Goal: Communication & Community: Answer question/provide support

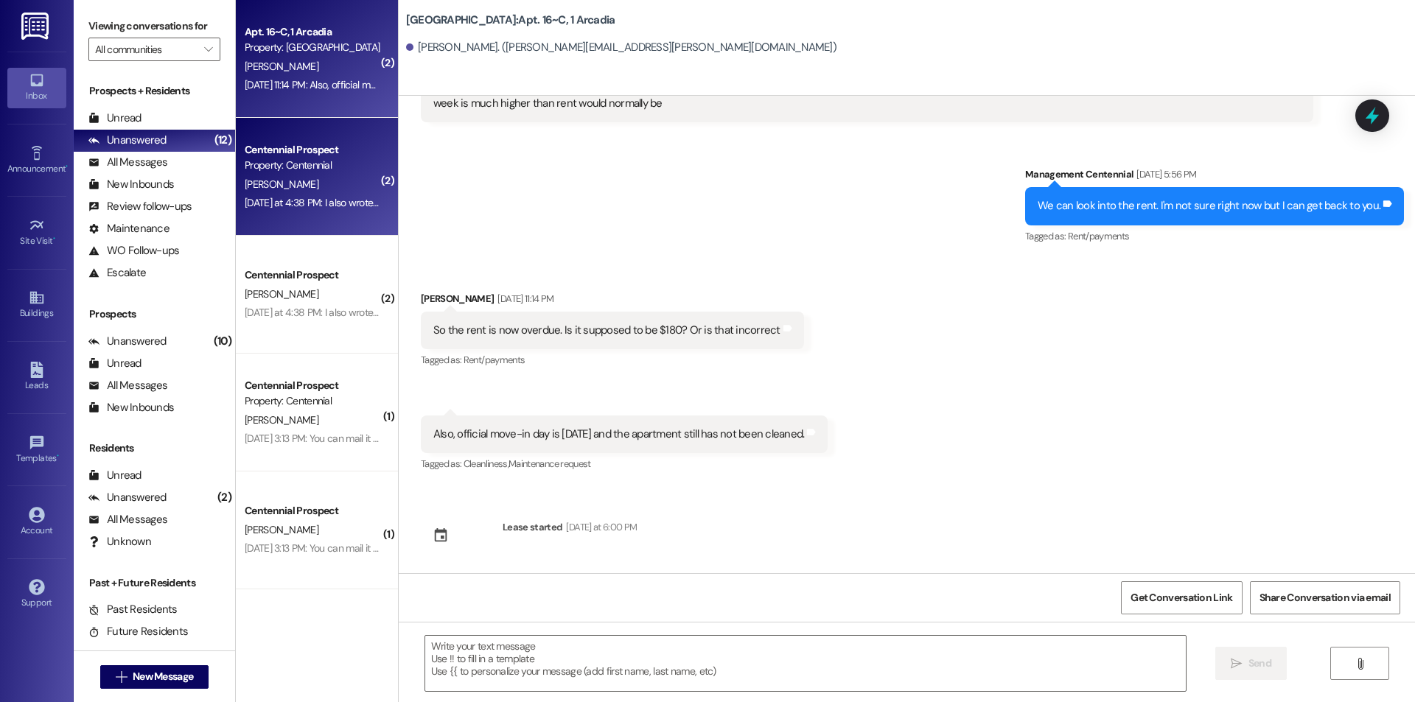
click at [307, 203] on div "[DATE] at 4:38 PM: I also wrote it on that paper I turned in when I moved out […" at bounding box center [405, 202] width 321 height 13
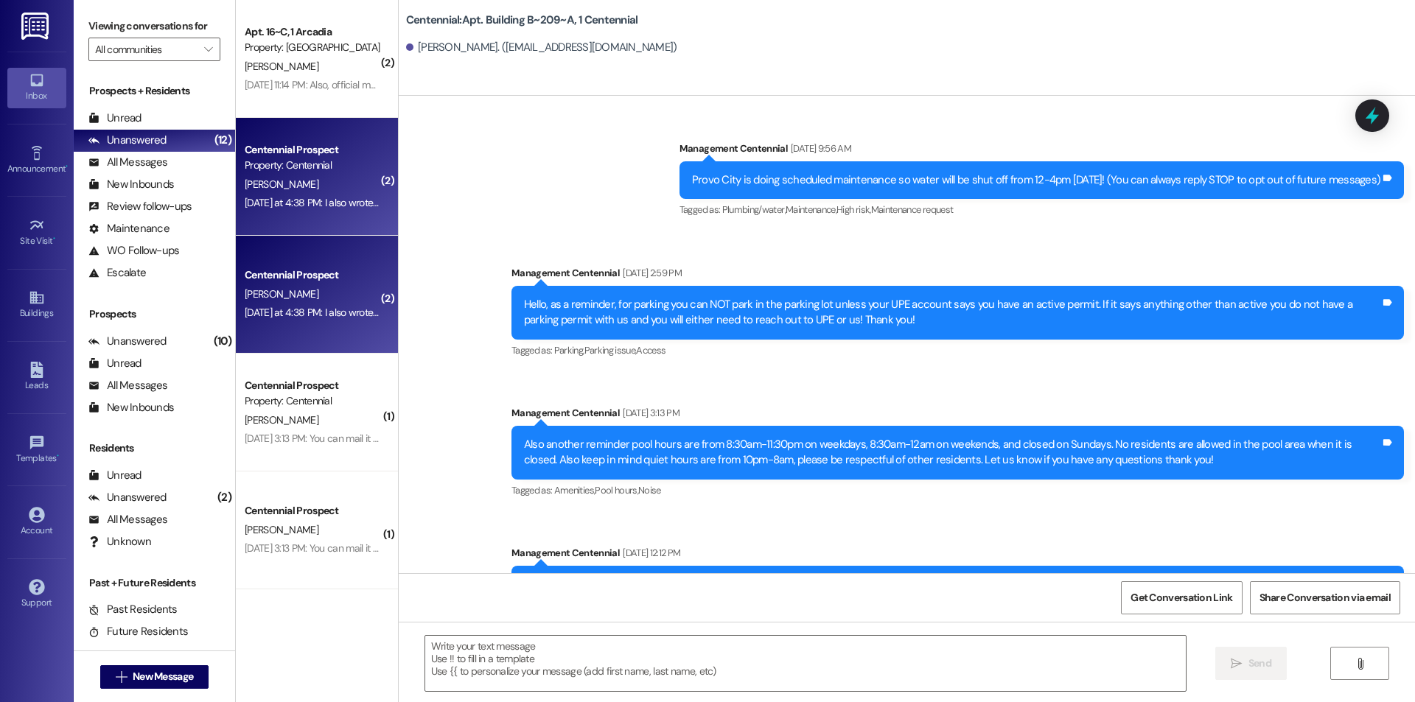
scroll to position [30551, 0]
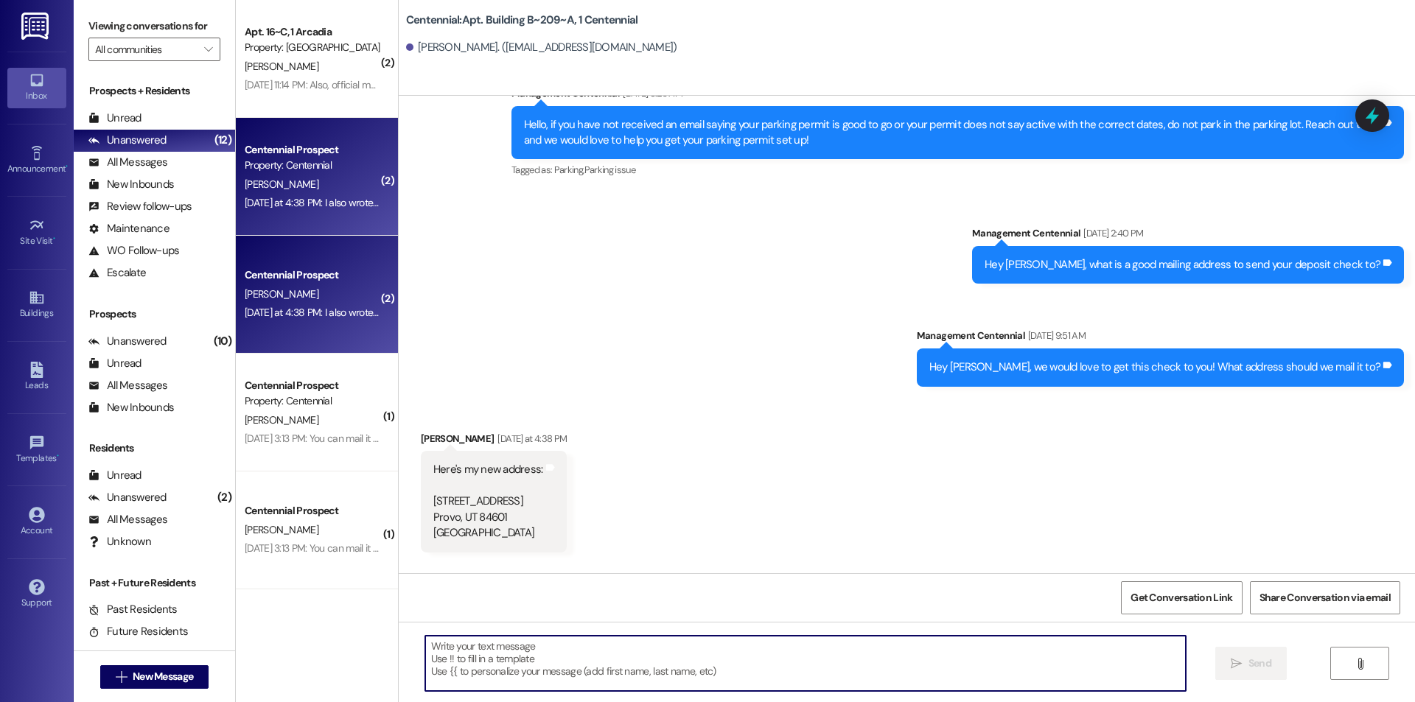
click at [693, 662] on textarea at bounding box center [805, 663] width 761 height 55
type textarea "Thanks!"
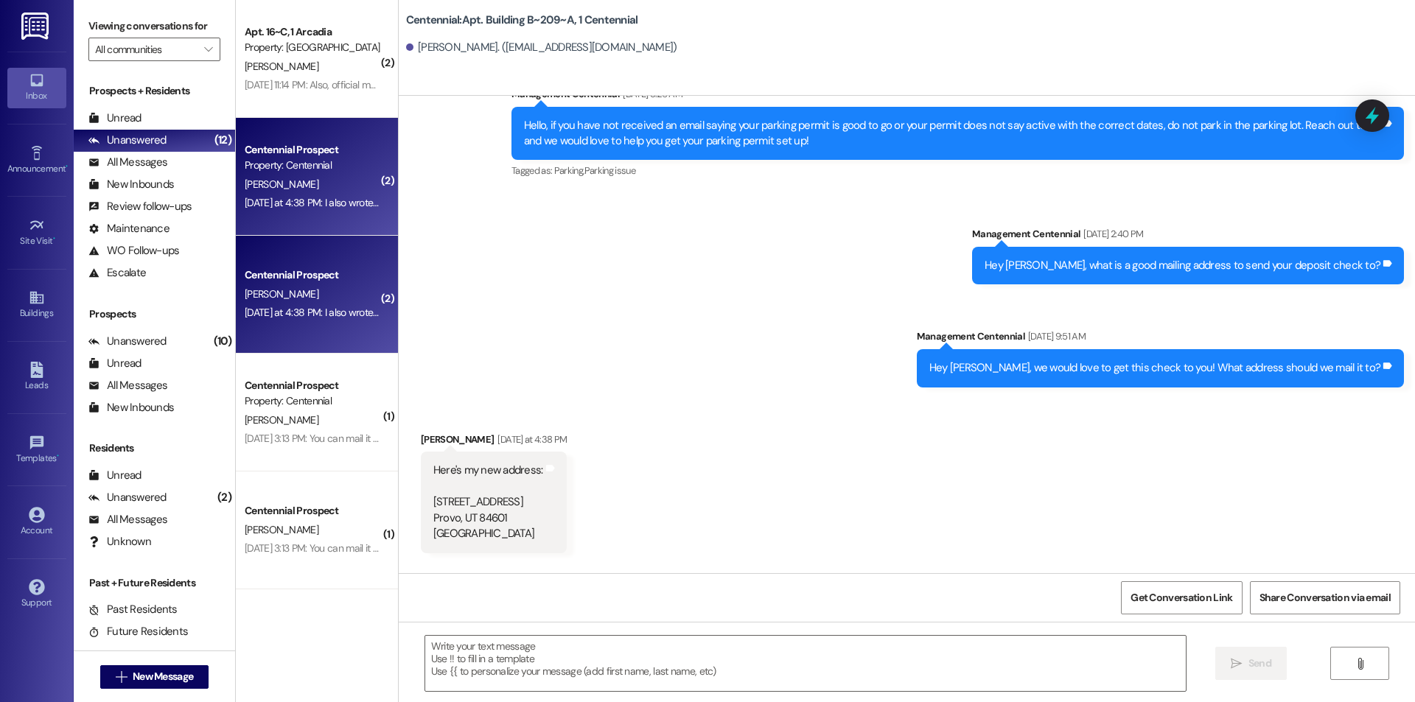
click at [330, 435] on div "[DATE] 3:13 PM: You can mail it to [STREET_ADDRESS][PERSON_NAME][PERSON_NAME] […" at bounding box center [393, 438] width 296 height 13
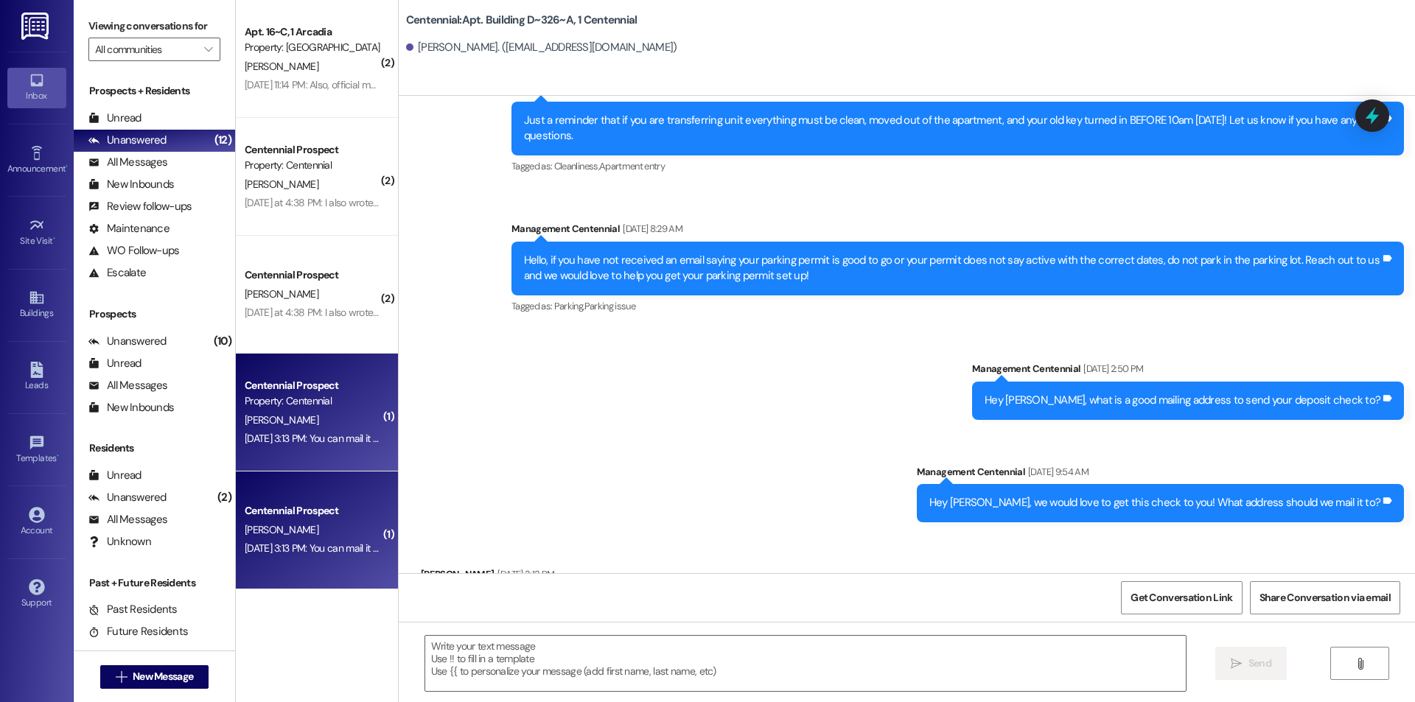
scroll to position [23365, 0]
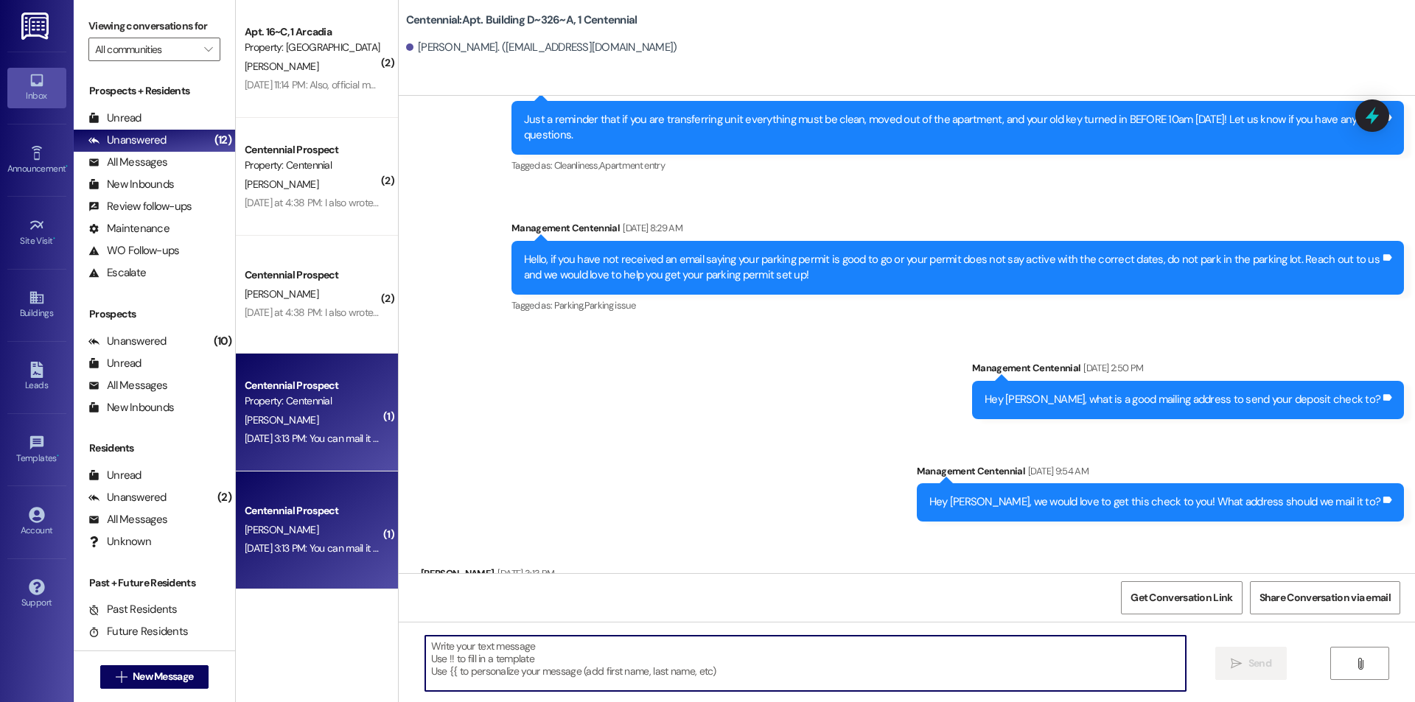
click at [683, 687] on textarea at bounding box center [805, 663] width 761 height 55
type textarea "Thanks!"
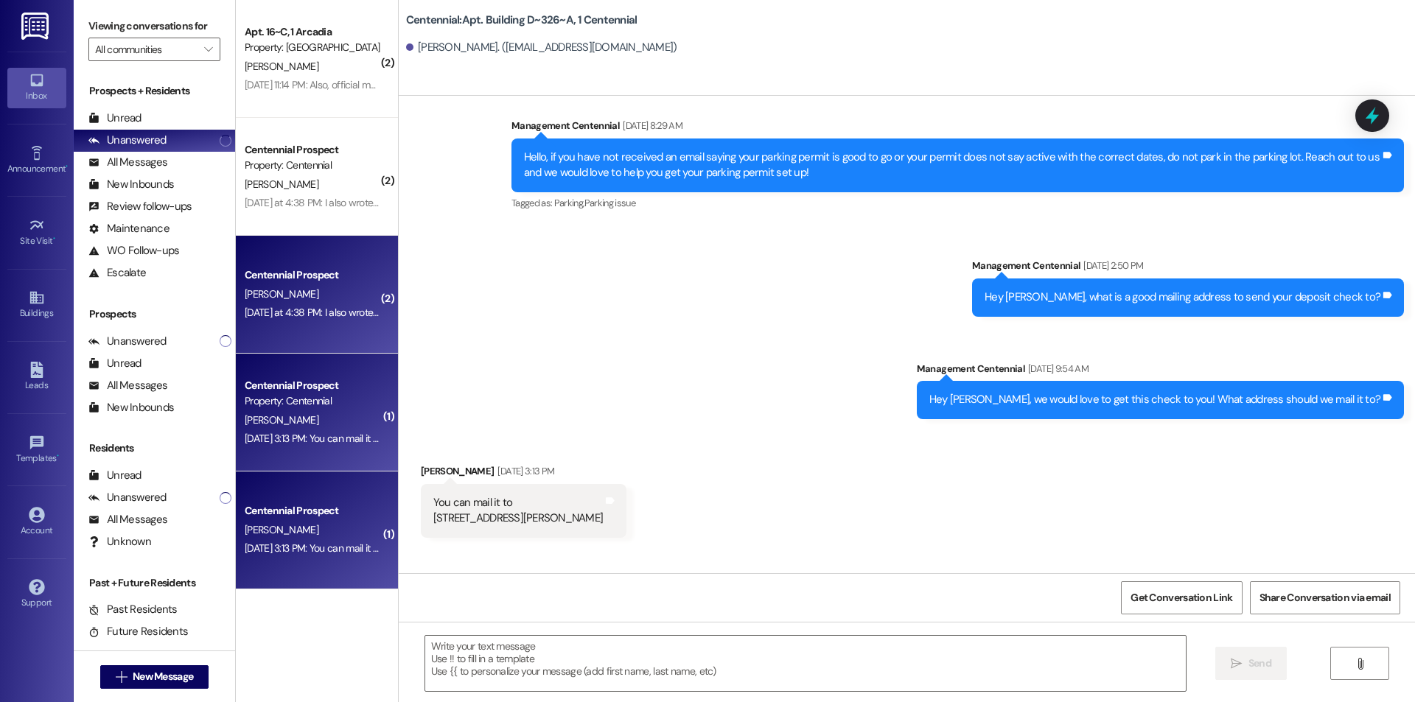
click at [345, 267] on div "Centennial Prospect" at bounding box center [312, 275] width 139 height 18
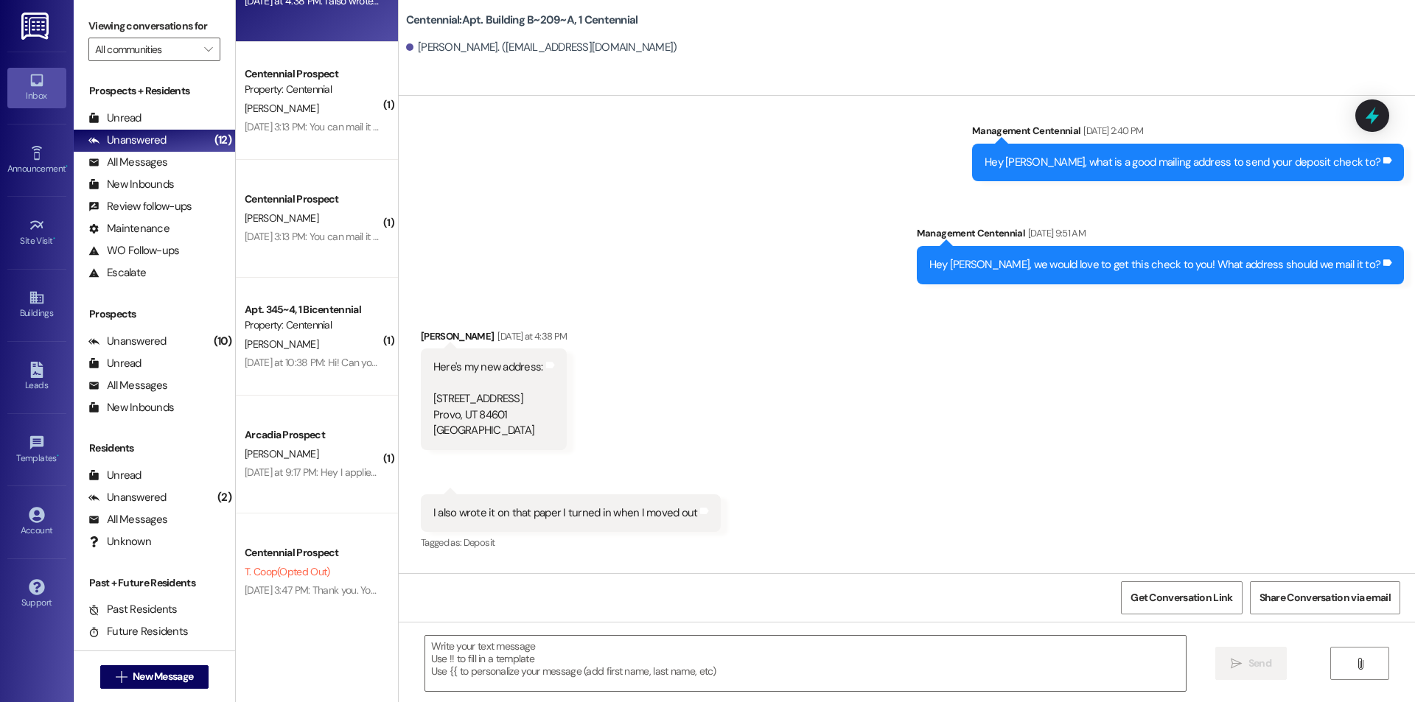
scroll to position [369, 0]
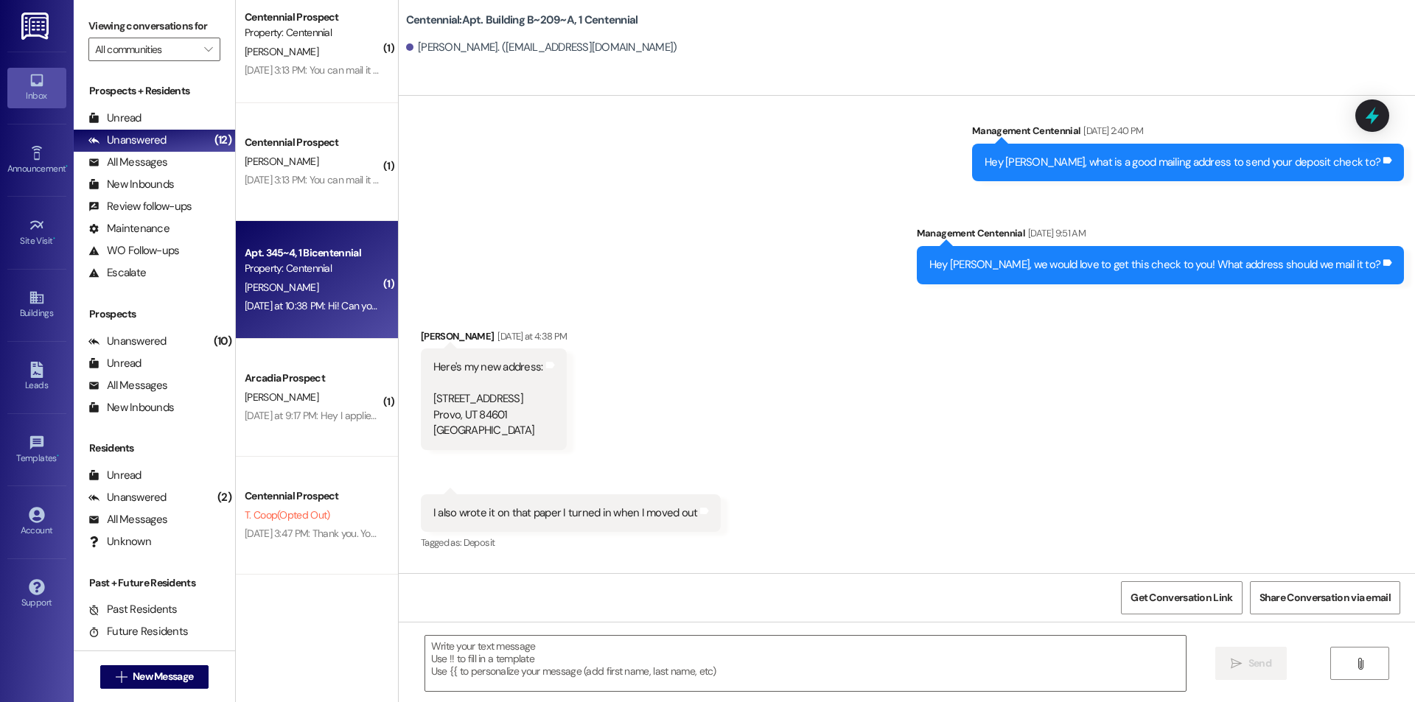
click at [307, 304] on div "[DATE] at 10:38 PM: Hi! Can you send me the info to register my car? [DATE] at …" at bounding box center [389, 305] width 289 height 13
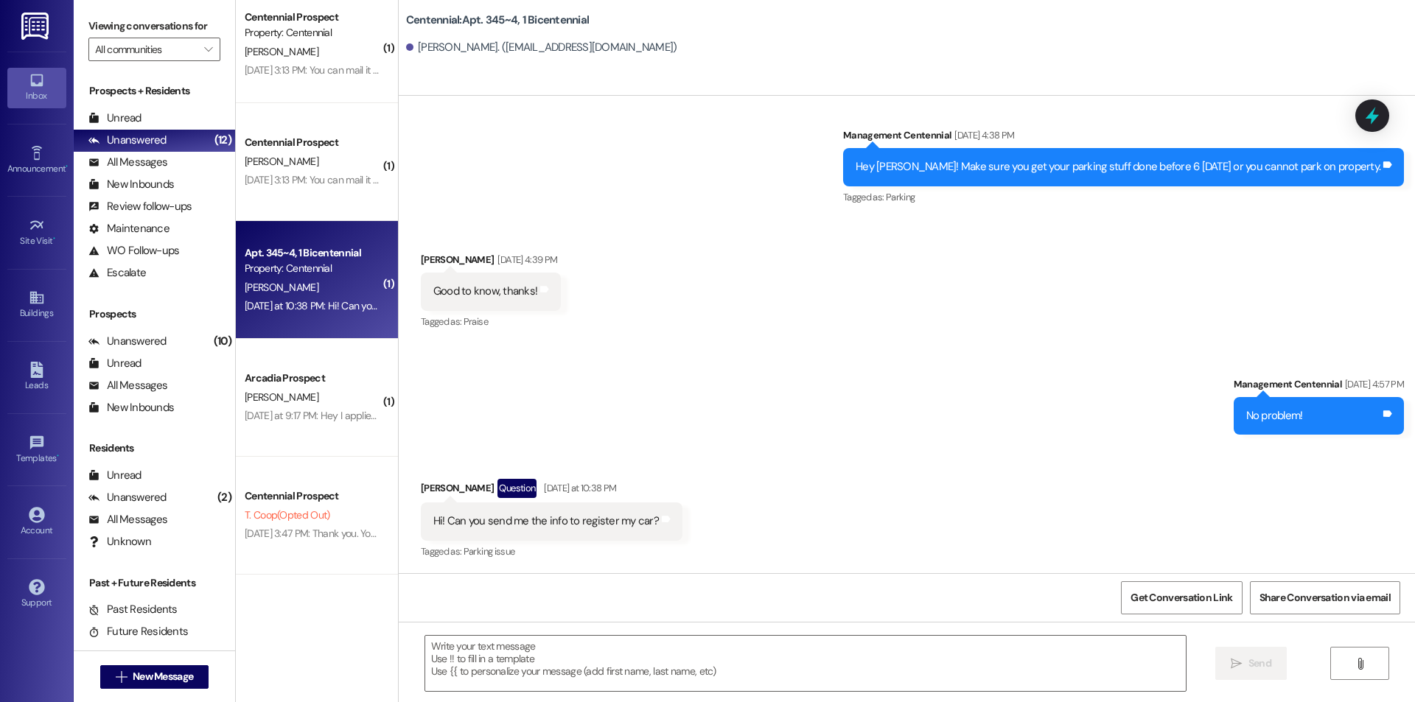
scroll to position [7593, 0]
click at [576, 675] on textarea at bounding box center [805, 663] width 761 height 55
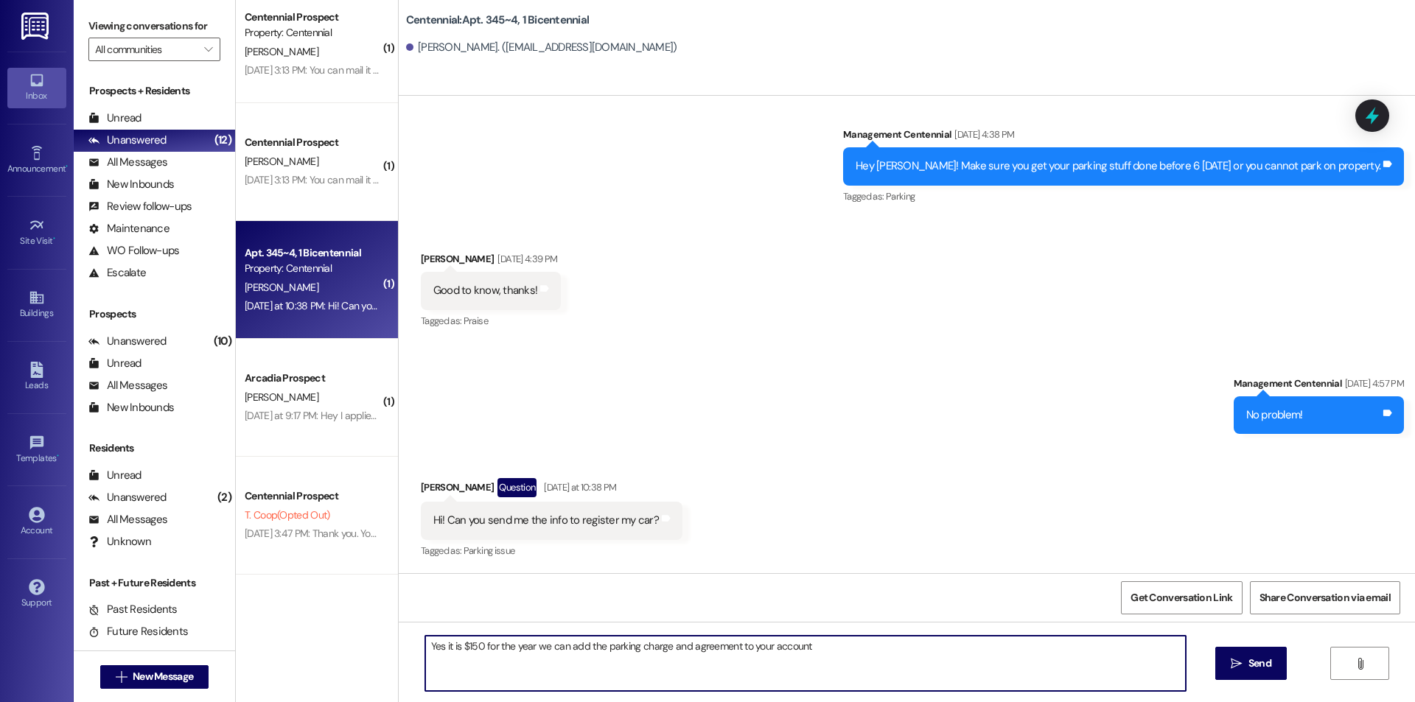
type textarea "Yes it is $150 for the year we can add the parking charge and agreement to your…"
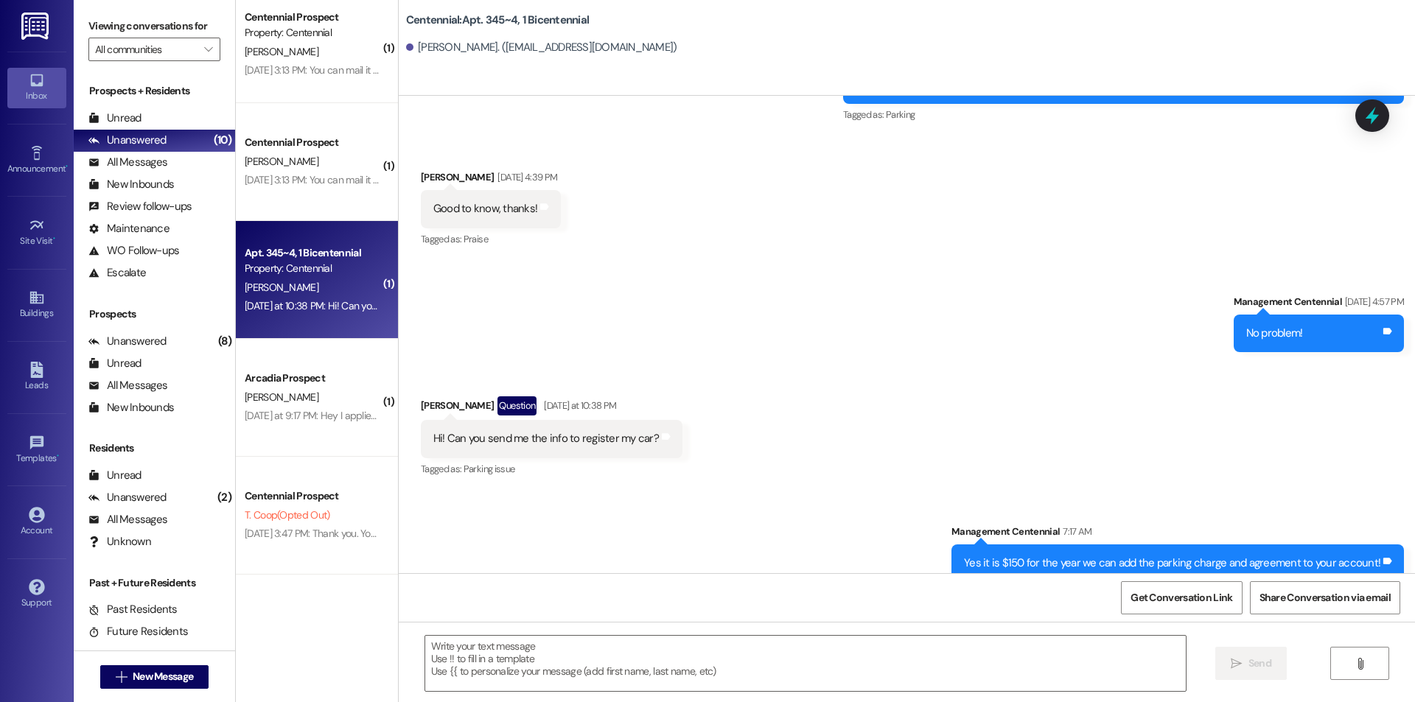
scroll to position [7695, 0]
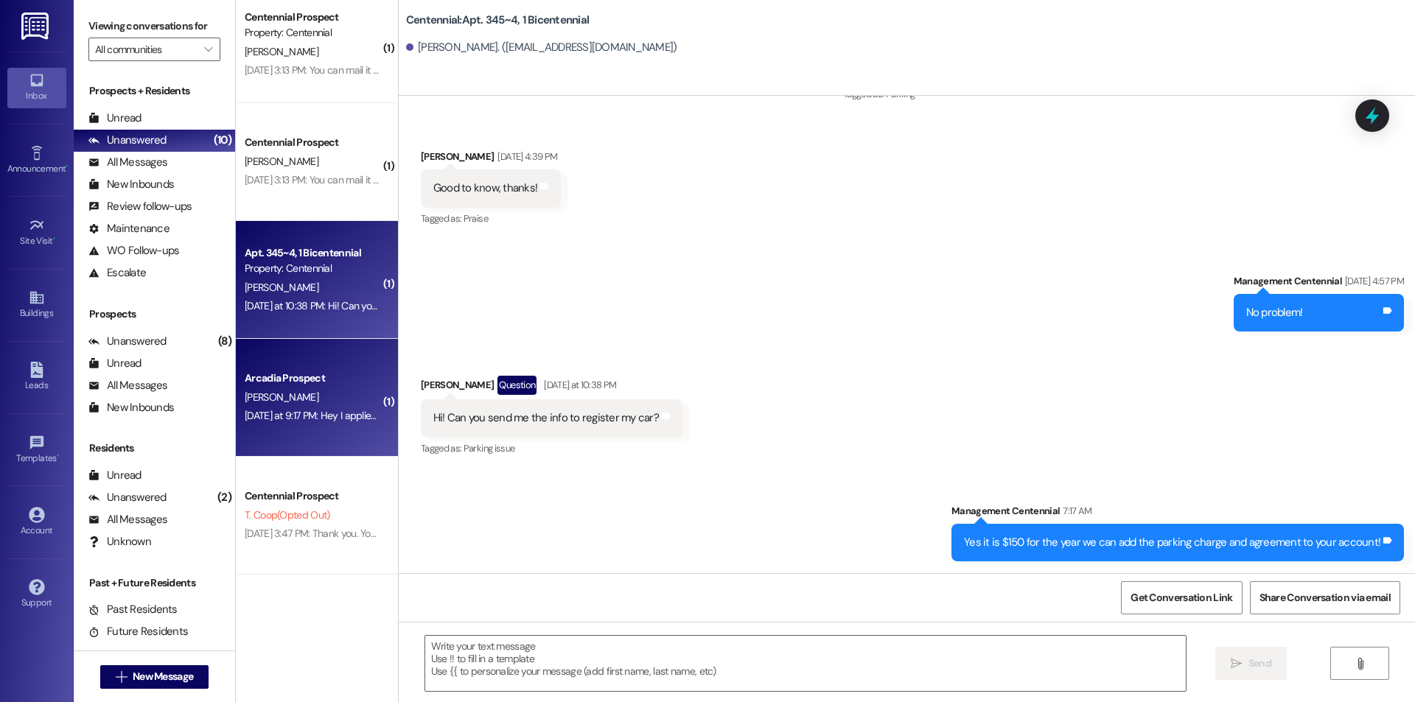
click at [299, 413] on div "[DATE] at 9:17 PM: Hey I applied for a parking permit [DATE] and it says that m…" at bounding box center [619, 415] width 749 height 13
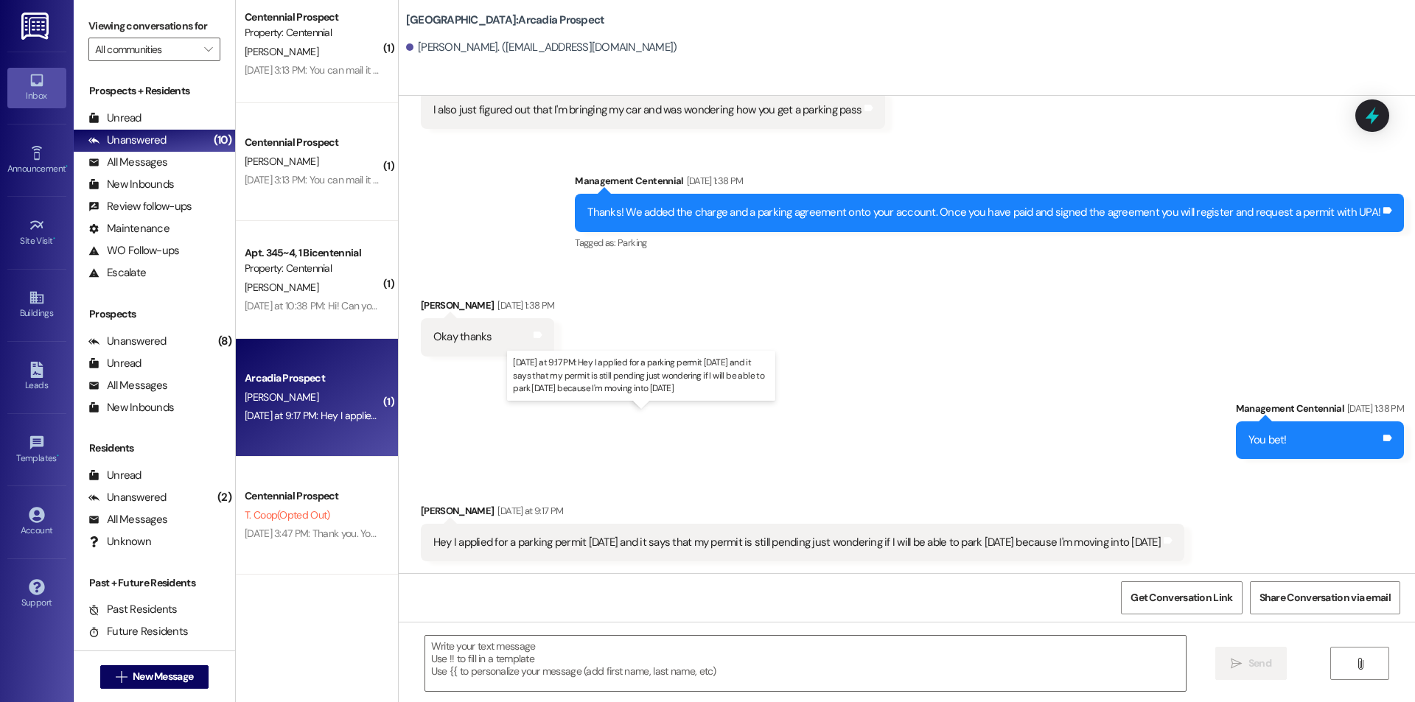
scroll to position [5414, 0]
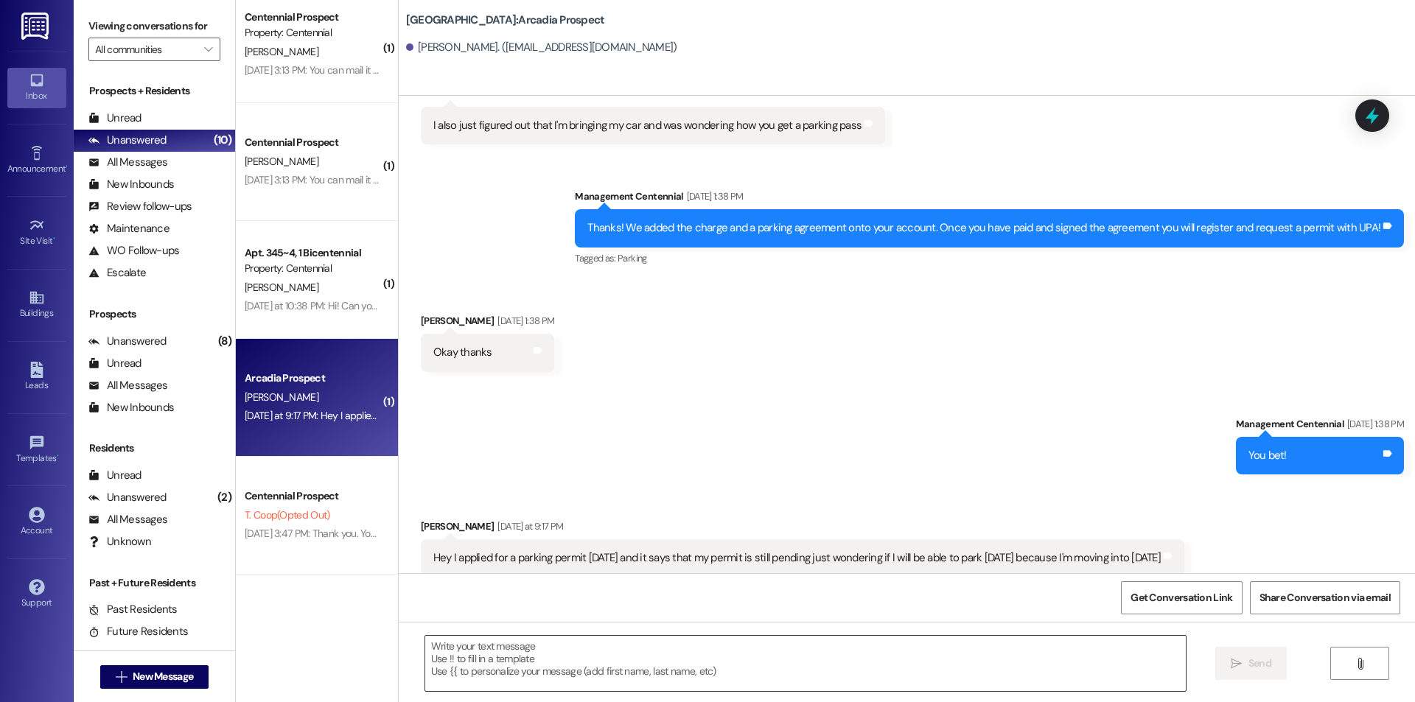
click at [584, 666] on textarea at bounding box center [805, 663] width 761 height 55
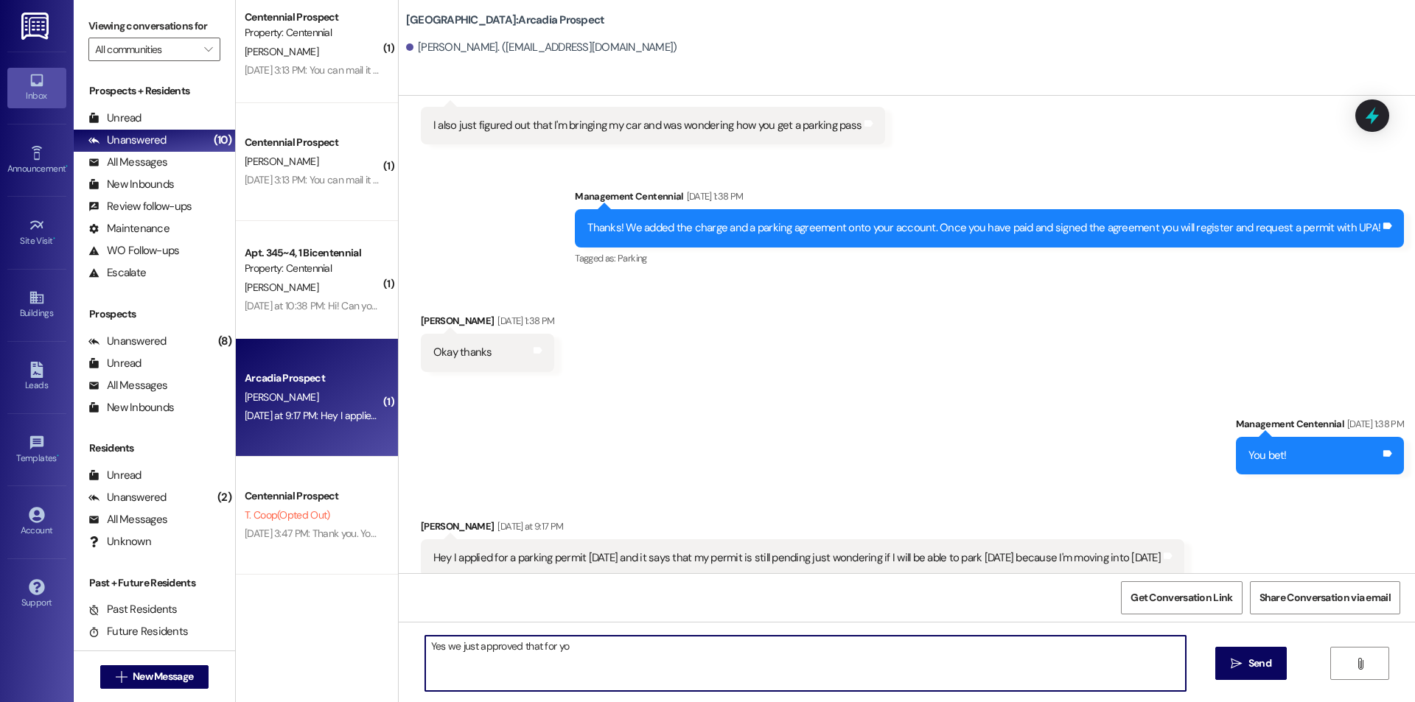
type textarea "Yes we just approved that for you"
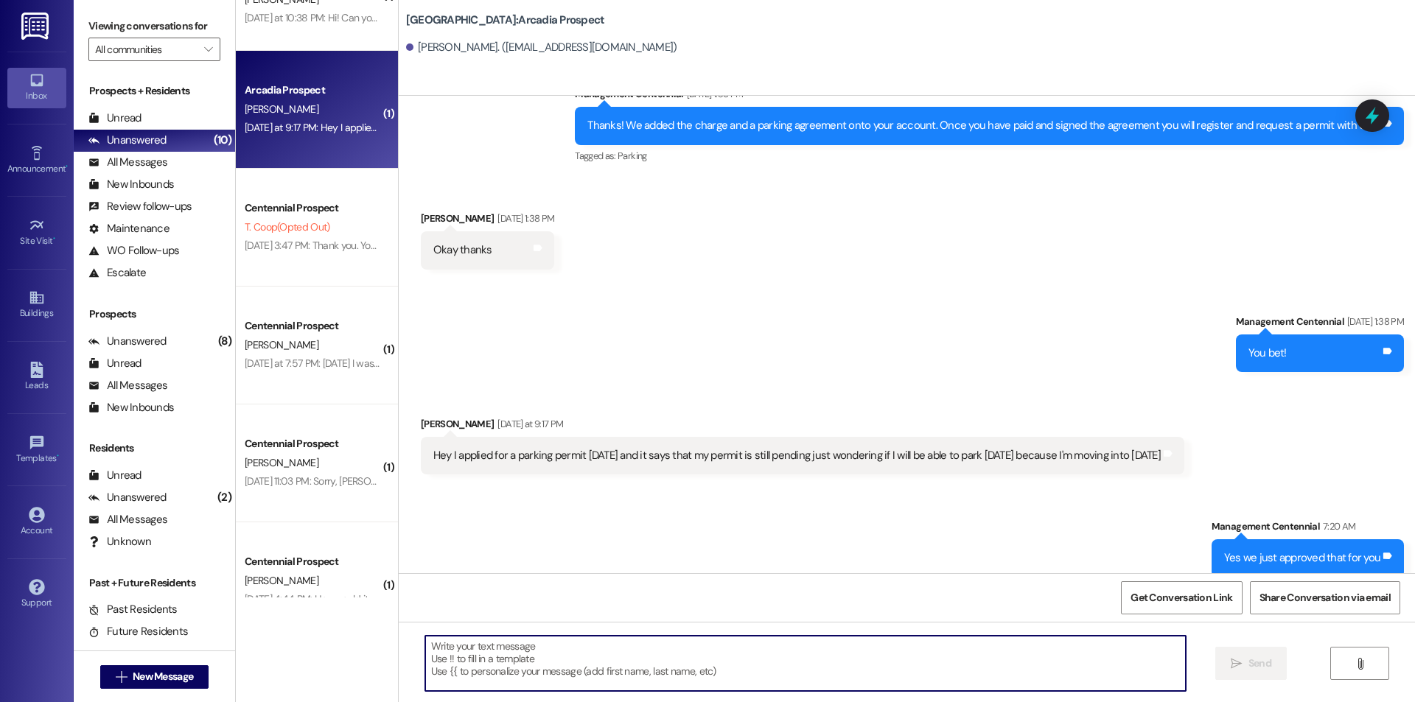
scroll to position [663, 0]
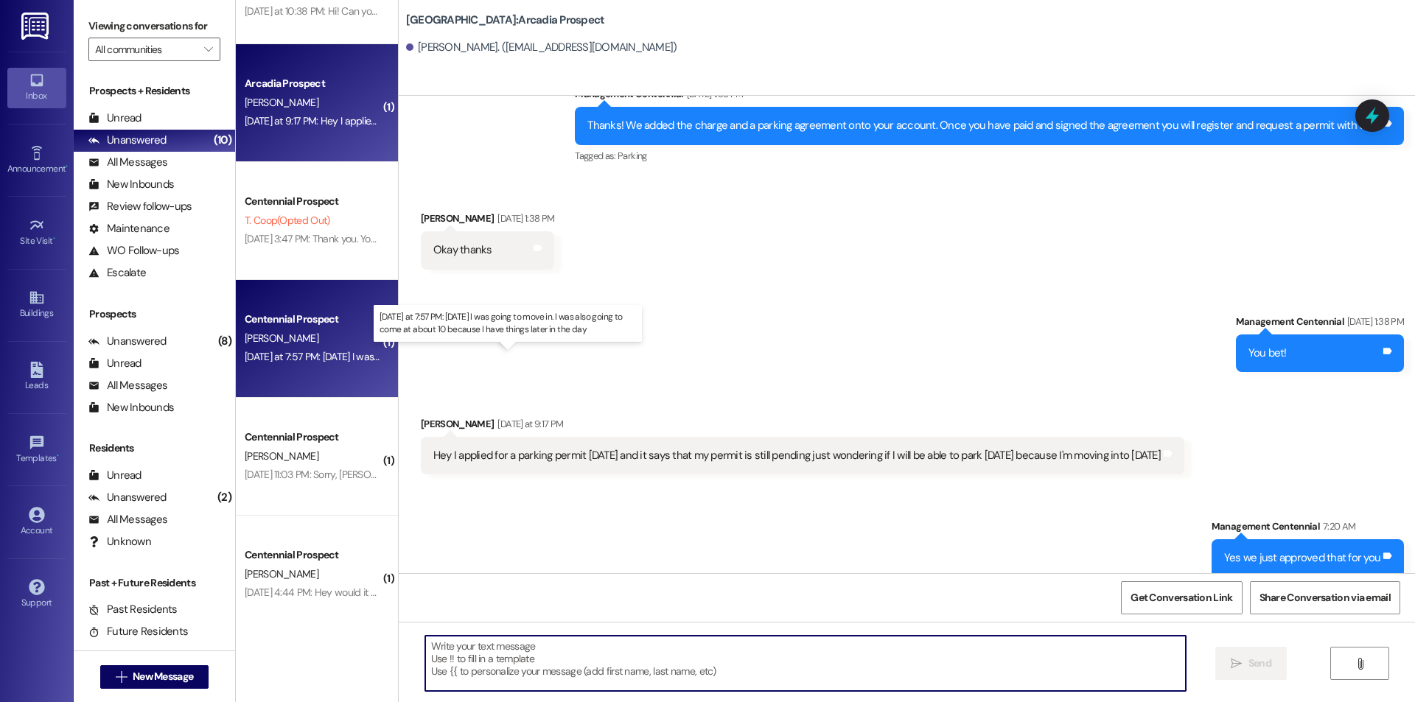
click at [327, 357] on div "[DATE] at 7:57 PM: [DATE] I was going to move in. I was also going to come at a…" at bounding box center [506, 356] width 523 height 13
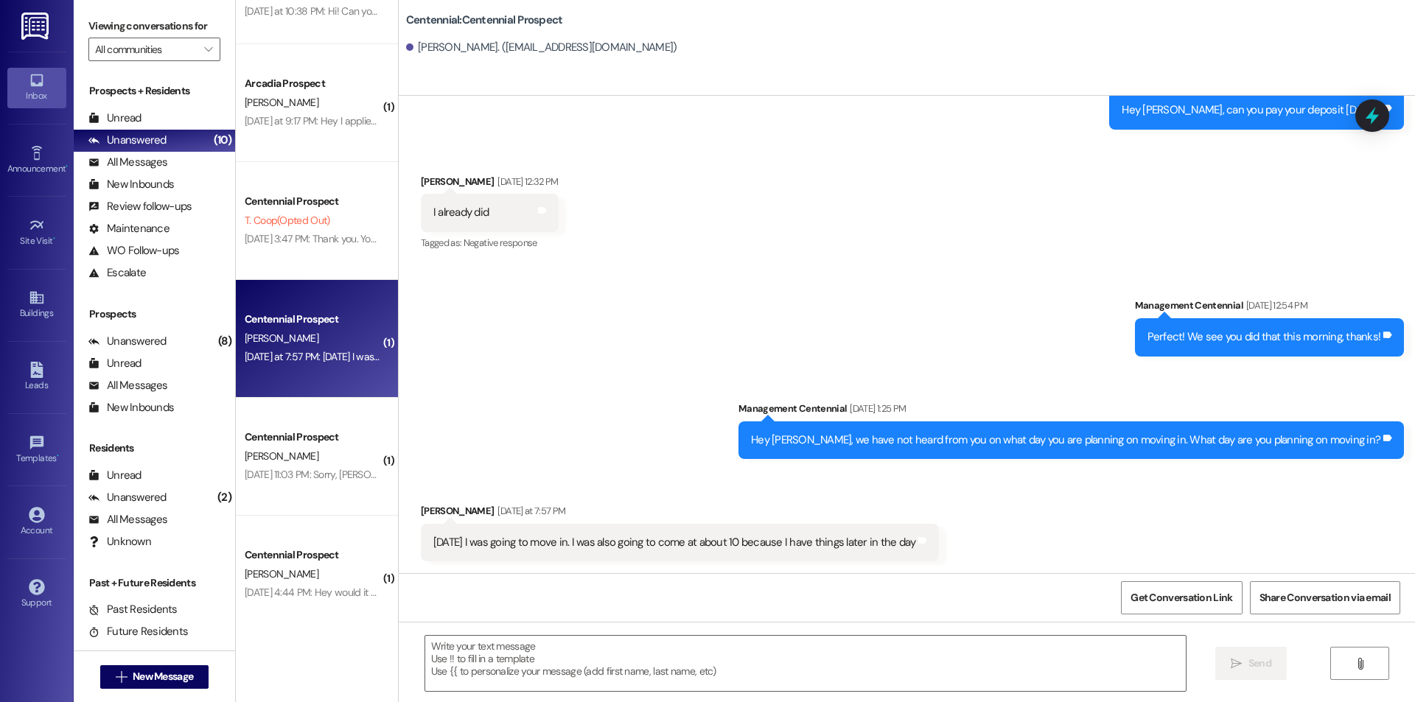
scroll to position [1694, 0]
click at [688, 679] on textarea at bounding box center [805, 663] width 761 height 55
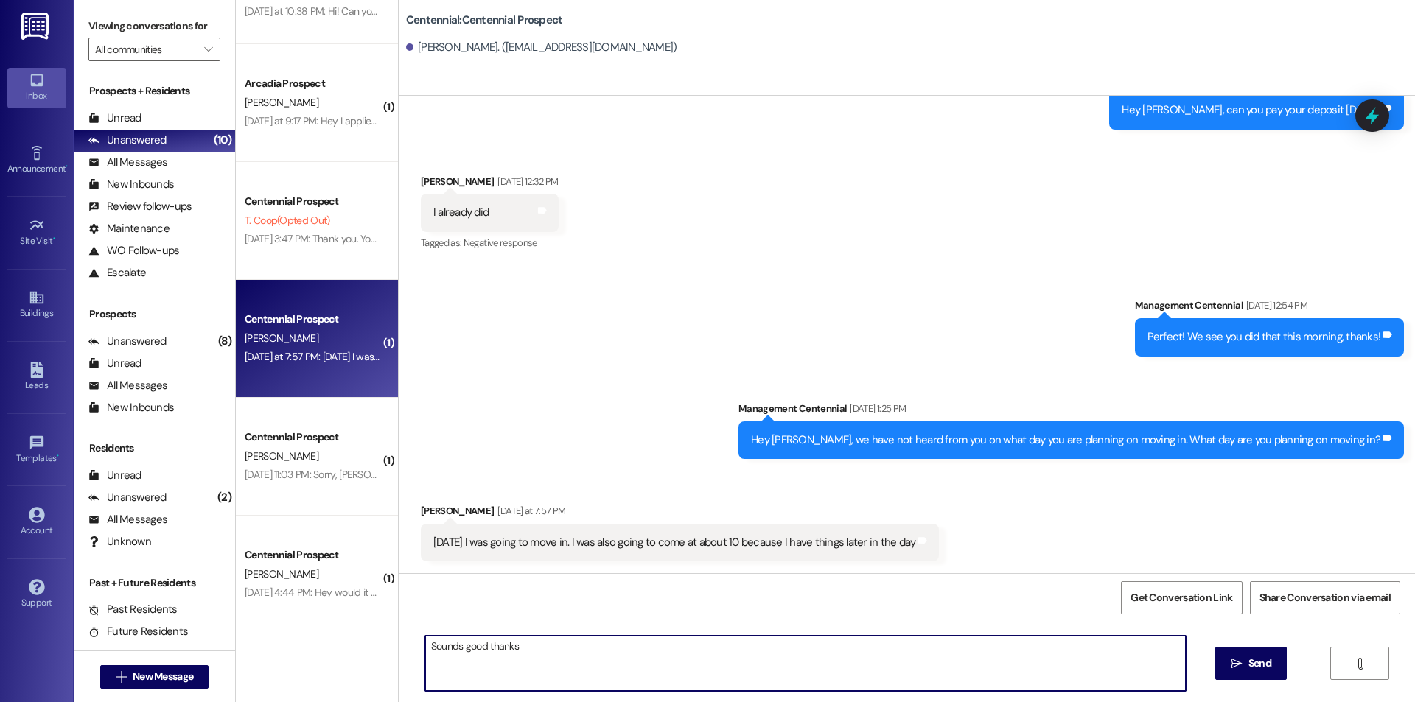
type textarea "Sounds good thanks!"
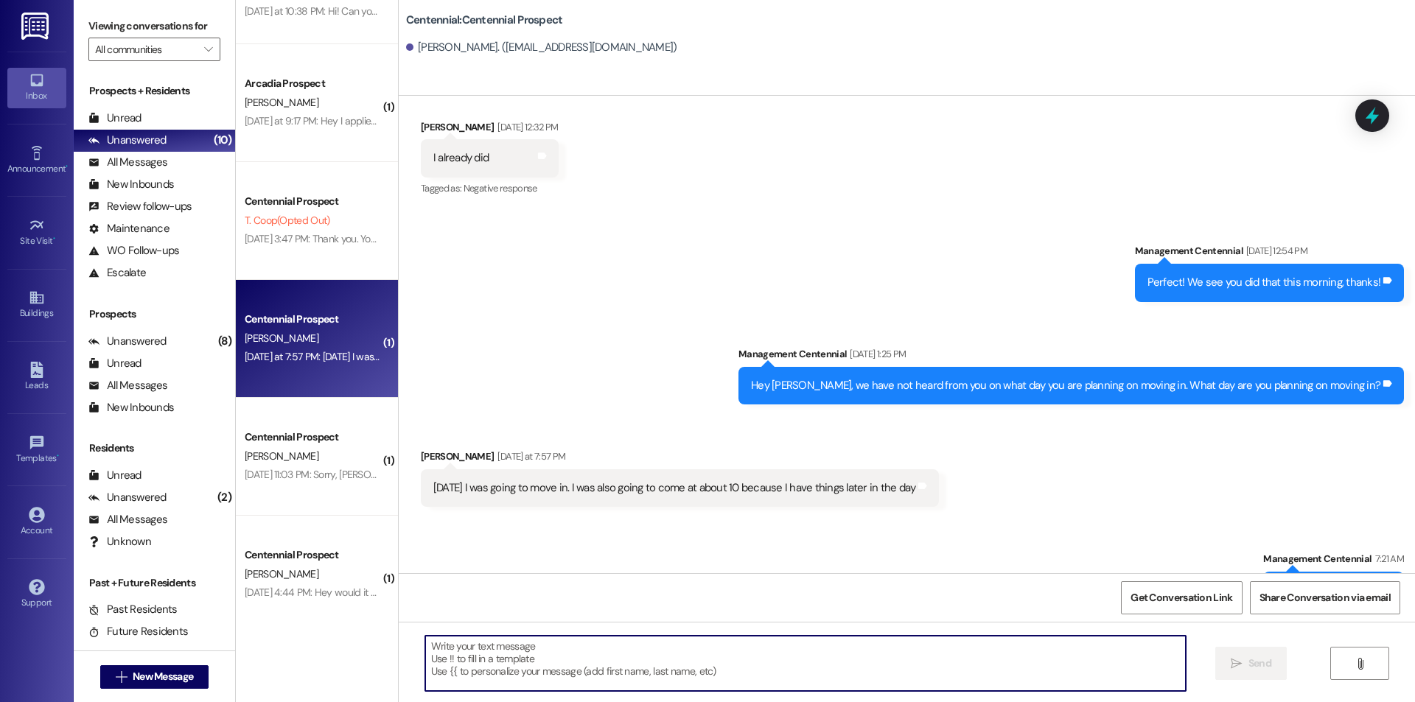
scroll to position [1797, 0]
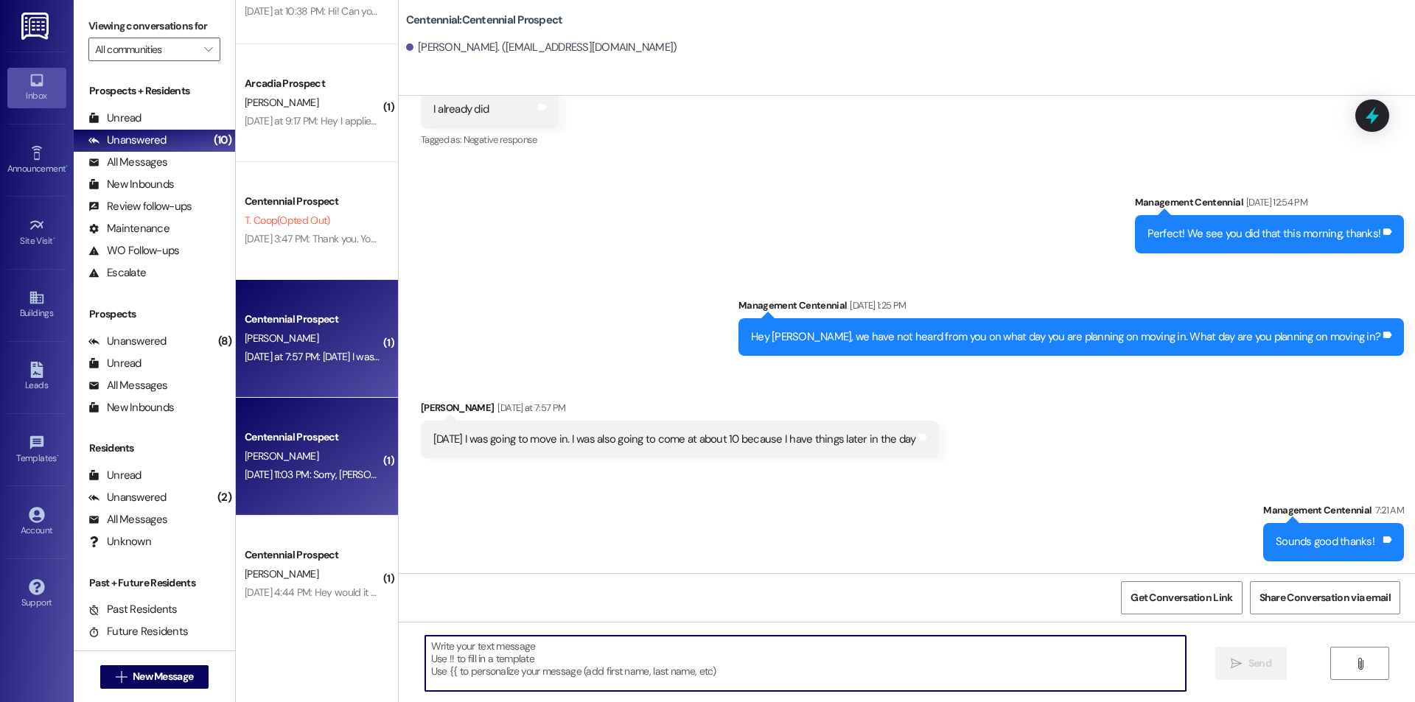
click at [329, 479] on div "[DATE] 11:03 PM: Sorry, [PERSON_NAME] has been in [GEOGRAPHIC_DATA] for the sum…" at bounding box center [524, 474] width 559 height 13
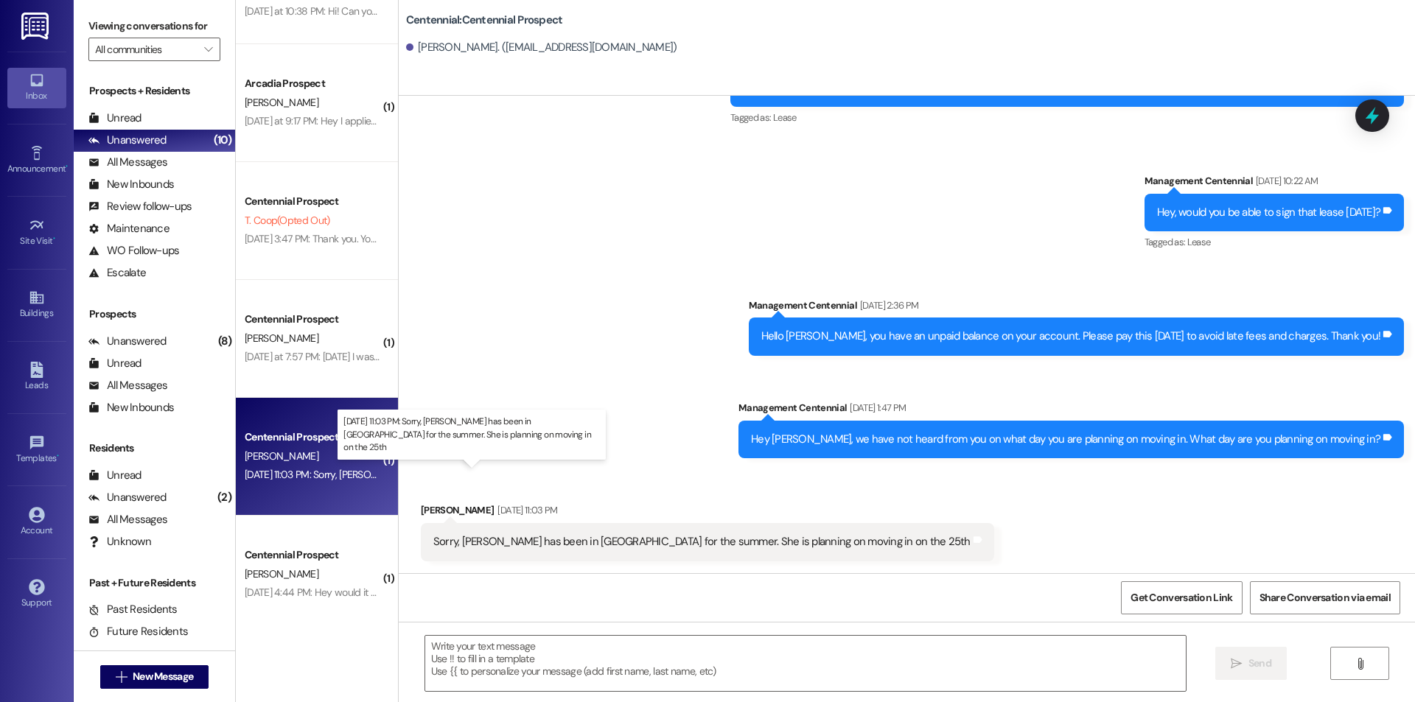
scroll to position [92, 0]
click at [714, 673] on textarea at bounding box center [805, 663] width 761 height 55
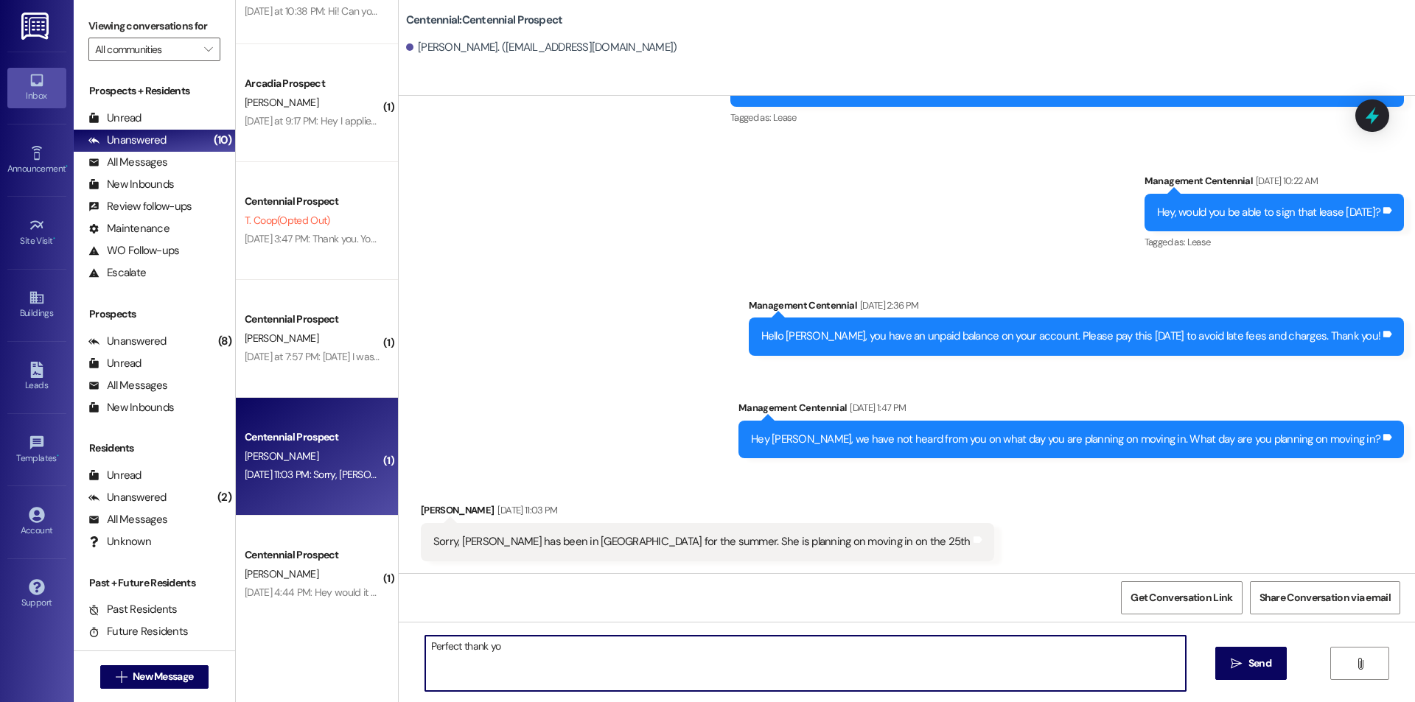
type textarea "Perfect thank you"
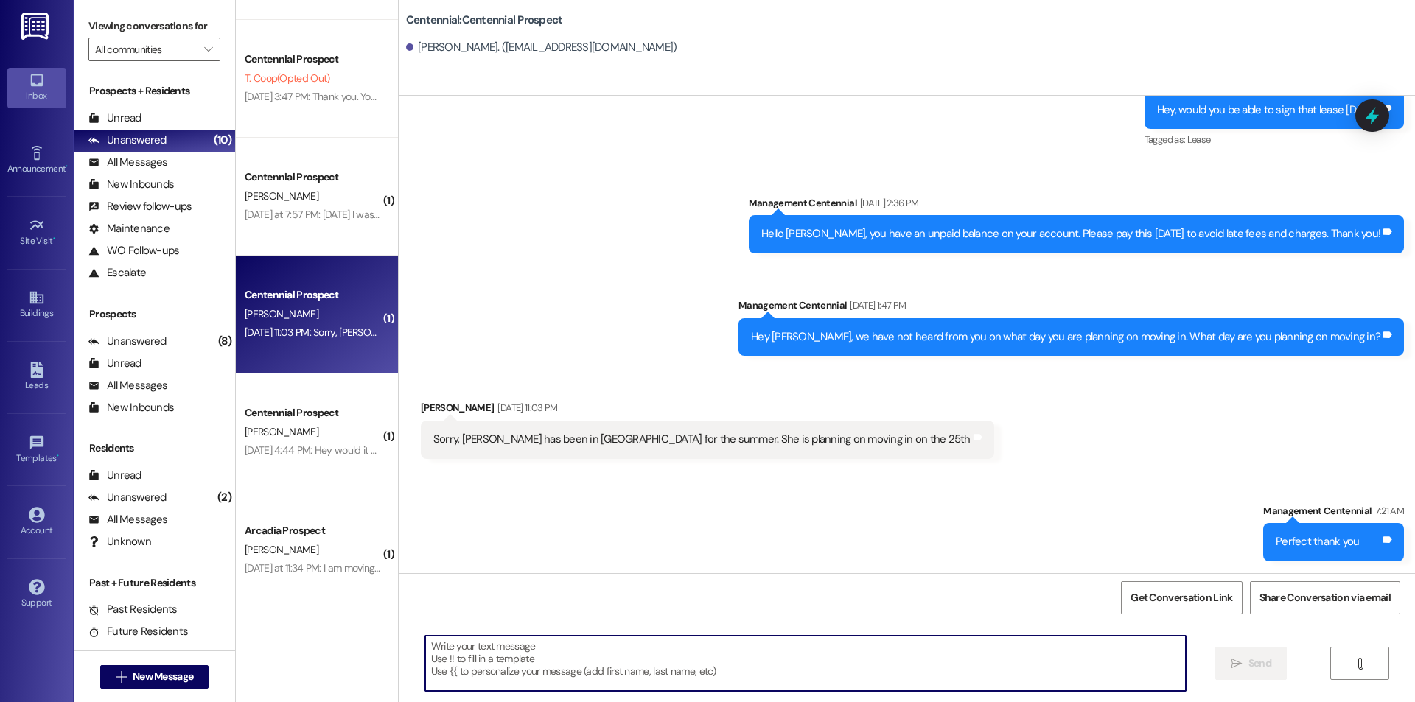
scroll to position [817, 0]
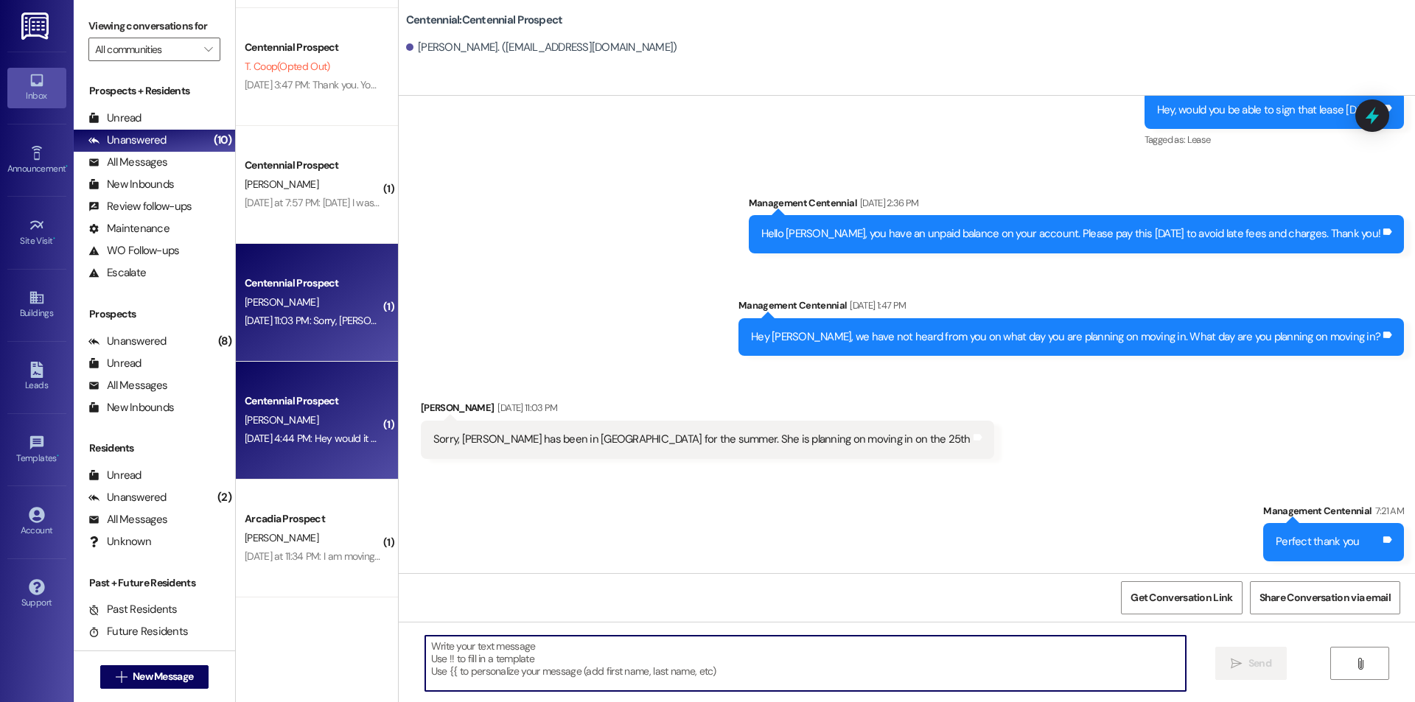
click at [331, 436] on div "[DATE] 4:44 PM: Hey would it be a problem if I moved in later in the week? [DAT…" at bounding box center [402, 438] width 314 height 13
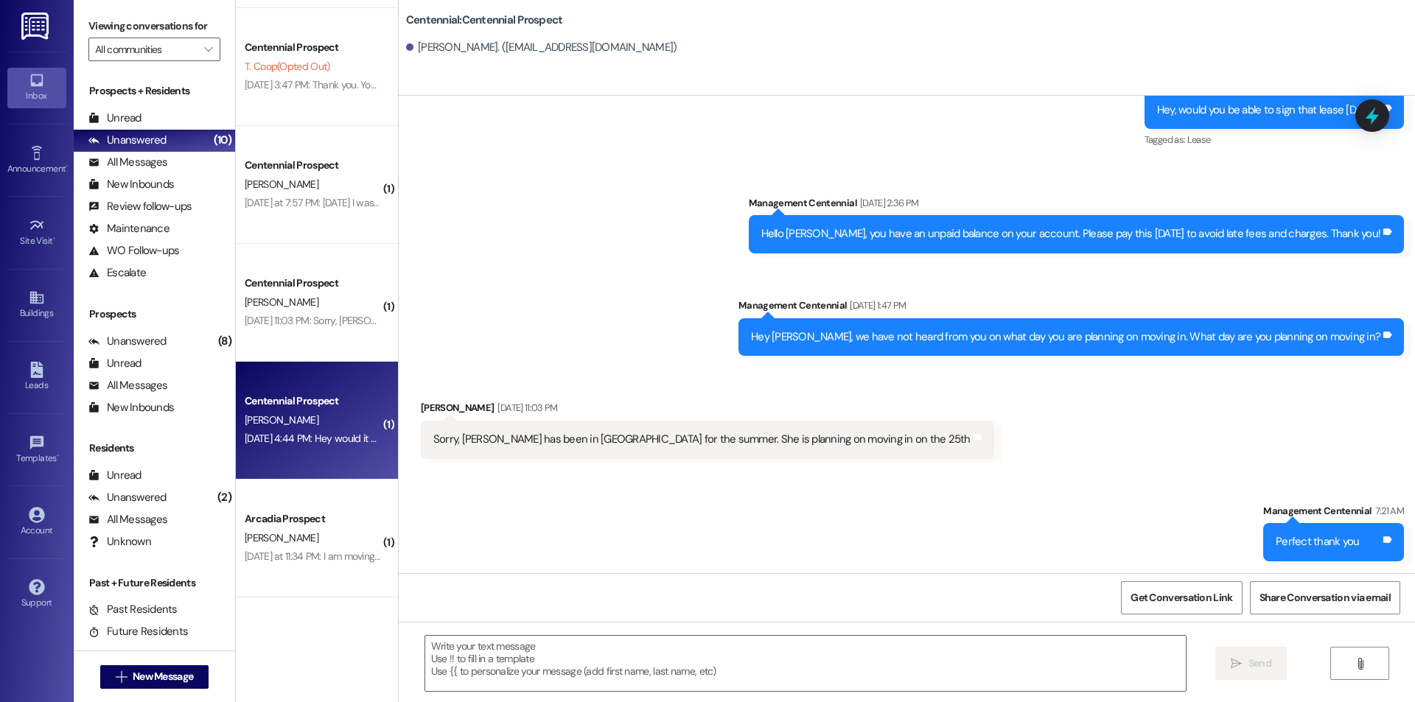
scroll to position [2311, 0]
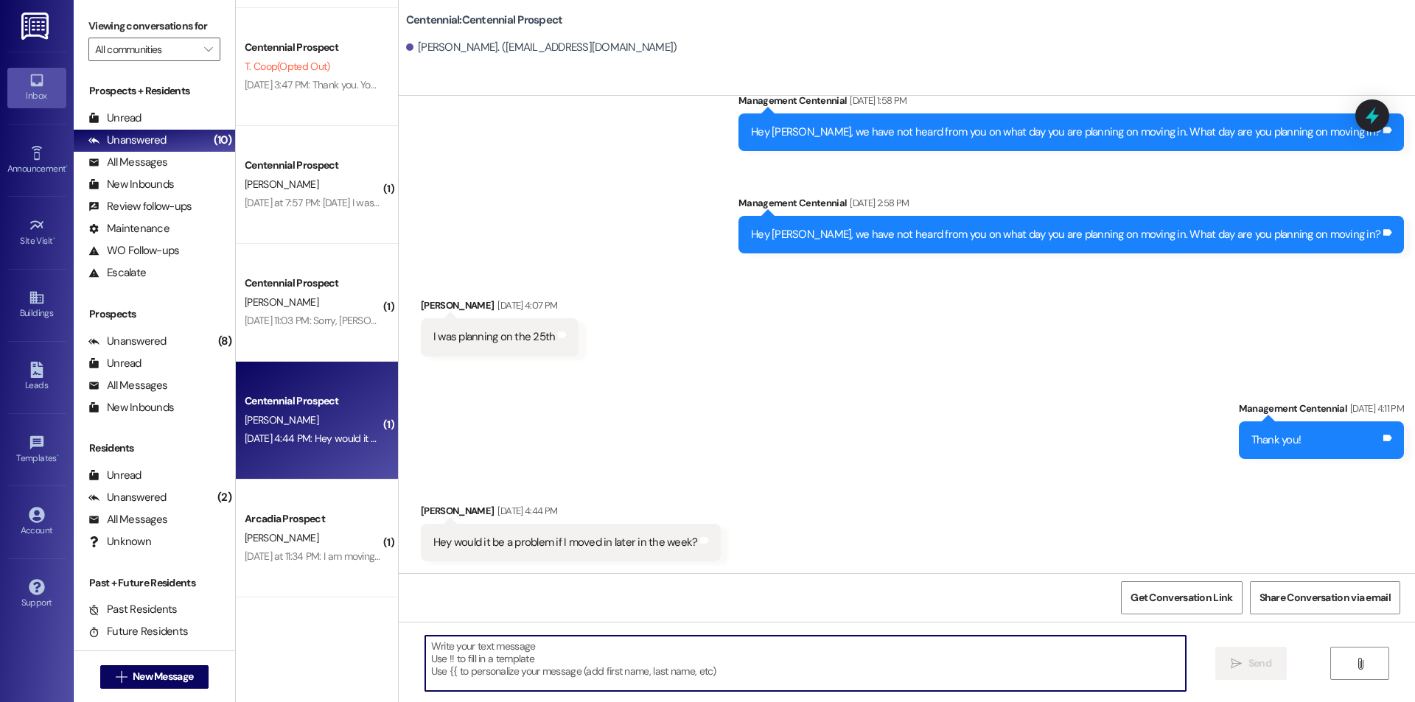
click at [660, 670] on textarea at bounding box center [805, 663] width 761 height 55
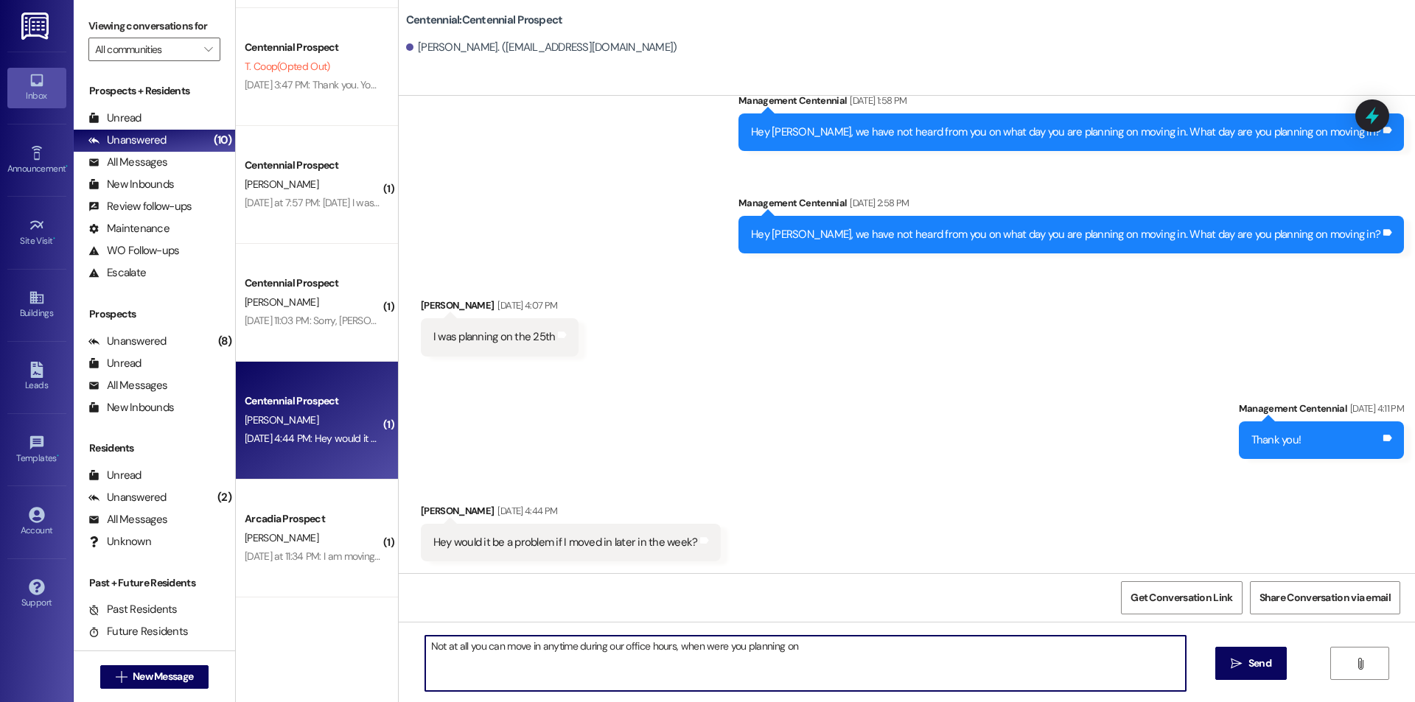
type textarea "Not at all you can move in anytime during our office hours, when were you plann…"
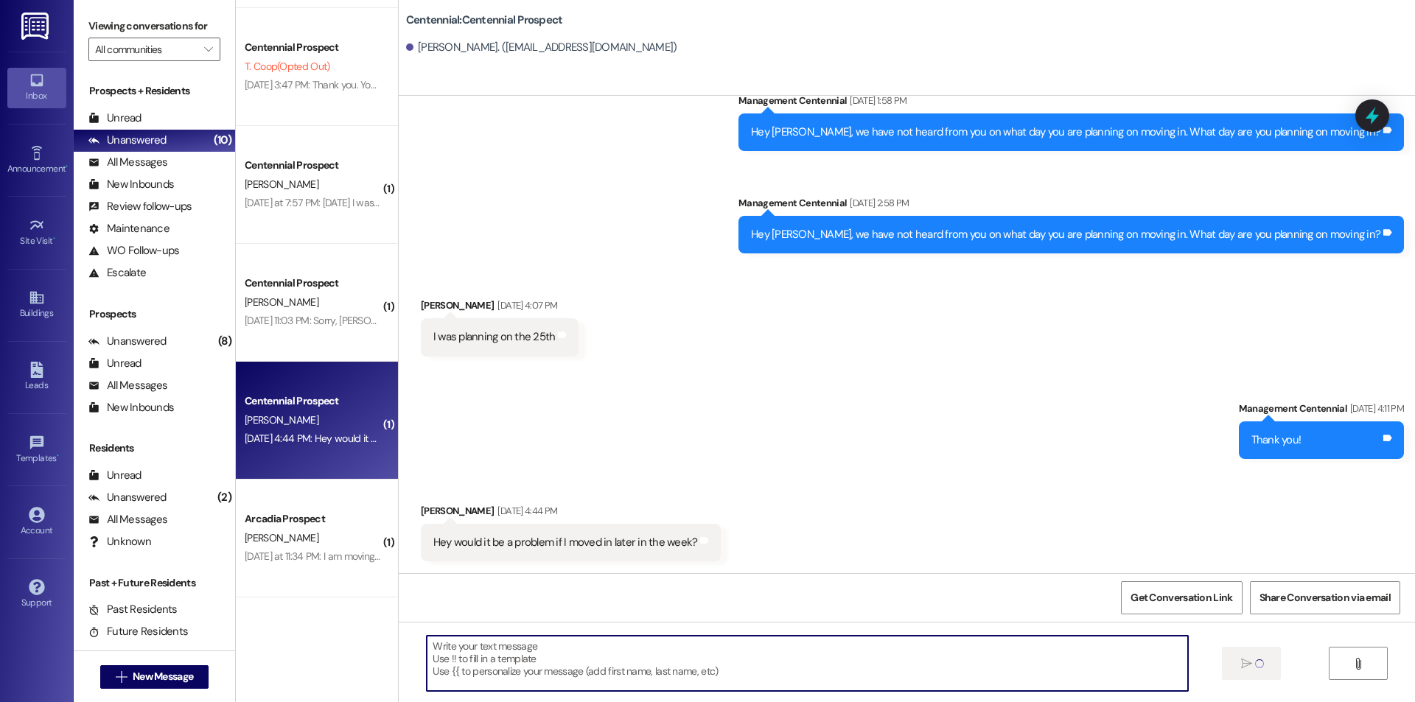
scroll to position [2310, 0]
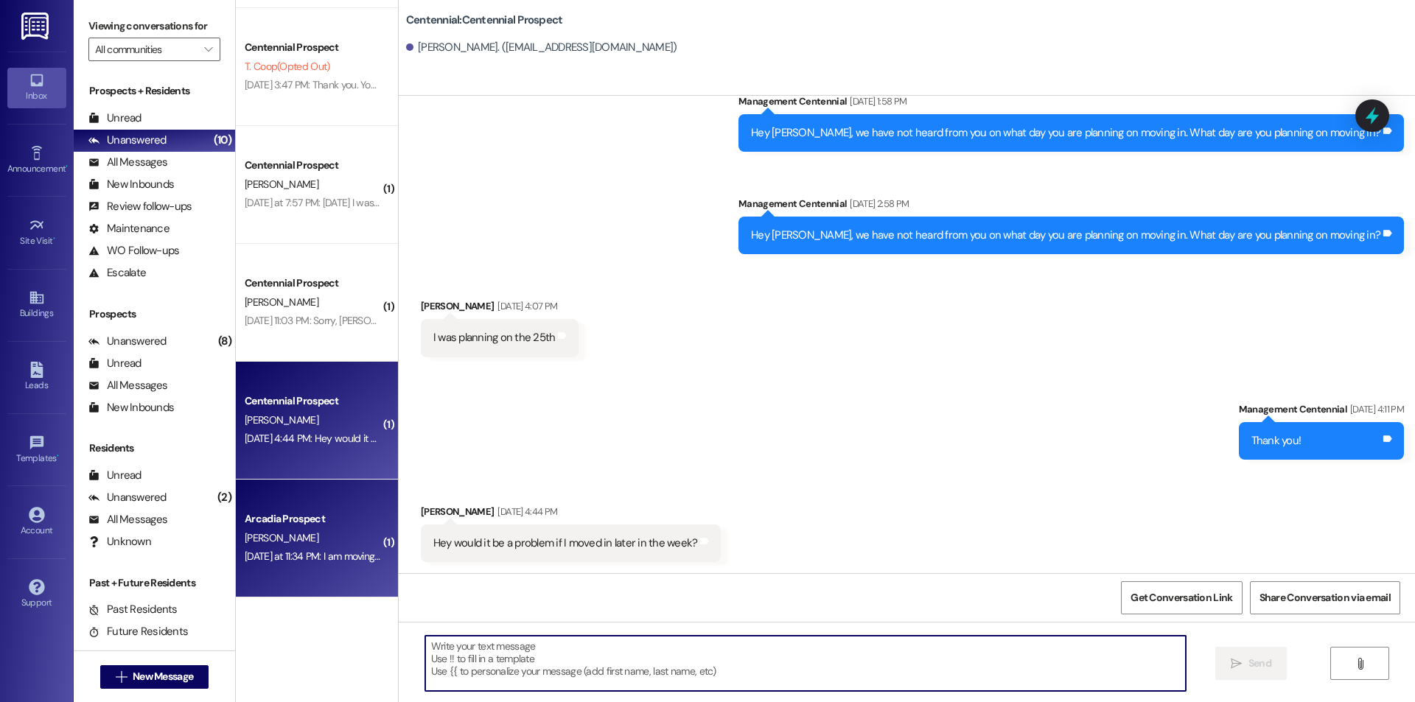
click at [310, 541] on div "[PERSON_NAME]" at bounding box center [312, 538] width 139 height 18
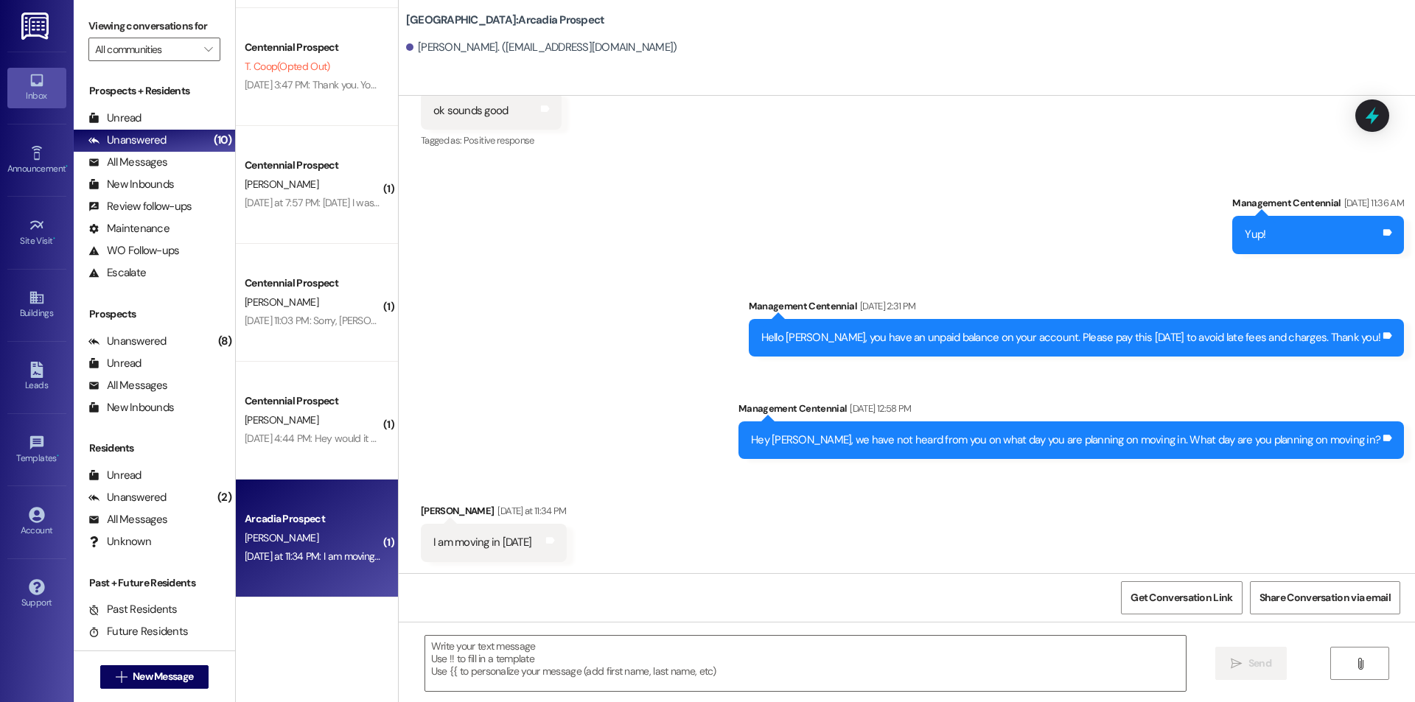
scroll to position [2332, 0]
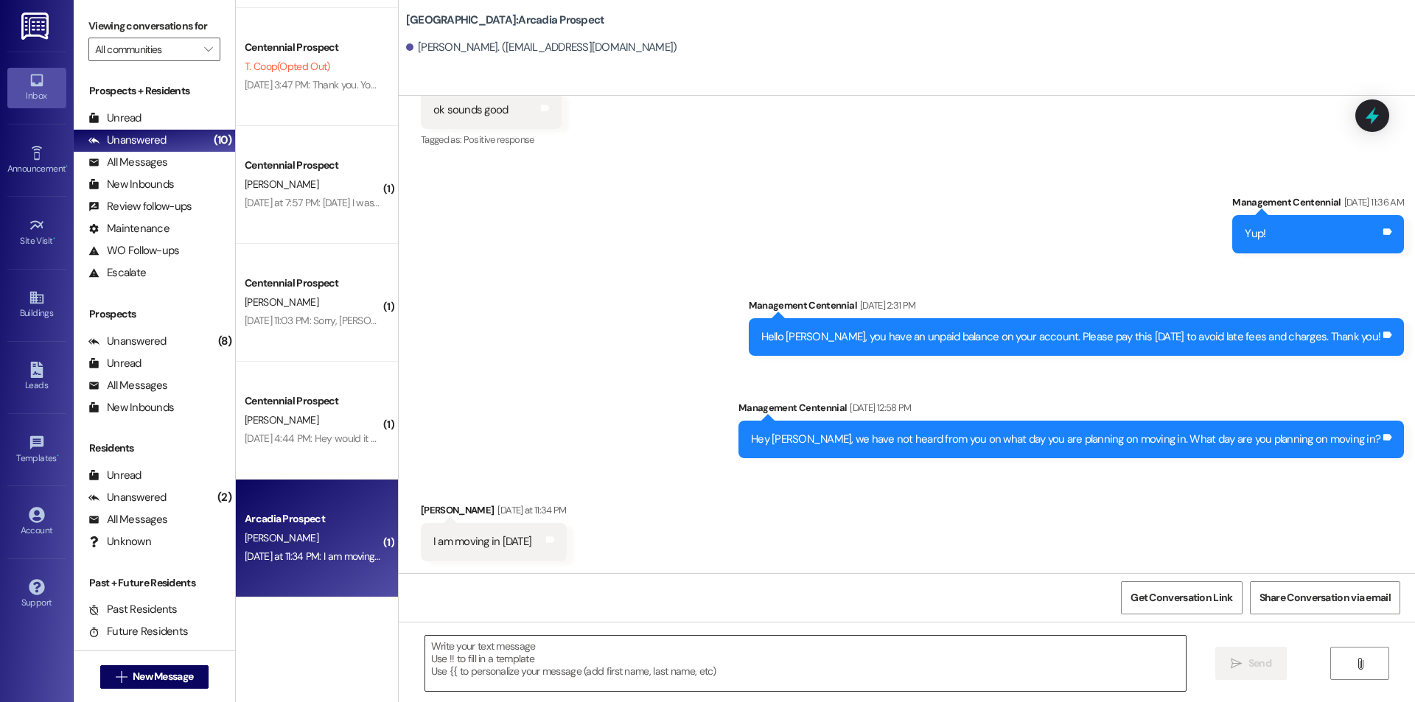
click at [635, 666] on textarea at bounding box center [805, 663] width 761 height 55
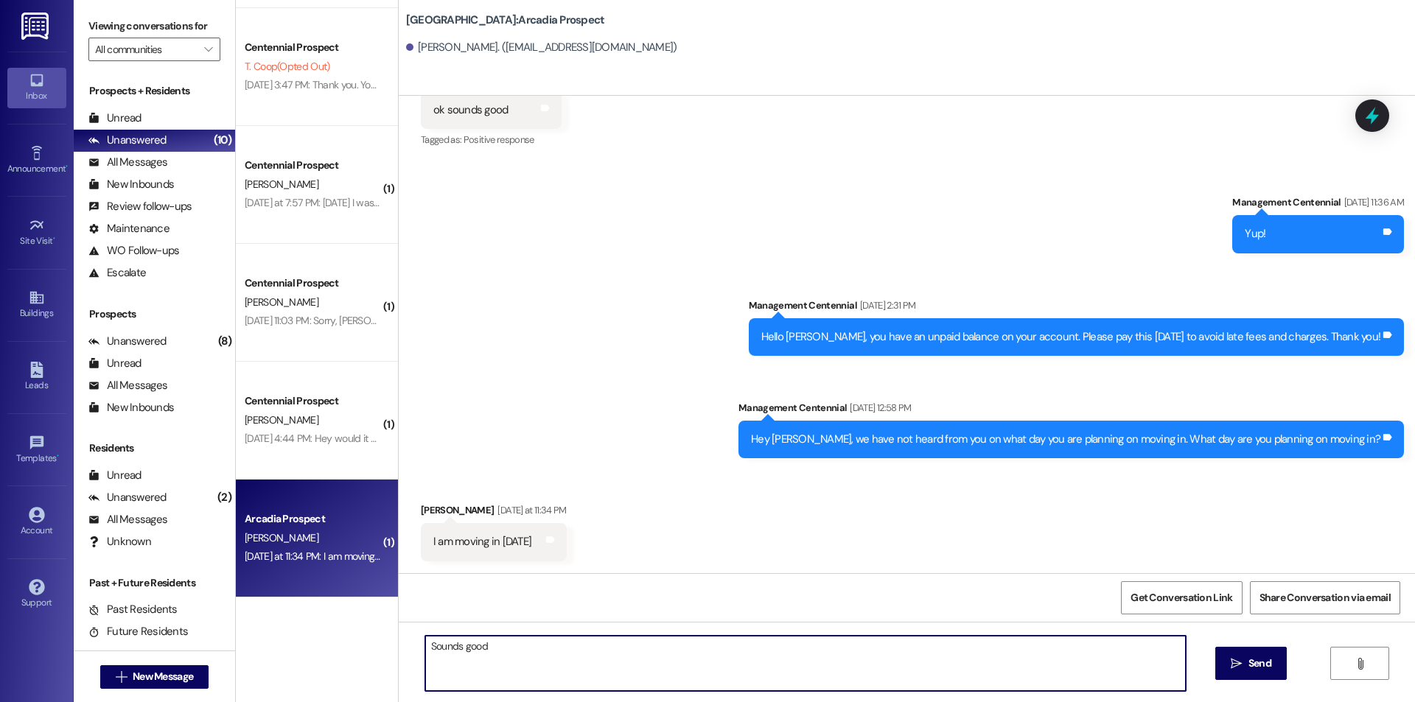
type textarea "Sounds good!"
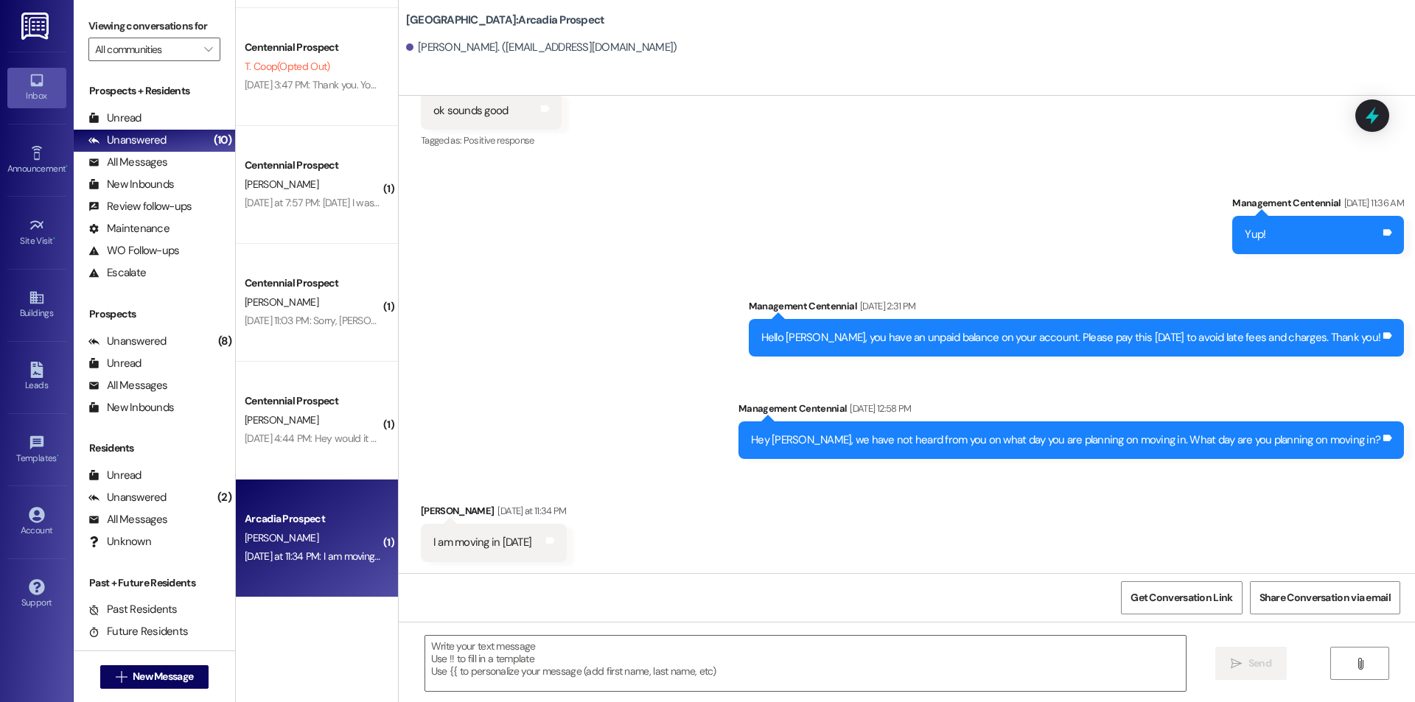
drag, startPoint x: 834, startPoint y: 3, endPoint x: 419, endPoint y: 212, distance: 464.5
click at [419, 212] on div "Sent via SMS Management Centennial [DATE] 11:36 AM Yup! Tags and notes Sent via…" at bounding box center [907, 316] width 1016 height 308
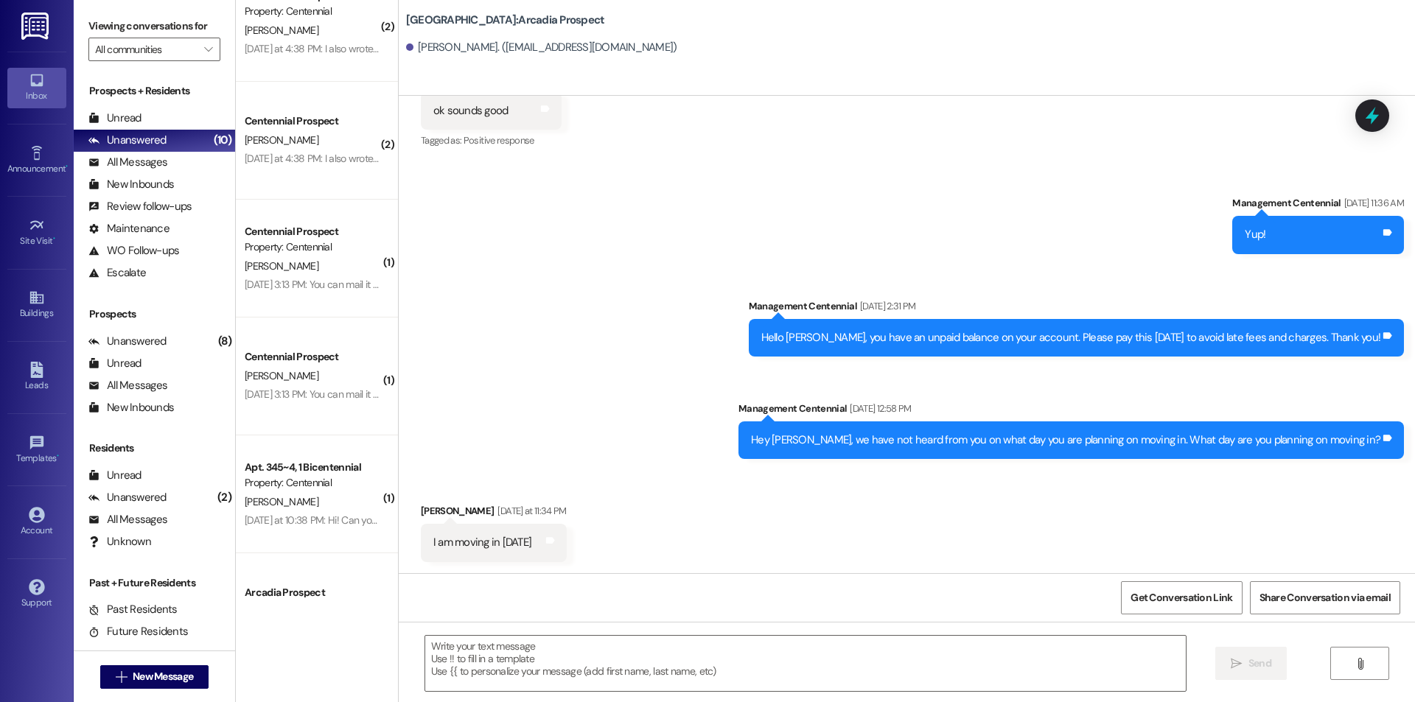
scroll to position [0, 0]
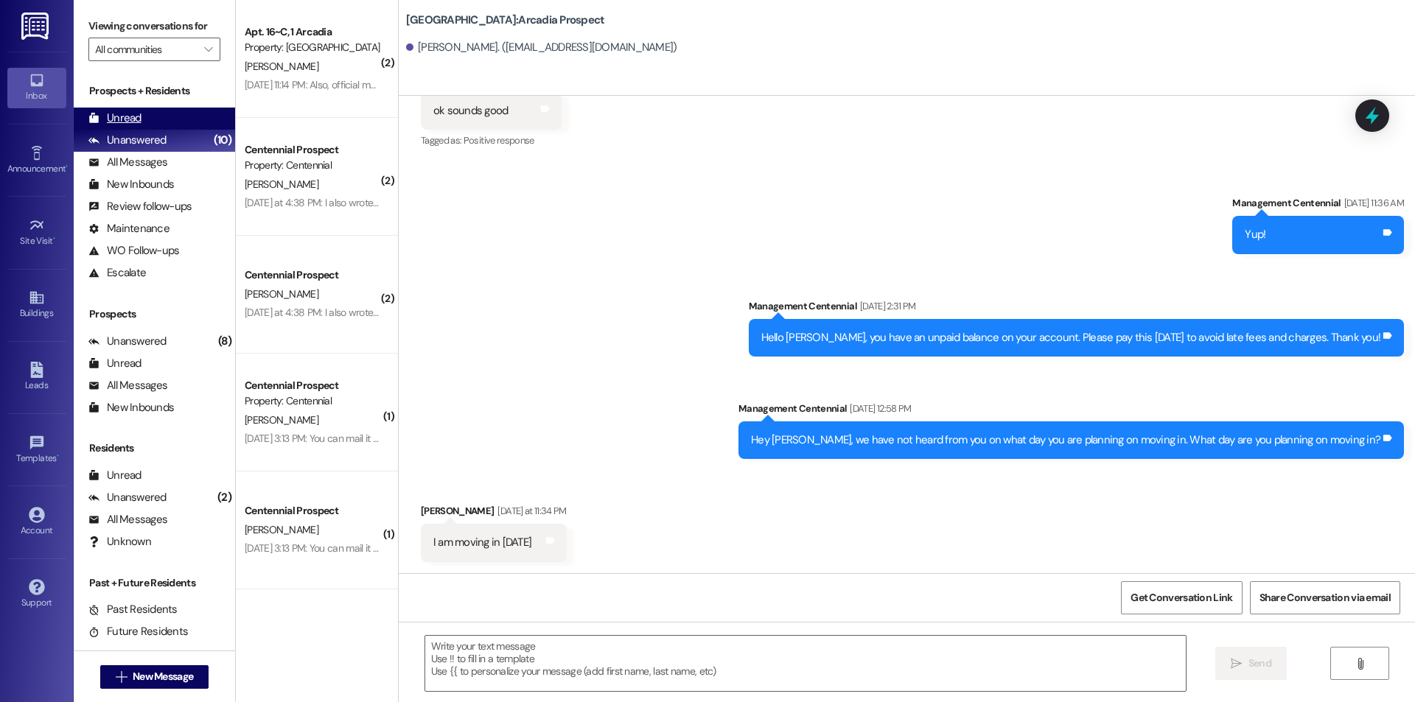
click at [183, 128] on div "Unread (0)" at bounding box center [154, 119] width 161 height 22
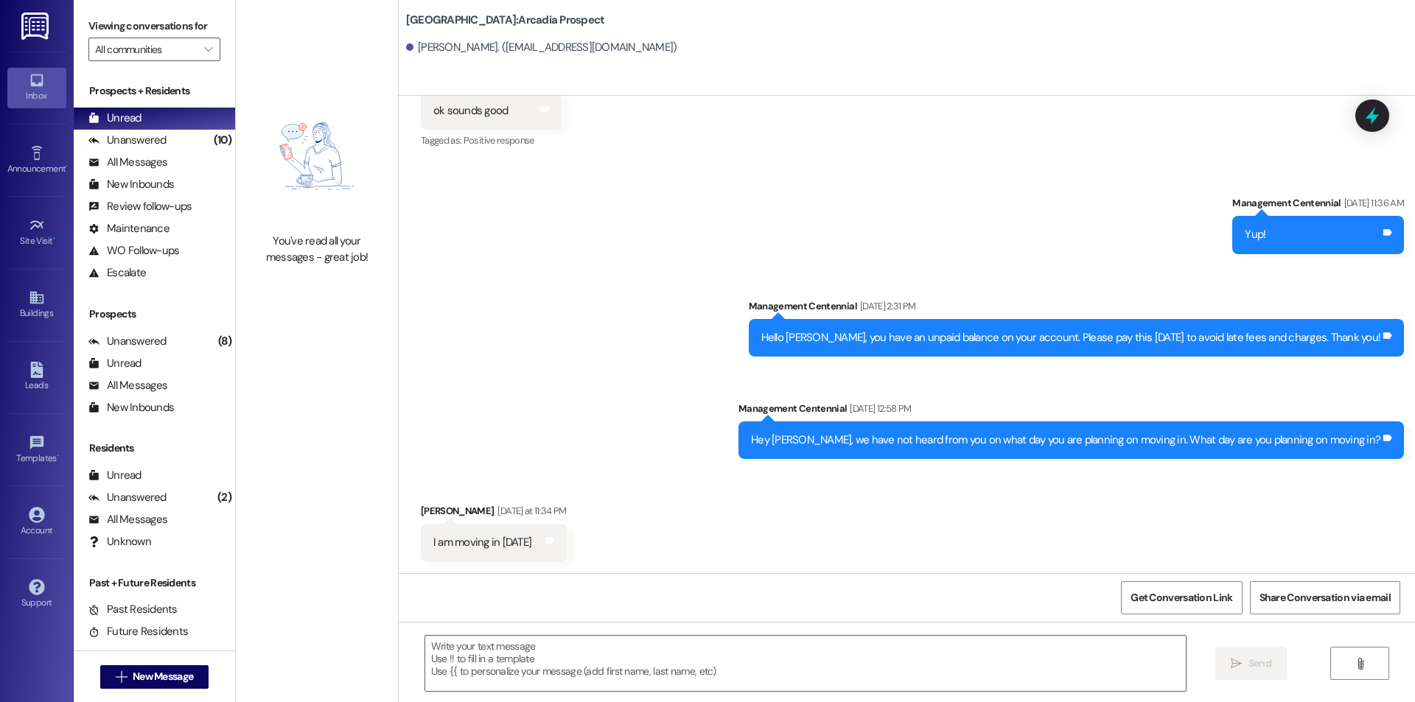
scroll to position [2435, 0]
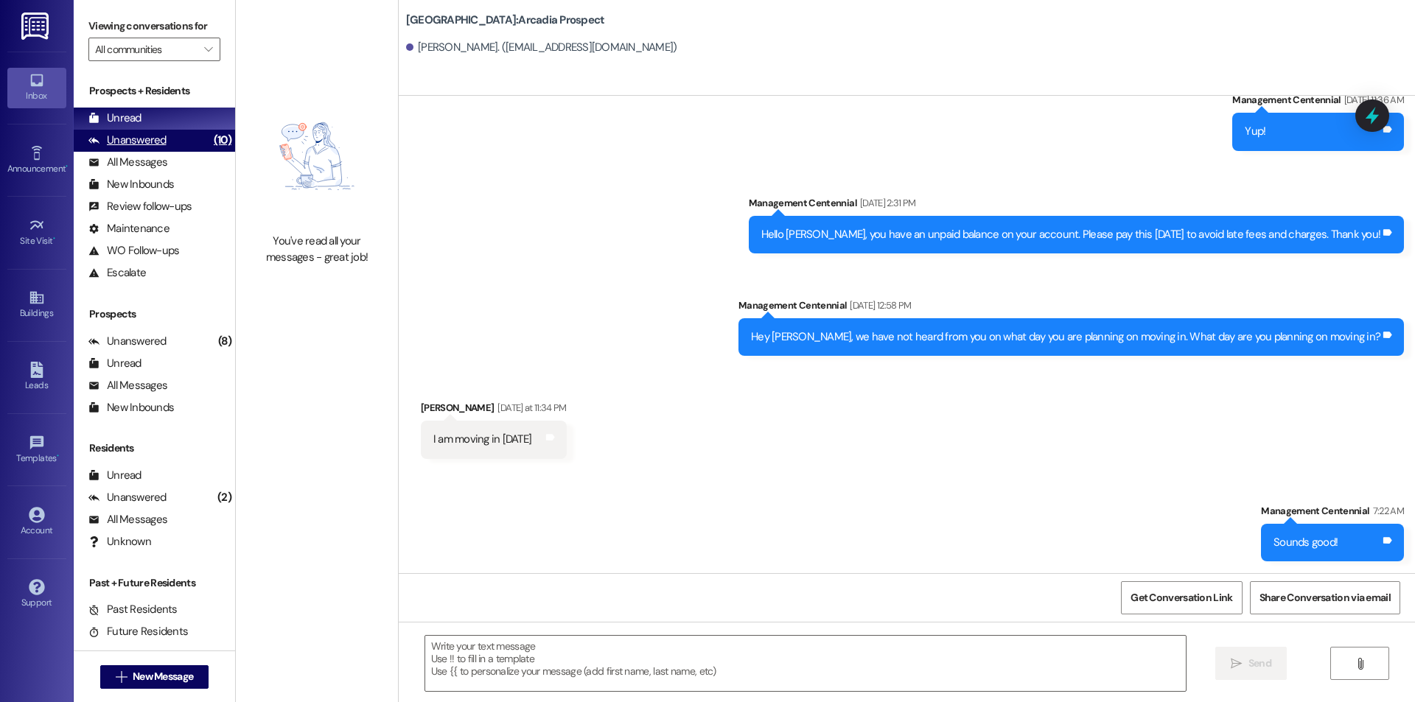
click at [189, 145] on div "Unanswered (10)" at bounding box center [154, 141] width 161 height 22
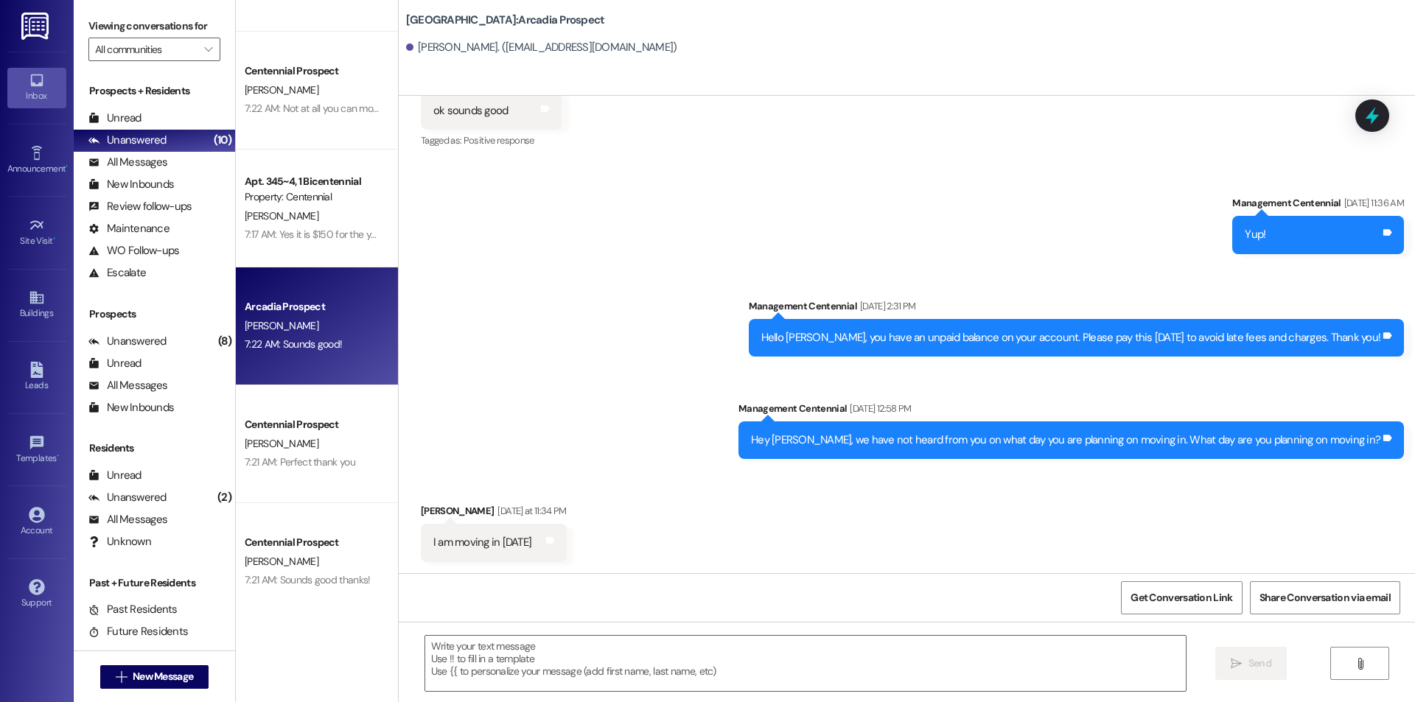
scroll to position [0, 0]
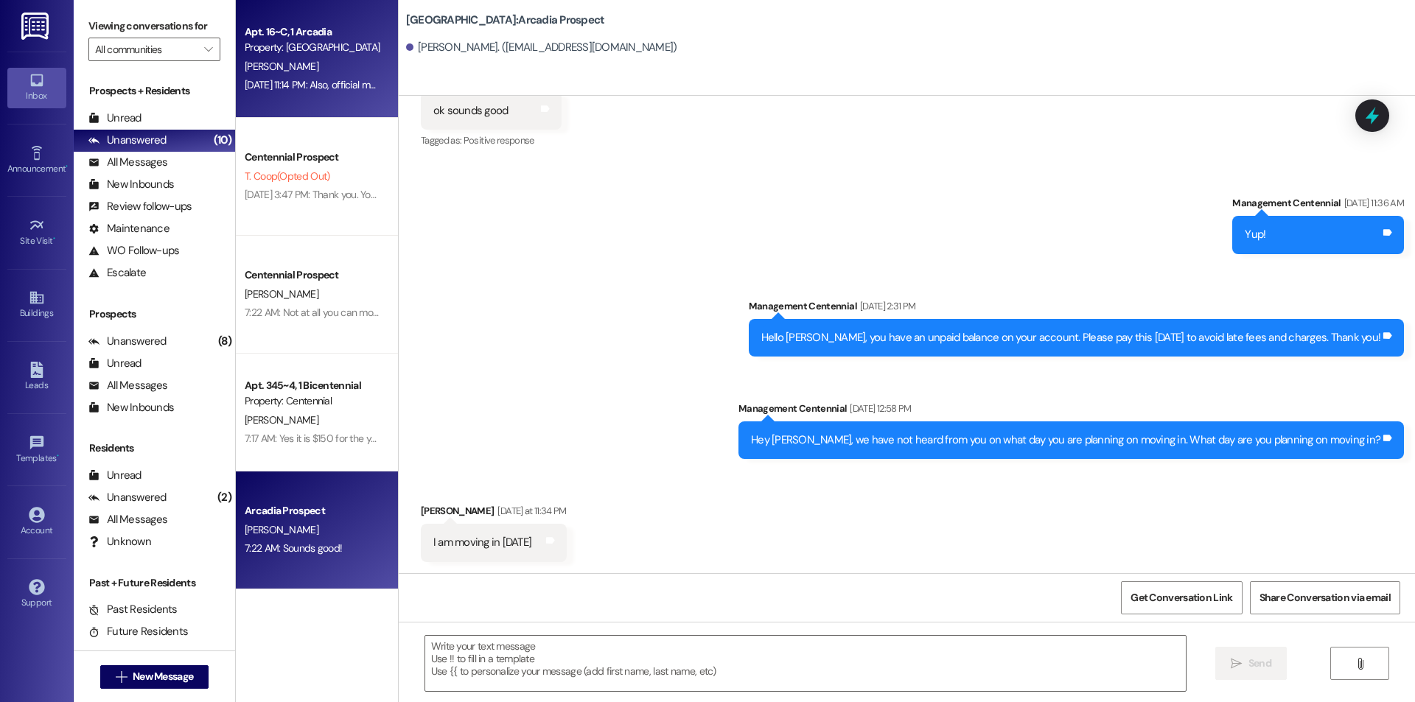
click at [303, 72] on div "[PERSON_NAME]" at bounding box center [312, 66] width 139 height 18
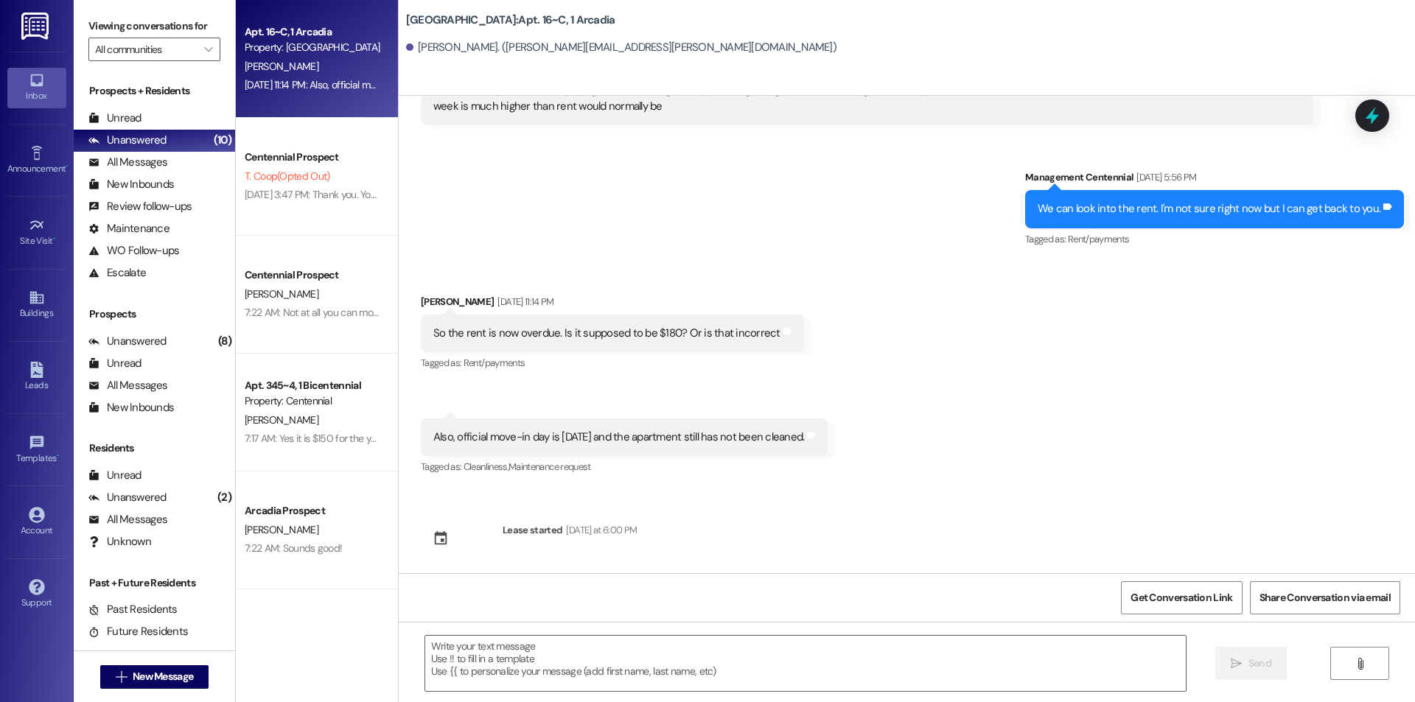
scroll to position [3384, 0]
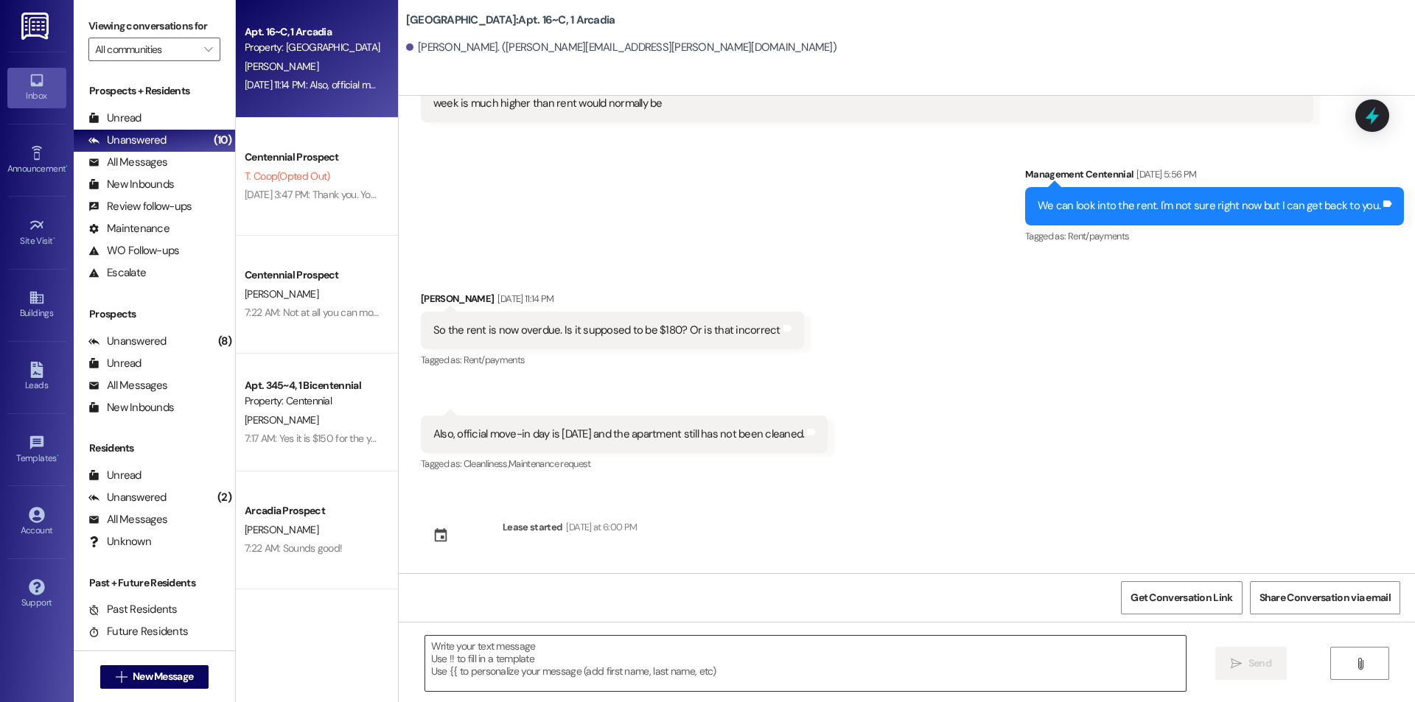
click at [983, 643] on textarea at bounding box center [805, 663] width 761 height 55
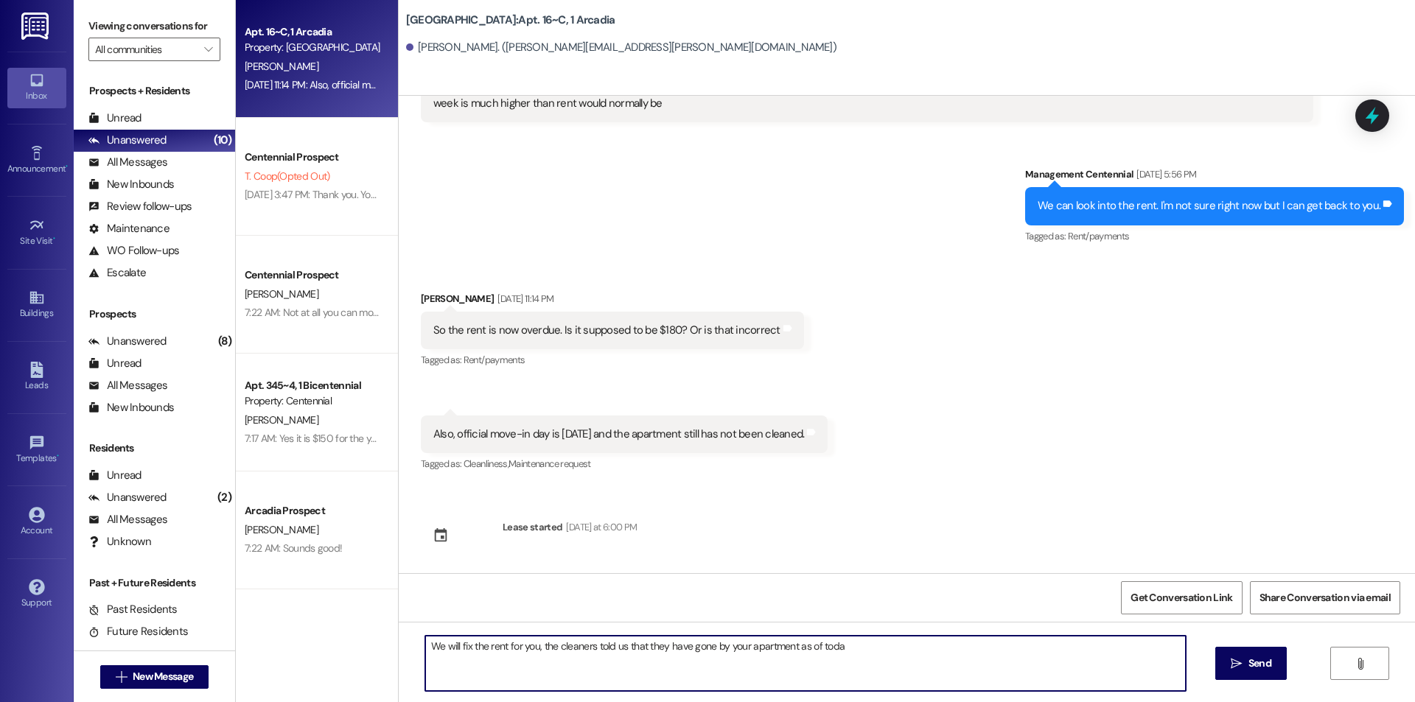
type textarea "We will fix the rent for you, the cleaners told us that they have gone by your …"
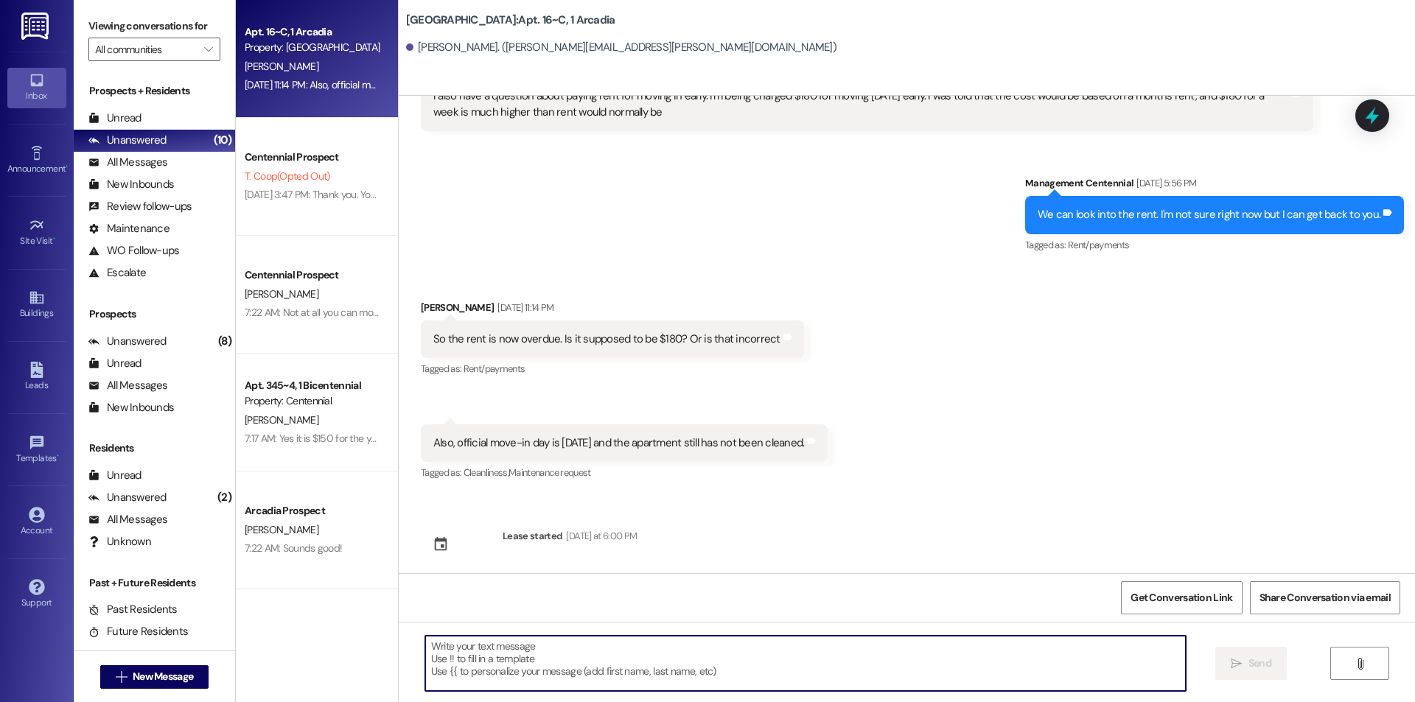
scroll to position [3487, 0]
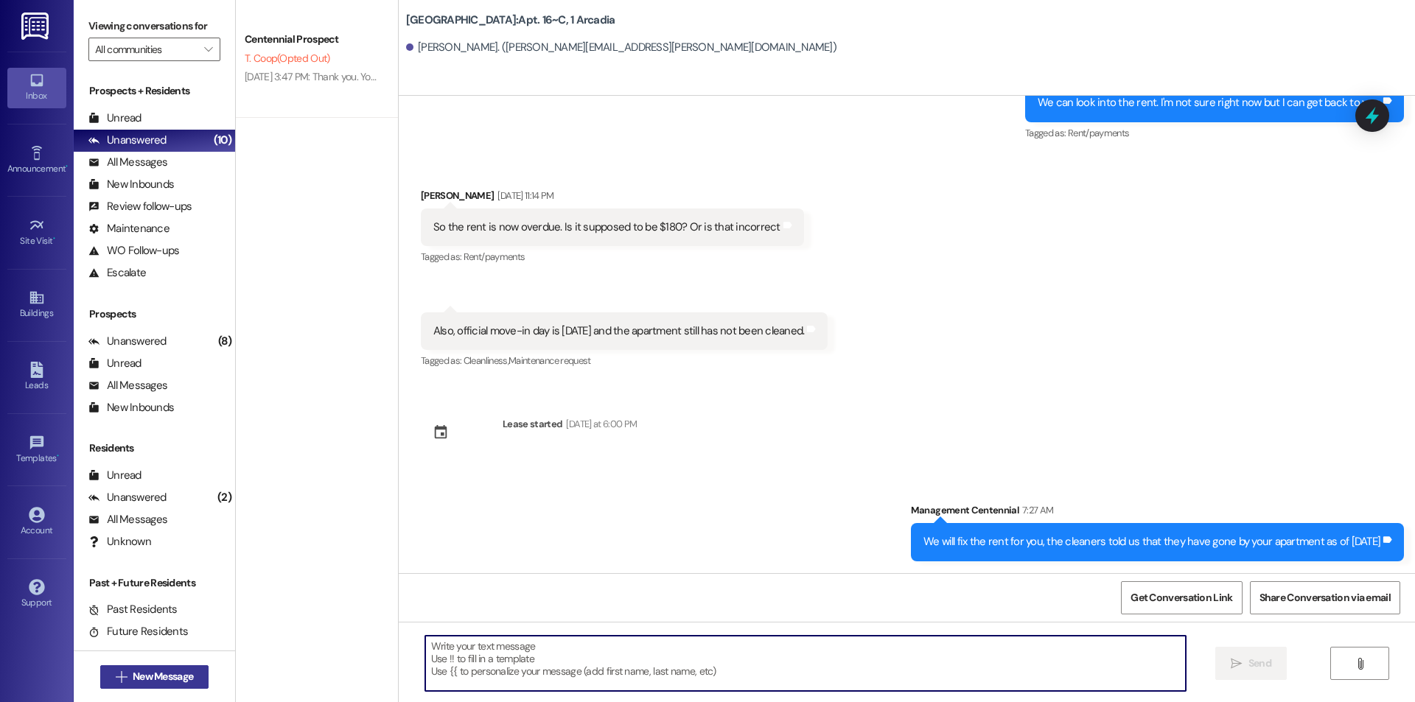
click at [186, 681] on span "New Message" at bounding box center [163, 676] width 60 height 15
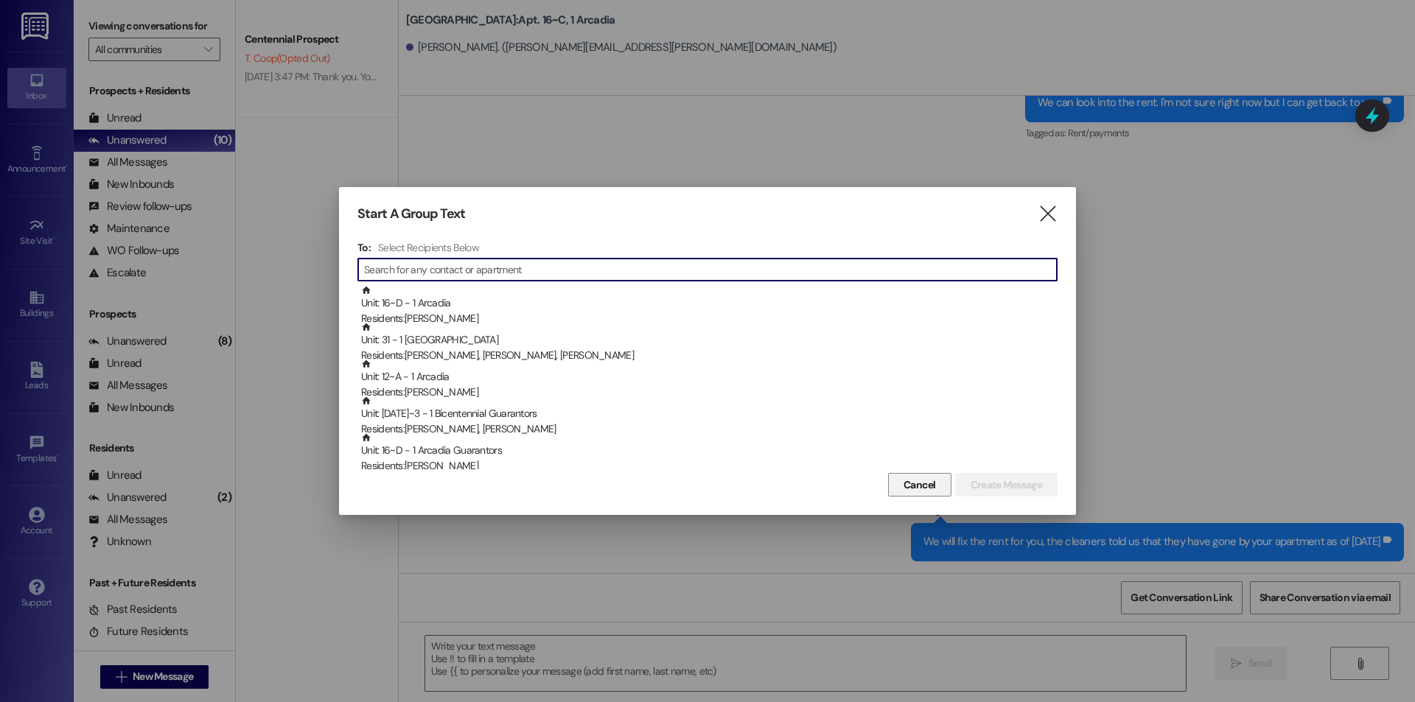
click at [925, 492] on span "Cancel" at bounding box center [920, 485] width 32 height 15
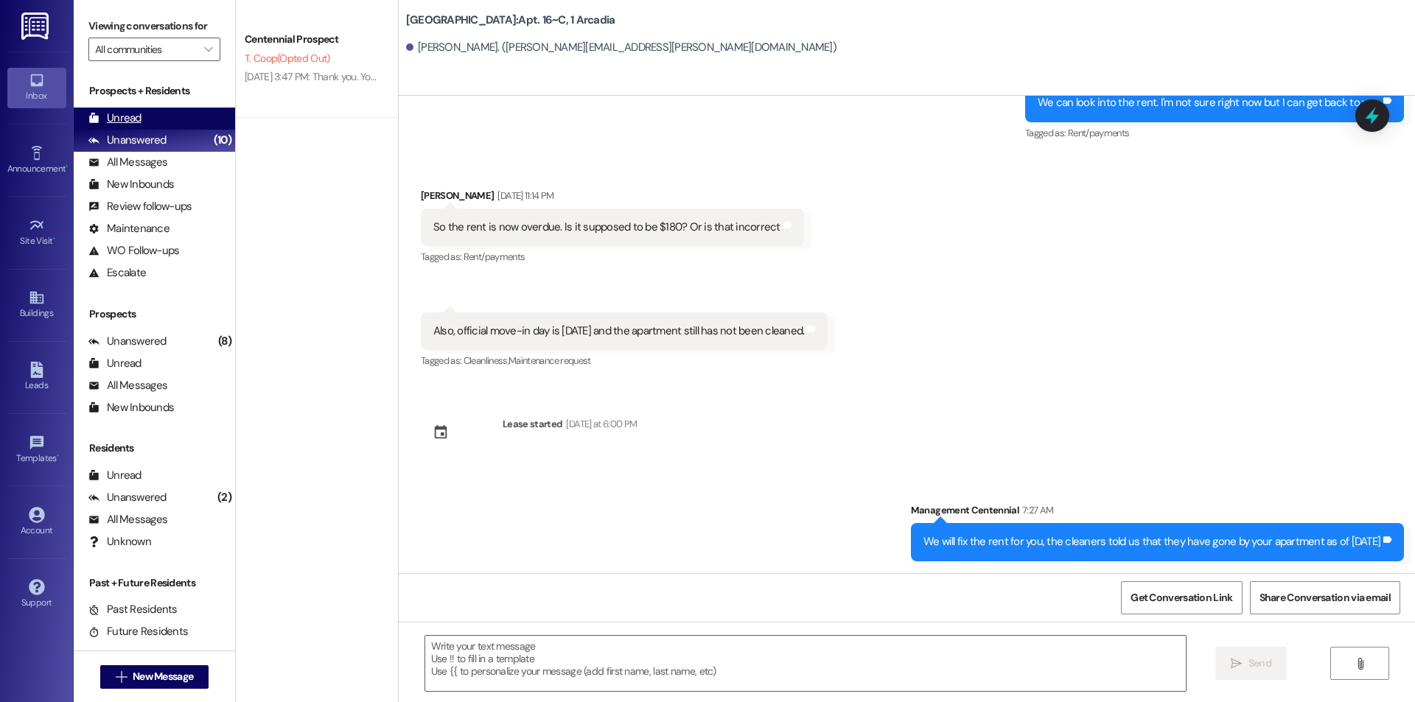
click at [189, 120] on div "Unread (0)" at bounding box center [154, 119] width 161 height 22
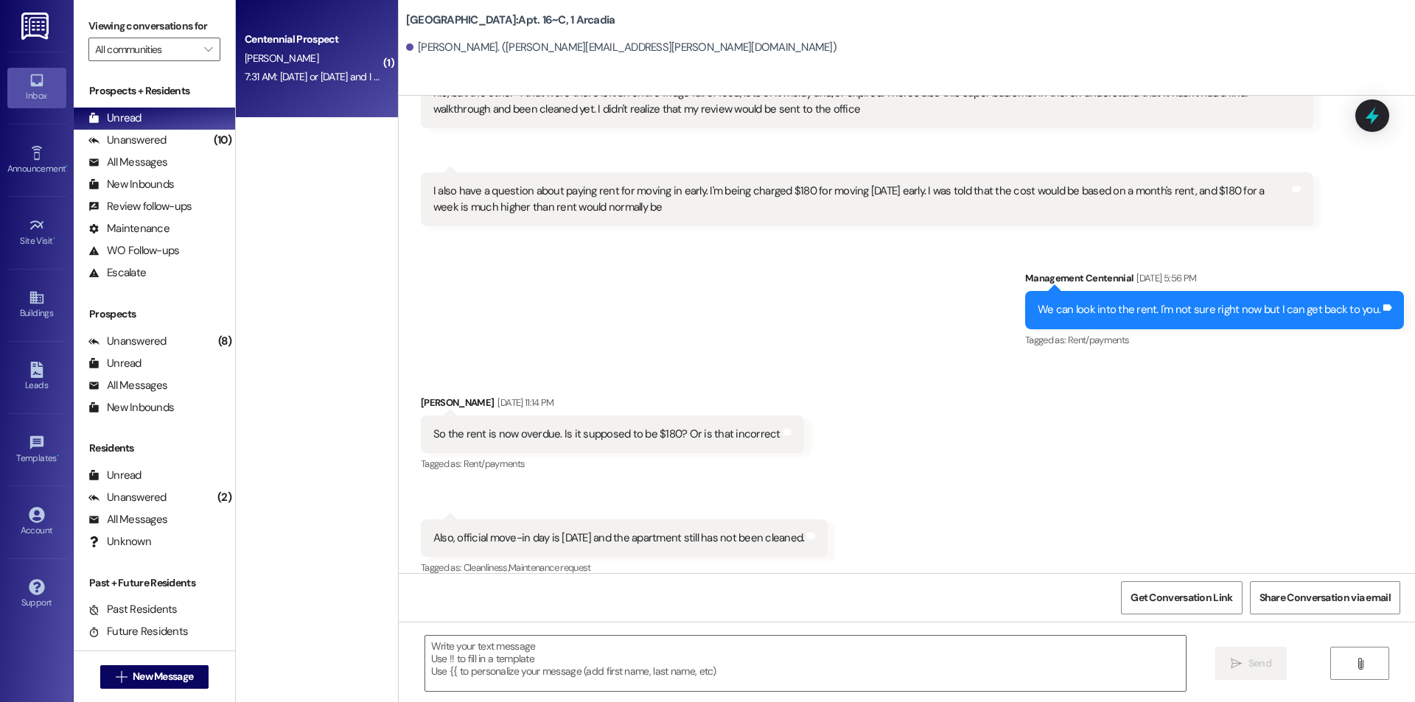
scroll to position [3297, 0]
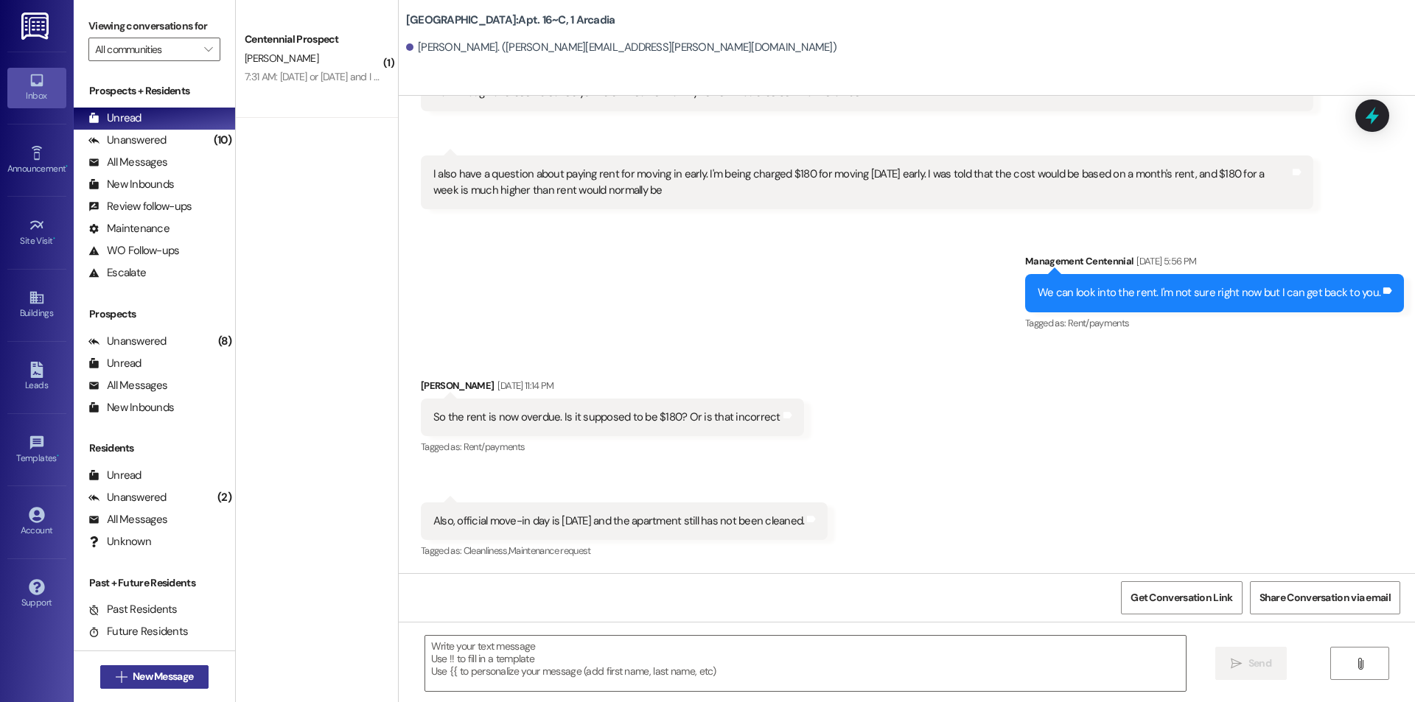
click at [198, 677] on button " New Message" at bounding box center [154, 678] width 109 height 24
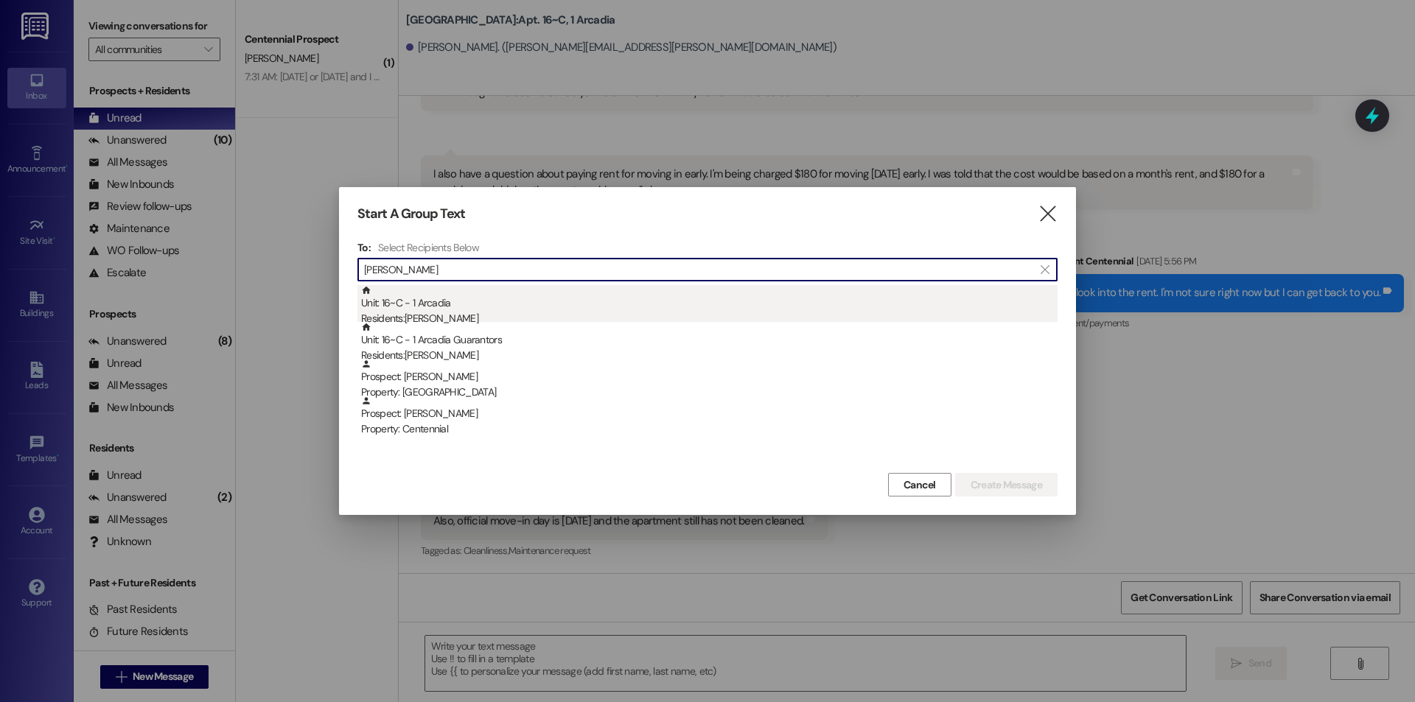
type input "[PERSON_NAME]"
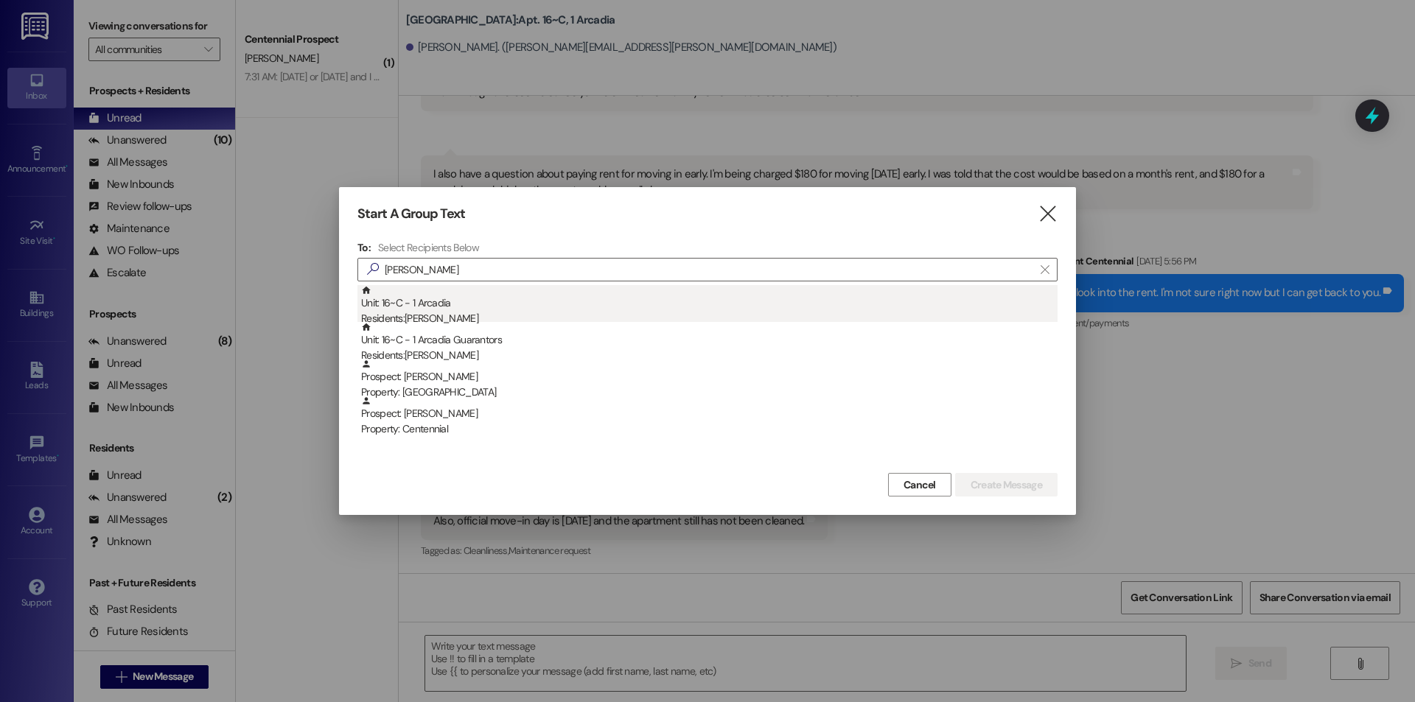
click at [447, 309] on div "Unit: 16~C - 1 Arcadia Residents: [PERSON_NAME]" at bounding box center [709, 306] width 697 height 42
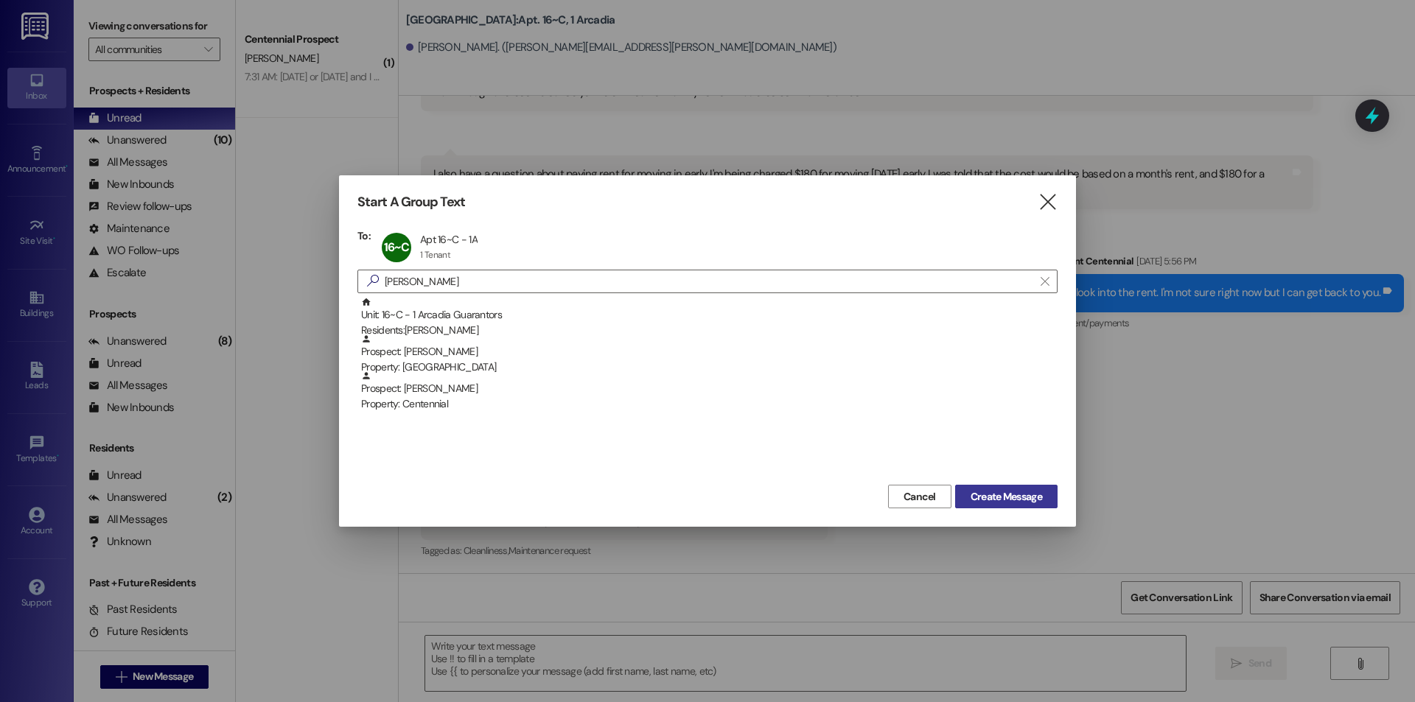
click at [968, 500] on span "Create Message" at bounding box center [1006, 496] width 77 height 15
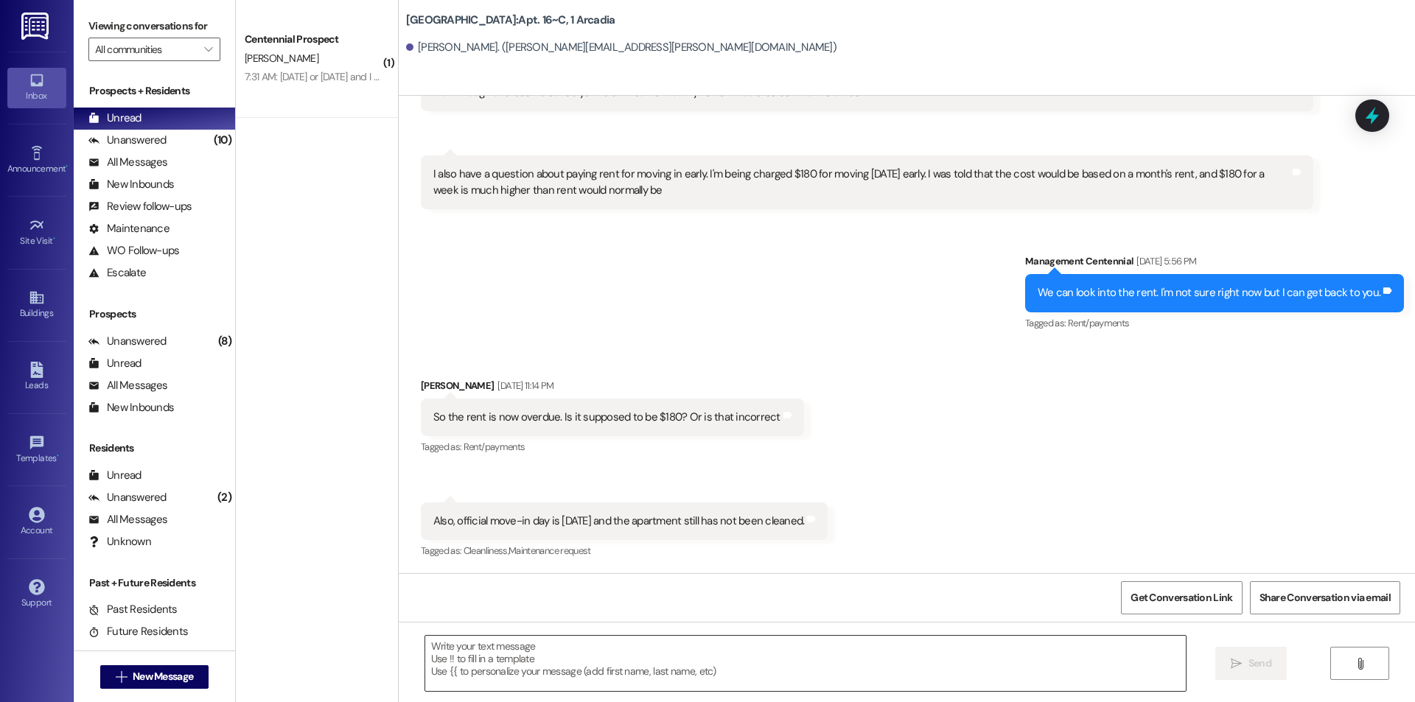
click at [828, 663] on textarea at bounding box center [805, 663] width 761 height 55
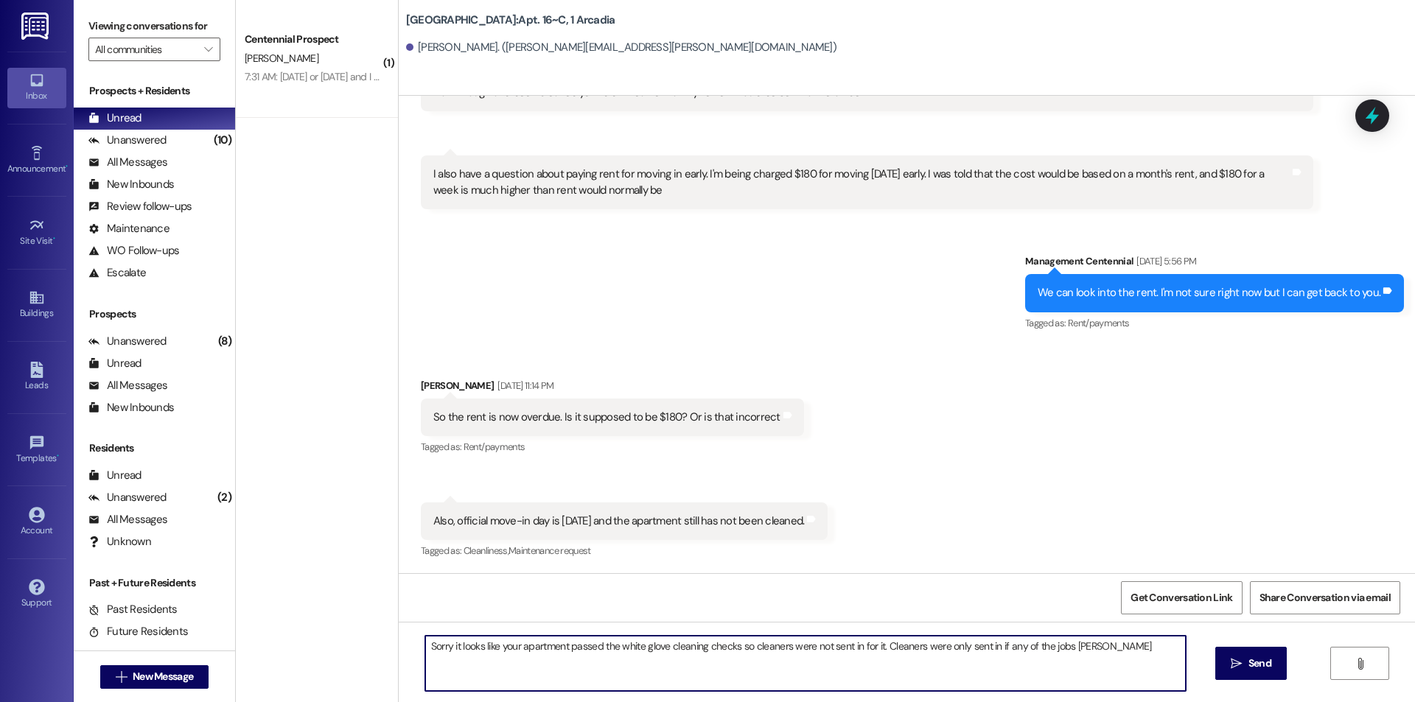
type textarea "Sorry it looks like your apartment passed the white glove cleaning checks so cl…"
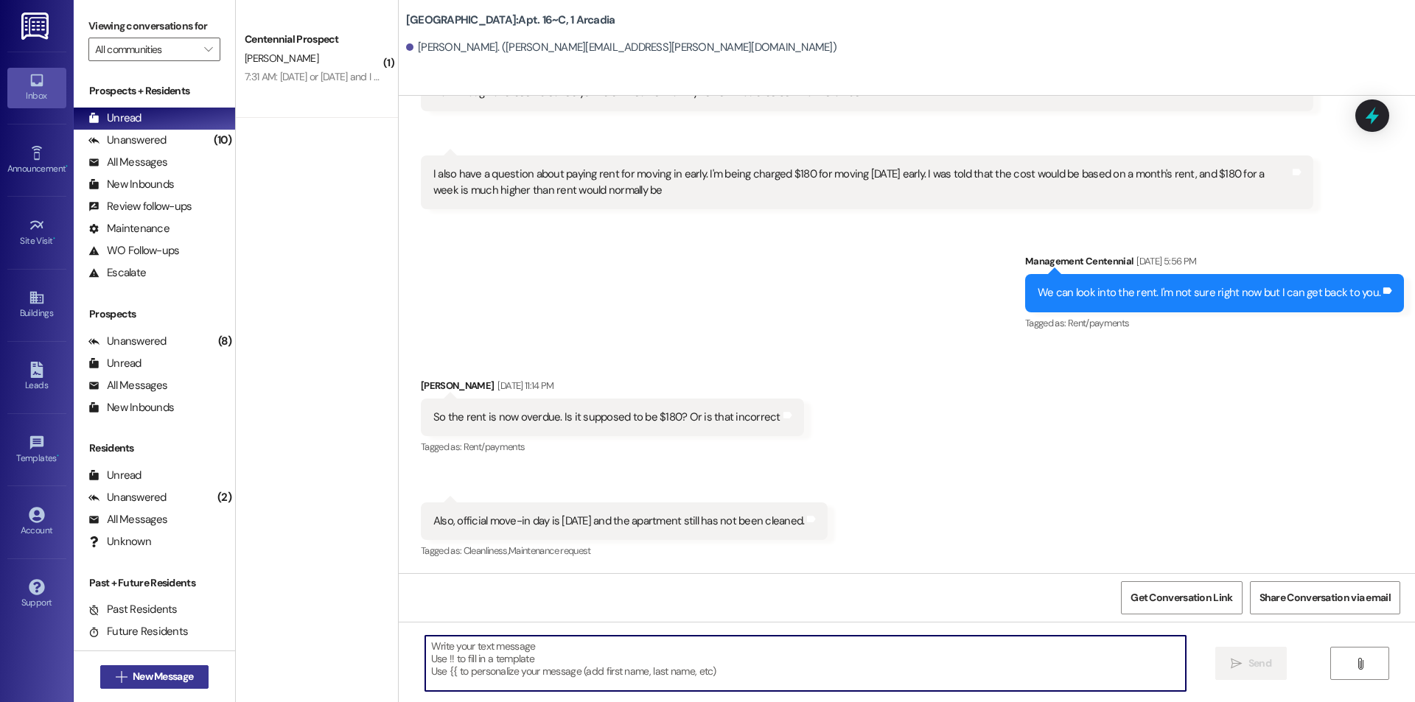
click at [177, 677] on span "New Message" at bounding box center [163, 676] width 60 height 15
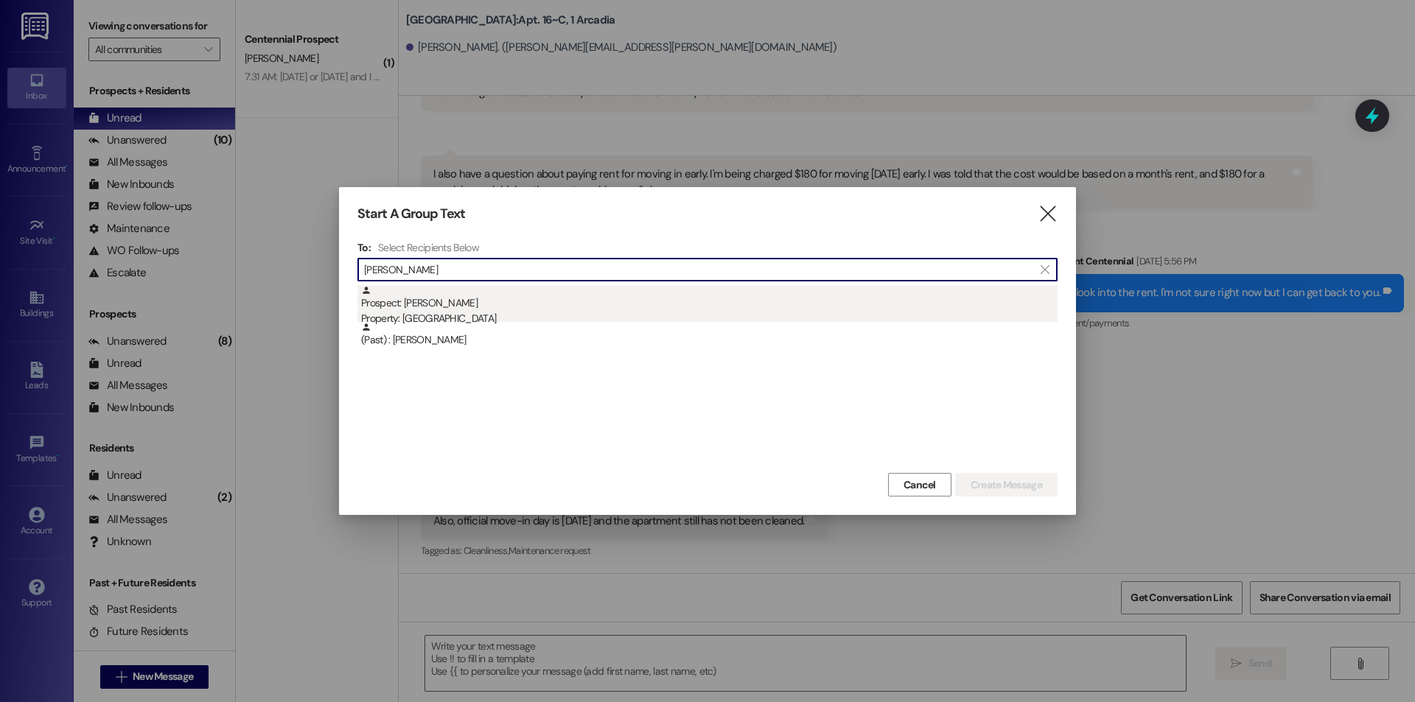
type input "[PERSON_NAME]"
click at [720, 311] on div "Property: [GEOGRAPHIC_DATA]" at bounding box center [709, 318] width 697 height 15
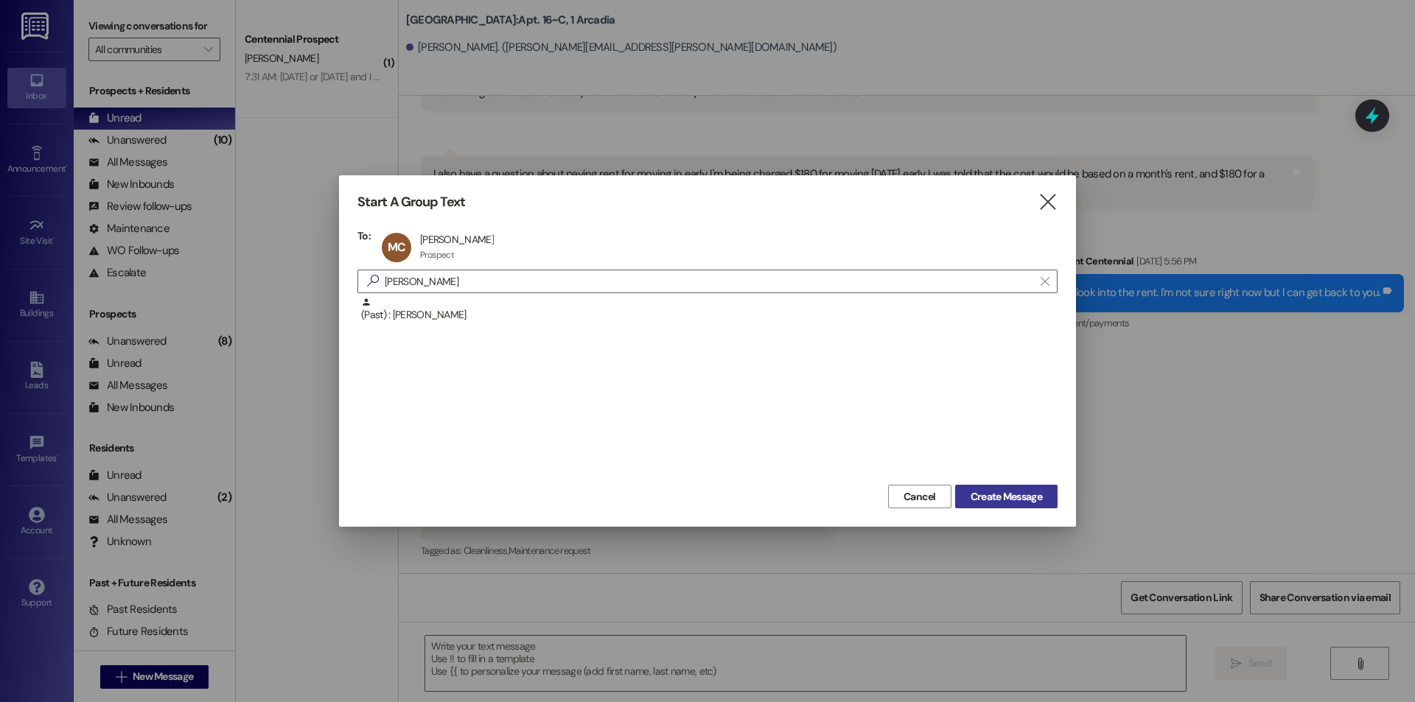
click at [1006, 505] on button "Create Message" at bounding box center [1006, 497] width 102 height 24
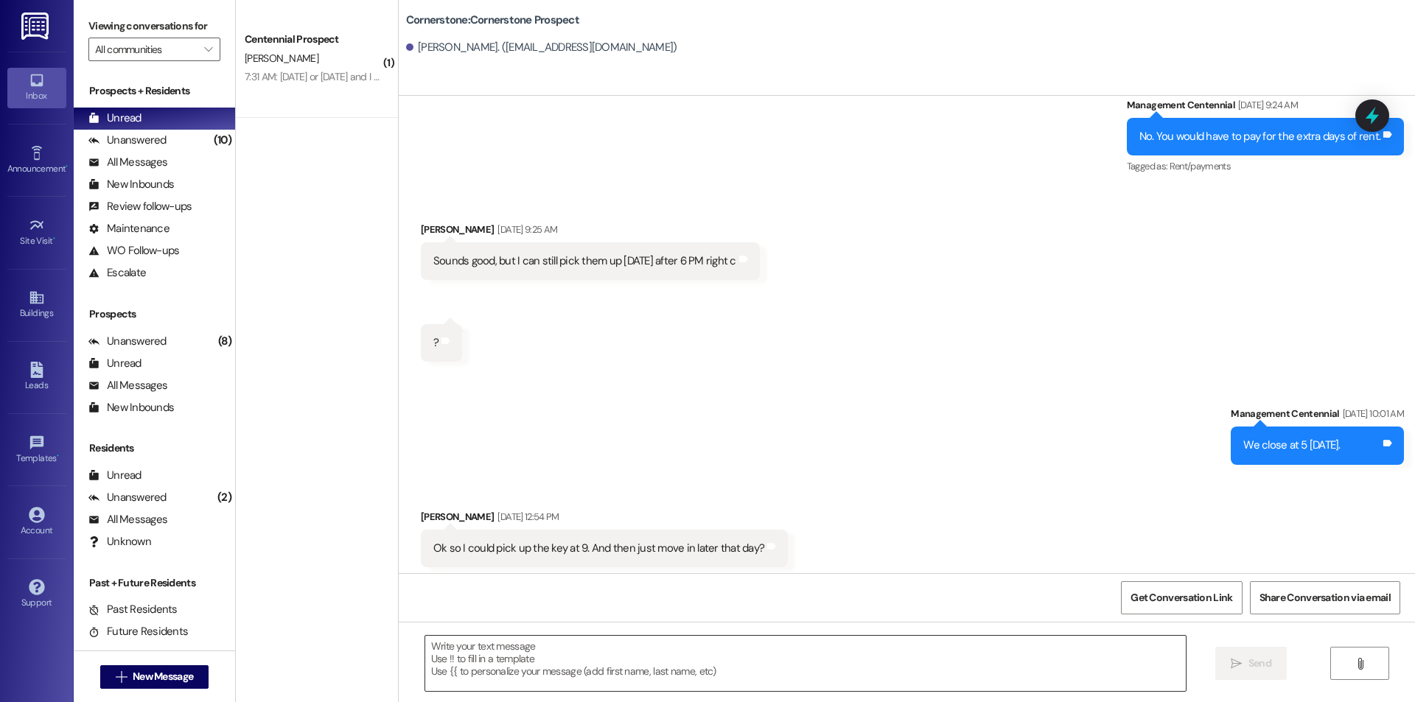
scroll to position [2999, 0]
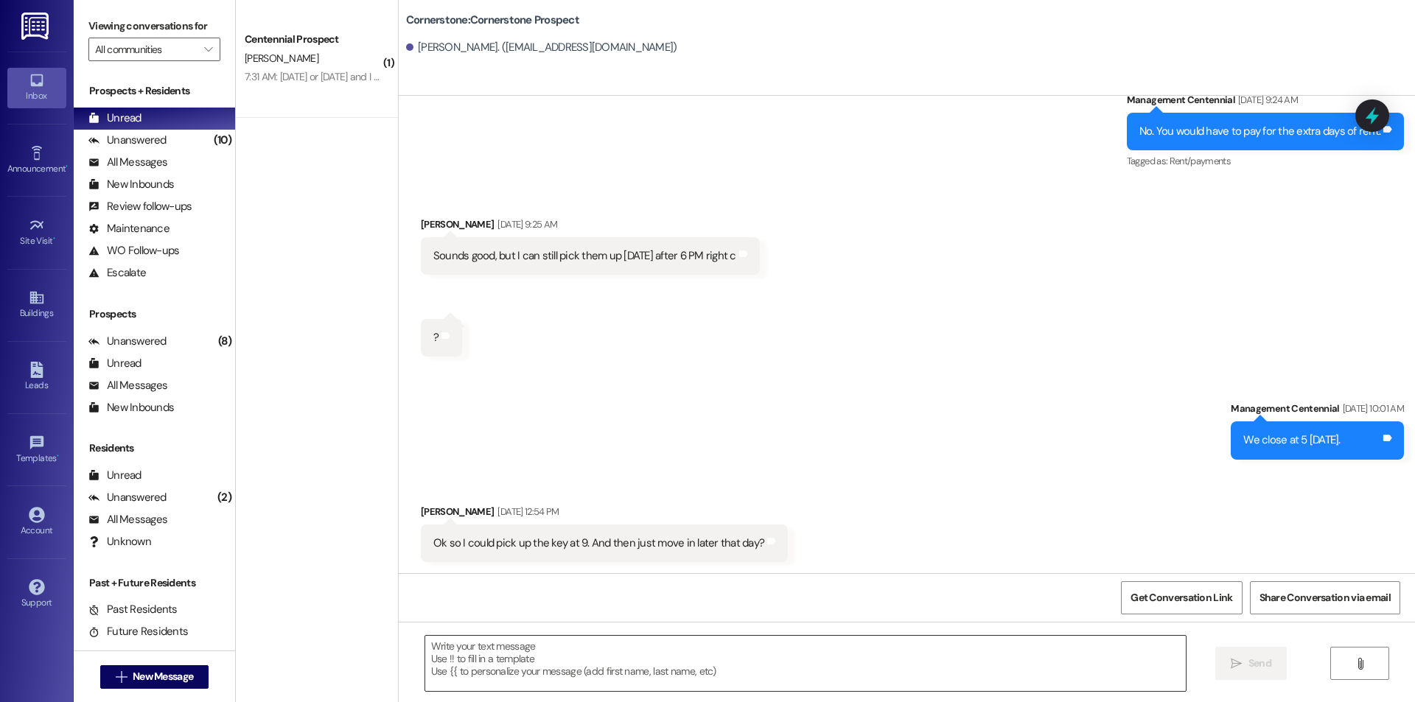
click at [906, 650] on textarea at bounding box center [805, 663] width 761 height 55
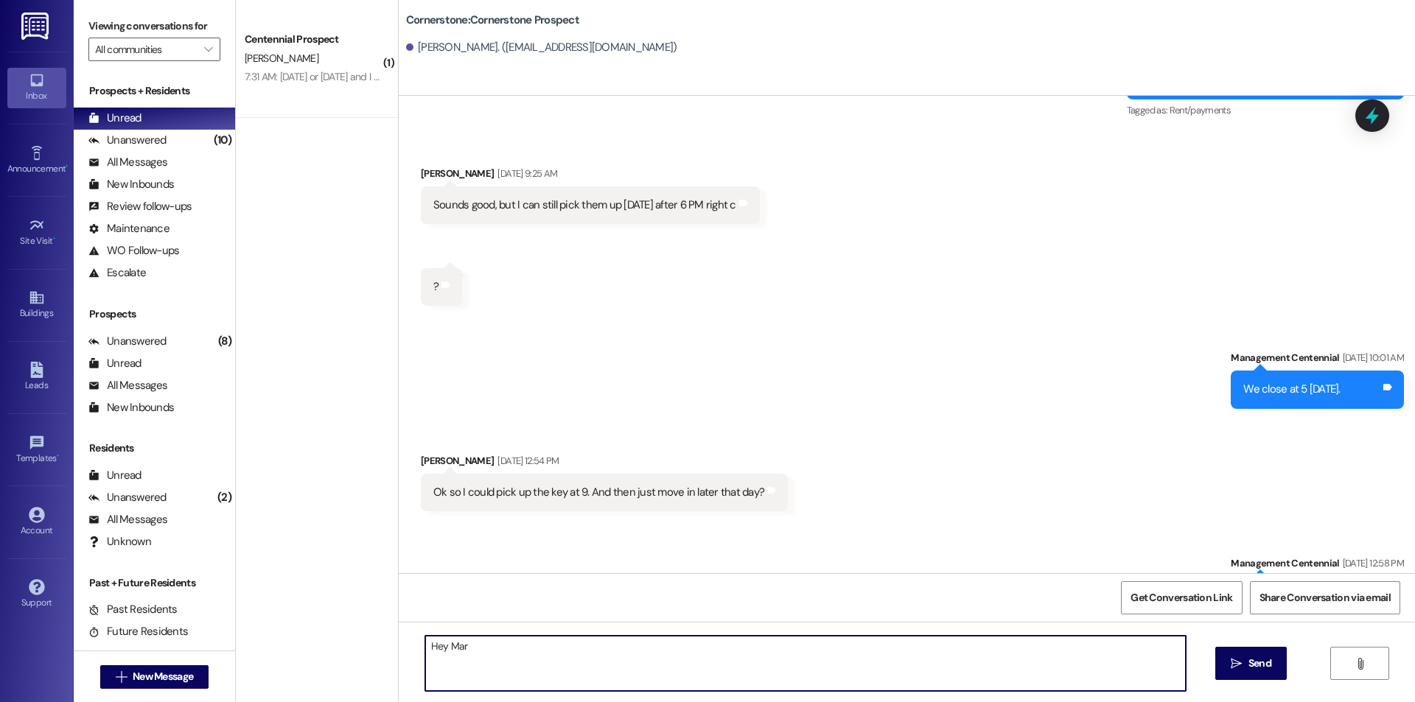
scroll to position [3102, 0]
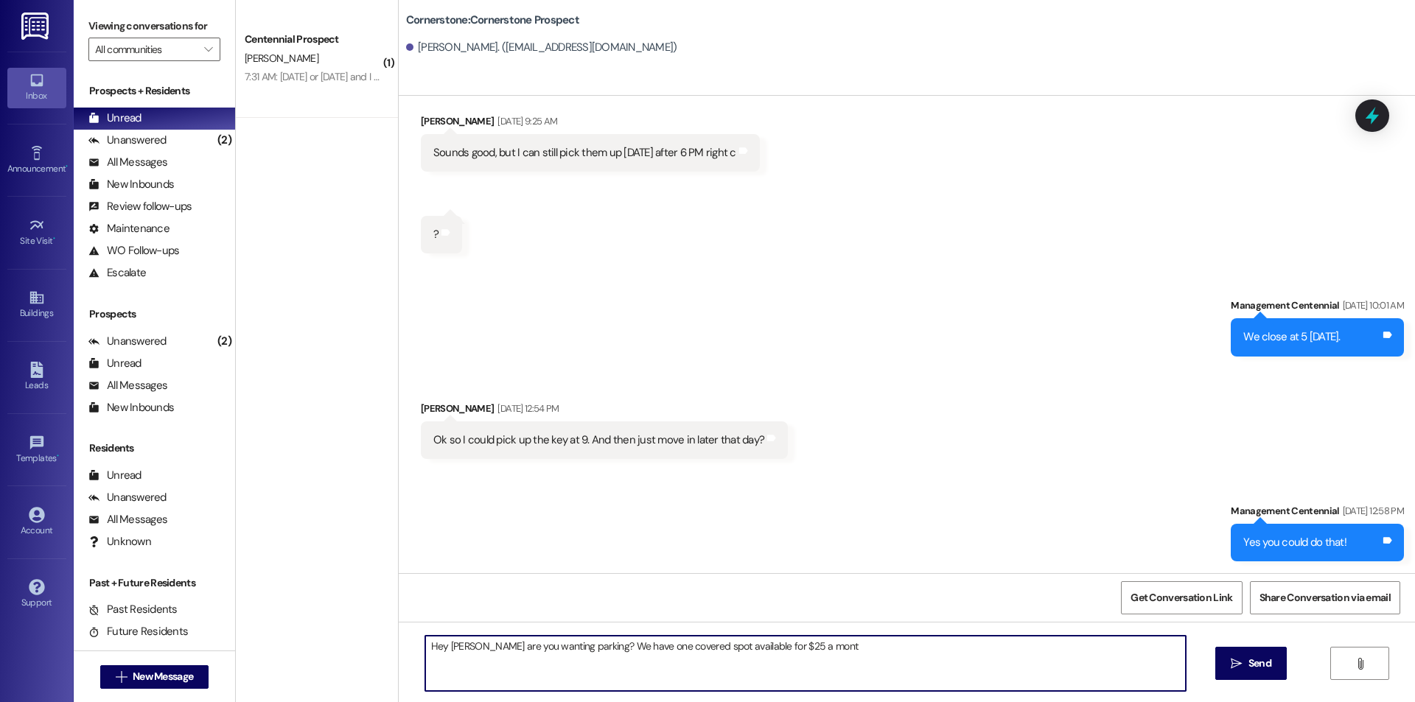
type textarea "Hey [PERSON_NAME] are you wanting parking? We have one covered spot available f…"
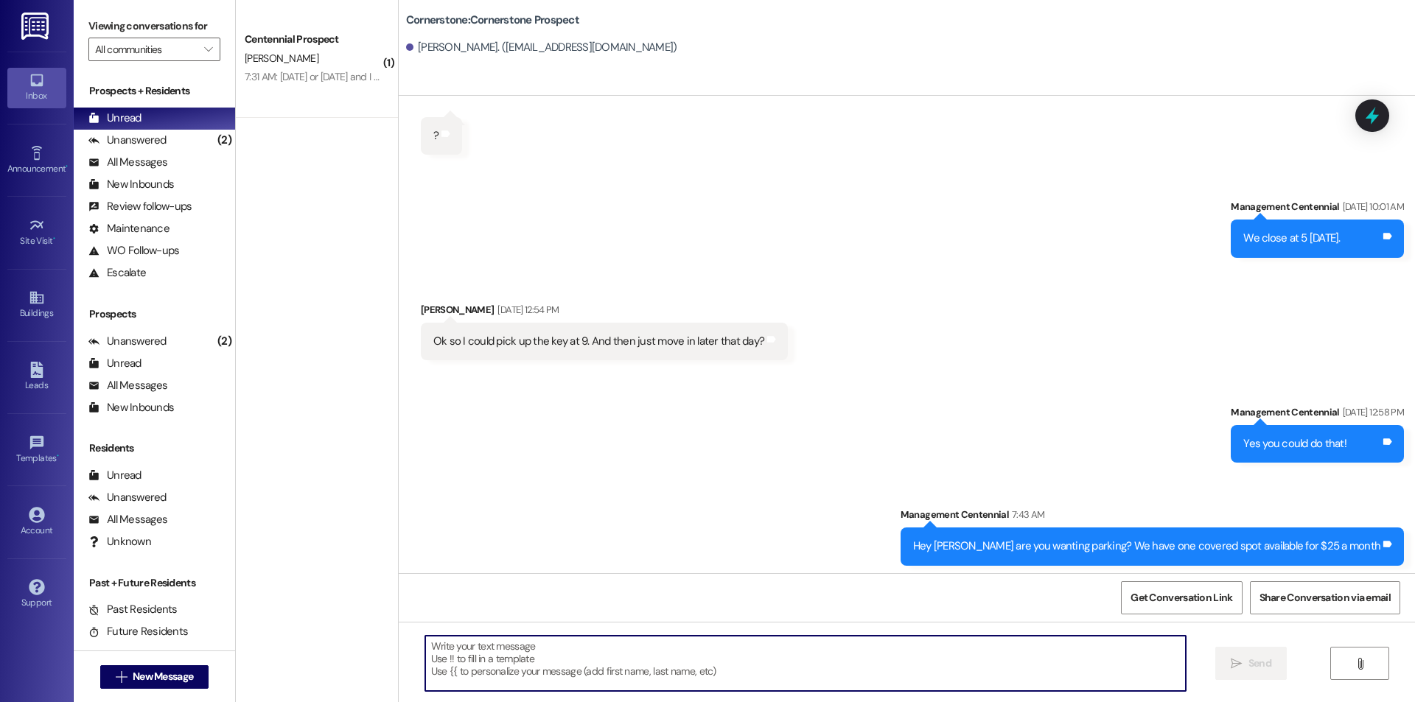
scroll to position [3206, 0]
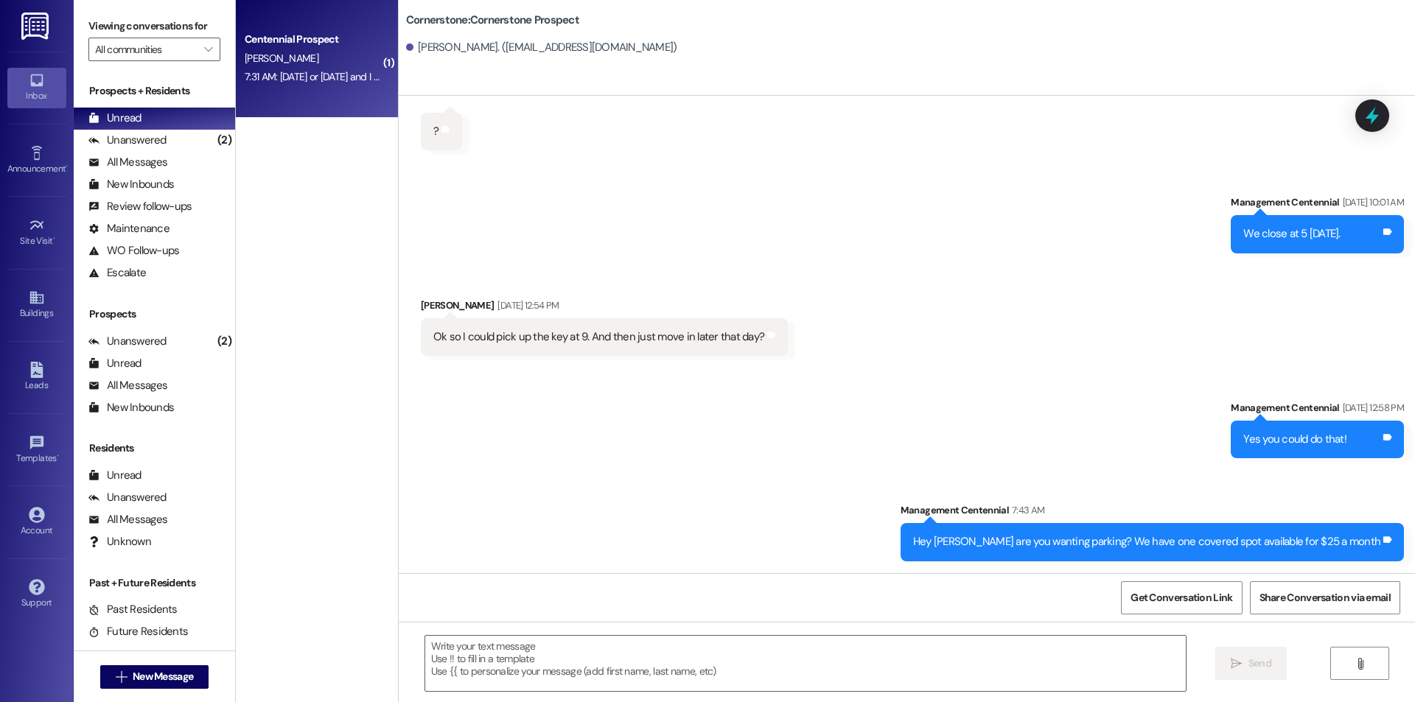
click at [315, 73] on div "7:31 AM: [DATE] or [DATE] and I can let you know when I find out for sure 7:31 …" at bounding box center [395, 76] width 301 height 13
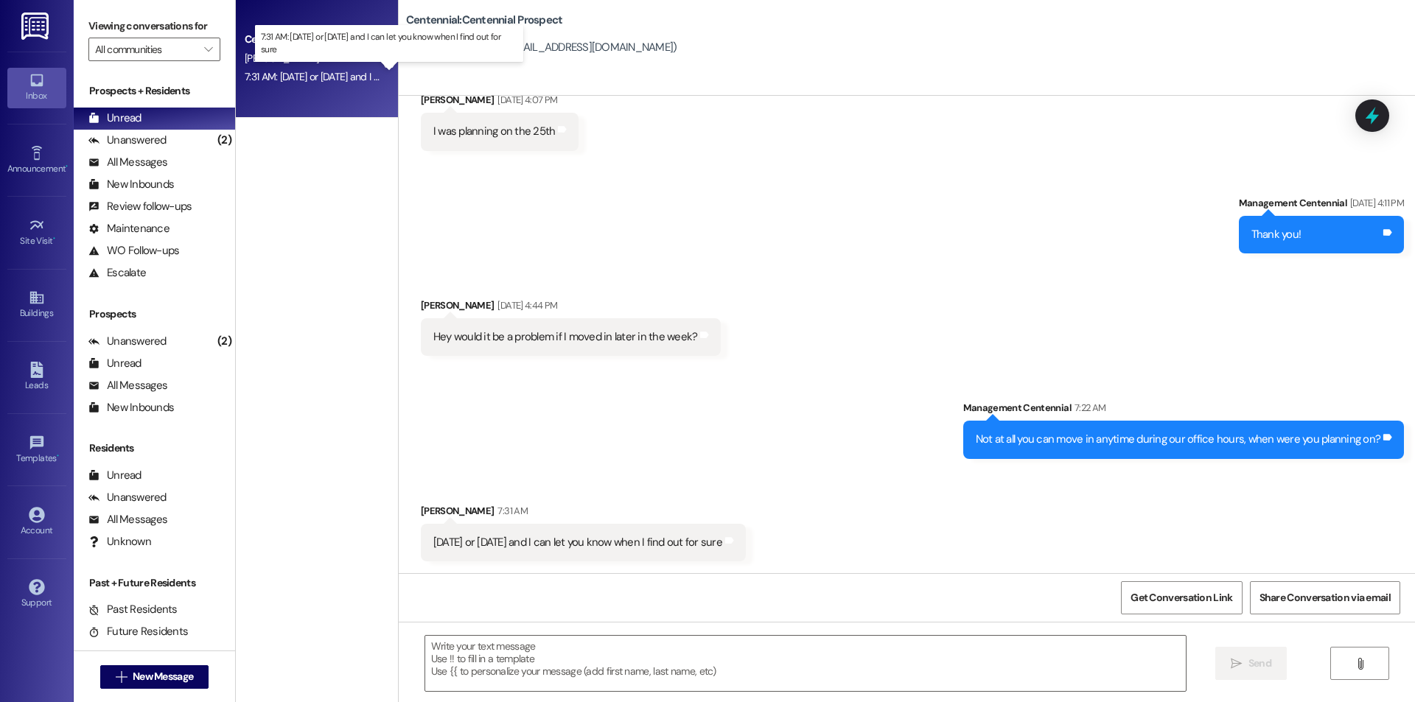
scroll to position [2516, 0]
click at [610, 660] on textarea at bounding box center [805, 663] width 761 height 55
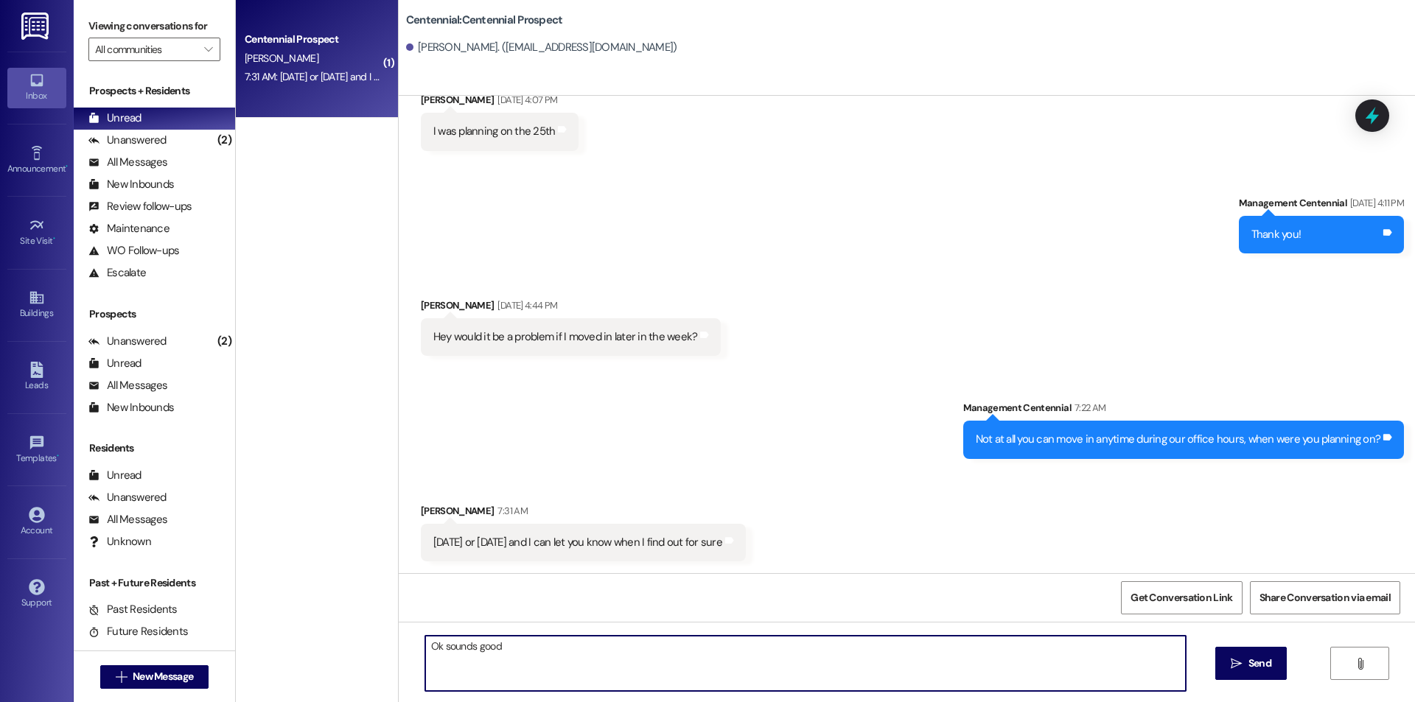
type textarea "Ok sounds good!"
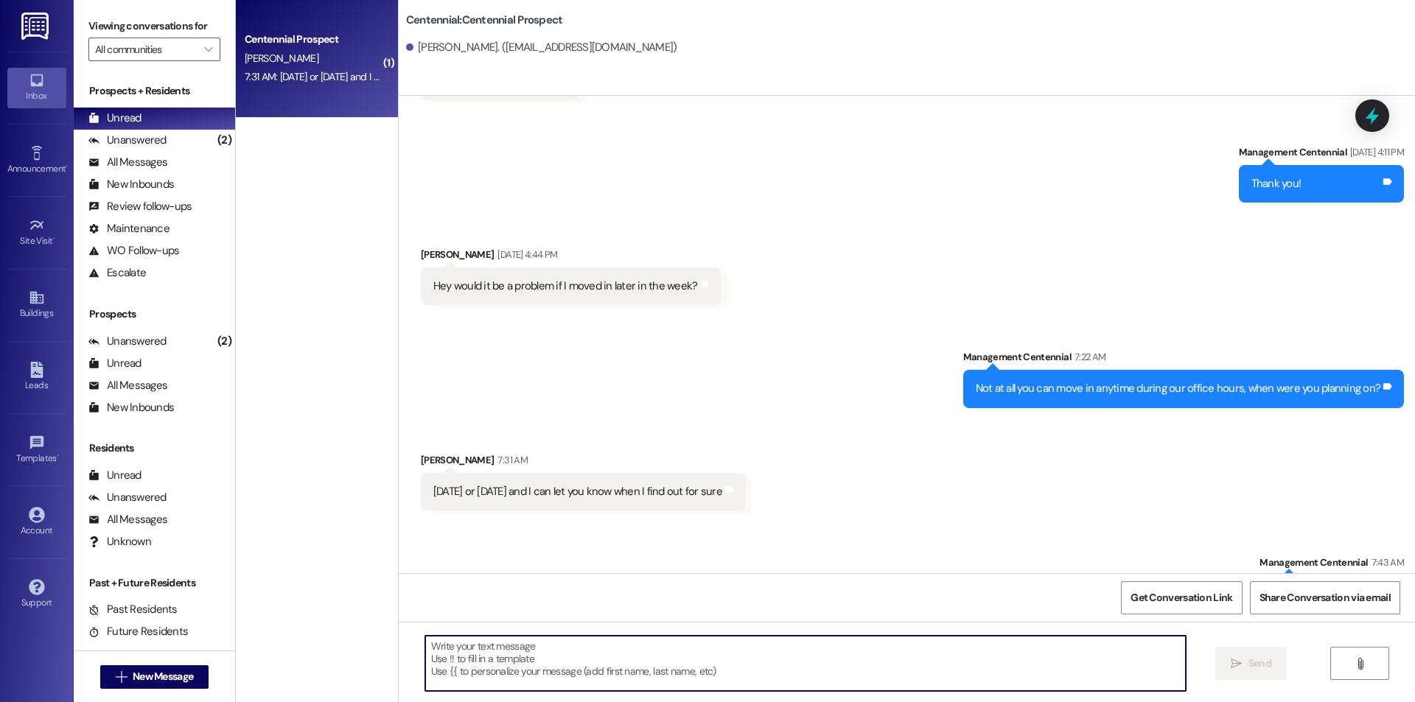
scroll to position [2619, 0]
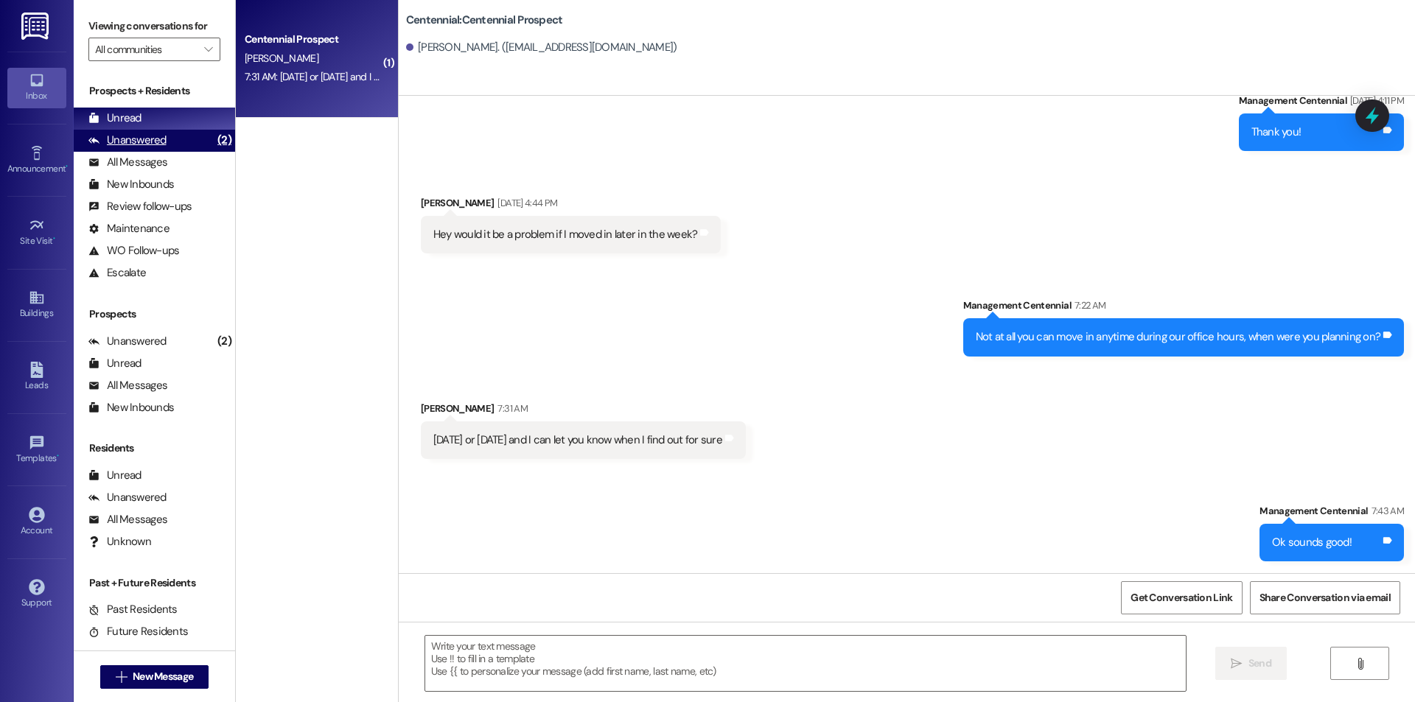
click at [192, 142] on div "Unanswered (2)" at bounding box center [154, 141] width 161 height 22
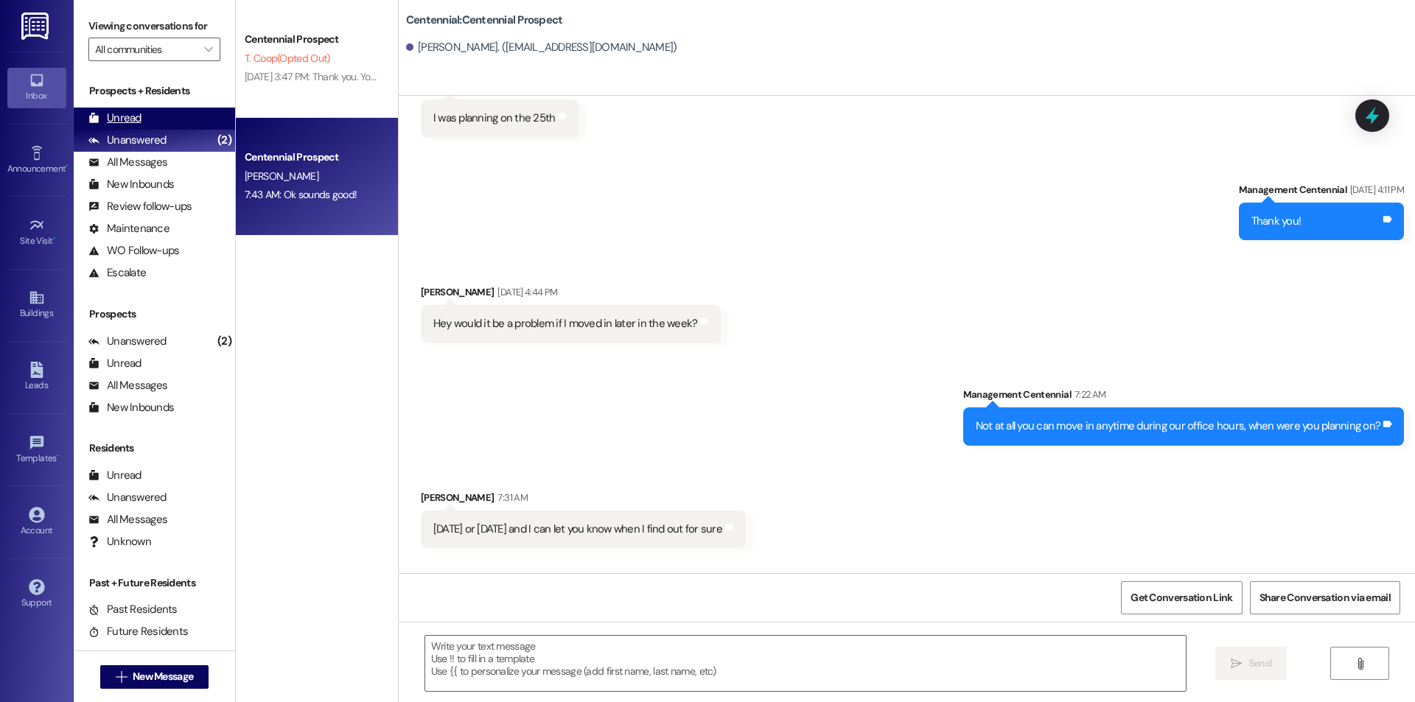
scroll to position [2516, 0]
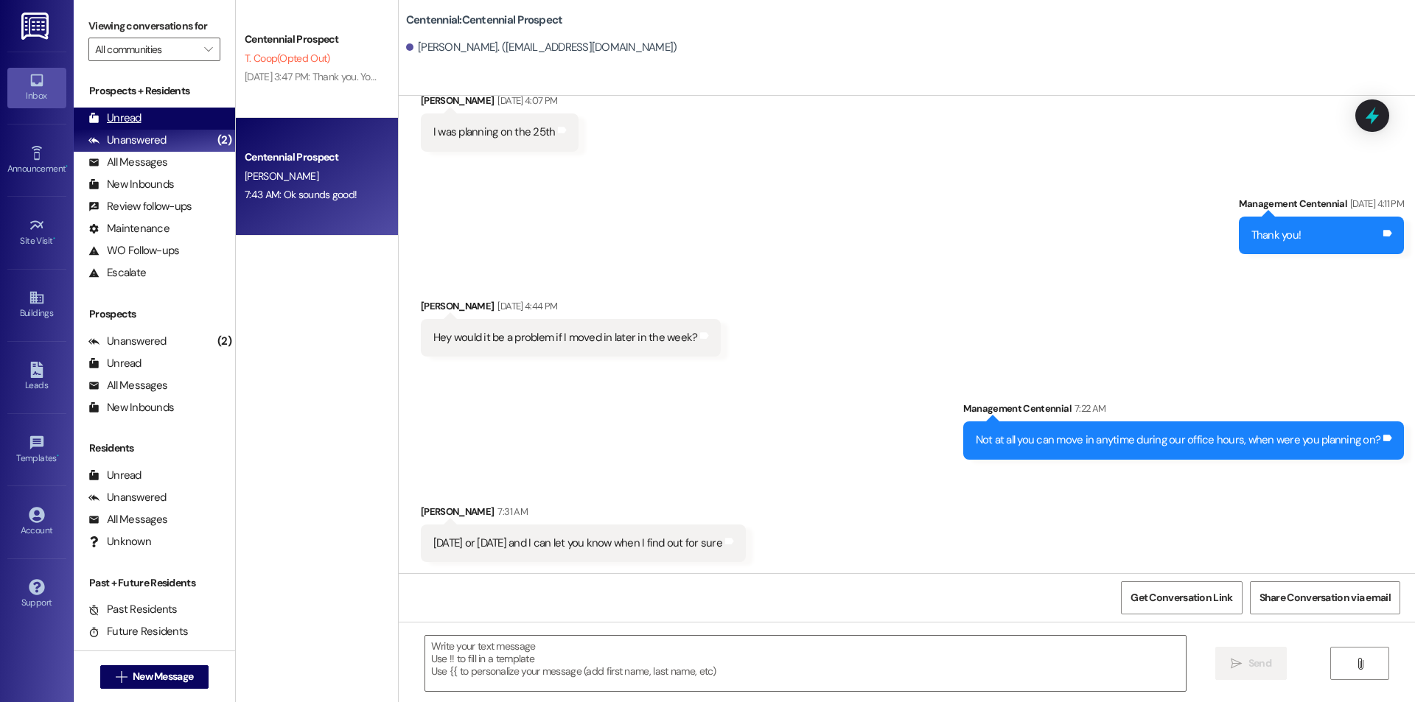
click at [192, 125] on div "Unread (0)" at bounding box center [154, 119] width 161 height 22
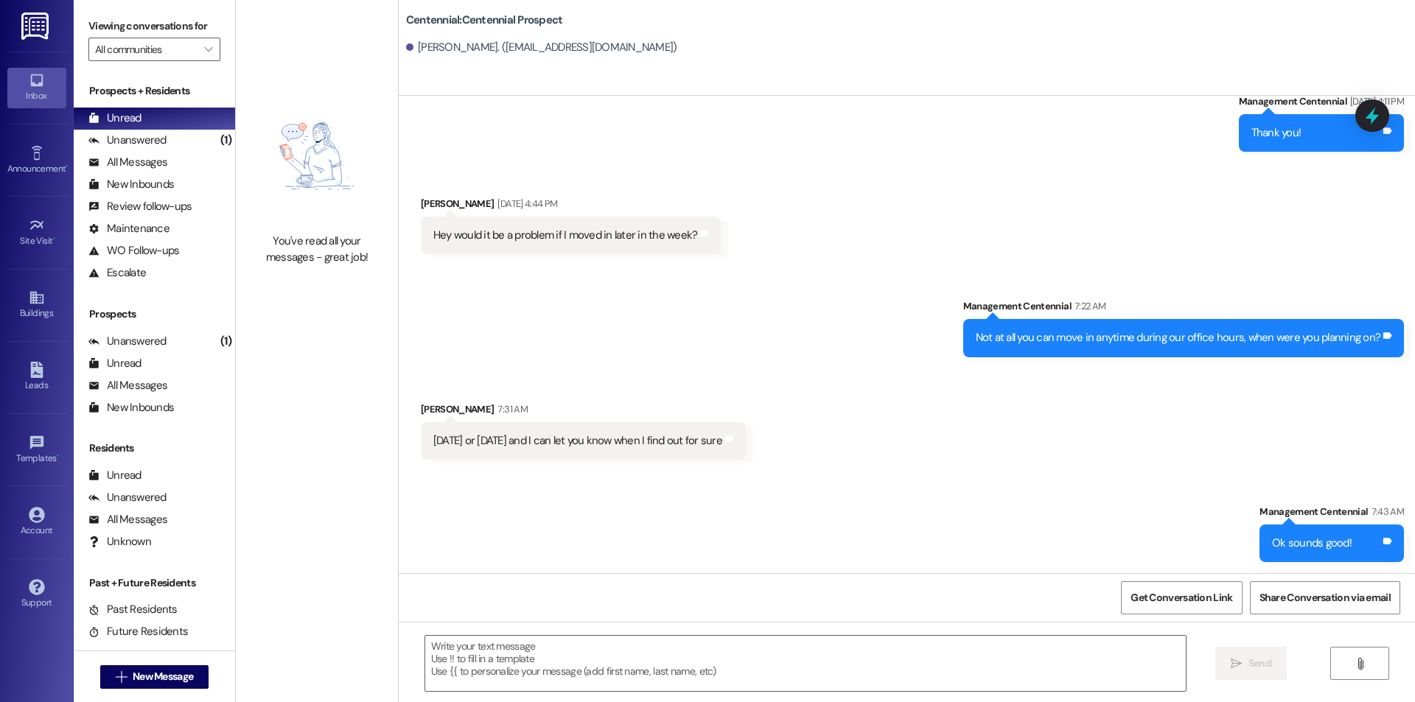
scroll to position [2619, 0]
click at [160, 674] on span "New Message" at bounding box center [163, 676] width 60 height 15
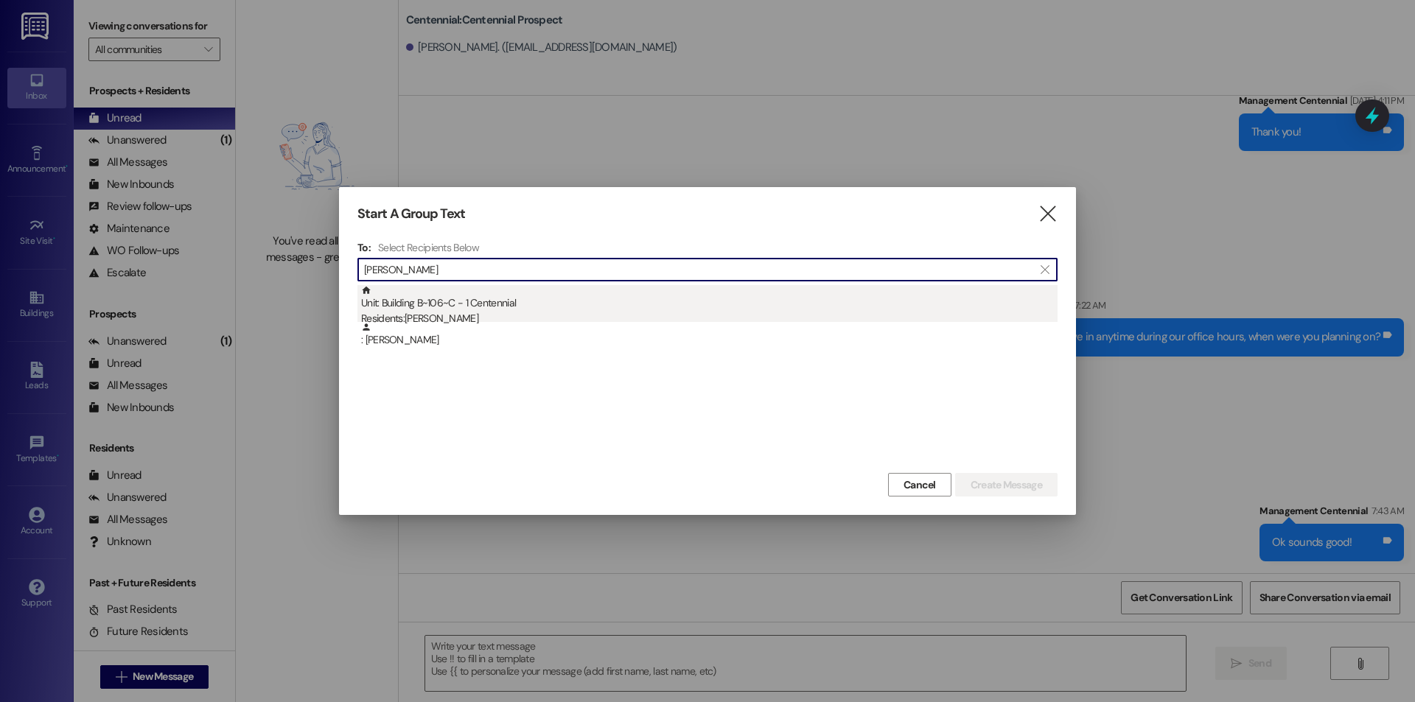
type input "[PERSON_NAME]"
click at [583, 304] on div "Unit: Building B~106~C - 1 Centennial Residents: [PERSON_NAME]" at bounding box center [709, 306] width 697 height 42
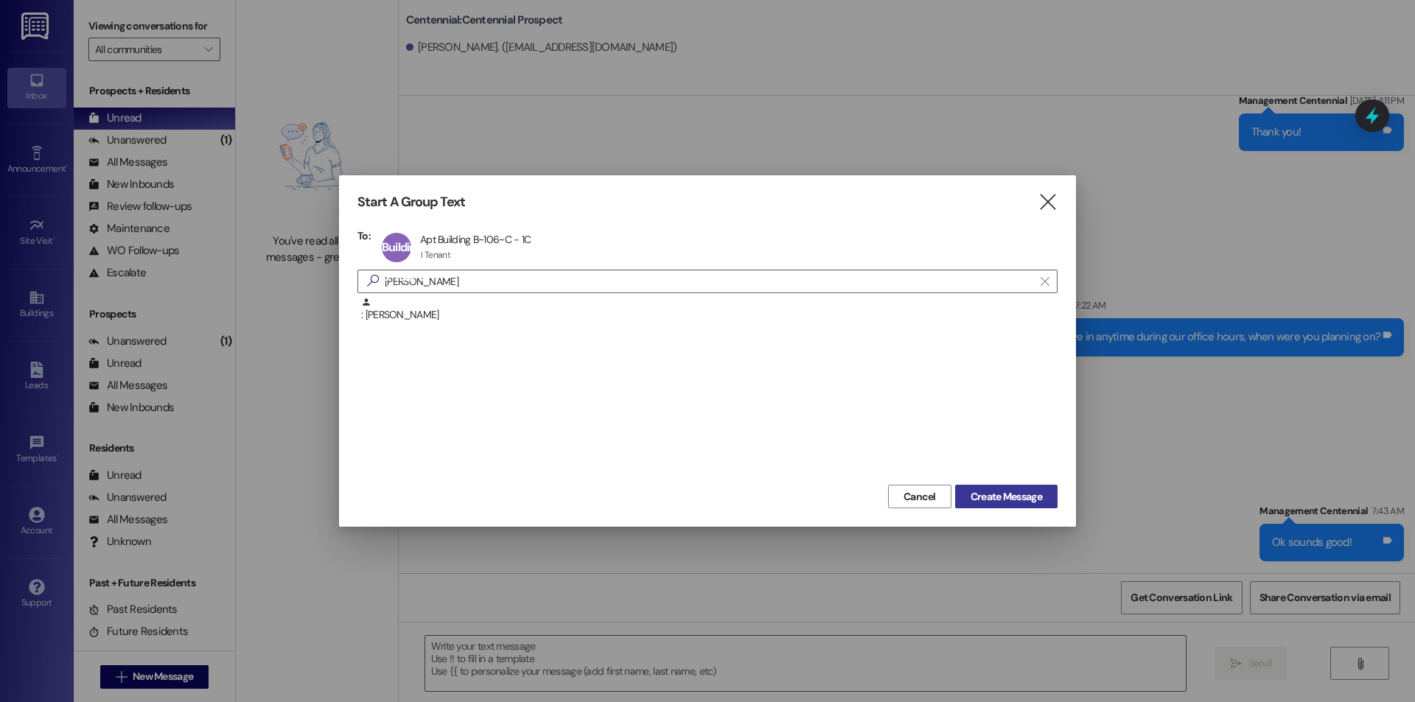
click at [991, 500] on span "Create Message" at bounding box center [1006, 496] width 71 height 15
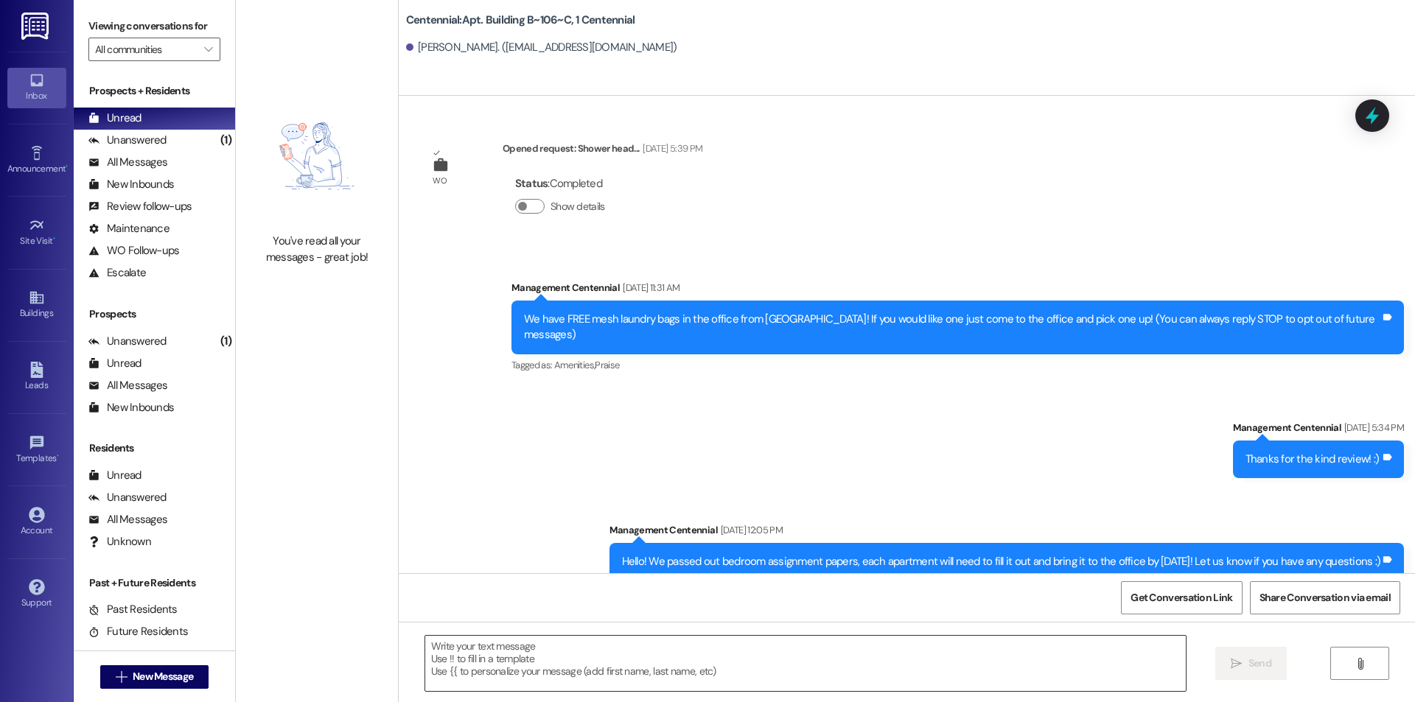
scroll to position [15024, 0]
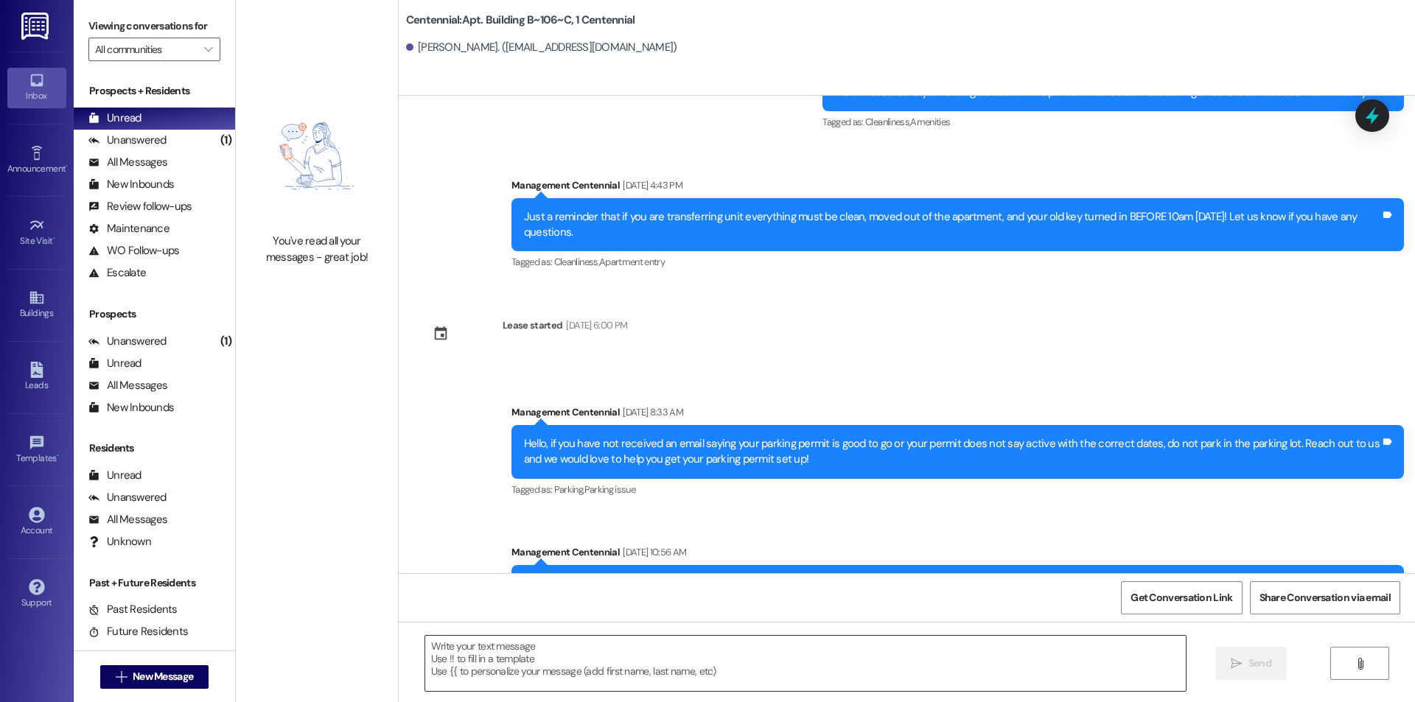
click at [876, 653] on textarea at bounding box center [805, 663] width 761 height 55
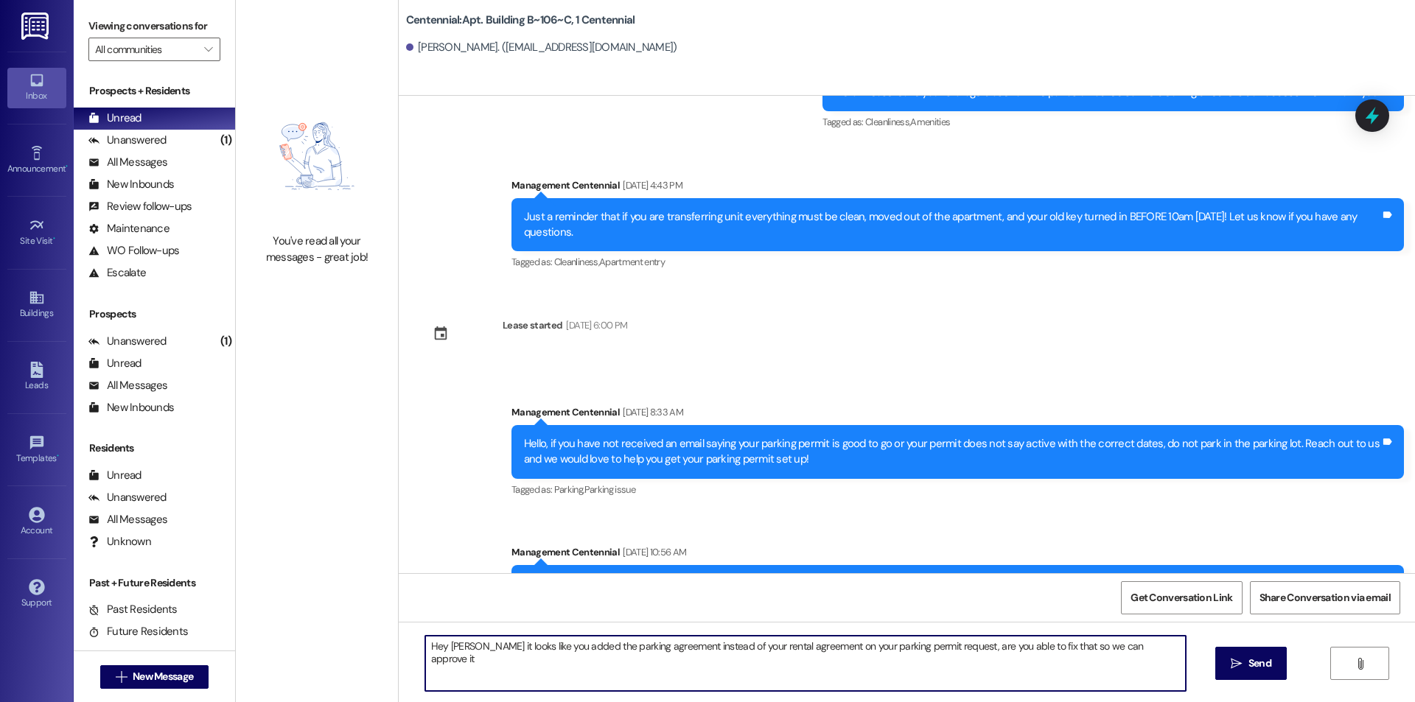
type textarea "Hey [PERSON_NAME] it looks like you added the parking agreement instead of your…"
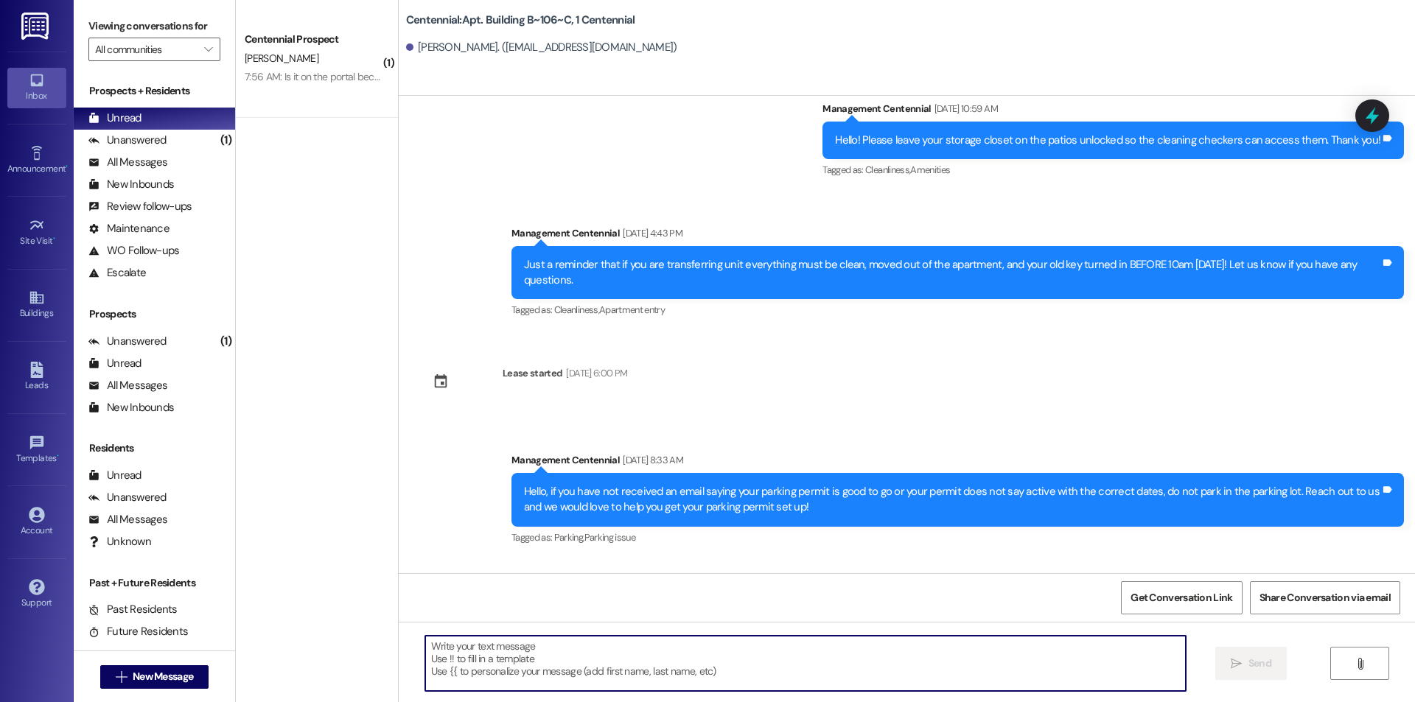
scroll to position [15127, 0]
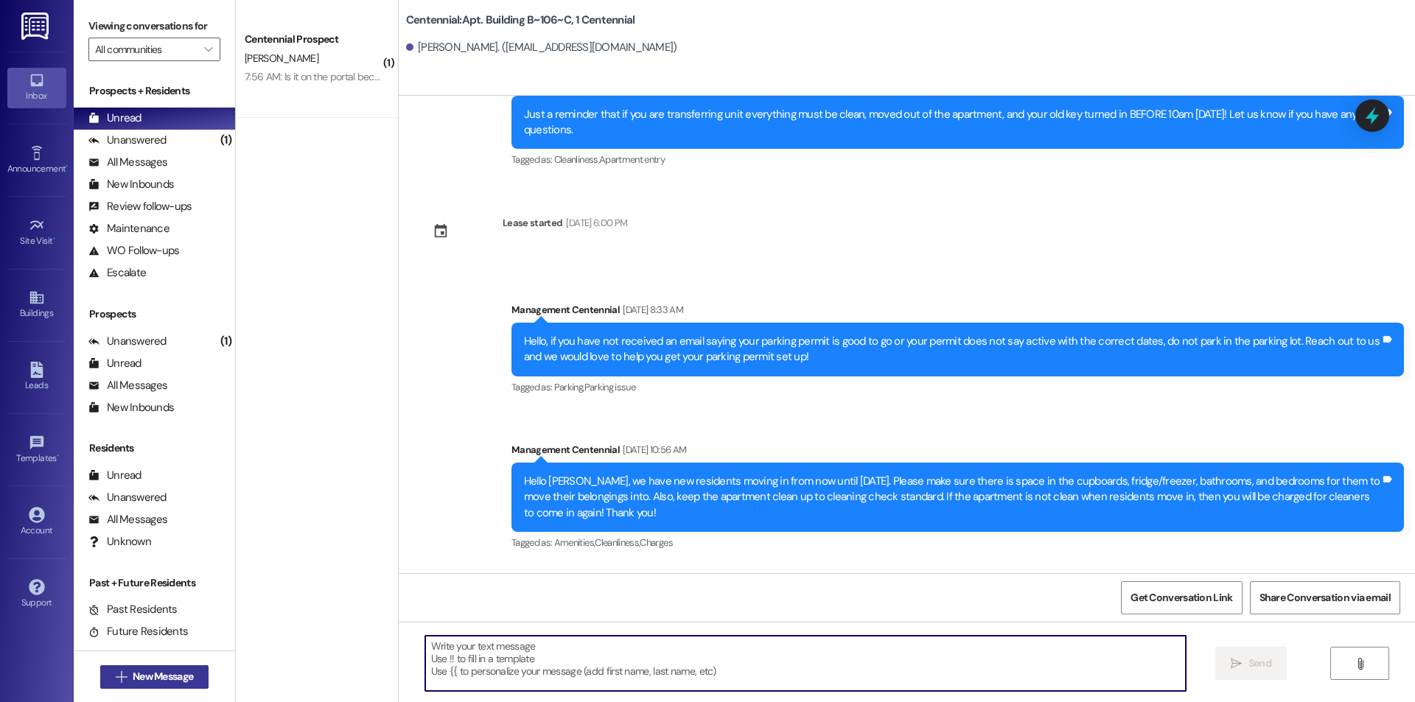
click at [133, 674] on span "New Message" at bounding box center [163, 676] width 60 height 15
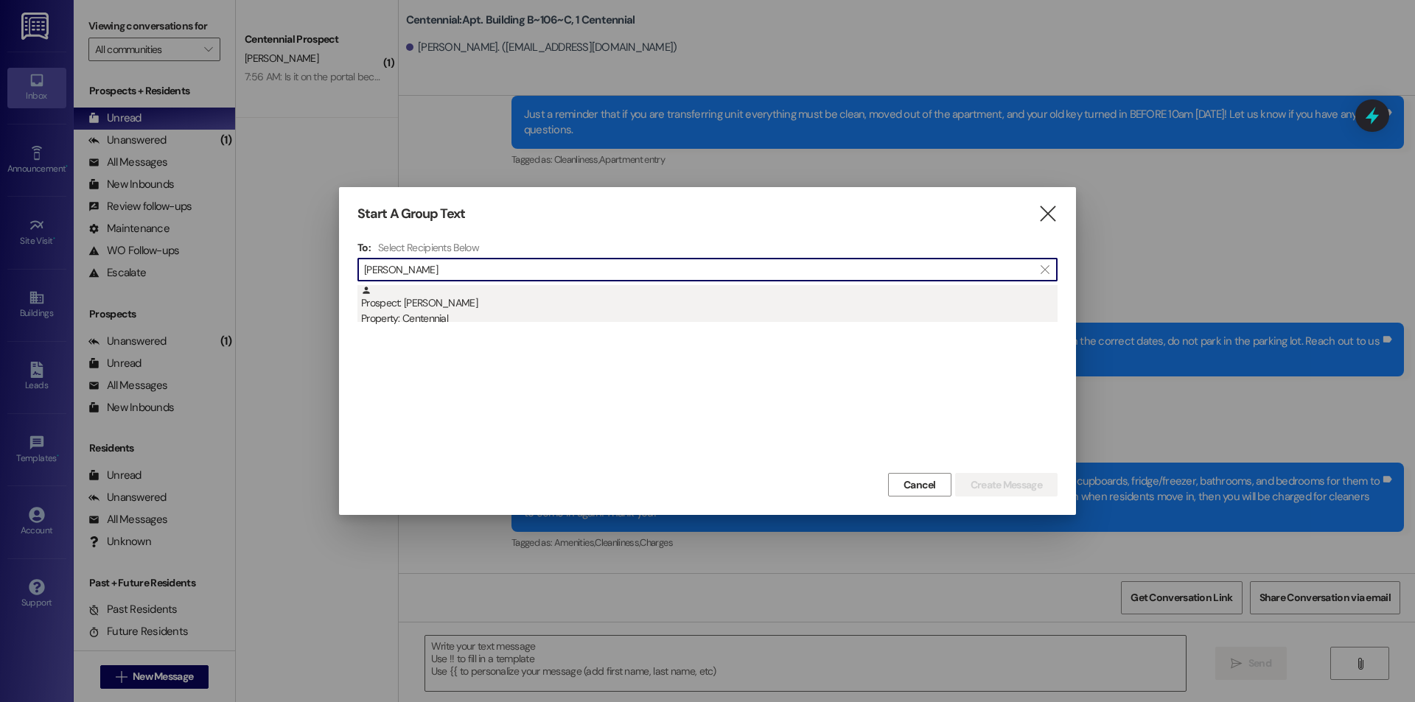
type input "[PERSON_NAME]"
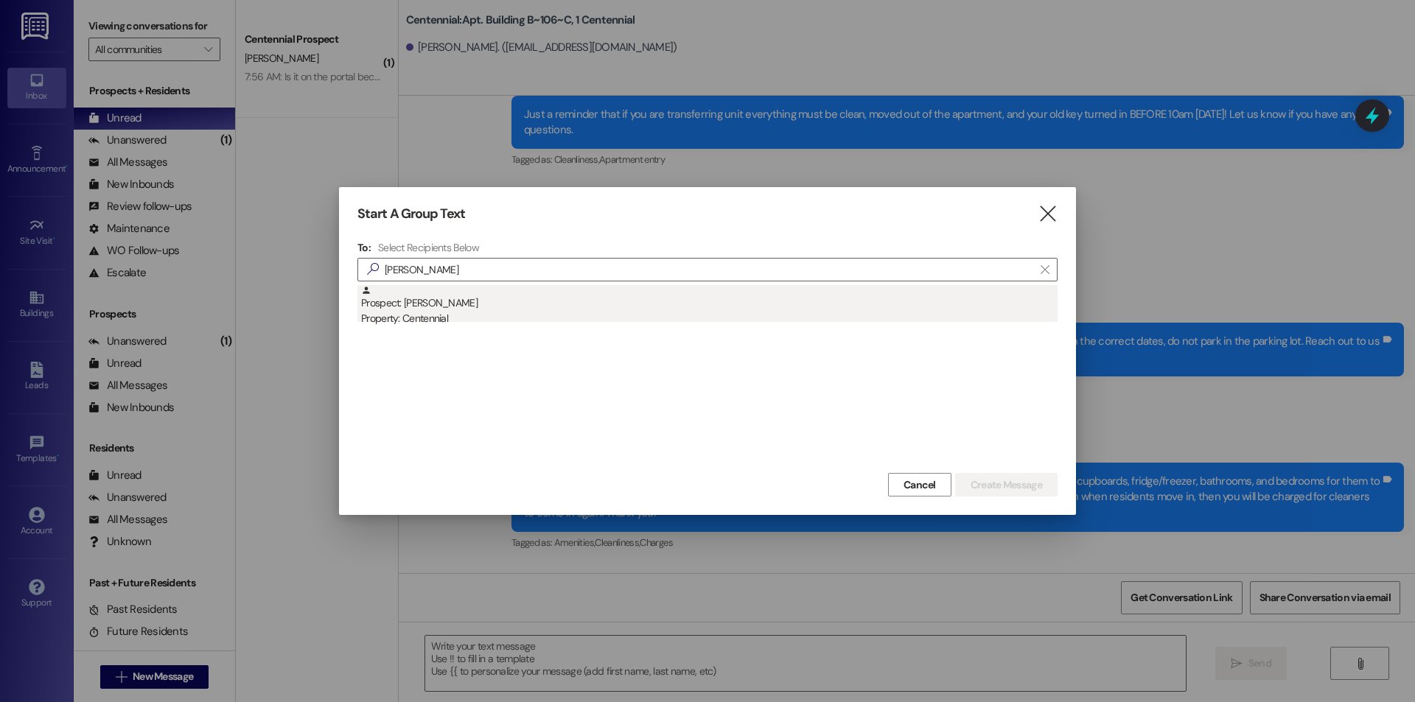
click at [506, 300] on div "Prospect: [PERSON_NAME] Property: Centennial" at bounding box center [709, 306] width 697 height 42
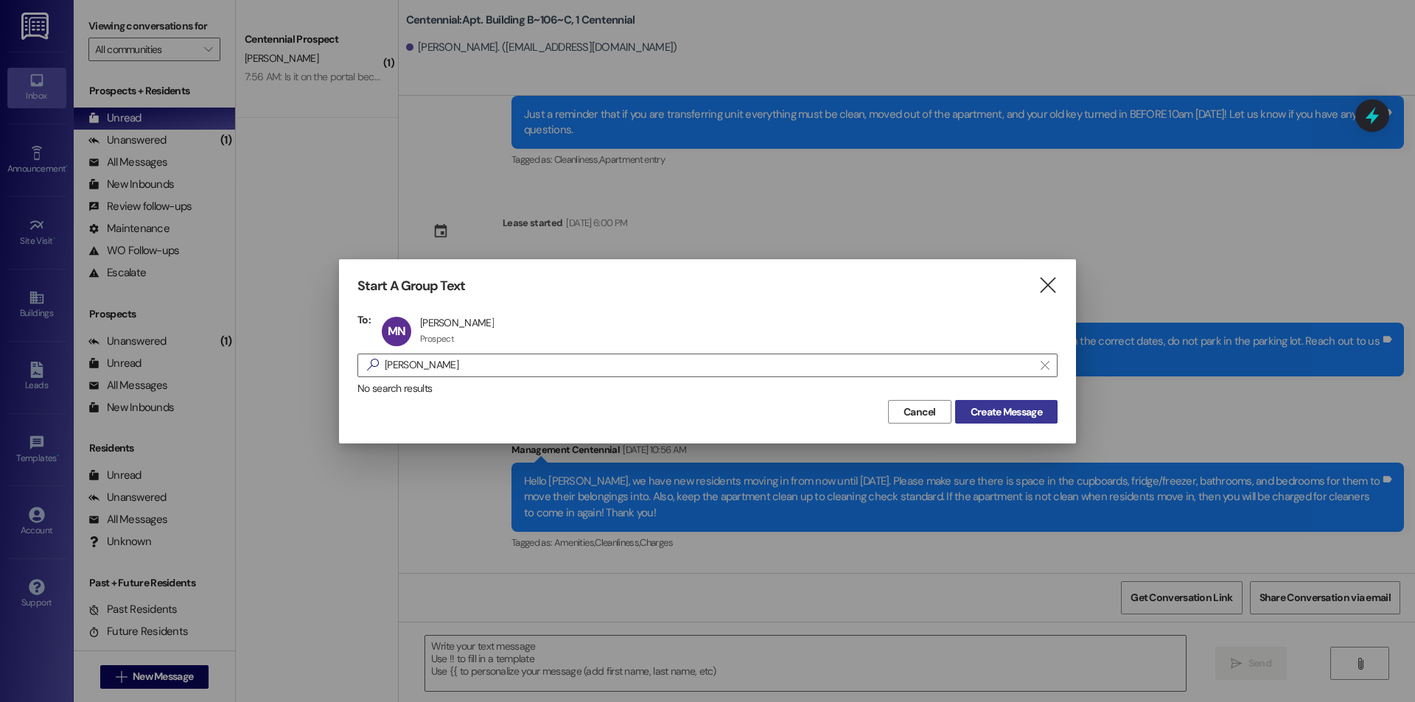
click at [999, 414] on span "Create Message" at bounding box center [1006, 412] width 71 height 15
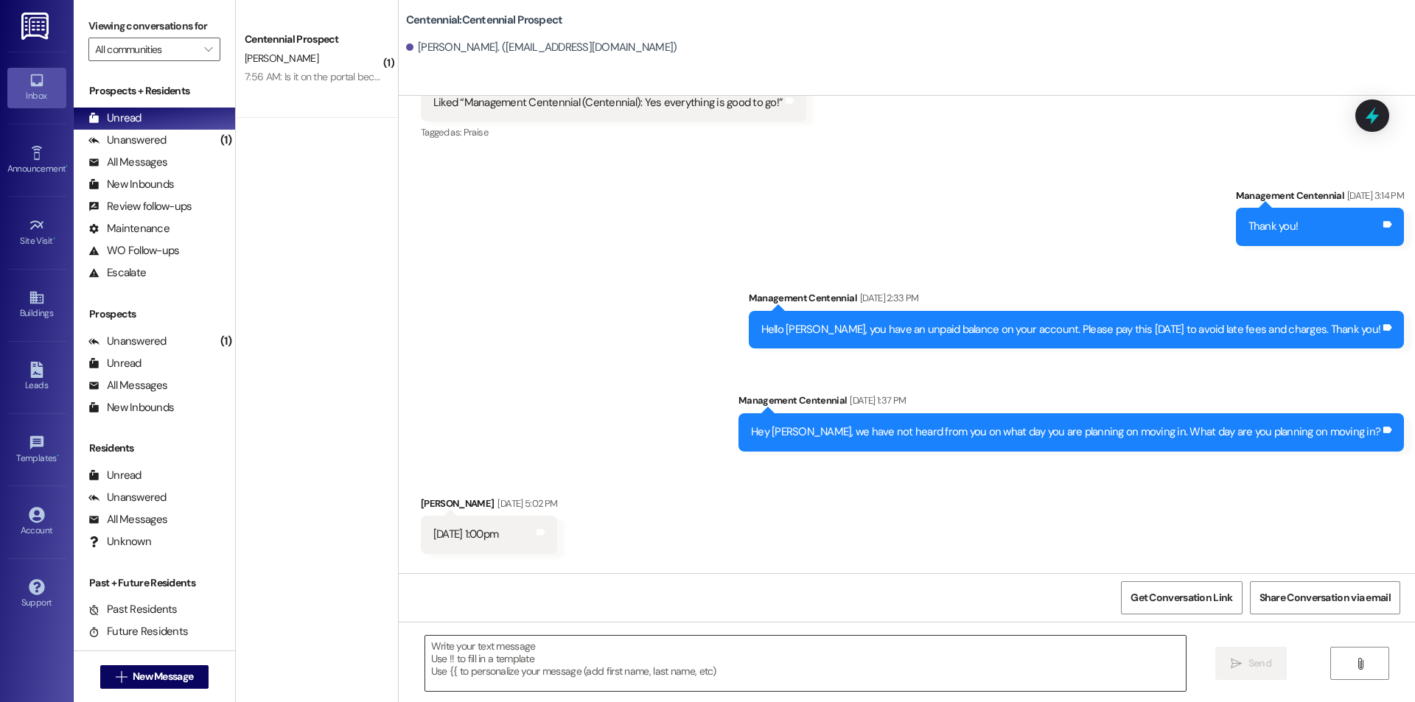
scroll to position [3588, 0]
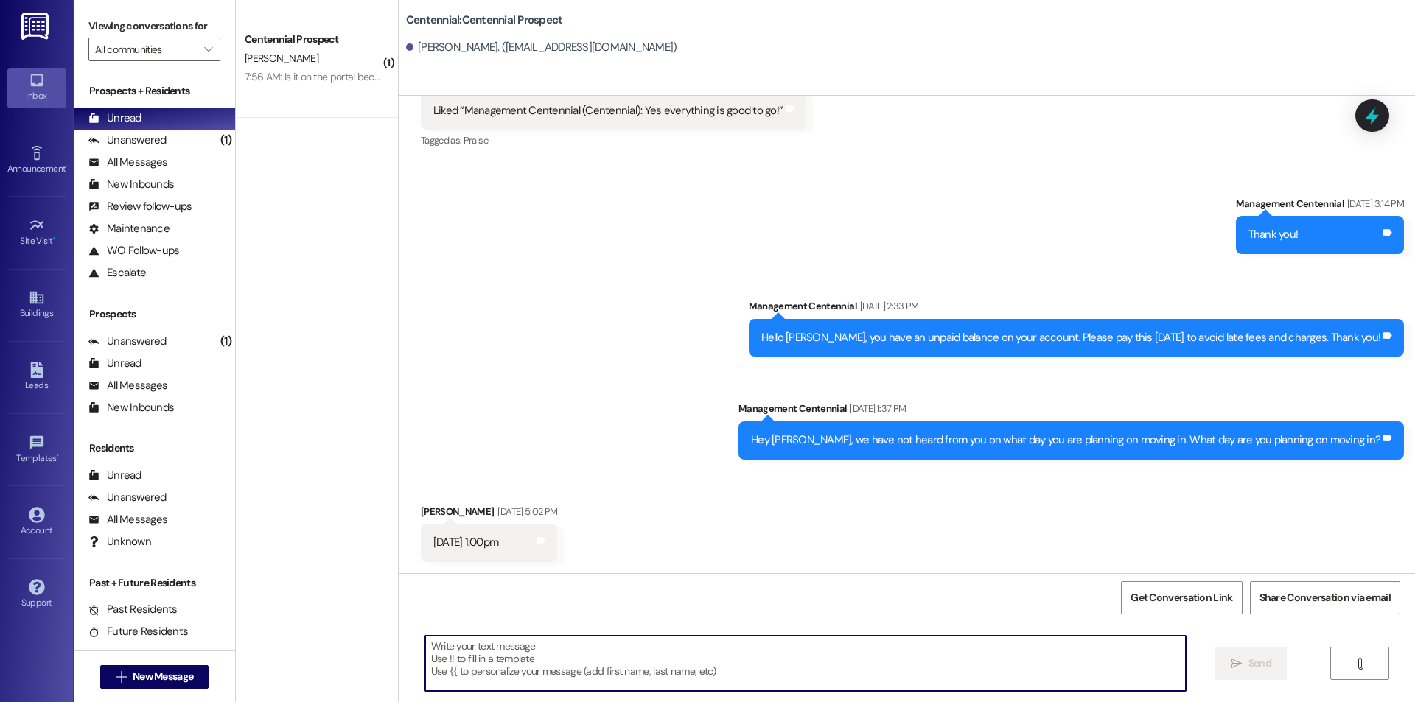
click at [806, 658] on textarea at bounding box center [805, 663] width 761 height 55
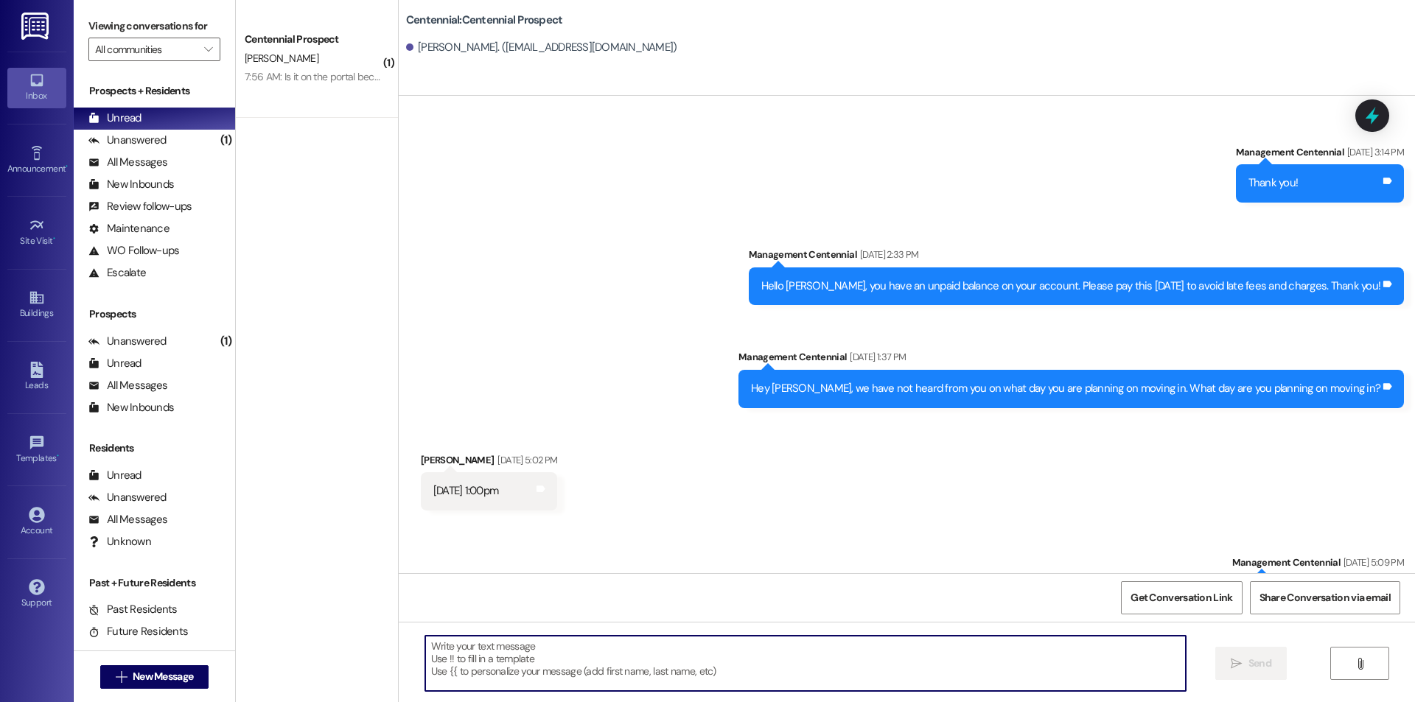
scroll to position [3691, 0]
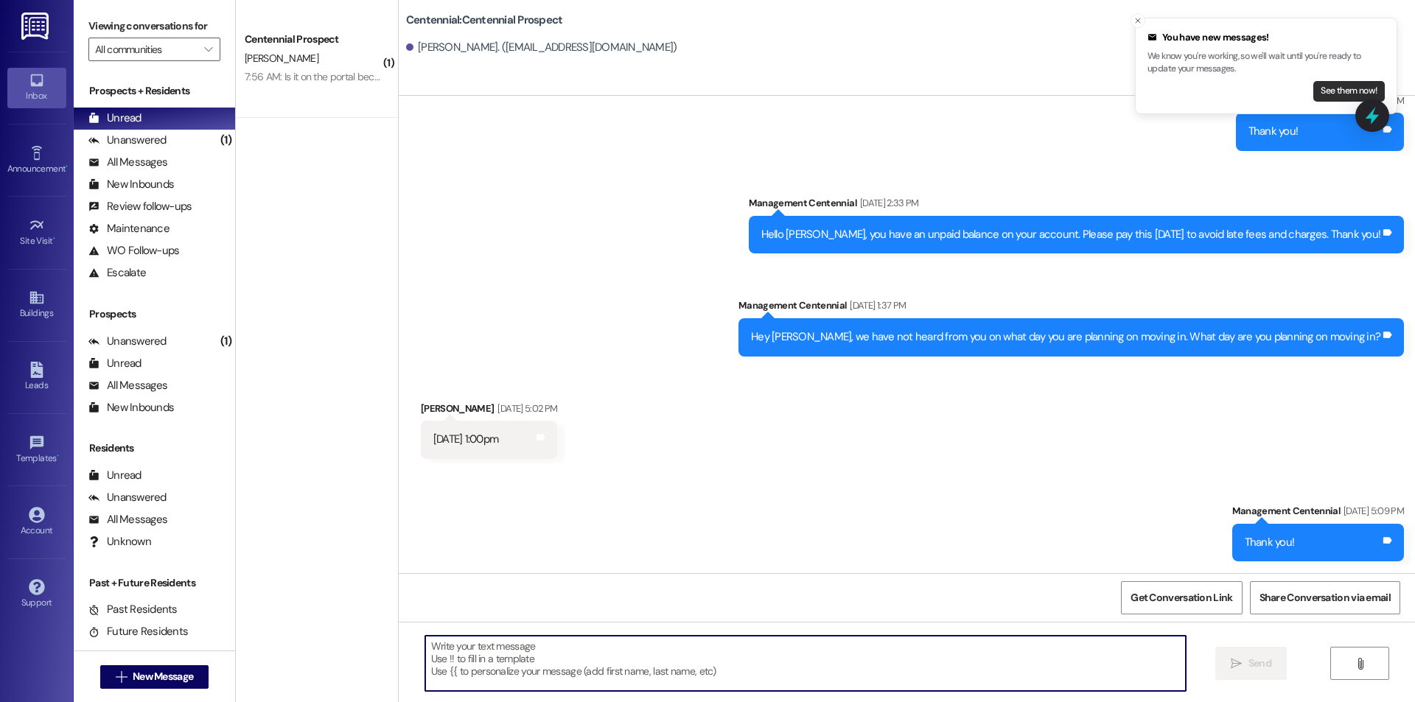
click at [1328, 82] on button "See them now!" at bounding box center [1349, 91] width 71 height 21
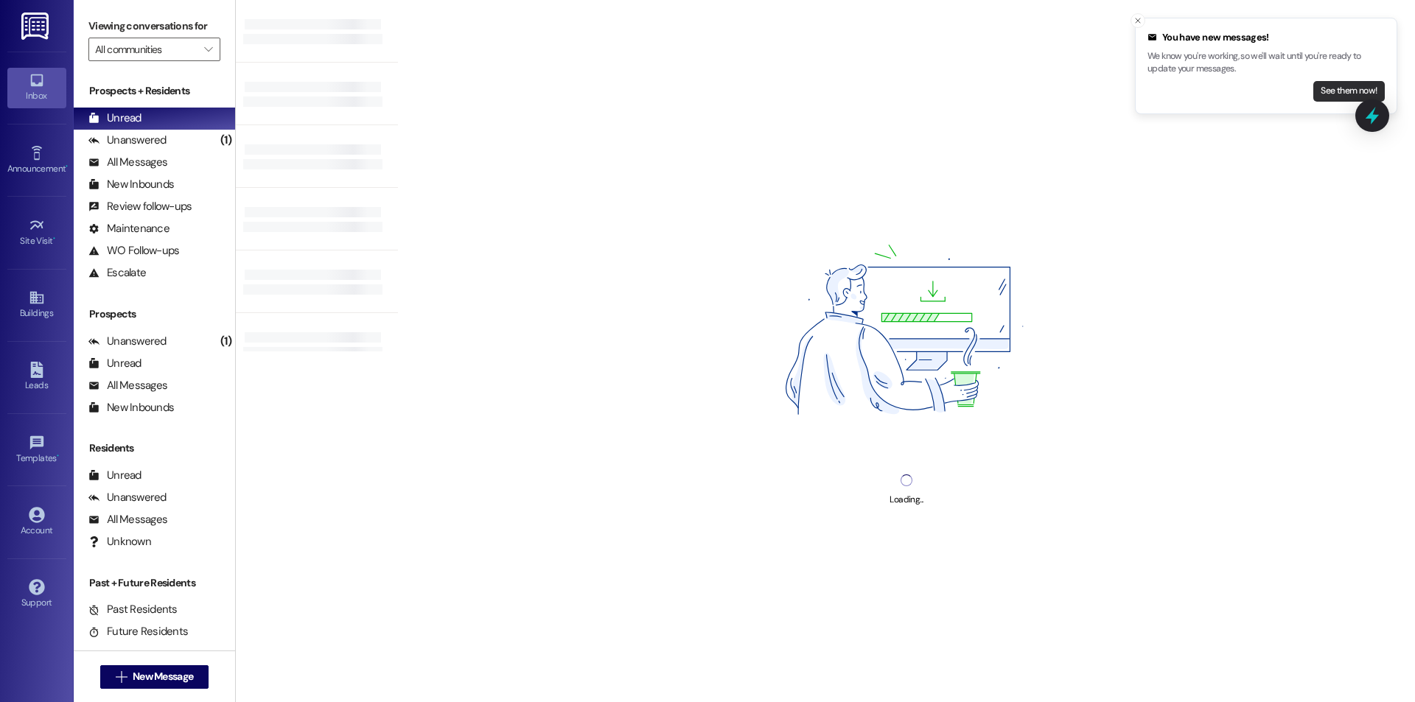
click at [1326, 84] on button "See them now!" at bounding box center [1349, 91] width 71 height 21
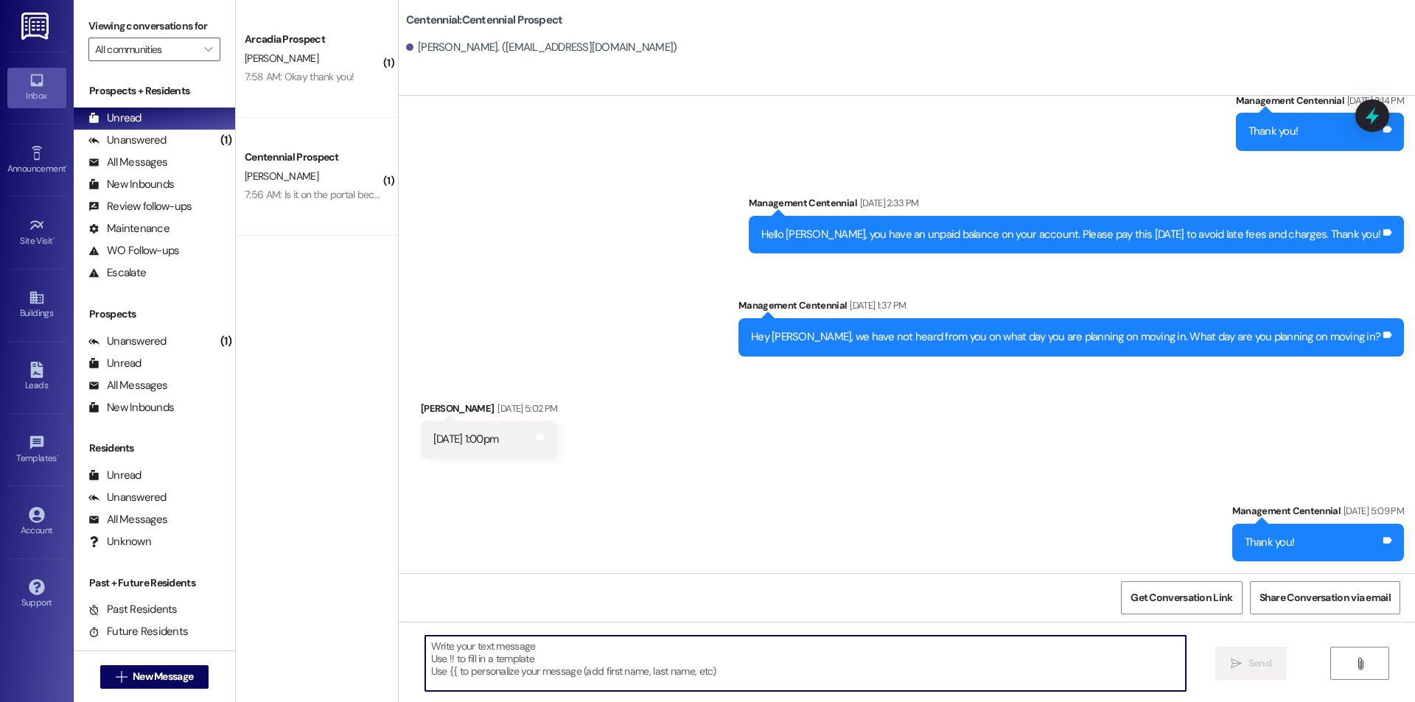
click at [603, 657] on textarea at bounding box center [805, 663] width 761 height 55
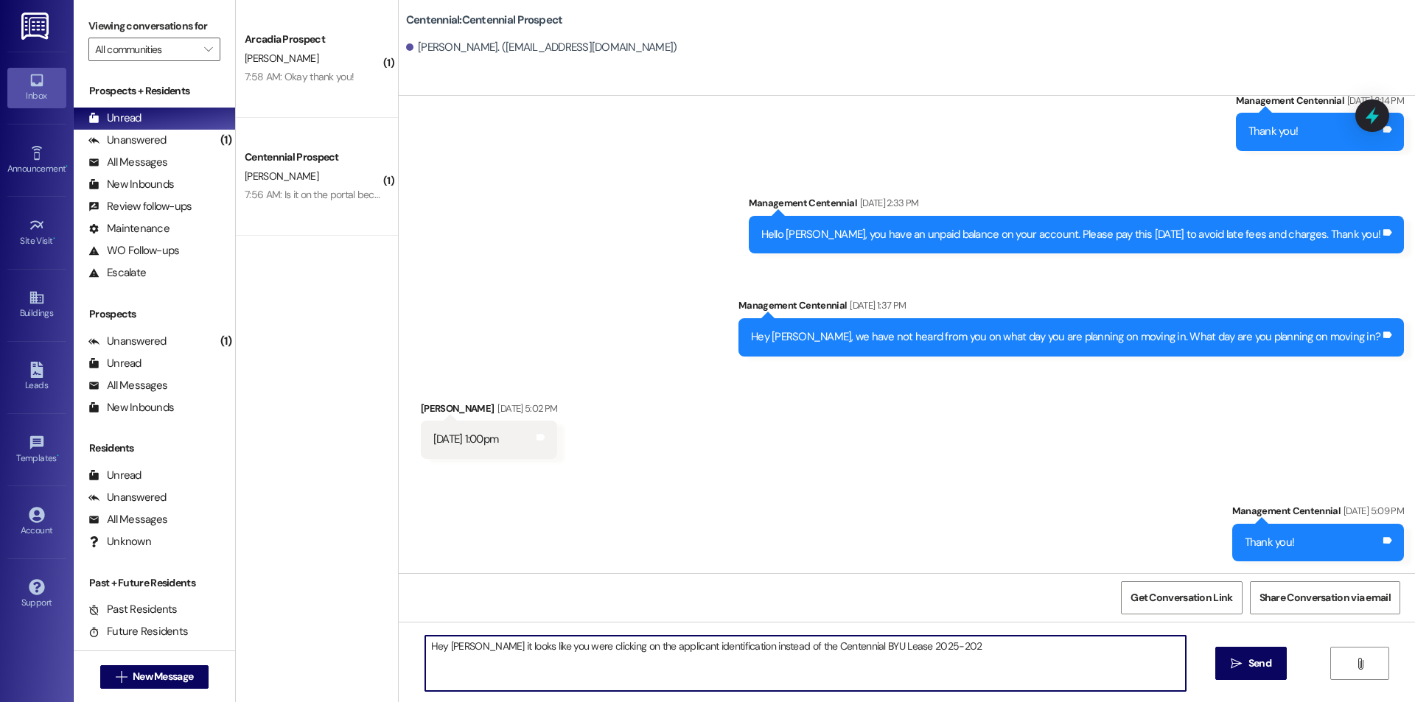
type textarea "Hey [PERSON_NAME] it looks like you were clicking on the applicant identificati…"
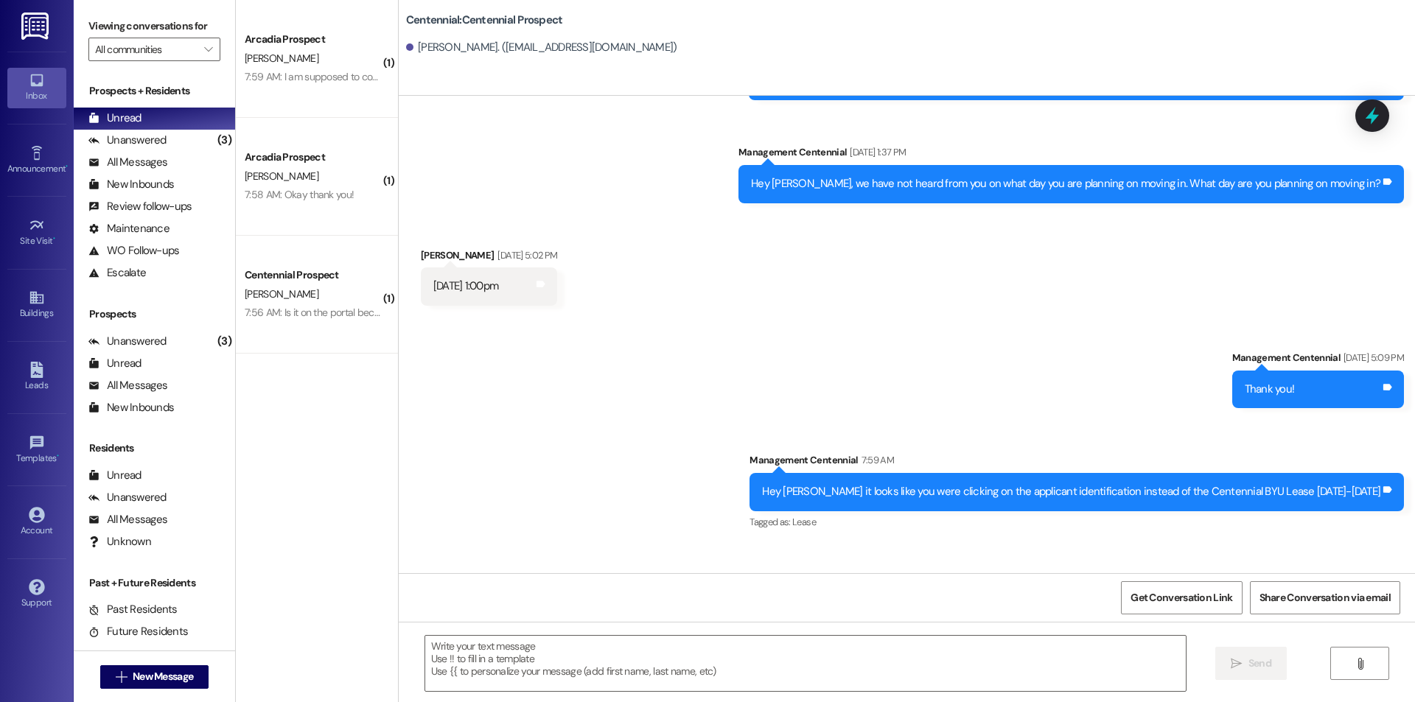
scroll to position [3918, 0]
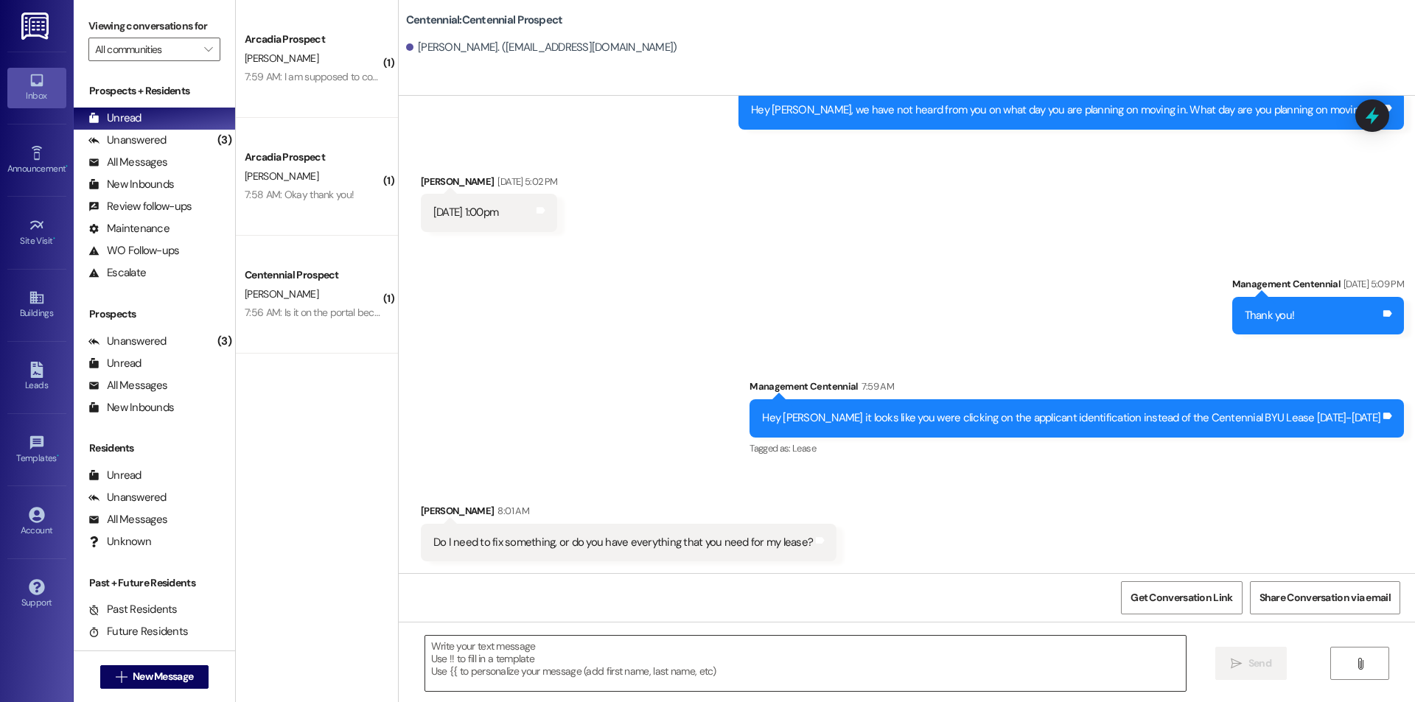
drag, startPoint x: 467, startPoint y: 654, endPoint x: 467, endPoint y: 646, distance: 8.1
click at [467, 653] on textarea at bounding box center [805, 663] width 761 height 55
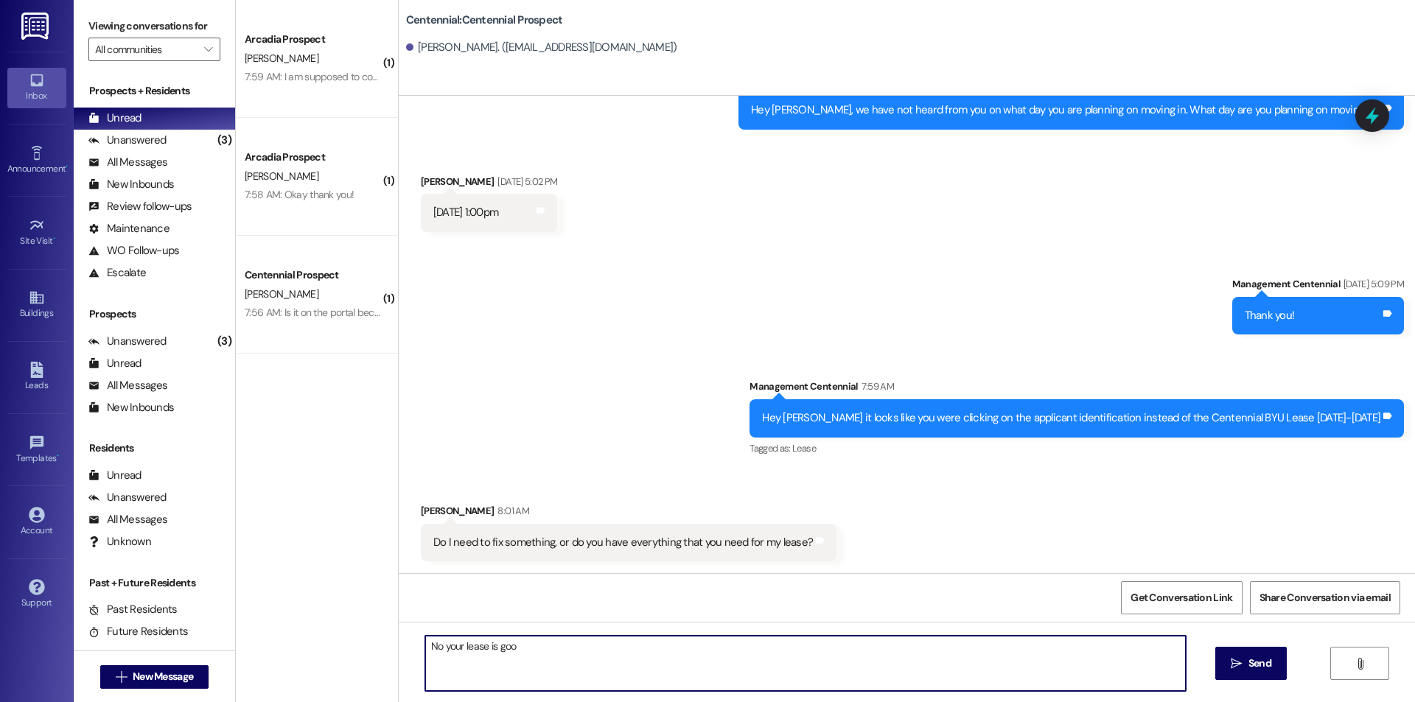
type textarea "No your lease is good"
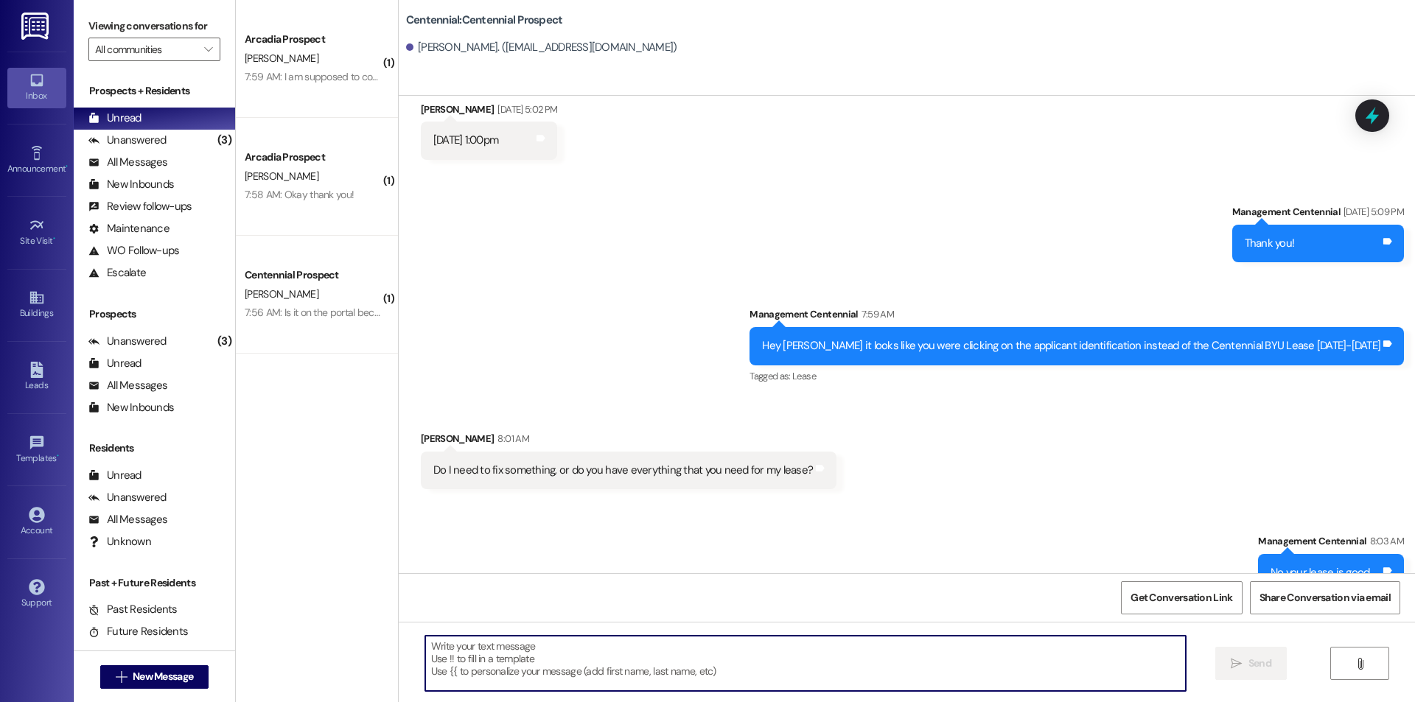
scroll to position [4022, 0]
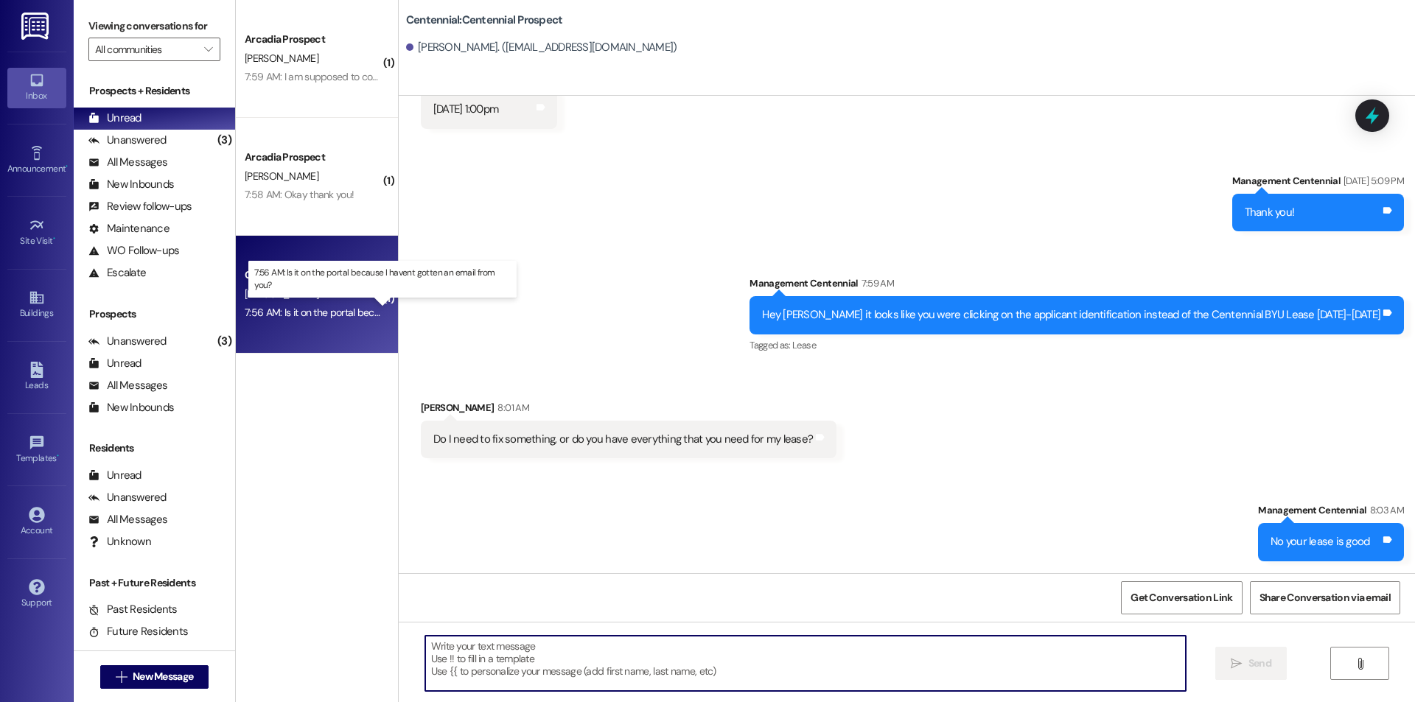
click at [347, 312] on div "7:56 AM: Is it on the portal because I havent gotten an email from you? 7:56 AM…" at bounding box center [394, 312] width 299 height 13
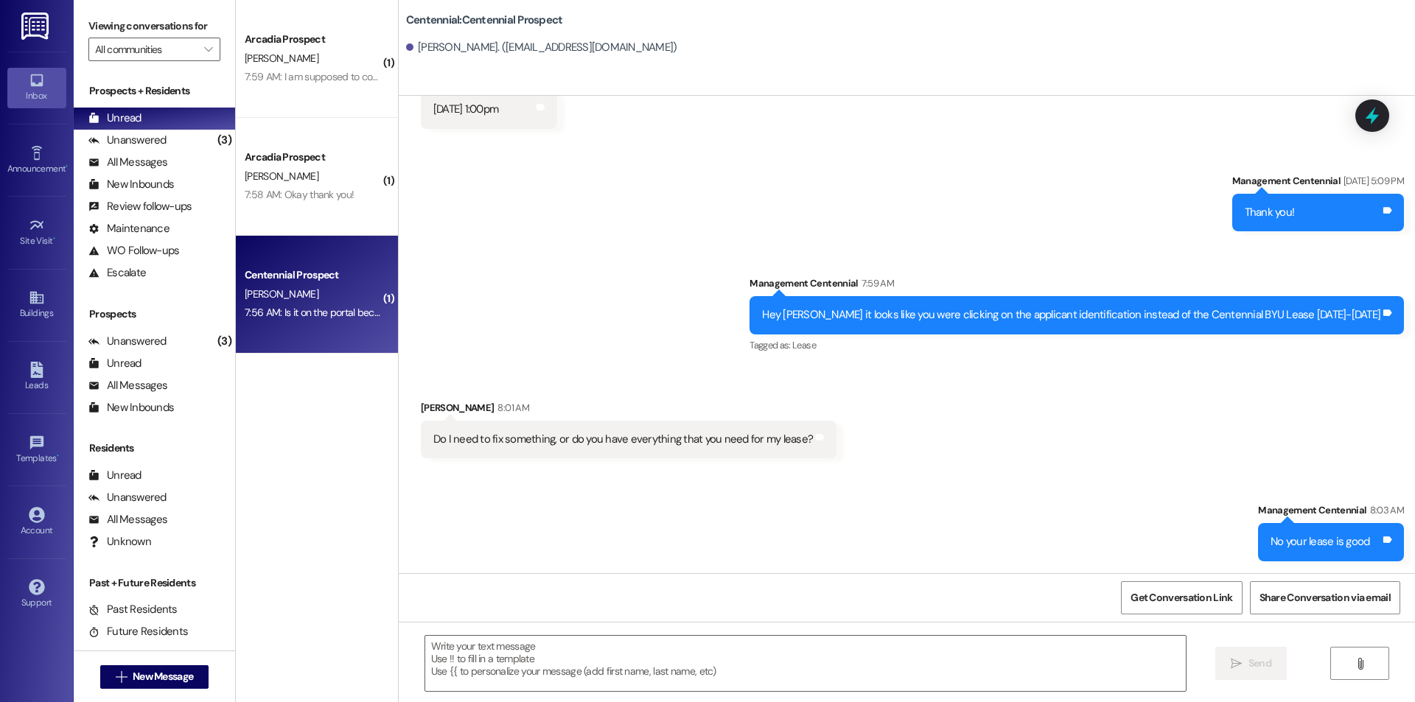
scroll to position [563, 0]
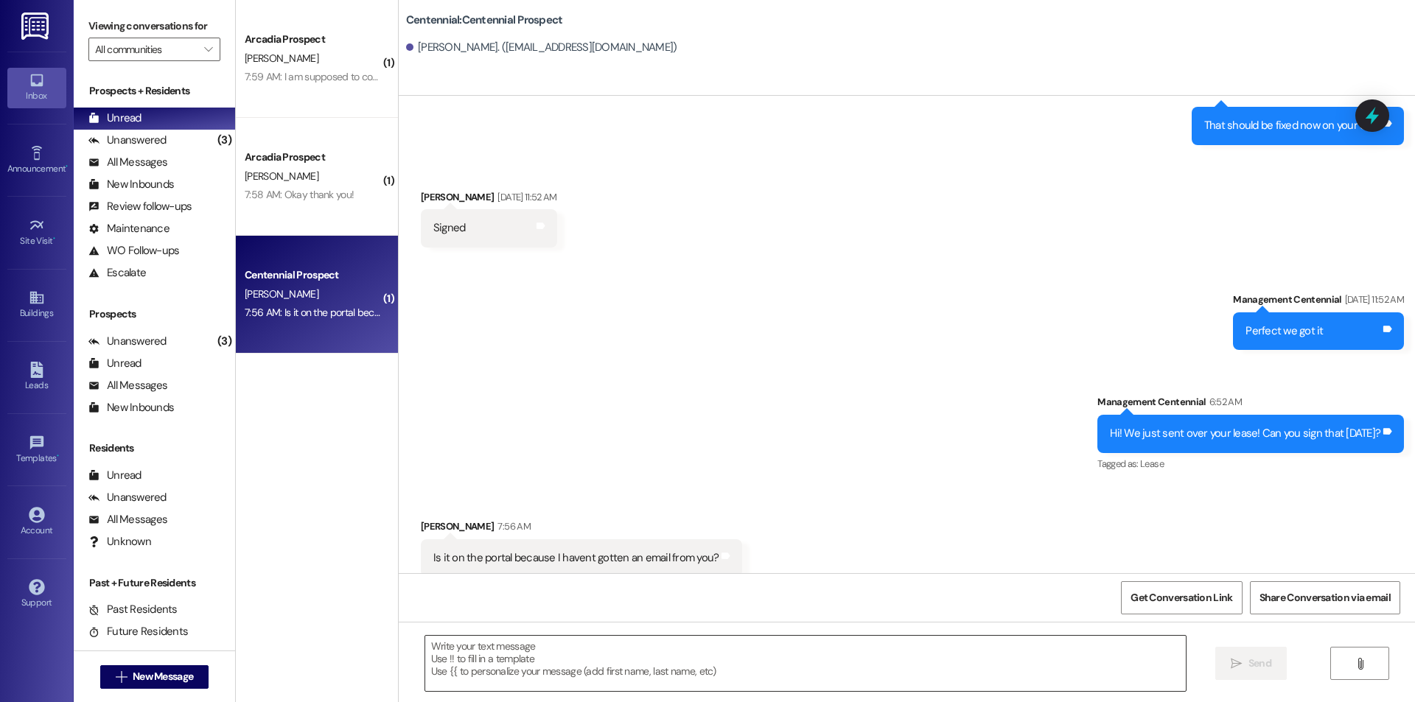
click at [744, 673] on textarea at bounding box center [805, 663] width 761 height 55
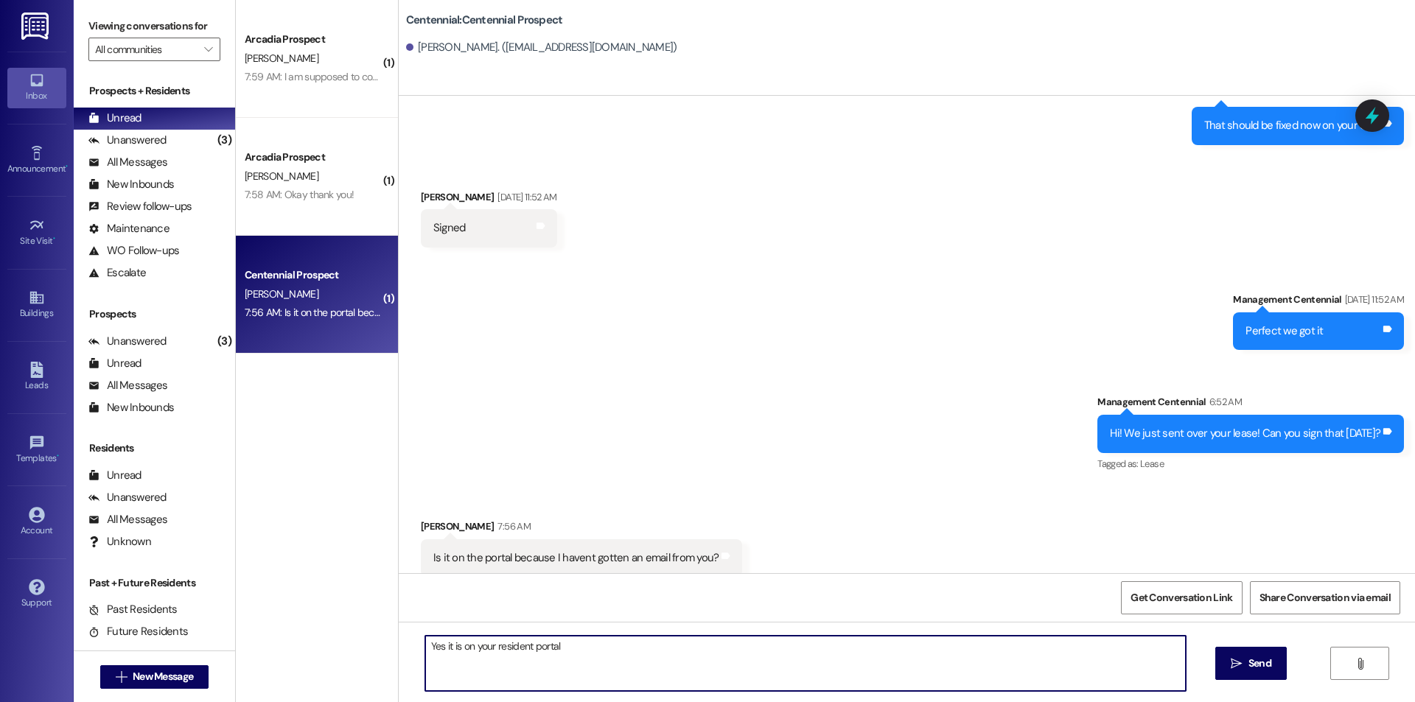
type textarea "Yes it is on your resident portal!"
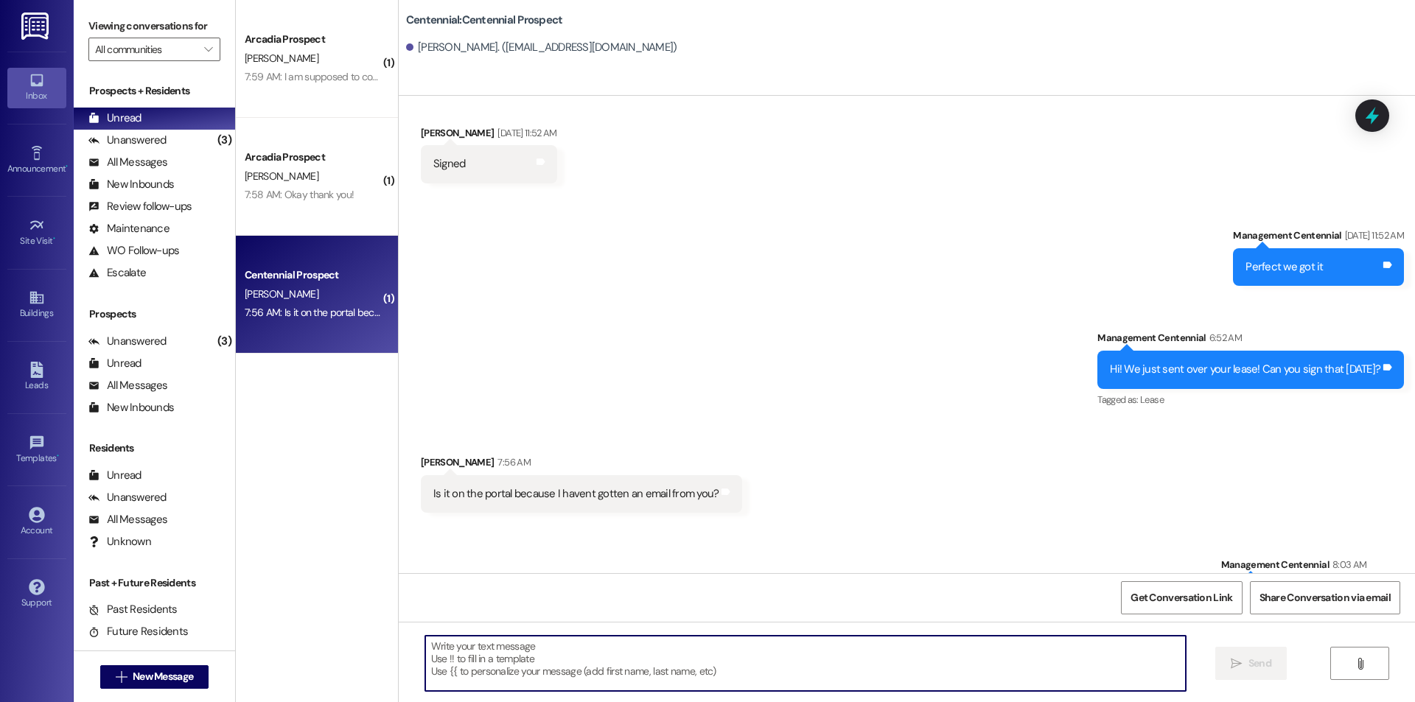
scroll to position [666, 0]
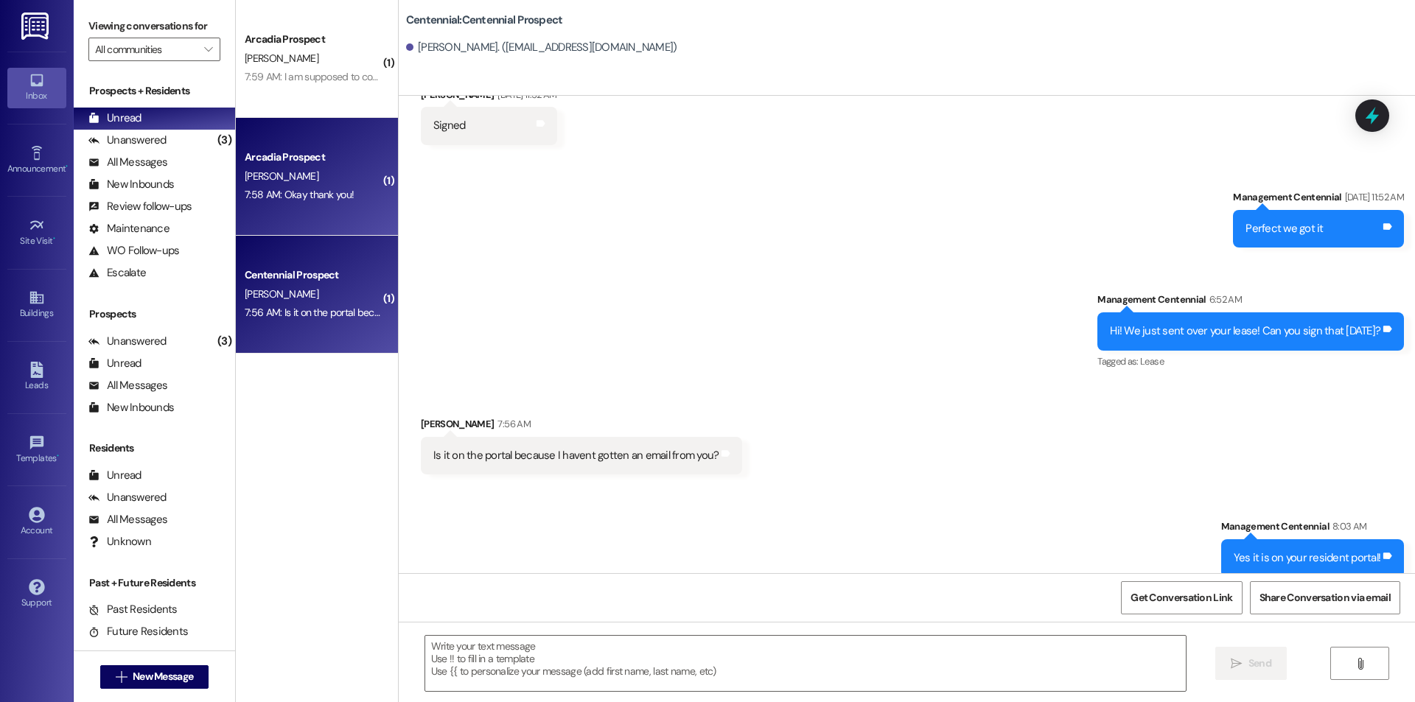
click at [341, 171] on div "[PERSON_NAME]" at bounding box center [312, 176] width 139 height 18
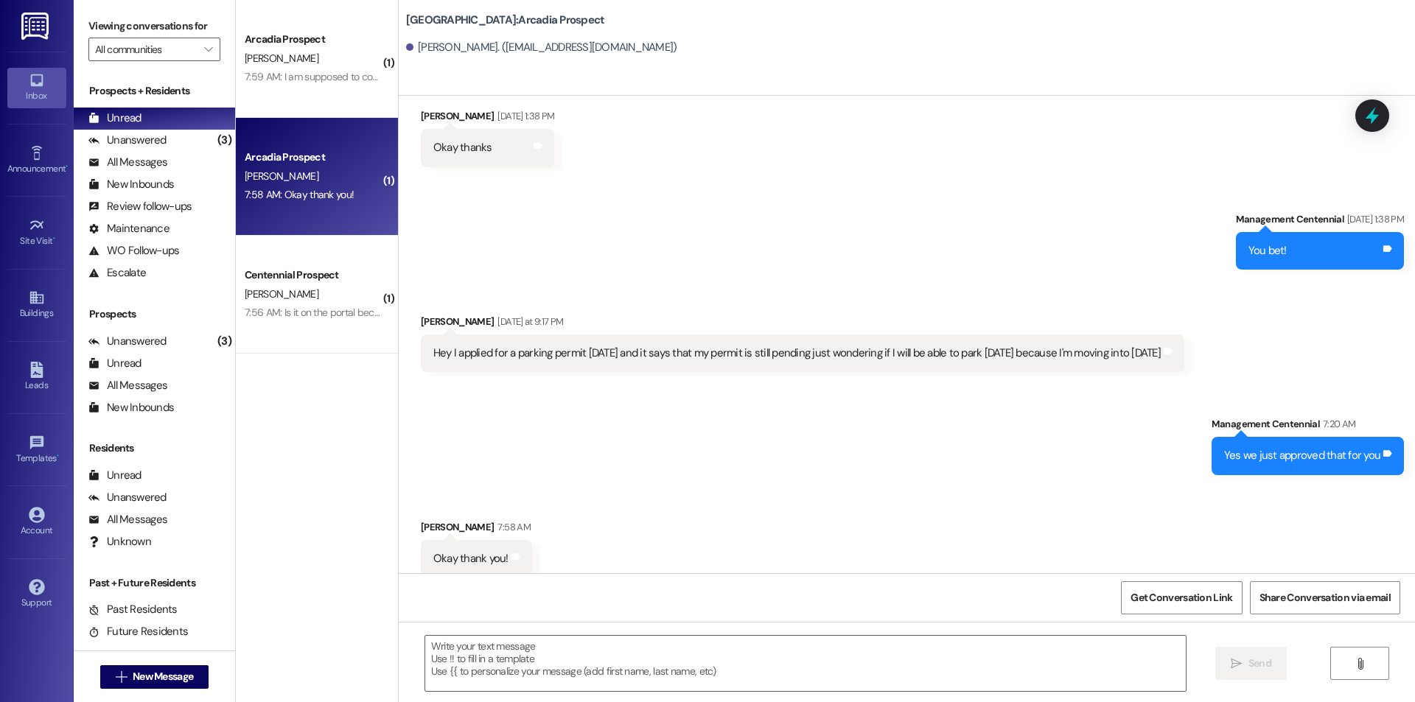
scroll to position [5620, 0]
click at [818, 677] on textarea at bounding box center [805, 663] width 761 height 55
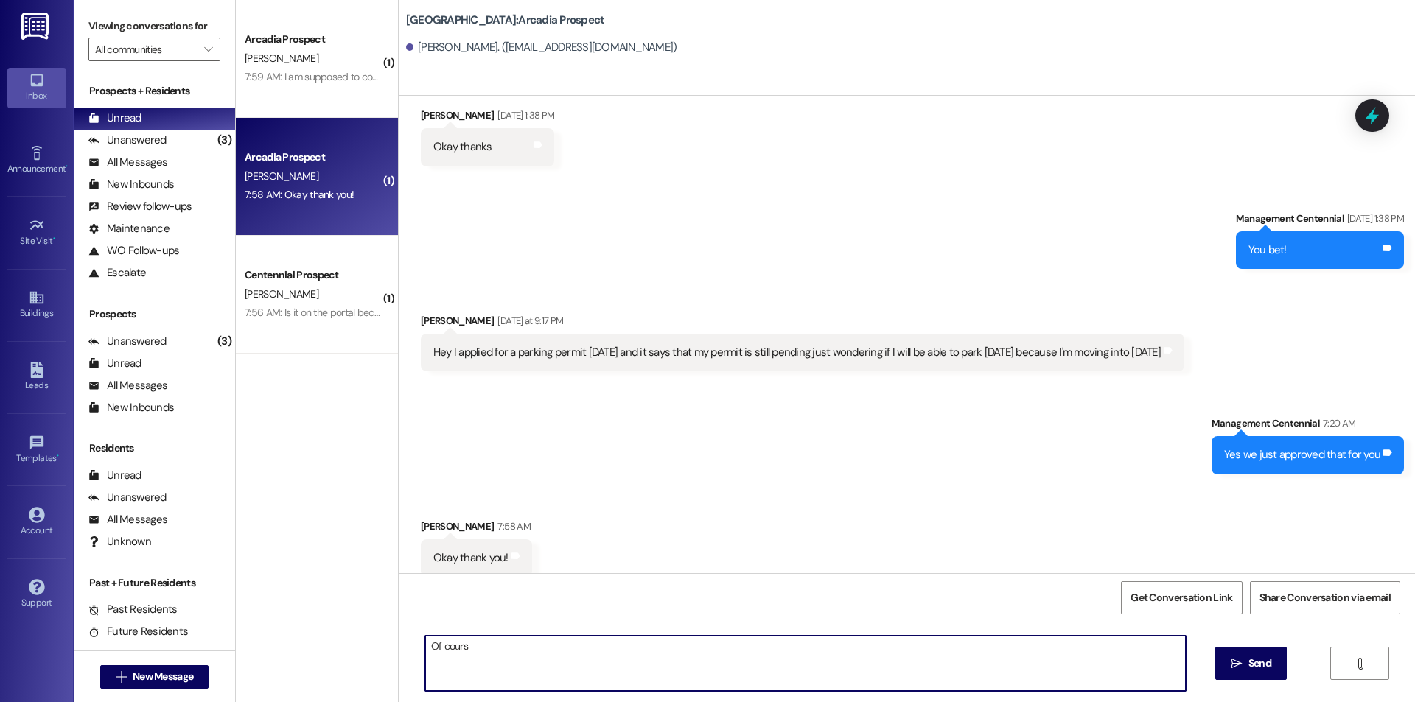
type textarea "Of course"
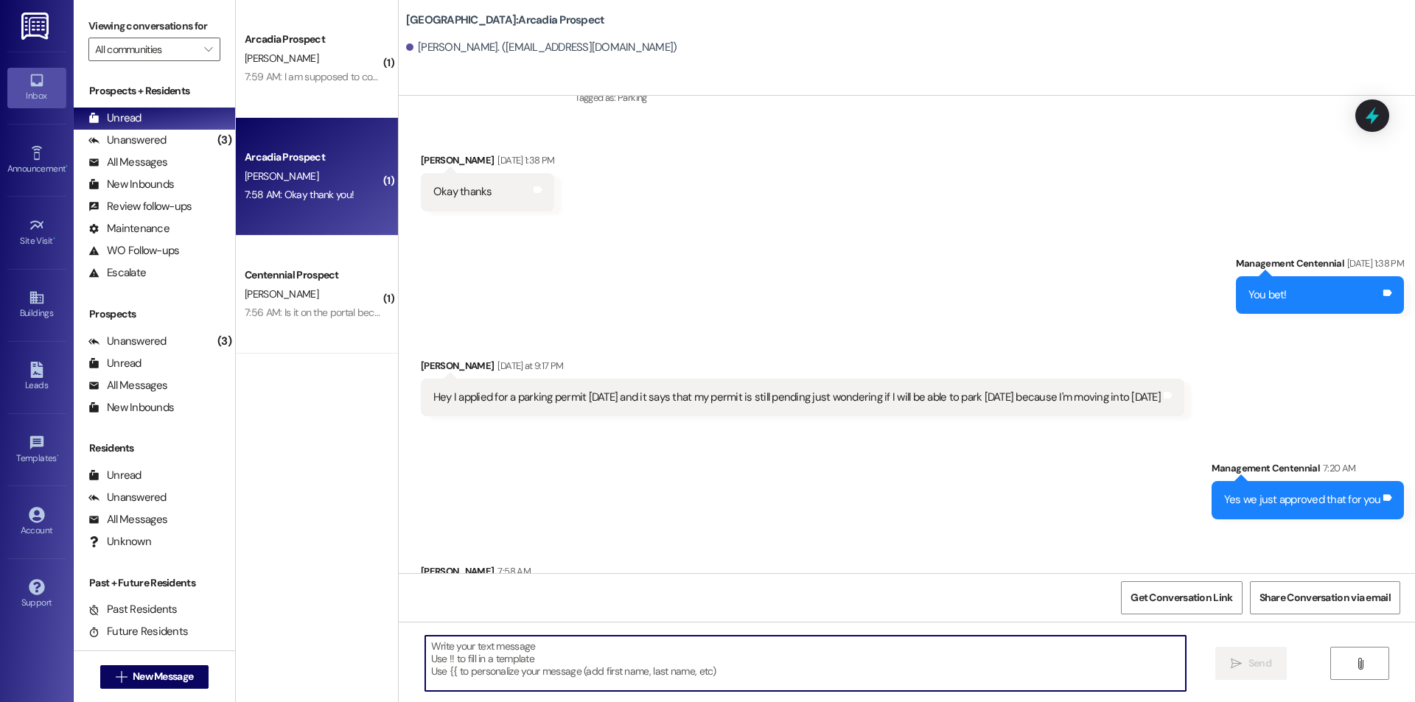
scroll to position [5722, 0]
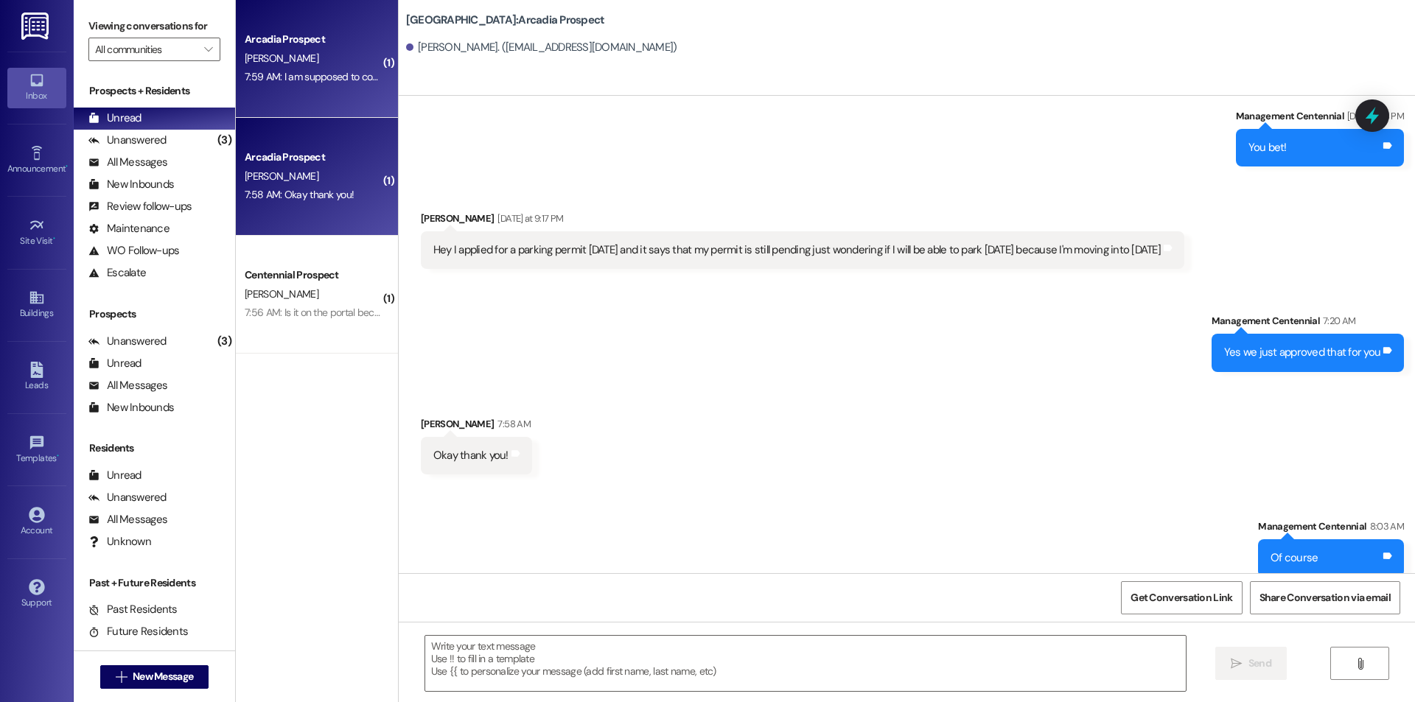
click at [337, 88] on div "Arcadia Prospect [PERSON_NAME] 7:59 AM: I am supposed to come pick up my key at…" at bounding box center [317, 59] width 162 height 118
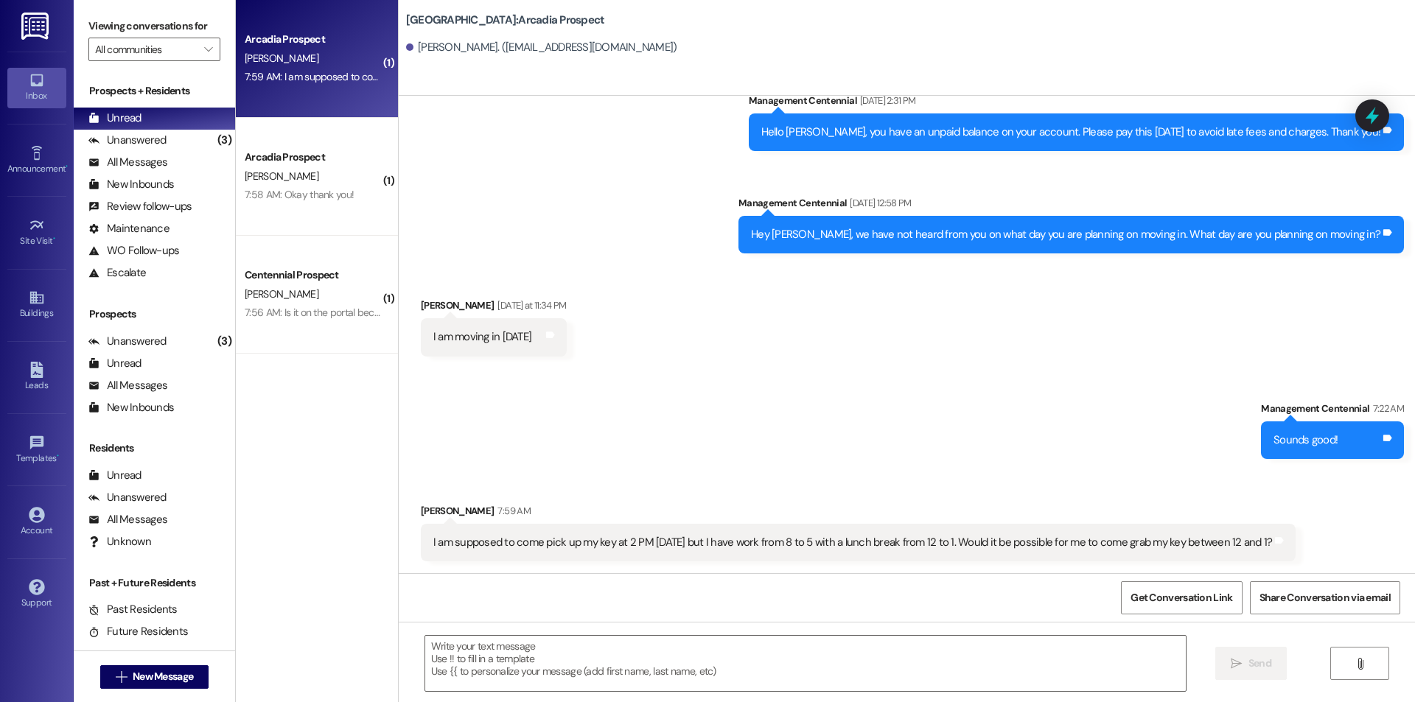
scroll to position [2537, 0]
click at [814, 657] on textarea at bounding box center [805, 663] width 761 height 55
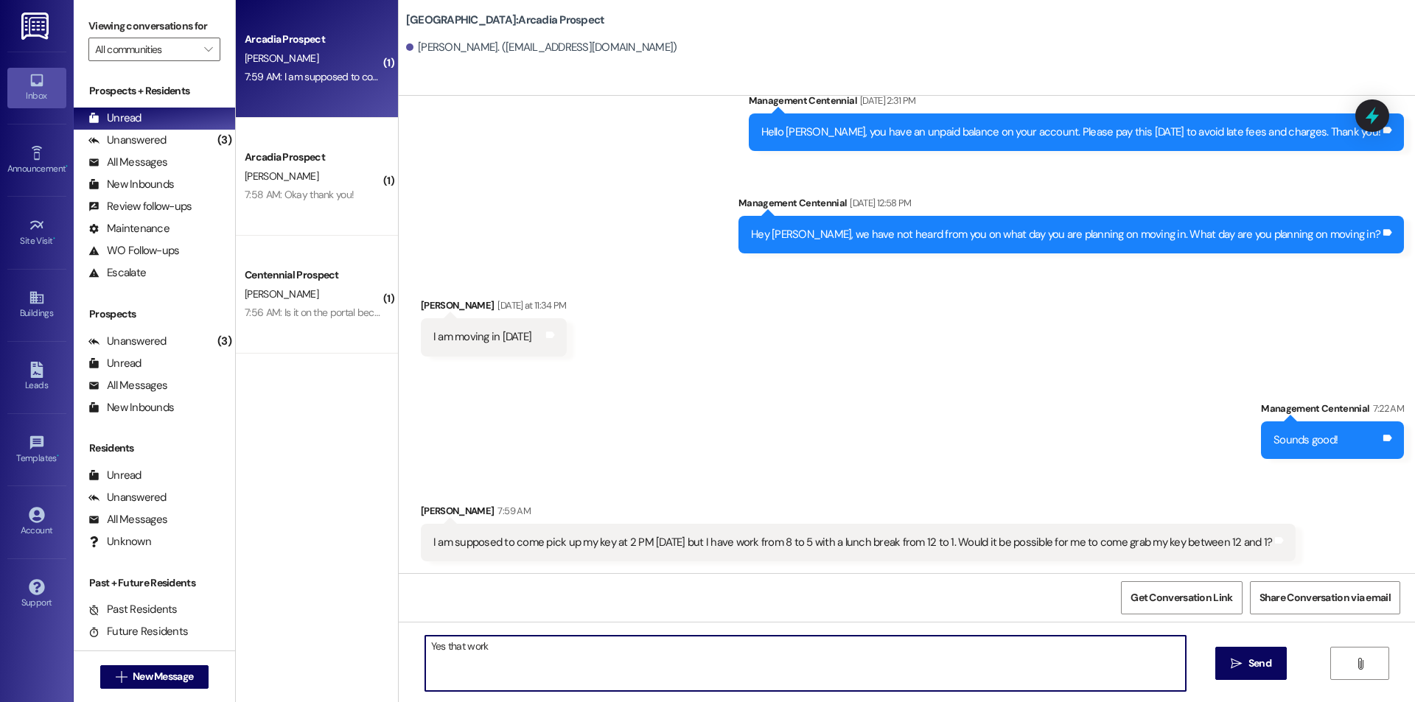
type textarea "Yes that works"
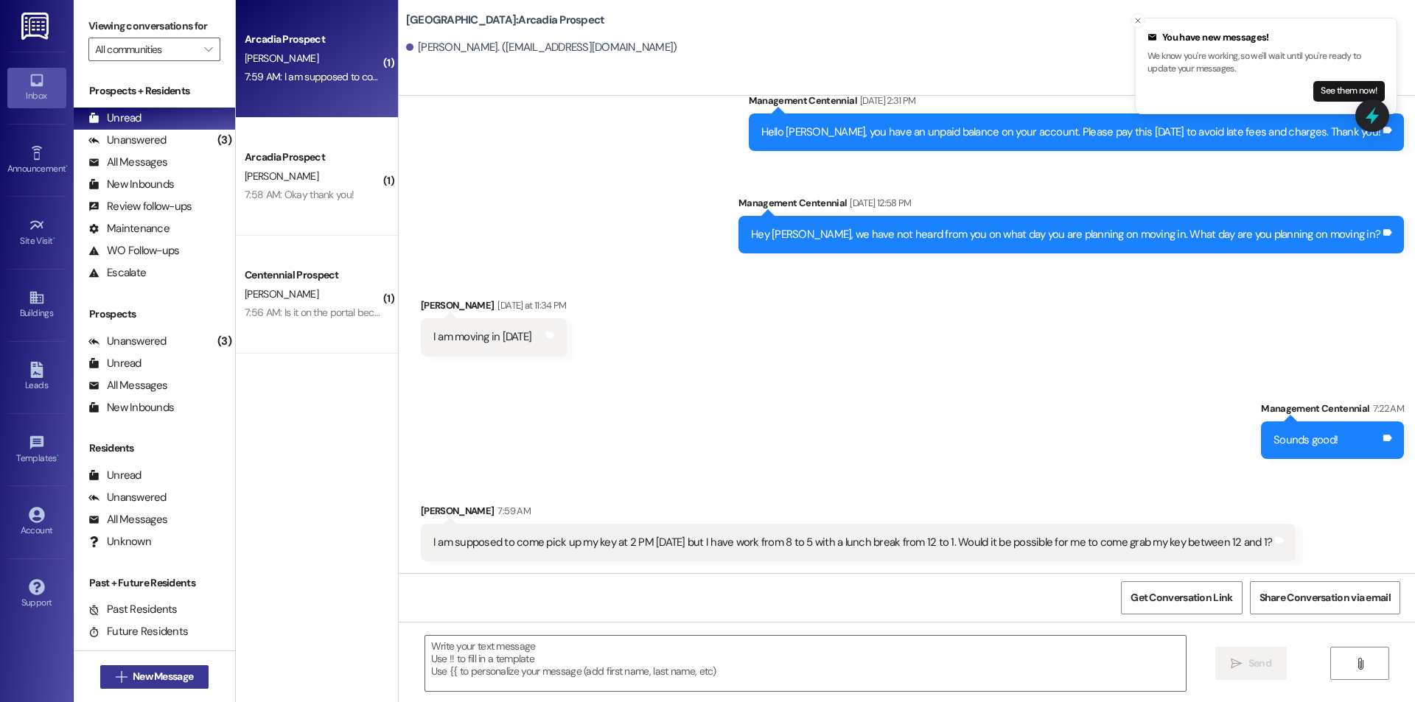
click at [136, 674] on span "New Message" at bounding box center [163, 676] width 60 height 15
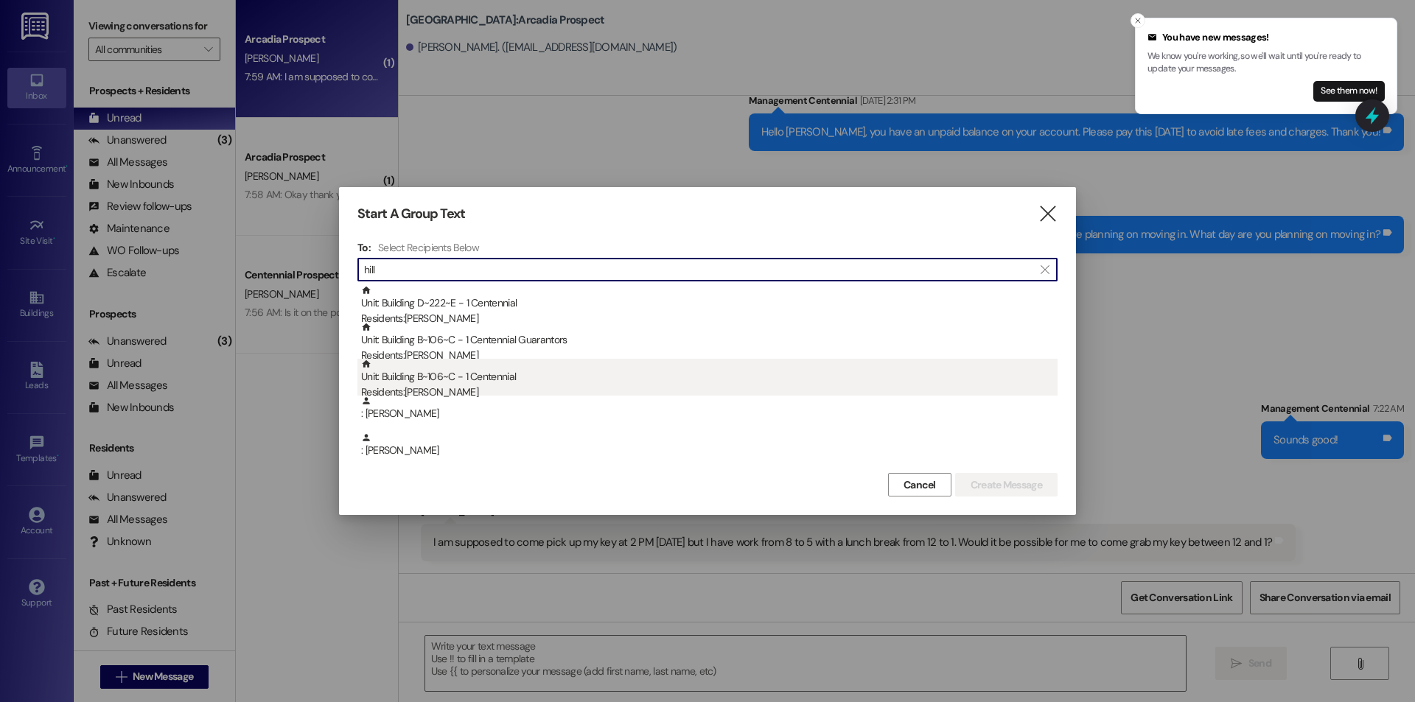
type input "hill"
click at [508, 384] on div "Unit: Building B~106~C - 1 Centennial Residents: [PERSON_NAME]" at bounding box center [709, 380] width 697 height 42
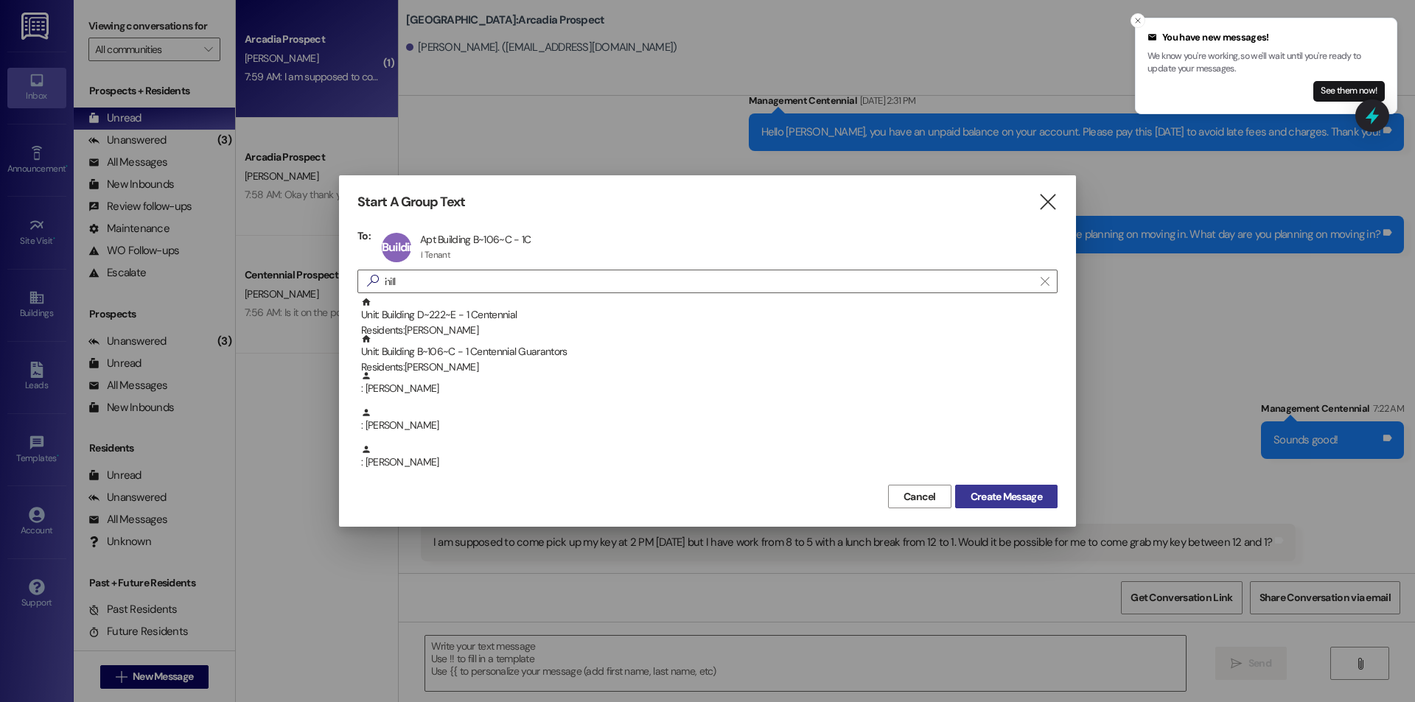
click at [985, 486] on button "Create Message" at bounding box center [1006, 497] width 102 height 24
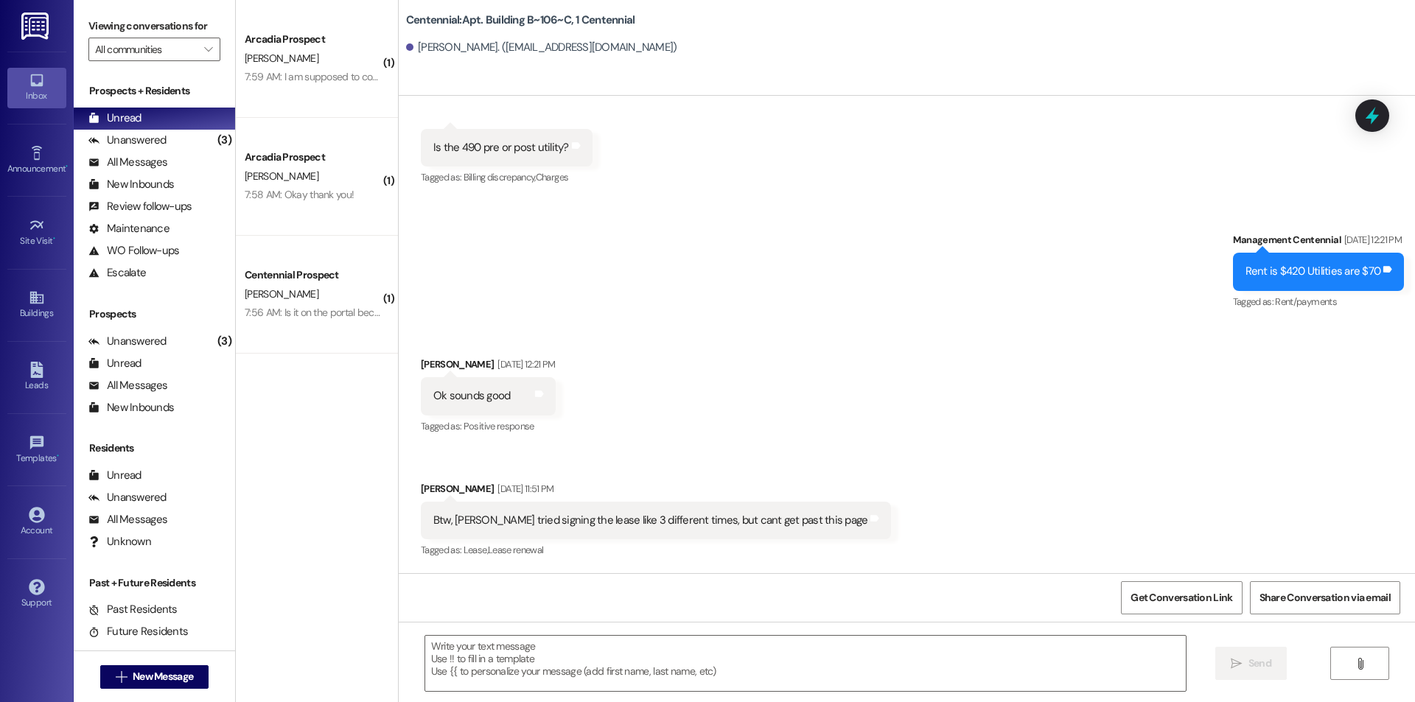
scroll to position [15289, 0]
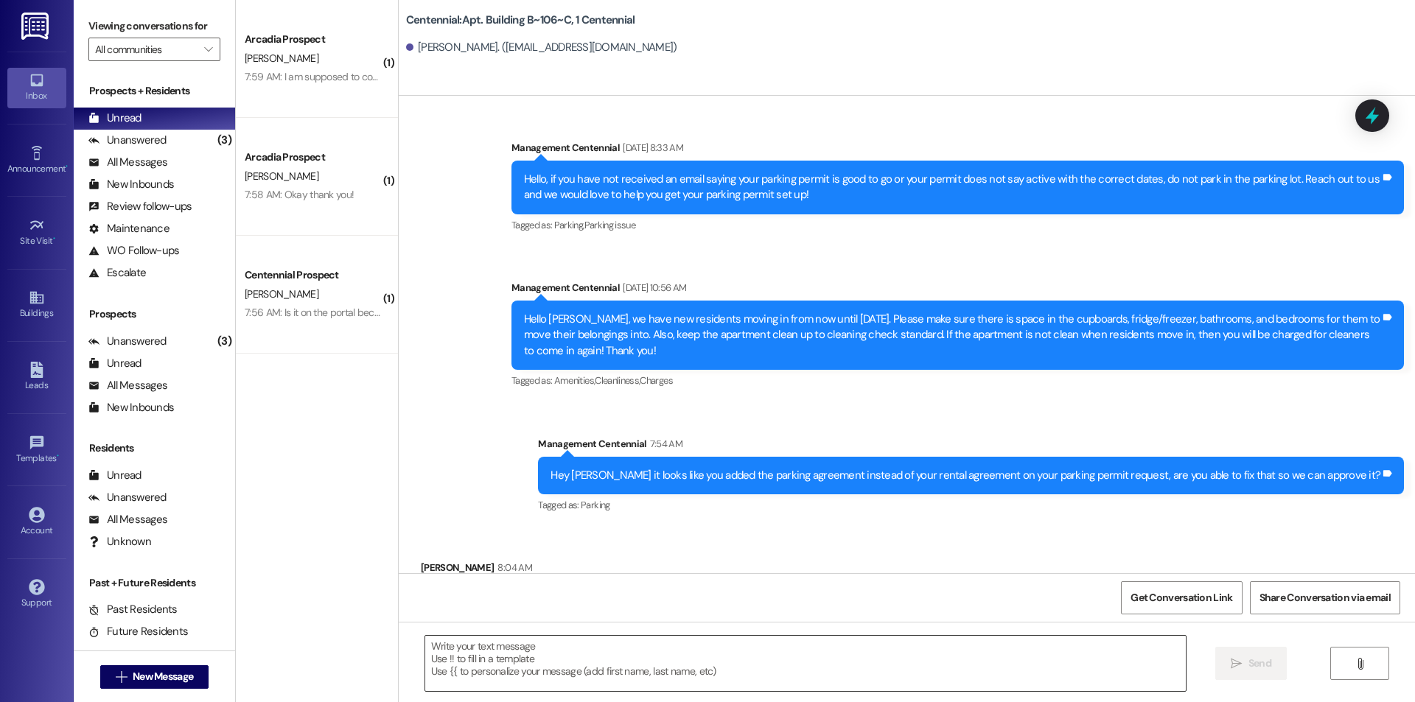
click at [686, 662] on textarea at bounding box center [805, 663] width 761 height 55
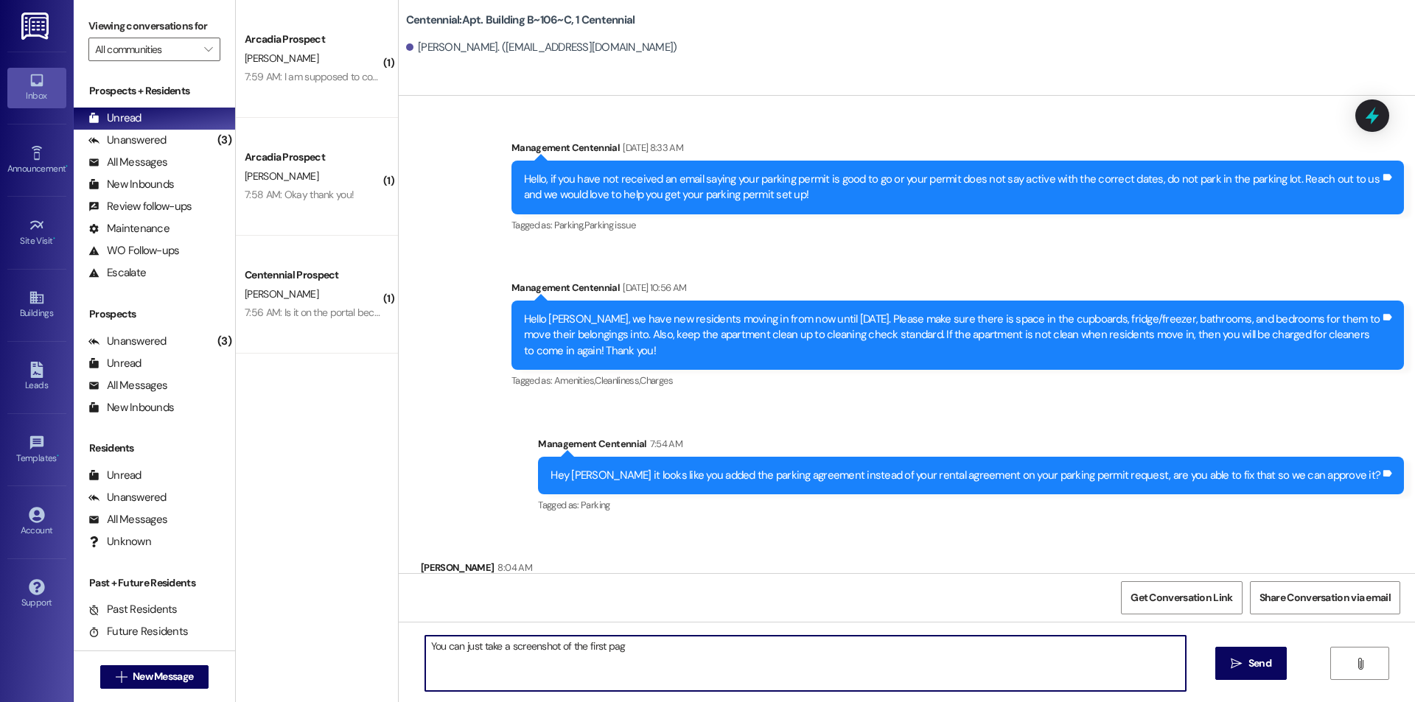
scroll to position [15148, 0]
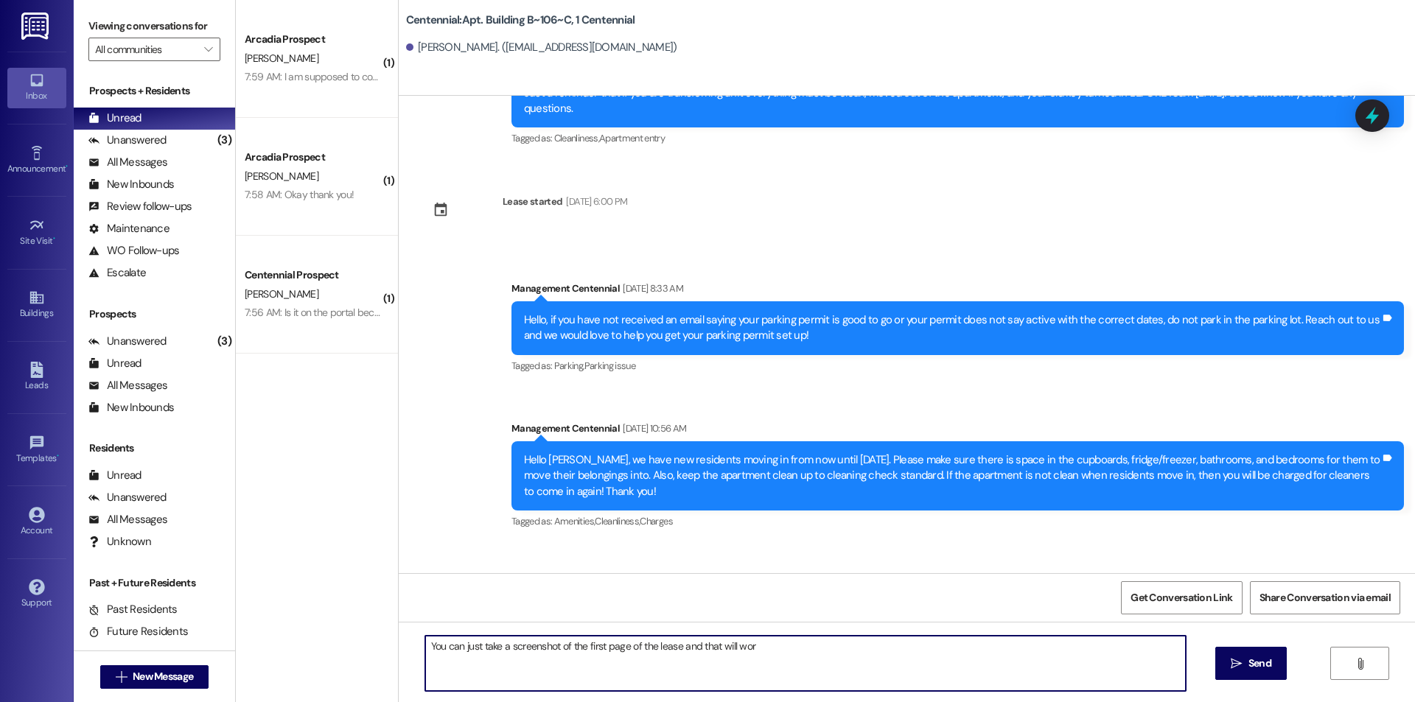
type textarea "You can just take a screenshot of the first page of the lease and that will work"
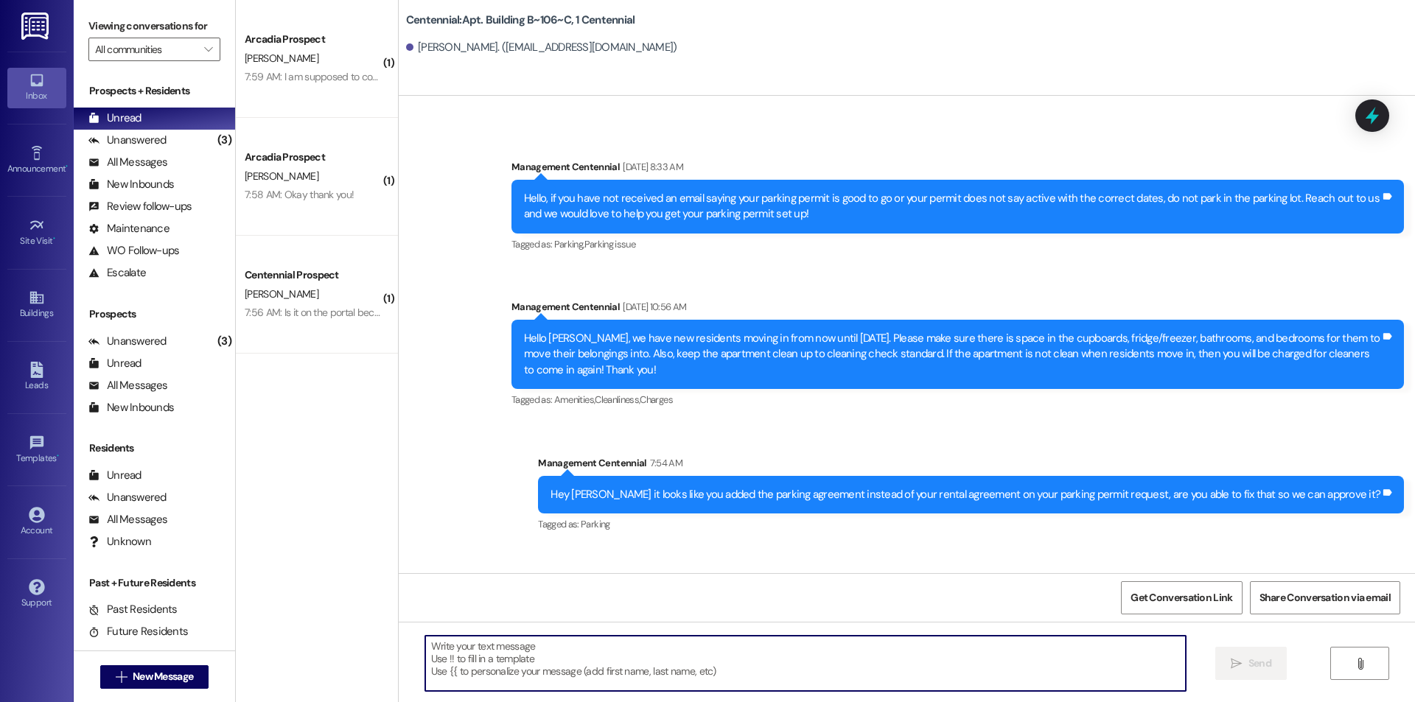
scroll to position [15495, 0]
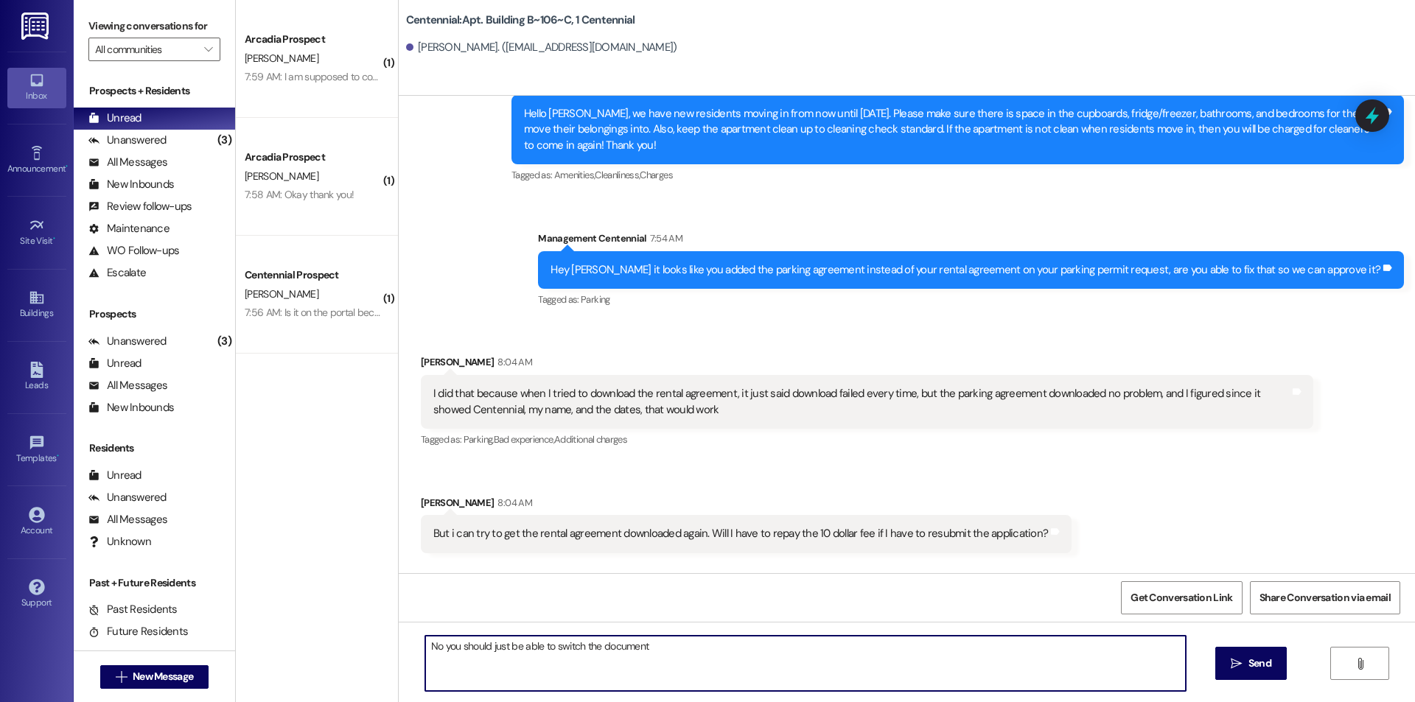
type textarea "No you should just be able to switch the documents"
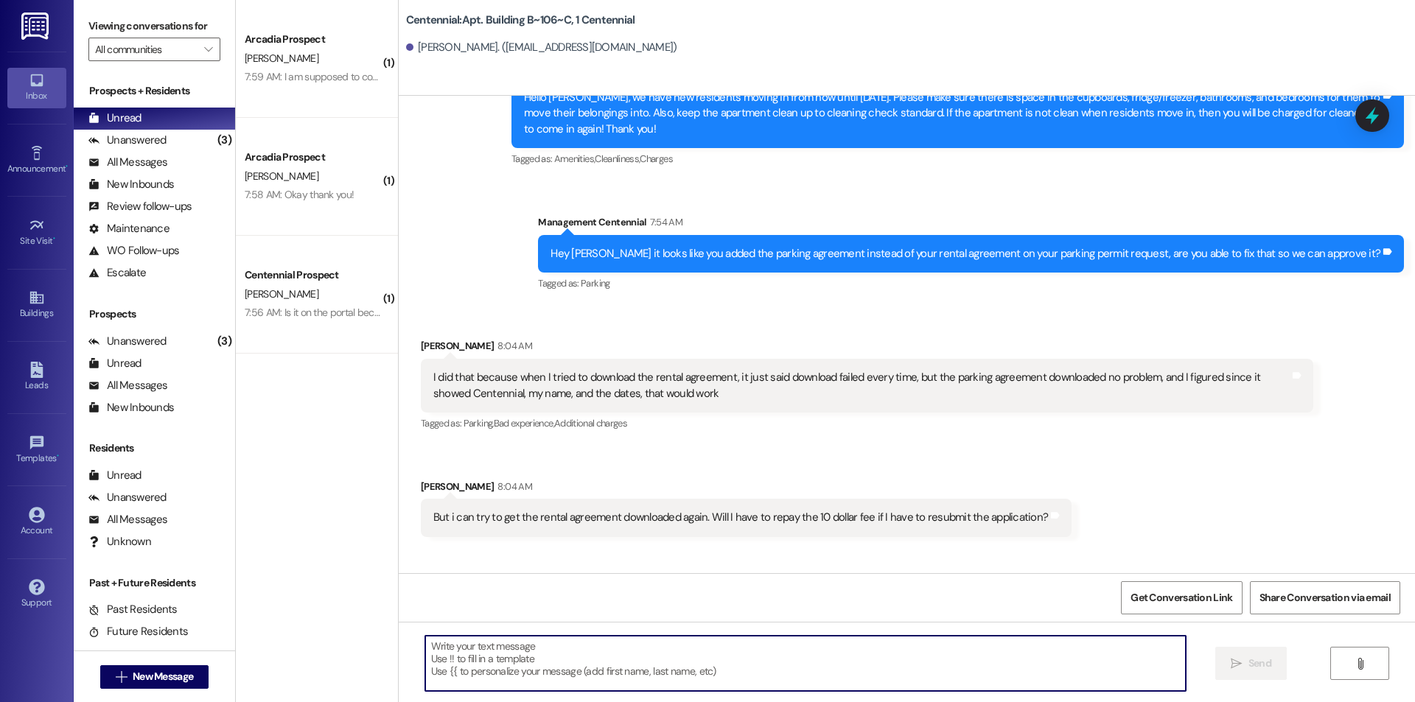
scroll to position [15597, 0]
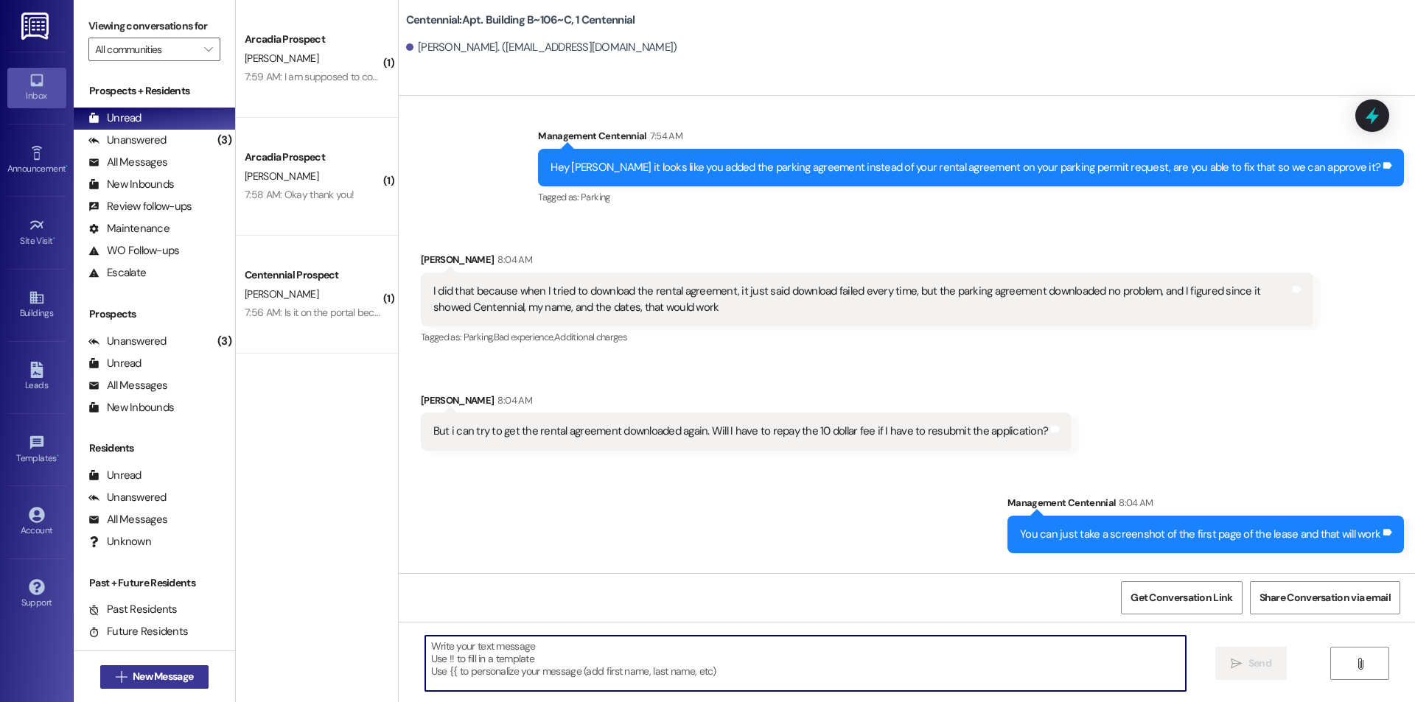
click at [133, 677] on span "New Message" at bounding box center [163, 676] width 60 height 15
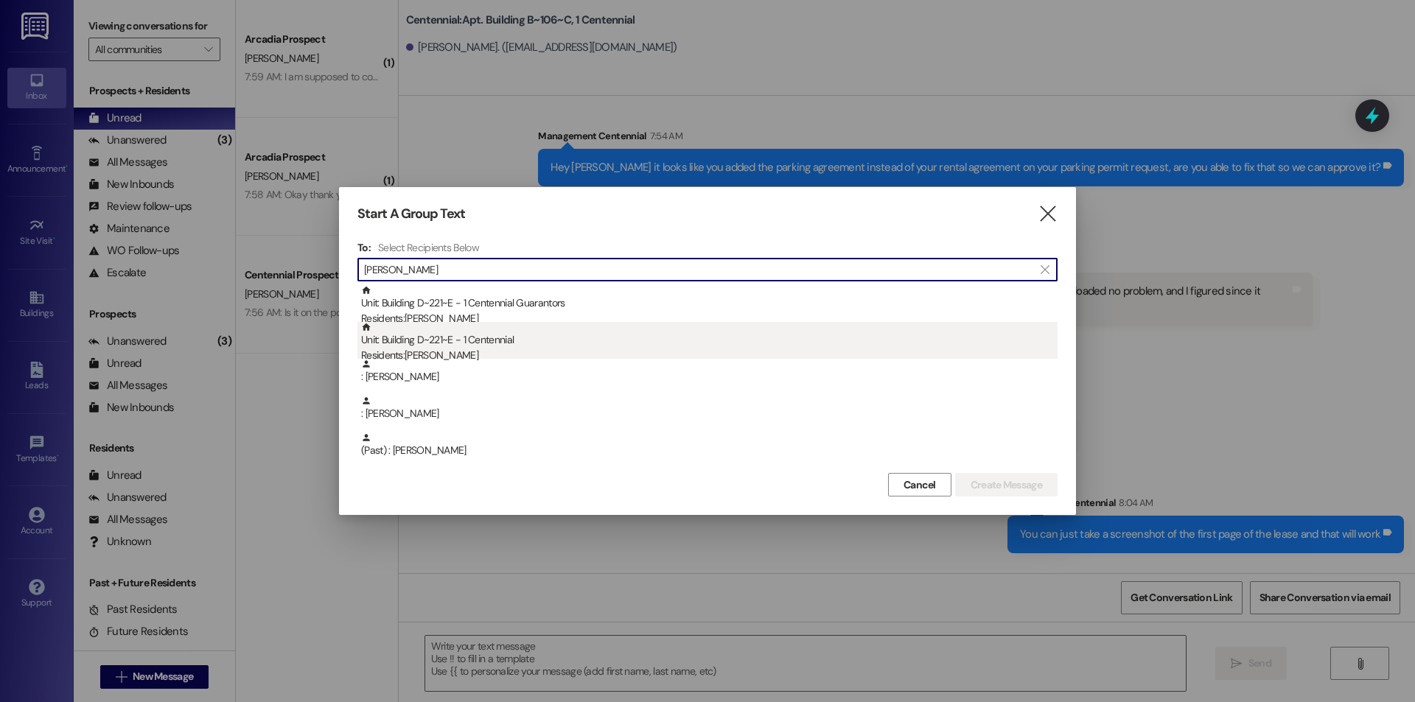
type input "[PERSON_NAME]"
click at [593, 343] on div "Unit: Building D~221~E - 1 Centennial Residents: [PERSON_NAME]" at bounding box center [709, 343] width 697 height 42
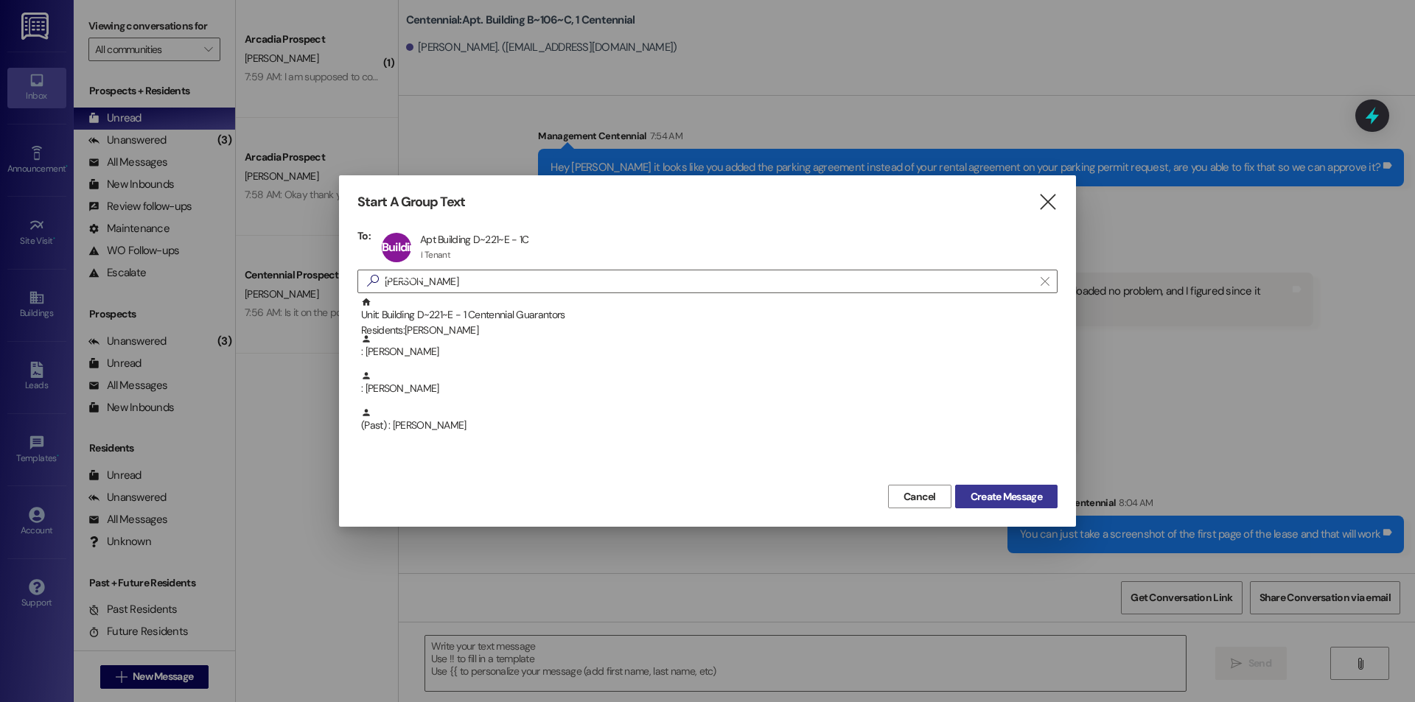
click at [969, 488] on button "Create Message" at bounding box center [1006, 497] width 102 height 24
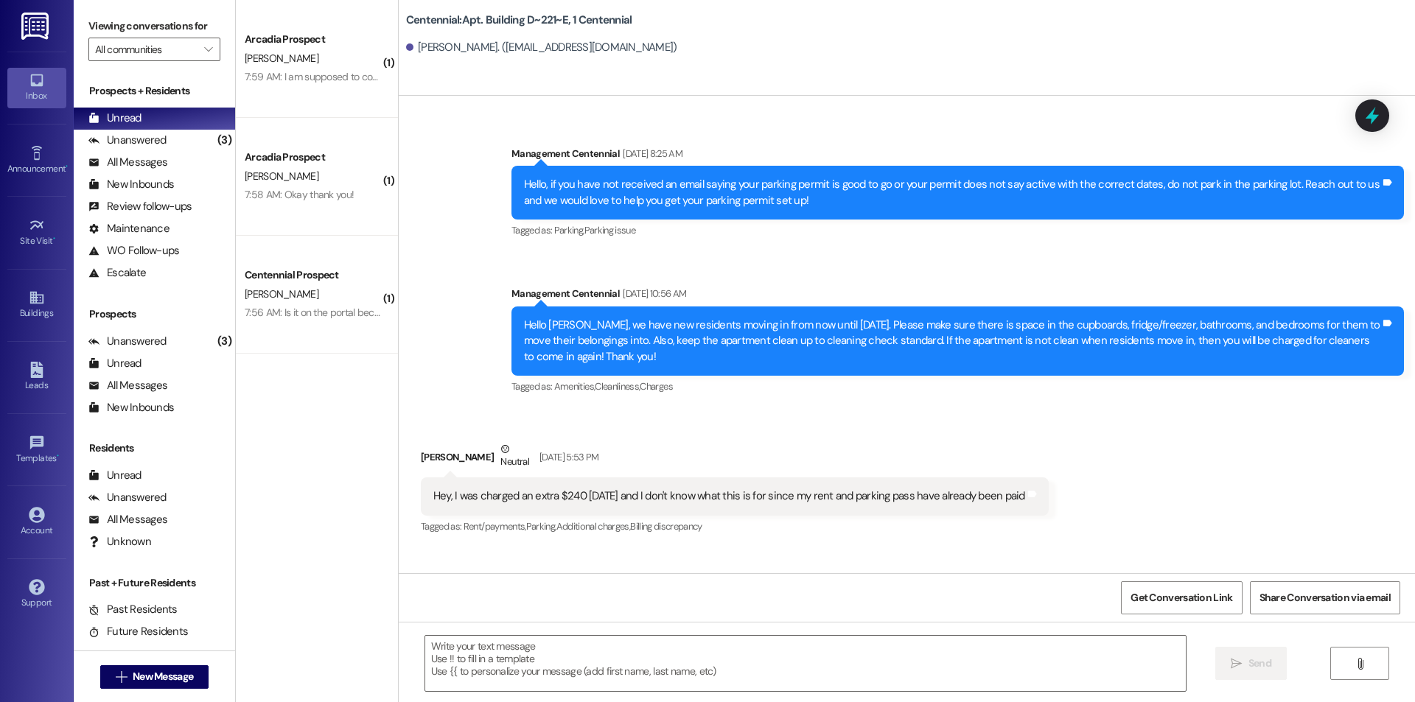
scroll to position [5580, 0]
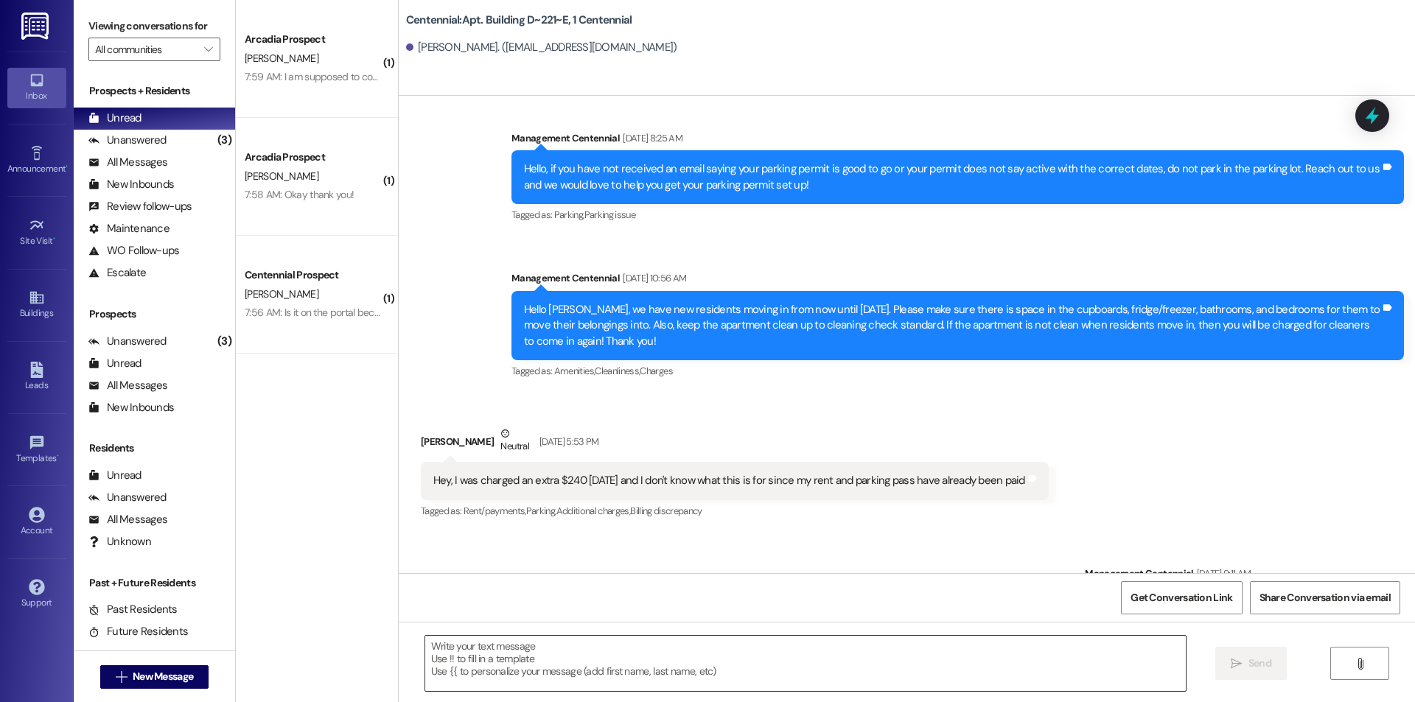
click at [906, 667] on textarea at bounding box center [805, 663] width 761 height 55
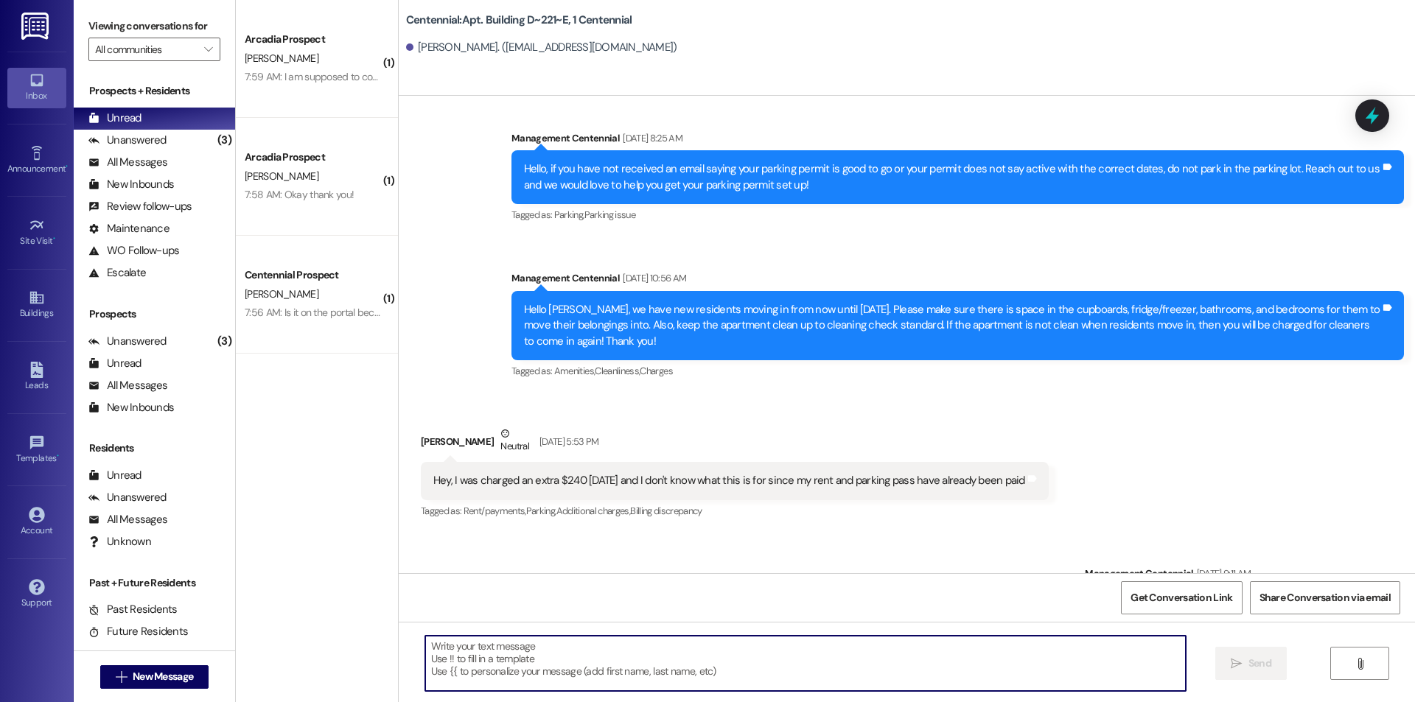
click at [857, 644] on textarea at bounding box center [805, 663] width 761 height 55
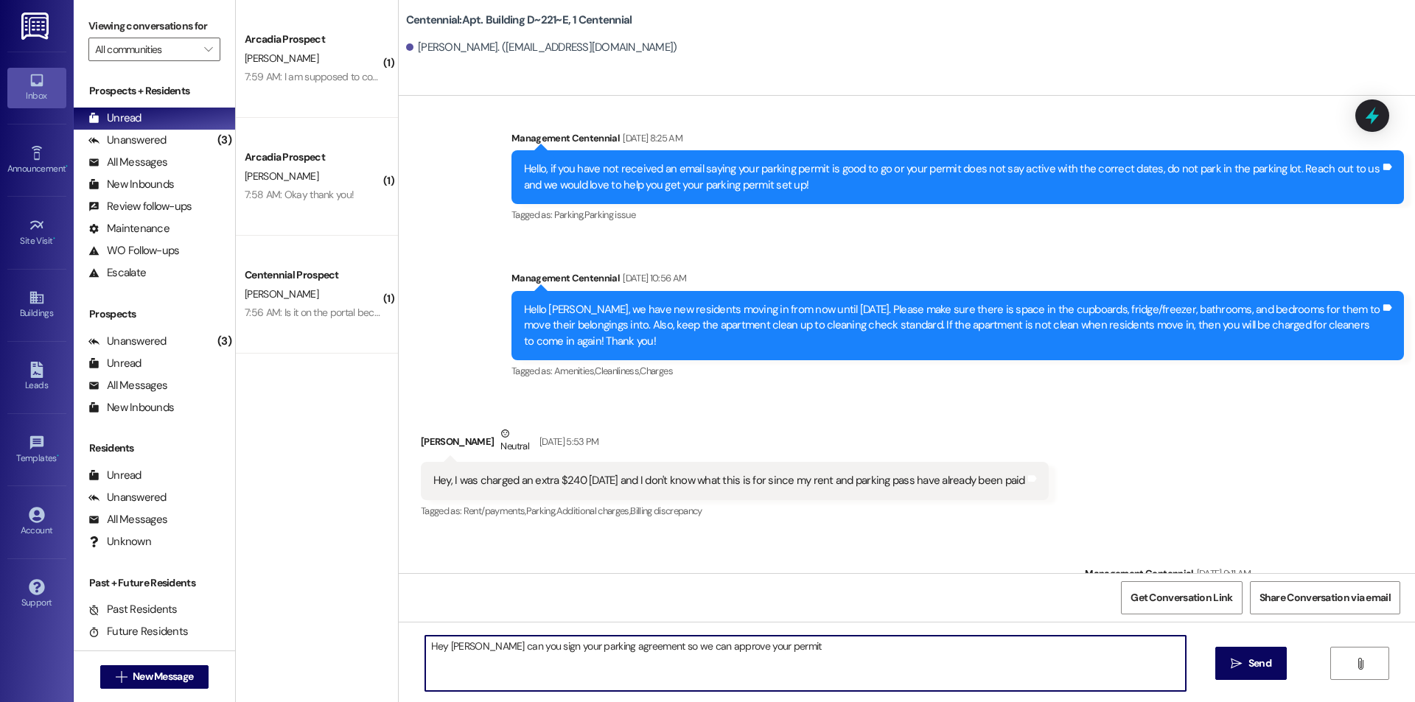
type textarea "Hey [PERSON_NAME] can you sign your parking agreement so we can approve your pe…"
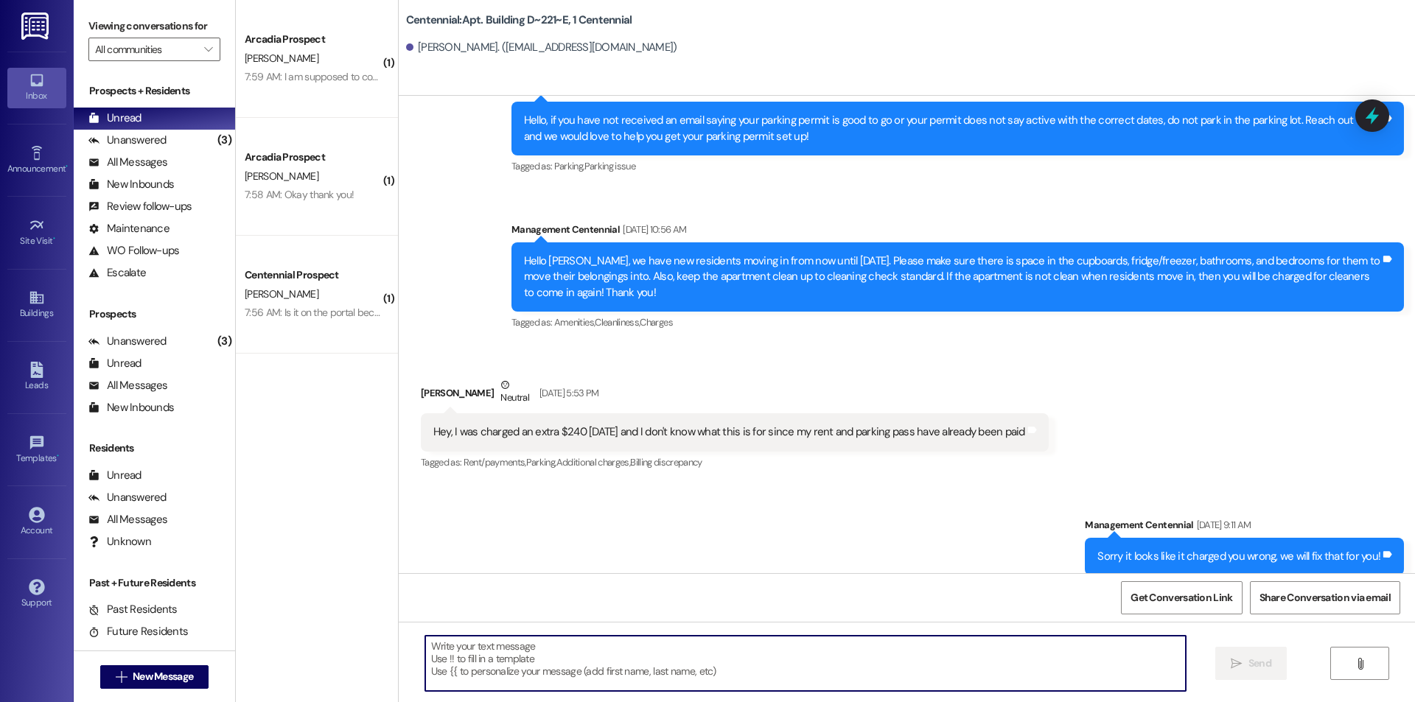
scroll to position [5682, 0]
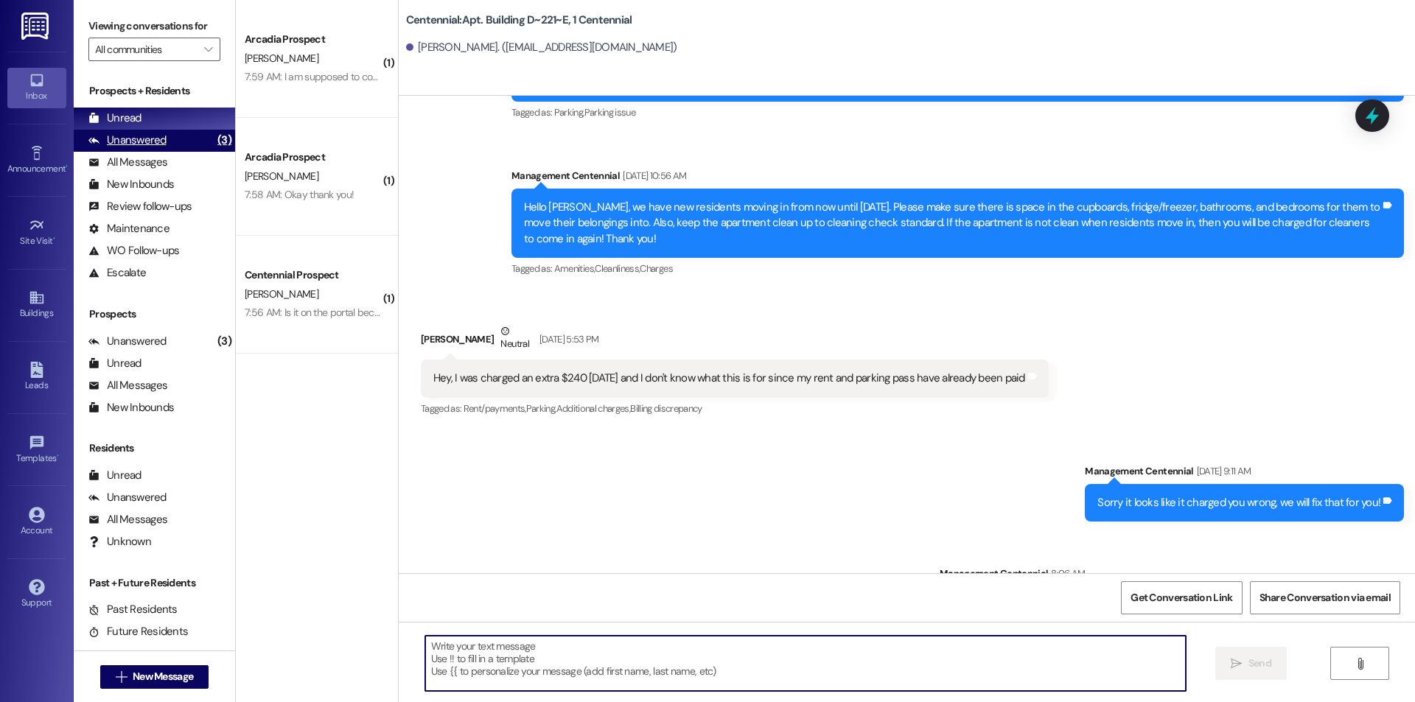
click at [139, 136] on div "Unanswered" at bounding box center [127, 140] width 78 height 15
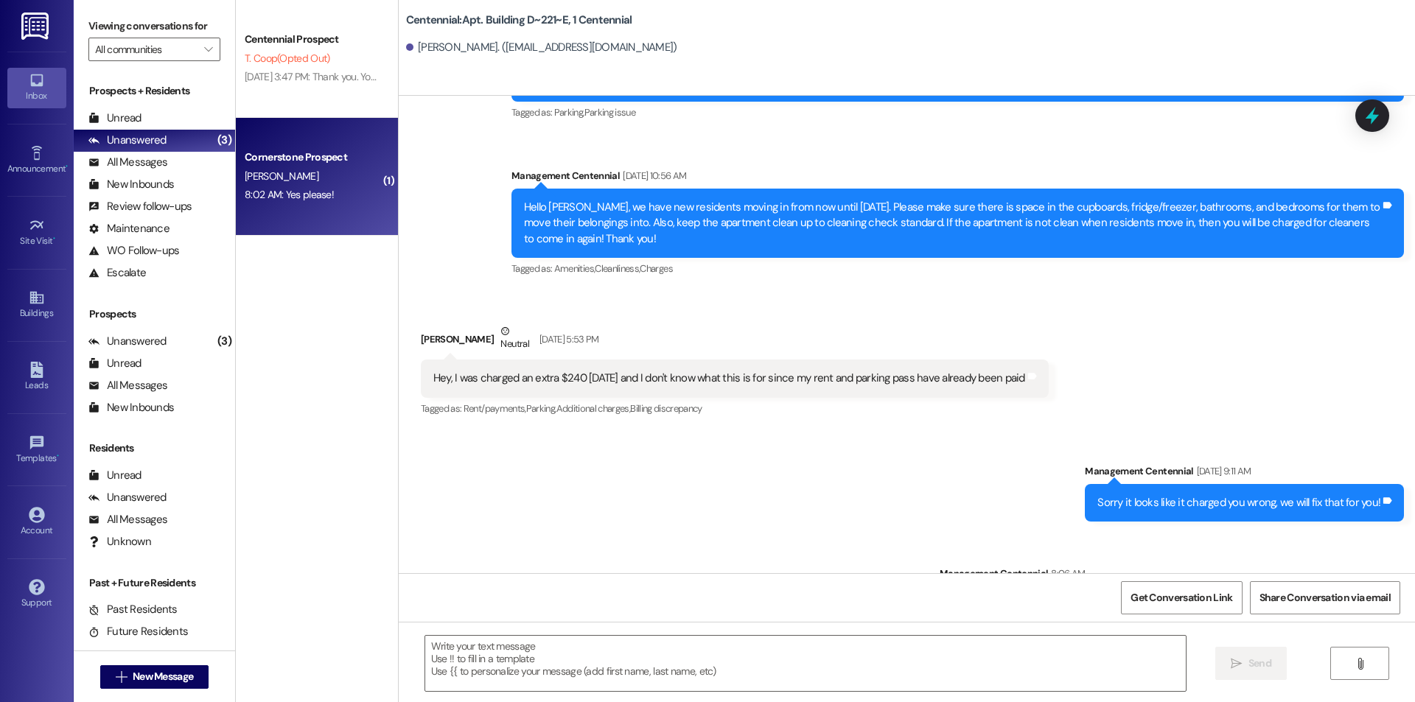
click at [265, 170] on span "[PERSON_NAME]" at bounding box center [282, 176] width 74 height 13
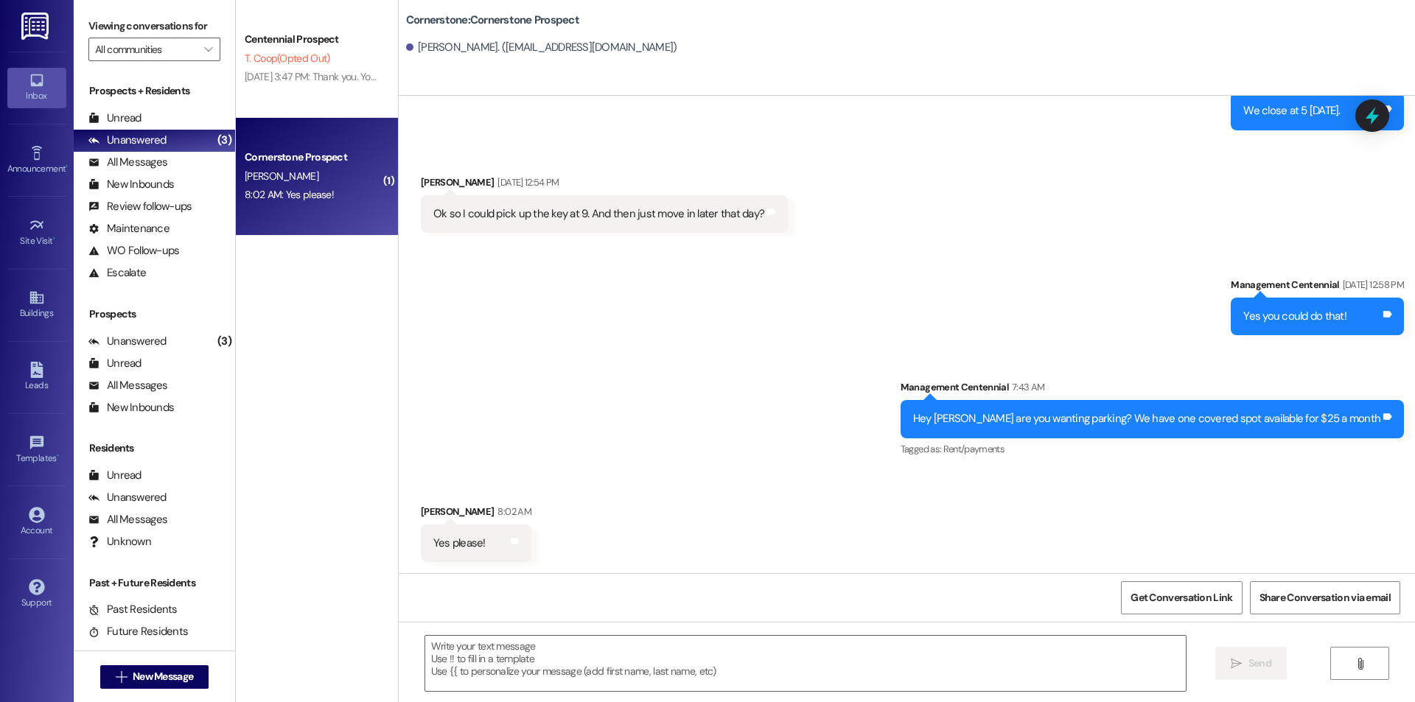
scroll to position [3329, 0]
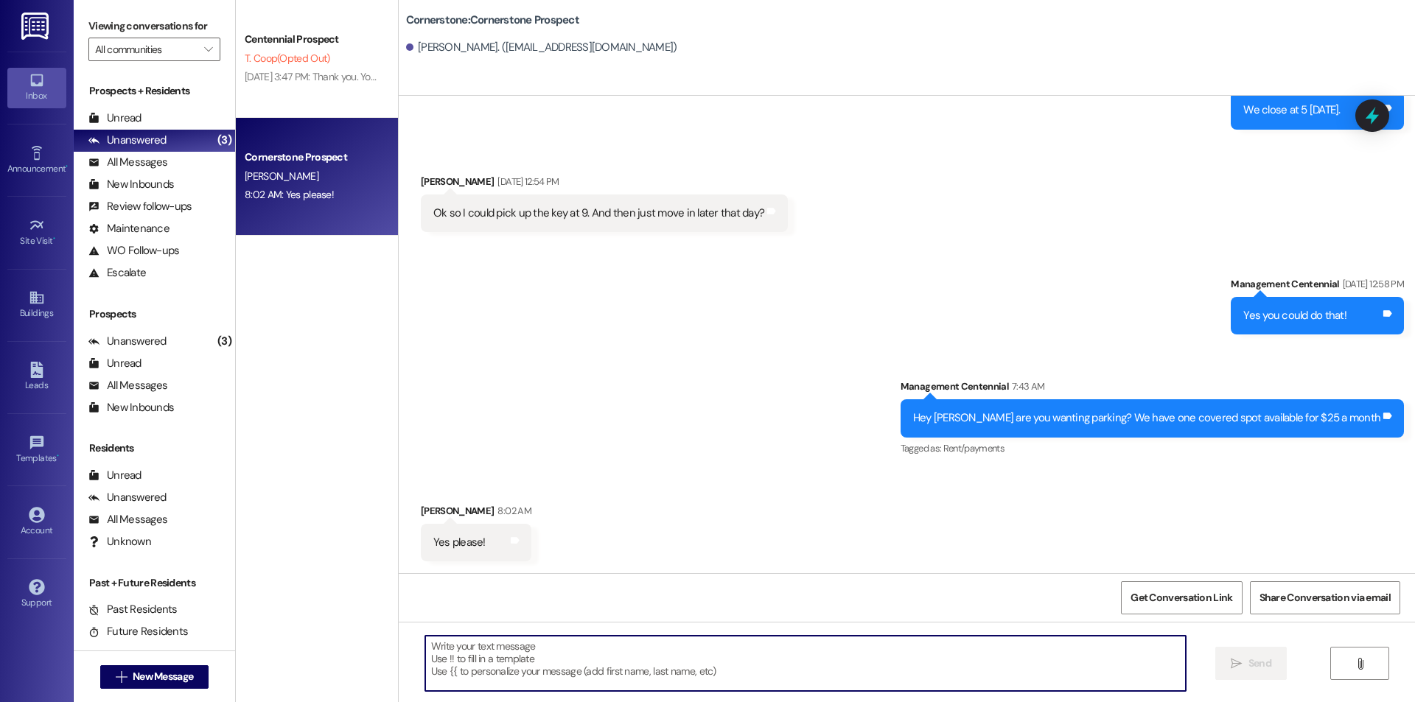
click at [528, 671] on textarea at bounding box center [805, 663] width 761 height 55
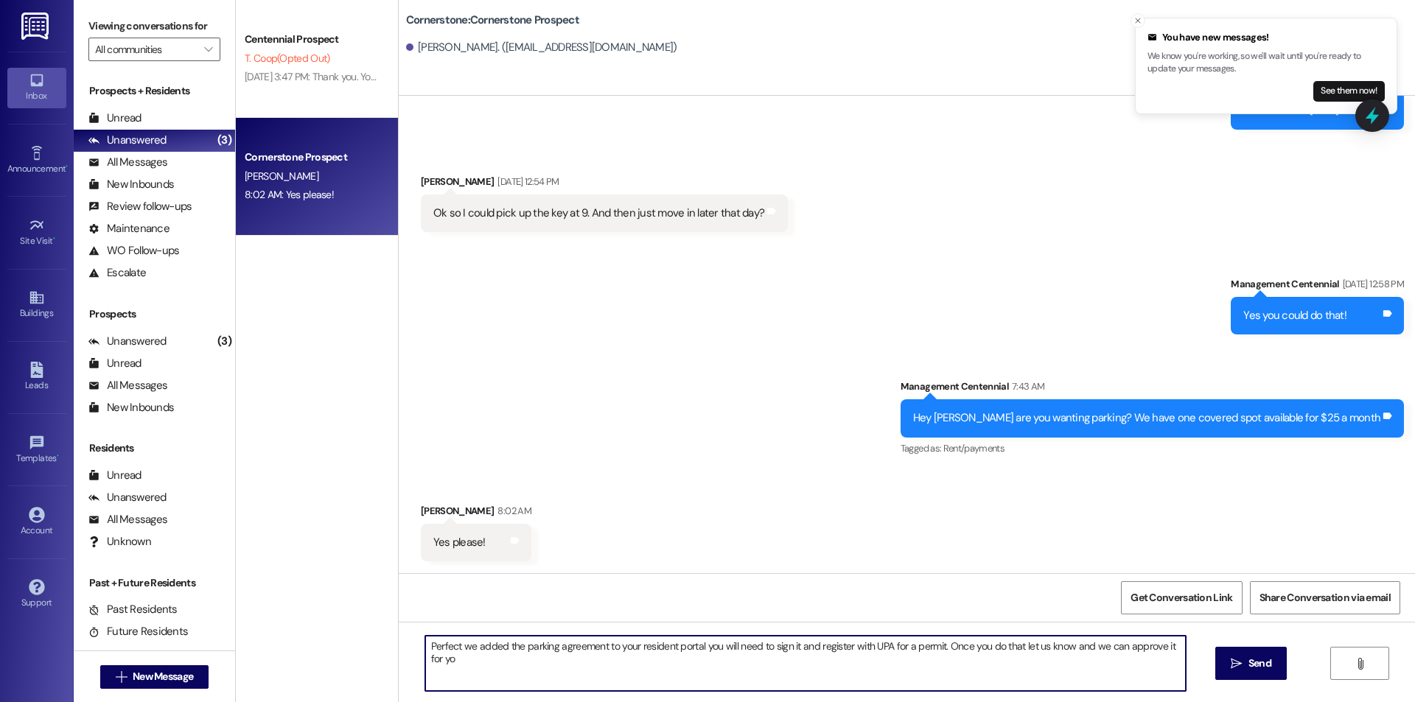
type textarea "Perfect we added the parking agreement to your resident portal you will need to…"
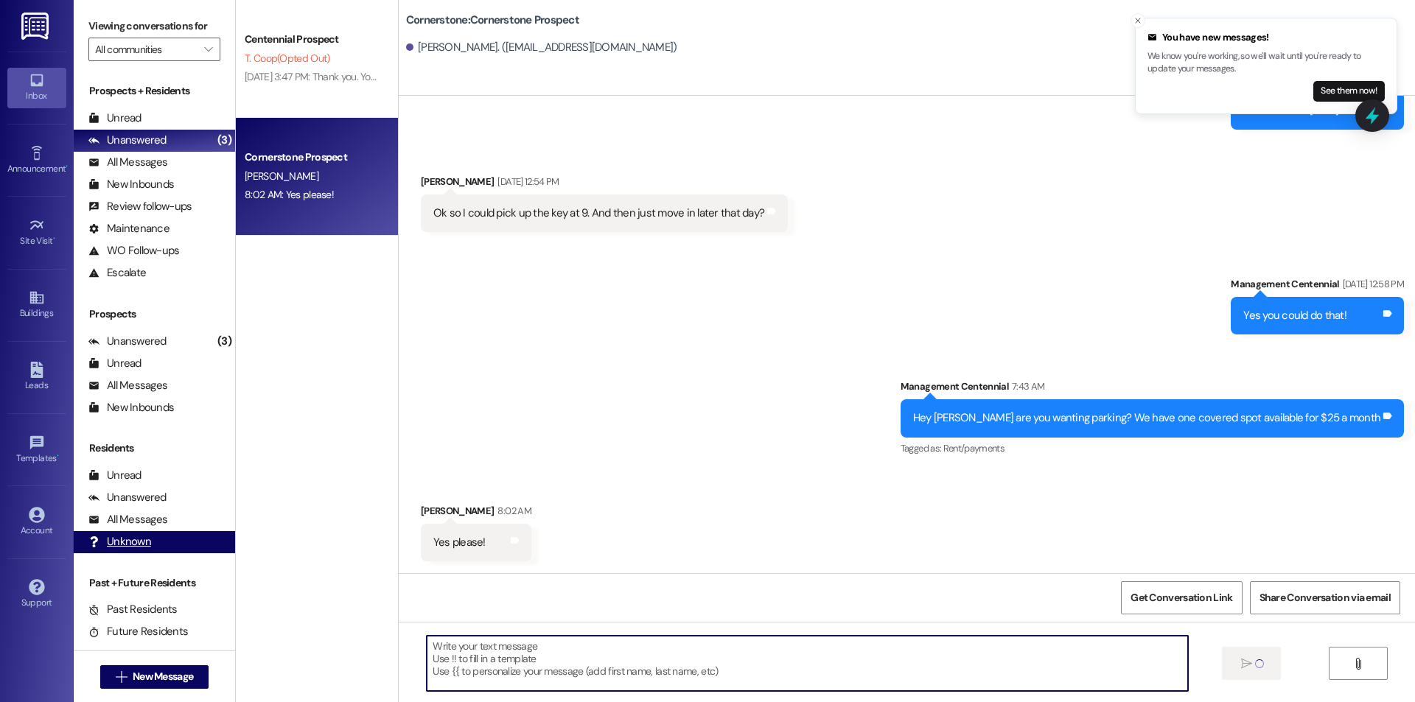
scroll to position [3329, 0]
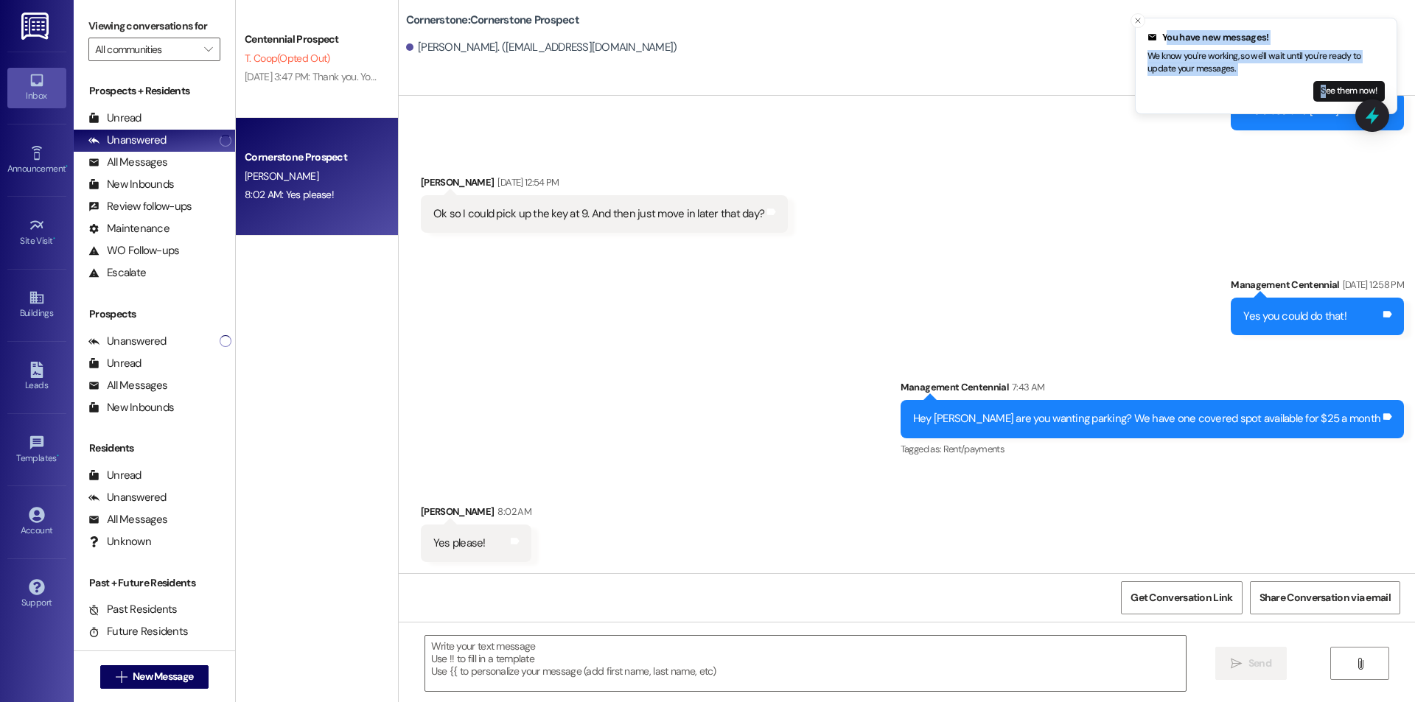
click at [1327, 94] on li "You have new messages! We know you're working, so we'll wait until you're ready…" at bounding box center [1266, 66] width 262 height 97
click at [1339, 94] on button "See them now!" at bounding box center [1349, 91] width 71 height 21
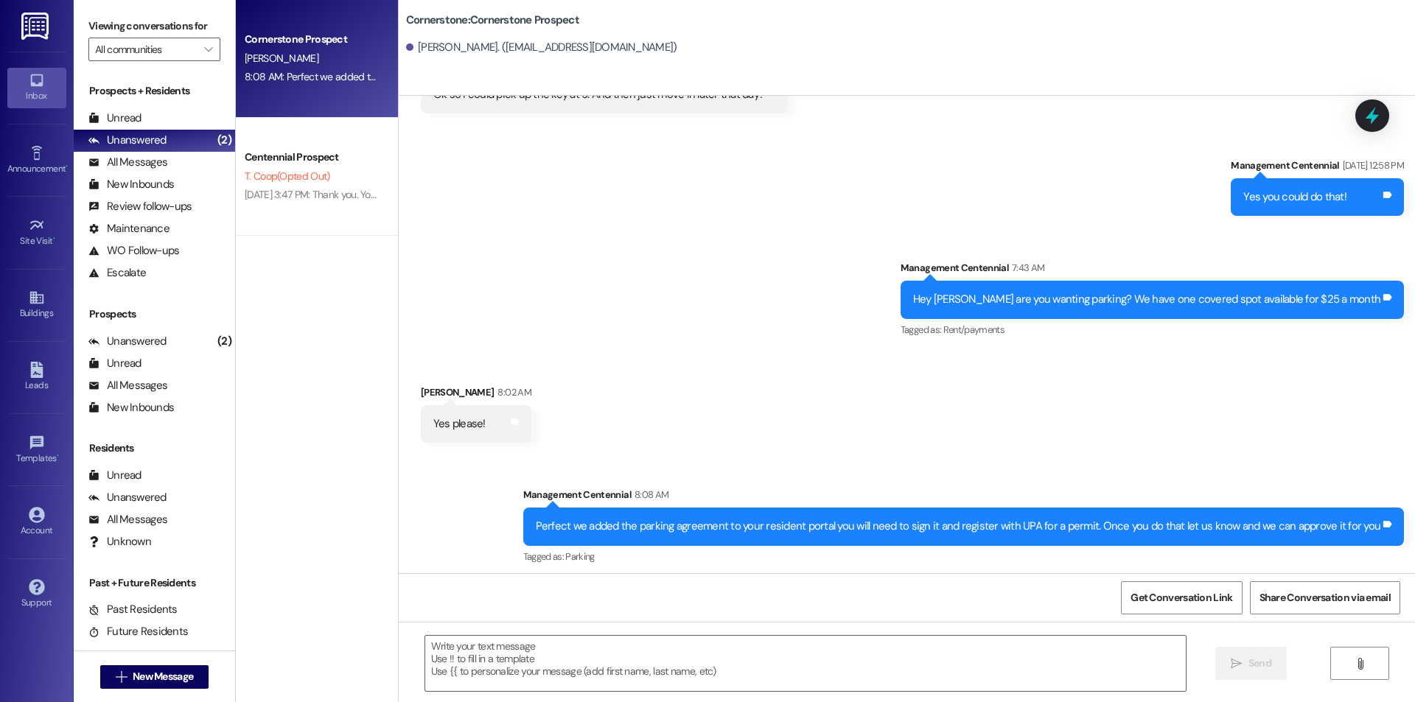
scroll to position [3454, 0]
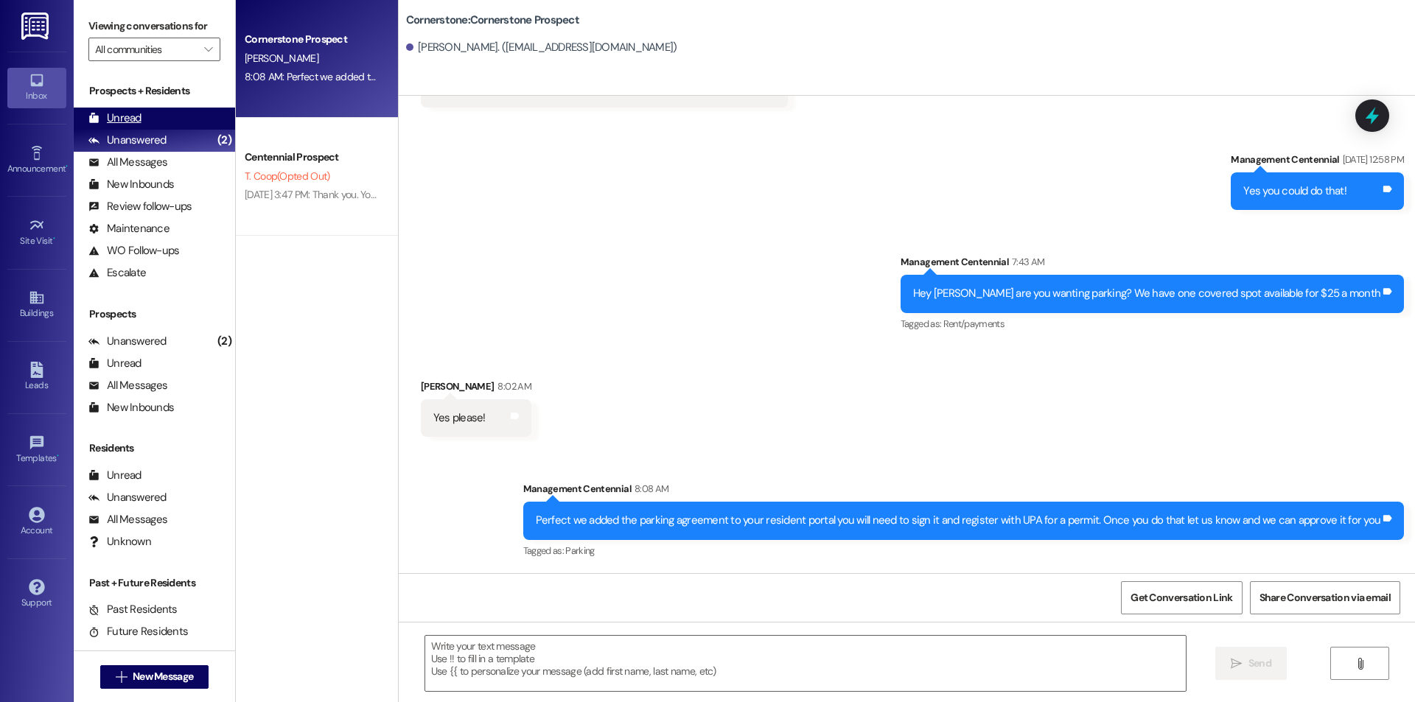
click at [162, 121] on div "Unread (0)" at bounding box center [154, 119] width 161 height 22
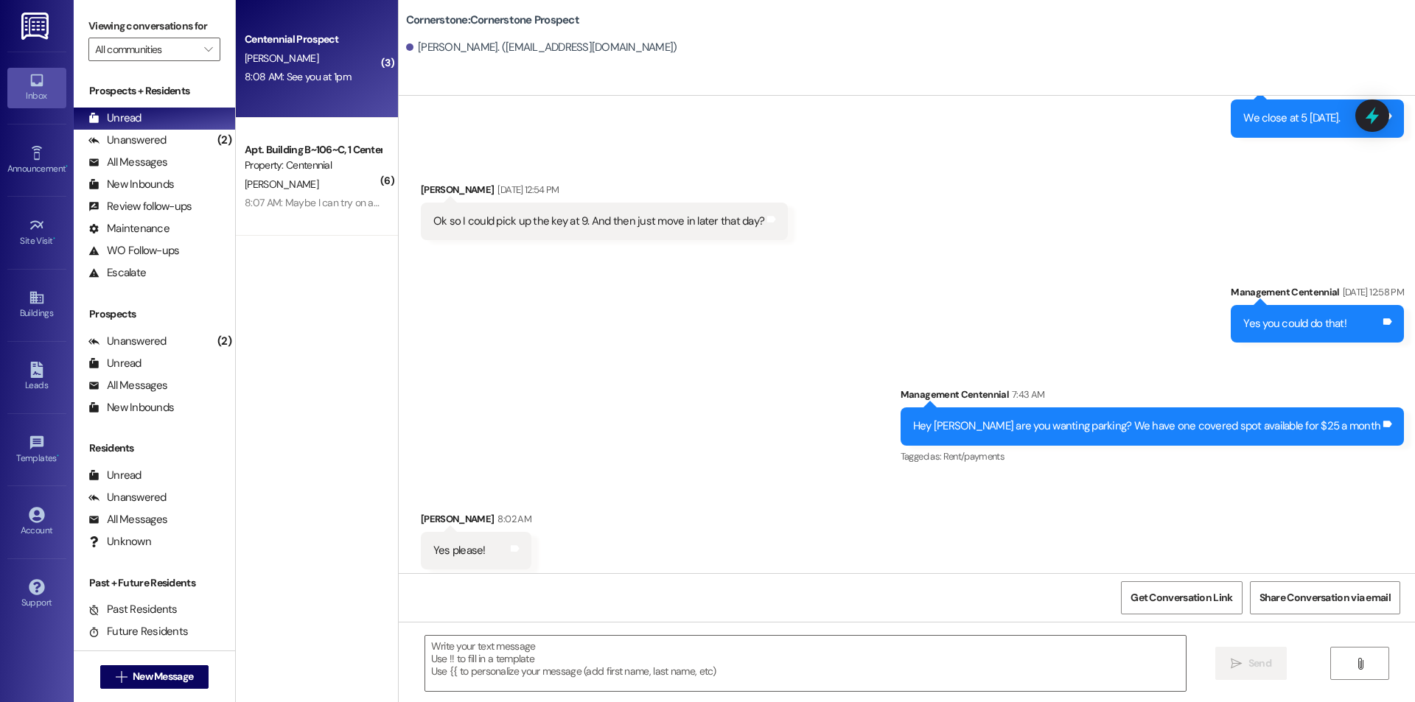
scroll to position [3329, 0]
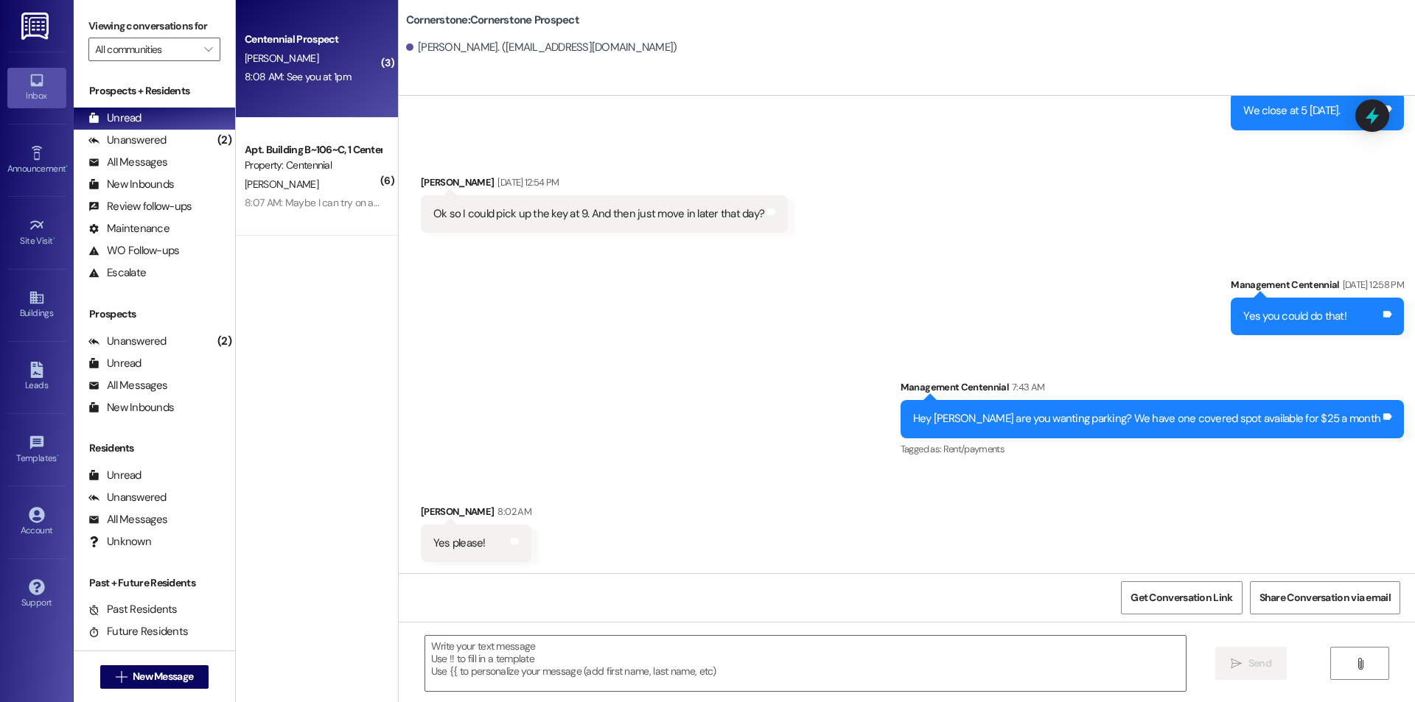
click at [318, 69] on div "8:08 AM: See you at 1pm 8:08 AM: See you at 1pm" at bounding box center [312, 77] width 139 height 18
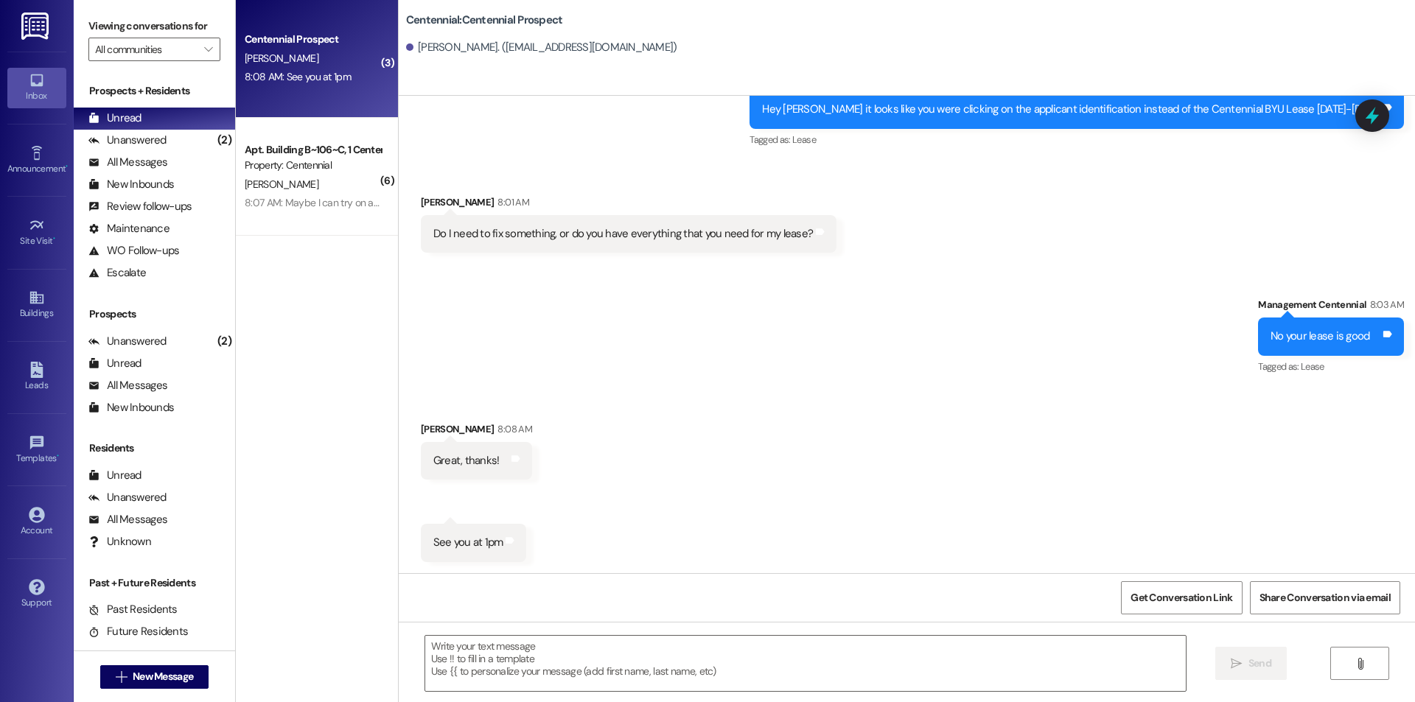
scroll to position [4228, 0]
click at [674, 663] on textarea at bounding box center [805, 663] width 761 height 55
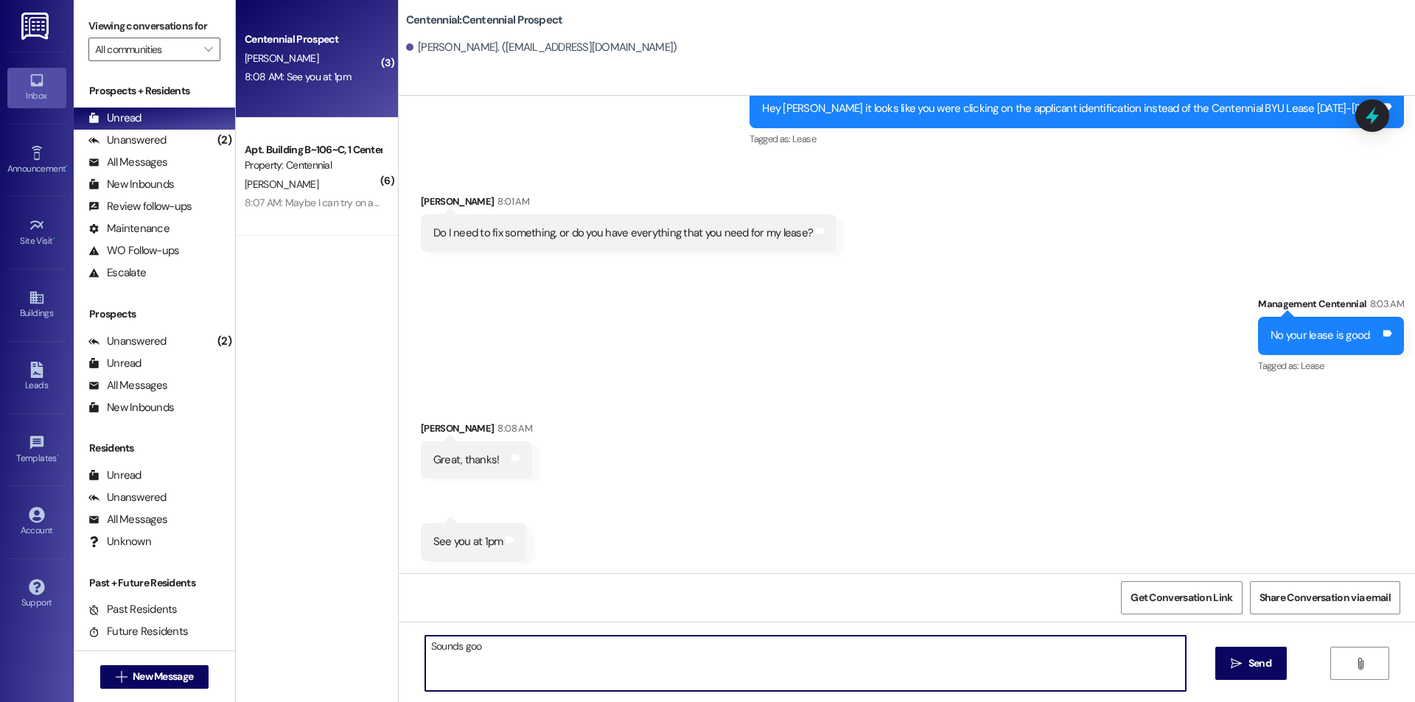
type textarea "Sounds good"
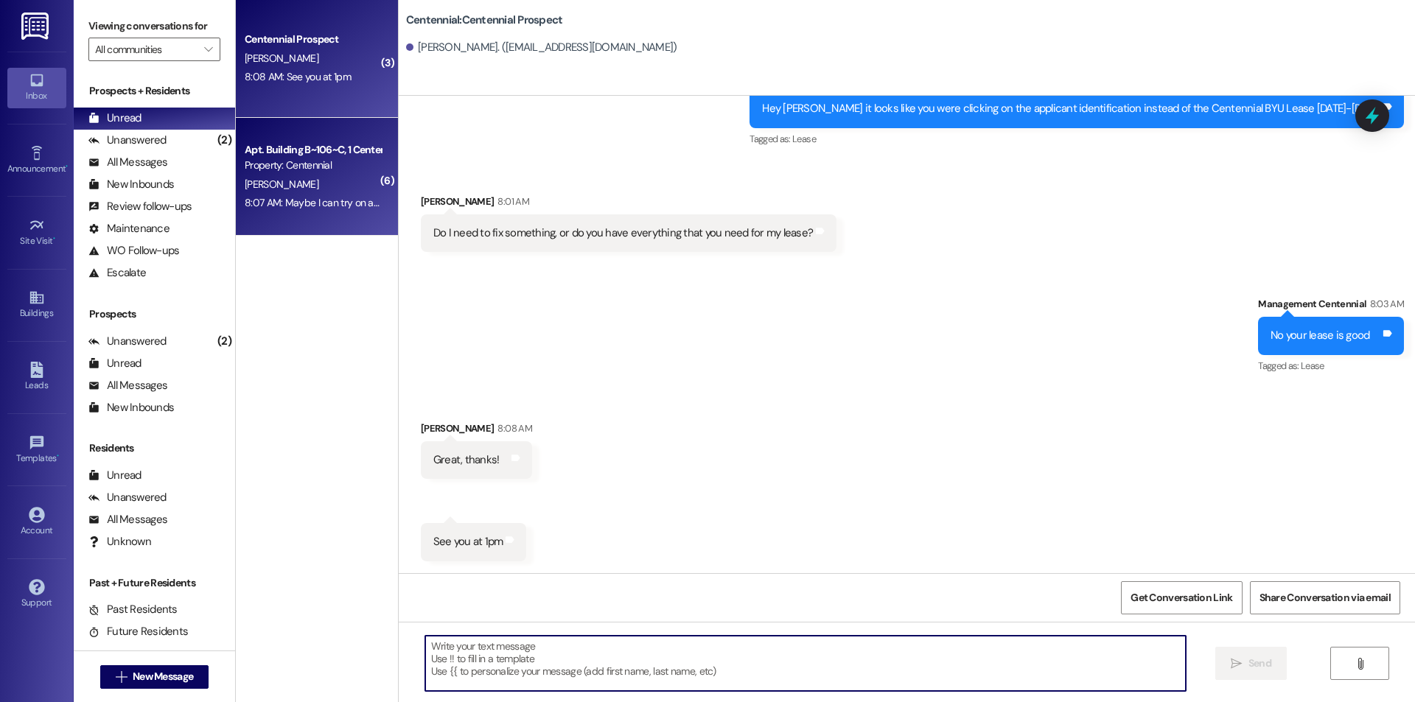
scroll to position [4227, 0]
click at [328, 188] on div "[PERSON_NAME]" at bounding box center [312, 184] width 139 height 18
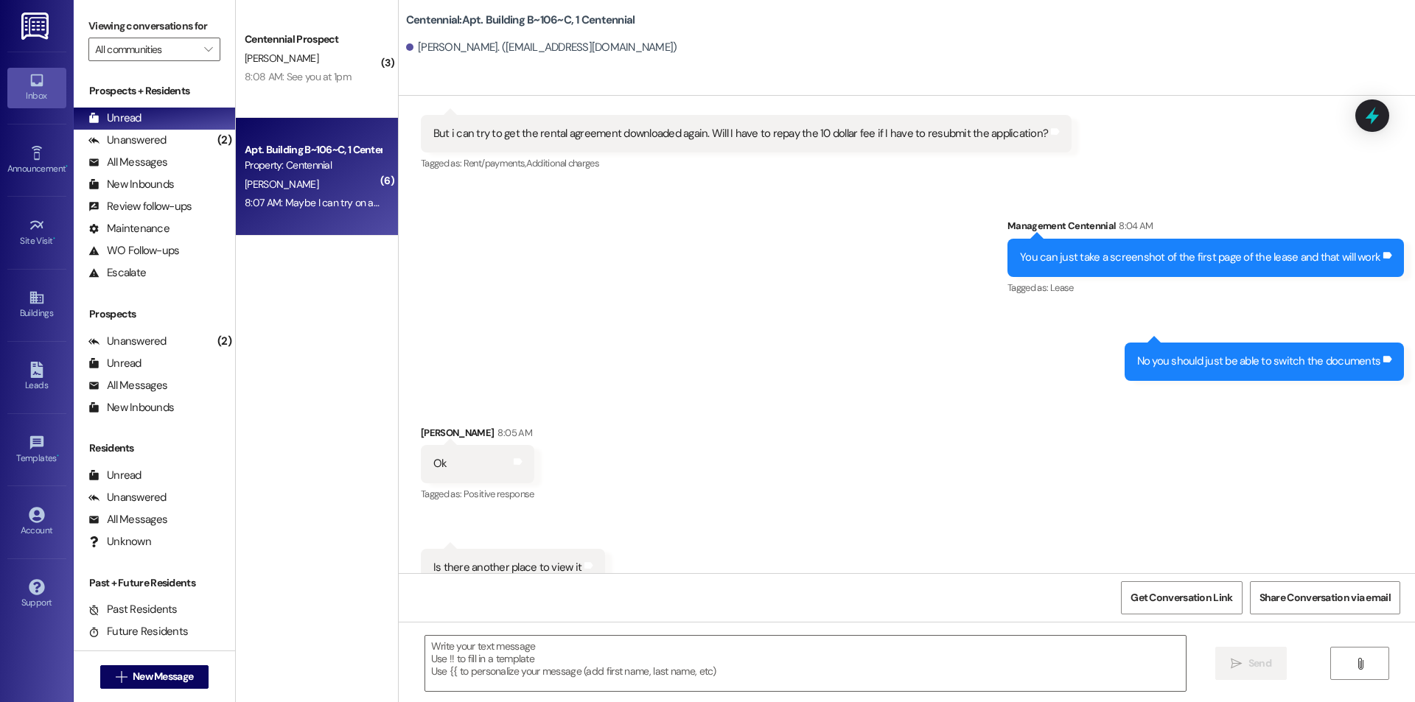
scroll to position [16117, 0]
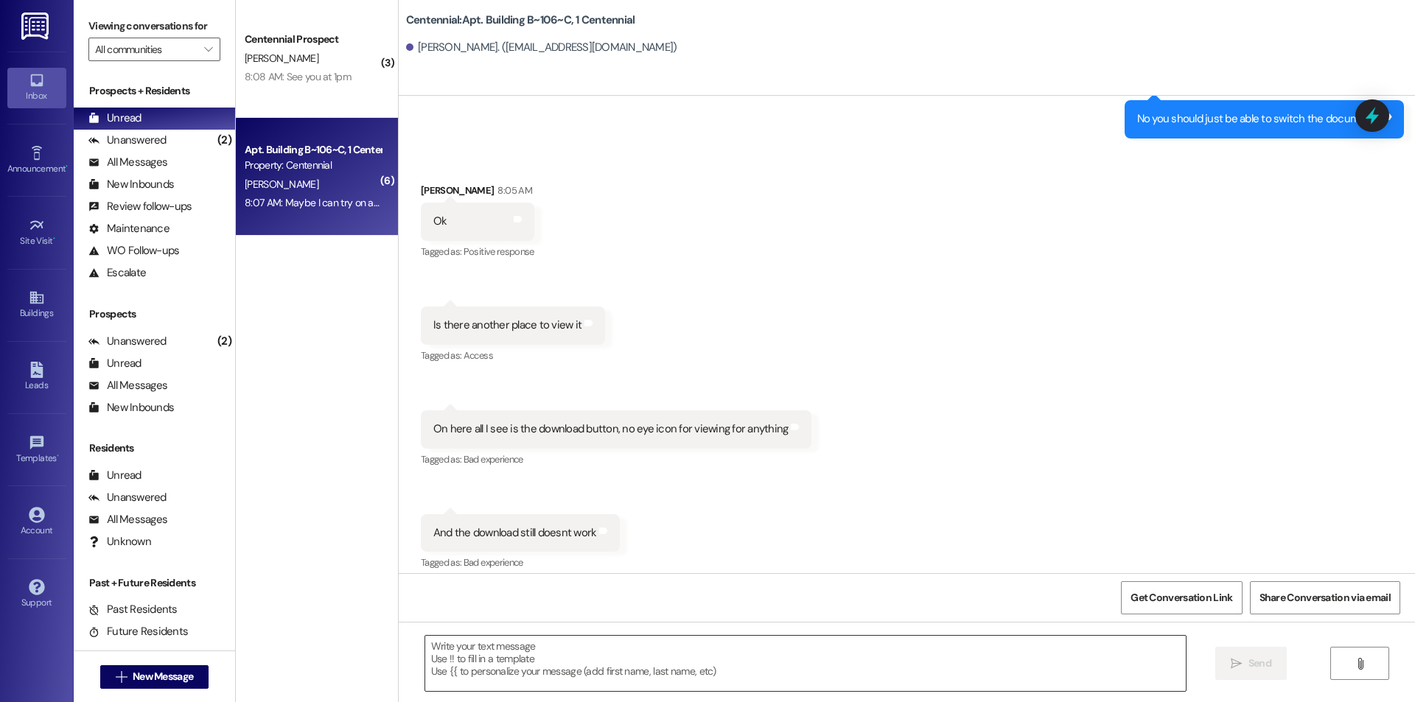
click at [629, 657] on textarea at bounding box center [805, 663] width 761 height 55
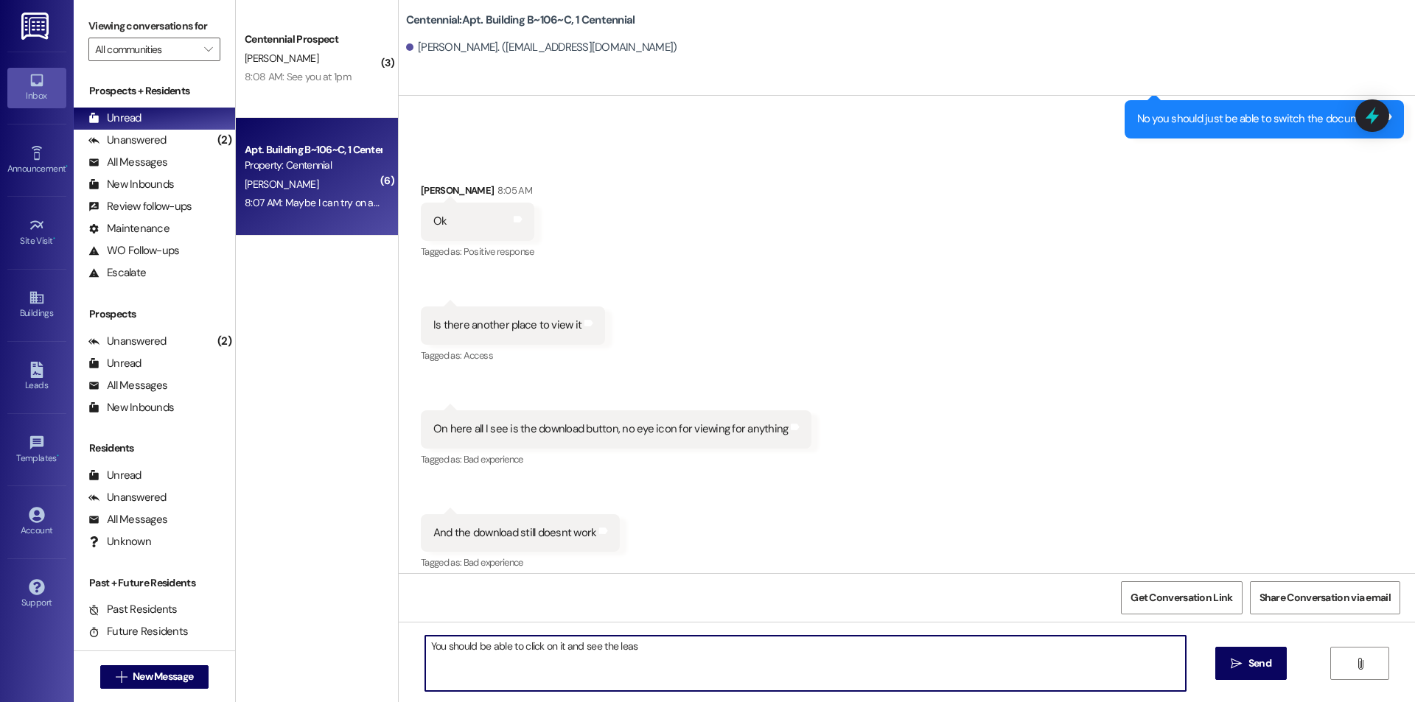
type textarea "You should be able to click on it and see the lease"
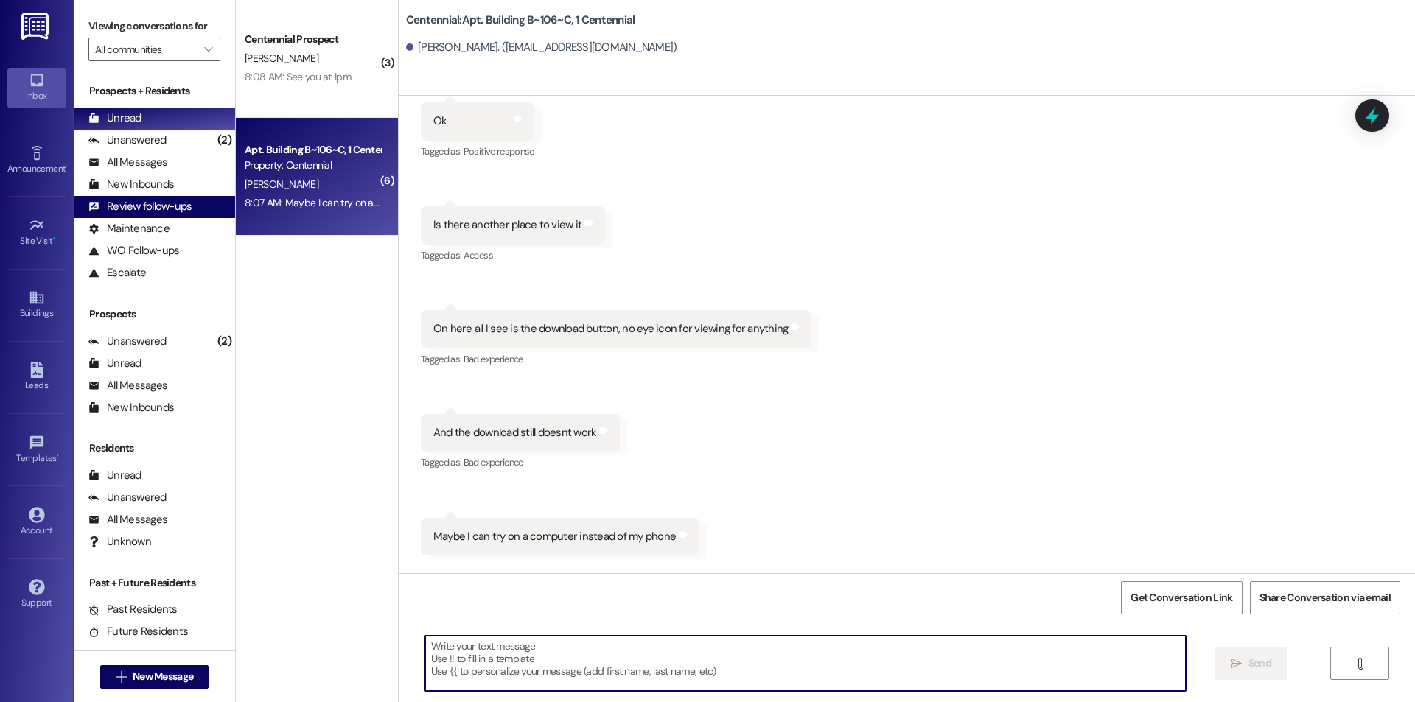
scroll to position [16220, 0]
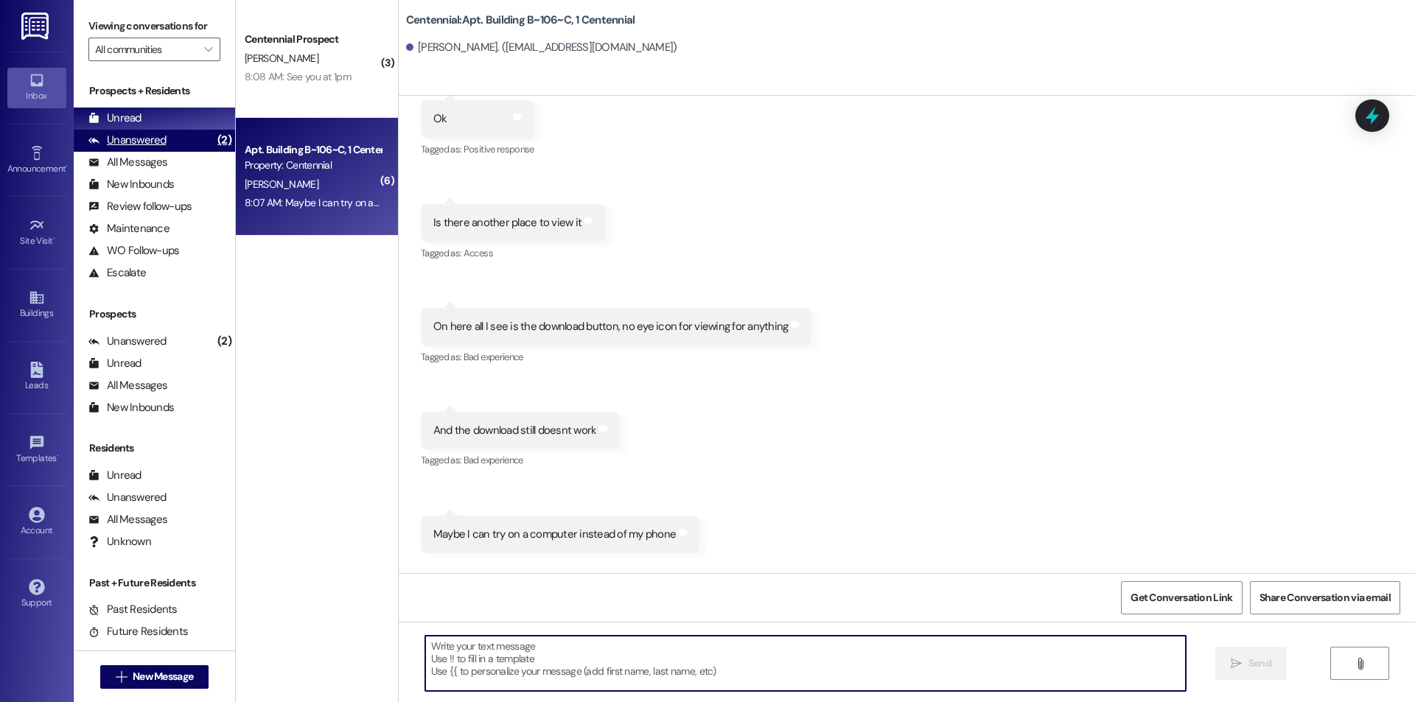
click at [195, 141] on div "Unanswered (2)" at bounding box center [154, 141] width 161 height 22
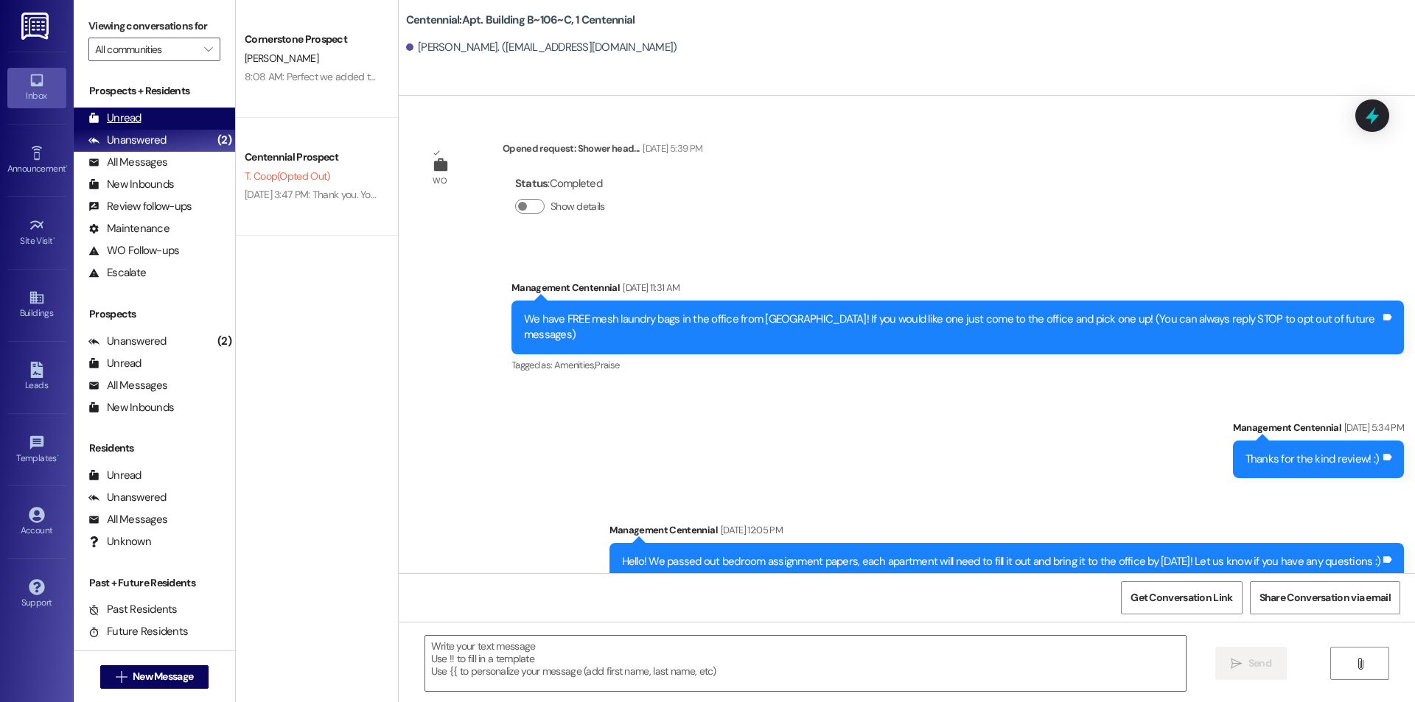
scroll to position [16117, 0]
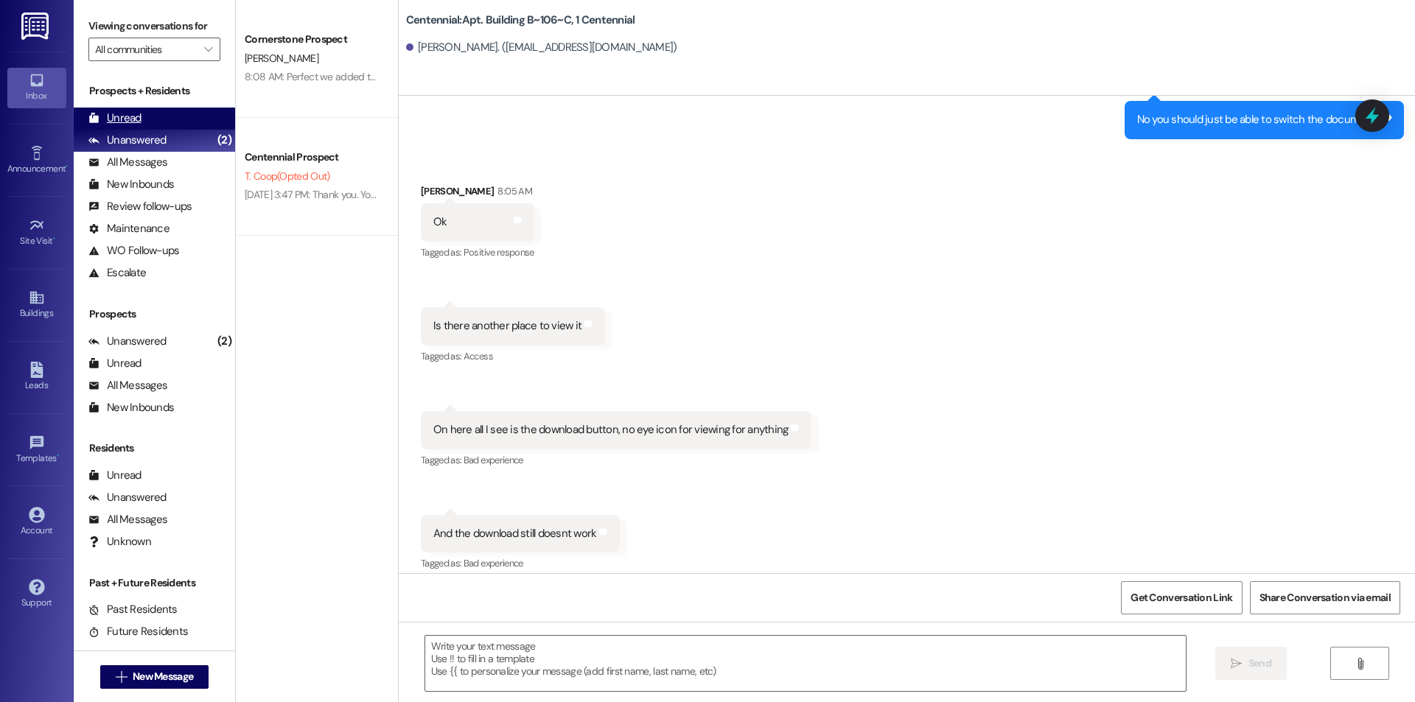
click at [189, 115] on div "Unread (0)" at bounding box center [154, 119] width 161 height 22
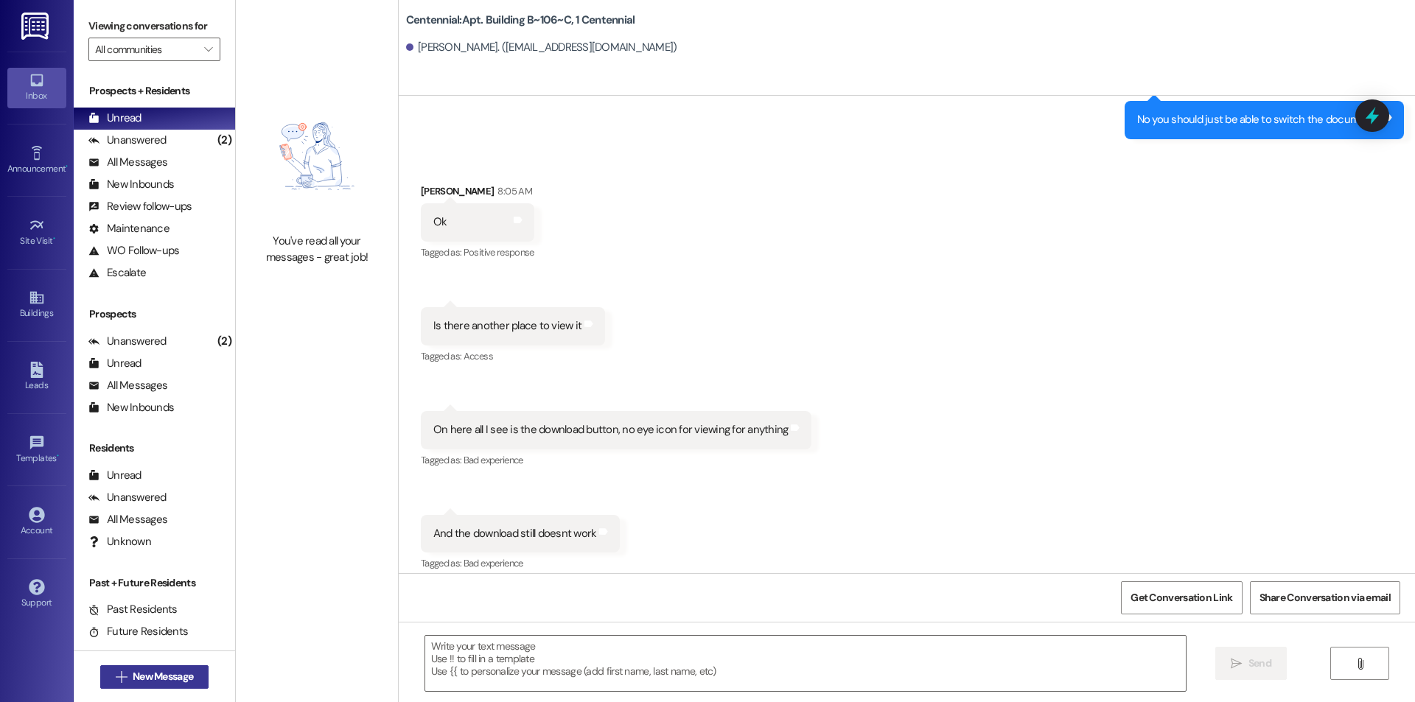
click at [161, 677] on span "New Message" at bounding box center [163, 676] width 60 height 15
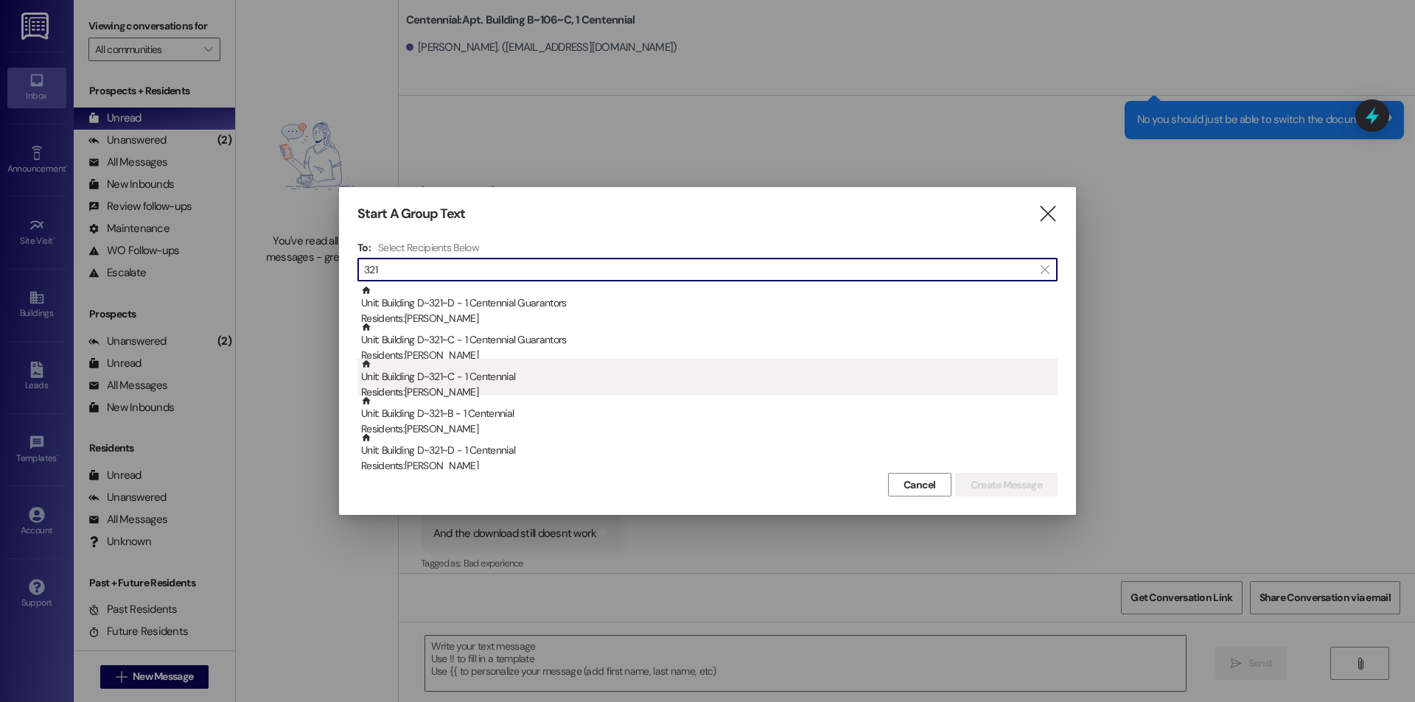
click at [450, 380] on div "Unit: Building D~321~C - 1 Centennial Residents: [PERSON_NAME]" at bounding box center [709, 380] width 697 height 42
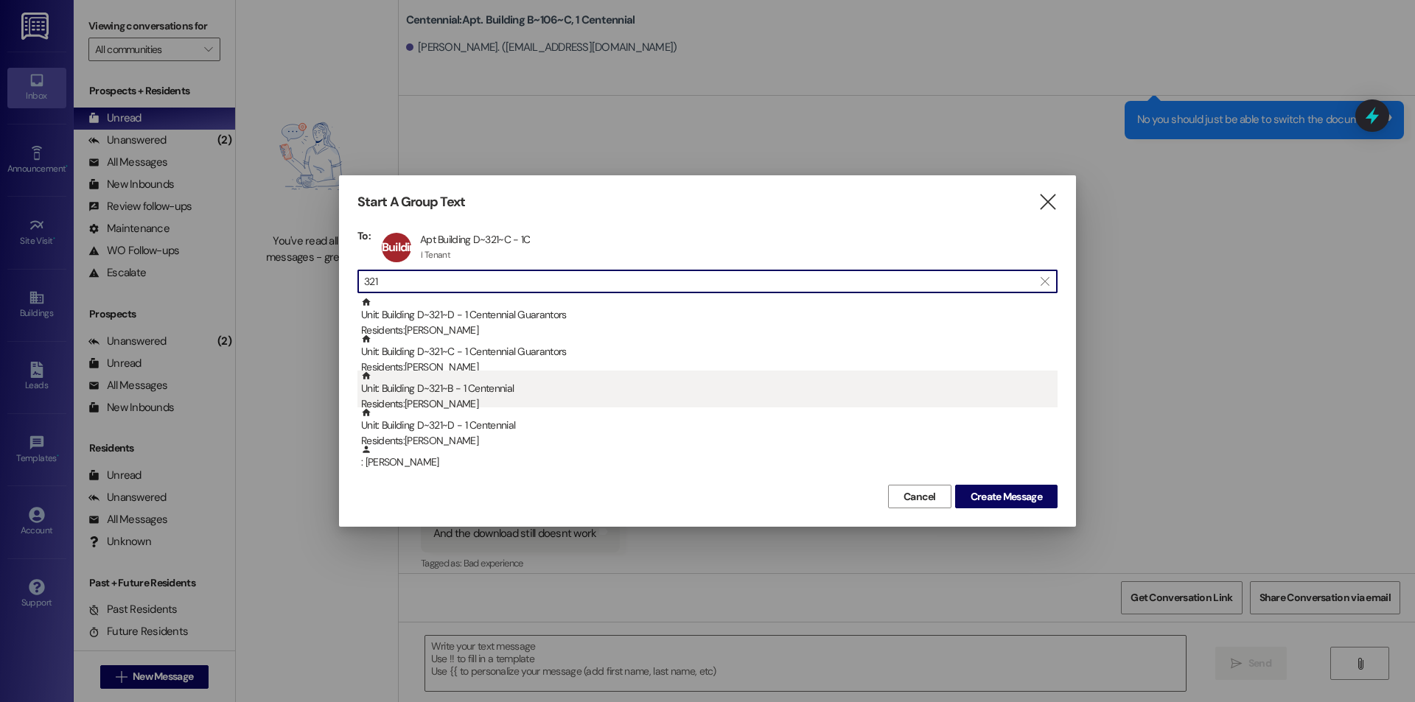
click at [449, 386] on div "Unit: Building D~321~B - 1 Centennial Residents: [PERSON_NAME]" at bounding box center [709, 392] width 697 height 42
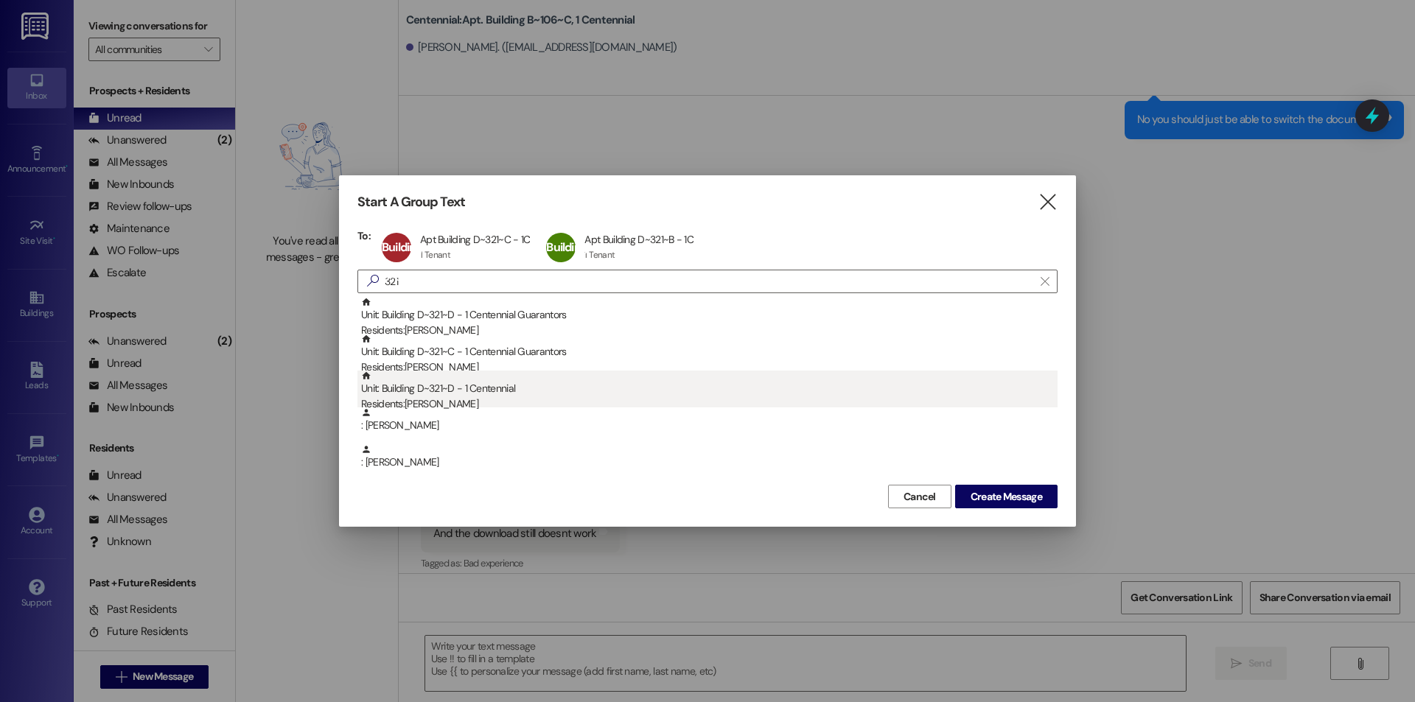
click at [447, 394] on div "Unit: Building D~321~D - 1 Centennial Residents: [PERSON_NAME]" at bounding box center [709, 392] width 697 height 42
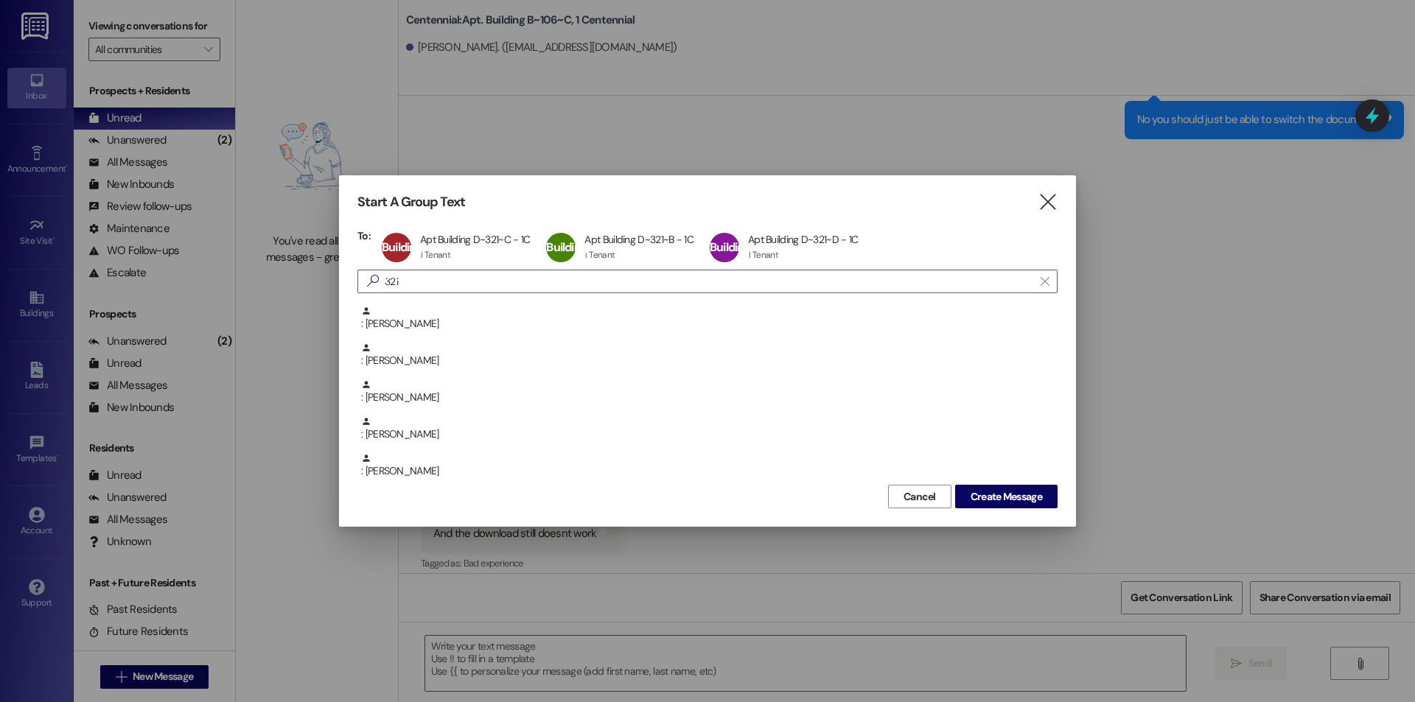
scroll to position [369, 0]
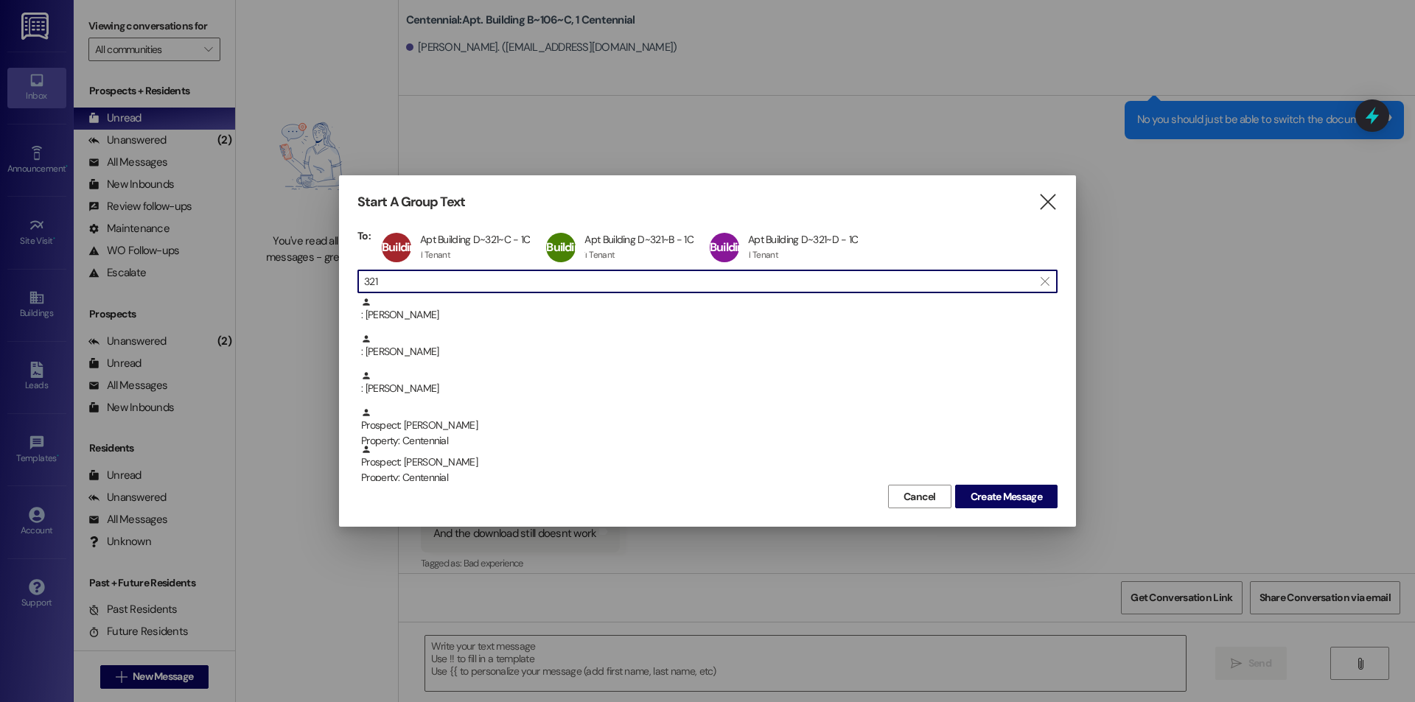
click at [417, 286] on input "321" at bounding box center [698, 281] width 669 height 21
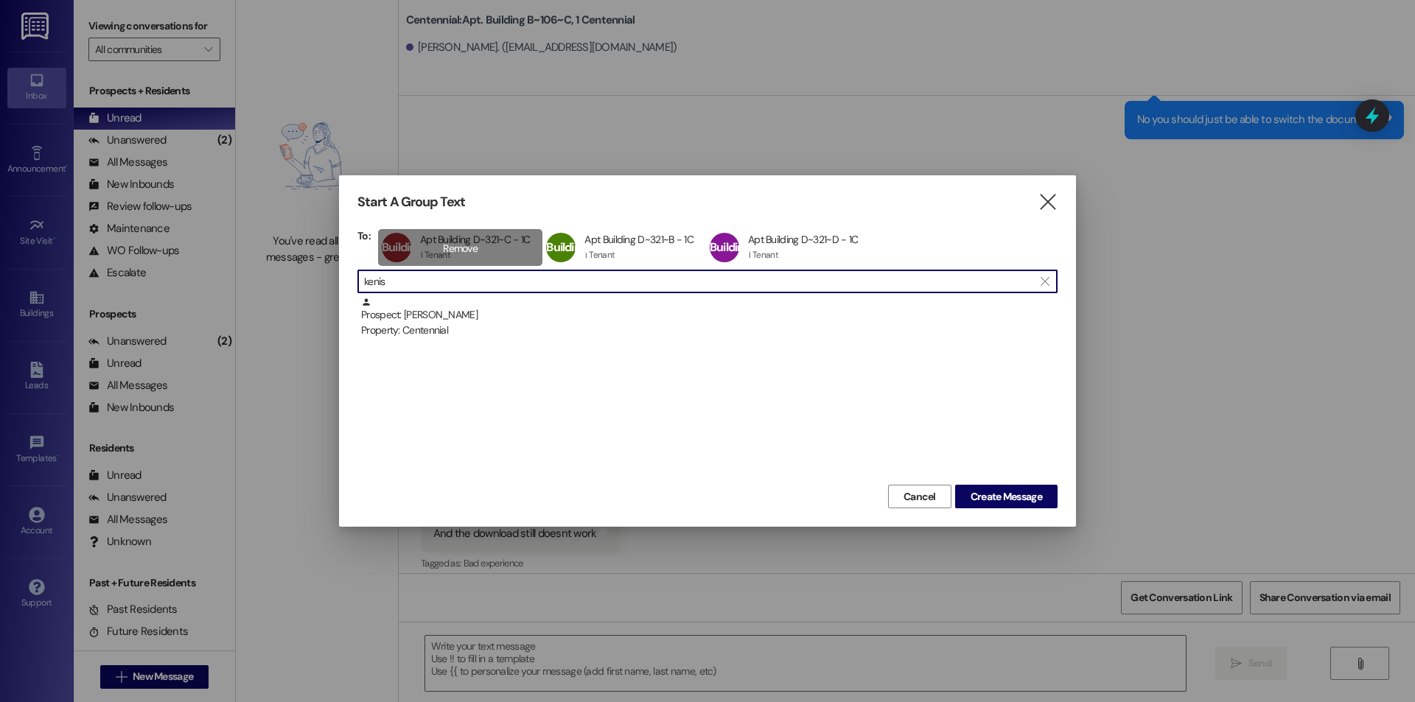
type input "kenis"
click at [439, 313] on div "Prospect: [PERSON_NAME] Property: Centennial" at bounding box center [709, 318] width 697 height 42
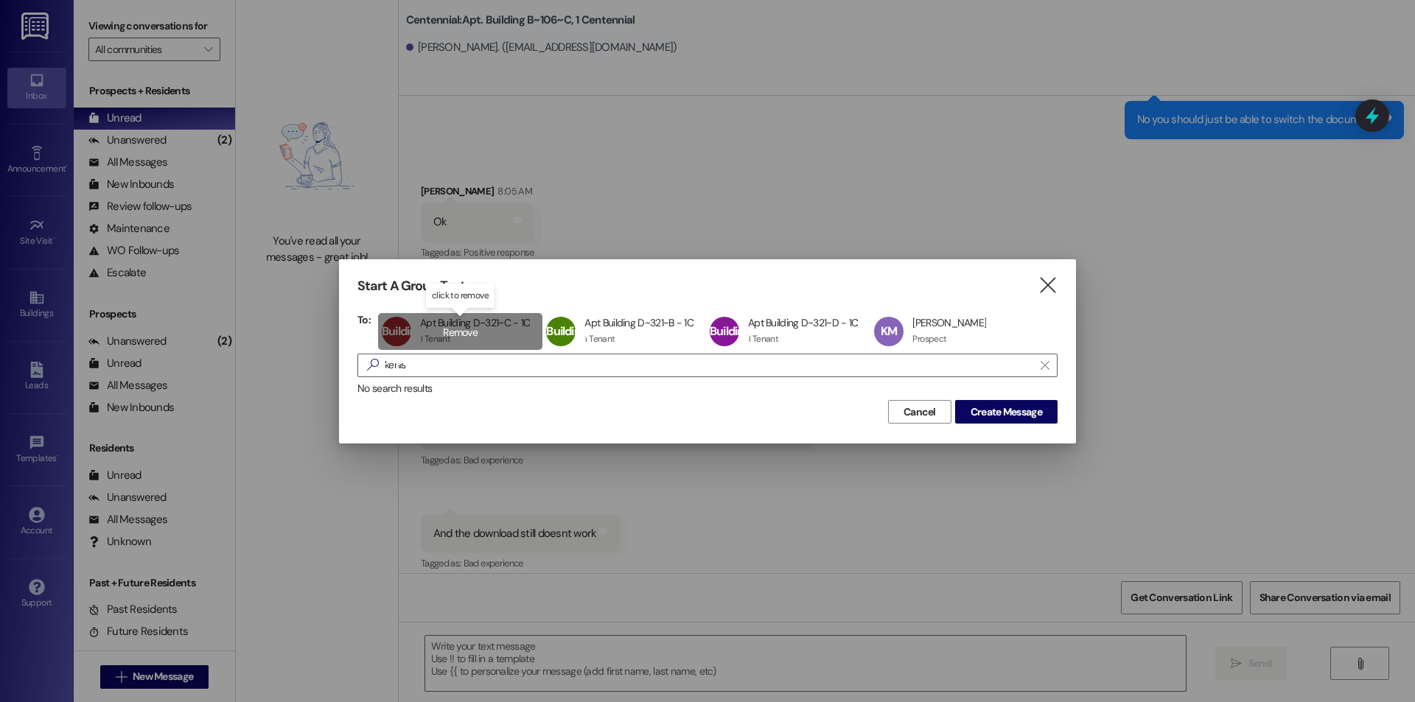
click at [415, 368] on span "Building D~321~C" at bounding box center [404, 346] width 44 height 45
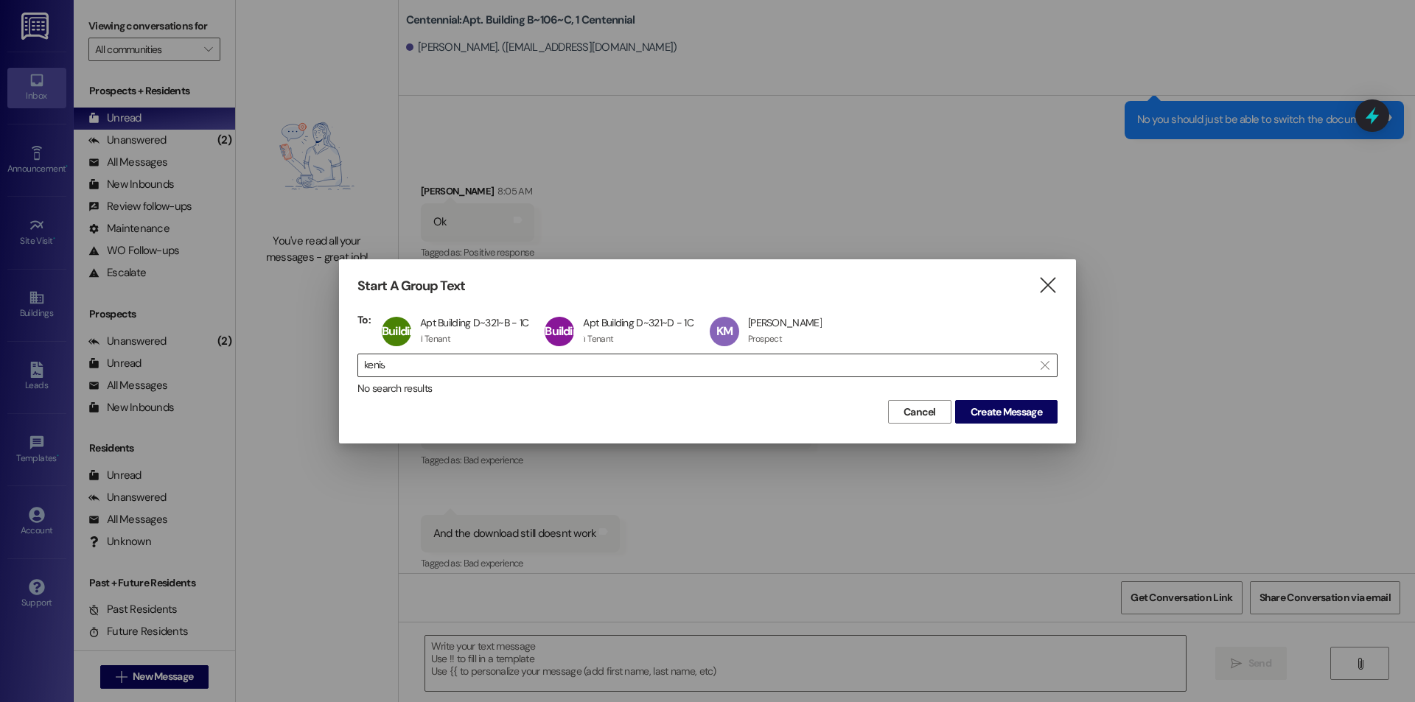
click at [377, 372] on input "kenis" at bounding box center [698, 365] width 669 height 21
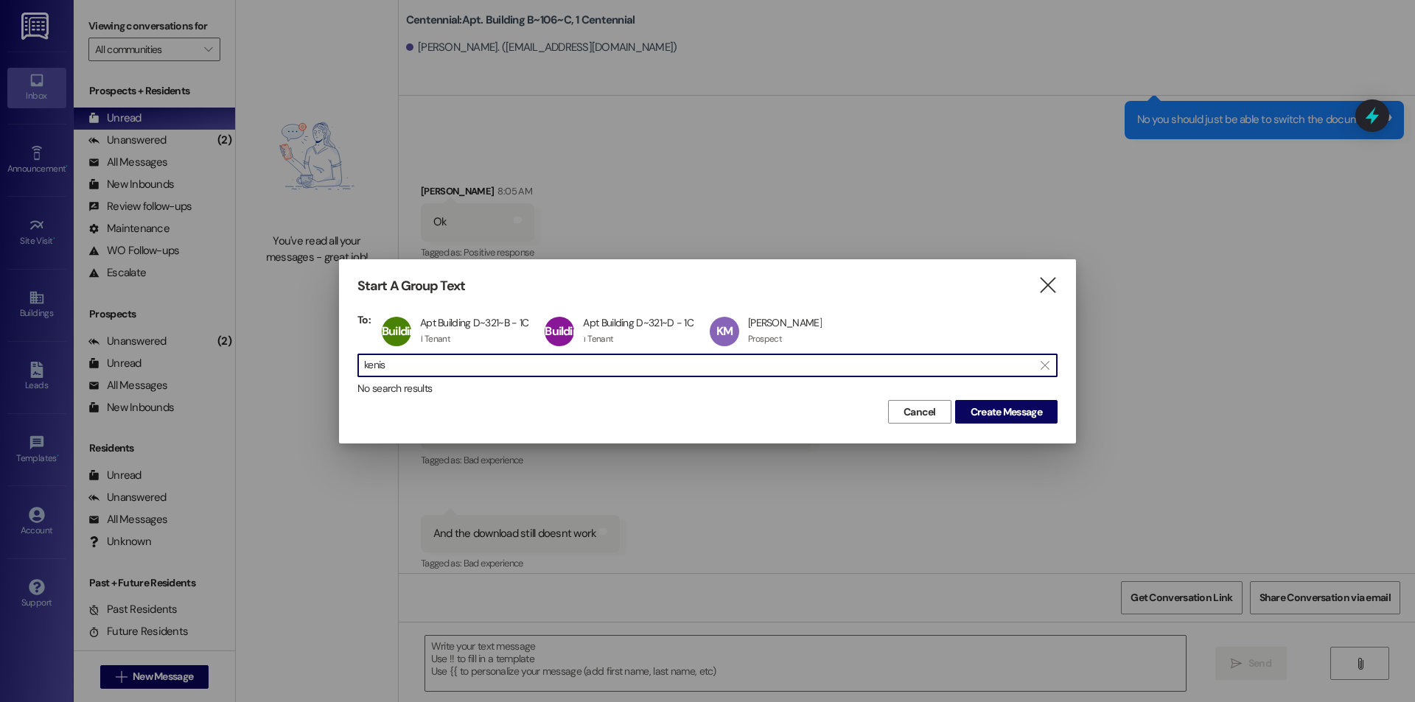
click at [377, 372] on input "kenis" at bounding box center [698, 365] width 669 height 21
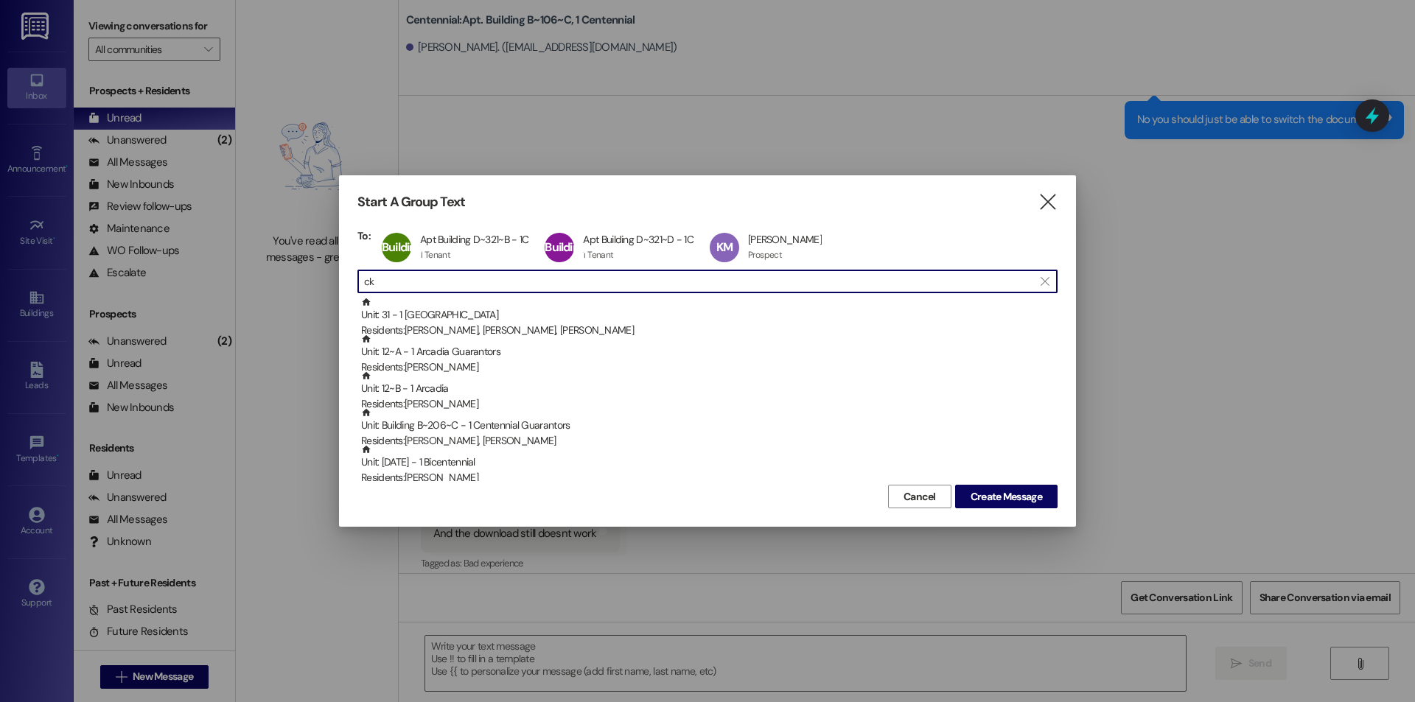
type input "c"
type input "k"
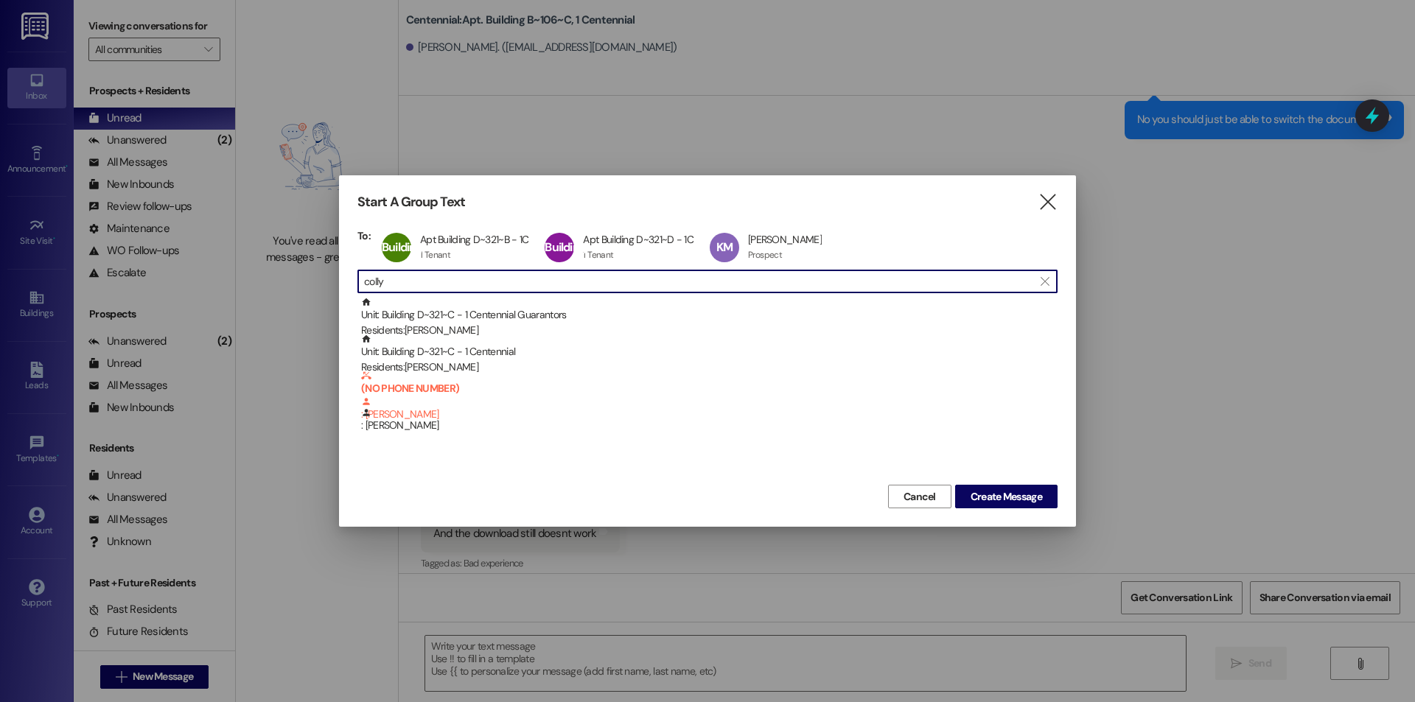
type input "colly"
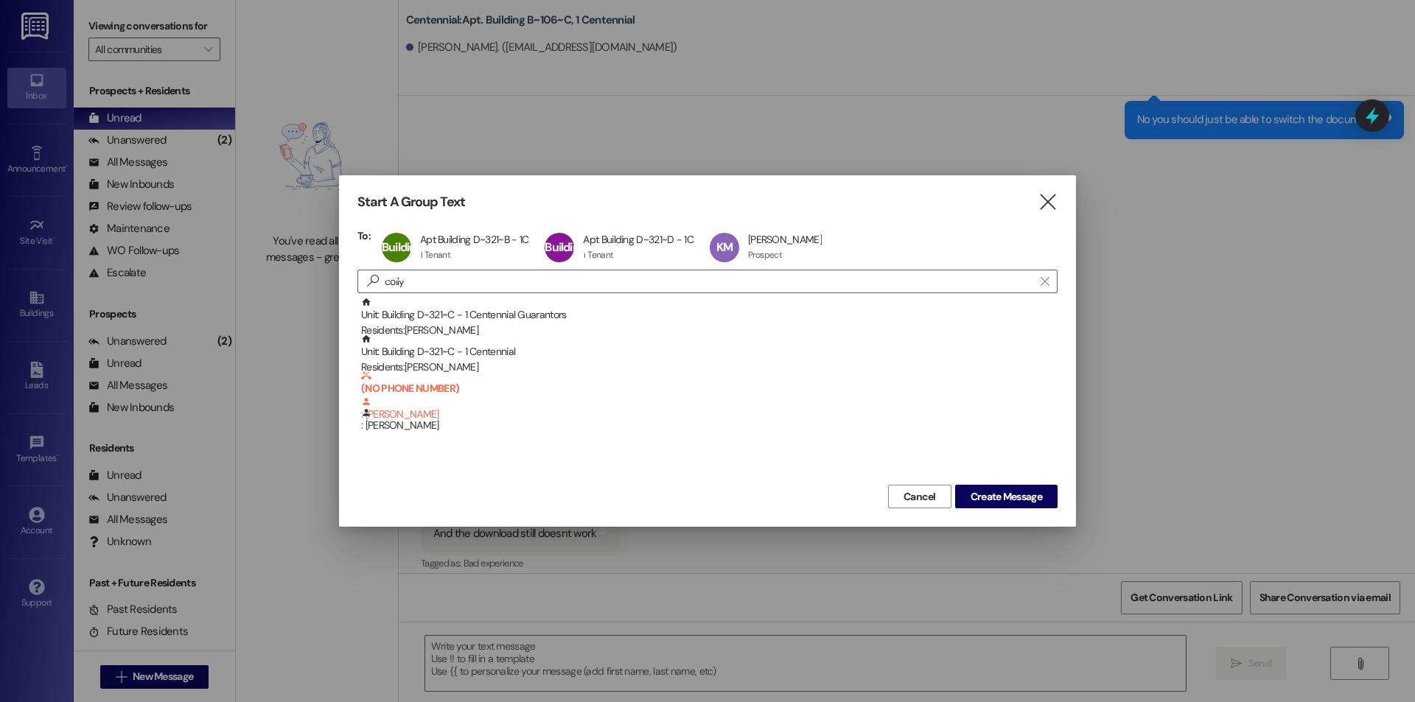
click at [392, 365] on div "Residents: [PERSON_NAME]" at bounding box center [709, 367] width 697 height 15
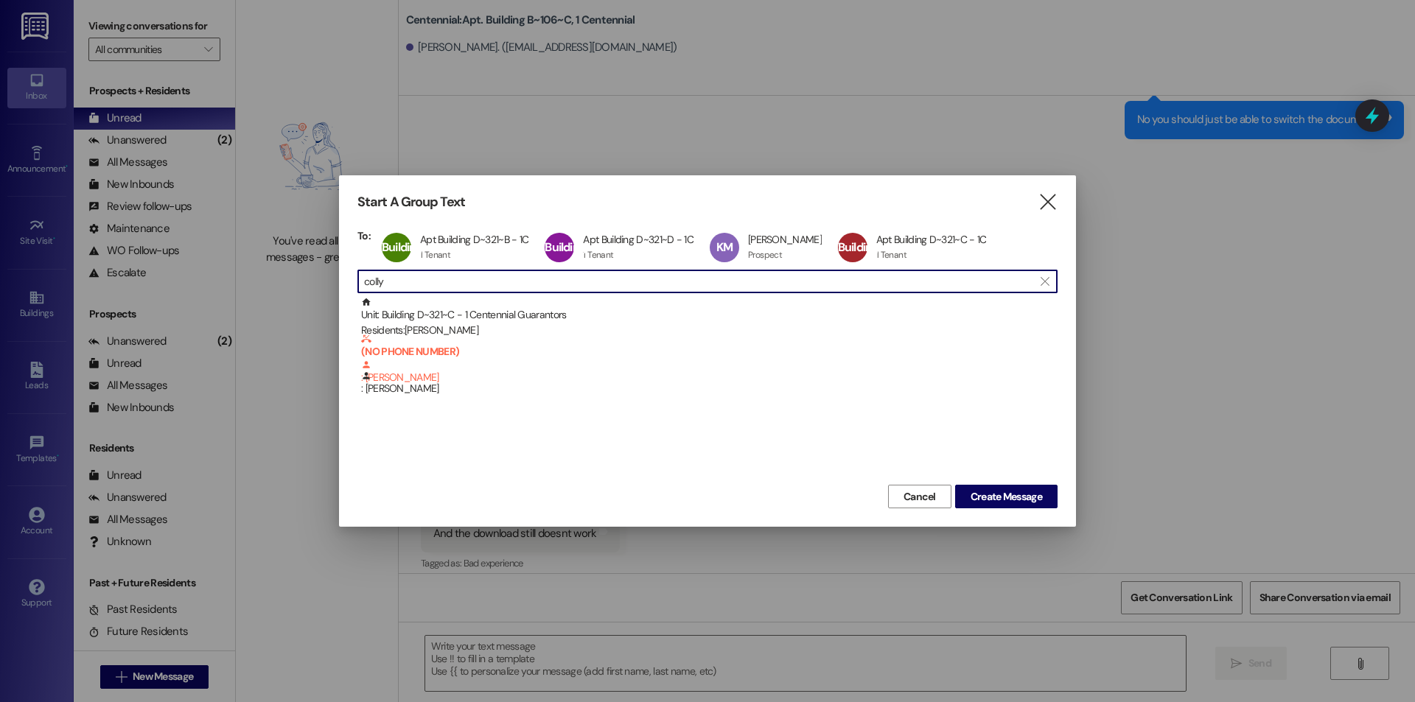
scroll to position [1, 0]
drag, startPoint x: 405, startPoint y: 290, endPoint x: 324, endPoint y: 293, distance: 81.9
click at [324, 293] on div "Start A Group Text  To: Building D~321~B Apt Building D~321~B - 1C Apt Buildin…" at bounding box center [707, 351] width 1415 height 702
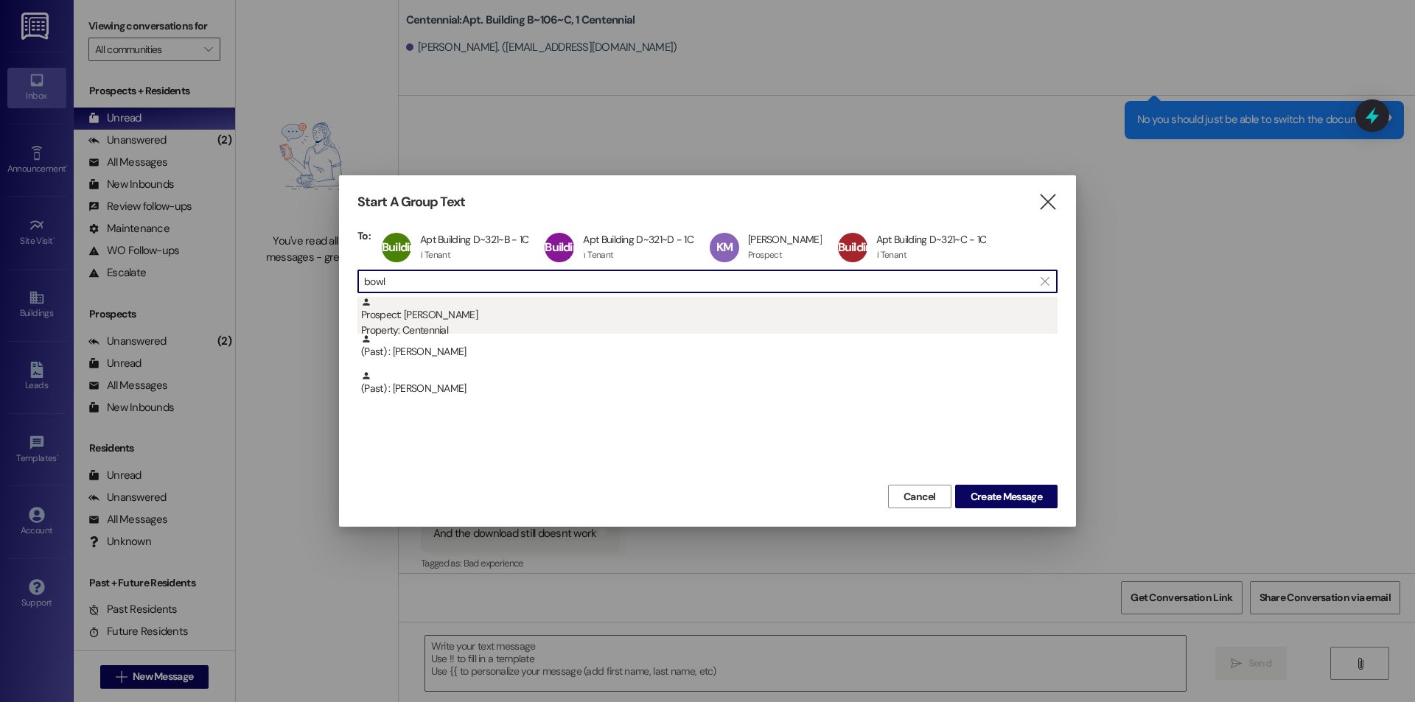
type input "bowl"
click at [415, 319] on div "Prospect: [PERSON_NAME] Property: Centennial" at bounding box center [709, 318] width 697 height 42
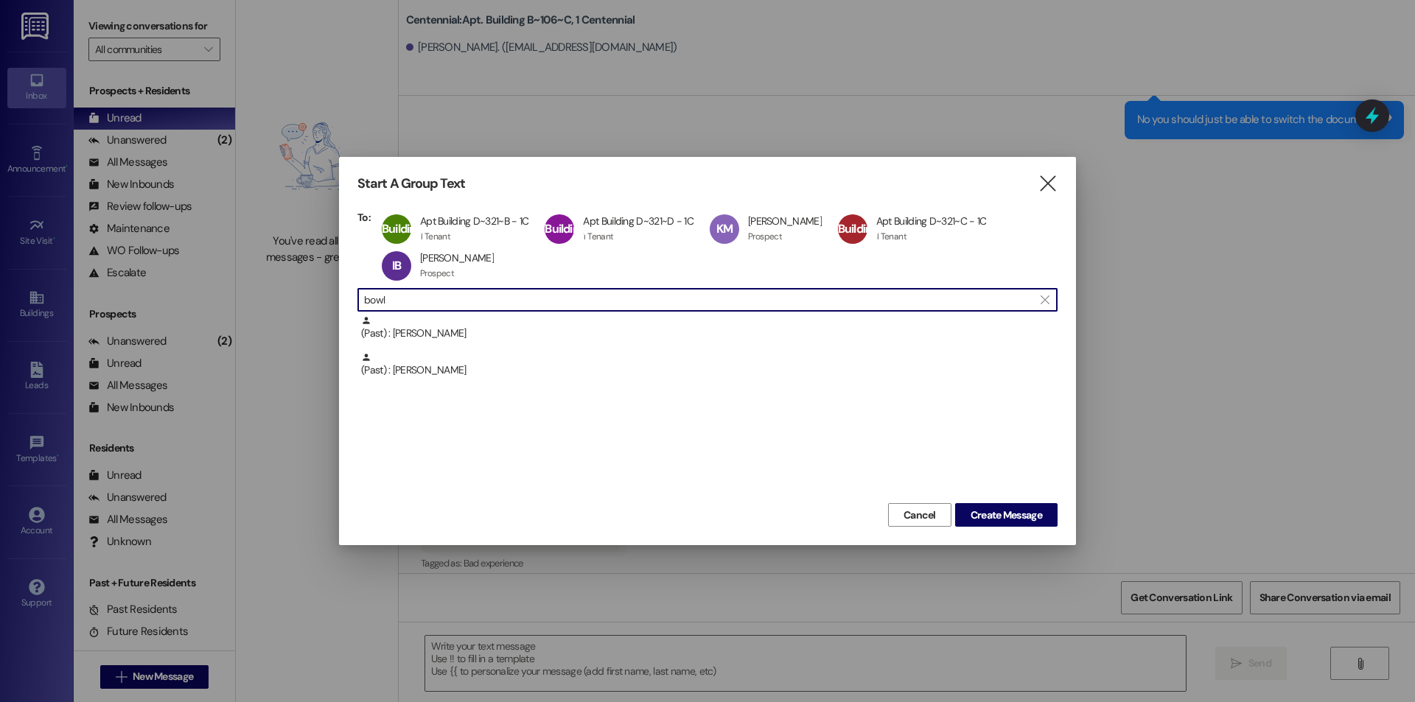
drag, startPoint x: 444, startPoint y: 304, endPoint x: 290, endPoint y: 305, distance: 154.1
click at [290, 305] on div "Start A Group Text  To: Building D~321~B Apt Building D~321~B - 1C Apt Buildin…" at bounding box center [707, 351] width 1415 height 702
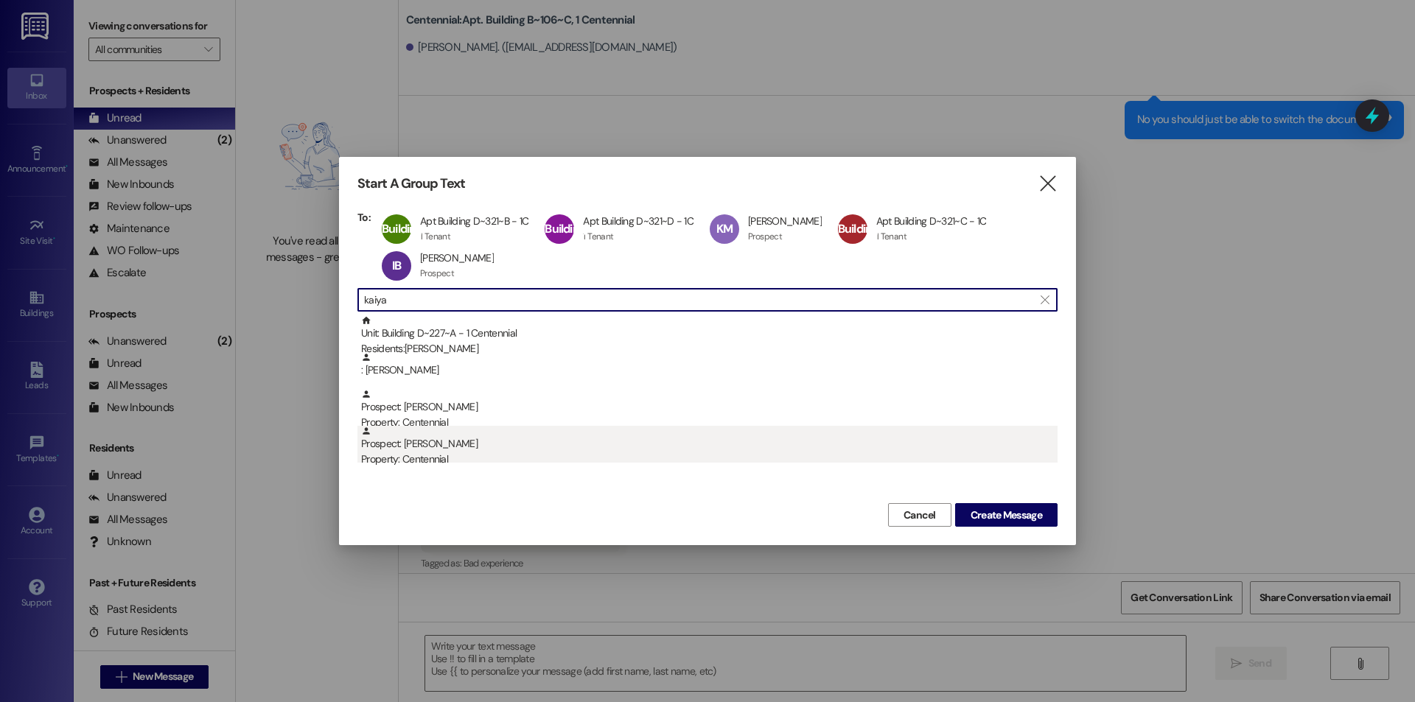
type input "kaiya"
click at [433, 442] on div "Prospect: [PERSON_NAME] Property: Centennial" at bounding box center [709, 447] width 697 height 42
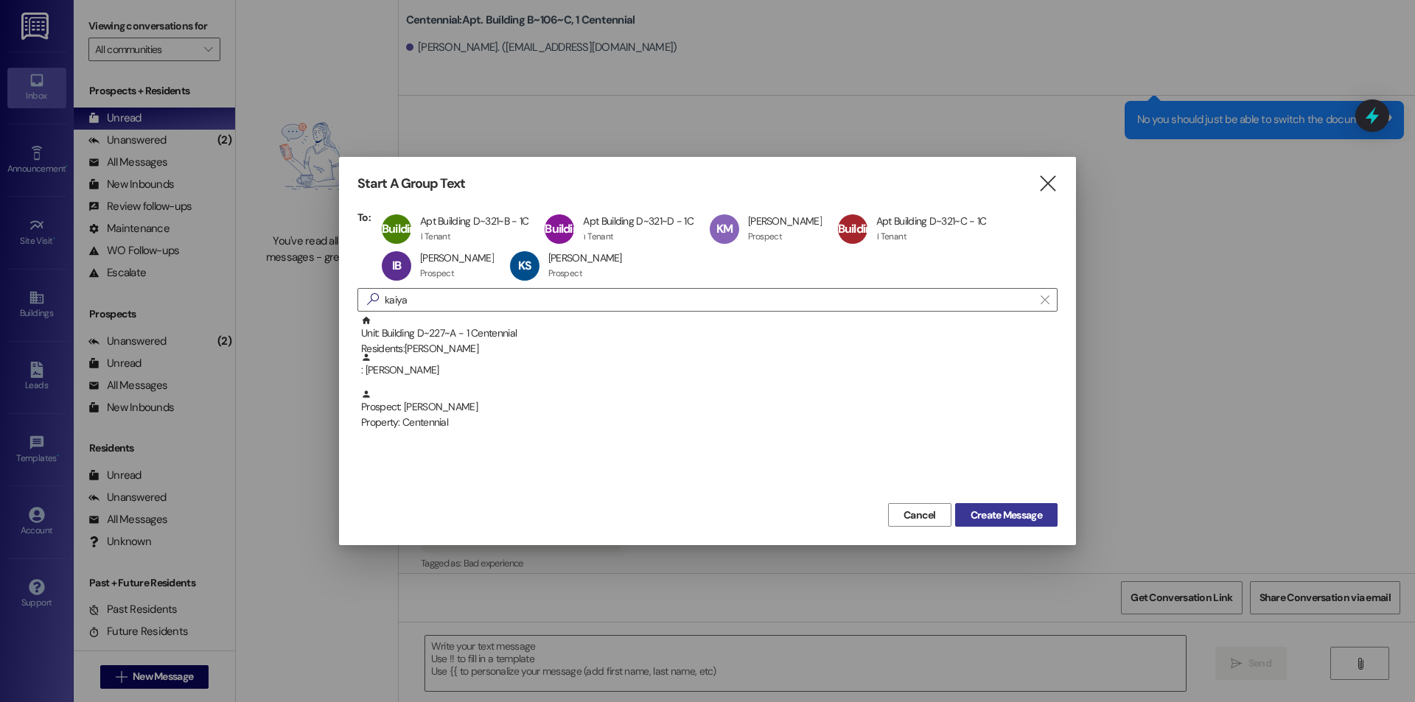
click at [1004, 513] on span "Create Message" at bounding box center [1006, 515] width 71 height 15
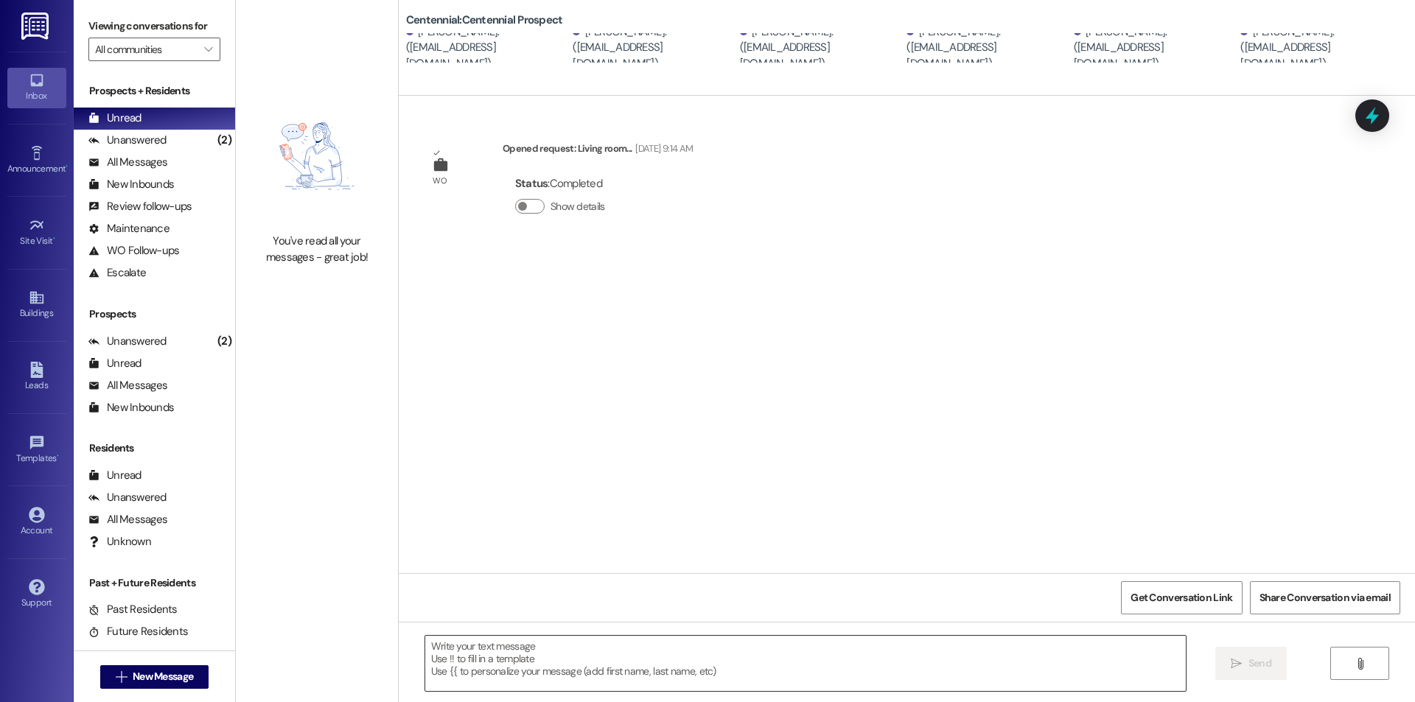
click at [744, 655] on textarea at bounding box center [805, 663] width 761 height 55
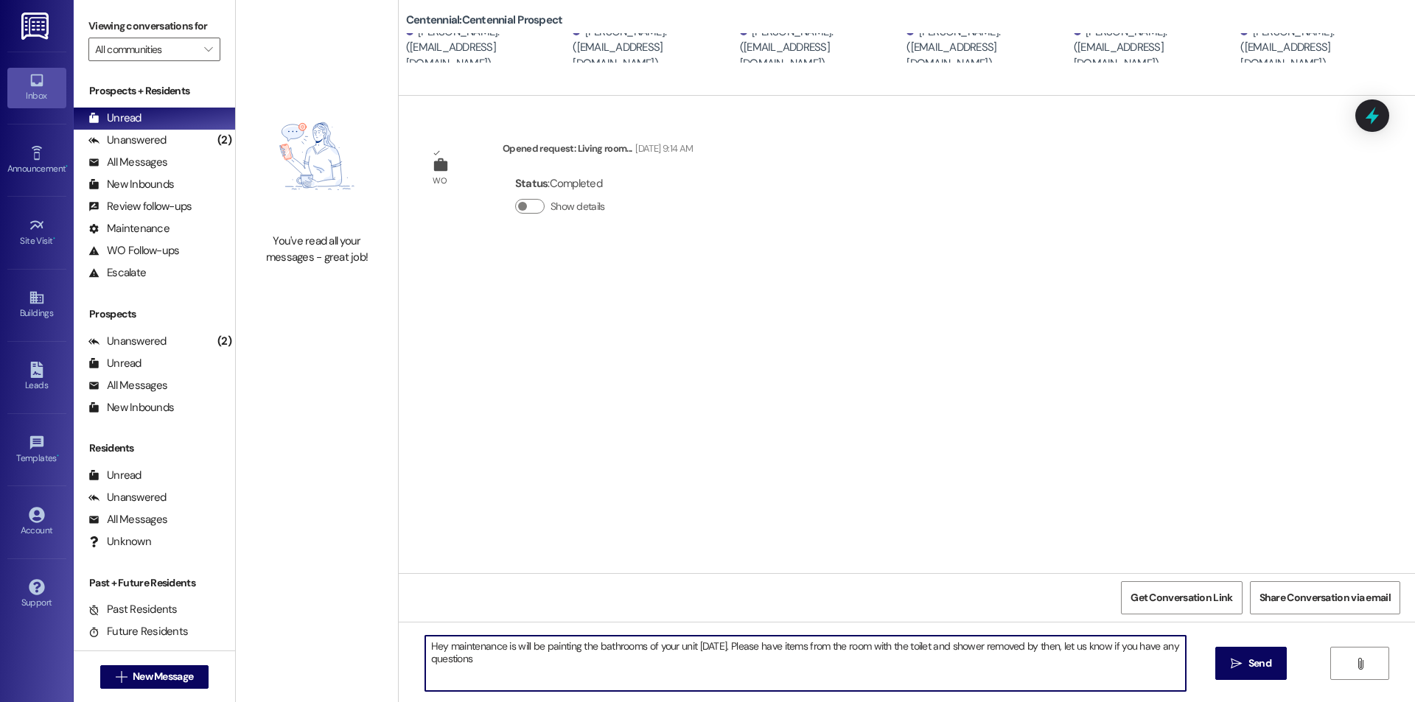
type textarea "Hey maintenance is will be painting the bathrooms of your unit [DATE]. Please h…"
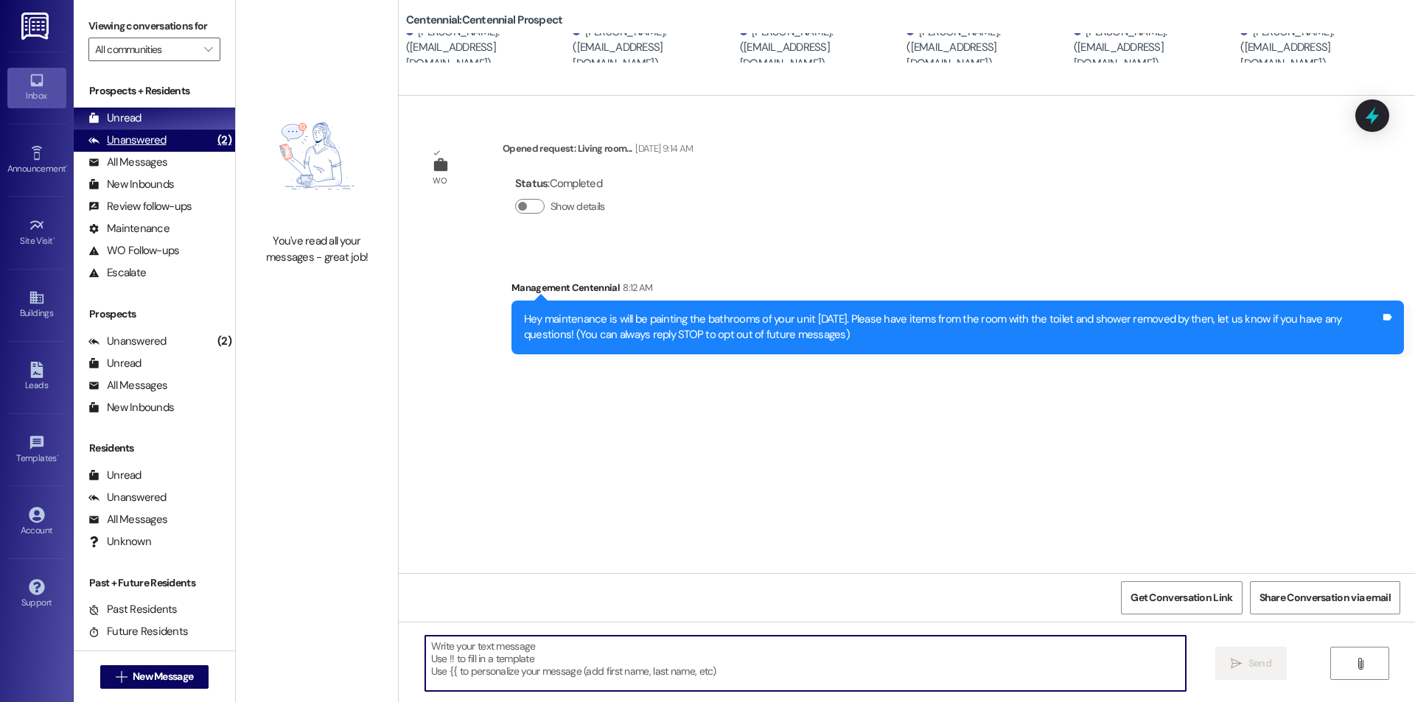
click at [178, 146] on div "Unanswered (2)" at bounding box center [154, 141] width 161 height 22
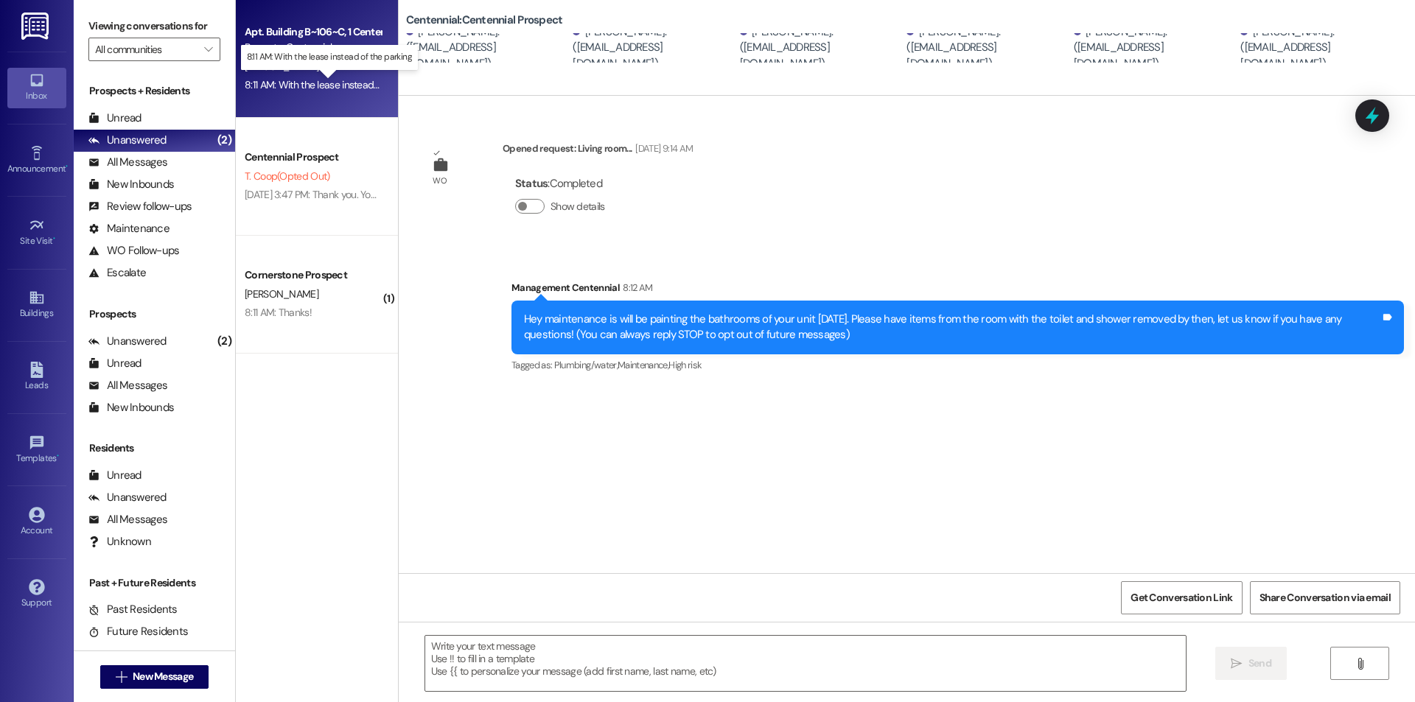
click at [318, 83] on div "8:11 AM: With the lease instead of the parking 8:11 AM: With the lease instead …" at bounding box center [340, 84] width 191 height 13
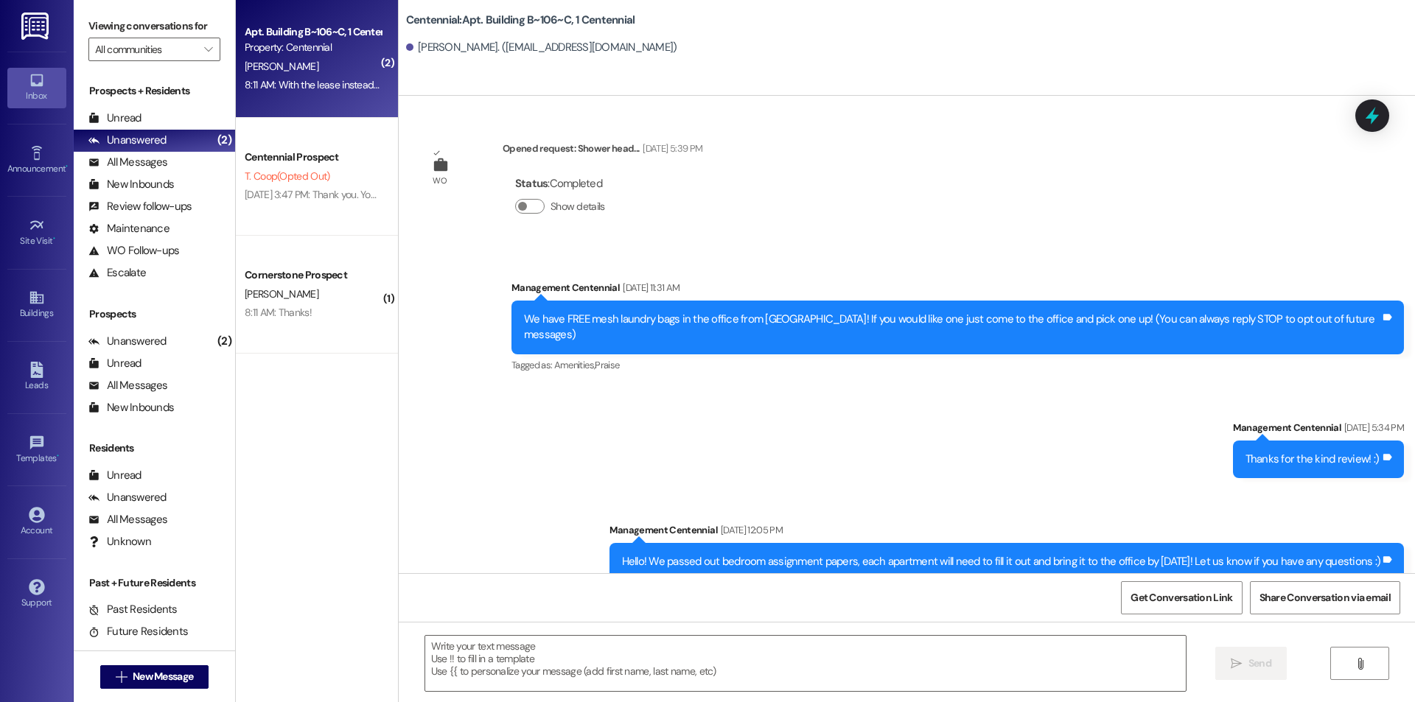
scroll to position [16470, 0]
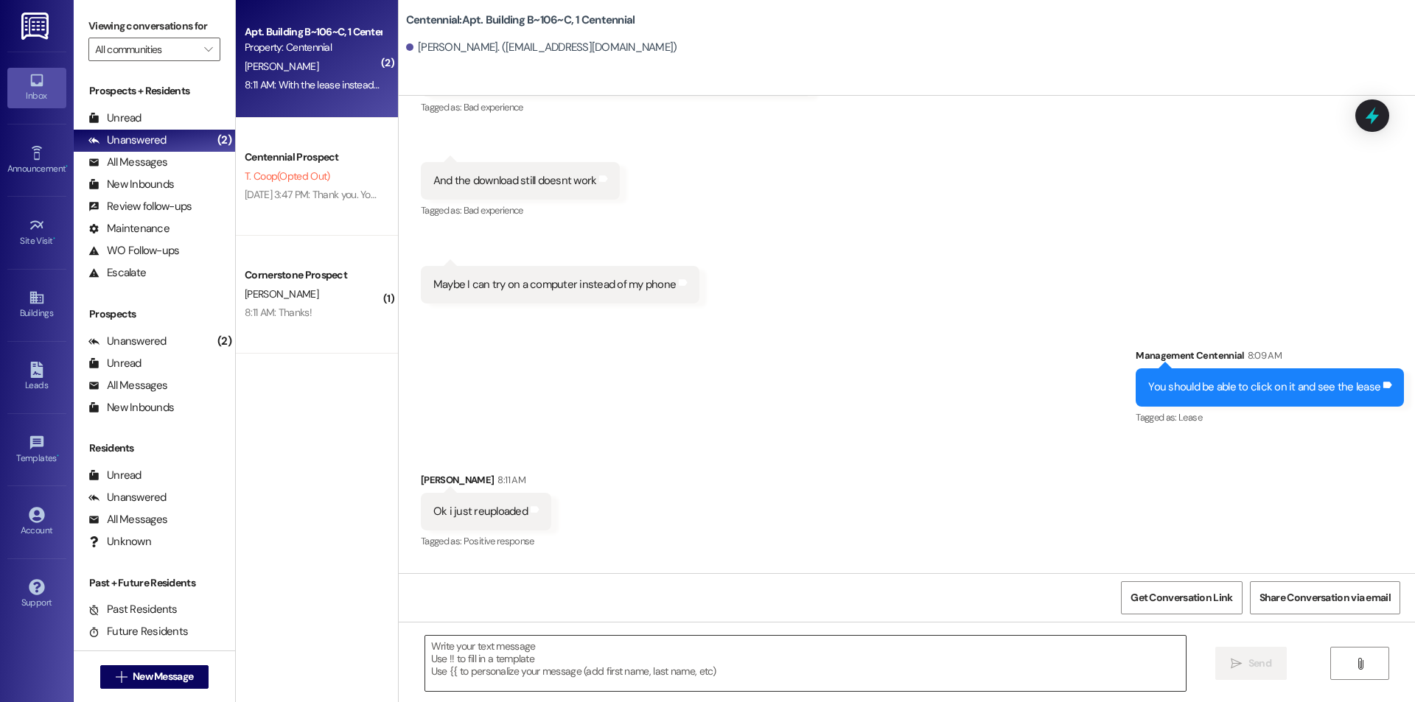
click at [624, 667] on textarea at bounding box center [805, 663] width 761 height 55
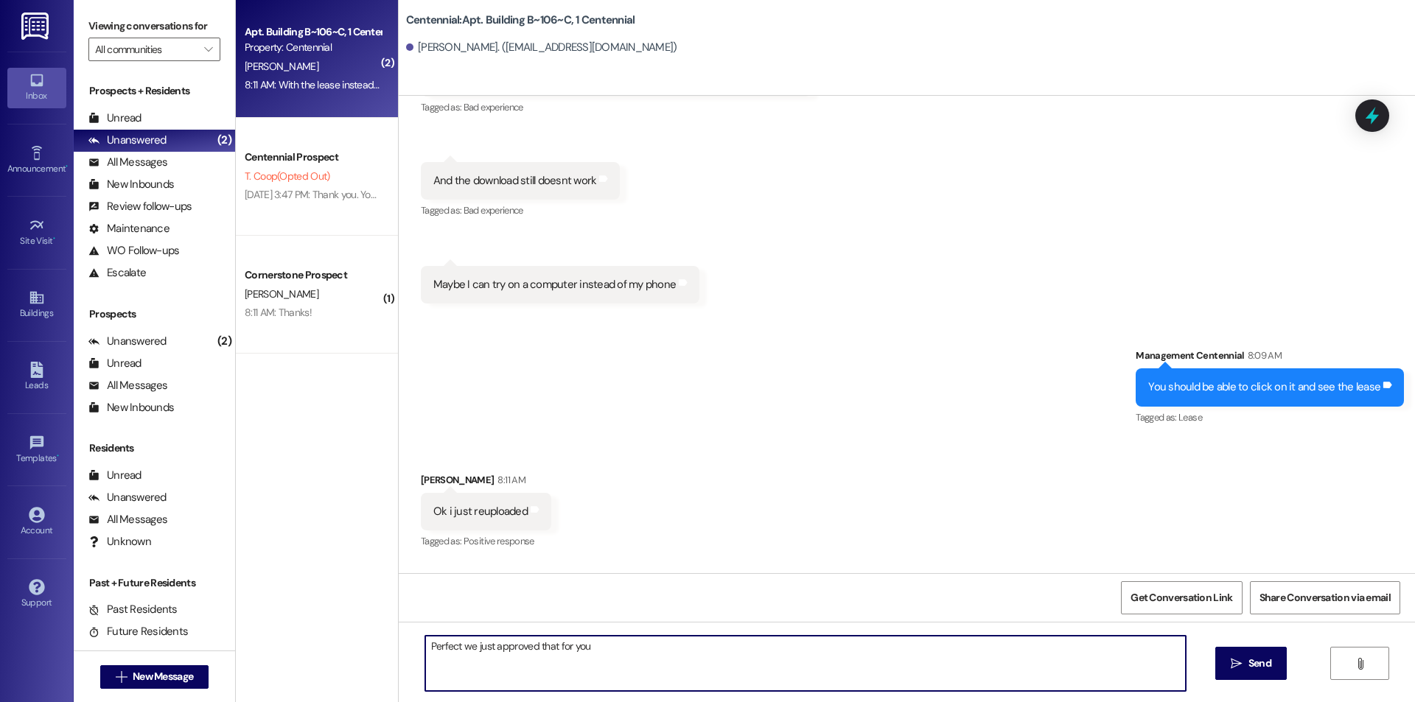
type textarea "Perfect we just approved that for you!"
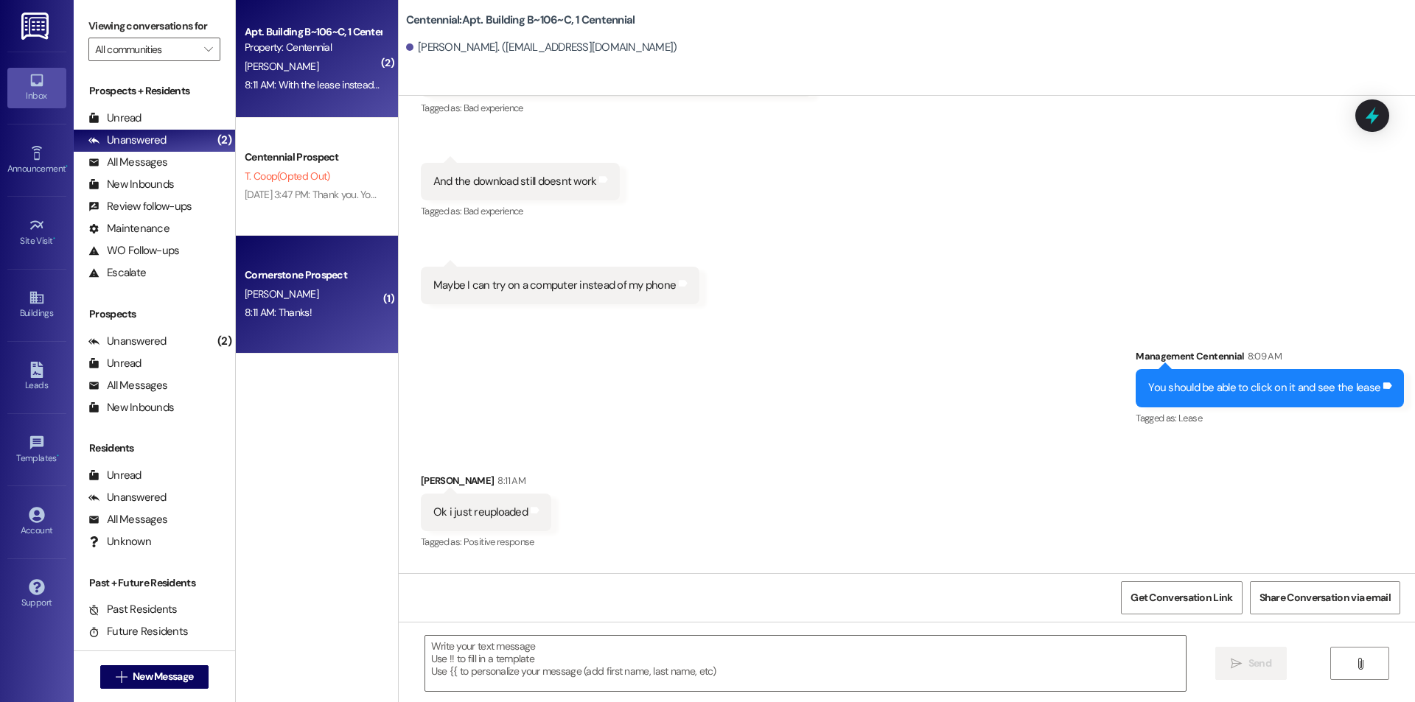
click at [287, 312] on div "8:11 AM: Thanks! 8:11 AM: Thanks!" at bounding box center [278, 312] width 67 height 13
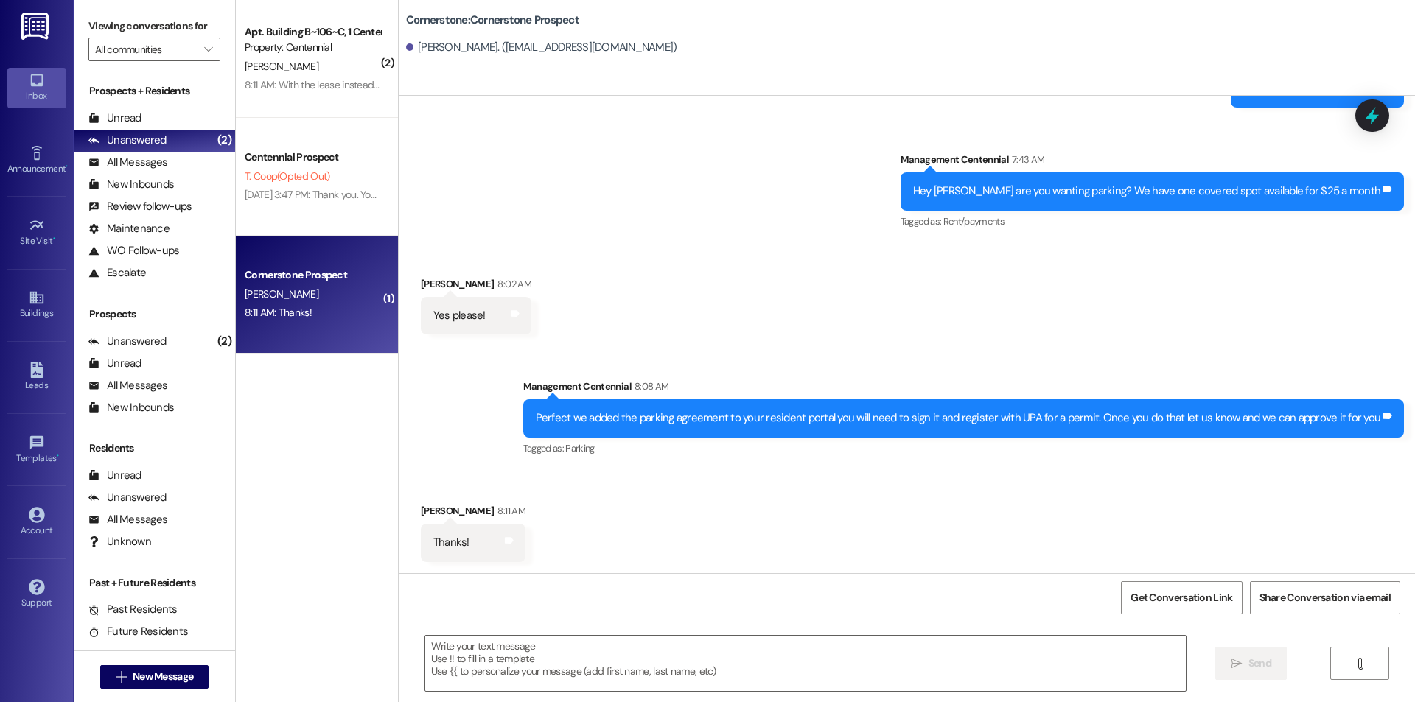
scroll to position [3557, 0]
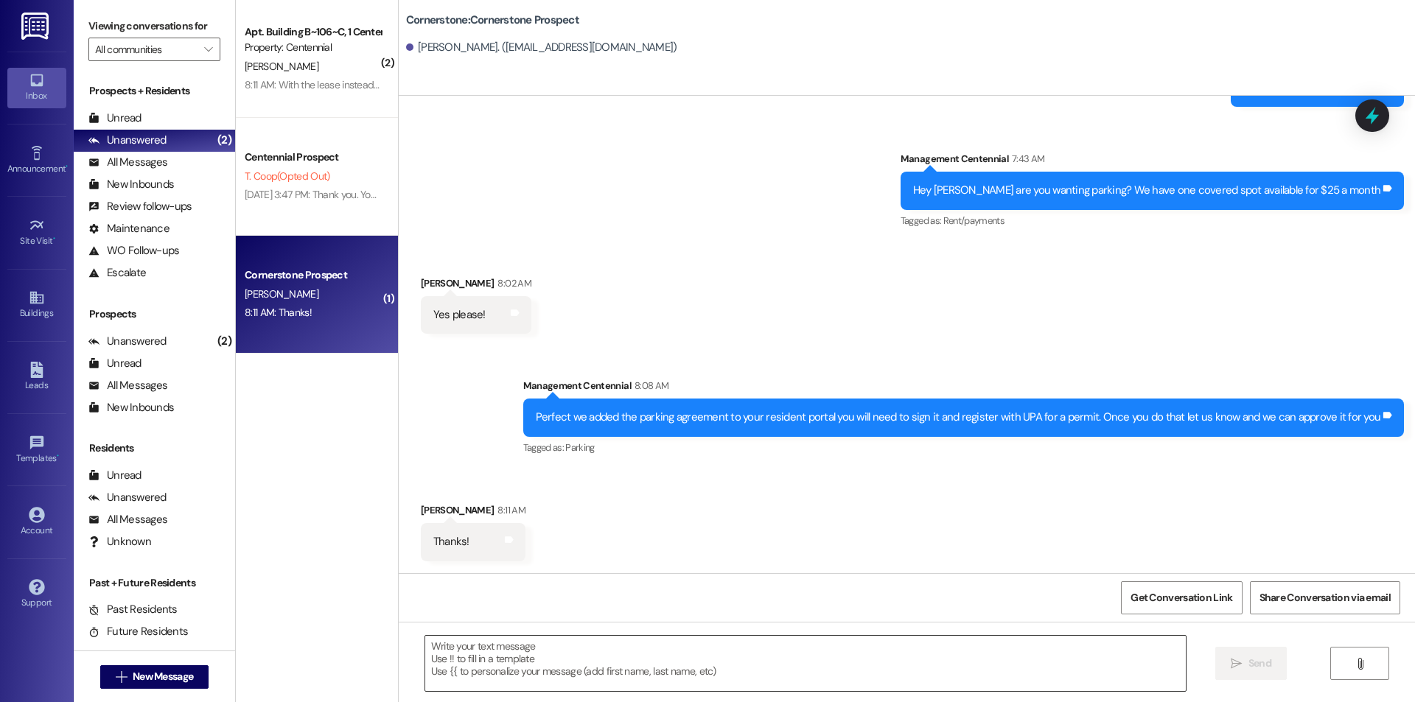
click at [702, 666] on textarea at bounding box center [805, 663] width 761 height 55
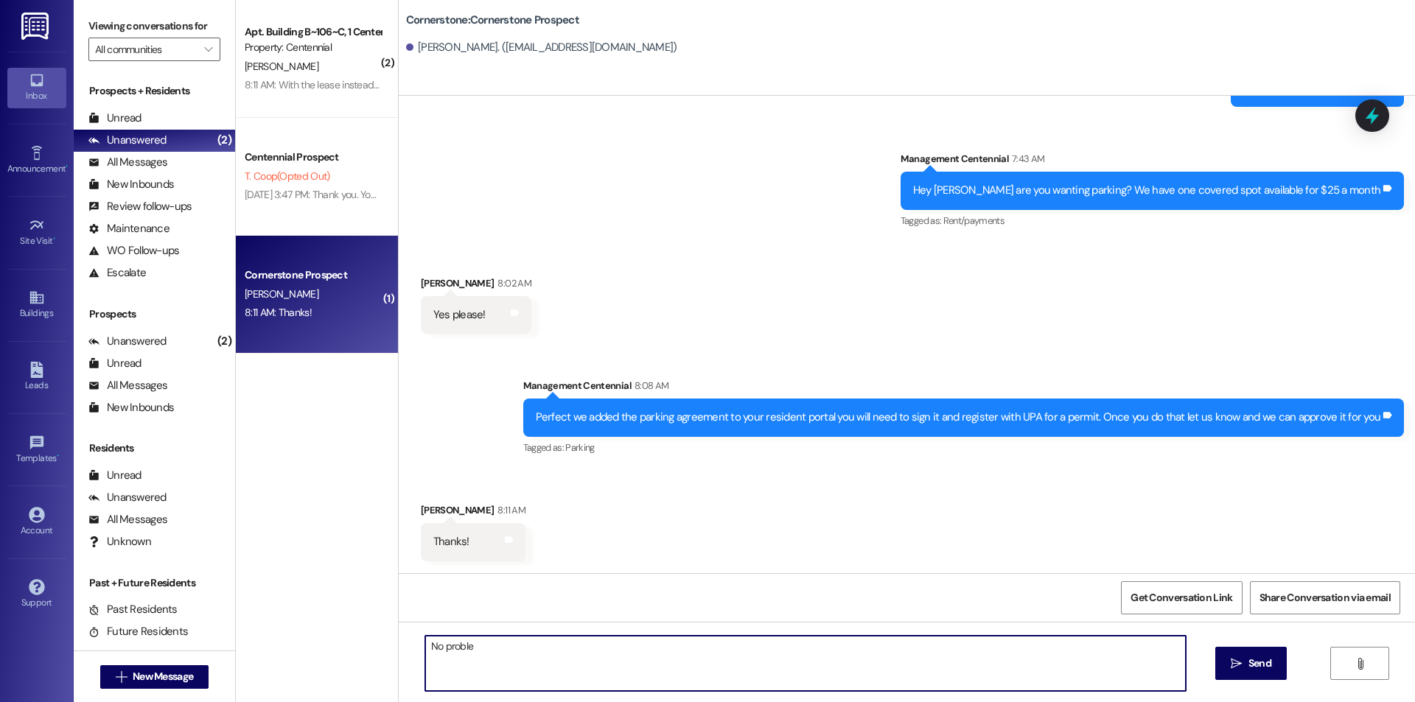
type textarea "No problem"
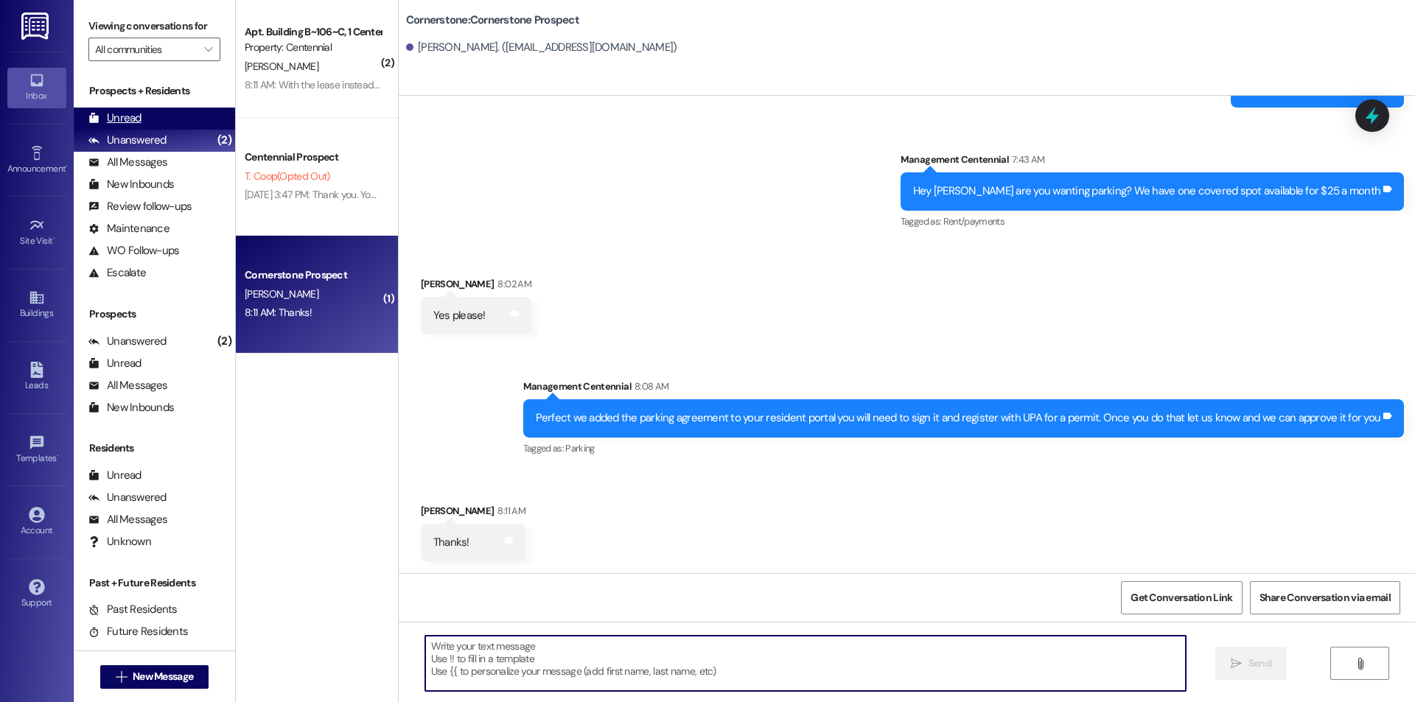
drag, startPoint x: 182, startPoint y: 113, endPoint x: 187, endPoint y: 102, distance: 12.2
click at [182, 111] on div "Unread (0)" at bounding box center [154, 119] width 161 height 22
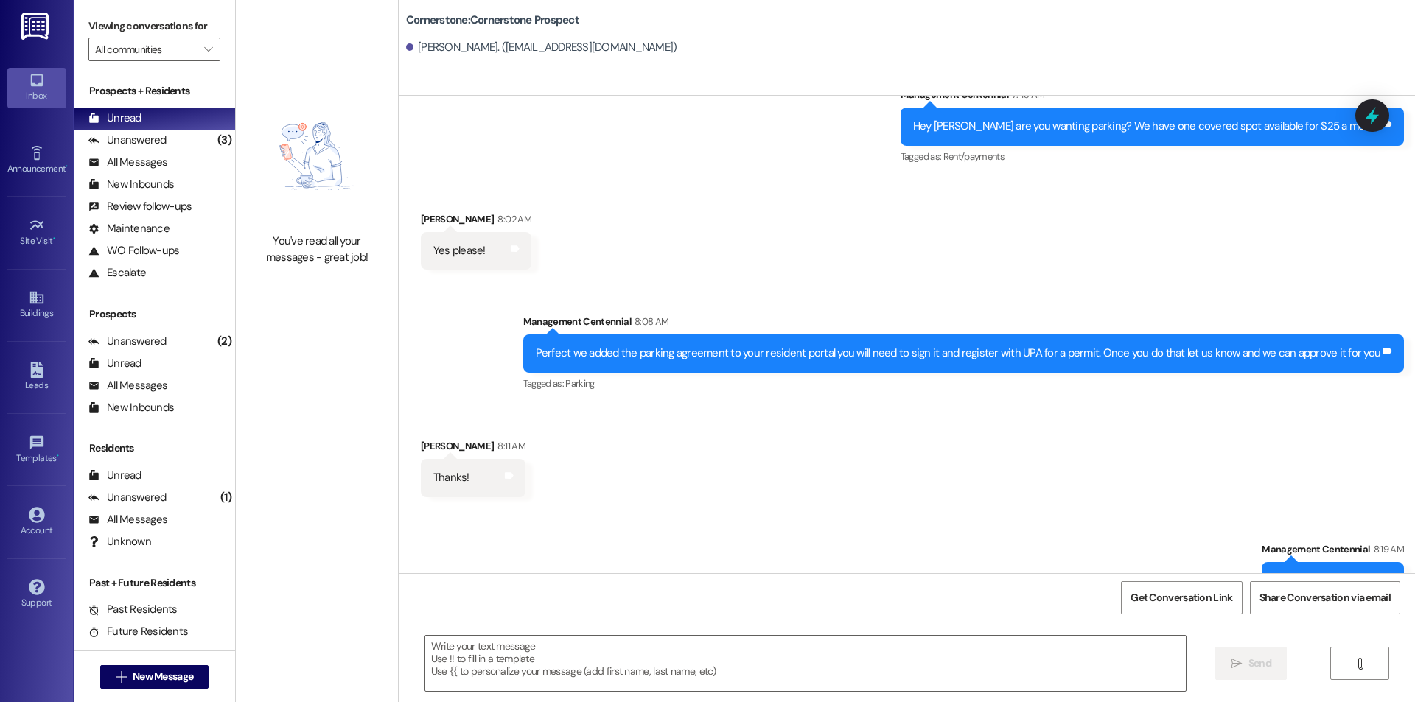
scroll to position [3660, 0]
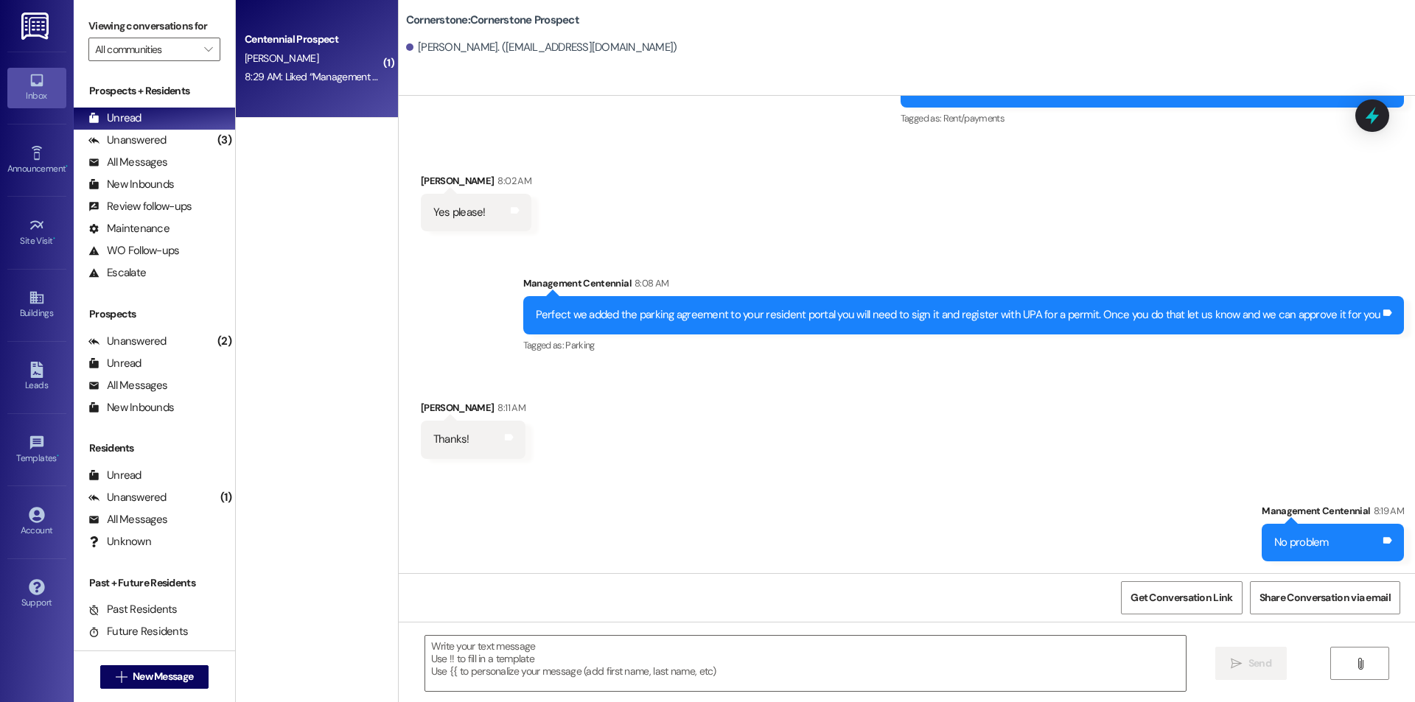
click at [337, 51] on div "[PERSON_NAME]" at bounding box center [312, 58] width 139 height 18
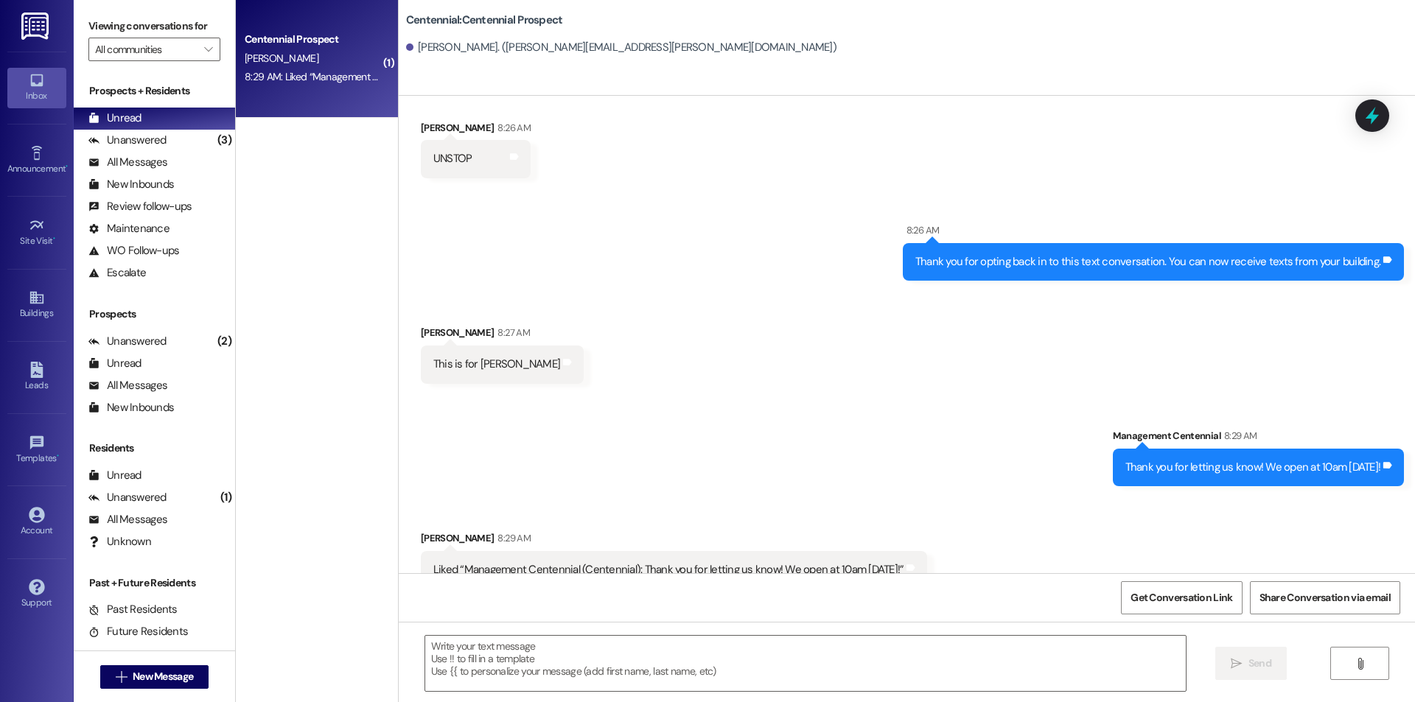
scroll to position [2819, 0]
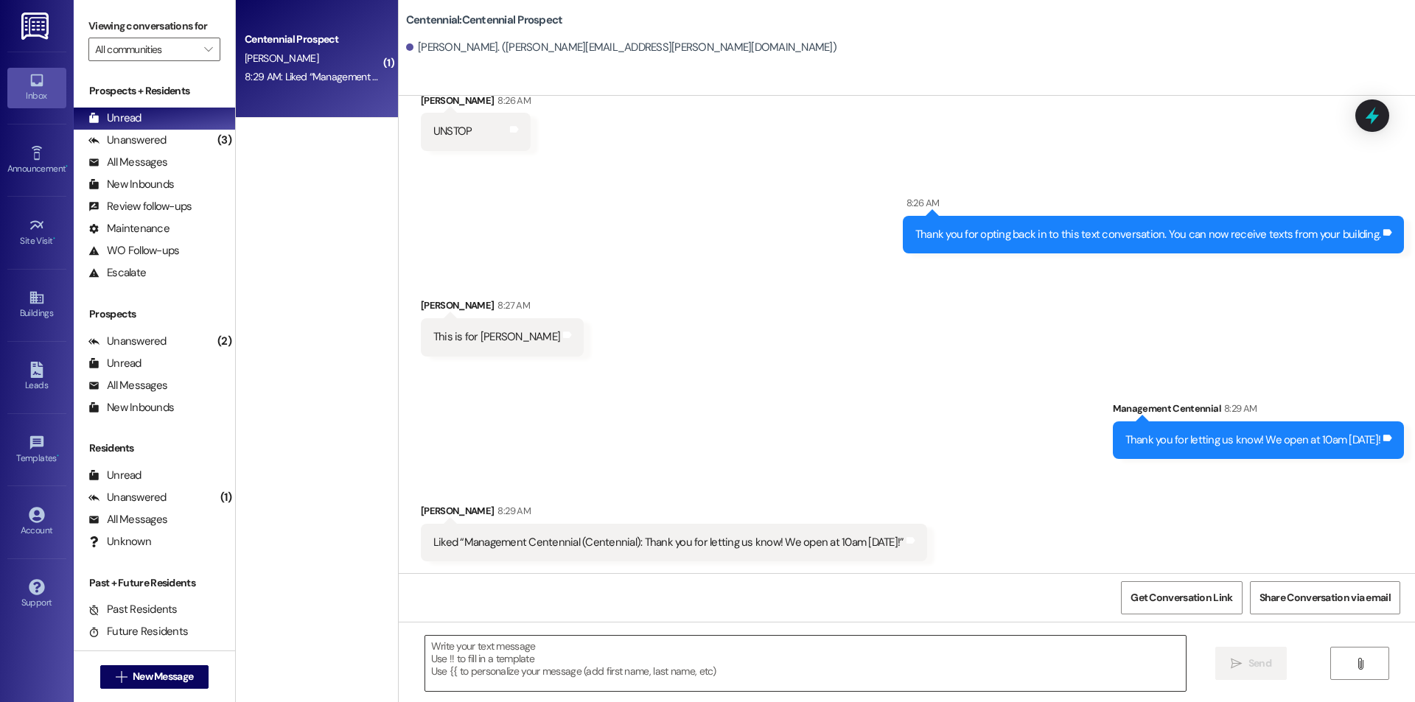
click at [754, 661] on textarea at bounding box center [805, 663] width 761 height 55
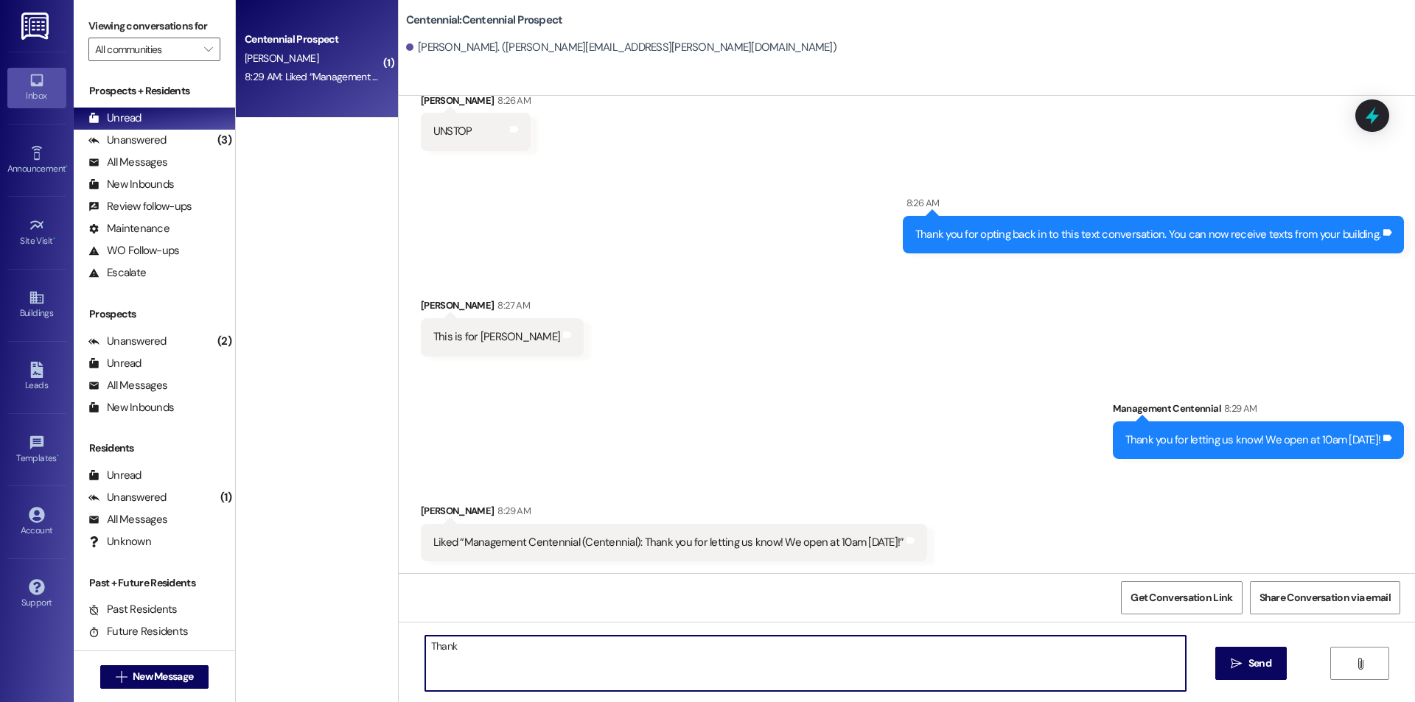
type textarea "Thanks"
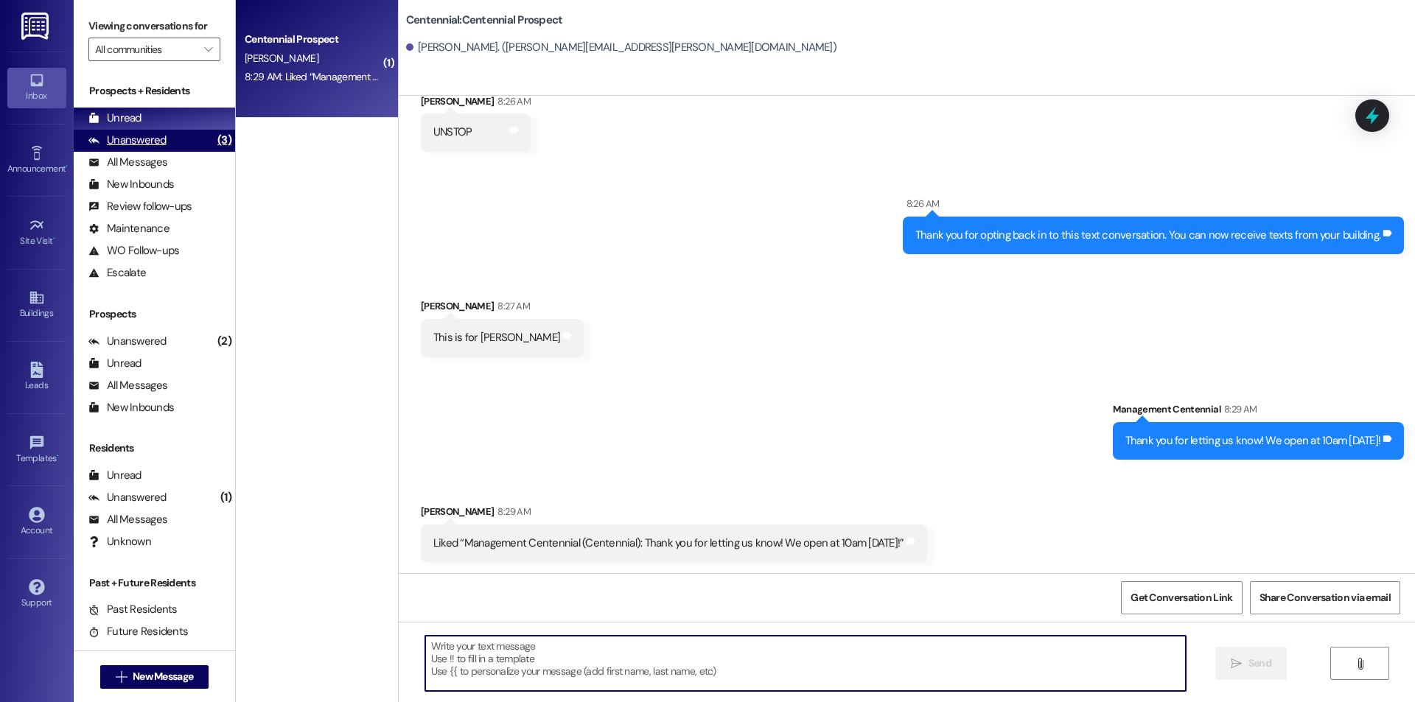
click at [214, 149] on div "(3)" at bounding box center [224, 140] width 21 height 23
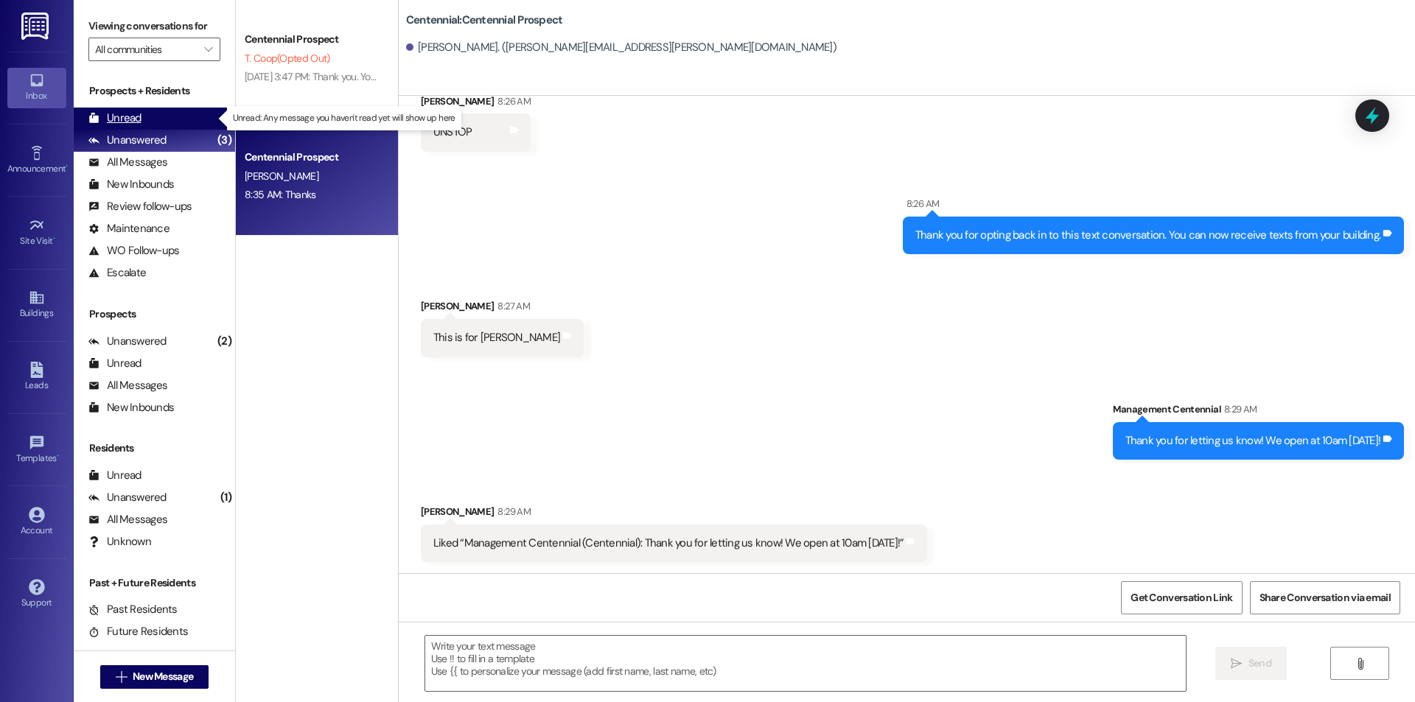
click at [174, 121] on div "Unread (0)" at bounding box center [154, 119] width 161 height 22
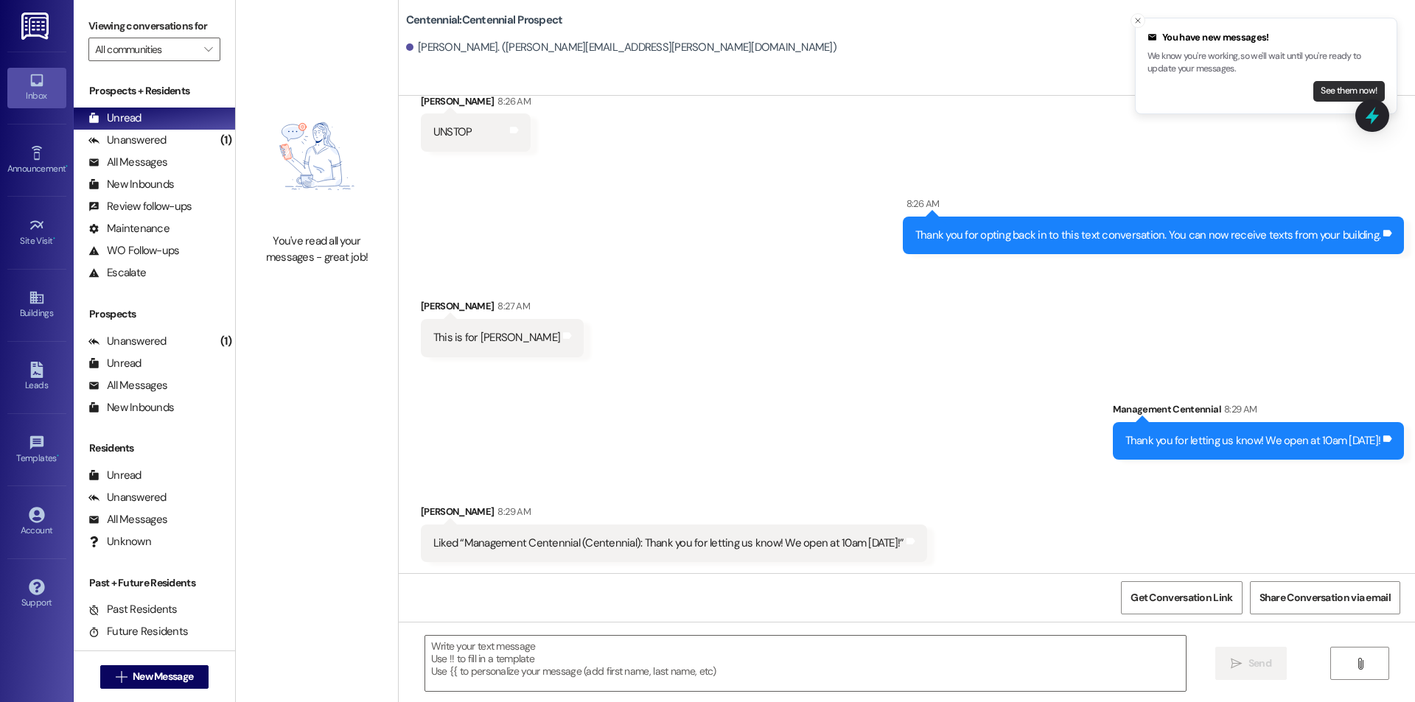
click at [1330, 91] on button "See them now!" at bounding box center [1349, 91] width 71 height 21
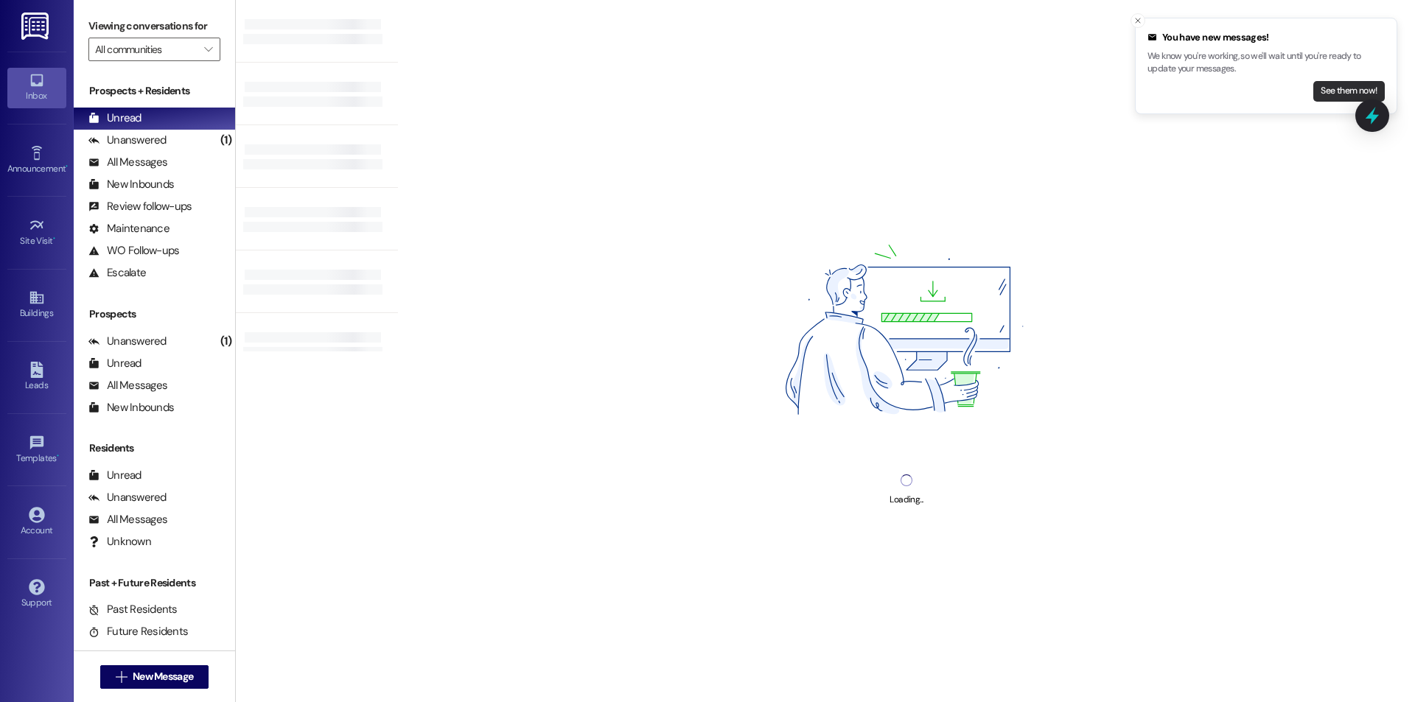
click at [1323, 91] on button "See them now!" at bounding box center [1349, 91] width 71 height 21
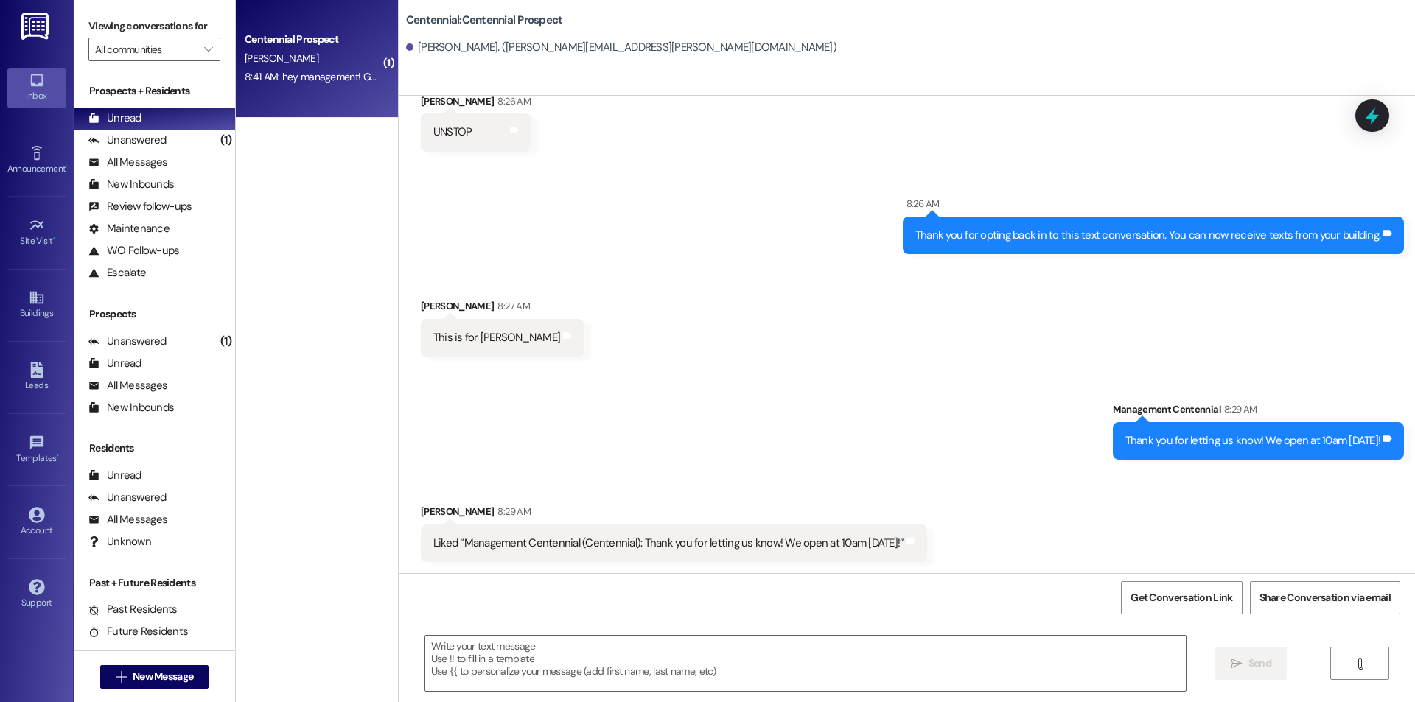
click at [345, 65] on div "[PERSON_NAME]" at bounding box center [312, 58] width 139 height 18
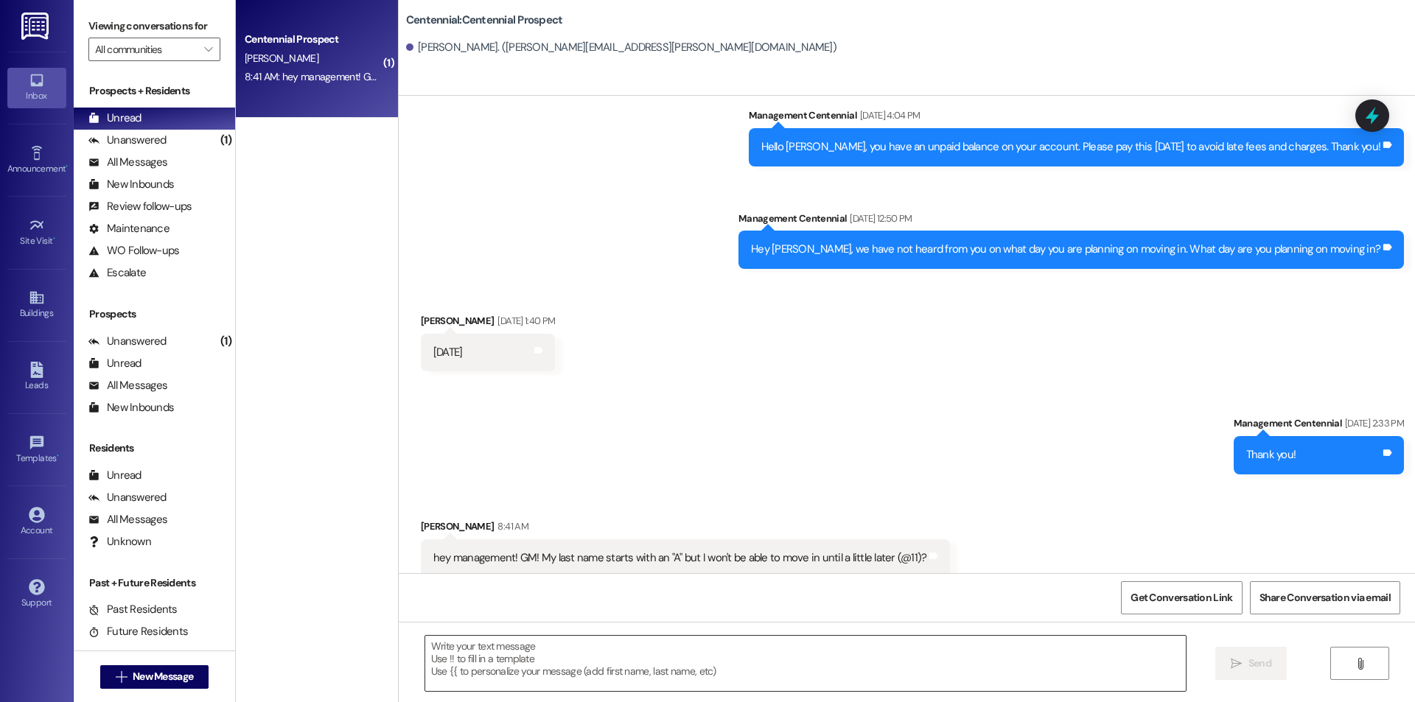
click at [844, 643] on textarea at bounding box center [805, 663] width 761 height 55
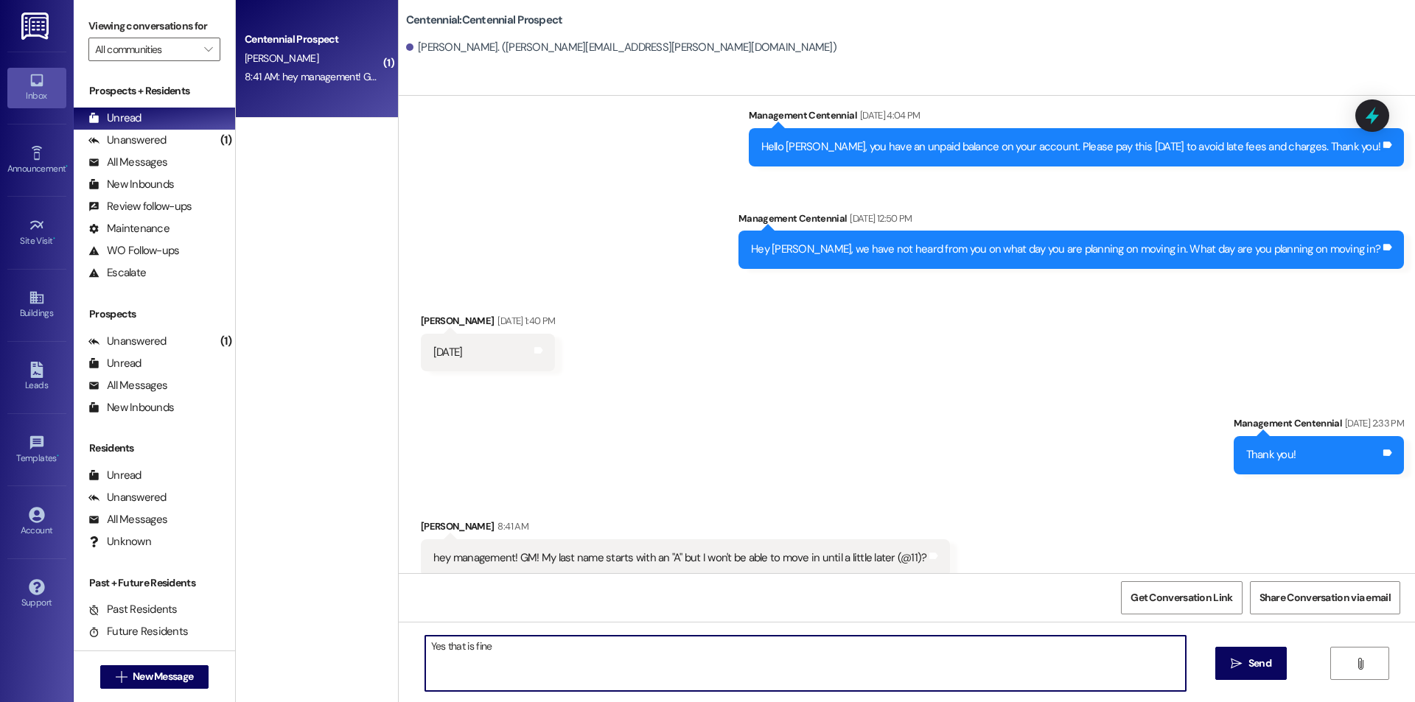
type textarea "Yes that is fine!"
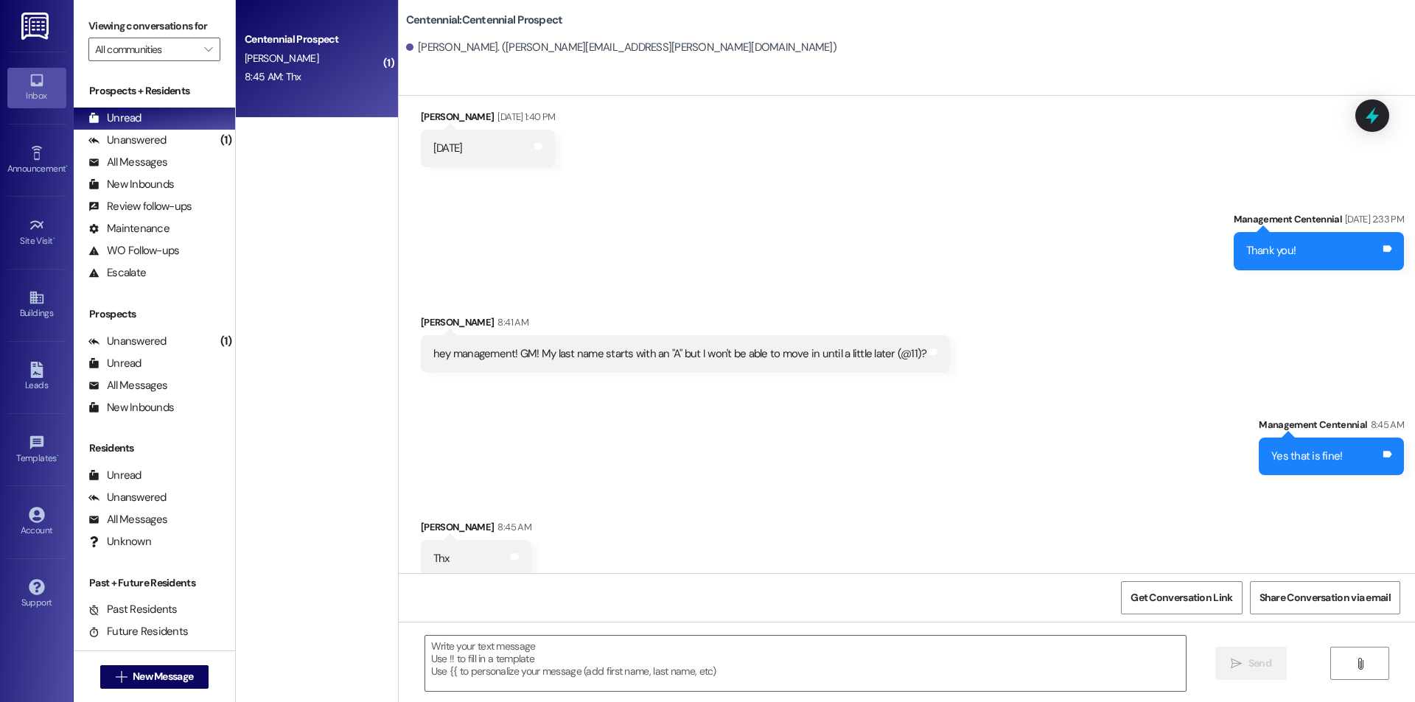
scroll to position [1117, 0]
click at [796, 674] on textarea at bounding box center [805, 663] width 761 height 55
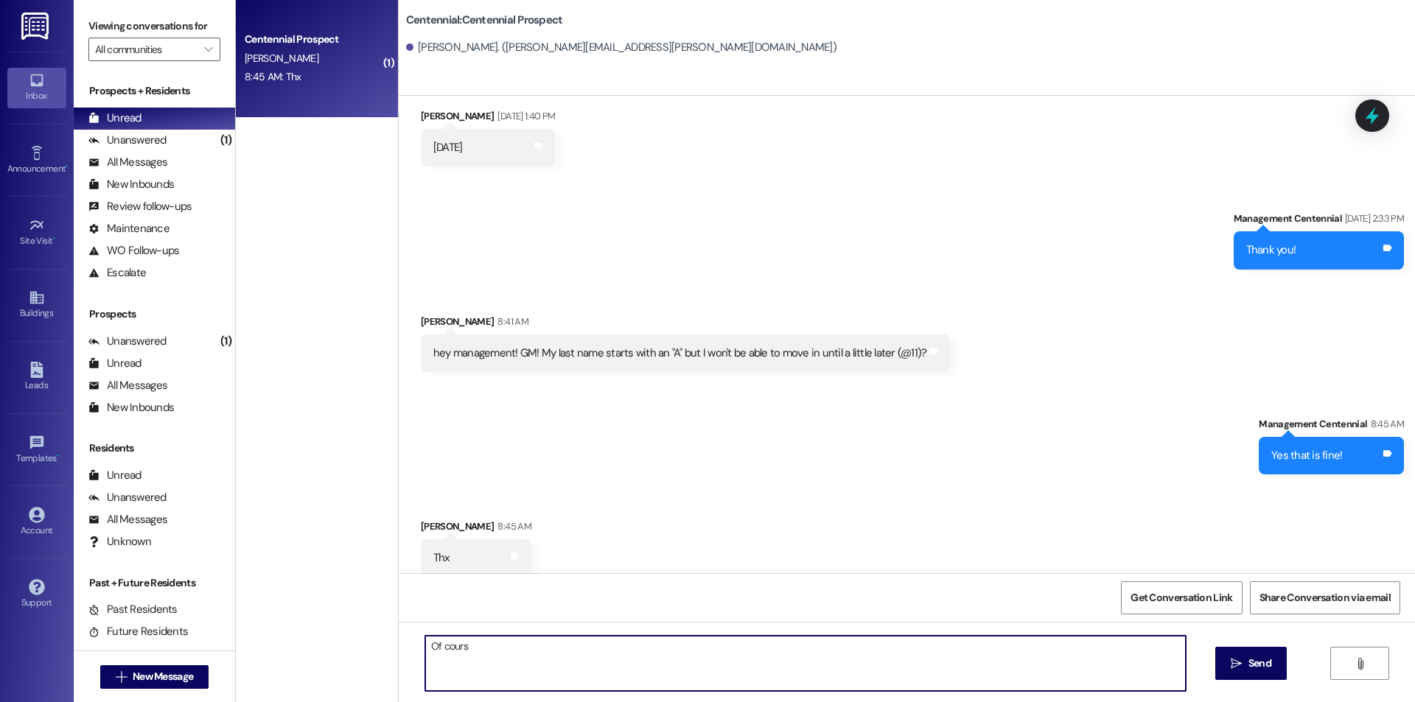
type textarea "Of course"
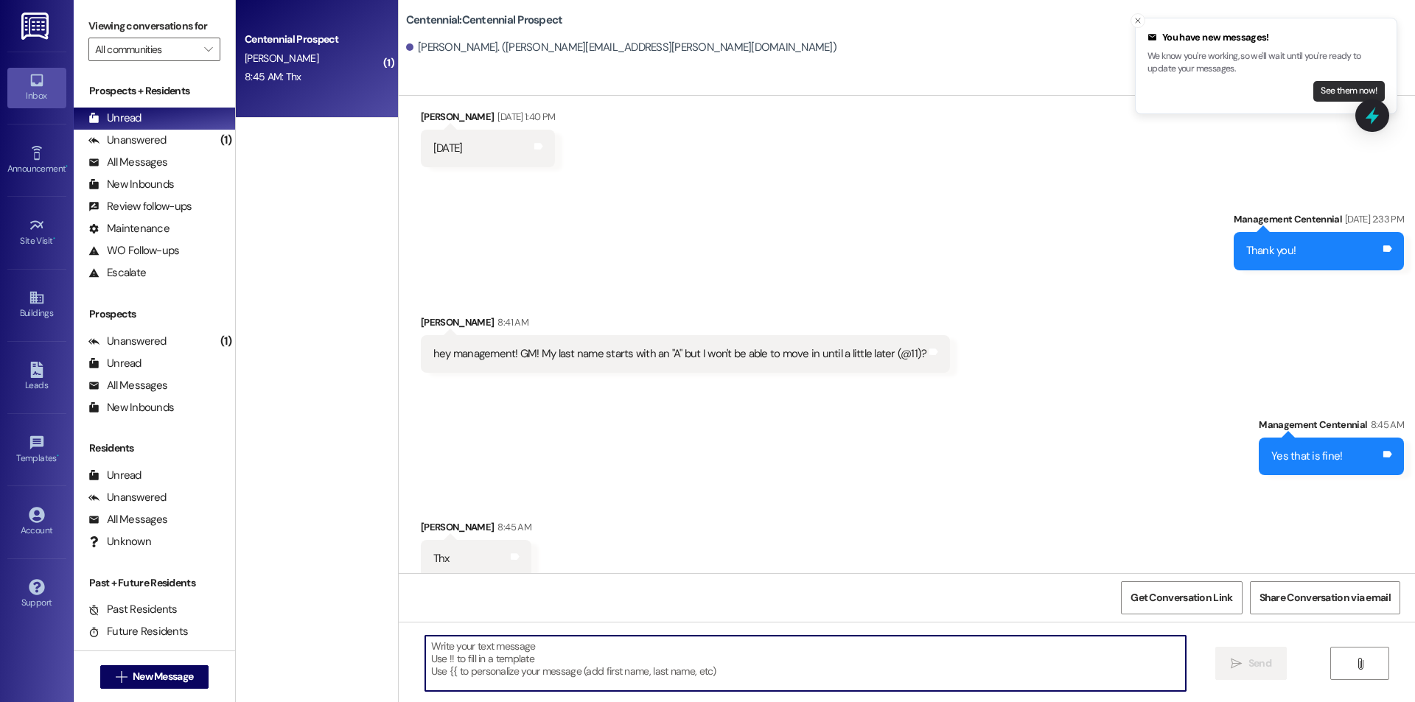
click at [1333, 91] on button "See them now!" at bounding box center [1349, 91] width 71 height 21
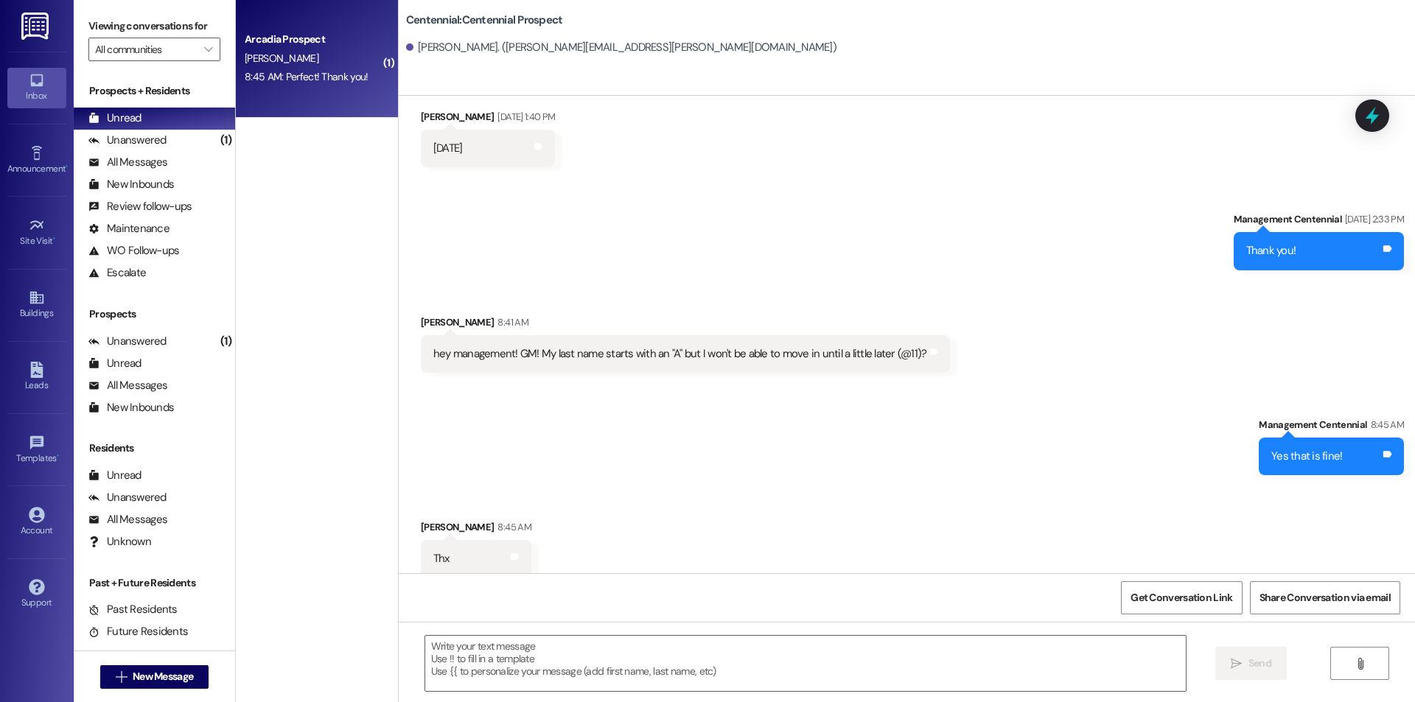
click at [282, 74] on div "8:45 AM: Perfect! Thank you! 8:45 AM: Perfect! Thank you!" at bounding box center [306, 76] width 123 height 13
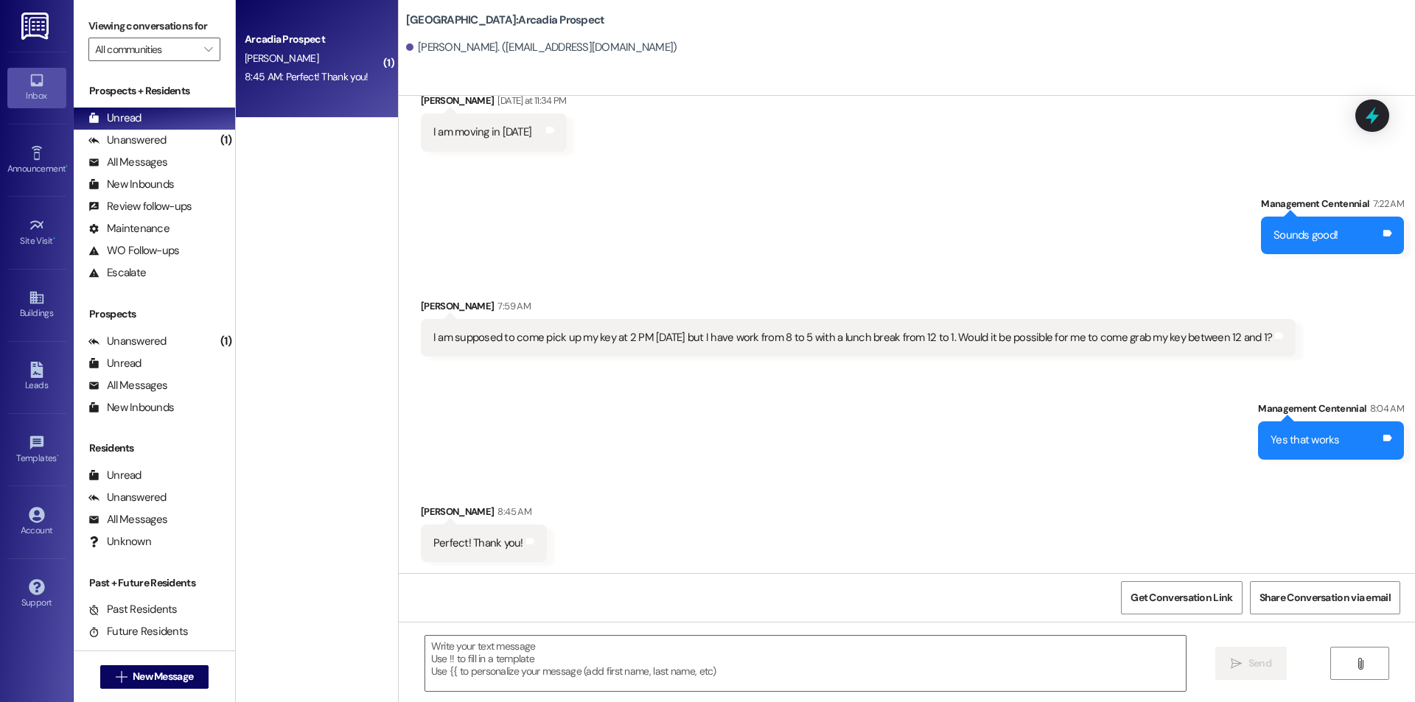
scroll to position [2743, 0]
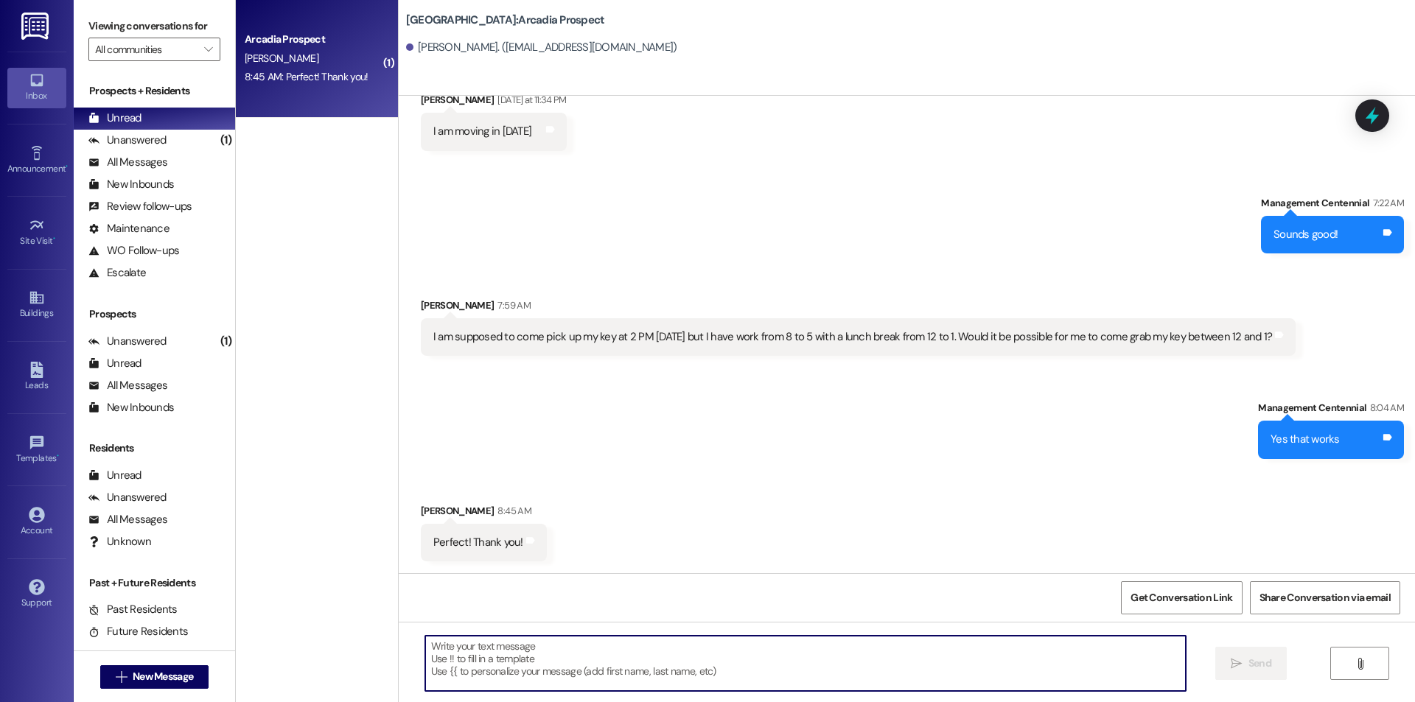
click at [904, 661] on textarea at bounding box center [805, 663] width 761 height 55
type textarea "Of course"
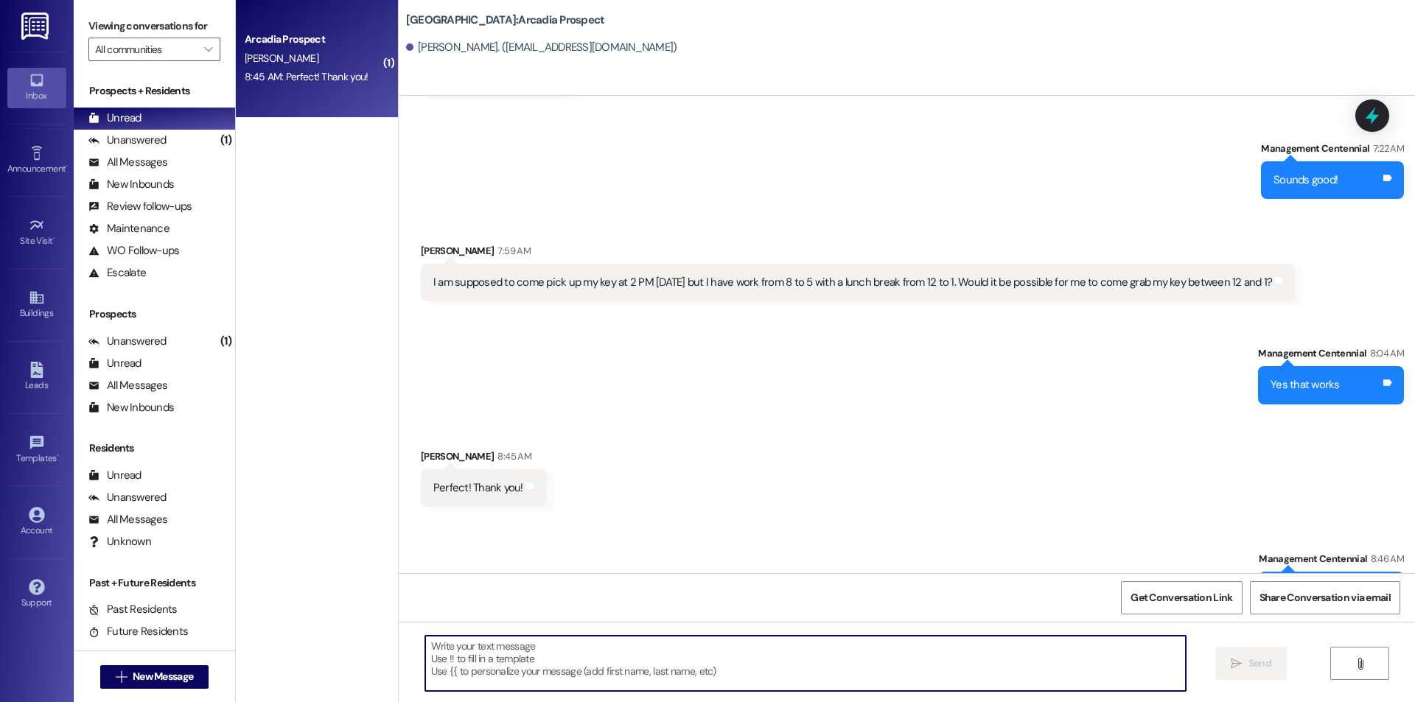
scroll to position [2845, 0]
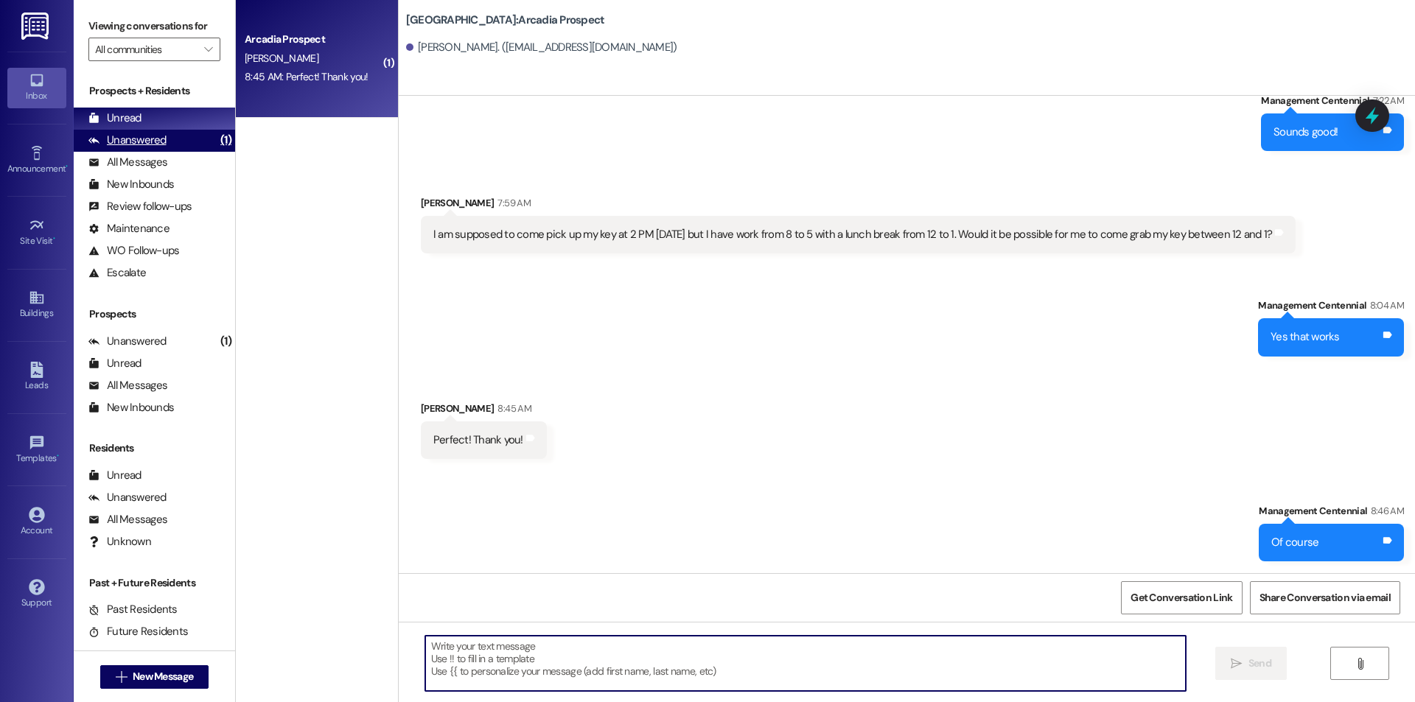
click at [165, 136] on div "Unanswered (1)" at bounding box center [154, 141] width 161 height 22
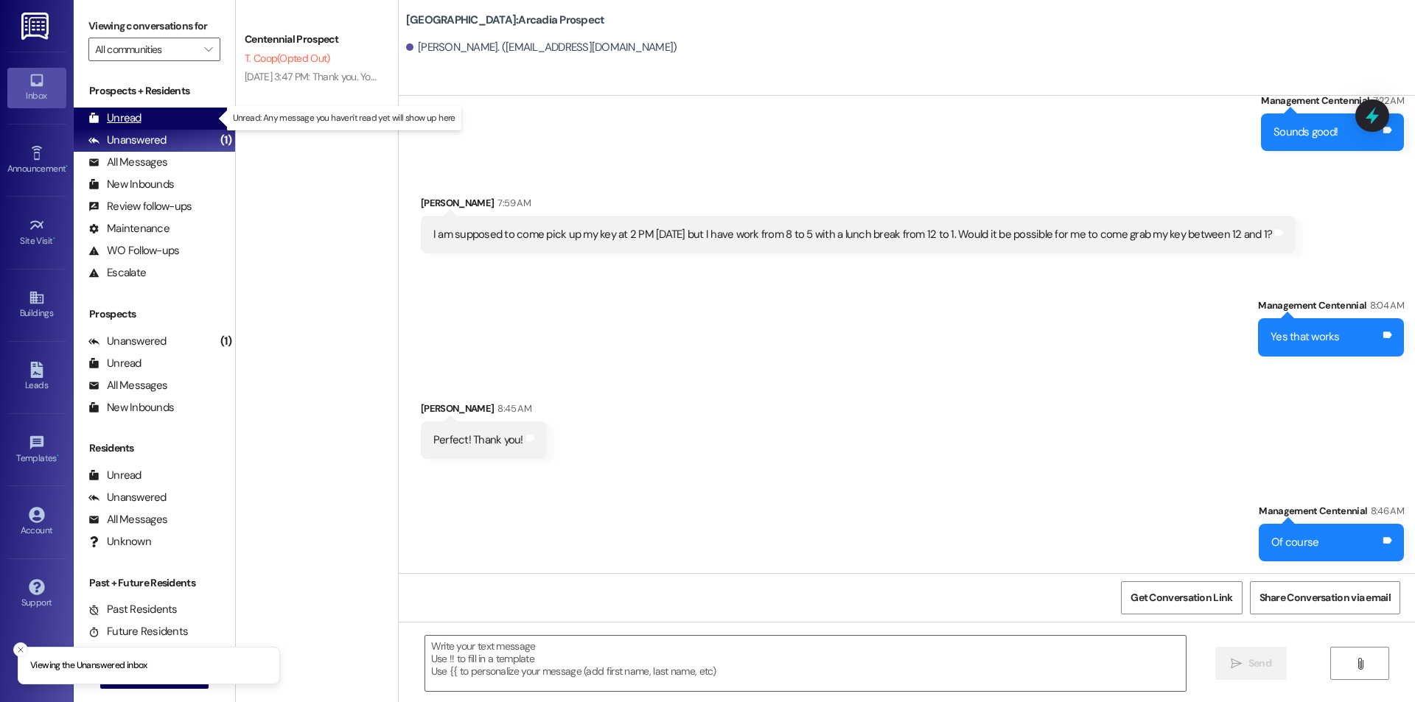
click at [170, 125] on div "Unread (0)" at bounding box center [154, 119] width 161 height 22
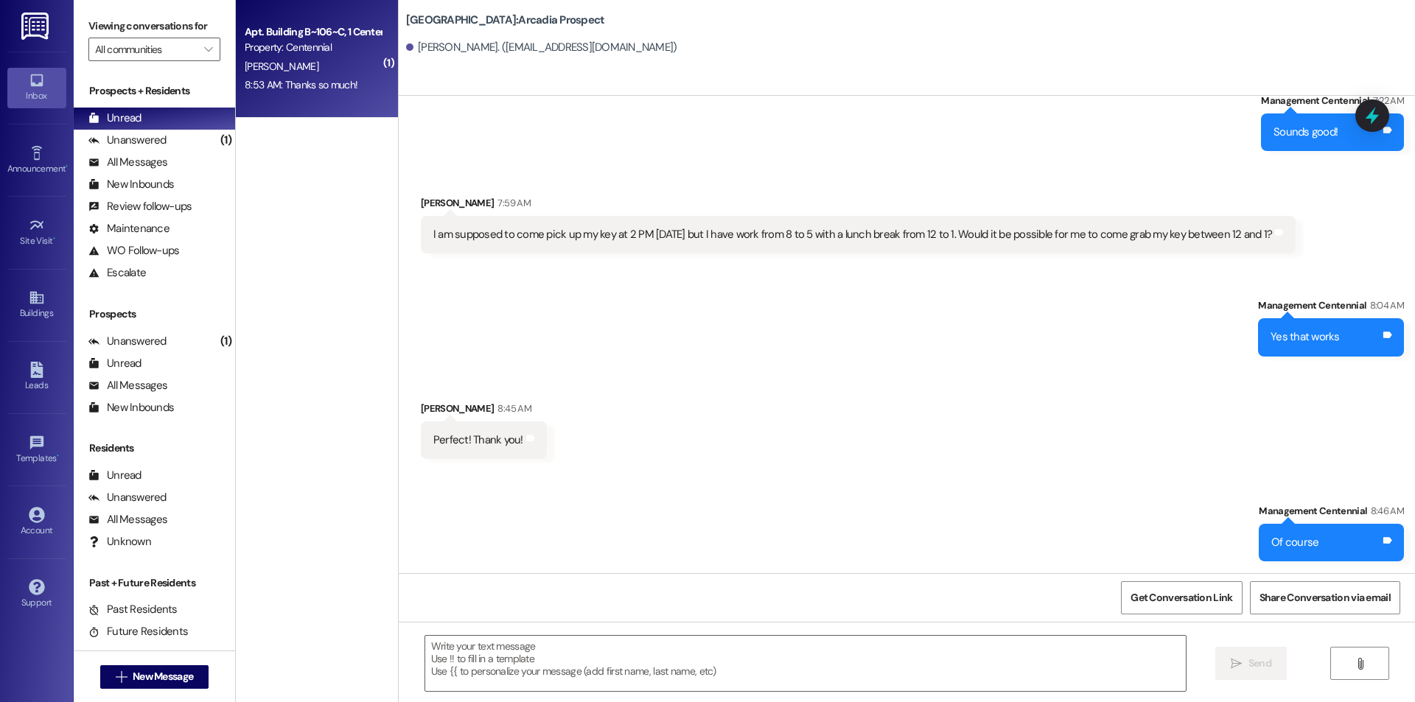
click at [330, 83] on div "8:53 AM: Thanks so much! 8:53 AM: Thanks so much!" at bounding box center [301, 84] width 113 height 13
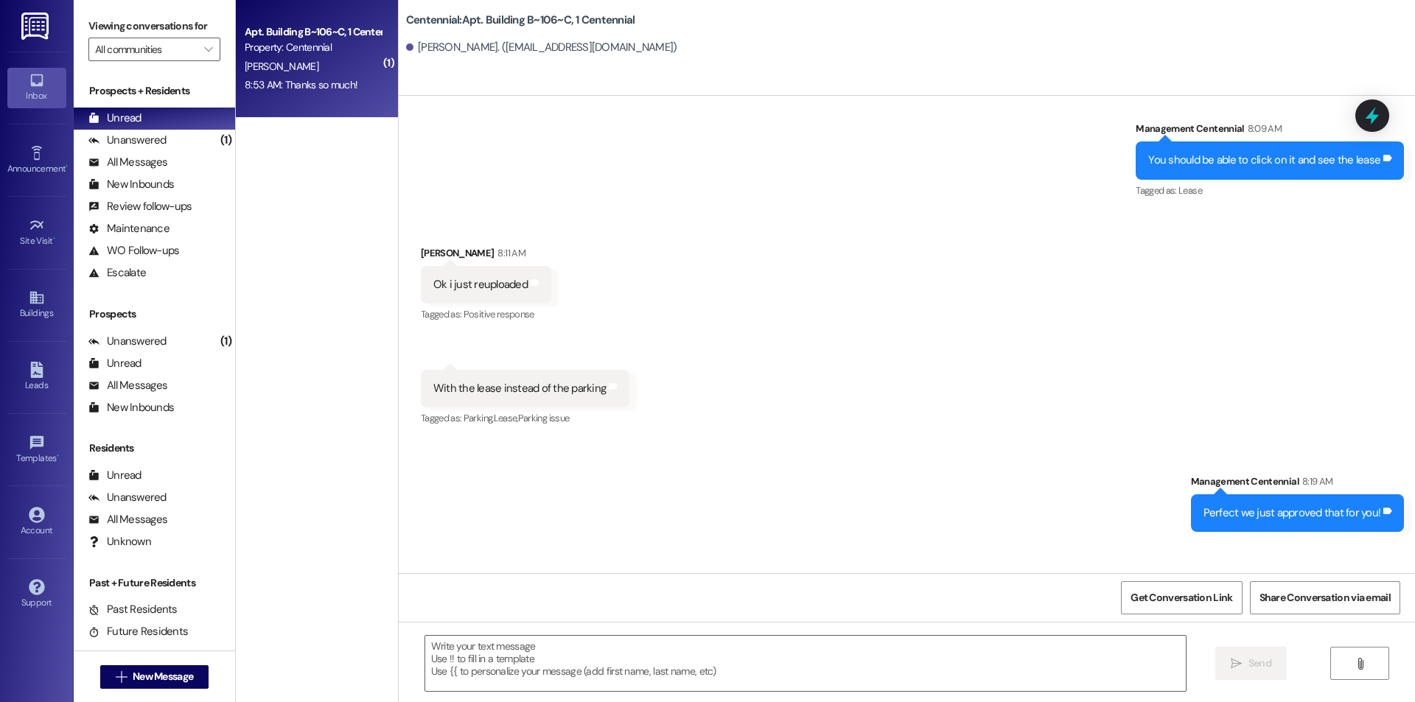
scroll to position [16697, 0]
click at [589, 659] on textarea at bounding box center [805, 663] width 761 height 55
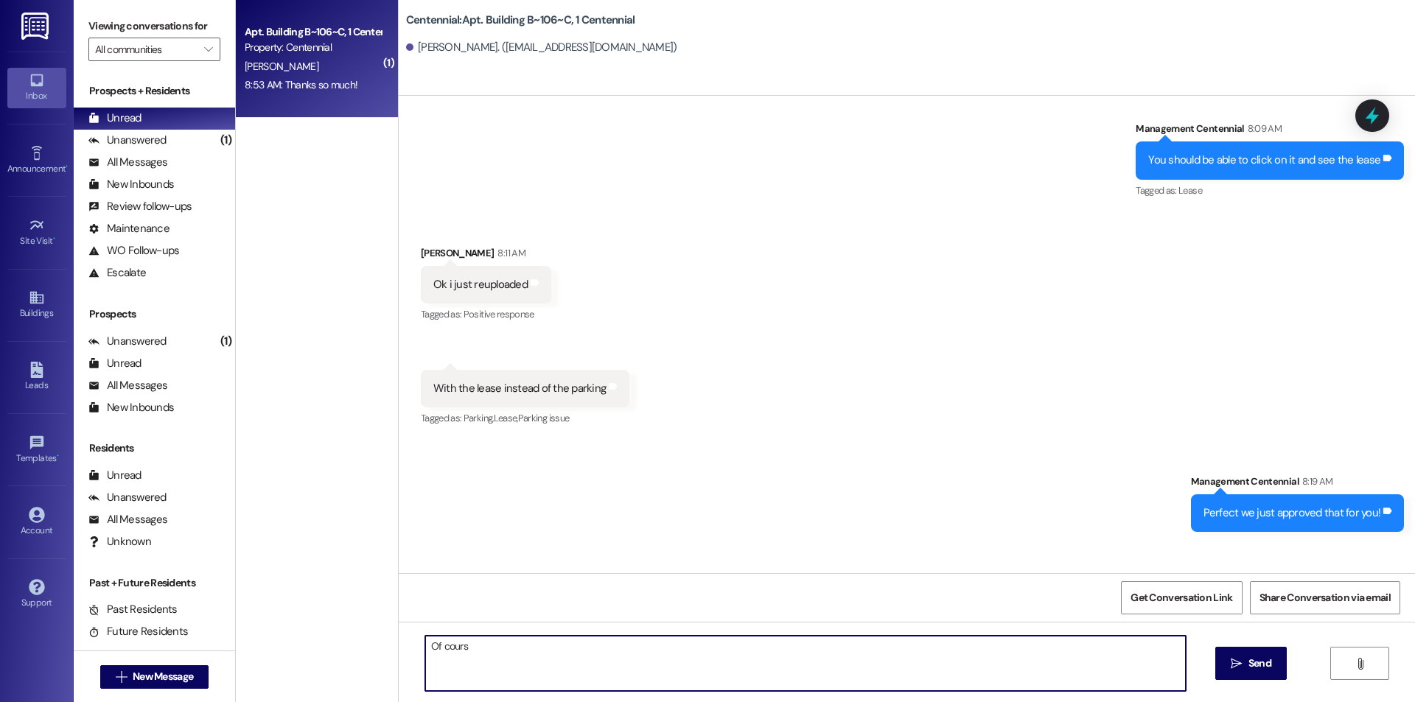
type textarea "Of course"
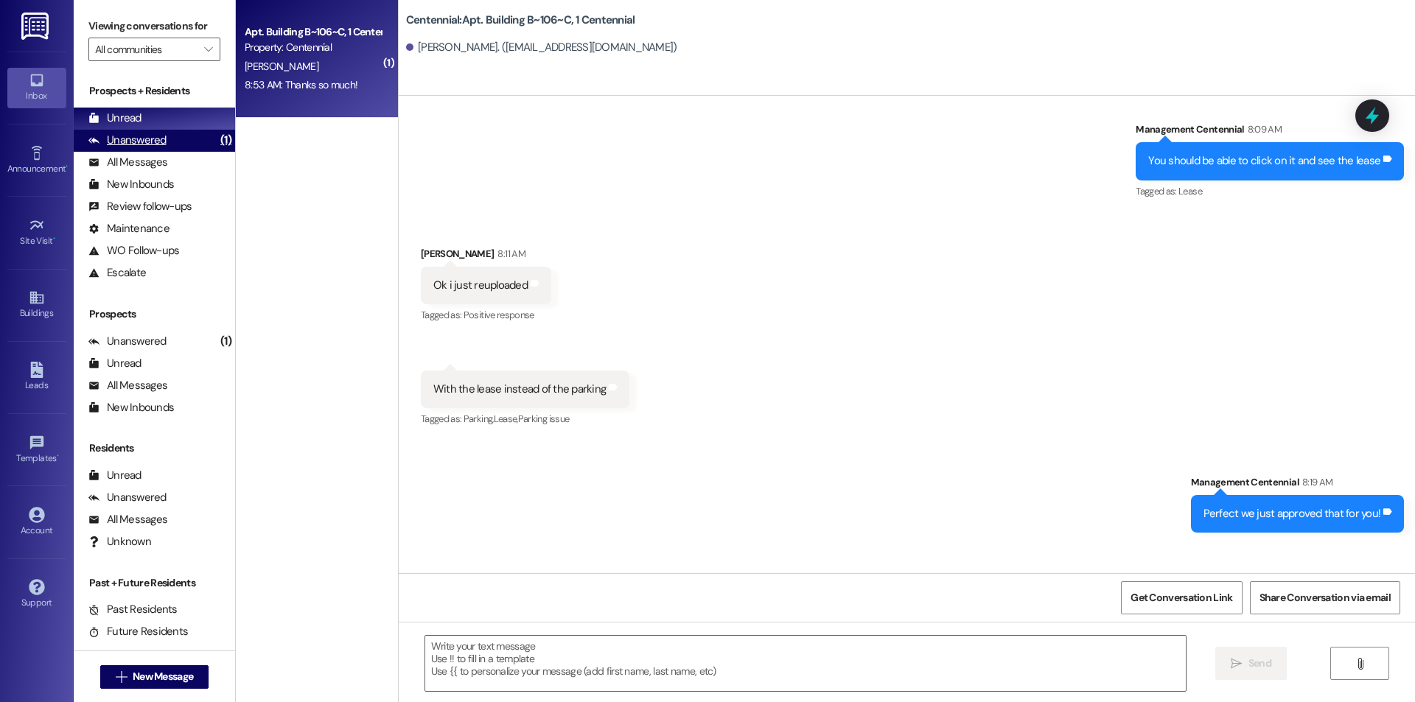
click at [96, 130] on div "Unanswered (1)" at bounding box center [154, 141] width 161 height 22
click at [96, 124] on icon at bounding box center [93, 118] width 11 height 11
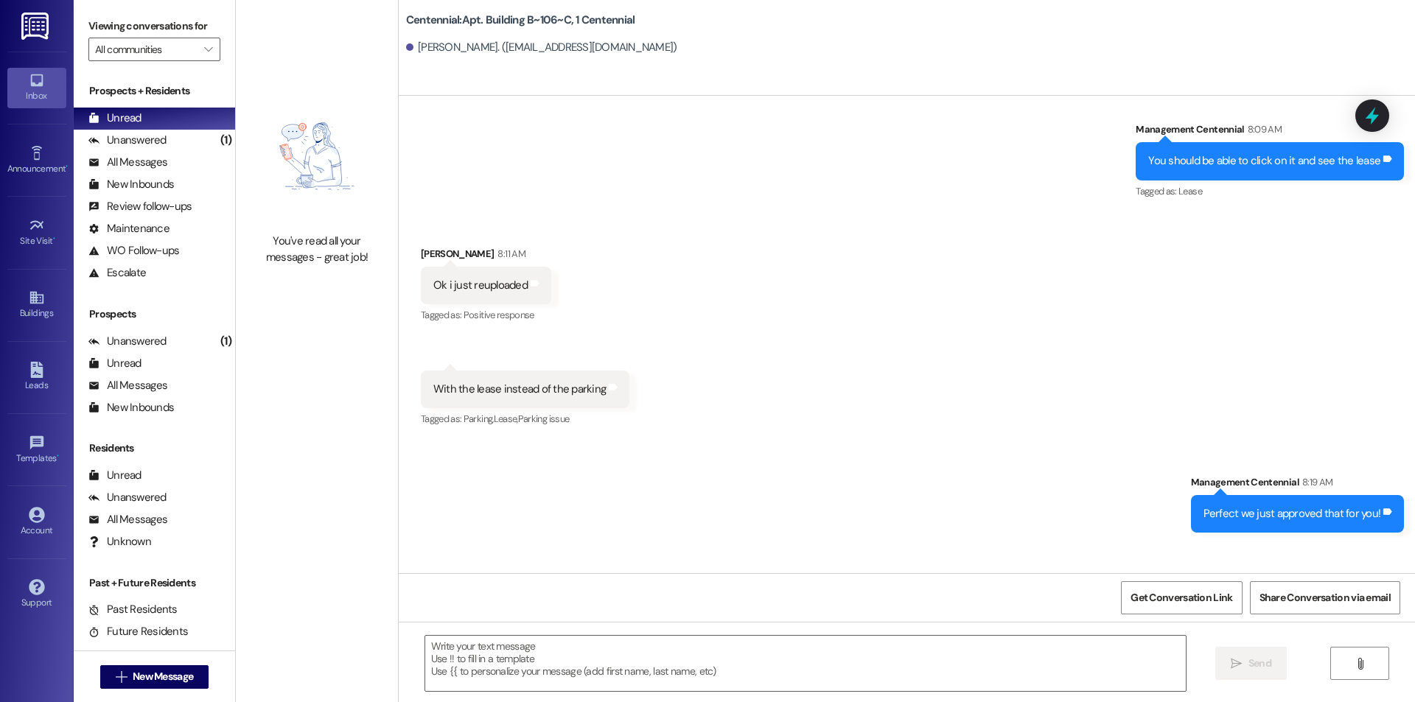
scroll to position [16800, 0]
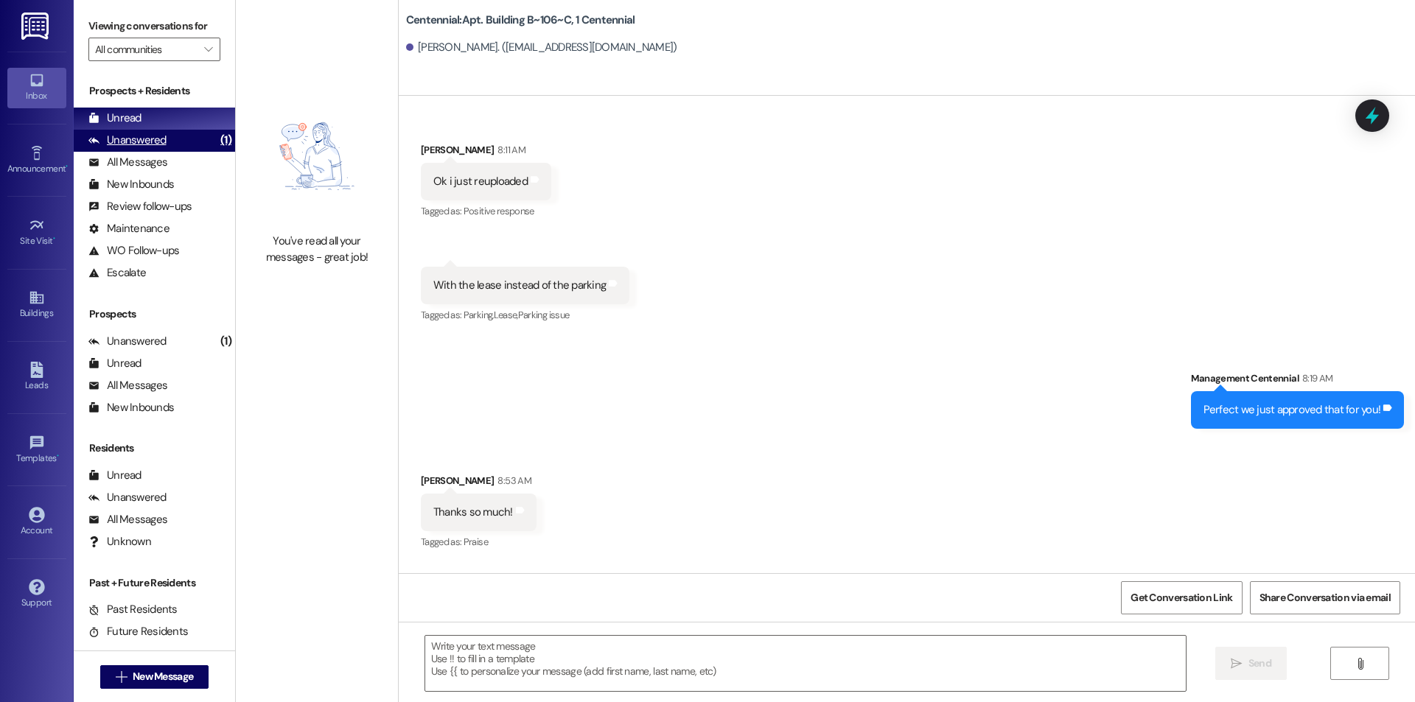
click at [156, 133] on div "Unanswered" at bounding box center [127, 140] width 78 height 15
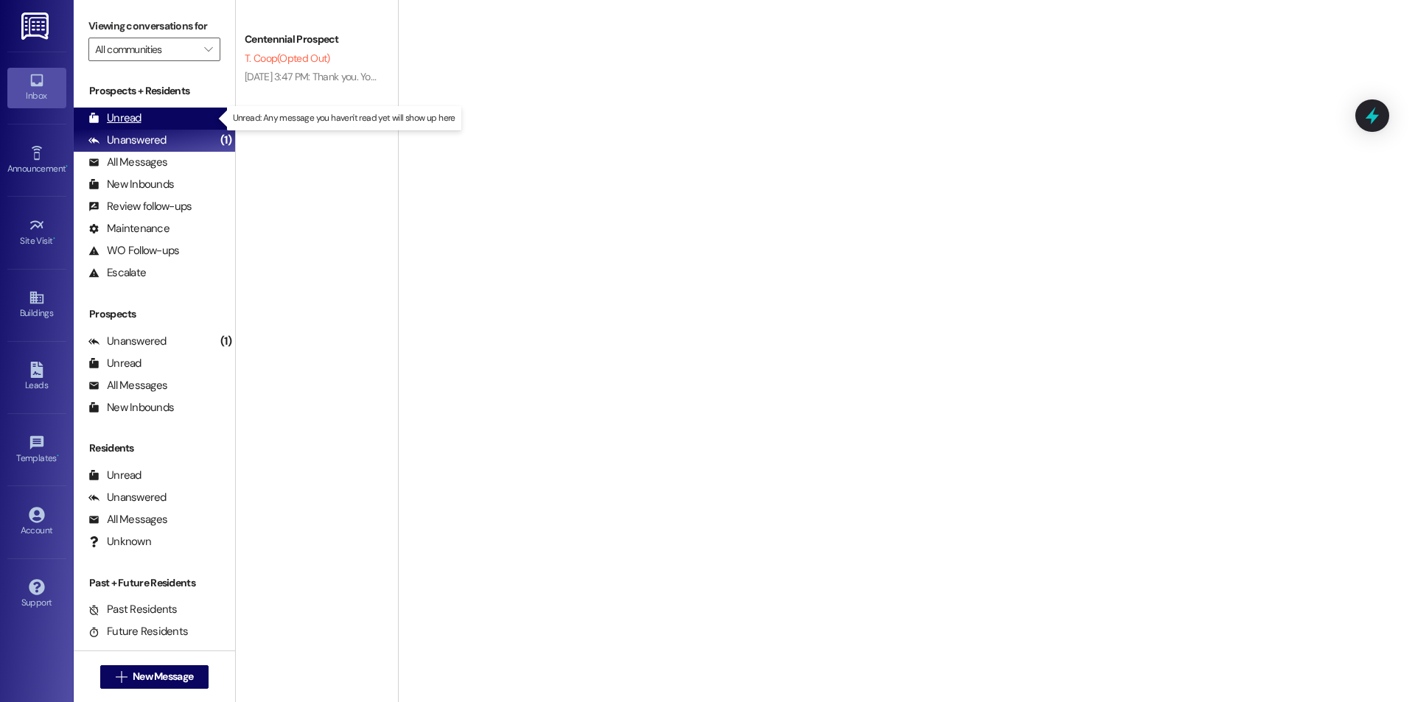
click at [155, 118] on div "Unread (0)" at bounding box center [154, 119] width 161 height 22
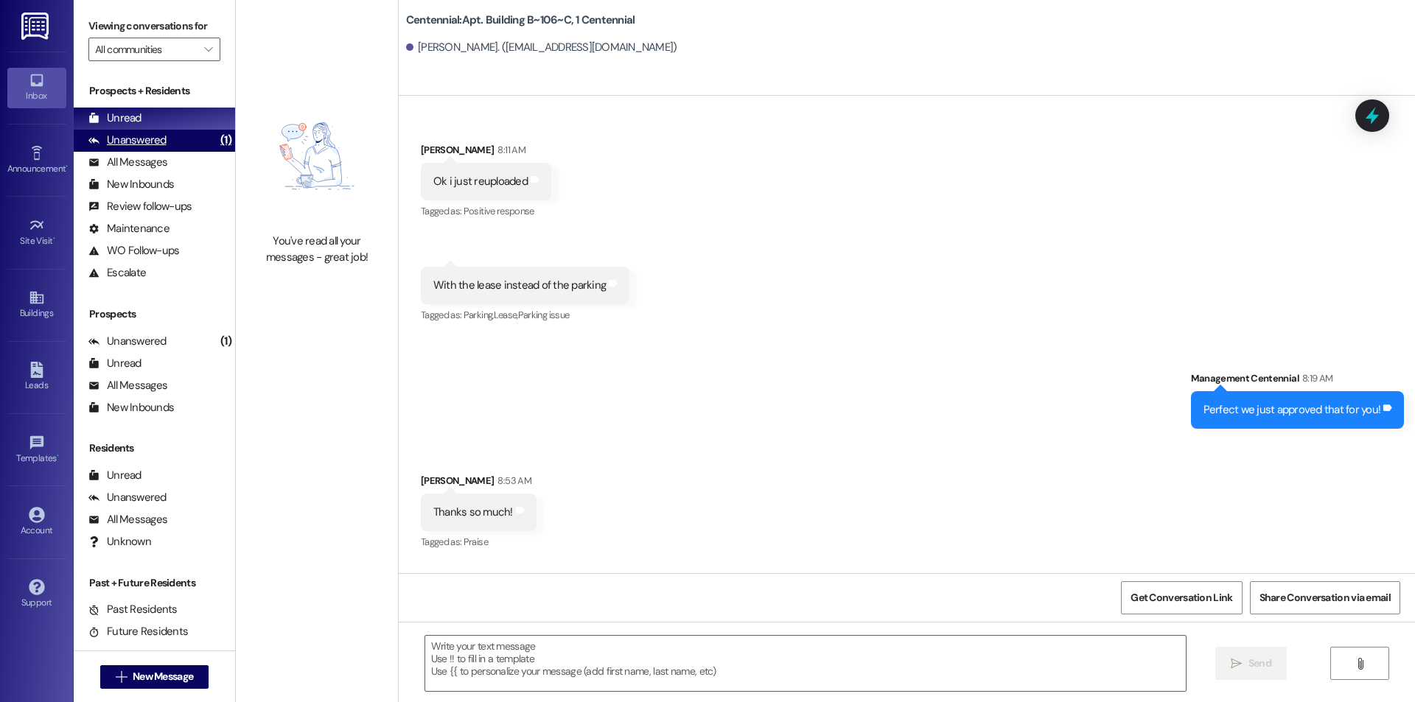
click at [114, 136] on div "Unanswered" at bounding box center [127, 140] width 78 height 15
click at [117, 120] on div "Unread" at bounding box center [114, 118] width 53 height 15
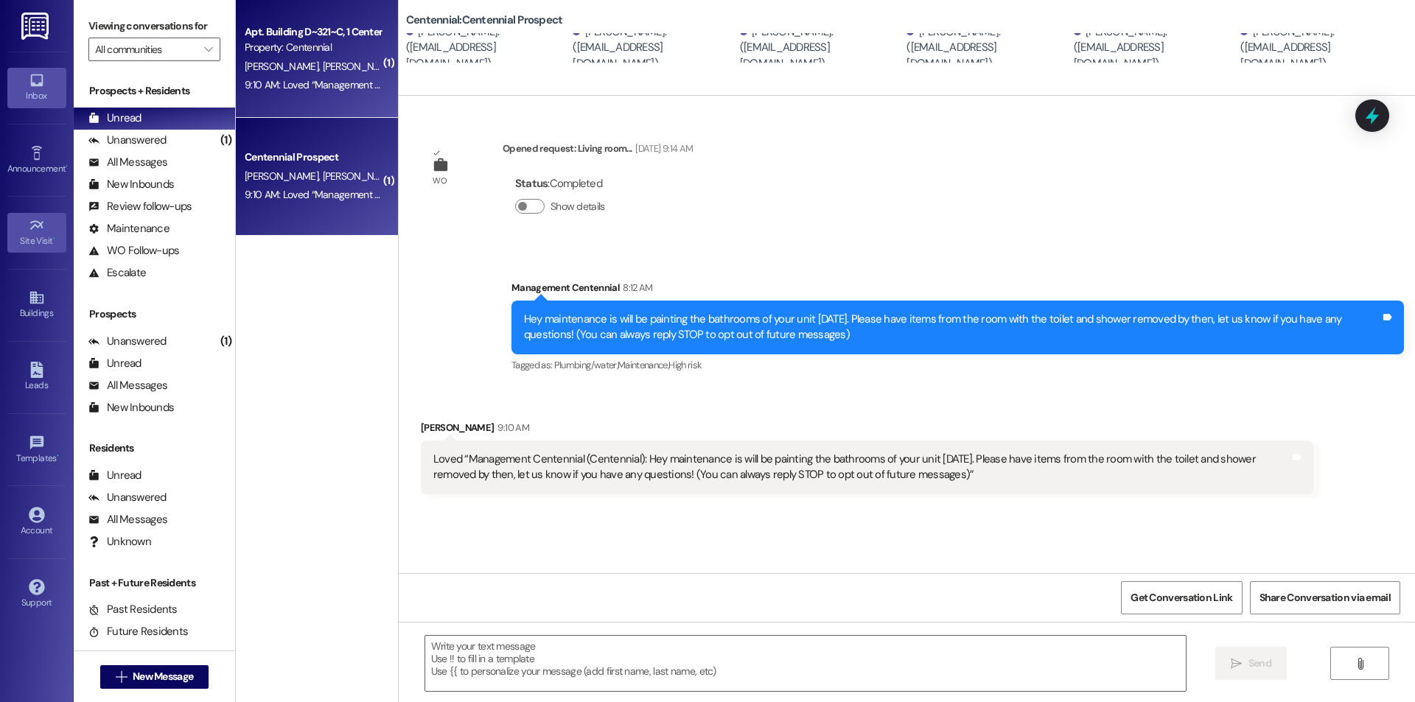
scroll to position [0, 0]
click at [584, 675] on textarea at bounding box center [805, 663] width 761 height 55
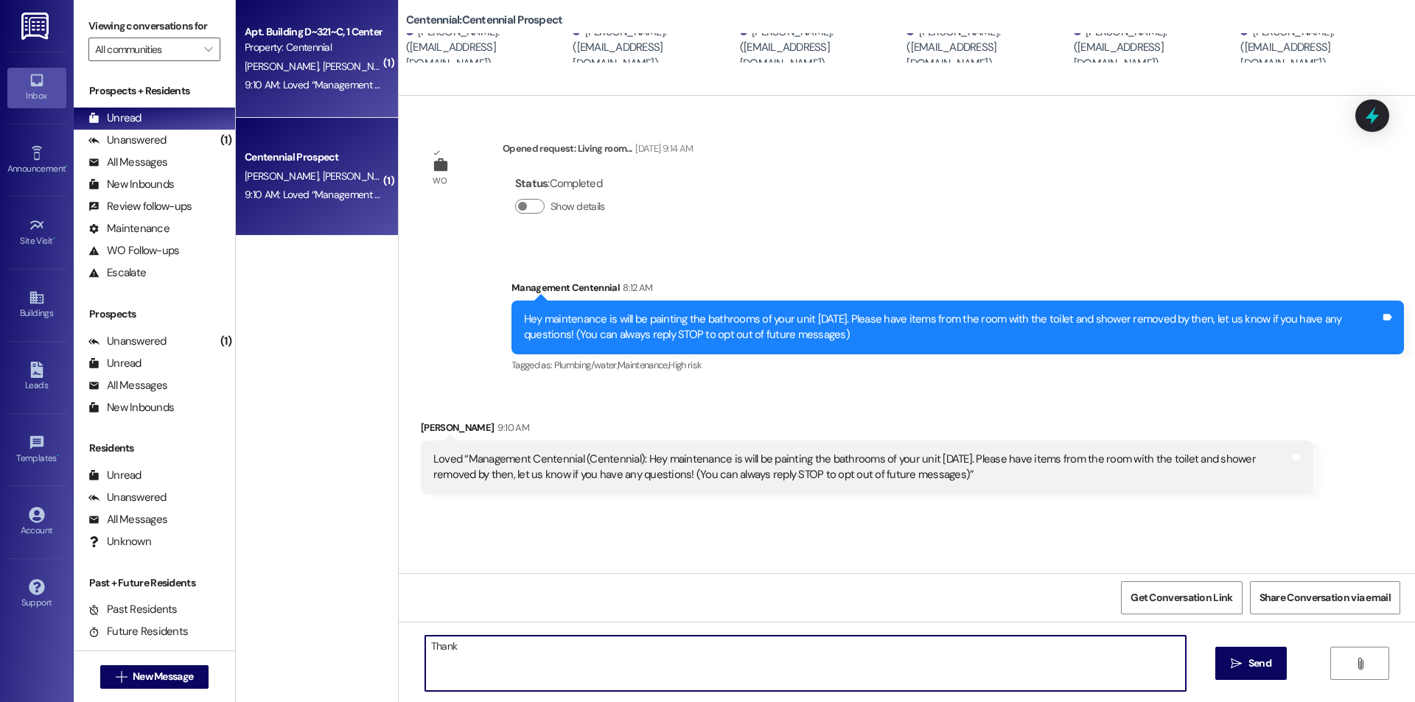
type textarea "Thanks"
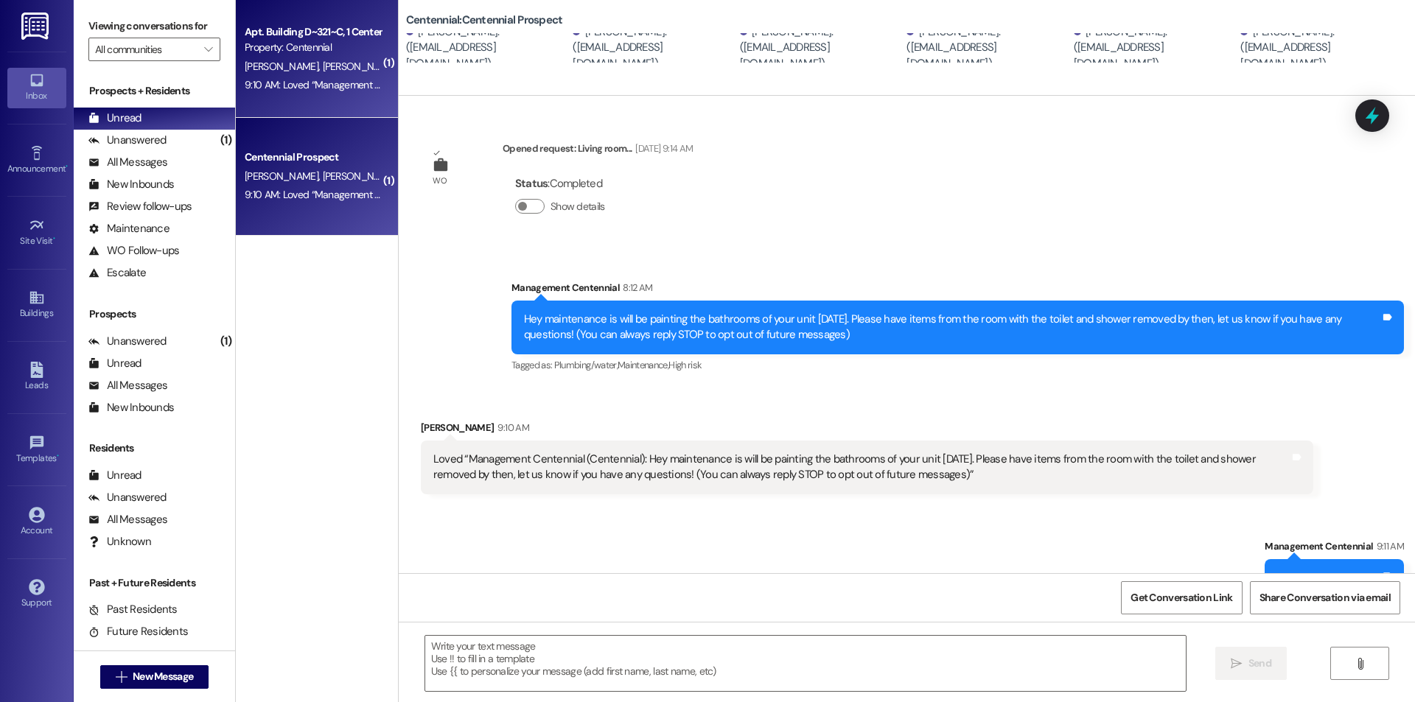
scroll to position [35, 0]
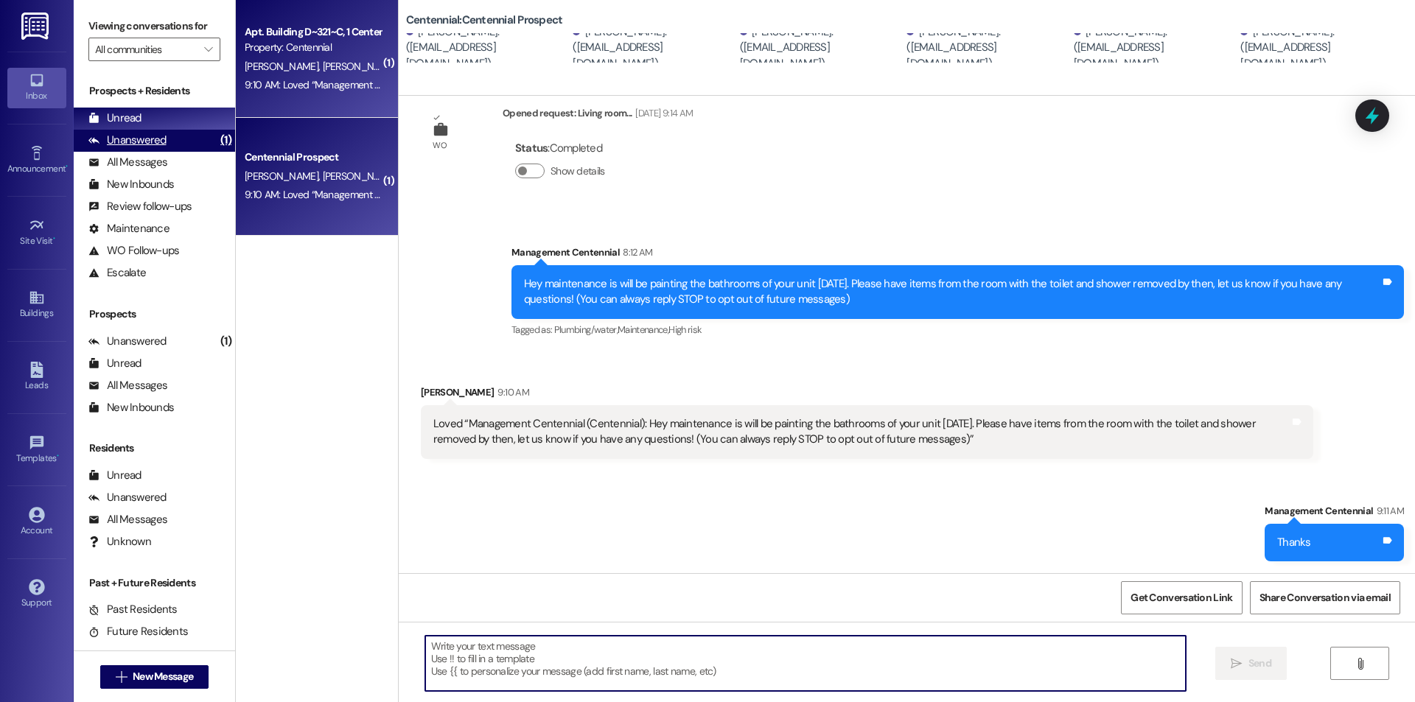
click at [134, 147] on div "Unanswered" at bounding box center [127, 140] width 78 height 15
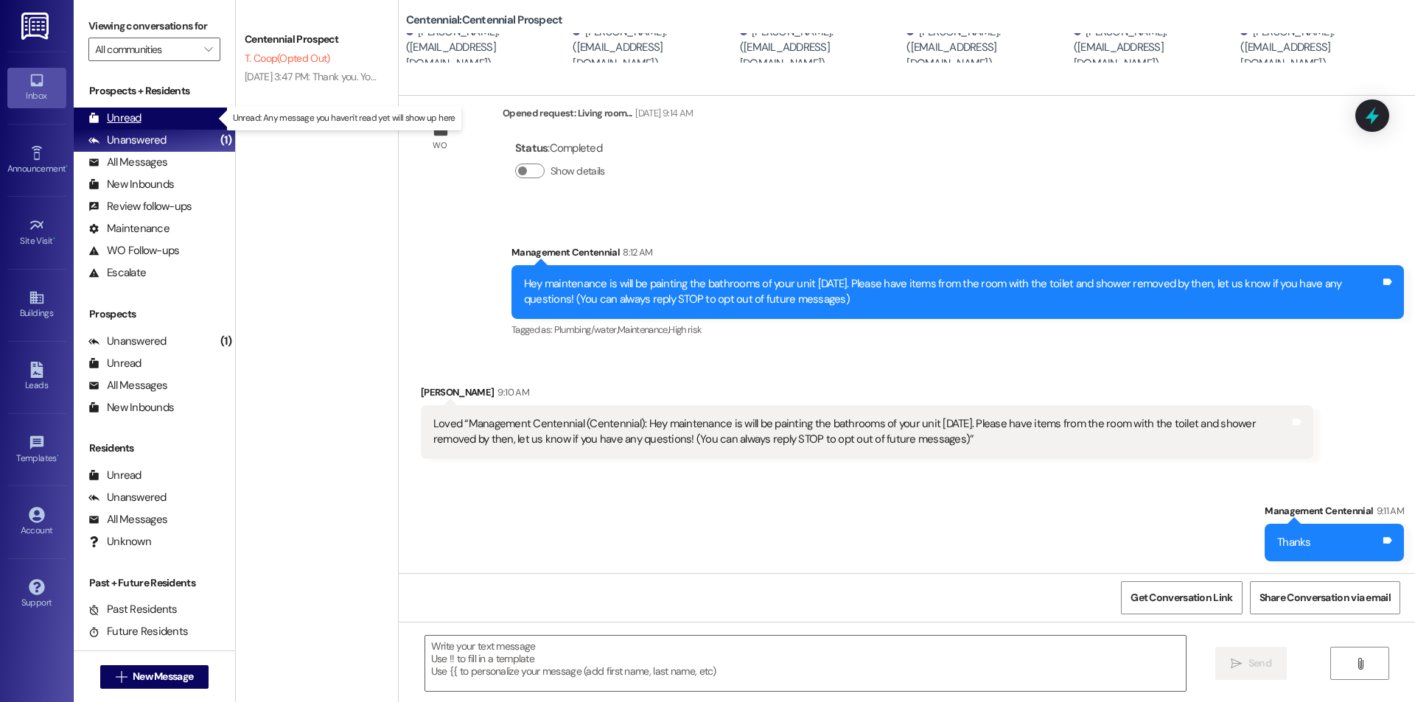
click at [134, 117] on div "Unread" at bounding box center [114, 118] width 53 height 15
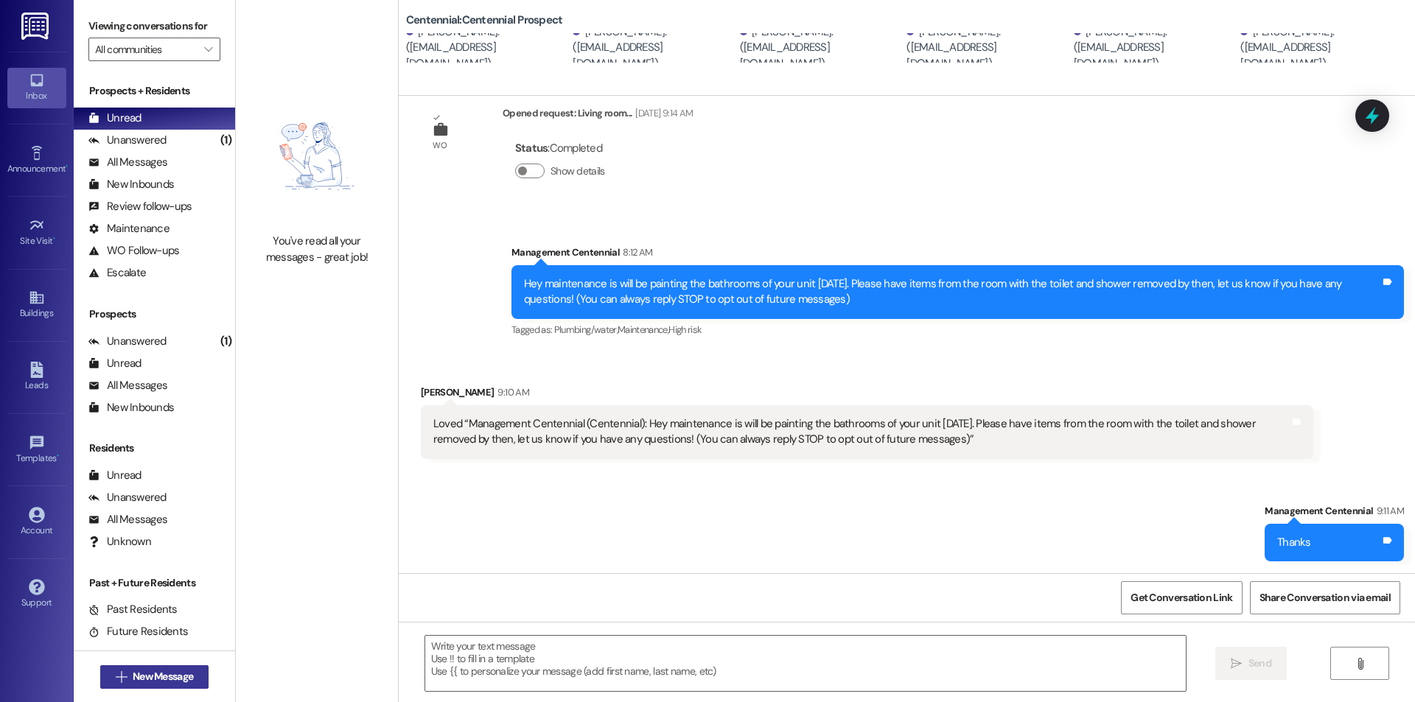
click at [192, 675] on button " New Message" at bounding box center [154, 678] width 109 height 24
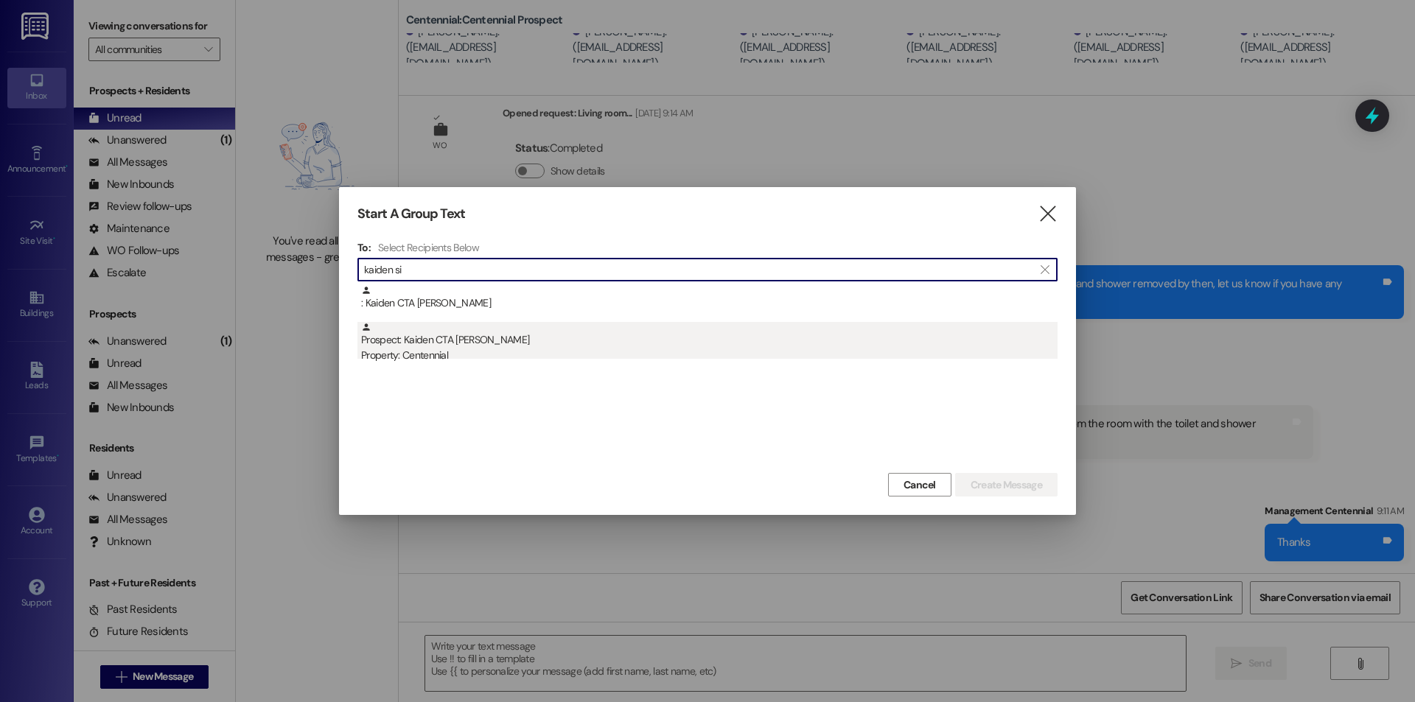
type input "kaiden si"
click at [603, 357] on div "Property: Centennial" at bounding box center [709, 355] width 697 height 15
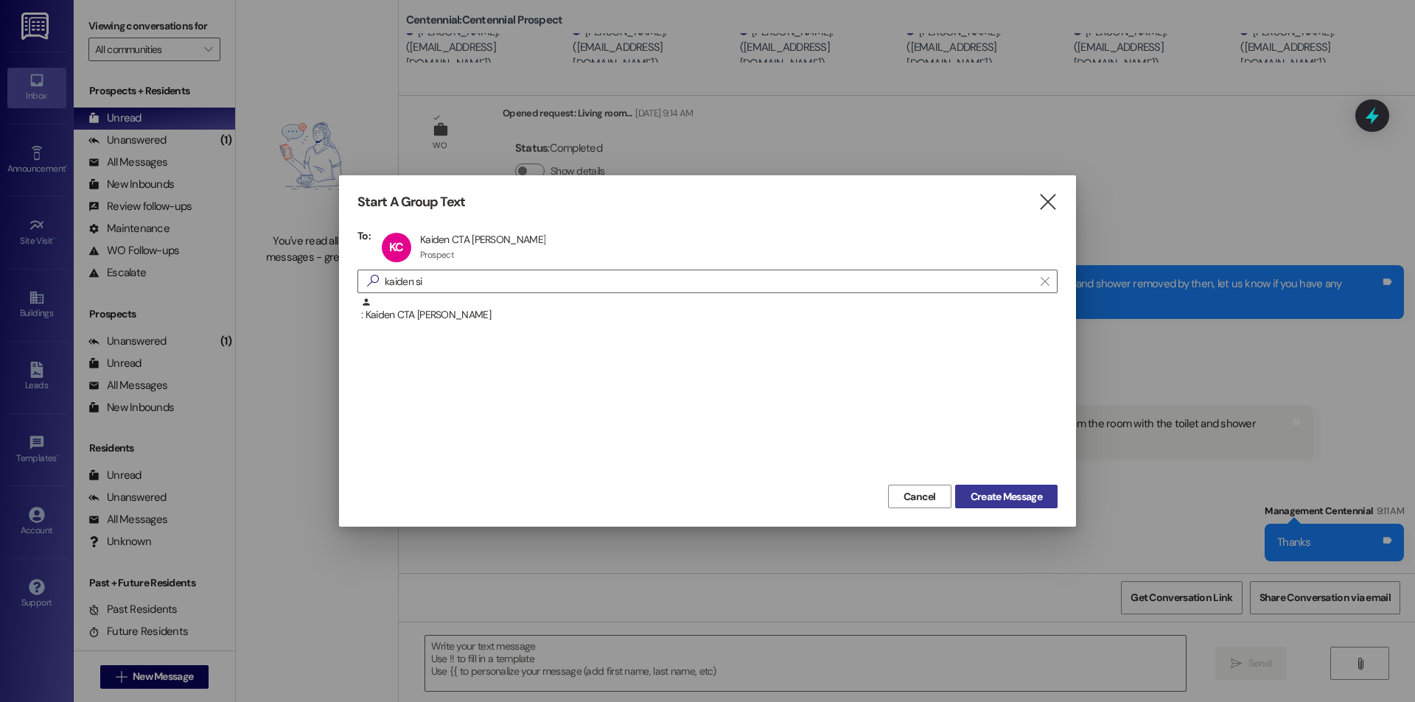
click at [1011, 493] on span "Create Message" at bounding box center [1006, 496] width 71 height 15
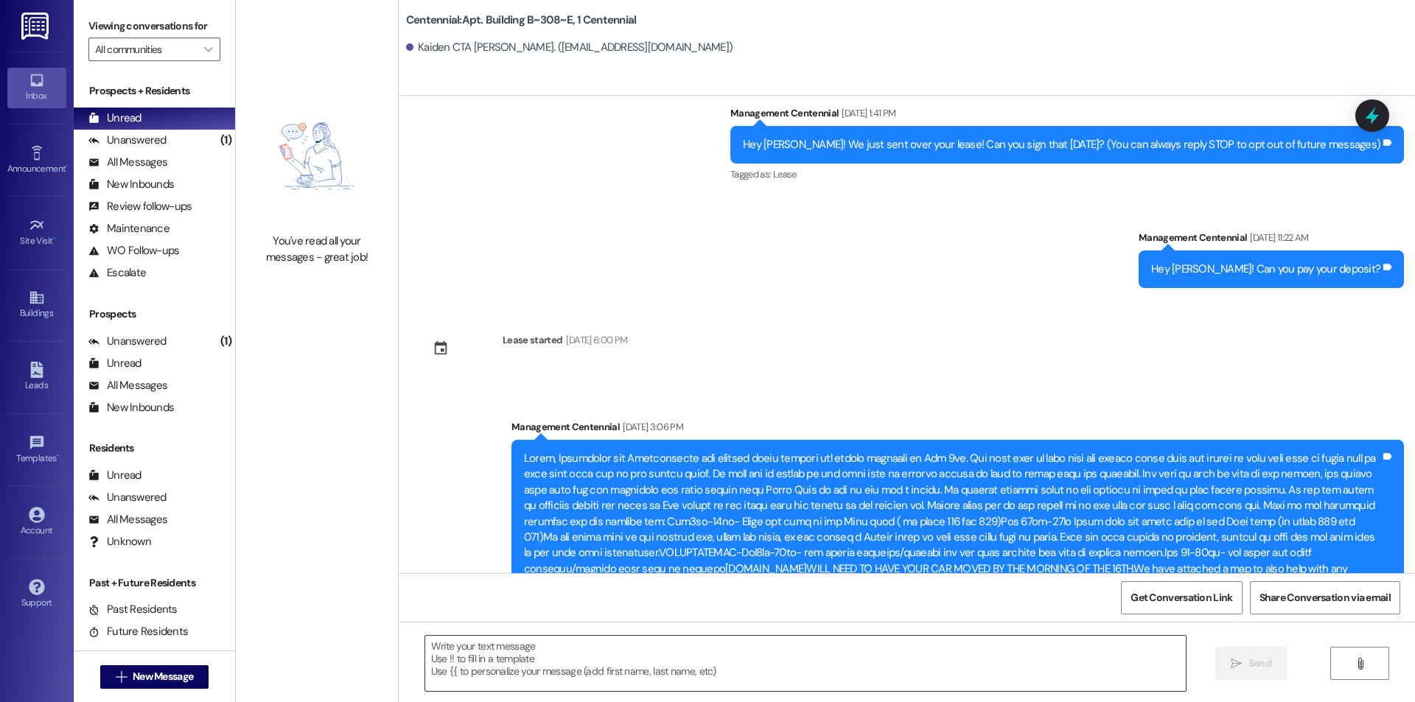
scroll to position [4092, 0]
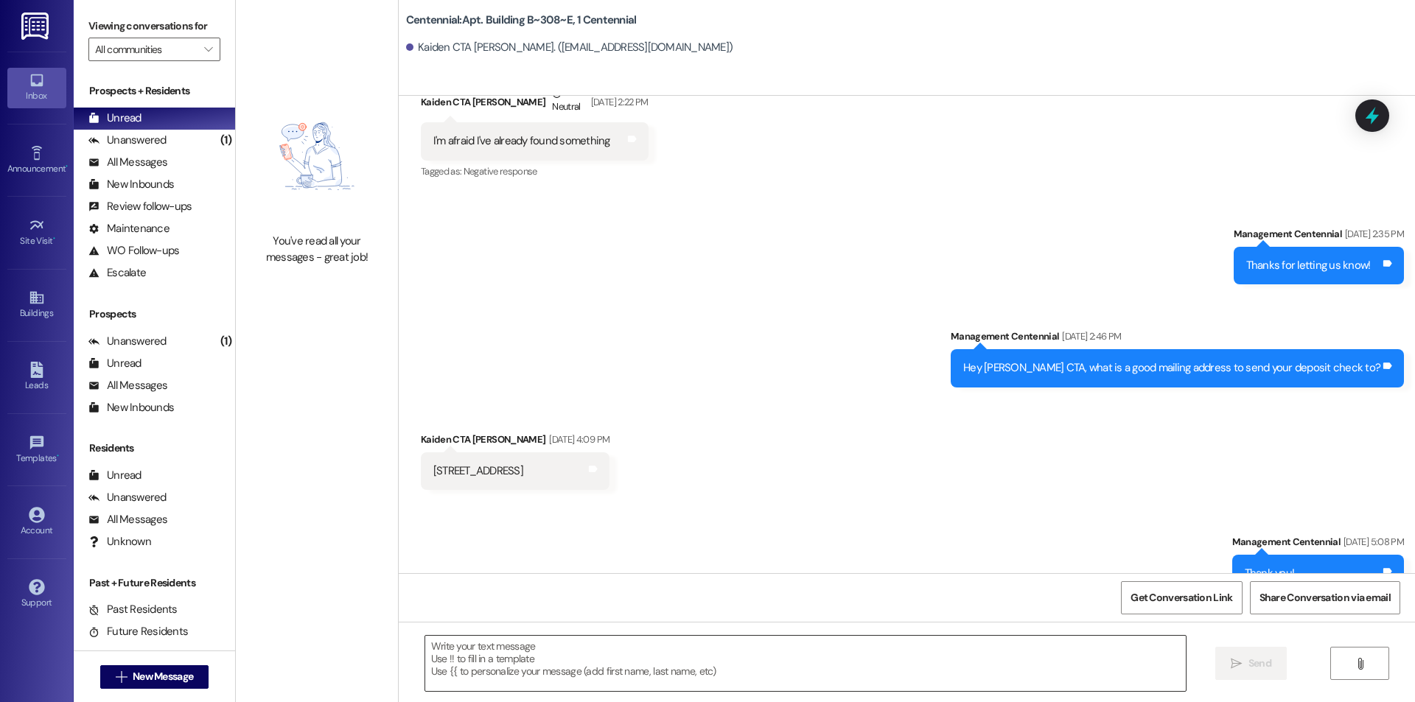
click at [711, 674] on textarea at bounding box center [805, 663] width 761 height 55
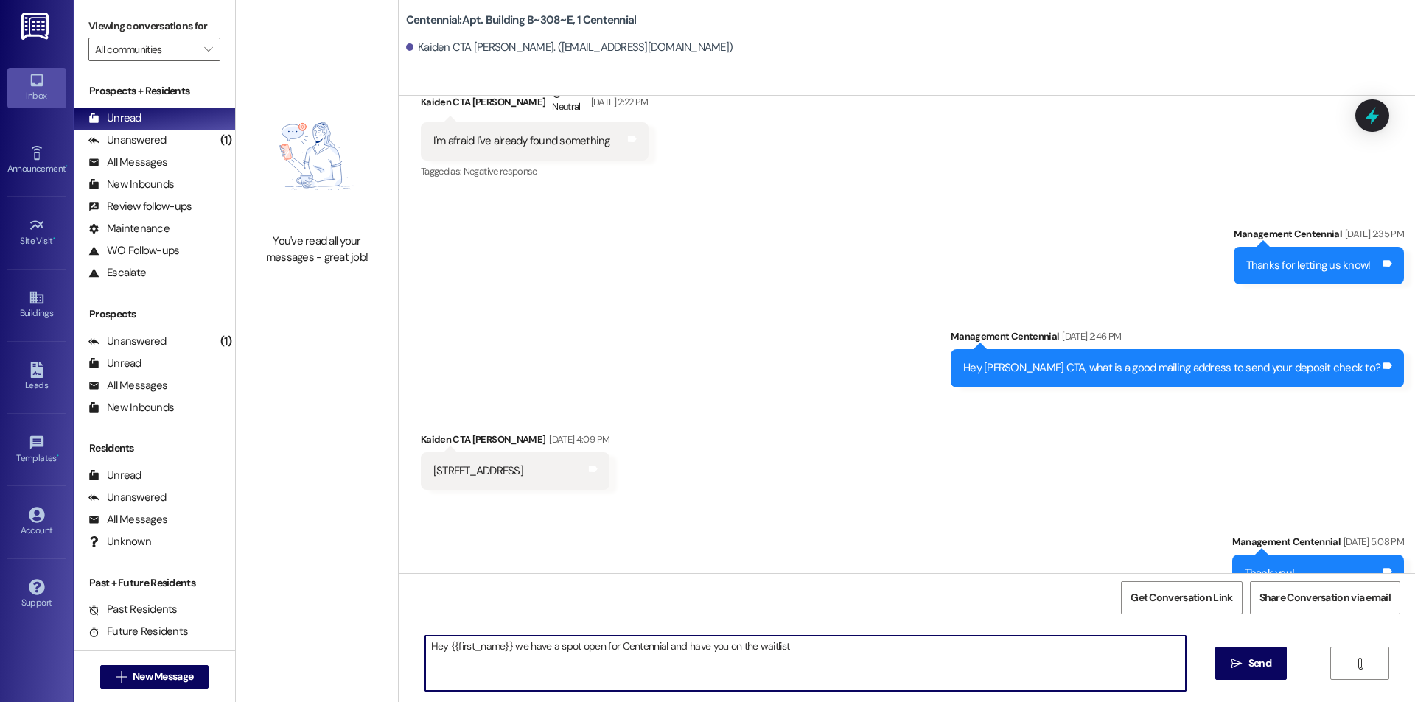
click at [526, 652] on textarea "Hey {{first_name}} we have a spot open for Centennial and have you on the waitl…" at bounding box center [805, 663] width 761 height 55
click at [590, 644] on textarea "Hey {{first_name}} we had a spot open for Centennial and have you on the waitli…" at bounding box center [805, 663] width 761 height 55
click at [828, 652] on textarea "Hey {{first_name}} we had a spot open up for Centennial and have you on the wai…" at bounding box center [805, 663] width 761 height 55
type textarea "Hey {{first_name}} we had a spot open up for Centennial and have you on the wai…"
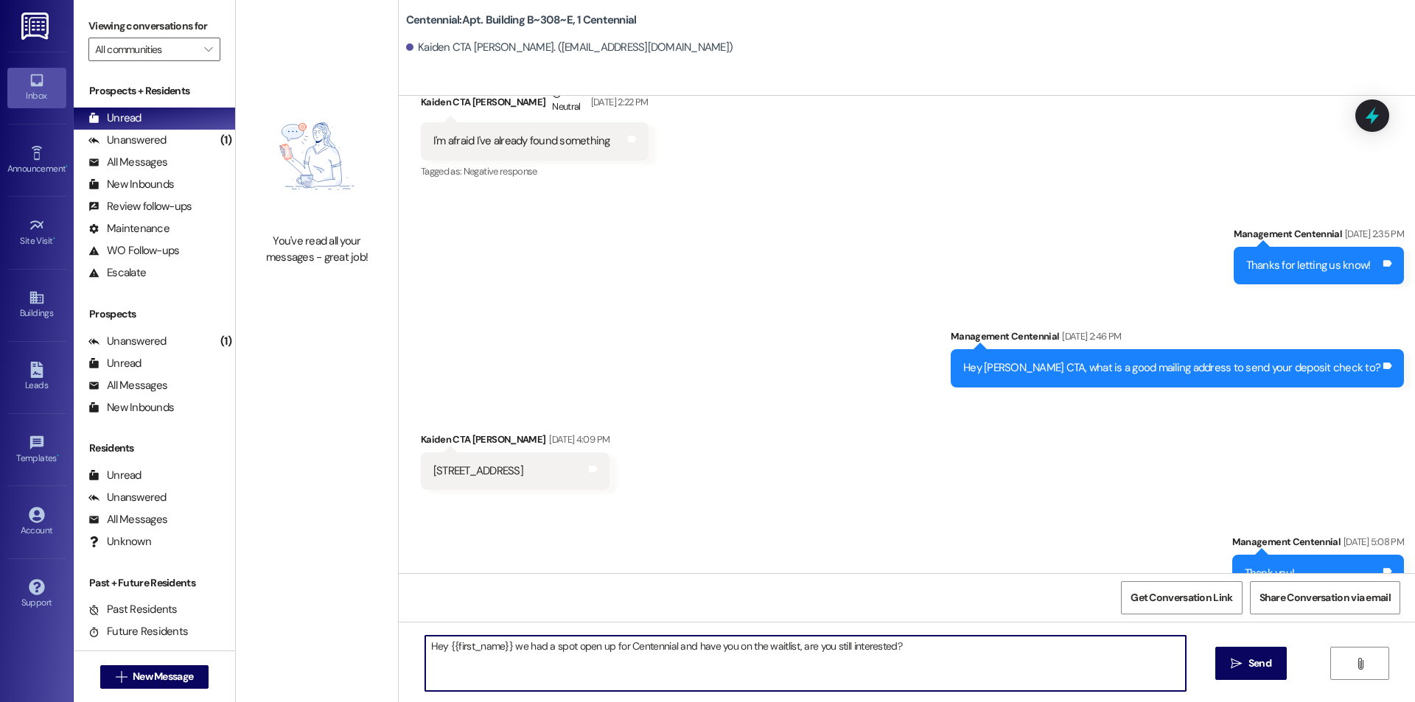
drag, startPoint x: 989, startPoint y: 661, endPoint x: 340, endPoint y: 686, distance: 649.8
click at [340, 686] on div "You've read all your messages - great job! Centennial: Apt. Building B~308~E, 1…" at bounding box center [825, 351] width 1179 height 702
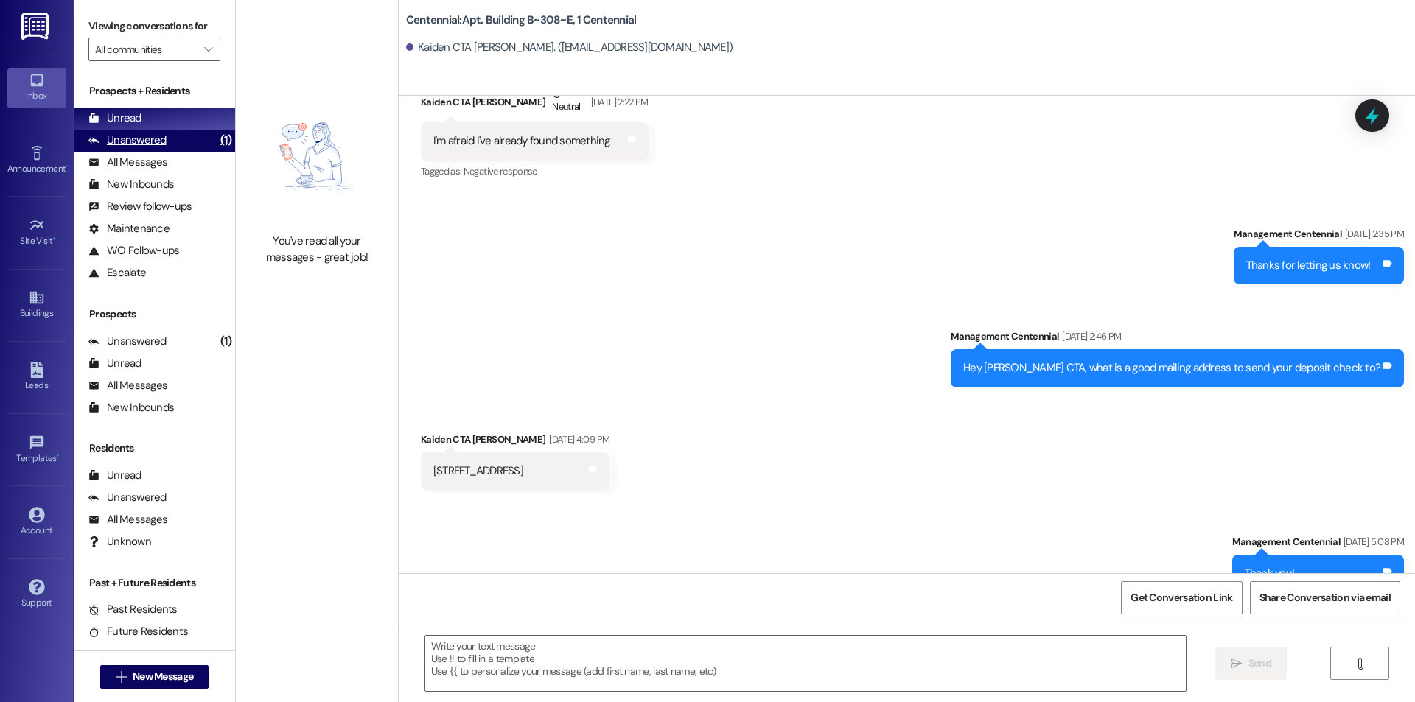
click at [119, 141] on div "Unanswered" at bounding box center [127, 140] width 78 height 15
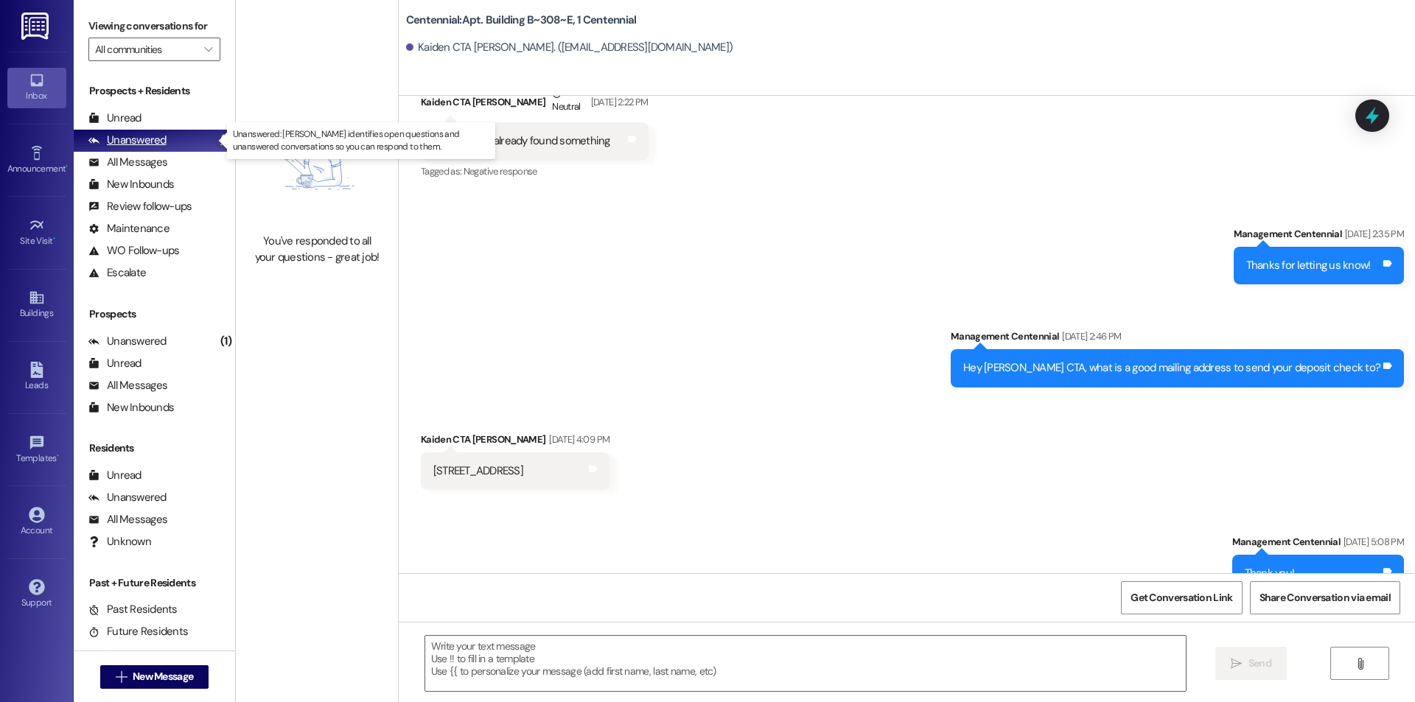
click at [122, 131] on div "Unanswered (1)" at bounding box center [154, 141] width 161 height 22
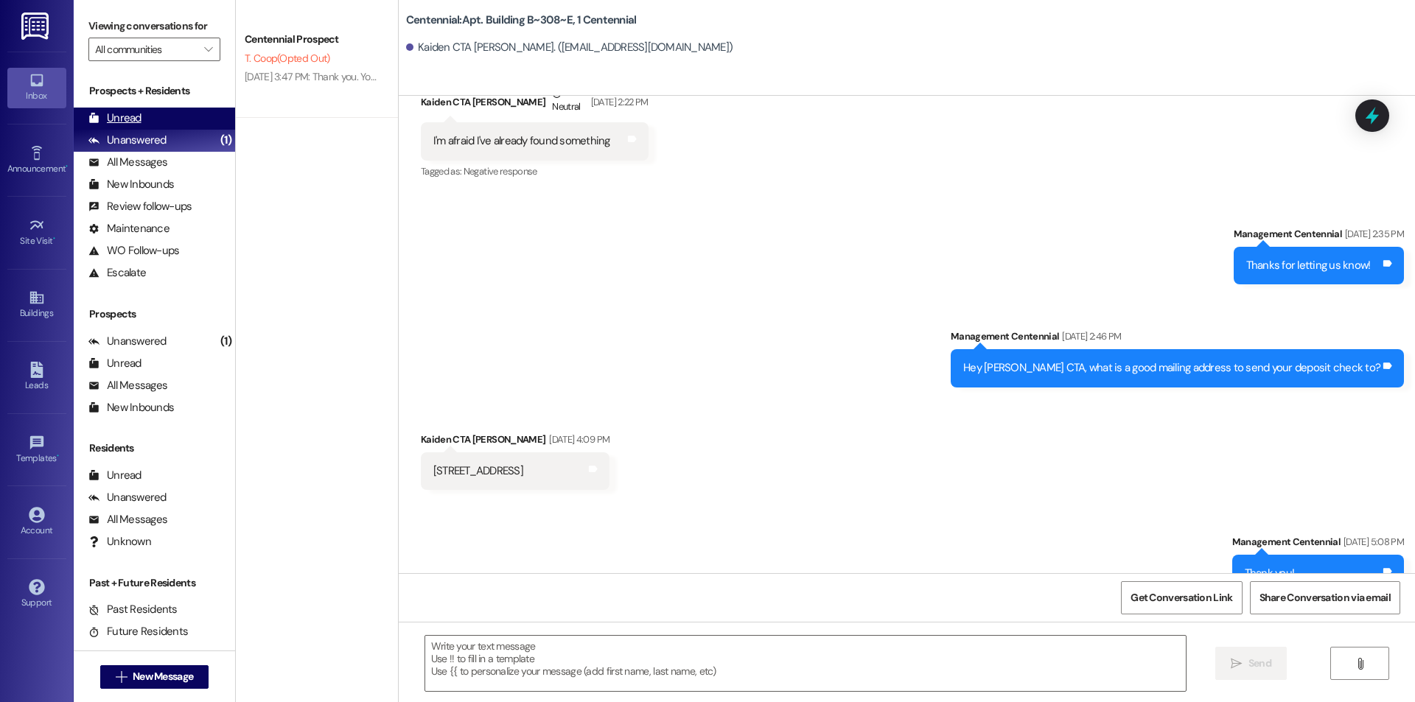
click at [125, 125] on div "Unread" at bounding box center [114, 118] width 53 height 15
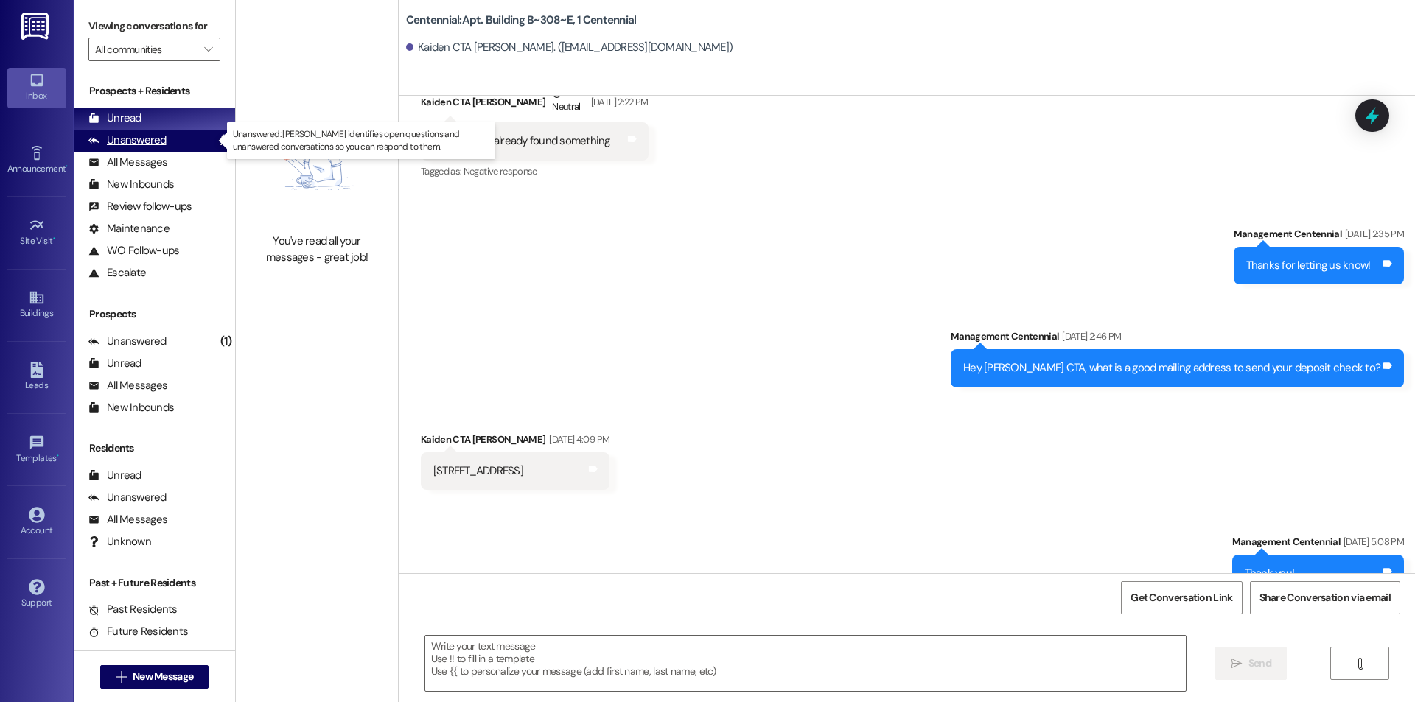
click at [111, 131] on div "Unanswered (1)" at bounding box center [154, 141] width 161 height 22
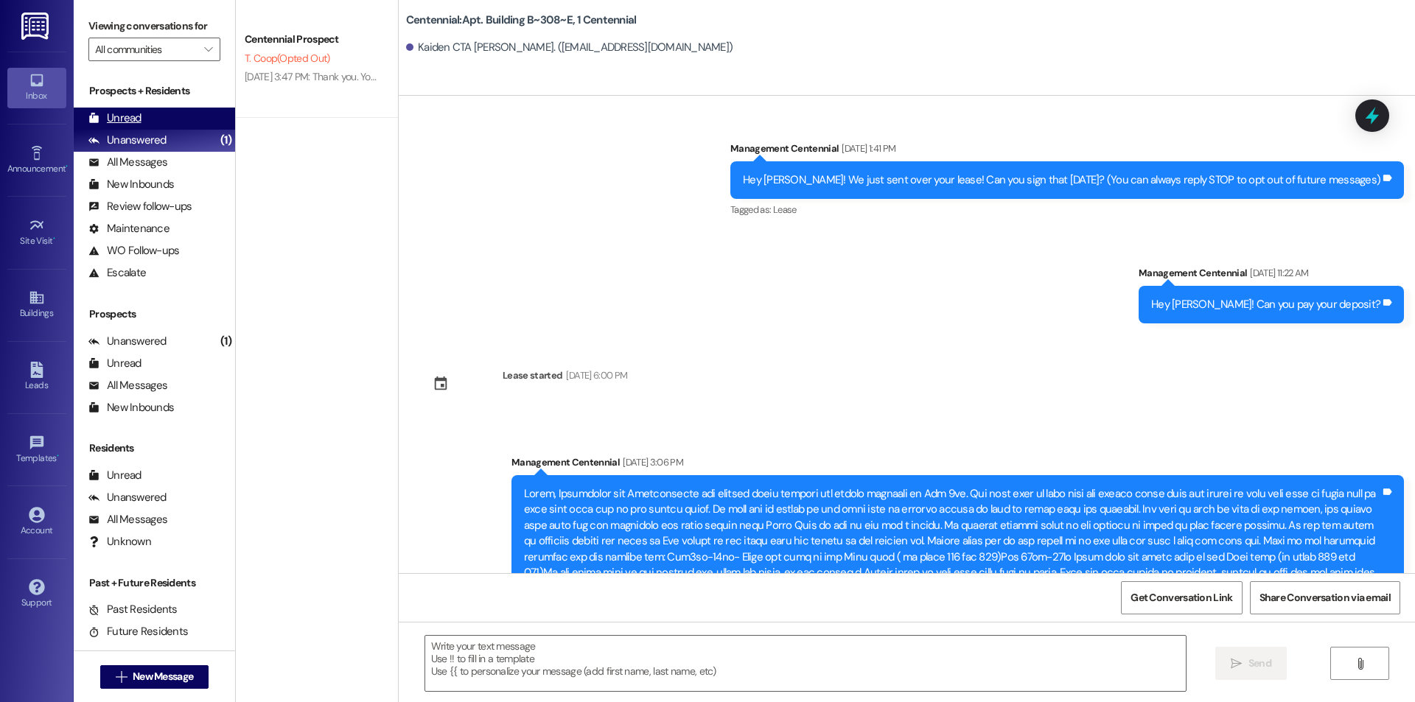
click at [116, 114] on div "Unread" at bounding box center [114, 118] width 53 height 15
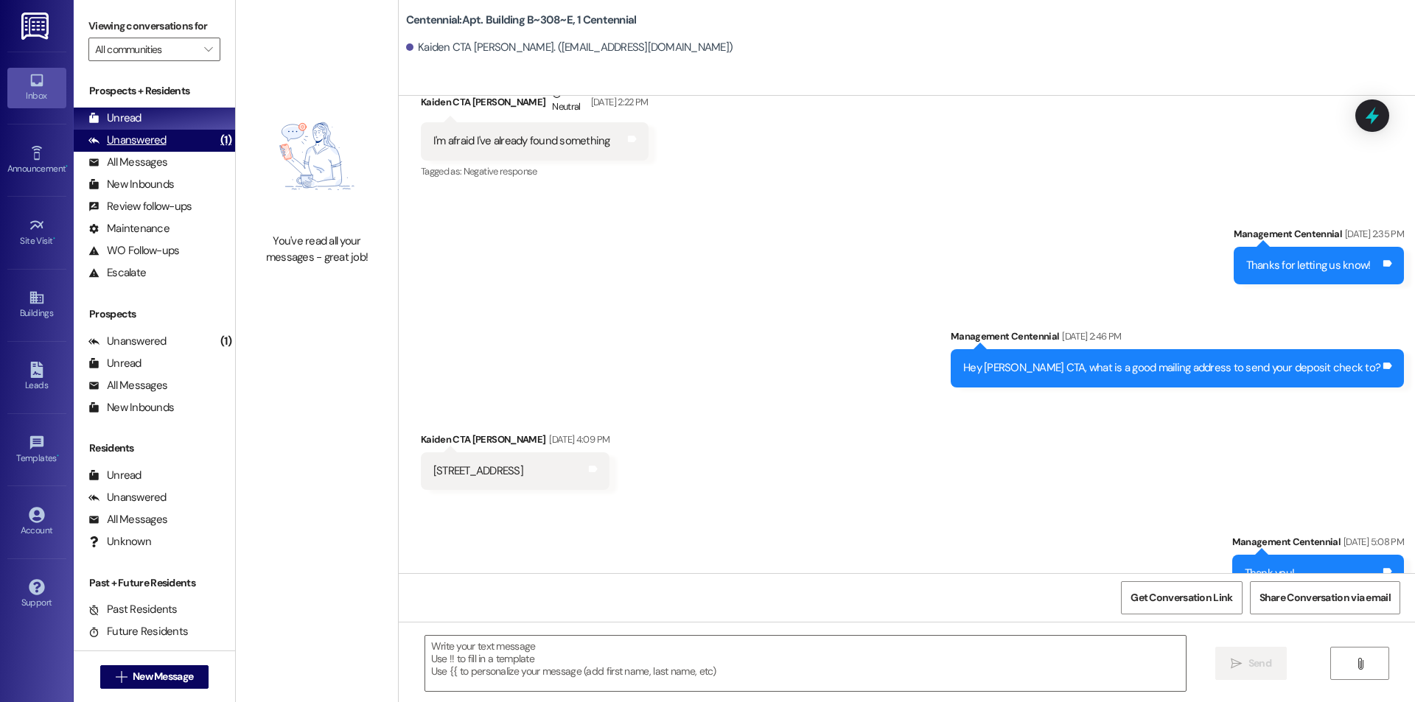
click at [119, 139] on div "Unanswered" at bounding box center [127, 140] width 78 height 15
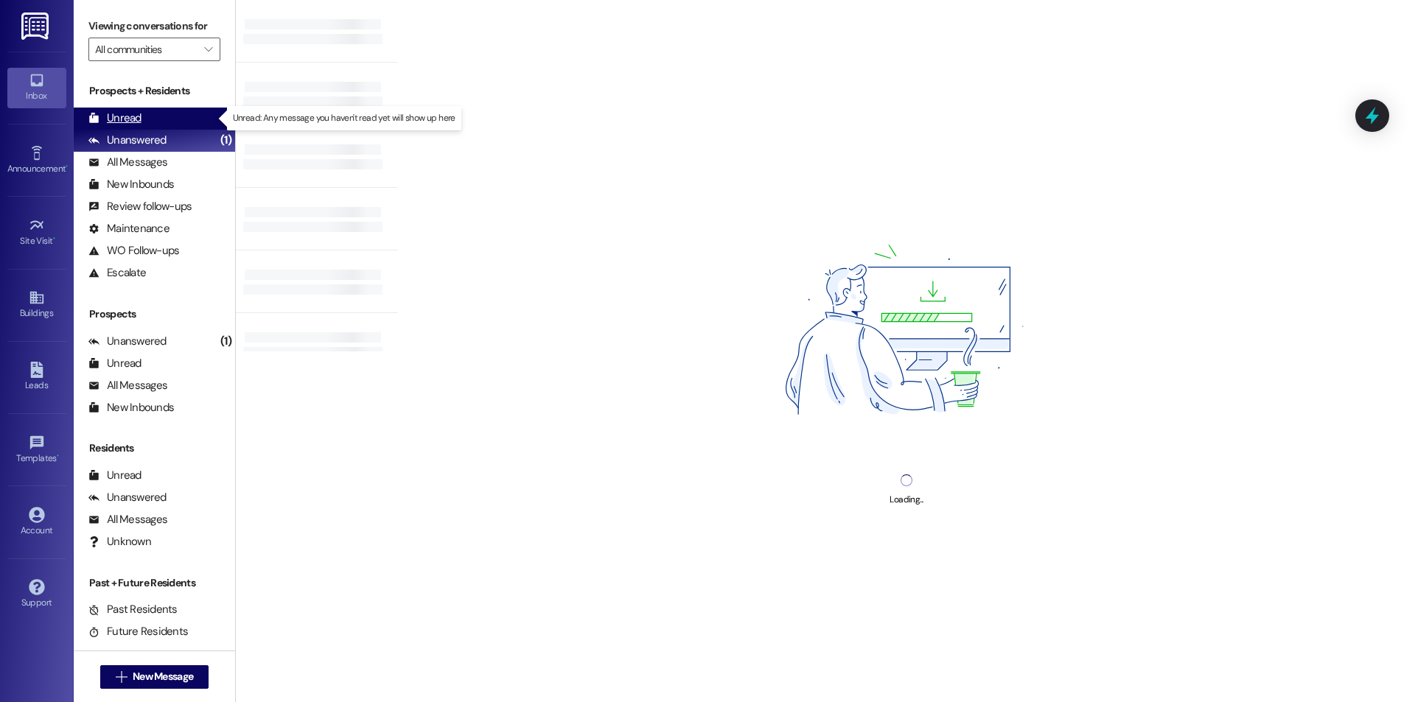
click at [126, 118] on div "Unread" at bounding box center [114, 118] width 53 height 15
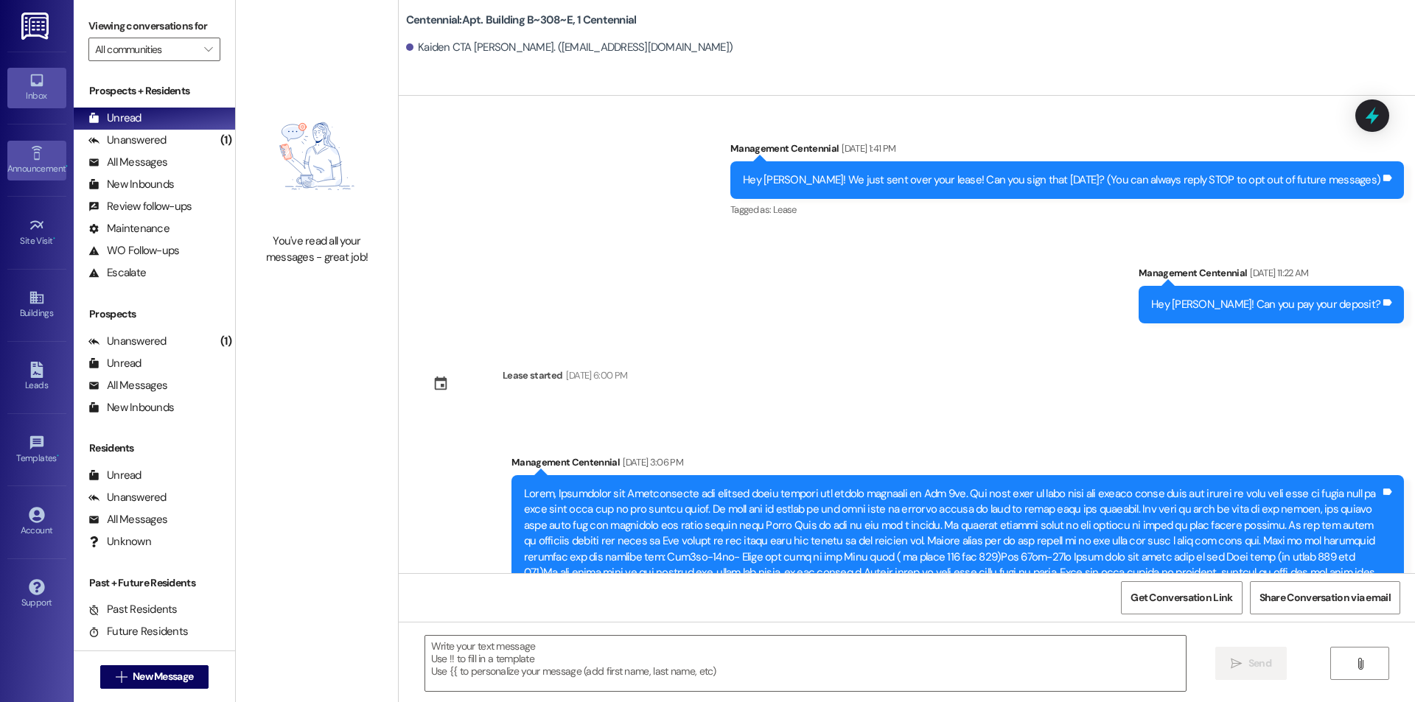
scroll to position [3988, 0]
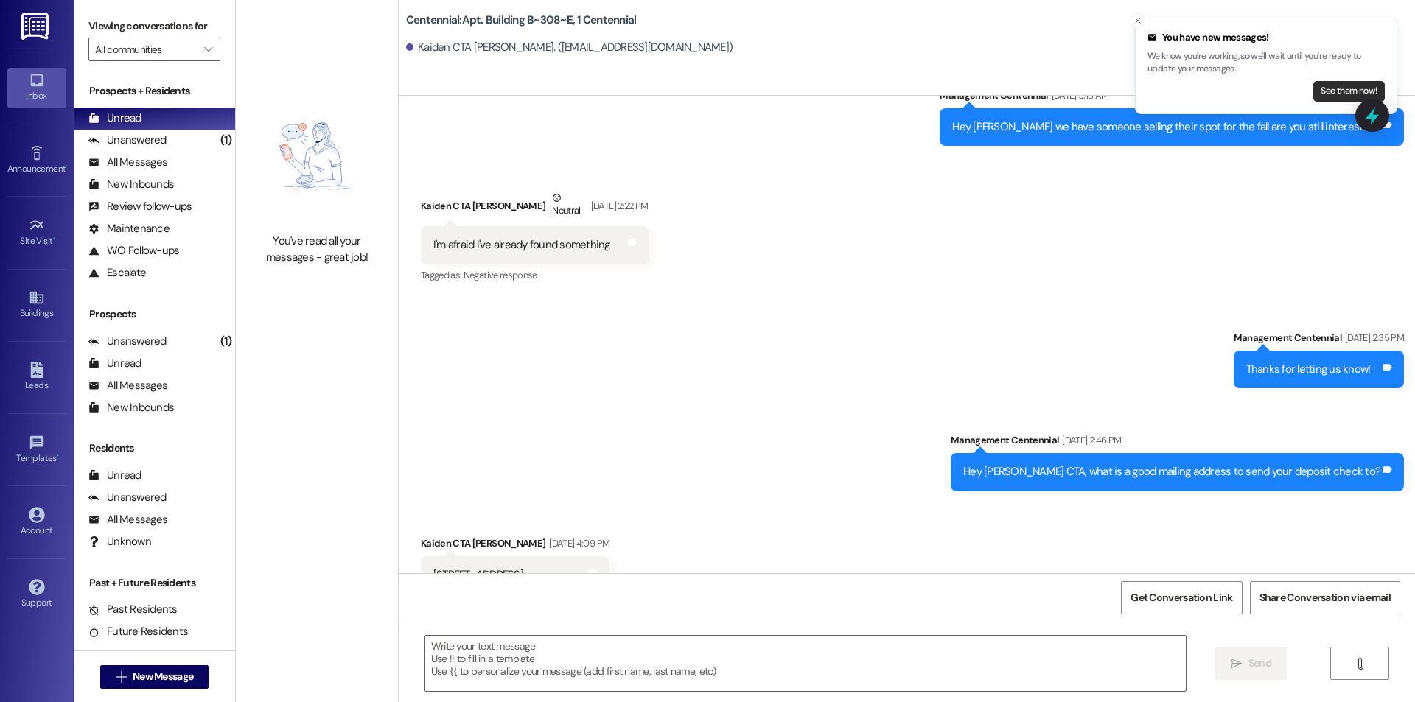
click at [1322, 91] on button "See them now!" at bounding box center [1349, 91] width 71 height 21
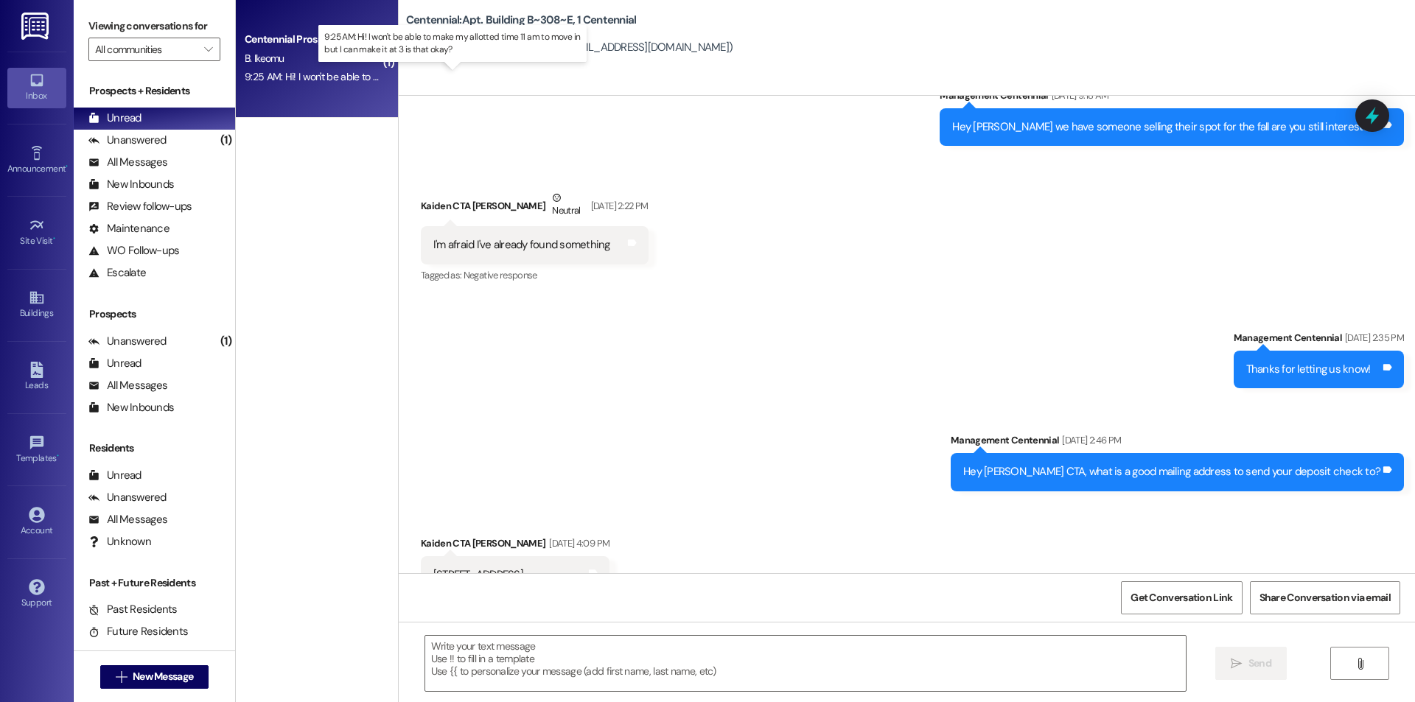
click at [309, 81] on div "9:25 AM: Hi! I won't be able to make my allotted time 11 am to move in but I ca…" at bounding box center [465, 76] width 440 height 13
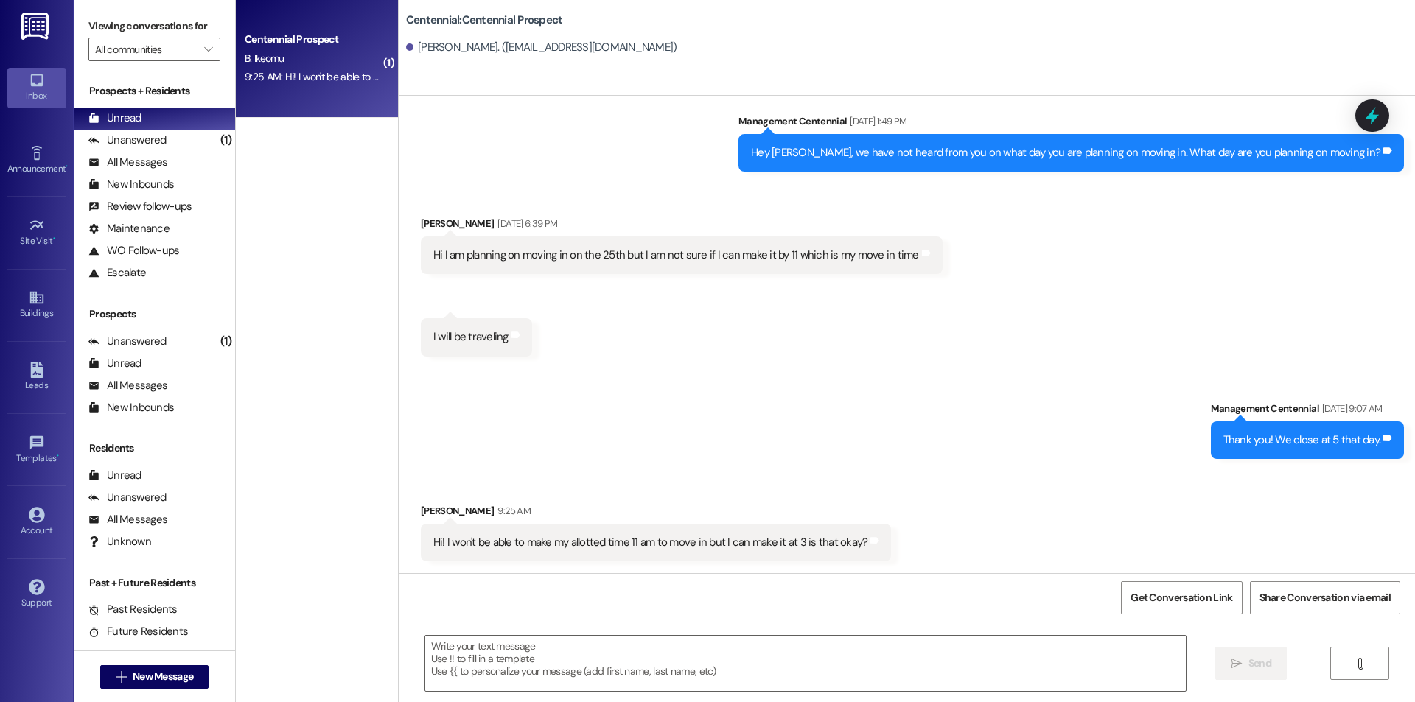
scroll to position [1639, 0]
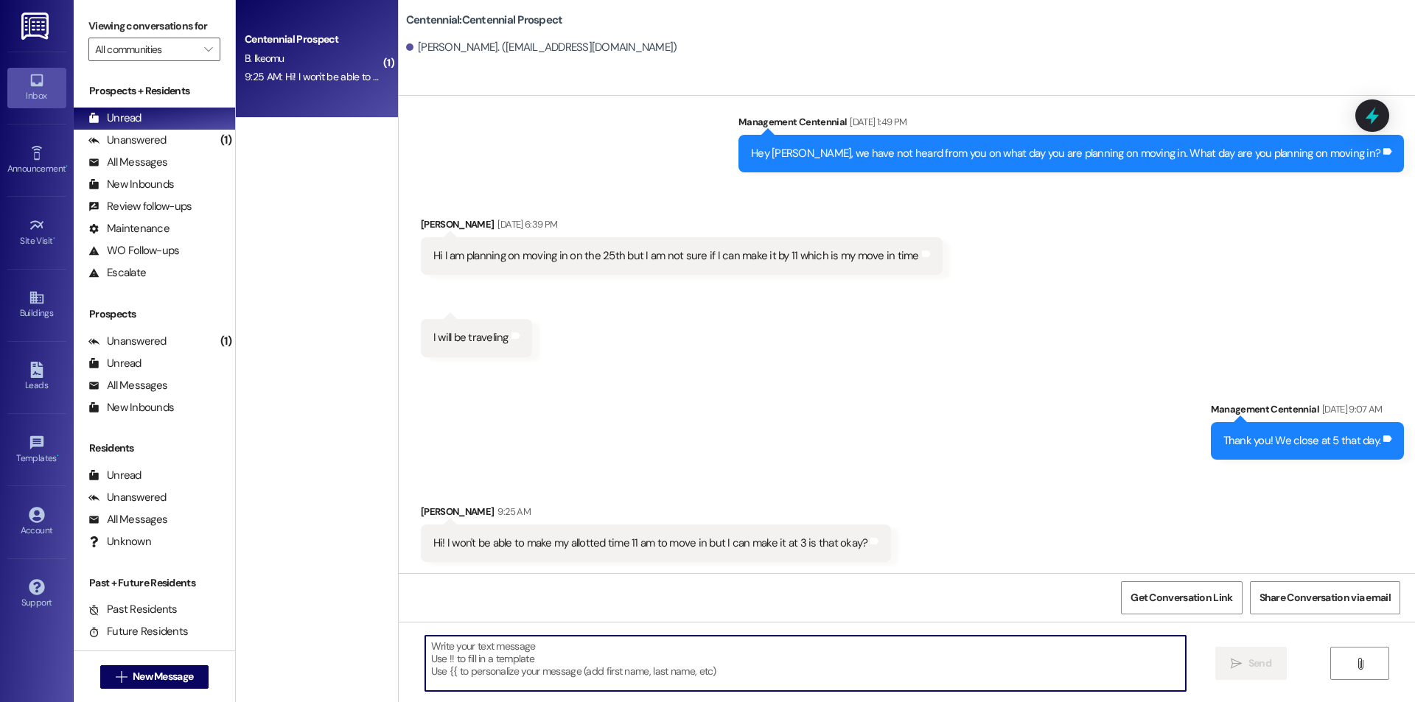
click at [627, 669] on textarea at bounding box center [805, 663] width 761 height 55
type textarea "Yes that works!"
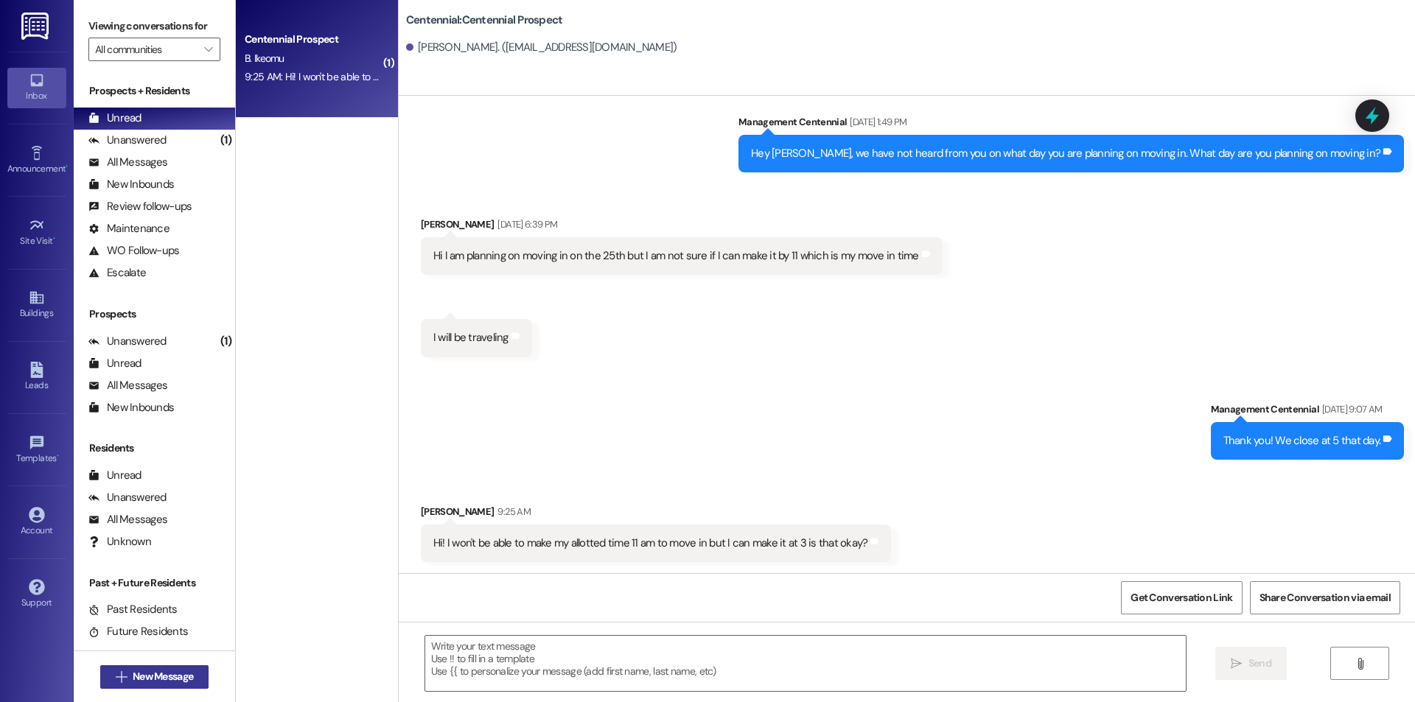
click at [164, 678] on span "New Message" at bounding box center [163, 676] width 60 height 15
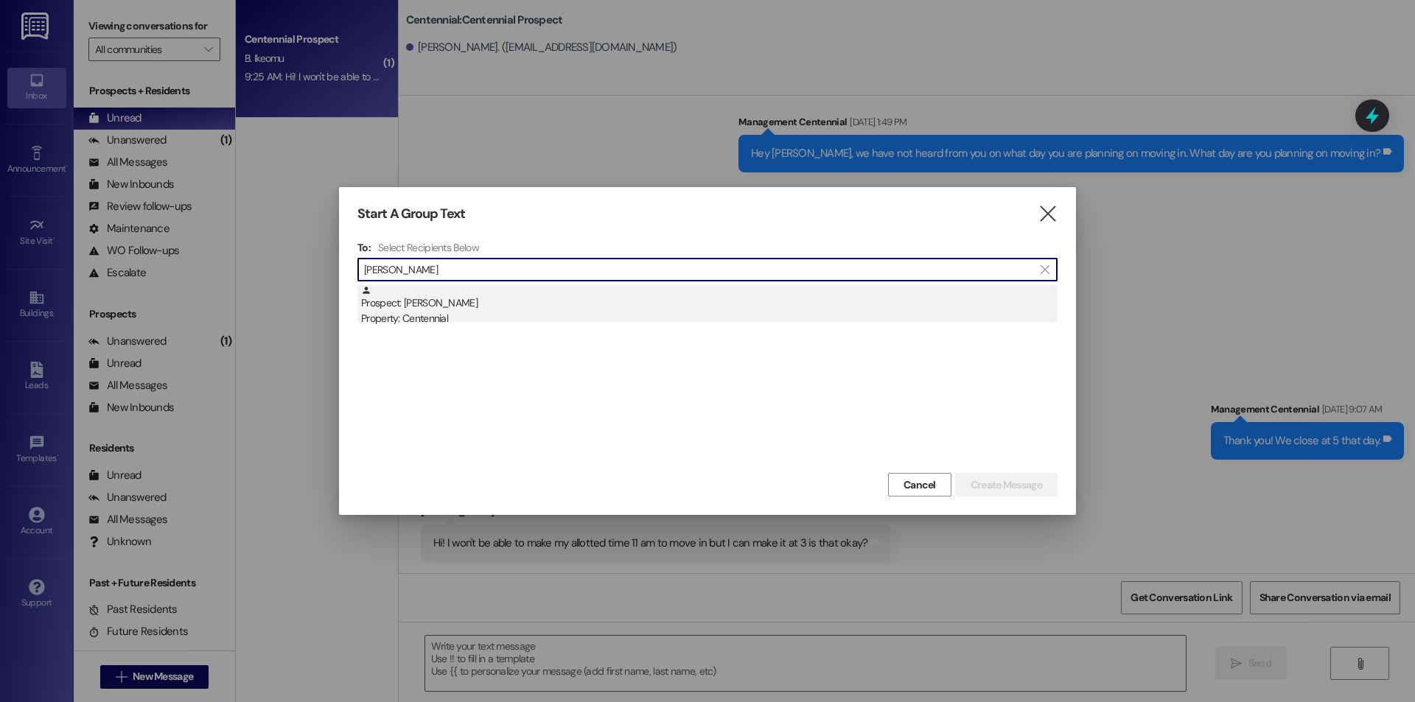
type input "[PERSON_NAME]"
click at [495, 295] on div "Prospect: [PERSON_NAME] Property: Centennial" at bounding box center [709, 306] width 697 height 42
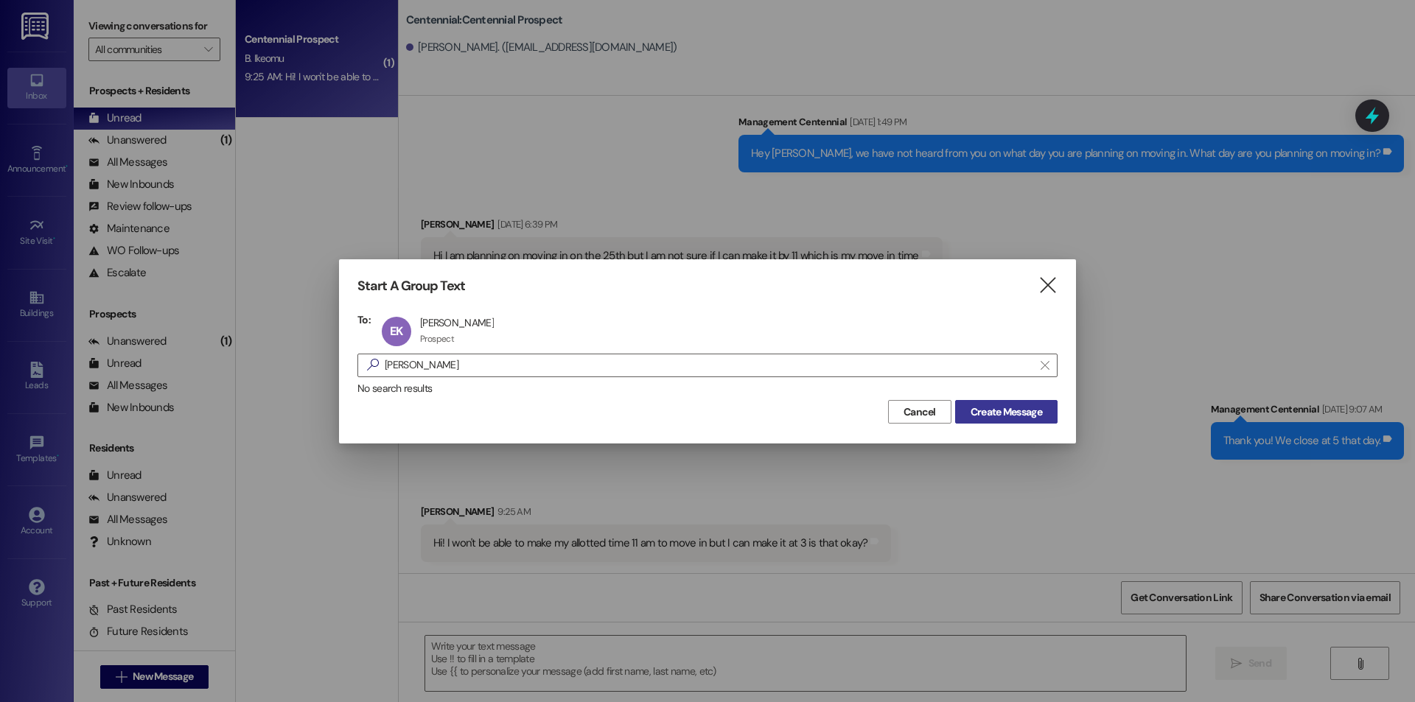
click at [995, 416] on span "Create Message" at bounding box center [1006, 412] width 71 height 15
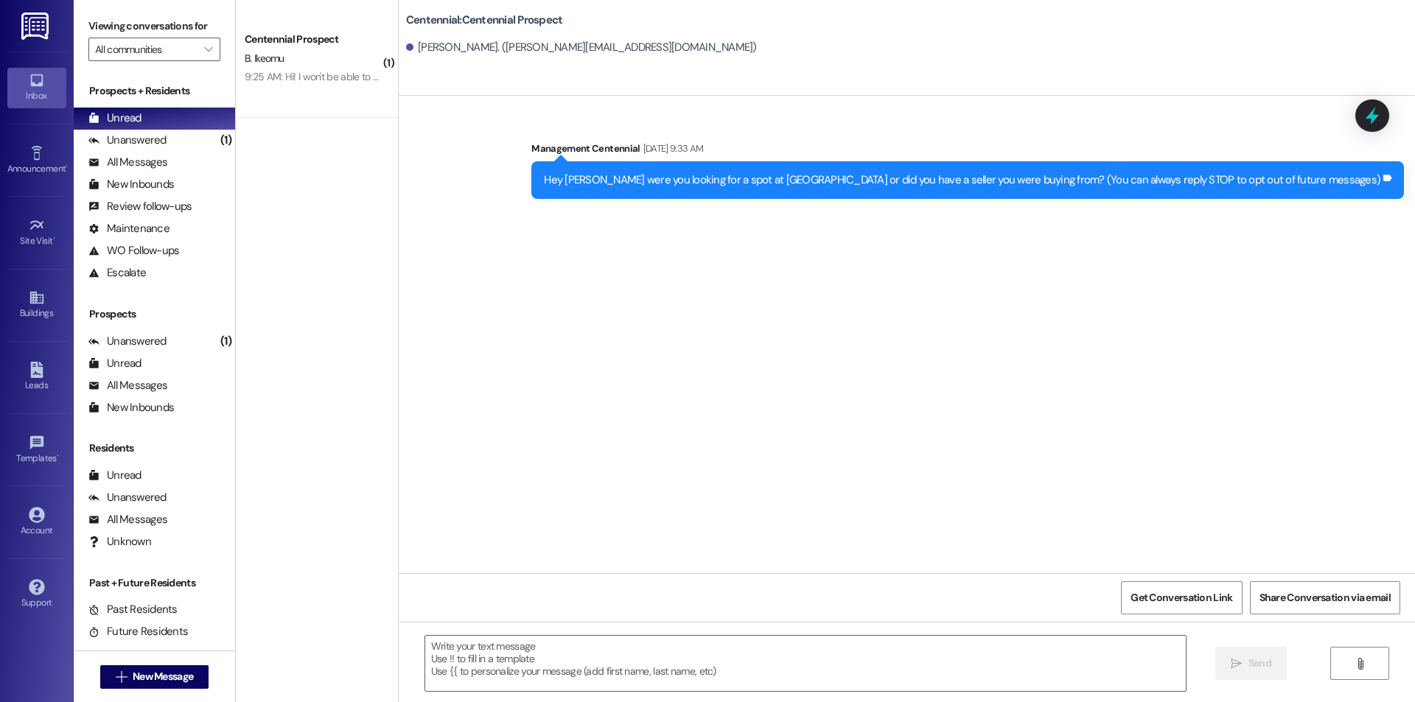
scroll to position [0, 0]
click at [179, 674] on span "New Message" at bounding box center [163, 676] width 60 height 15
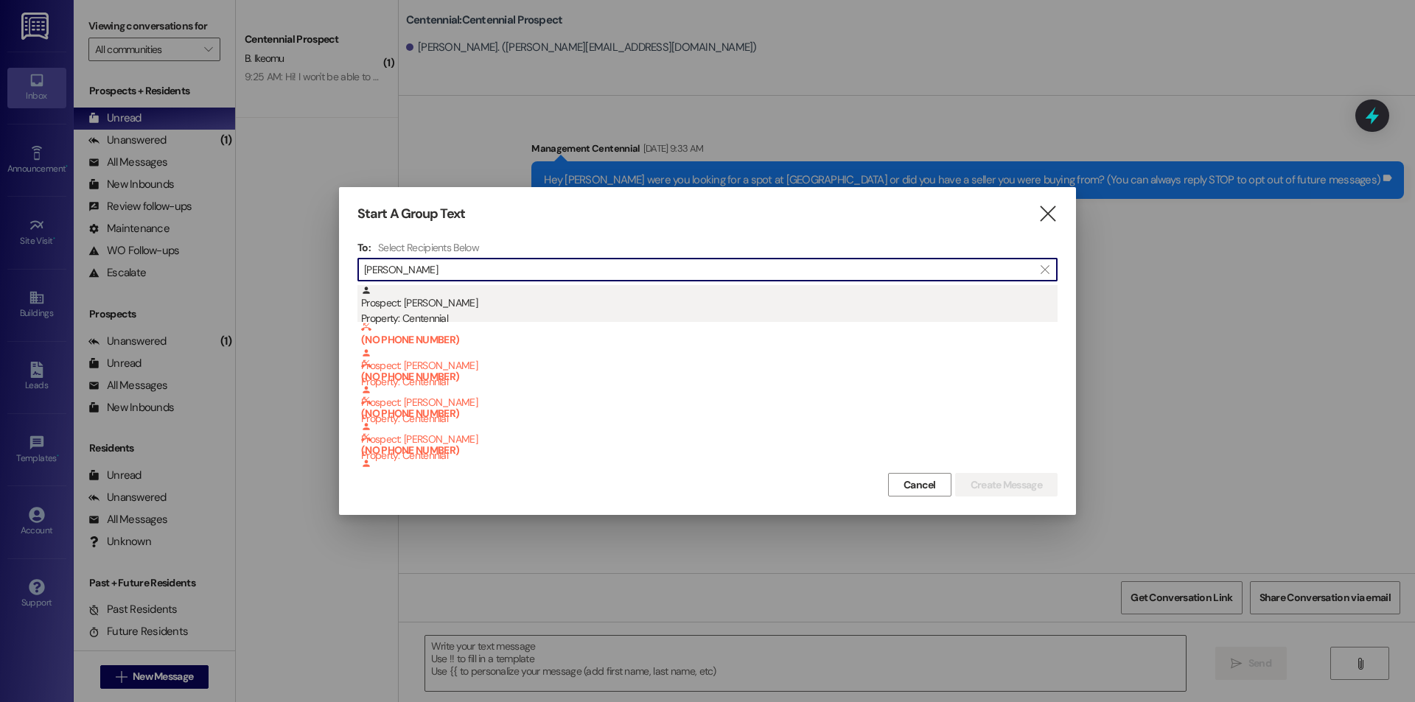
type input "[PERSON_NAME]"
click at [441, 313] on div "Property: Centennial" at bounding box center [709, 318] width 697 height 15
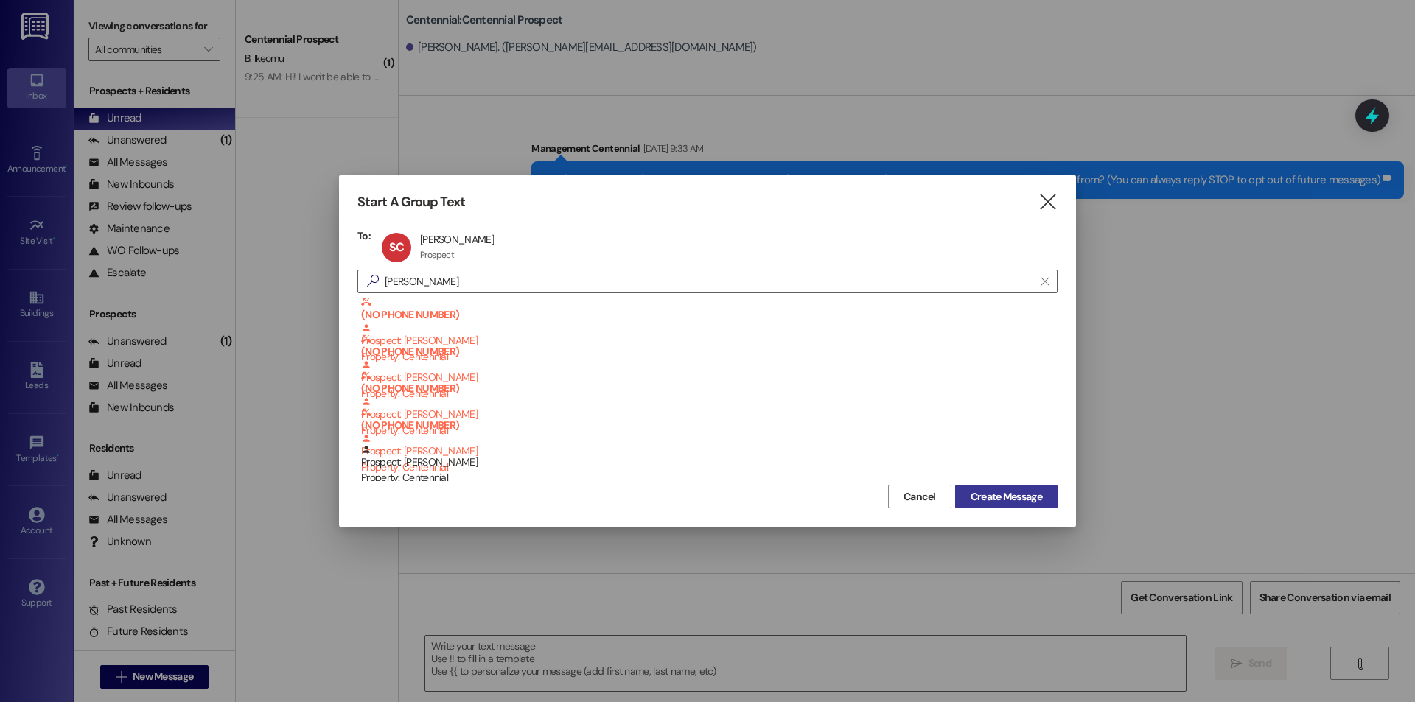
click at [1025, 498] on span "Create Message" at bounding box center [1006, 496] width 71 height 15
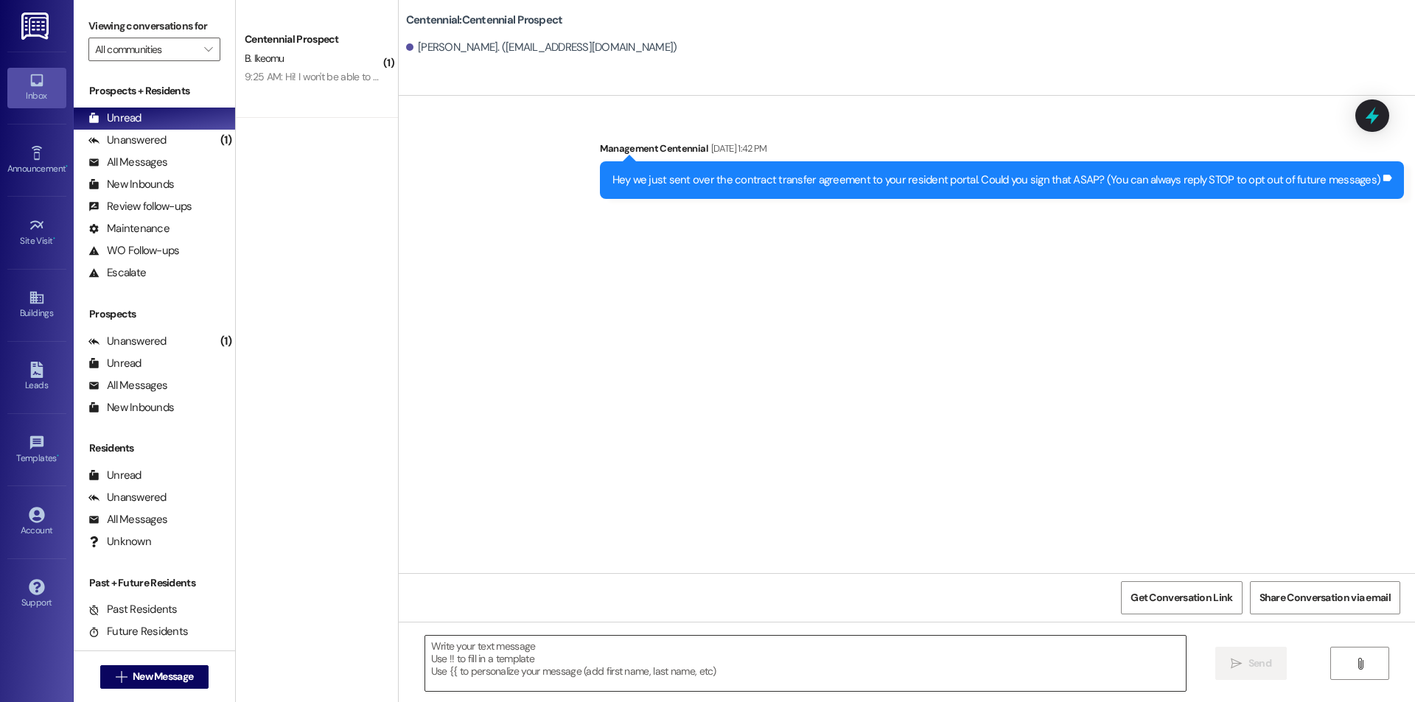
click at [885, 669] on textarea at bounding box center [805, 663] width 761 height 55
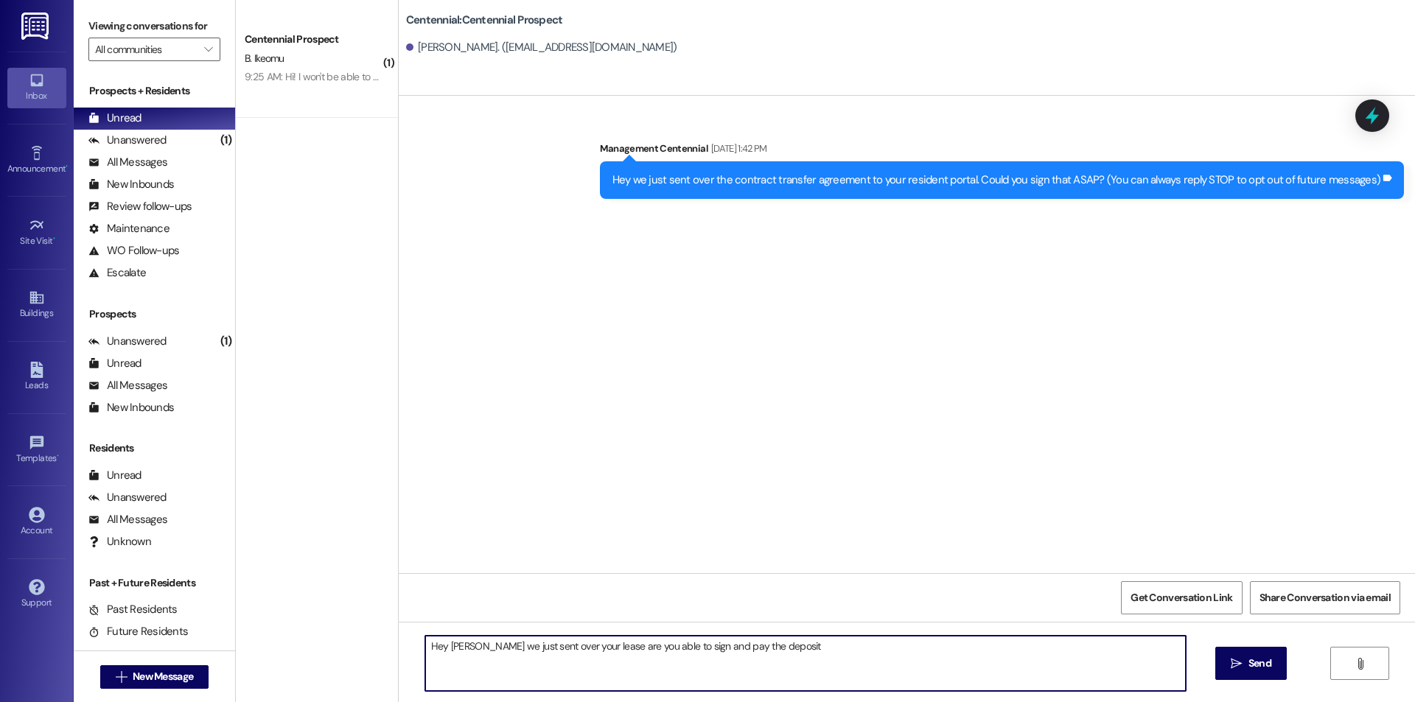
type textarea "Hey [PERSON_NAME] we just sent over your lease are you able to sign and pay the…"
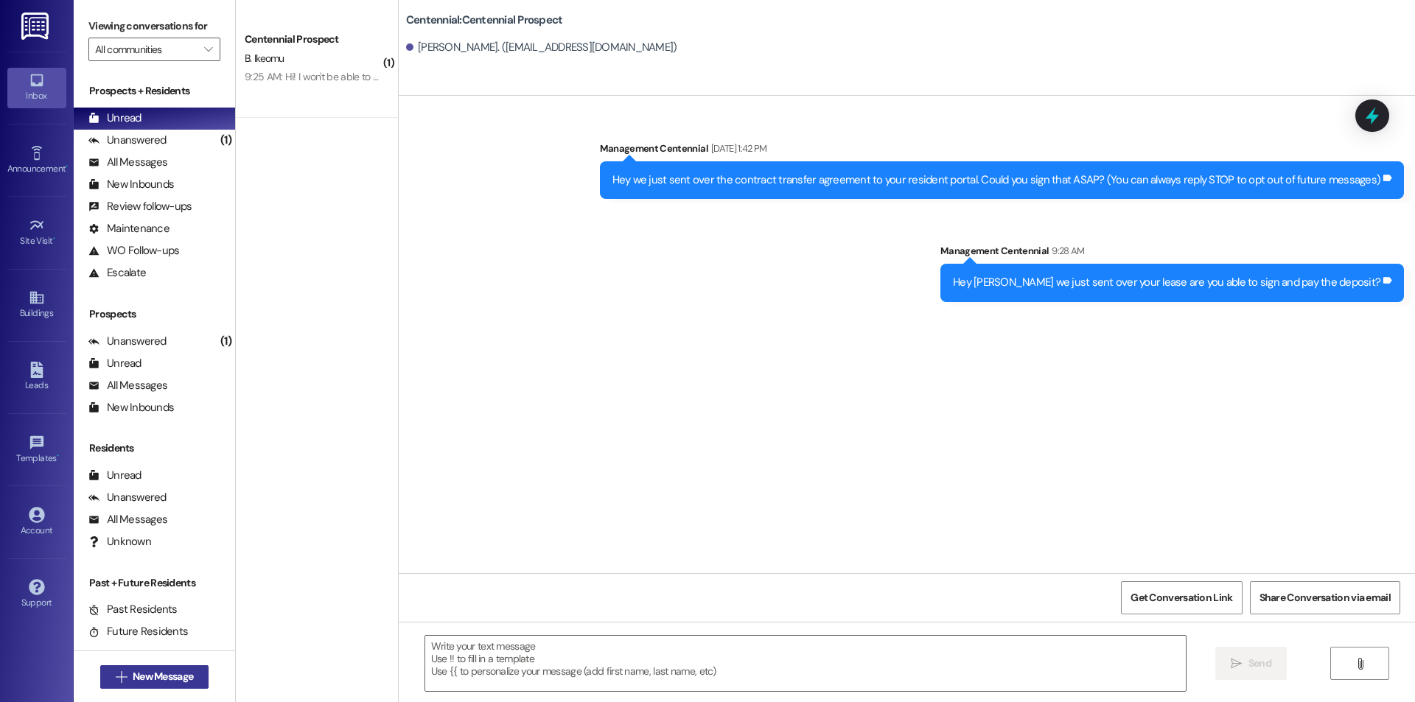
click at [113, 669] on span " New Message" at bounding box center [155, 676] width 84 height 15
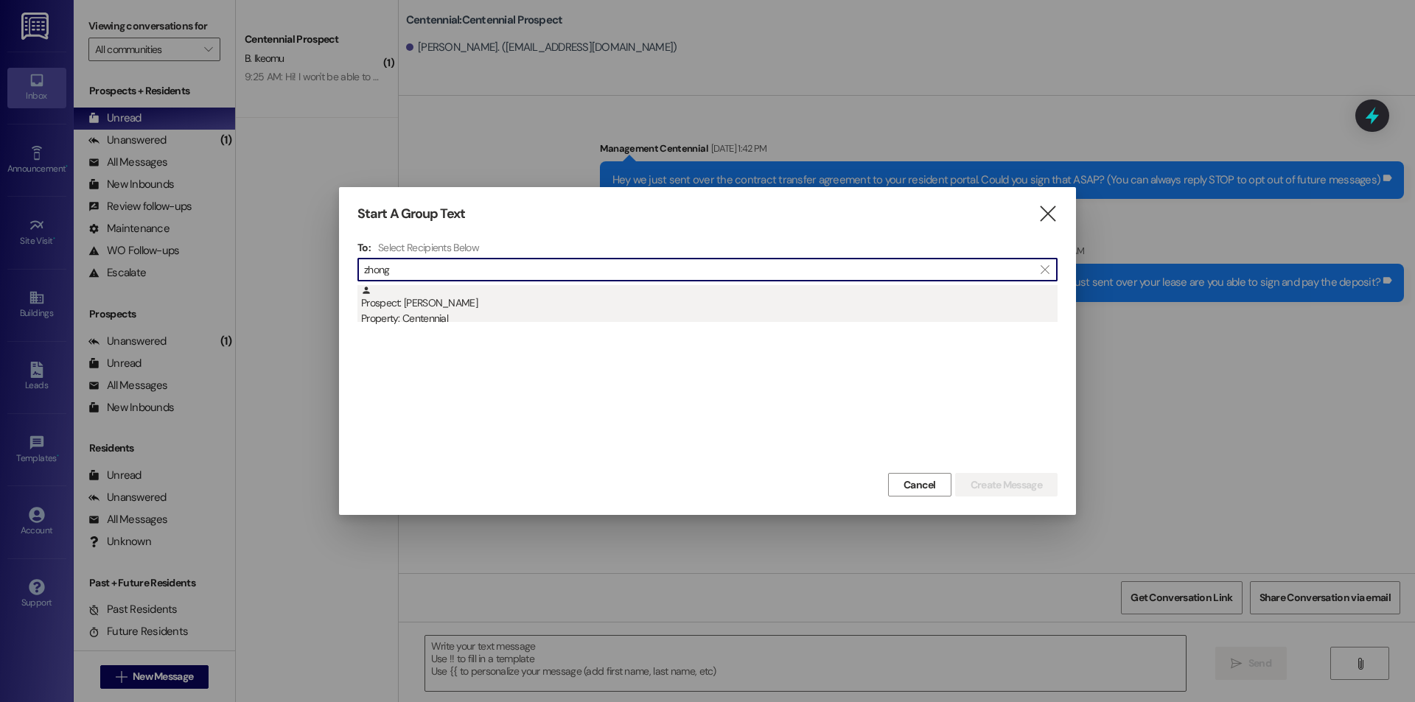
type input "zhong"
click at [683, 301] on div "Prospect: [GEOGRAPHIC_DATA][PERSON_NAME] Property: Centennial" at bounding box center [709, 306] width 697 height 42
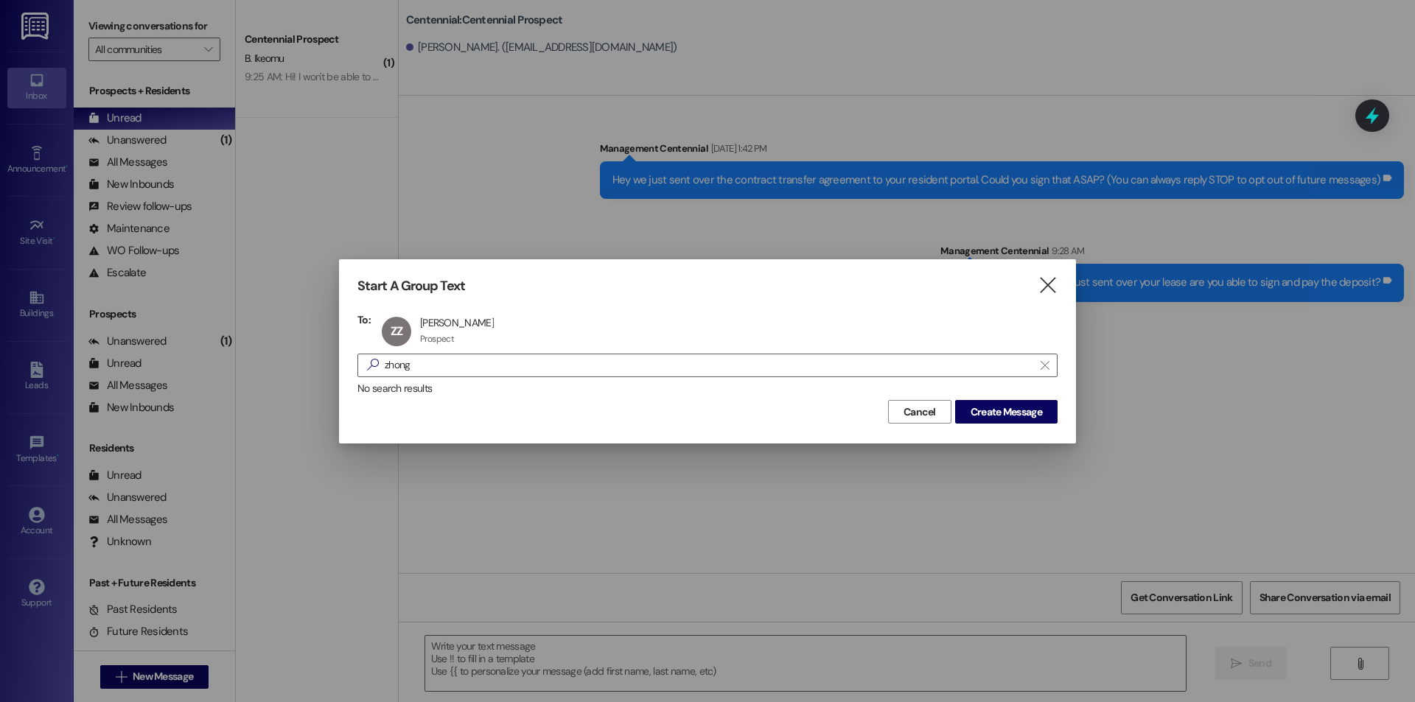
click at [1035, 287] on div "Start A Group Text " at bounding box center [707, 286] width 700 height 17
click at [1053, 283] on icon "" at bounding box center [1048, 285] width 20 height 15
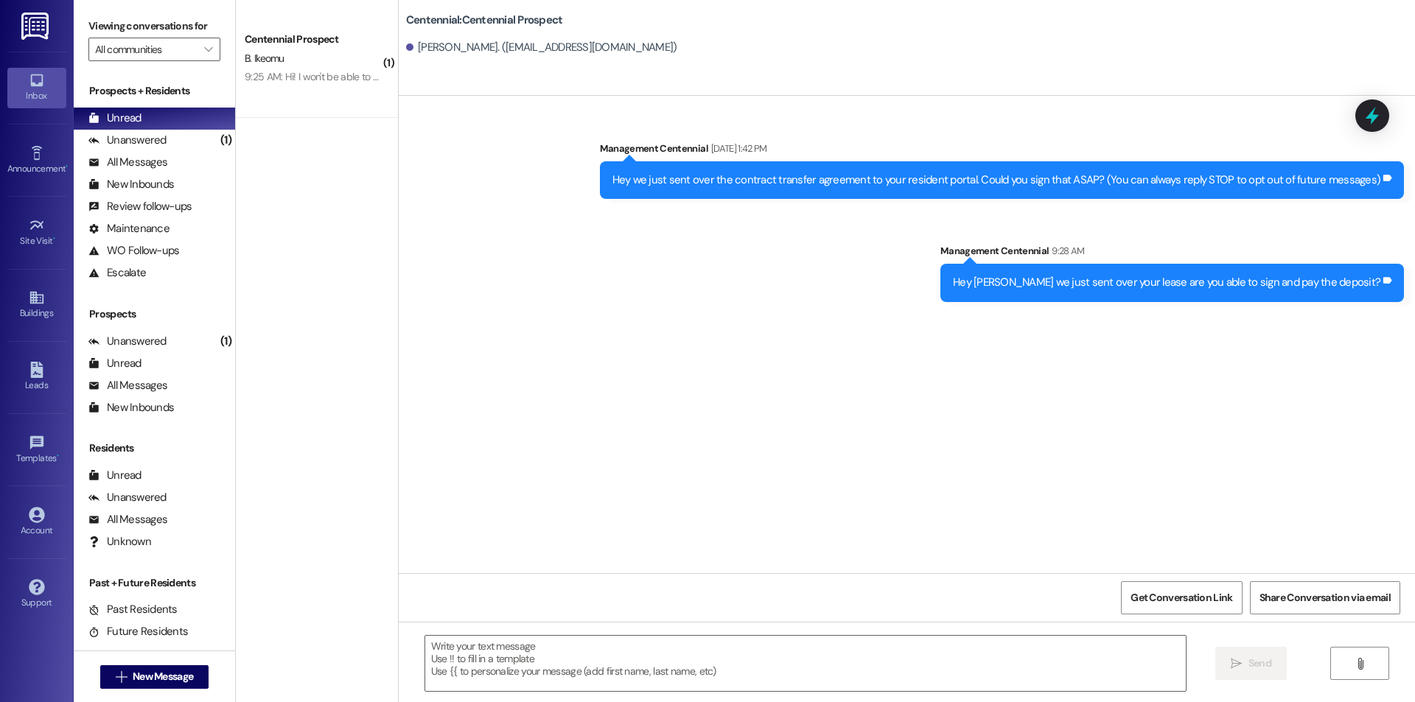
click at [1067, 283] on div "Hey [PERSON_NAME] we just sent over your lease are you able to sign and pay the…" at bounding box center [1167, 282] width 428 height 15
copy div "Hey [PERSON_NAME] we just sent over your lease are you able to sign and pay the…"
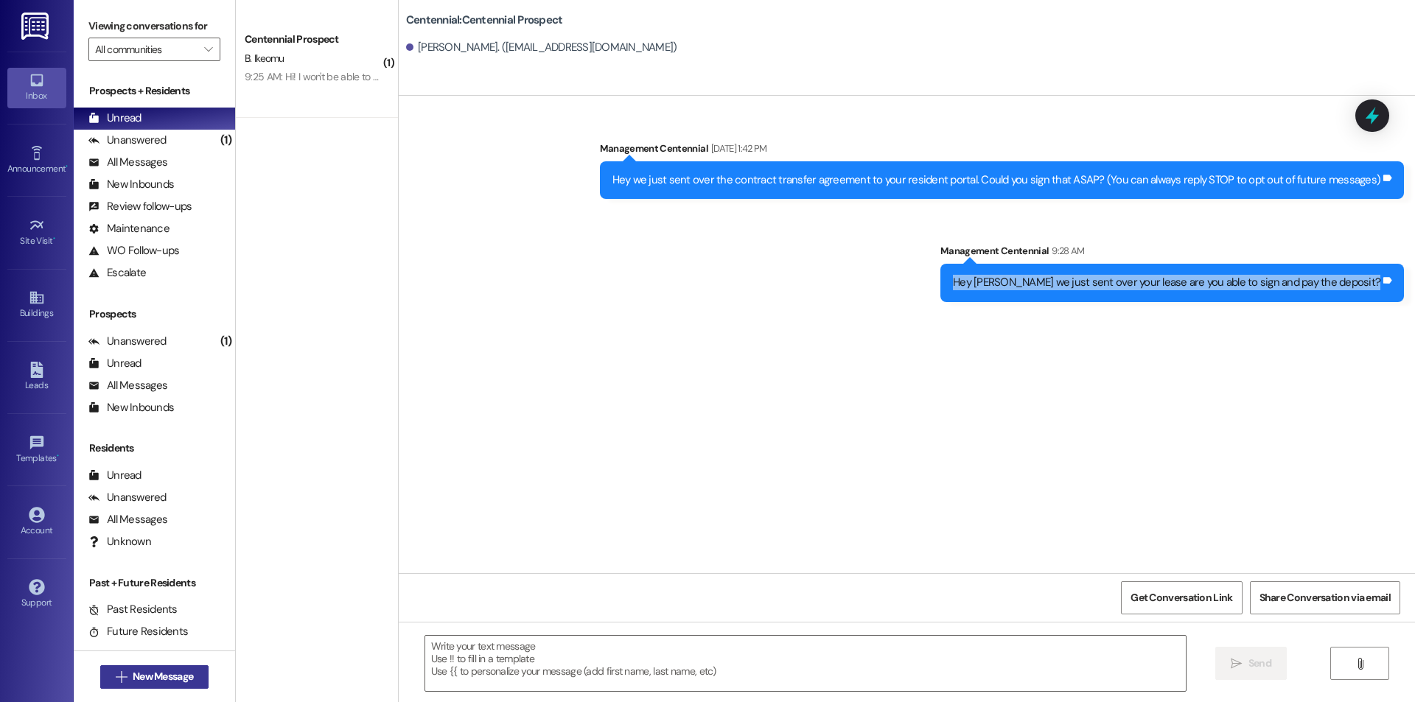
click at [191, 684] on span "New Message" at bounding box center [163, 676] width 66 height 15
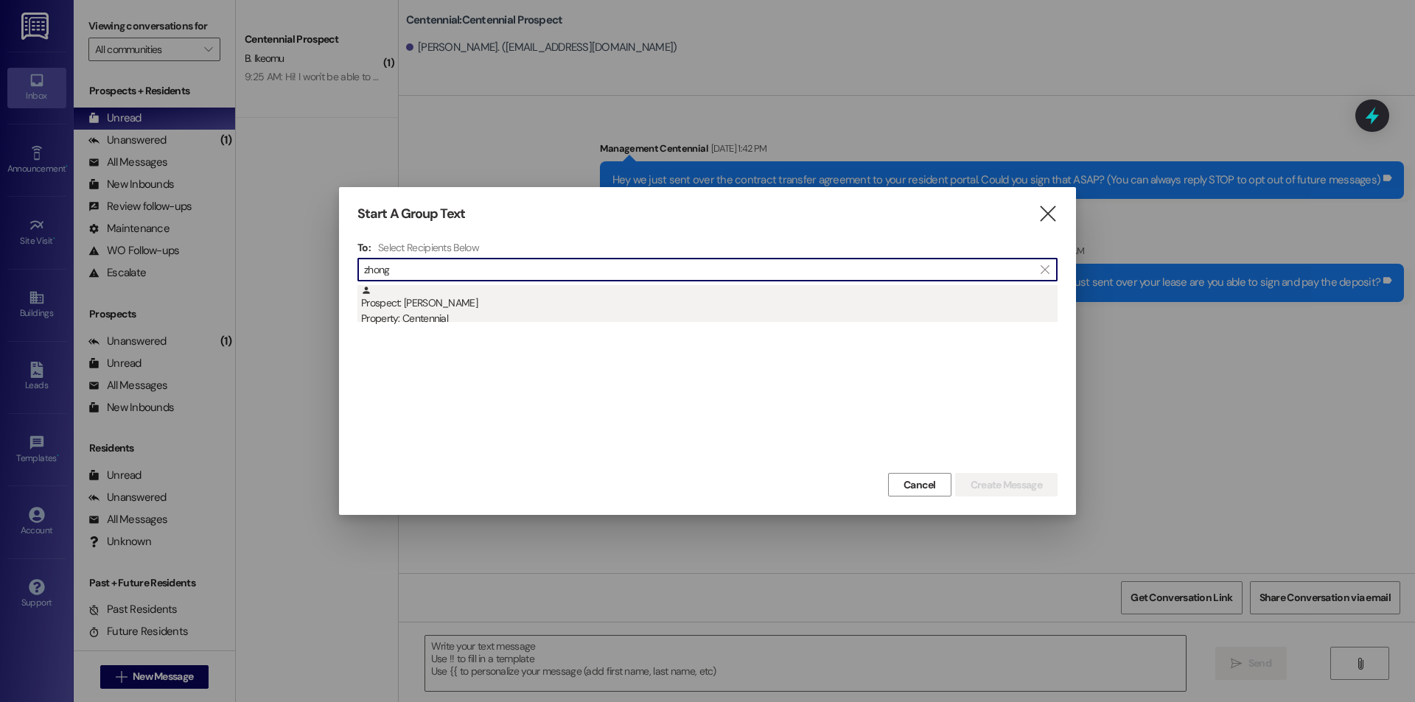
type input "zhong"
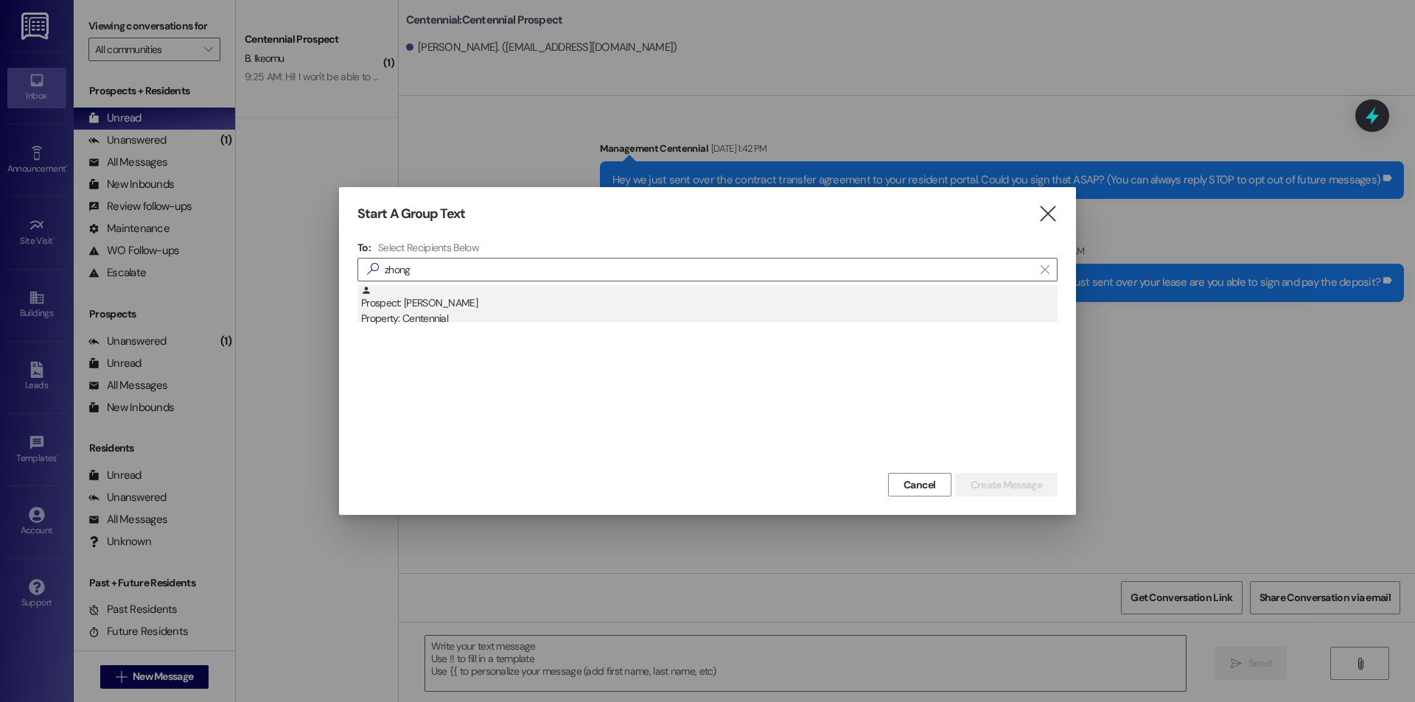
click at [514, 309] on div "Prospect: [GEOGRAPHIC_DATA][PERSON_NAME] Property: Centennial" at bounding box center [709, 306] width 697 height 42
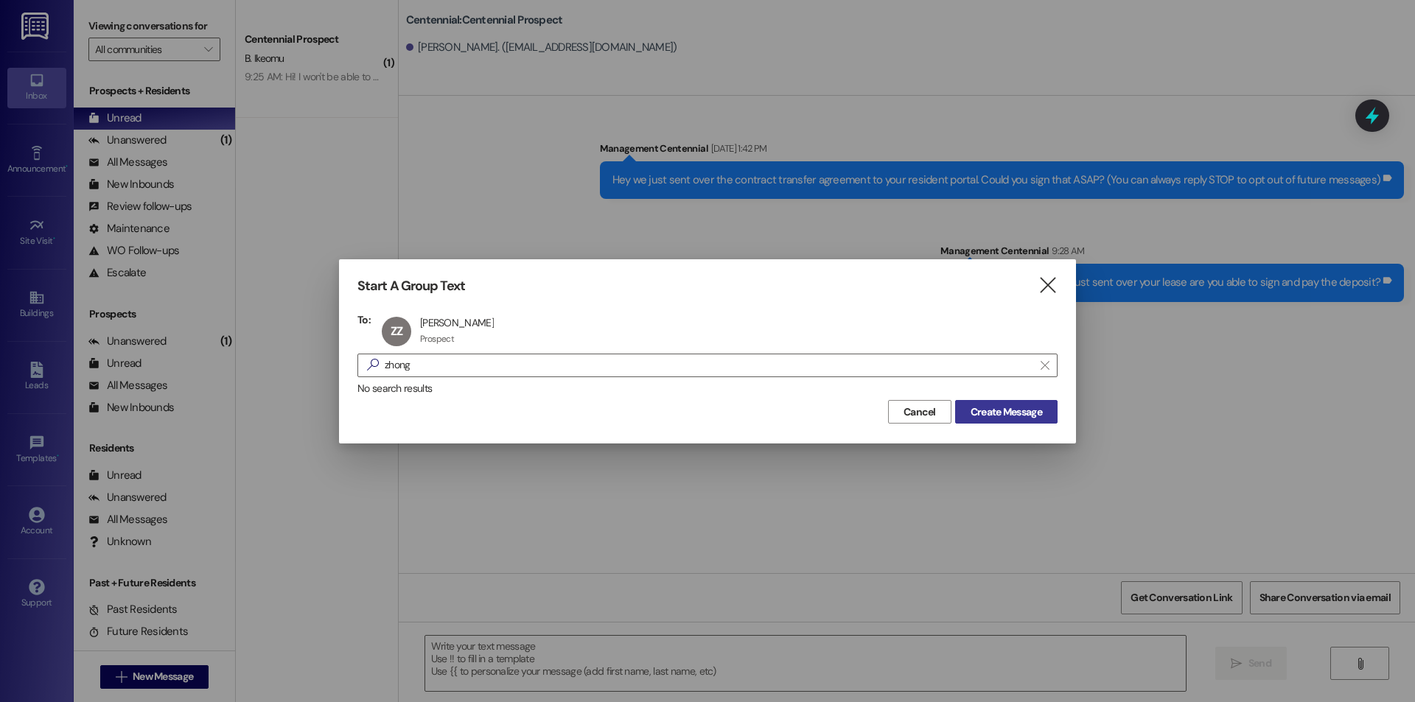
click at [966, 401] on button "Create Message" at bounding box center [1006, 412] width 102 height 24
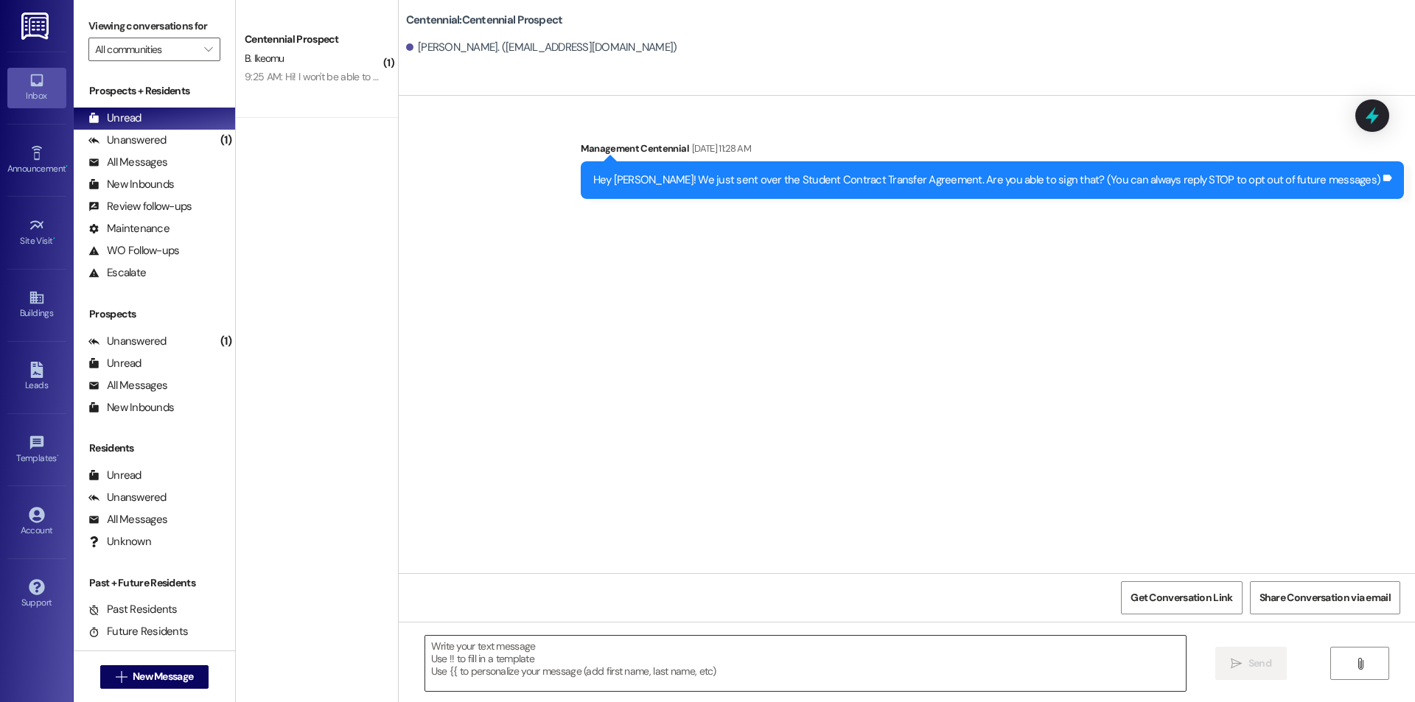
click at [694, 652] on textarea at bounding box center [805, 663] width 761 height 55
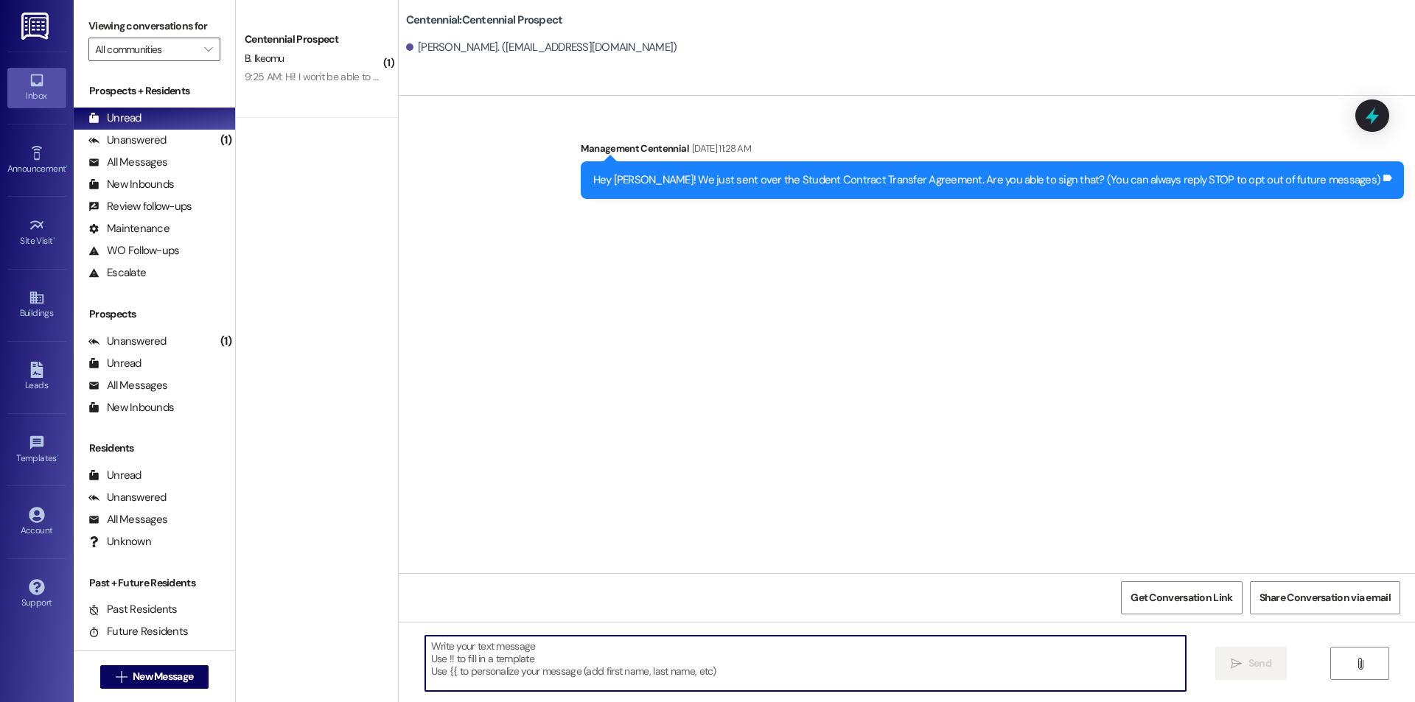
paste textarea "Hey [PERSON_NAME] we just sent over your lease are you able to sign and pay the…"
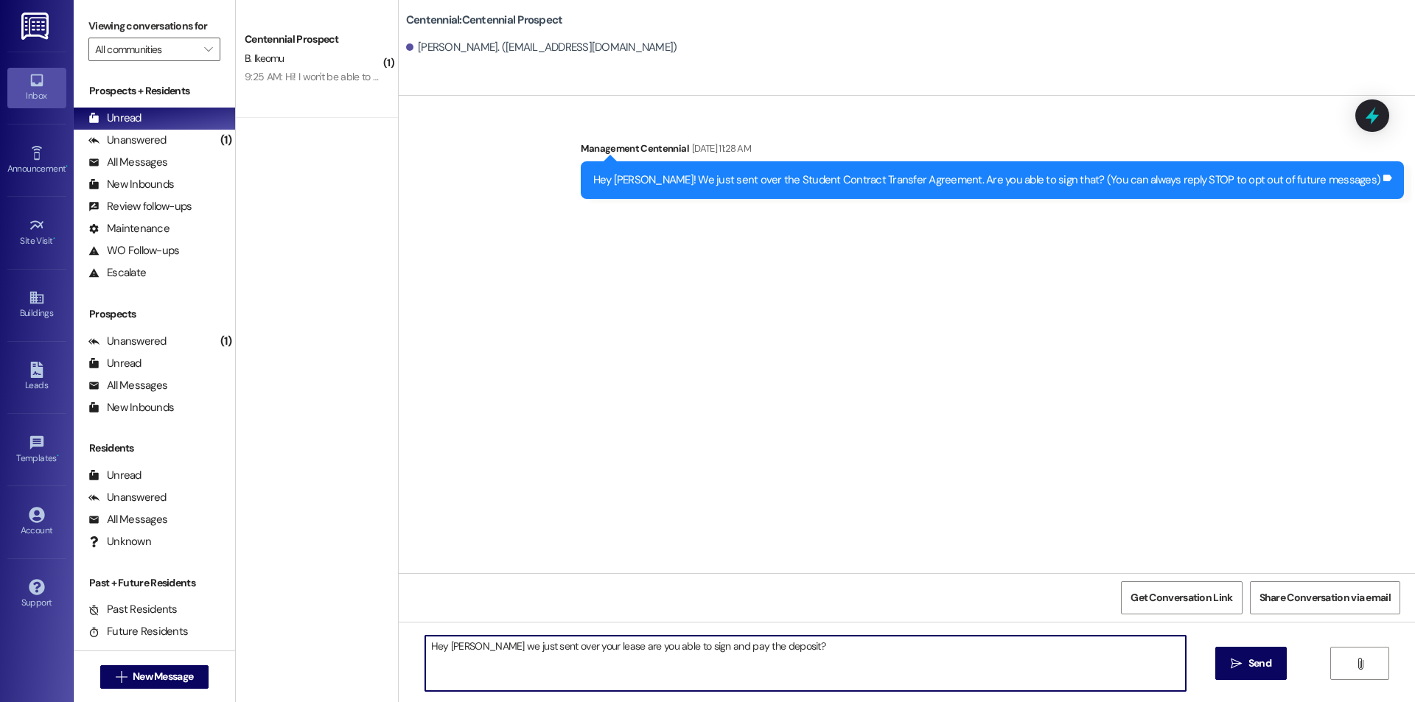
click at [444, 642] on textarea "Hey [PERSON_NAME] we just sent over your lease are you able to sign and pay the…" at bounding box center [805, 663] width 761 height 55
type textarea "Hey [PERSON_NAME] we just sent over your lease are you able to sign and pay the…"
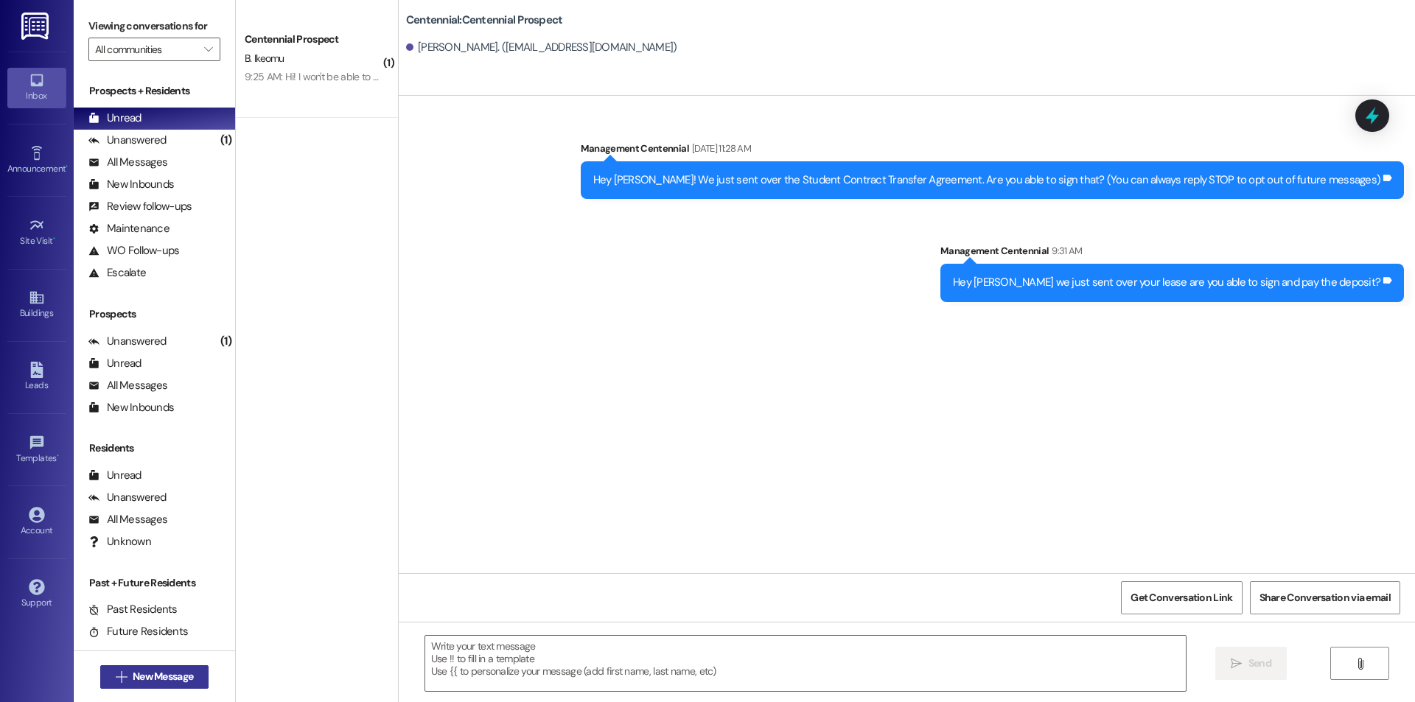
click at [140, 671] on span "New Message" at bounding box center [163, 676] width 60 height 15
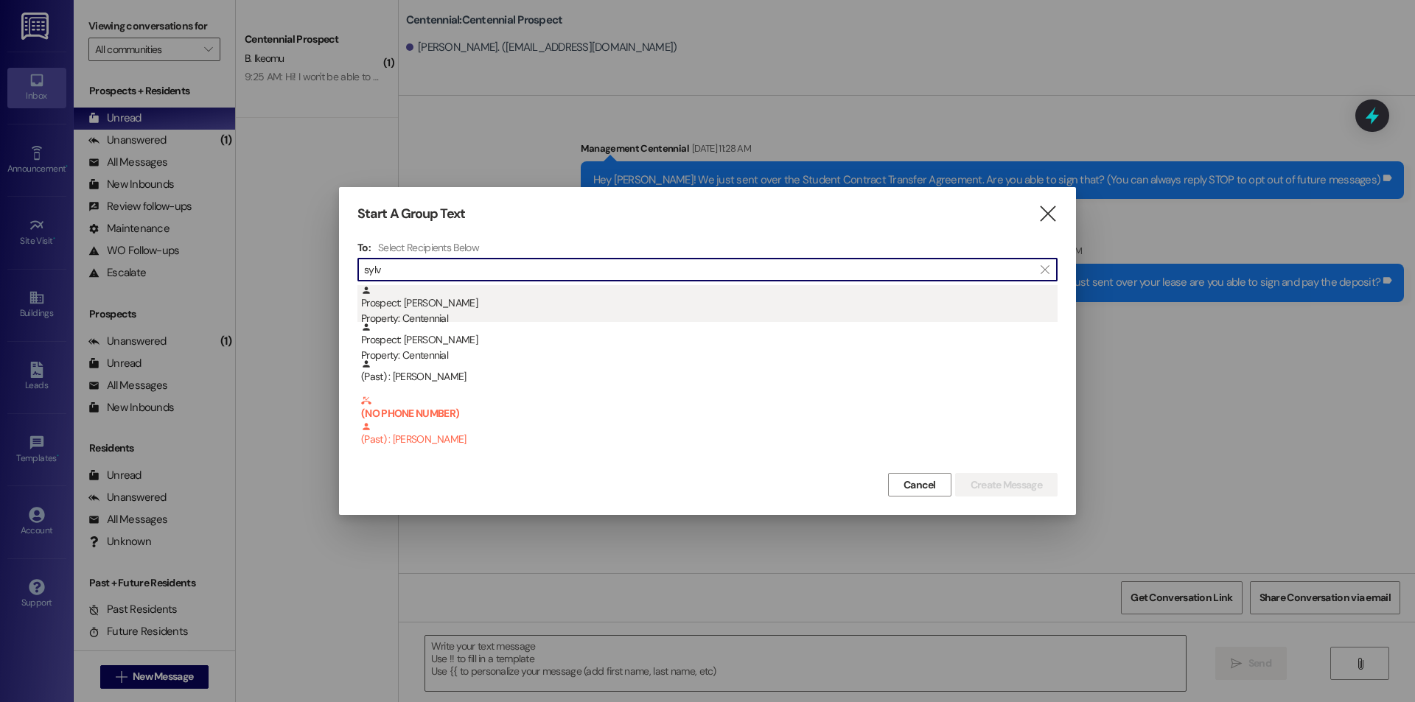
type input "sylv"
click at [554, 318] on div "Property: Centennial" at bounding box center [709, 318] width 697 height 15
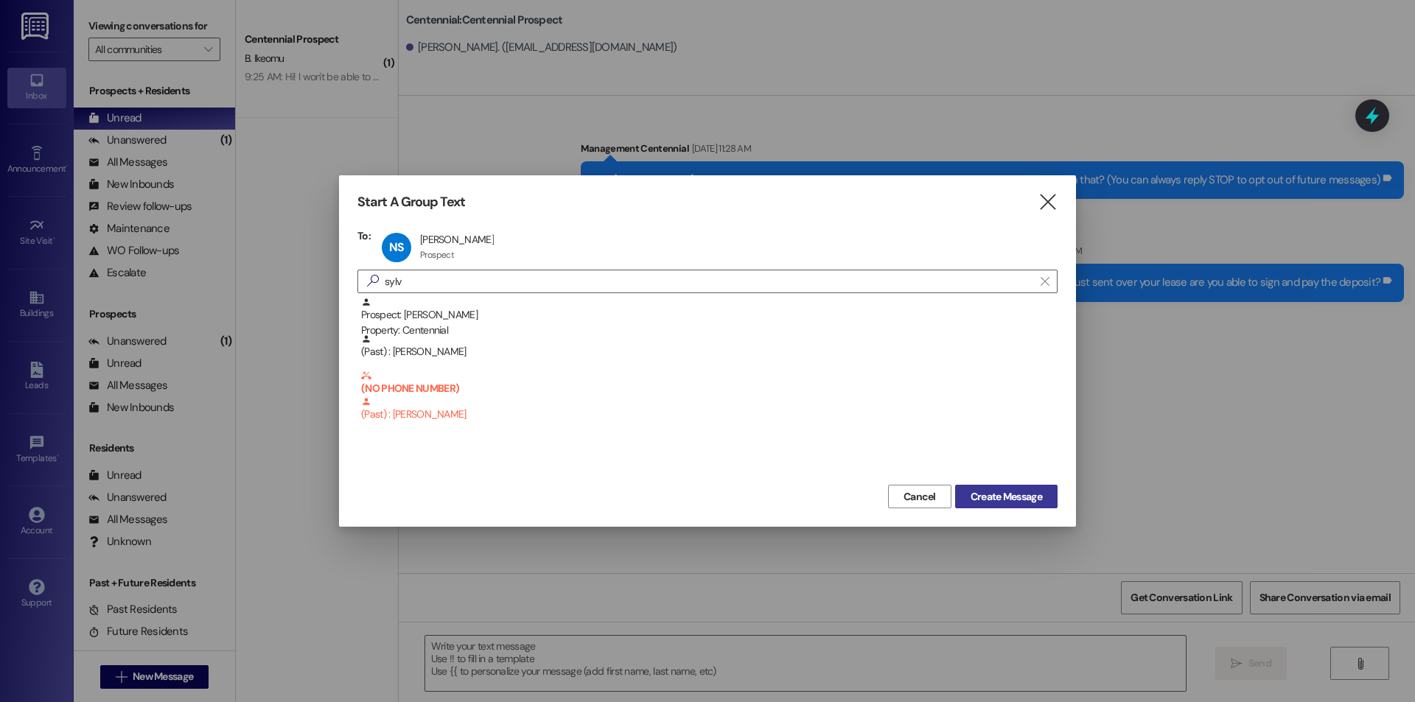
click at [968, 491] on span "Create Message" at bounding box center [1006, 496] width 77 height 15
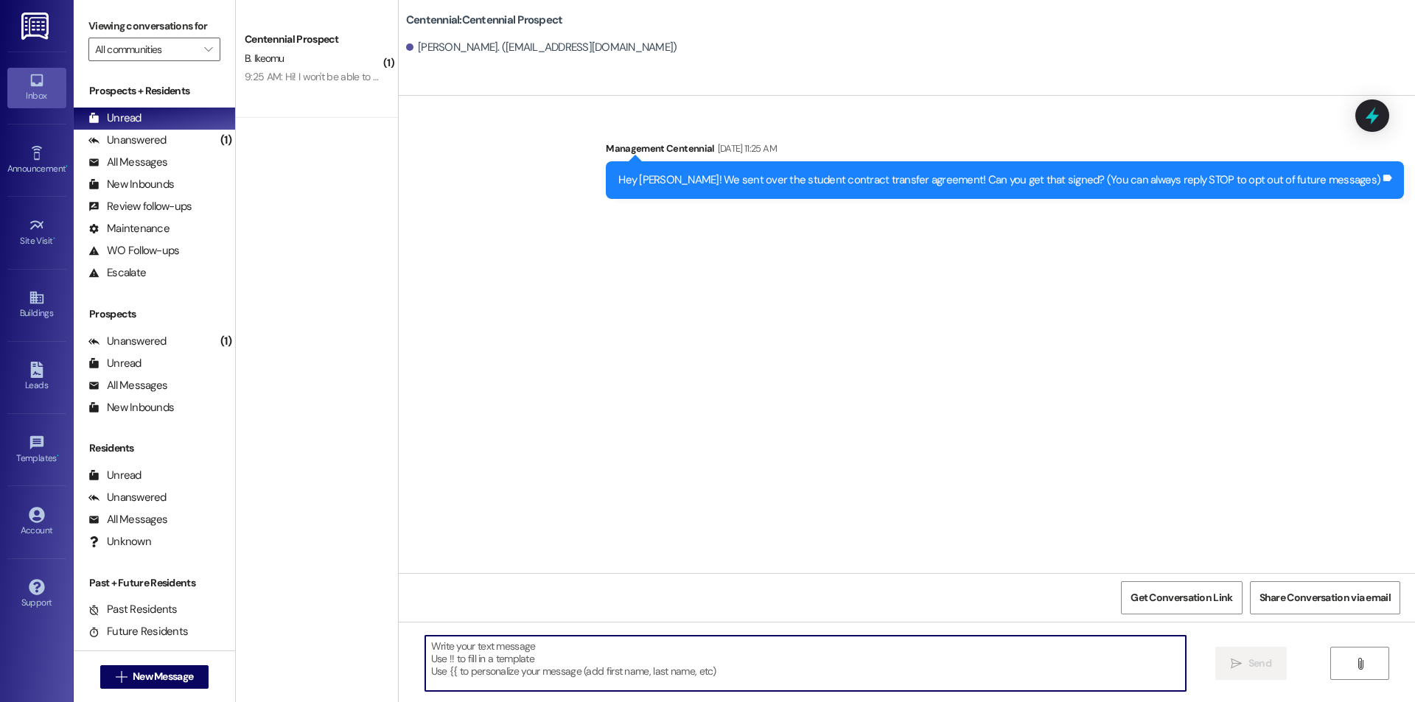
click at [856, 682] on textarea at bounding box center [805, 663] width 761 height 55
paste textarea "Hey [PERSON_NAME] we just sent over your lease are you able to sign and pay the…"
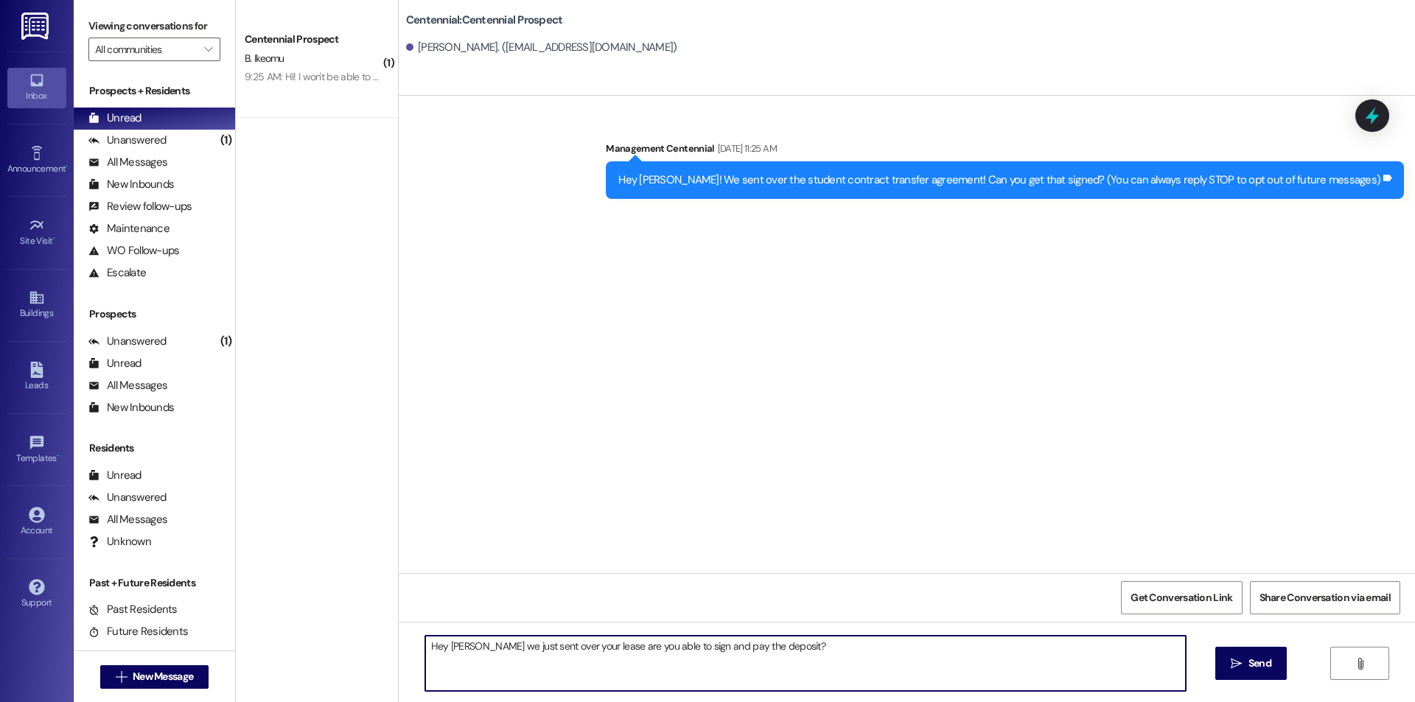
click at [457, 648] on textarea "Hey [PERSON_NAME] we just sent over your lease are you able to sign and pay the…" at bounding box center [805, 663] width 761 height 55
type textarea "Hey [PERSON_NAME] we just sent over your lease are you able to sign and pay the…"
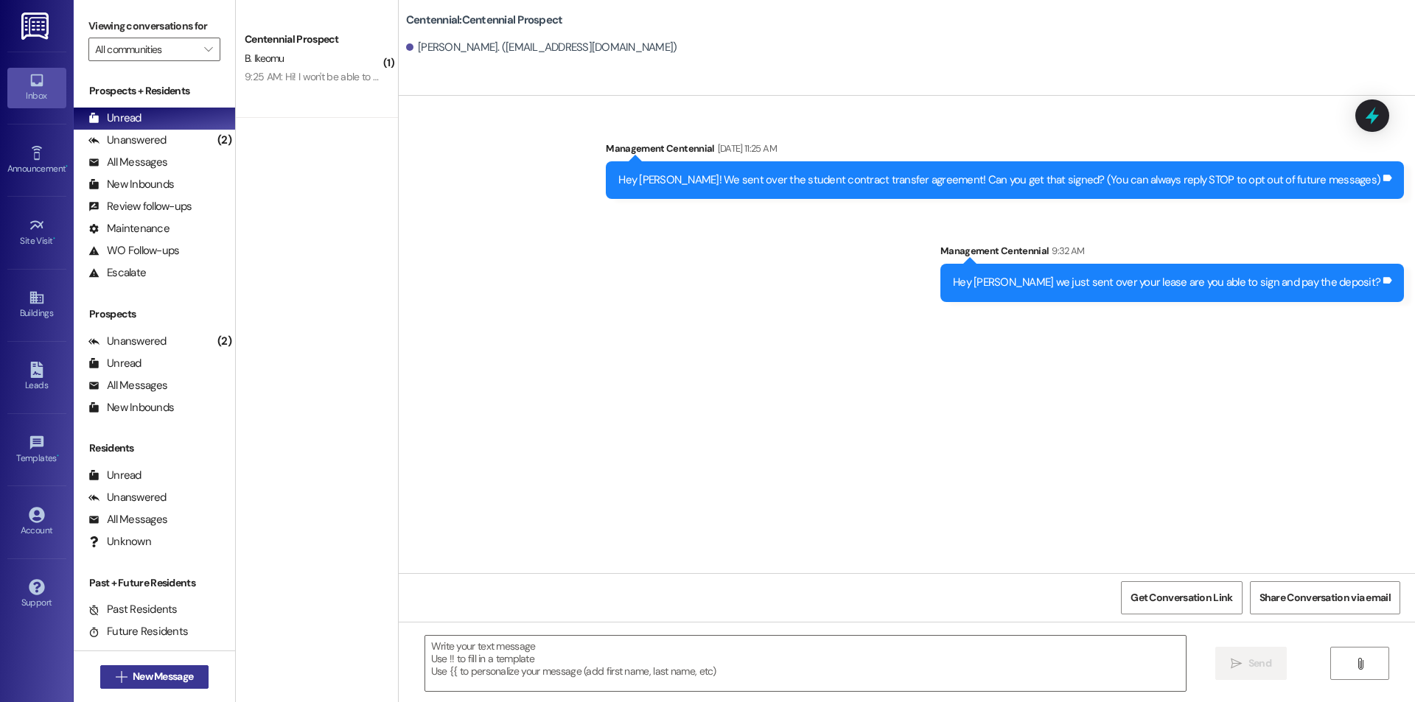
click at [173, 680] on span "New Message" at bounding box center [163, 676] width 60 height 15
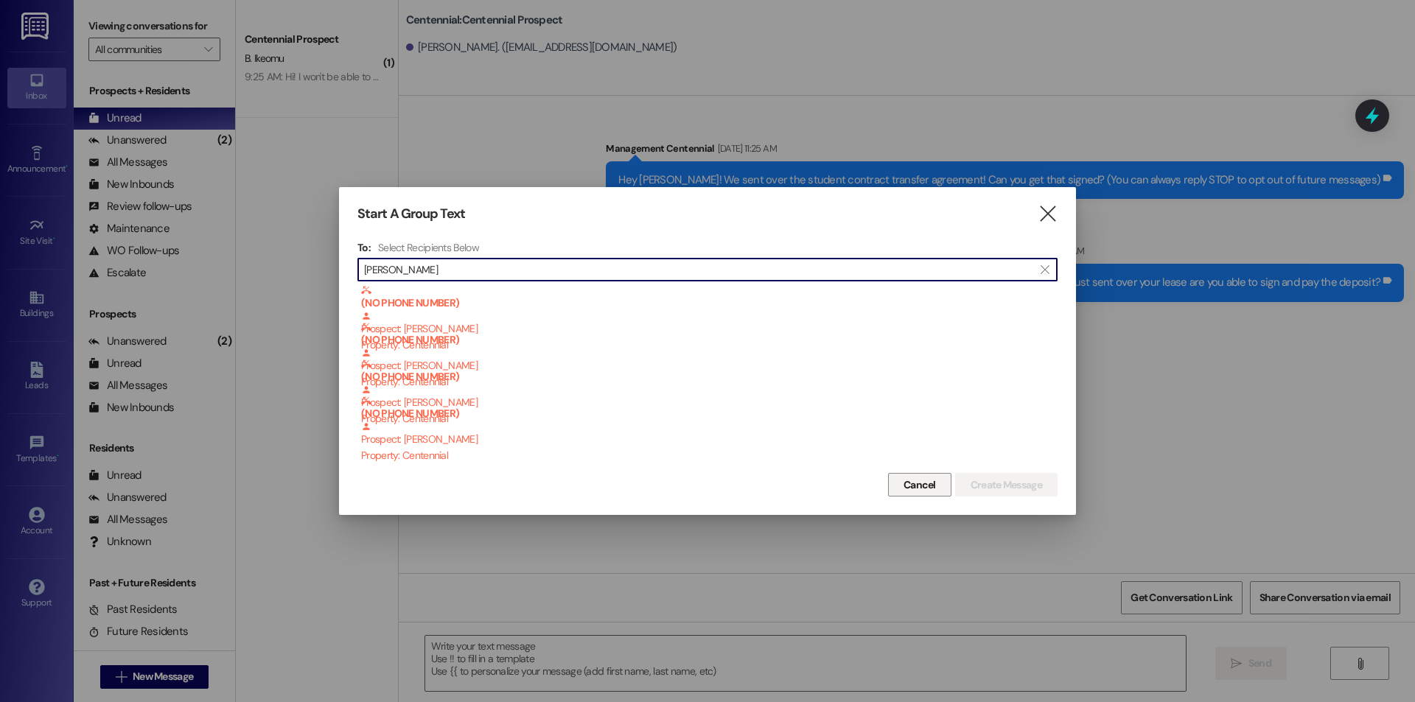
type input "[PERSON_NAME]"
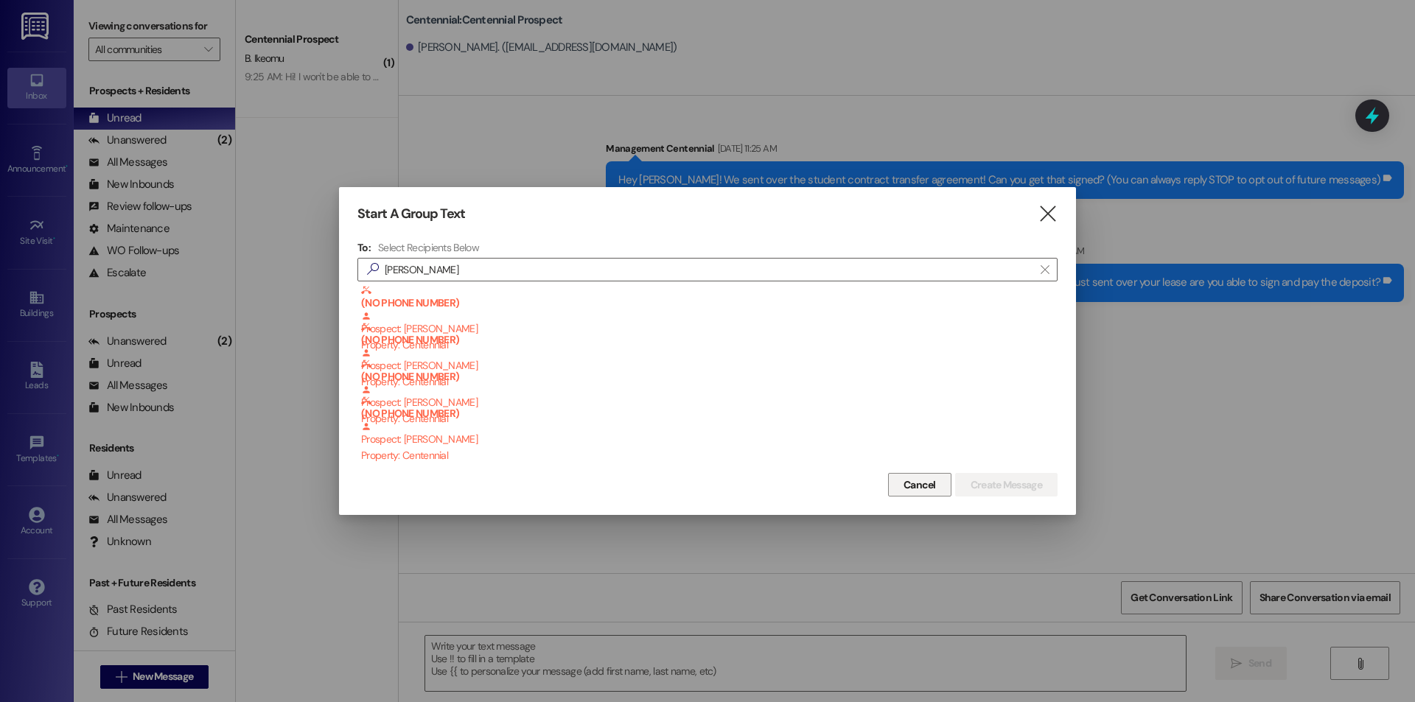
click at [940, 483] on button "Cancel" at bounding box center [919, 485] width 63 height 24
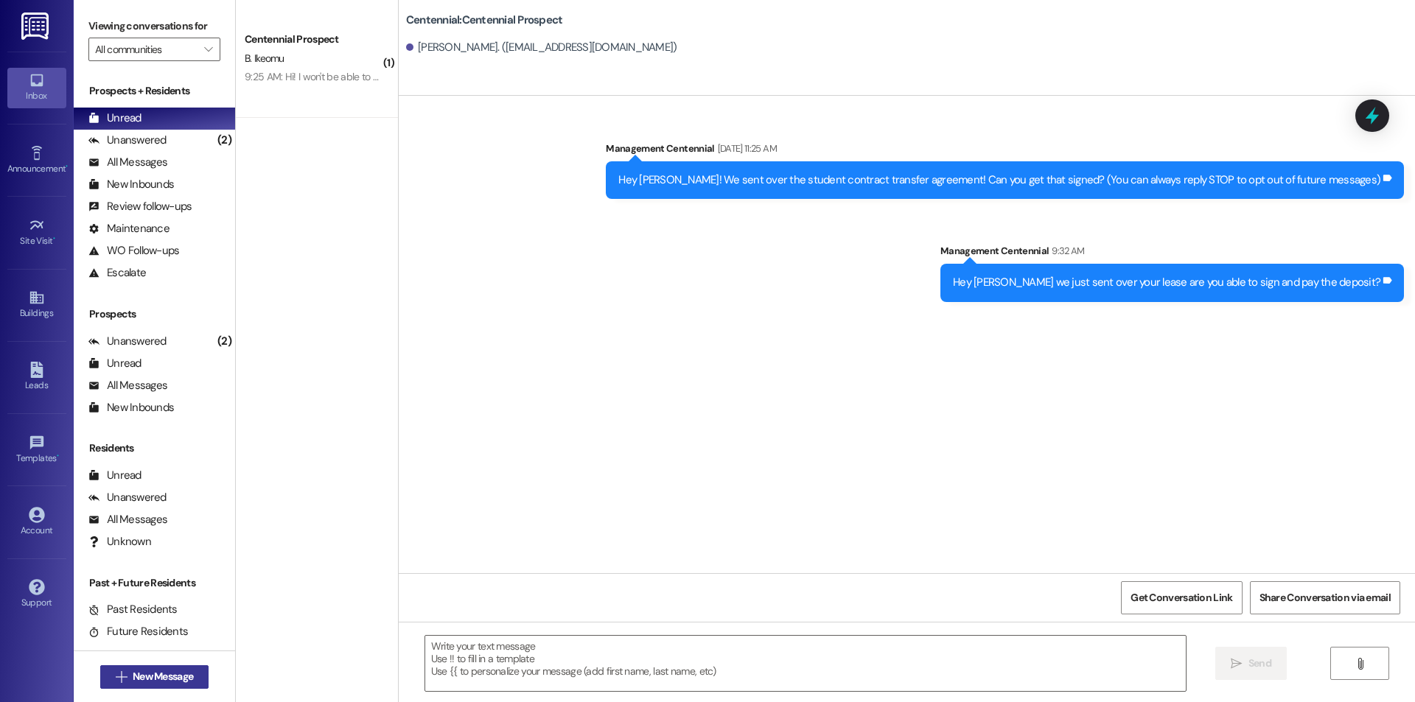
click at [179, 680] on span "New Message" at bounding box center [163, 676] width 60 height 15
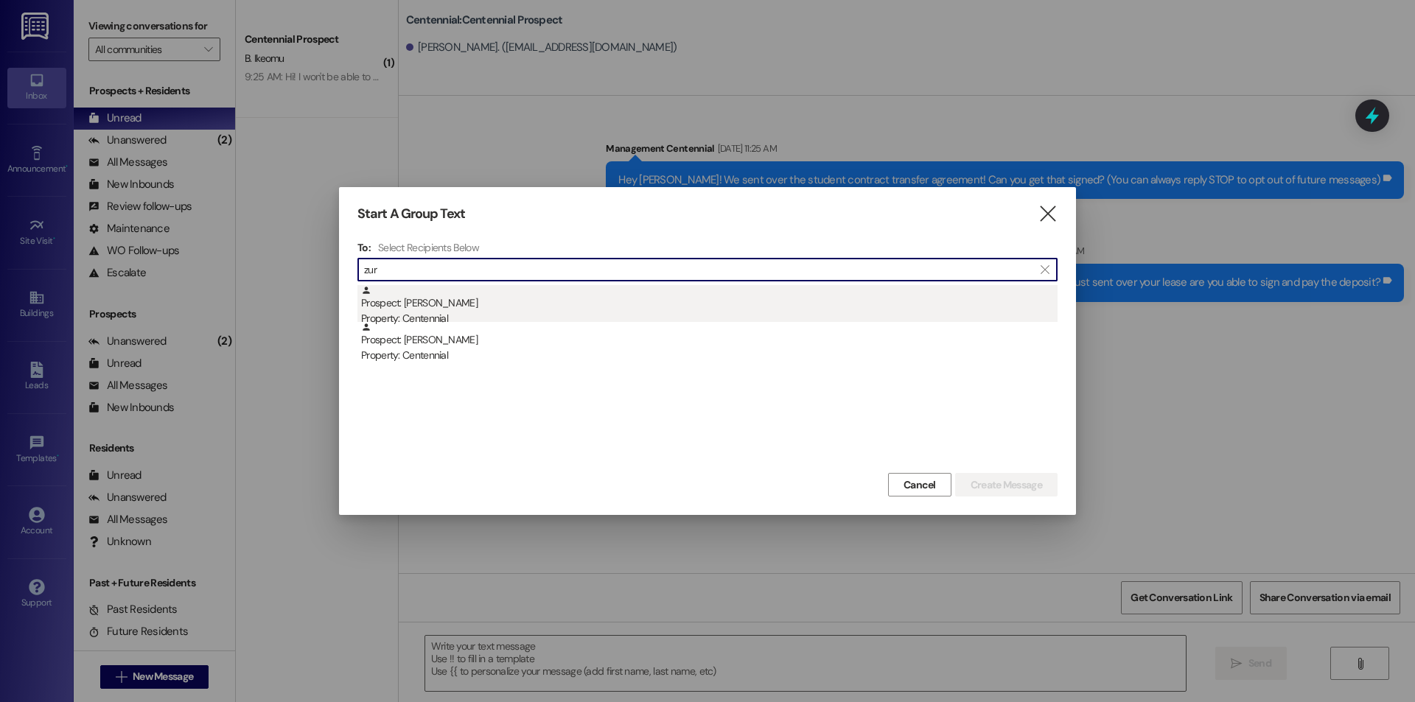
type input "zur"
click at [573, 308] on div "Prospect: [PERSON_NAME] Property: Centennial" at bounding box center [709, 306] width 697 height 42
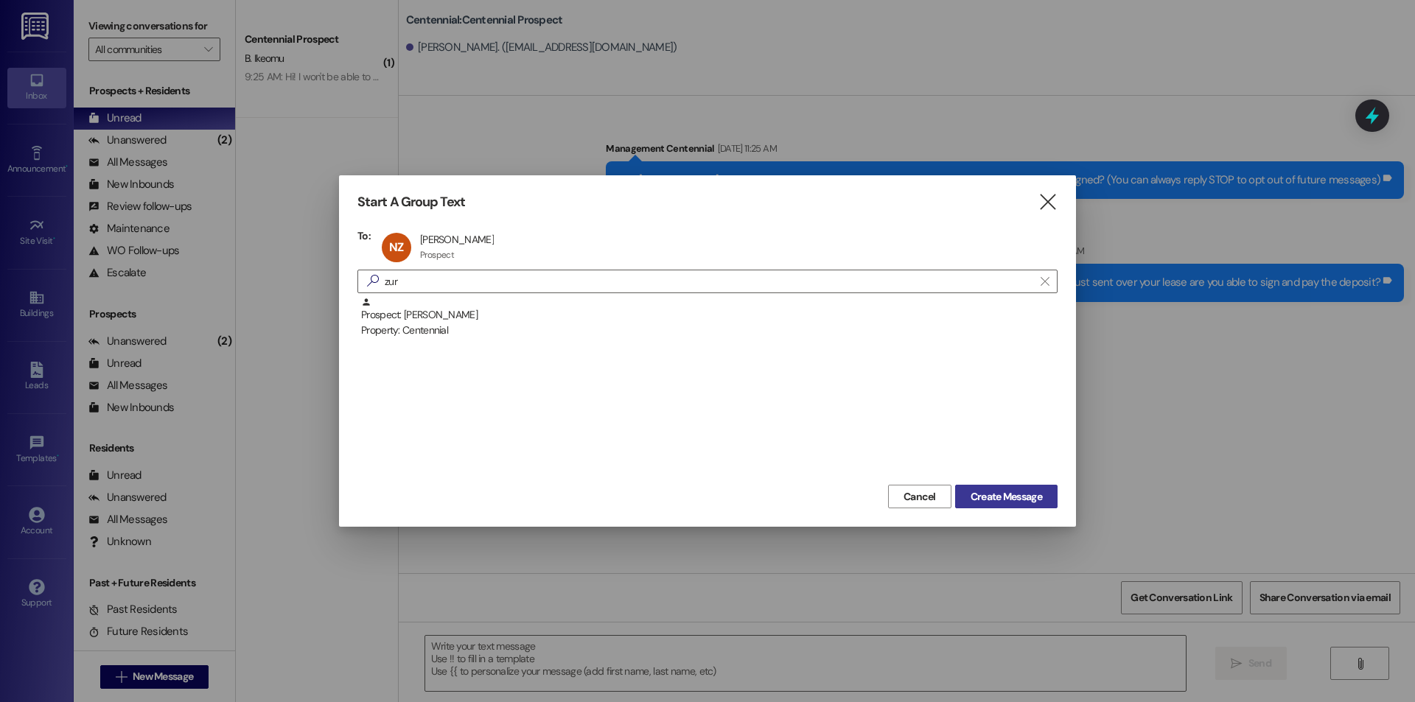
click at [982, 494] on span "Create Message" at bounding box center [1006, 496] width 71 height 15
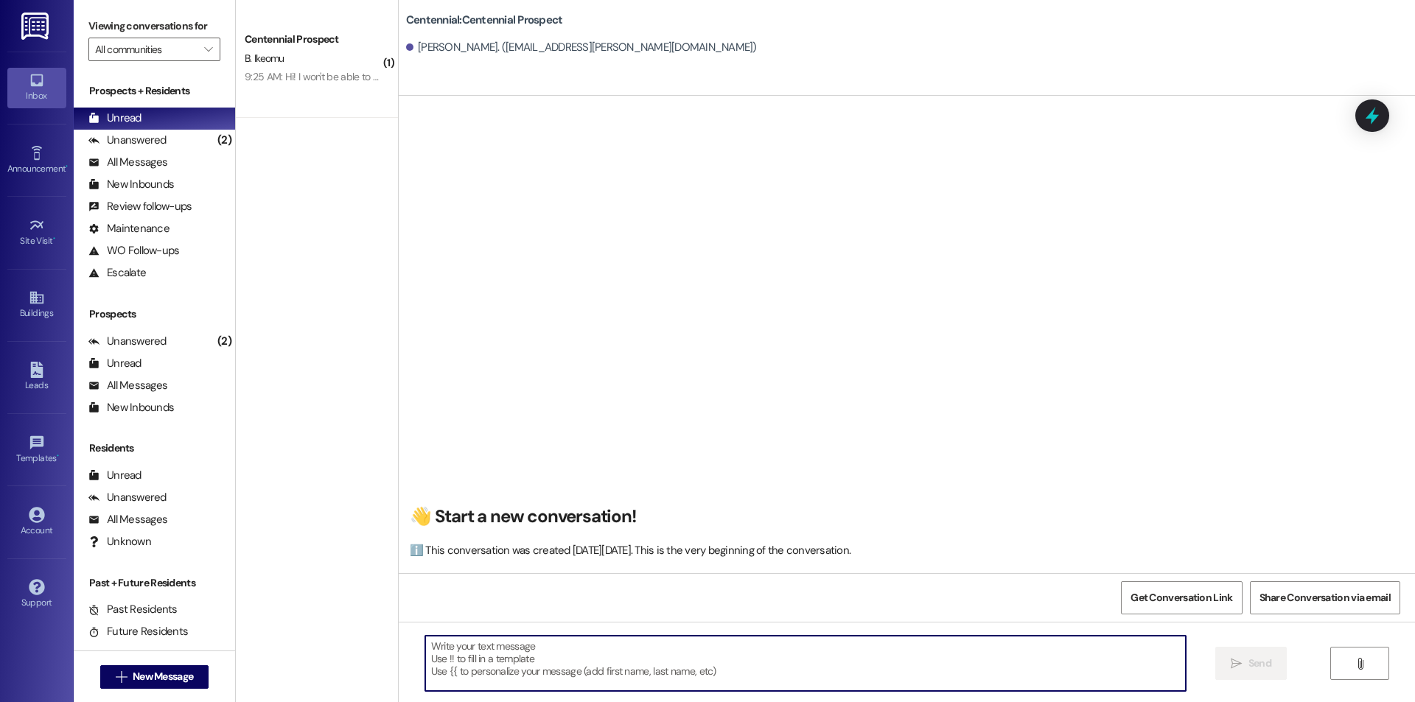
click at [472, 648] on textarea at bounding box center [805, 663] width 761 height 55
paste textarea "Hey [PERSON_NAME] we just sent over your lease are you able to sign and pay the…"
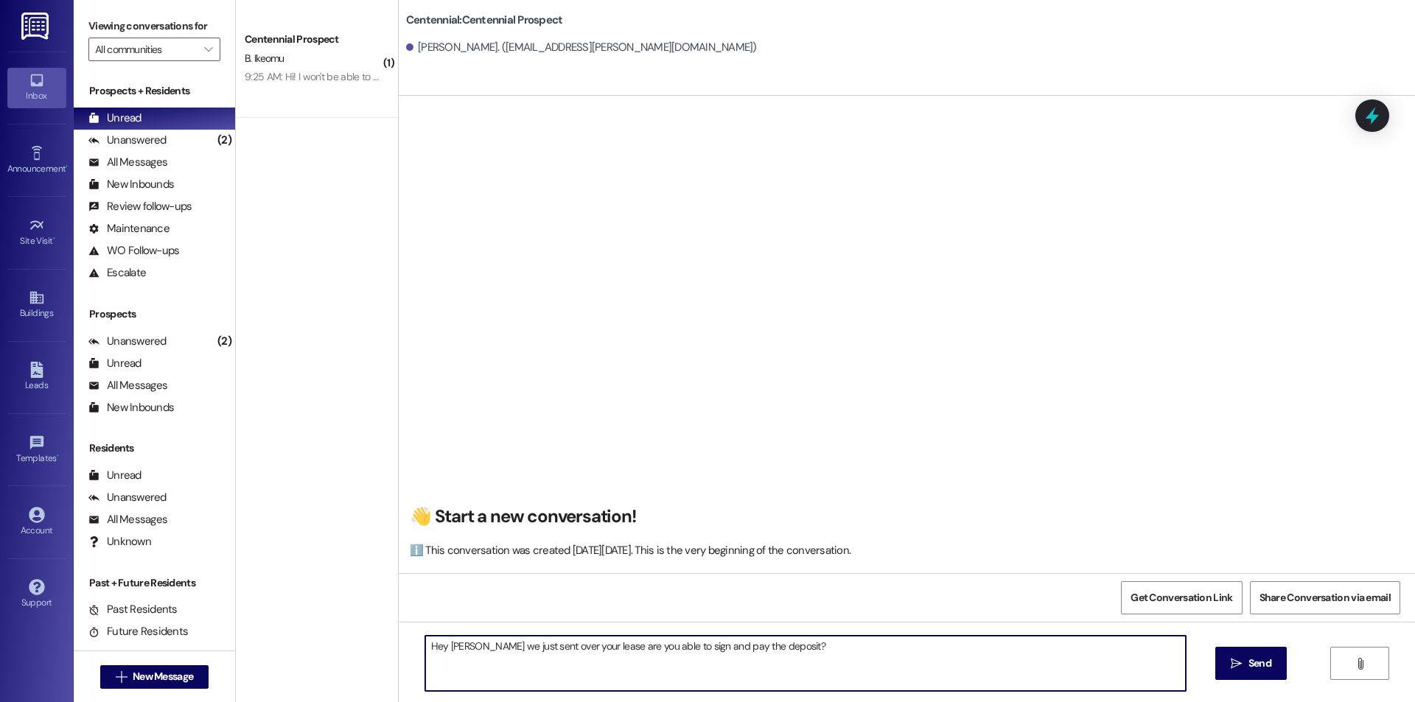
drag, startPoint x: 473, startPoint y: 646, endPoint x: 840, endPoint y: 665, distance: 366.8
click at [840, 665] on textarea "Hey [PERSON_NAME] we just sent over your lease are you able to sign and pay the…" at bounding box center [805, 663] width 761 height 55
paste textarea "we just sent over your lease are you able to sign and pay the deposit?"
type textarea "Hey {{first_name}} we just sent over your lease are you able to sign and pay th…"
click at [680, 649] on textarea "Hey {{first_name}} we just sent over your lease are you able to sign and pay th…" at bounding box center [805, 663] width 761 height 55
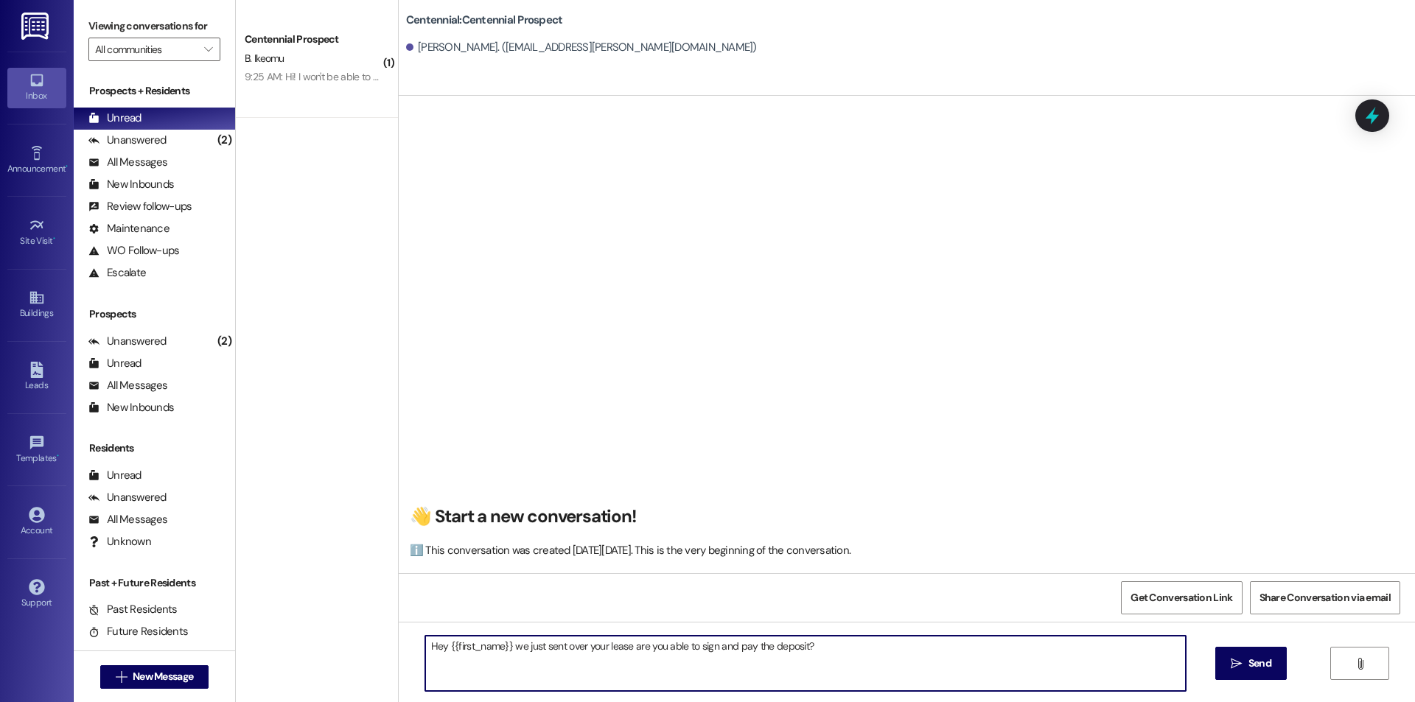
click at [680, 649] on textarea "Hey {{first_name}} we just sent over your lease are you able to sign and pay th…" at bounding box center [805, 663] width 761 height 55
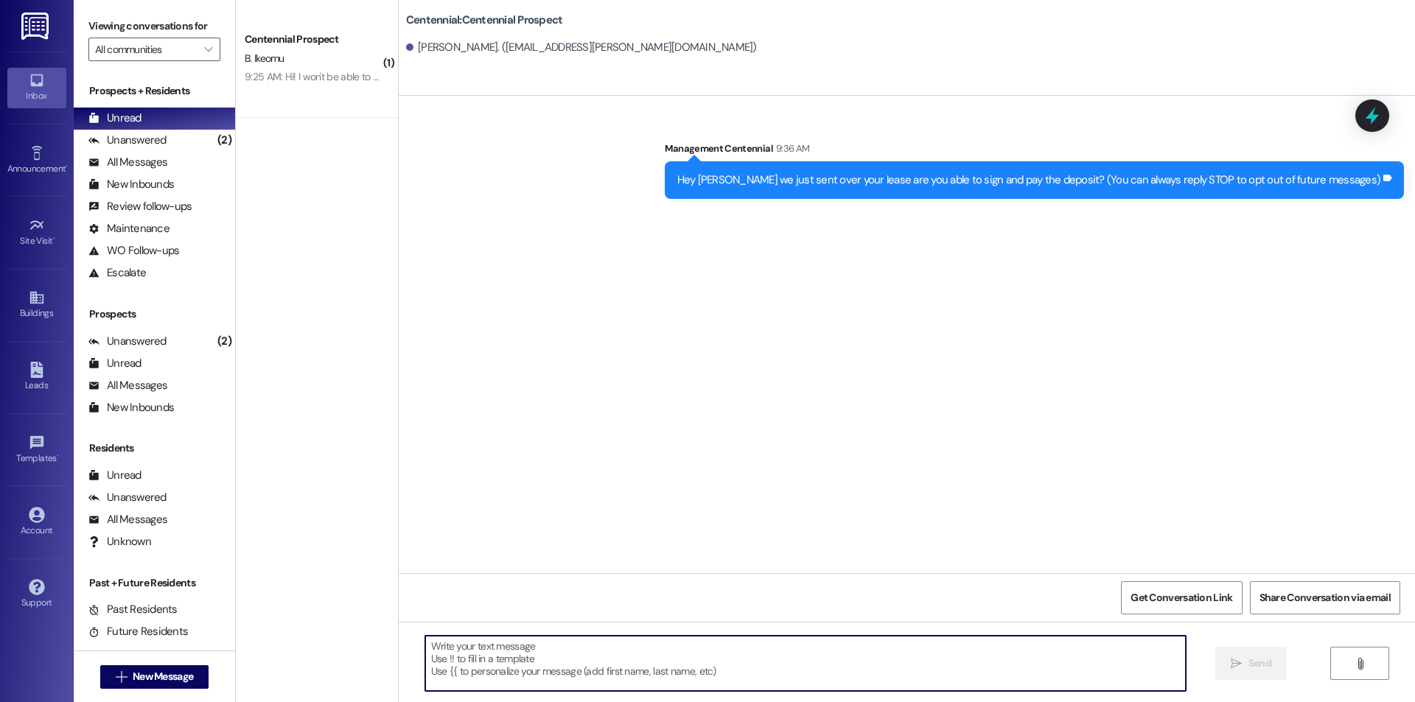
drag, startPoint x: 680, startPoint y: 649, endPoint x: 647, endPoint y: 668, distance: 37.3
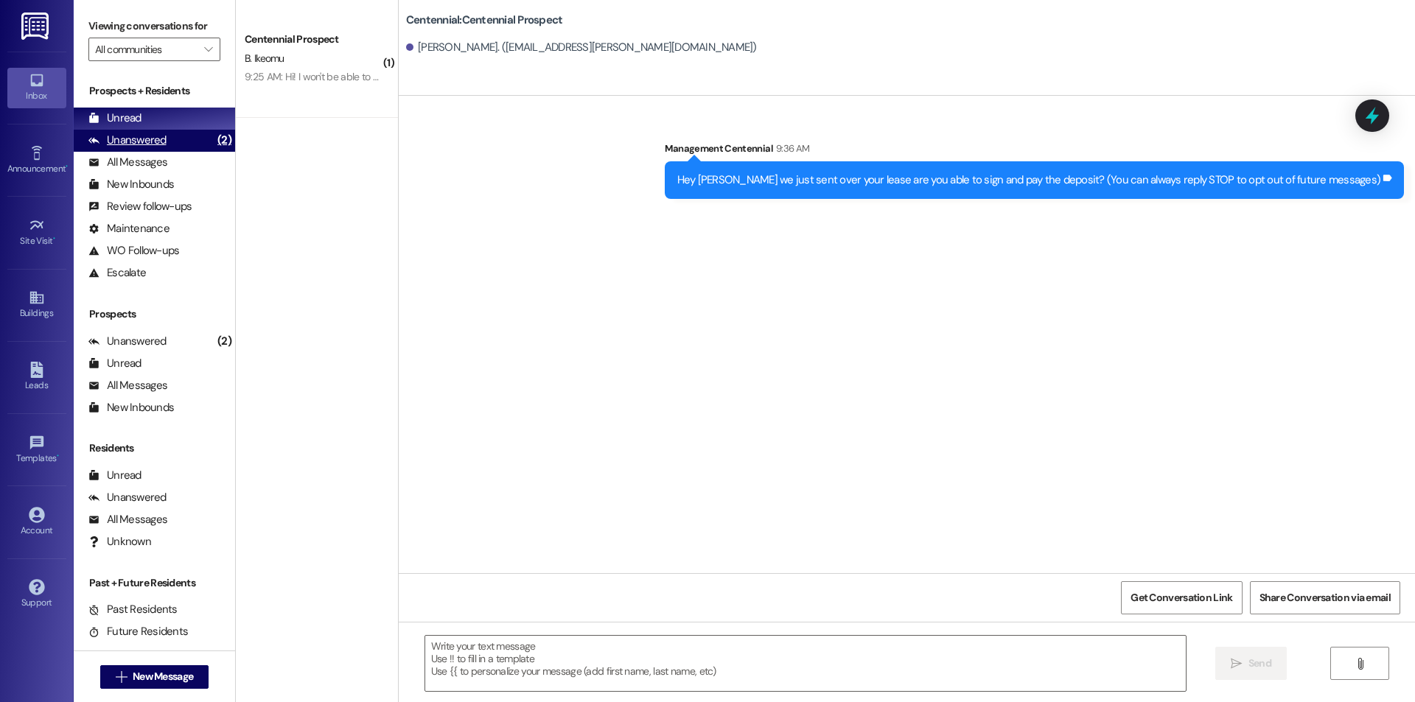
click at [194, 139] on div "Unanswered (2)" at bounding box center [154, 141] width 161 height 22
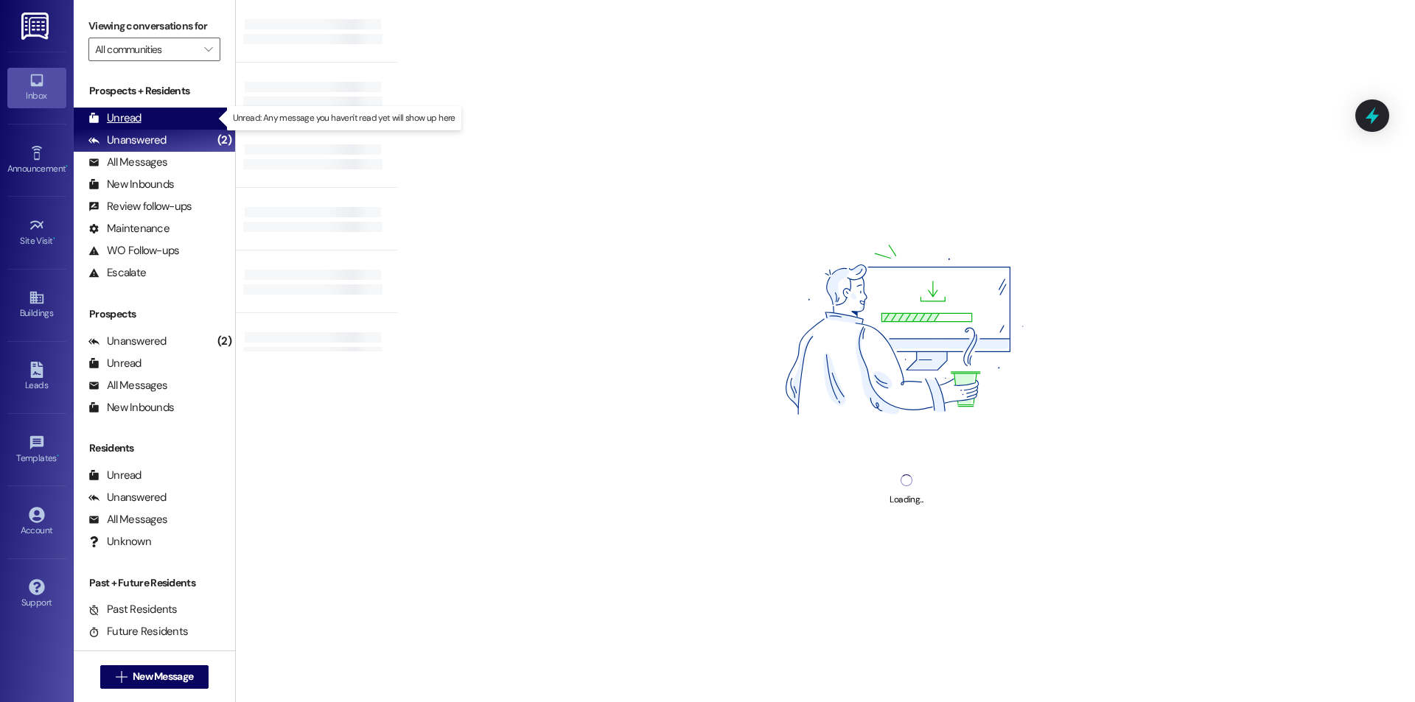
click at [186, 116] on div "Unread (0)" at bounding box center [154, 119] width 161 height 22
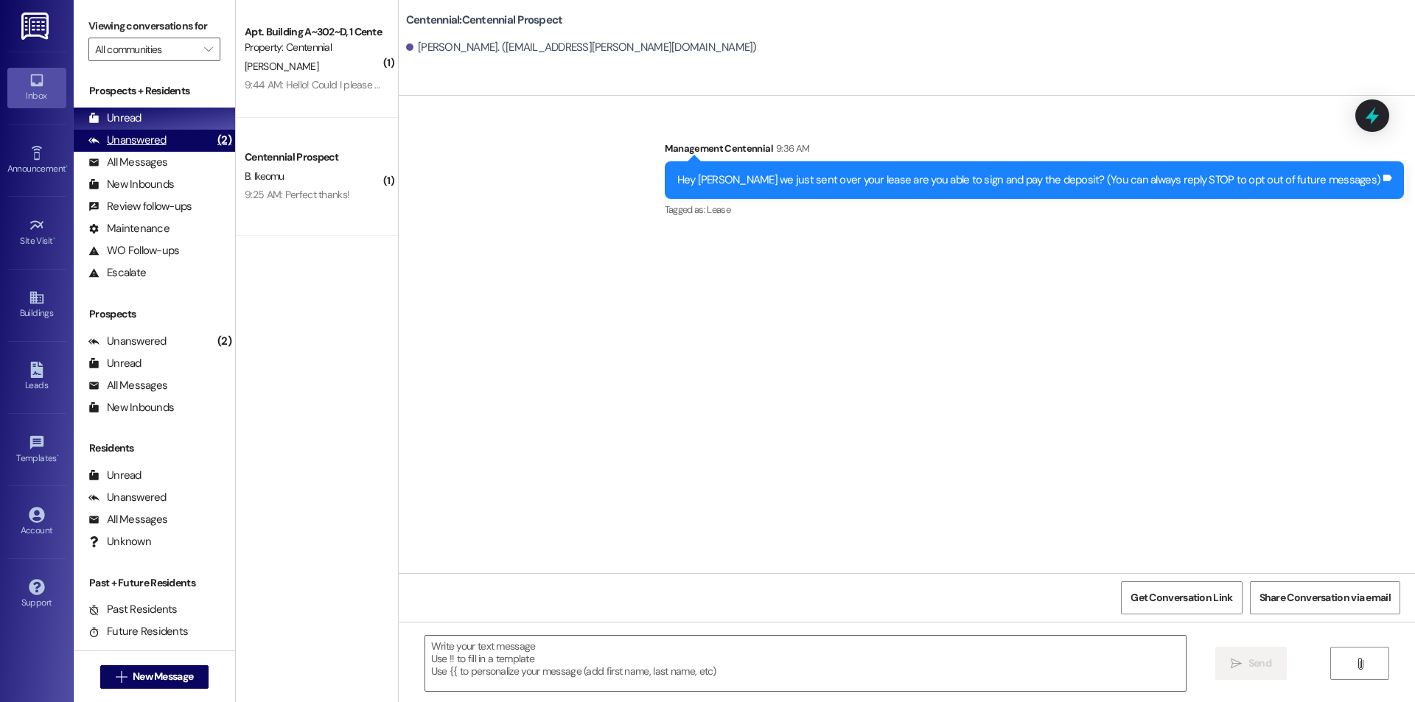
click at [176, 133] on div "Unanswered (2)" at bounding box center [154, 141] width 161 height 22
click at [190, 119] on div "Unread (0)" at bounding box center [154, 119] width 161 height 22
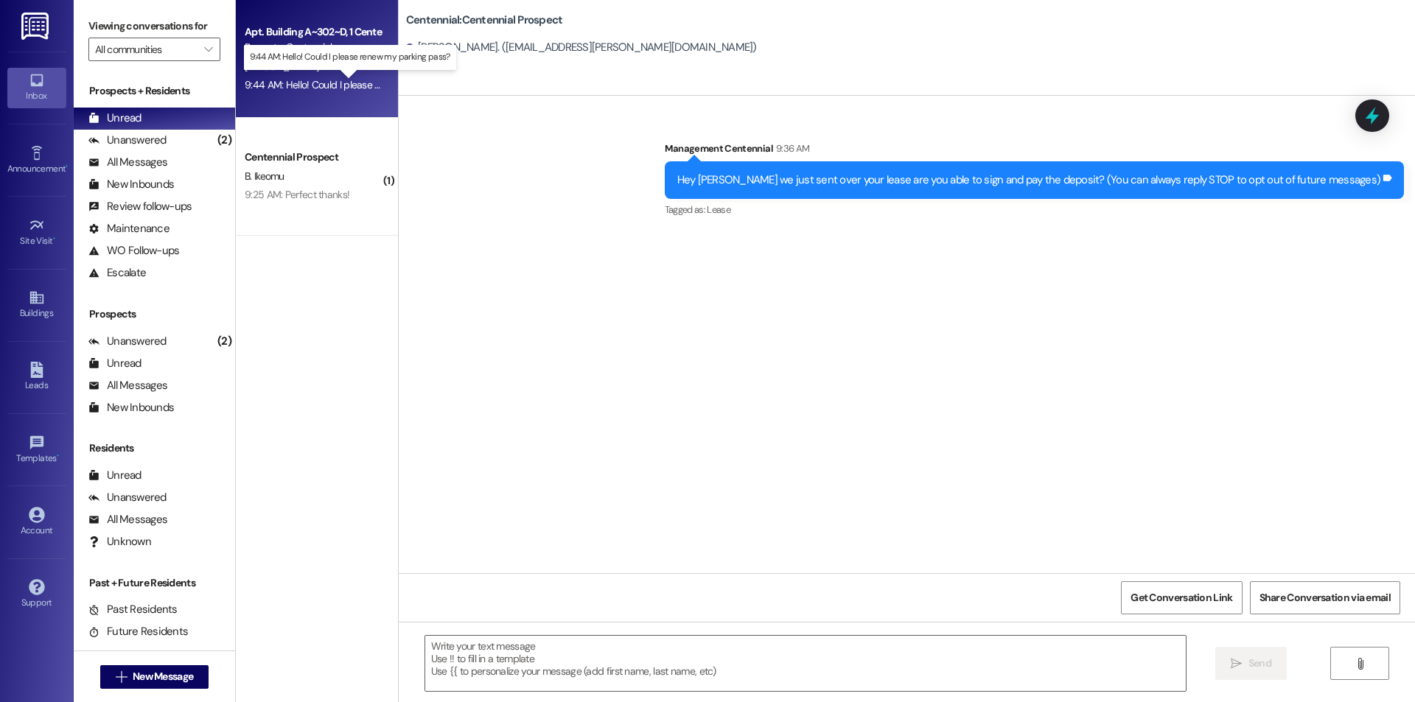
click at [277, 84] on div "9:44 AM: Hello! Could I please renew my parking pass? 9:44 AM: Hello! Could I p…" at bounding box center [362, 84] width 235 height 13
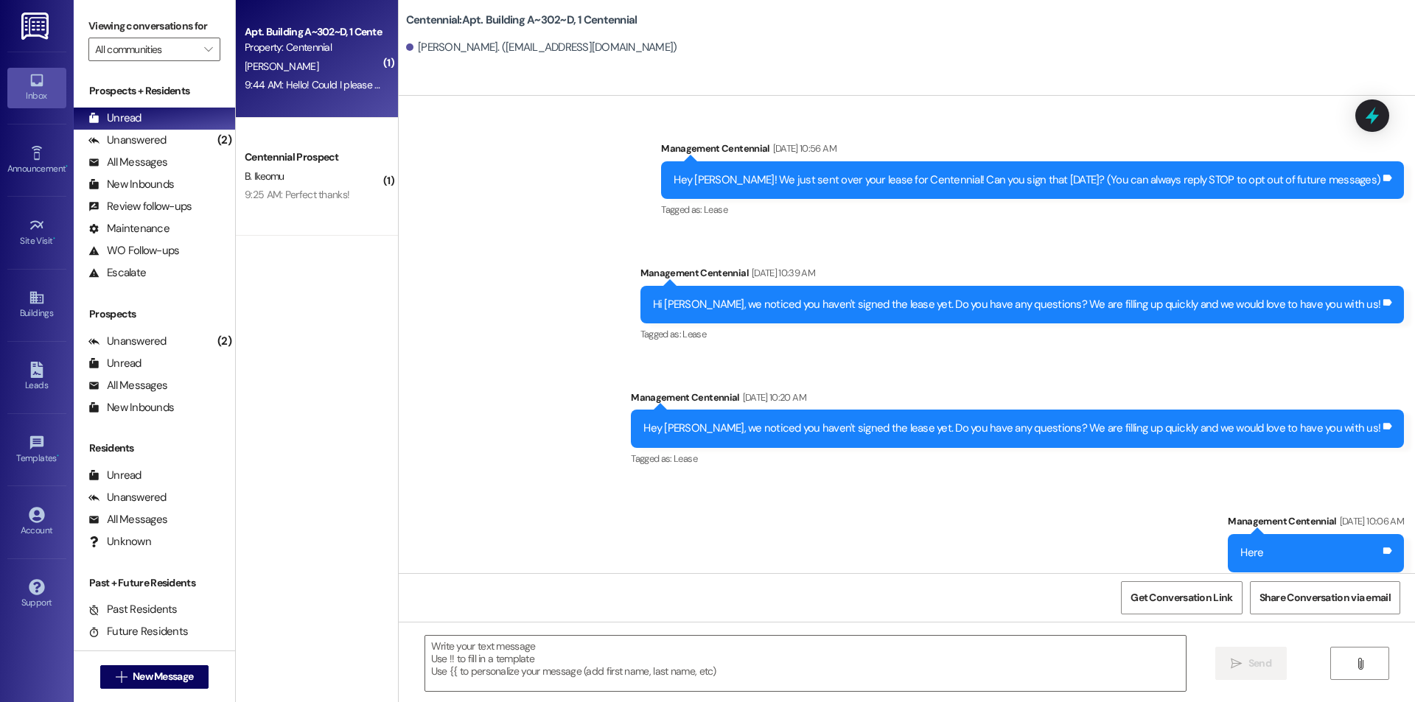
scroll to position [13672, 0]
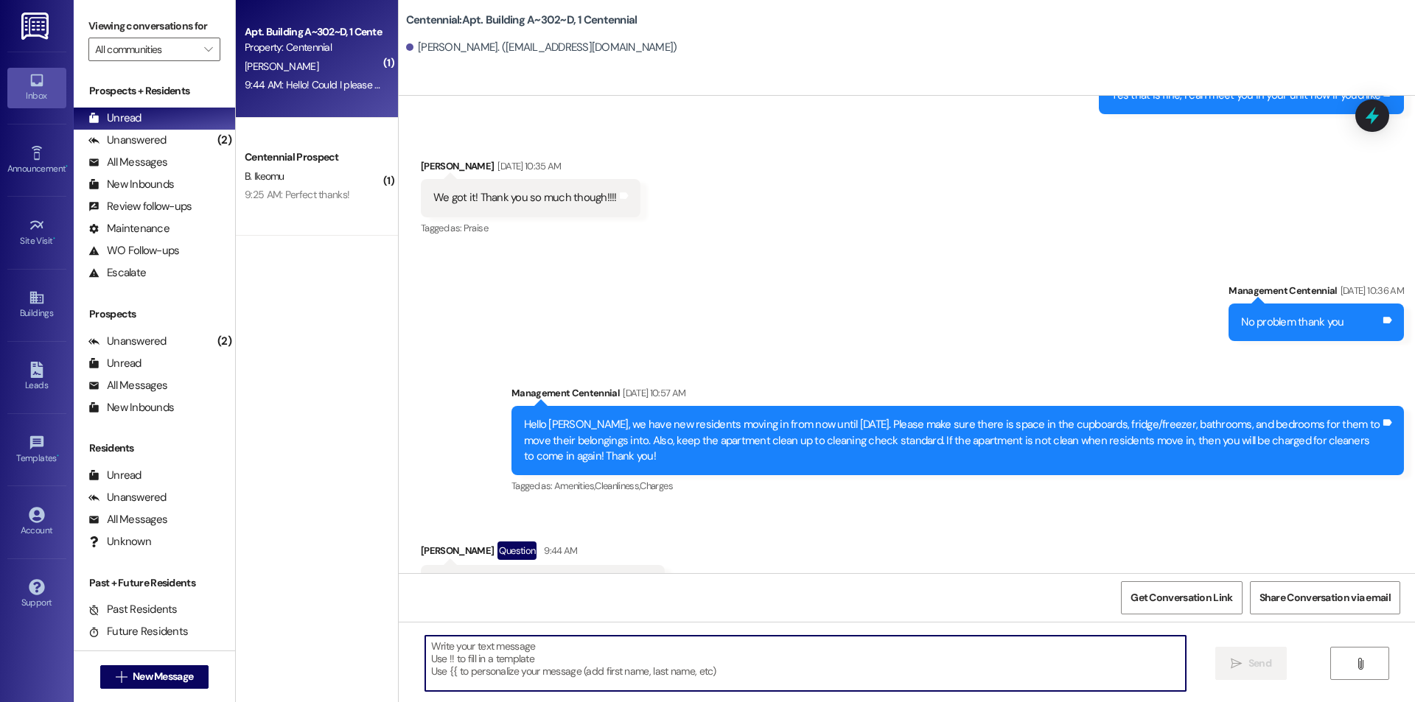
click at [461, 652] on textarea at bounding box center [805, 663] width 761 height 55
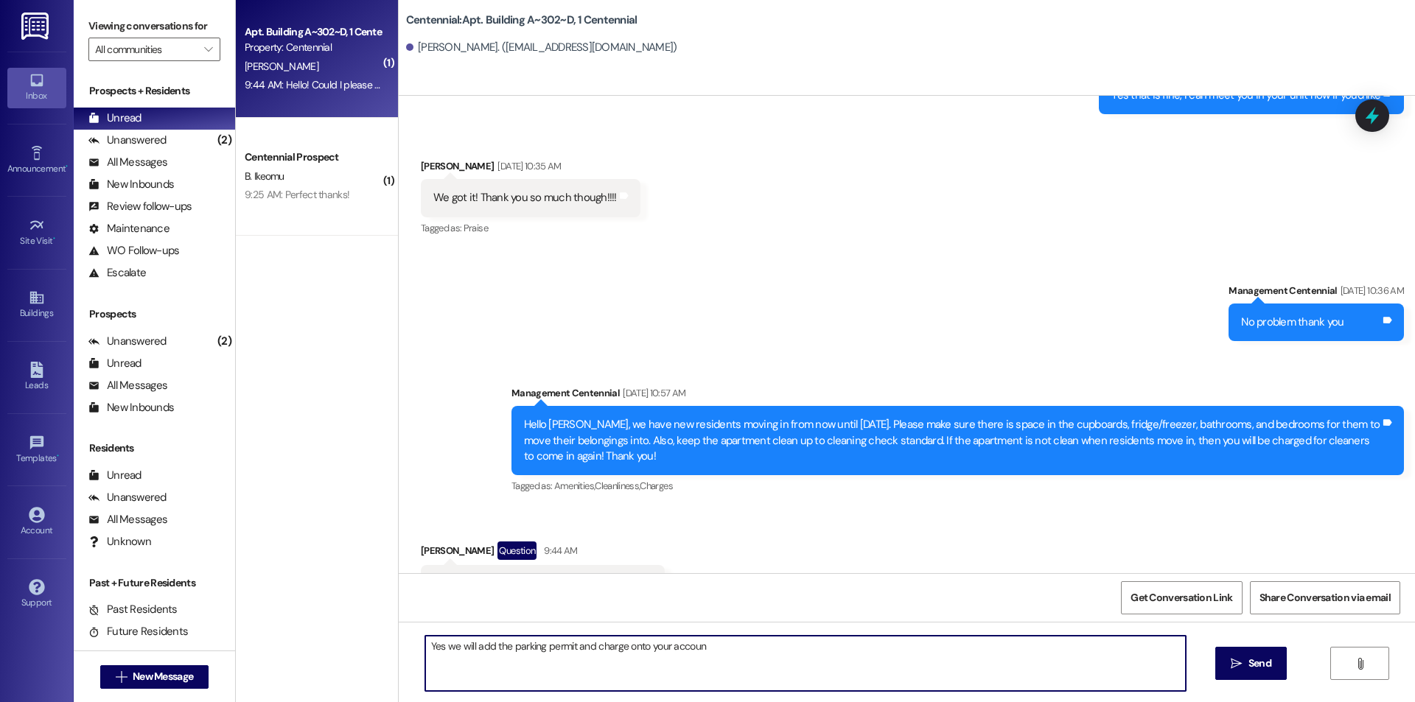
type textarea "Yes we will add the parking permit and charge onto your account"
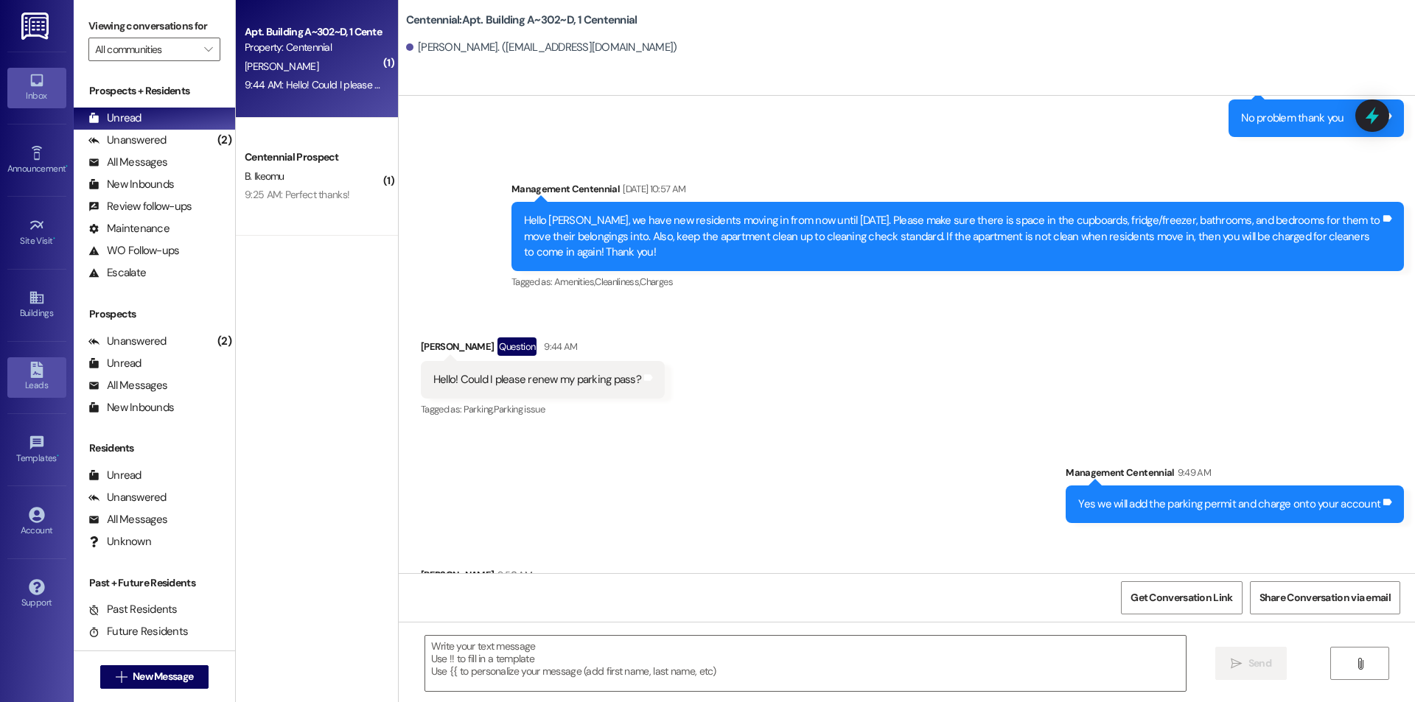
scroll to position [13877, 0]
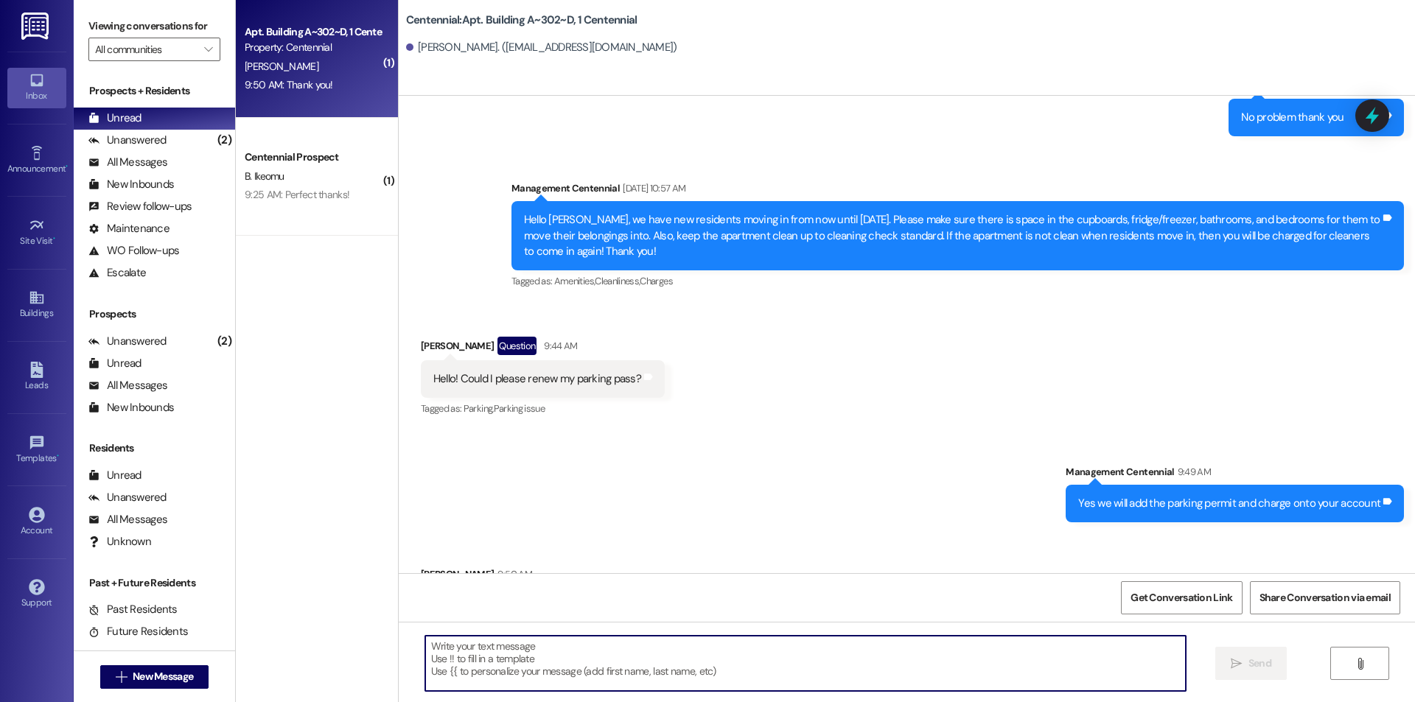
click at [568, 662] on textarea at bounding box center [805, 663] width 761 height 55
type textarea "z"
type textarea "Of course"
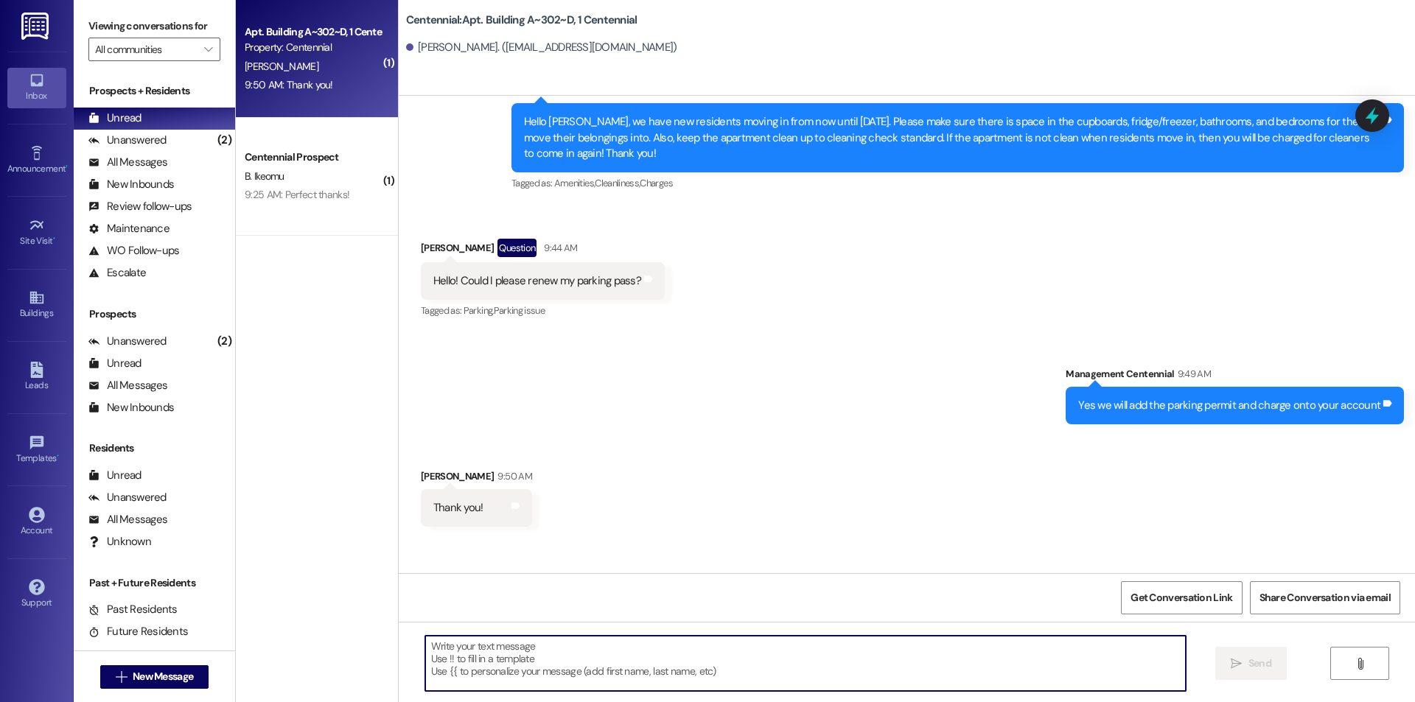
scroll to position [13980, 0]
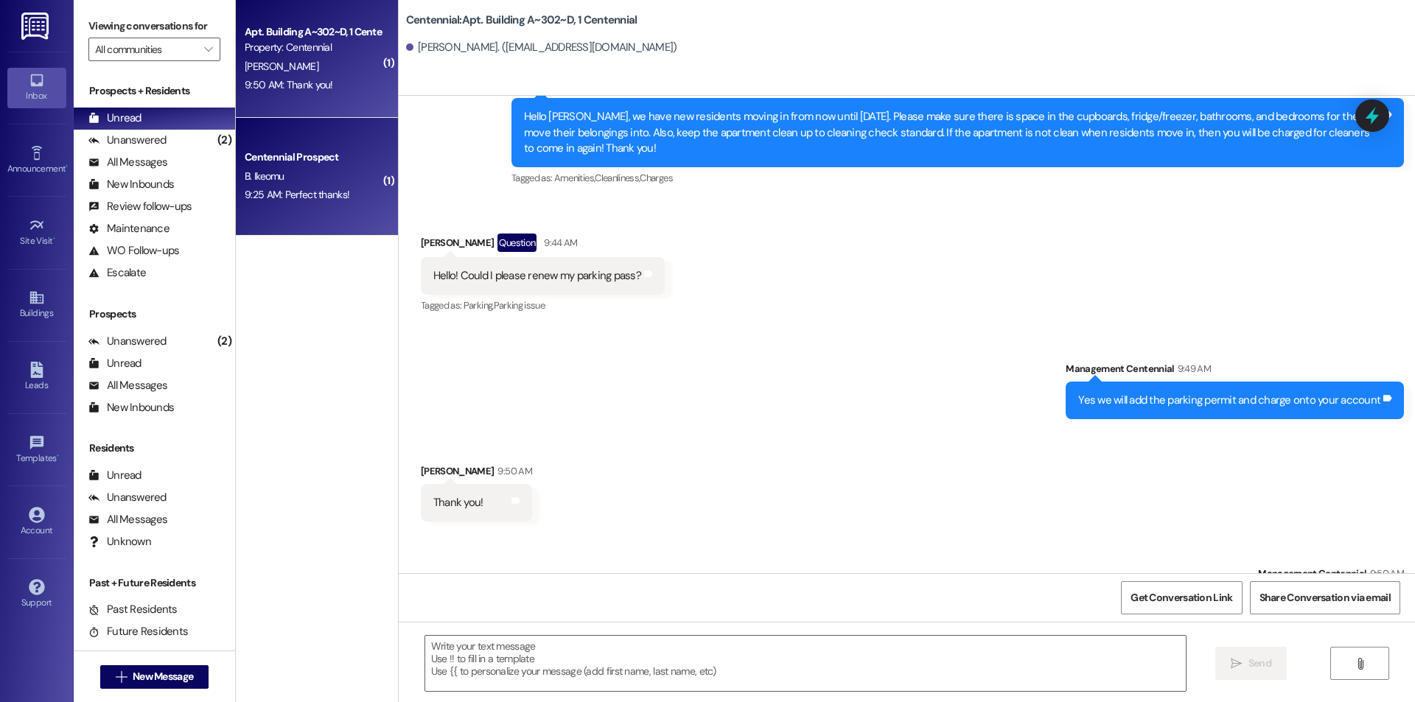
click at [301, 181] on div "B. Ikeomu" at bounding box center [312, 176] width 139 height 18
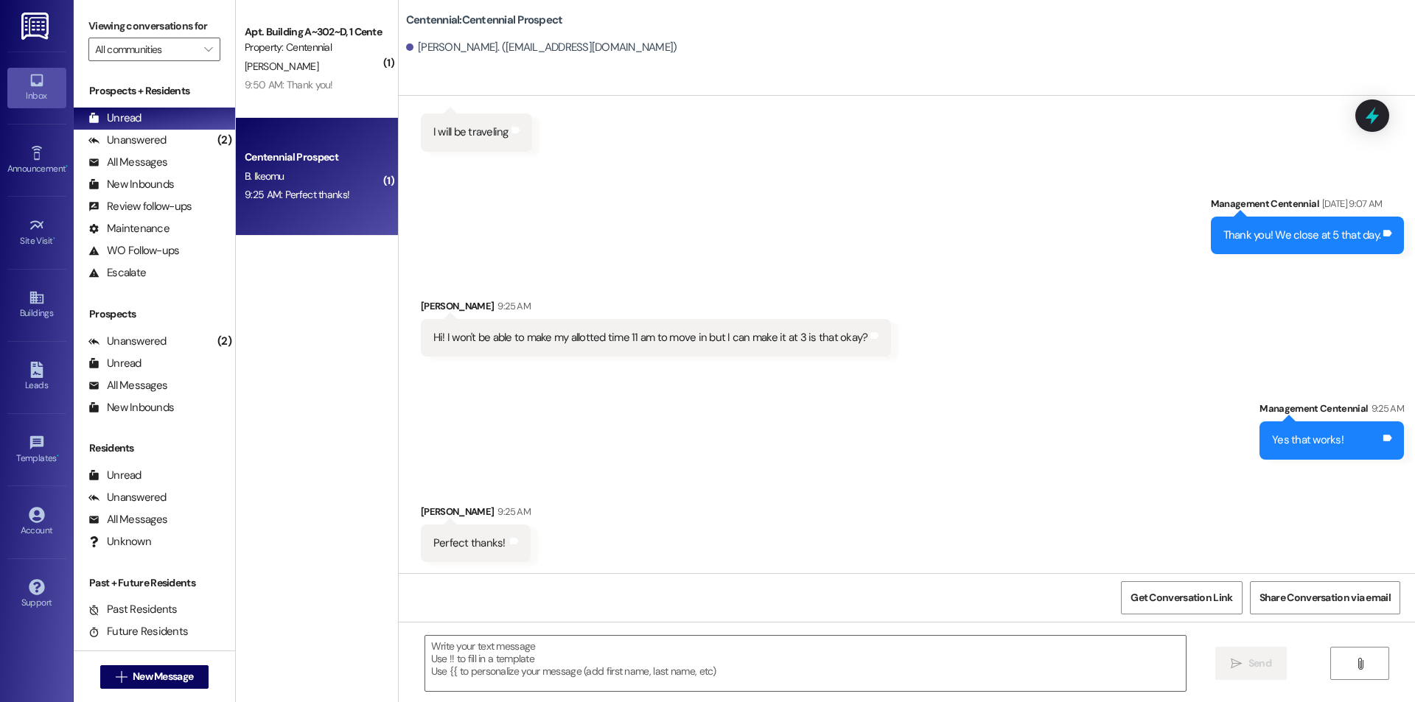
scroll to position [1846, 0]
click at [751, 680] on textarea at bounding box center [805, 663] width 761 height 55
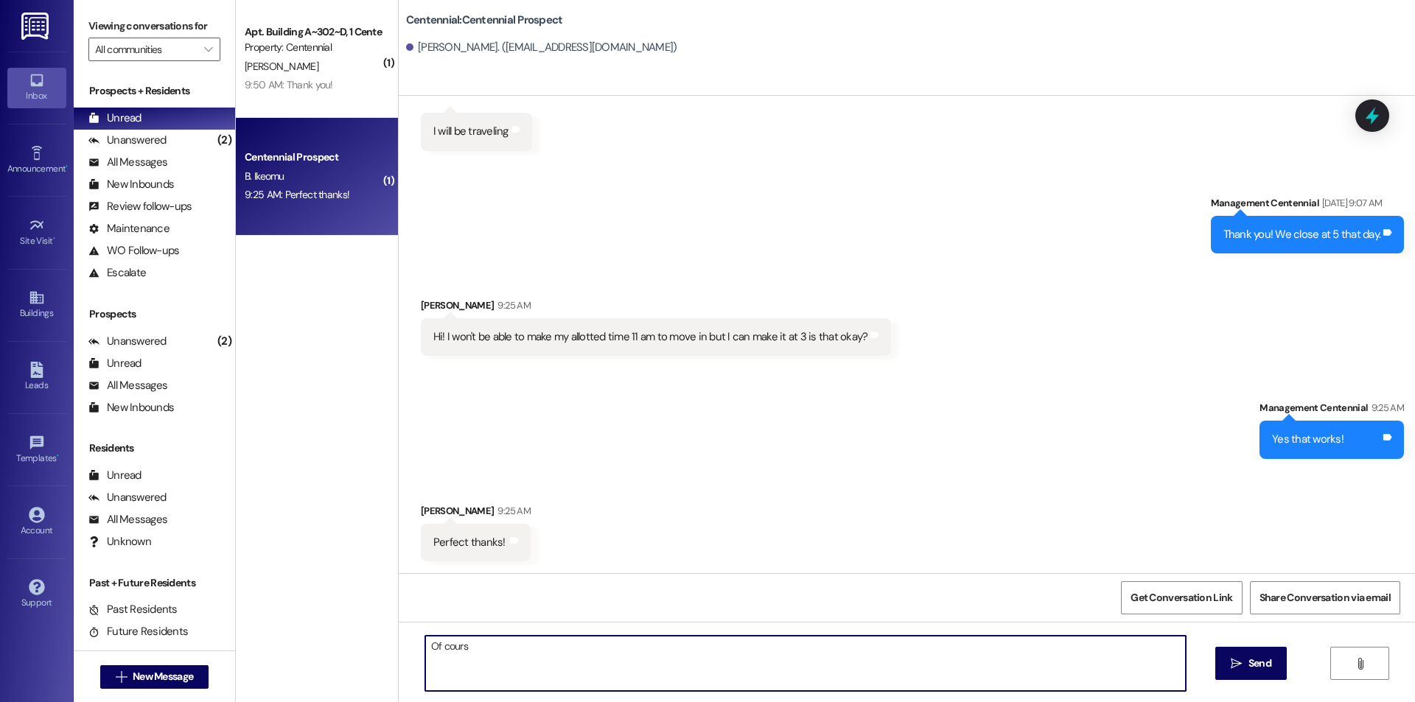
type textarea "Of course"
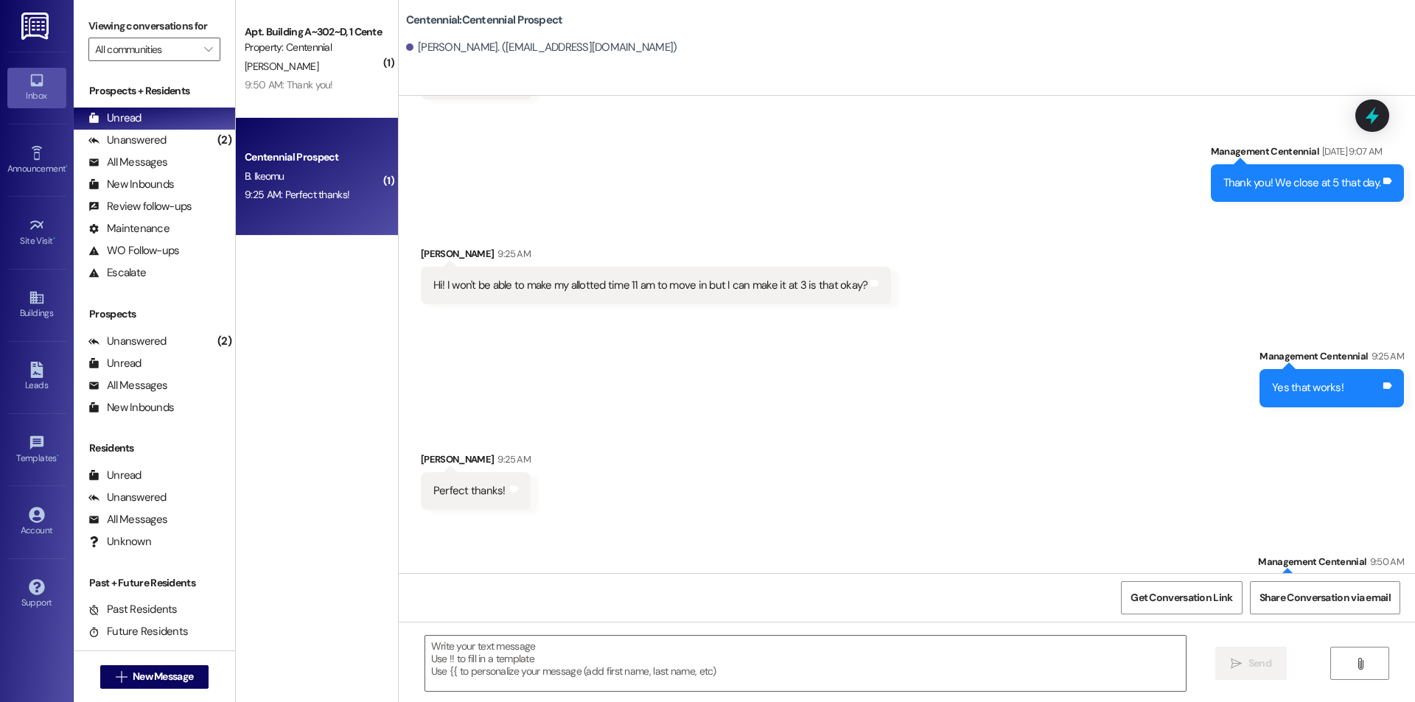
scroll to position [1949, 0]
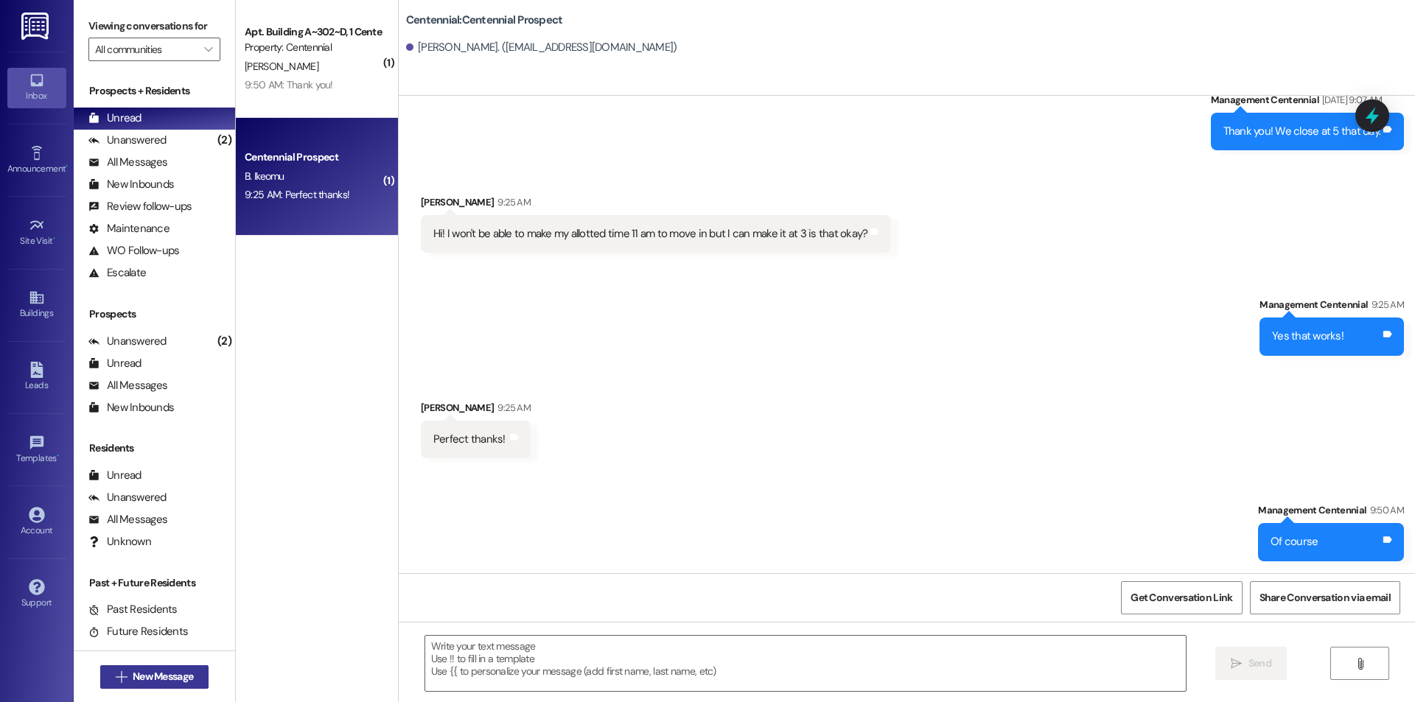
click at [150, 669] on span "New Message" at bounding box center [163, 676] width 60 height 15
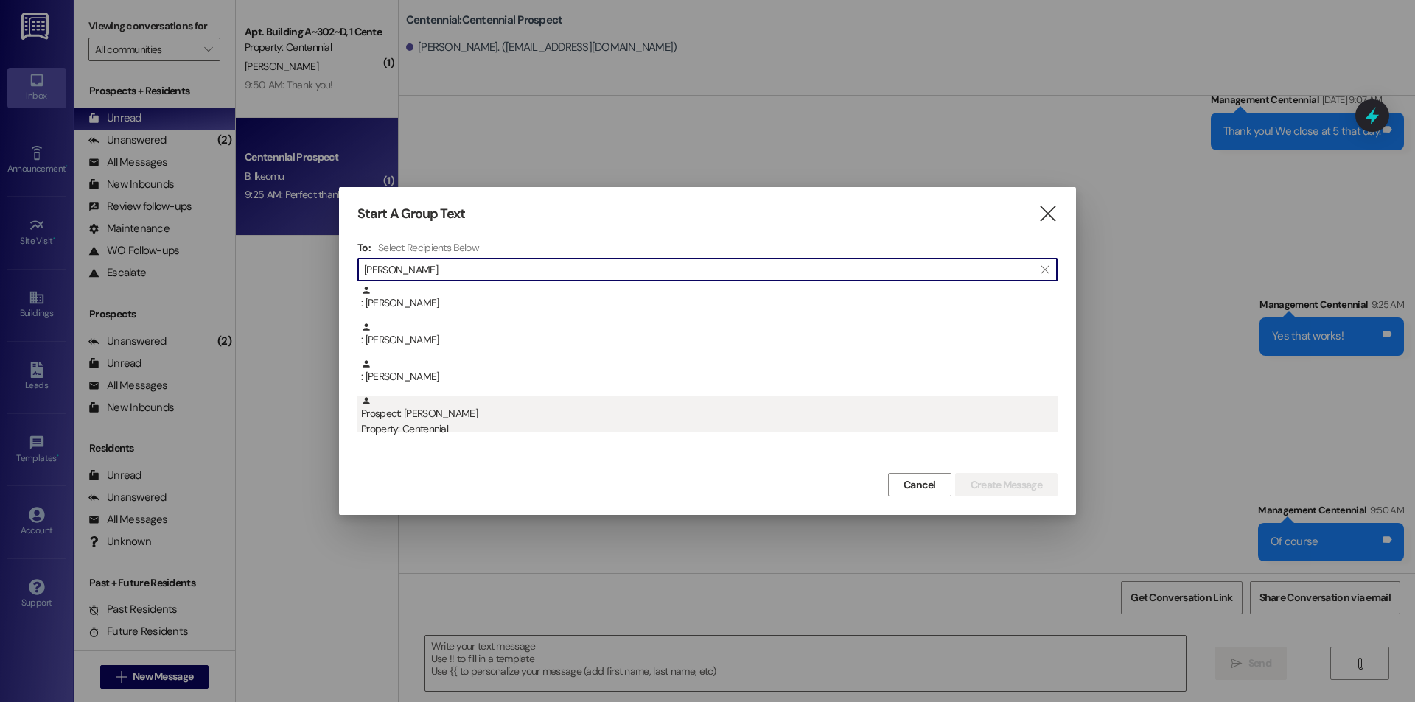
type input "[PERSON_NAME]"
click at [522, 427] on div "Property: Centennial" at bounding box center [709, 429] width 697 height 15
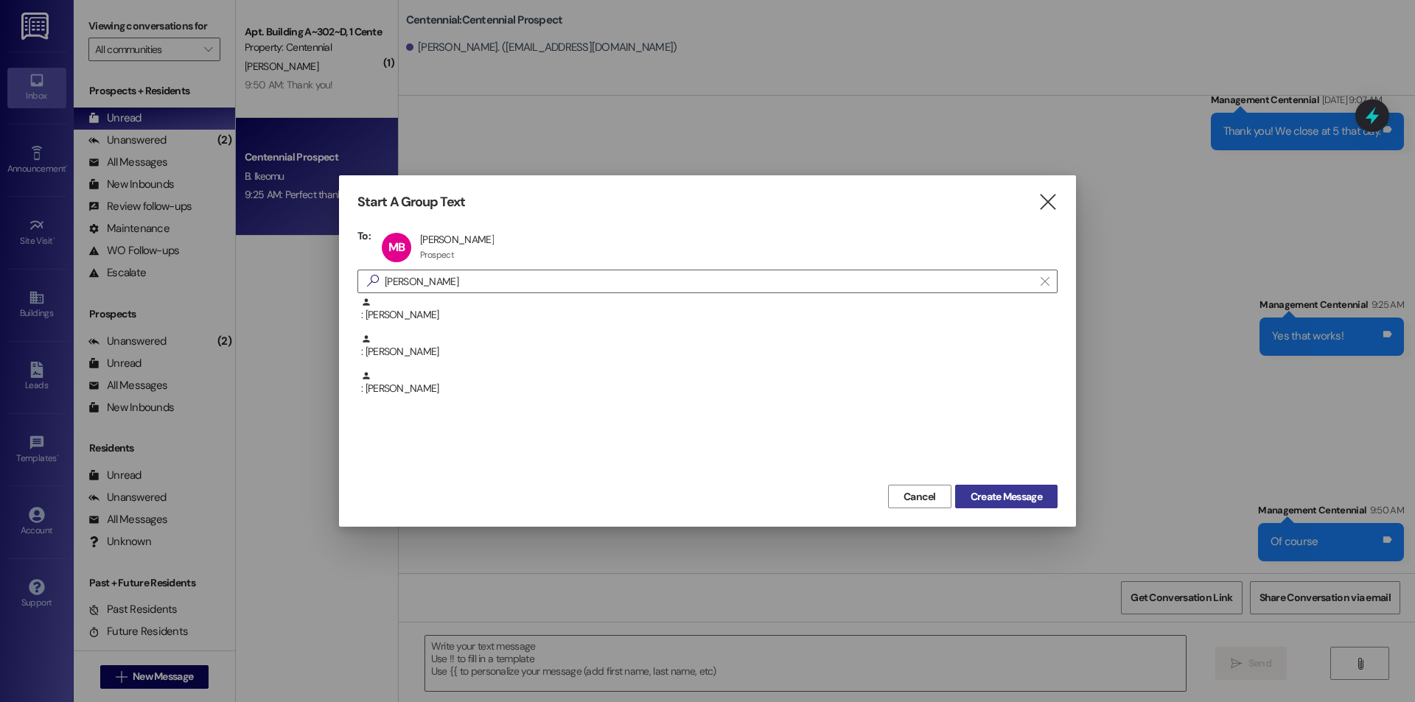
click at [979, 498] on span "Create Message" at bounding box center [1006, 496] width 71 height 15
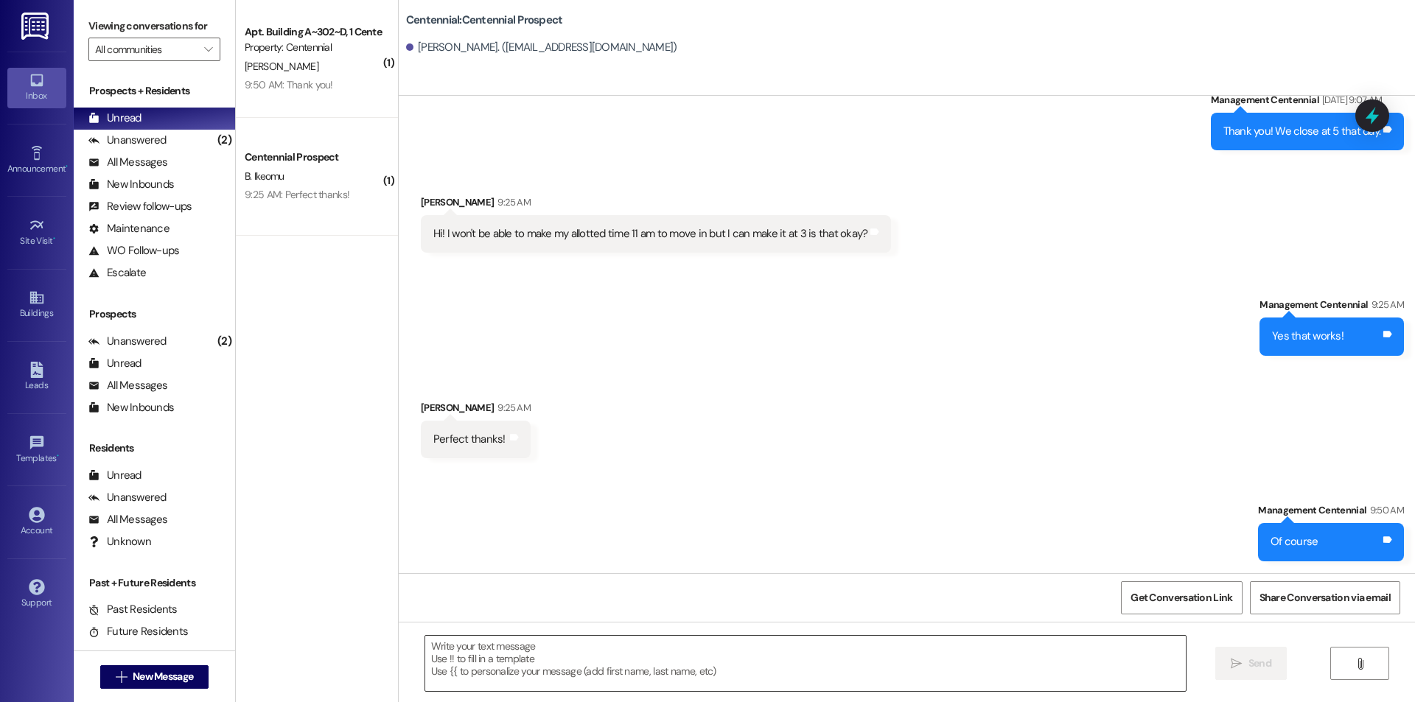
scroll to position [49, 0]
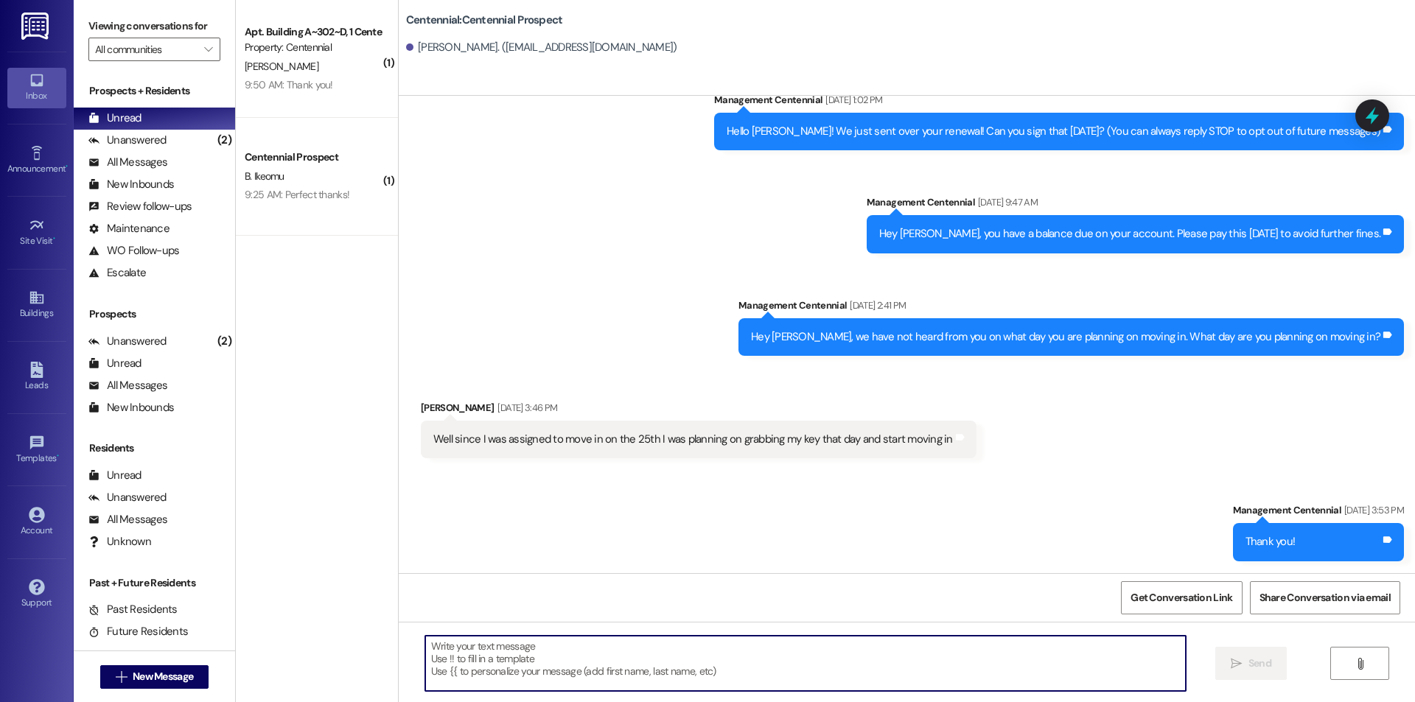
click at [897, 663] on textarea at bounding box center [805, 663] width 761 height 55
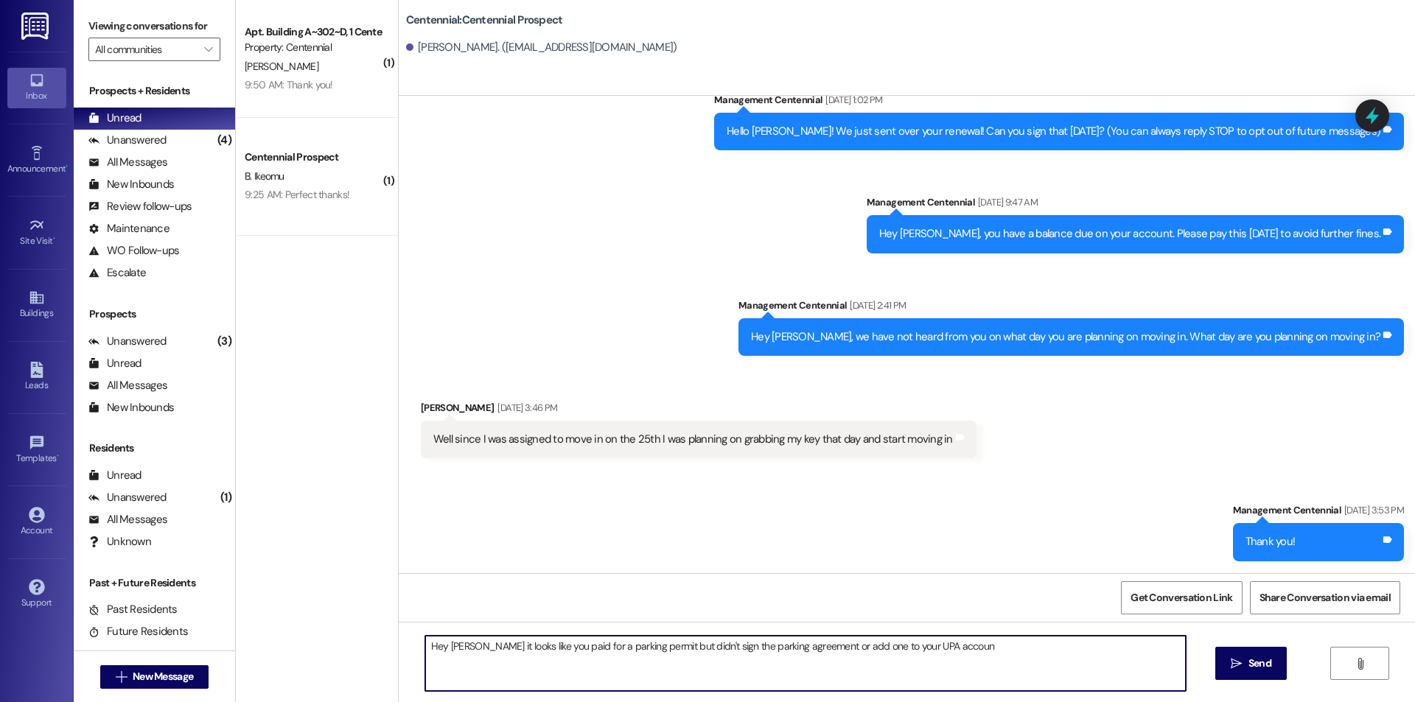
type textarea "Hey [PERSON_NAME] it looks like you paid for a parking permit but didn't sign t…"
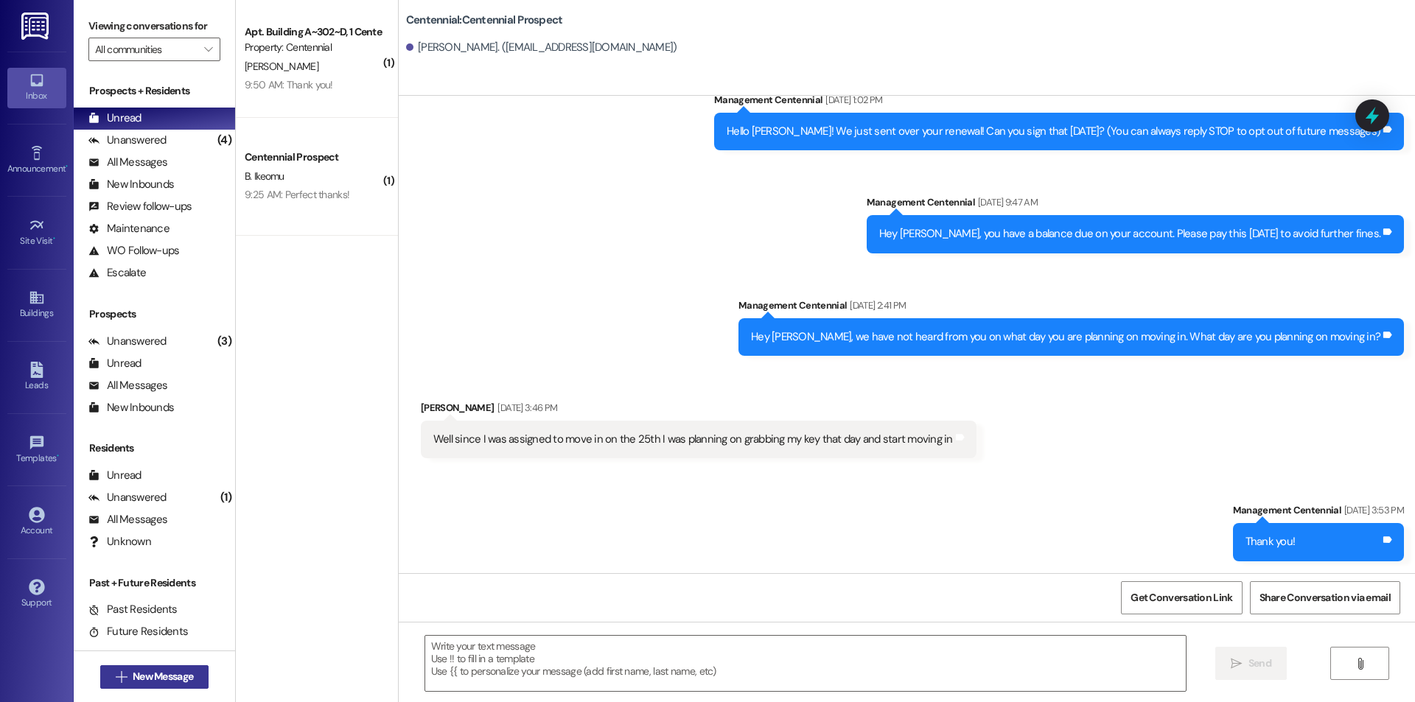
click at [171, 677] on span "New Message" at bounding box center [163, 676] width 60 height 15
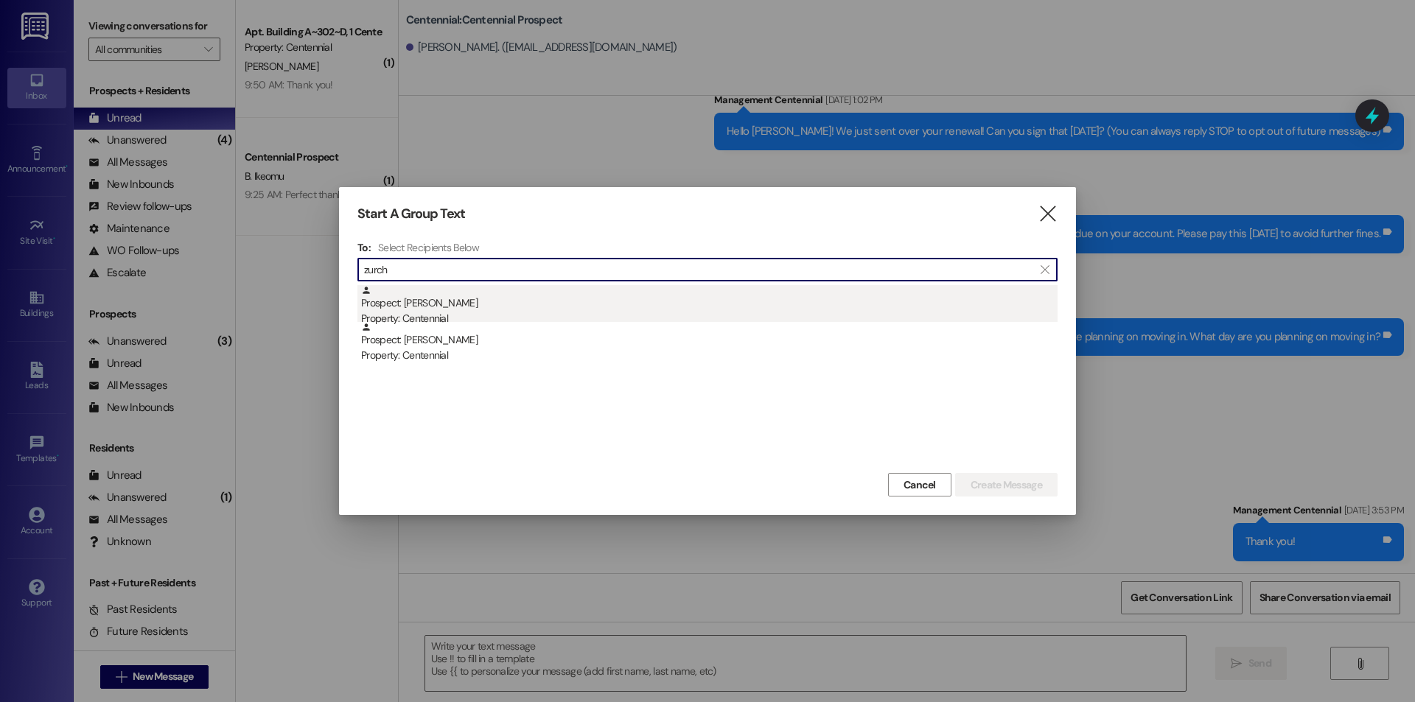
type input "zurch"
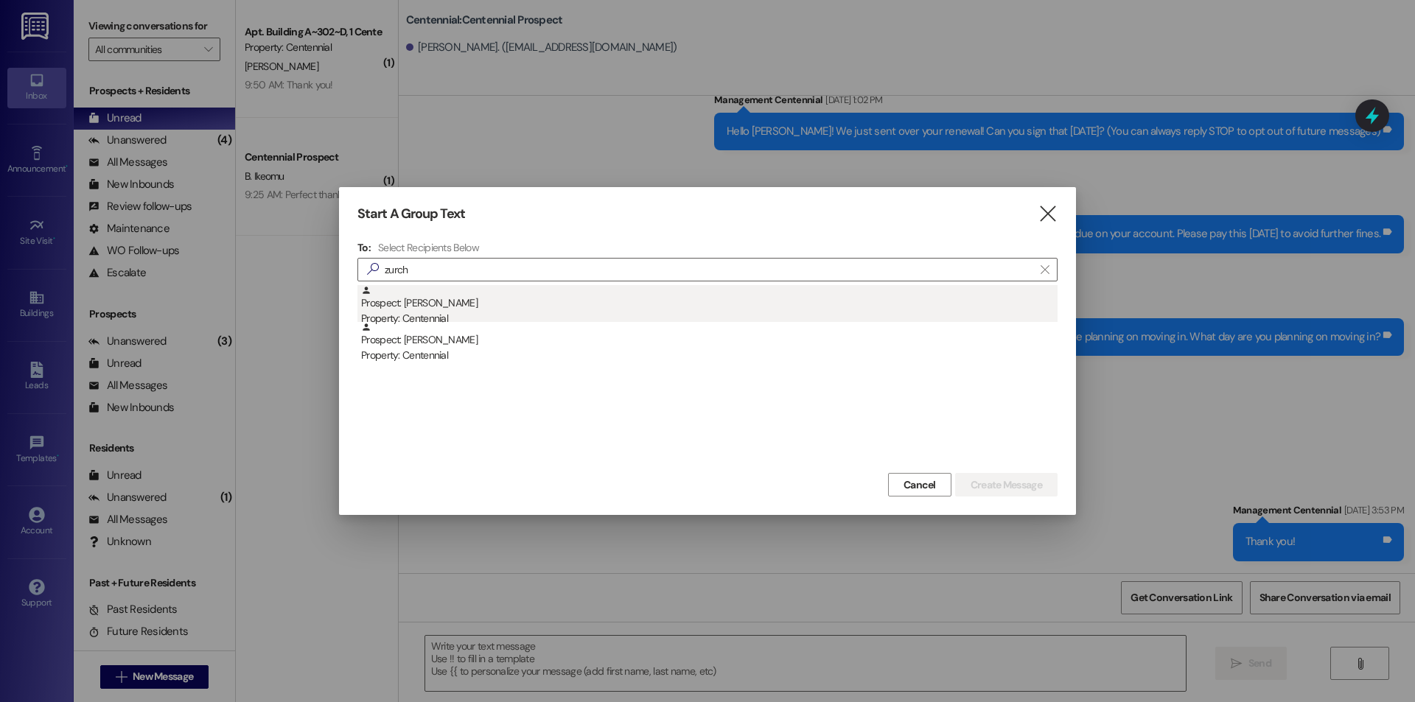
click at [662, 304] on div "Prospect: [PERSON_NAME] Property: Centennial" at bounding box center [709, 306] width 697 height 42
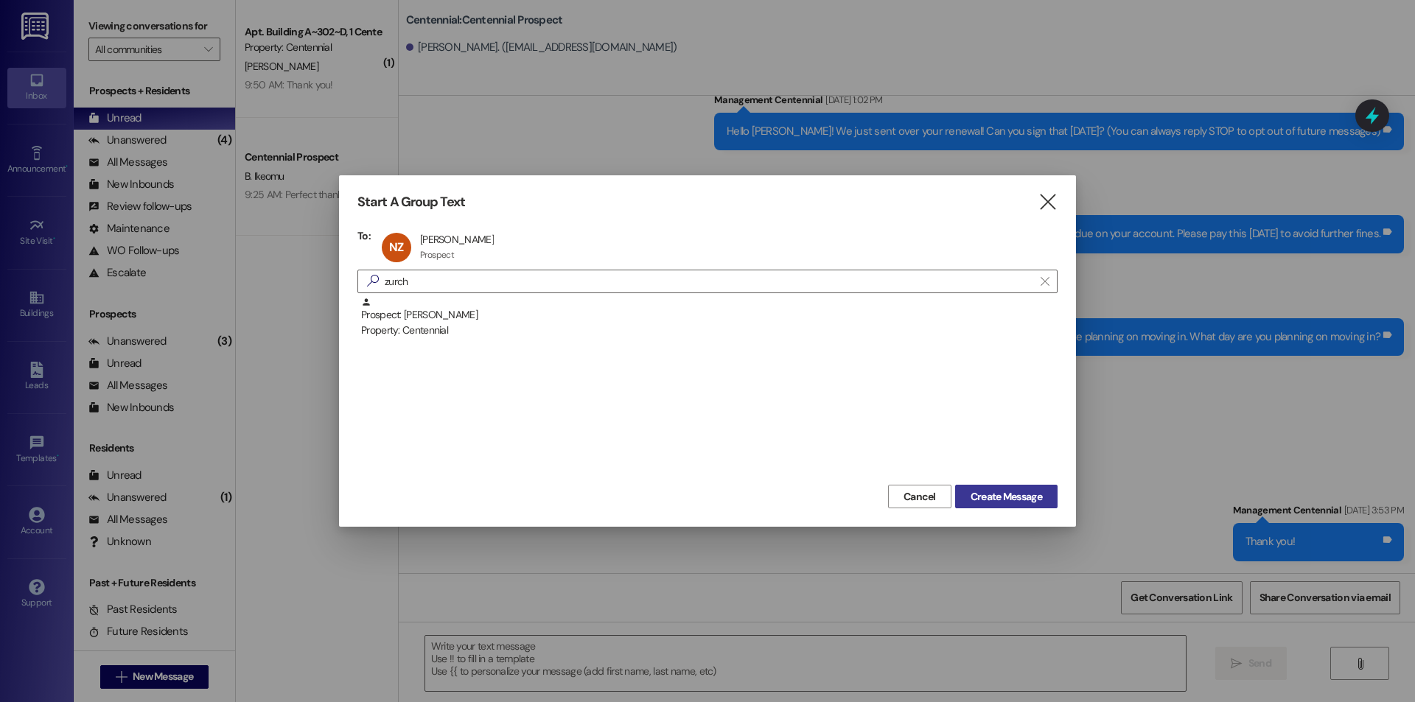
click at [992, 492] on span "Create Message" at bounding box center [1006, 496] width 71 height 15
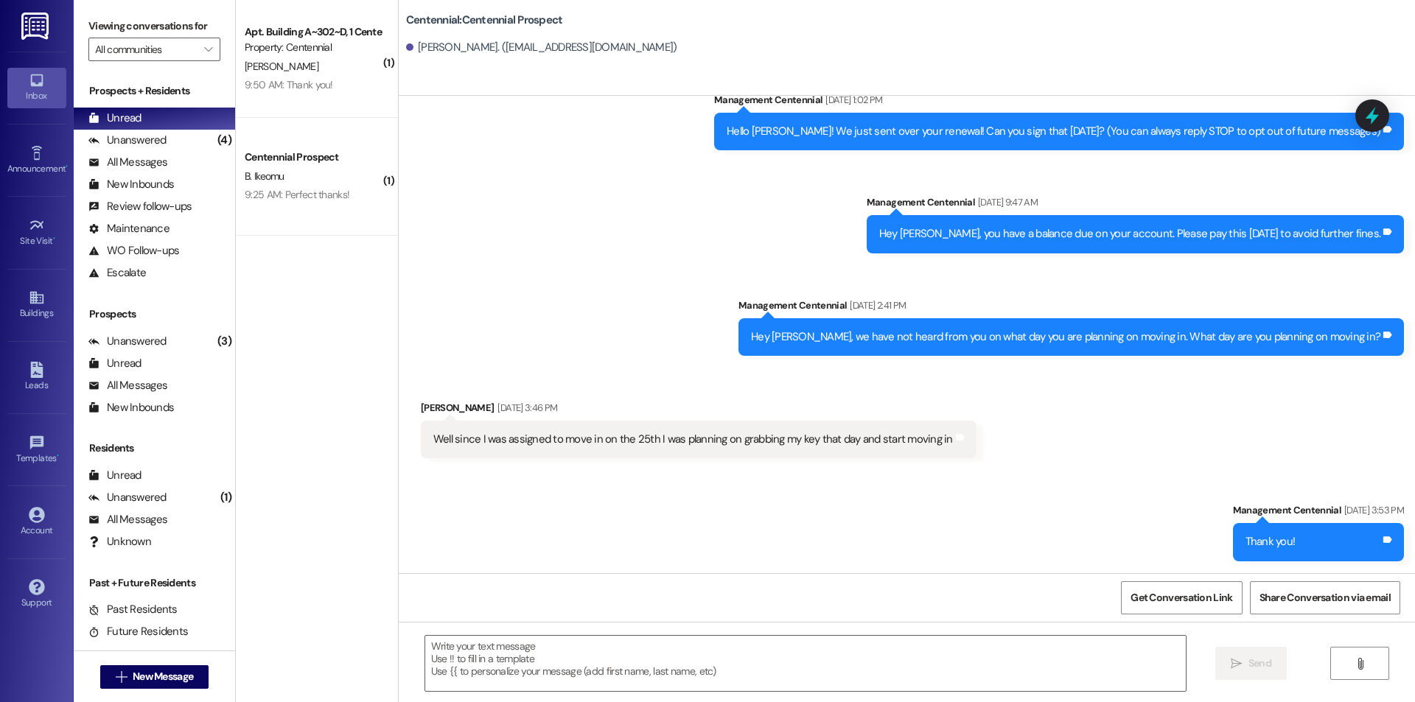
scroll to position [0, 0]
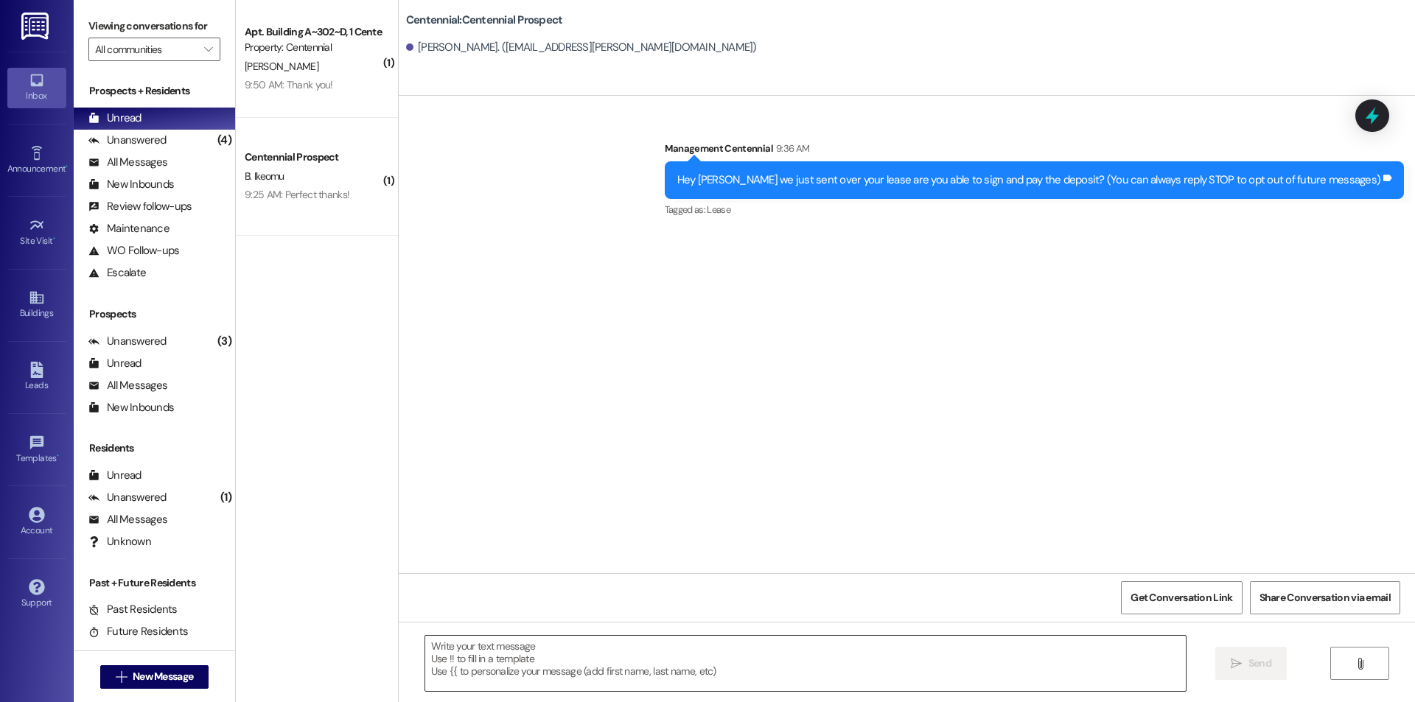
click at [528, 653] on textarea at bounding box center [805, 663] width 761 height 55
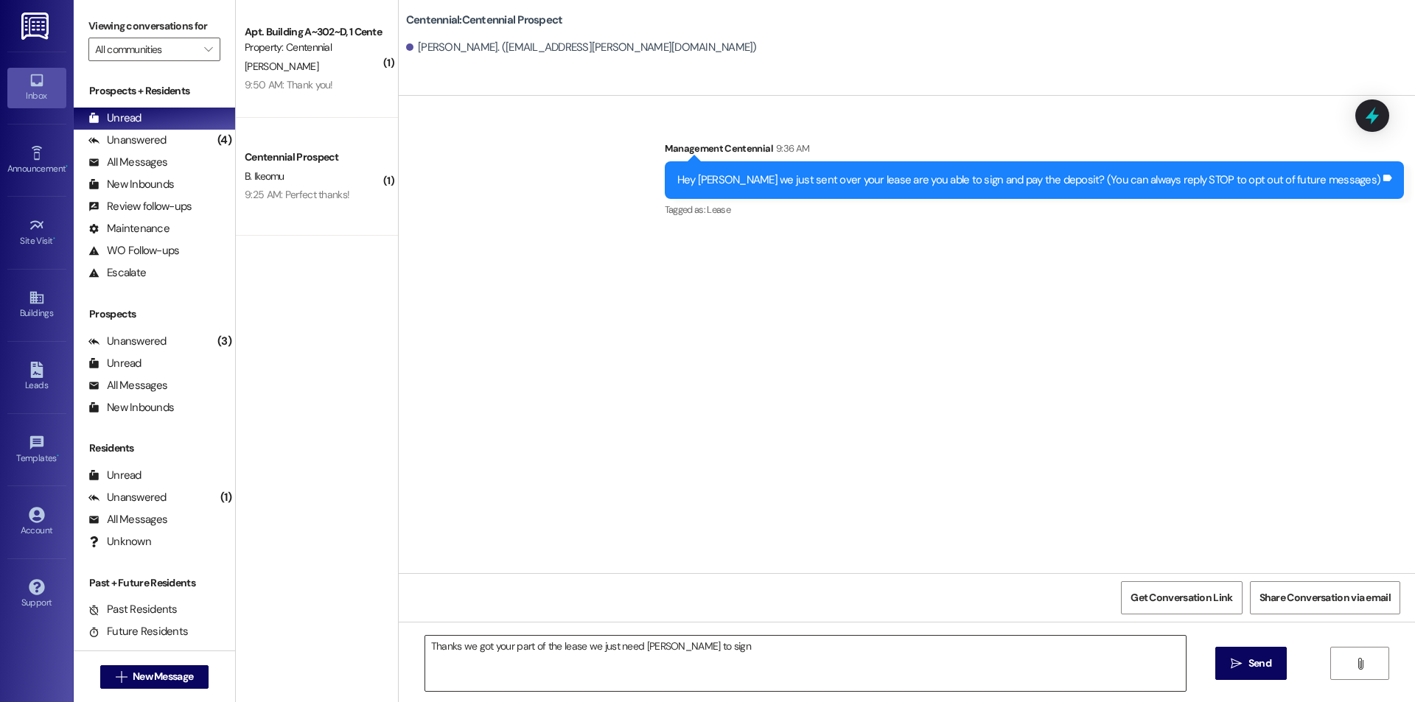
click at [773, 657] on textarea "Thanks we got your part of the lease we just need [PERSON_NAME] to sign" at bounding box center [805, 663] width 761 height 55
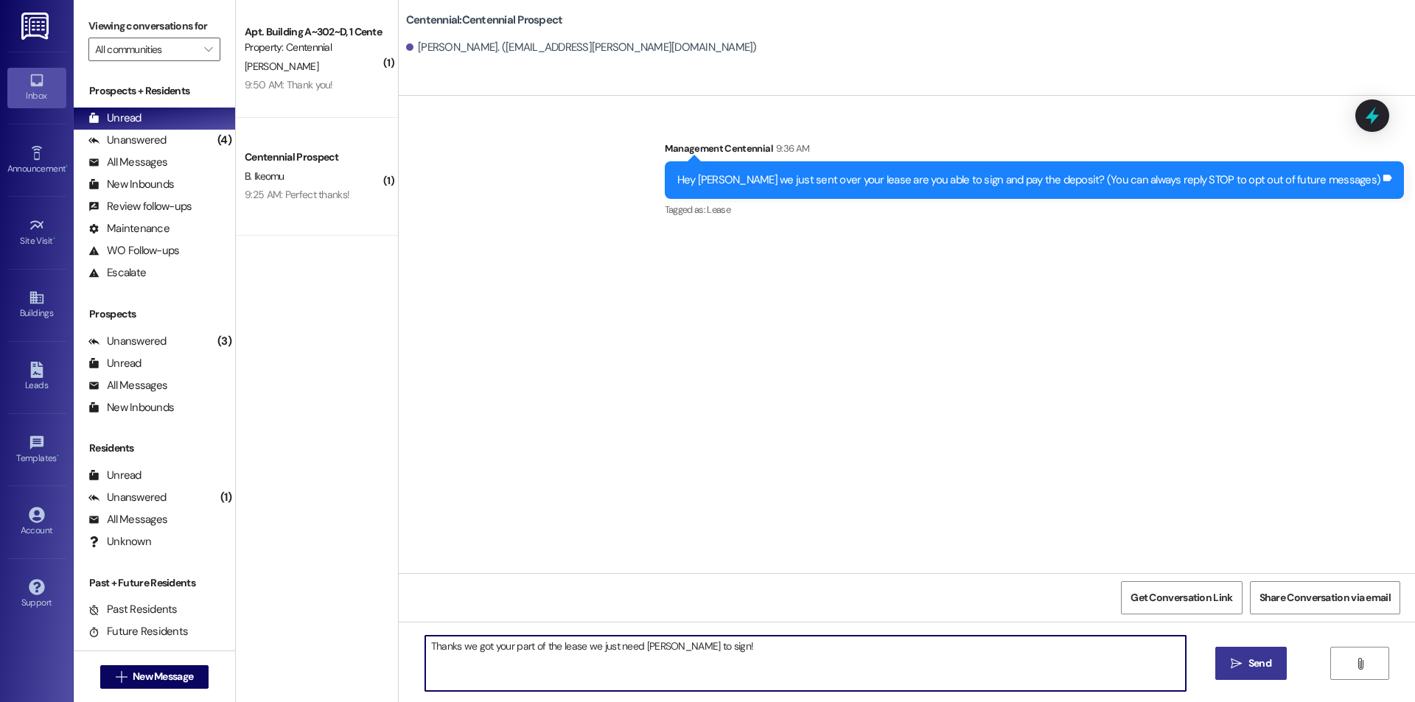
type textarea "Thanks we got your part of the lease we just need [PERSON_NAME] to sign!"
click at [1243, 670] on span " Send" at bounding box center [1251, 663] width 46 height 15
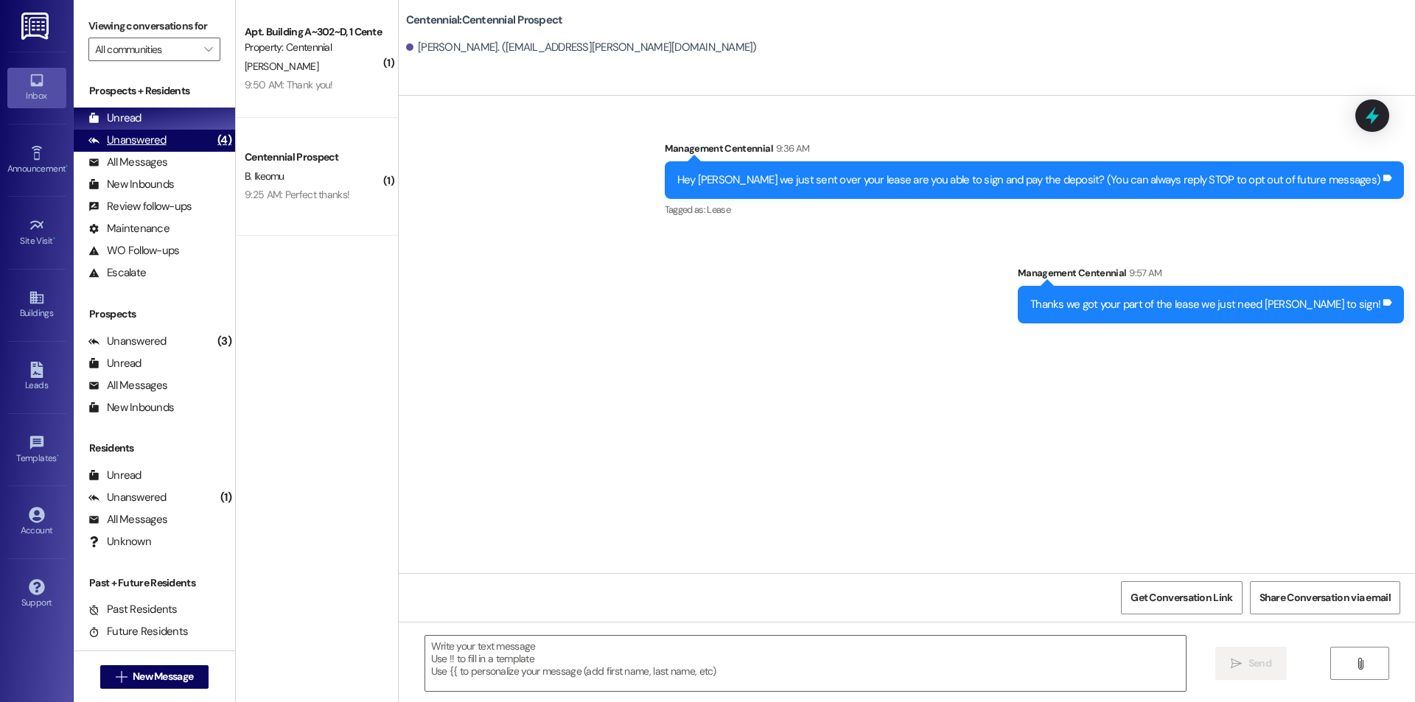
drag, startPoint x: 210, startPoint y: 139, endPoint x: 206, endPoint y: 119, distance: 21.1
click at [214, 139] on div "(4)" at bounding box center [224, 140] width 21 height 23
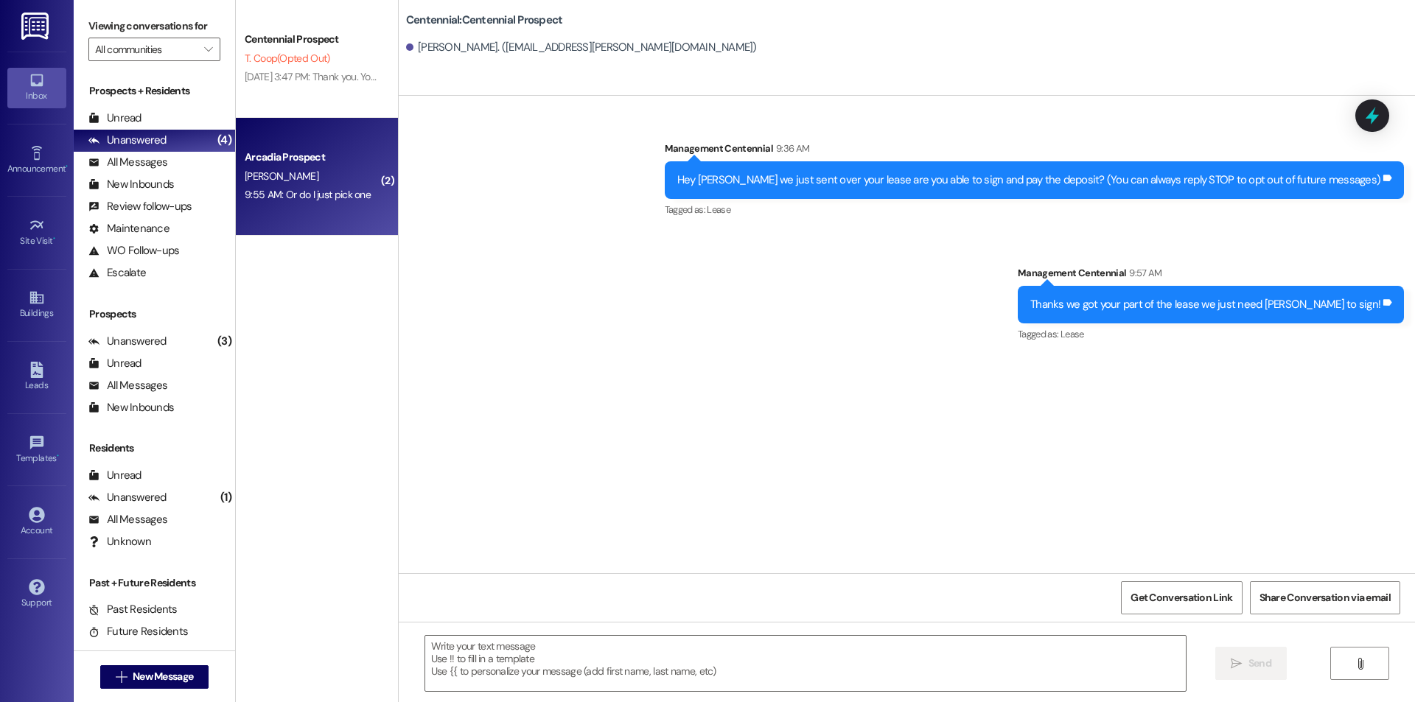
click at [289, 193] on div "9:55 AM: Or do I just pick one 9:55 AM: Or do I just pick one" at bounding box center [308, 194] width 126 height 13
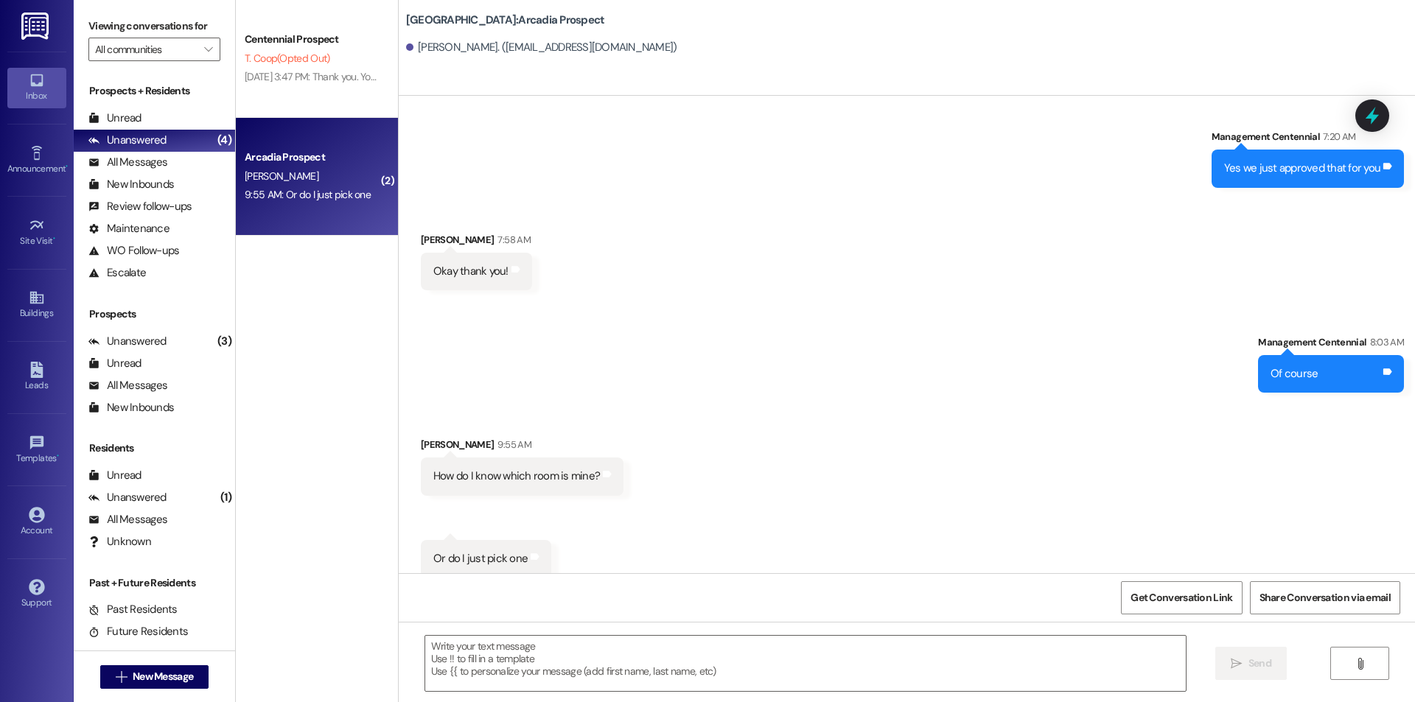
scroll to position [5907, 0]
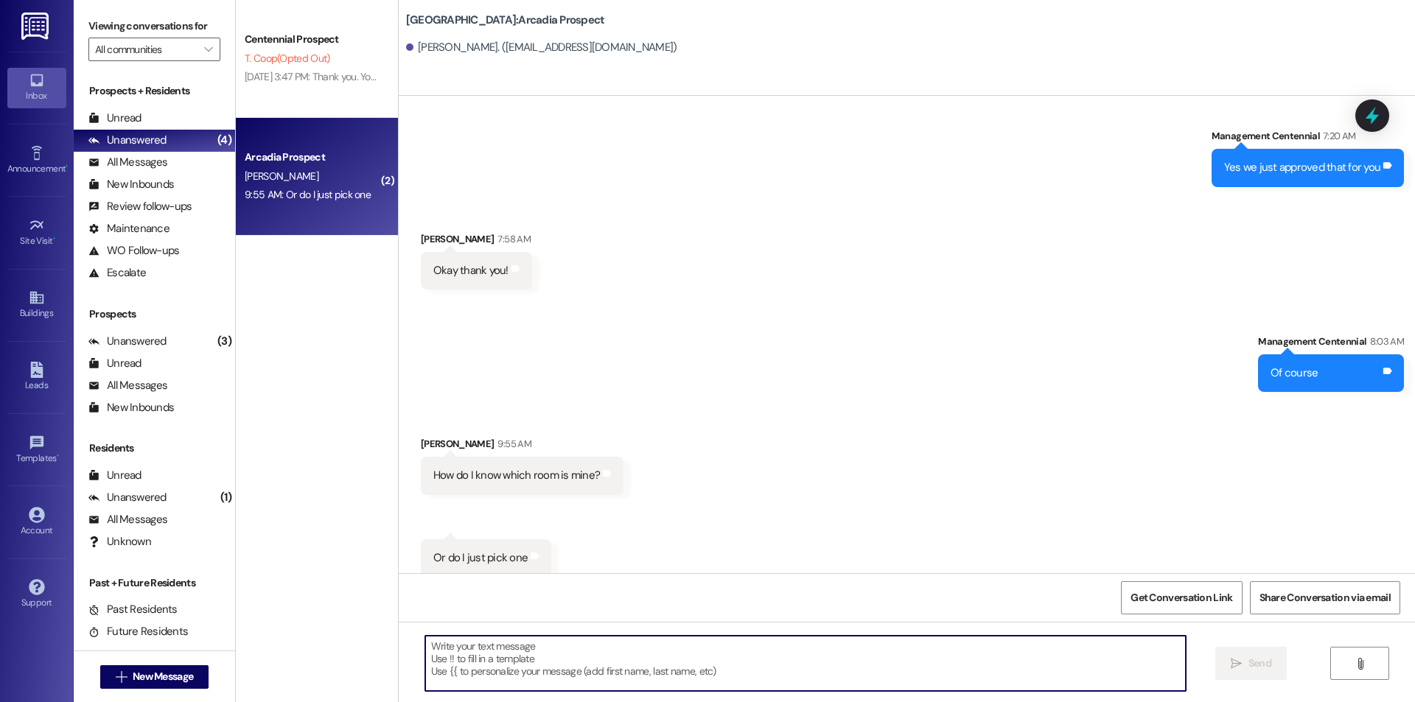
click at [655, 660] on textarea at bounding box center [805, 663] width 761 height 55
type textarea "You can pick any of the empty ones!"
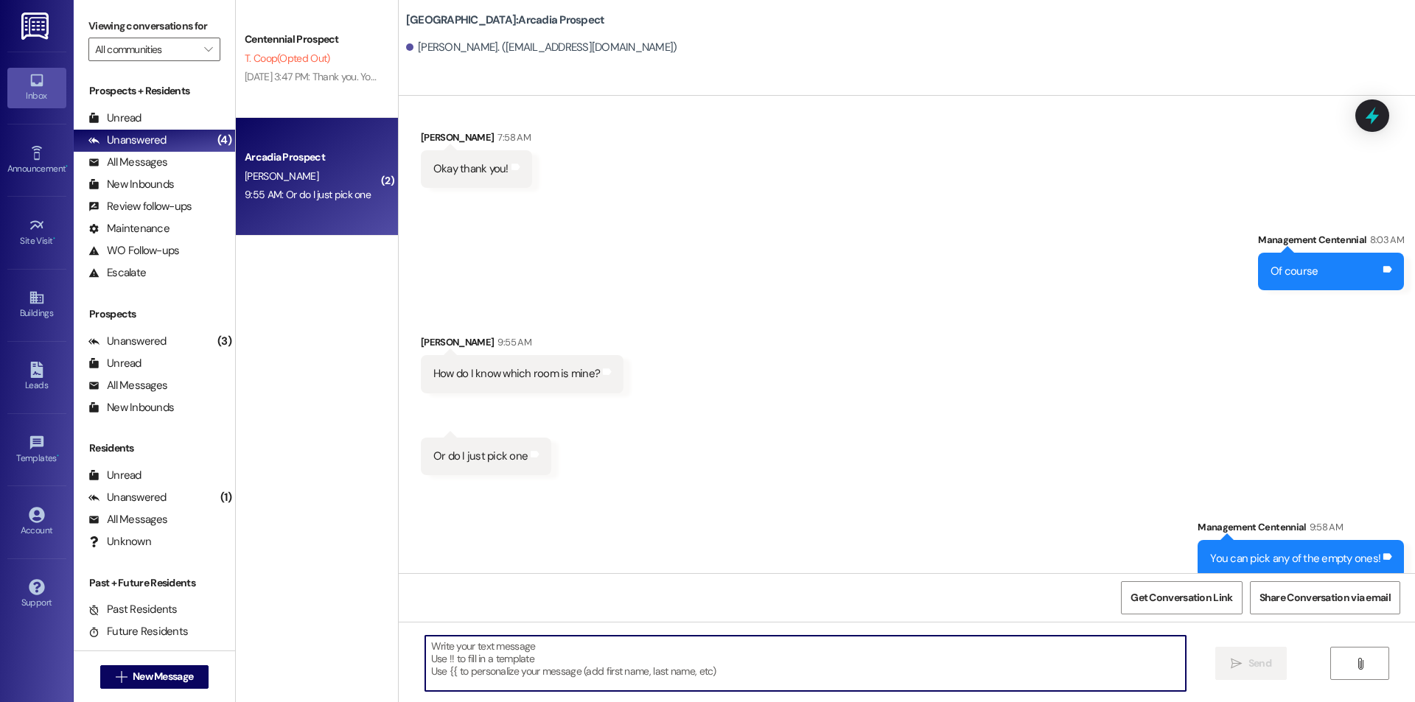
scroll to position [6010, 0]
click at [145, 111] on div "Unread (0)" at bounding box center [154, 119] width 161 height 22
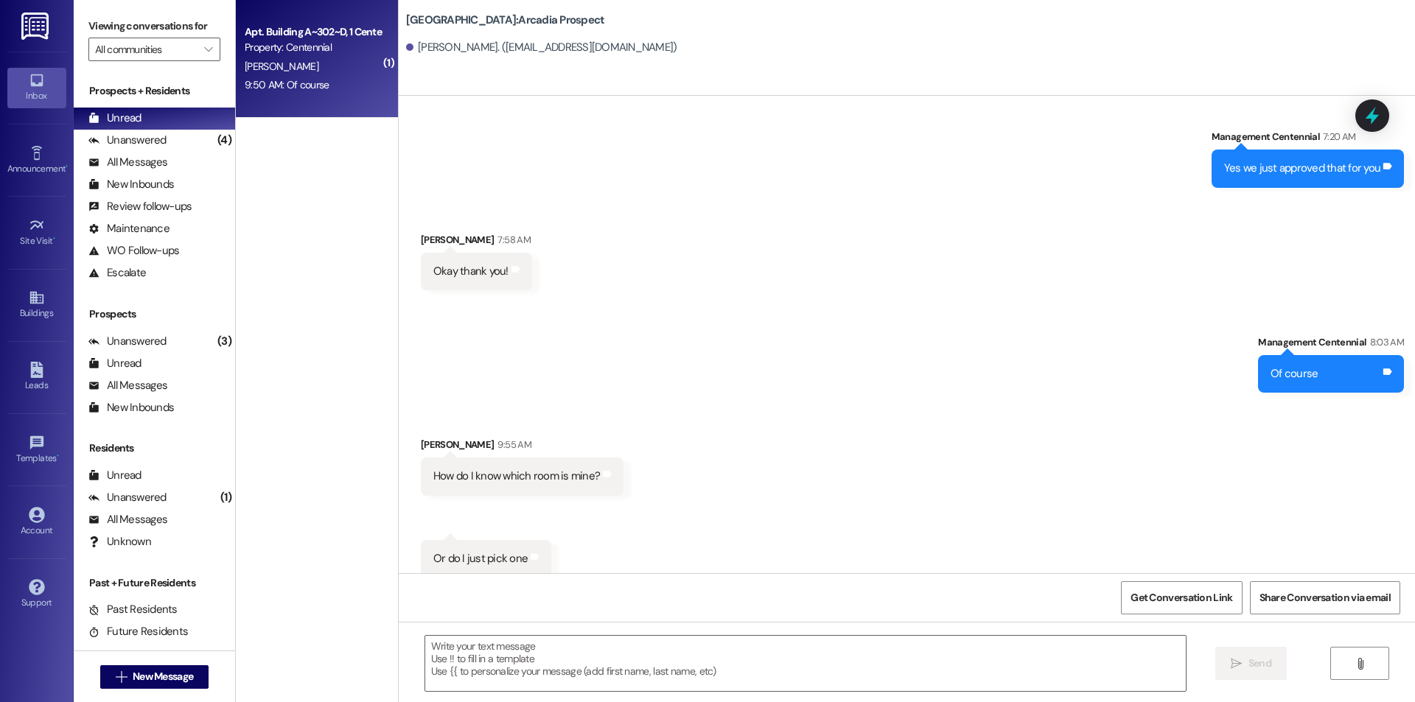
click at [315, 85] on div "9:50 AM: Of course 9:50 AM: Of course" at bounding box center [287, 84] width 84 height 13
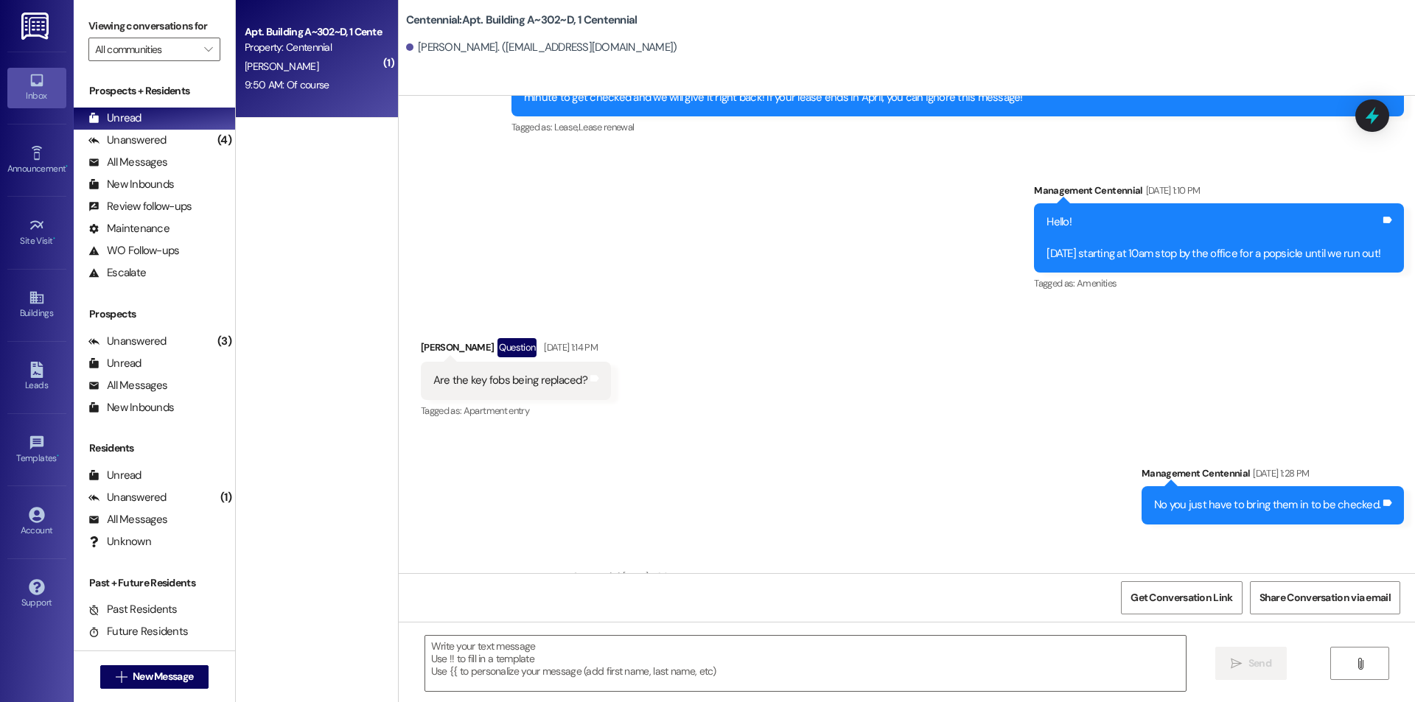
scroll to position [14023, 0]
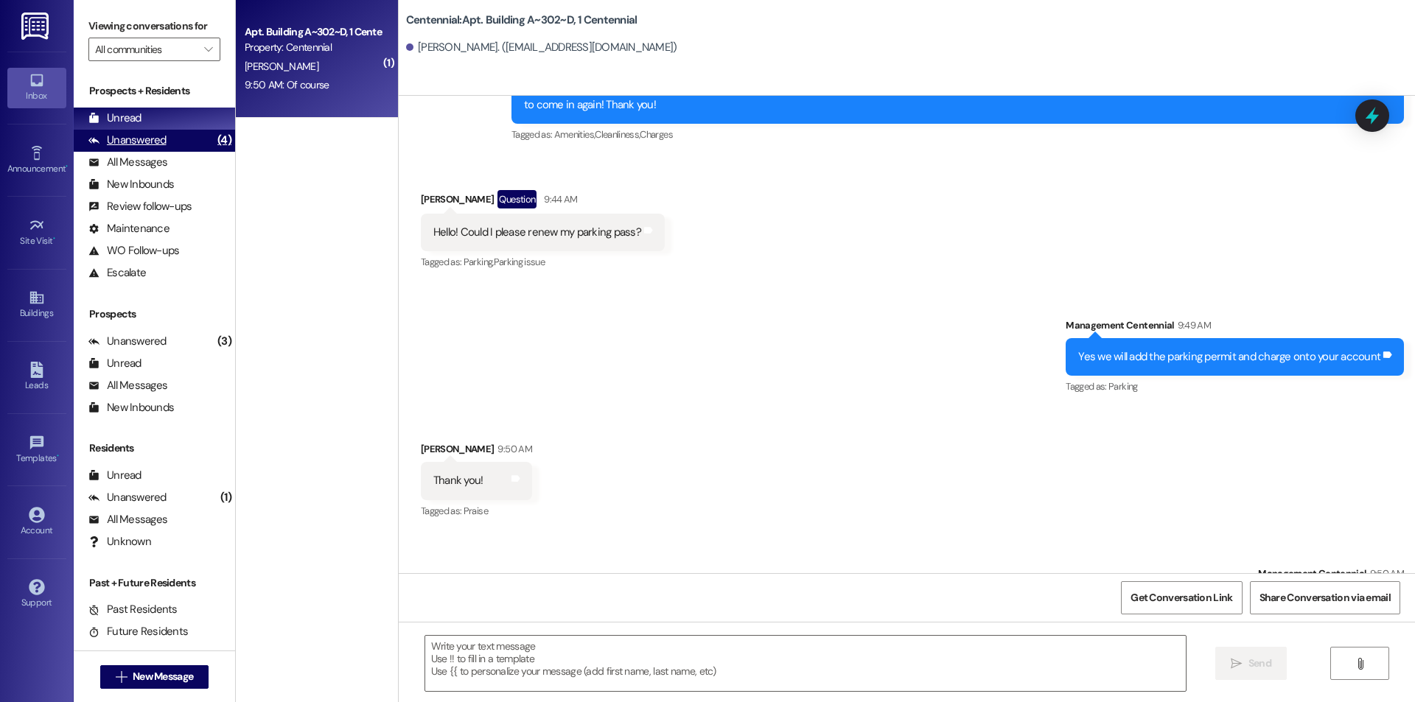
click at [214, 143] on div "(4)" at bounding box center [224, 140] width 21 height 23
click at [203, 122] on div "Unread (0)" at bounding box center [154, 119] width 161 height 22
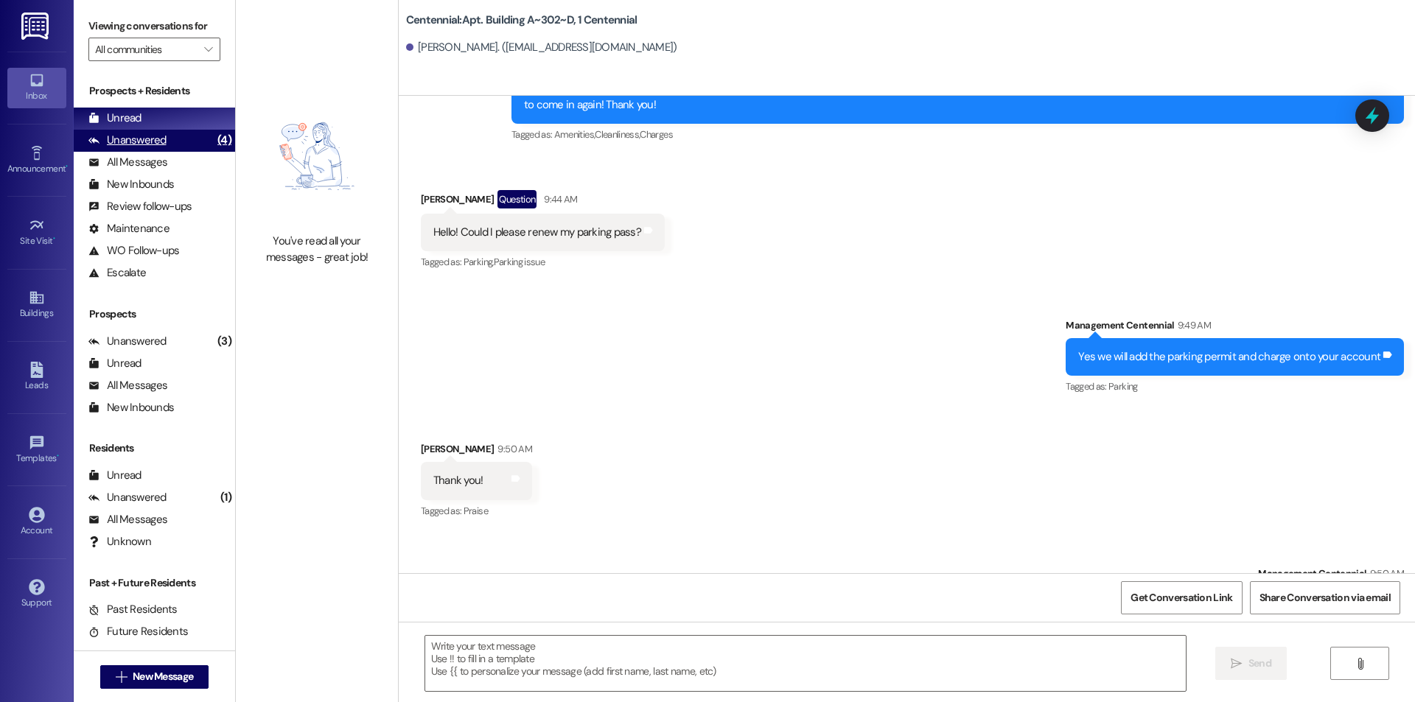
click at [178, 136] on div "Unanswered (4)" at bounding box center [154, 141] width 161 height 22
click at [185, 117] on div "Unread (0)" at bounding box center [154, 119] width 161 height 22
click at [150, 147] on div "Unanswered" at bounding box center [127, 140] width 78 height 15
click at [158, 125] on div "Unread (0)" at bounding box center [154, 119] width 161 height 22
click at [153, 154] on div "All Messages (undefined)" at bounding box center [154, 163] width 161 height 22
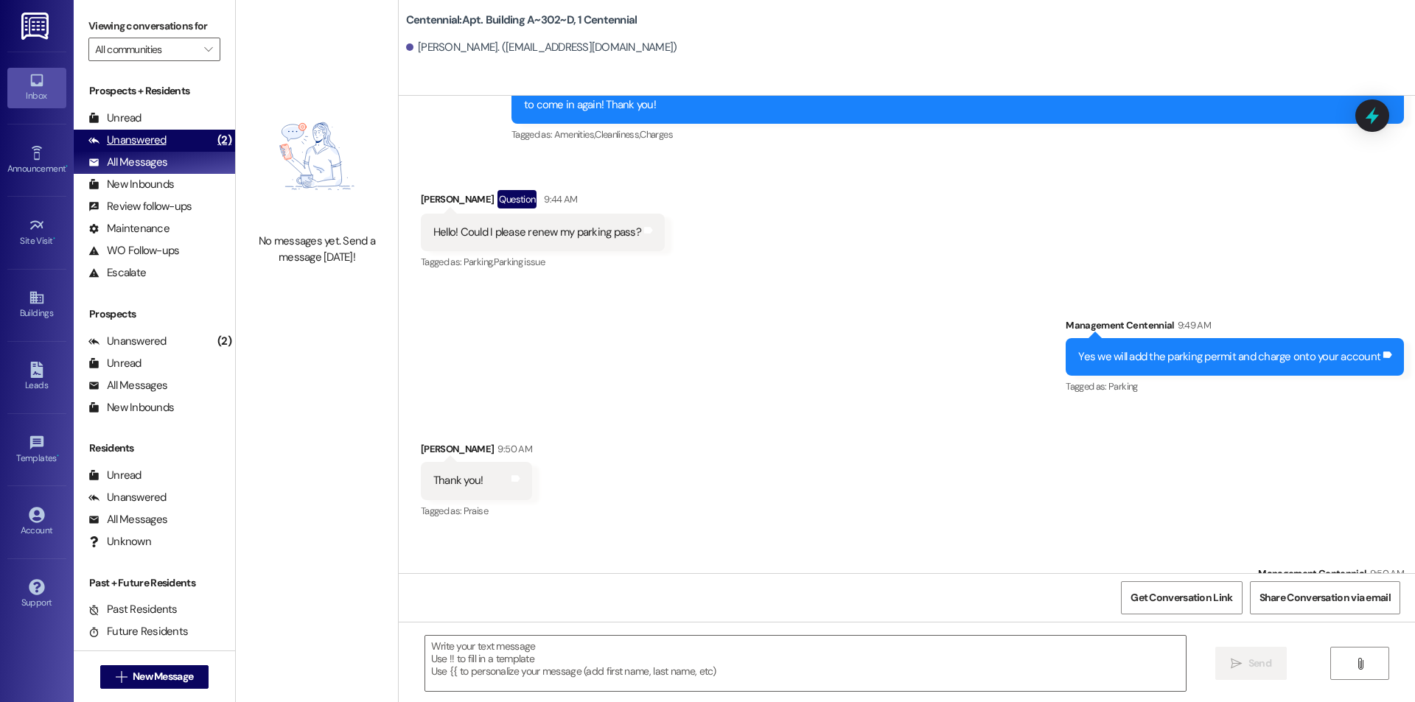
click at [156, 142] on div "Unanswered" at bounding box center [127, 140] width 78 height 15
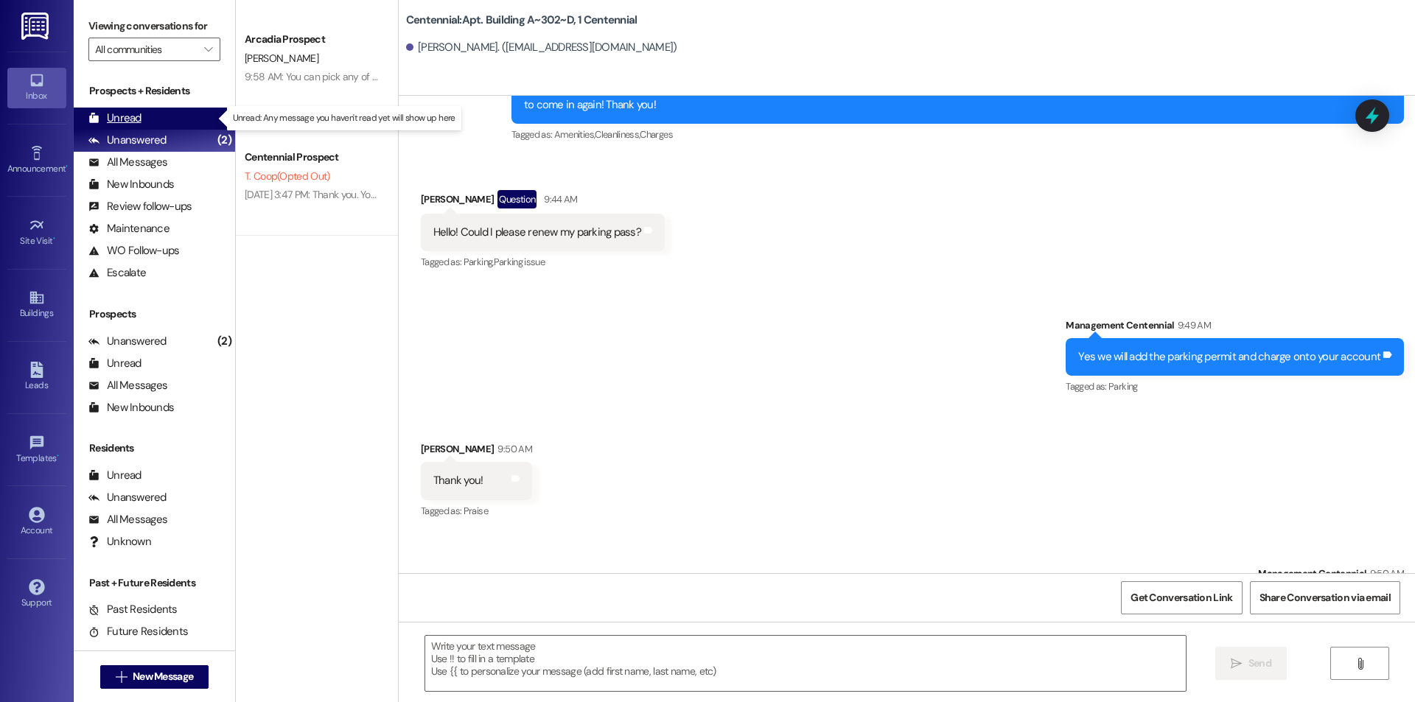
click at [162, 117] on div "Unread (0)" at bounding box center [154, 119] width 161 height 22
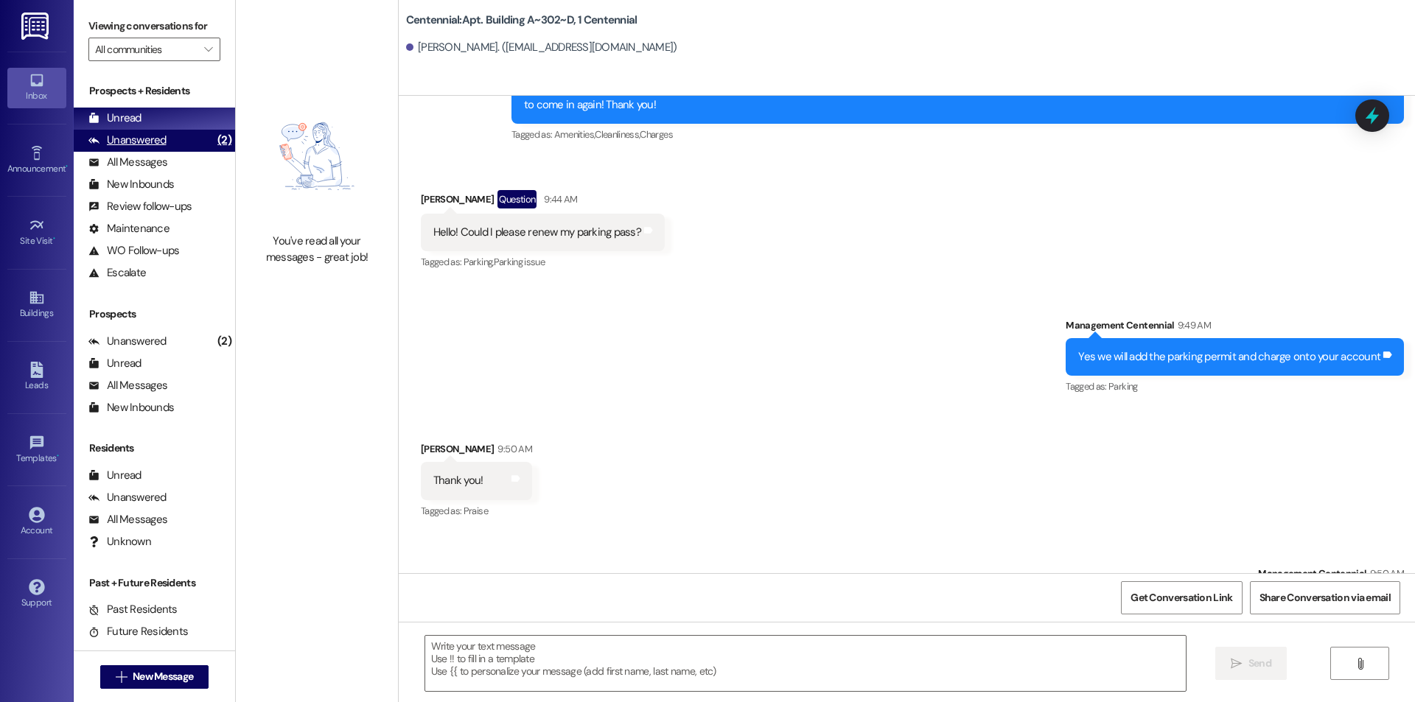
click at [214, 142] on div "(2)" at bounding box center [224, 140] width 21 height 23
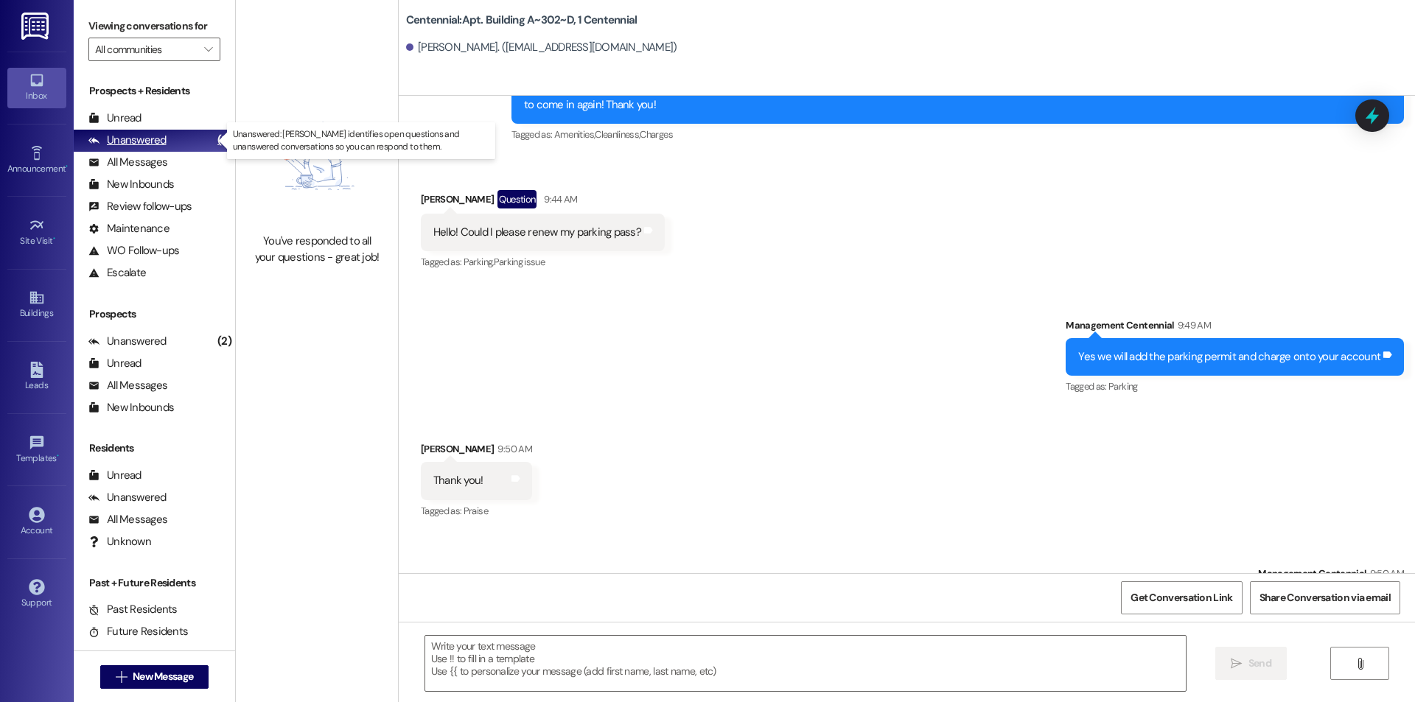
click at [214, 129] on div "(2)" at bounding box center [224, 140] width 21 height 23
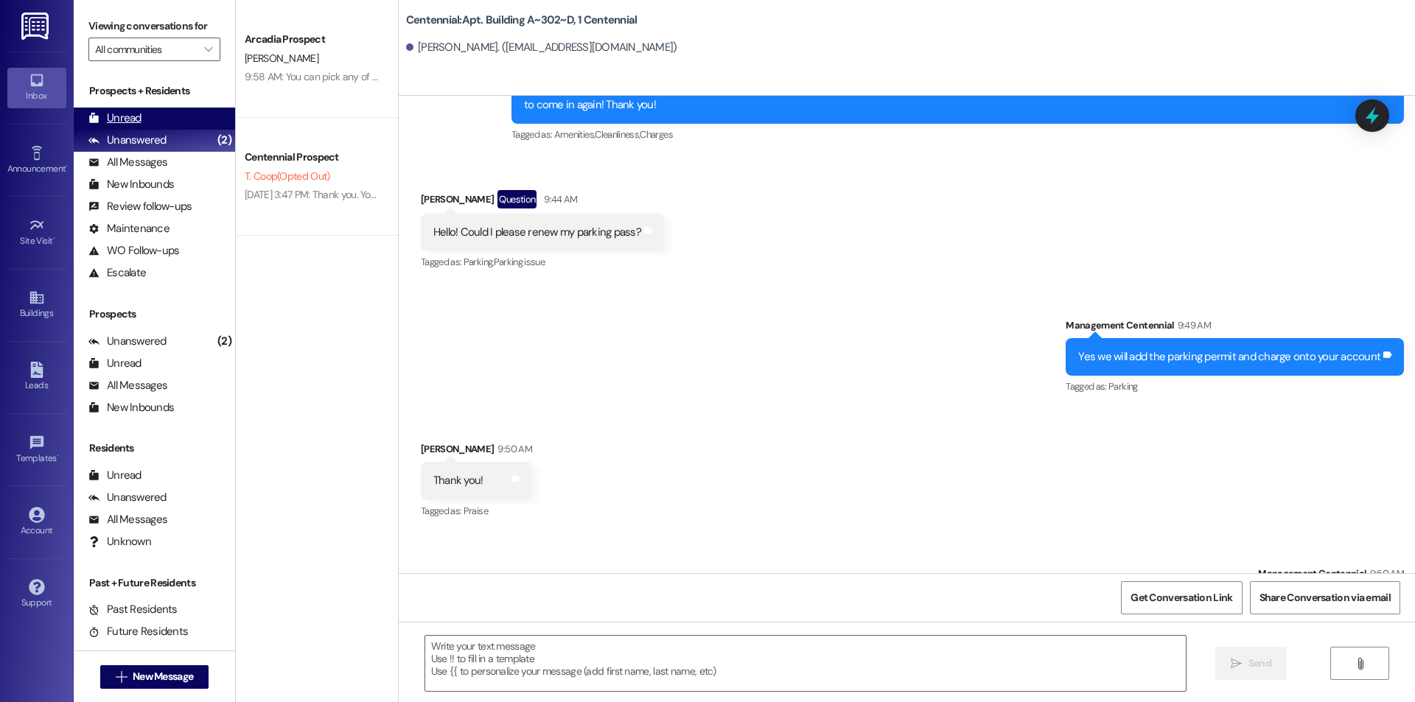
click at [196, 123] on div "Unread (0)" at bounding box center [154, 119] width 161 height 22
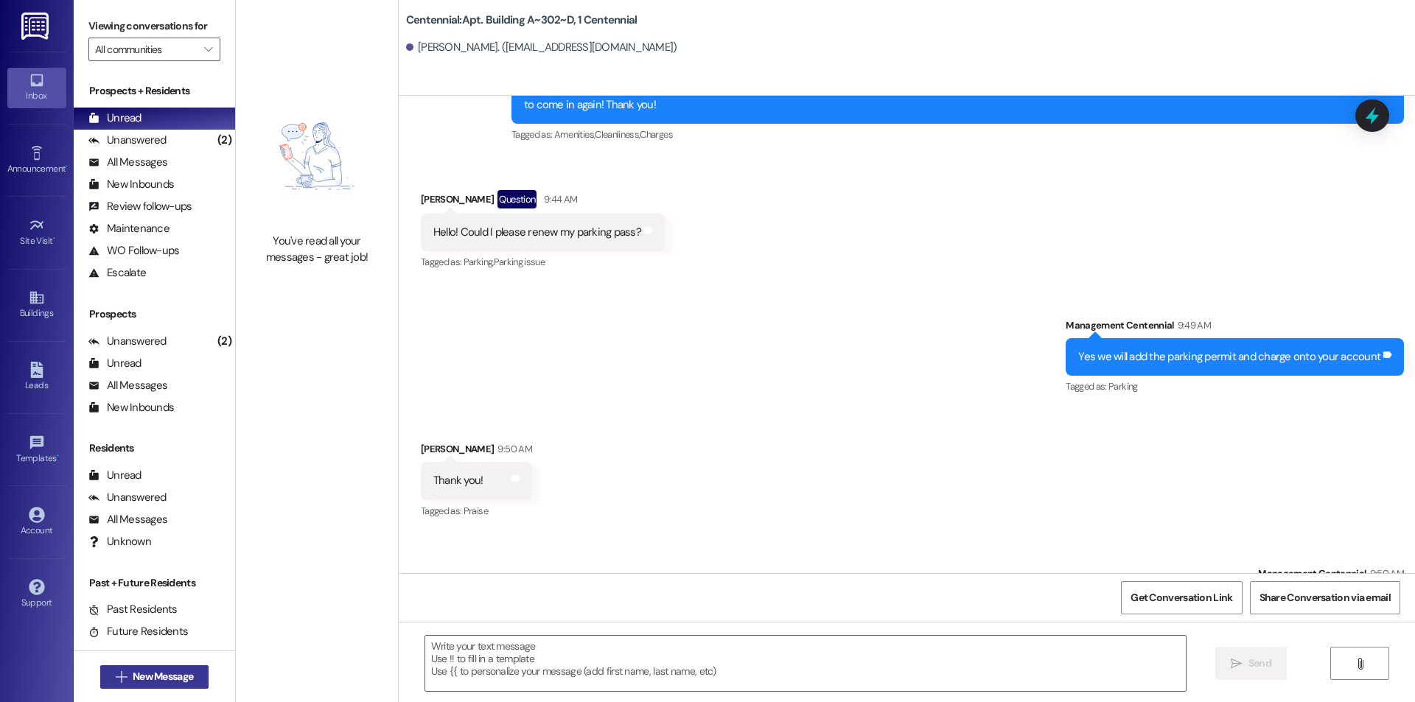
click at [160, 686] on button " New Message" at bounding box center [154, 678] width 109 height 24
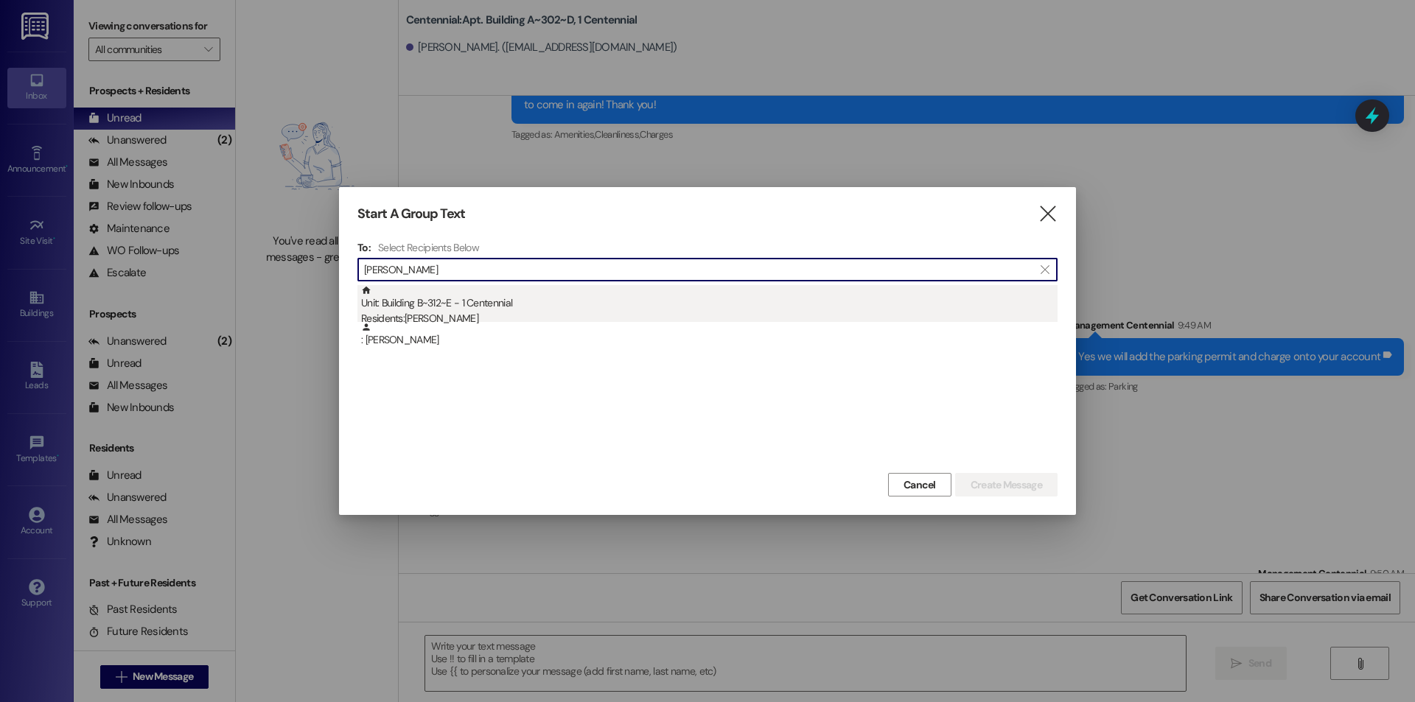
type input "[PERSON_NAME]"
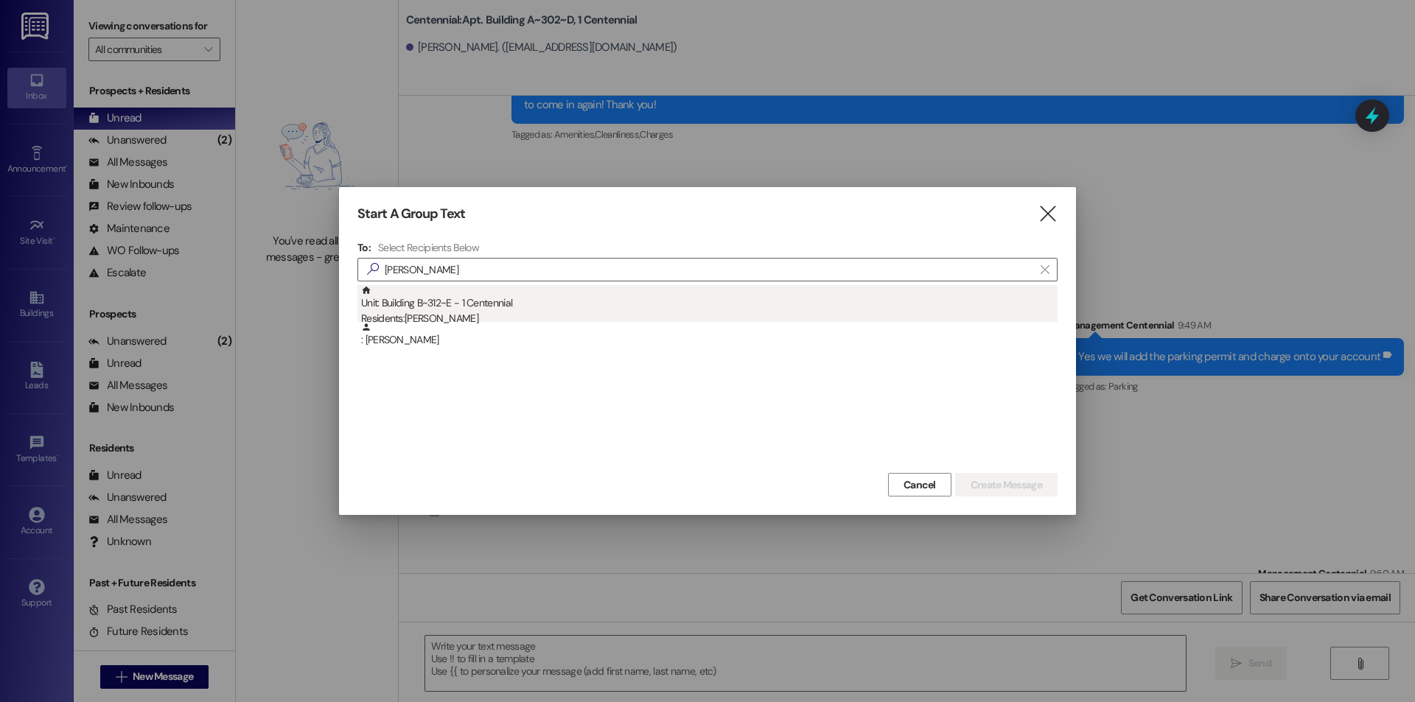
click at [474, 310] on div "Unit: Building B~312~E - 1 Centennial Residents: [PERSON_NAME]" at bounding box center [709, 306] width 697 height 42
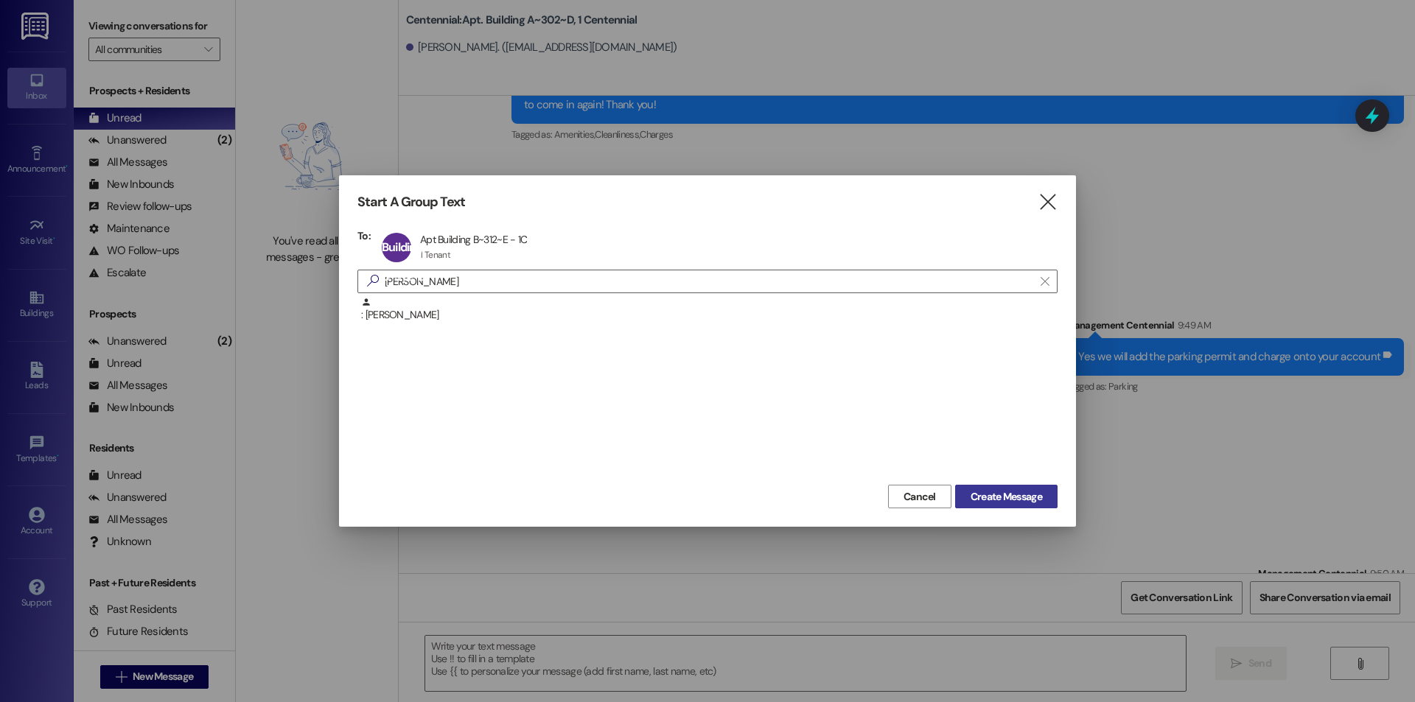
click at [1013, 499] on span "Create Message" at bounding box center [1006, 496] width 71 height 15
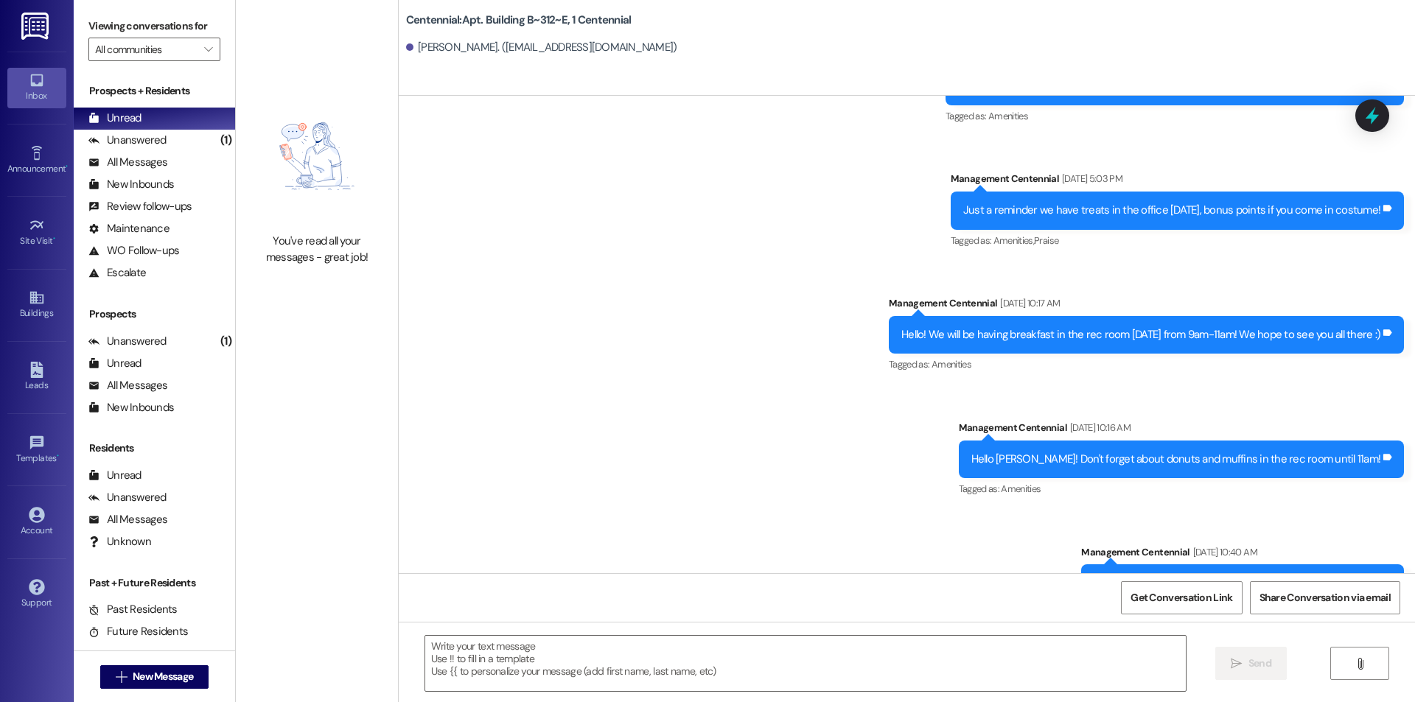
scroll to position [1827, 0]
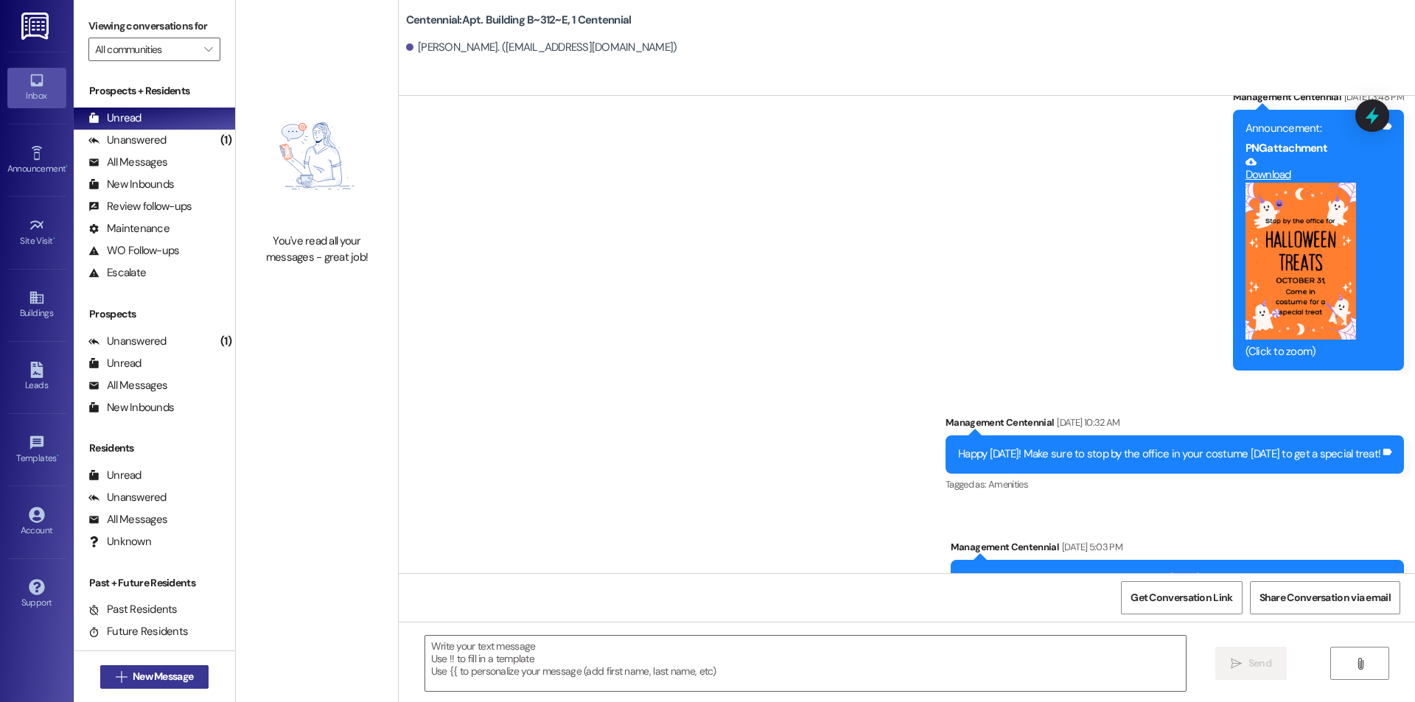
click at [181, 679] on span "New Message" at bounding box center [163, 676] width 60 height 15
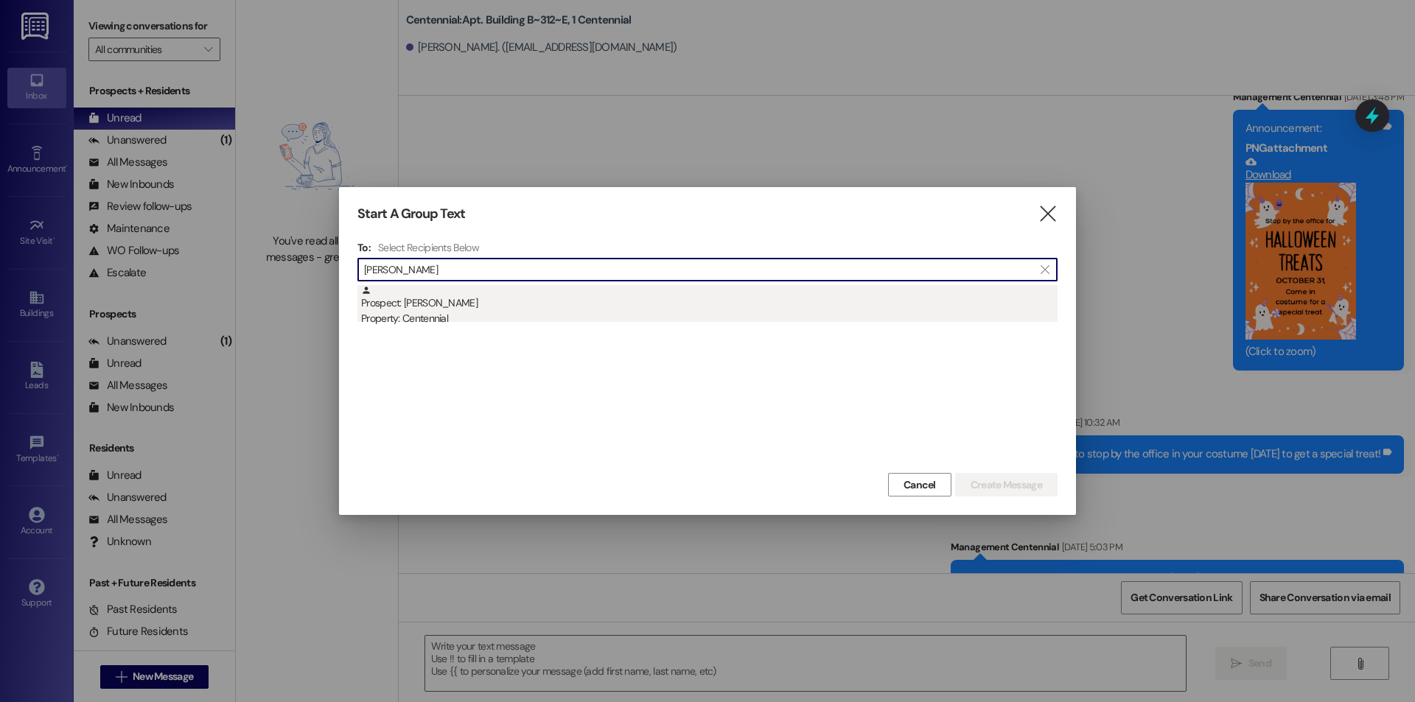
type input "[PERSON_NAME]"
click at [560, 321] on div "Property: Centennial" at bounding box center [709, 318] width 697 height 15
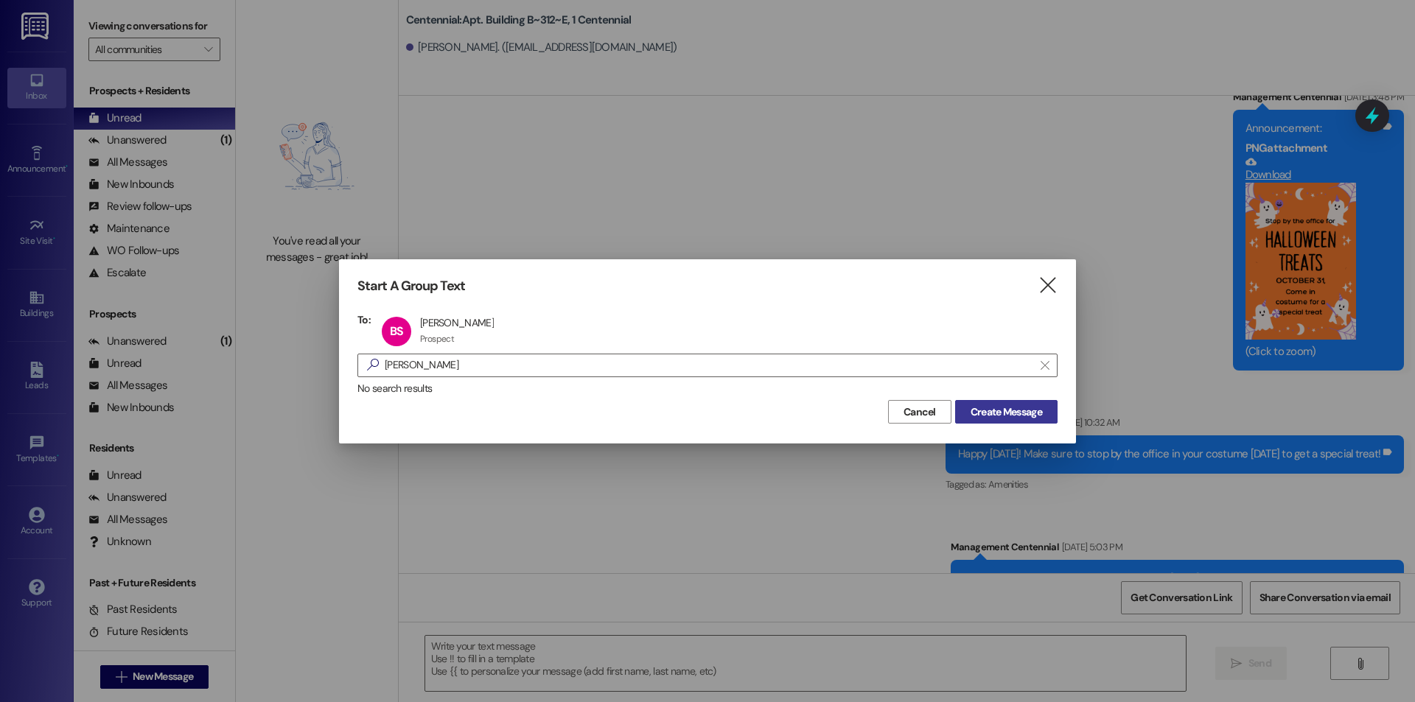
click at [1036, 415] on span "Create Message" at bounding box center [1006, 412] width 71 height 15
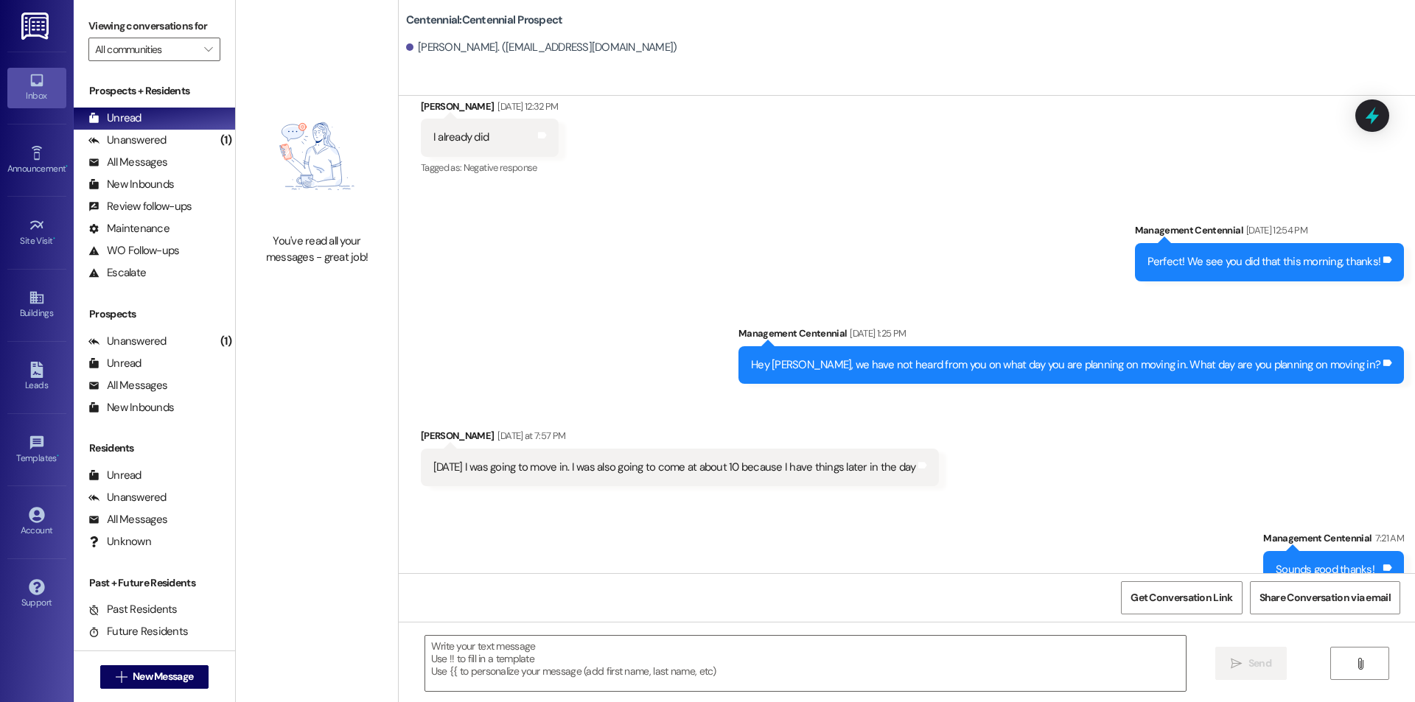
scroll to position [1797, 0]
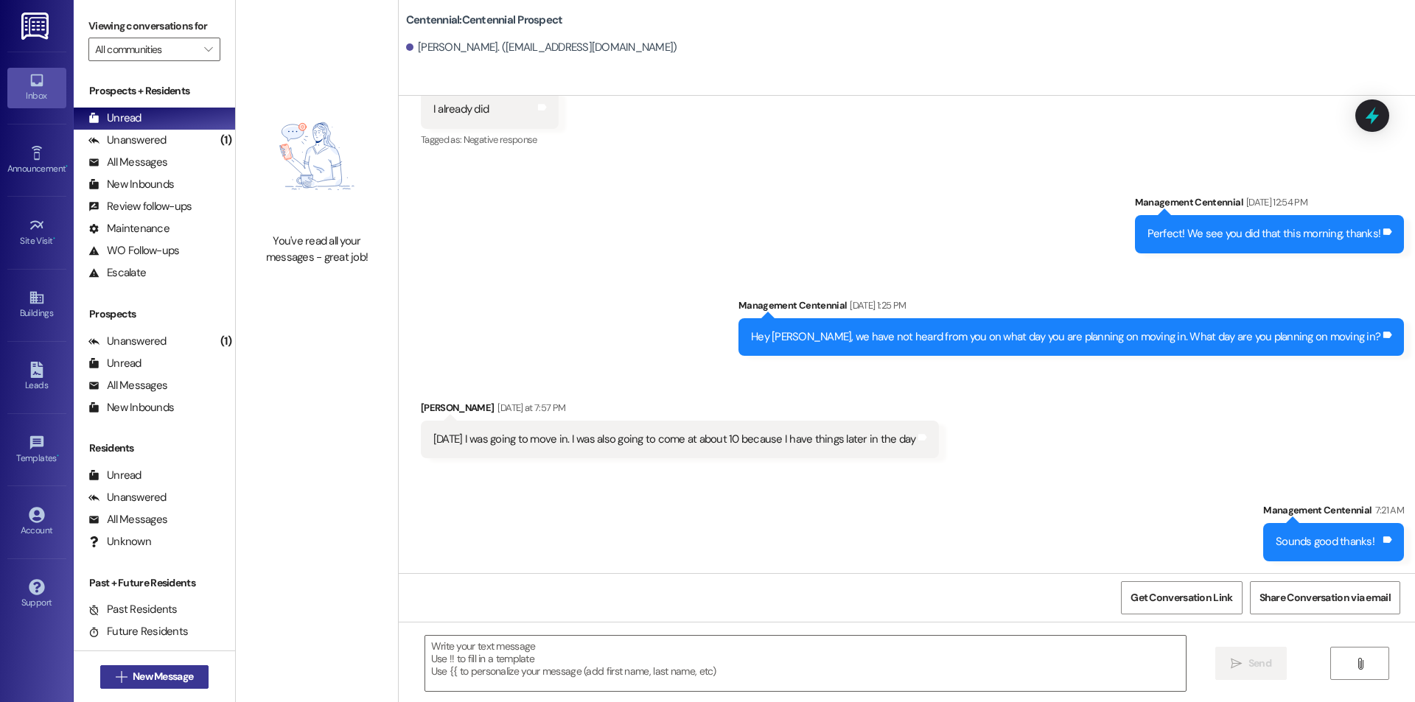
click at [170, 671] on span "New Message" at bounding box center [163, 676] width 60 height 15
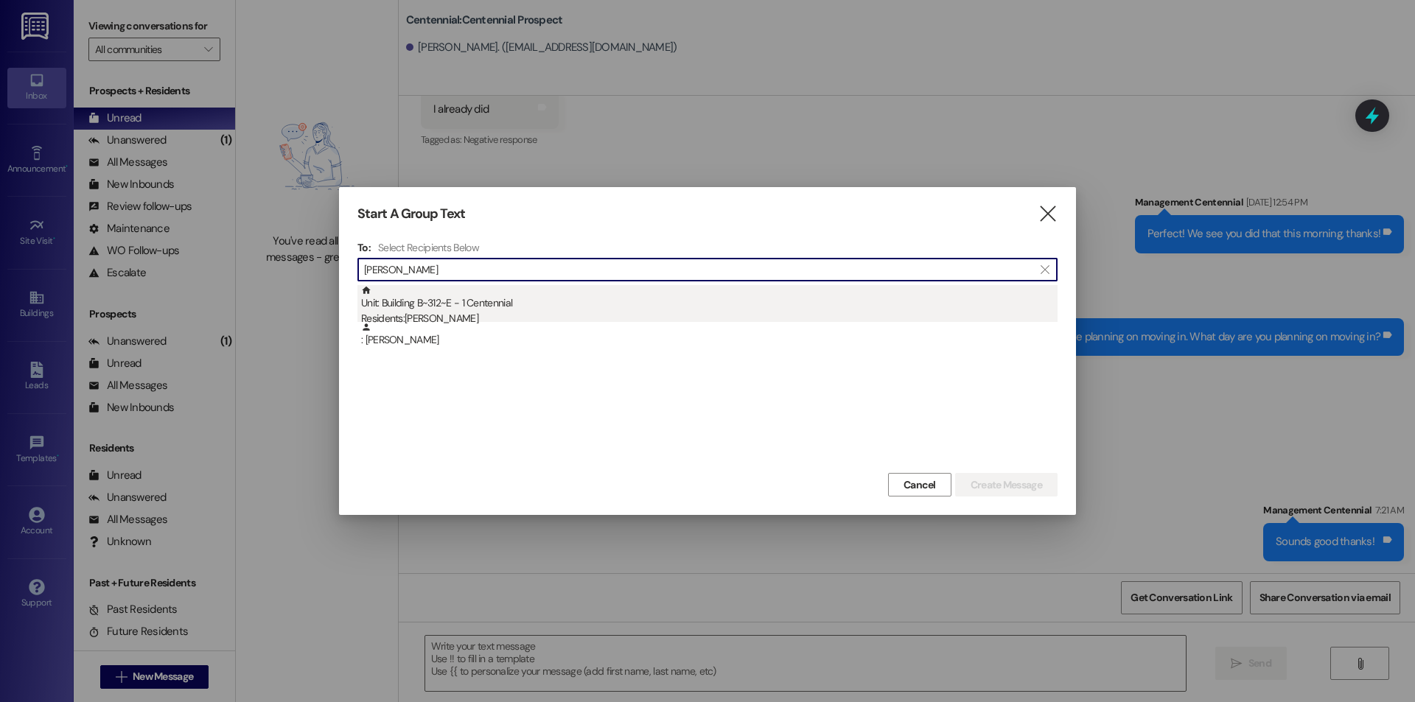
type input "[PERSON_NAME]"
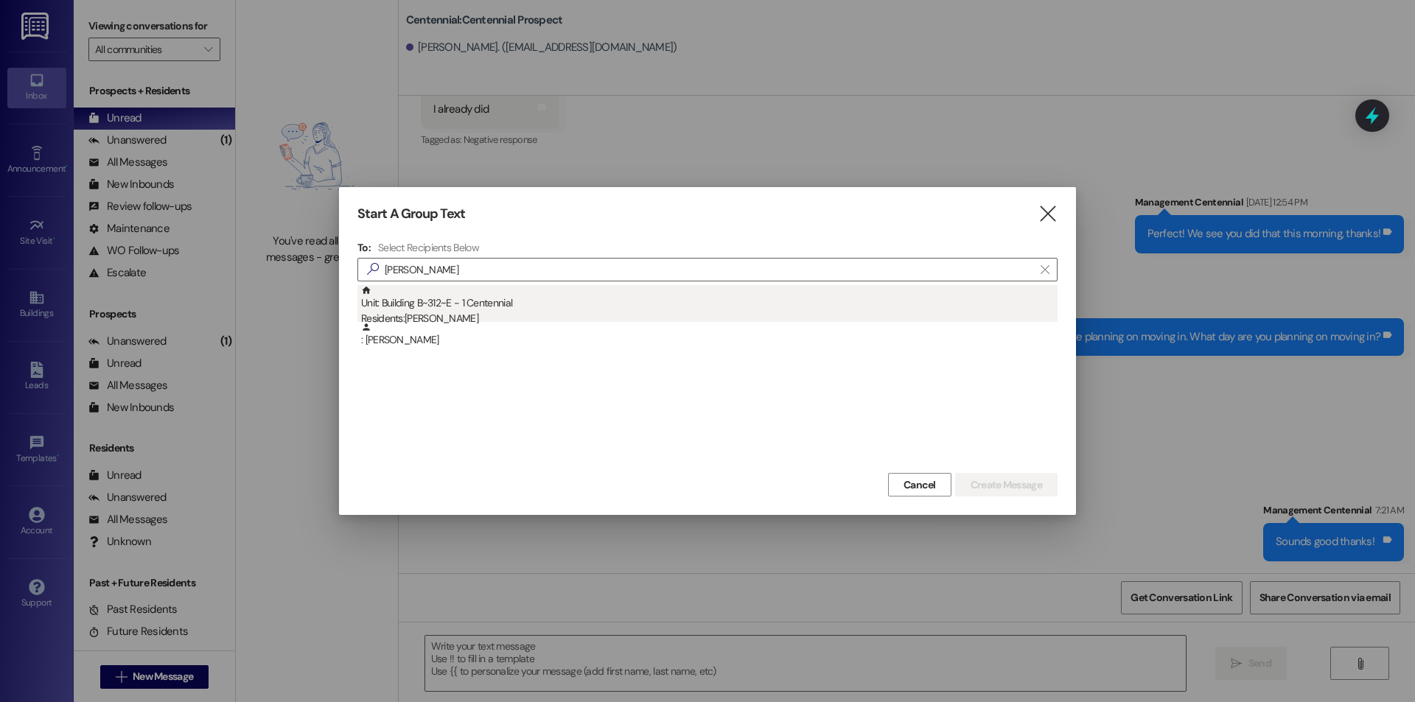
click at [557, 307] on div "Unit: Building B~312~E - 1 Centennial Residents: [PERSON_NAME]" at bounding box center [709, 306] width 697 height 42
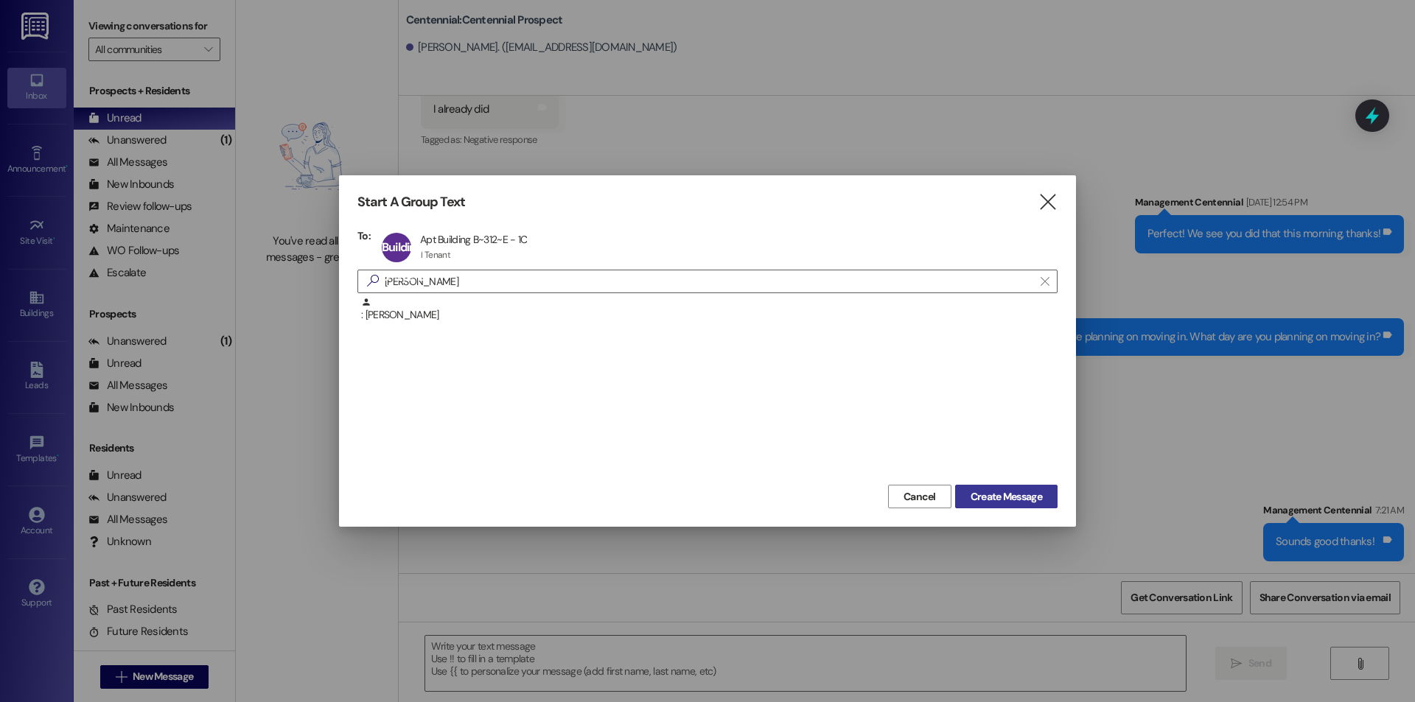
click at [991, 506] on button "Create Message" at bounding box center [1006, 497] width 102 height 24
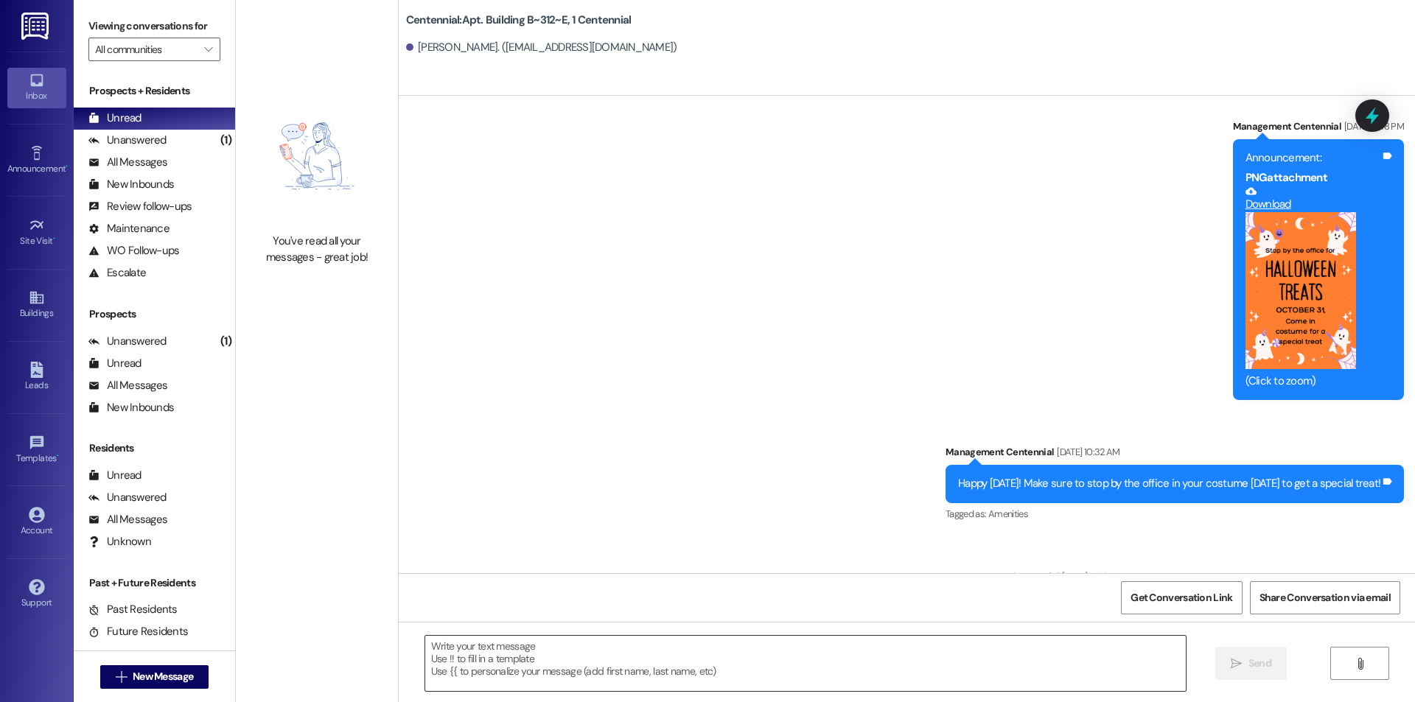
scroll to position [1693, 0]
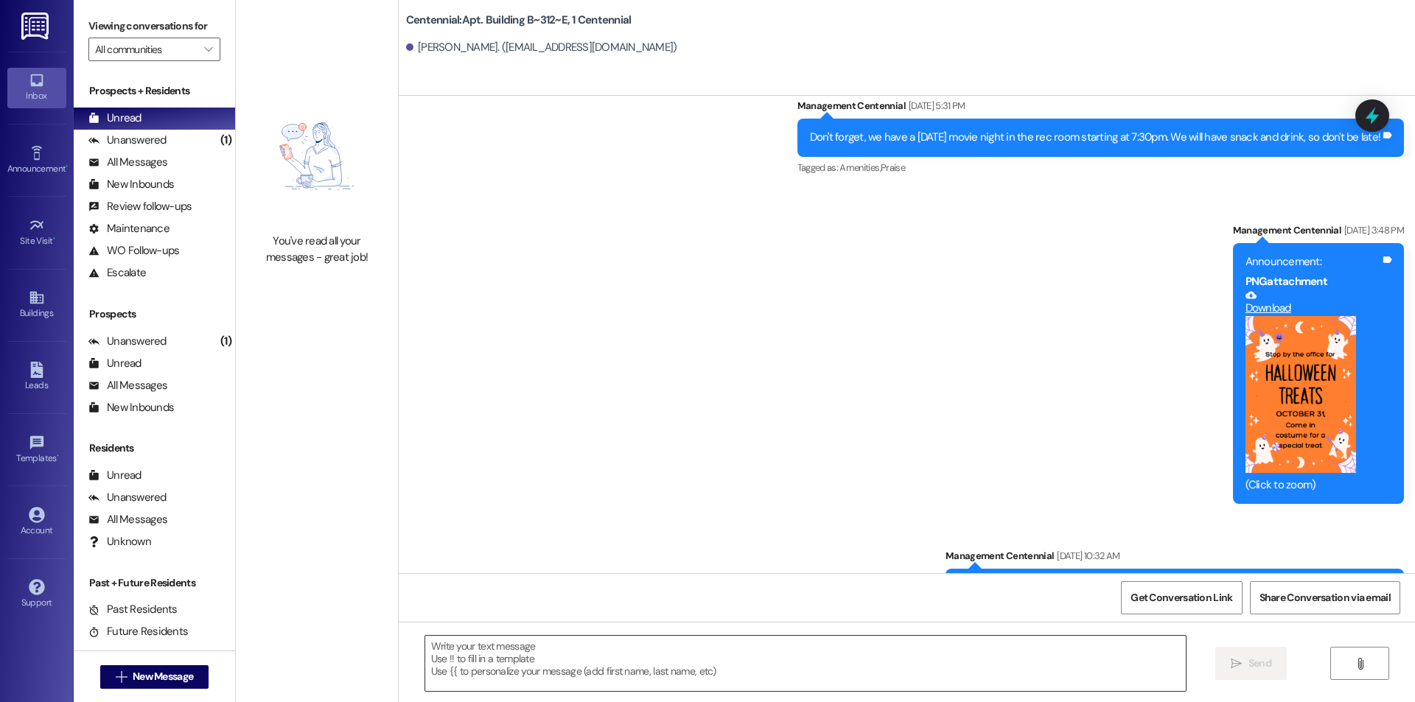
click at [876, 656] on textarea at bounding box center [805, 663] width 761 height 55
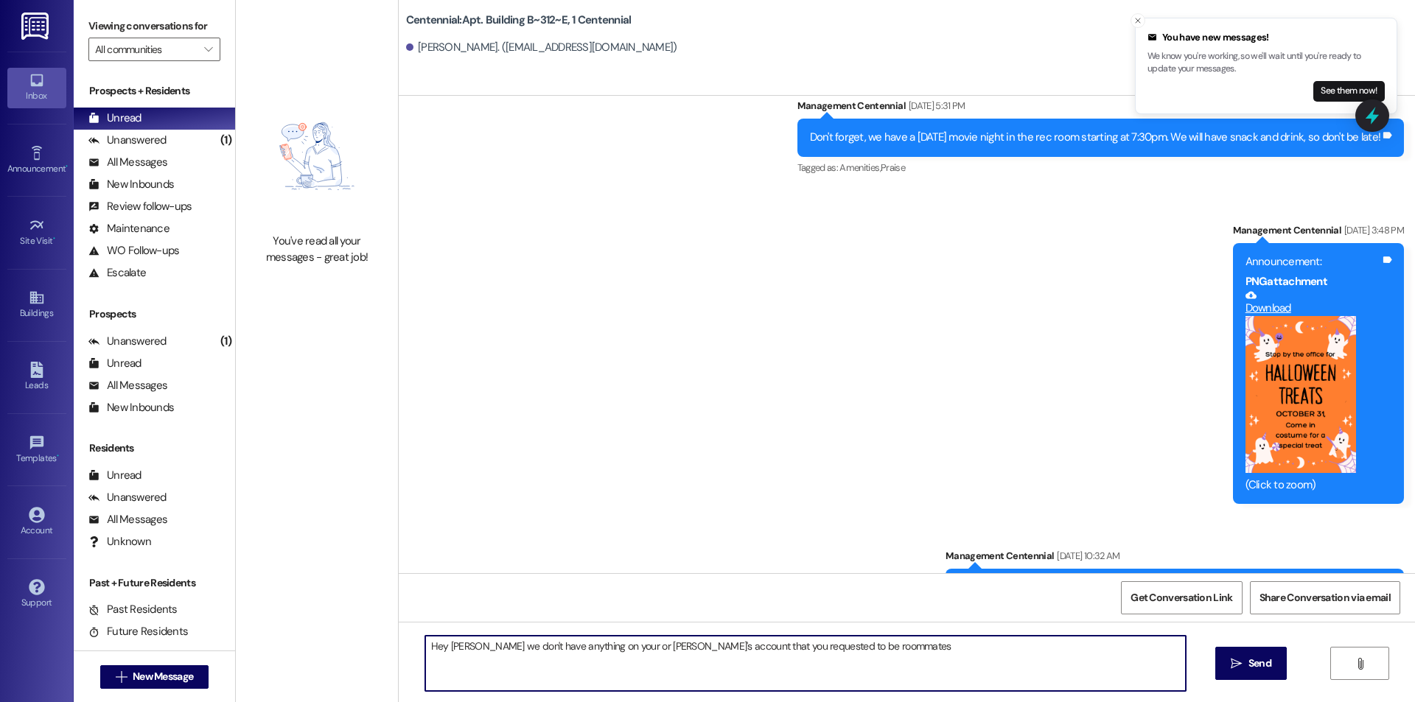
type textarea "Hey [PERSON_NAME] we don't have anything on your or [PERSON_NAME]'s account tha…"
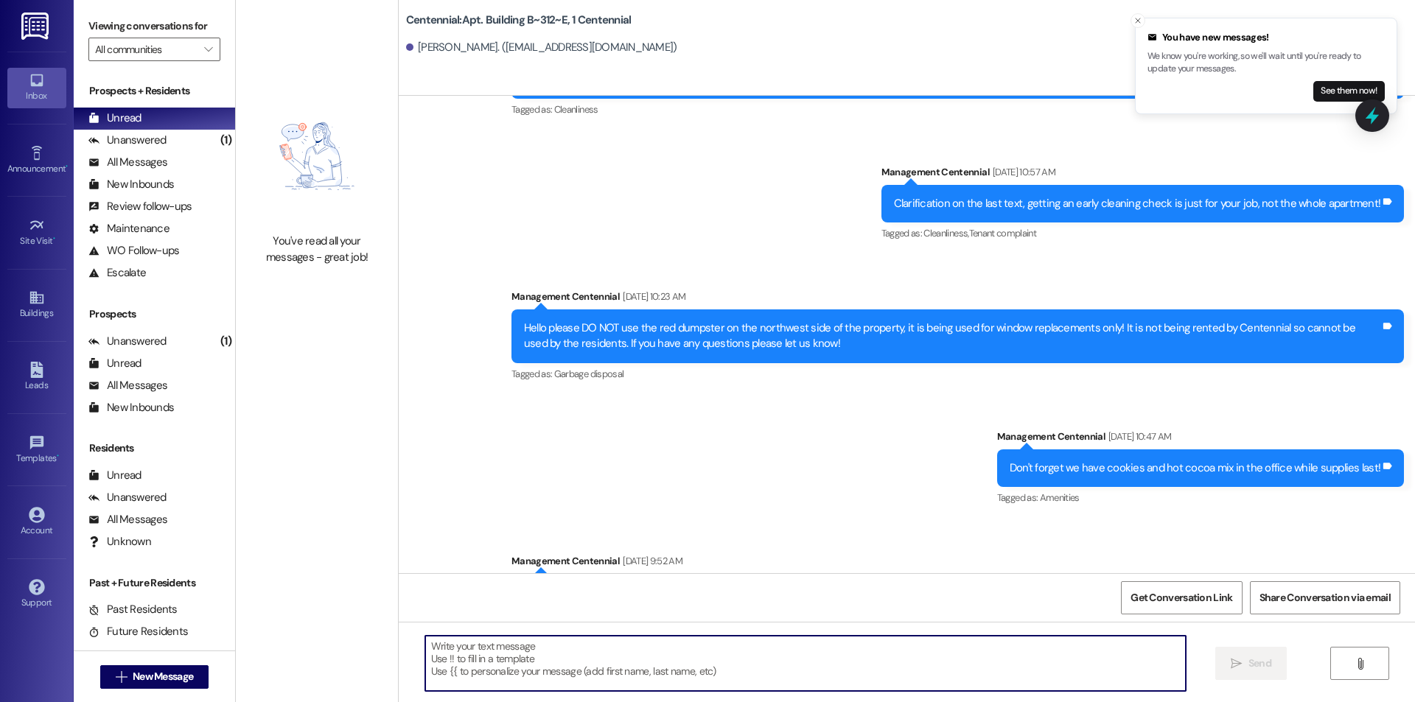
scroll to position [4273, 0]
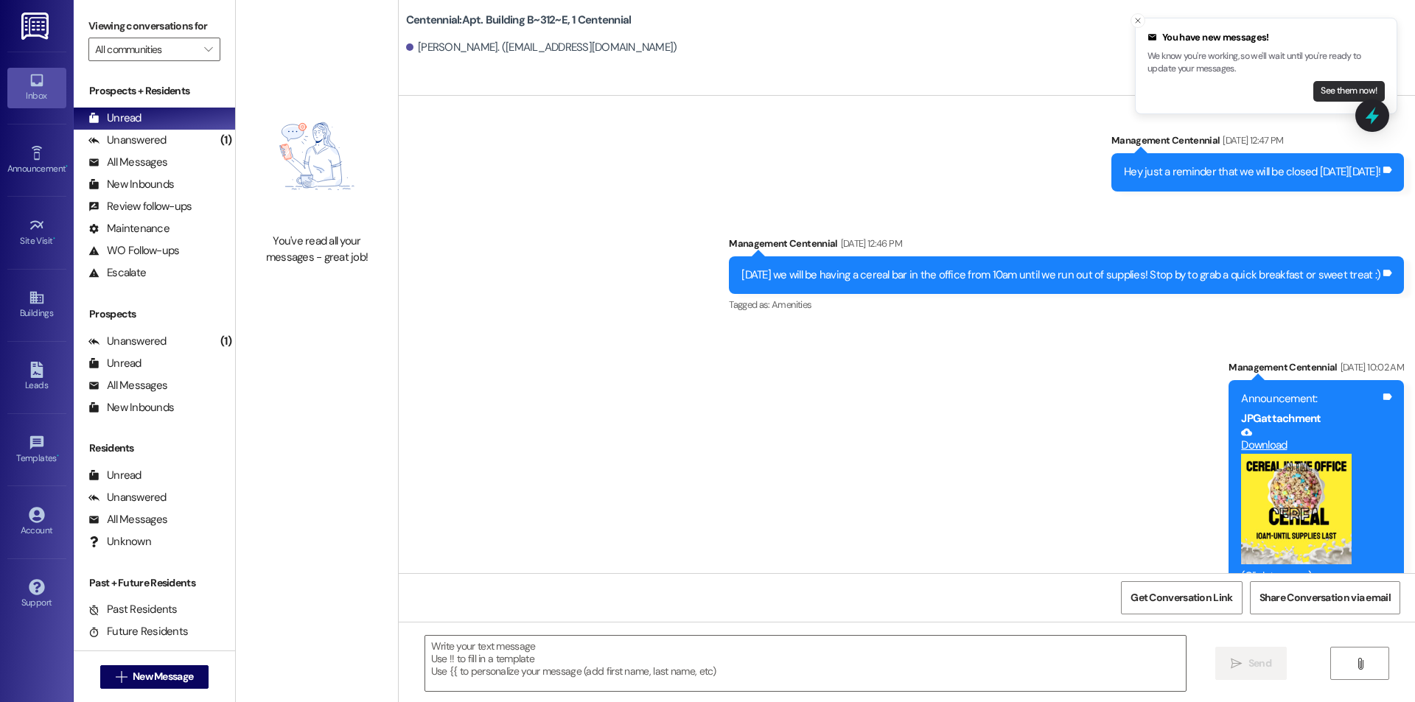
click at [1336, 95] on button "See them now!" at bounding box center [1349, 91] width 71 height 21
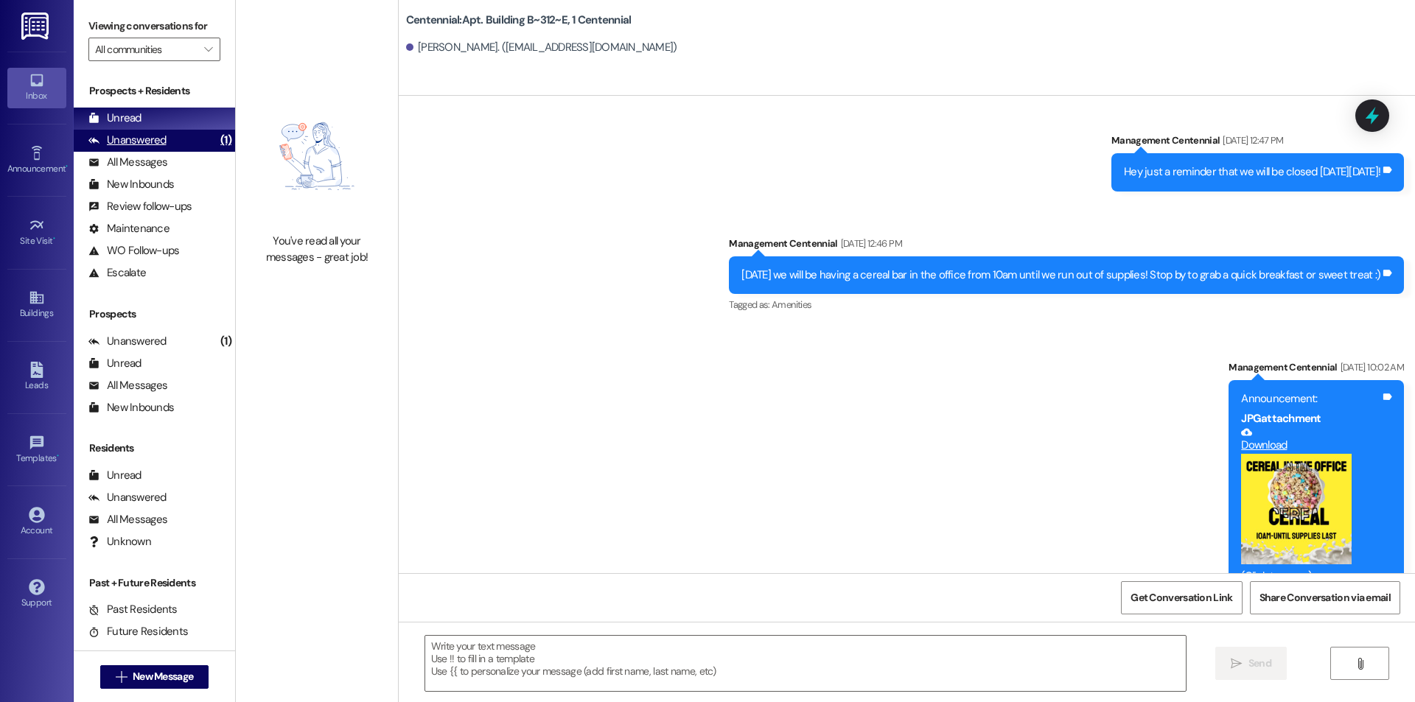
click at [170, 143] on div "Unanswered (1)" at bounding box center [154, 141] width 161 height 22
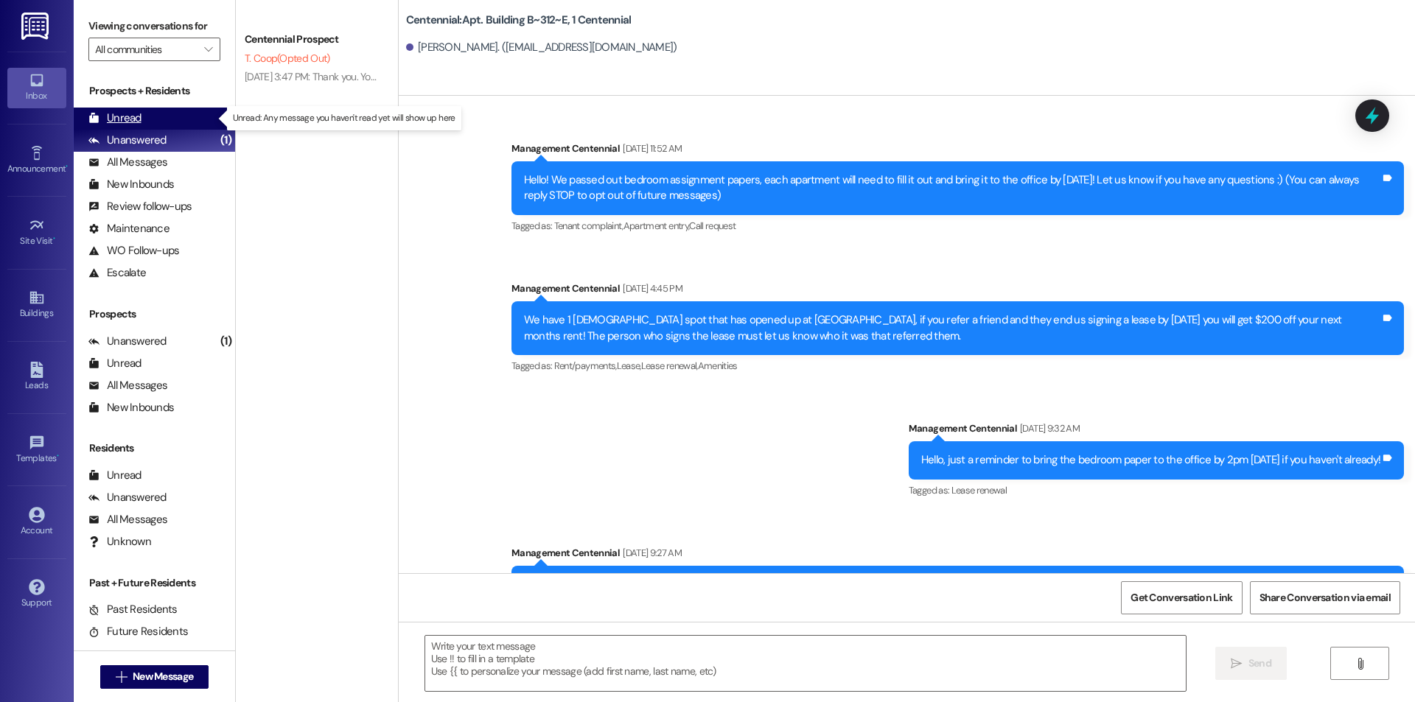
click at [172, 119] on div "Unread (0)" at bounding box center [154, 119] width 161 height 22
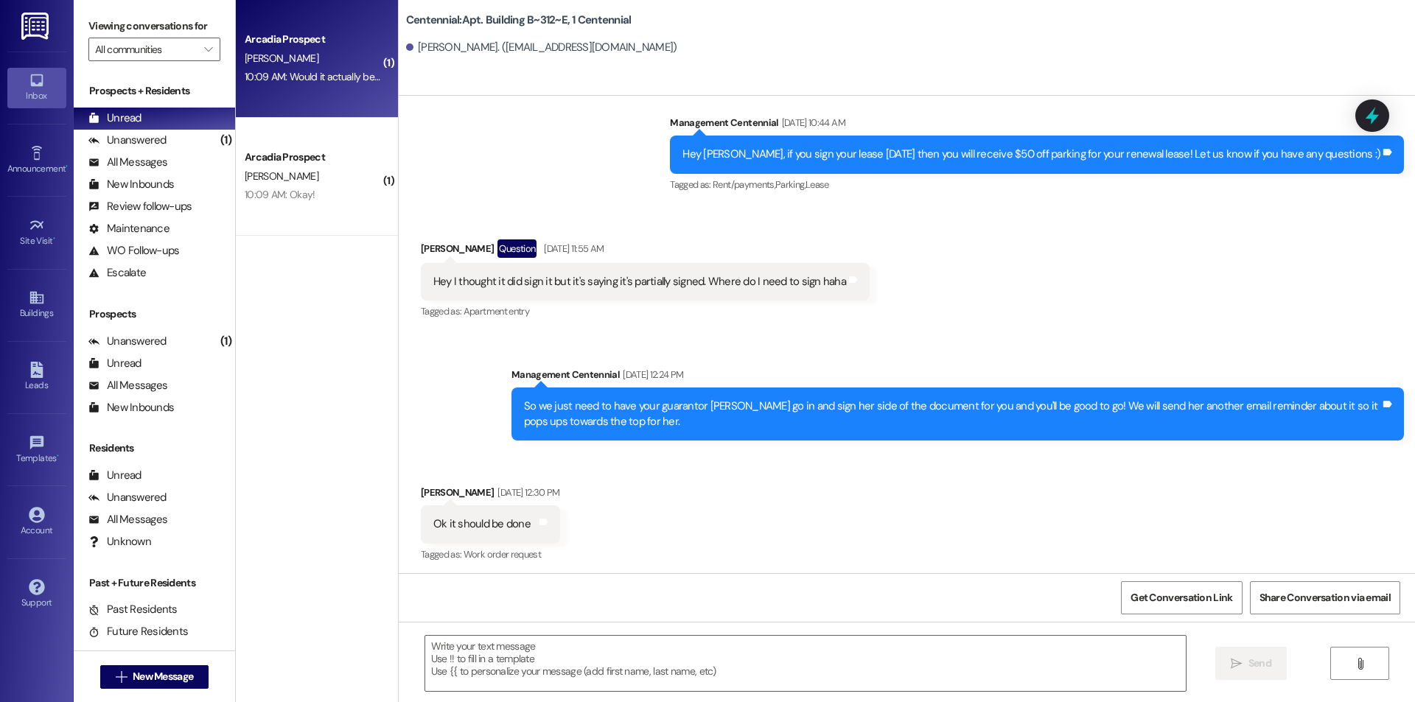
scroll to position [5980, 0]
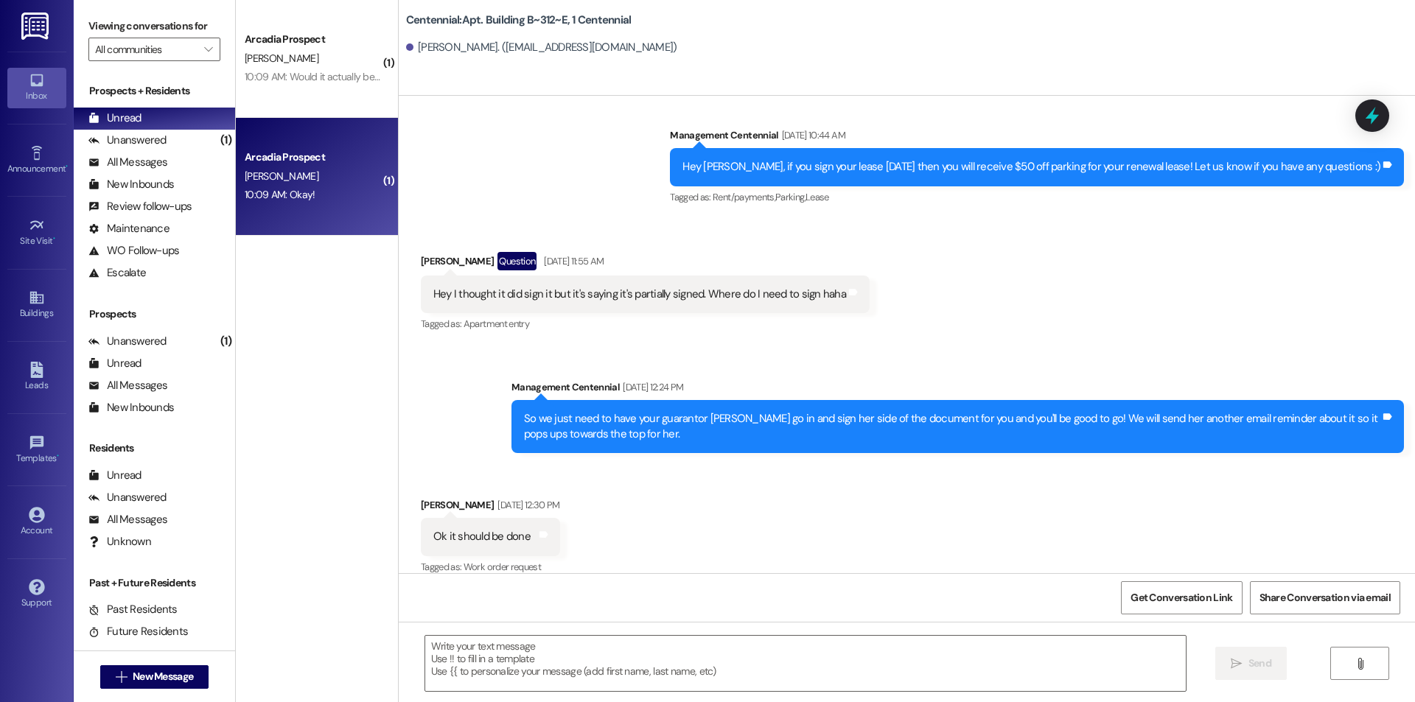
click at [283, 191] on div "10:09 AM: Okay! 10:09 AM: Okay!" at bounding box center [280, 194] width 71 height 13
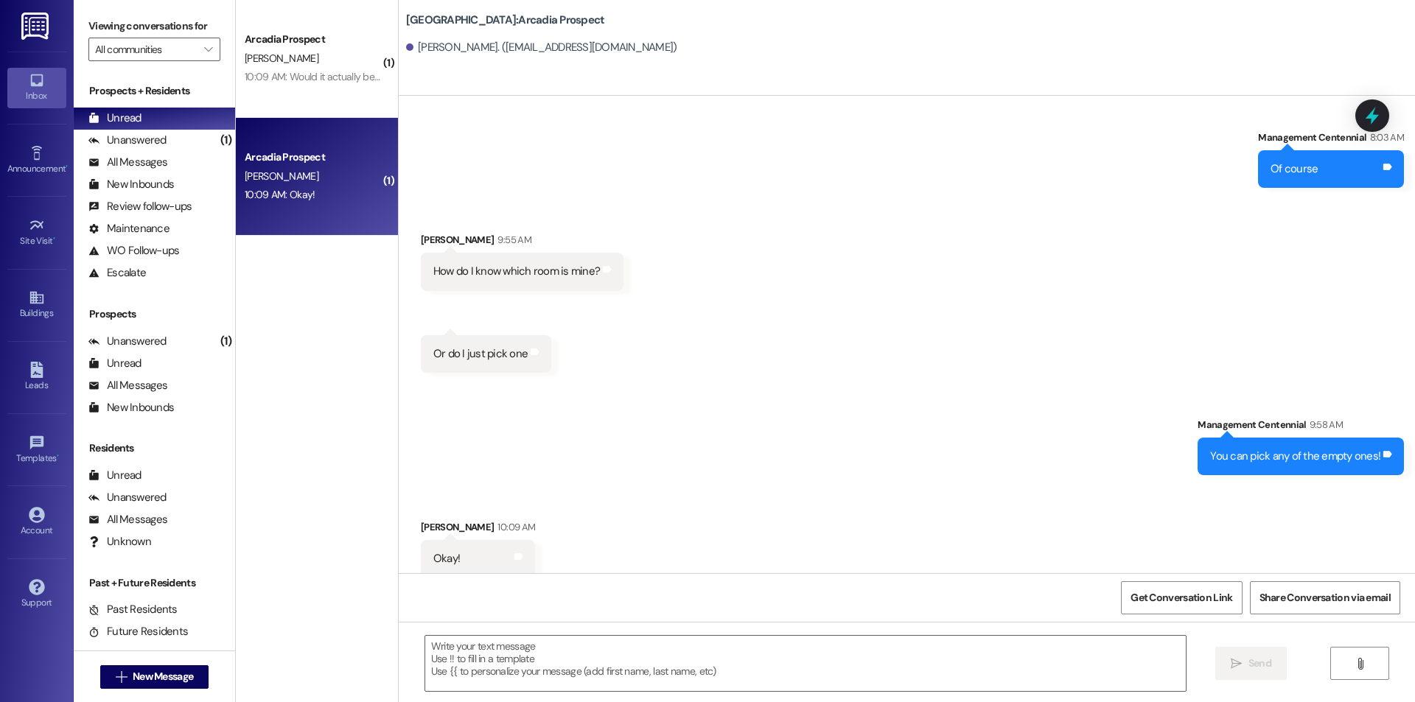
scroll to position [6112, 0]
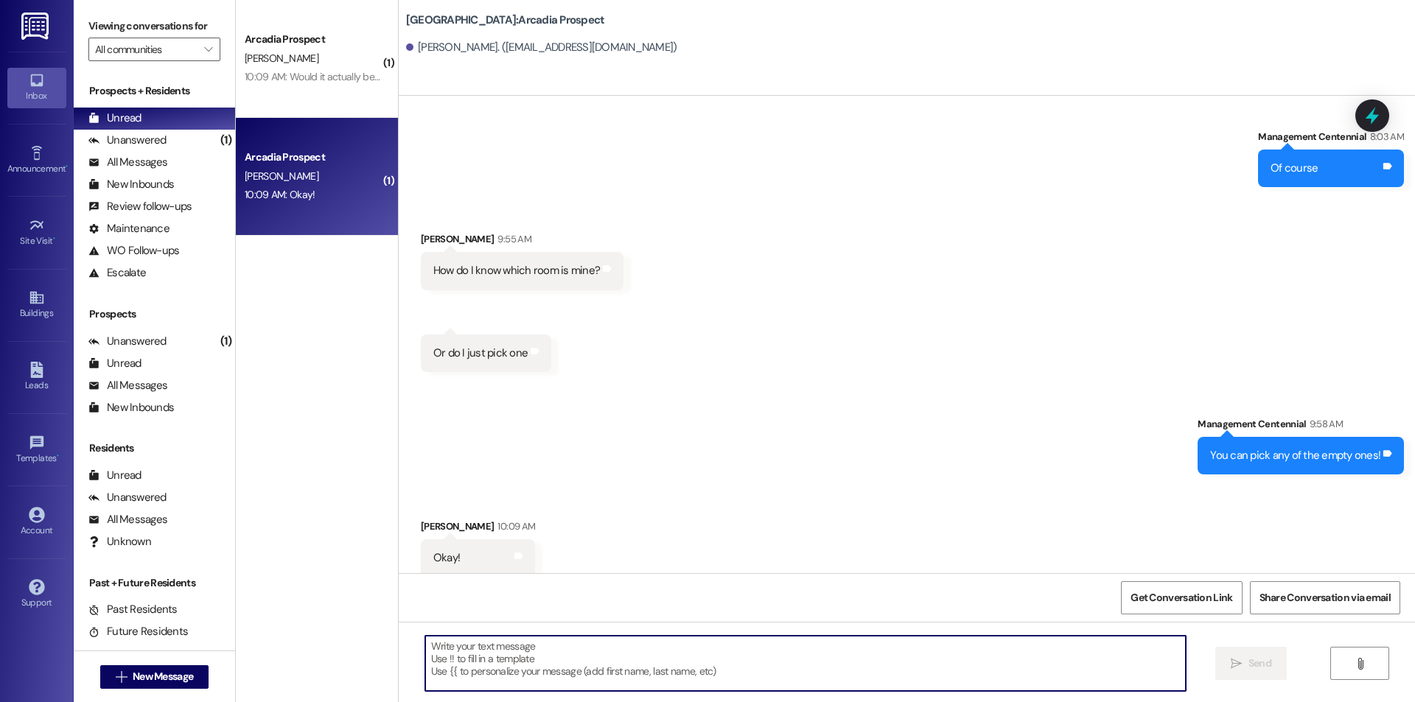
click at [781, 652] on textarea at bounding box center [805, 663] width 761 height 55
type textarea "Thanks"
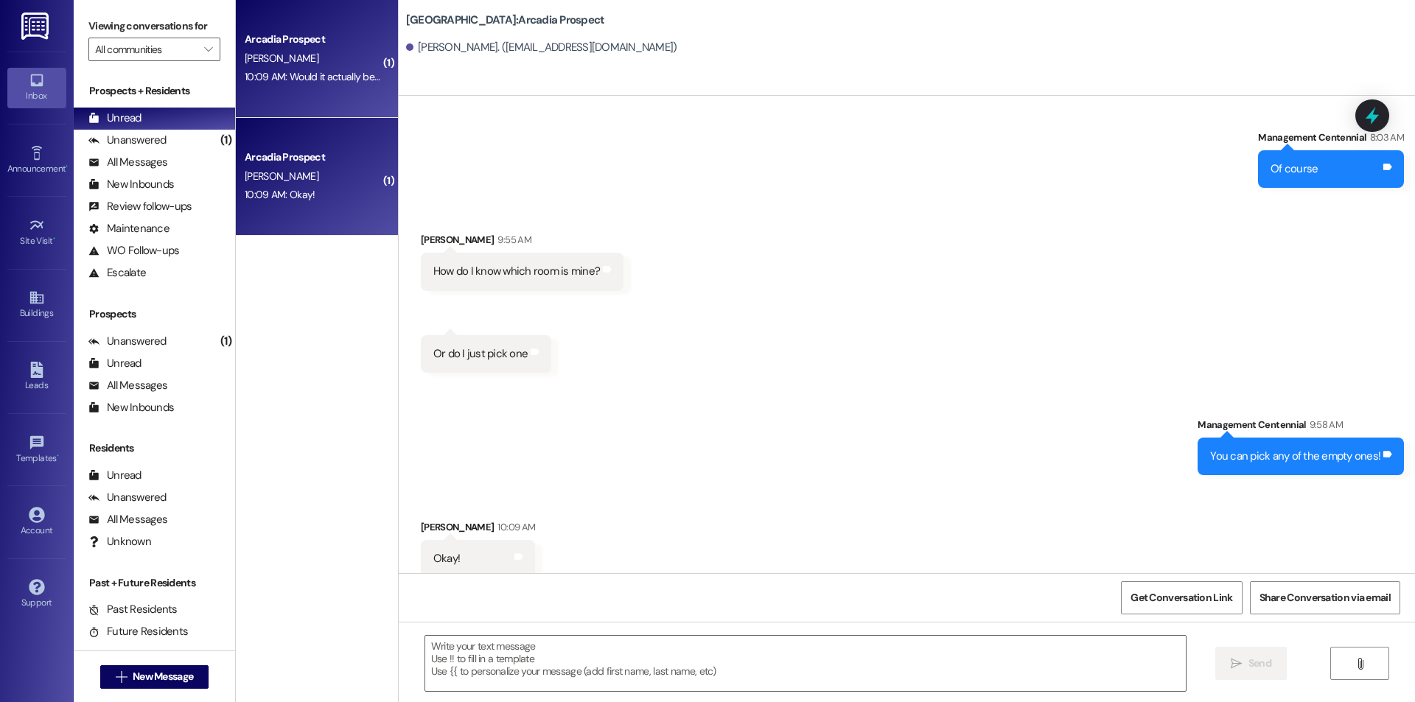
click at [353, 74] on div "10:09 AM: Would it actually be possible for me to come at 11? 10:09 AM: Would i…" at bounding box center [374, 76] width 259 height 13
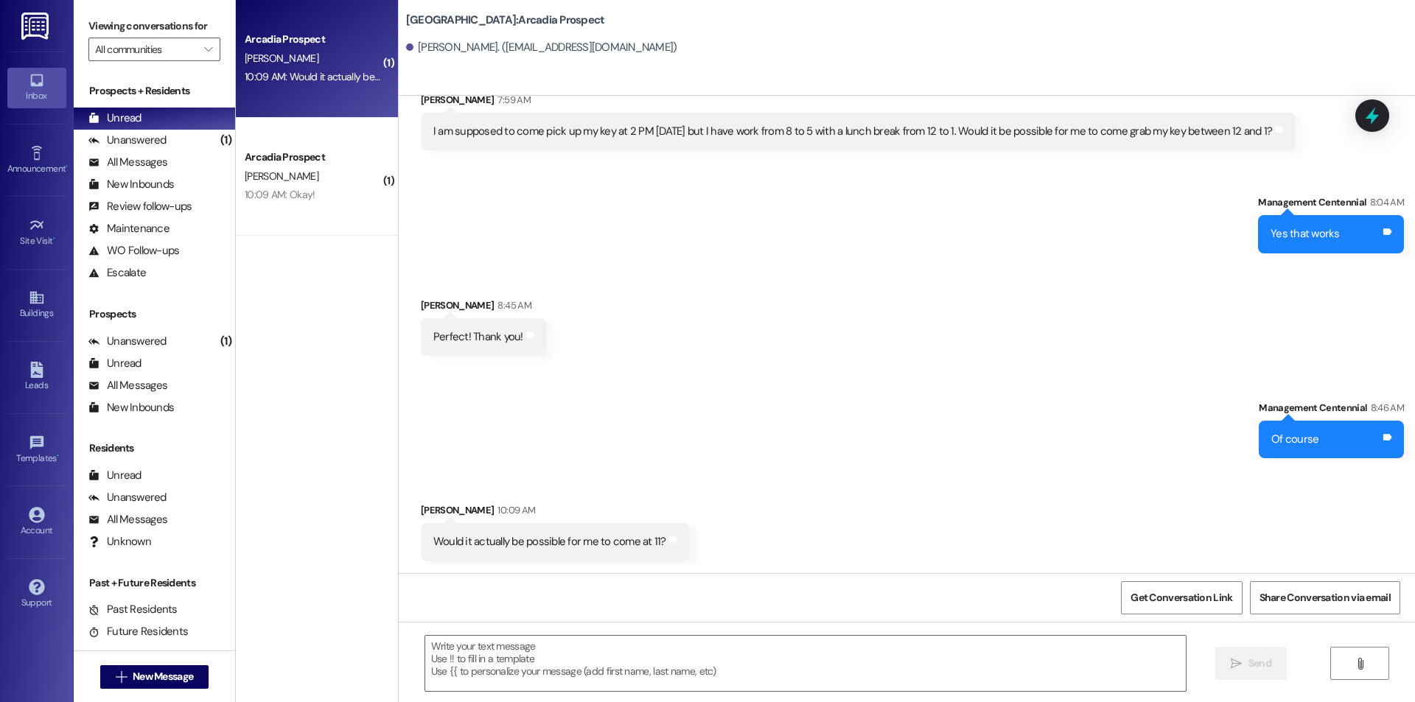
scroll to position [2948, 0]
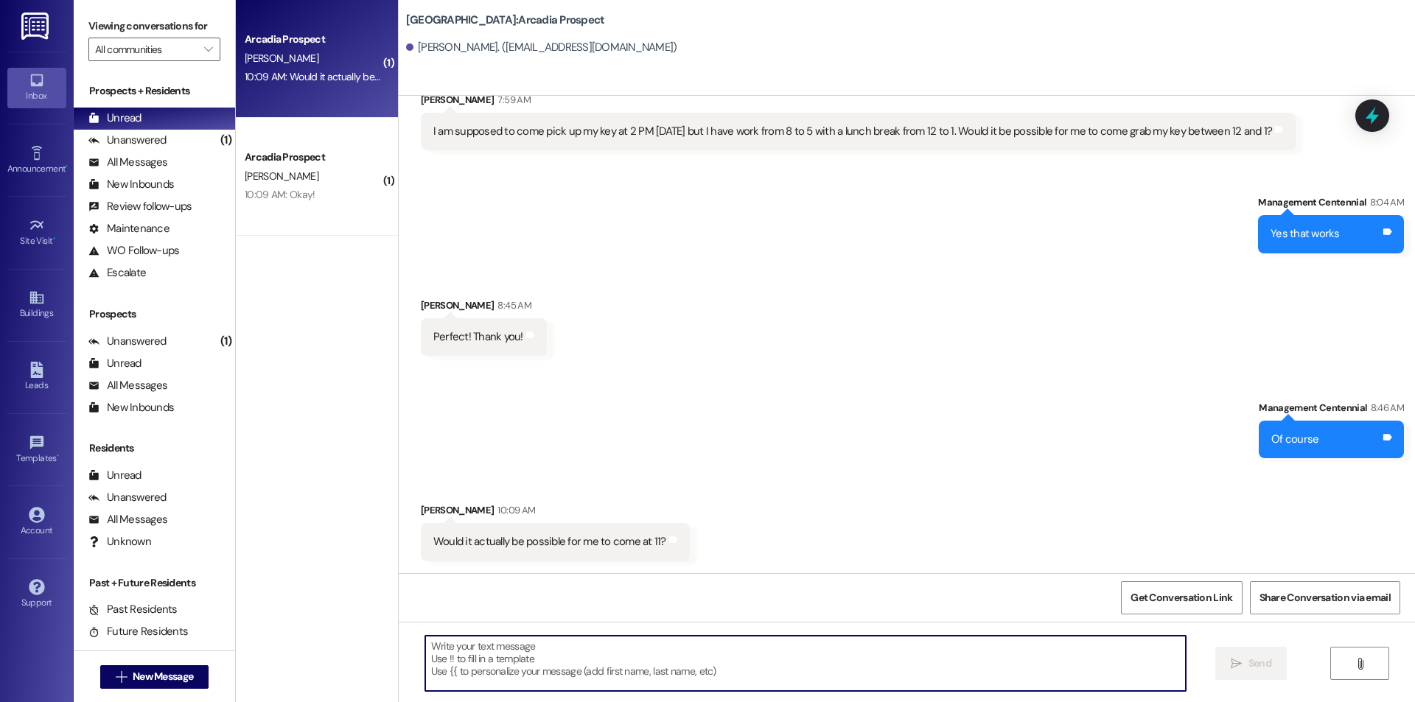
click at [667, 665] on textarea at bounding box center [805, 663] width 761 height 55
type textarea "Yes that is fine"
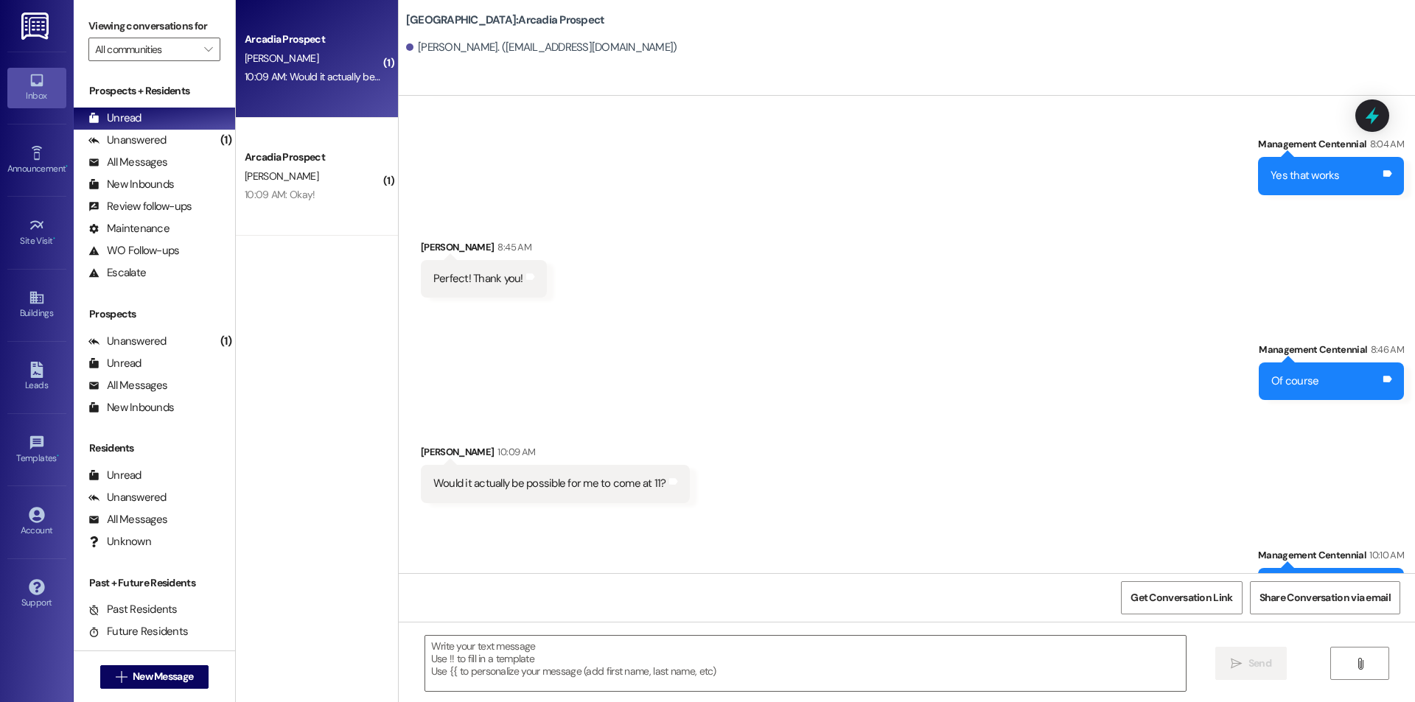
scroll to position [3051, 0]
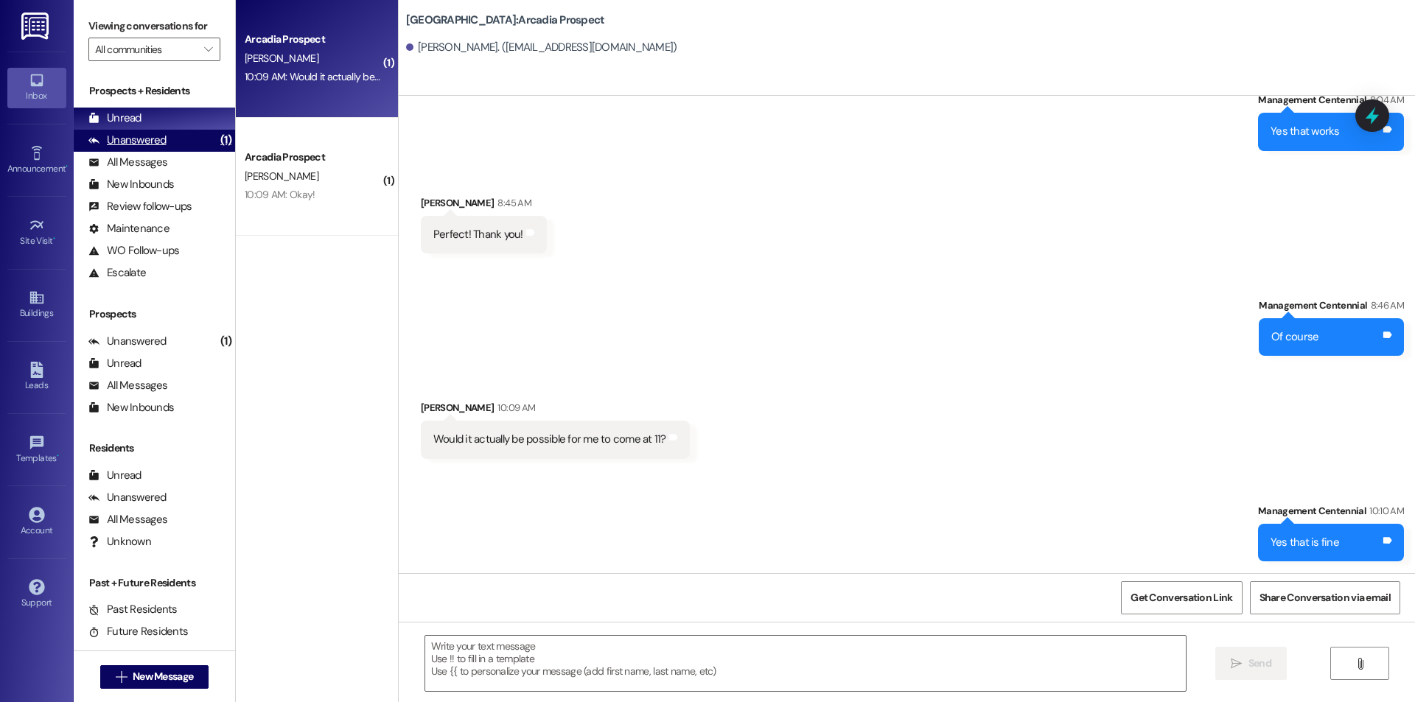
click at [189, 131] on div "Unanswered (1)" at bounding box center [154, 141] width 161 height 22
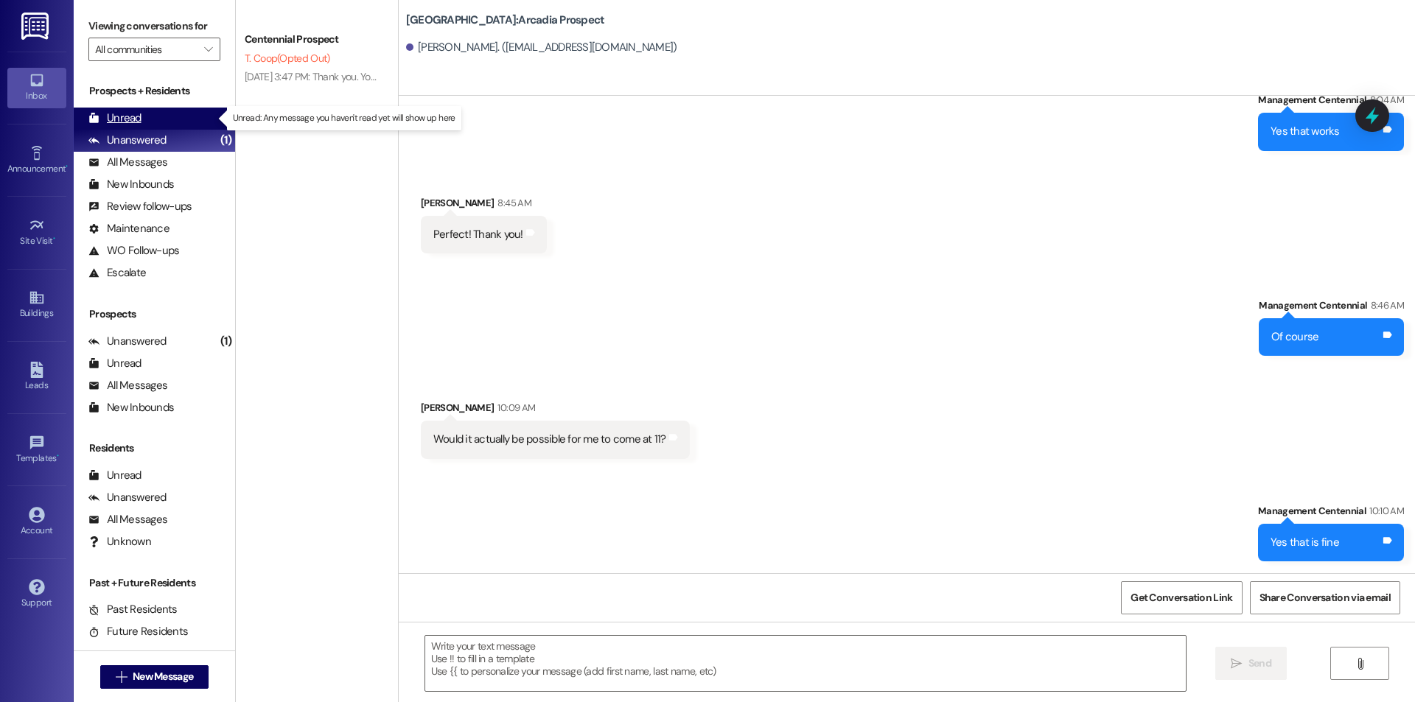
click at [189, 122] on div "Unread (0)" at bounding box center [154, 119] width 161 height 22
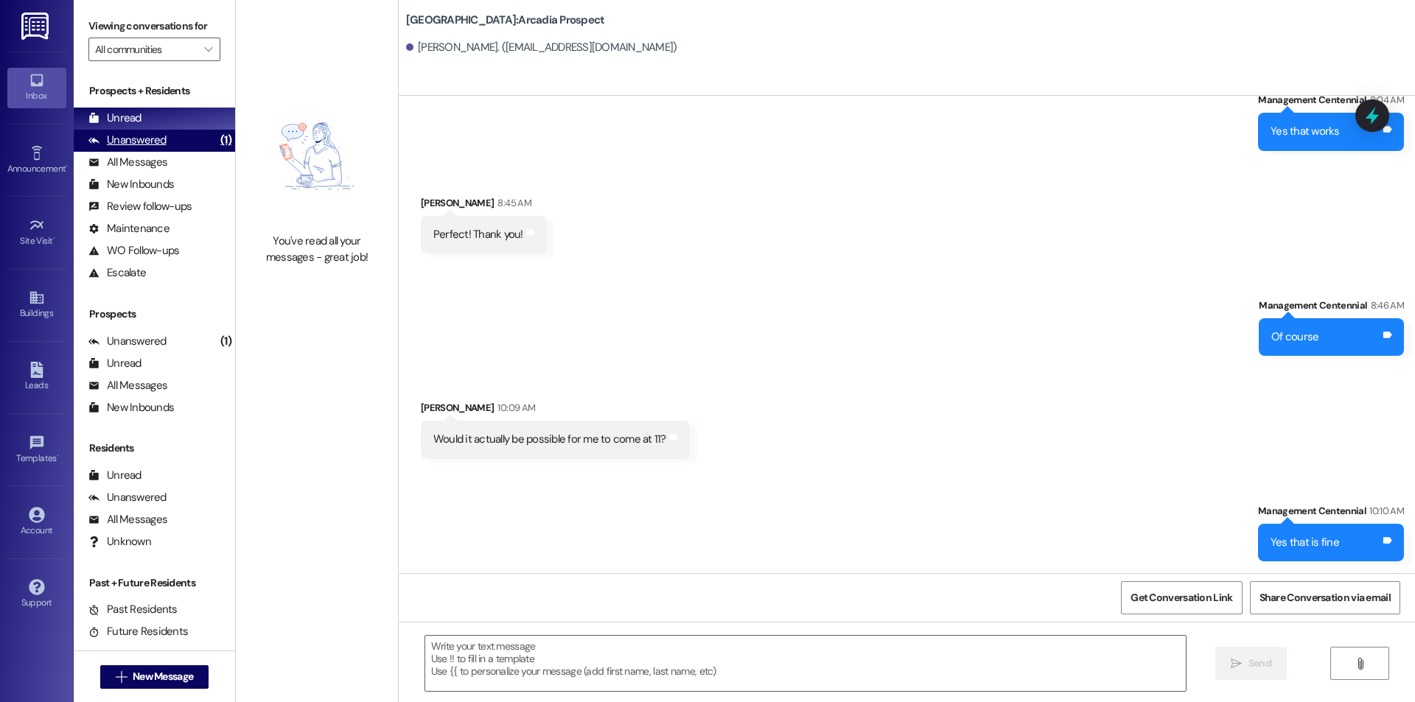
click at [191, 150] on div "Unanswered (1)" at bounding box center [154, 141] width 161 height 22
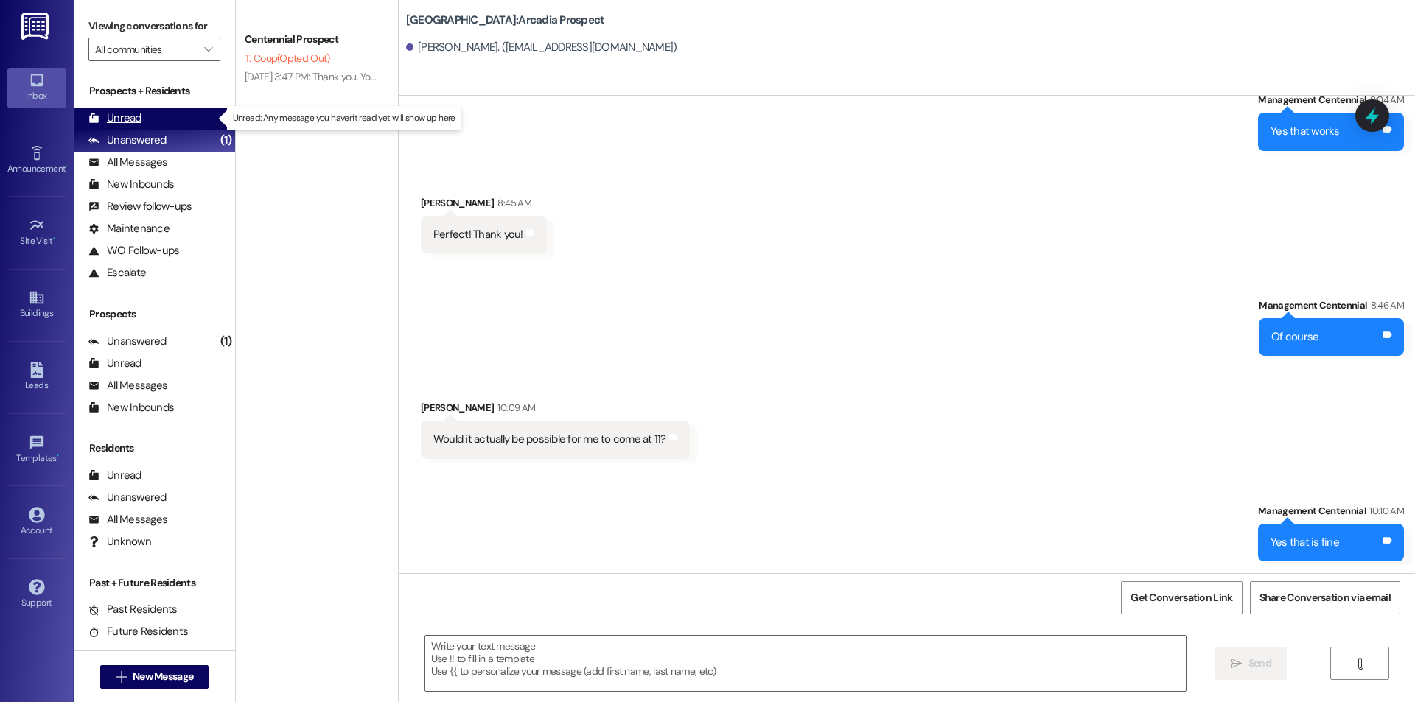
click at [186, 119] on div "Unread (0)" at bounding box center [154, 119] width 161 height 22
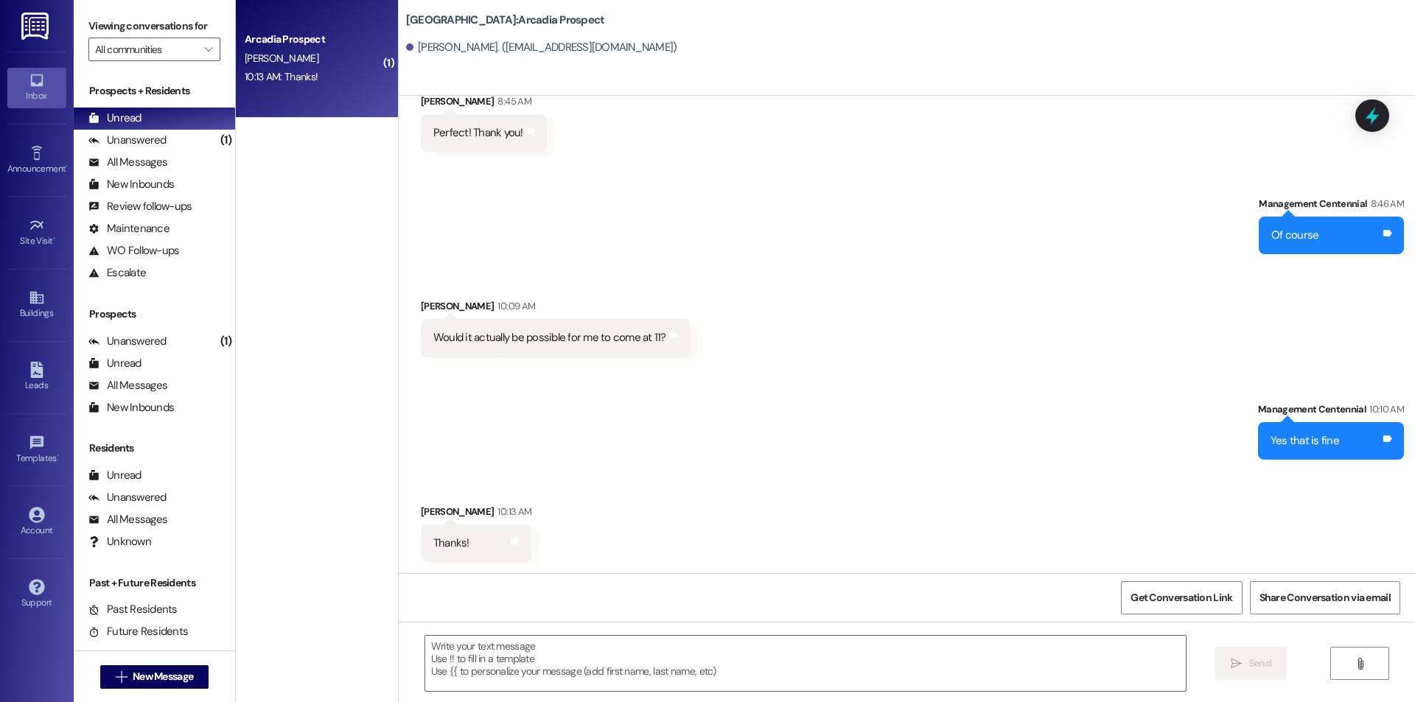
scroll to position [3153, 0]
click at [781, 653] on textarea at bounding box center [805, 663] width 761 height 55
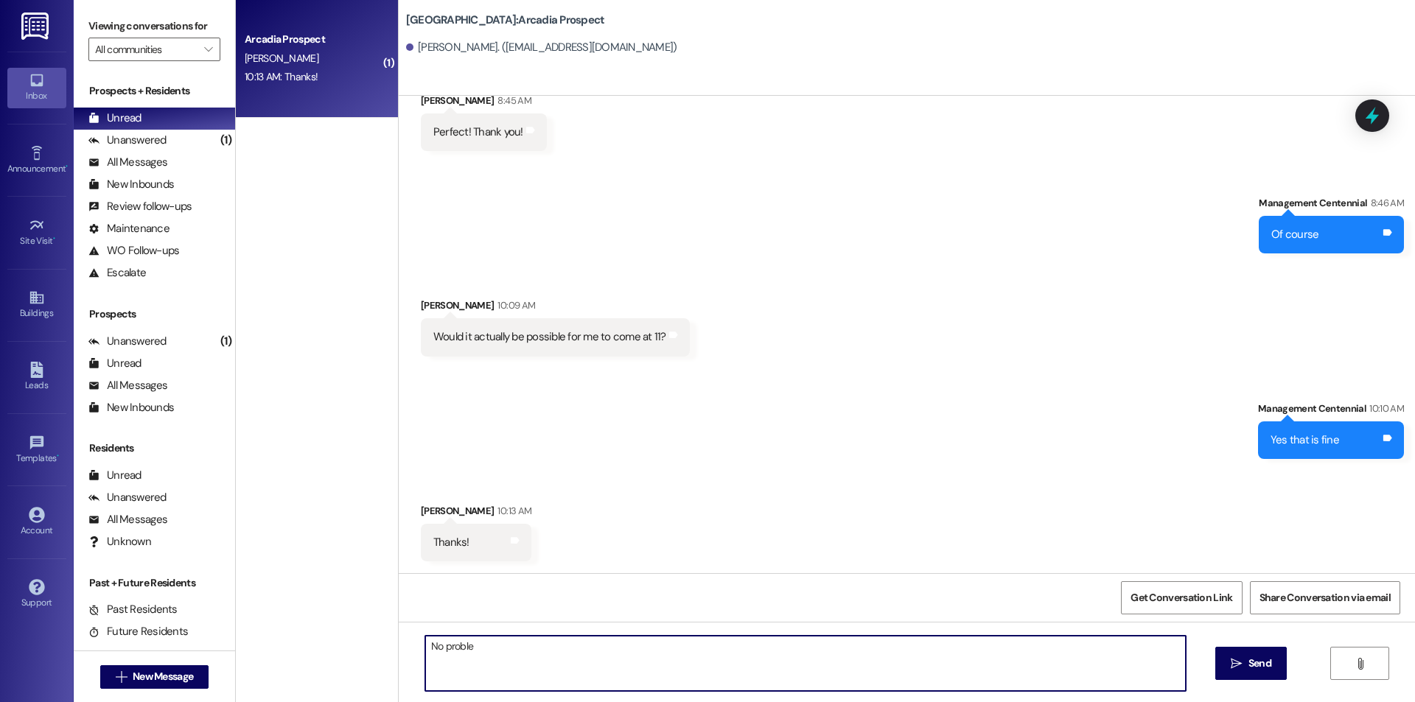
type textarea "No problem"
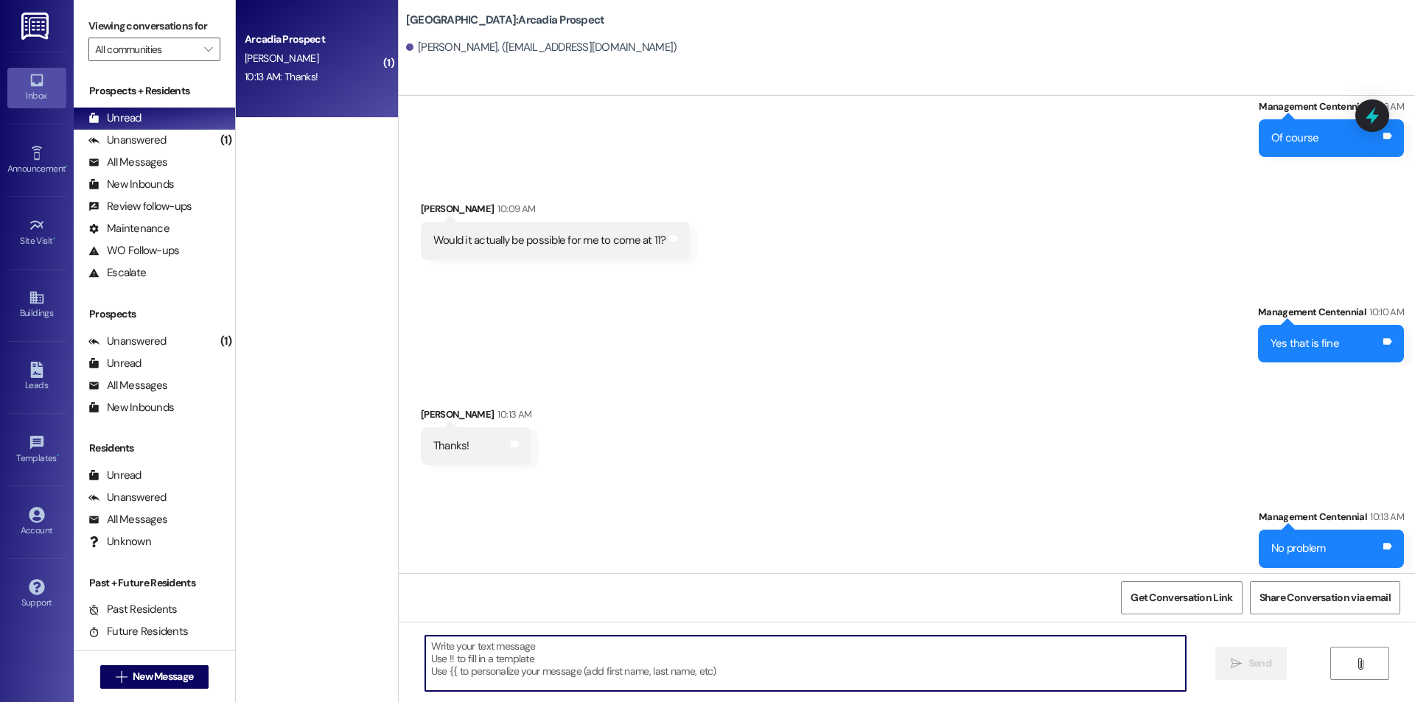
scroll to position [3256, 0]
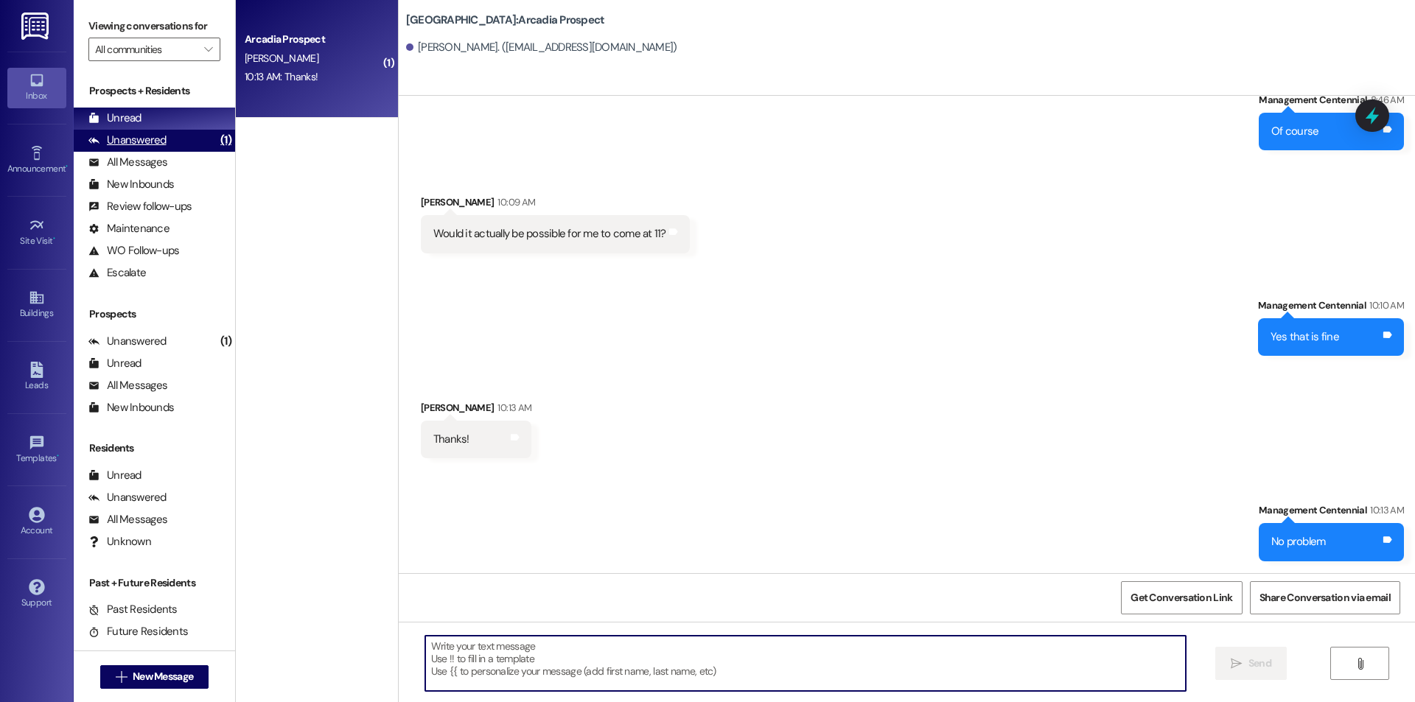
click at [174, 144] on div "Unanswered (1)" at bounding box center [154, 141] width 161 height 22
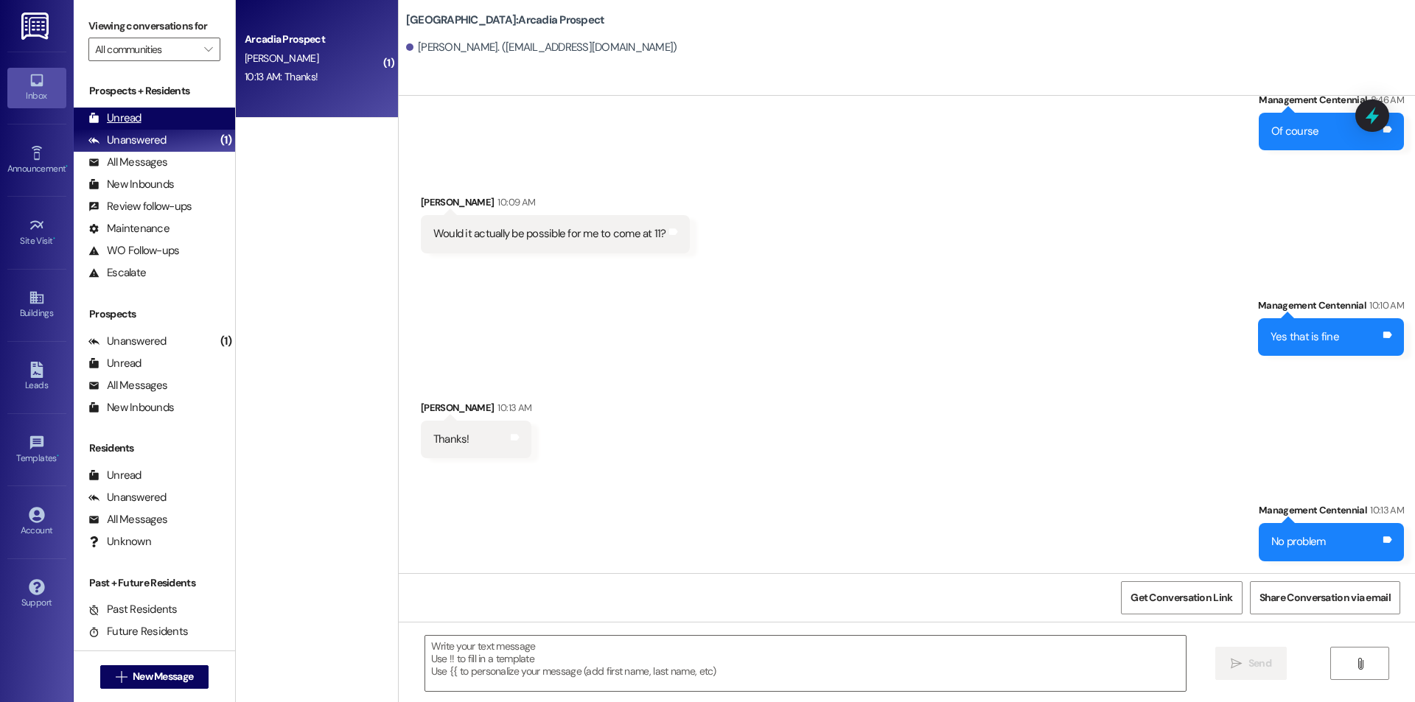
click at [186, 128] on div "Unread (0)" at bounding box center [154, 119] width 161 height 22
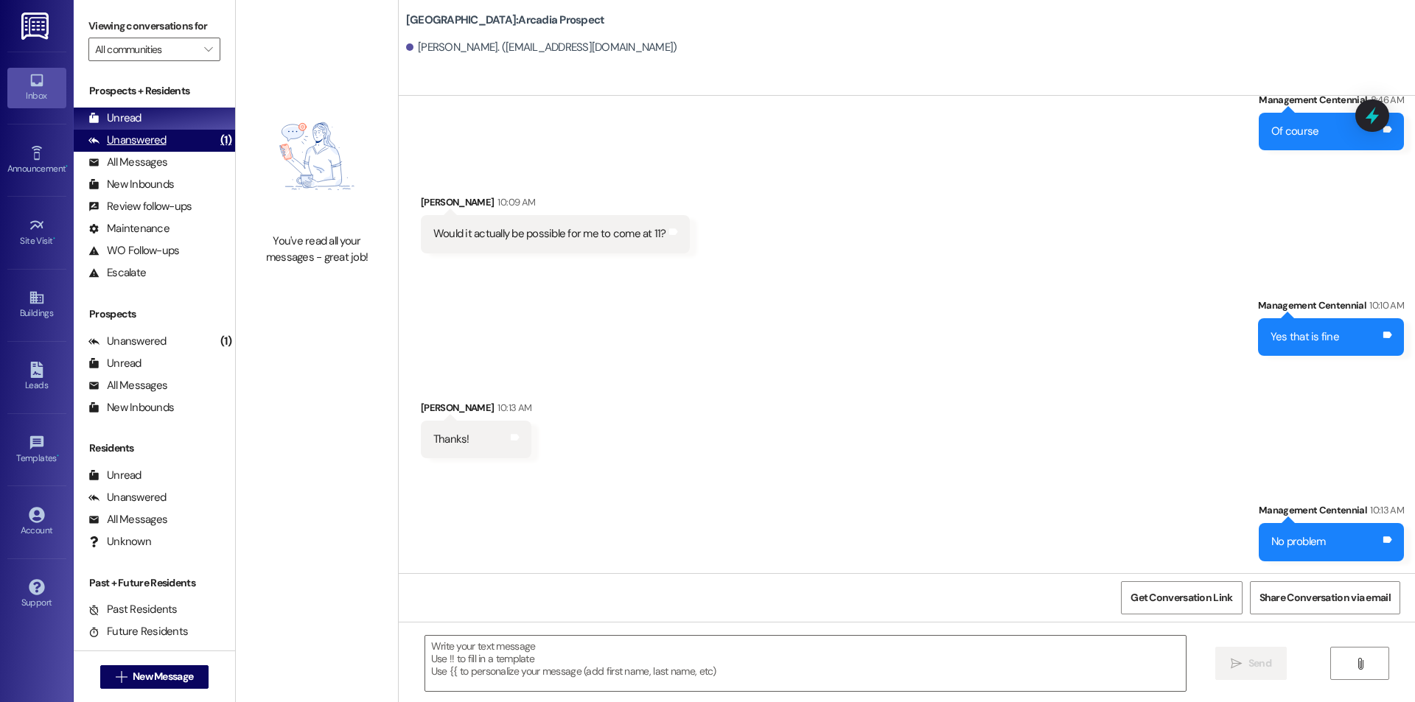
click at [164, 146] on div "Unanswered" at bounding box center [127, 140] width 78 height 15
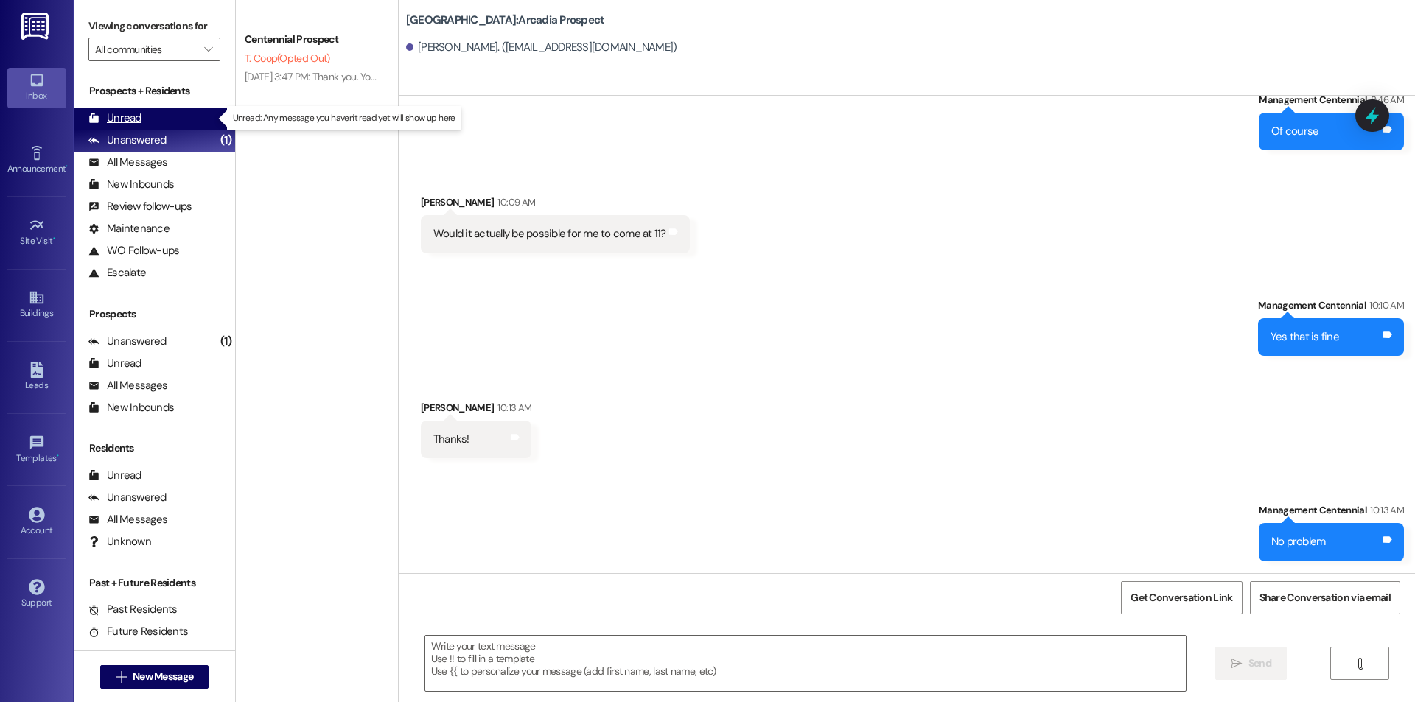
click at [175, 123] on div "Unread (0)" at bounding box center [154, 119] width 161 height 22
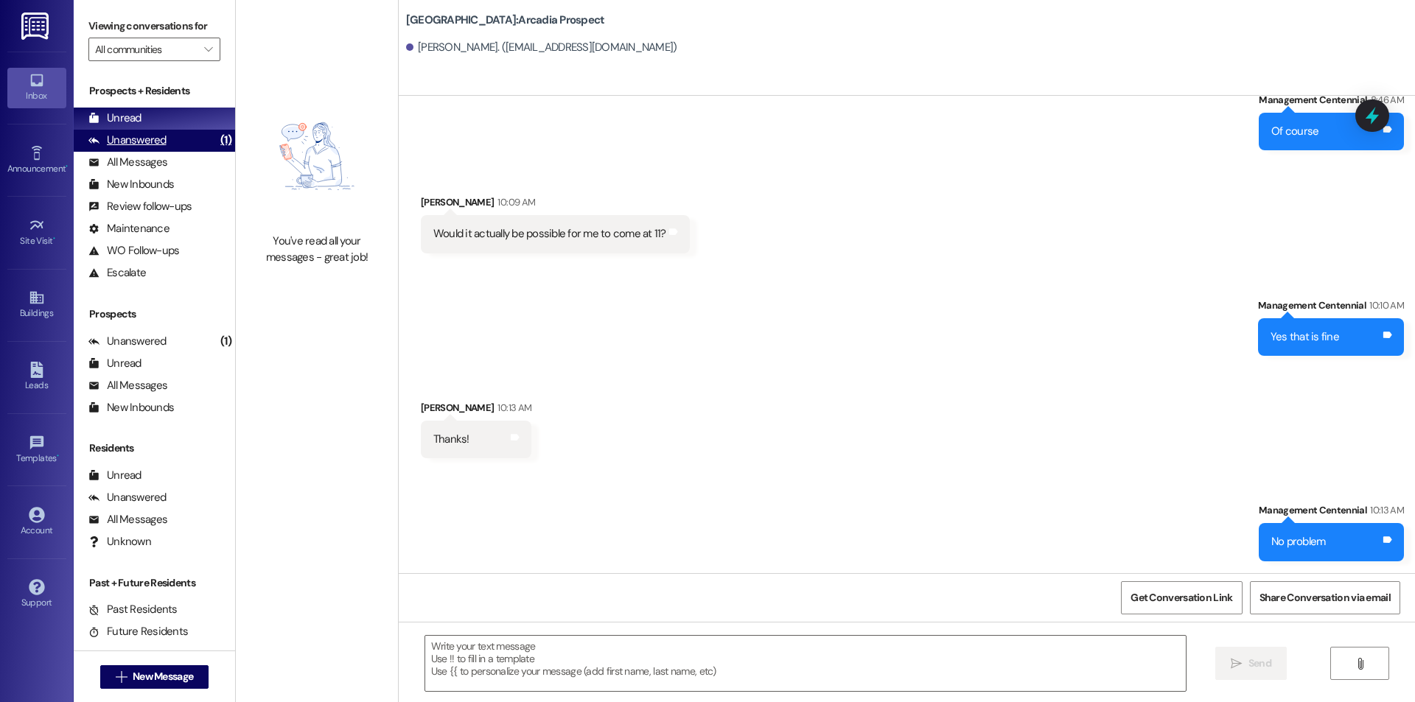
click at [164, 133] on div "Unanswered" at bounding box center [127, 140] width 78 height 15
click at [164, 126] on div "Unread (0)" at bounding box center [154, 119] width 161 height 22
click at [166, 133] on div "Unanswered (1)" at bounding box center [154, 141] width 161 height 22
click at [166, 121] on div "Unread (0)" at bounding box center [154, 119] width 161 height 22
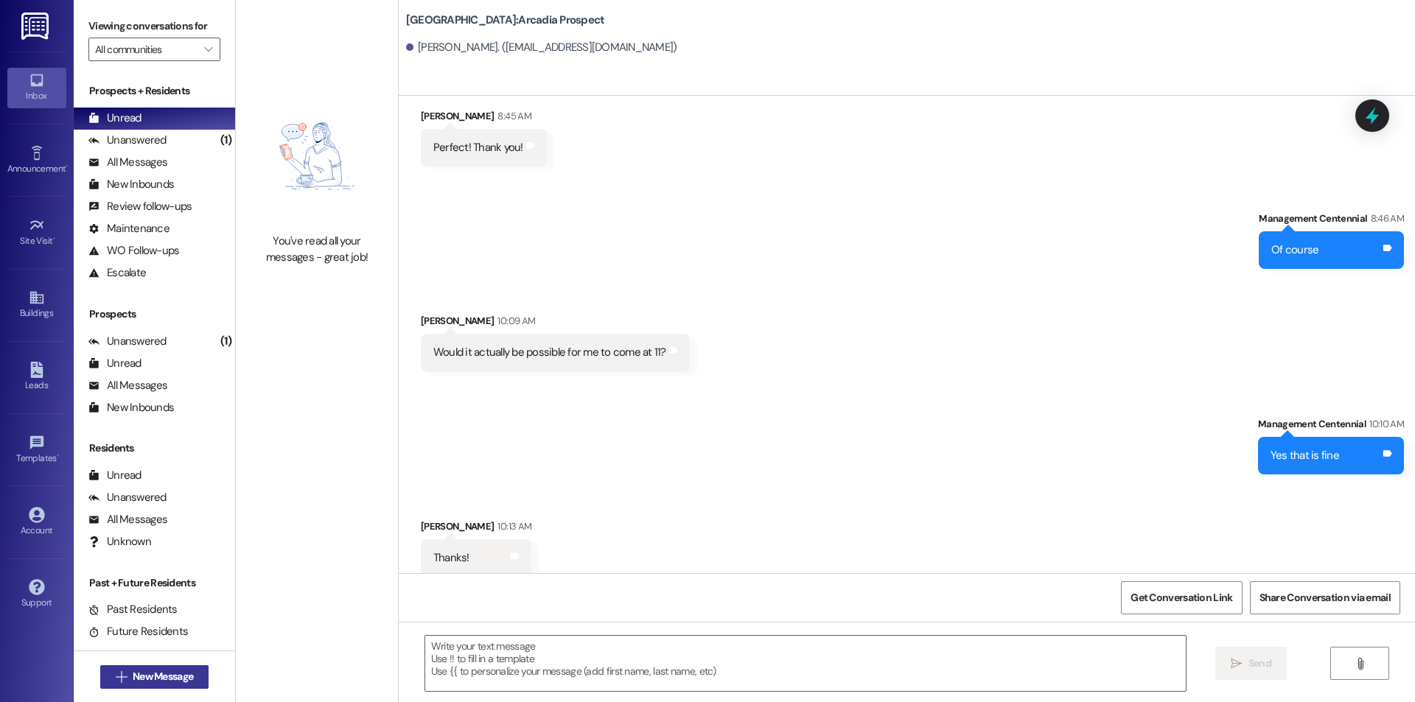
scroll to position [3153, 0]
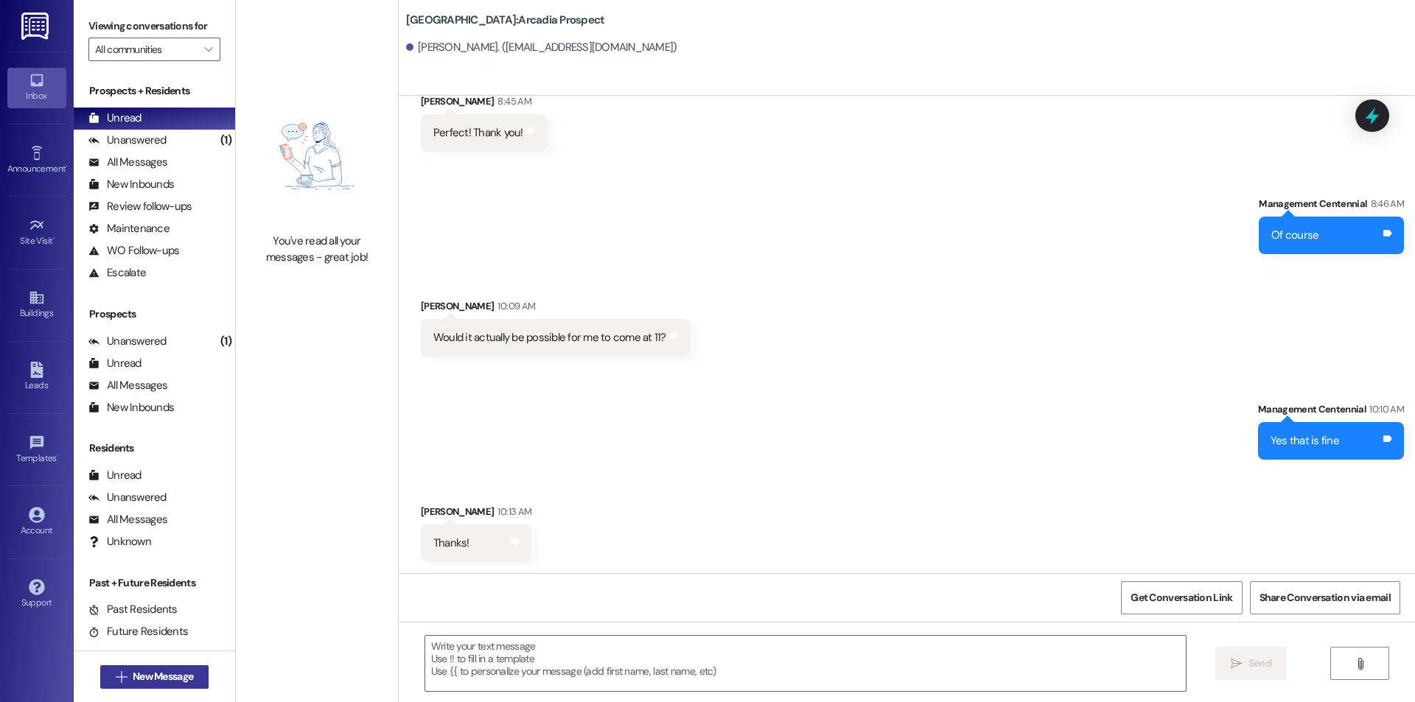
click at [136, 681] on span "New Message" at bounding box center [163, 676] width 60 height 15
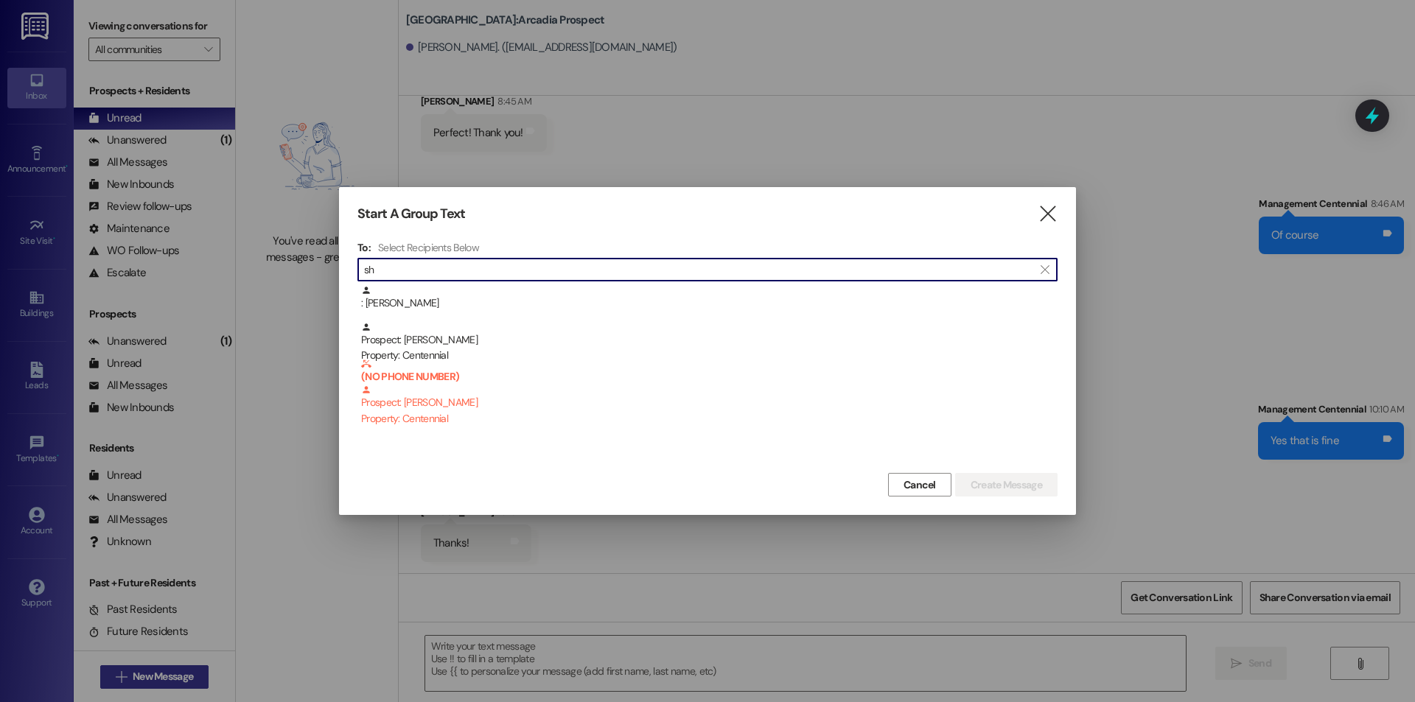
type input "s"
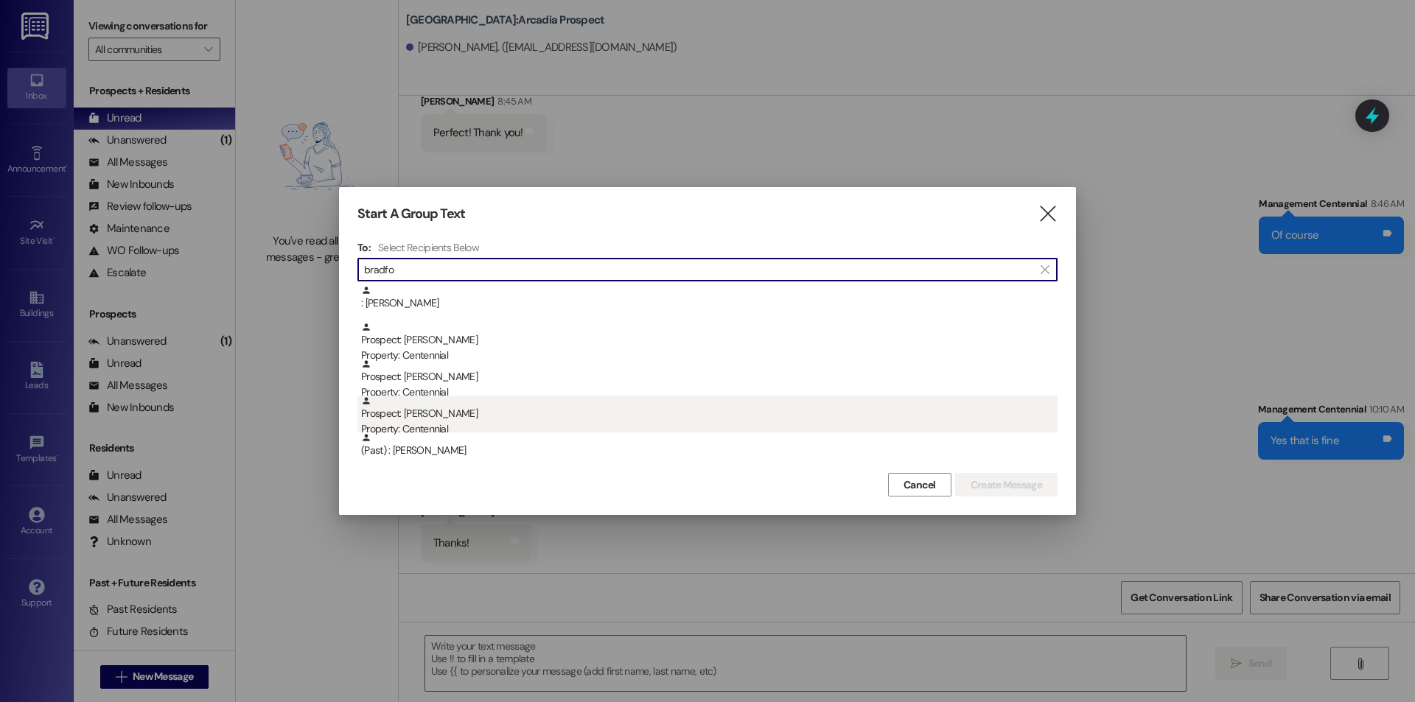
type input "bradfo"
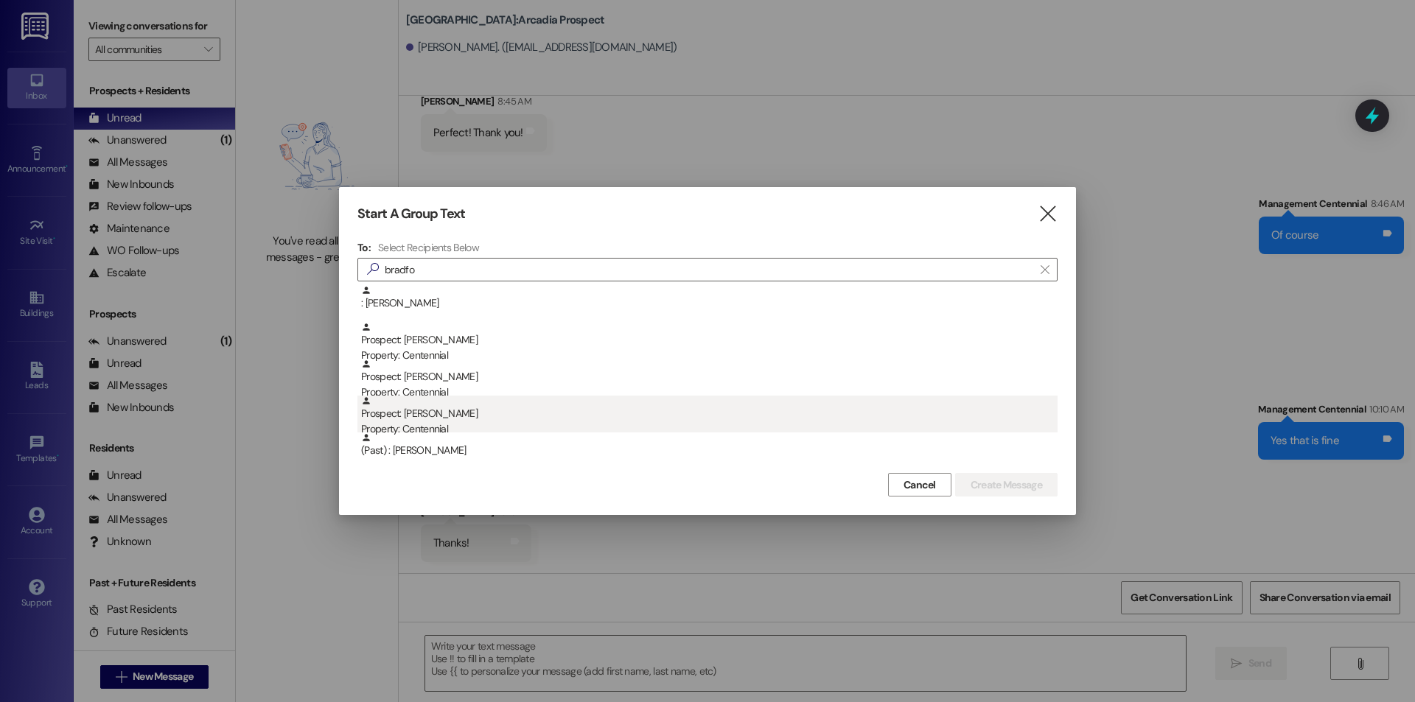
click at [456, 419] on div "Prospect: [PERSON_NAME] Property: Centennial" at bounding box center [709, 417] width 697 height 42
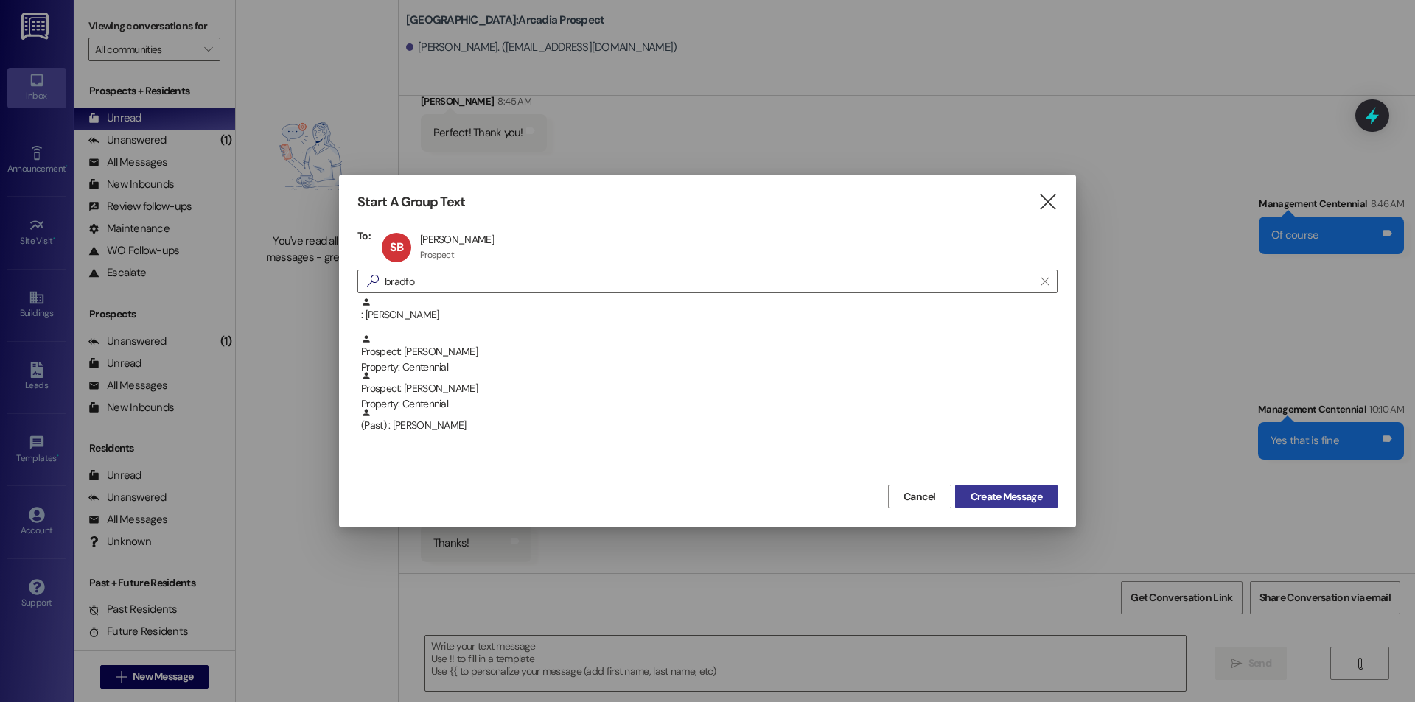
click at [1028, 500] on span "Create Message" at bounding box center [1006, 496] width 71 height 15
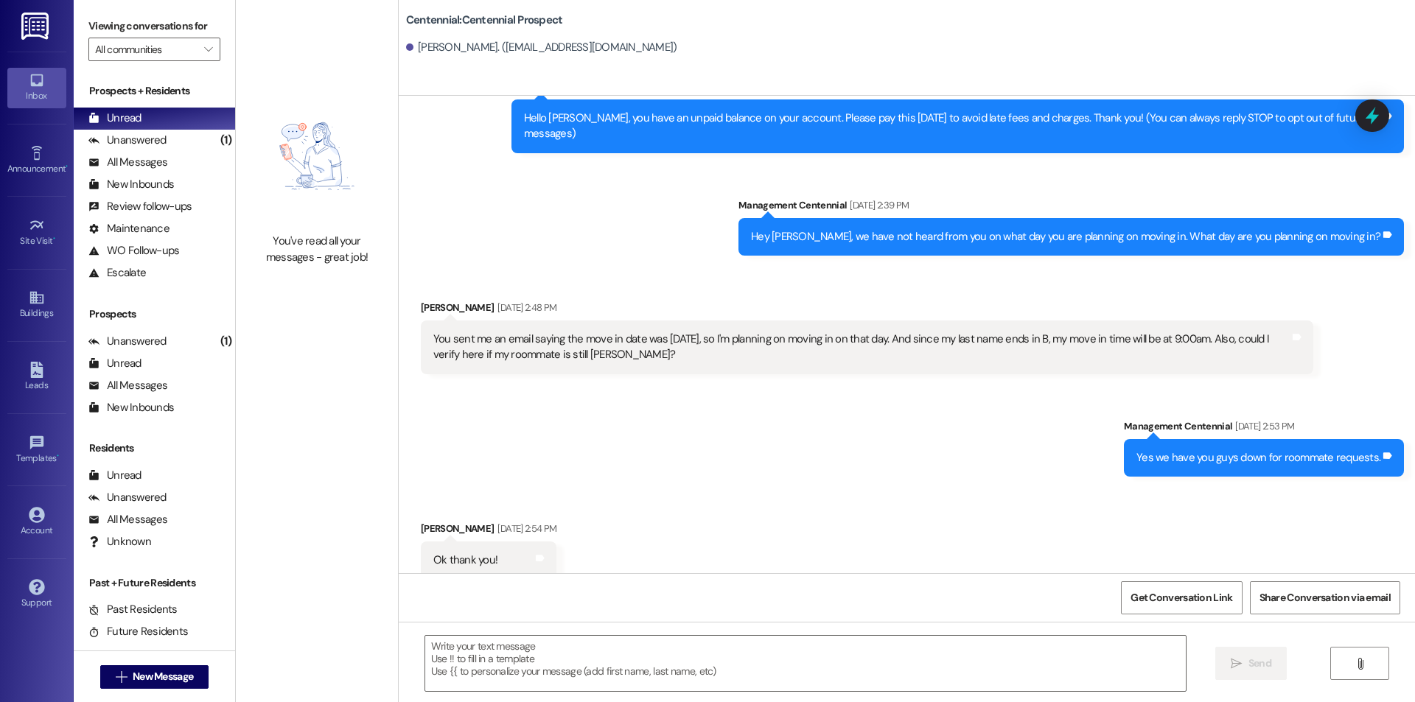
scroll to position [63, 0]
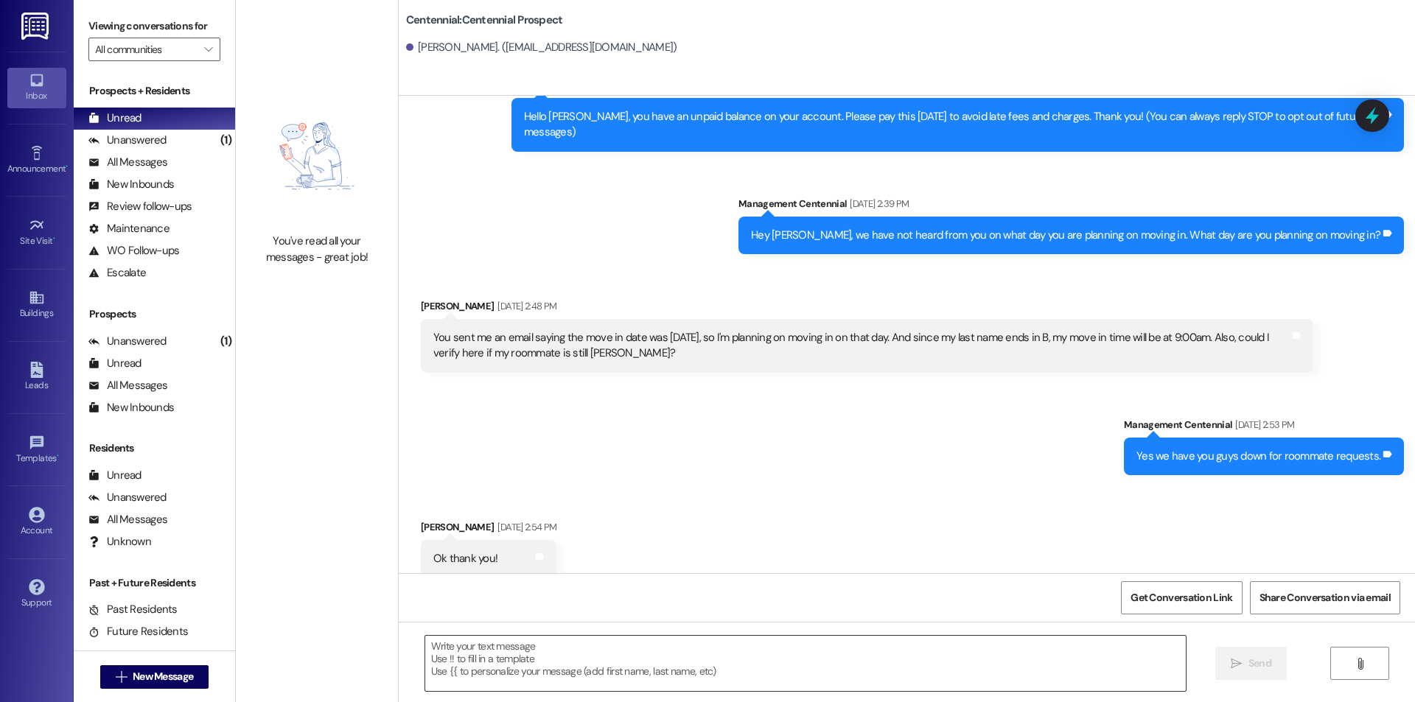
click at [876, 663] on textarea at bounding box center [805, 663] width 761 height 55
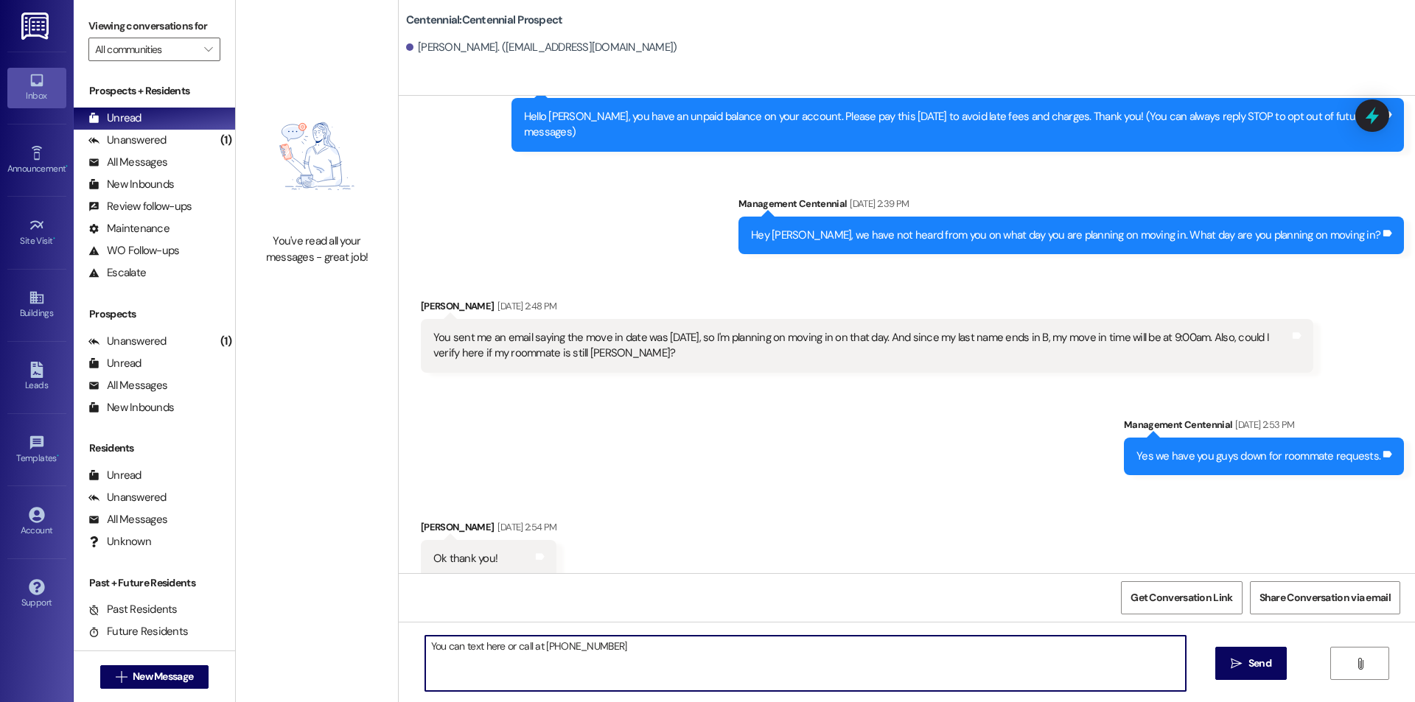
type textarea "You can text here or call at [PHONE_NUMBER]"
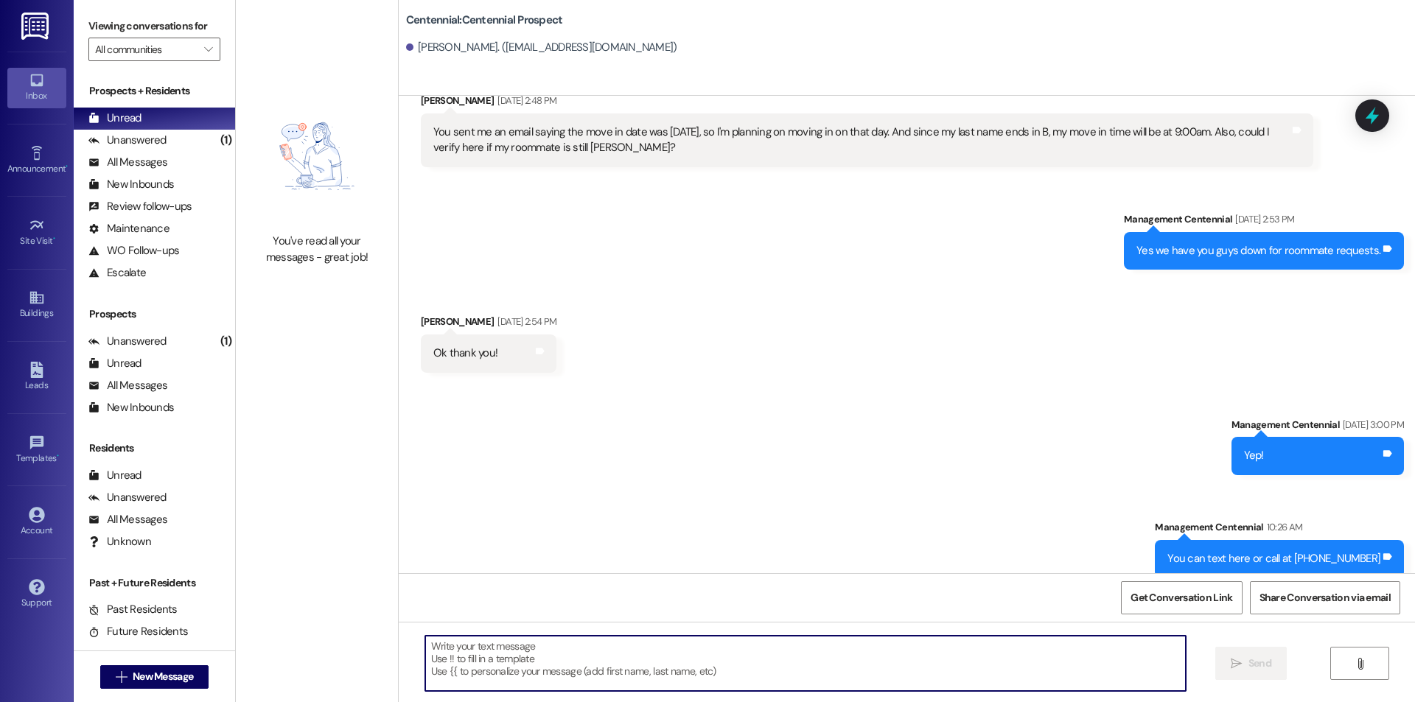
scroll to position [270, 0]
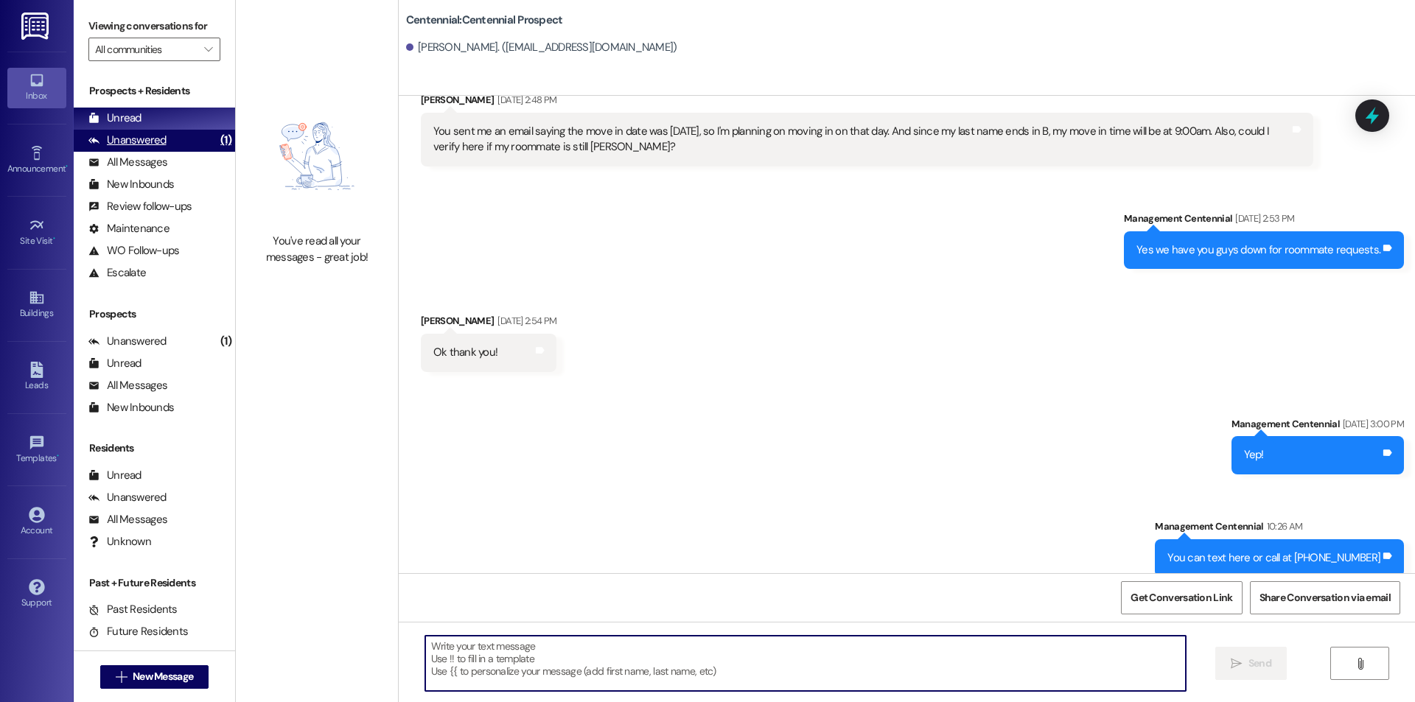
click at [151, 137] on div "Unanswered" at bounding box center [127, 140] width 78 height 15
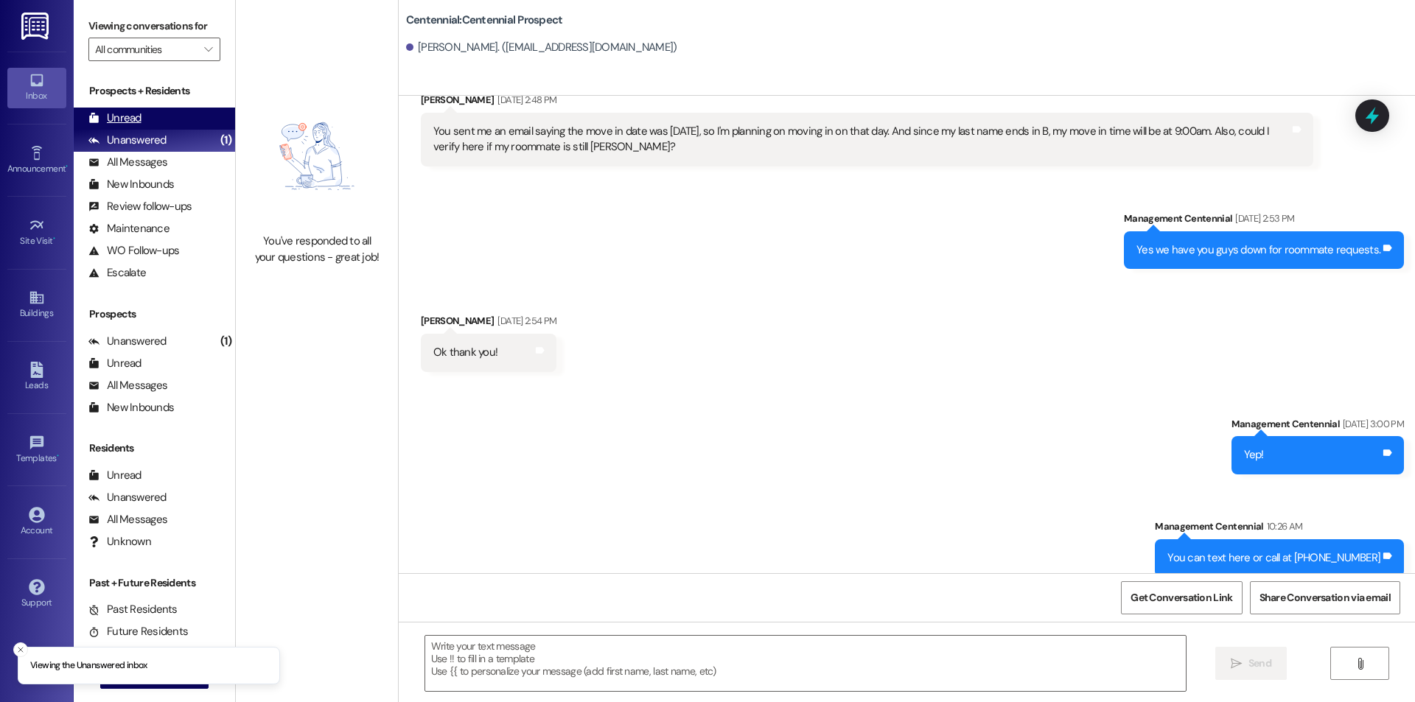
click at [160, 126] on div "Unread (0)" at bounding box center [154, 119] width 161 height 22
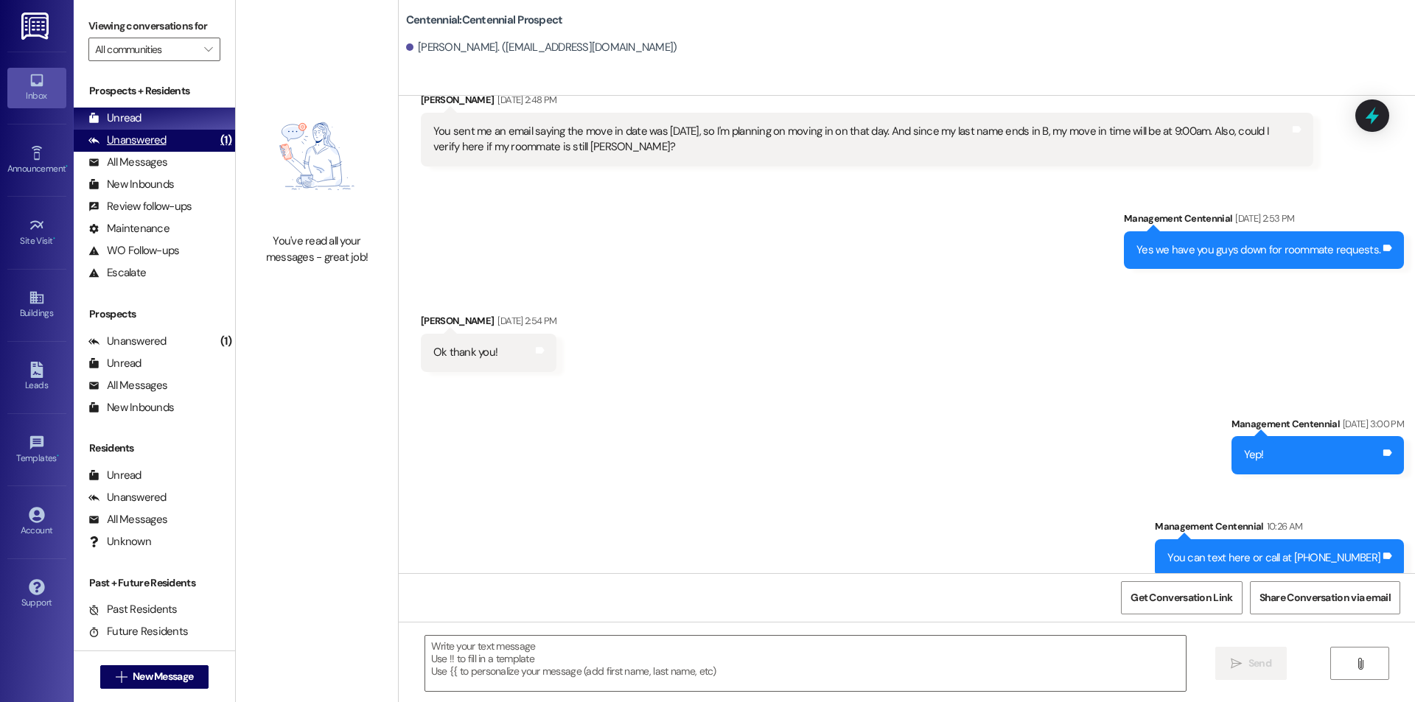
click at [217, 139] on div "(1)" at bounding box center [226, 140] width 18 height 23
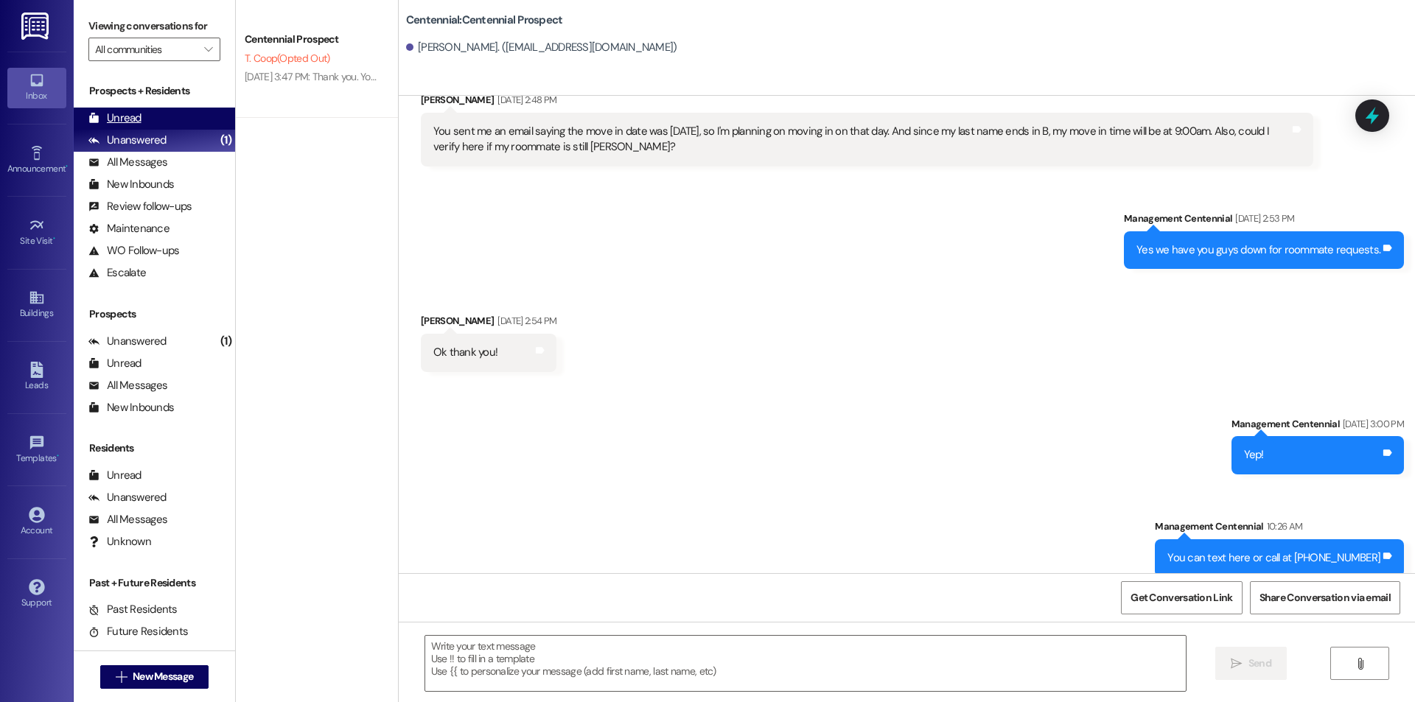
click at [186, 125] on div "Unread (0)" at bounding box center [154, 119] width 161 height 22
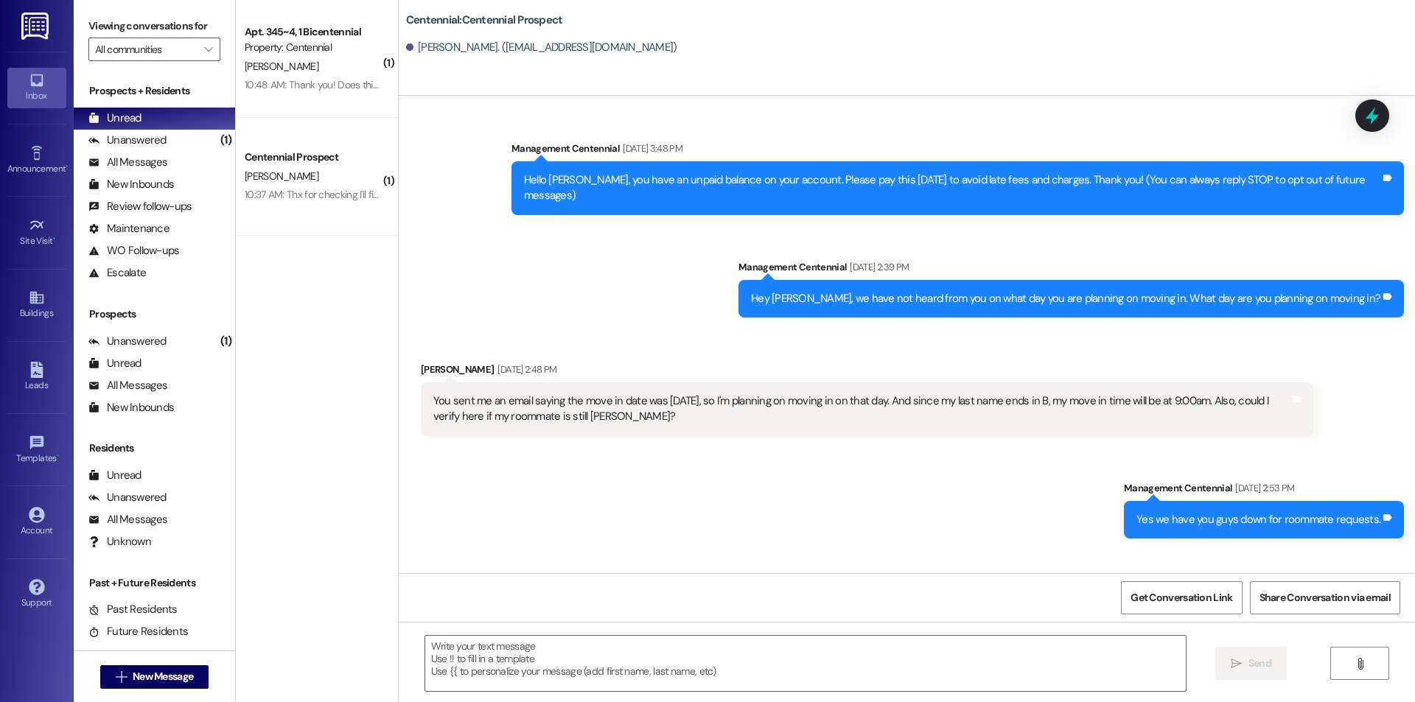
scroll to position [63, 0]
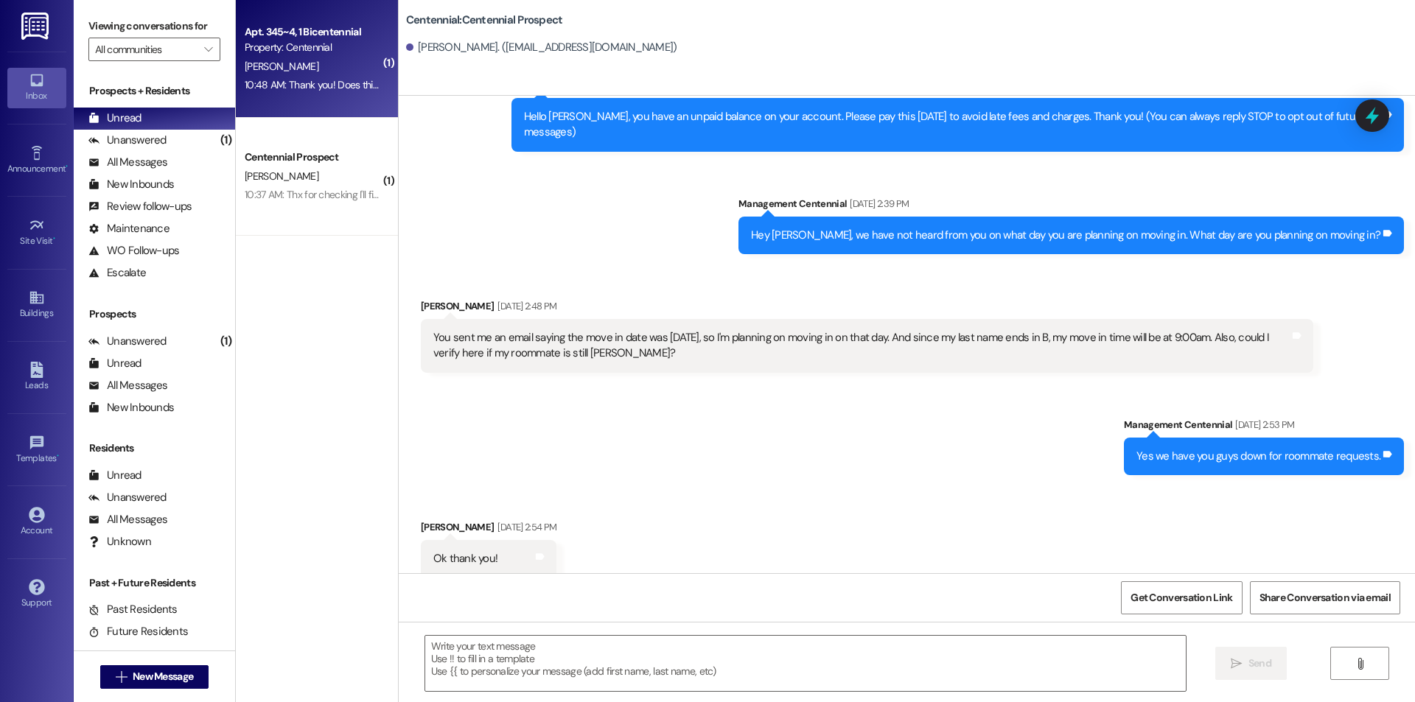
click at [356, 90] on div "10:48 AM: Thank you! Does this account for my roommates as well? Or do you need…" at bounding box center [679, 84] width 868 height 13
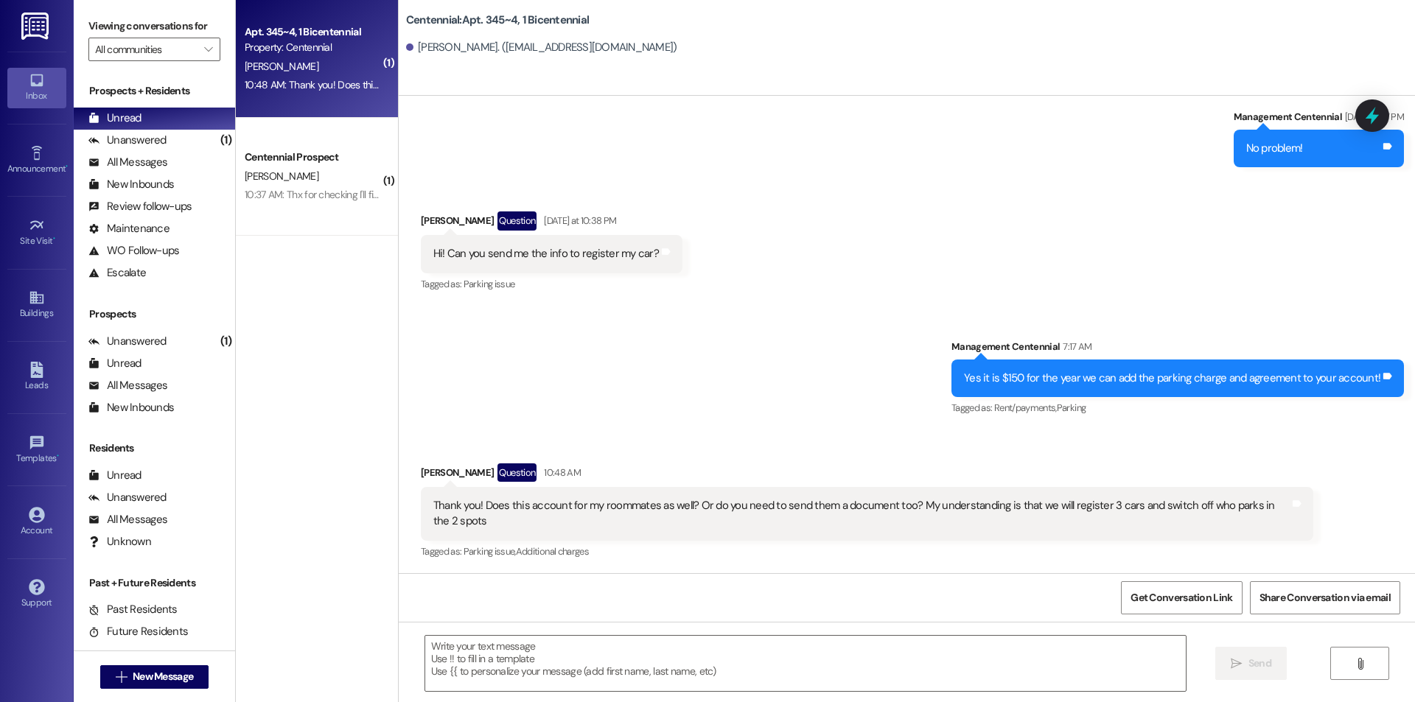
scroll to position [7860, 0]
click at [861, 665] on textarea at bounding box center [805, 663] width 761 height 55
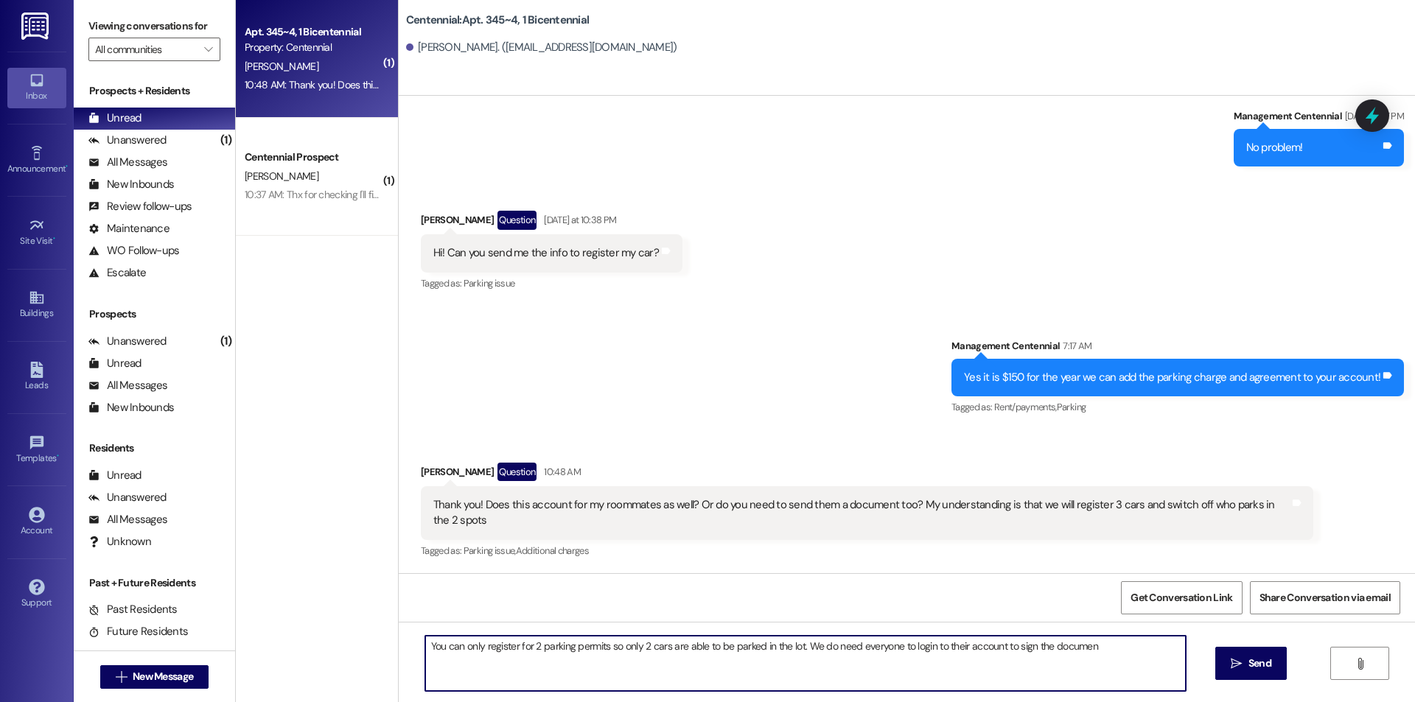
type textarea "You can only register for 2 parking permits so only 2 cars are able to be parke…"
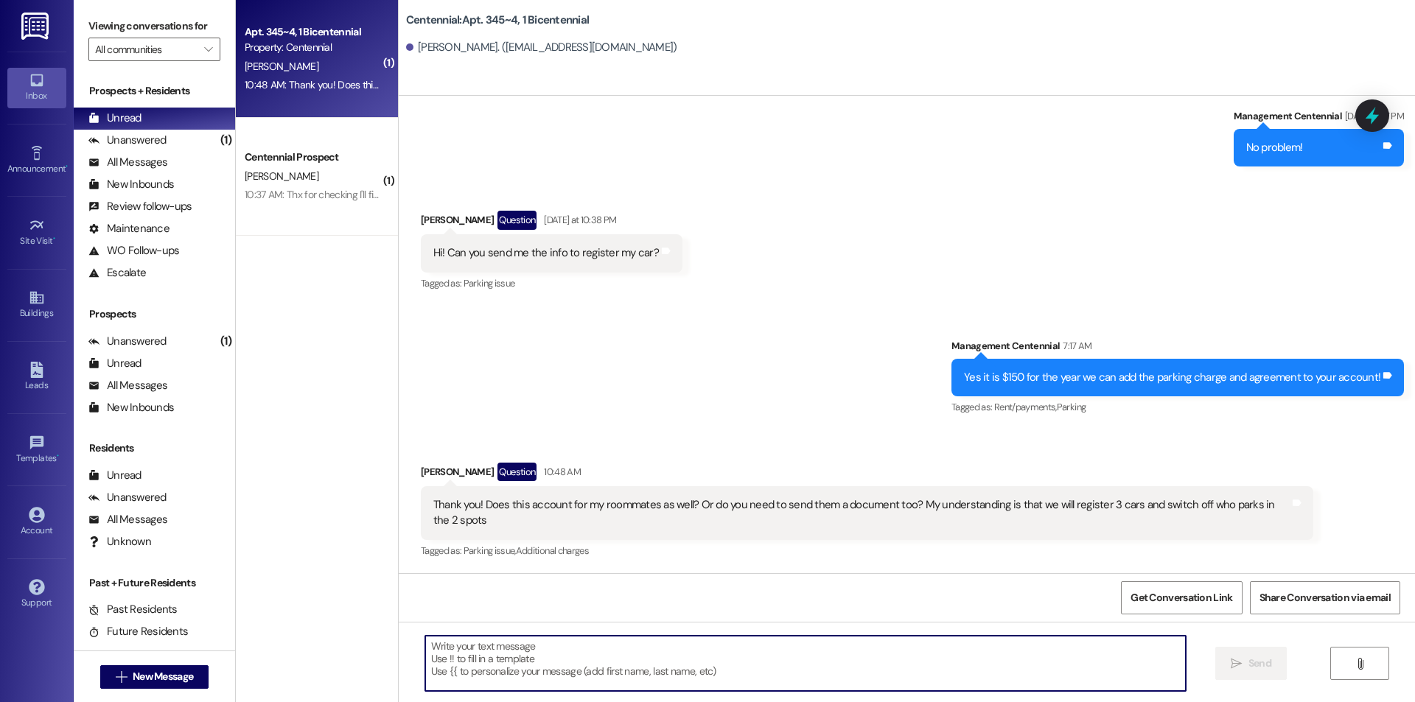
scroll to position [7860, 0]
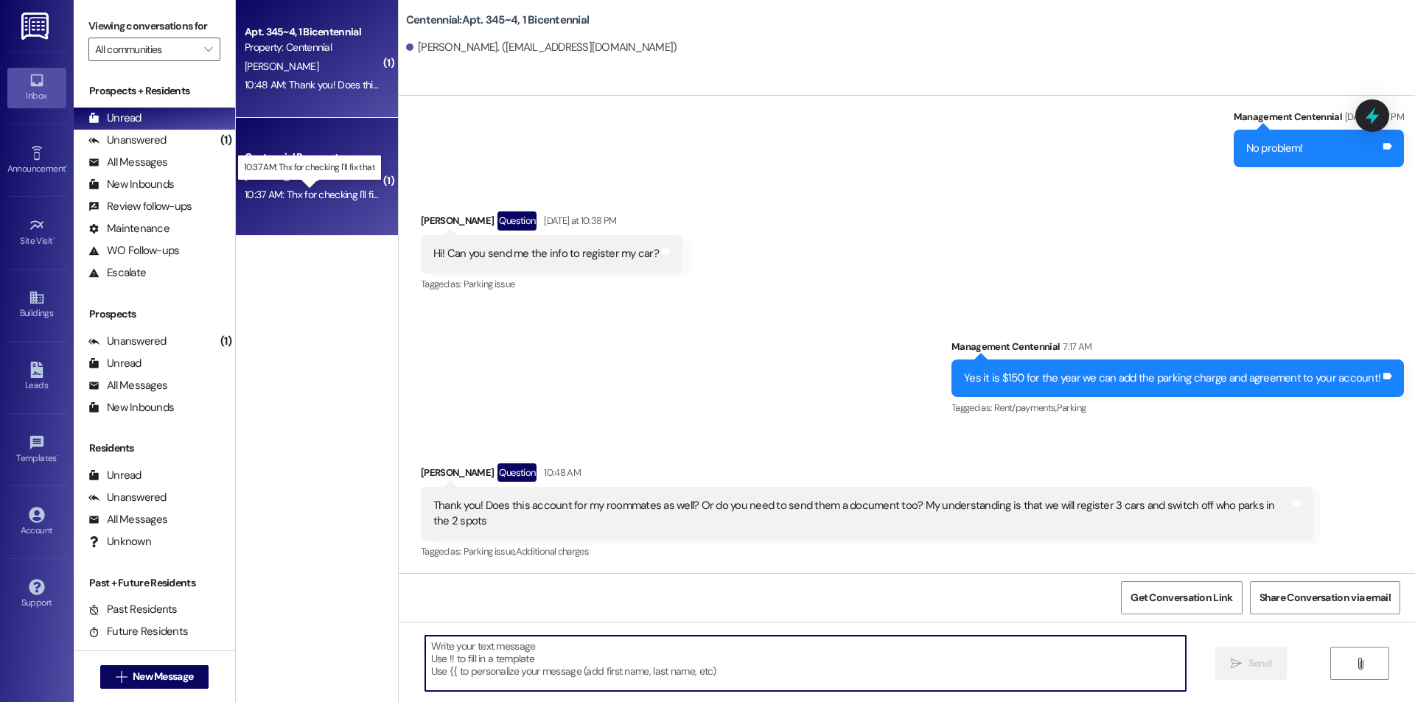
click at [271, 196] on div "10:37 AM: Thx for checking I'll fix that 10:37 AM: Thx for checking I'll fix th…" at bounding box center [321, 194] width 153 height 13
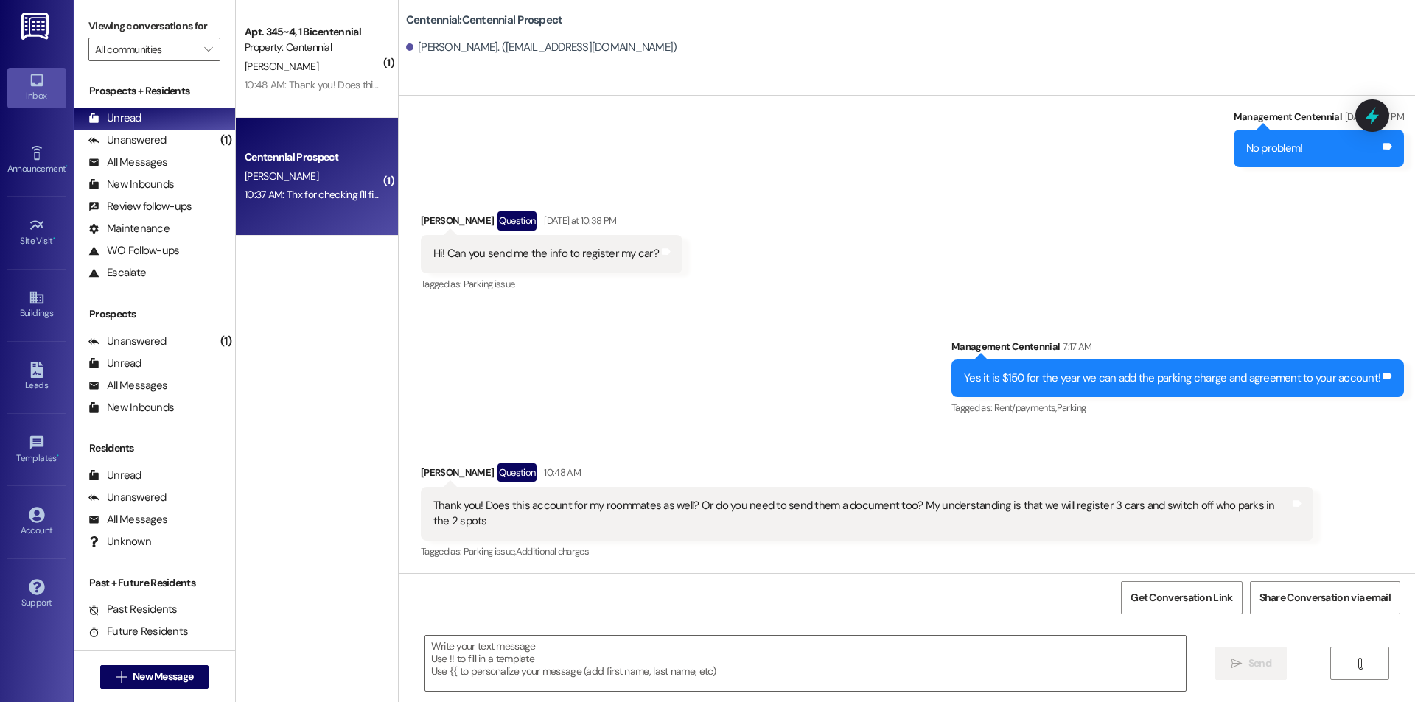
scroll to position [276, 0]
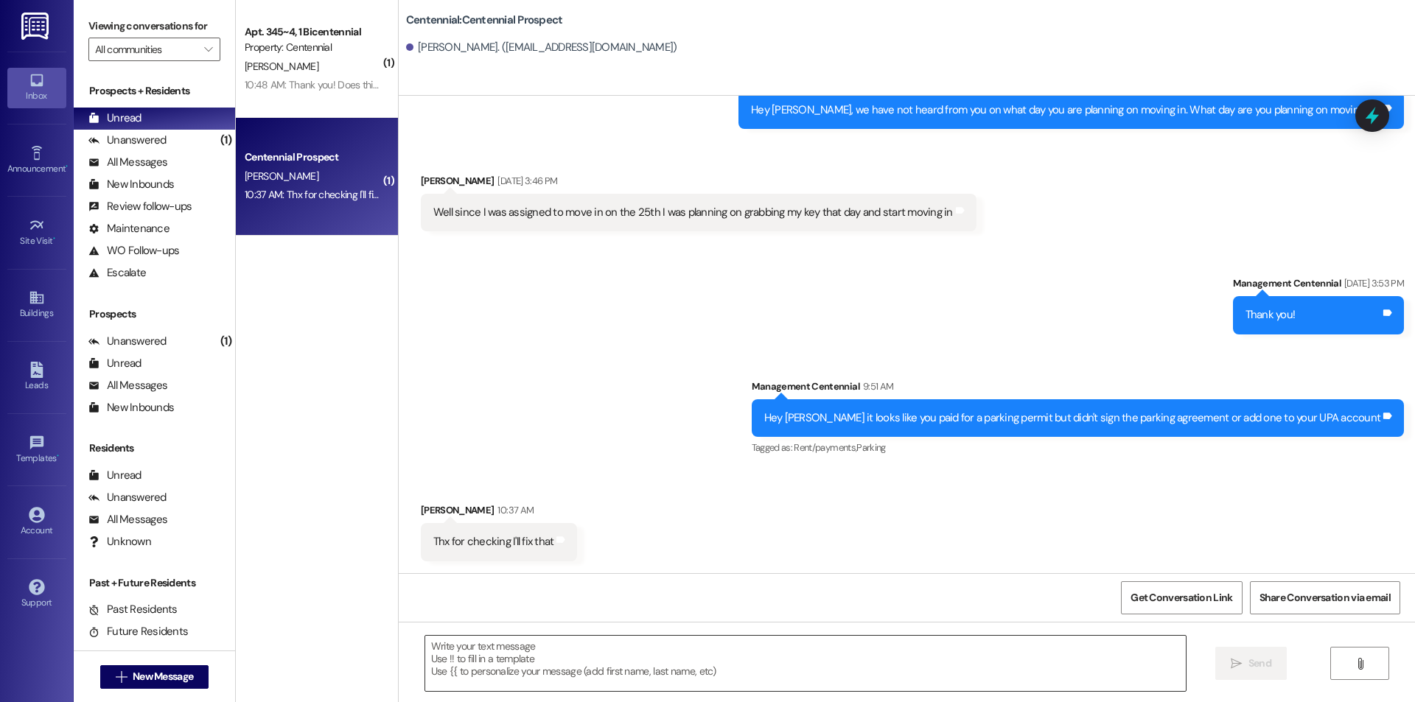
click at [811, 688] on textarea at bounding box center [805, 663] width 761 height 55
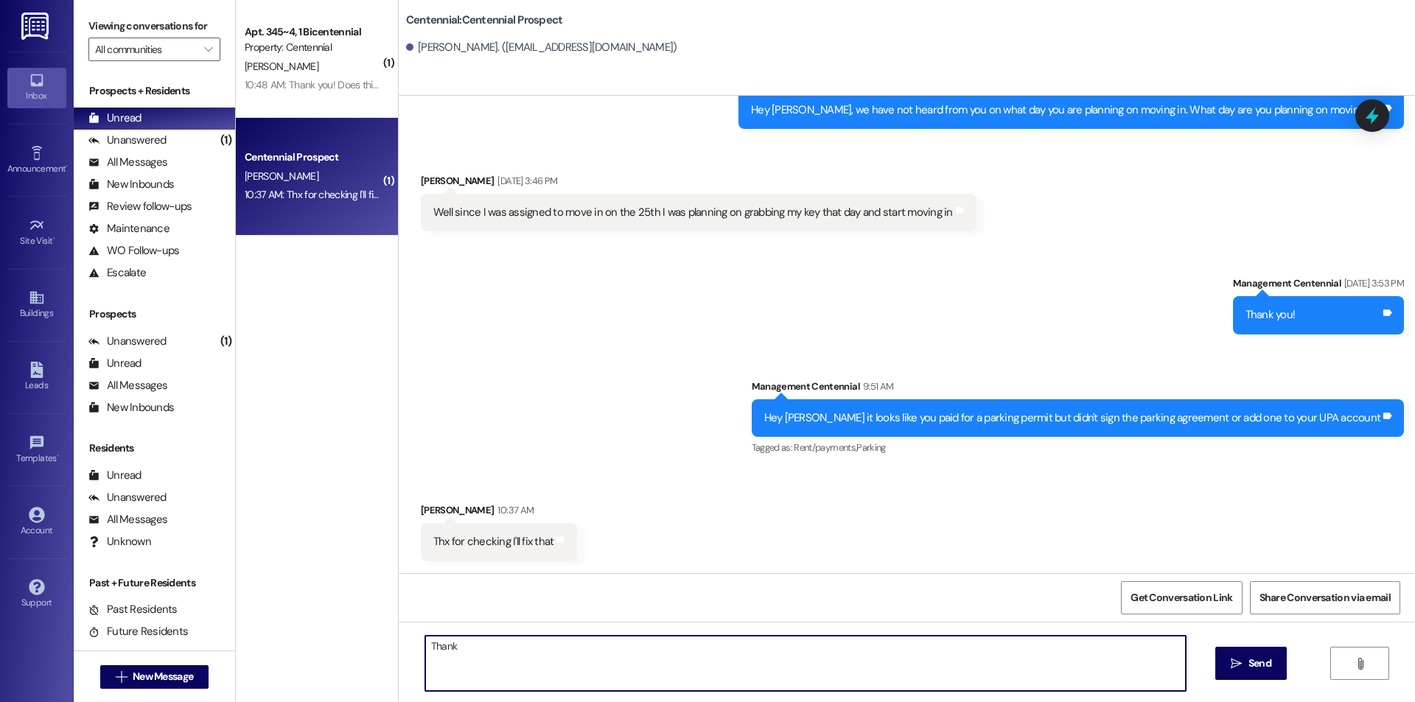
type textarea "Thanks"
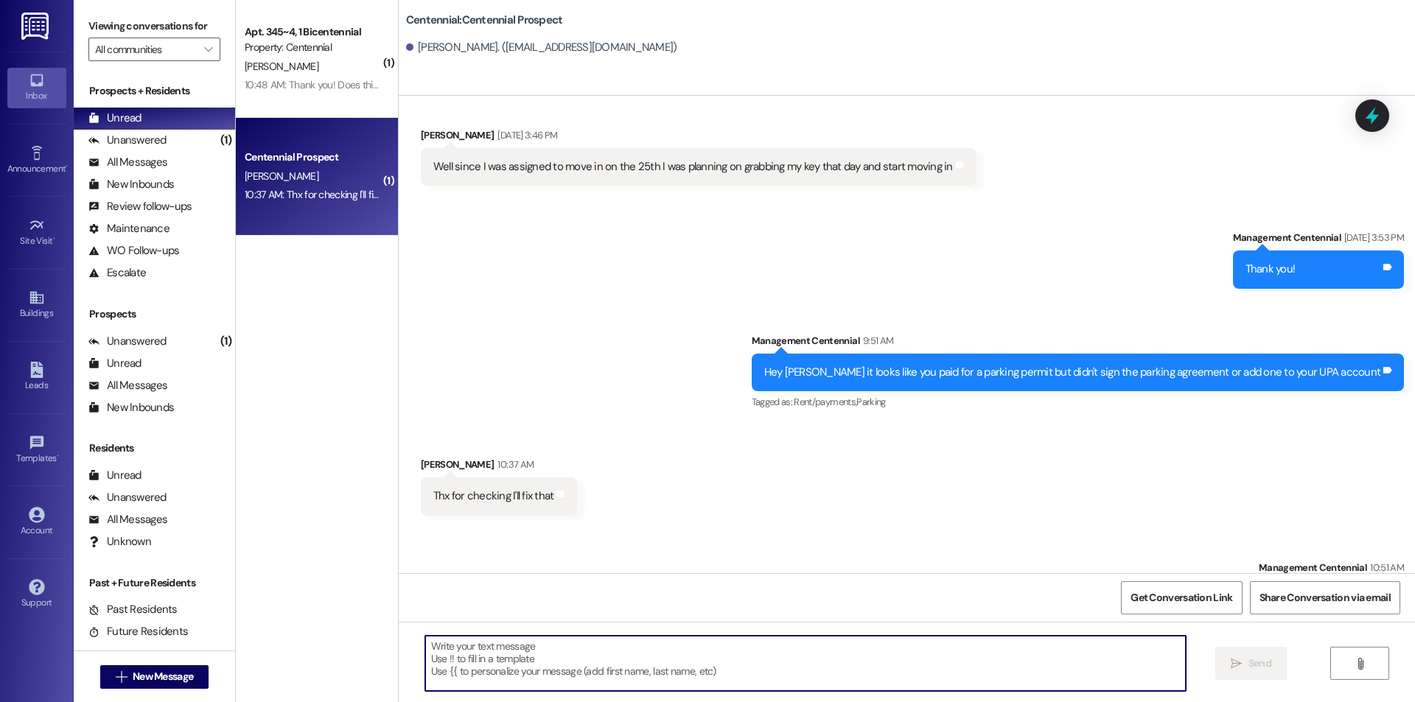
scroll to position [378, 0]
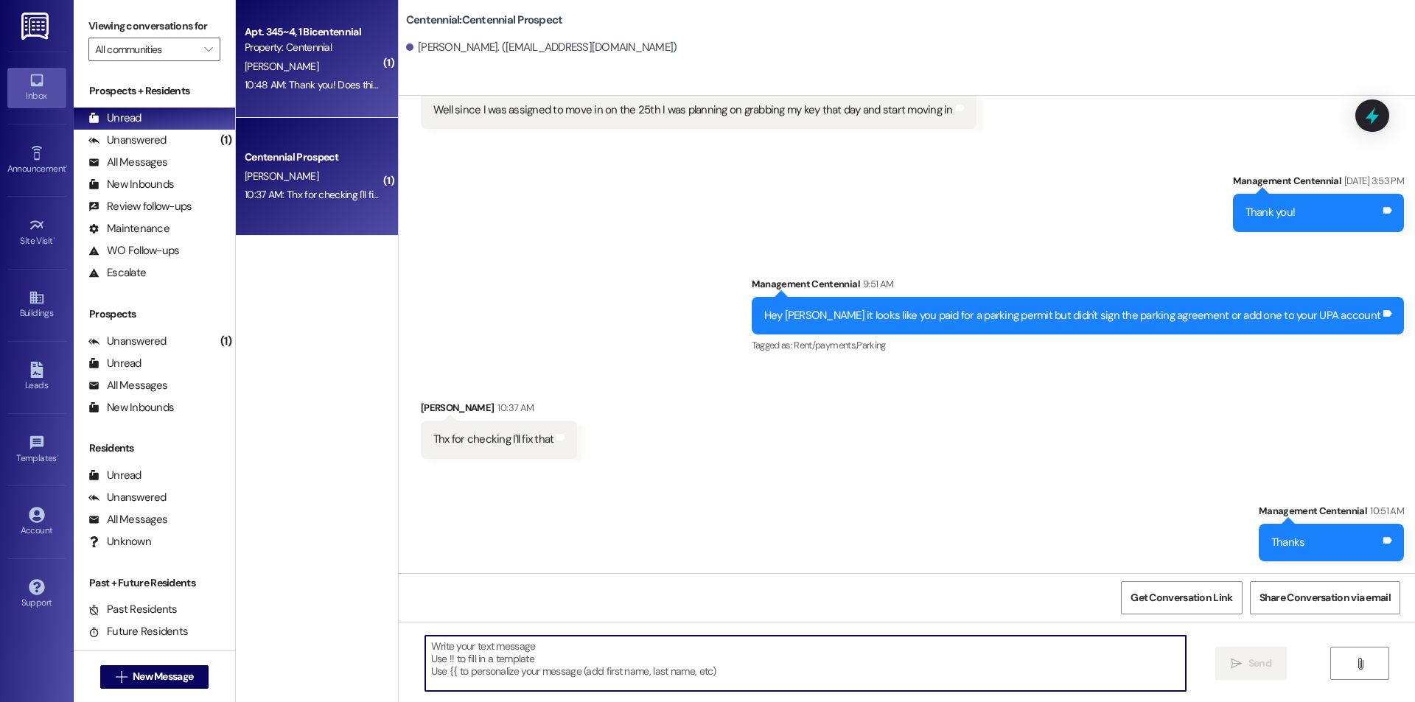
click at [321, 91] on div "10:48 AM: Thank you! Does this account for my roommates as well? Or do you need…" at bounding box center [679, 84] width 868 height 13
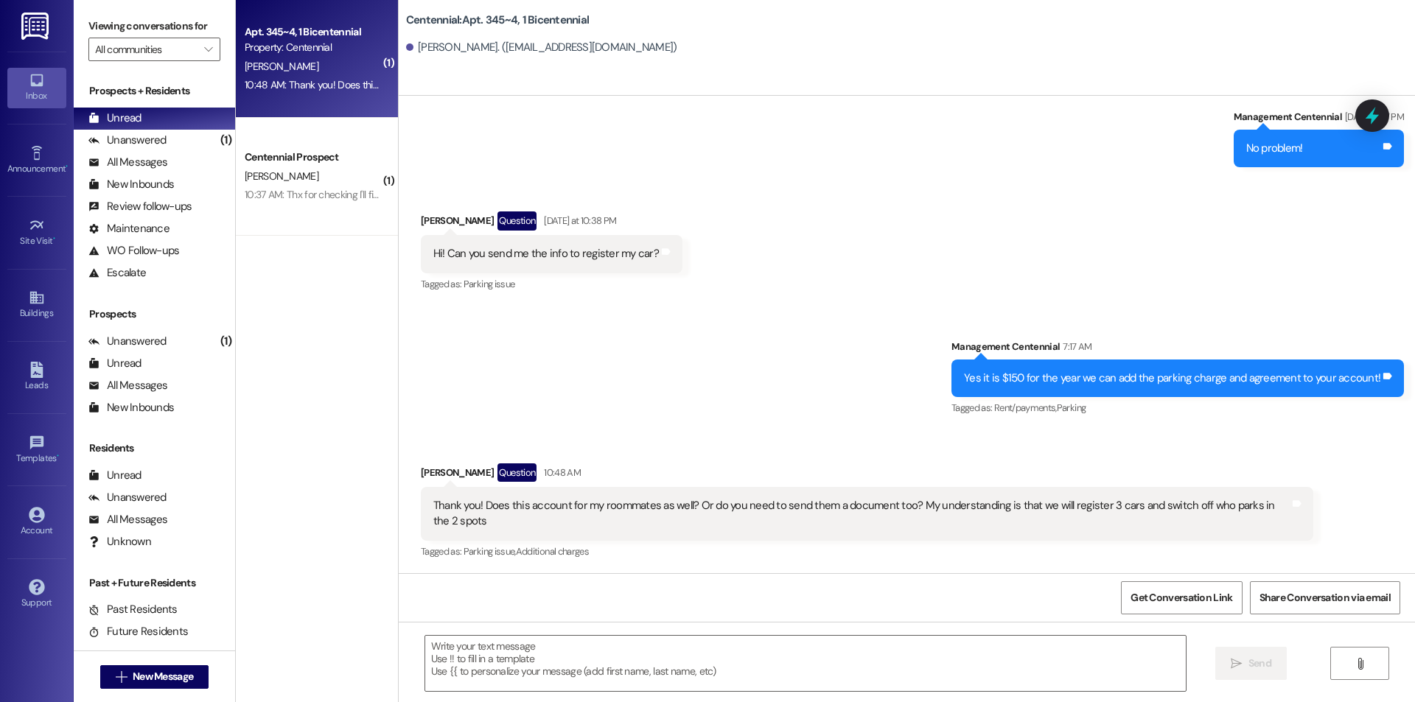
scroll to position [7985, 0]
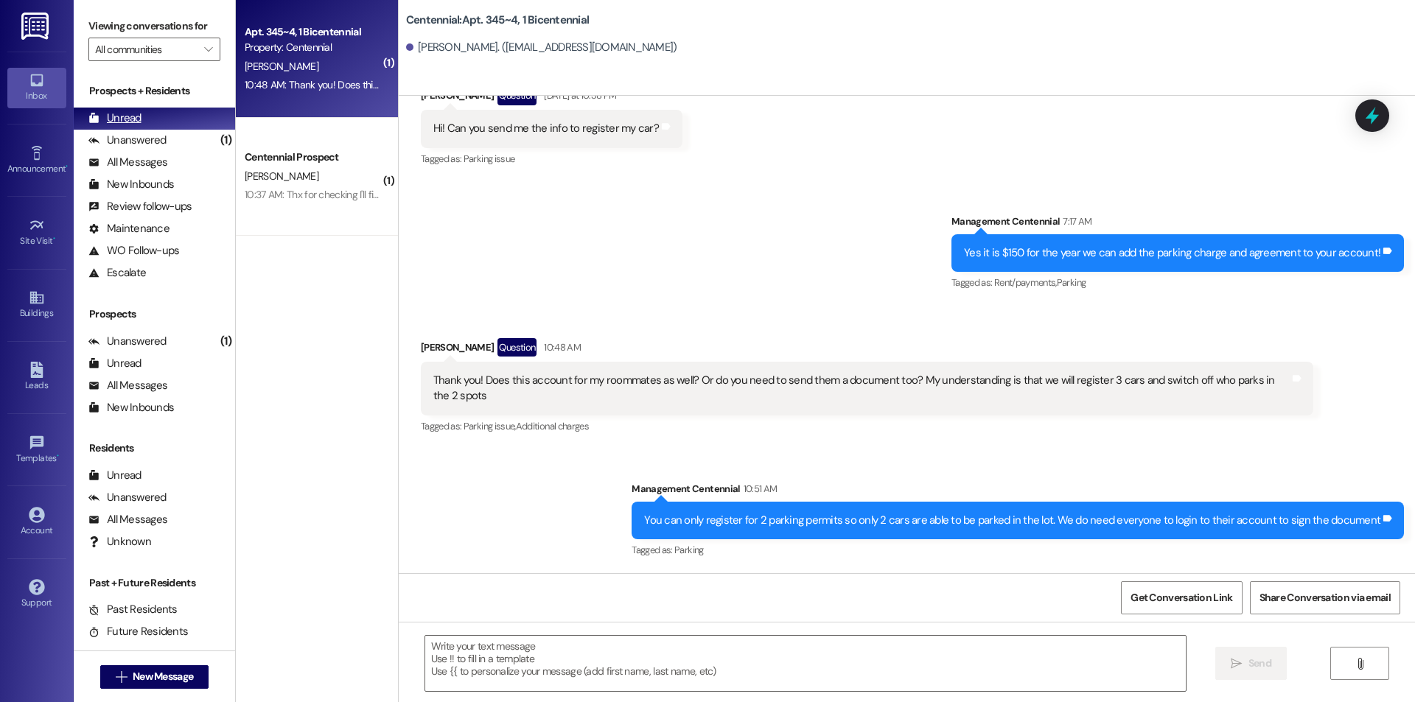
drag, startPoint x: 184, startPoint y: 136, endPoint x: 176, endPoint y: 128, distance: 11.0
click at [181, 133] on div "Unanswered (1)" at bounding box center [154, 141] width 161 height 22
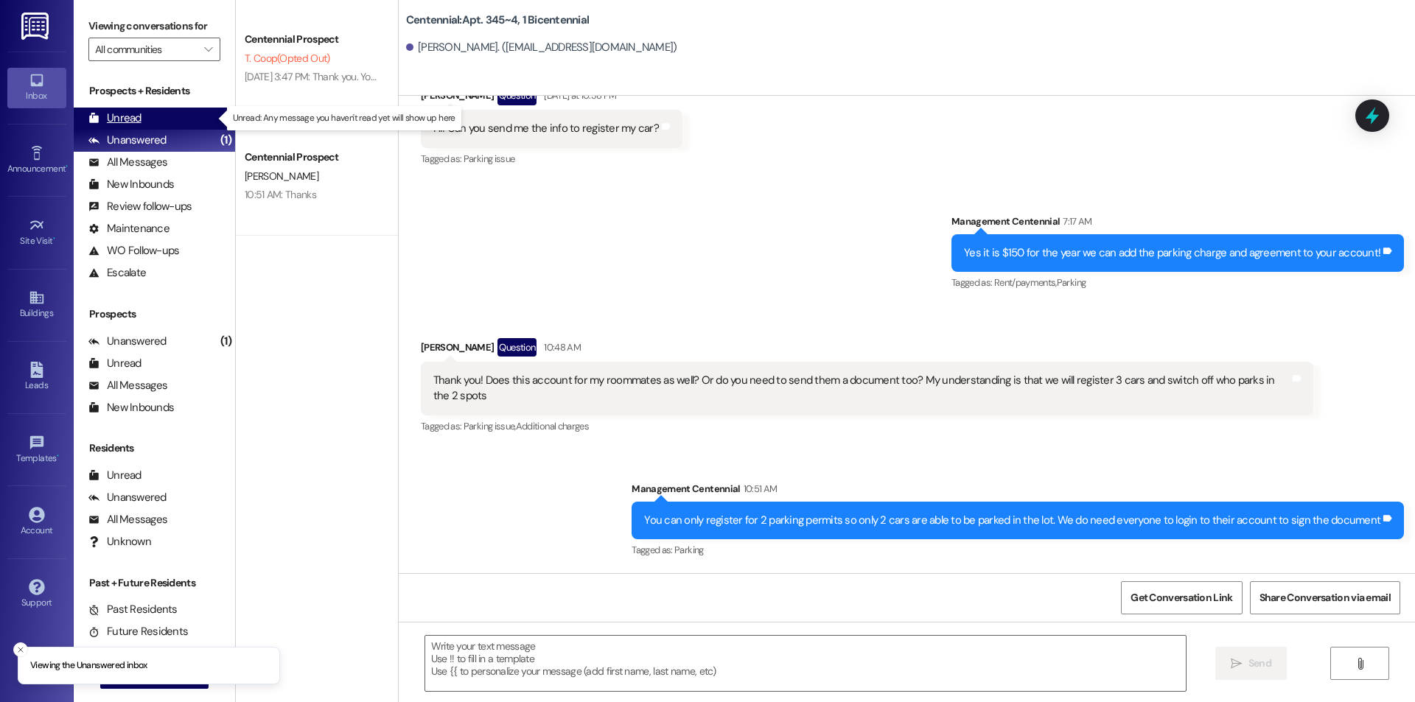
click at [176, 122] on div "Unread (0)" at bounding box center [154, 119] width 161 height 22
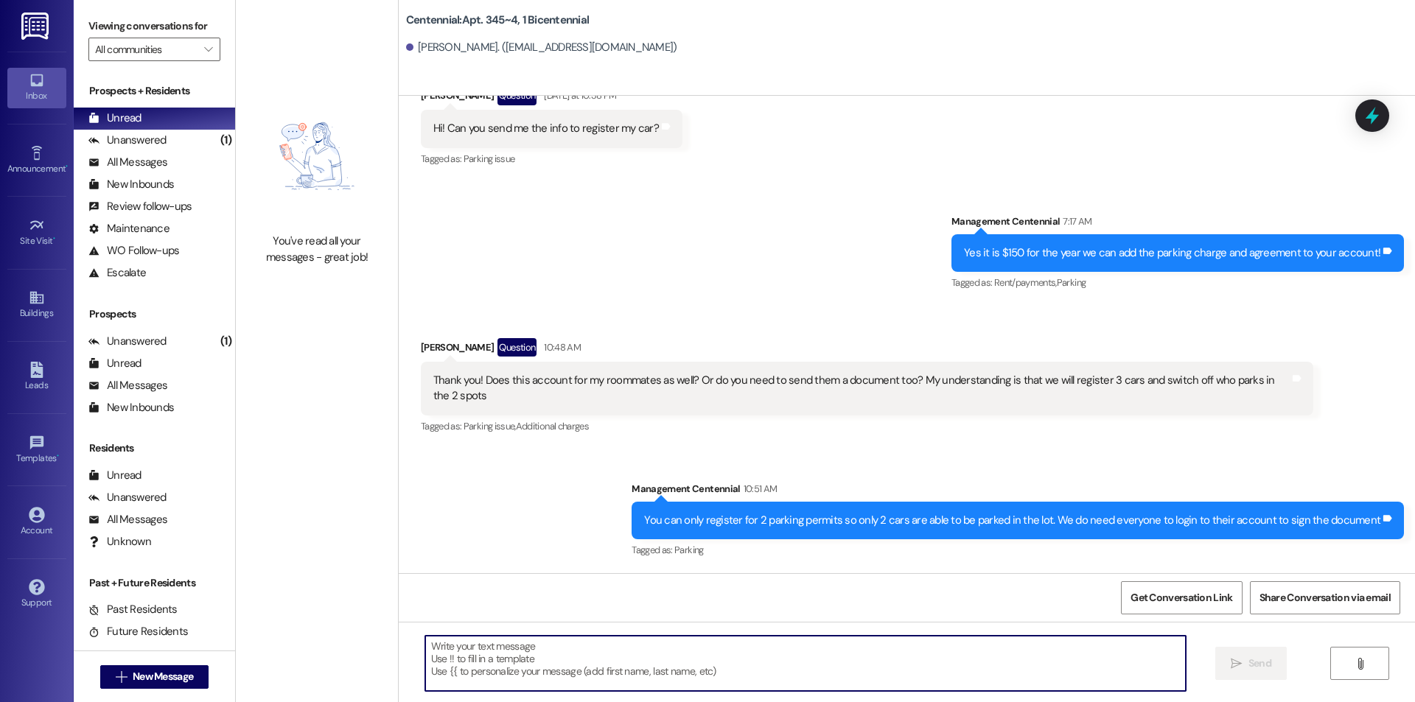
click at [982, 659] on textarea at bounding box center [805, 663] width 761 height 55
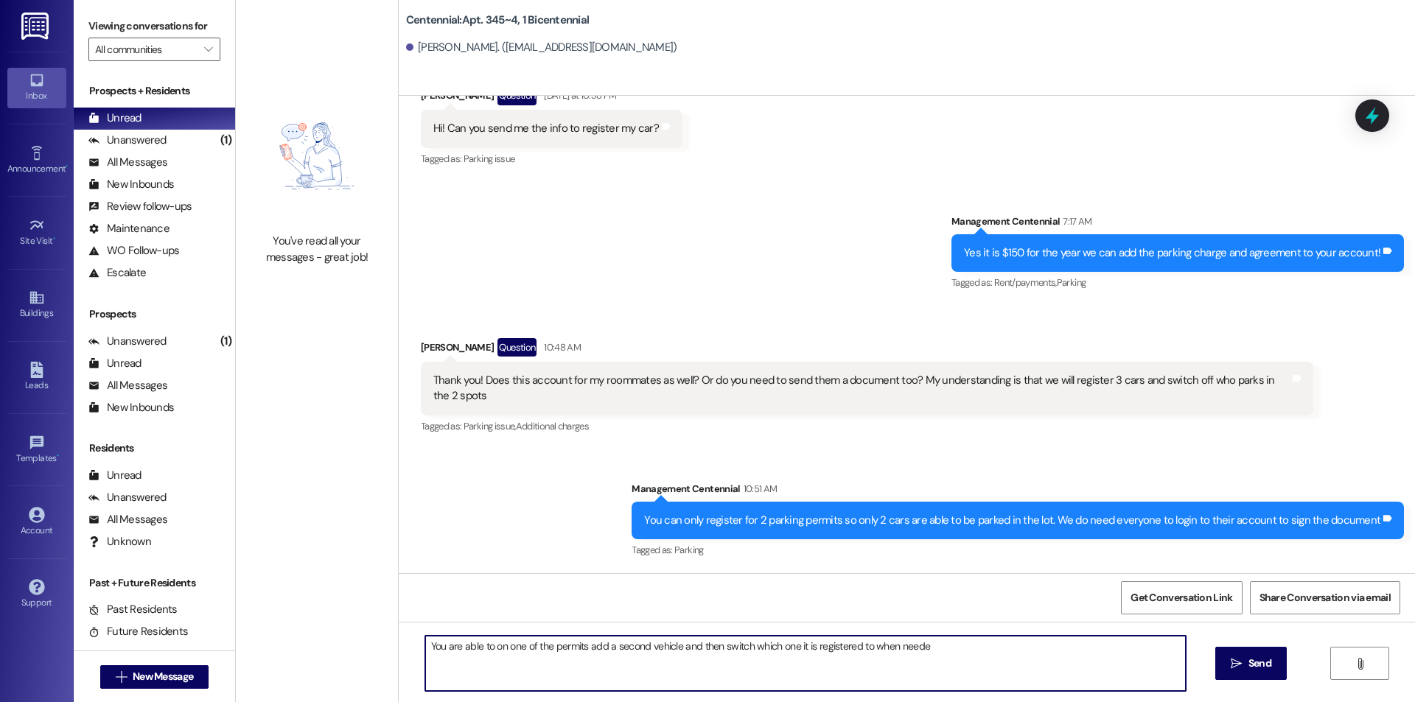
type textarea "You are able to on one of the permits add a second vehicle and then switch whic…"
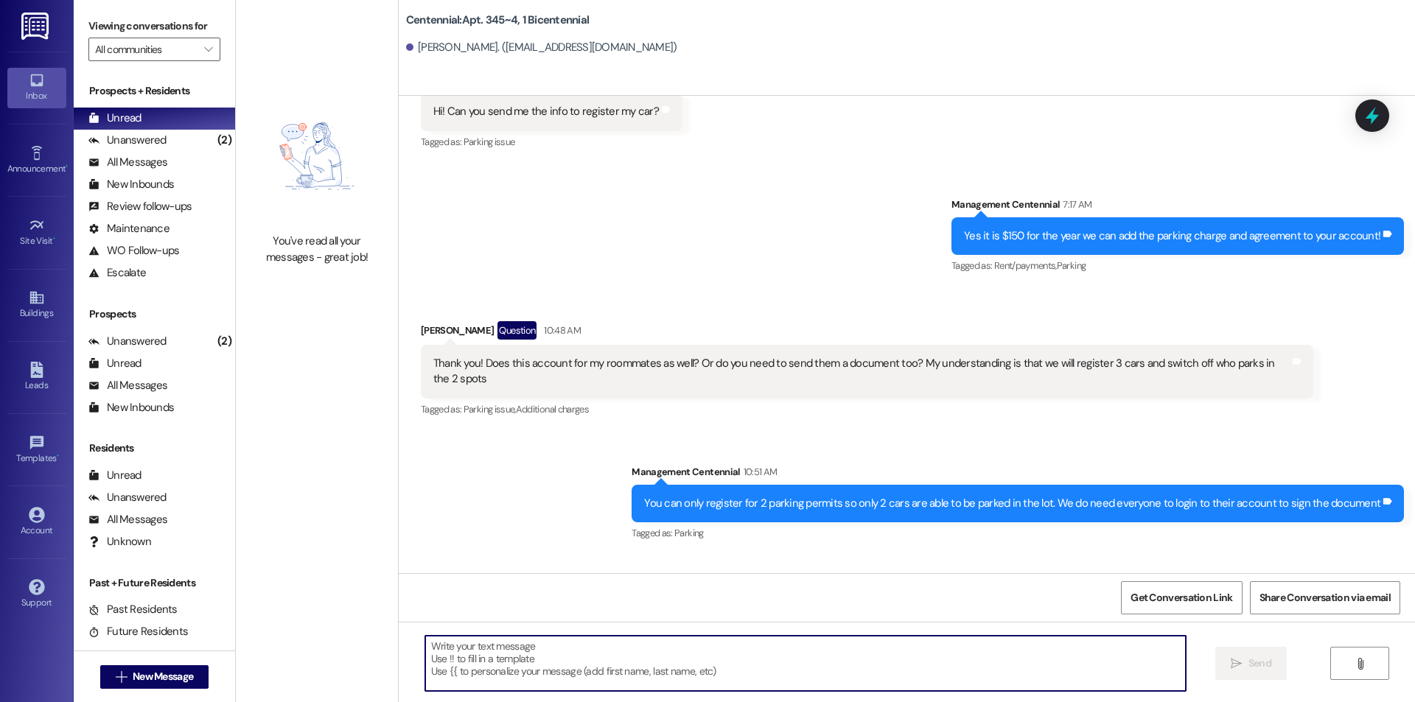
scroll to position [8087, 0]
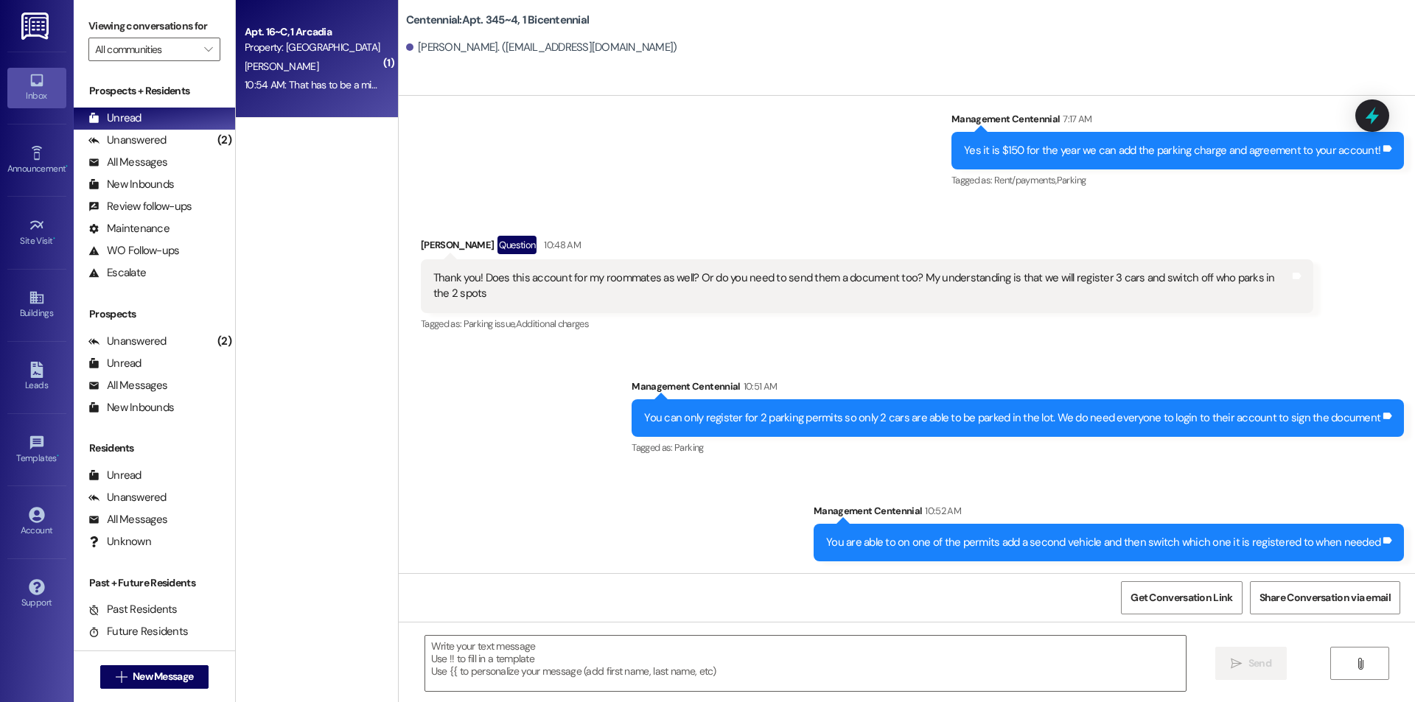
click at [332, 84] on div "10:54 AM: That has to be a mistake. The fridge is entirely full of old food tha…" at bounding box center [782, 84] width 1075 height 13
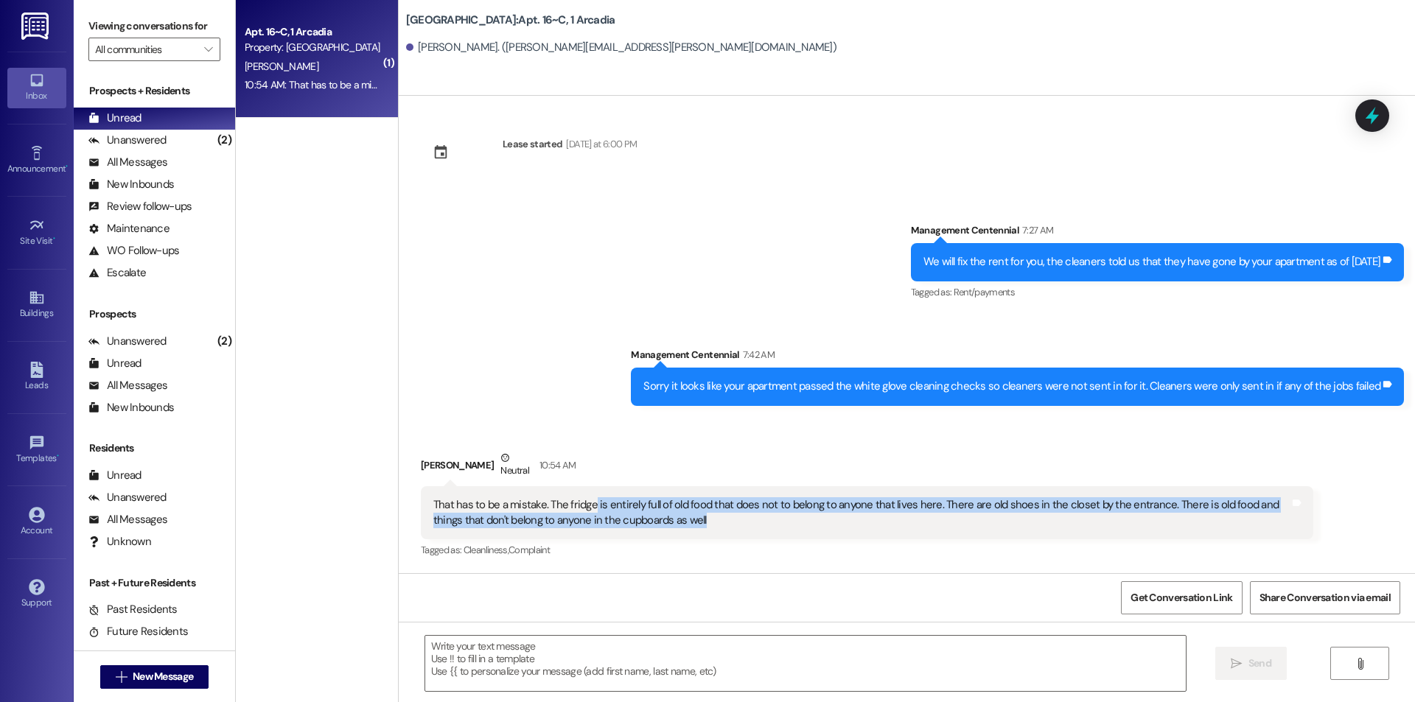
drag, startPoint x: 584, startPoint y: 508, endPoint x: 707, endPoint y: 513, distance: 123.2
click at [707, 513] on div "That has to be a mistake. The fridge is entirely full of old food that does not…" at bounding box center [861, 514] width 857 height 32
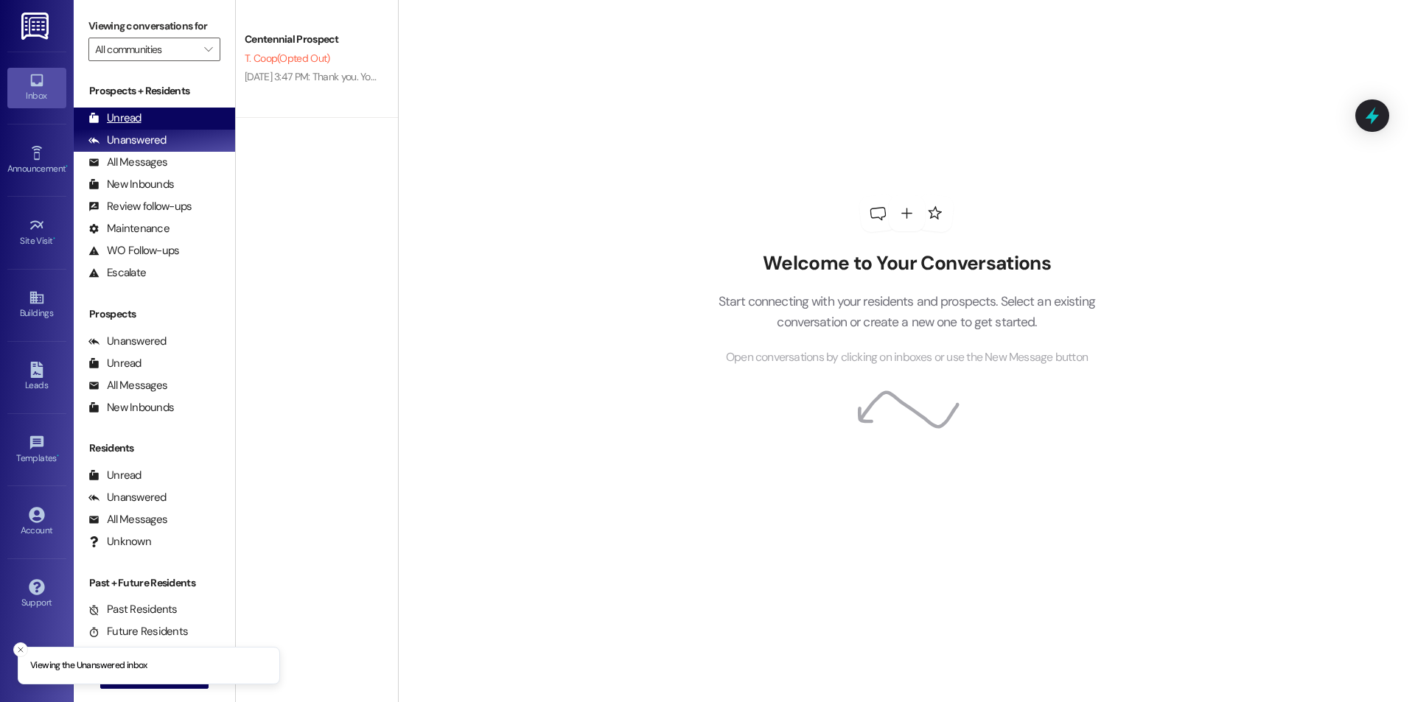
click at [184, 111] on div "Unread (0)" at bounding box center [154, 119] width 161 height 22
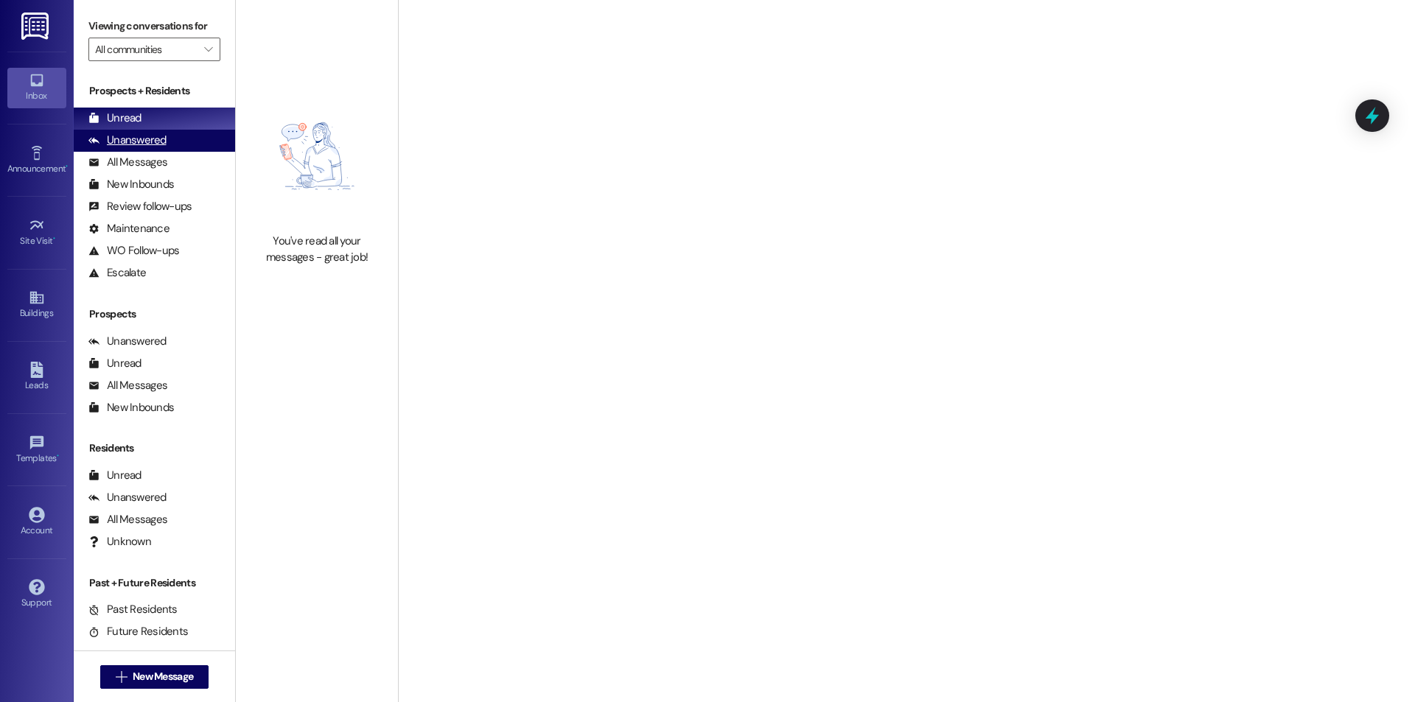
click at [200, 144] on div "Unanswered (0)" at bounding box center [154, 141] width 161 height 22
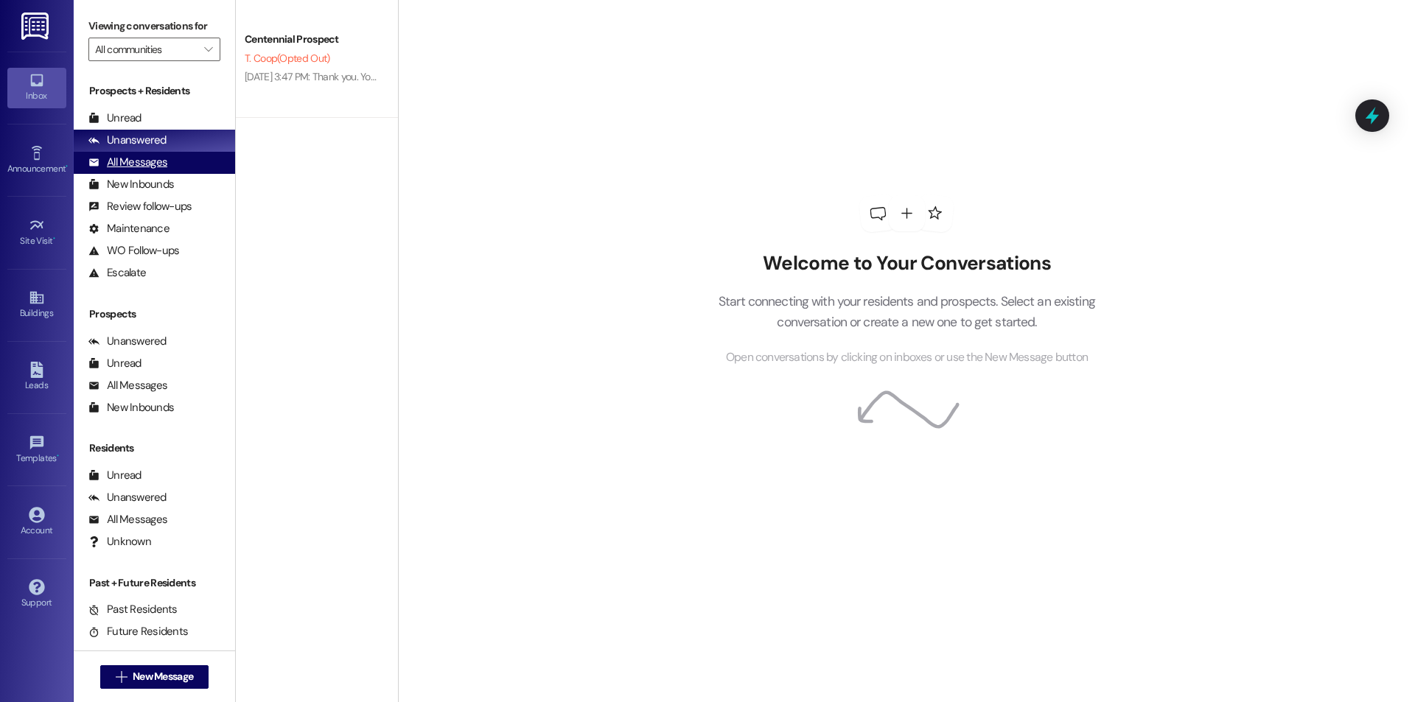
click at [199, 154] on div "All Messages (undefined)" at bounding box center [154, 163] width 161 height 22
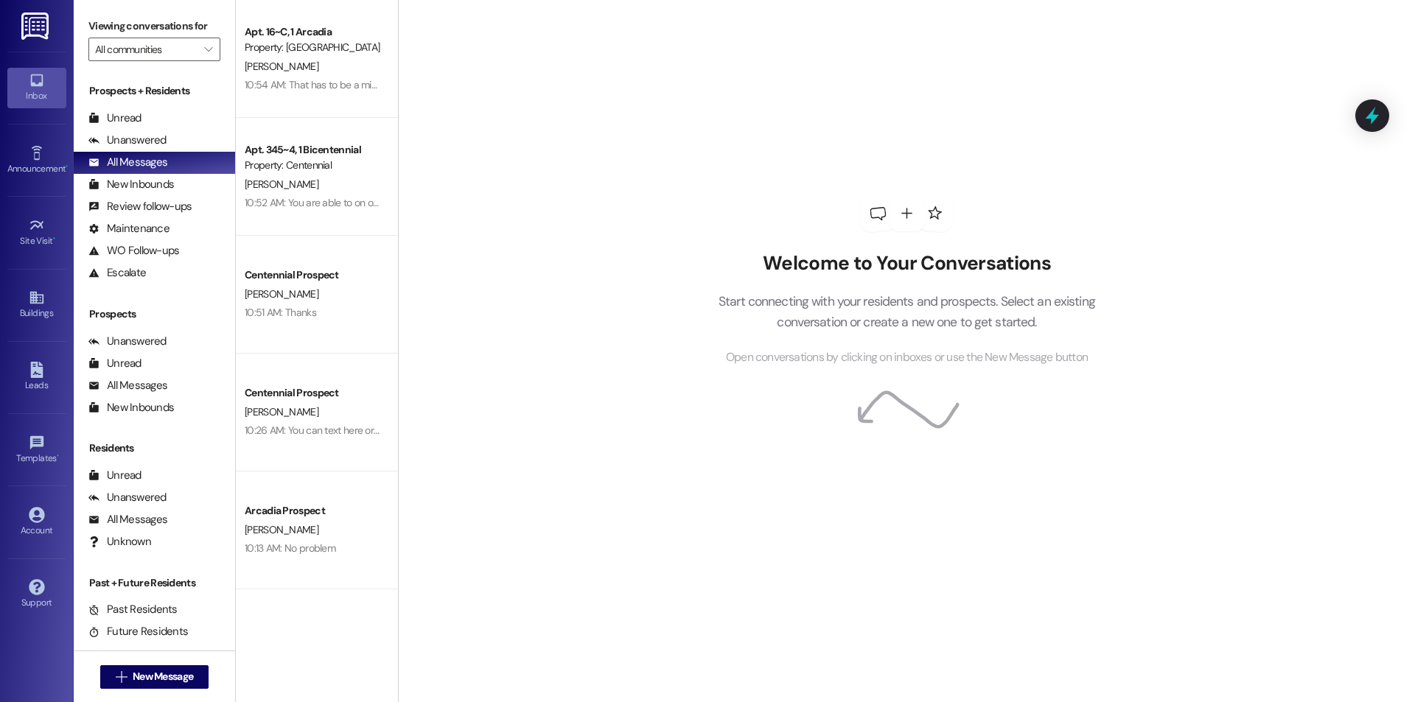
click at [287, 55] on div "Property: [GEOGRAPHIC_DATA]" at bounding box center [313, 47] width 136 height 15
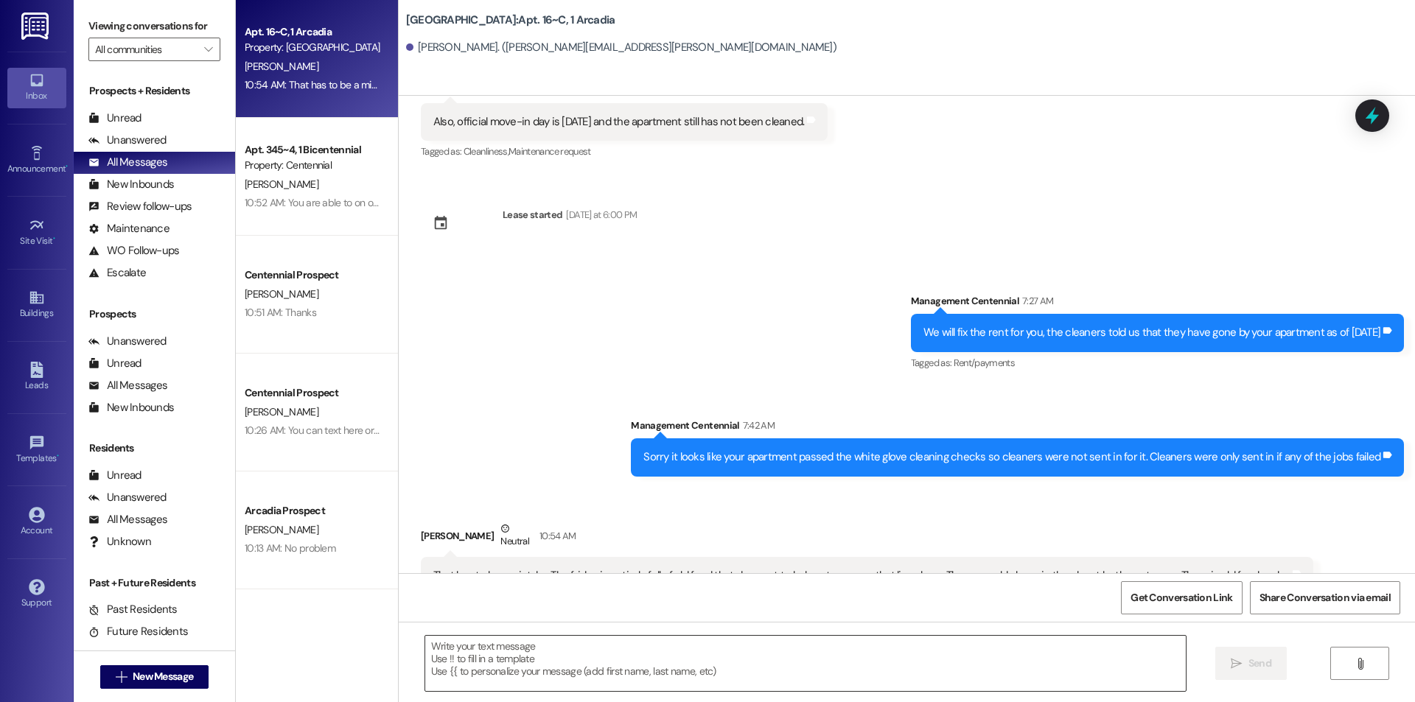
click at [849, 660] on textarea at bounding box center [805, 663] width 761 height 55
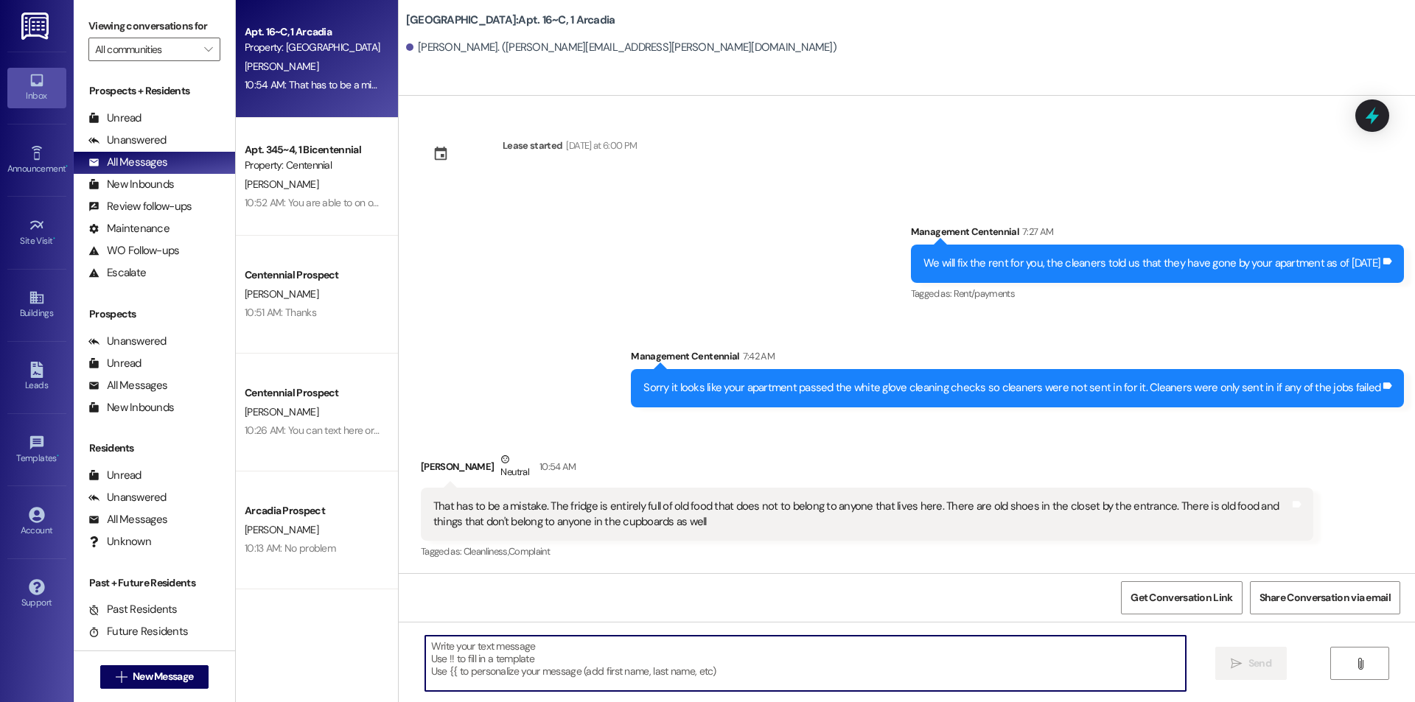
scroll to position [3767, 0]
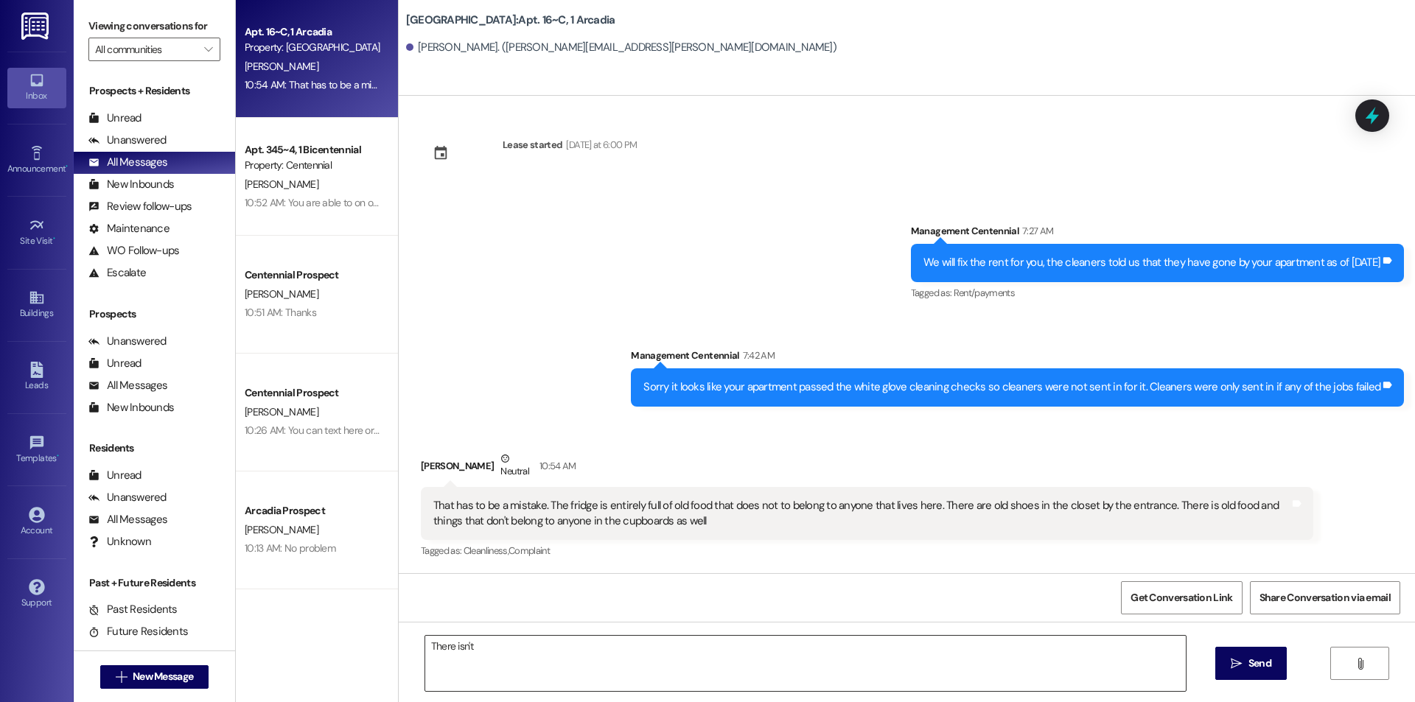
click at [489, 655] on textarea "There isn't" at bounding box center [805, 663] width 761 height 55
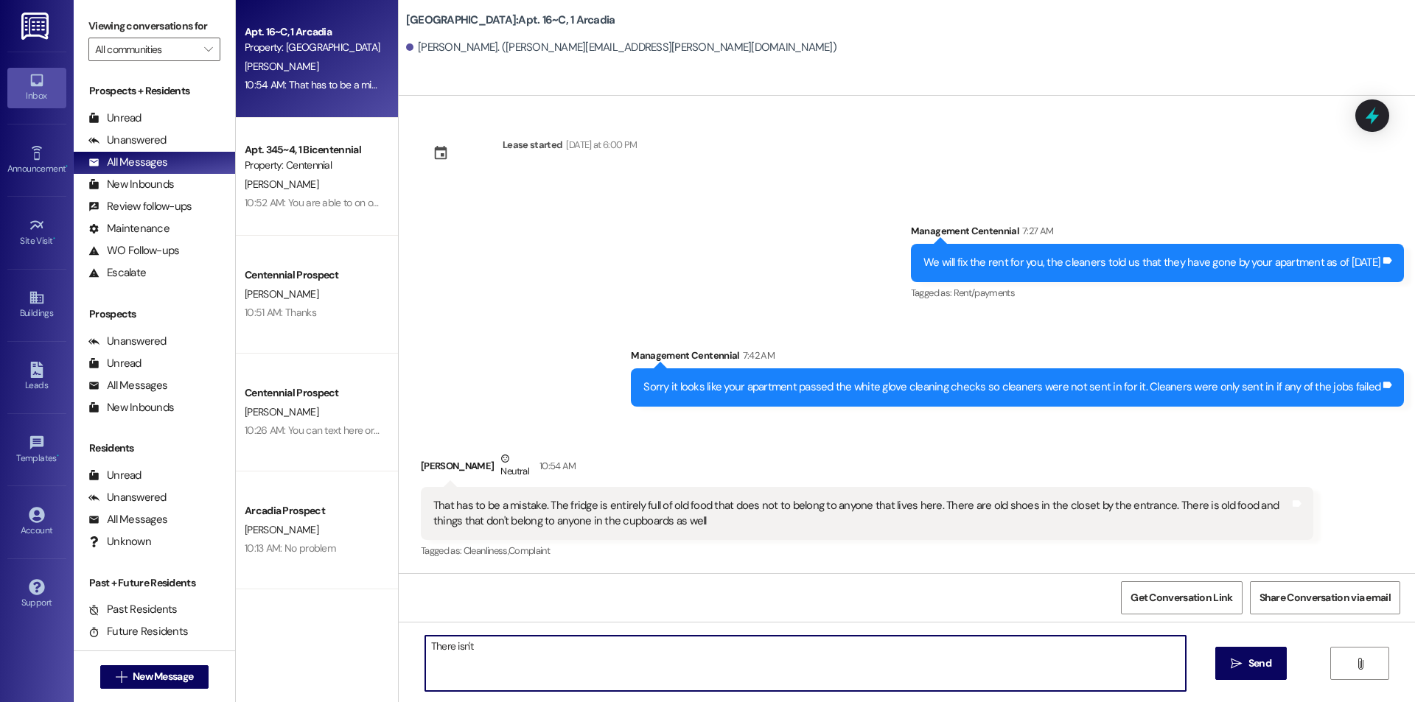
click at [489, 655] on textarea "There isn't" at bounding box center [805, 663] width 761 height 55
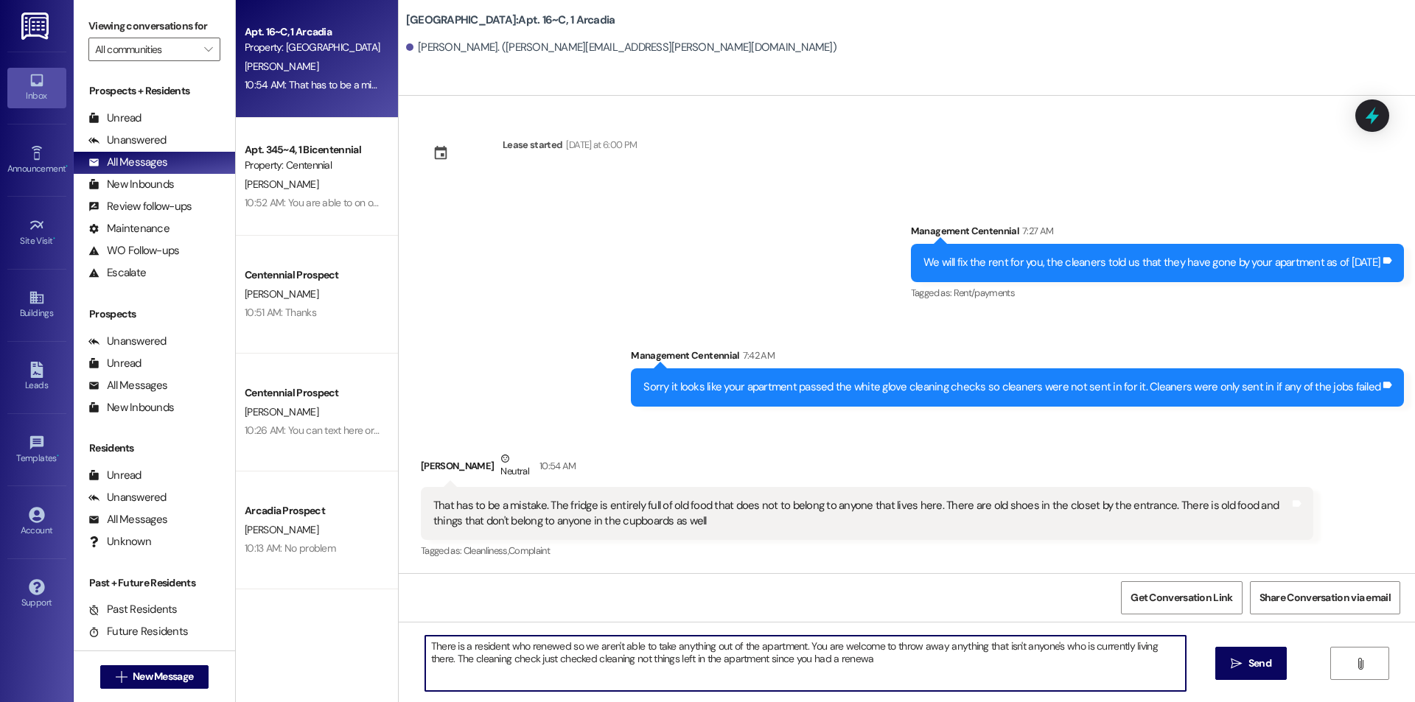
type textarea "There is a resident who renewed so we aren't able to take anything out of the a…"
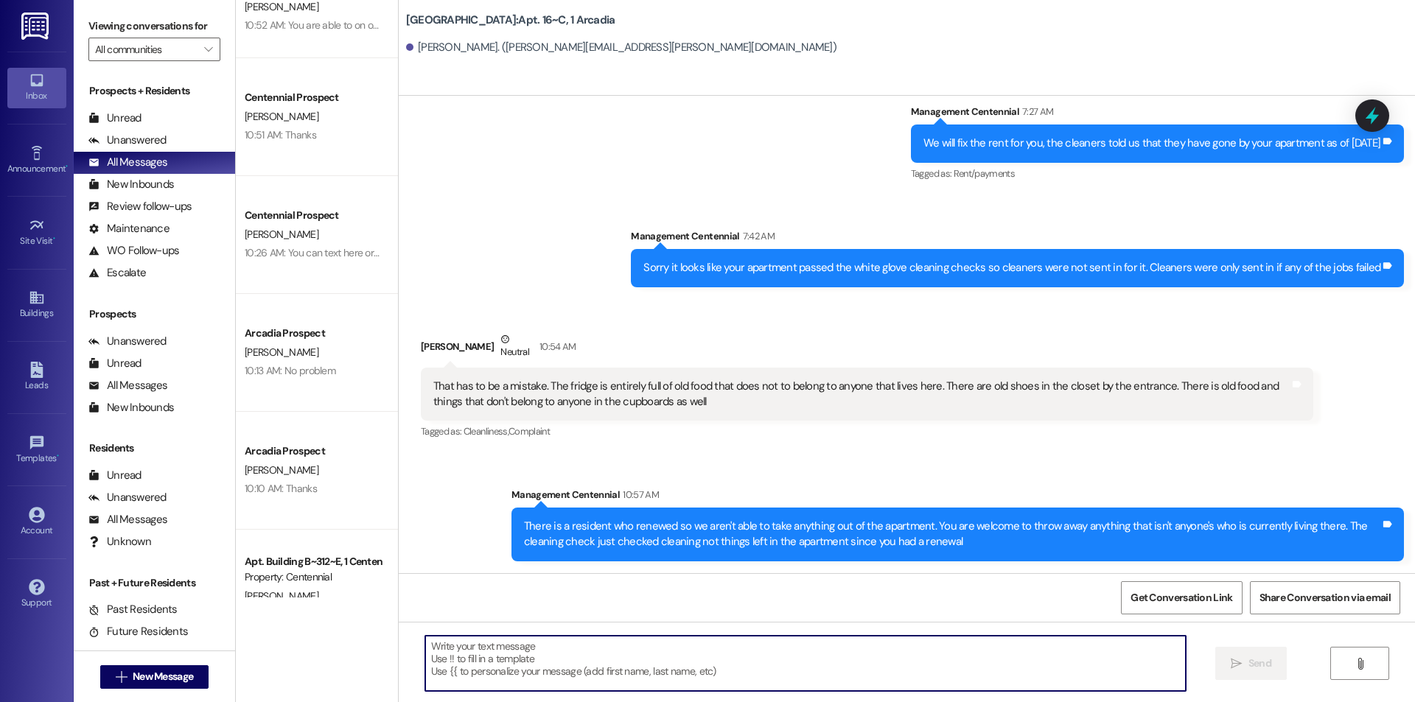
scroll to position [0, 0]
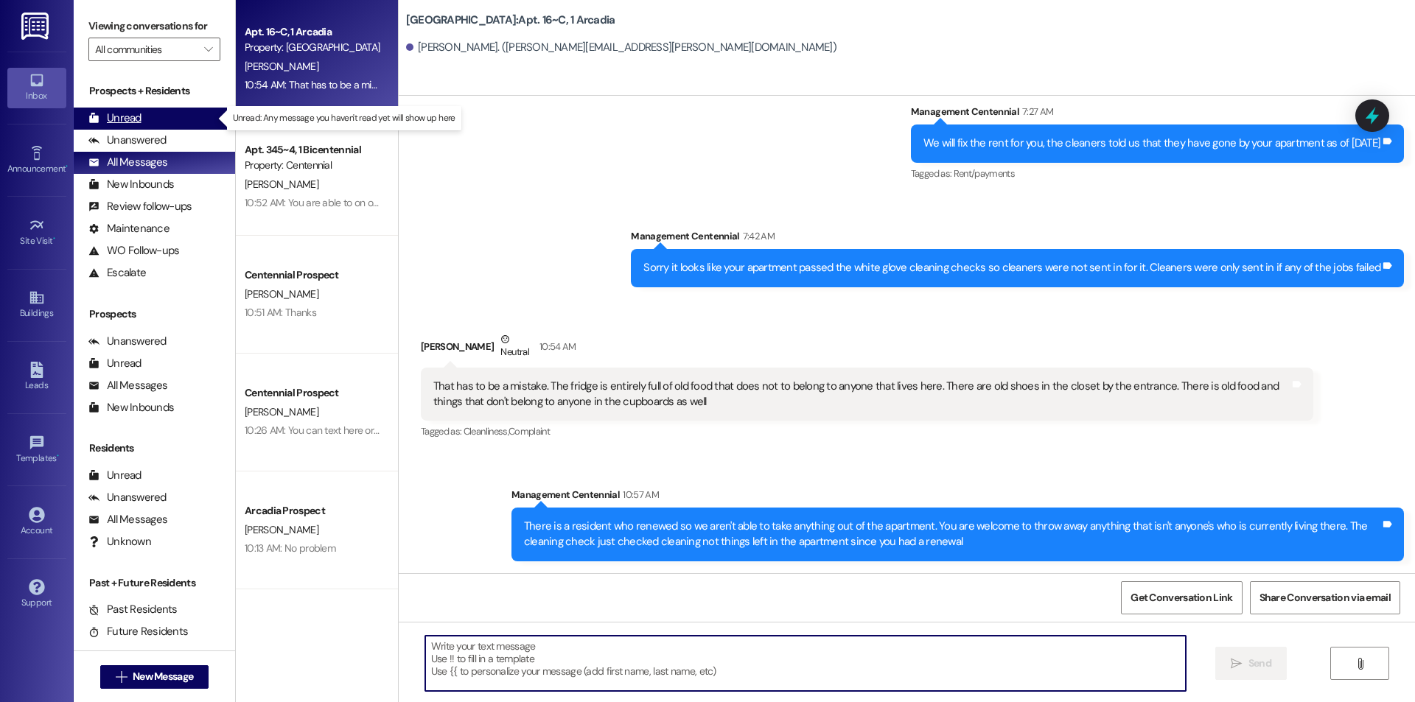
click at [165, 115] on div "Unread (0)" at bounding box center [154, 119] width 161 height 22
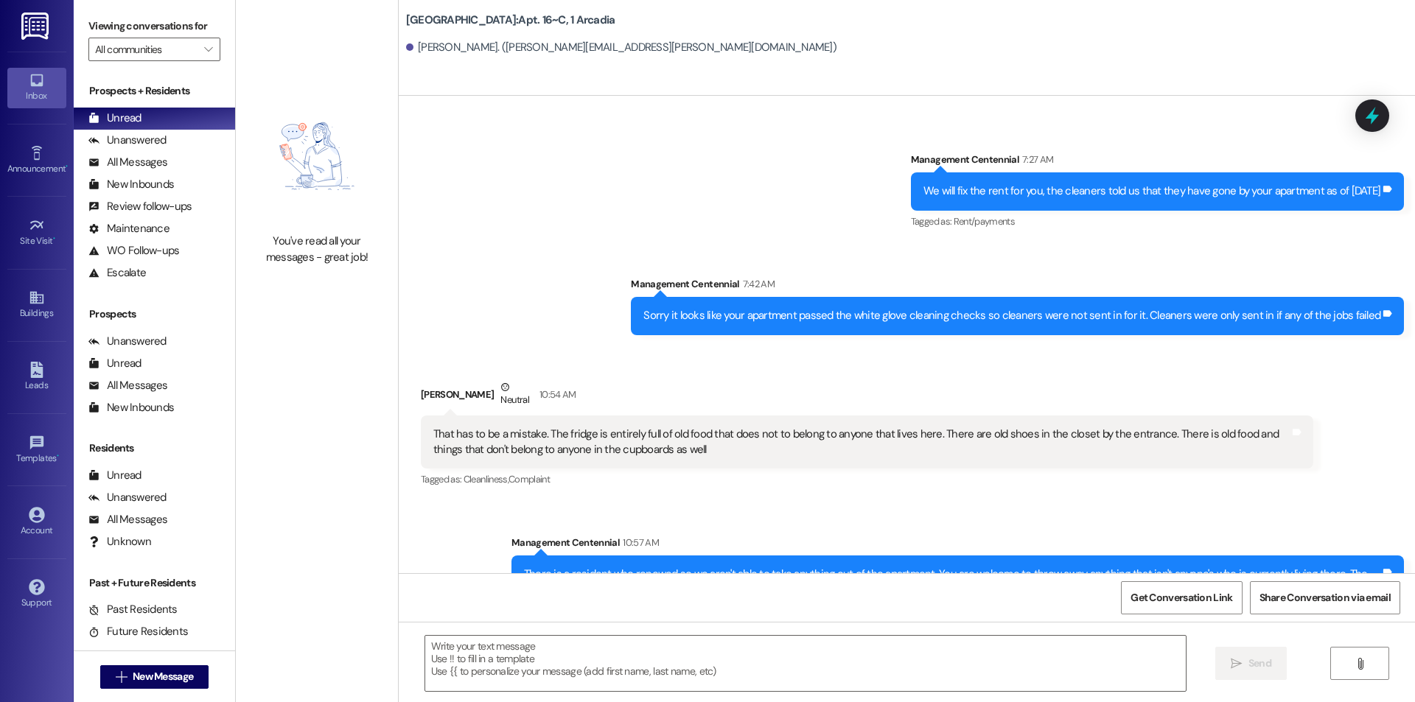
scroll to position [3886, 0]
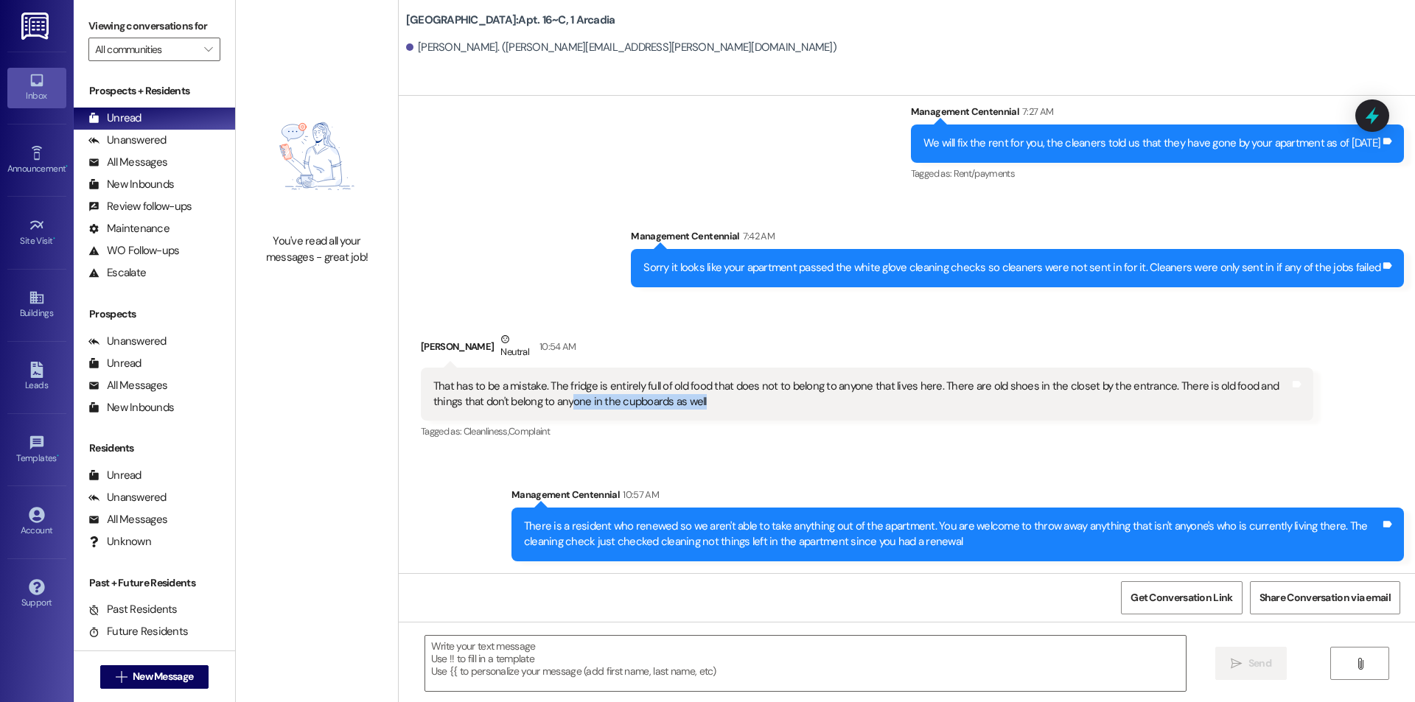
drag, startPoint x: 662, startPoint y: 401, endPoint x: 531, endPoint y: 394, distance: 130.6
click at [531, 394] on div "That has to be a mistake. The fridge is entirely full of old food that does not…" at bounding box center [861, 395] width 857 height 32
click at [551, 250] on div "Sent via SMS Management Centennial 7:27 AM We will fix the rent for you, the cl…" at bounding box center [907, 184] width 1016 height 227
click at [115, 142] on div "Unanswered" at bounding box center [127, 140] width 78 height 15
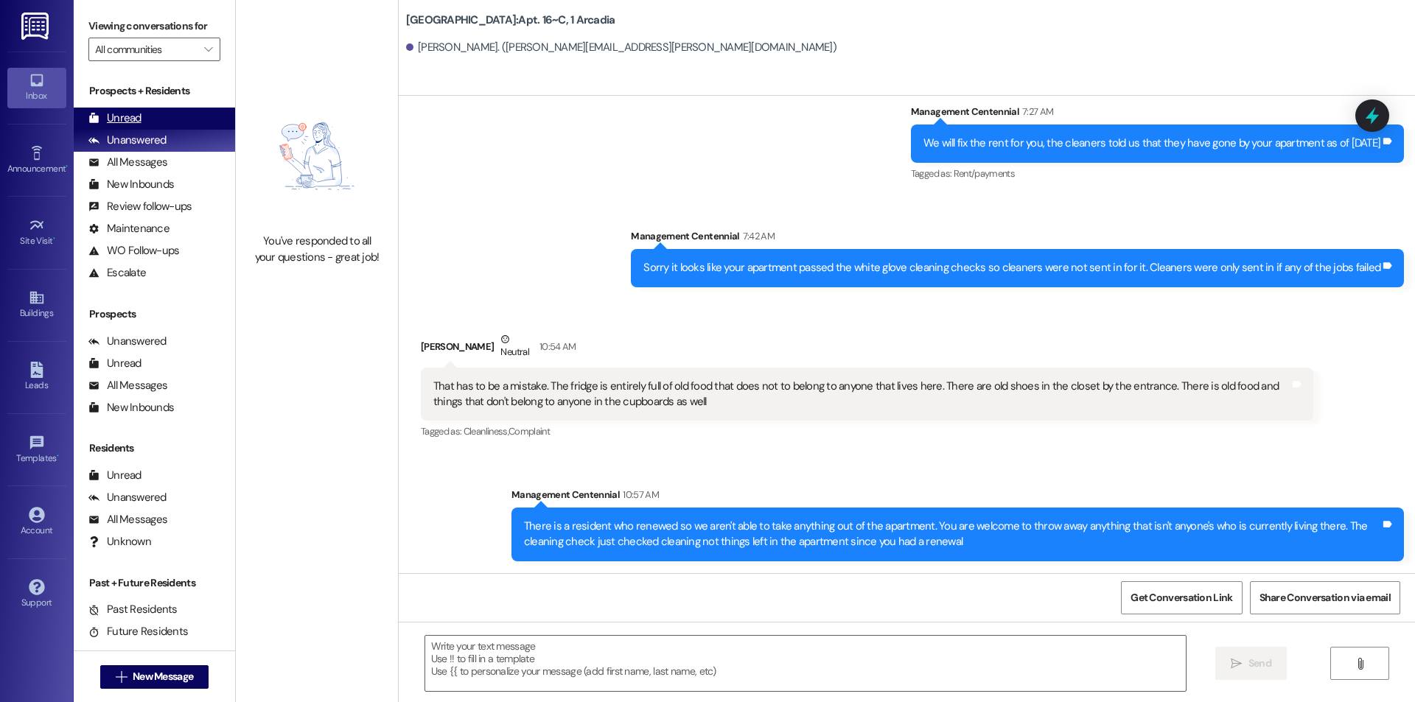
click at [141, 124] on div "Unread (0)" at bounding box center [154, 119] width 161 height 22
drag, startPoint x: 158, startPoint y: 142, endPoint x: 156, endPoint y: 130, distance: 12.7
click at [156, 143] on div "Unanswered" at bounding box center [127, 140] width 78 height 15
click at [158, 125] on div "Unread (0)" at bounding box center [154, 119] width 161 height 22
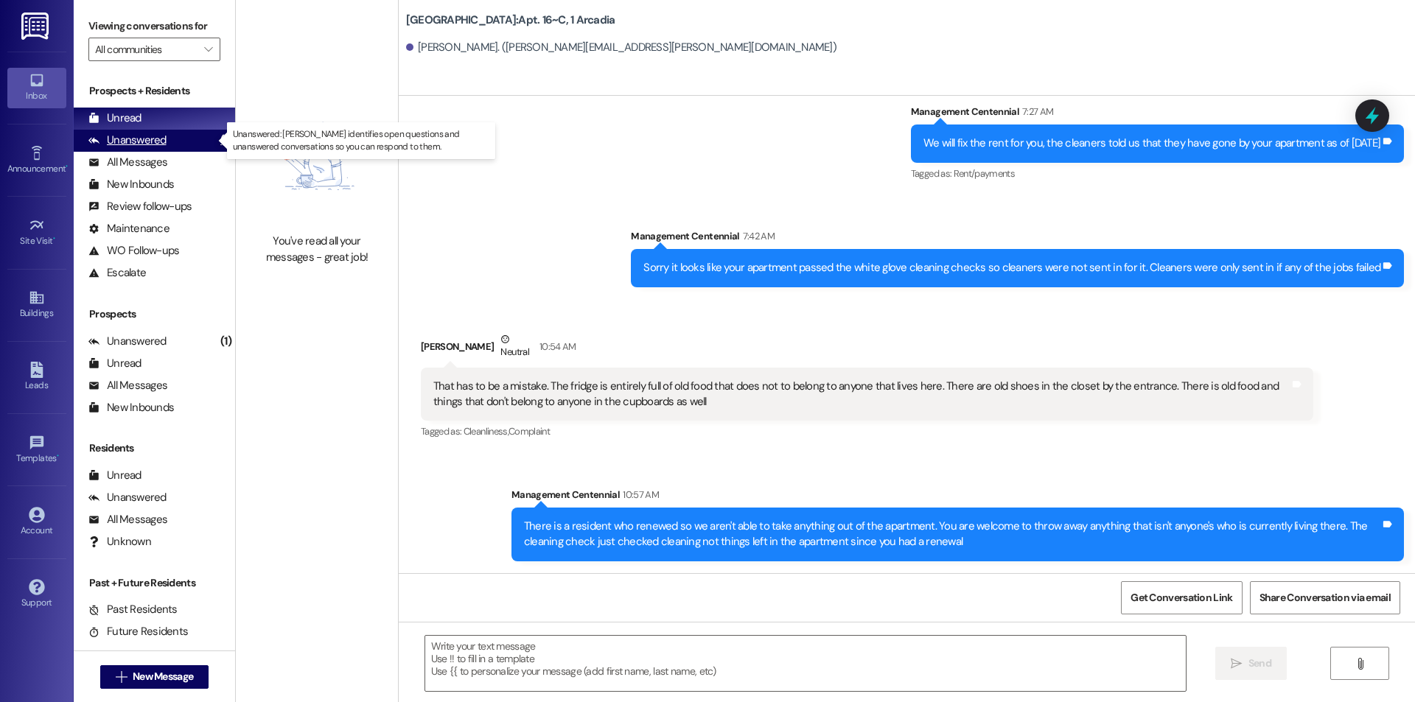
click at [171, 132] on div "Unanswered (1)" at bounding box center [154, 141] width 161 height 22
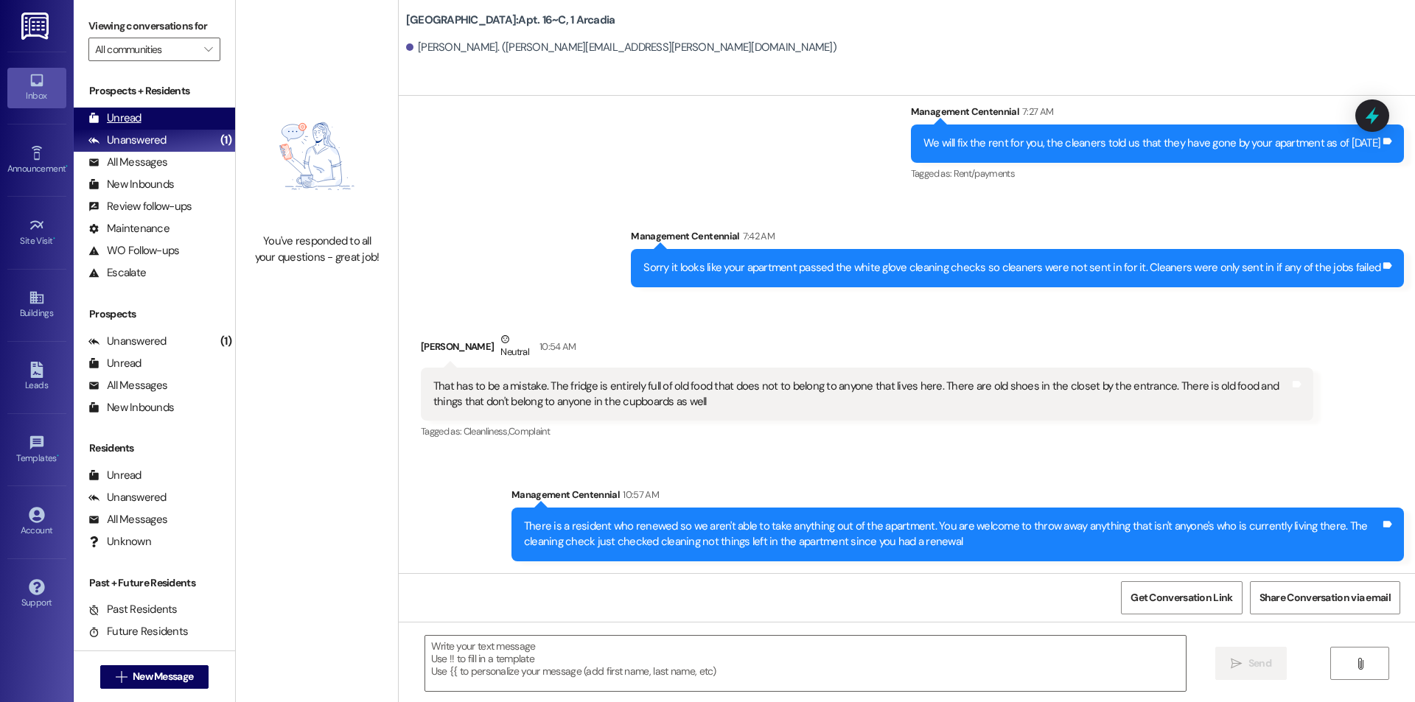
click at [175, 128] on div "Unread (0)" at bounding box center [154, 119] width 161 height 22
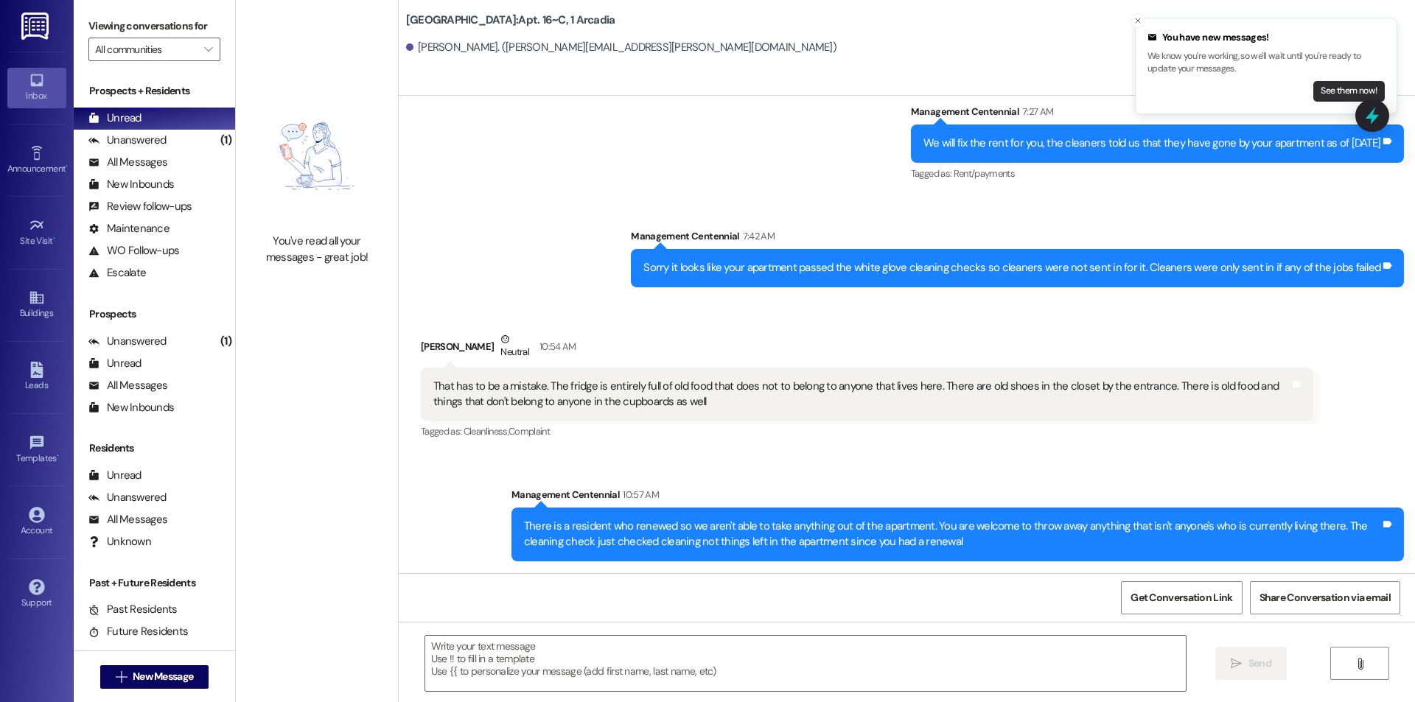
click at [1330, 88] on button "See them now!" at bounding box center [1349, 91] width 71 height 21
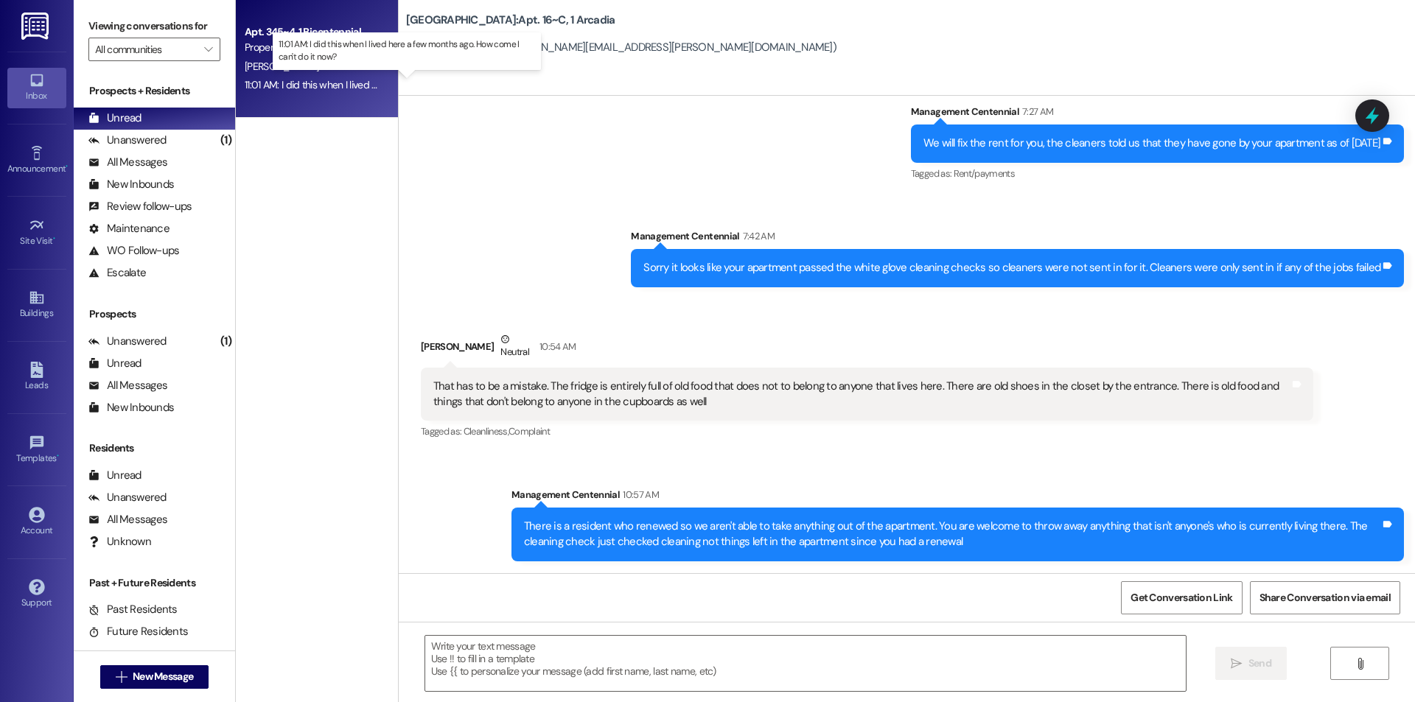
click at [328, 85] on div "11:01 AM: I did this when I lived here a few months ago. How come I can't do it…" at bounding box center [419, 84] width 349 height 13
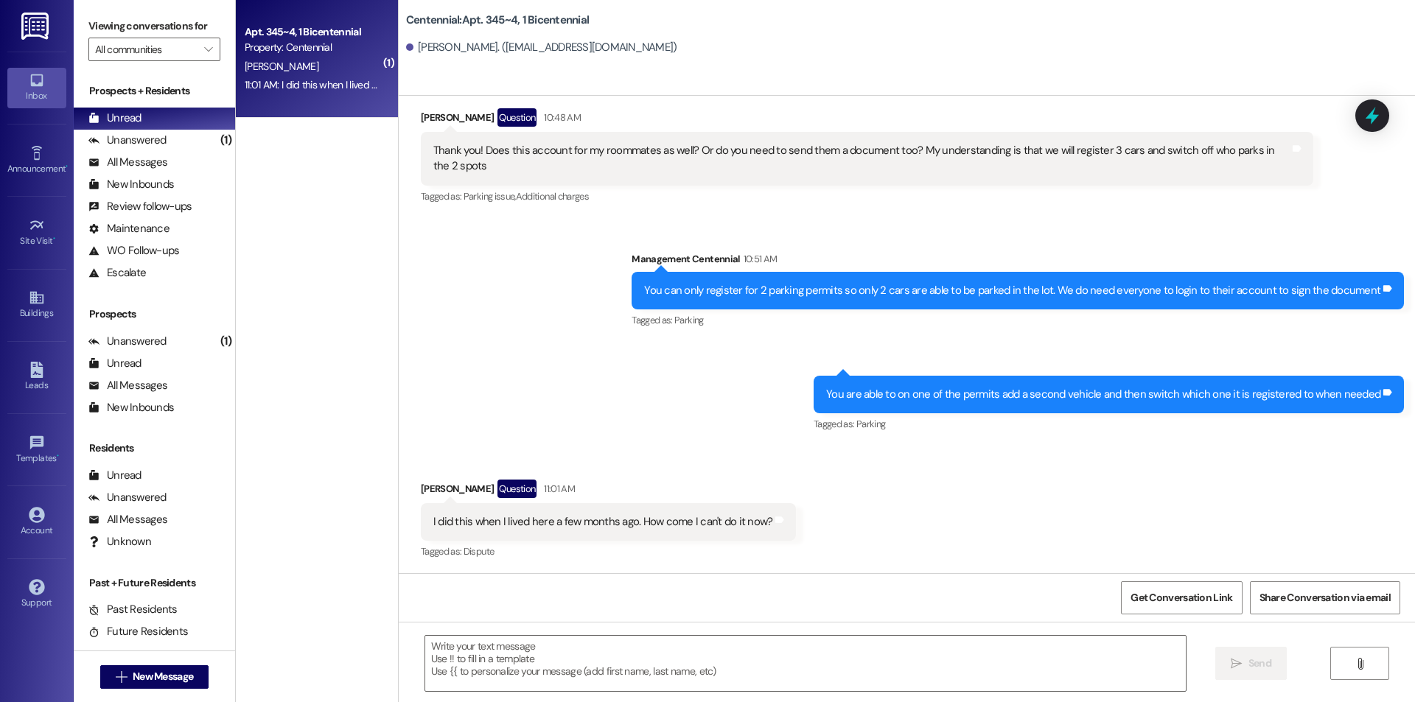
scroll to position [8216, 0]
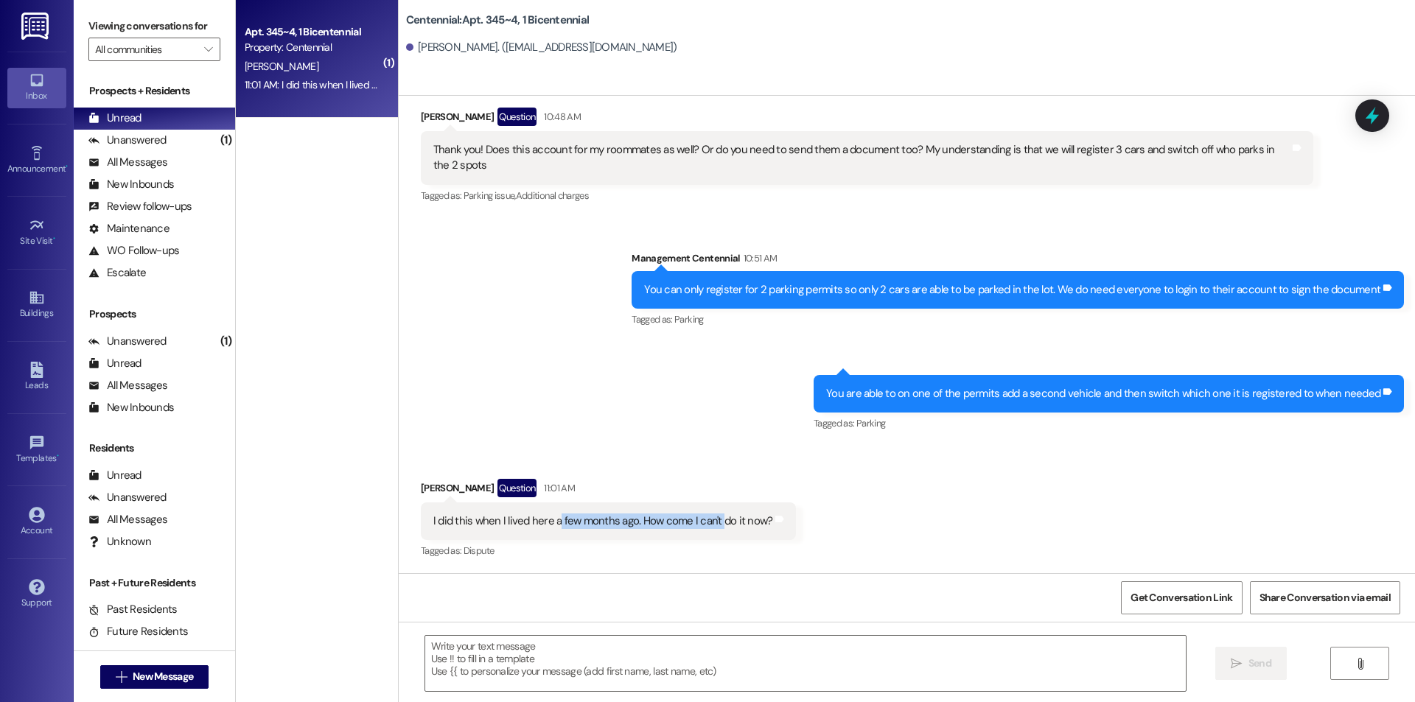
drag, startPoint x: 547, startPoint y: 520, endPoint x: 710, endPoint y: 529, distance: 163.1
click at [710, 529] on div "I did this when I lived here a few months ago. How come I can't do it now? Tags…" at bounding box center [609, 522] width 376 height 38
click at [705, 453] on div "Received via SMS Elise Owens Question 11:01 AM I did this when I lived here a f…" at bounding box center [907, 510] width 1016 height 128
click at [779, 657] on textarea at bounding box center [805, 663] width 761 height 55
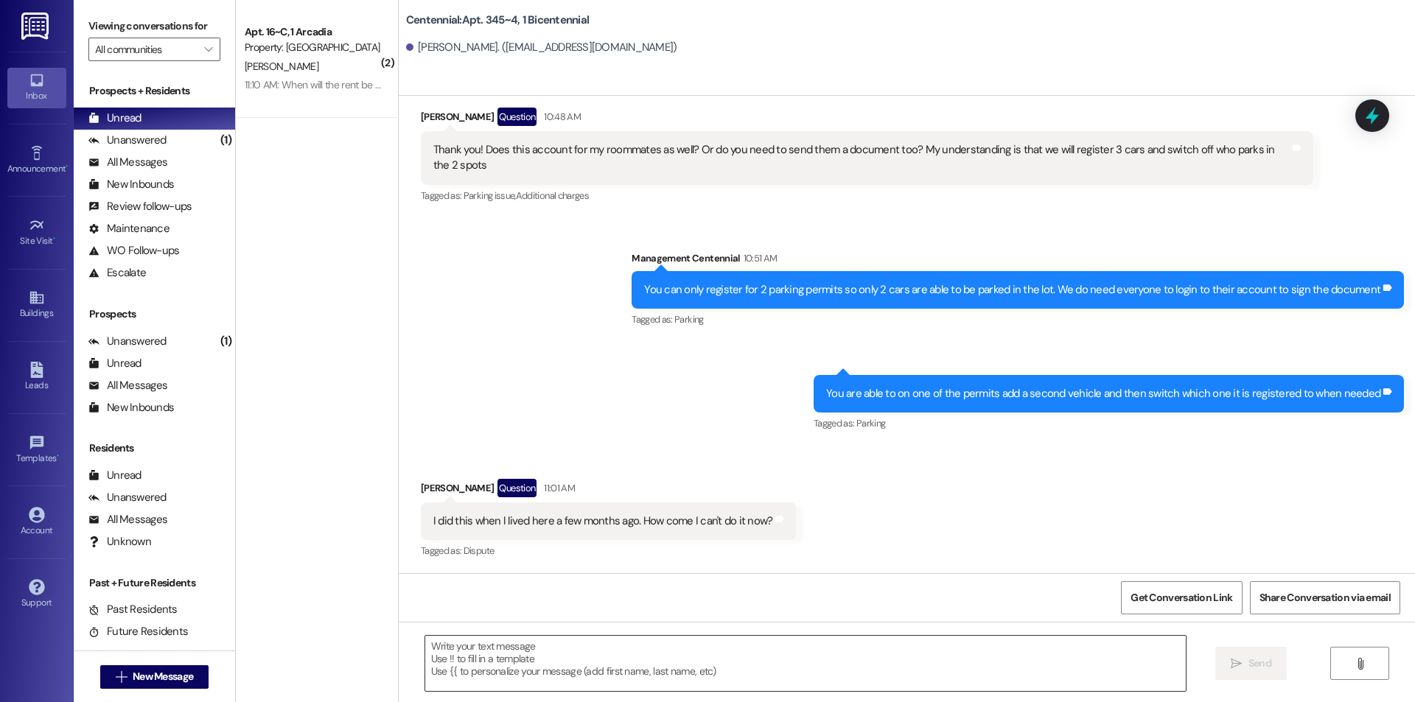
click at [635, 666] on textarea at bounding box center [805, 663] width 761 height 55
click at [662, 676] on textarea "We only allow 2 permits per apartment" at bounding box center [805, 663] width 761 height 55
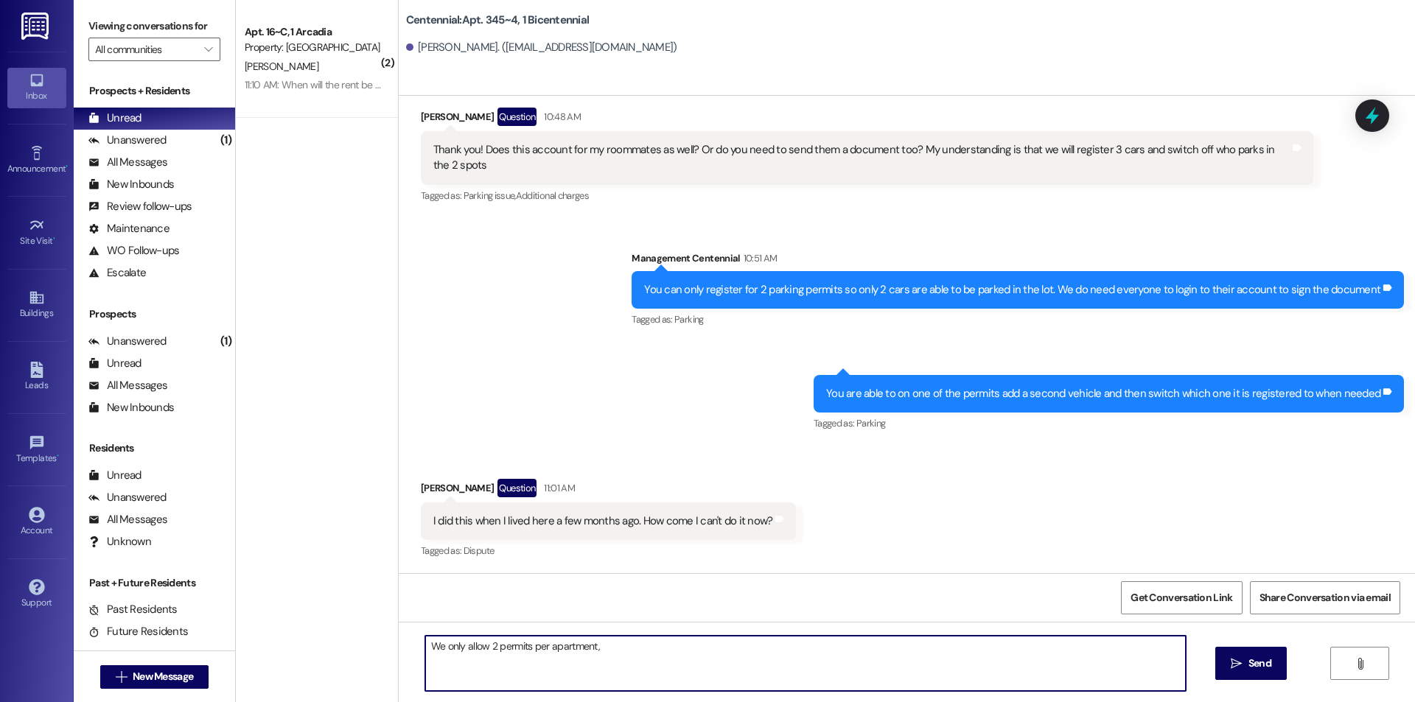
click at [626, 660] on textarea "We only allow 2 permits per apartment," at bounding box center [805, 663] width 761 height 55
click at [707, 648] on textarea "We only allow 2 permits per apartment, but you can do as stated aove if you are…" at bounding box center [805, 663] width 761 height 55
drag, startPoint x: 591, startPoint y: 646, endPoint x: 987, endPoint y: 646, distance: 395.8
click at [963, 646] on textarea "We only allow 2 permits per apartment, but you can do as stated above if you ar…" at bounding box center [805, 663] width 761 height 55
type textarea "We only allow 2 permits per apartment, but you can do as stated above if you ar…"
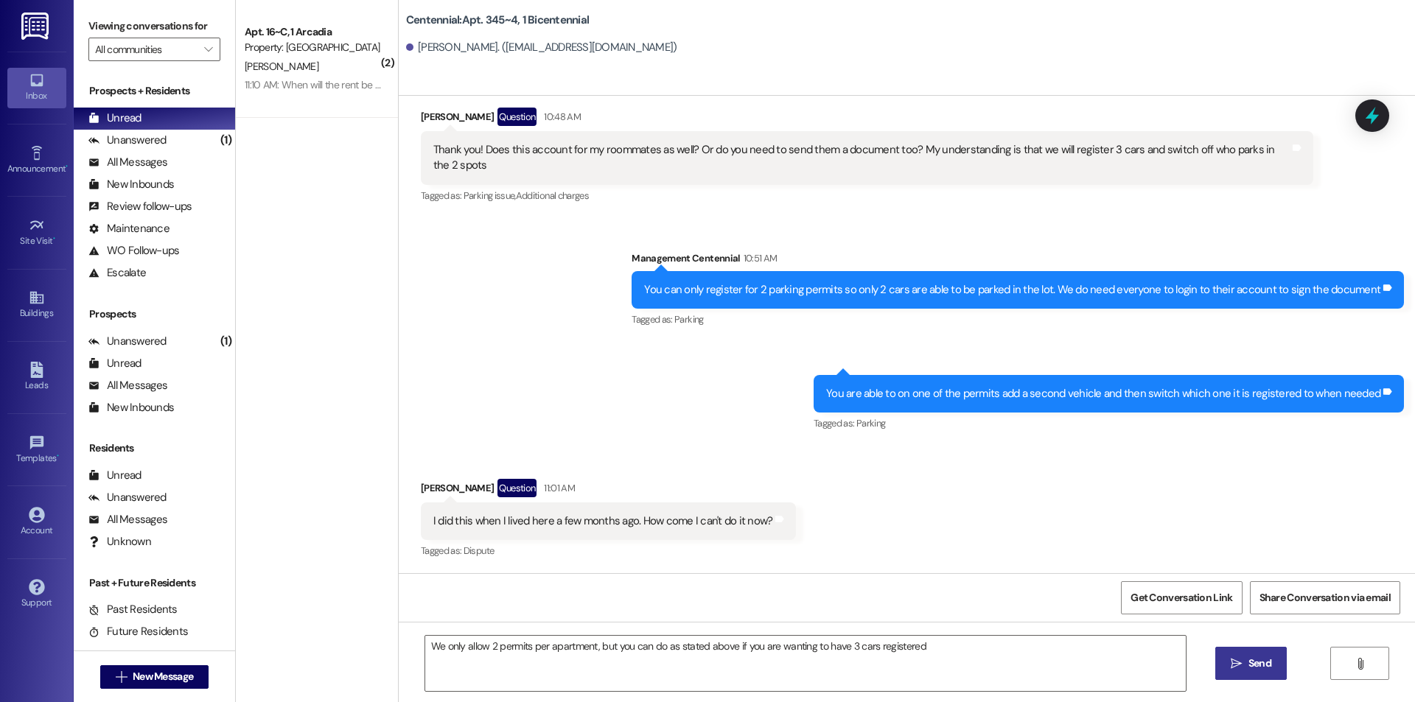
click at [1237, 673] on button " Send" at bounding box center [1250, 663] width 71 height 33
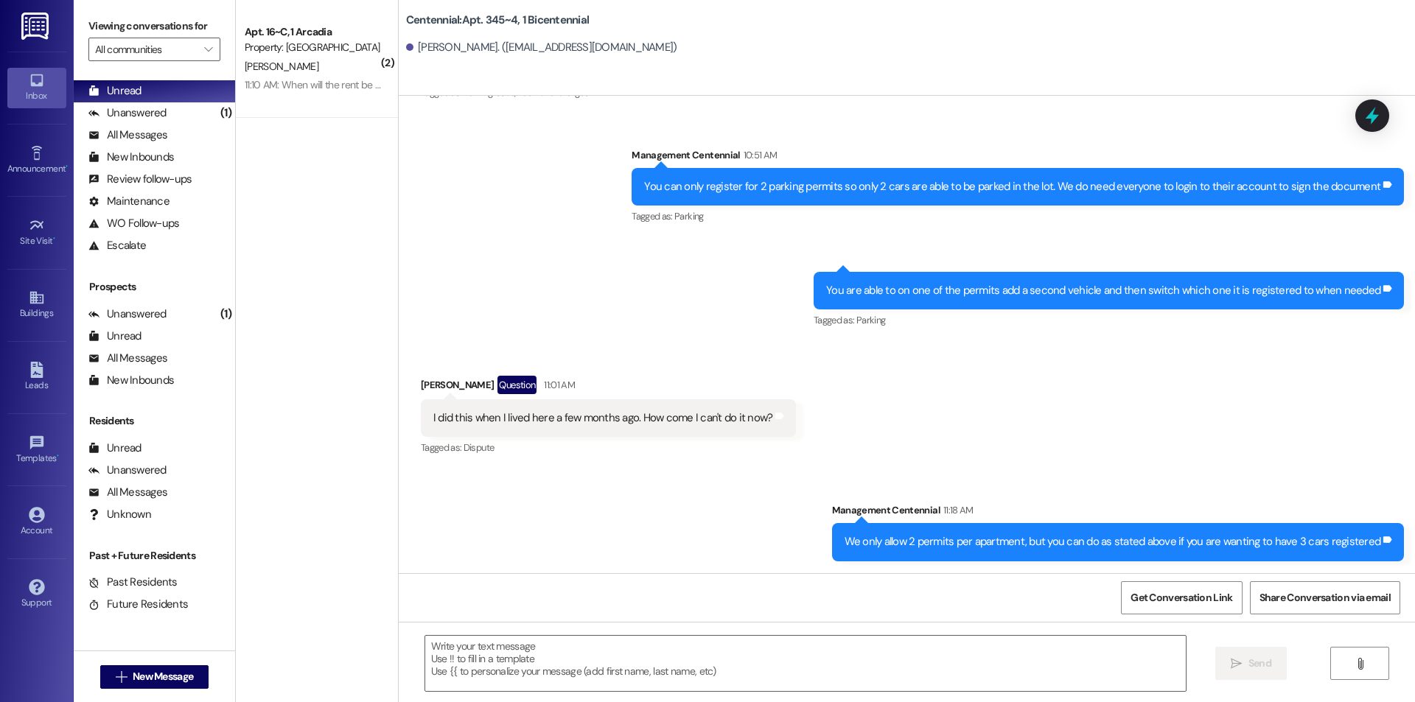
scroll to position [0, 0]
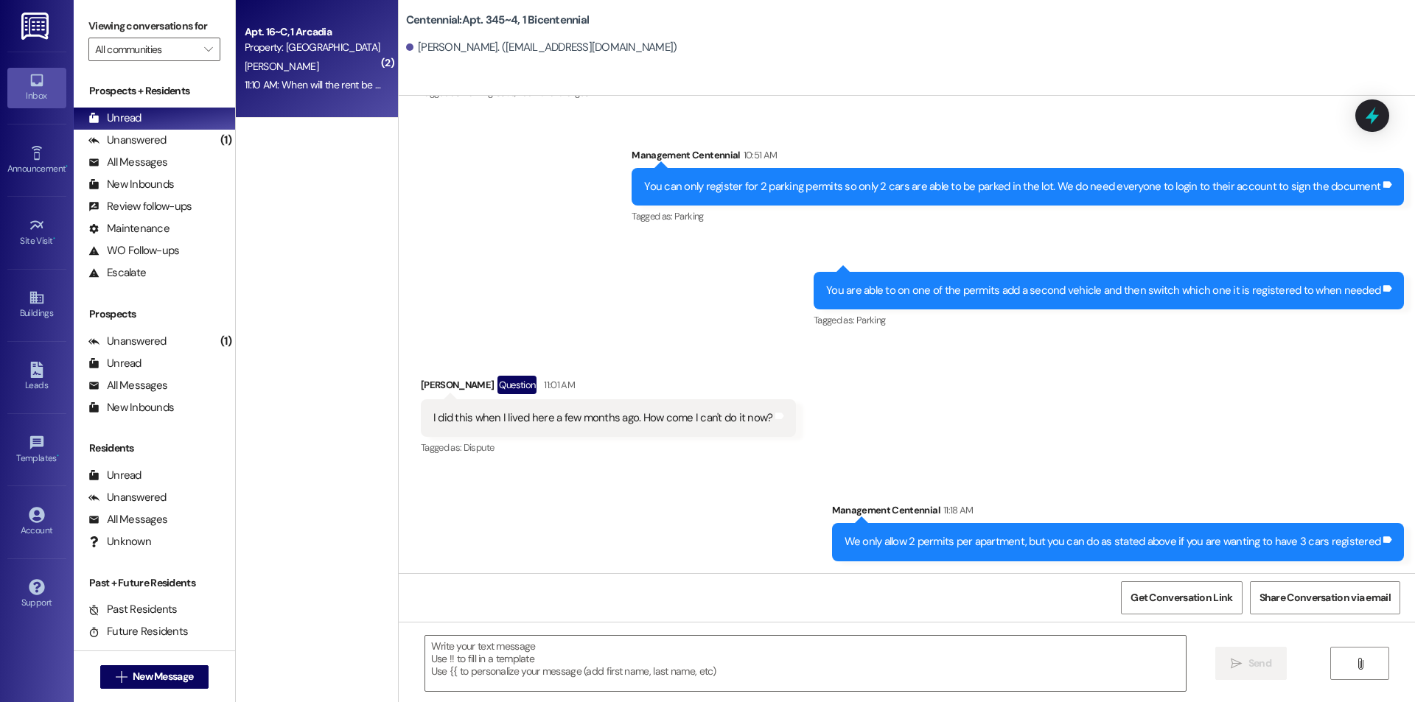
click at [293, 78] on div "11:10 AM: When will the rent be fixed 11:10 AM: When will the rent be fixed" at bounding box center [320, 84] width 151 height 13
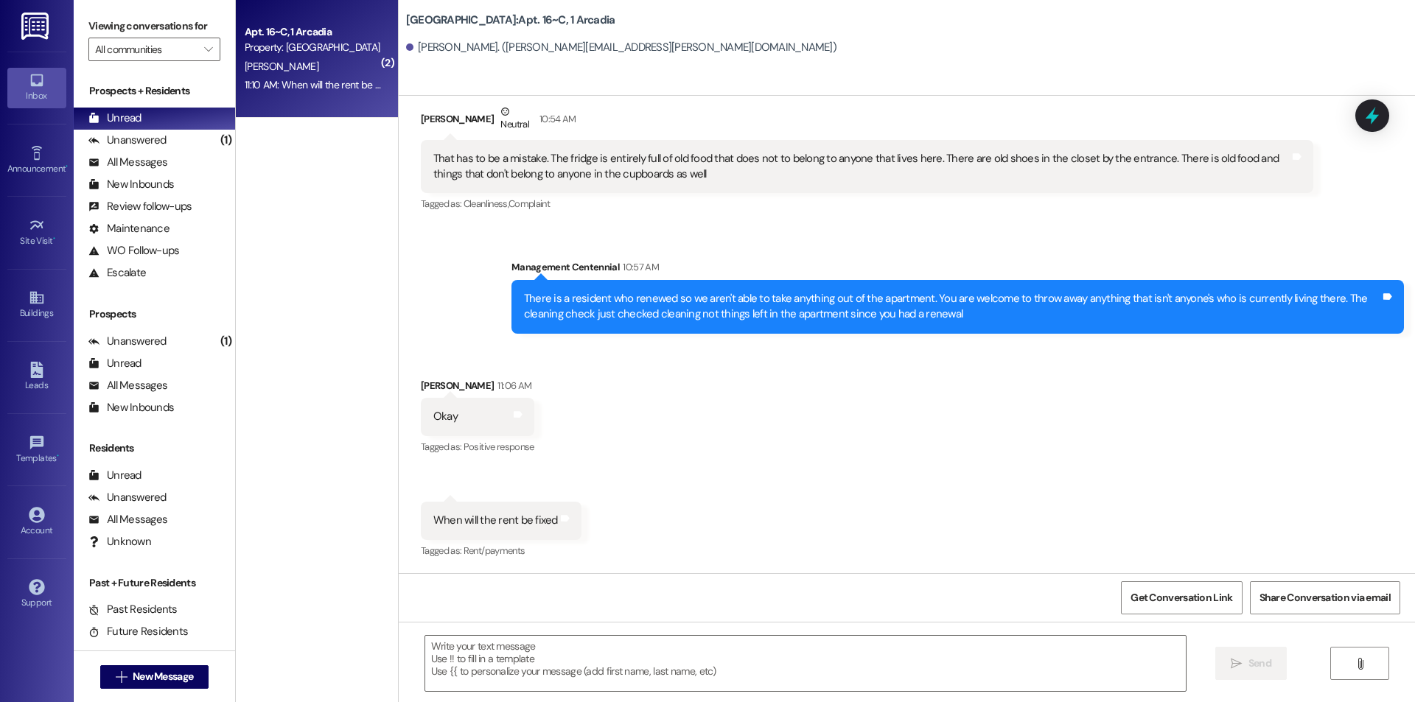
scroll to position [4114, 0]
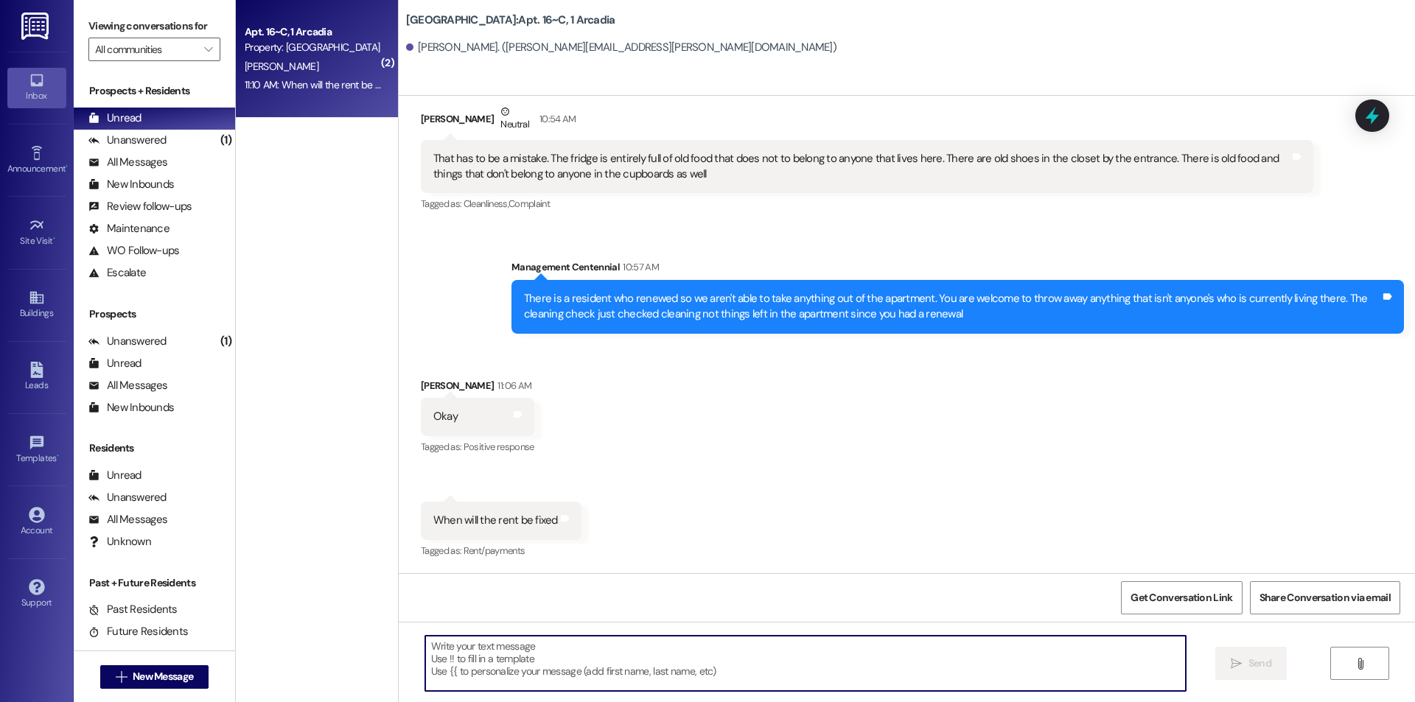
click at [826, 671] on textarea at bounding box center [805, 663] width 761 height 55
type textarea "It is fixed now!"
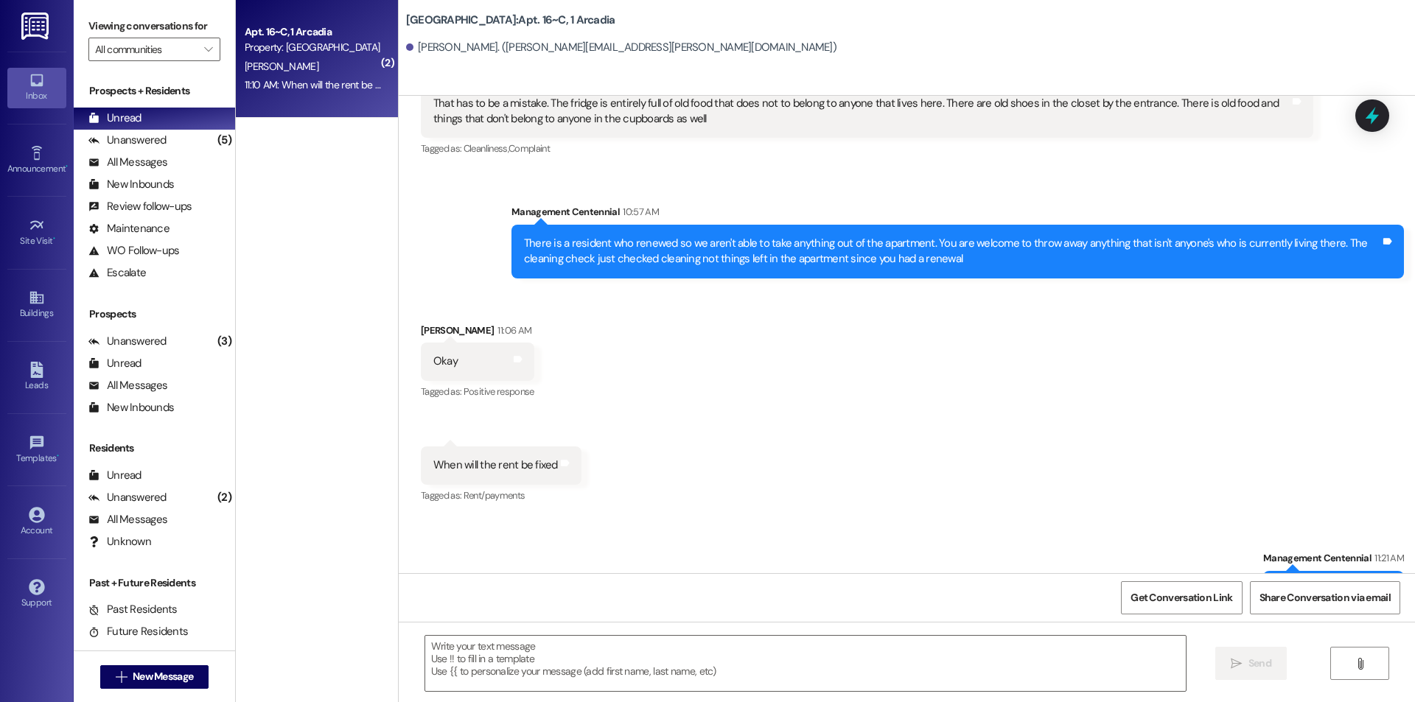
scroll to position [4216, 0]
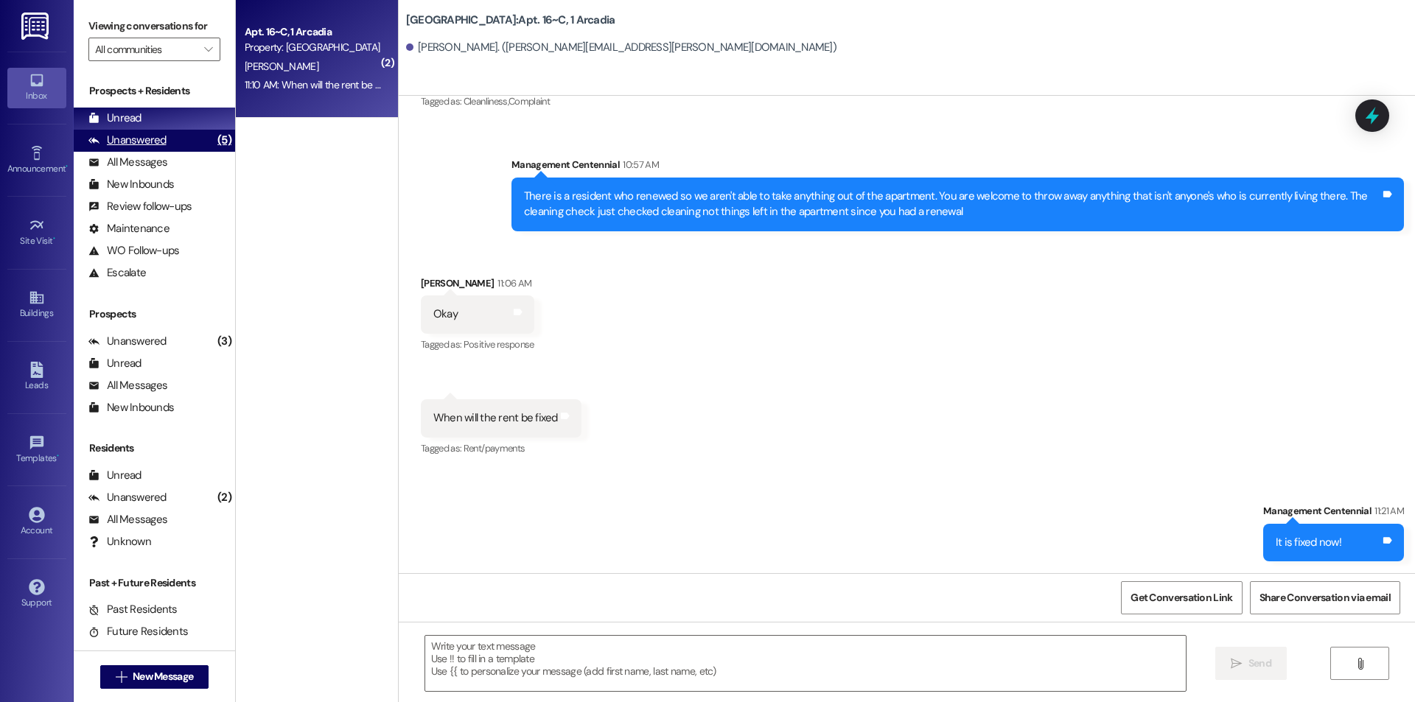
click at [133, 136] on div "Unanswered" at bounding box center [127, 140] width 78 height 15
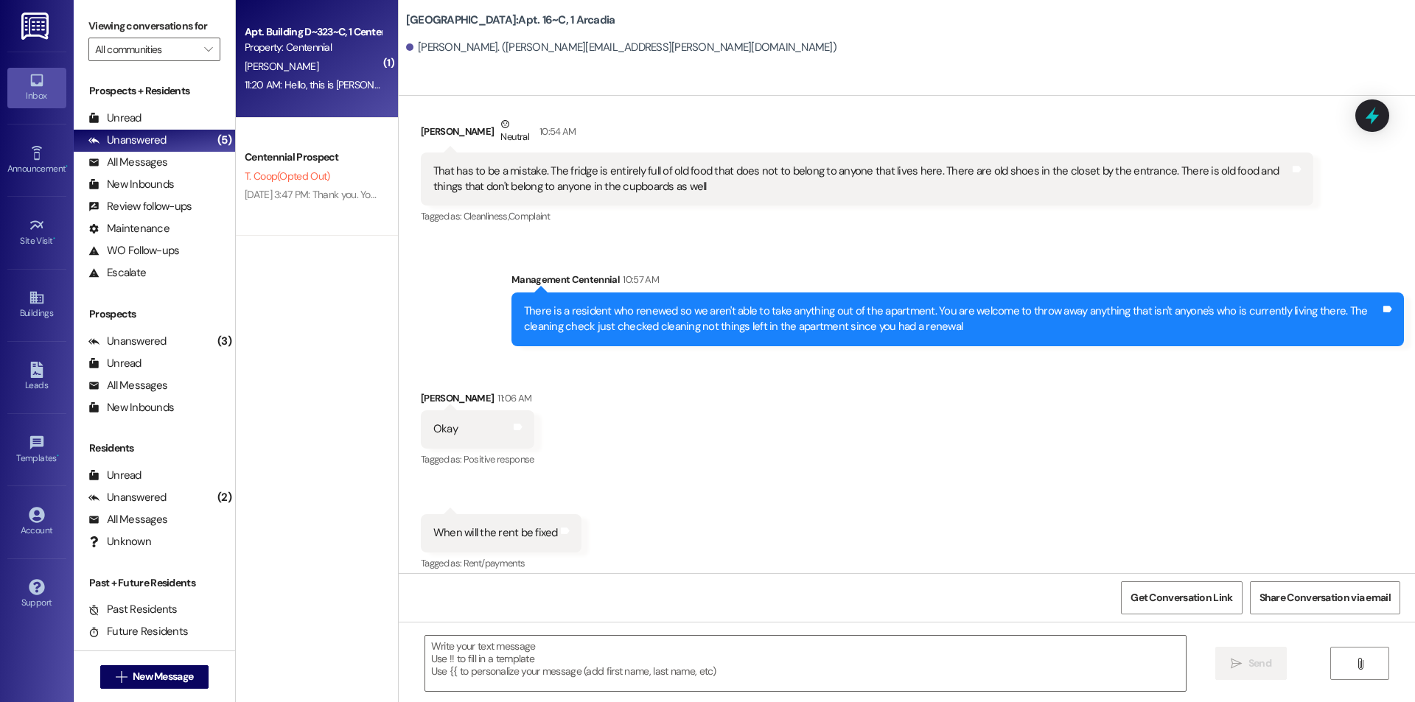
scroll to position [4113, 0]
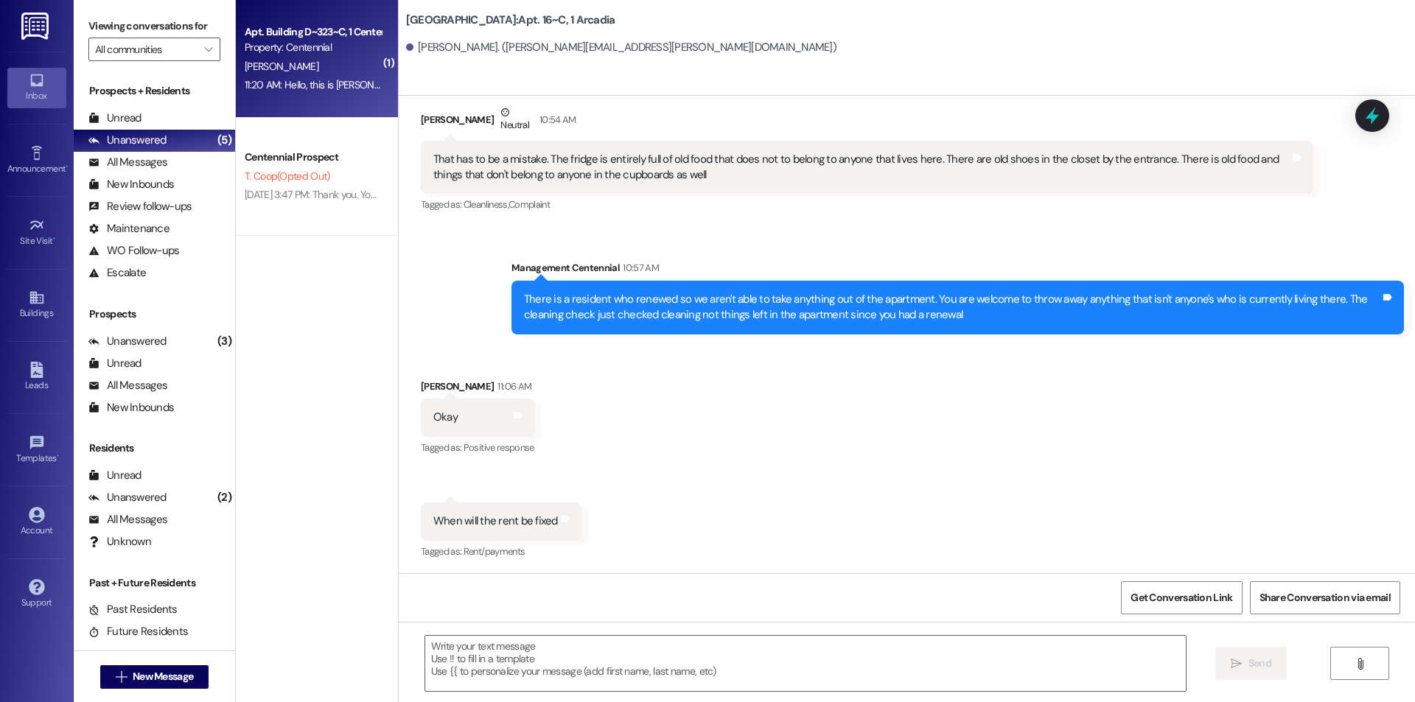
click at [310, 87] on div "11:20 AM: Hello, this is Katherine Matthews. I was overcharged on my cleaning f…" at bounding box center [938, 84] width 1387 height 13
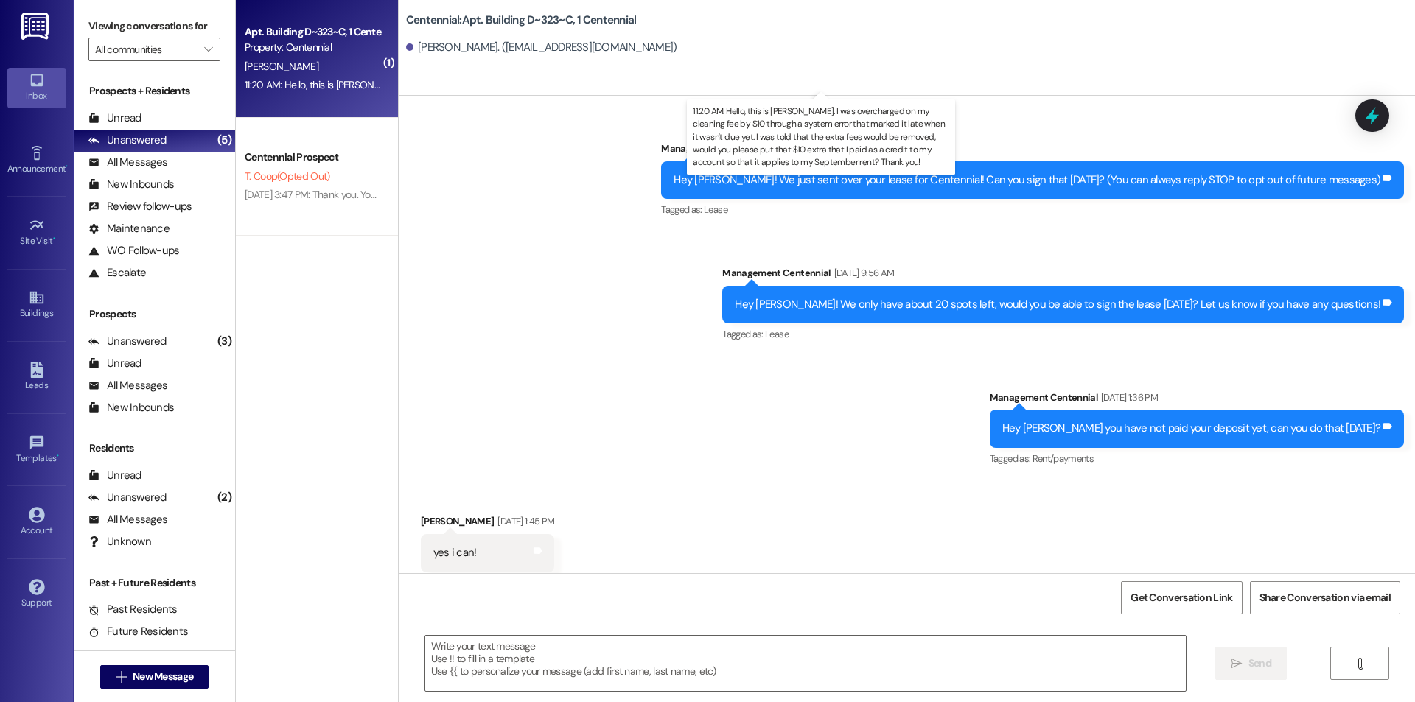
scroll to position [16514, 0]
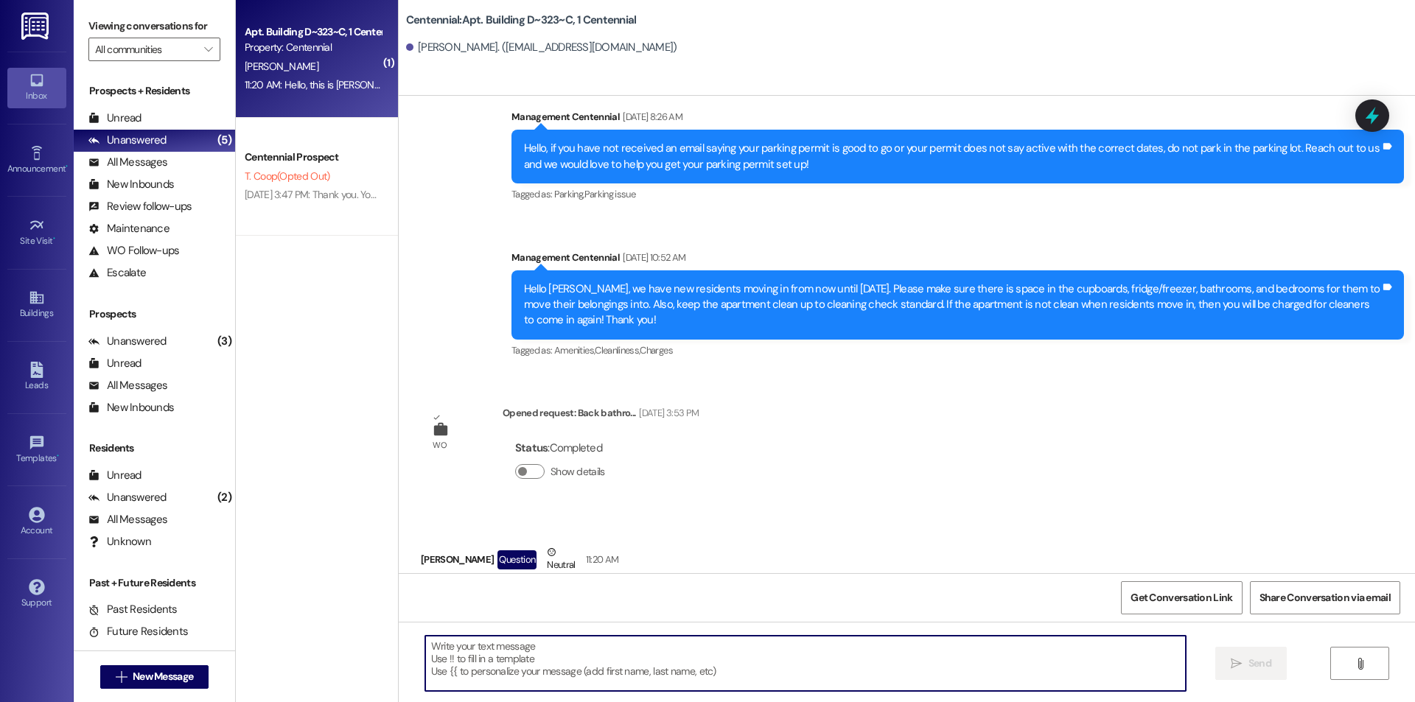
click at [467, 657] on textarea at bounding box center [805, 663] width 761 height 55
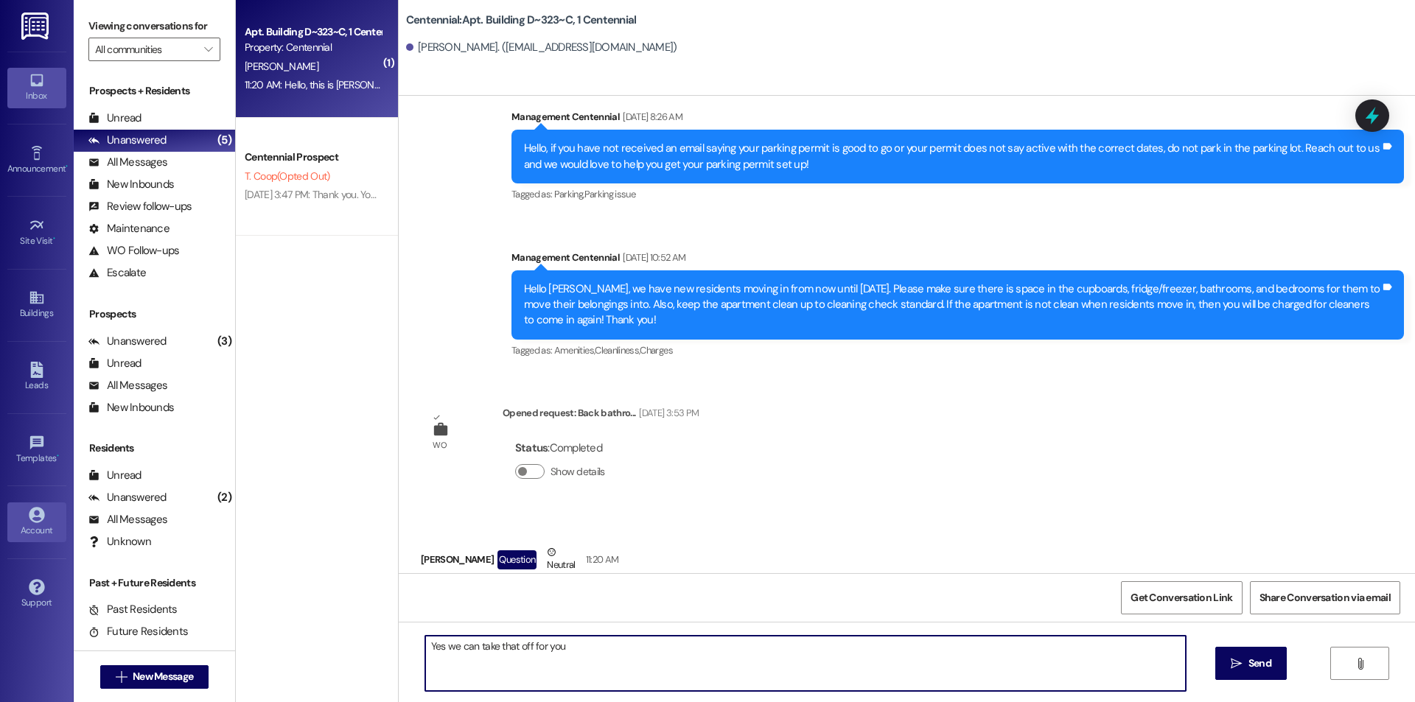
type textarea "Yes we can take that off for you"
click at [614, 661] on textarea "Yes we can take that off for you" at bounding box center [805, 663] width 761 height 55
click at [1242, 663] on span " Send" at bounding box center [1251, 663] width 46 height 15
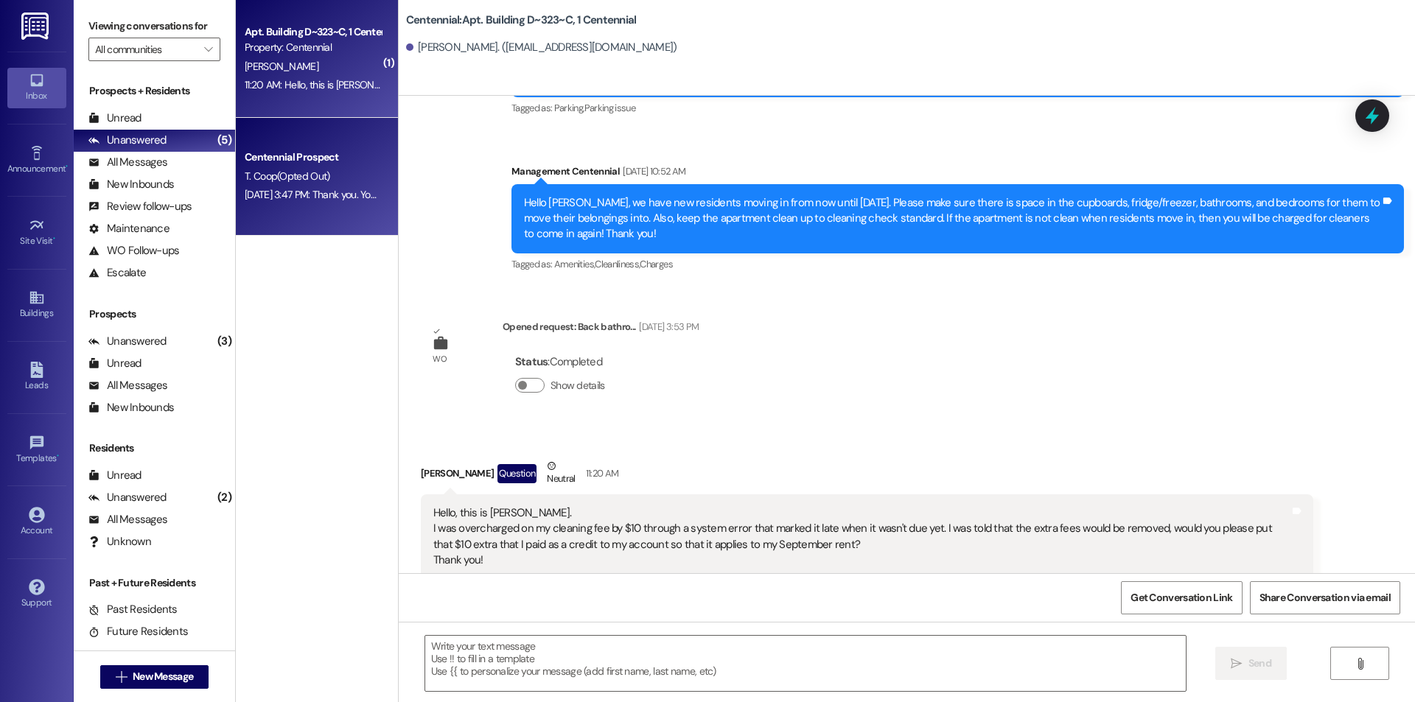
scroll to position [16616, 0]
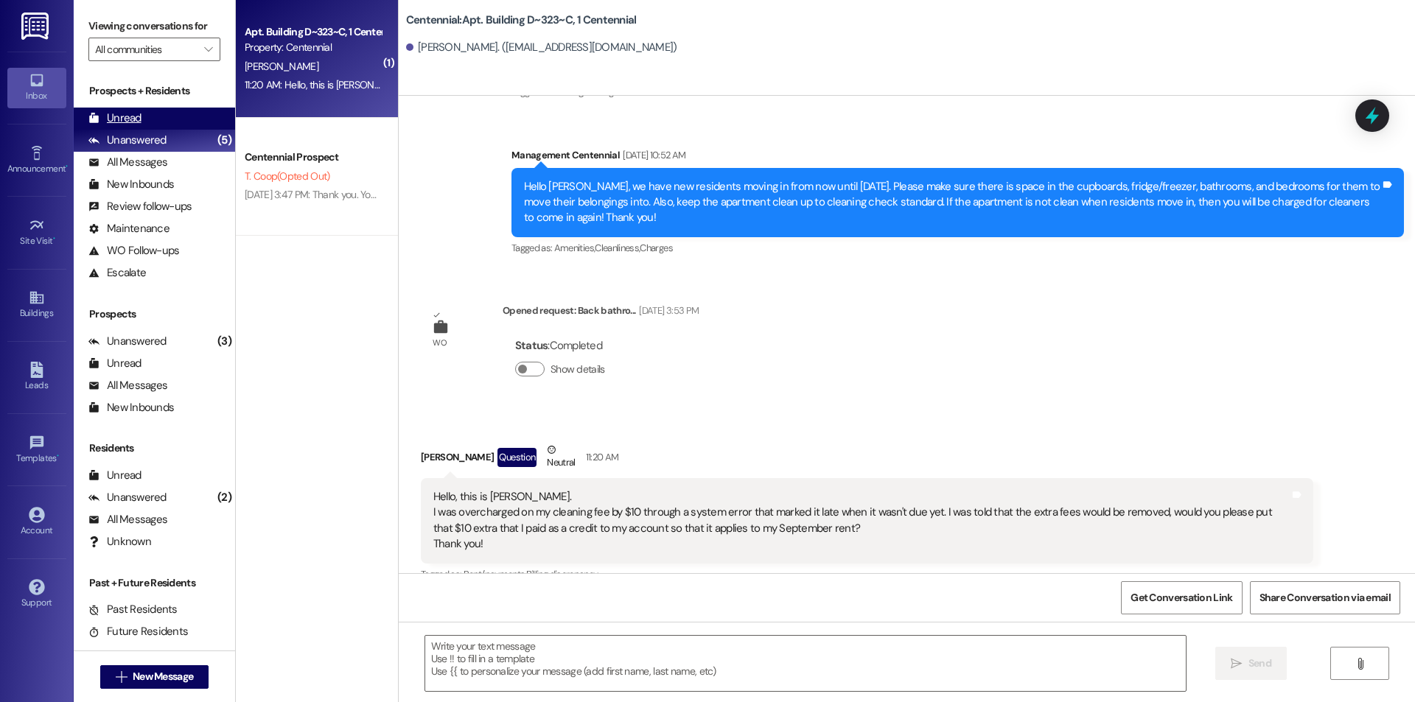
click at [201, 117] on div "Unread (0)" at bounding box center [154, 119] width 161 height 22
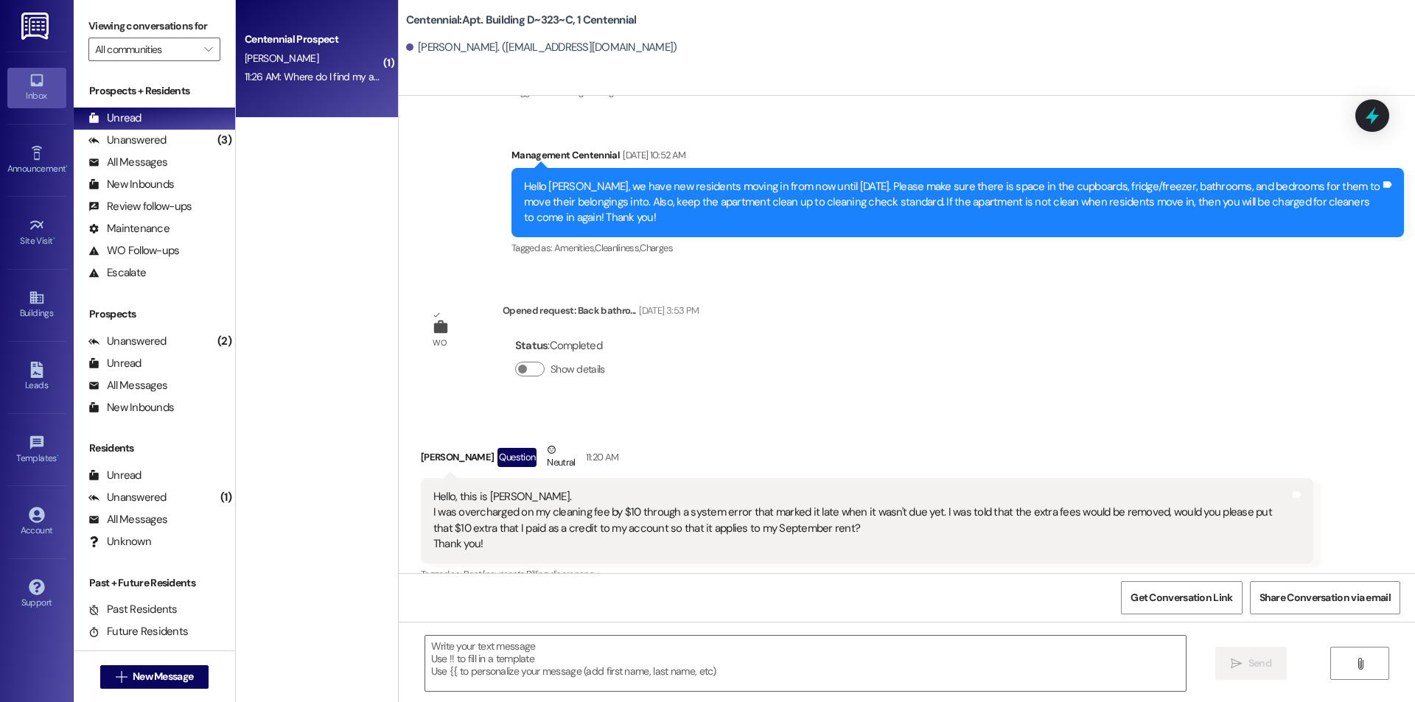
click at [324, 76] on div "11:26 AM: Where do I find my apartment number 11:26 AM: Where do I find my apar…" at bounding box center [348, 76] width 206 height 13
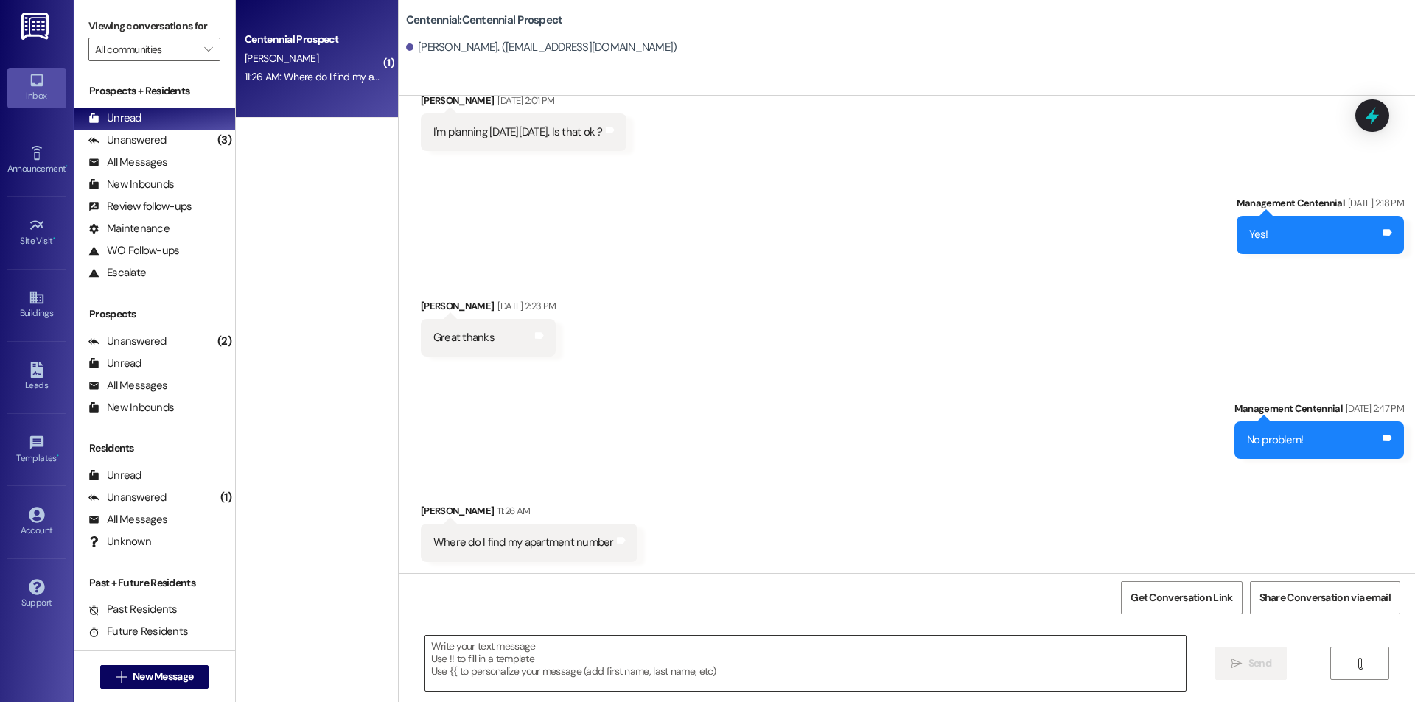
click at [631, 680] on textarea at bounding box center [805, 663] width 761 height 55
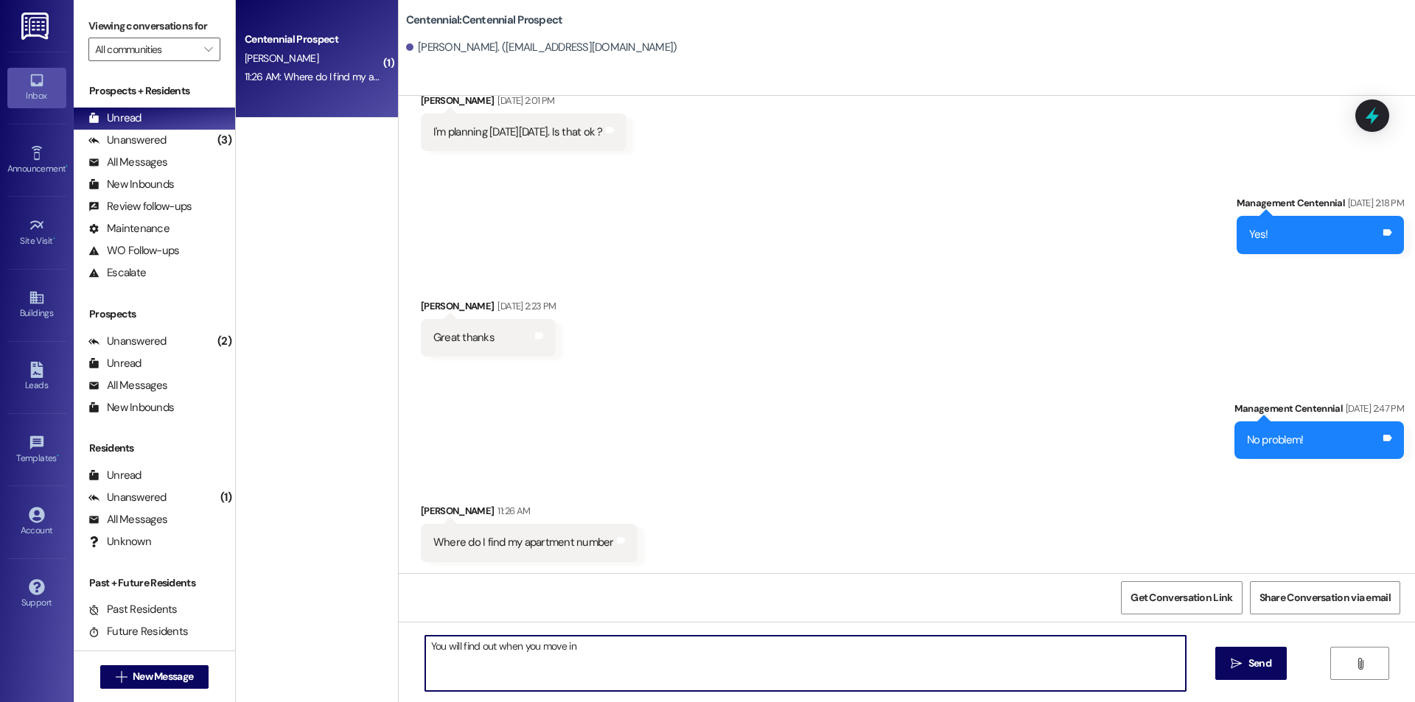
type textarea "You will find out when you move in!"
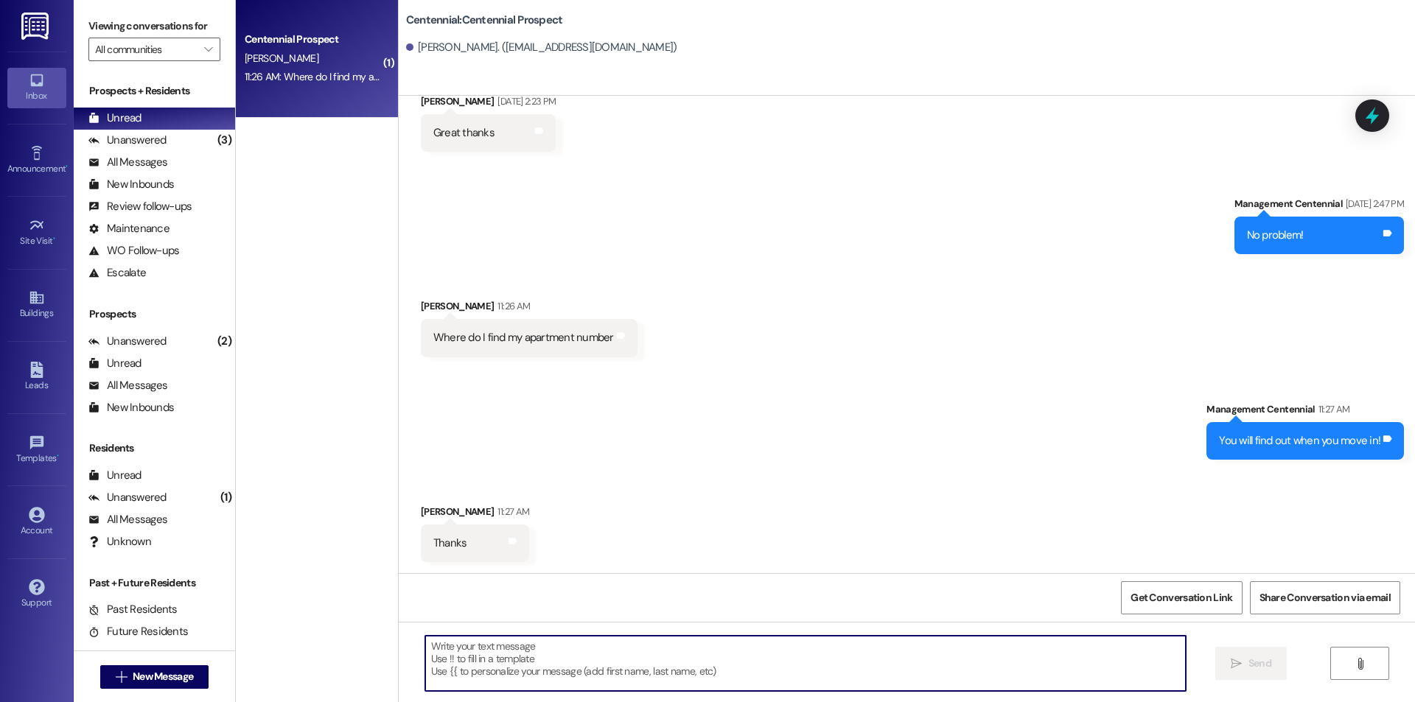
scroll to position [913, 0]
click at [647, 666] on textarea at bounding box center [805, 663] width 761 height 55
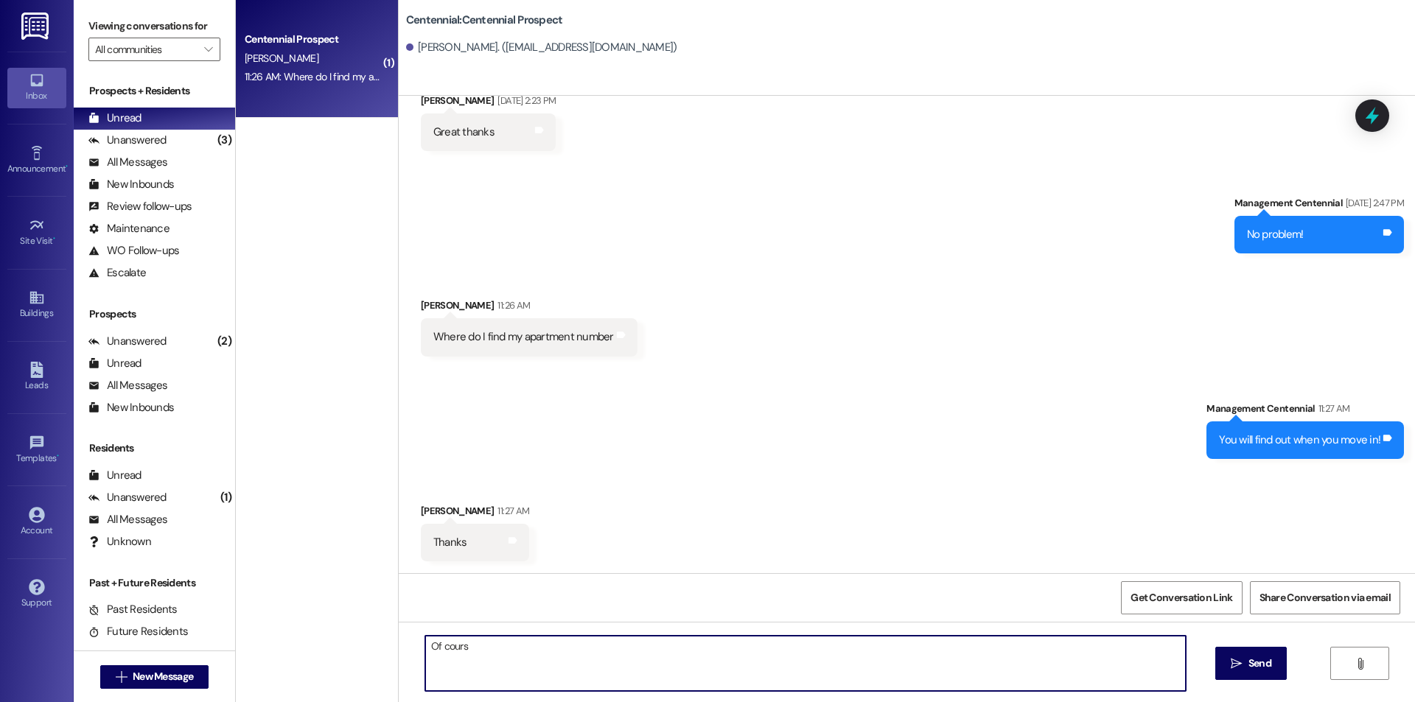
type textarea "Of course"
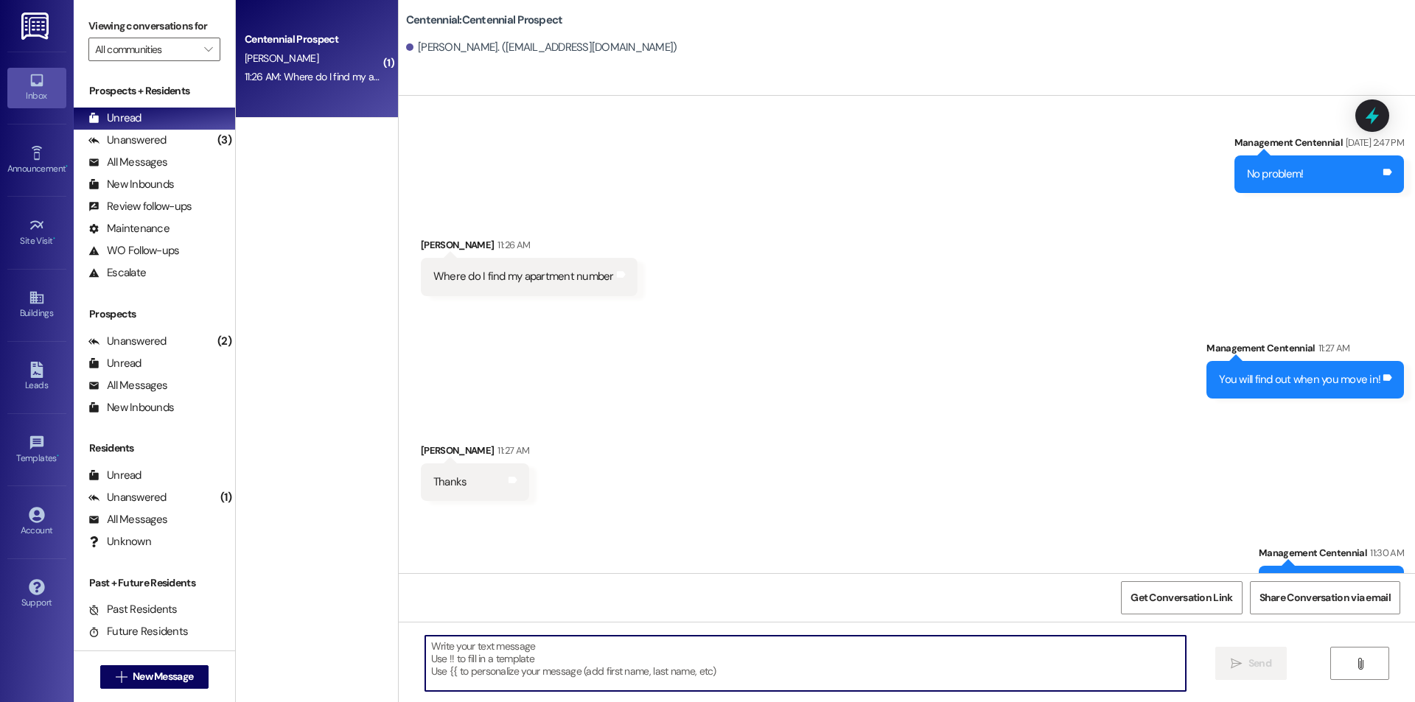
scroll to position [1016, 0]
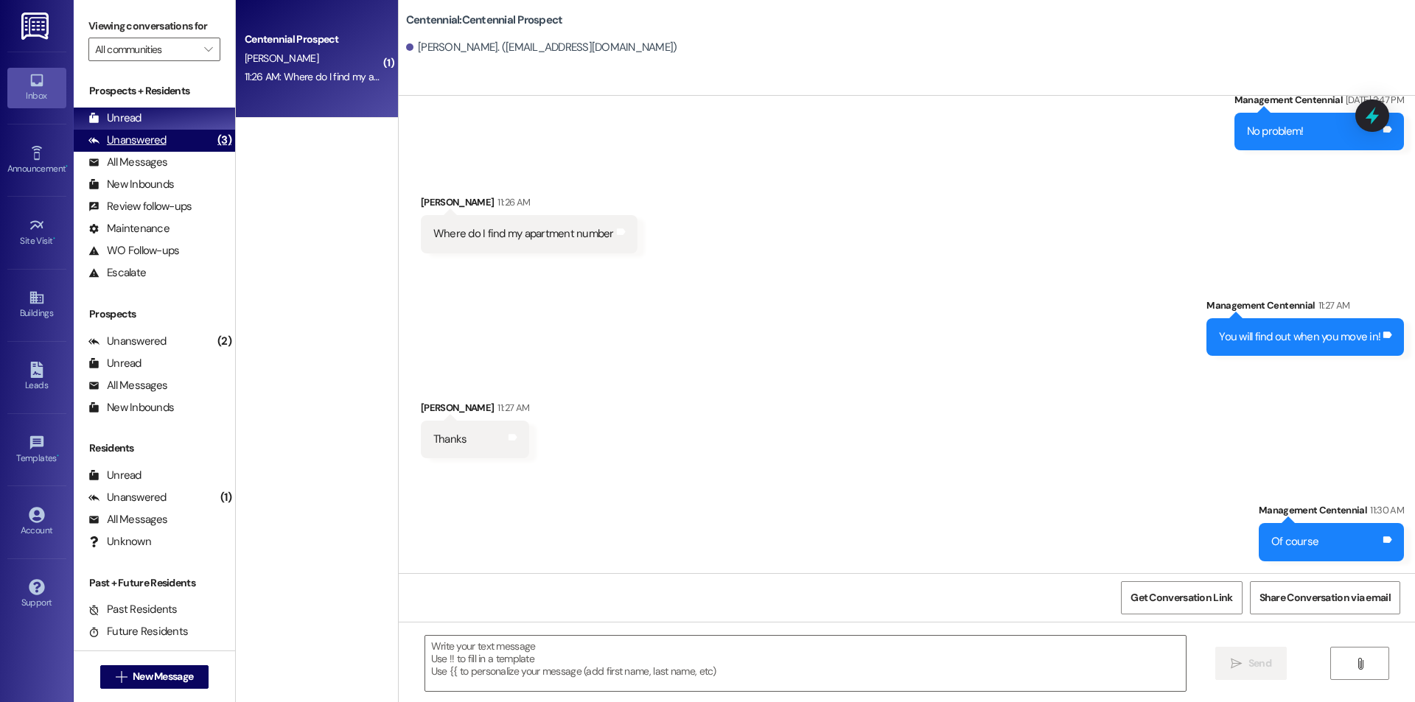
click at [163, 147] on div "Unanswered" at bounding box center [127, 140] width 78 height 15
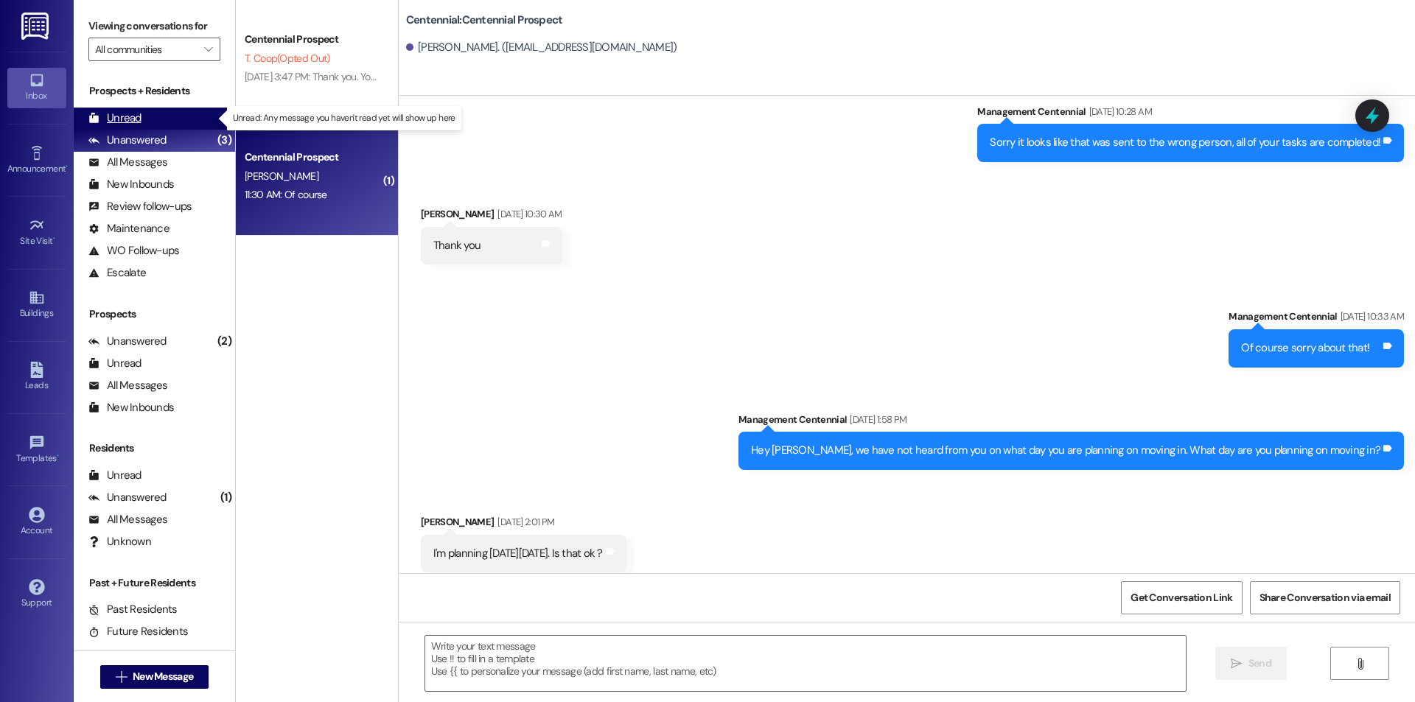
click at [156, 118] on div "Unread (0)" at bounding box center [154, 119] width 161 height 22
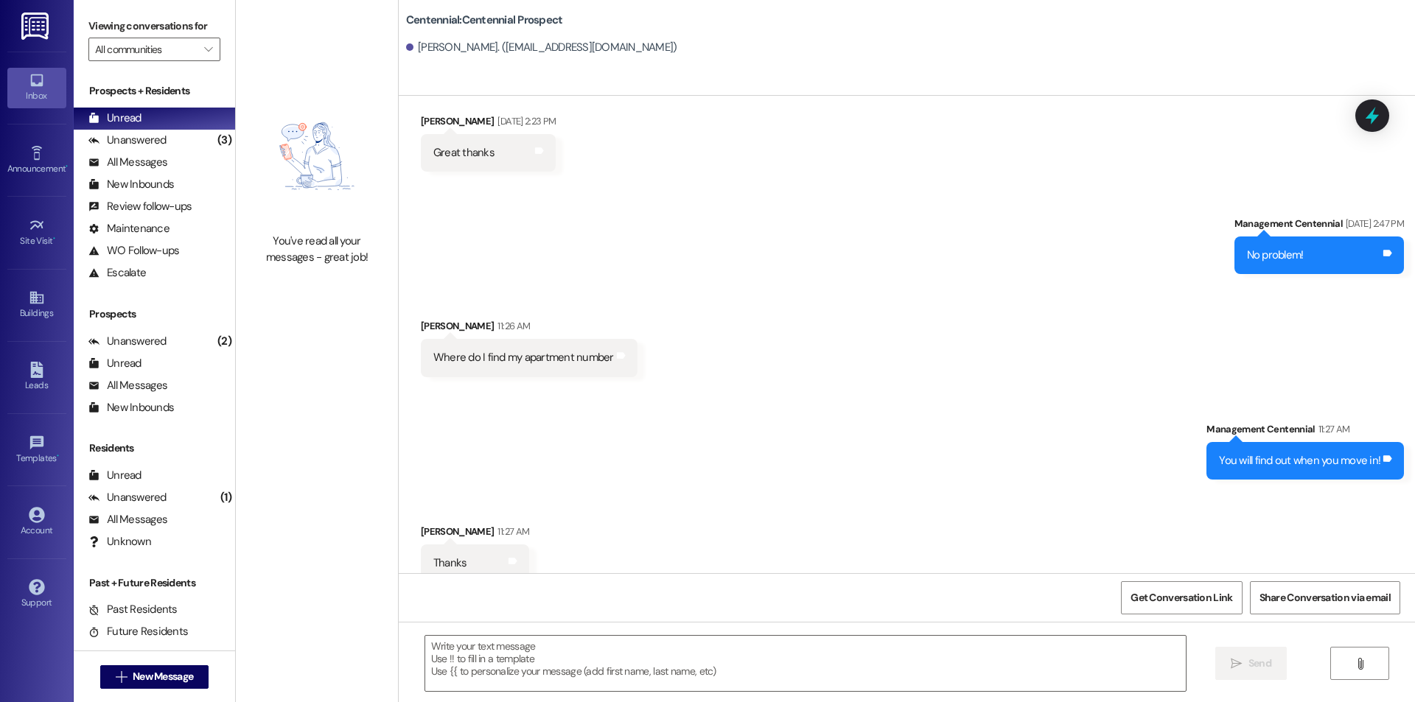
scroll to position [913, 0]
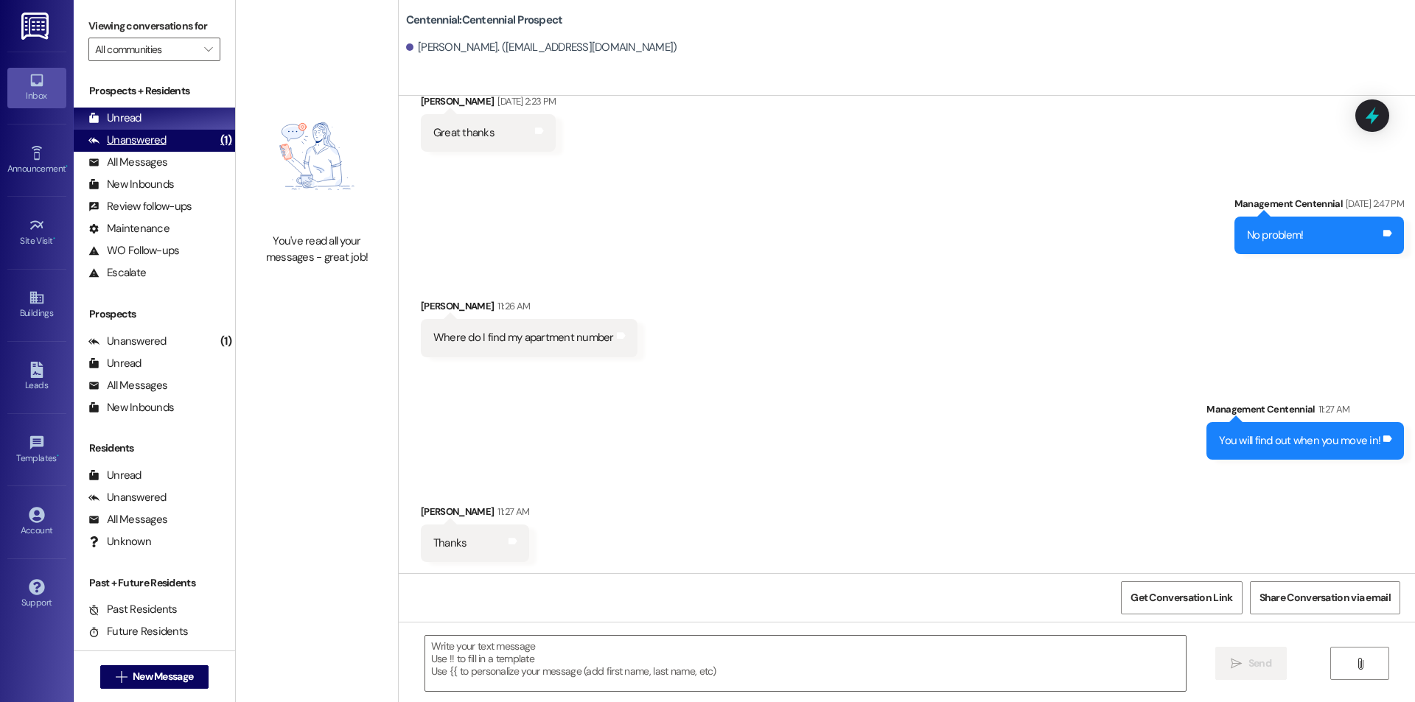
click at [184, 143] on div "Unanswered (1)" at bounding box center [154, 141] width 161 height 22
click at [186, 126] on div "Unread (0)" at bounding box center [154, 119] width 161 height 22
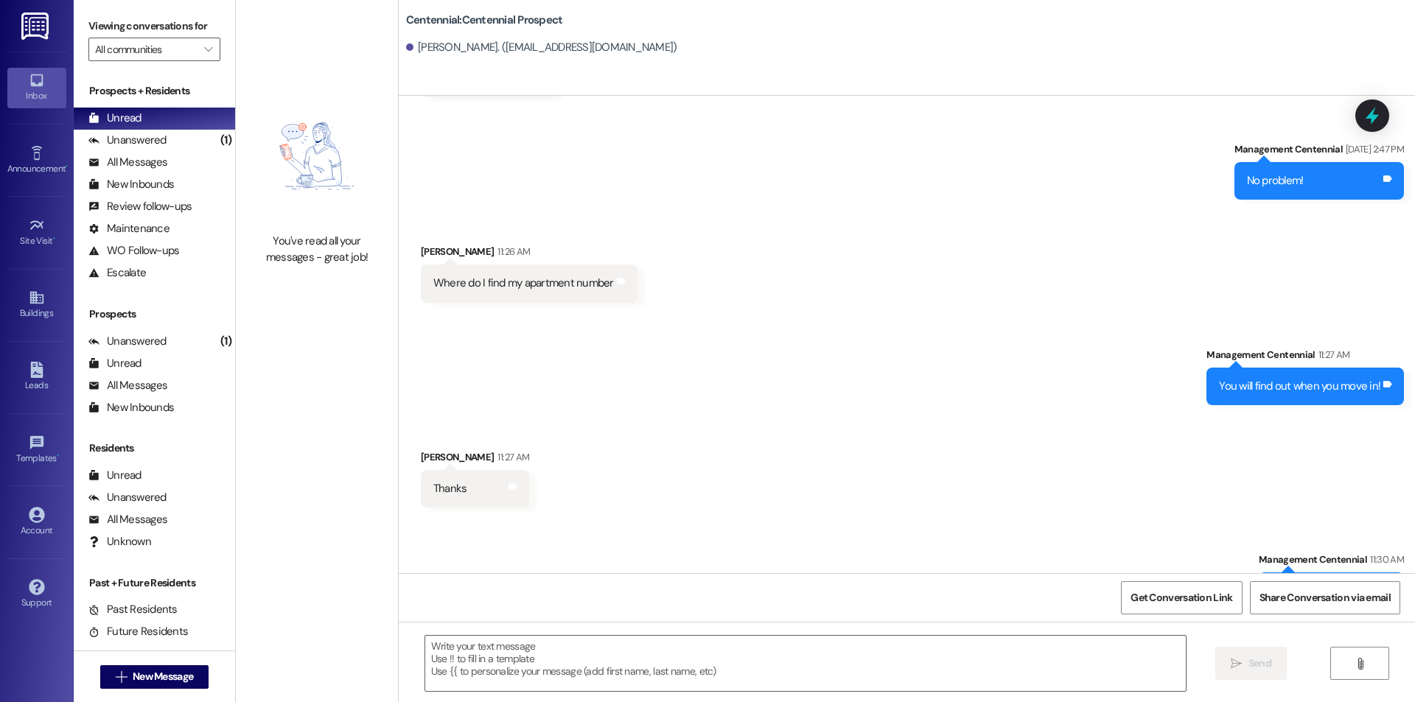
scroll to position [1016, 0]
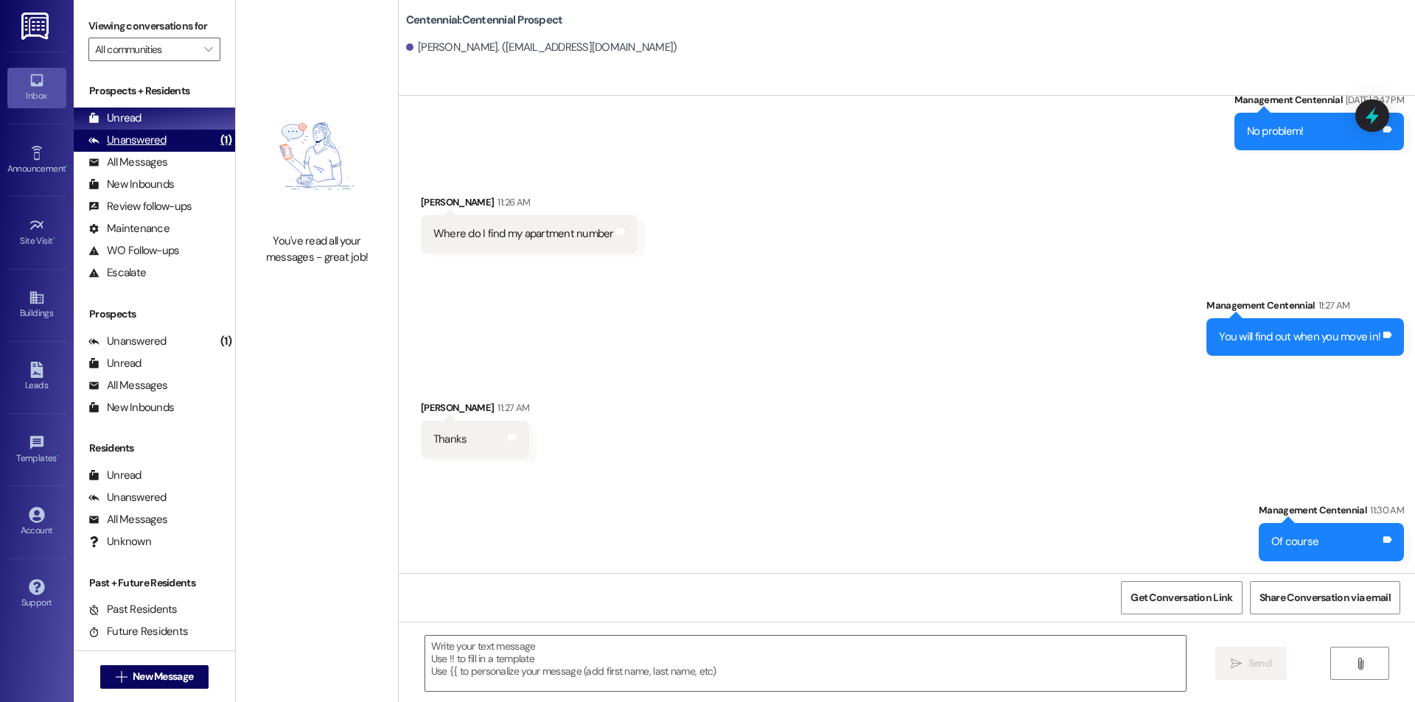
drag, startPoint x: 170, startPoint y: 142, endPoint x: 170, endPoint y: 129, distance: 13.3
click at [170, 142] on div "Unanswered (1)" at bounding box center [154, 141] width 161 height 22
click at [170, 130] on div "Unanswered (1)" at bounding box center [154, 141] width 161 height 22
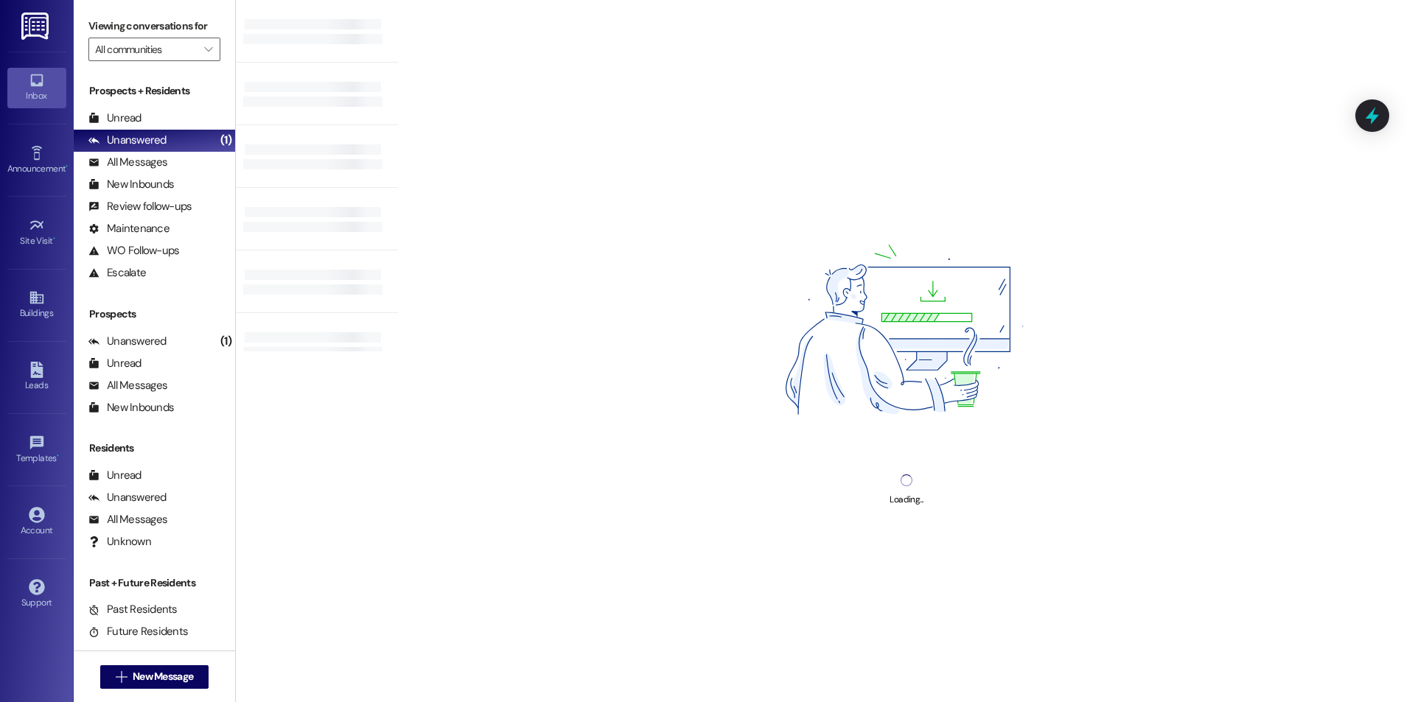
click at [181, 101] on div "Prospects + Residents Unread (0) Unread: Any message you haven't read yet will …" at bounding box center [154, 183] width 161 height 200
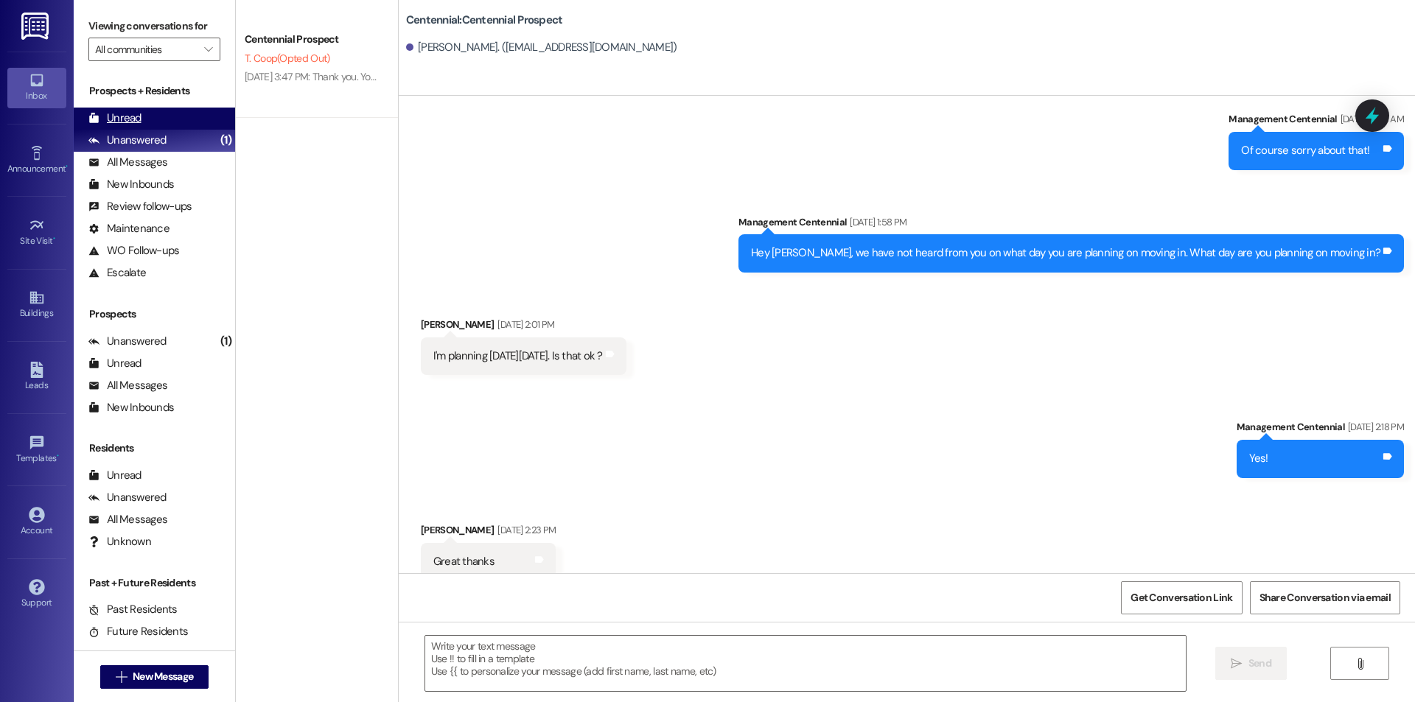
click at [181, 124] on div "Unread (0)" at bounding box center [154, 119] width 161 height 22
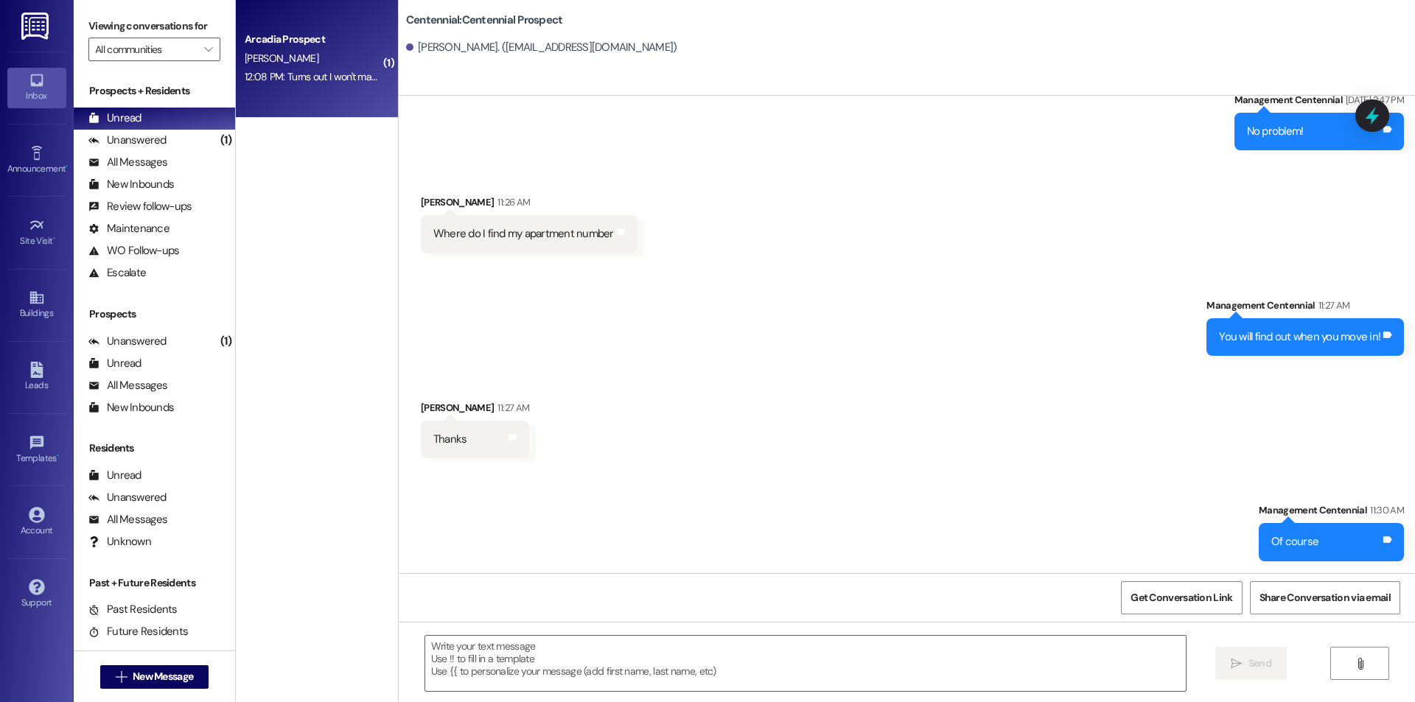
click at [278, 55] on div "L. Smith" at bounding box center [312, 58] width 139 height 18
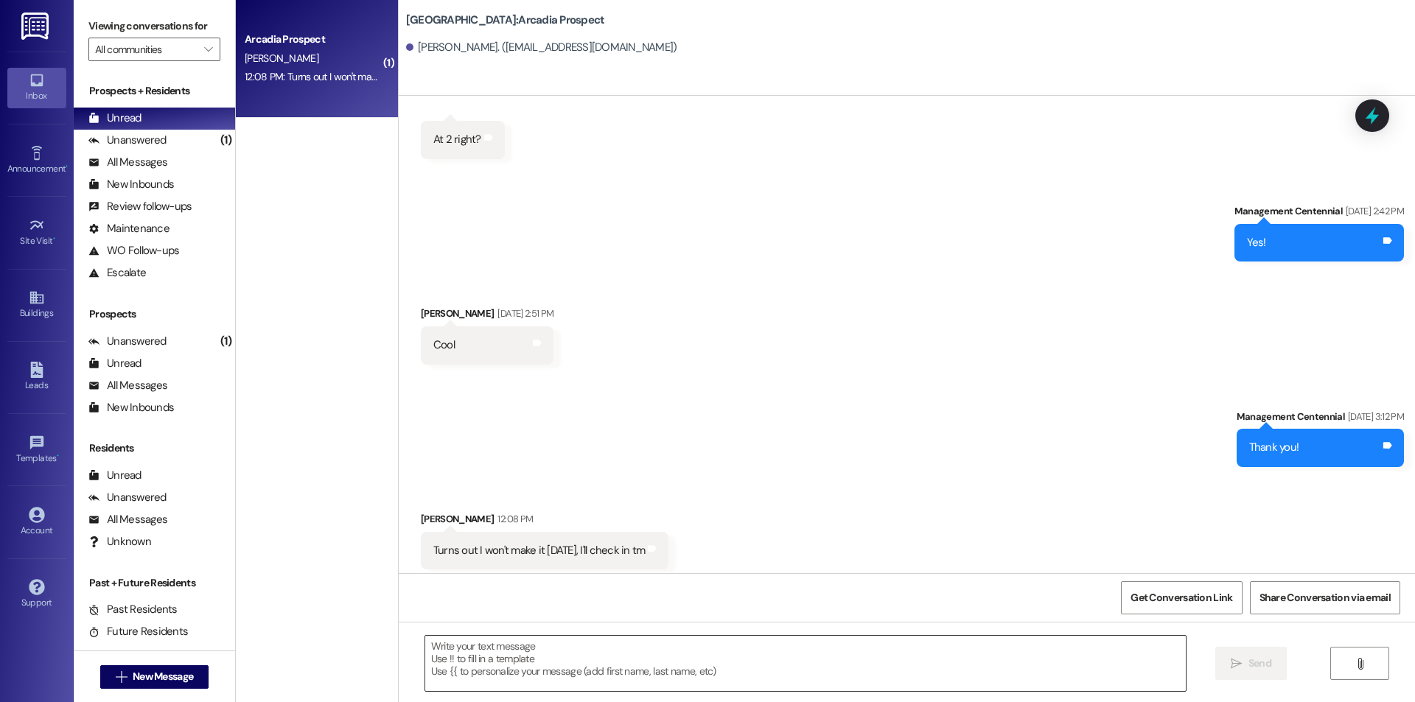
scroll to position [357, 0]
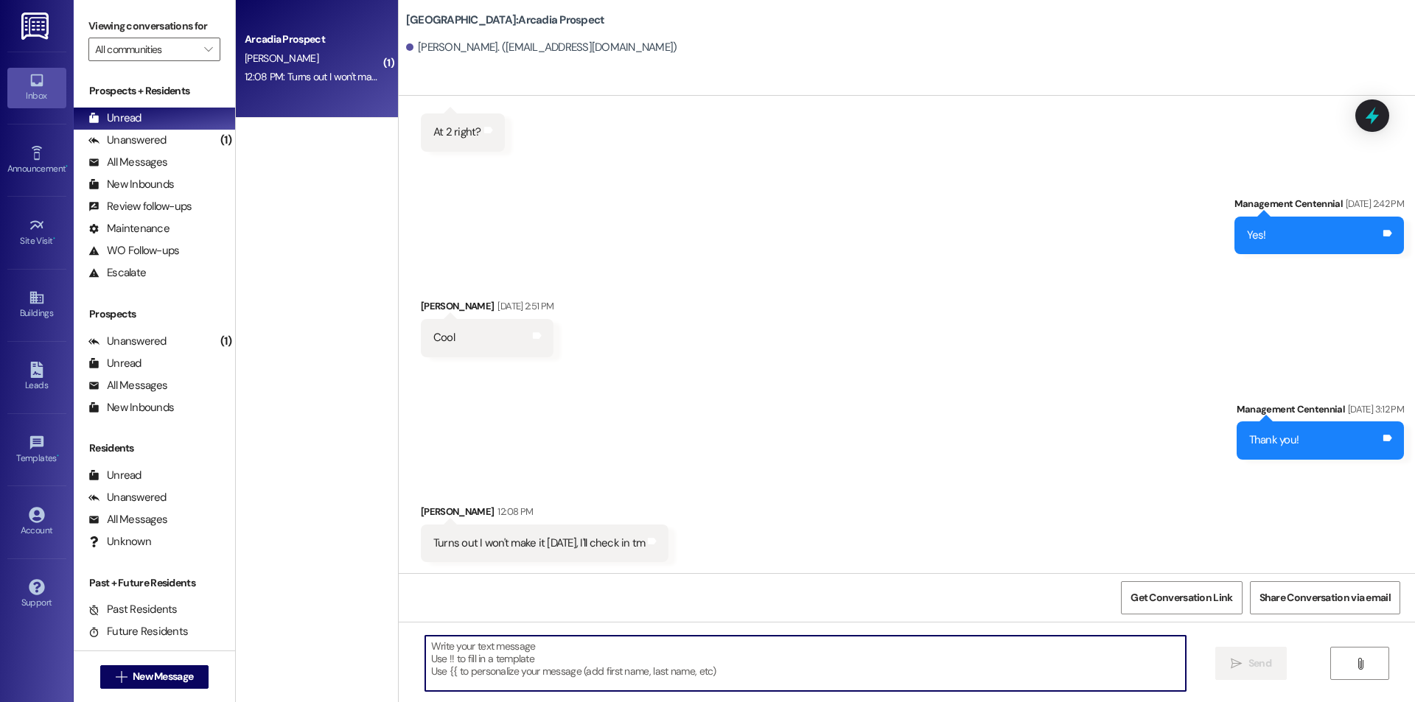
click at [601, 660] on textarea at bounding box center [805, 663] width 761 height 55
type textarea "Okay sounds good"
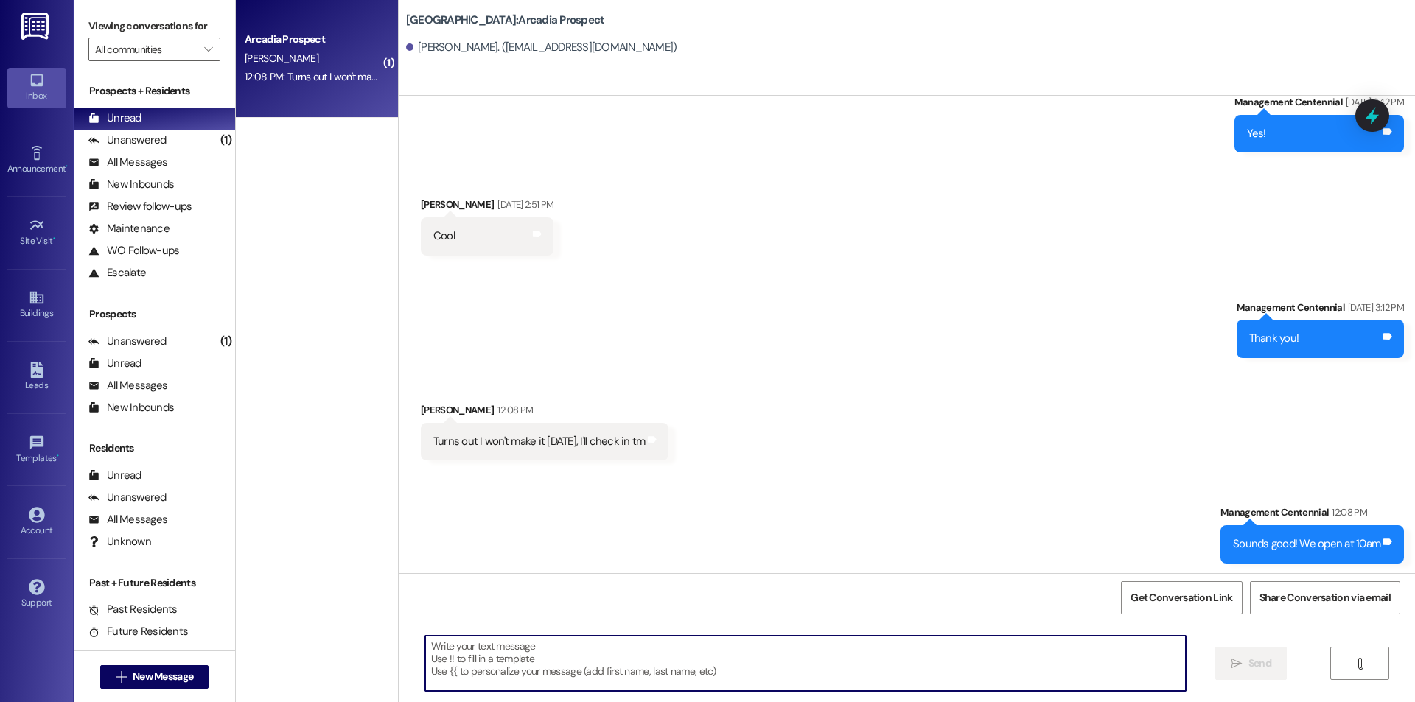
scroll to position [563, 0]
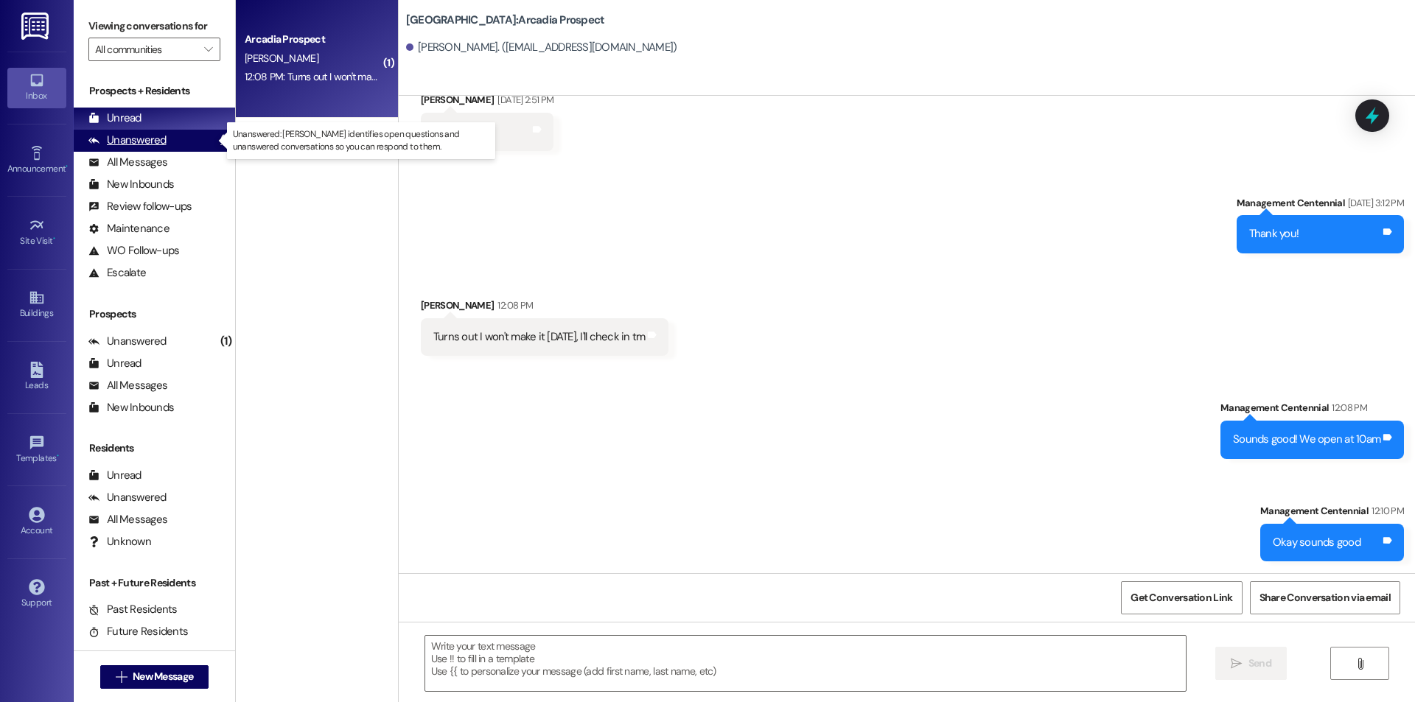
click at [217, 135] on div "(1)" at bounding box center [226, 140] width 18 height 23
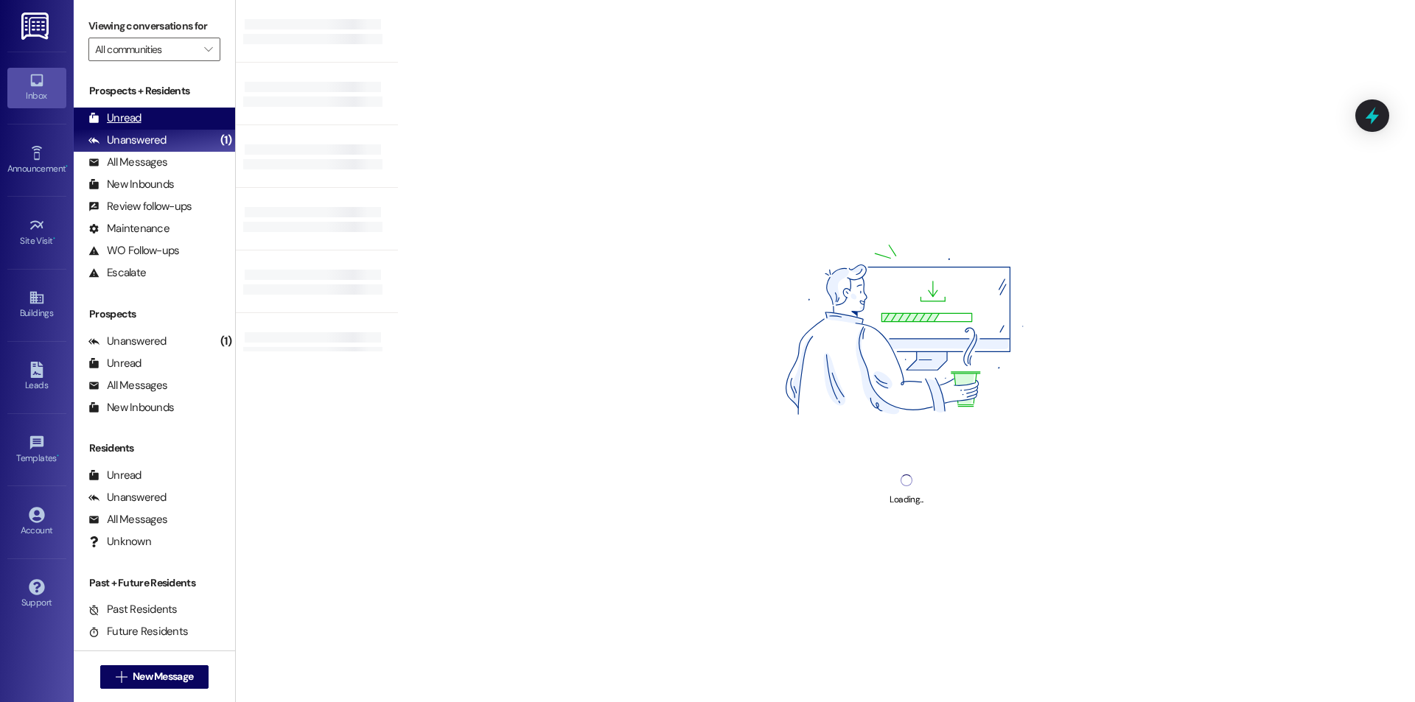
click at [196, 112] on div "Unread (0)" at bounding box center [154, 119] width 161 height 22
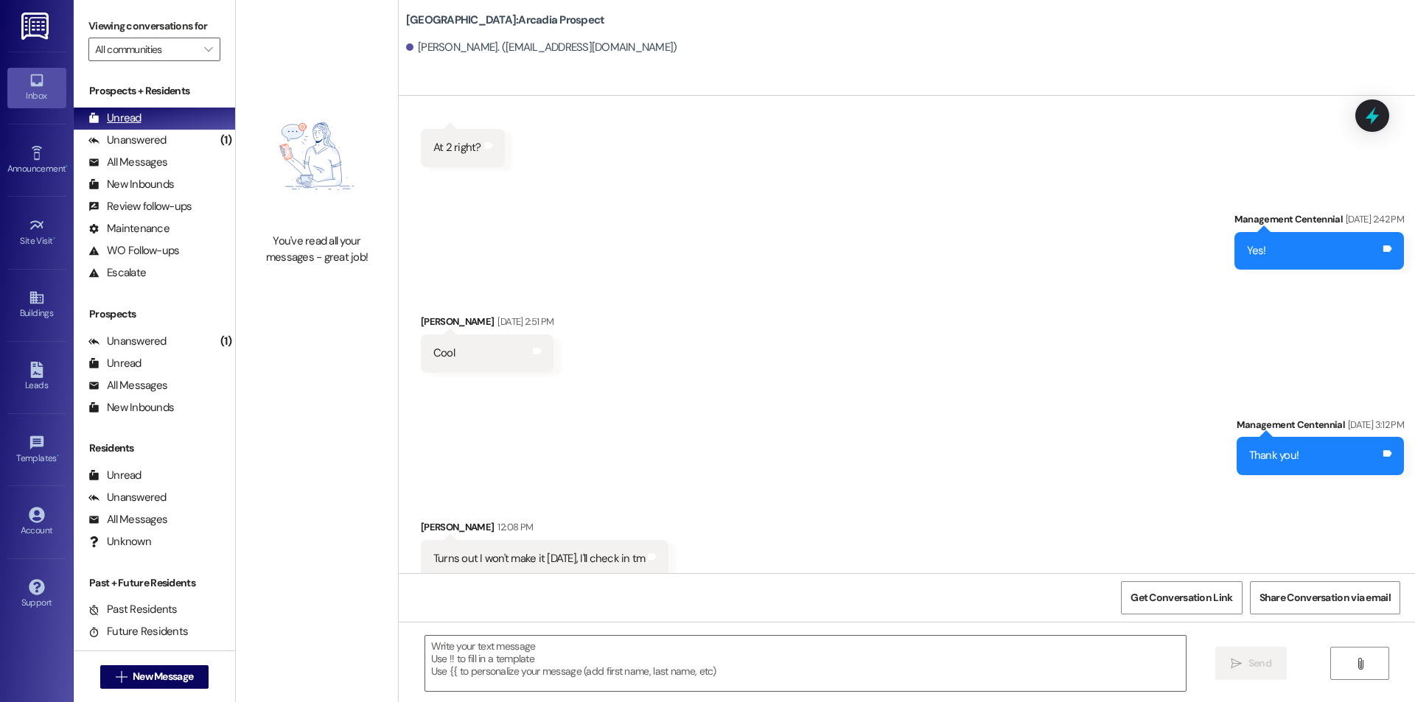
scroll to position [357, 0]
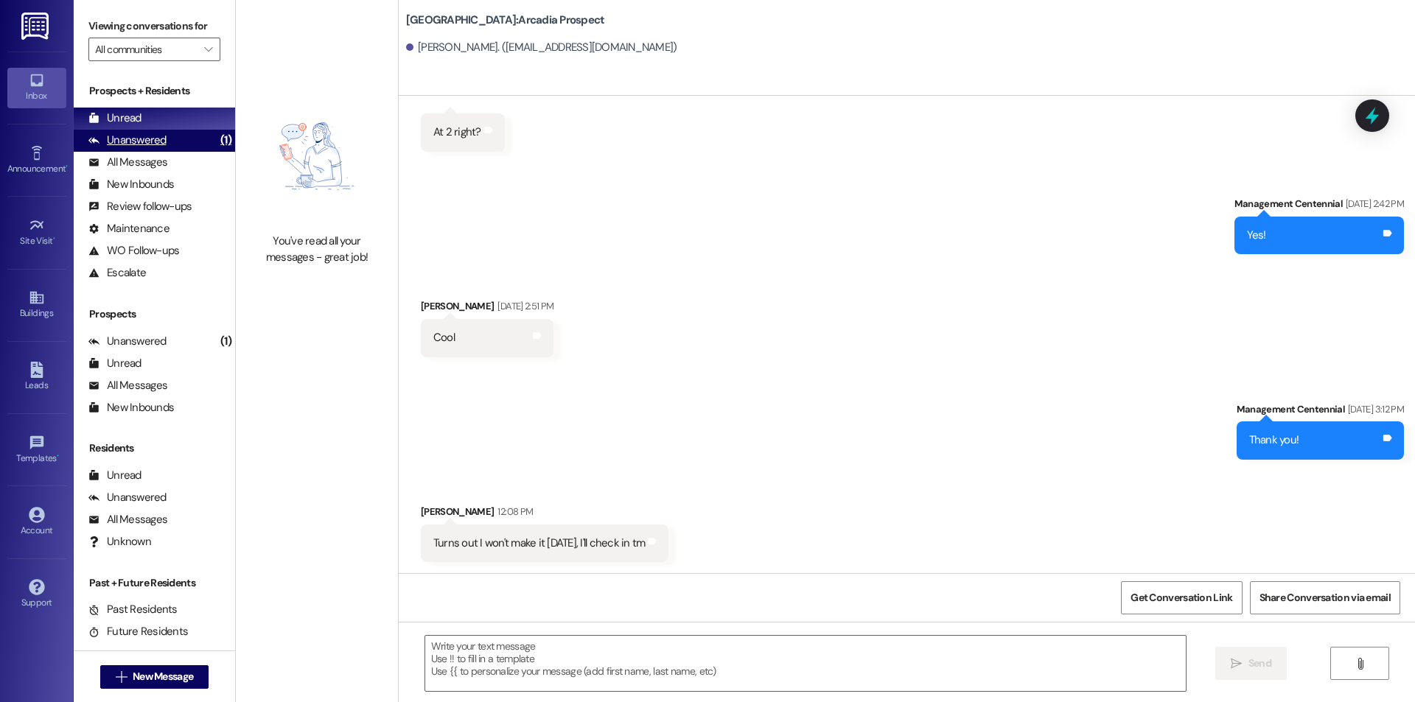
click at [150, 139] on div "Unanswered" at bounding box center [127, 140] width 78 height 15
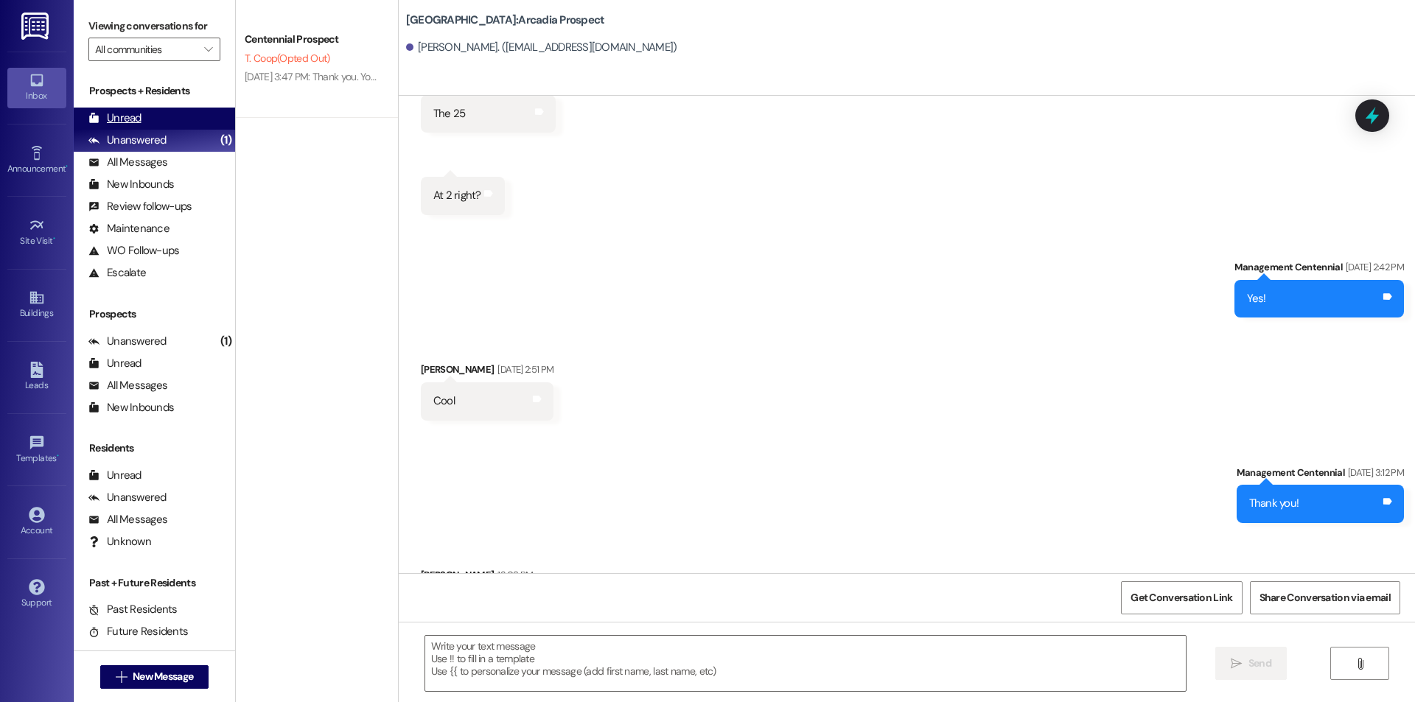
click at [150, 118] on div "Unread (0)" at bounding box center [154, 119] width 161 height 22
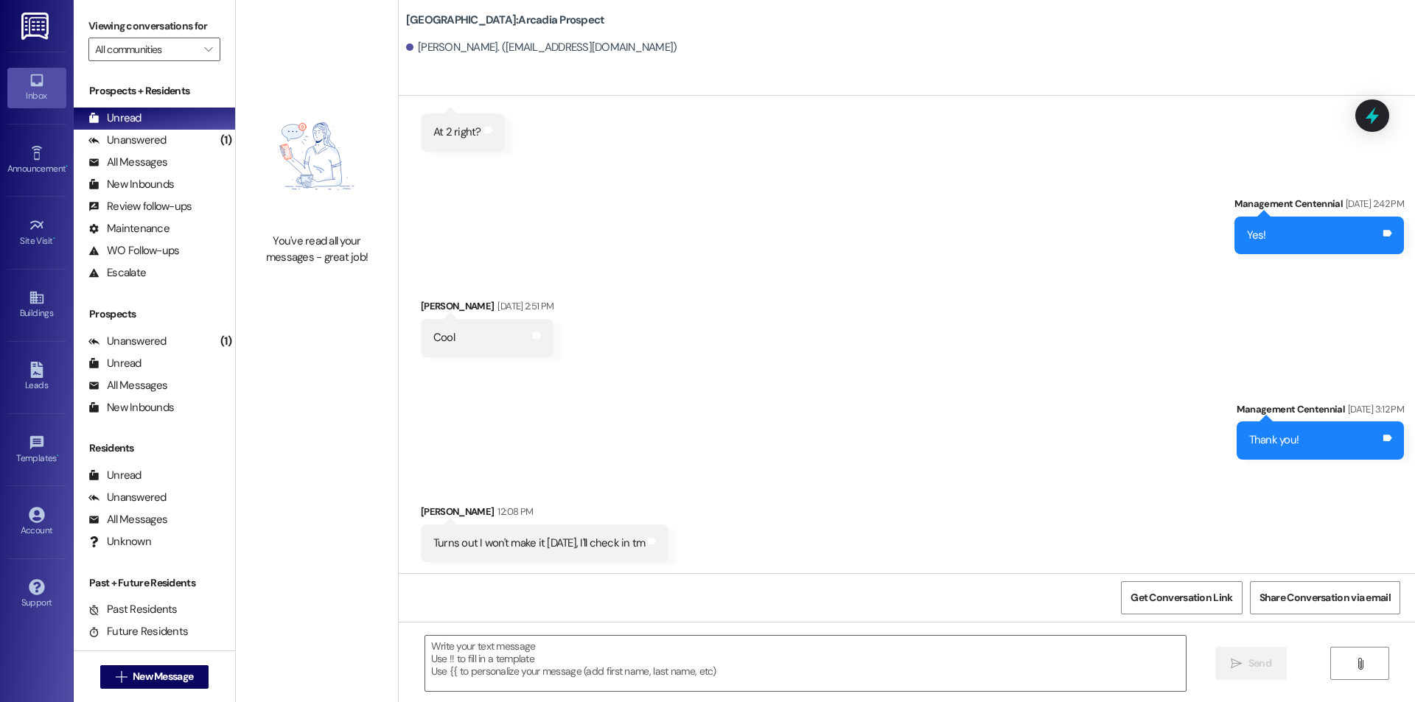
scroll to position [543, 0]
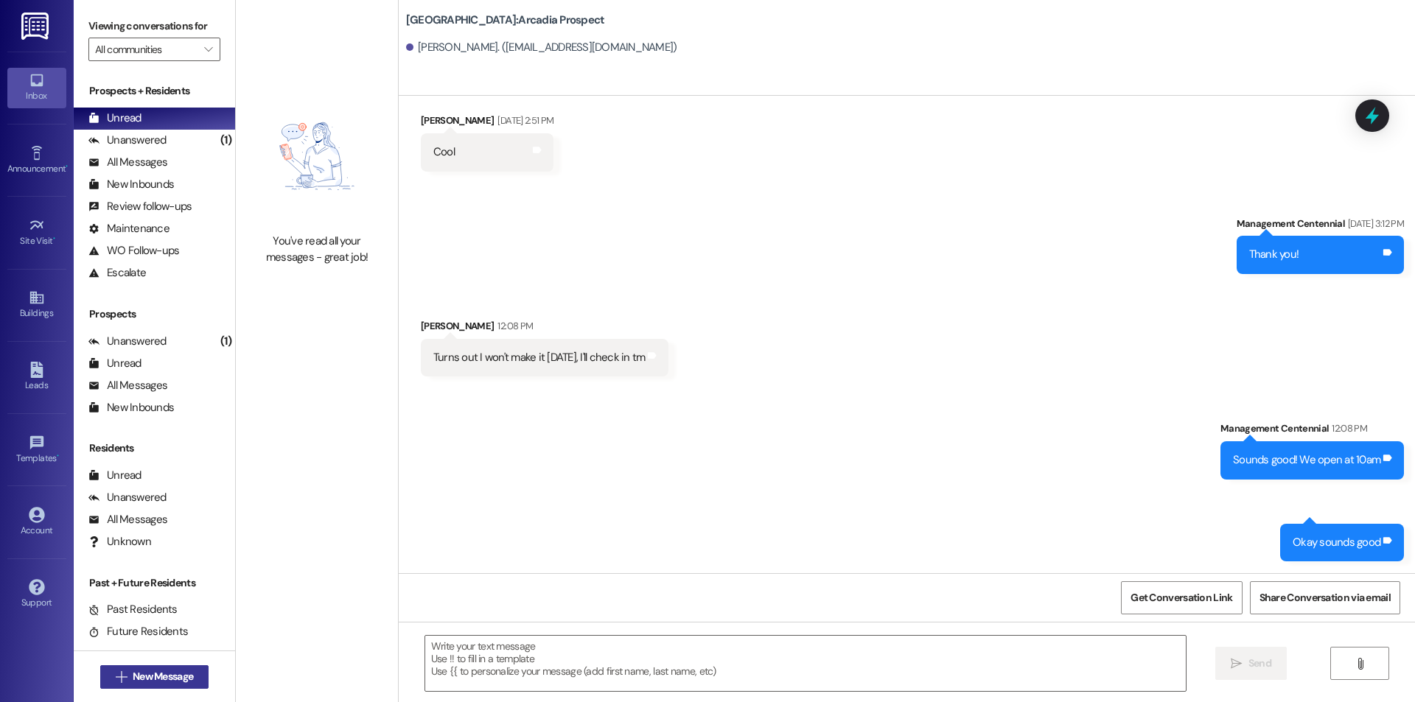
click at [167, 685] on button " New Message" at bounding box center [154, 678] width 109 height 24
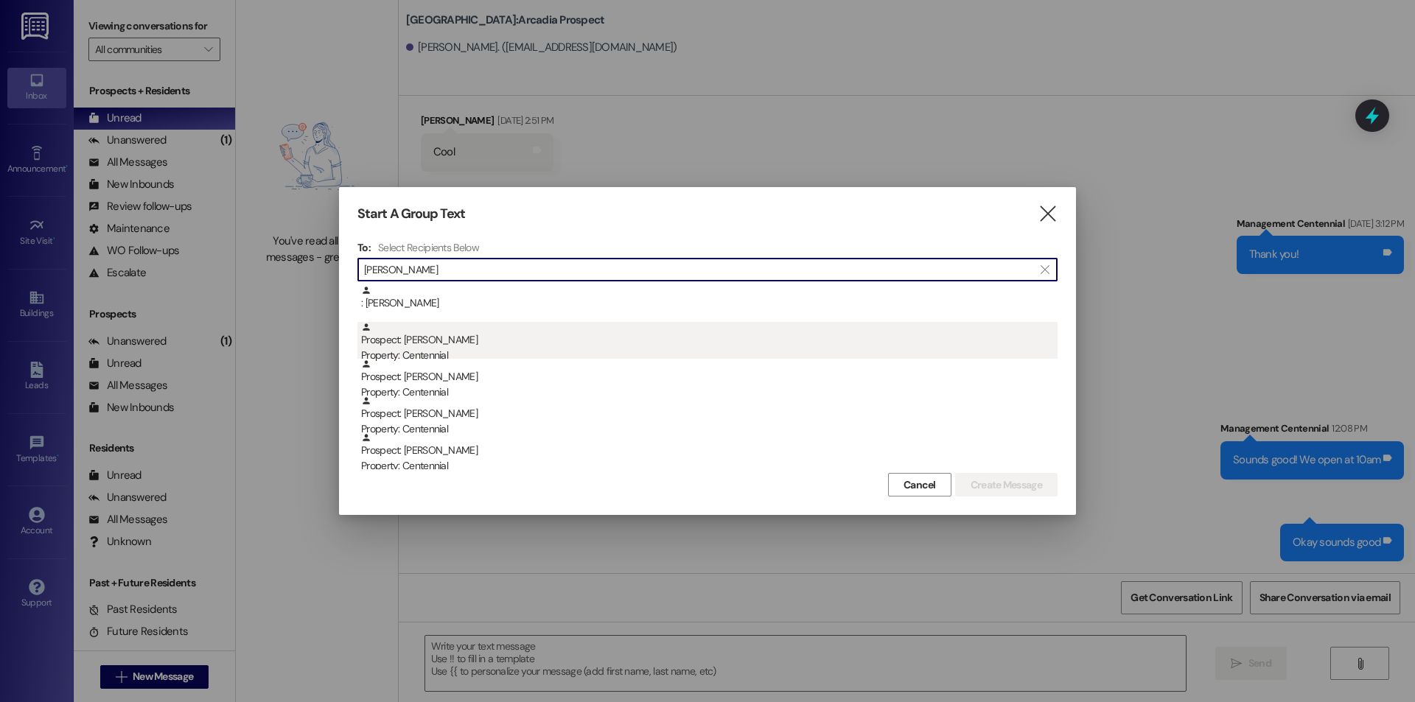
type input "riggs"
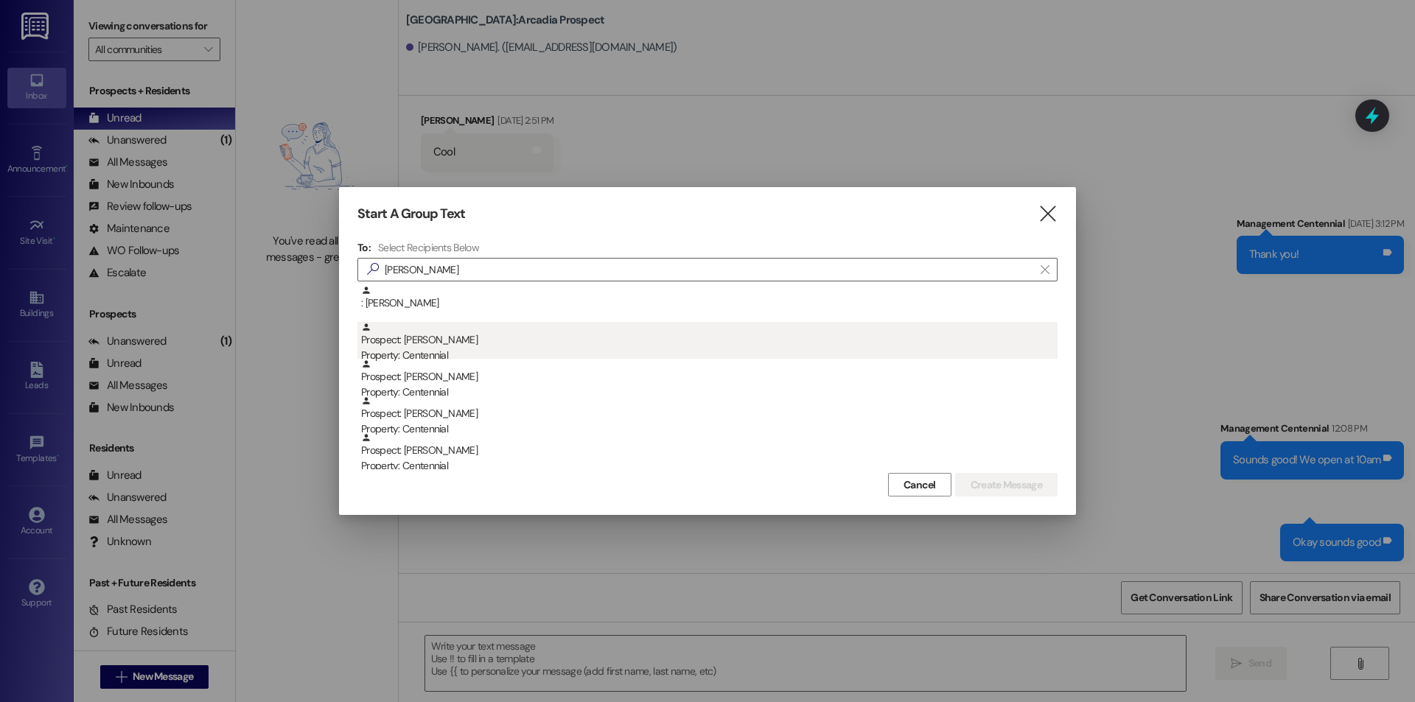
click at [402, 342] on div "Prospect: Sabrina Briggs Property: Centennial" at bounding box center [709, 343] width 697 height 42
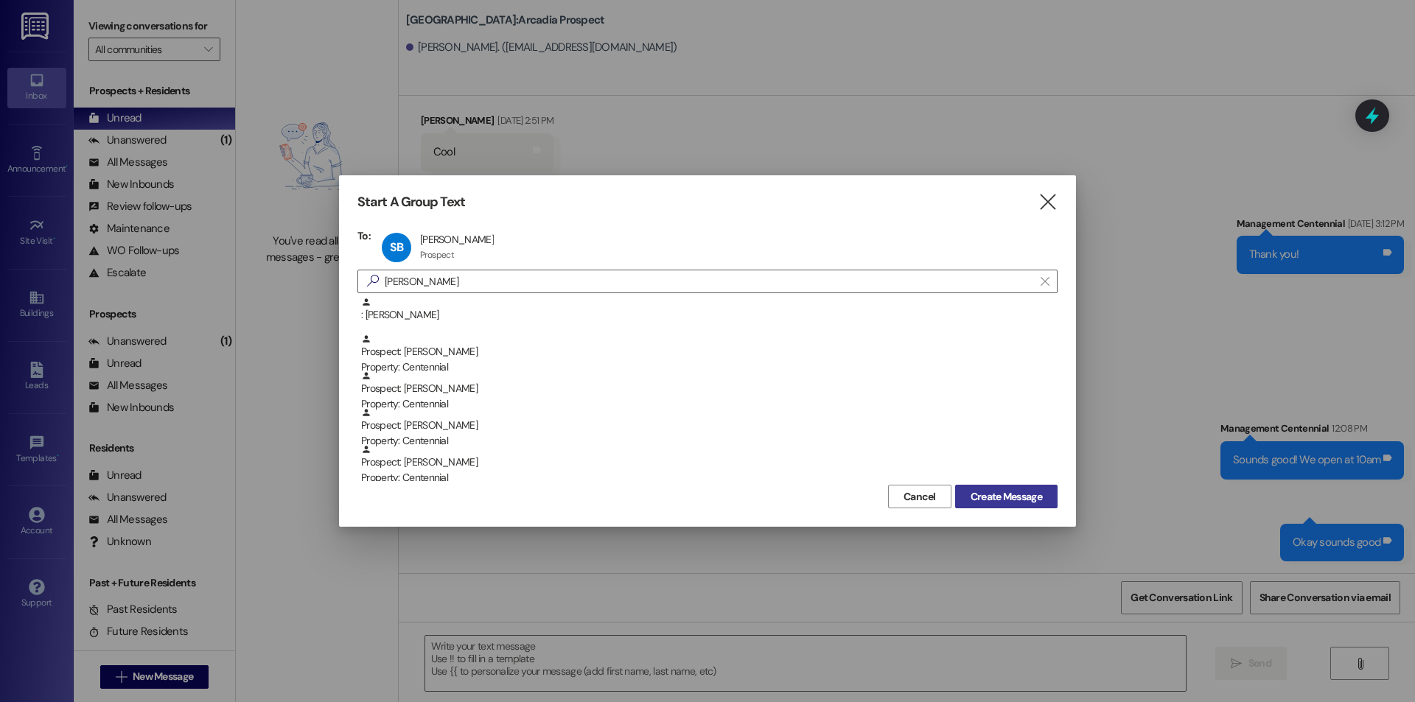
click at [971, 495] on span "Create Message" at bounding box center [1006, 496] width 71 height 15
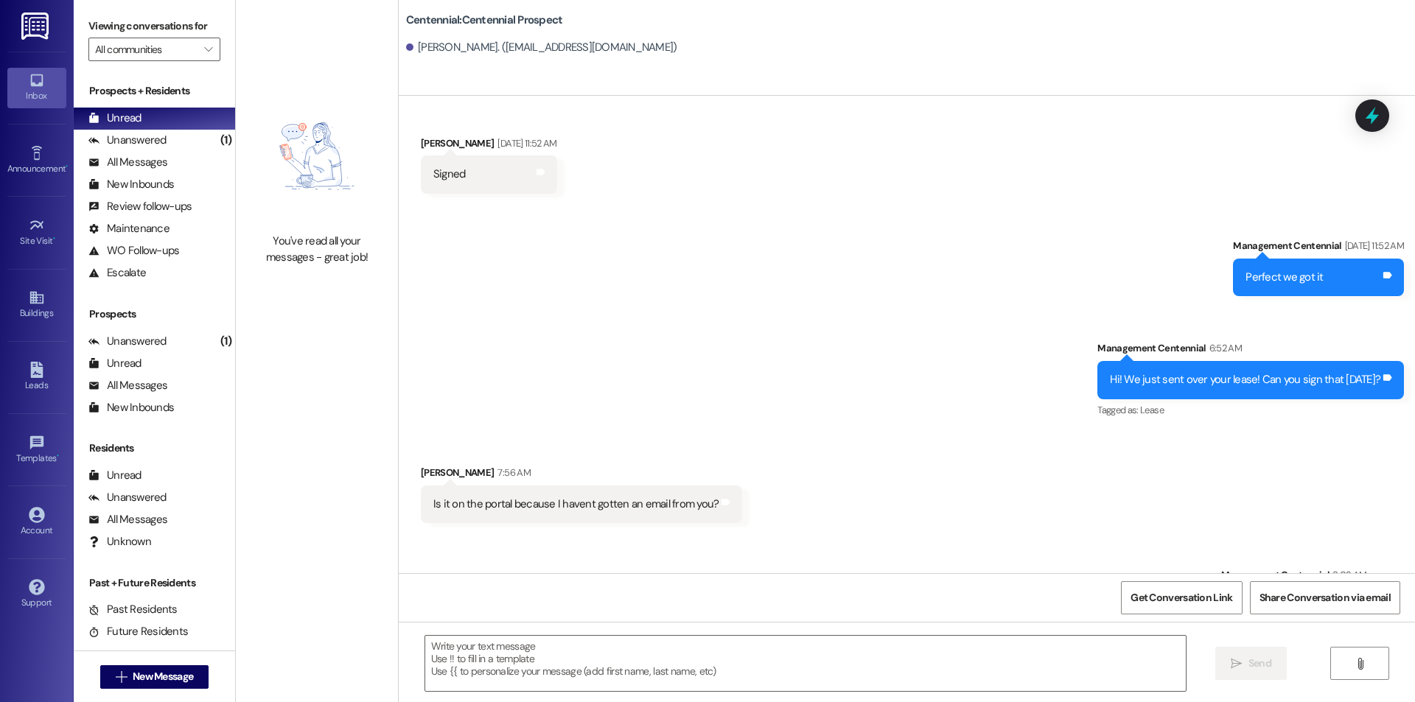
scroll to position [666, 0]
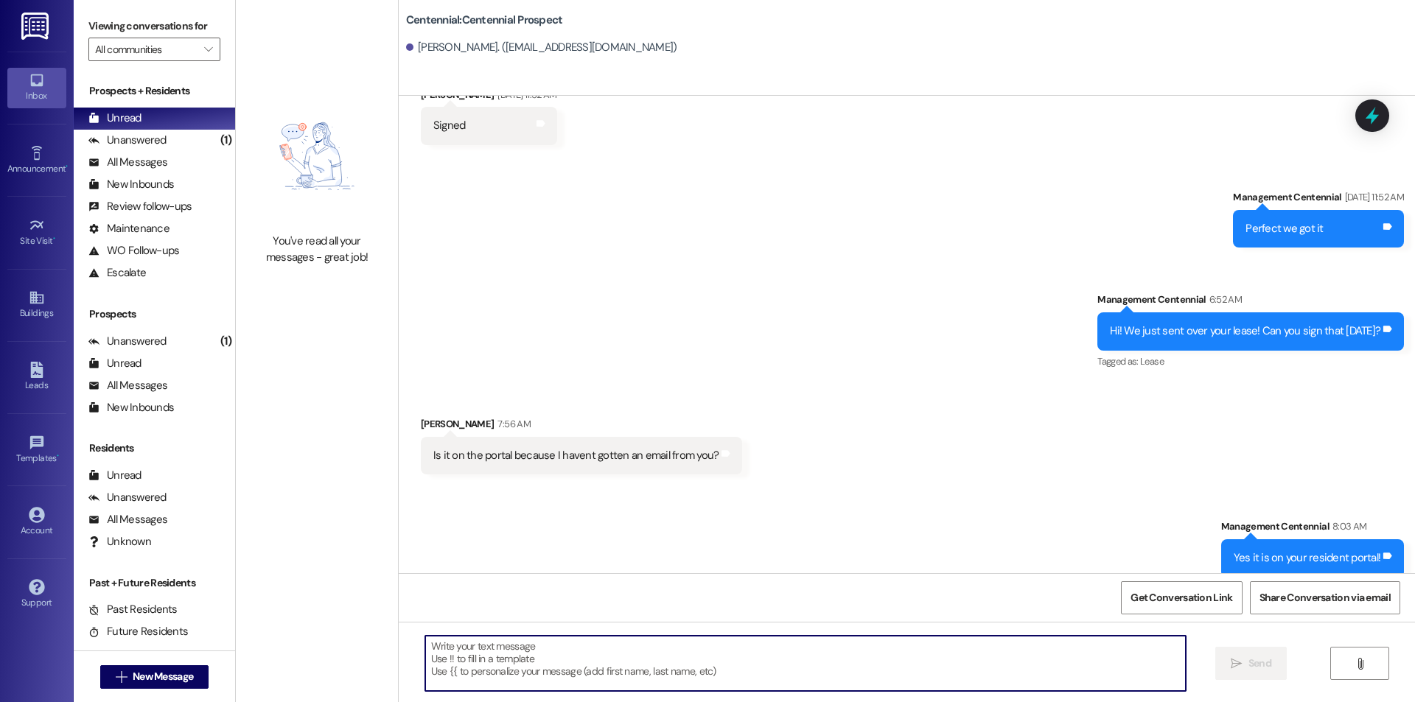
click at [599, 670] on textarea at bounding box center [805, 663] width 761 height 55
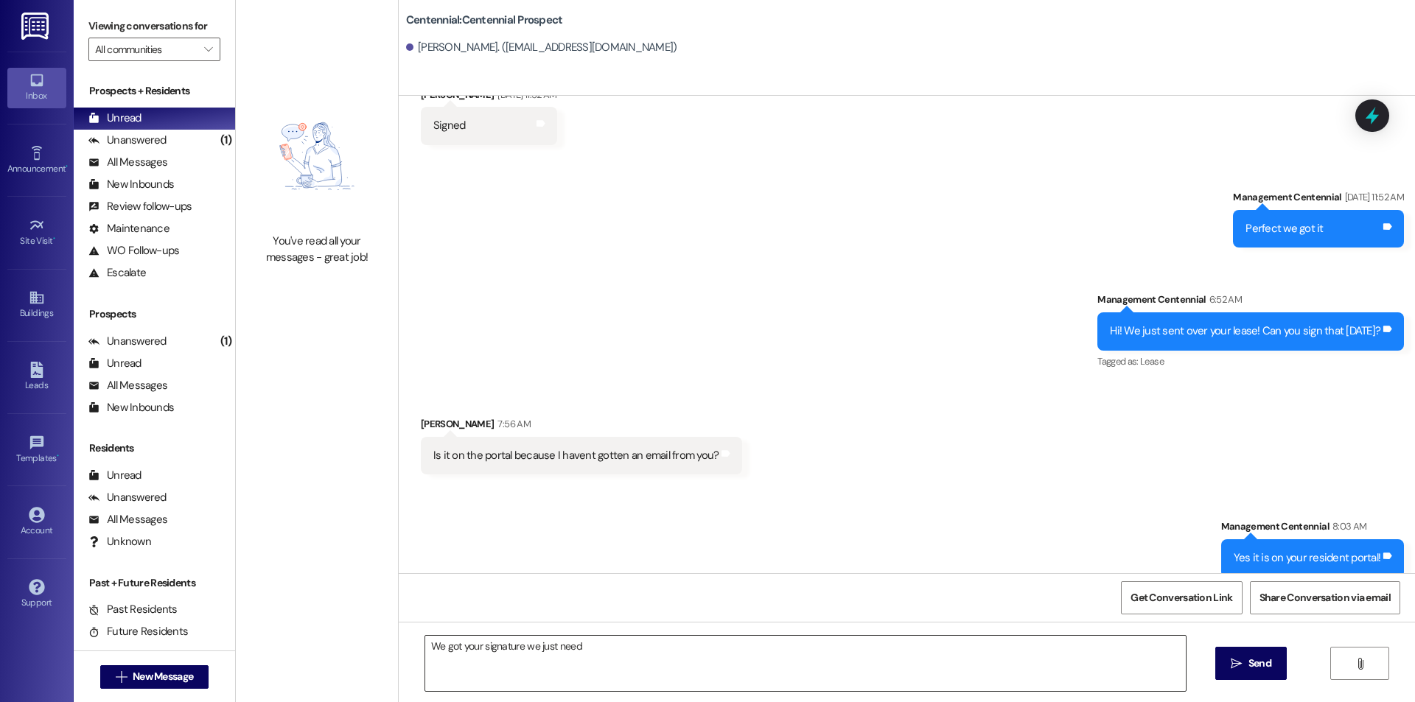
click at [640, 658] on textarea "We got your signature we just need" at bounding box center [805, 663] width 761 height 55
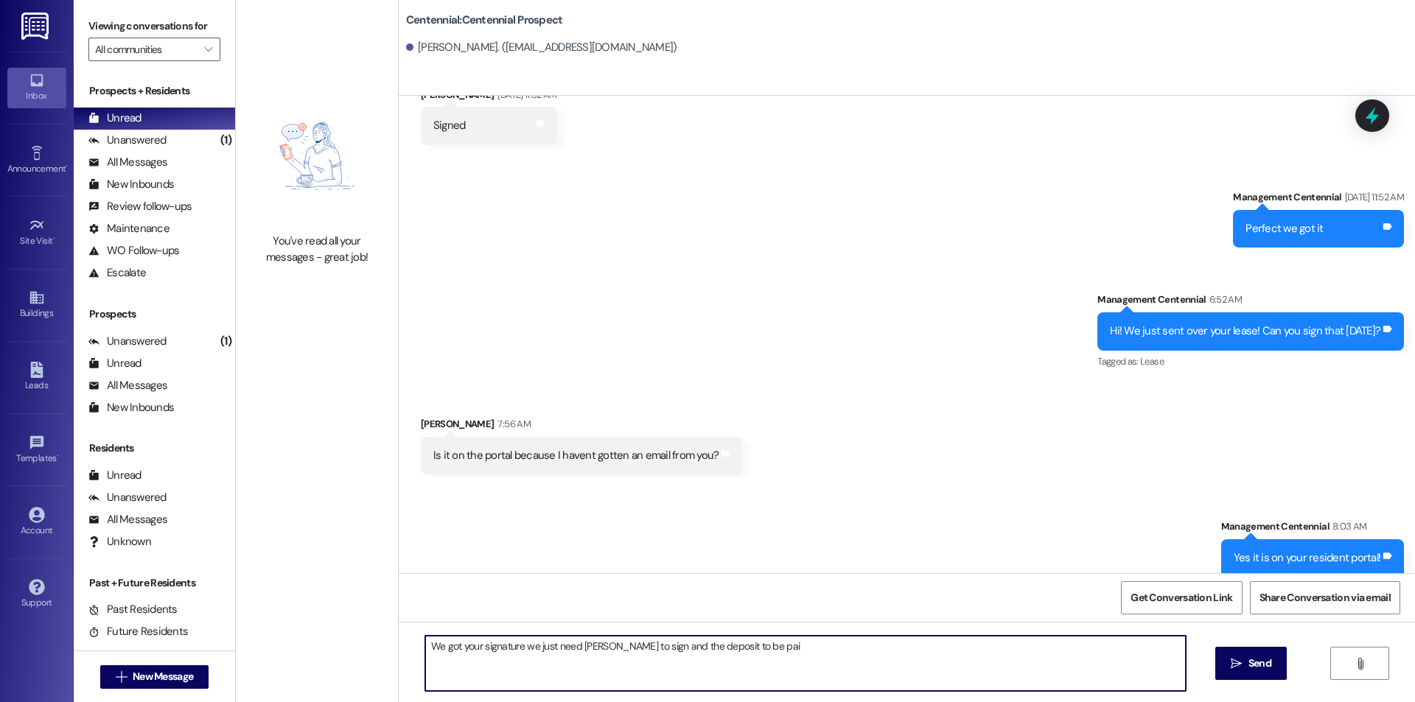
type textarea "We got your signature we just need Bevan to sign and the deposit to be paid"
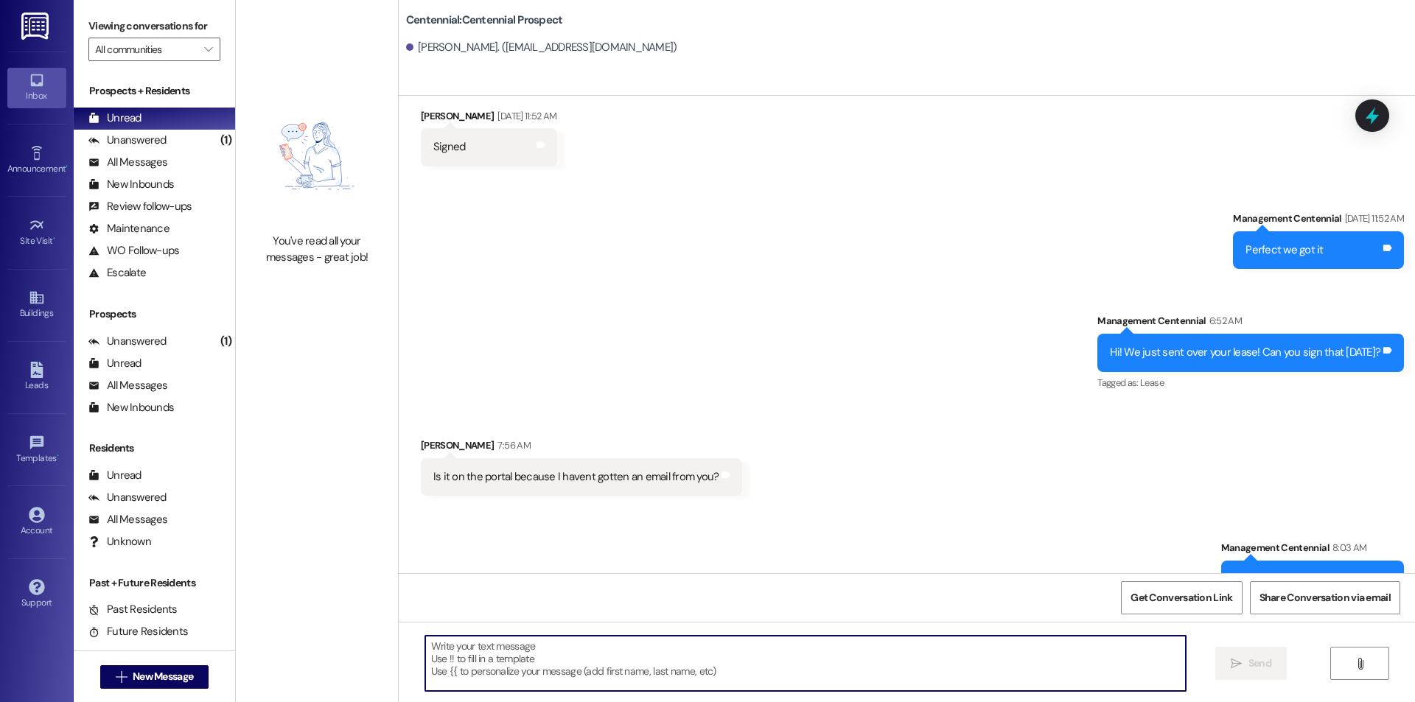
scroll to position [769, 0]
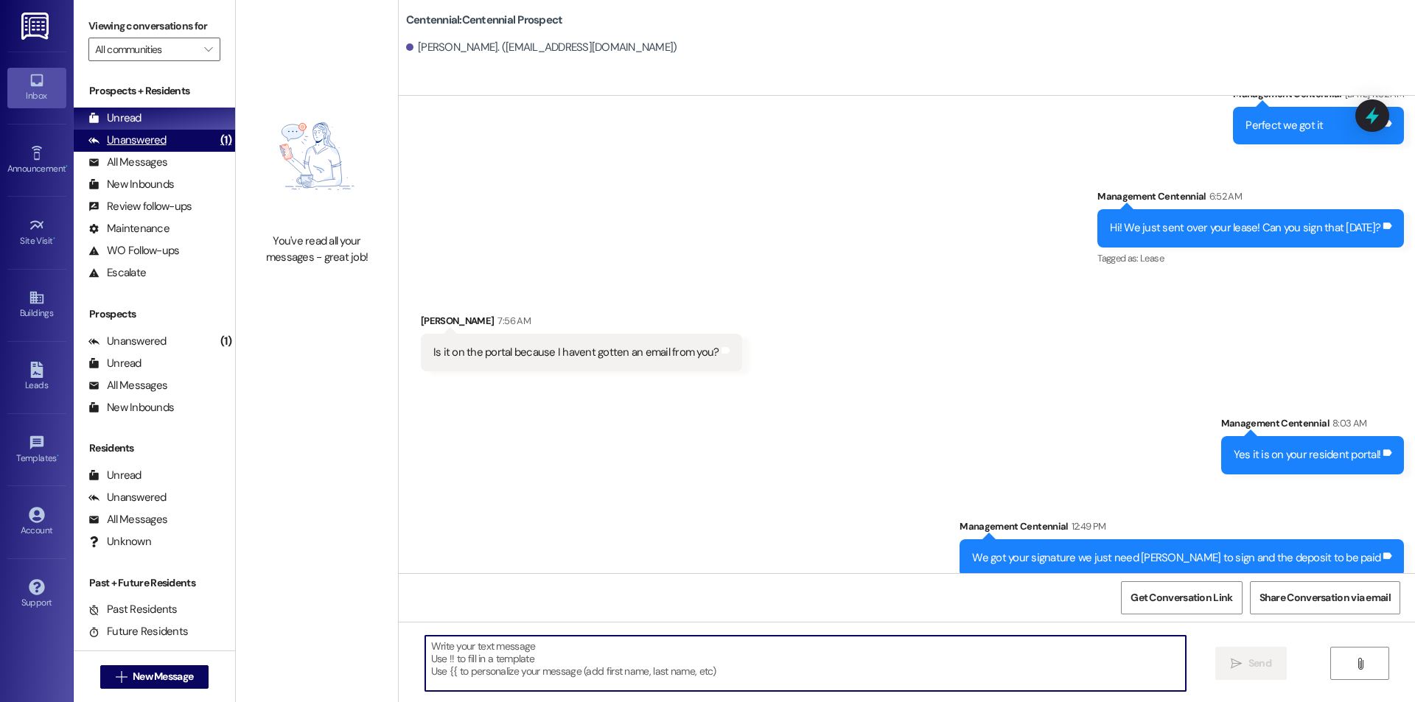
click at [135, 130] on div "Unanswered (1)" at bounding box center [154, 141] width 161 height 22
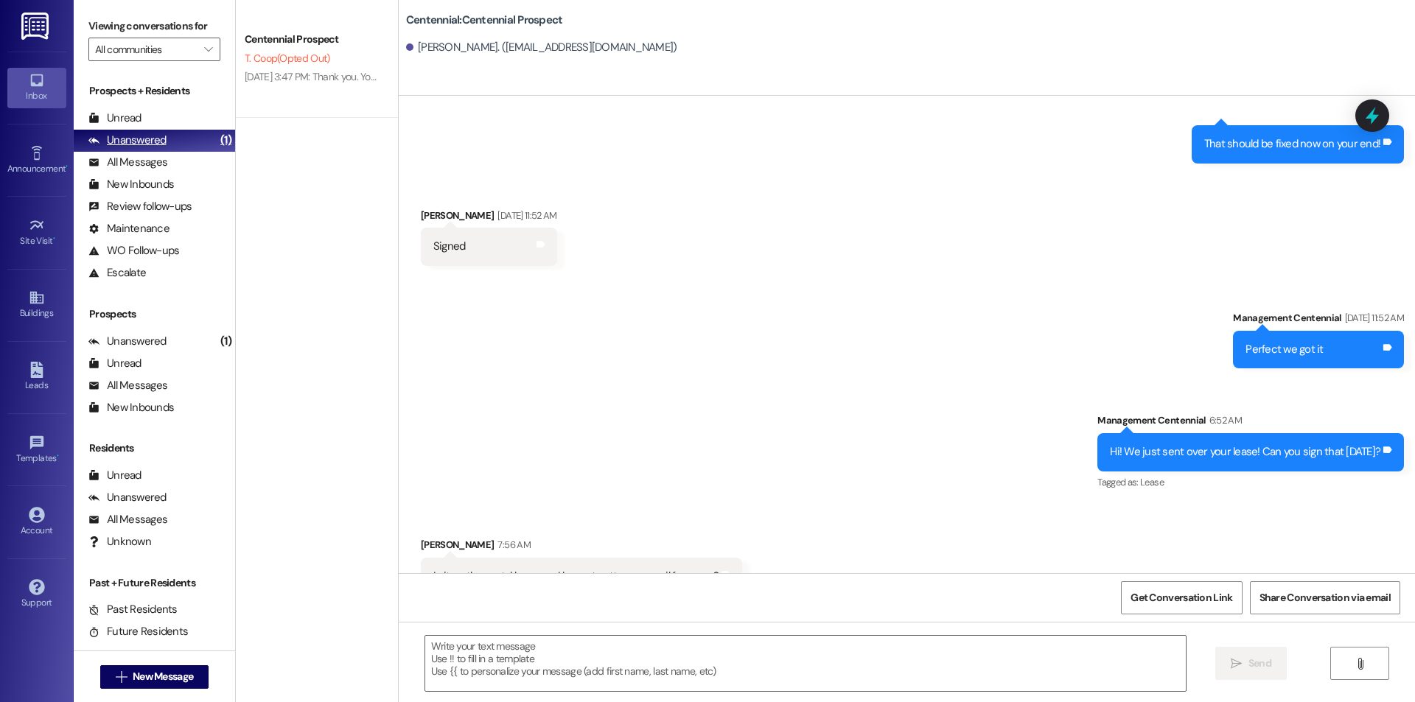
scroll to position [562, 0]
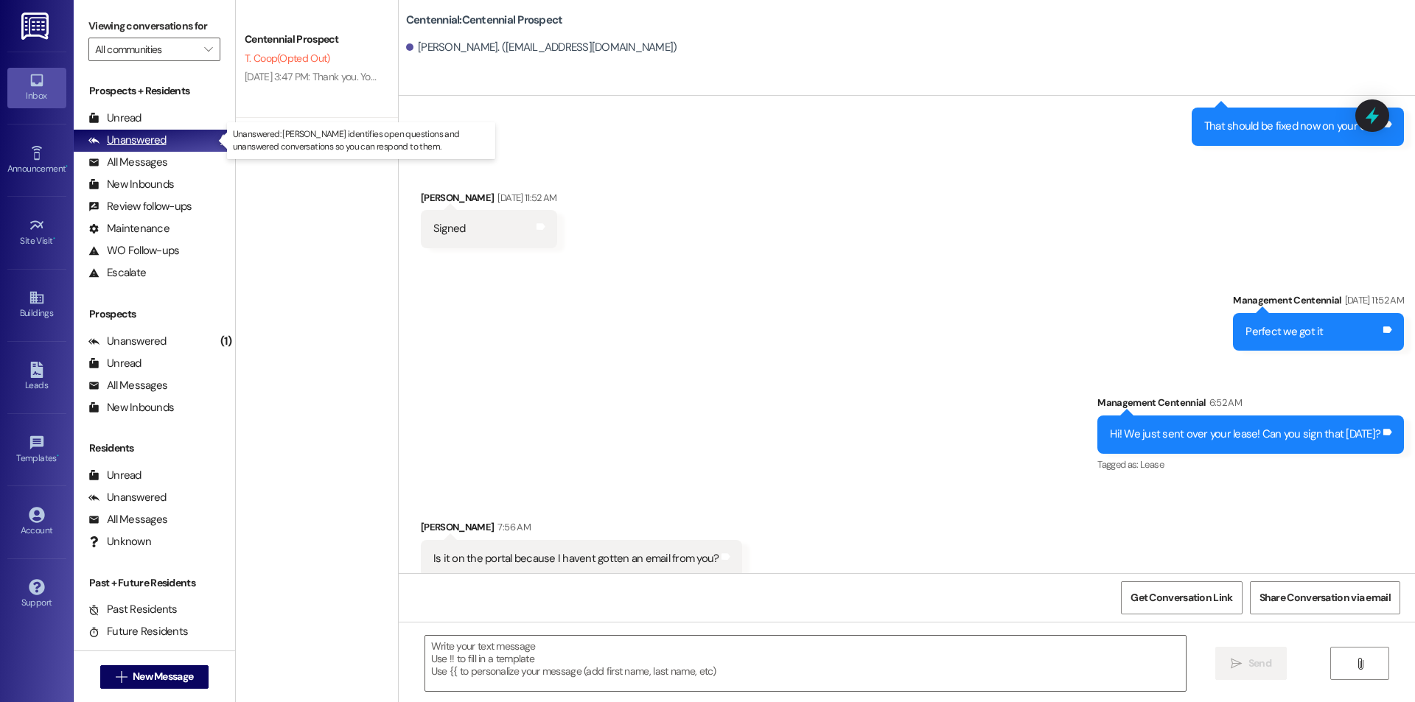
click at [164, 133] on div "Unanswered" at bounding box center [127, 140] width 78 height 15
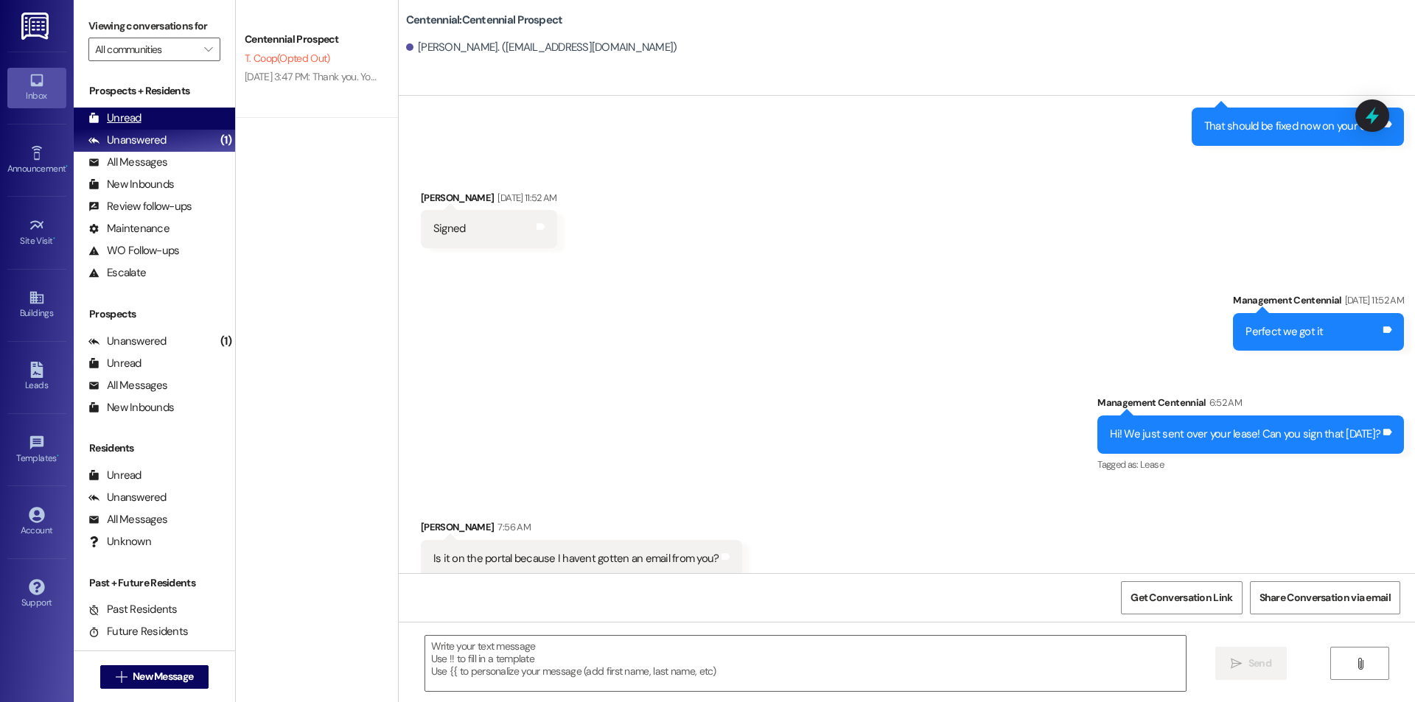
click at [153, 119] on div "Unread (0)" at bounding box center [154, 119] width 161 height 22
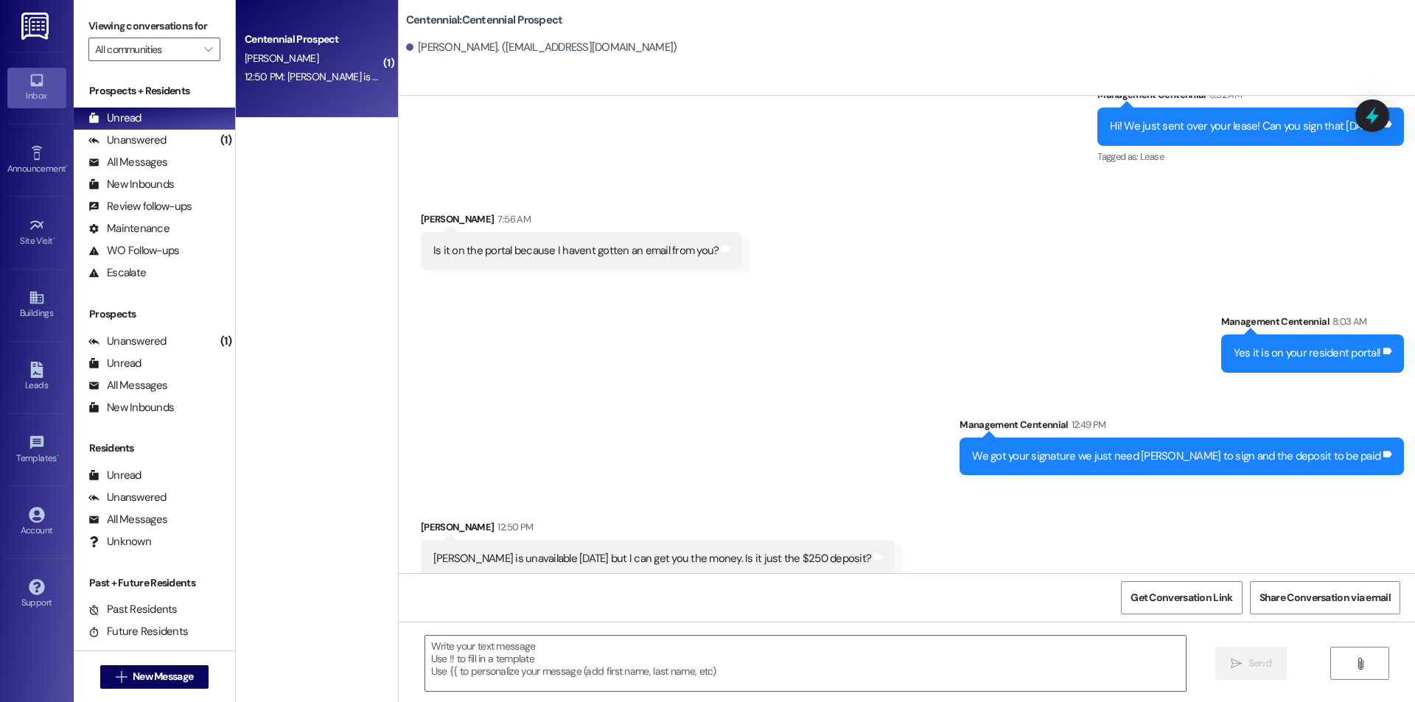
scroll to position [871, 0]
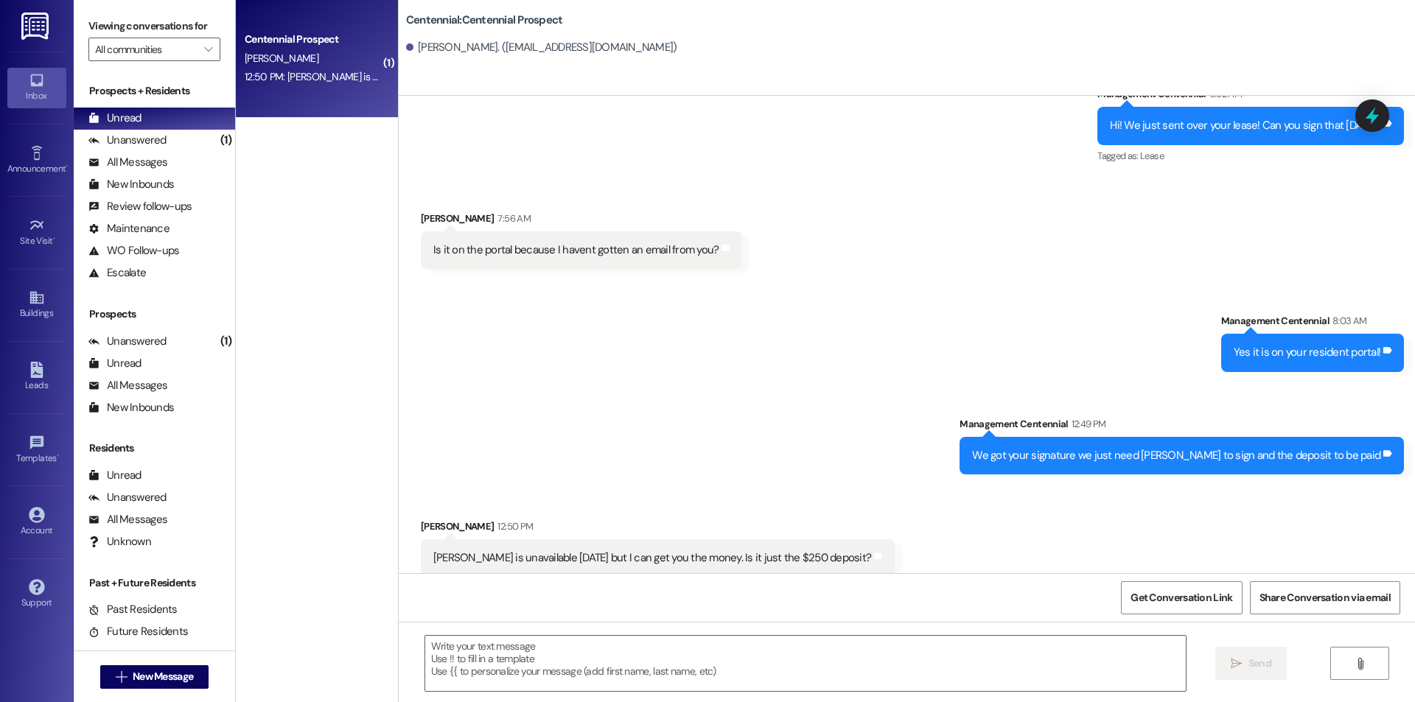
drag, startPoint x: 316, startPoint y: 450, endPoint x: 297, endPoint y: 439, distance: 22.5
click at [297, 439] on div "( 1 ) Centennial Prospect S. Briggs 12:50 PM: Bevan is unavailable today but I …" at bounding box center [317, 299] width 162 height 598
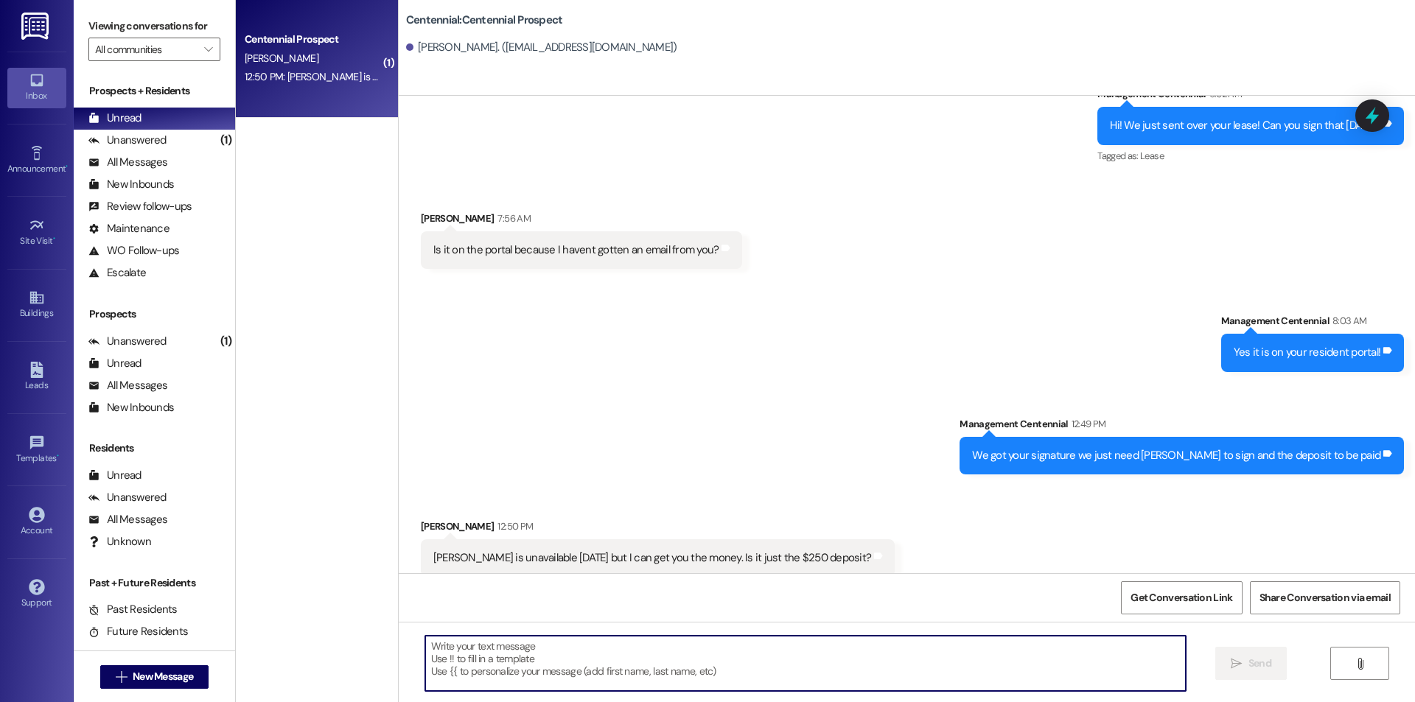
click at [565, 680] on textarea at bounding box center [805, 663] width 761 height 55
type textarea "T"
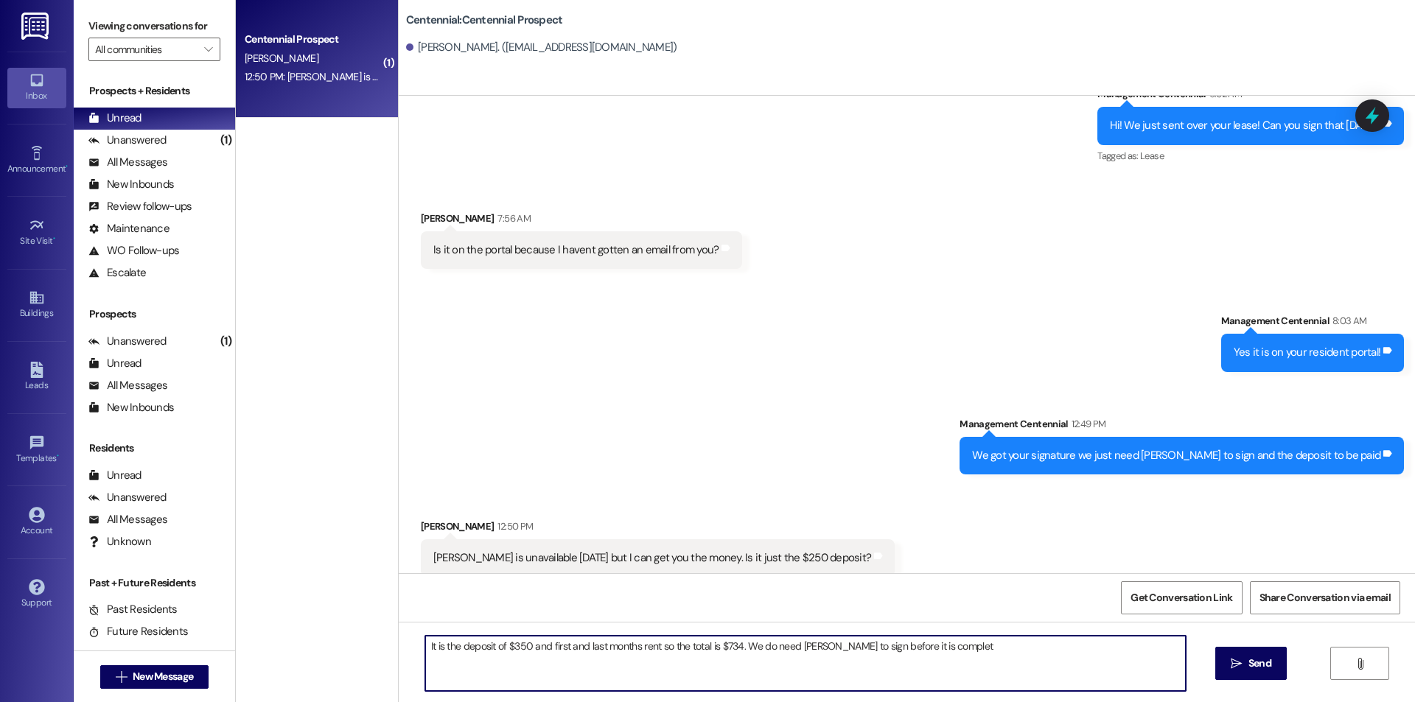
type textarea "It is the deposit of $350 and first and last months rent so the total is $734. …"
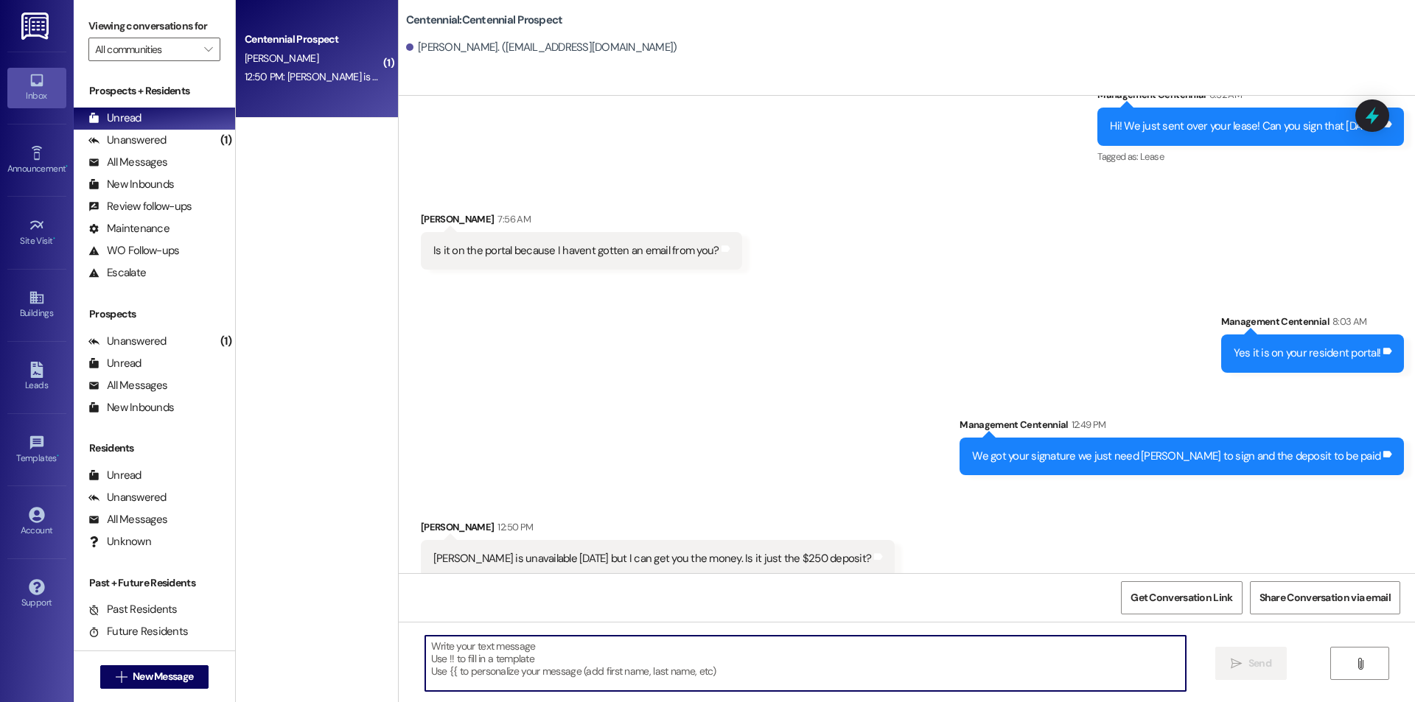
scroll to position [974, 0]
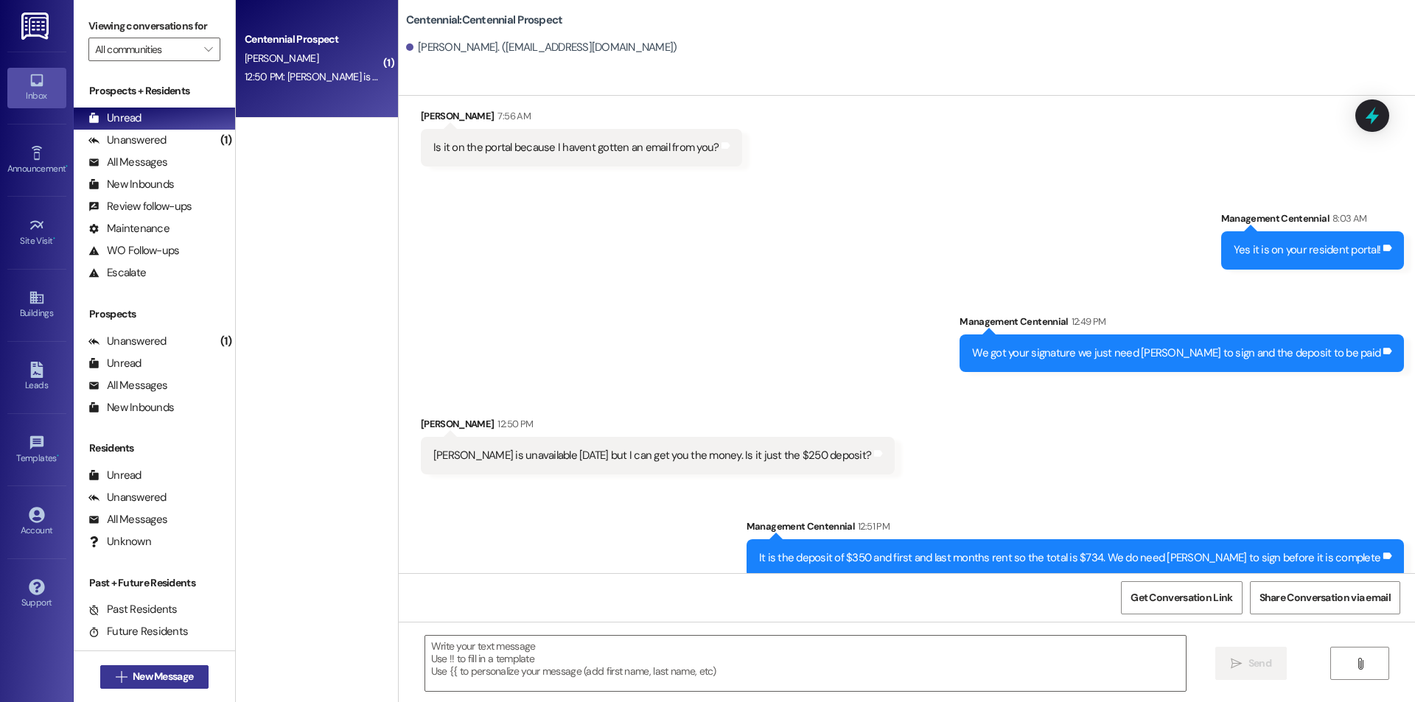
click at [190, 671] on span "New Message" at bounding box center [163, 676] width 66 height 15
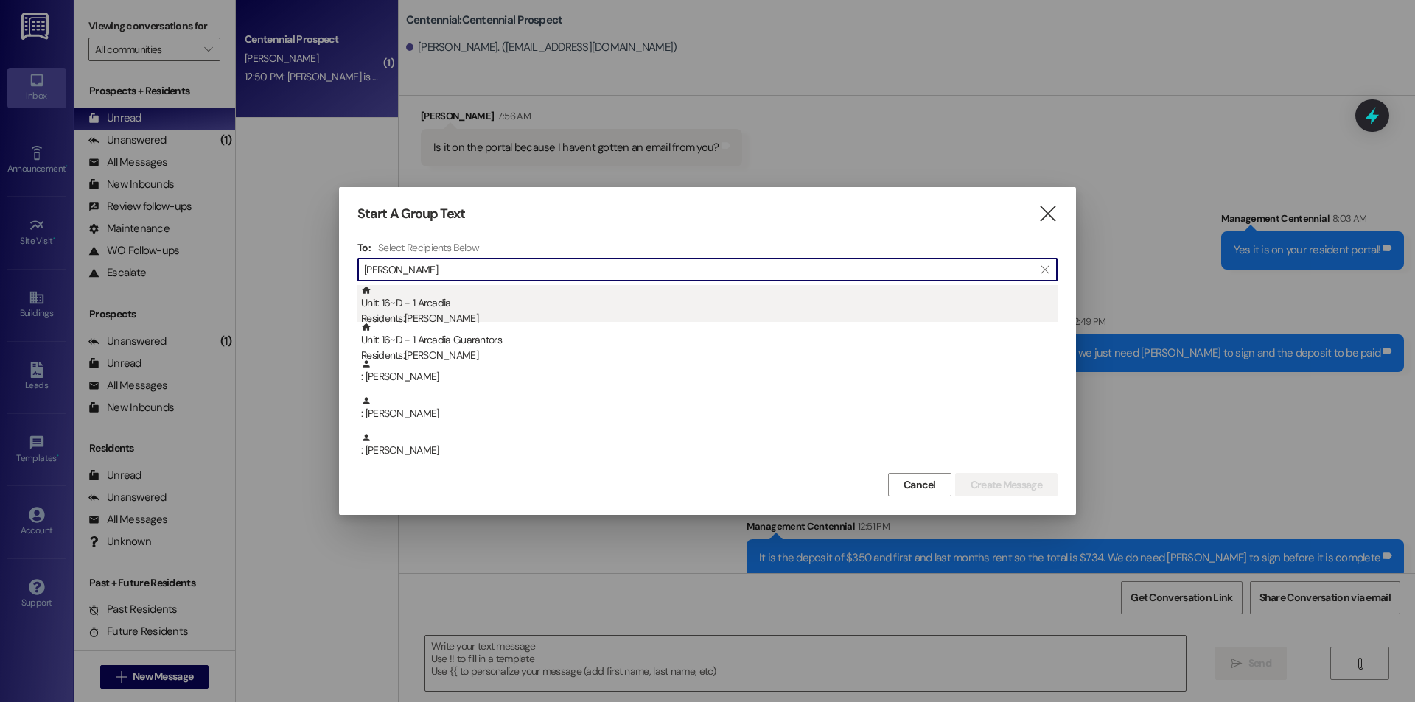
type input "berg"
click at [576, 311] on div "Residents: Jayden Bergquist" at bounding box center [709, 318] width 697 height 15
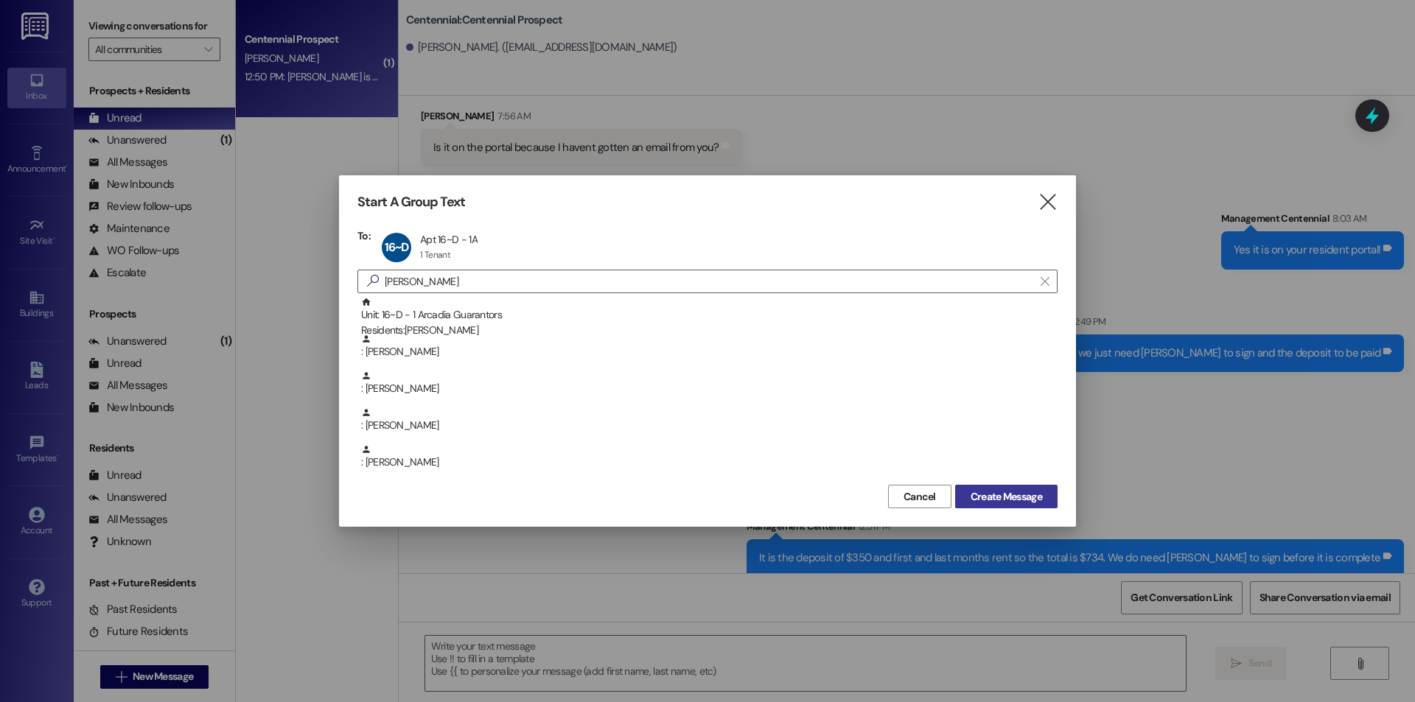
click at [990, 492] on span "Create Message" at bounding box center [1006, 496] width 71 height 15
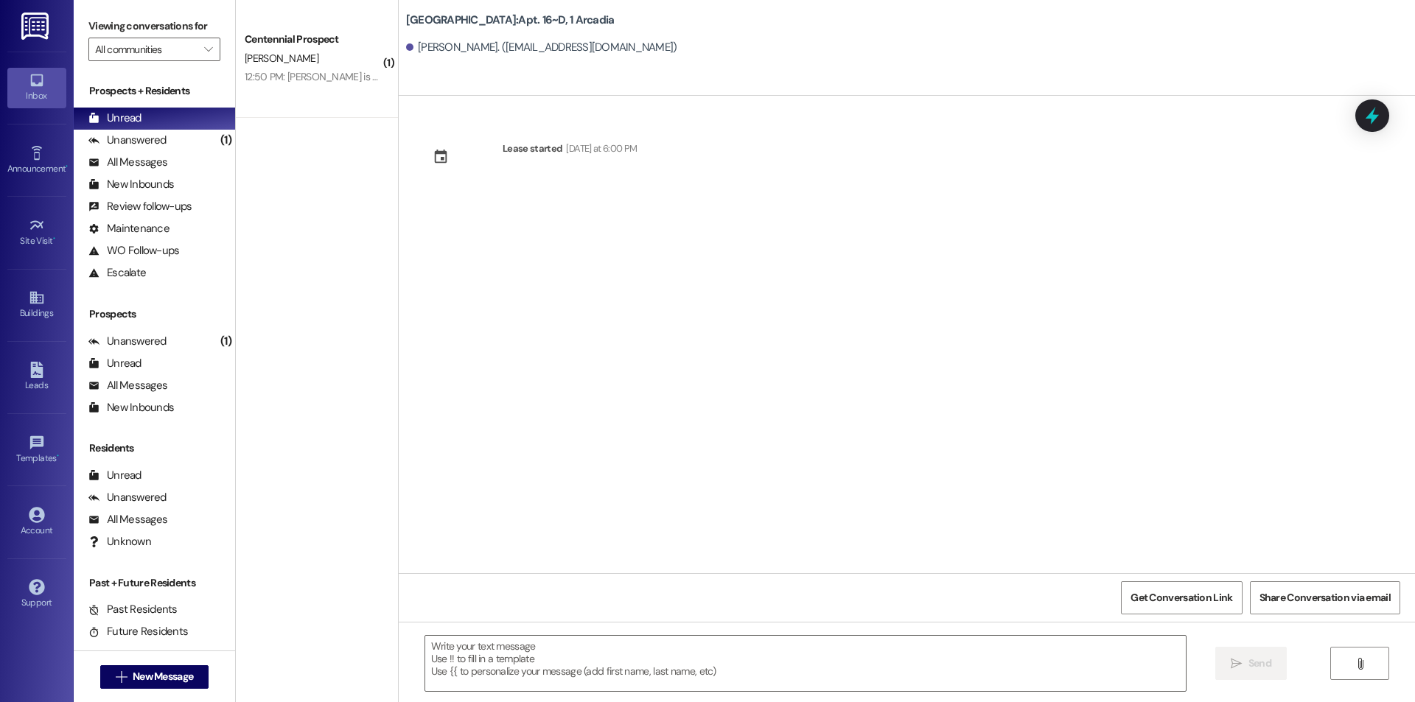
scroll to position [0, 0]
click at [805, 653] on textarea at bounding box center [805, 663] width 761 height 55
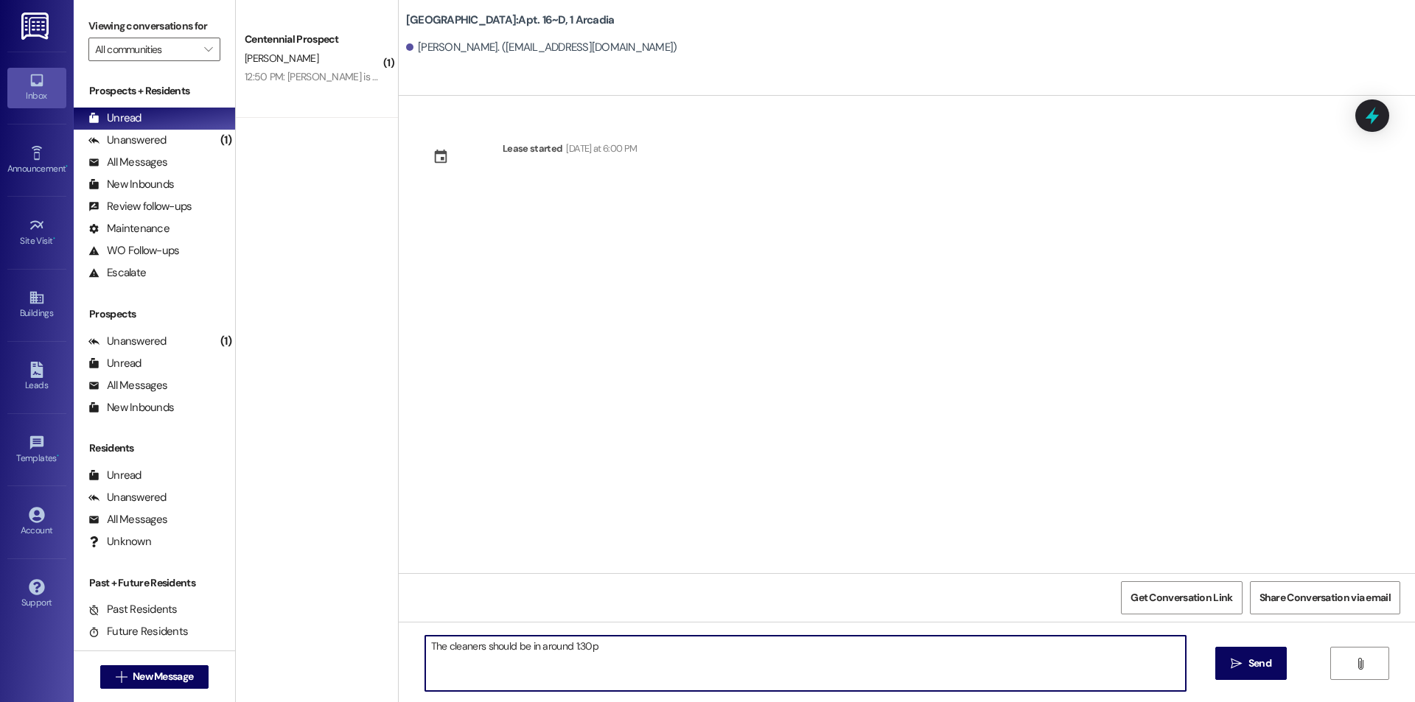
type textarea "The cleaners should be in around 1:30pm"
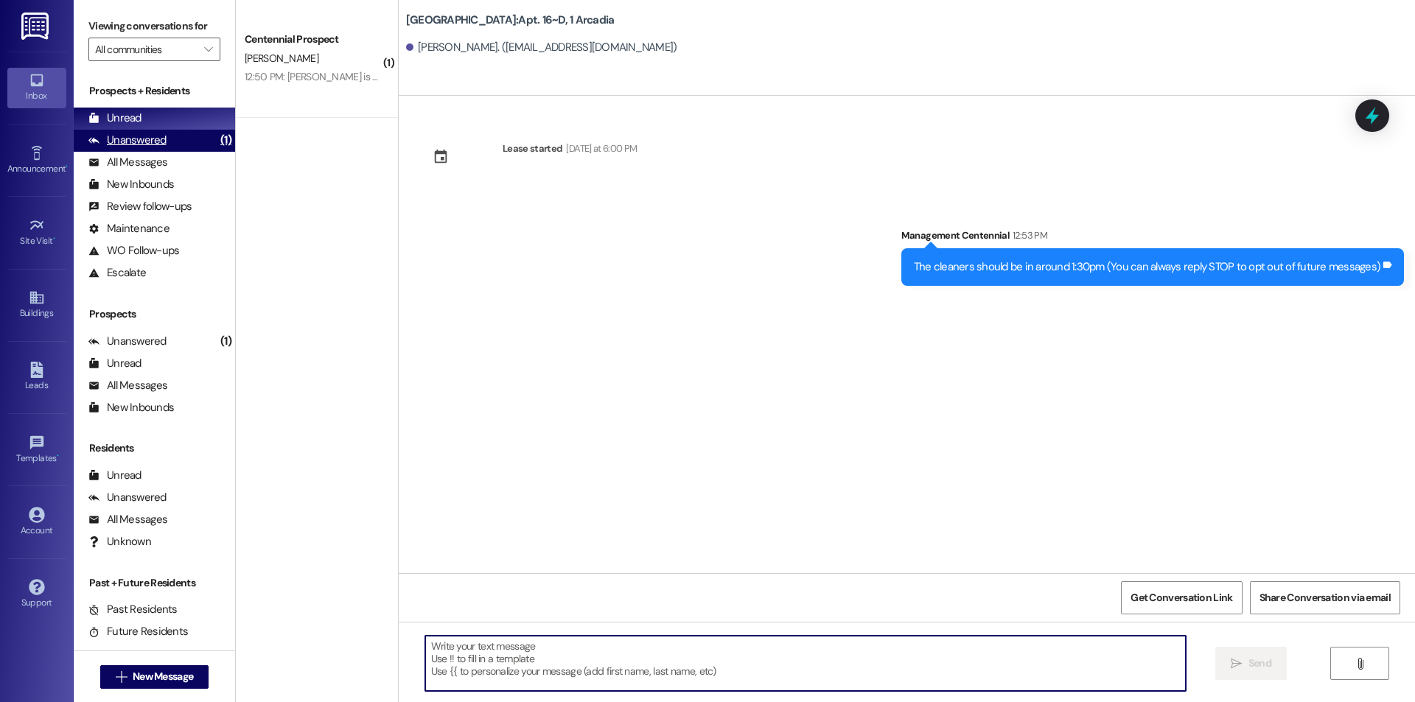
click at [179, 138] on div "Unanswered (1)" at bounding box center [154, 141] width 161 height 22
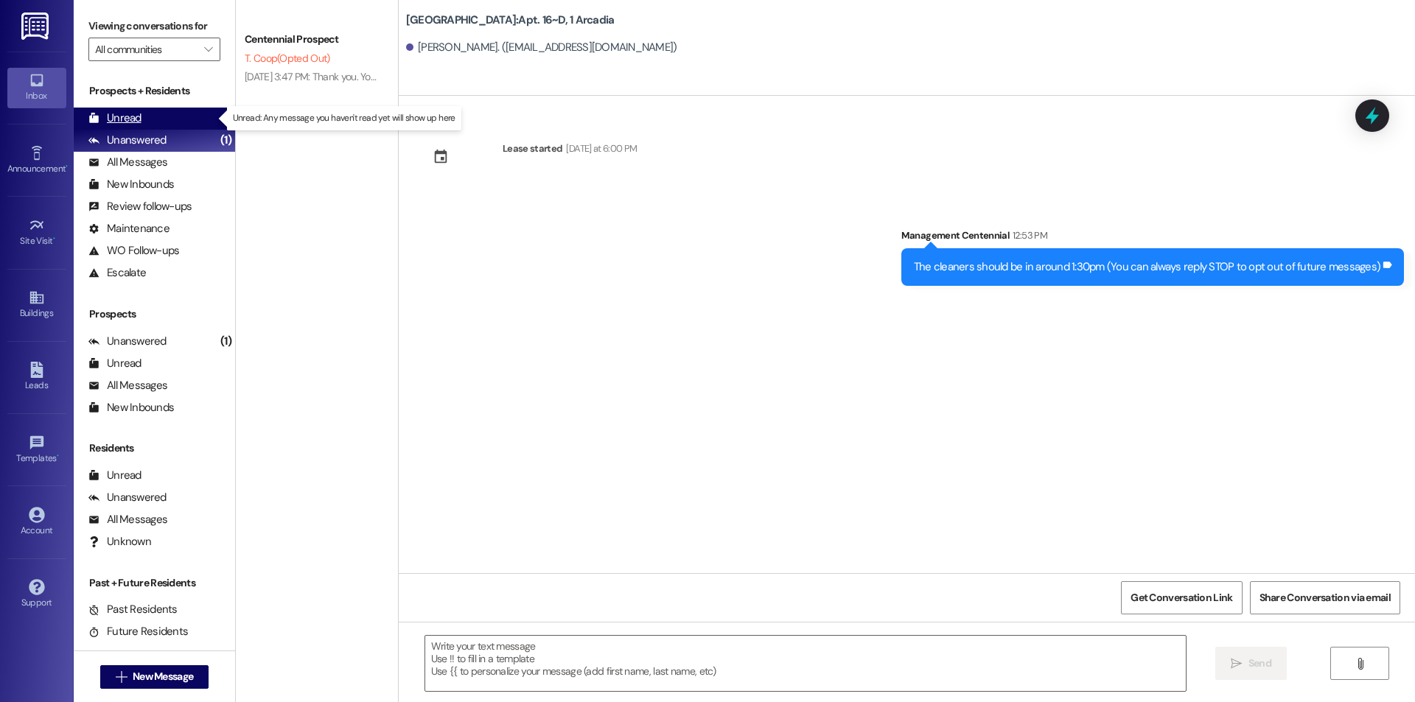
click at [174, 120] on div "Unread (0)" at bounding box center [154, 119] width 161 height 22
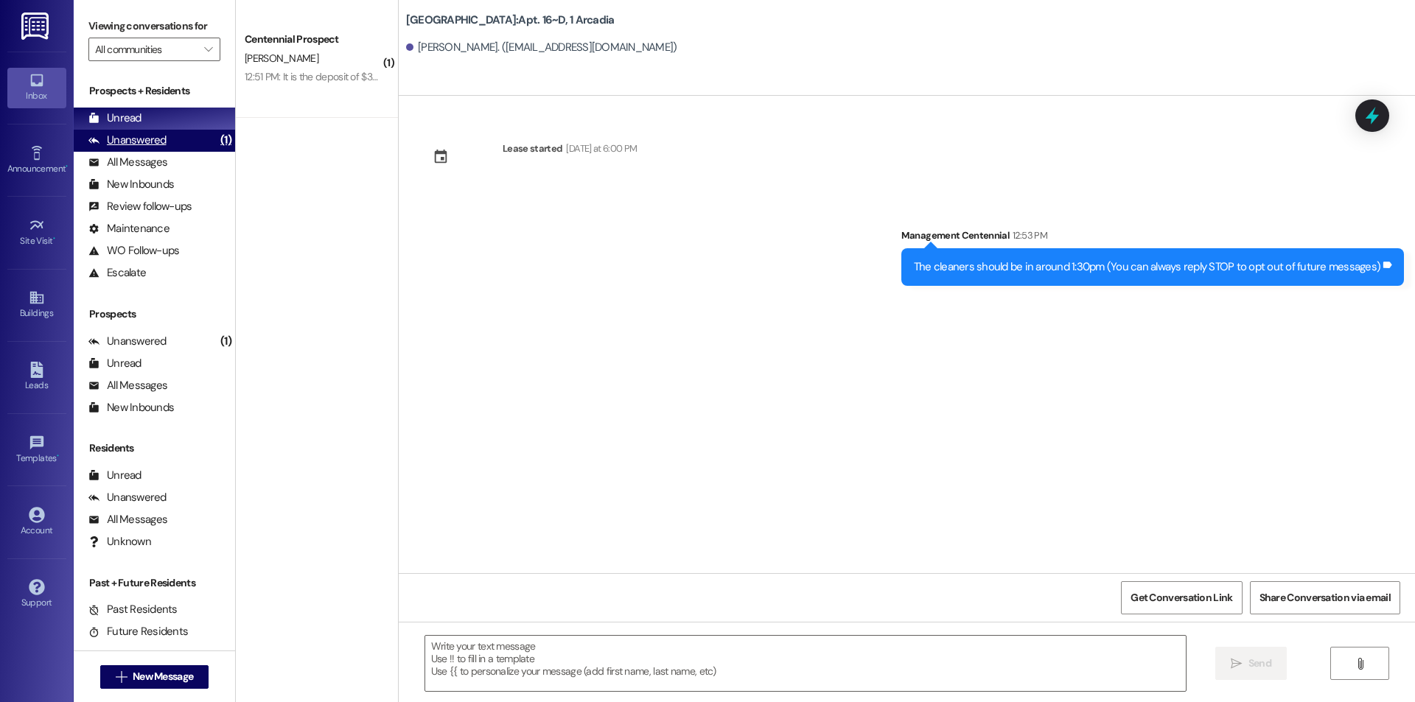
click at [192, 135] on div "Unanswered (1)" at bounding box center [154, 141] width 161 height 22
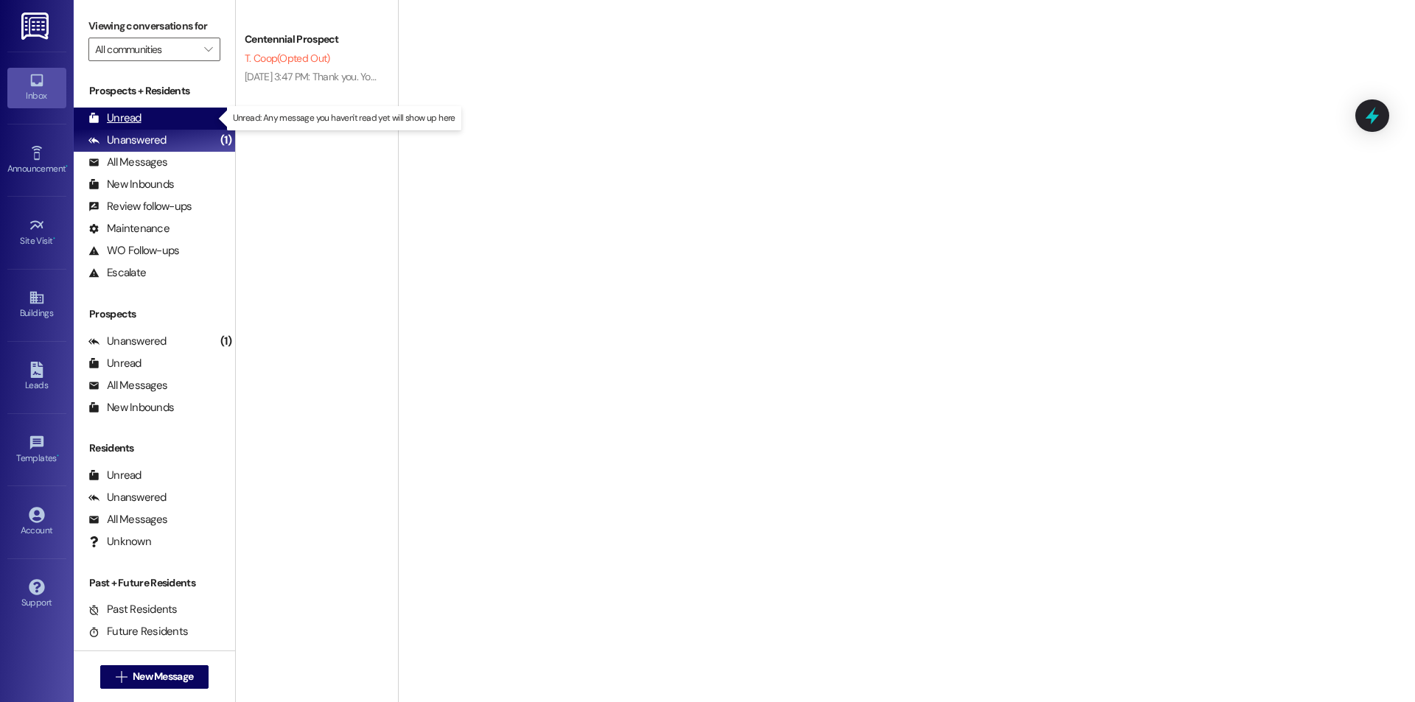
click at [195, 116] on div "Unread (0)" at bounding box center [154, 119] width 161 height 22
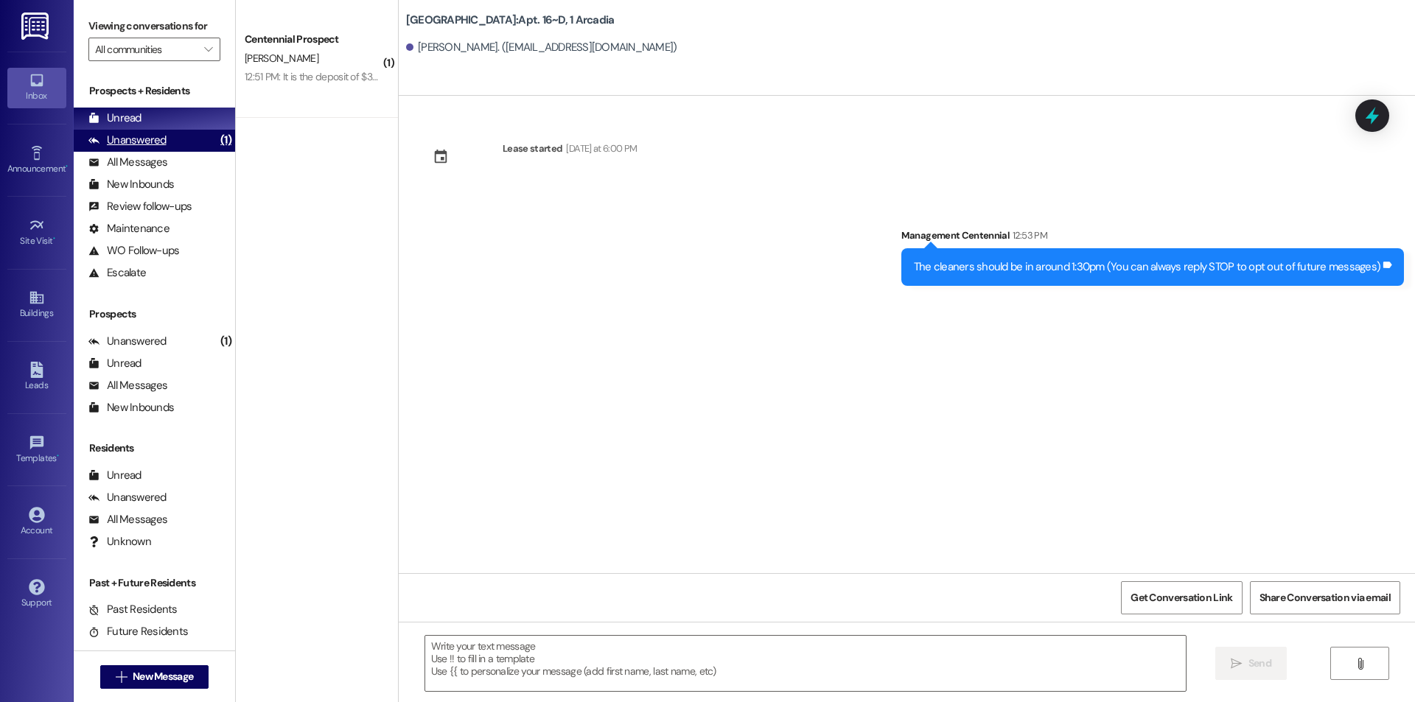
click at [167, 137] on div "Unanswered (1)" at bounding box center [154, 141] width 161 height 22
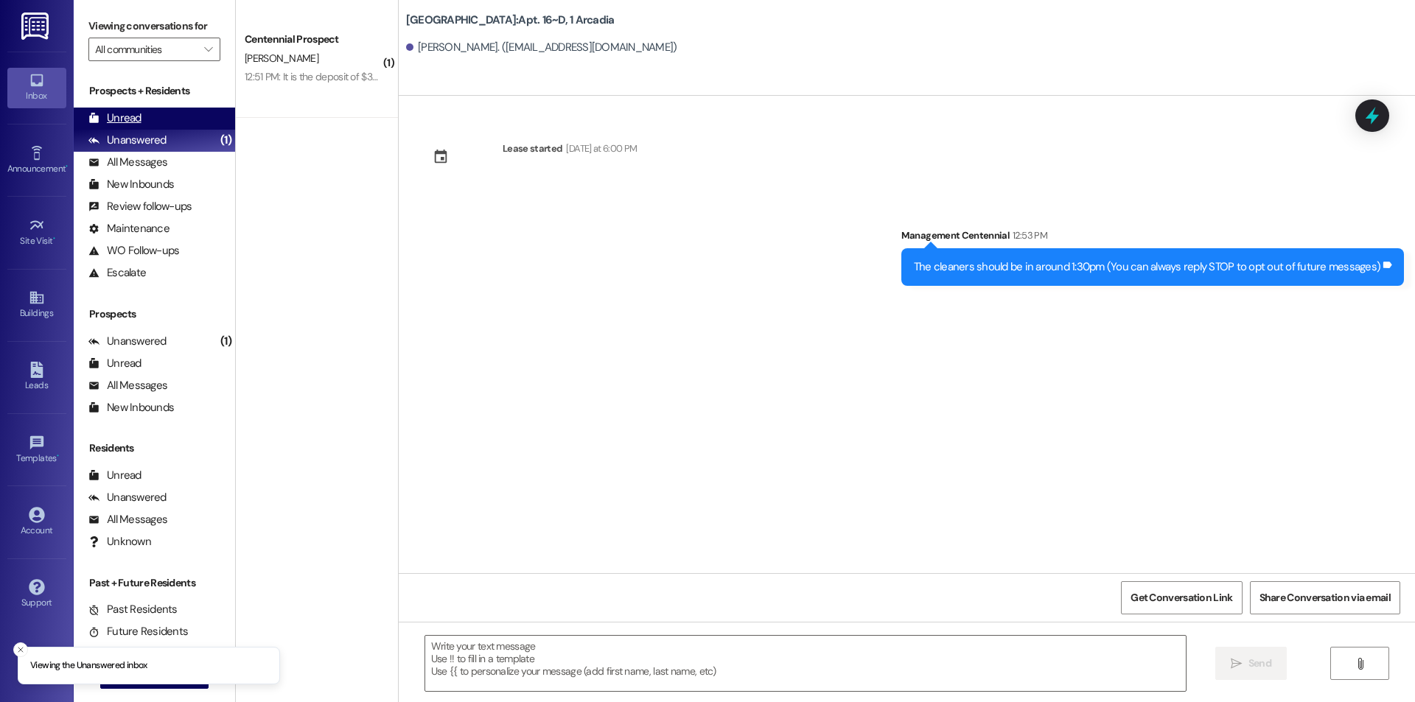
click at [159, 111] on div "Unread (0)" at bounding box center [154, 119] width 161 height 22
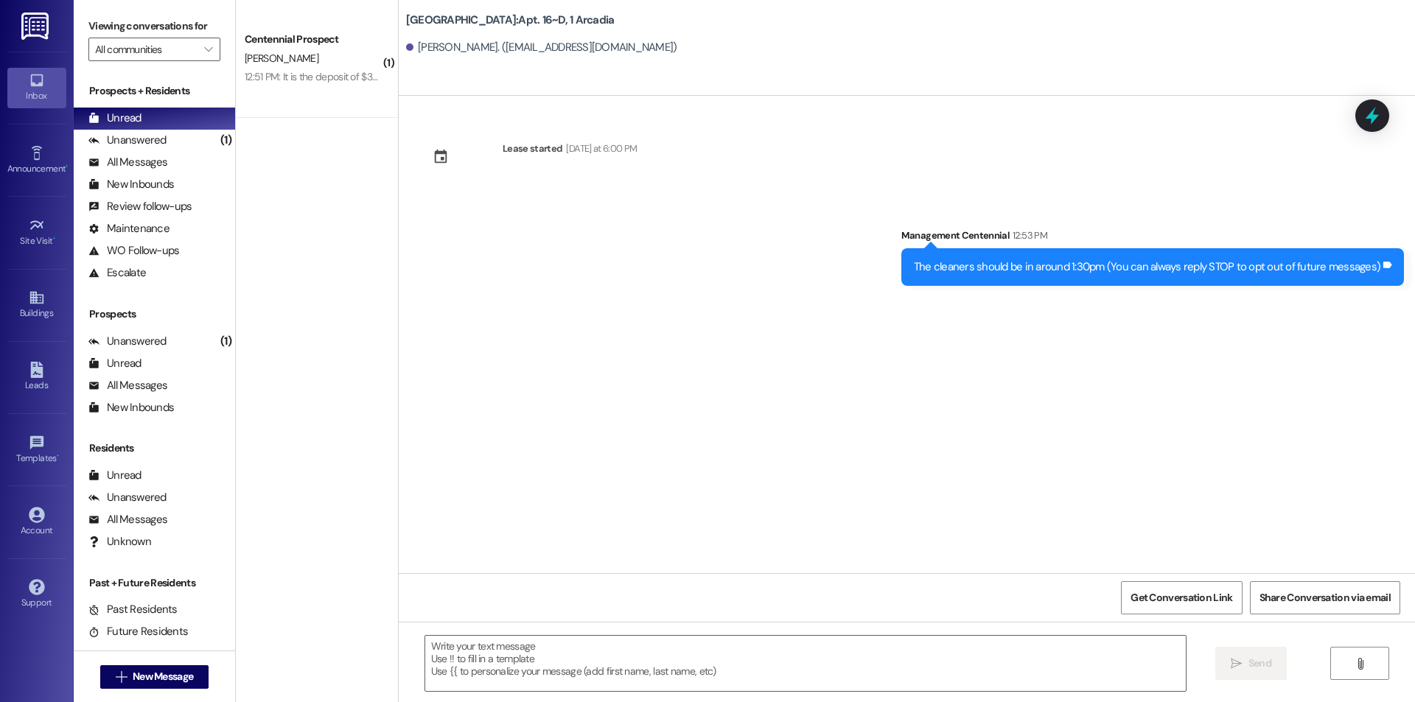
click at [128, 659] on div " New Message" at bounding box center [154, 677] width 109 height 37
click at [133, 675] on span "New Message" at bounding box center [163, 676] width 60 height 15
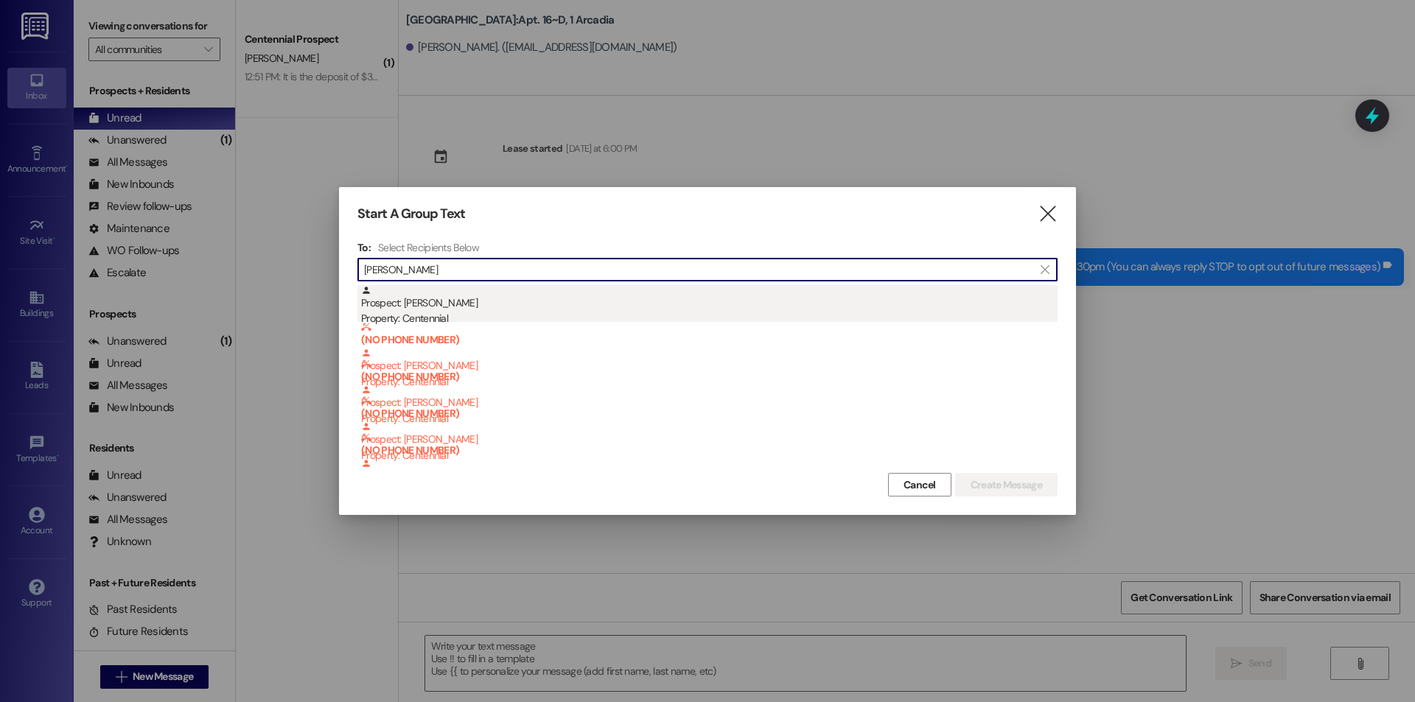
type input "[PERSON_NAME]"
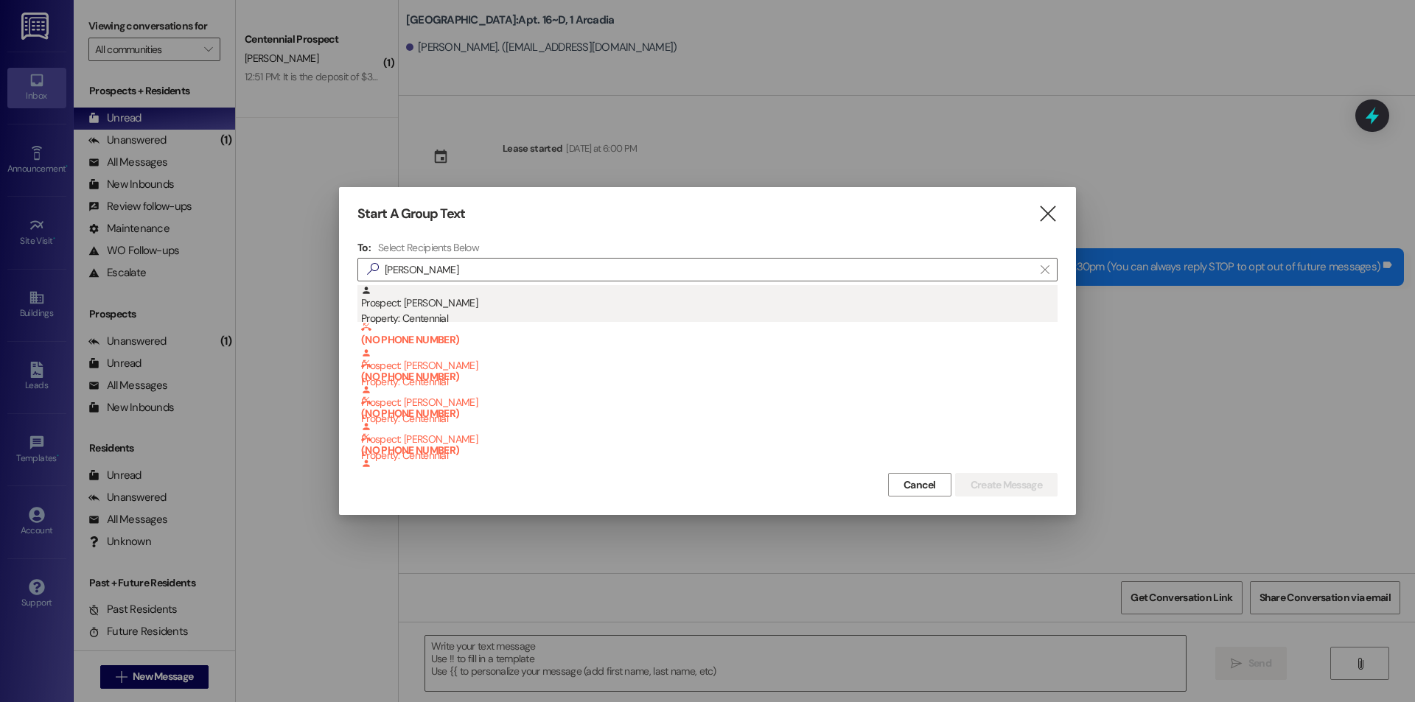
click at [470, 307] on div "Prospect: [PERSON_NAME] Property: Centennial" at bounding box center [709, 306] width 697 height 42
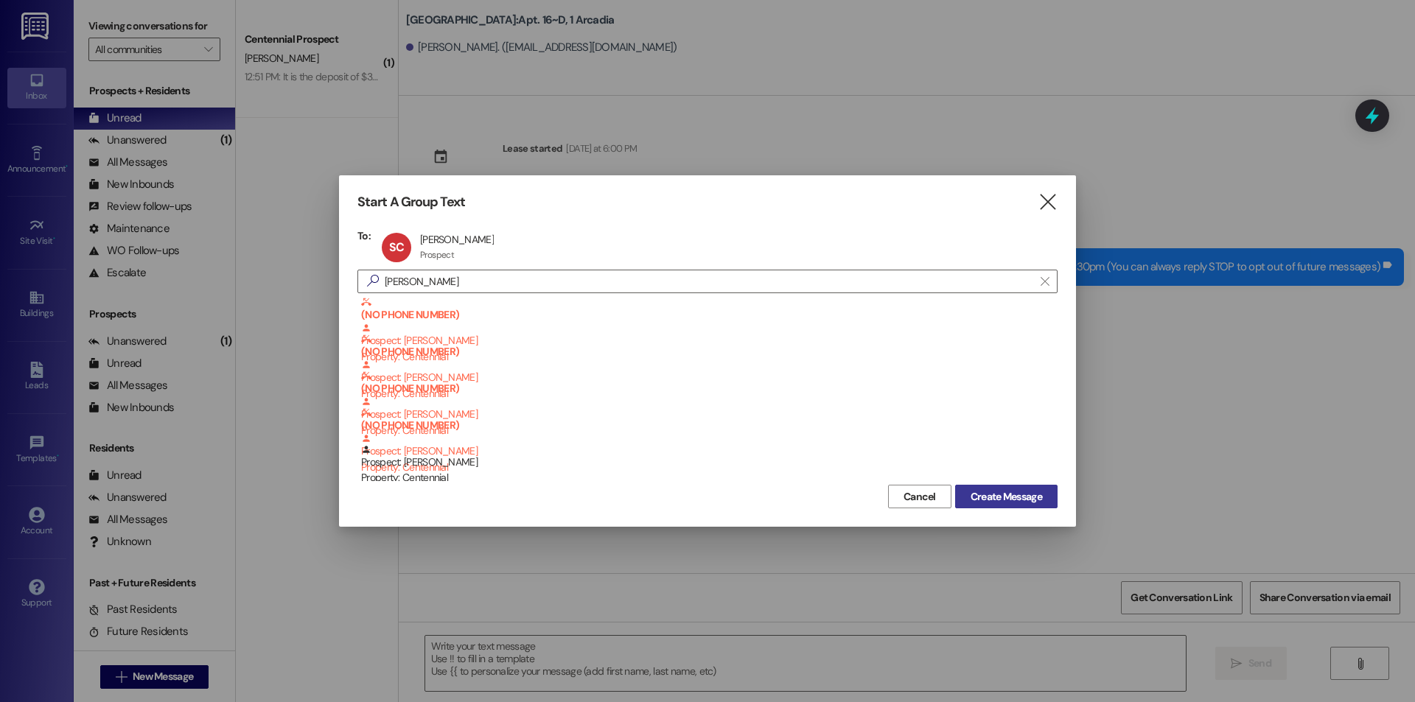
click at [1022, 494] on span "Create Message" at bounding box center [1006, 496] width 71 height 15
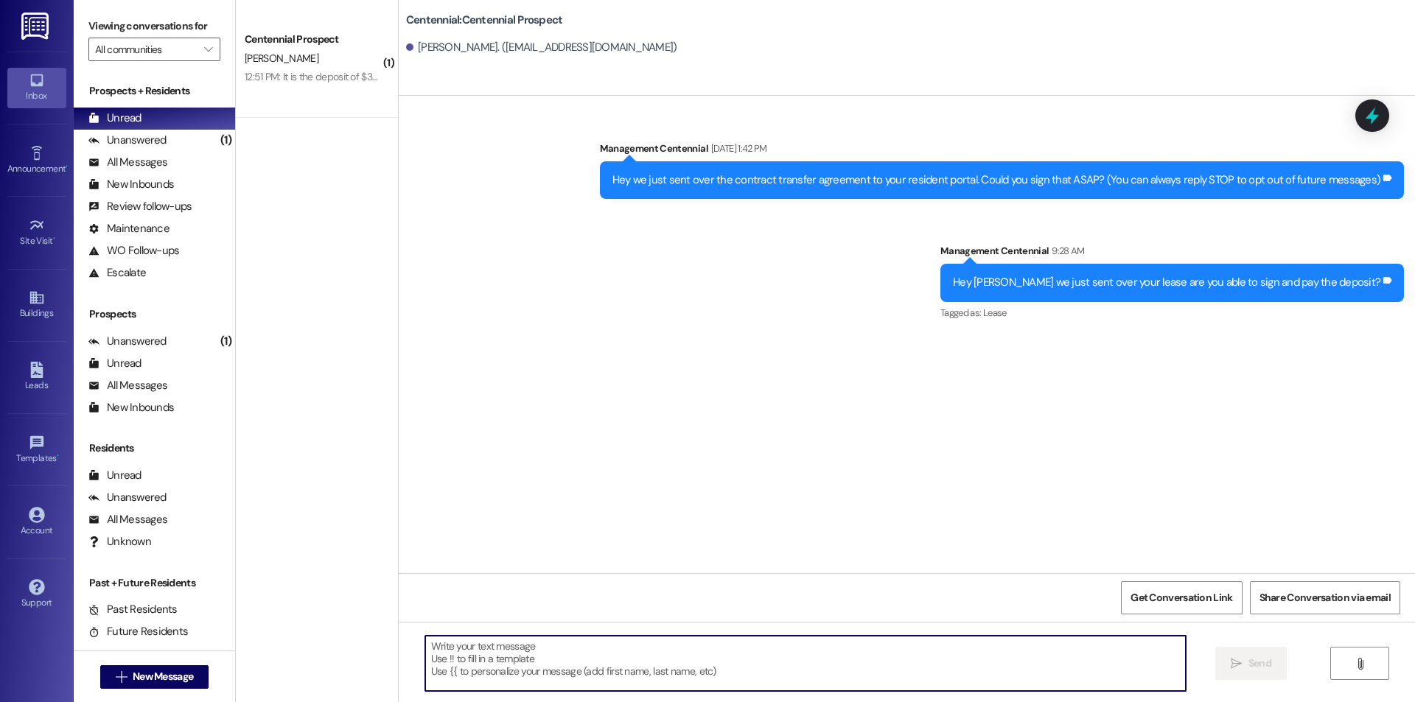
click at [484, 657] on textarea at bounding box center [805, 663] width 761 height 55
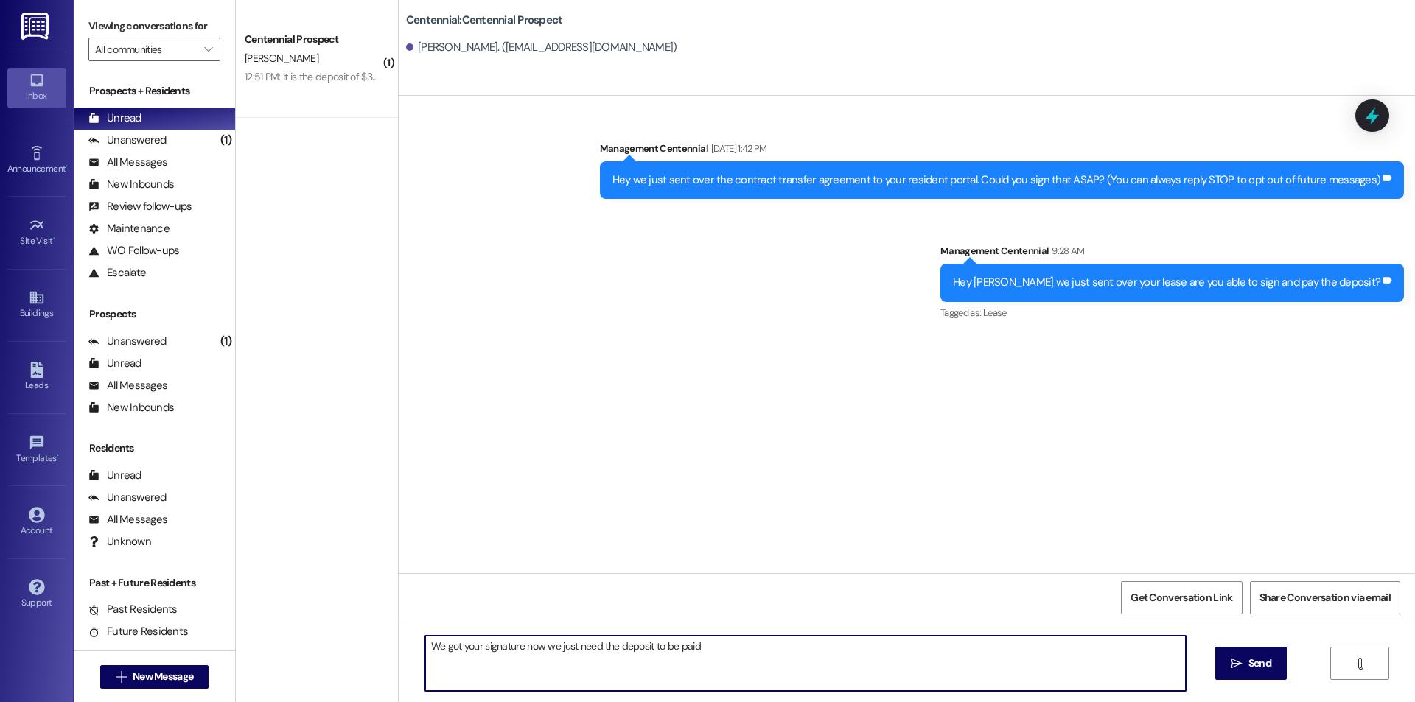
type textarea "We got your signature now we just need the deposit to be paid!"
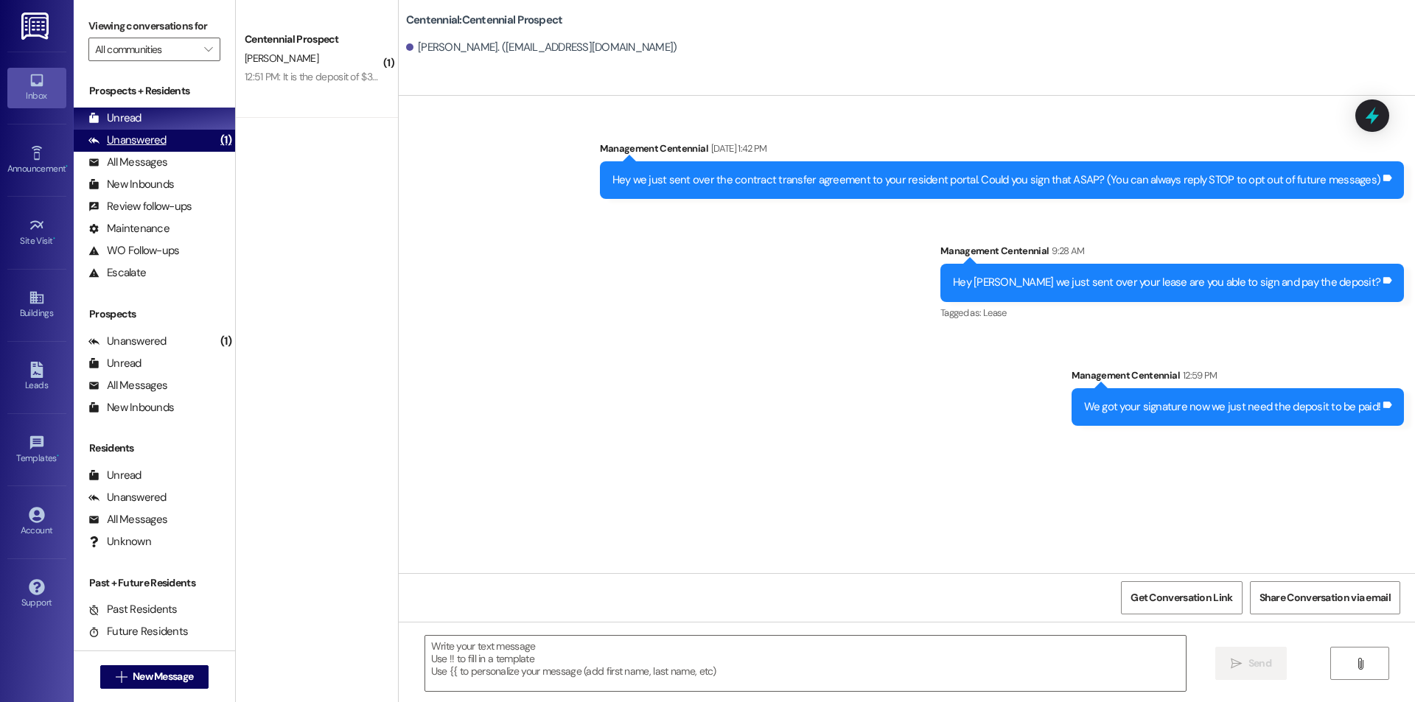
click at [177, 148] on div "Unanswered (1)" at bounding box center [154, 141] width 161 height 22
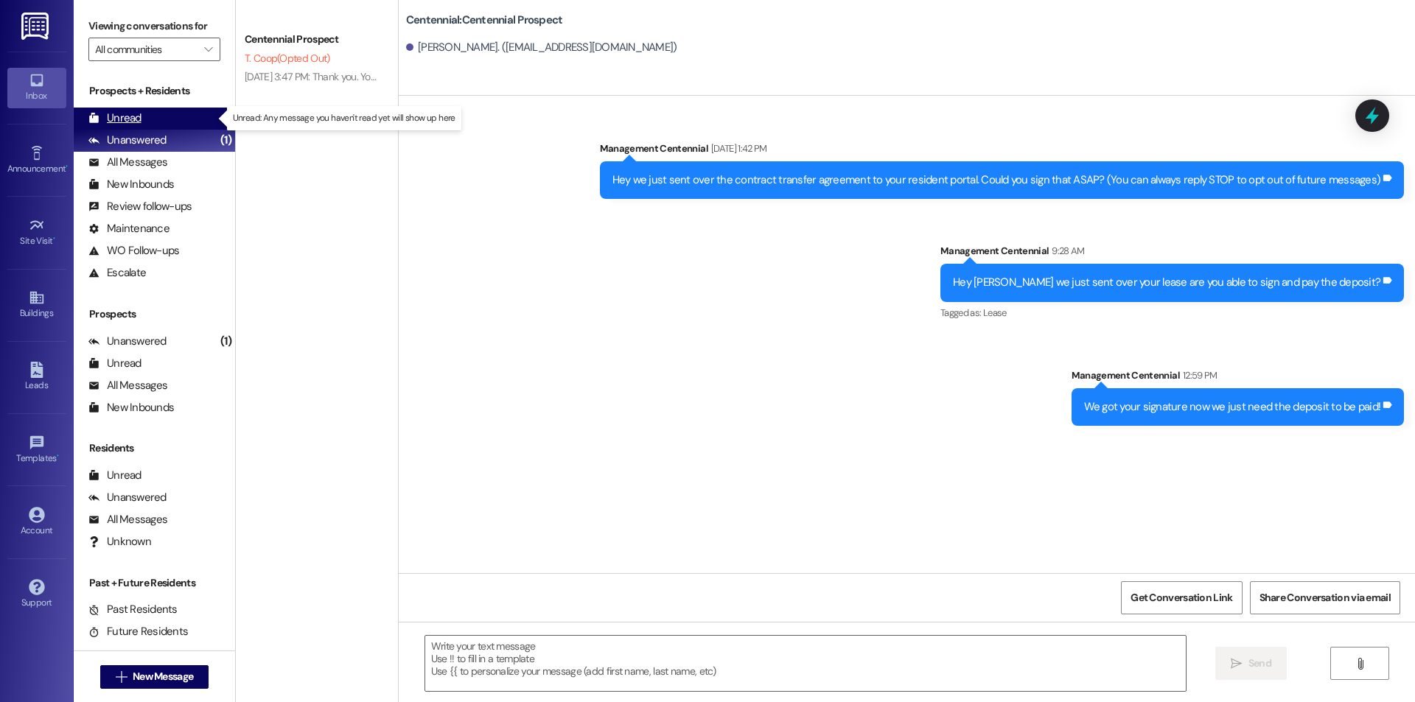
click at [172, 125] on div "Unread (0)" at bounding box center [154, 119] width 161 height 22
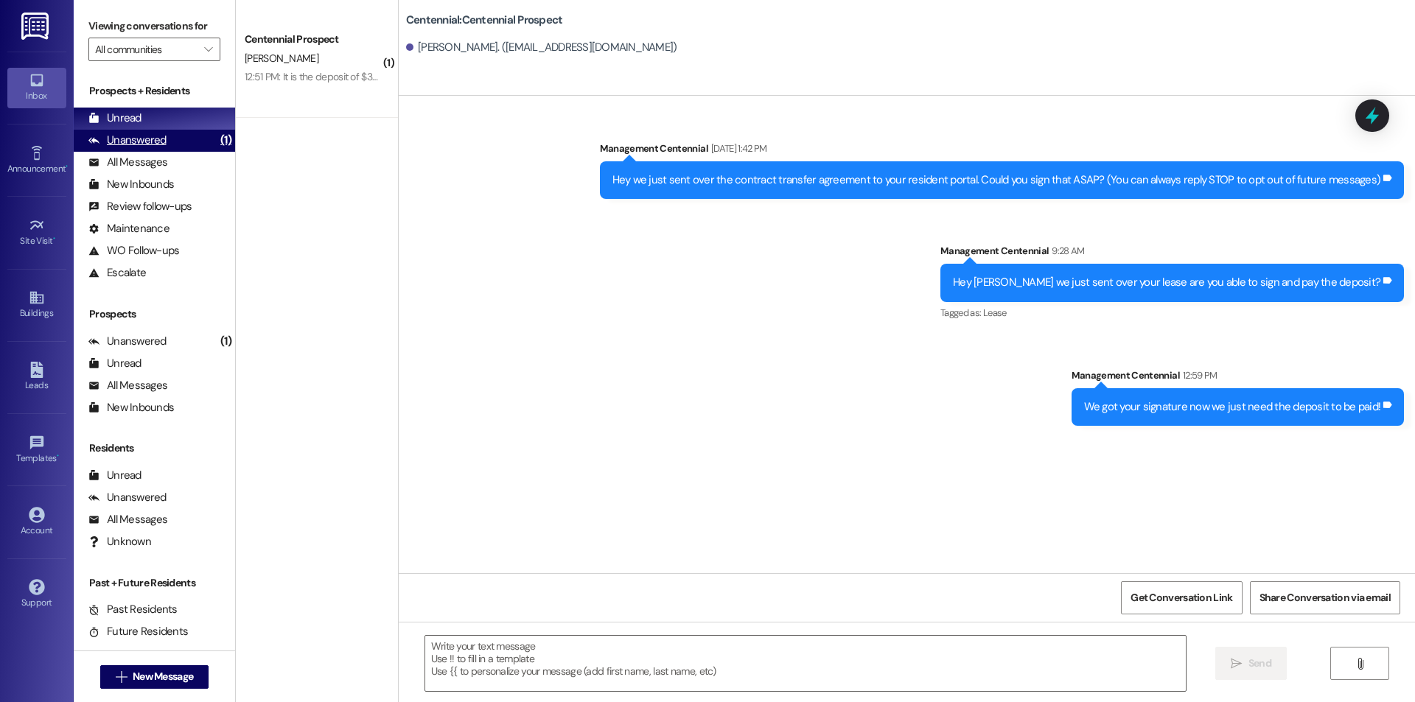
click at [159, 131] on div "Unanswered (1)" at bounding box center [154, 141] width 161 height 22
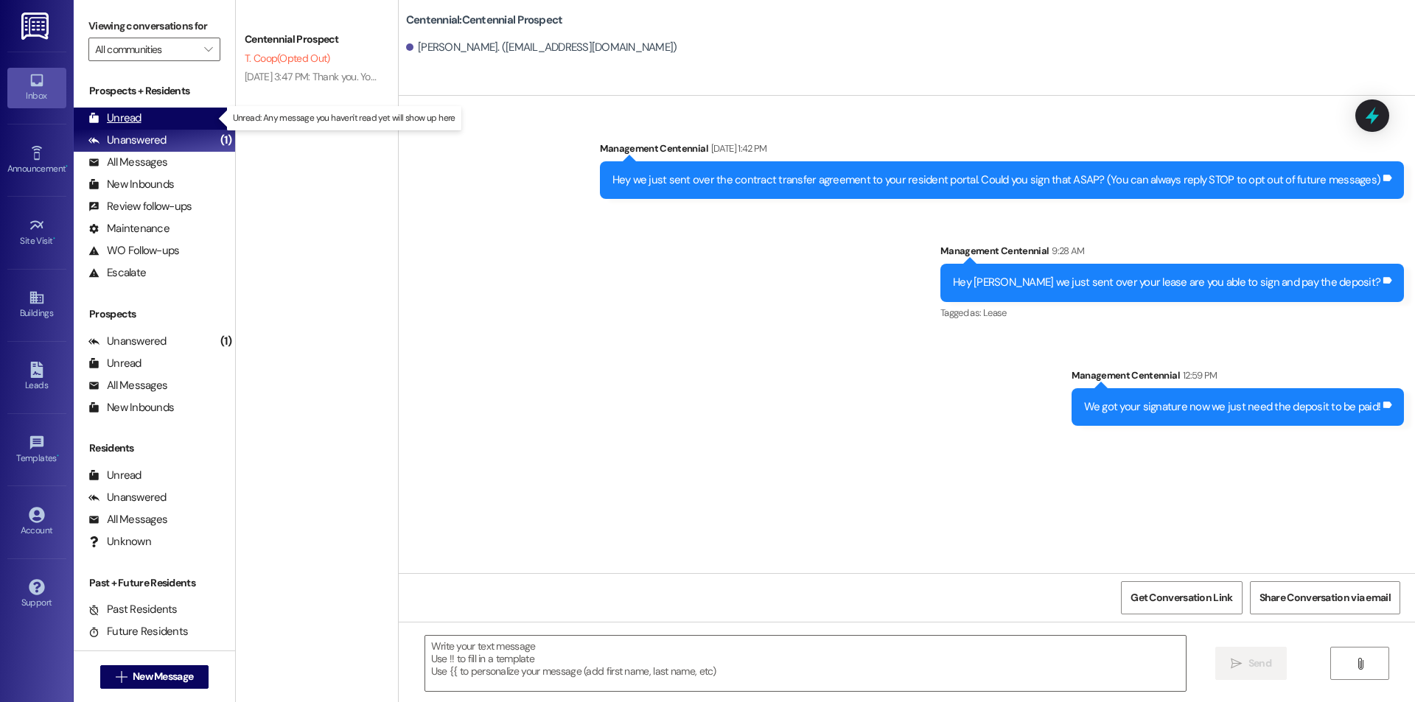
click at [159, 116] on div "Unread (0)" at bounding box center [154, 119] width 161 height 22
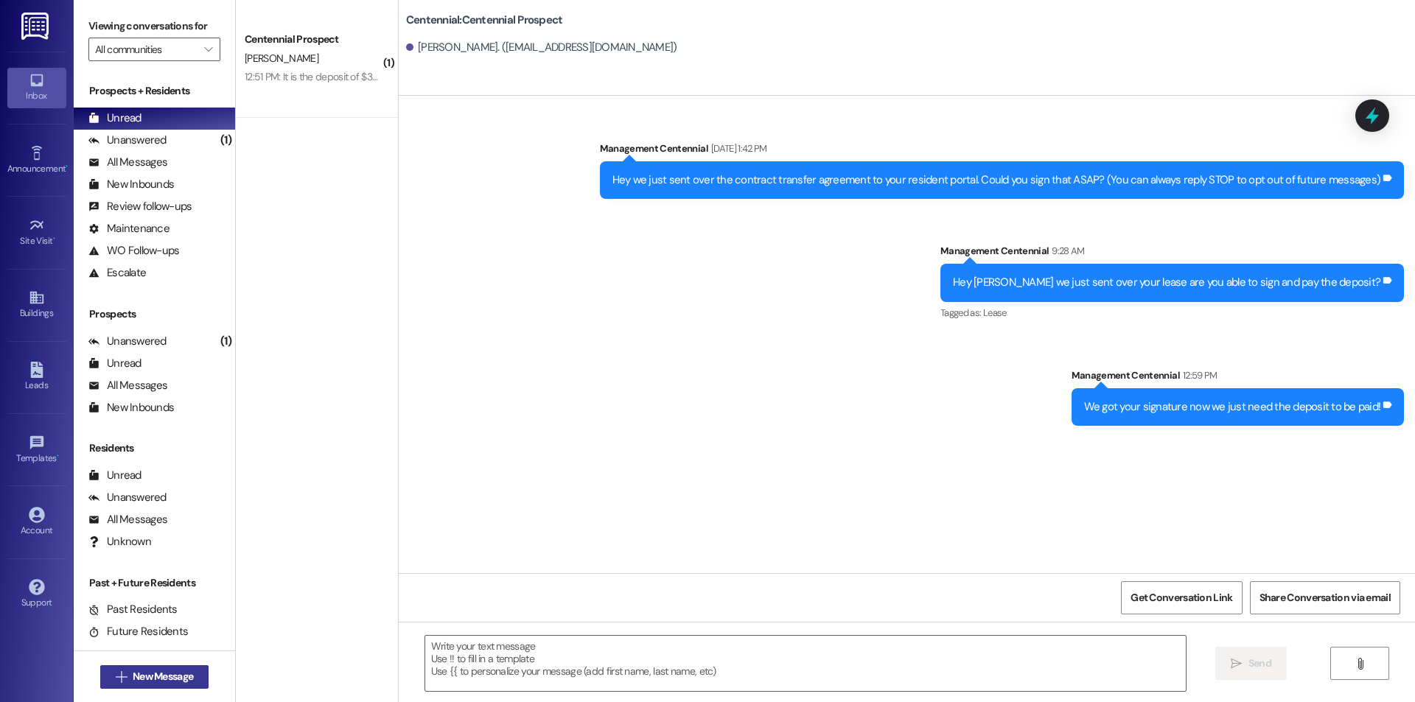
click at [155, 673] on span "New Message" at bounding box center [163, 676] width 60 height 15
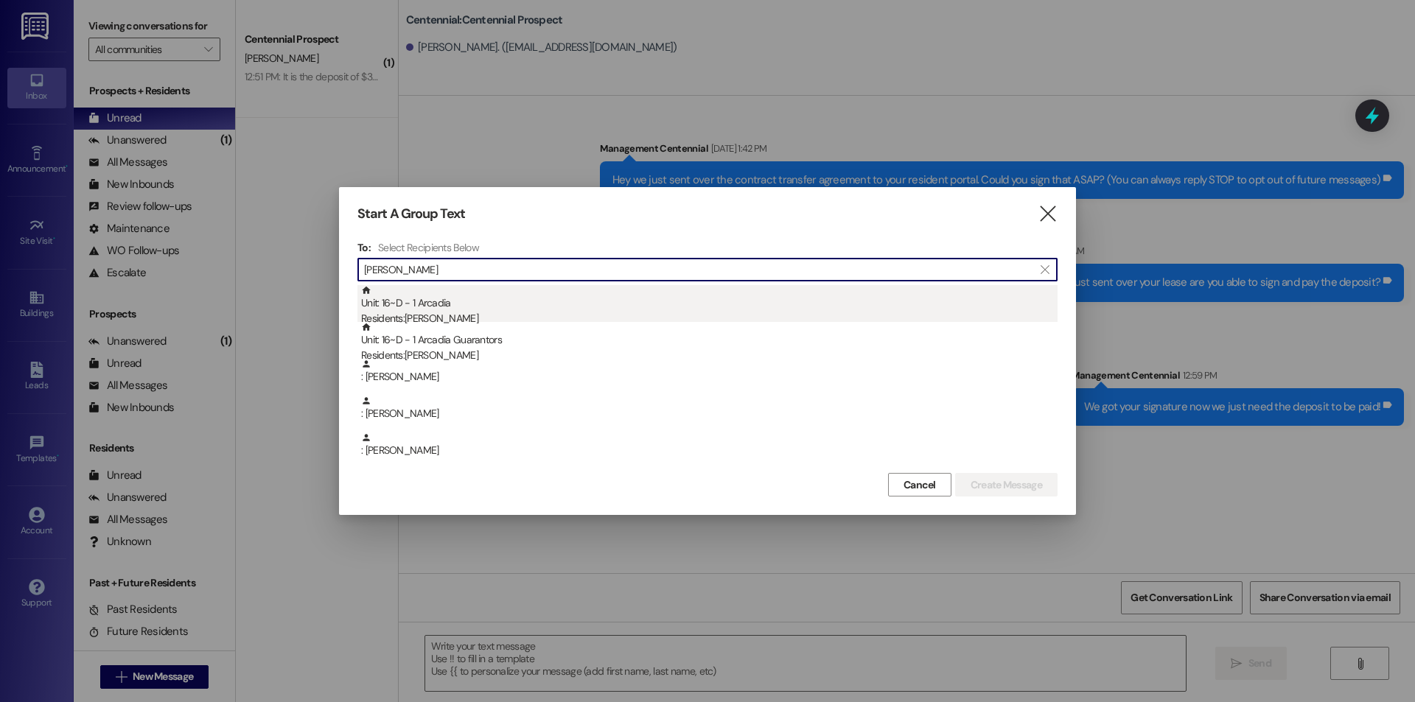
type input "berg"
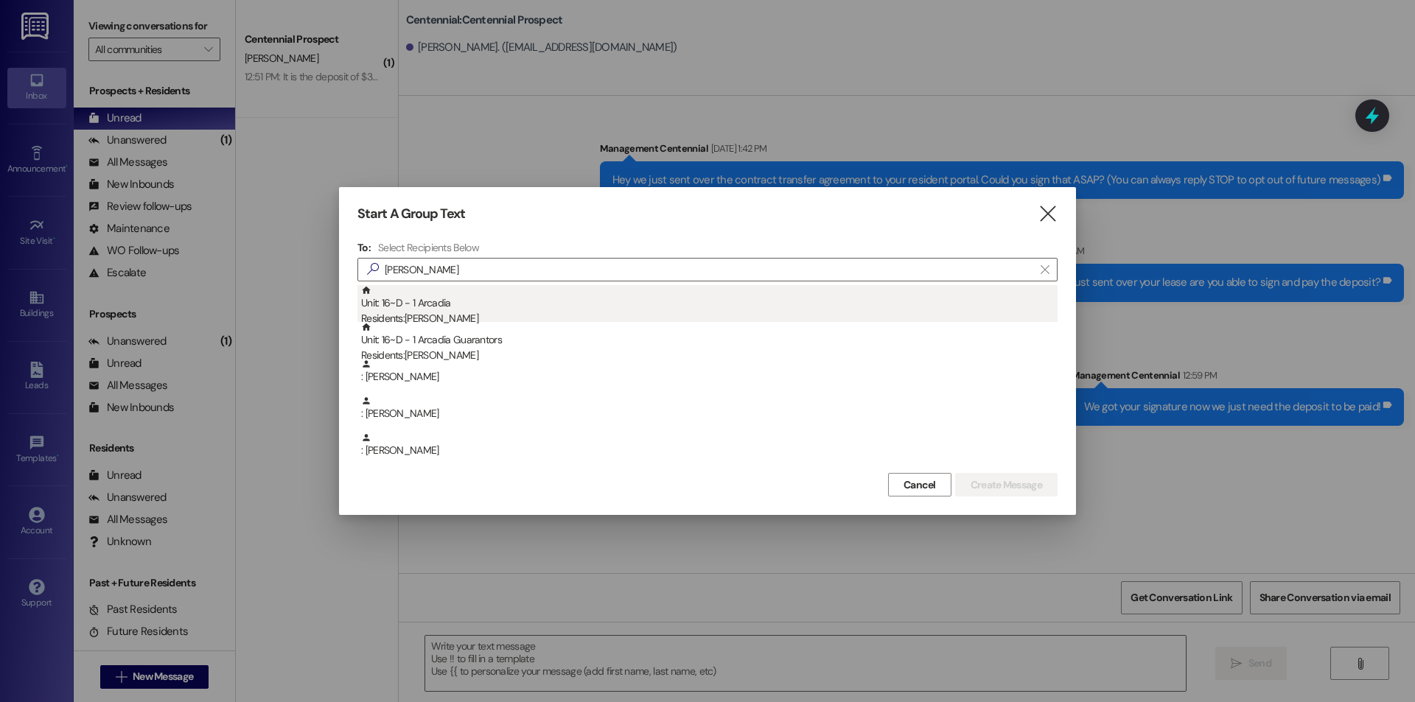
click at [498, 307] on div "Unit: 16~D - 1 Arcadia Residents: Jayden Bergquist" at bounding box center [709, 306] width 697 height 42
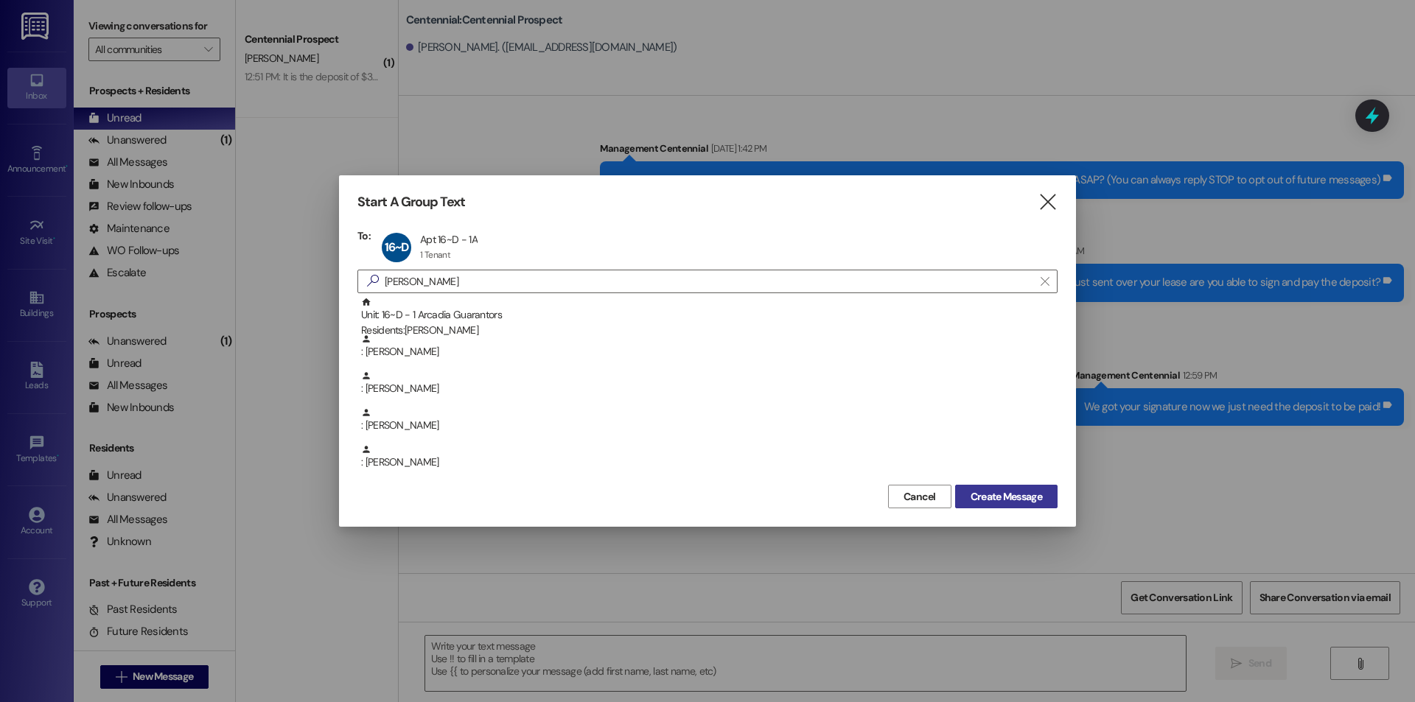
click at [1000, 497] on span "Create Message" at bounding box center [1006, 496] width 71 height 15
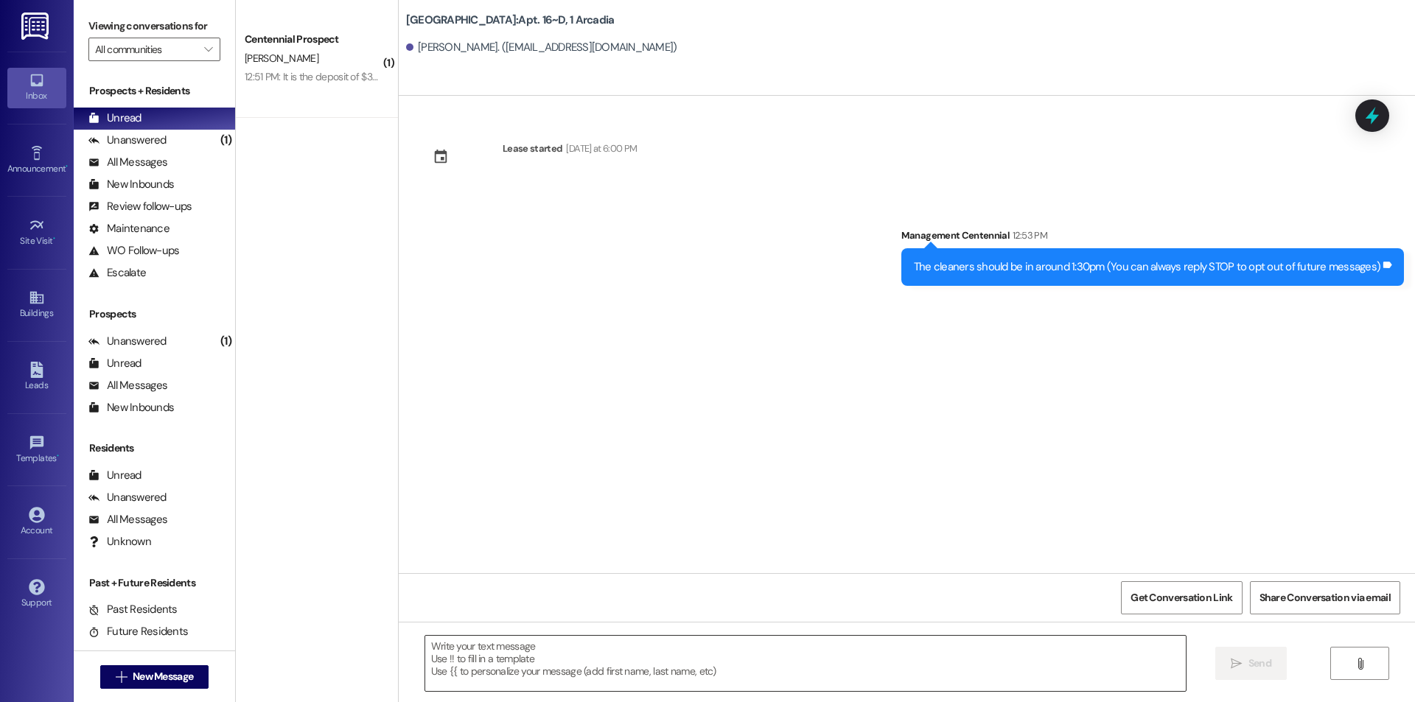
click at [839, 670] on textarea at bounding box center [805, 663] width 761 height 55
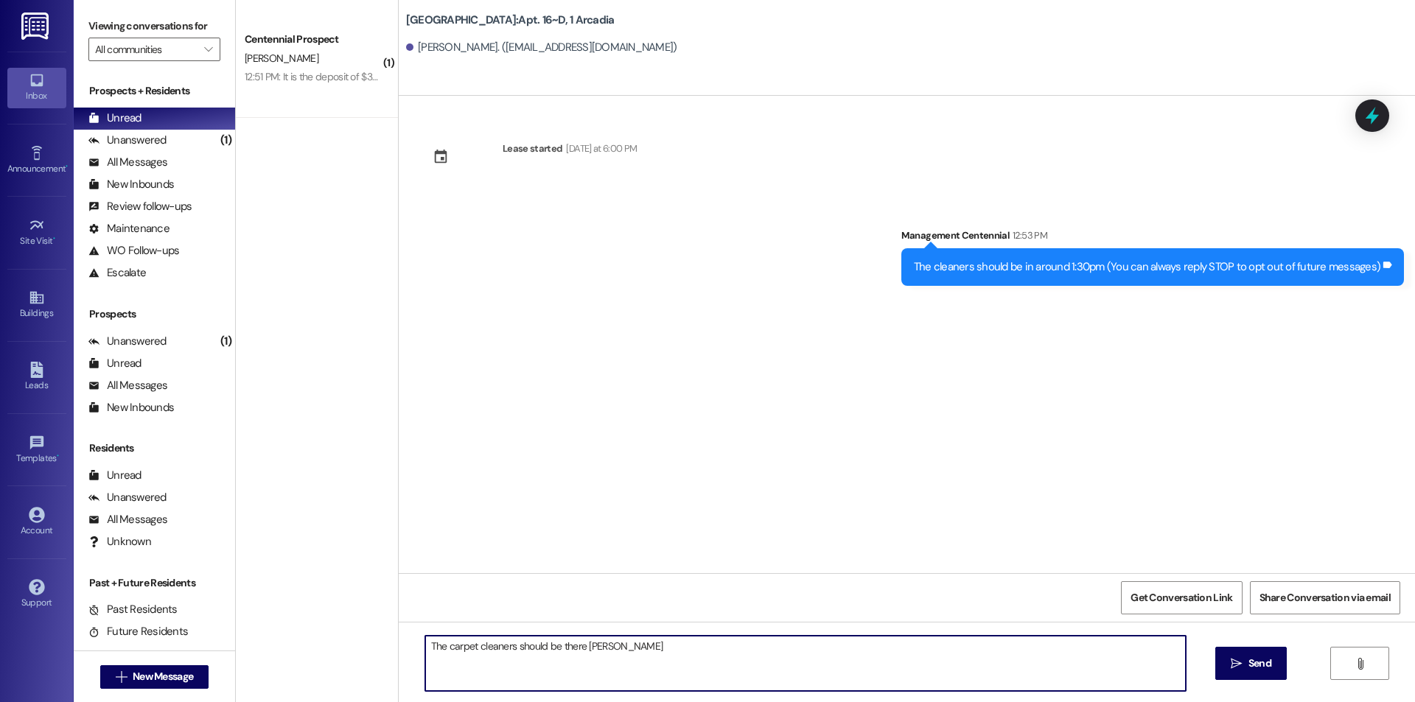
type textarea "The carpet cleaners should be there tomorrow"
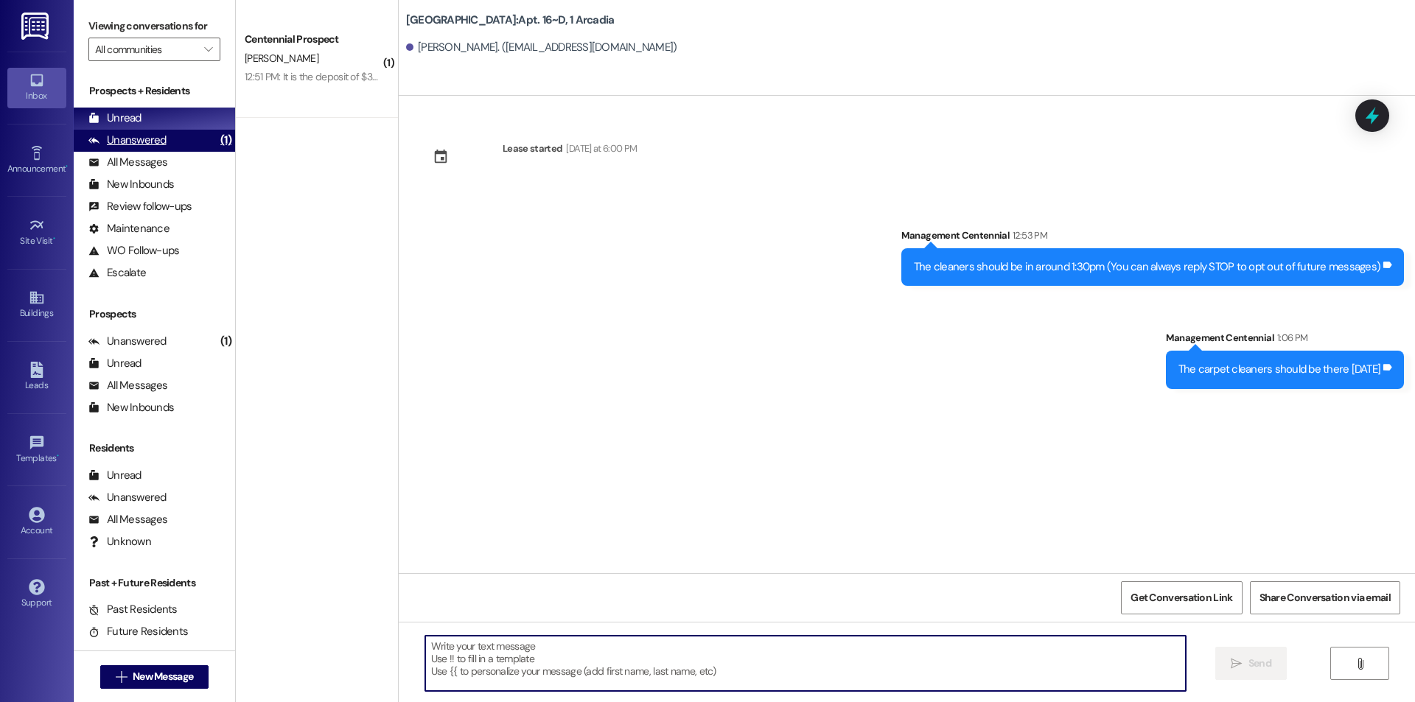
click at [174, 140] on div "Unanswered (1)" at bounding box center [154, 141] width 161 height 22
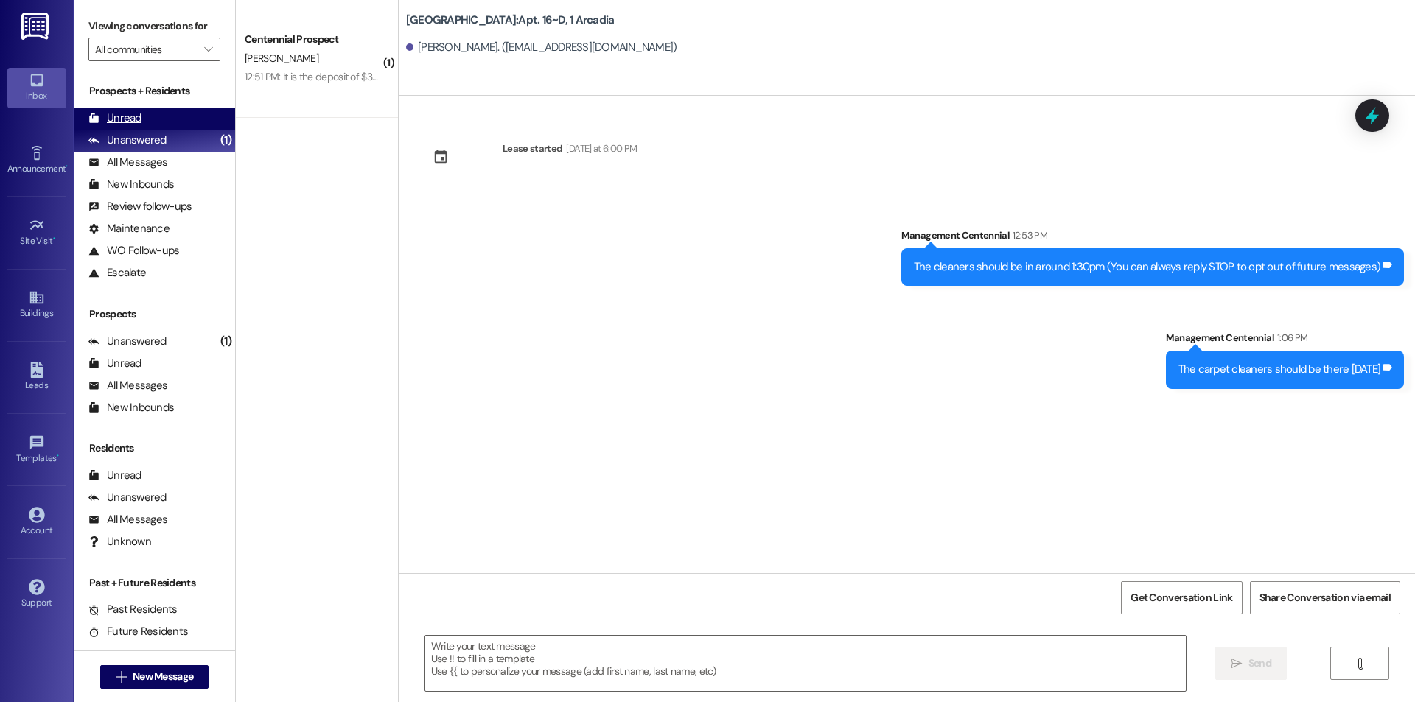
click at [174, 122] on div "Unread (0)" at bounding box center [154, 119] width 161 height 22
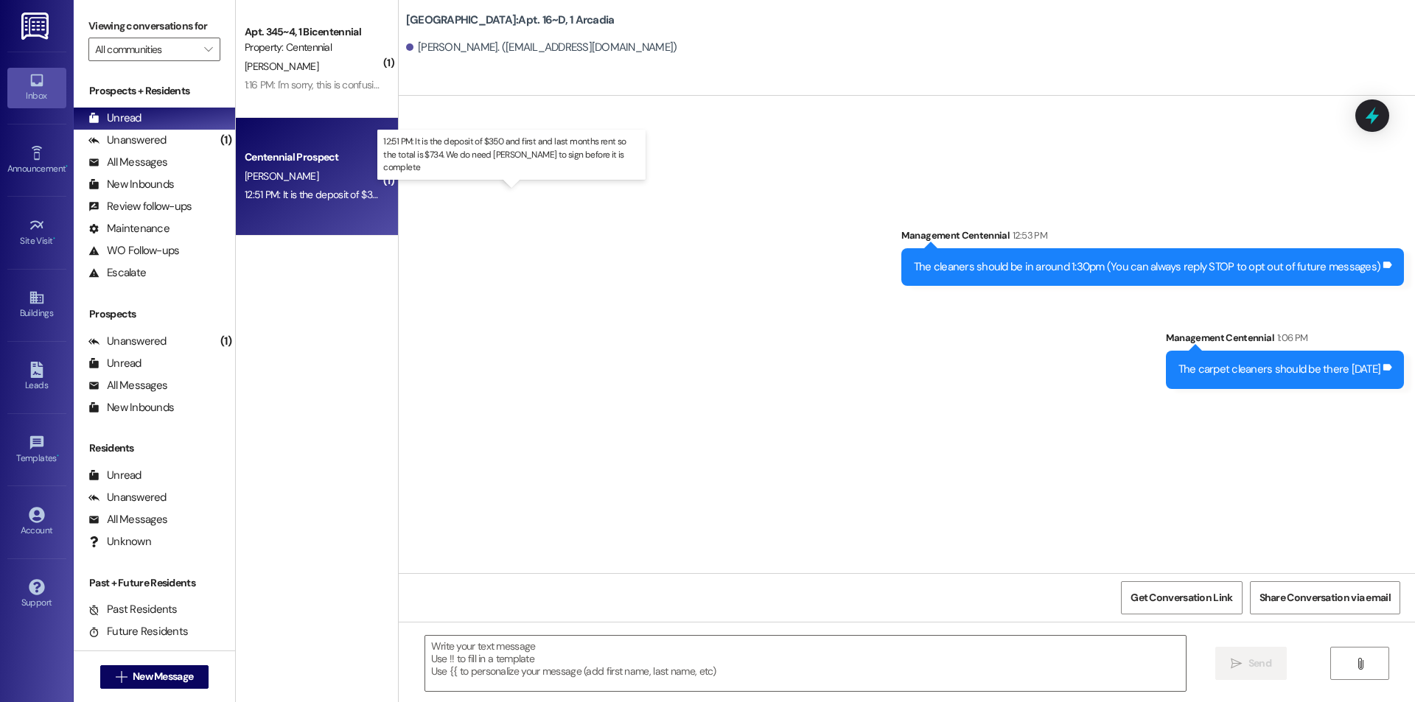
click at [311, 195] on div "12:51 PM: It is the deposit of $350 and first and last months rent so the total…" at bounding box center [548, 194] width 606 height 13
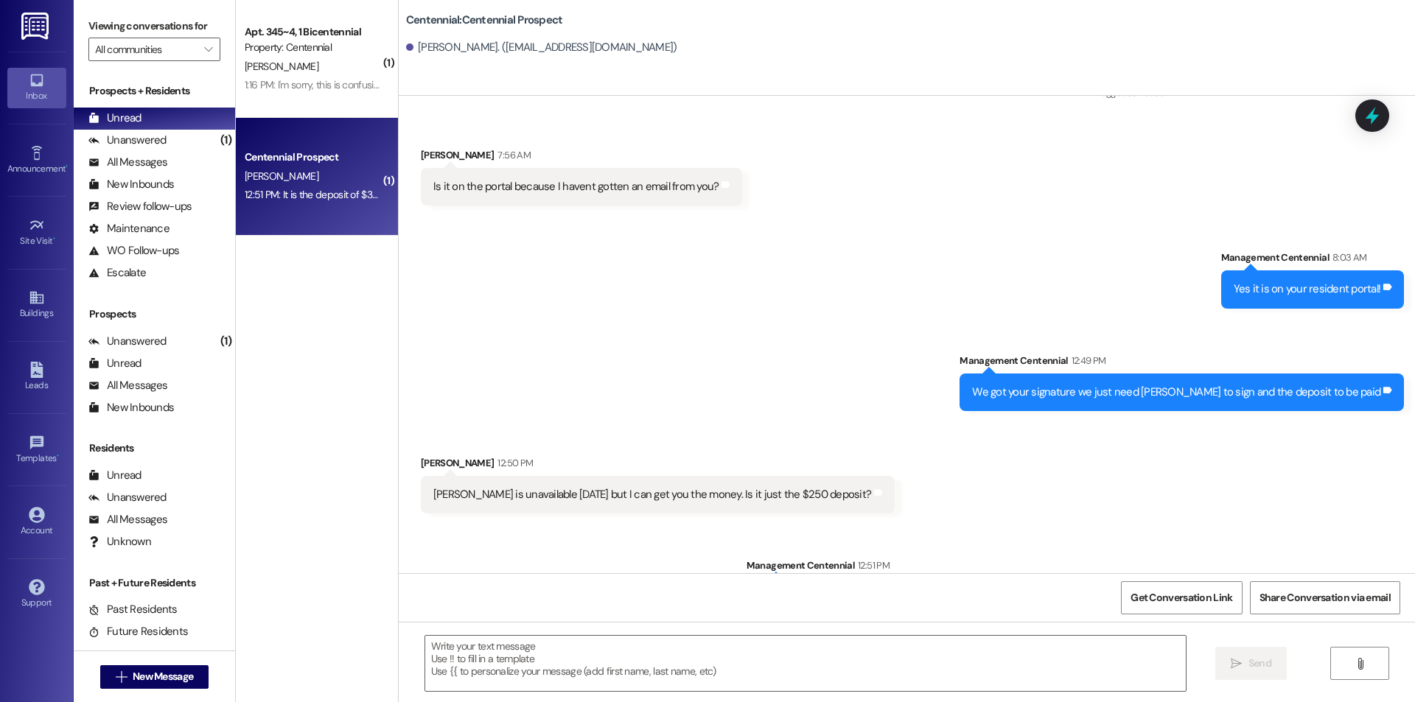
scroll to position [996, 0]
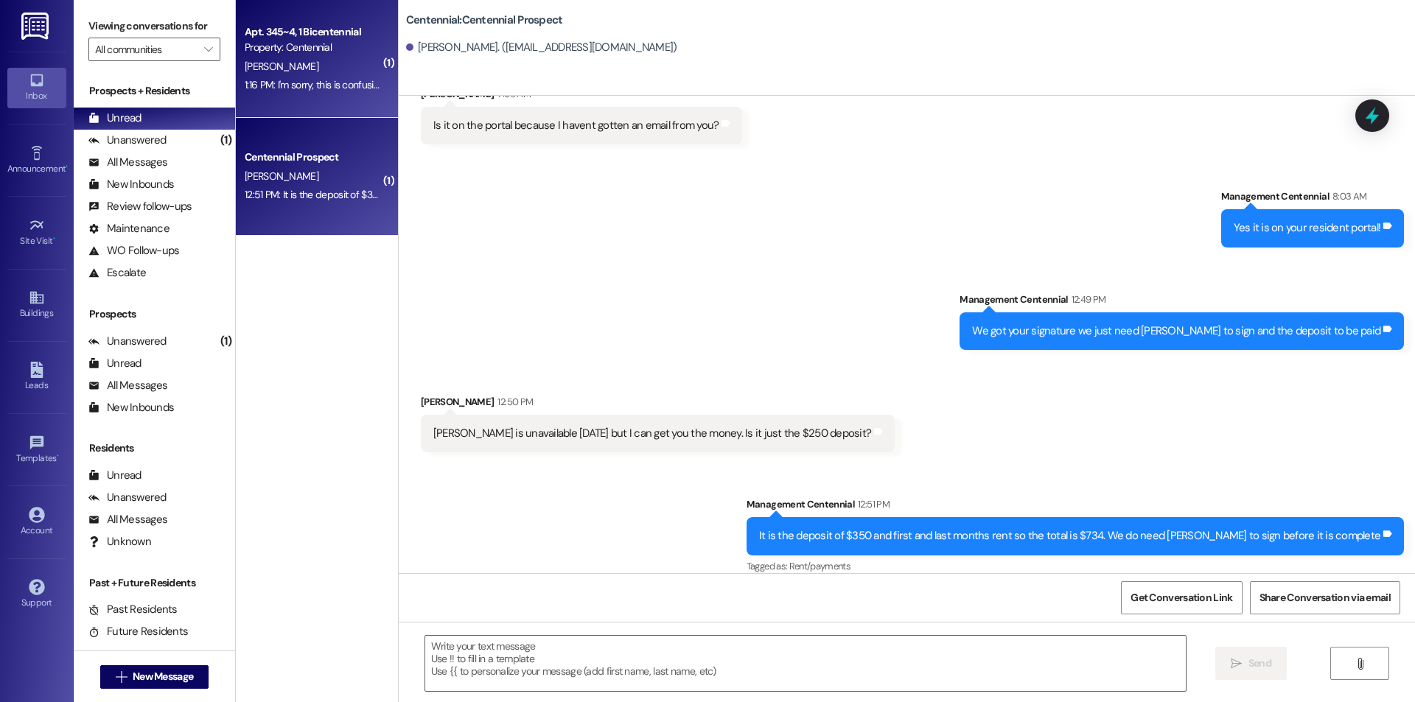
click at [352, 92] on div "1:16 PM: I'm sorry, this is confusing. If all 3 of us sign the document we will…" at bounding box center [312, 85] width 139 height 18
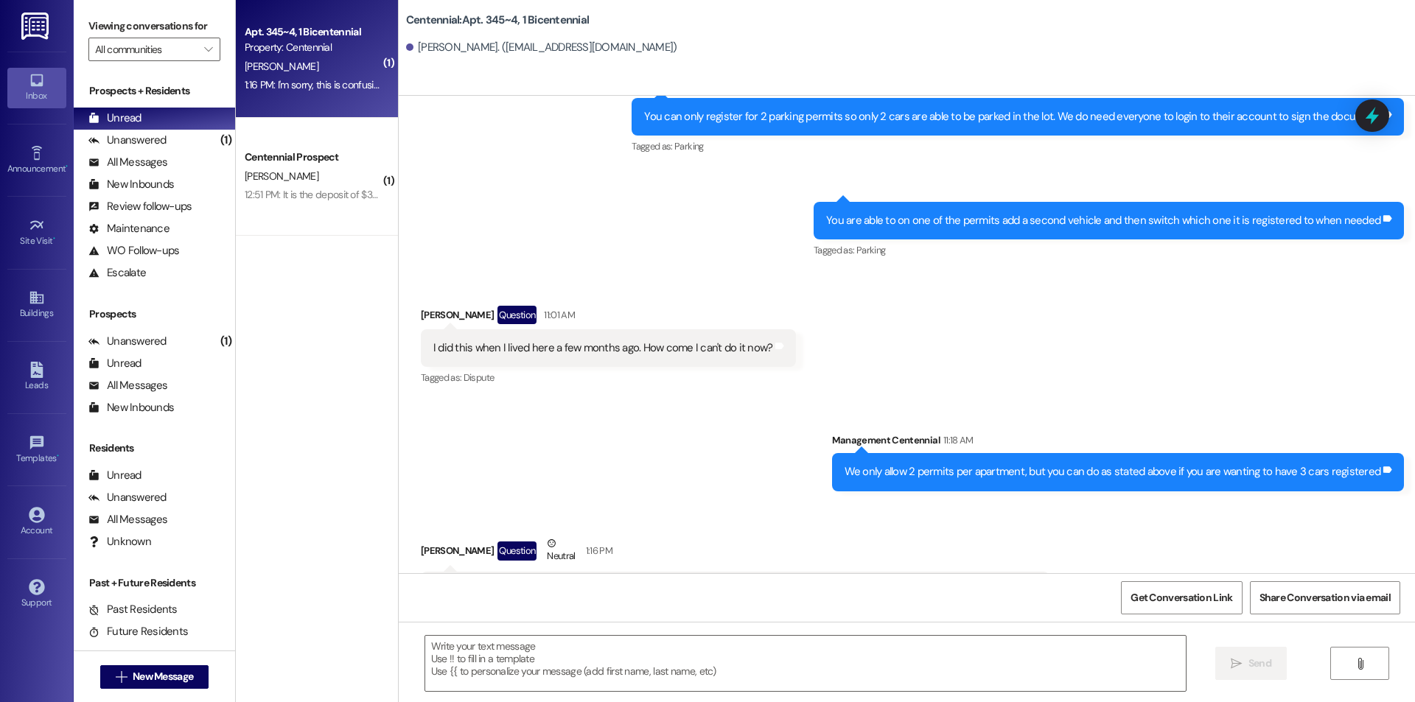
scroll to position [8459, 0]
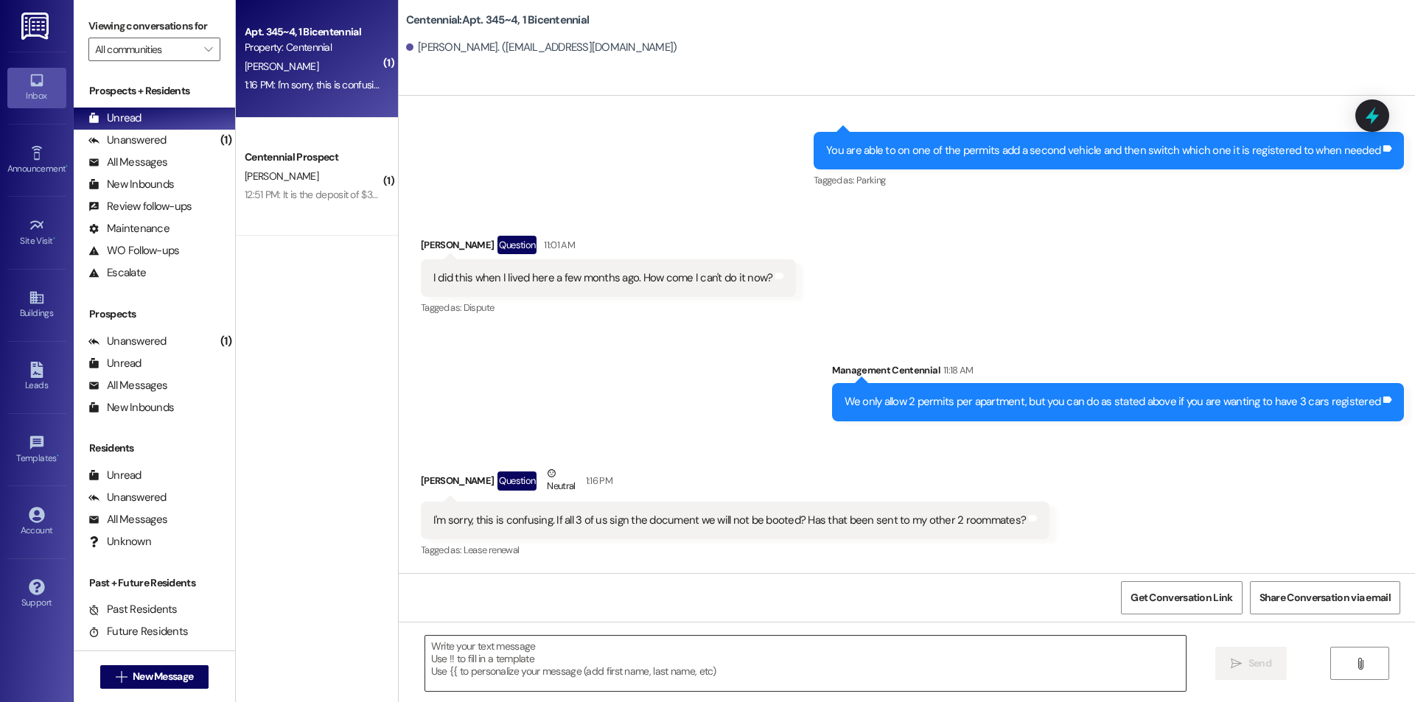
click at [615, 654] on textarea at bounding box center [805, 663] width 761 height 55
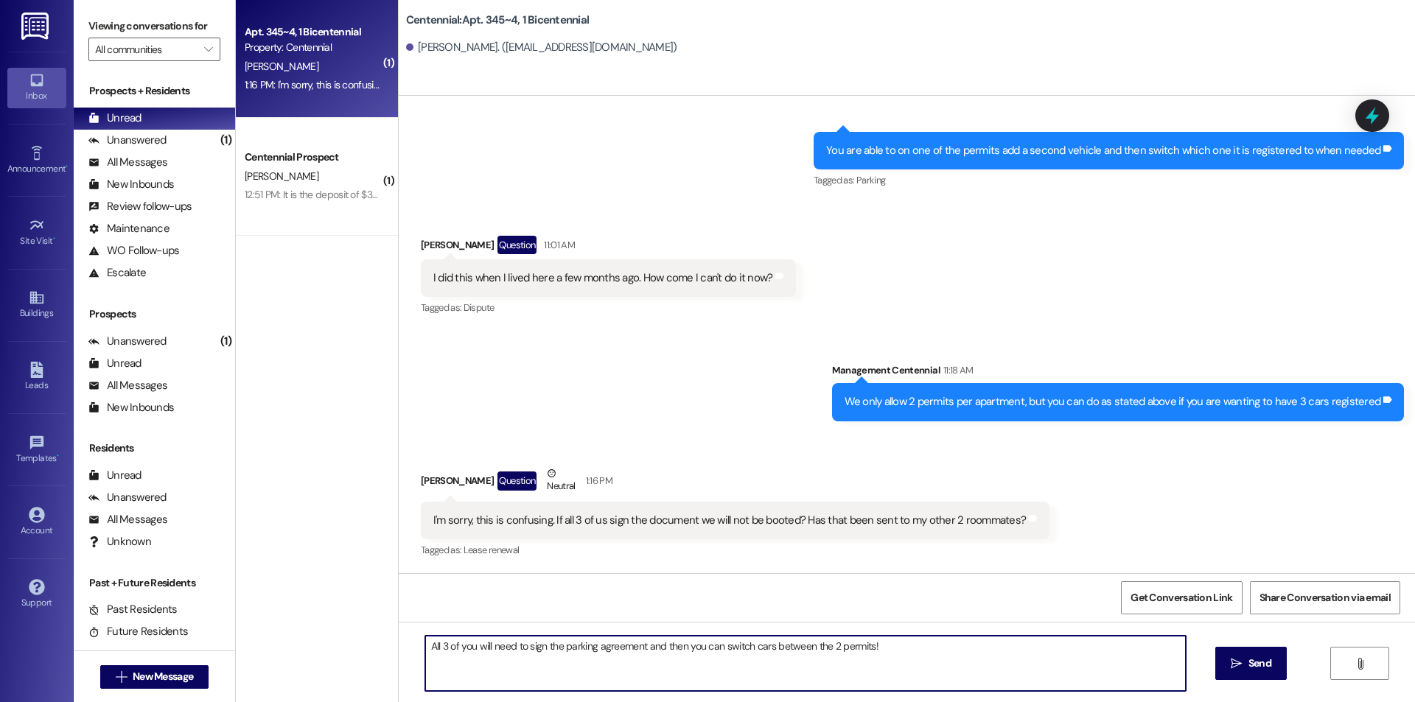
click at [927, 649] on textarea "All 3 of you will need to sign the parking agreement and then you can switch ca…" at bounding box center [805, 663] width 761 height 55
type textarea "All 3 of you will need to sign the parking agreement and then you can switch ca…"
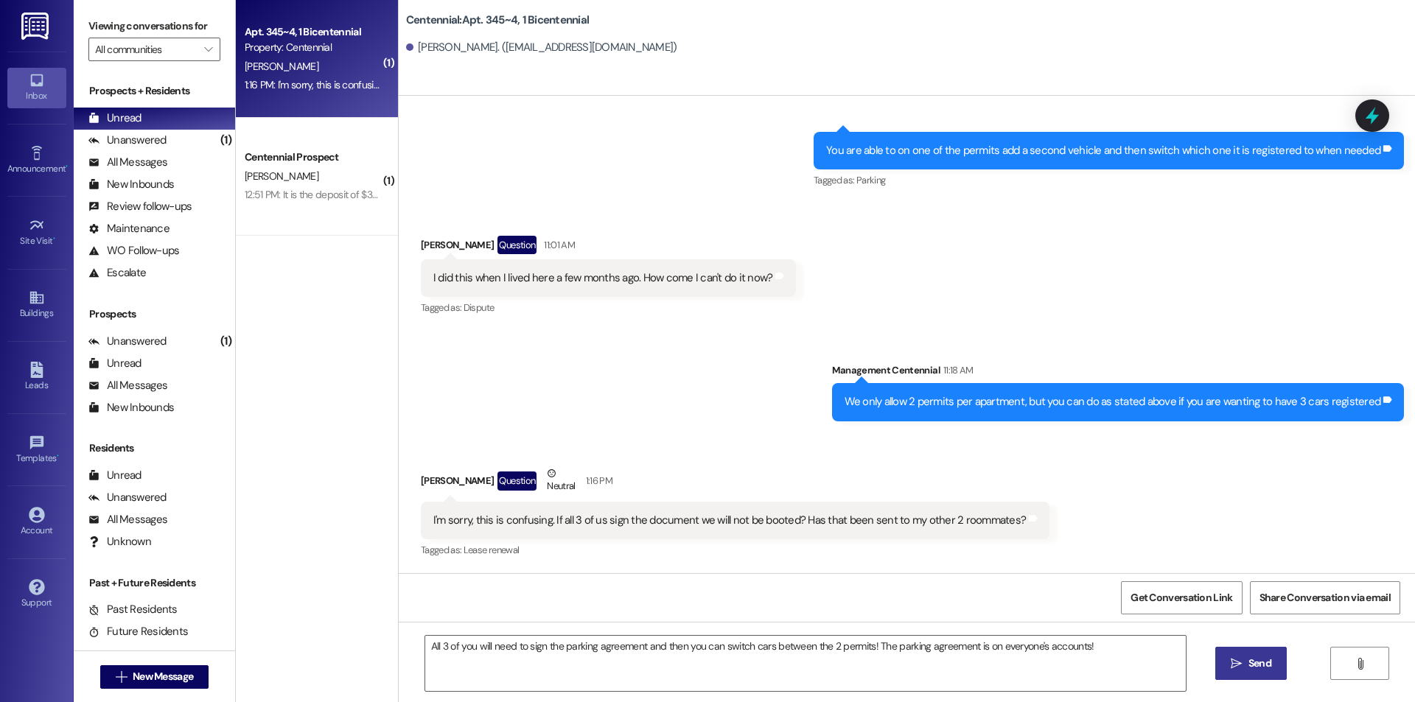
click at [1240, 663] on icon "" at bounding box center [1236, 664] width 11 height 12
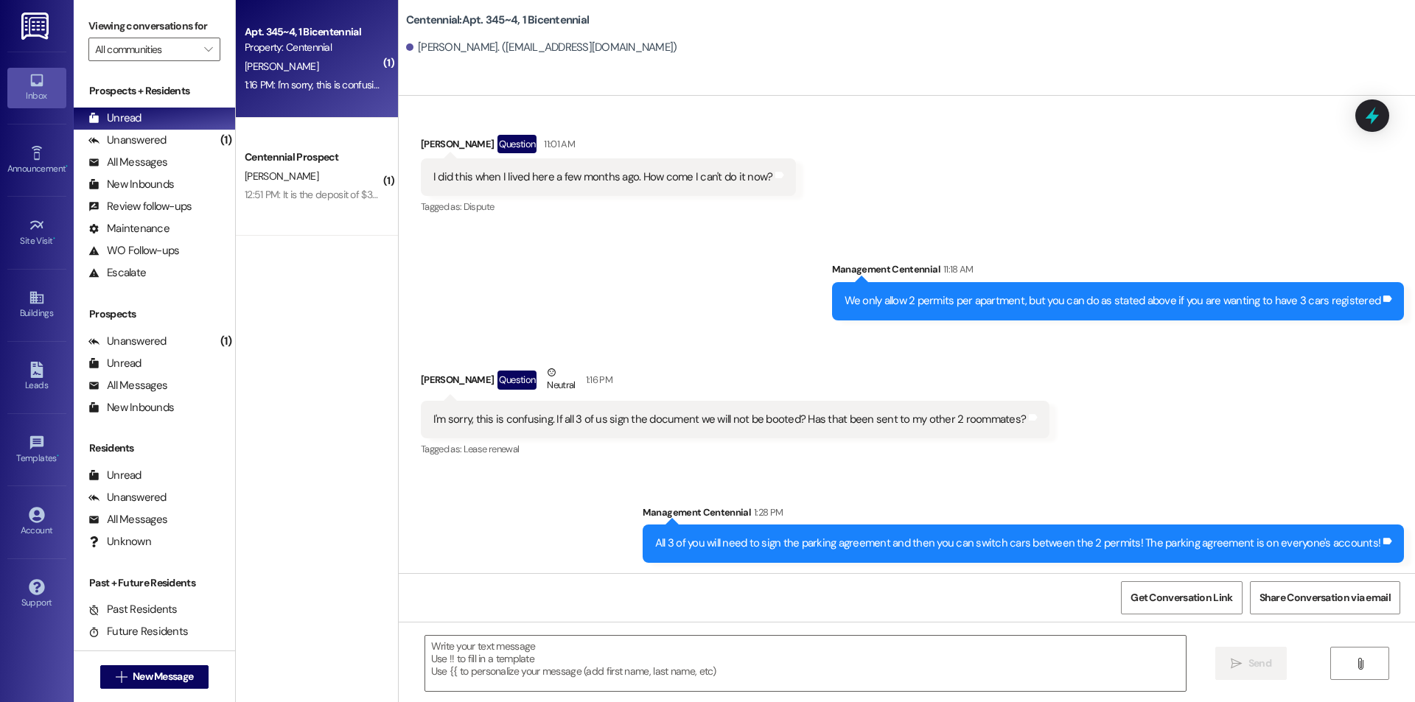
scroll to position [8561, 0]
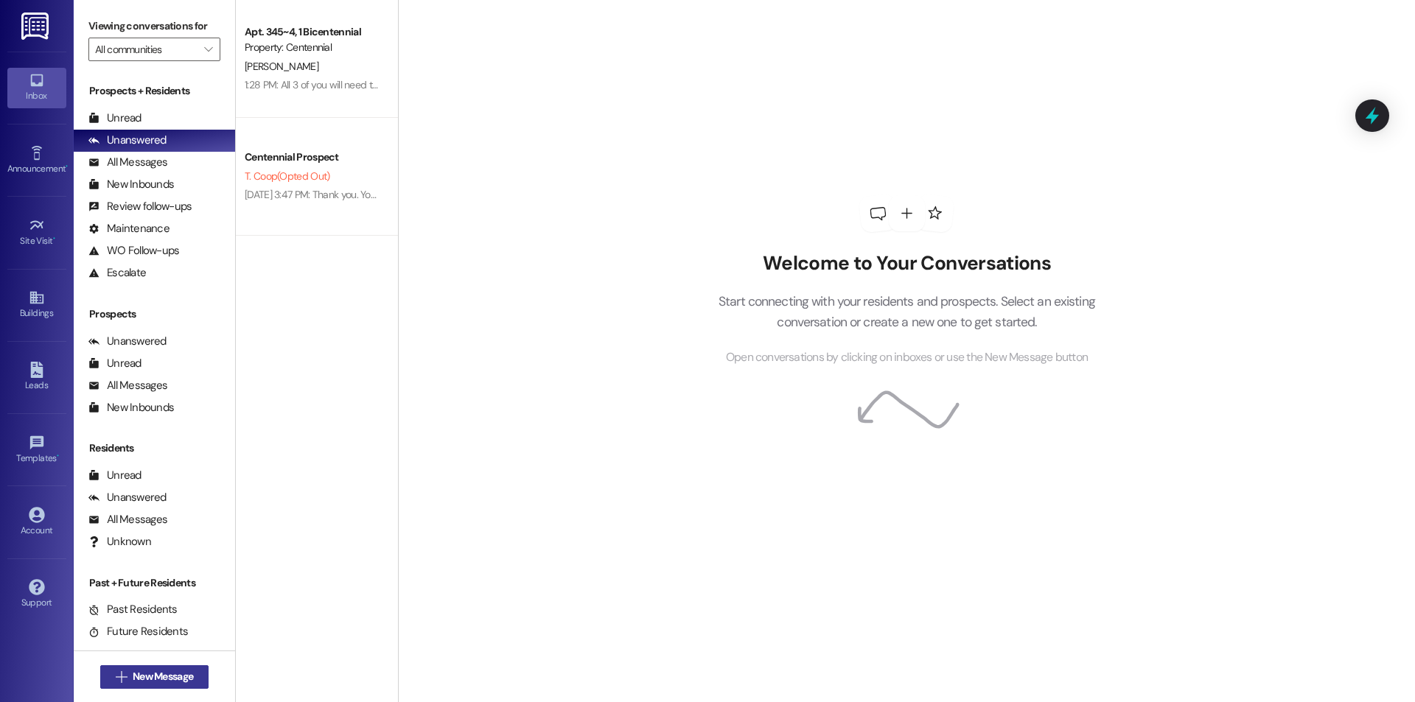
click at [153, 667] on button " New Message" at bounding box center [154, 678] width 109 height 24
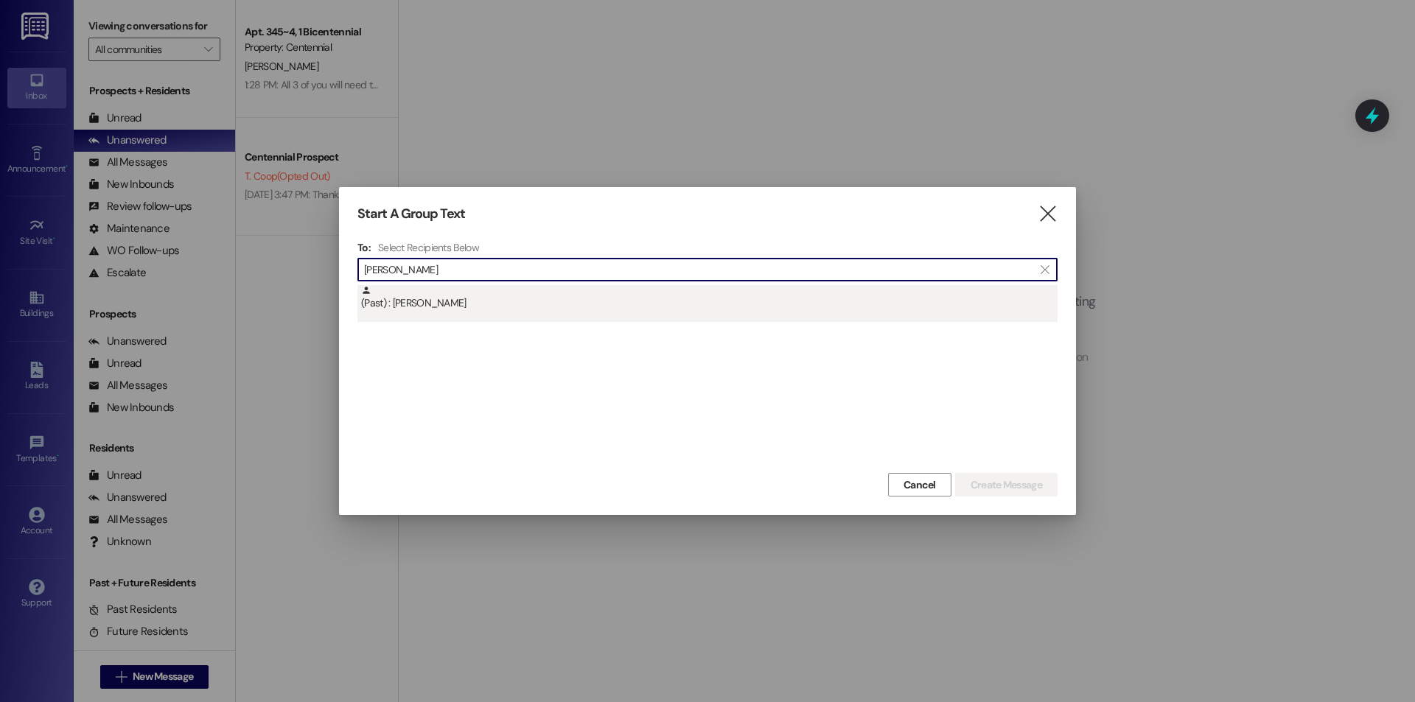
type input "laura nie"
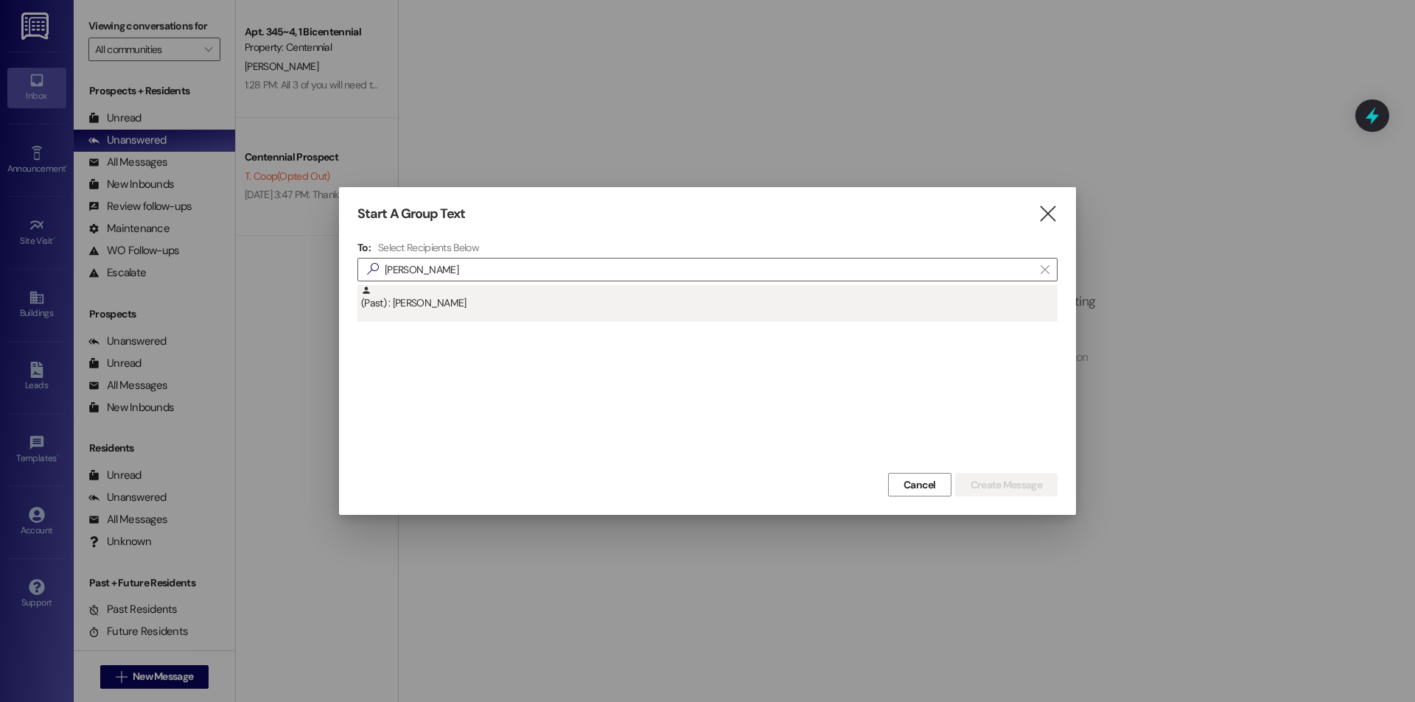
click at [565, 314] on div "(Past) : Laura Nielson" at bounding box center [707, 303] width 700 height 37
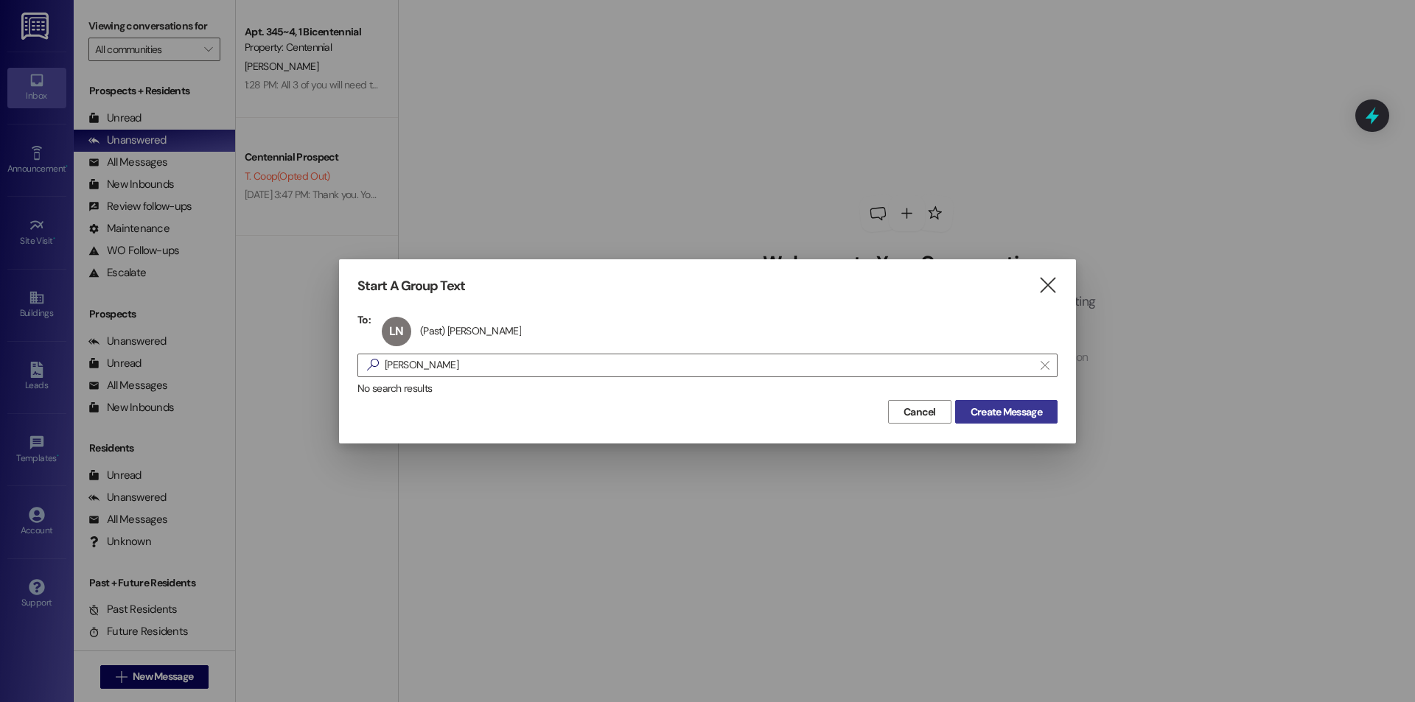
click at [988, 416] on span "Create Message" at bounding box center [1006, 412] width 71 height 15
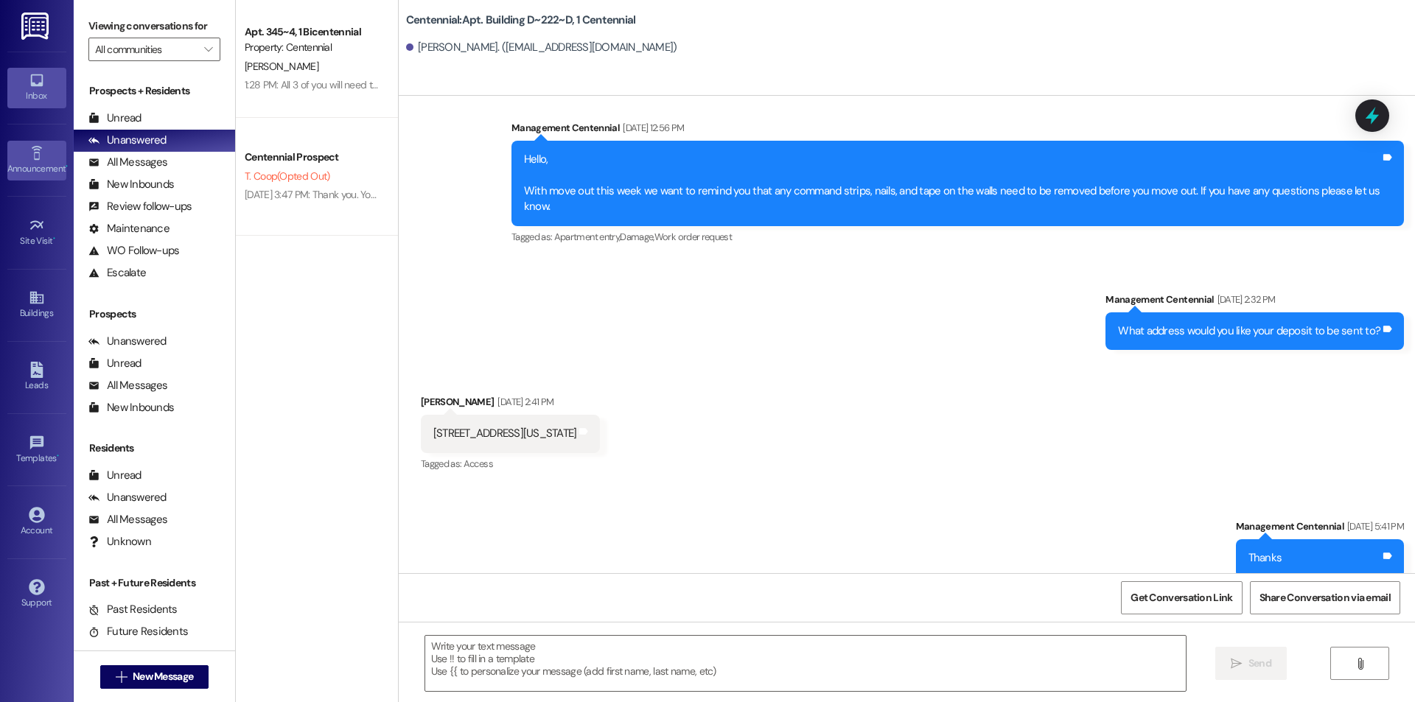
click at [47, 167] on div "Announcement •" at bounding box center [37, 168] width 74 height 15
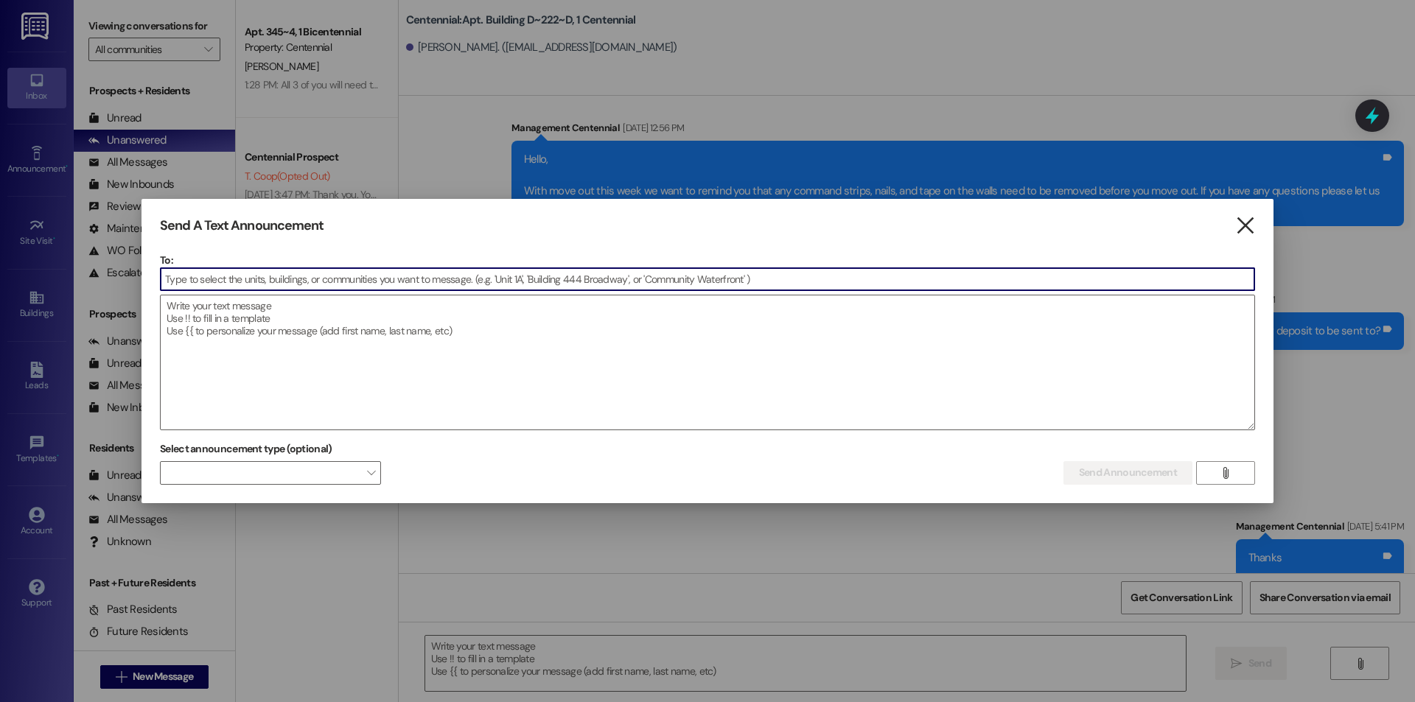
click at [1246, 227] on icon "" at bounding box center [1245, 225] width 20 height 15
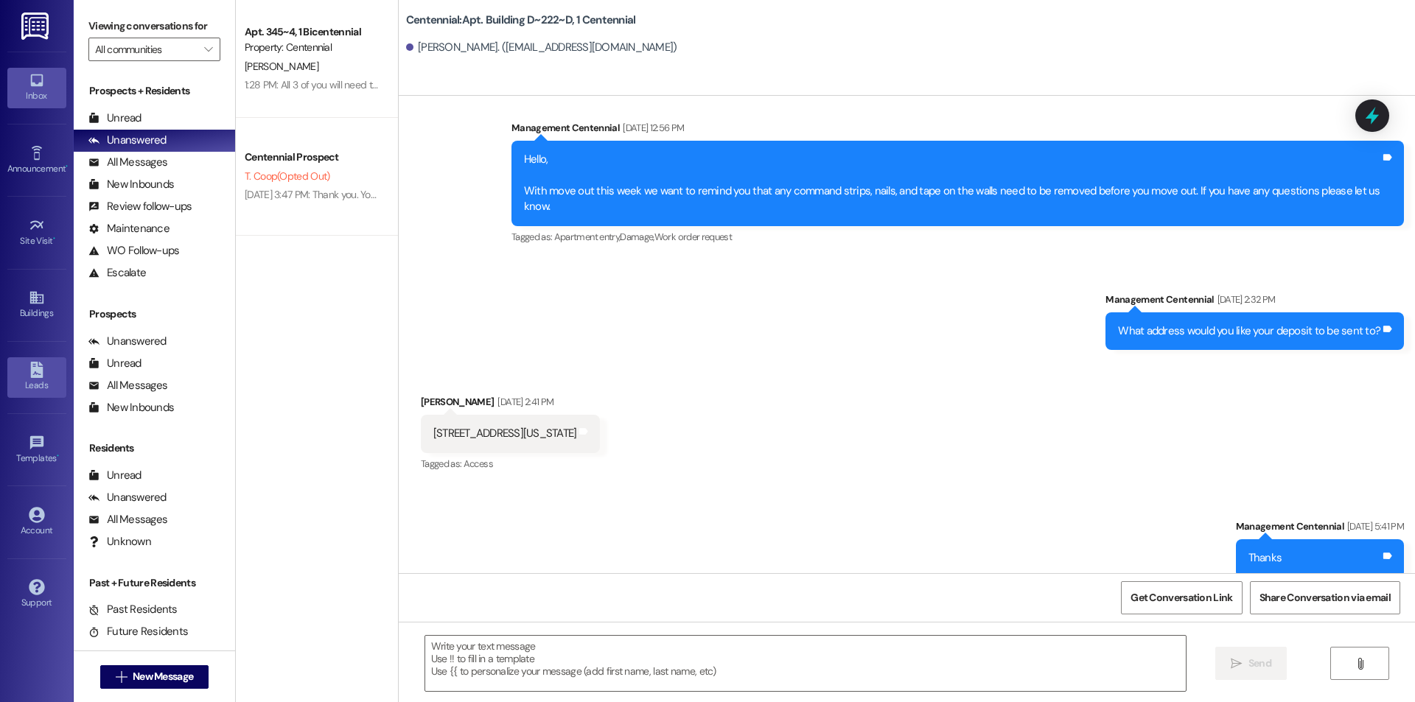
click at [46, 377] on link "Leads" at bounding box center [36, 377] width 59 height 40
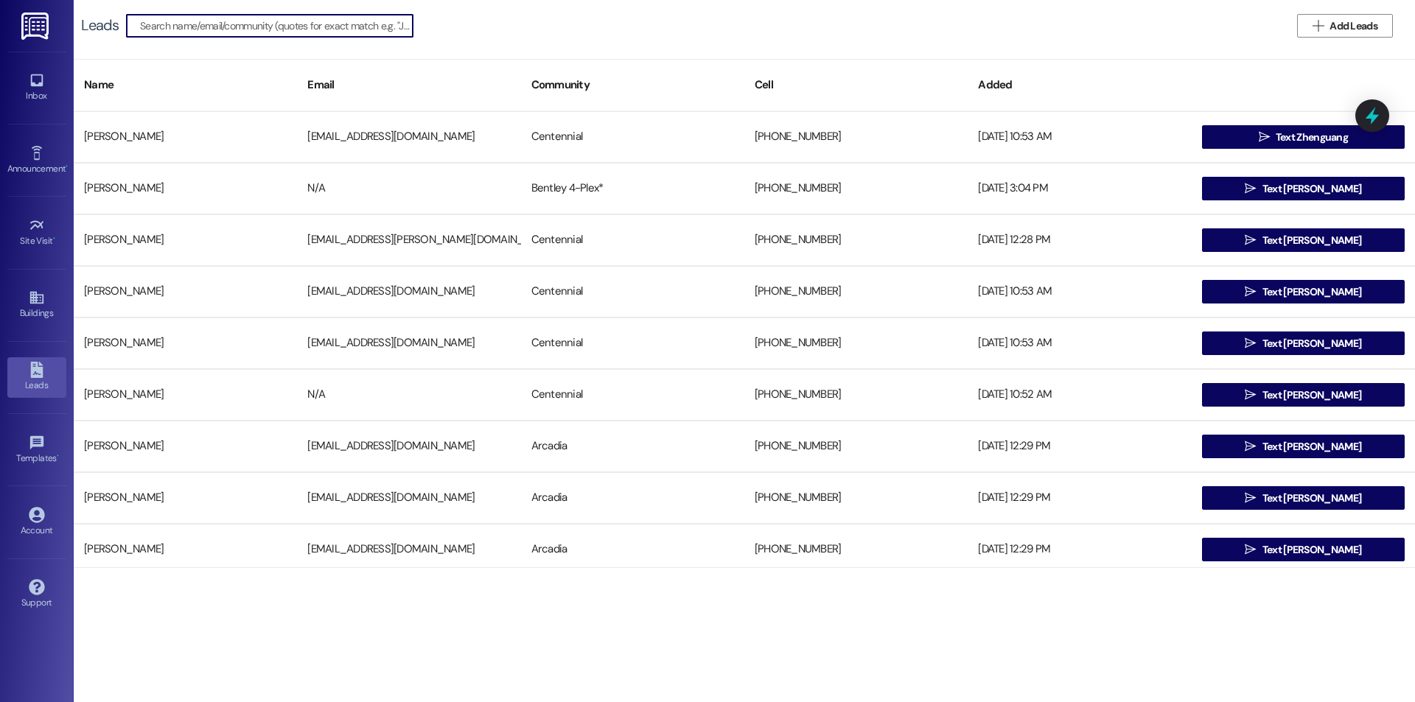
drag, startPoint x: 1384, startPoint y: 28, endPoint x: 1160, endPoint y: 43, distance: 224.6
click at [1384, 27] on button " Add Leads" at bounding box center [1345, 26] width 96 height 24
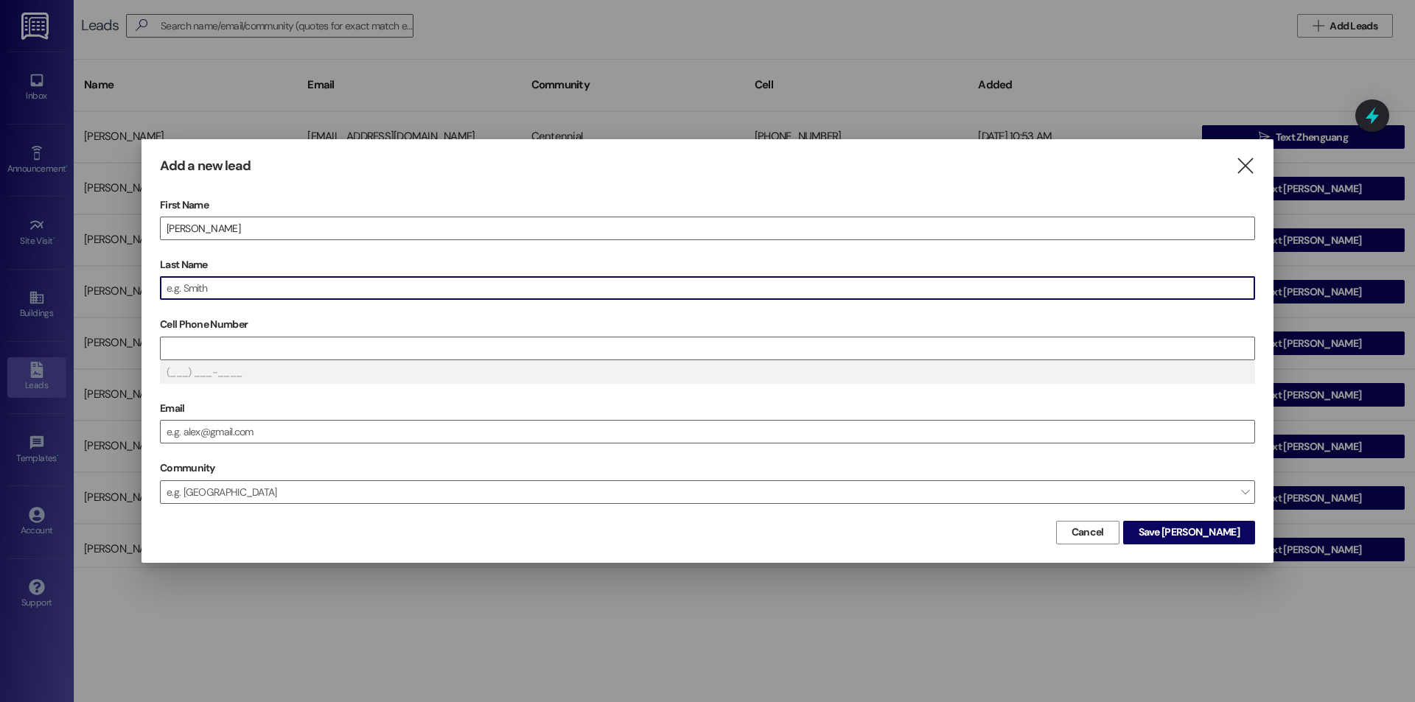
click at [228, 290] on input "Last Name" at bounding box center [708, 288] width 1094 height 22
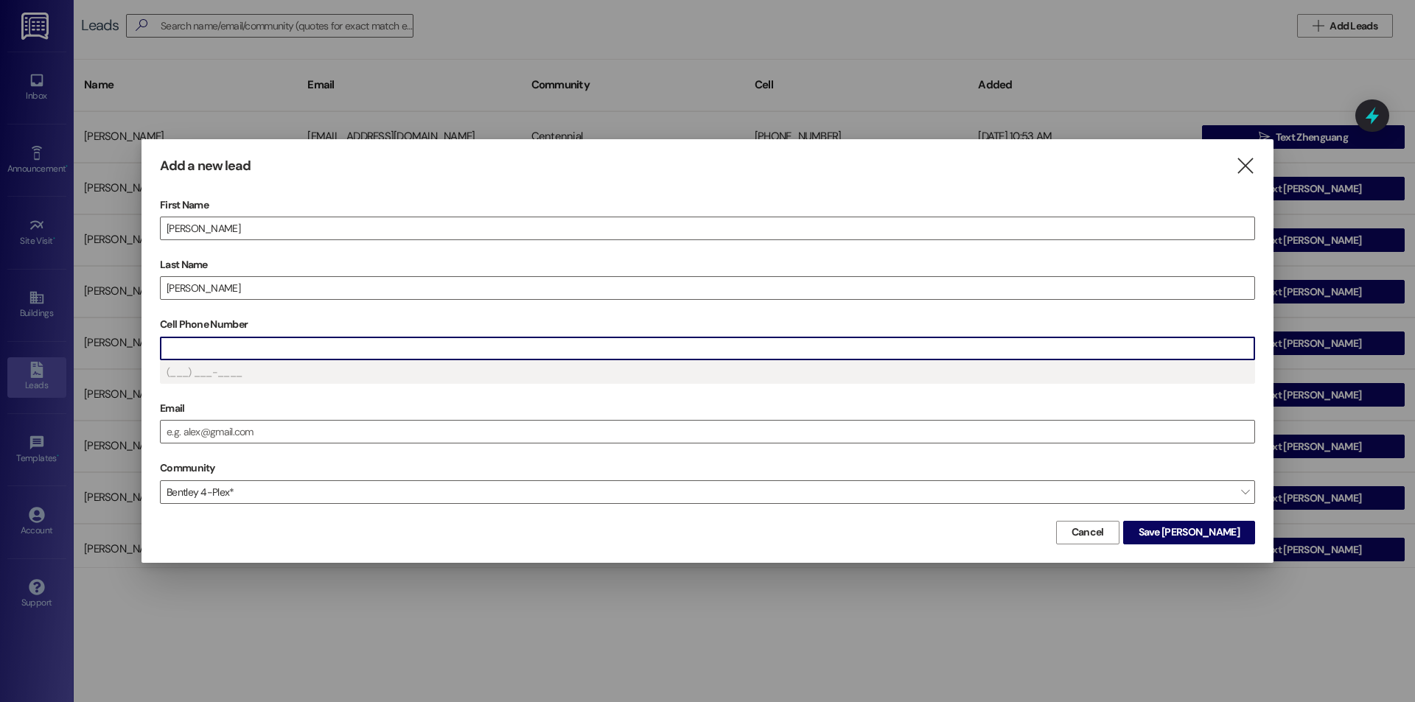
click at [192, 352] on input "Cell Phone Number" at bounding box center [708, 349] width 1094 height 22
click at [276, 352] on input "Cell Phone Number" at bounding box center [708, 349] width 1094 height 22
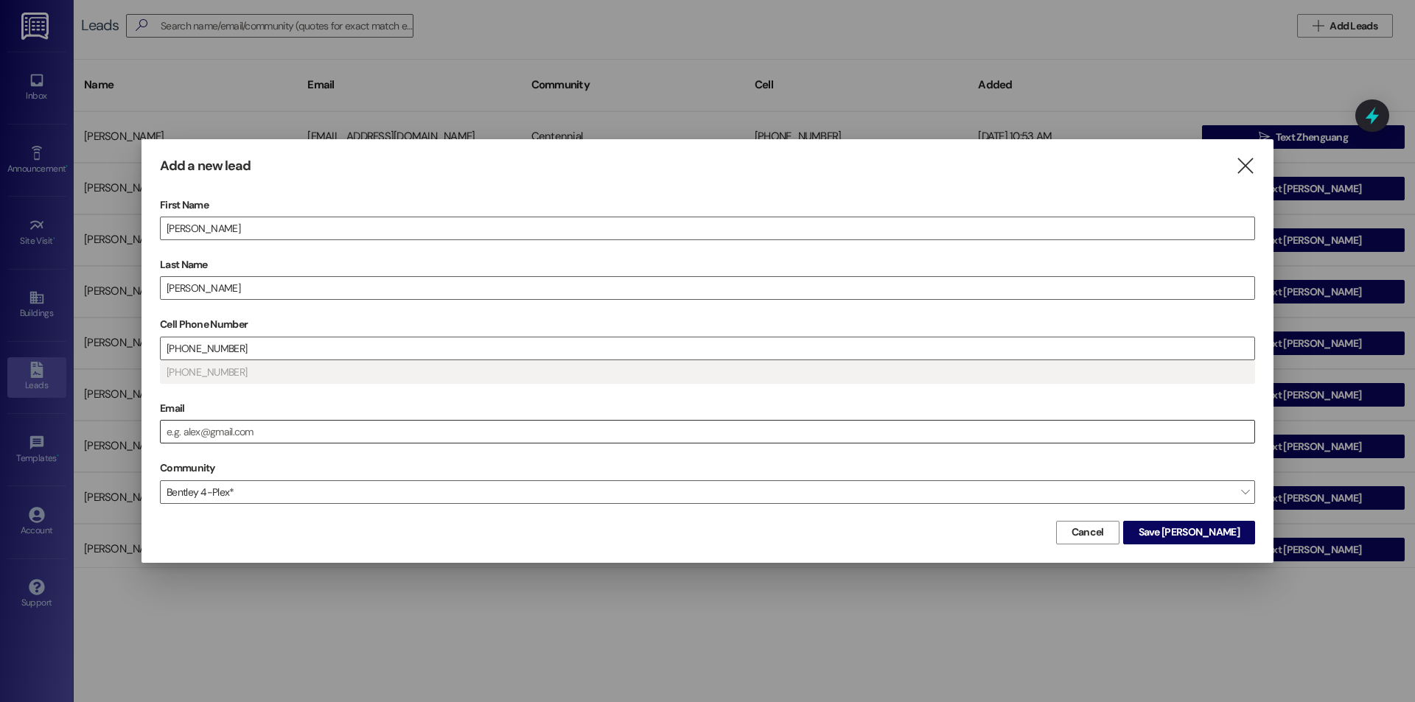
click at [234, 427] on input "Email" at bounding box center [708, 432] width 1094 height 22
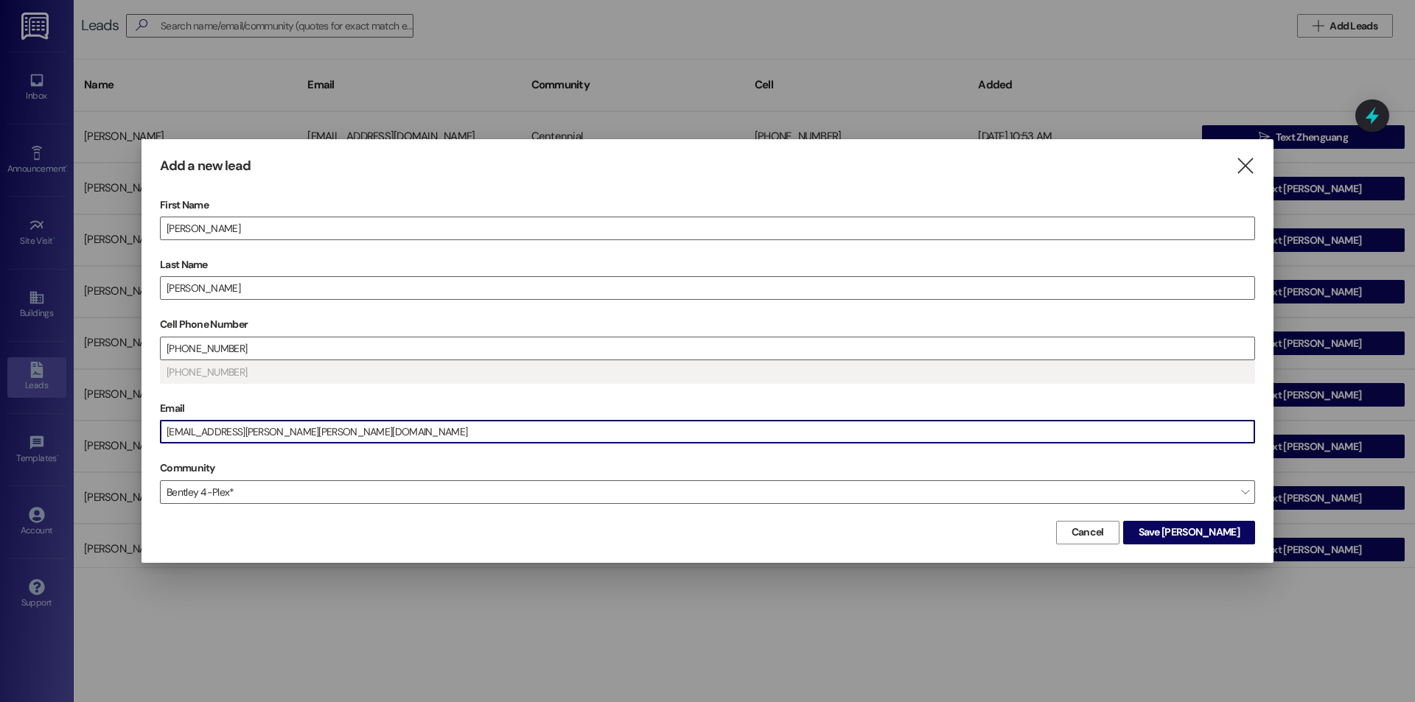
click at [419, 479] on div "Community Bentley 4-Plex* " at bounding box center [707, 480] width 1095 height 46
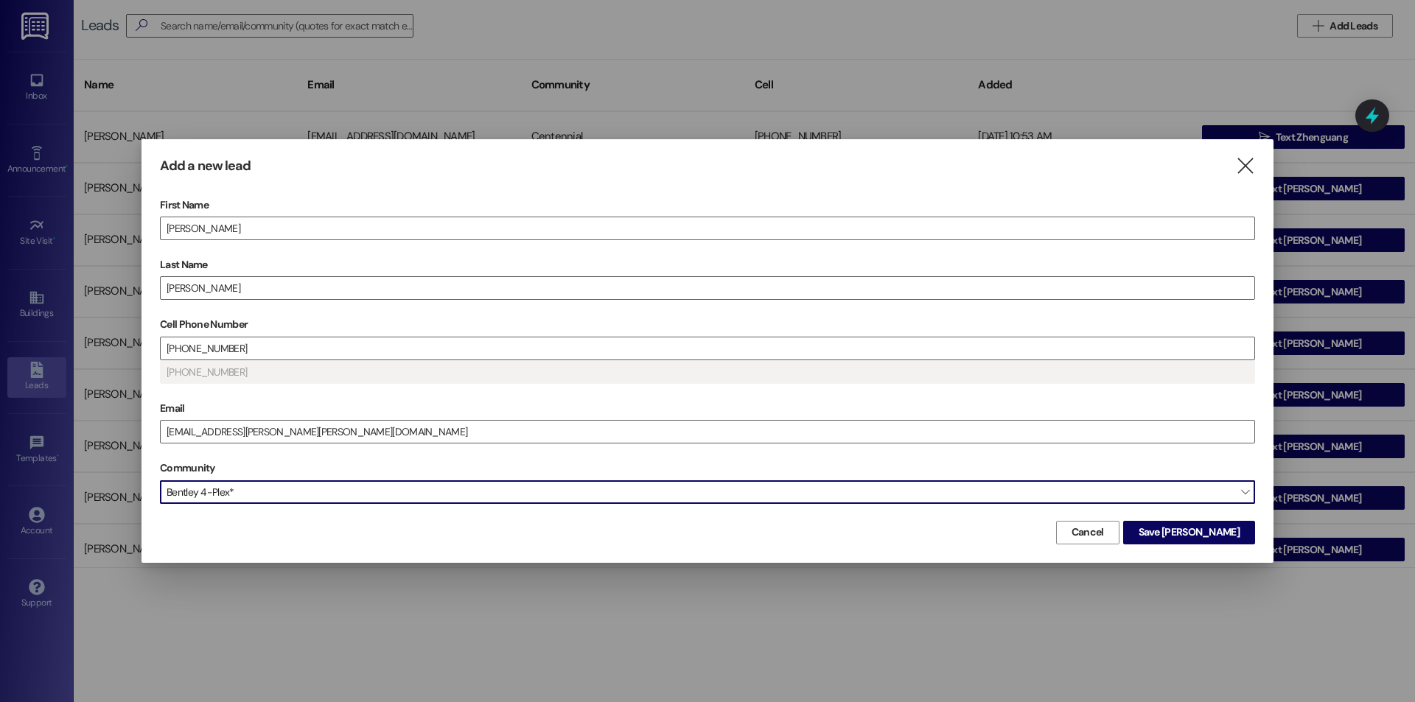
click at [419, 489] on span "Bentley 4-Plex*" at bounding box center [707, 493] width 1095 height 24
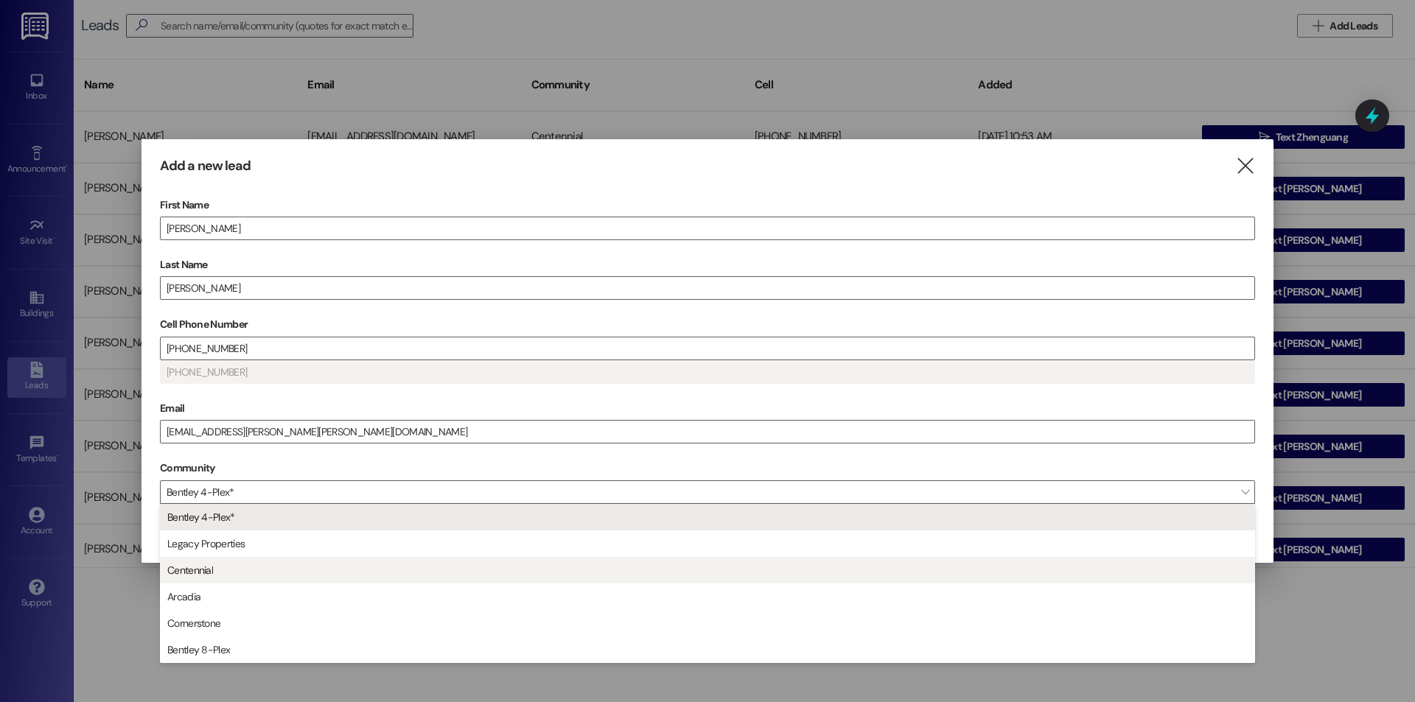
click at [268, 567] on span "Centennial" at bounding box center [708, 570] width 1082 height 25
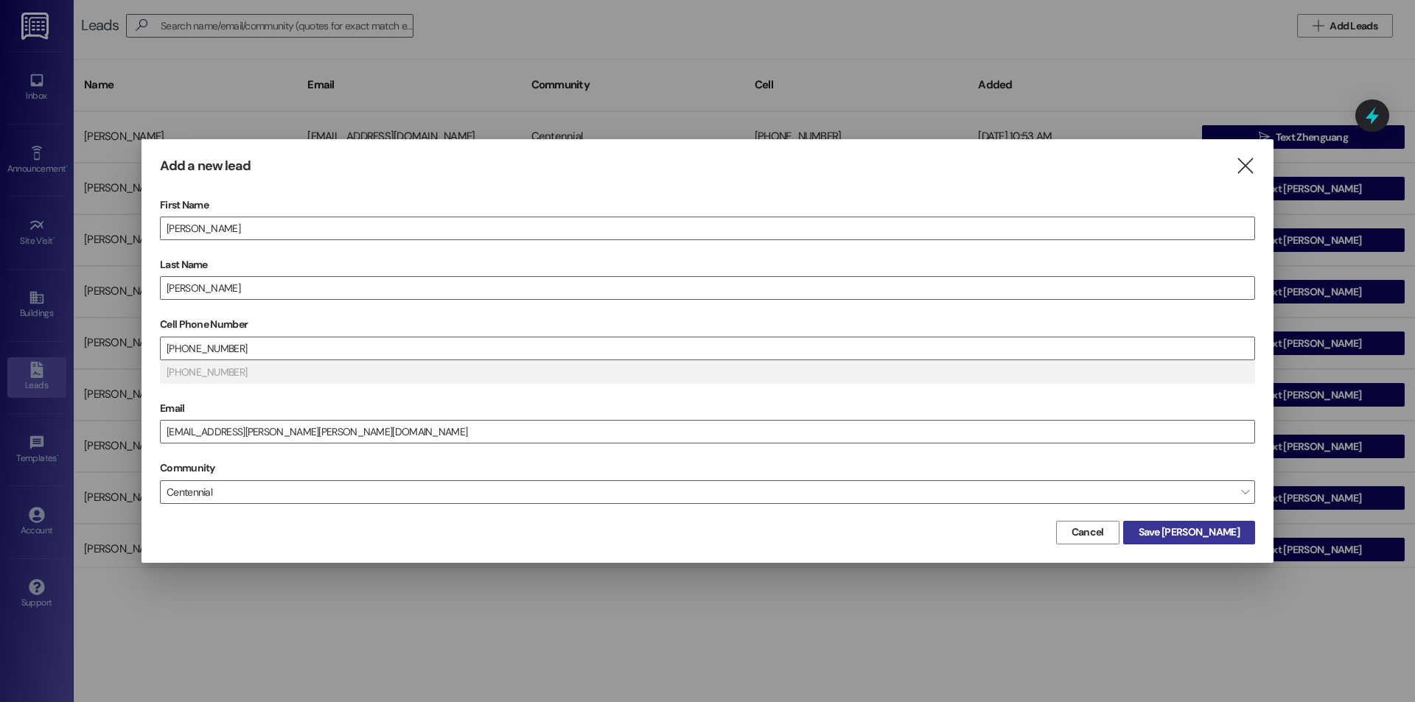
click at [1199, 531] on span "Save Laura" at bounding box center [1189, 532] width 101 height 15
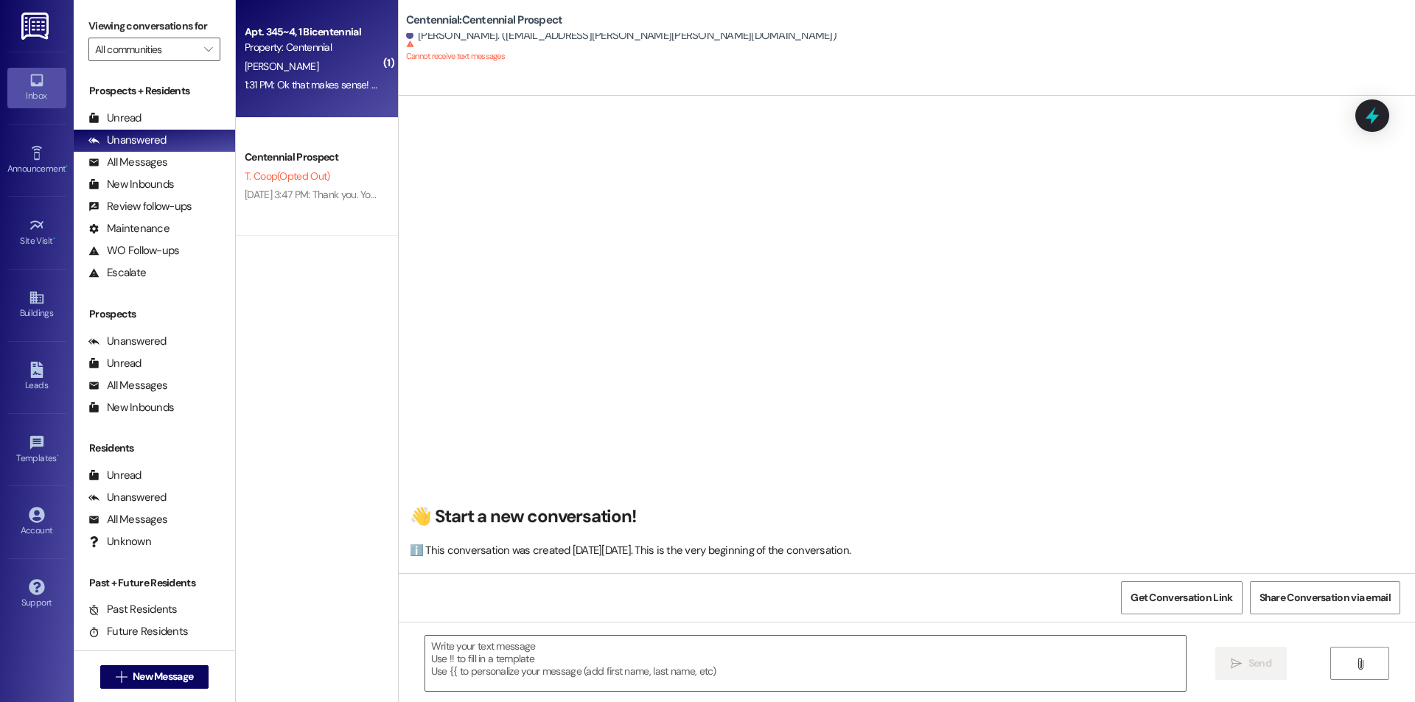
scroll to position [1, 0]
click at [348, 74] on div "[PERSON_NAME]" at bounding box center [312, 66] width 139 height 18
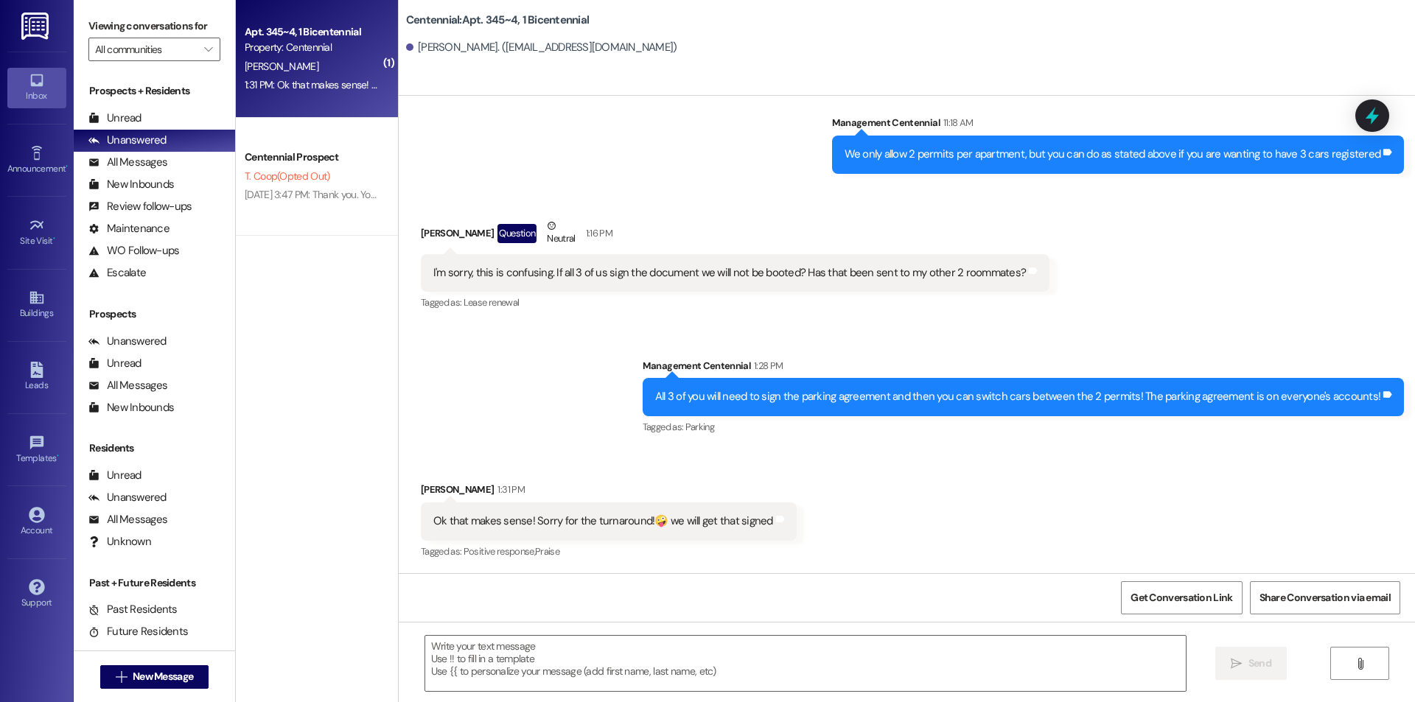
scroll to position [8707, 0]
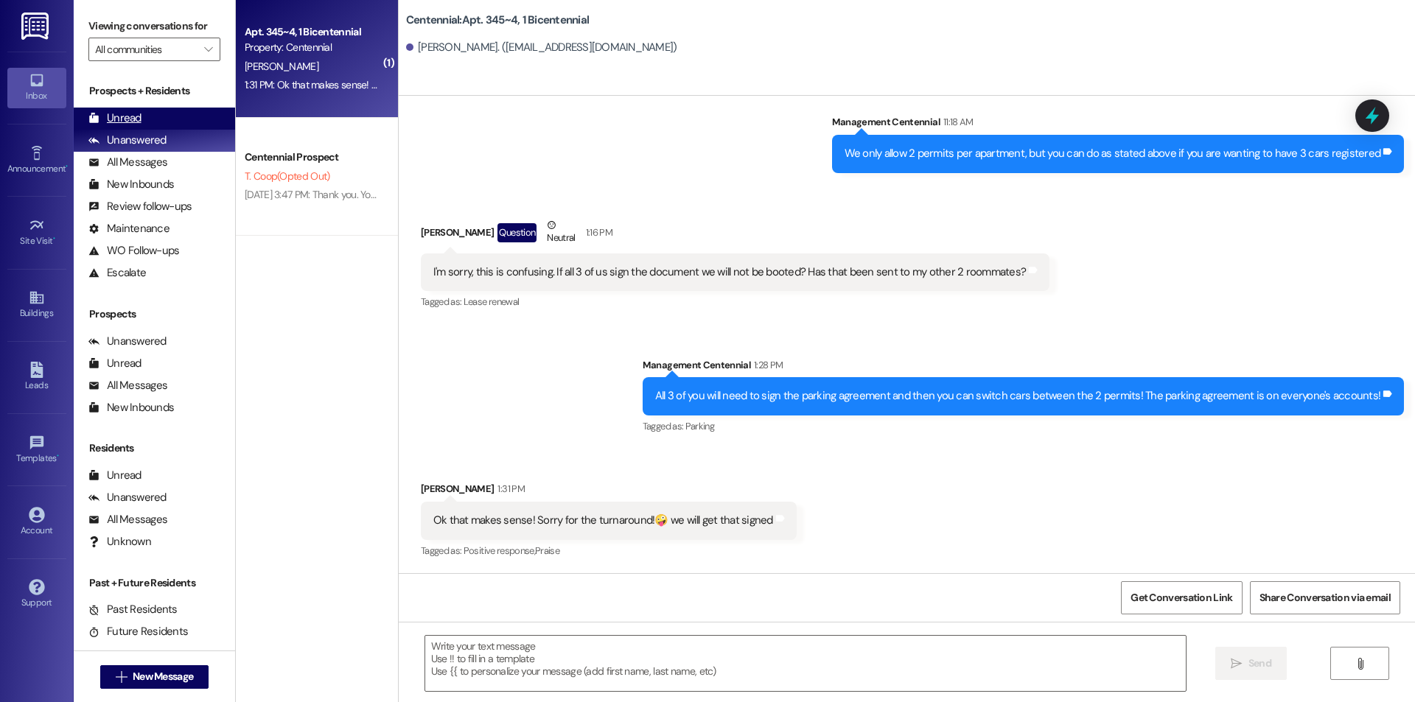
click at [157, 122] on div "Unread (0)" at bounding box center [154, 119] width 161 height 22
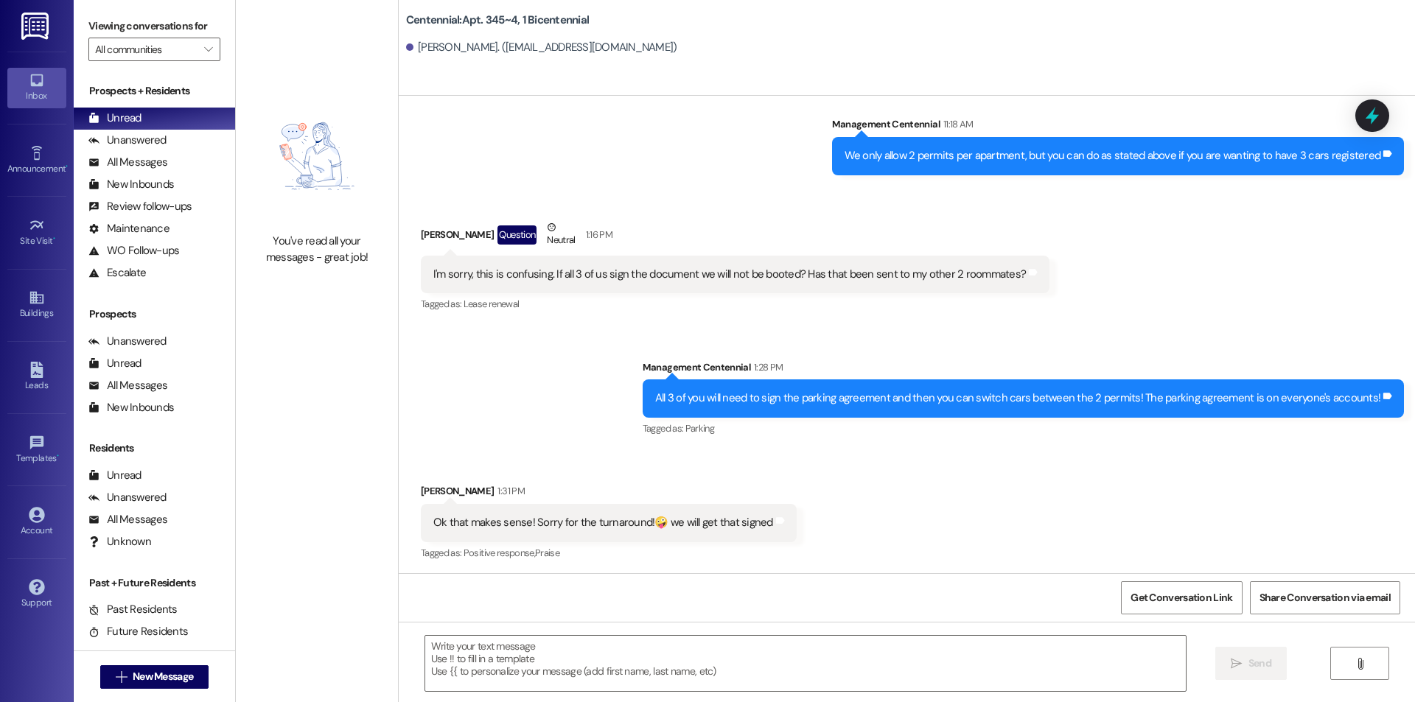
scroll to position [8707, 0]
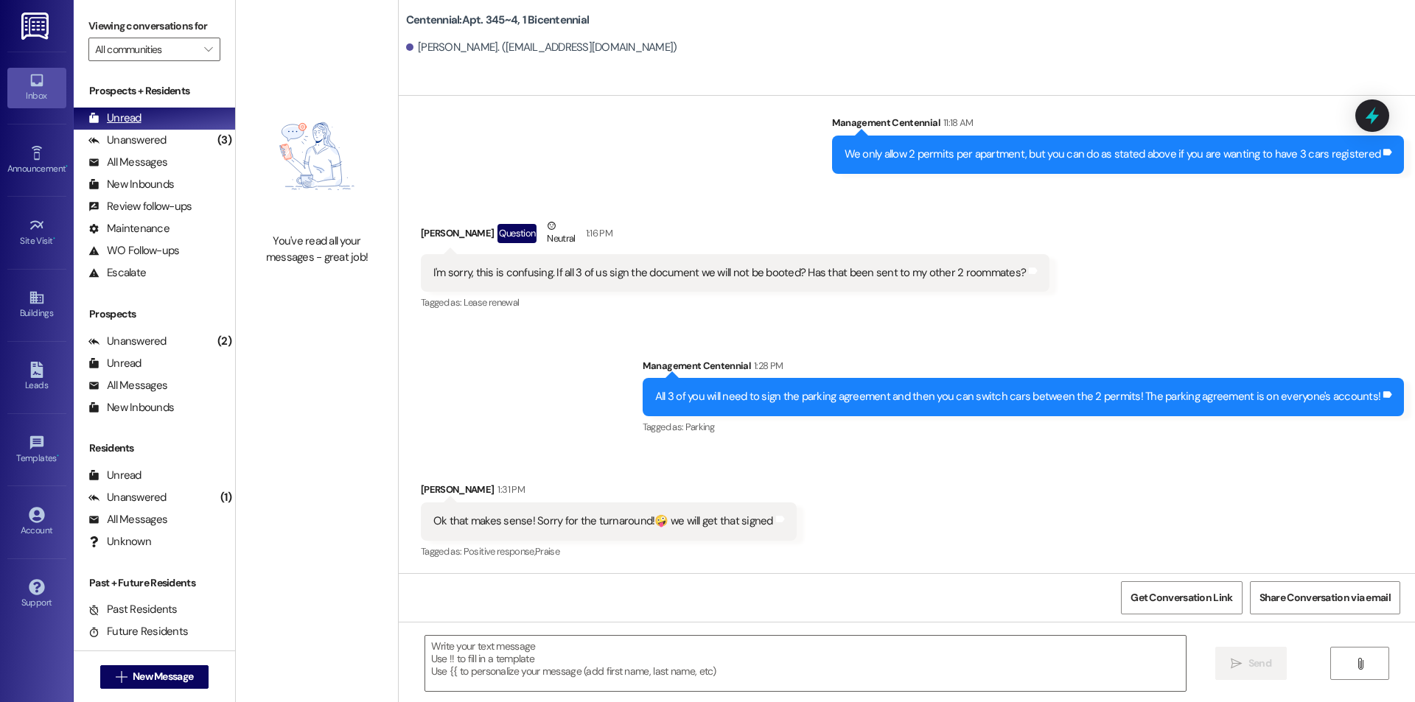
drag, startPoint x: 160, startPoint y: 143, endPoint x: 165, endPoint y: 124, distance: 19.8
click at [160, 143] on div "Unanswered" at bounding box center [127, 140] width 78 height 15
click at [168, 110] on div "Unread (0)" at bounding box center [154, 119] width 161 height 22
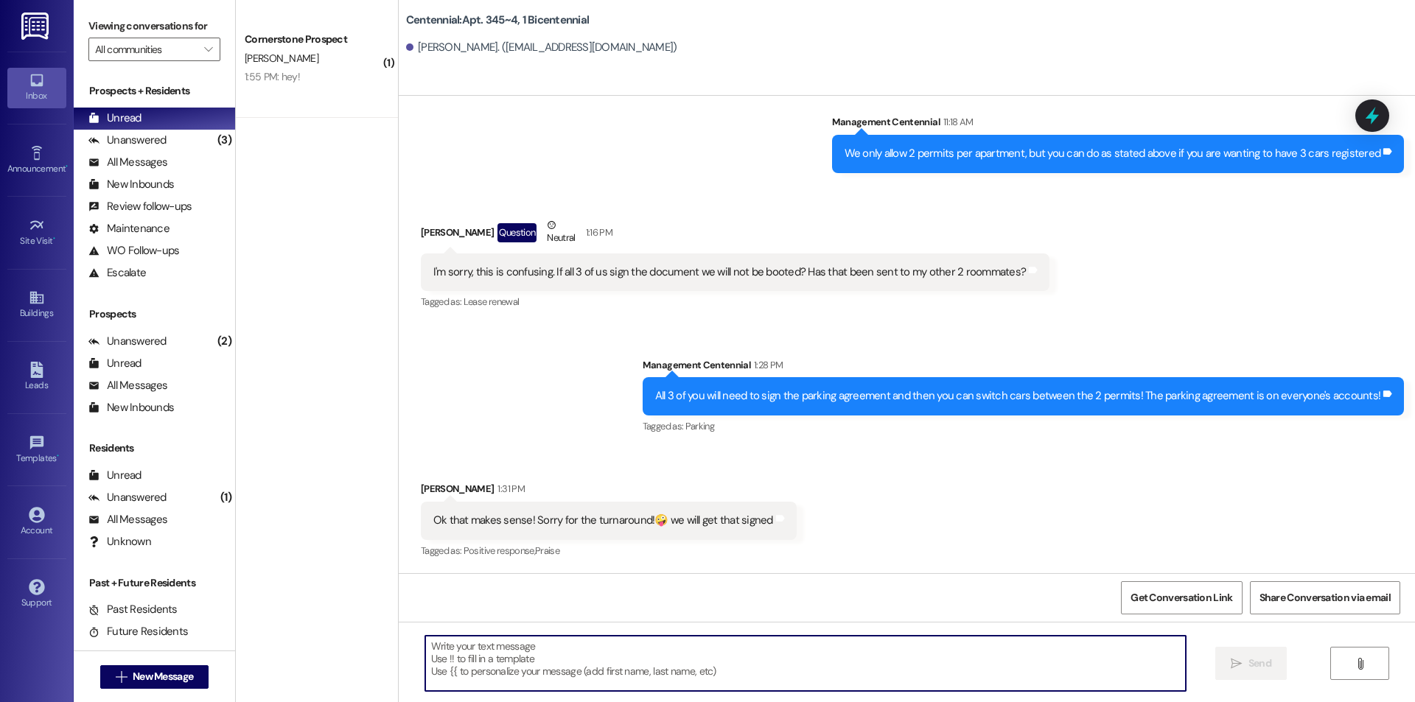
click at [561, 664] on textarea at bounding box center [805, 663] width 761 height 55
type textarea "No worries thank you"
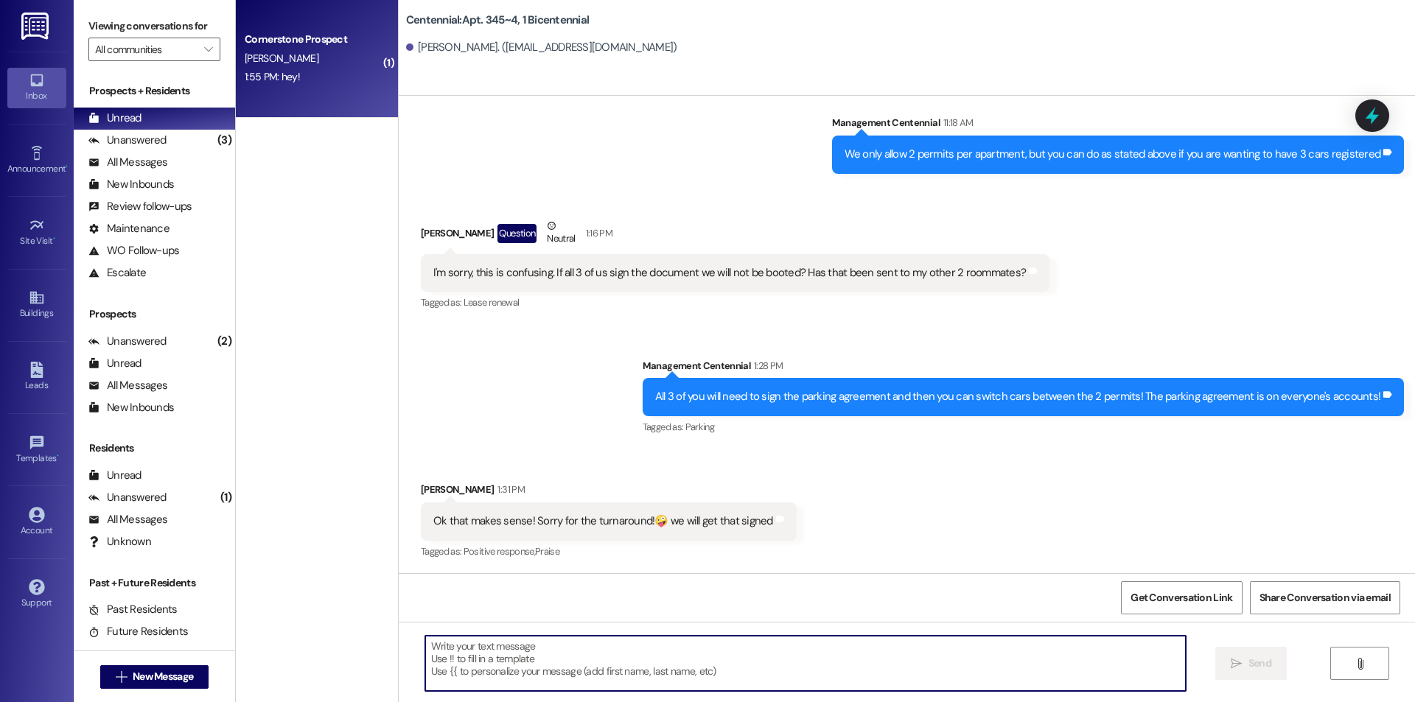
click at [342, 77] on div "1:55 PM: hey! 1:55 PM: hey!" at bounding box center [312, 77] width 139 height 18
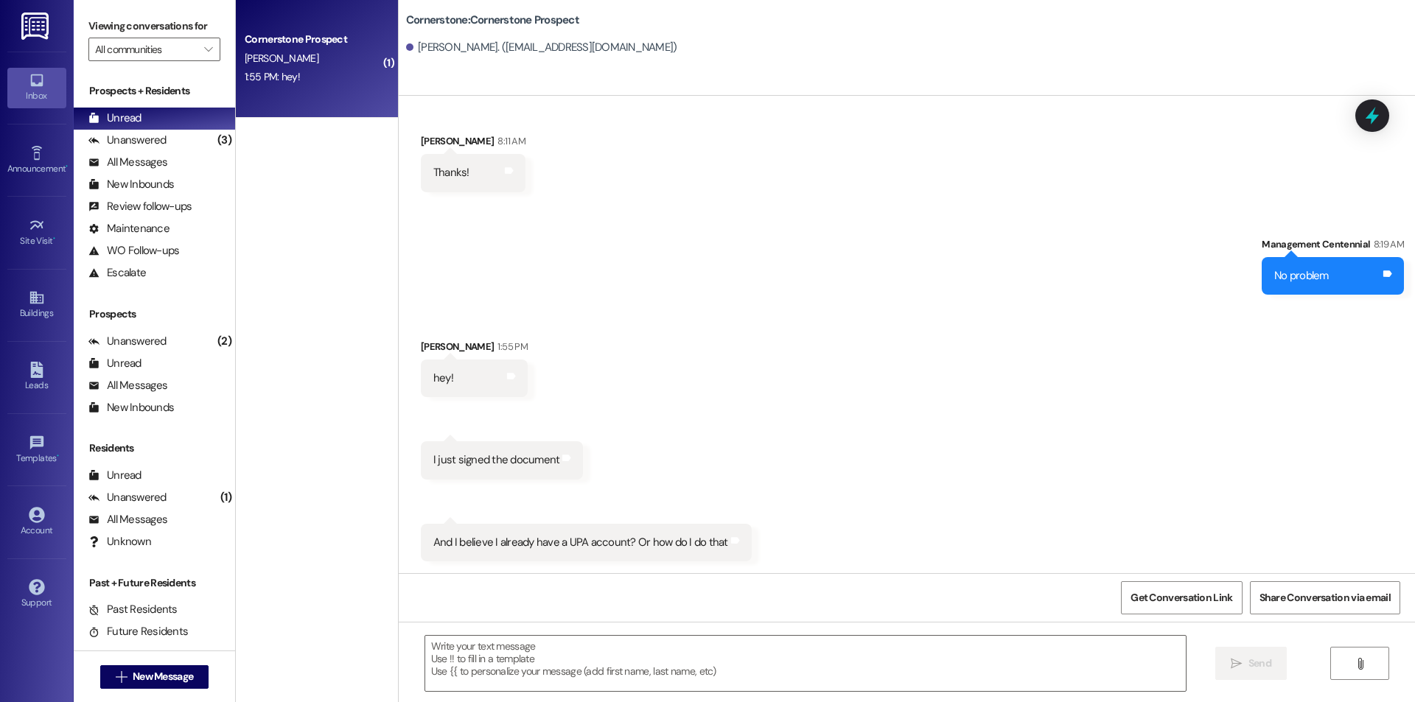
scroll to position [3927, 0]
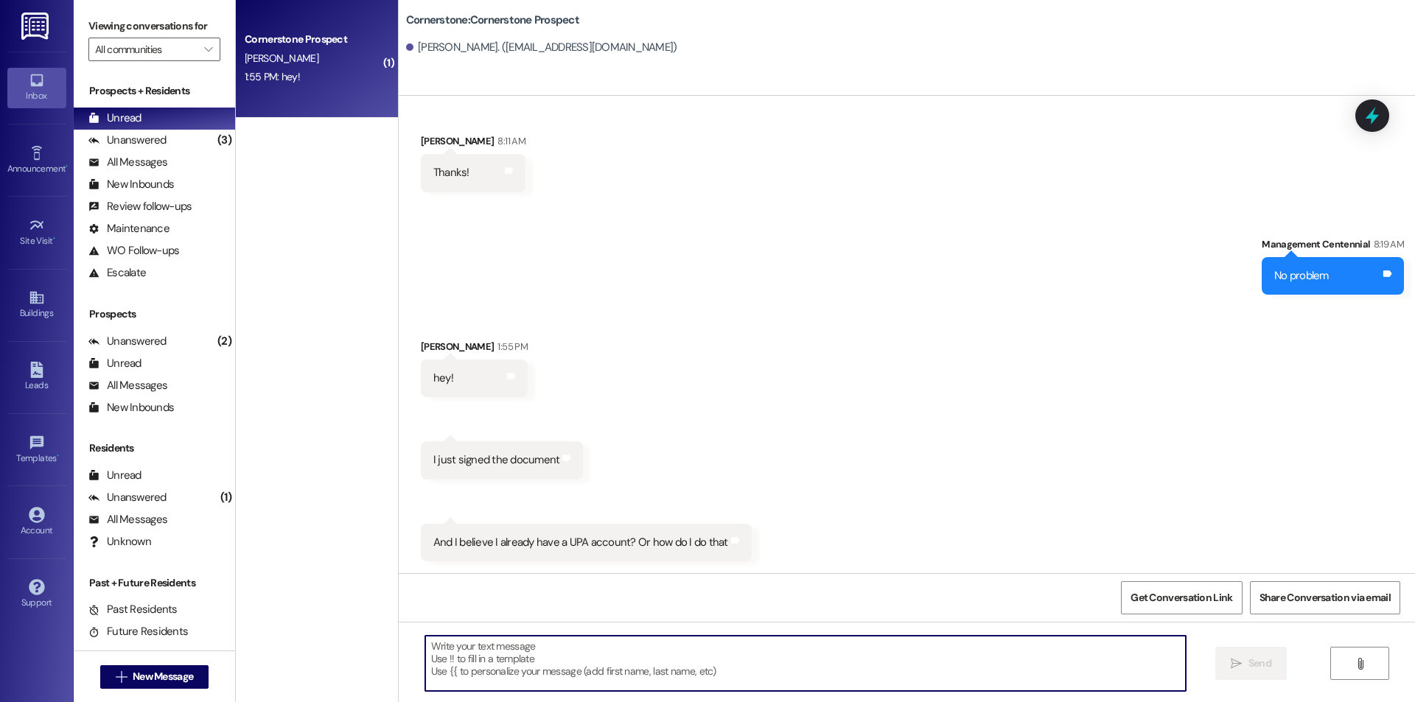
click at [520, 658] on textarea at bounding box center [805, 663] width 761 height 55
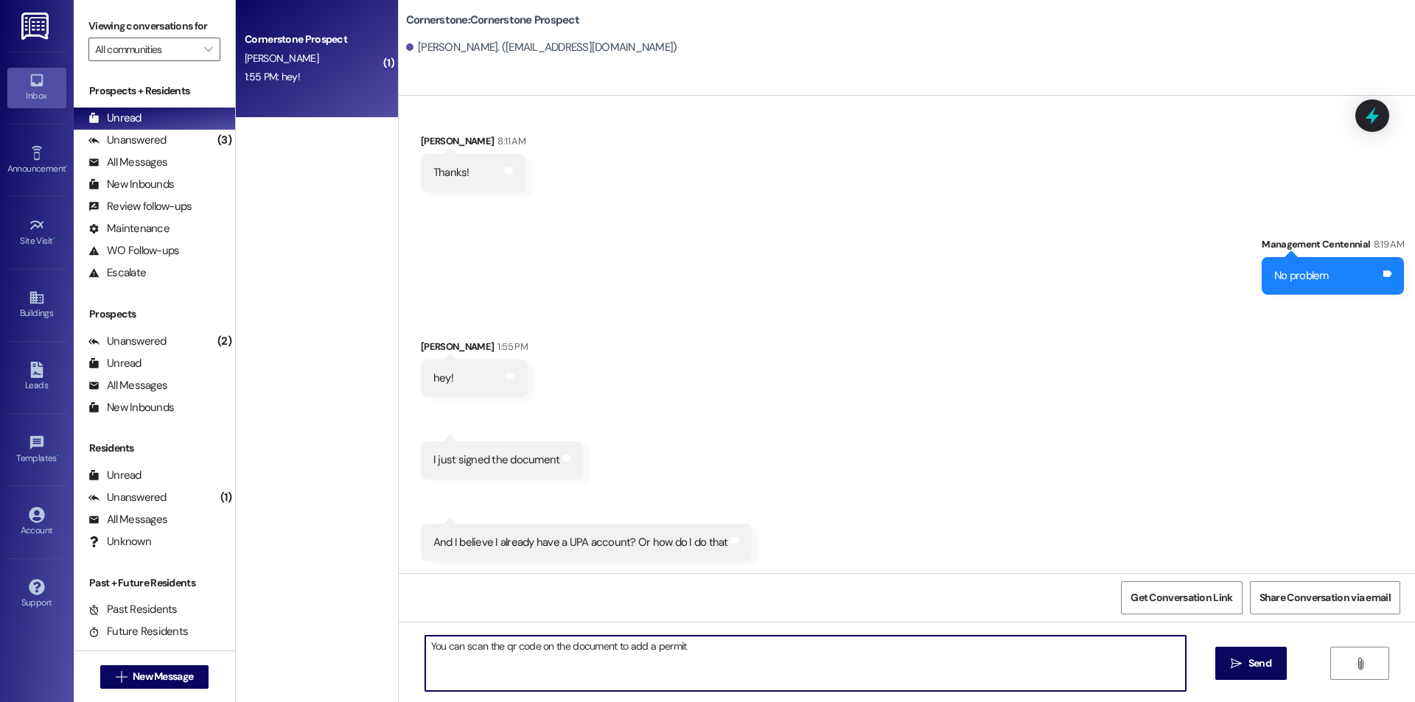
type textarea "You can scan the qr code on the document to add a permit!"
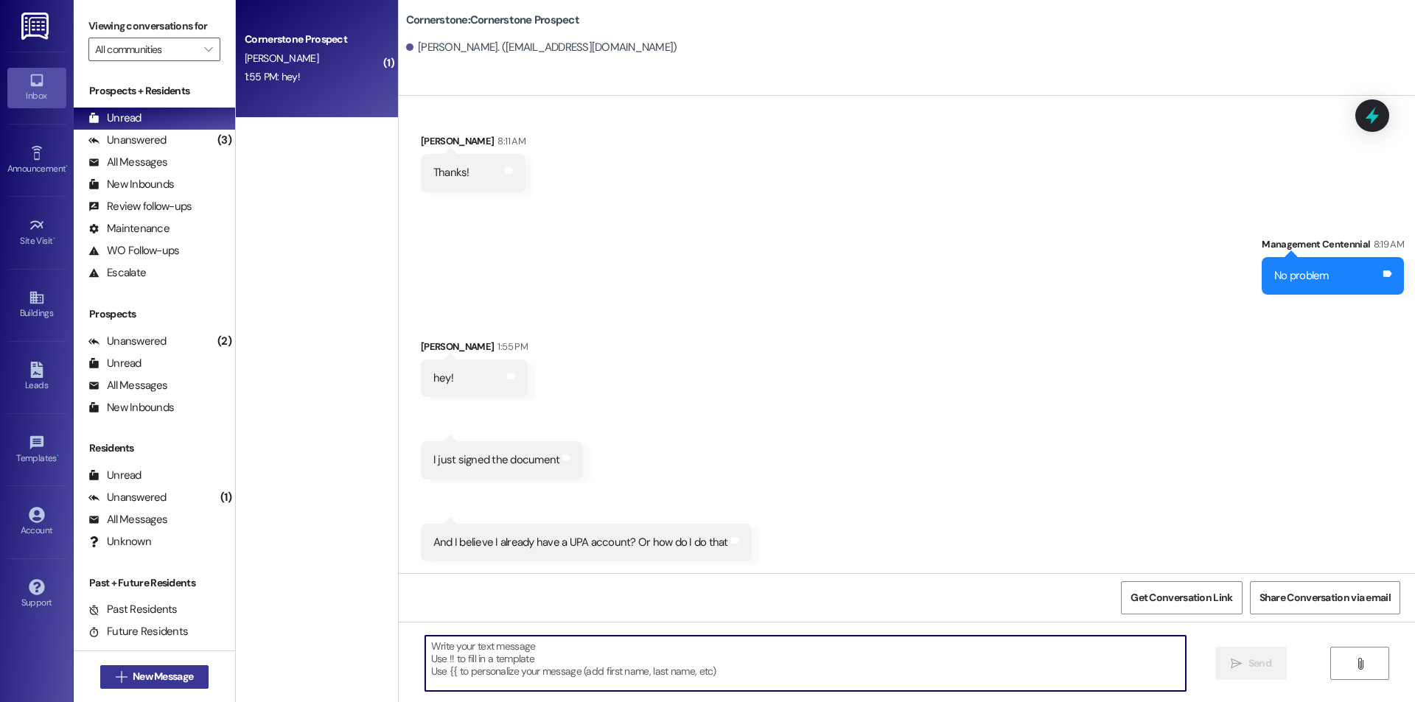
click at [175, 677] on span "New Message" at bounding box center [163, 676] width 60 height 15
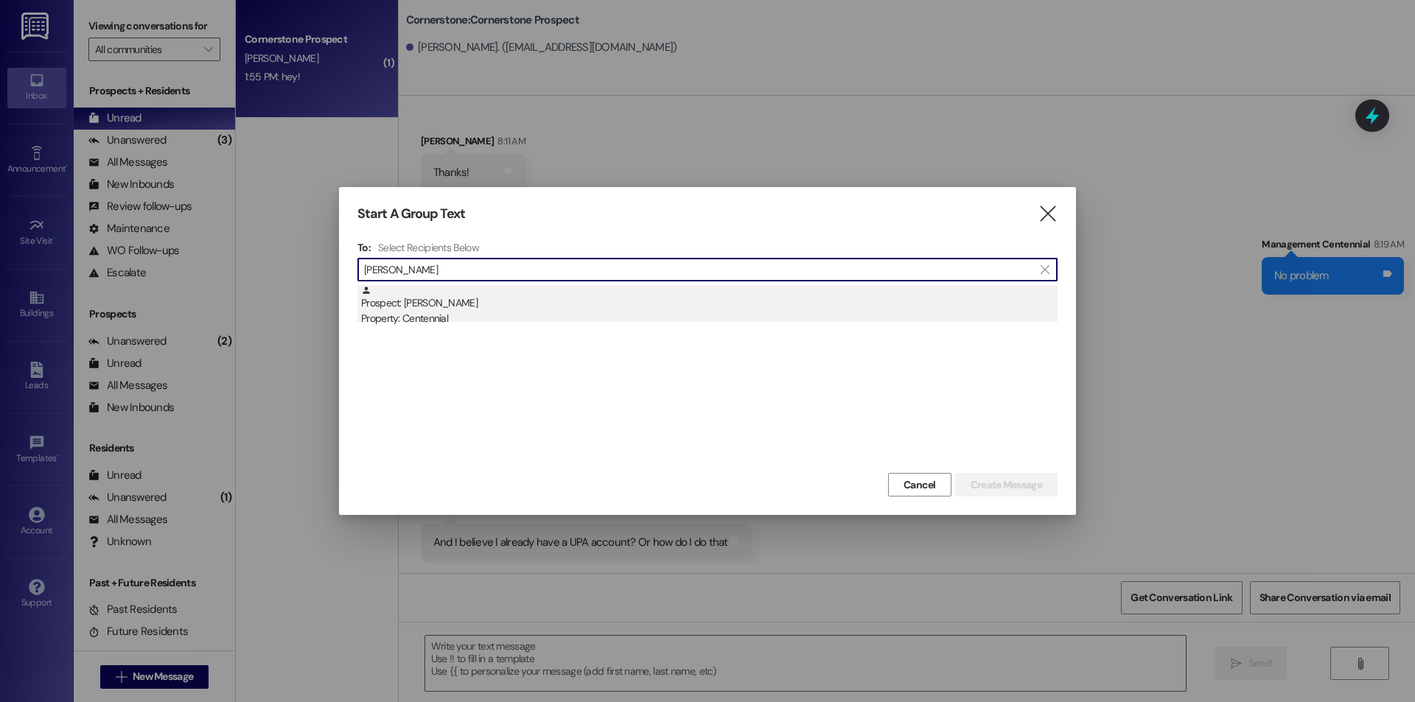
type input "leeper"
click at [451, 307] on div "Prospect: Jesslyn Leeper Property: Centennial" at bounding box center [709, 306] width 697 height 42
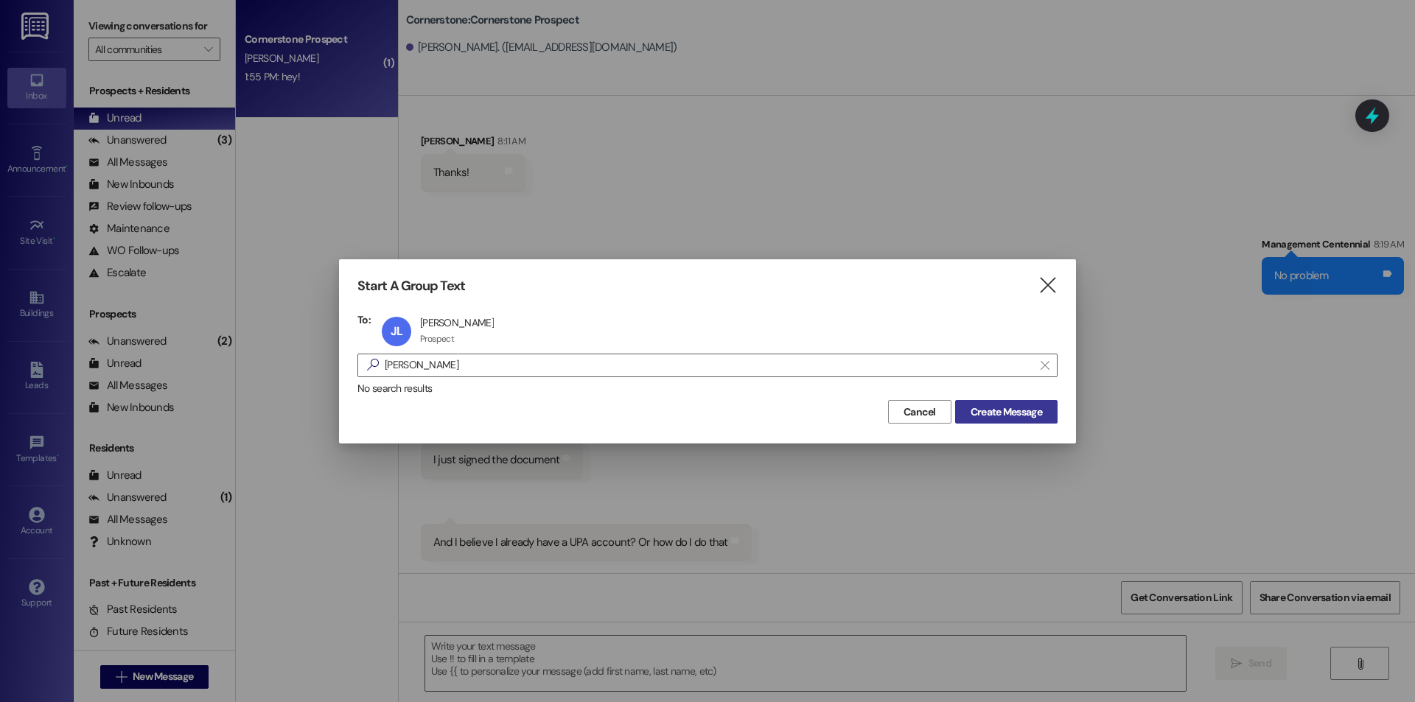
click at [1010, 414] on span "Create Message" at bounding box center [1006, 412] width 71 height 15
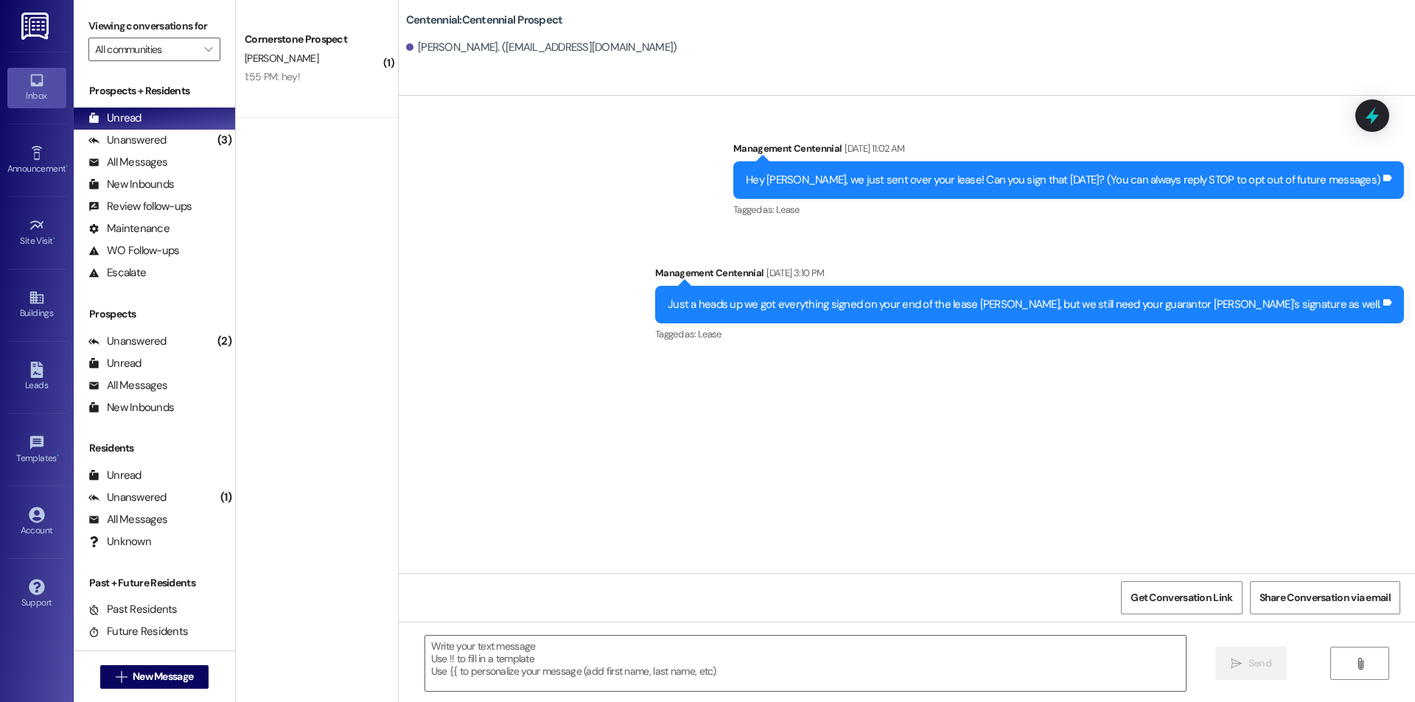
scroll to position [0, 0]
click at [767, 669] on textarea at bounding box center [805, 663] width 761 height 55
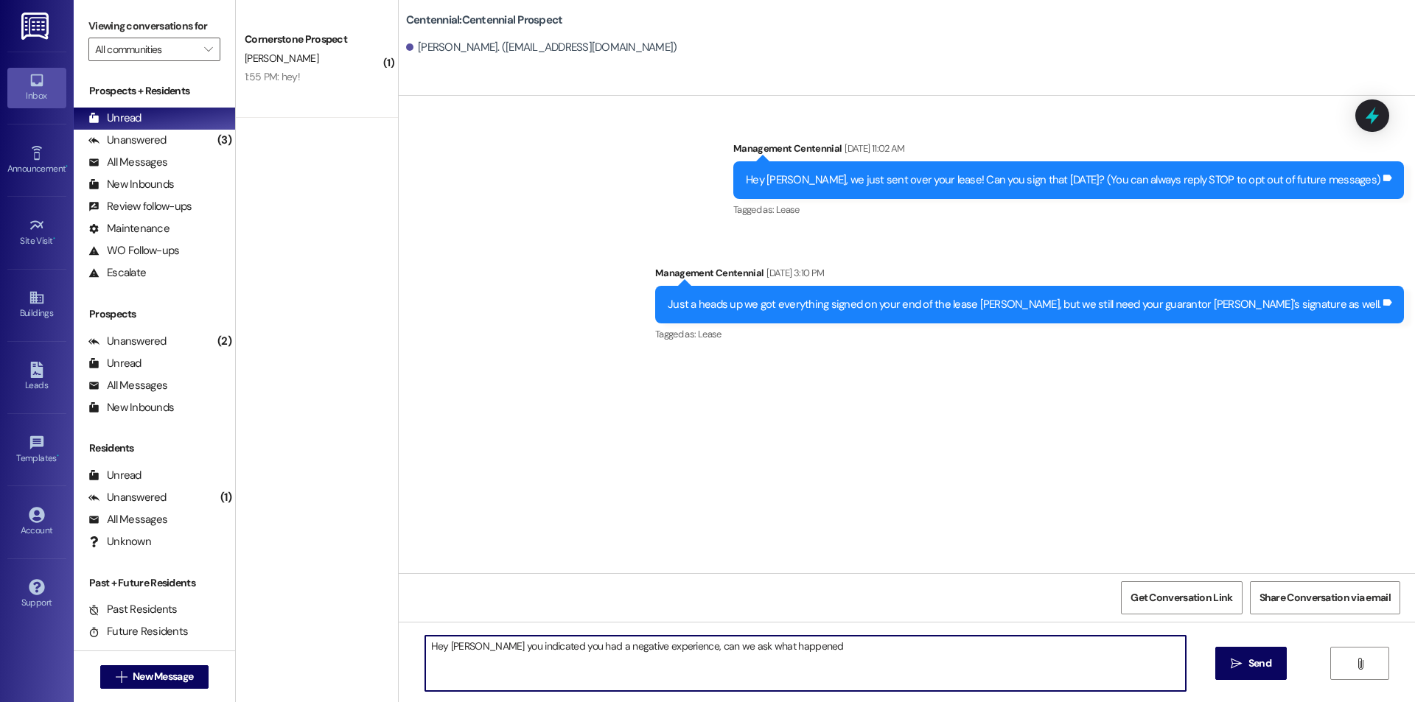
type textarea "Hey Jesslyn you indicated you had a negative experience, can we ask what happen…"
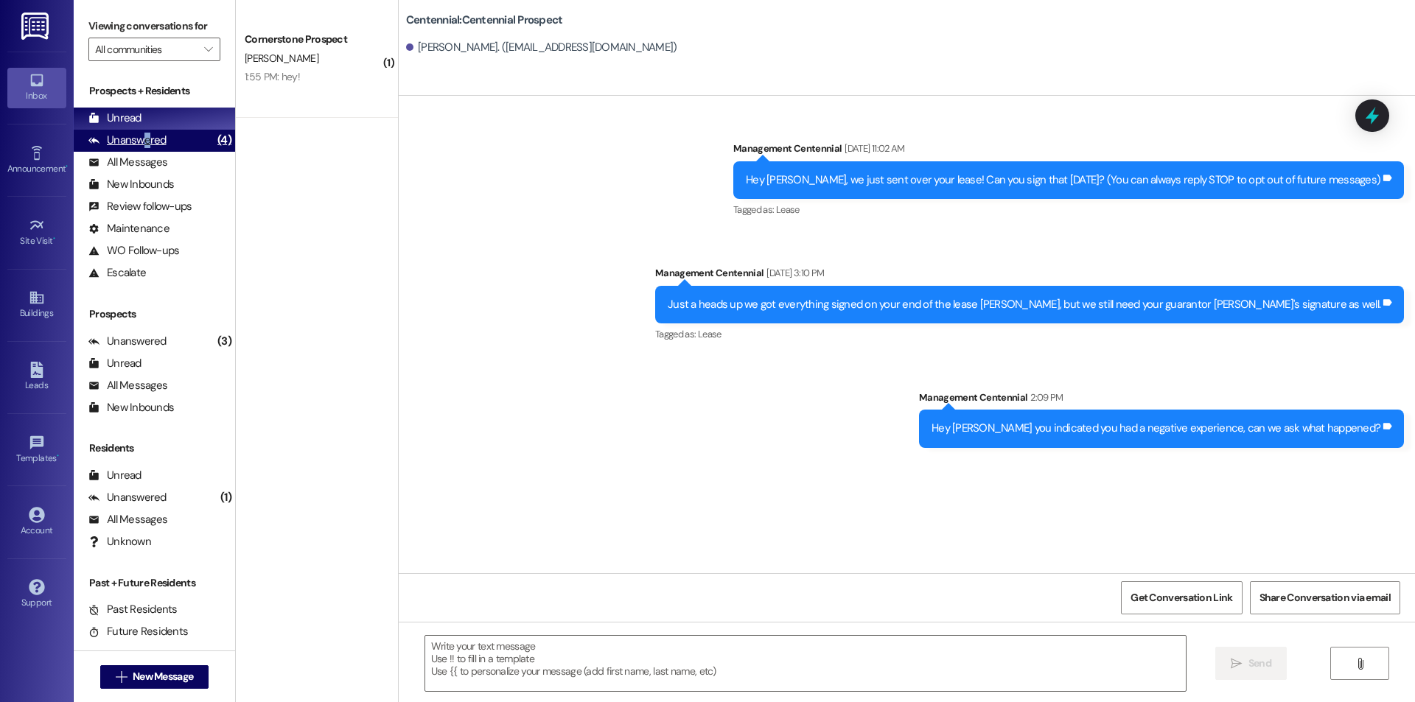
click at [147, 139] on div "Unanswered" at bounding box center [127, 140] width 78 height 15
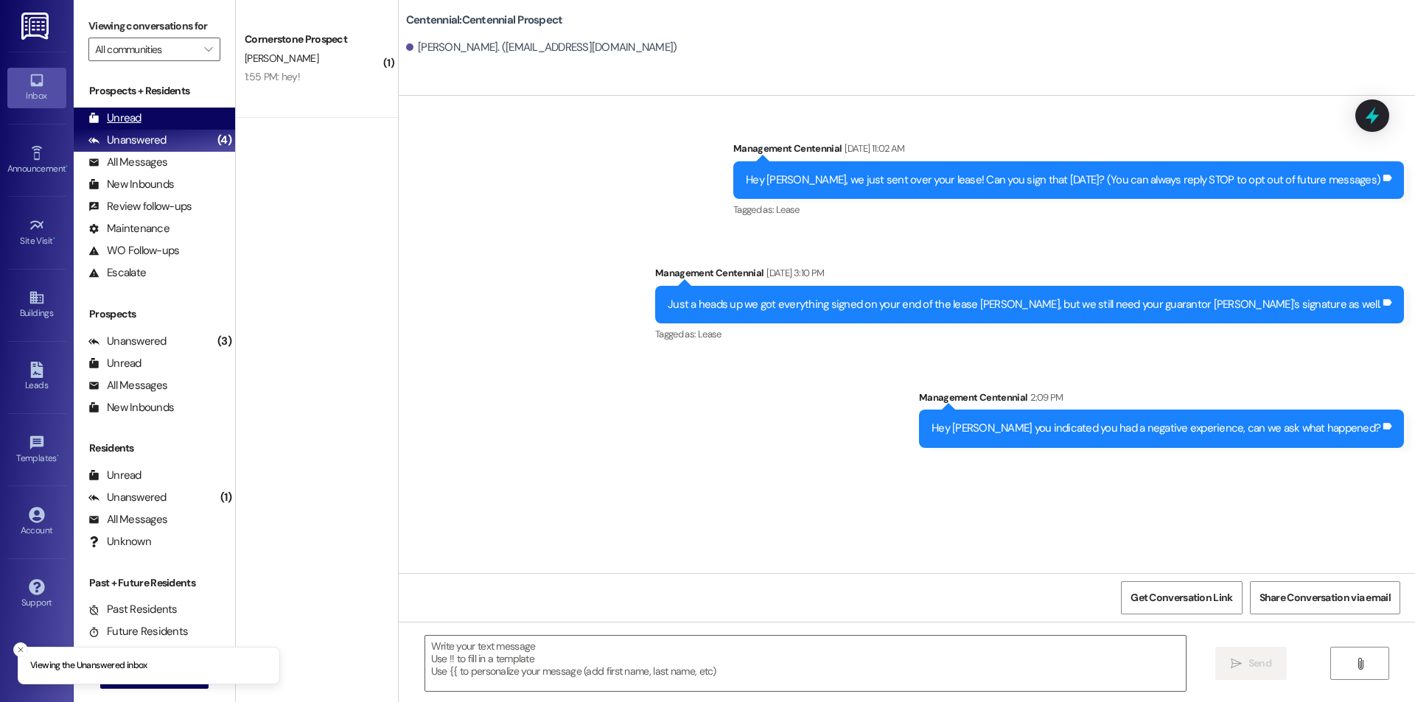
click at [171, 113] on div "Unread (0)" at bounding box center [154, 119] width 161 height 22
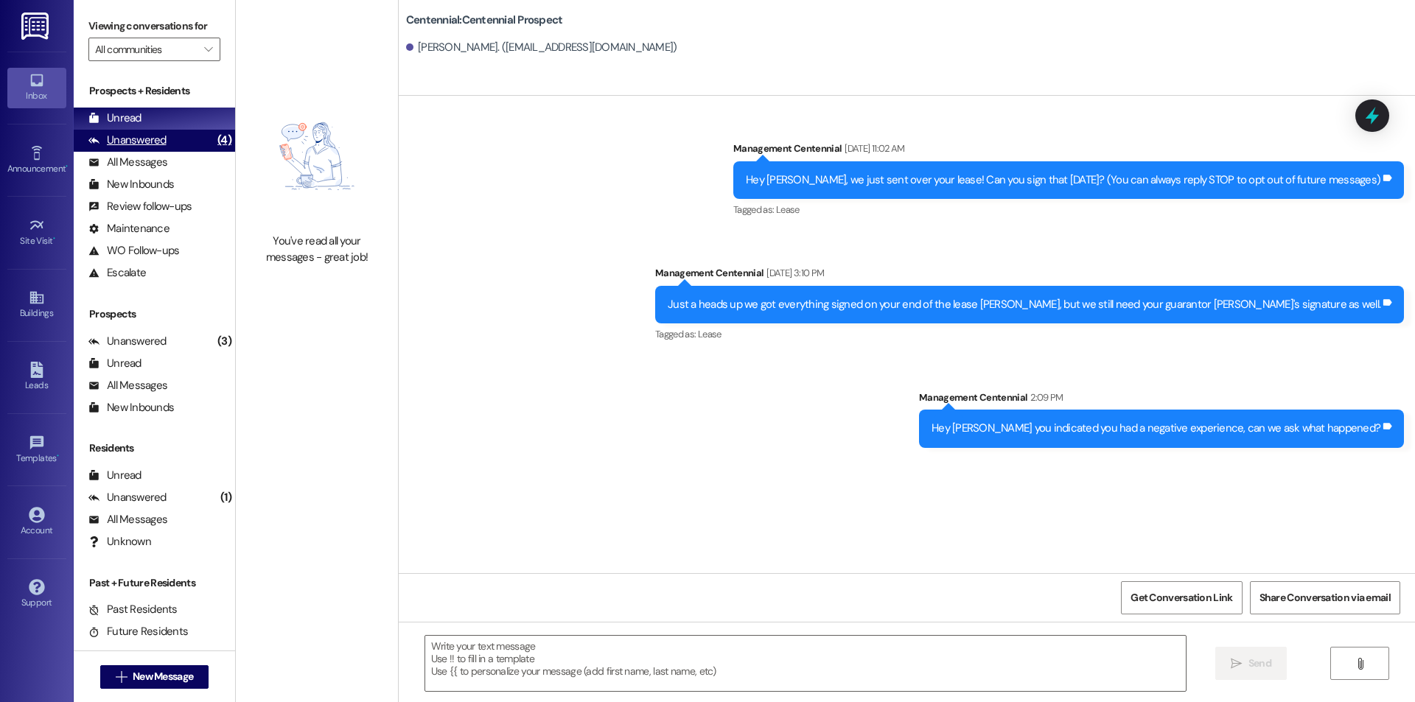
drag, startPoint x: 134, startPoint y: 144, endPoint x: 137, endPoint y: 134, distance: 10.0
click at [134, 143] on div "Unanswered" at bounding box center [127, 140] width 78 height 15
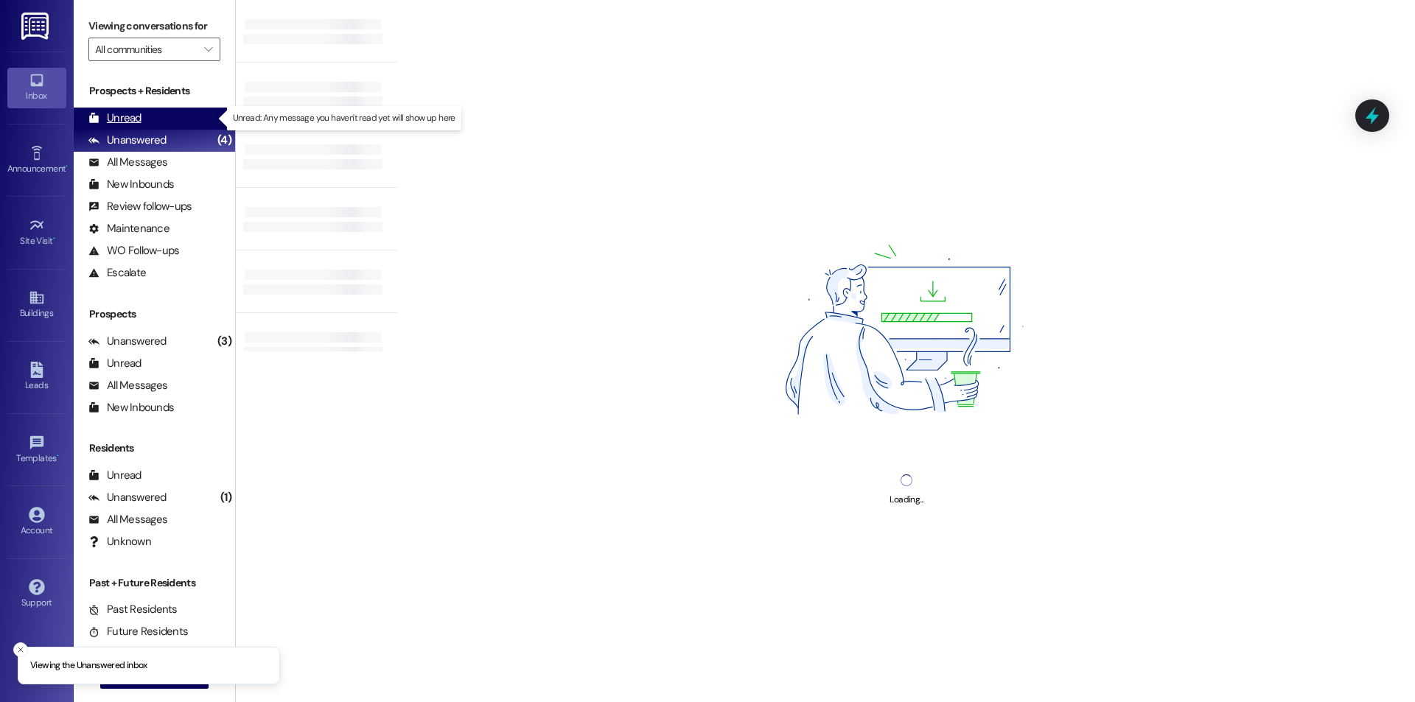
click at [139, 114] on div "Unread" at bounding box center [114, 118] width 53 height 15
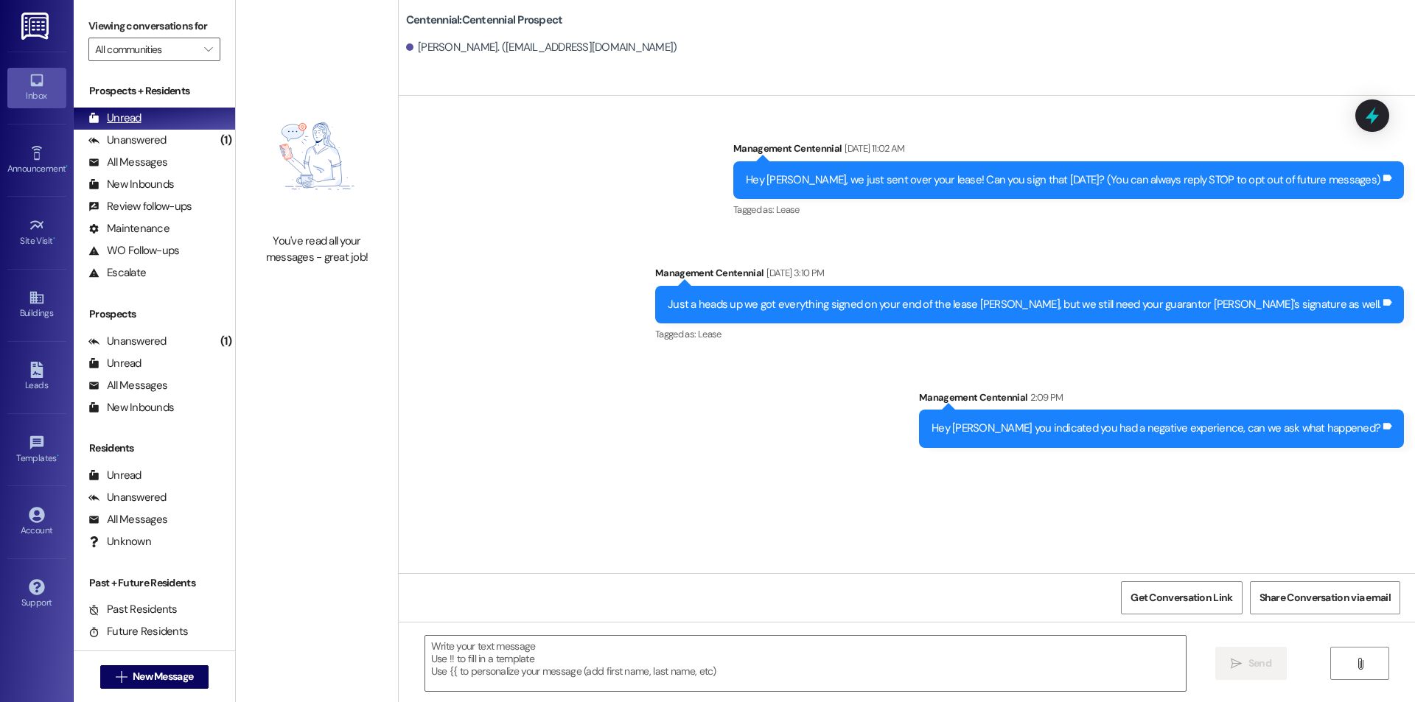
click at [192, 130] on div "Unanswered (1)" at bounding box center [154, 141] width 161 height 22
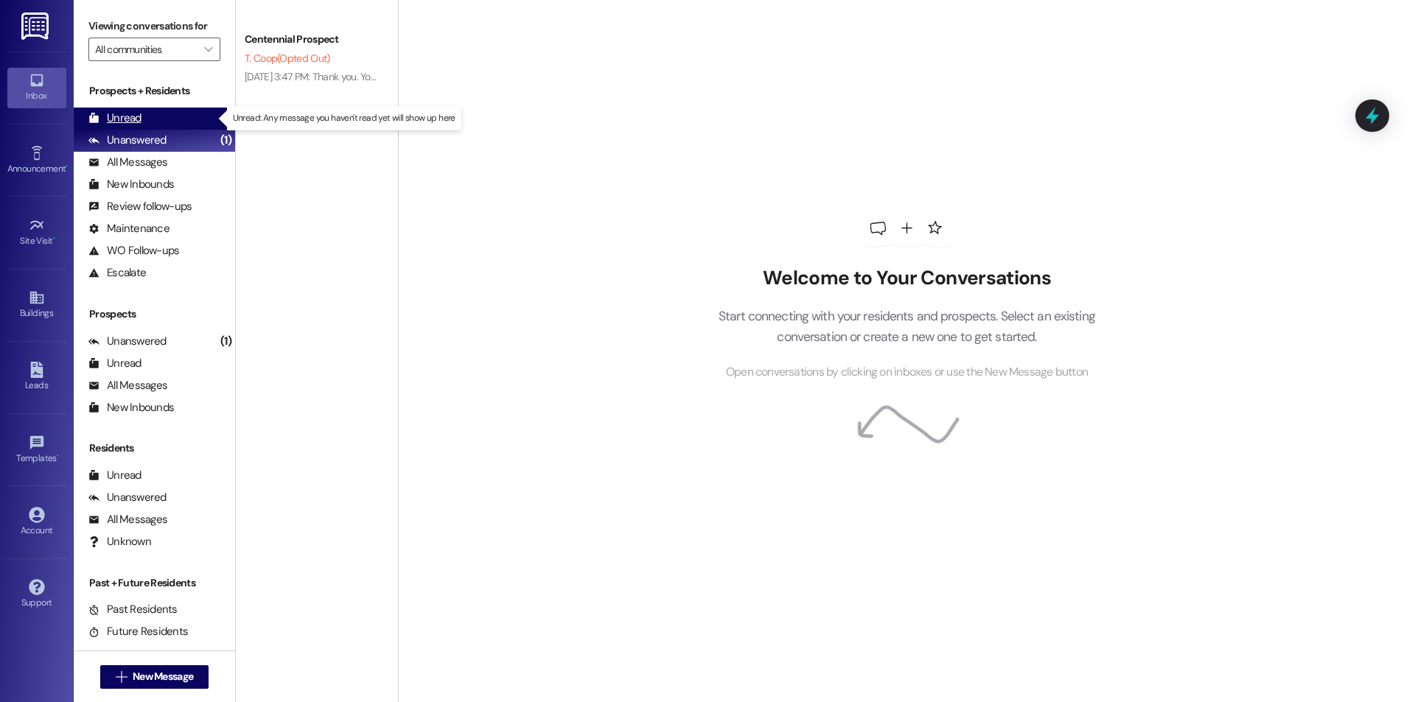
click at [192, 114] on div "Unread (0)" at bounding box center [154, 119] width 161 height 22
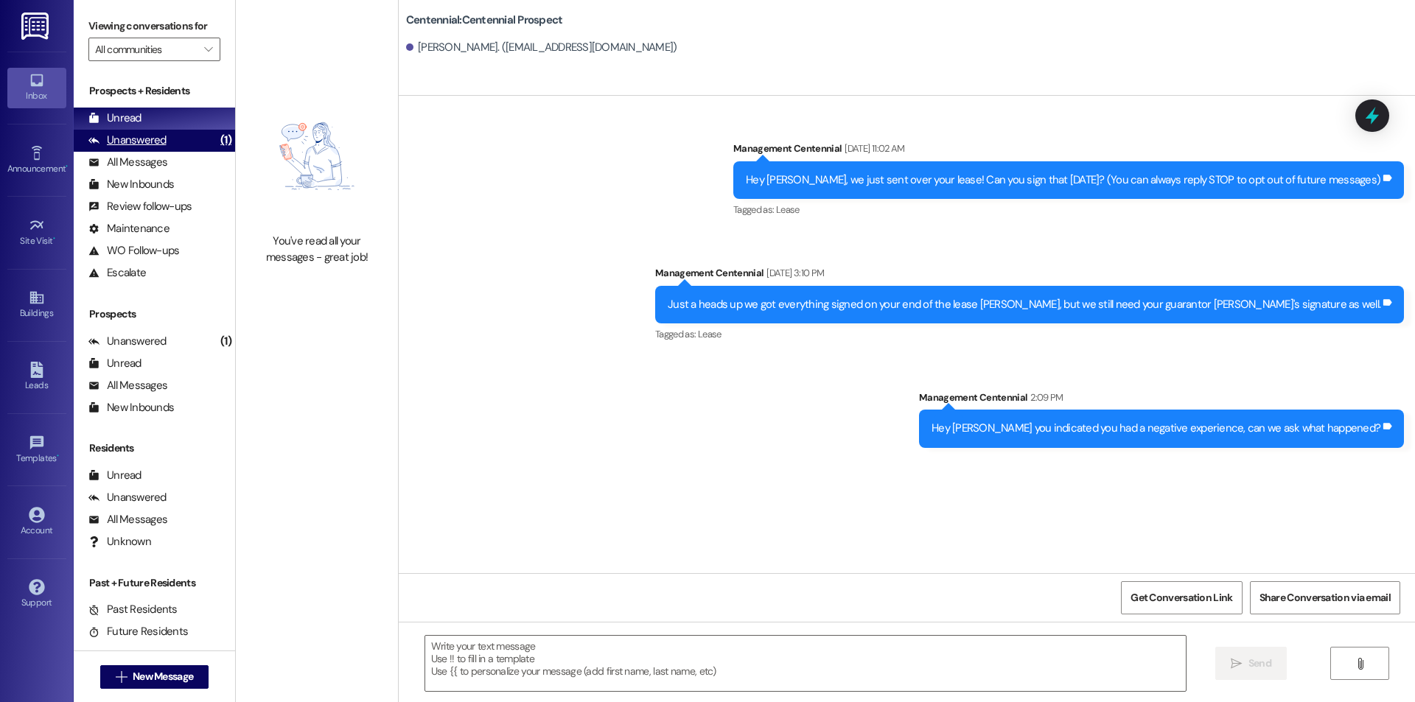
click at [97, 139] on icon at bounding box center [93, 140] width 11 height 11
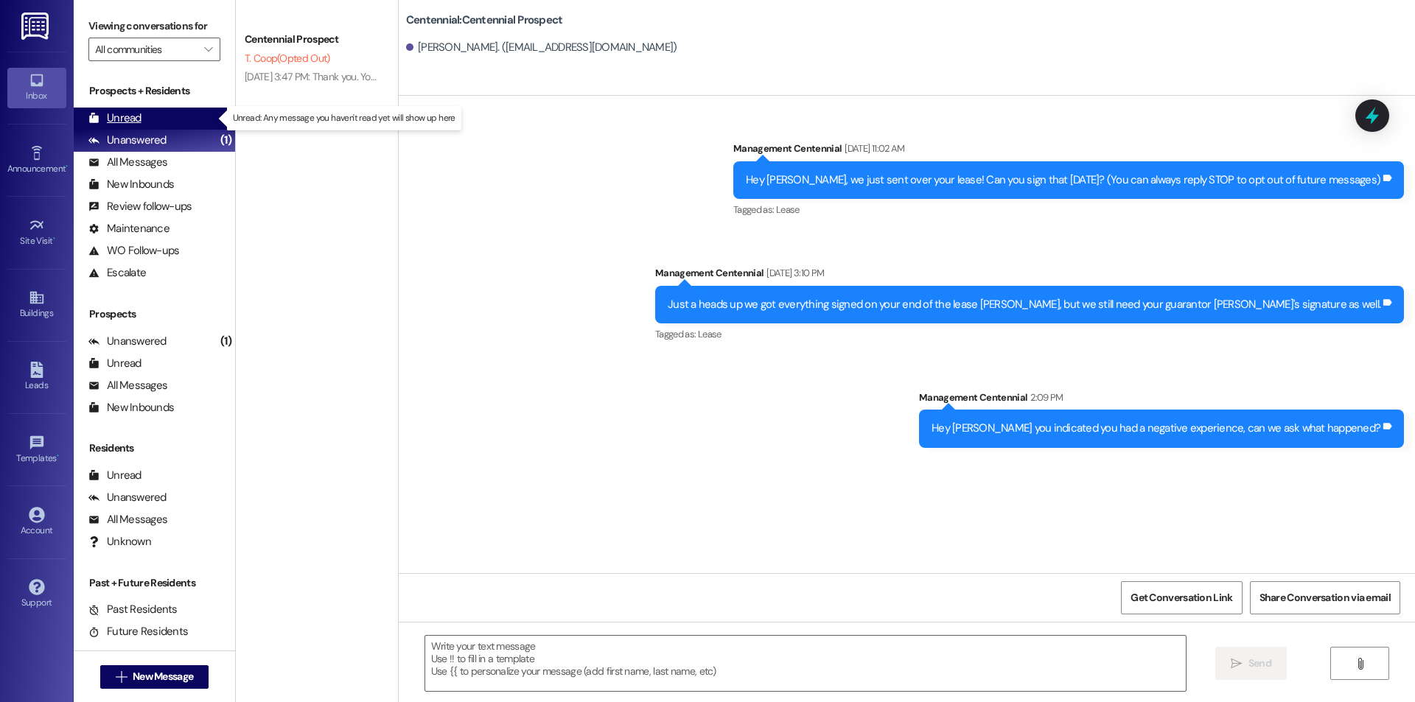
click at [118, 123] on div "Unread" at bounding box center [114, 118] width 53 height 15
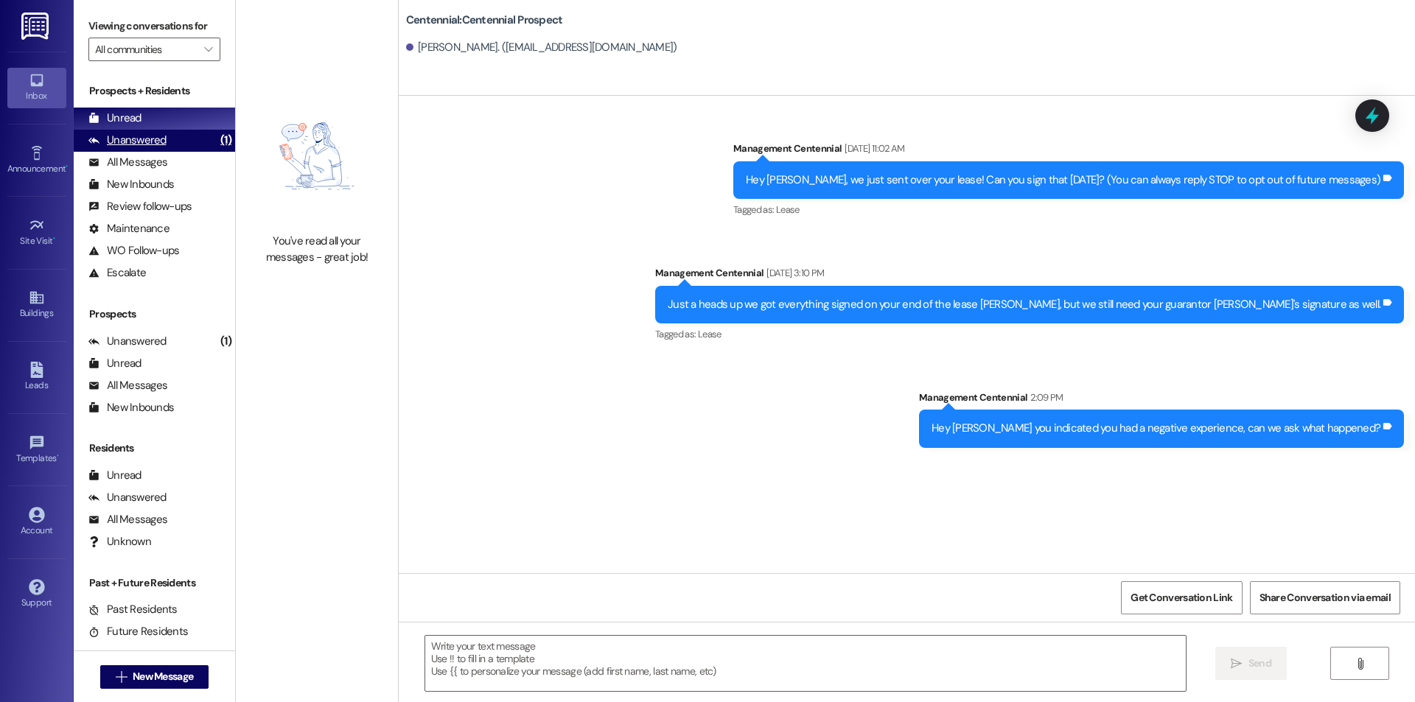
click at [160, 147] on div "Unanswered" at bounding box center [127, 140] width 78 height 15
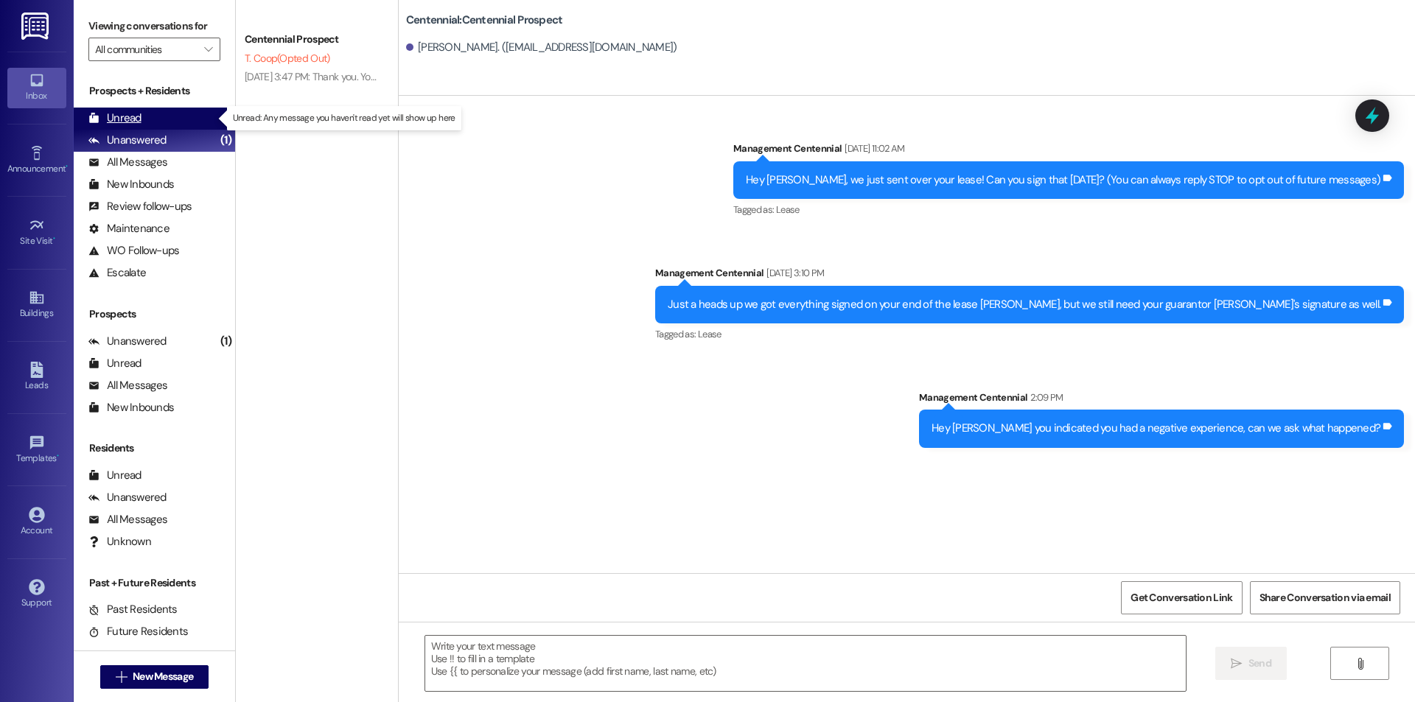
click at [162, 119] on div "Unread (0)" at bounding box center [154, 119] width 161 height 22
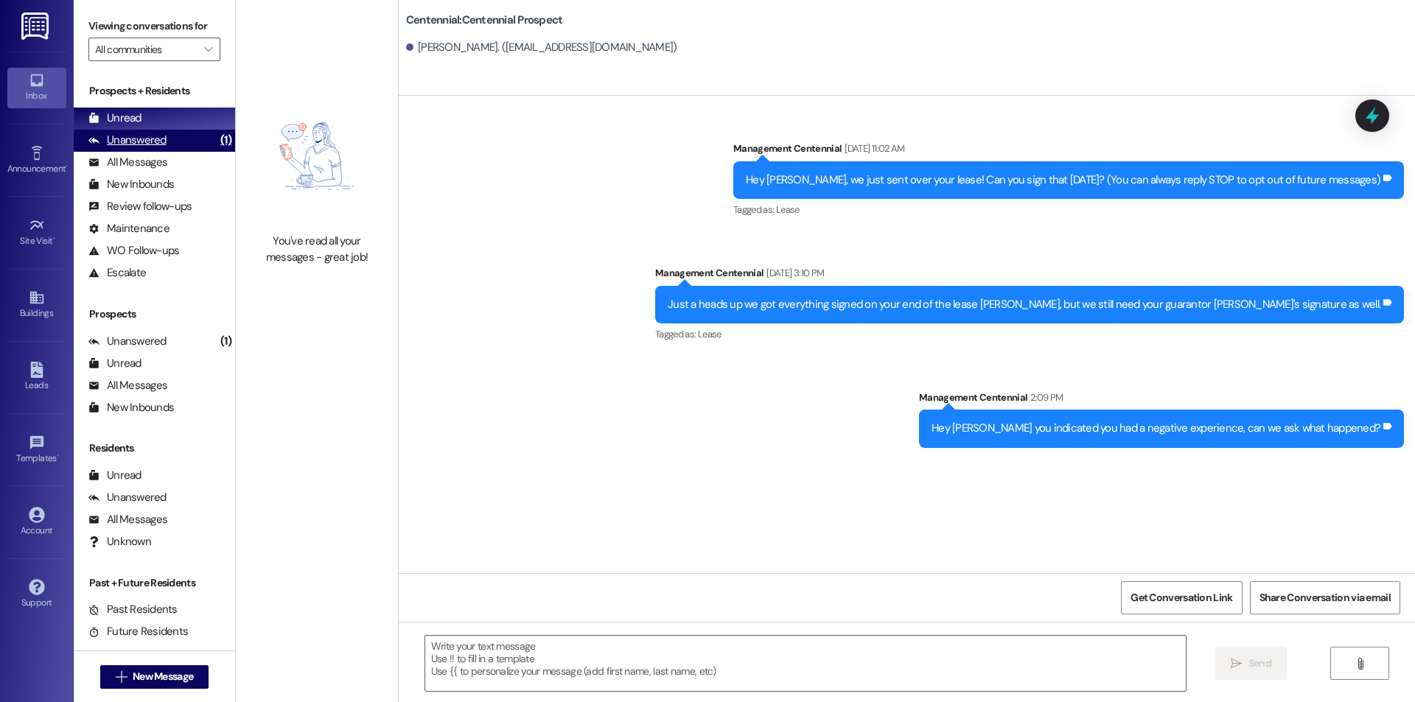
click at [159, 135] on div "Unanswered" at bounding box center [127, 140] width 78 height 15
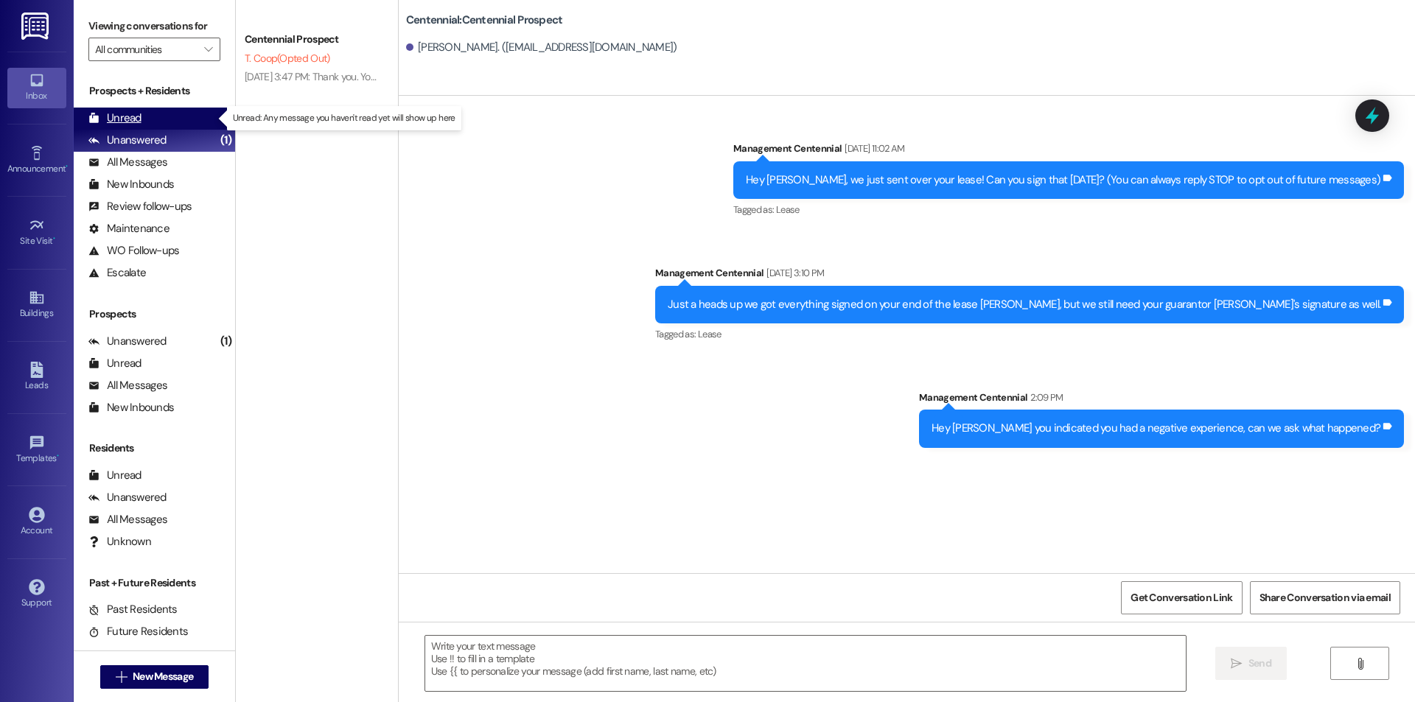
click at [163, 116] on div "Unread (0)" at bounding box center [154, 119] width 161 height 22
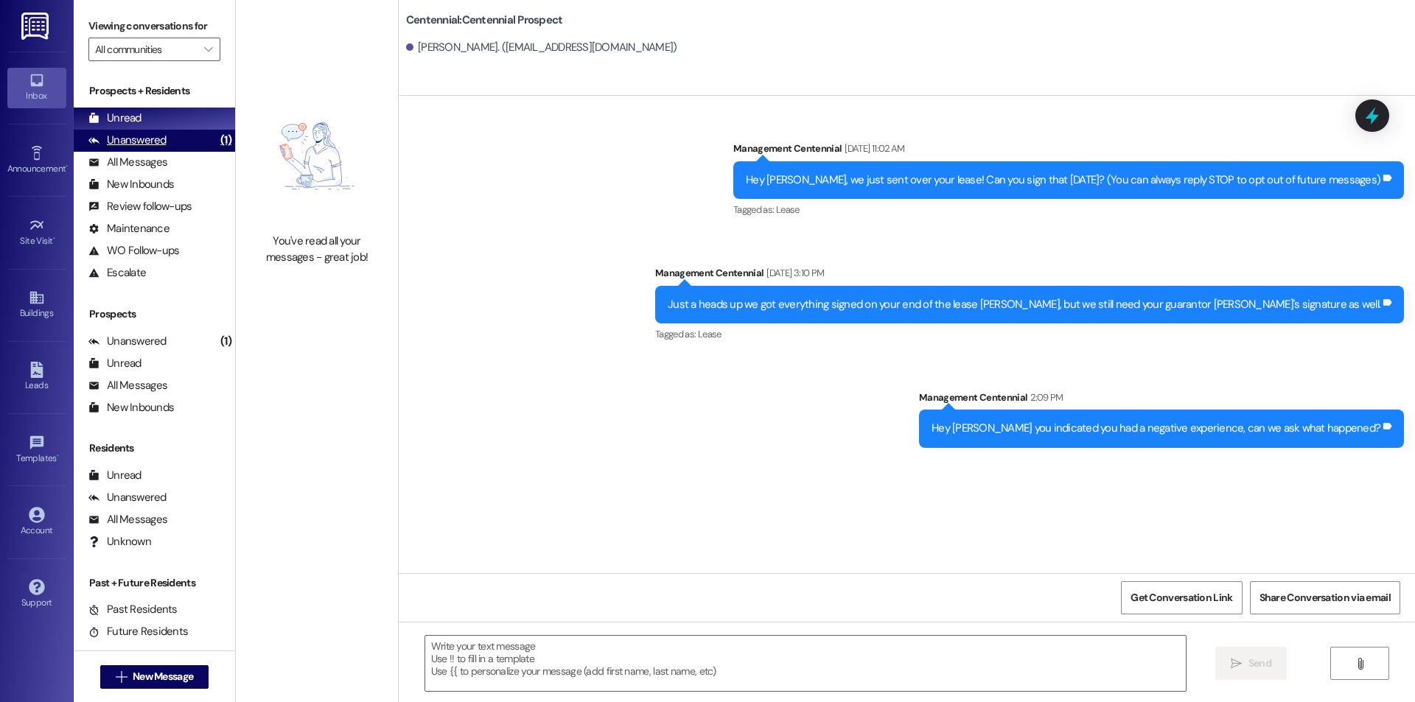
click at [195, 138] on div "Unanswered (1)" at bounding box center [154, 141] width 161 height 22
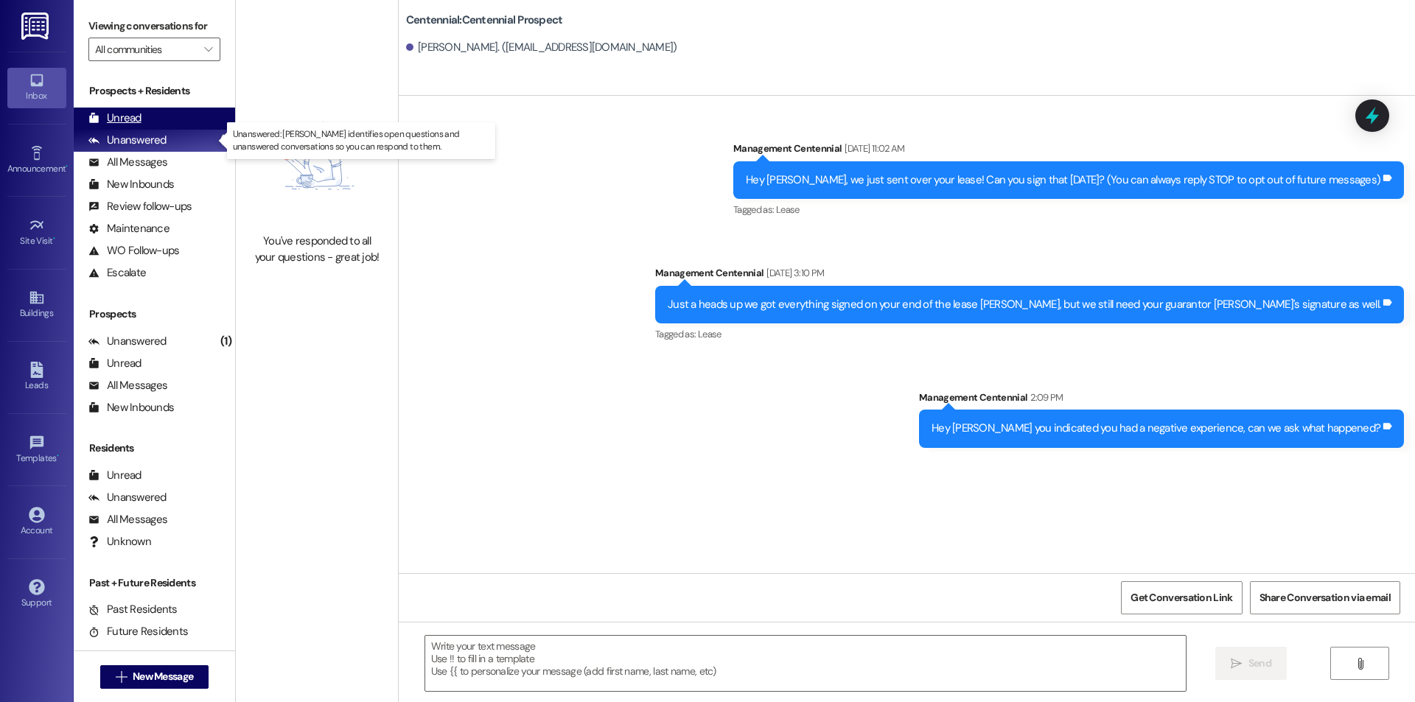
click at [197, 122] on div "Unread (0)" at bounding box center [154, 119] width 161 height 22
click at [150, 130] on div "Unanswered (1)" at bounding box center [154, 141] width 161 height 22
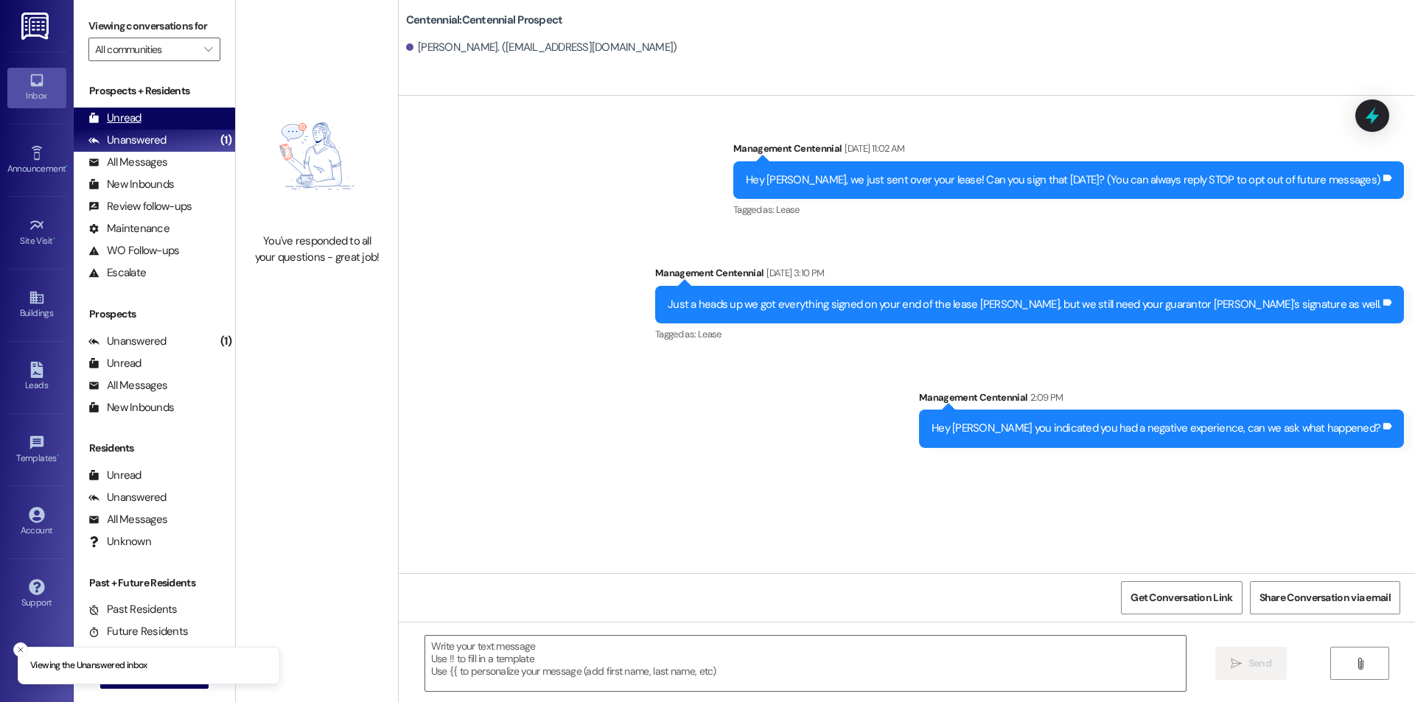
click at [150, 124] on div "Unread (0)" at bounding box center [154, 119] width 161 height 22
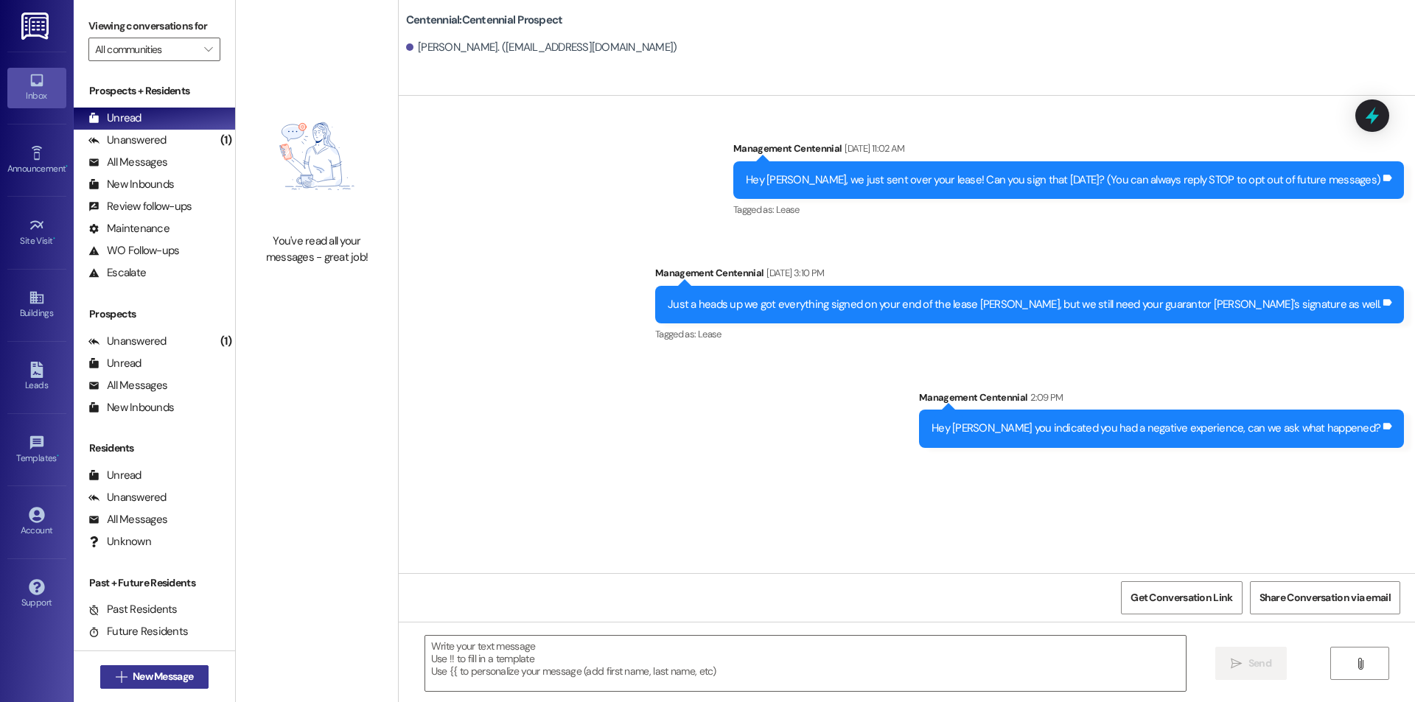
click at [159, 674] on span "New Message" at bounding box center [163, 676] width 60 height 15
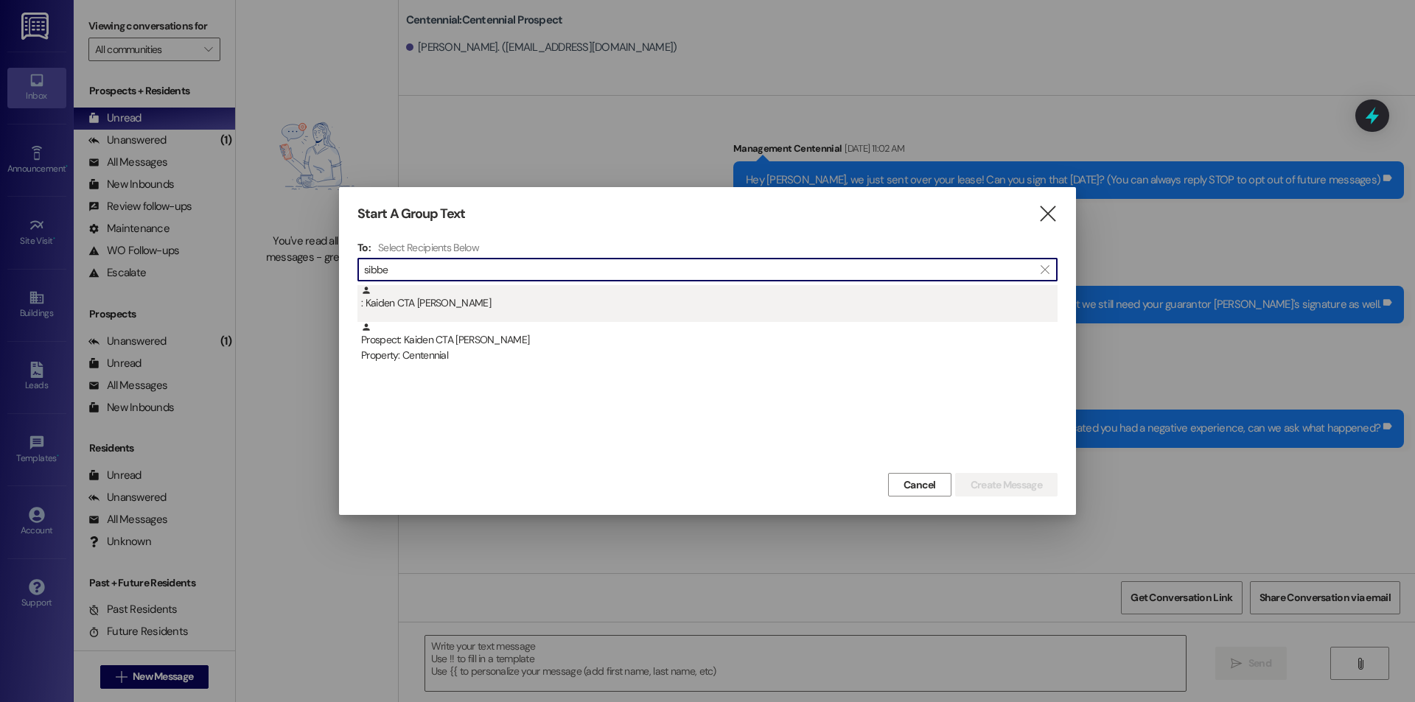
type input "sibbe"
click at [468, 311] on div ": Kaiden CTA [PERSON_NAME]" at bounding box center [709, 298] width 697 height 26
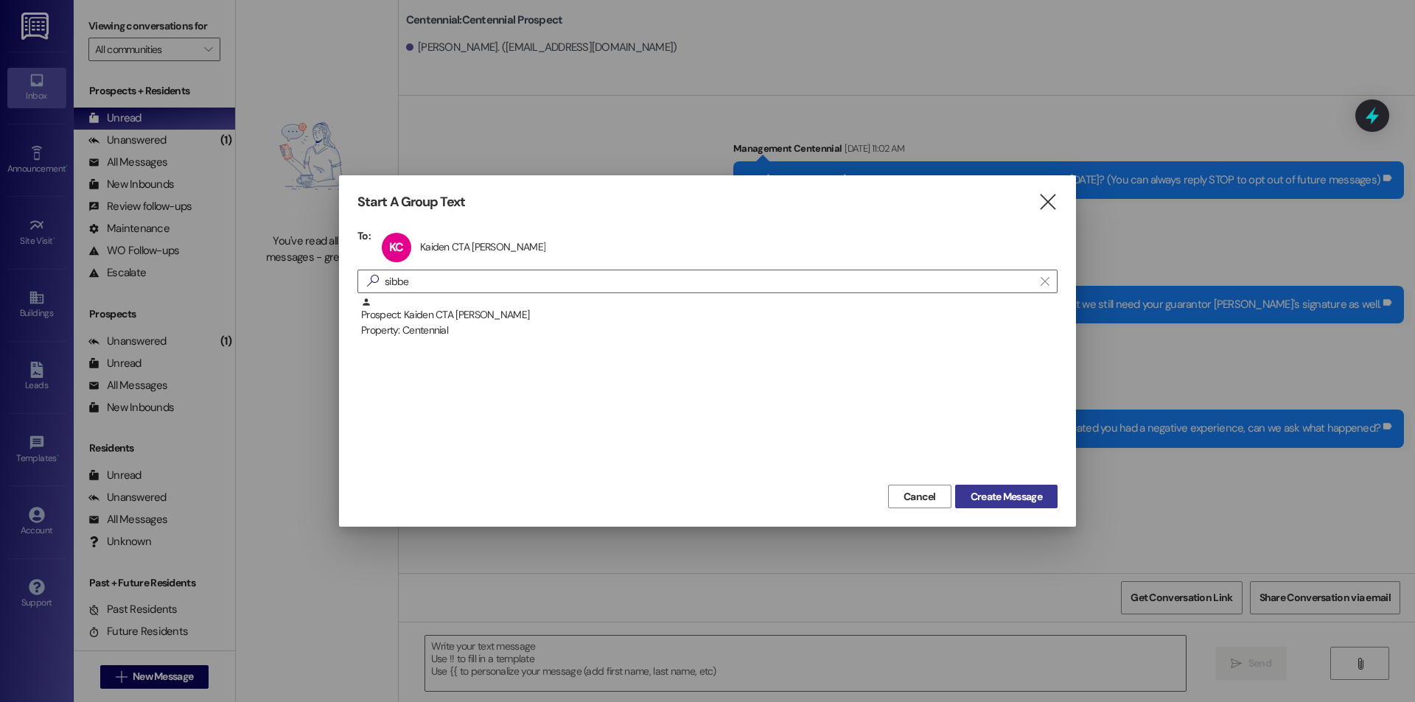
click at [1006, 489] on span "Create Message" at bounding box center [1006, 496] width 71 height 15
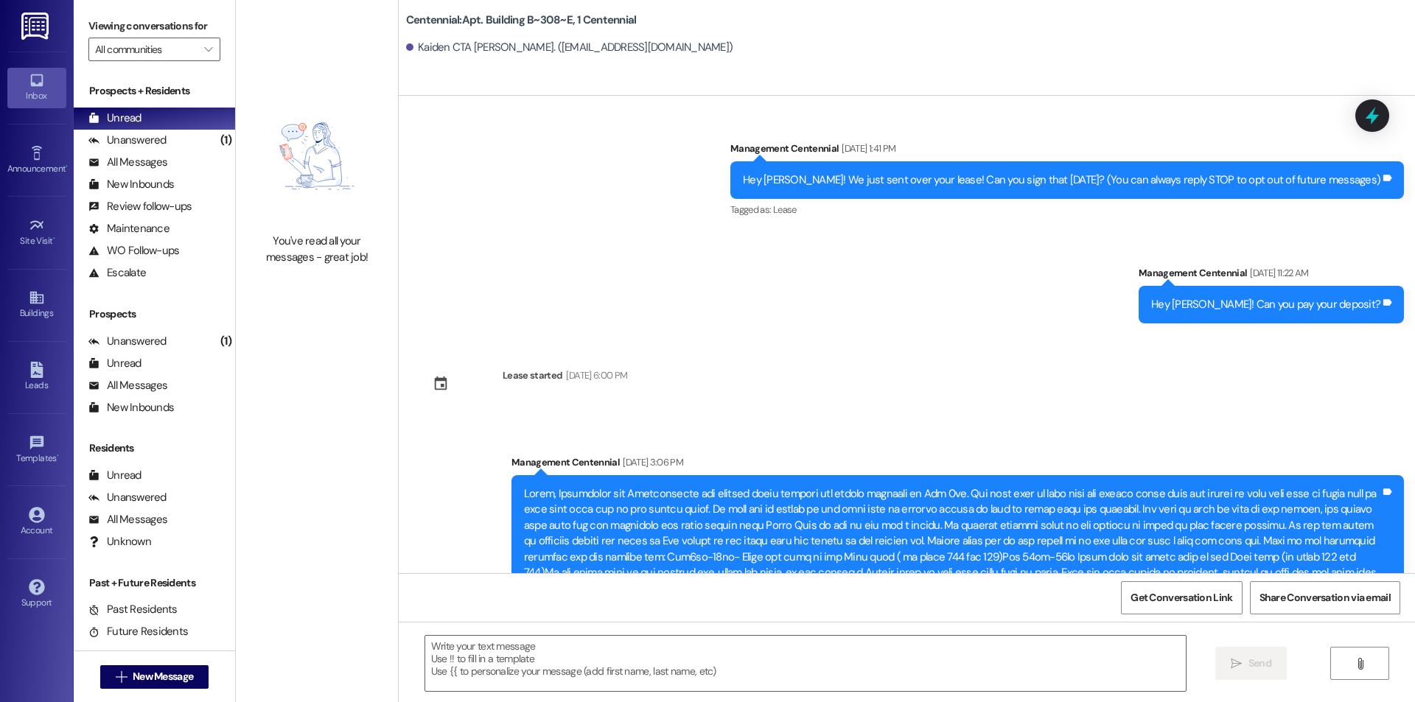
scroll to position [4092, 0]
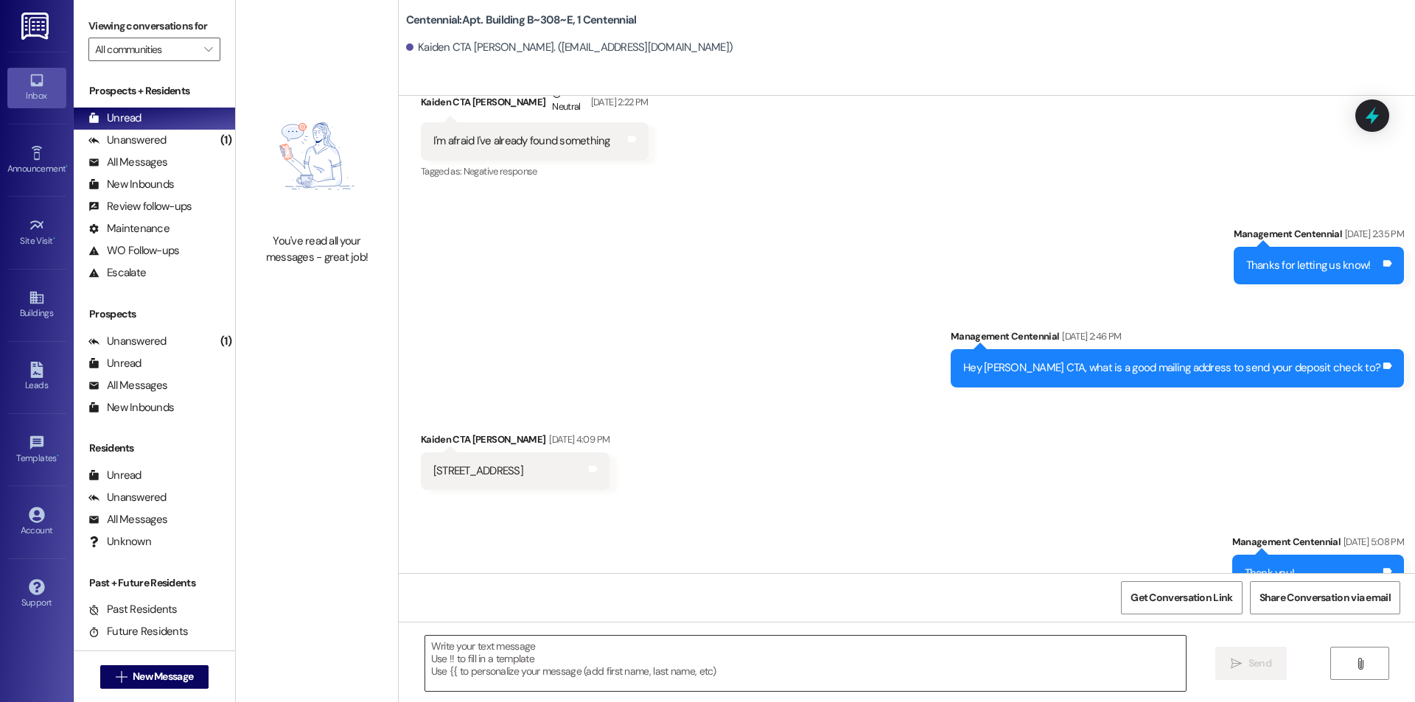
click at [528, 663] on textarea at bounding box center [805, 663] width 761 height 55
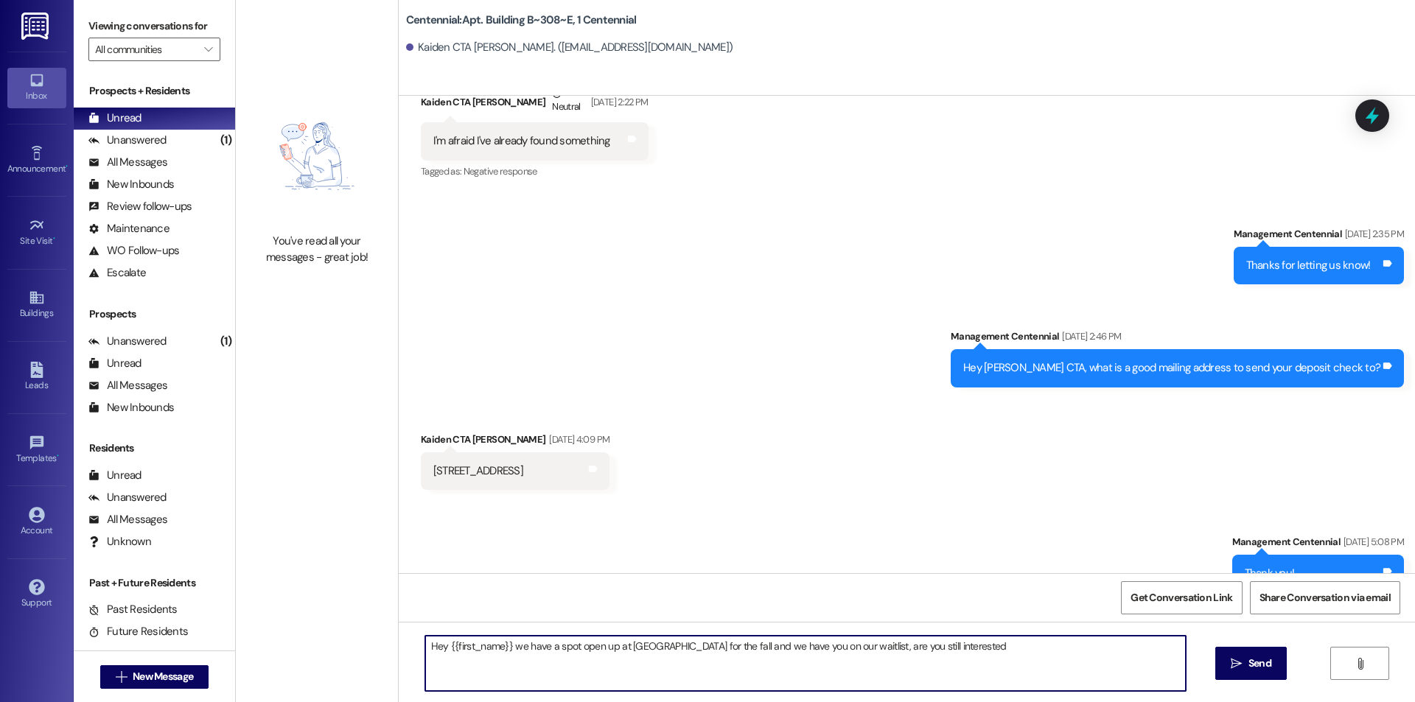
type textarea "Hey {{first_name}} we have a spot open up at Centennial for the fall and we hav…"
click at [528, 663] on textarea "Hey {{first_name}} we have a spot open up at Centennial for the fall and we hav…" at bounding box center [805, 663] width 761 height 55
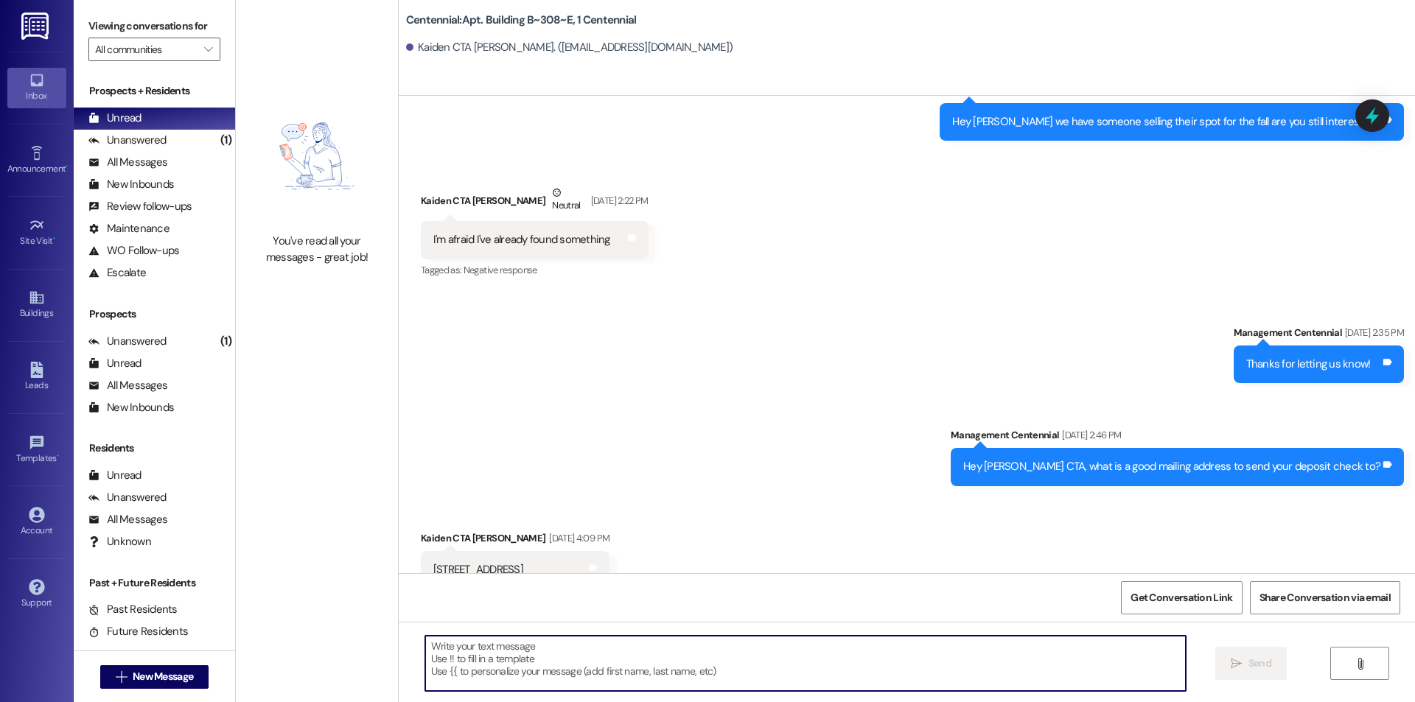
scroll to position [3988, 0]
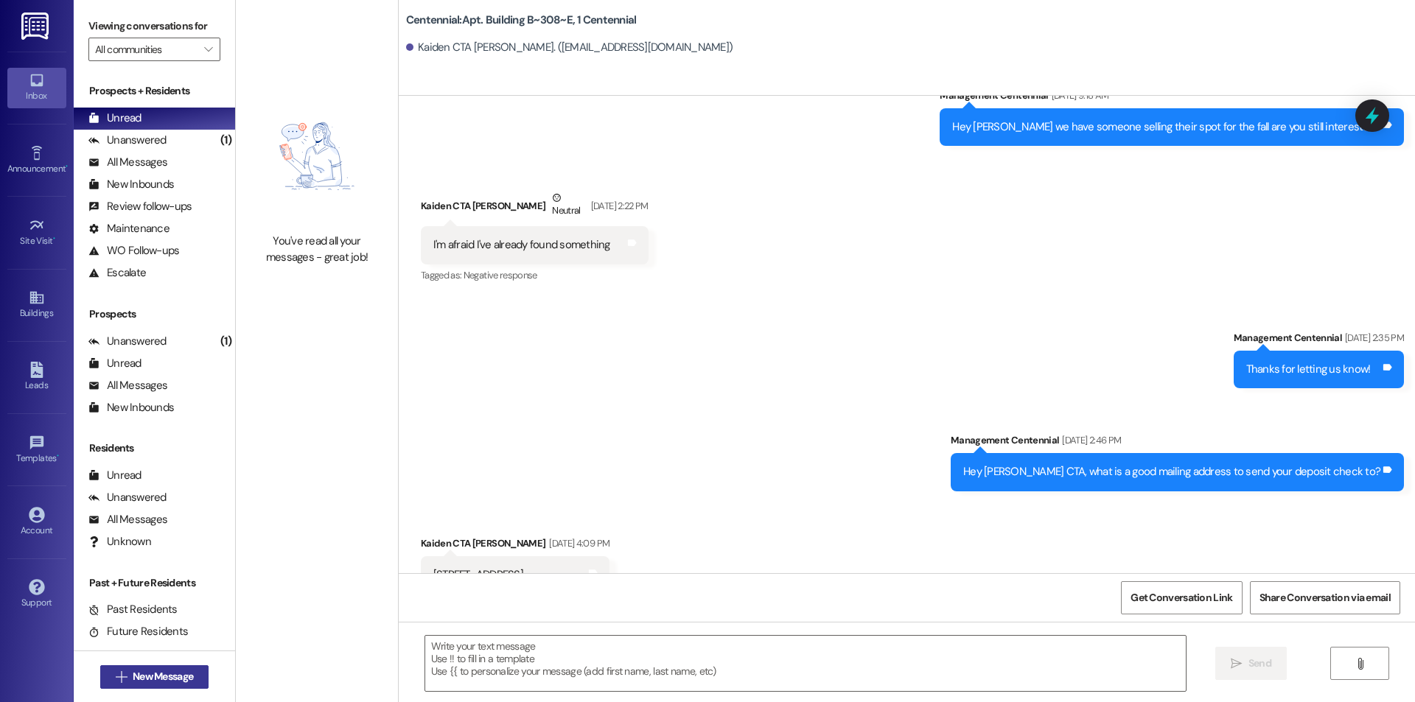
click at [192, 673] on button " New Message" at bounding box center [154, 678] width 109 height 24
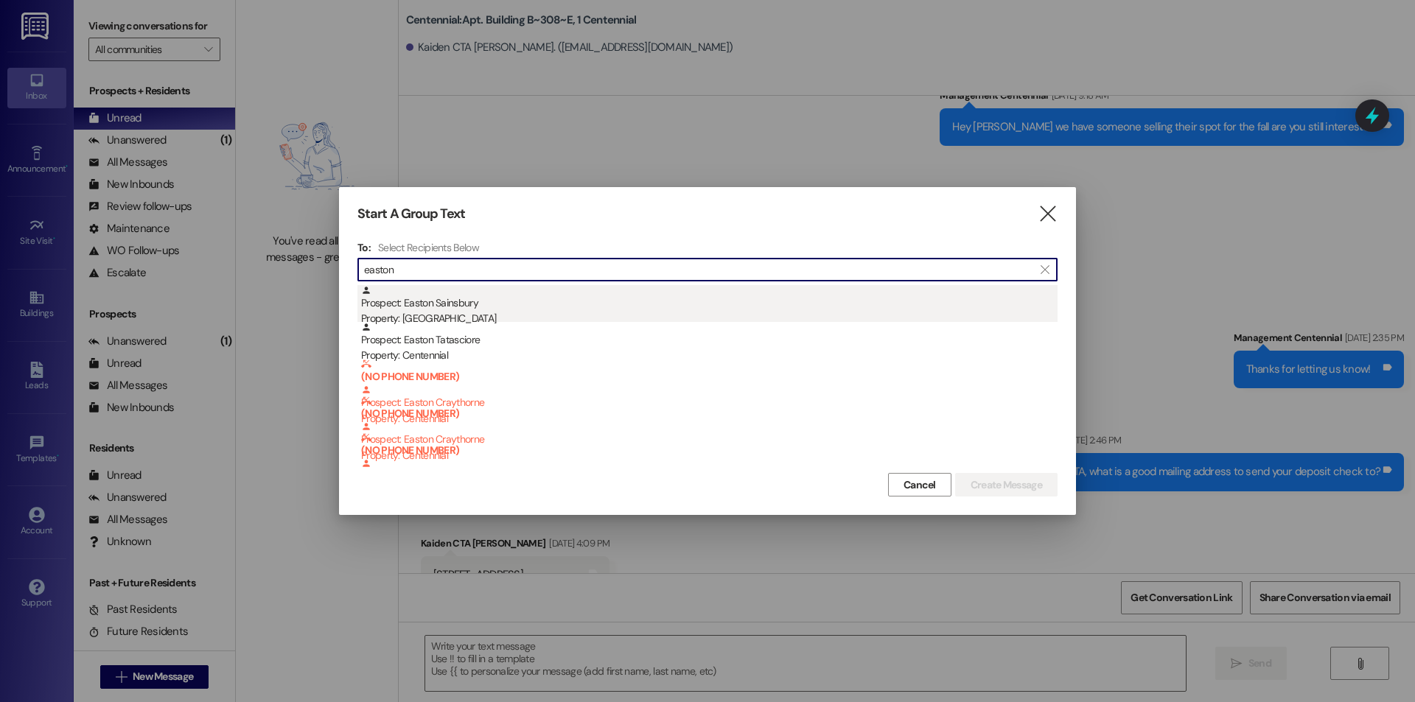
type input "easton"
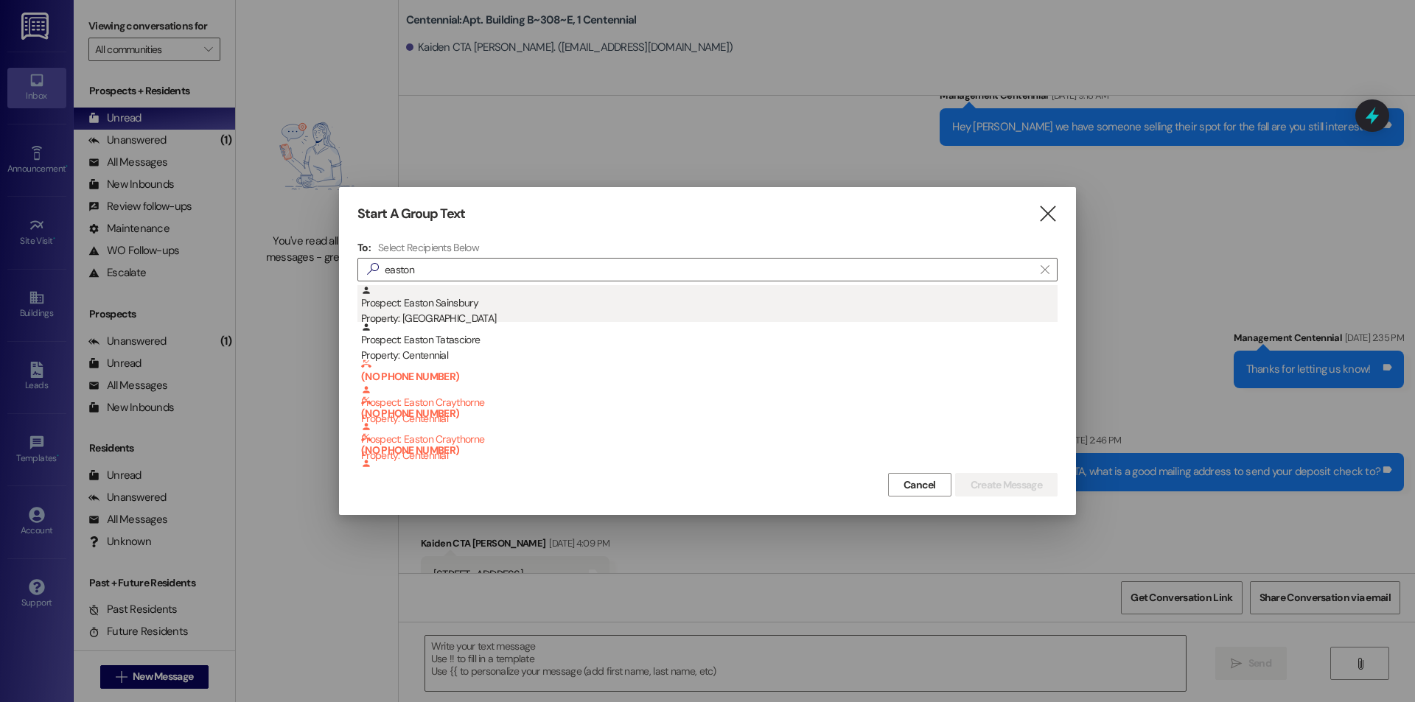
click at [537, 308] on div "Prospect: Easton Sainsbury Property: Arcadia" at bounding box center [709, 306] width 697 height 42
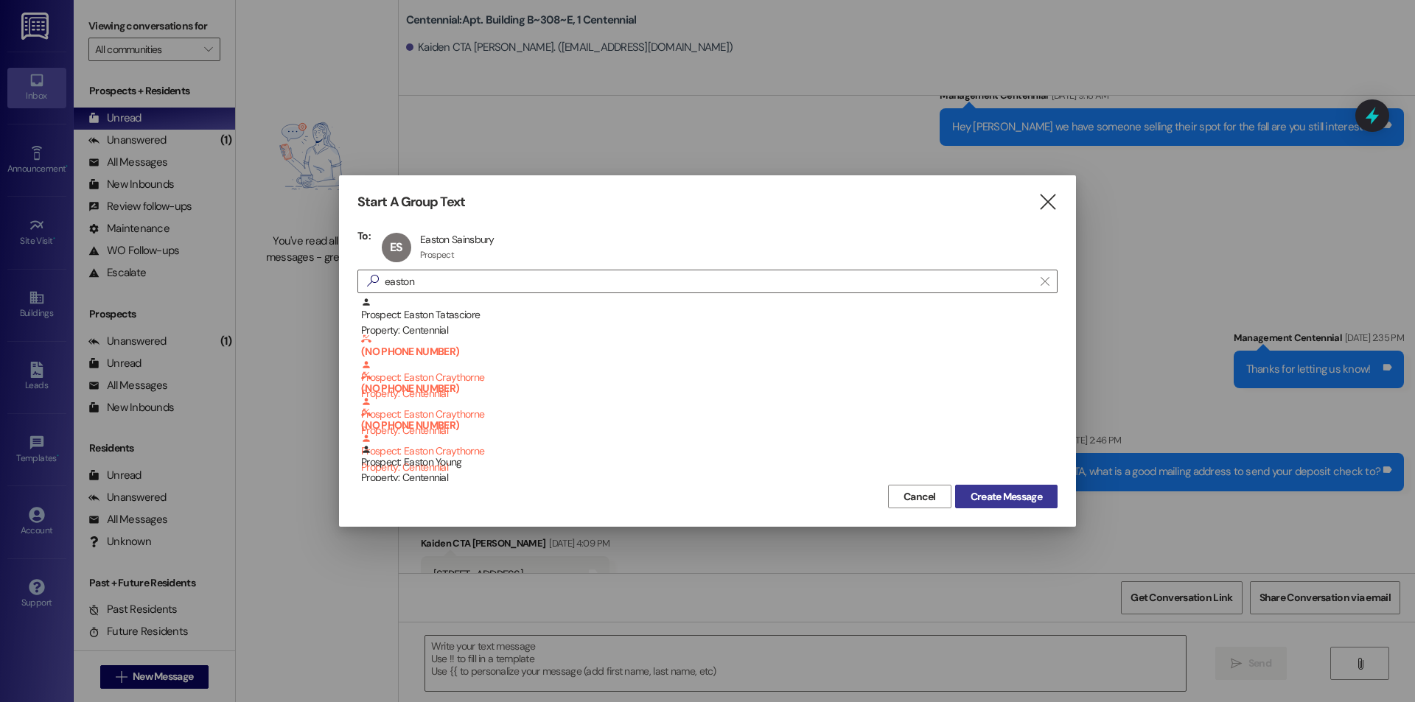
click at [985, 499] on span "Create Message" at bounding box center [1006, 496] width 71 height 15
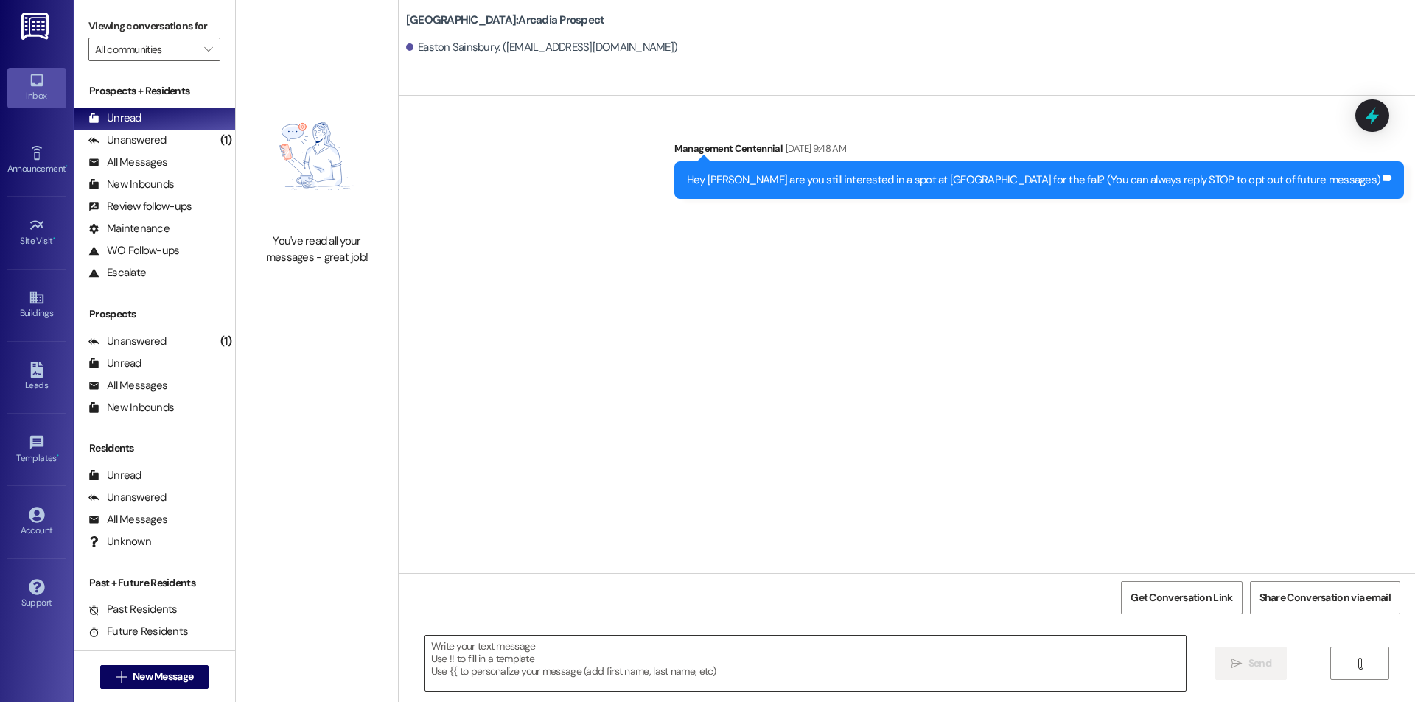
scroll to position [0, 0]
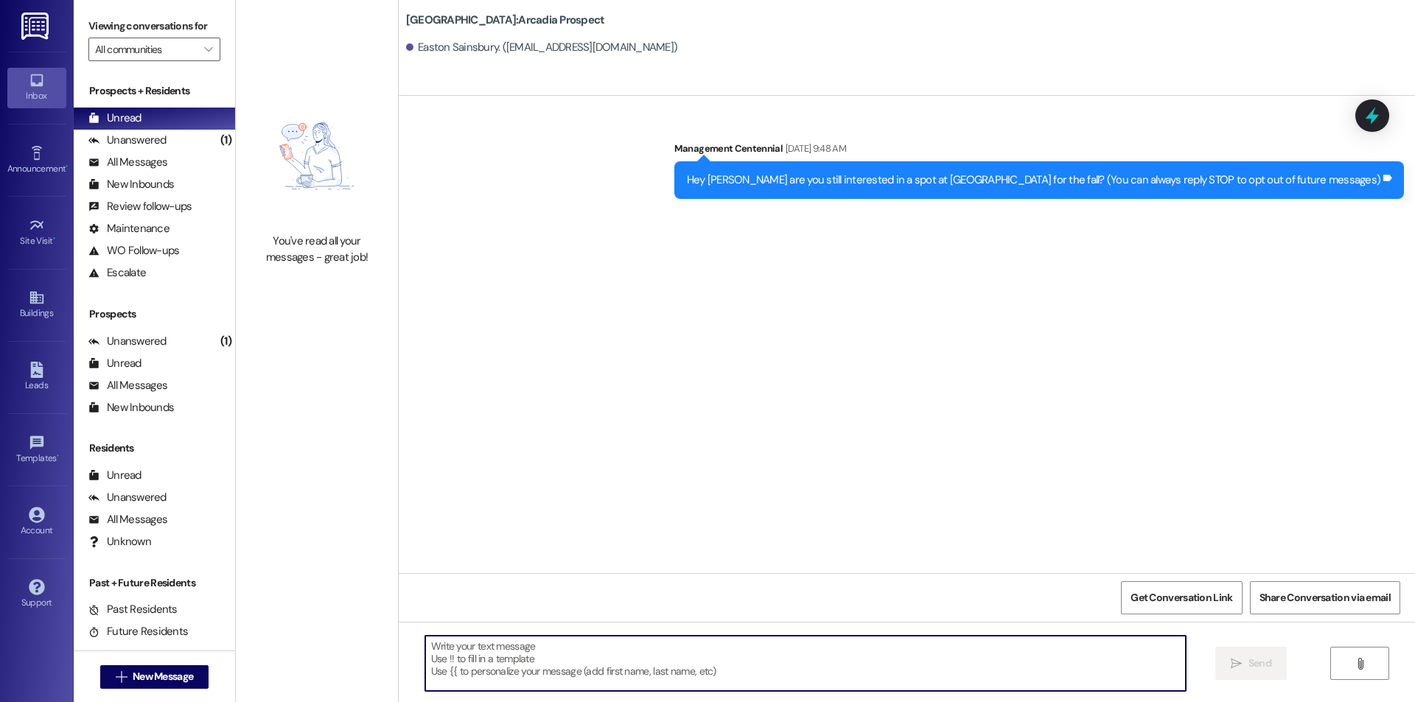
click at [778, 664] on textarea at bounding box center [805, 663] width 761 height 55
paste textarea "Hey {{first_name}} we have a spot open up at Centennial for the fall and we hav…"
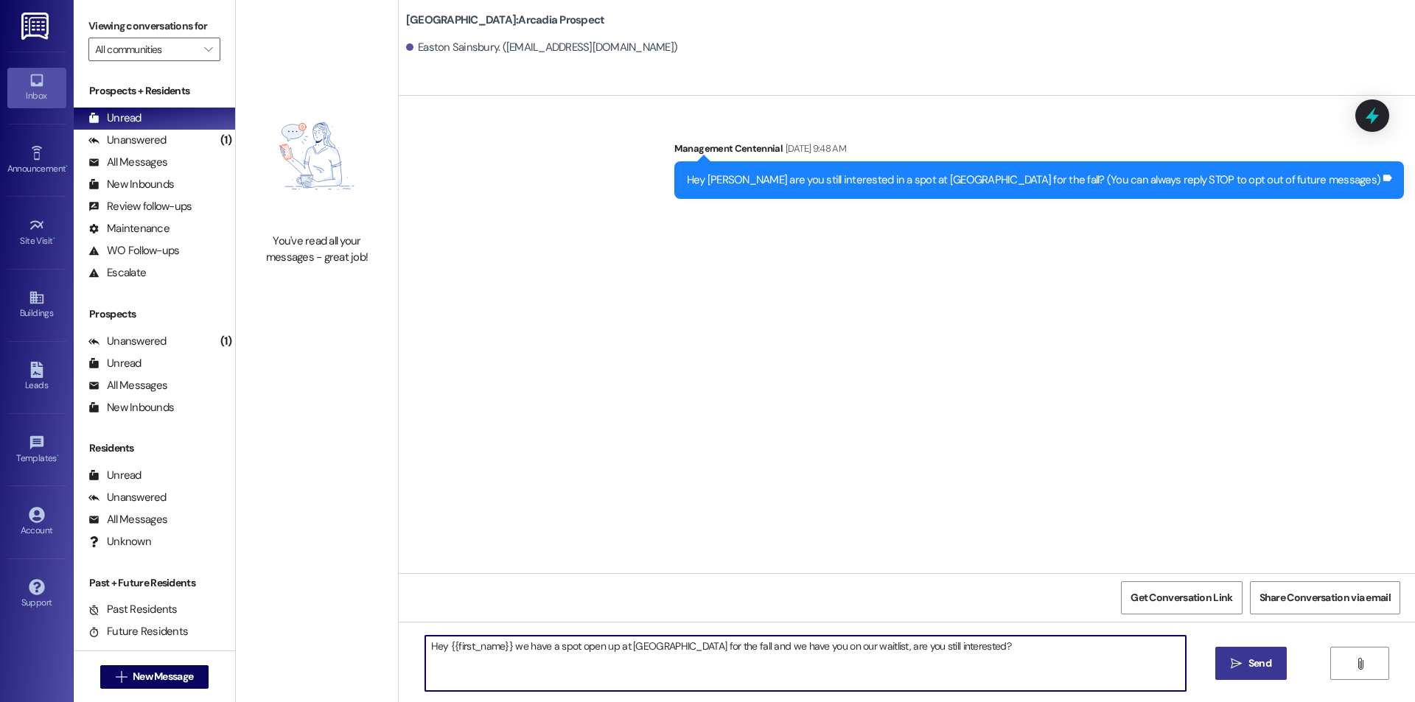
type textarea "Hey {{first_name}} we have a spot open up at Centennial for the fall and we hav…"
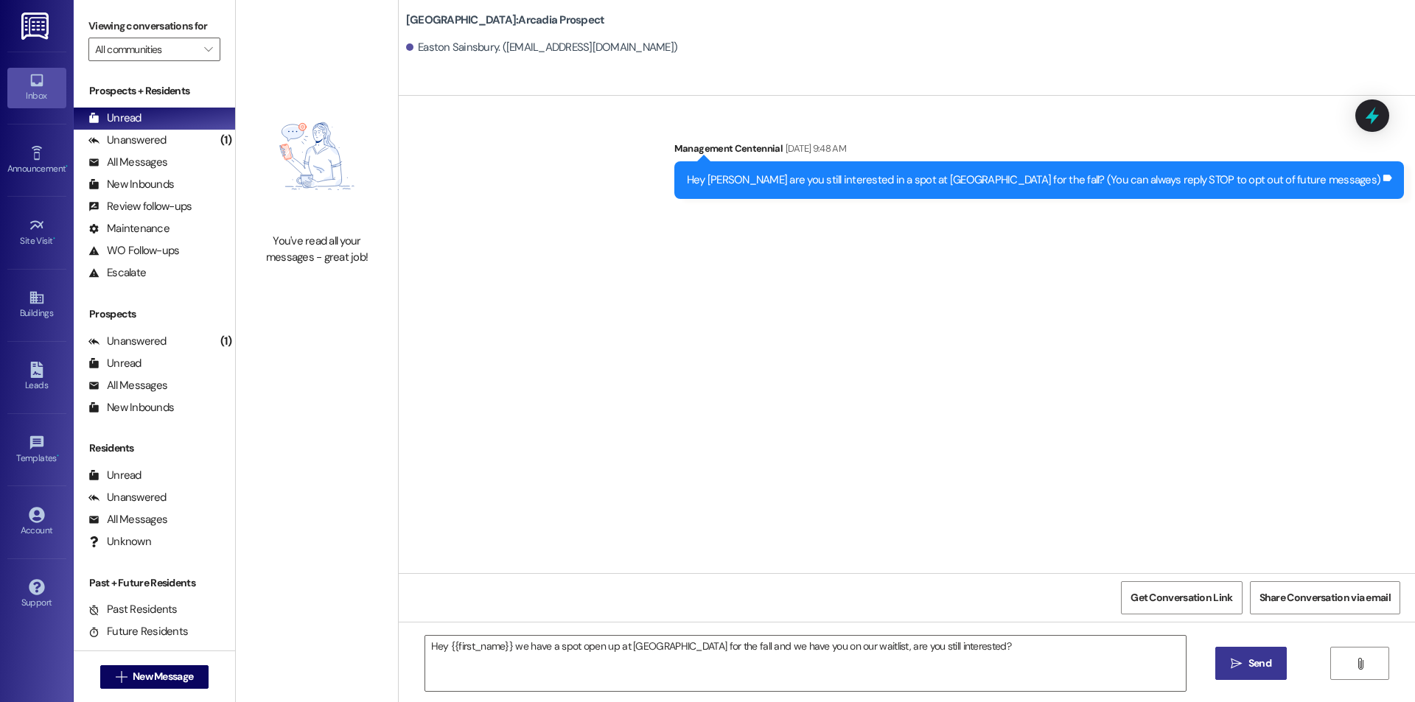
click at [1229, 663] on span " Send" at bounding box center [1251, 663] width 46 height 15
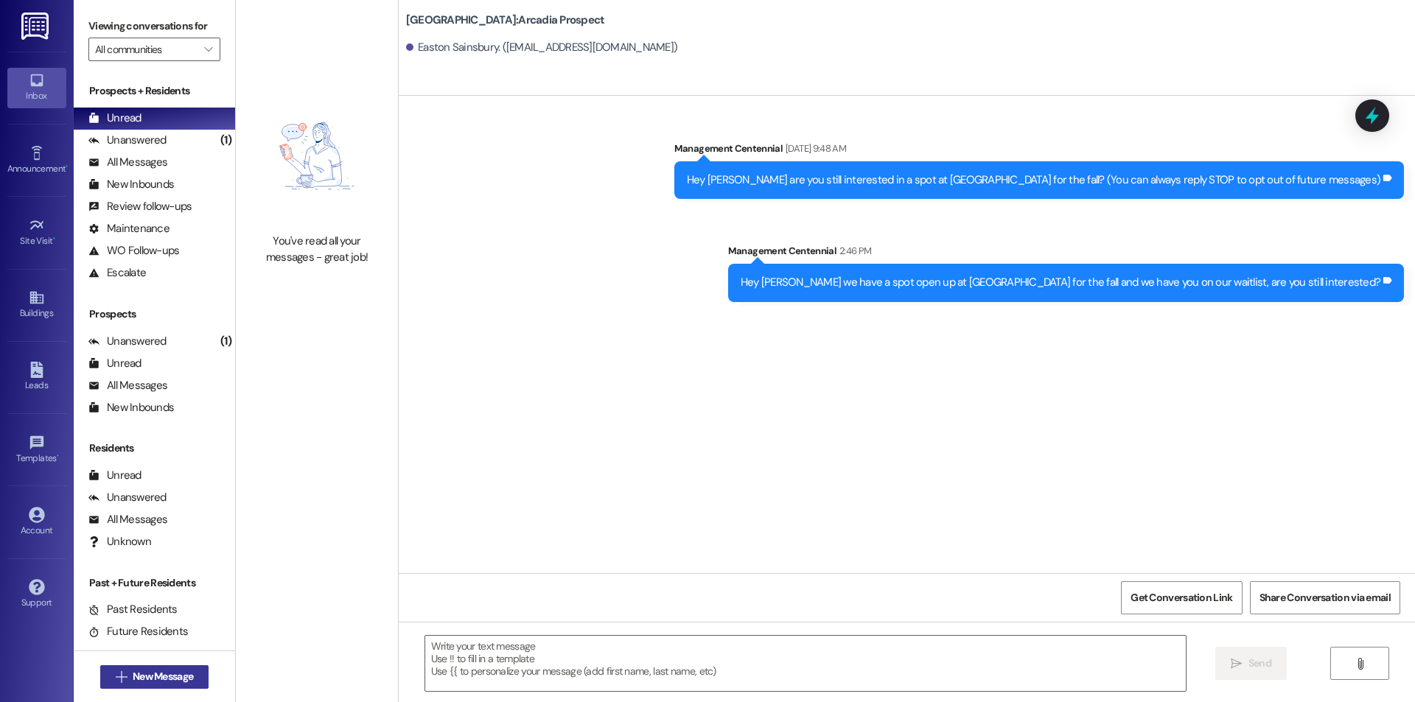
click at [183, 671] on span "New Message" at bounding box center [163, 676] width 60 height 15
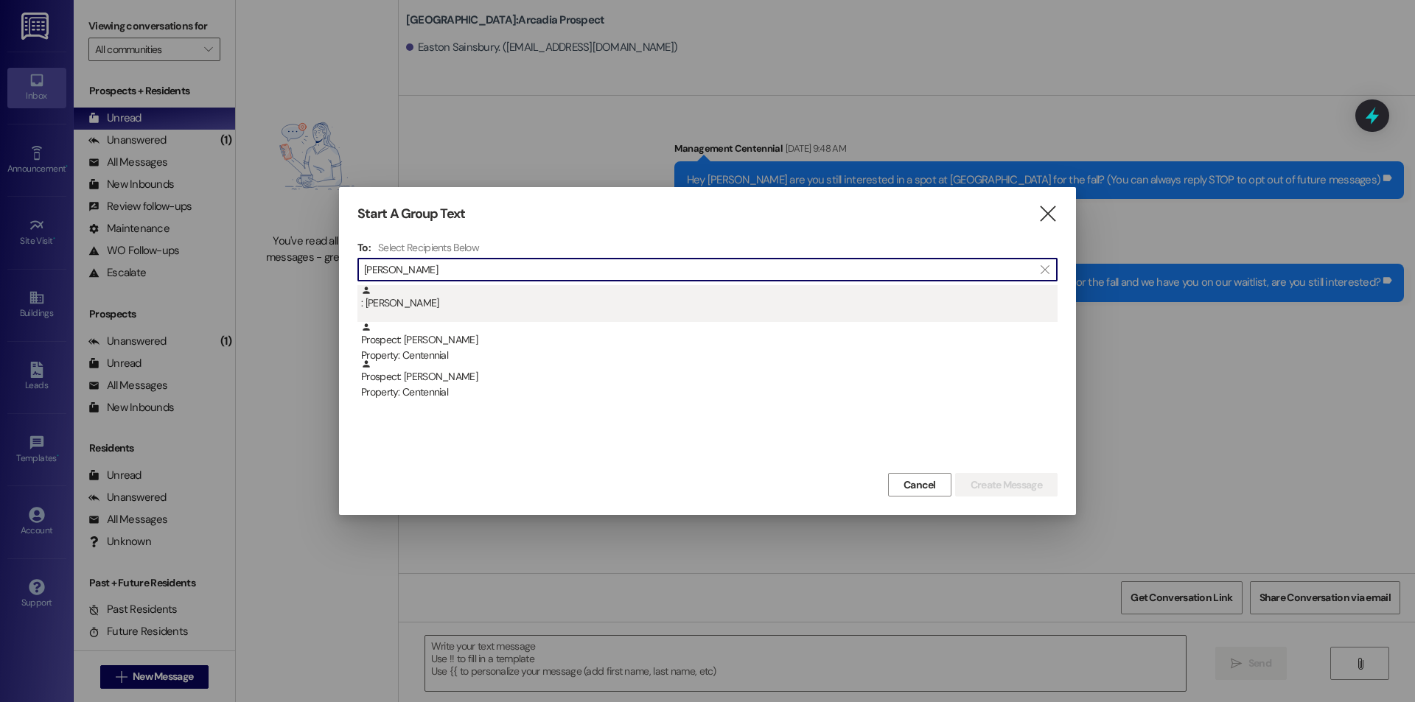
type input "robbi"
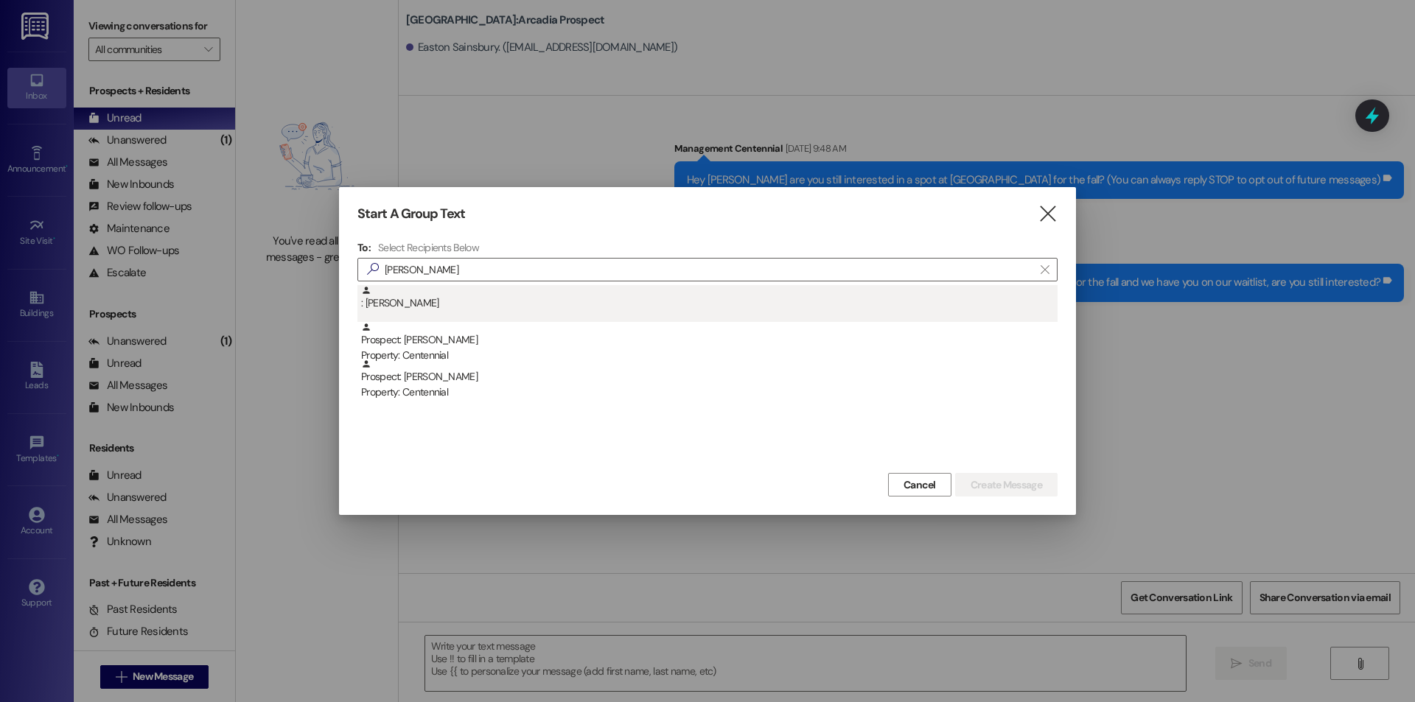
click at [573, 299] on div ": Peter Robbins" at bounding box center [709, 298] width 697 height 26
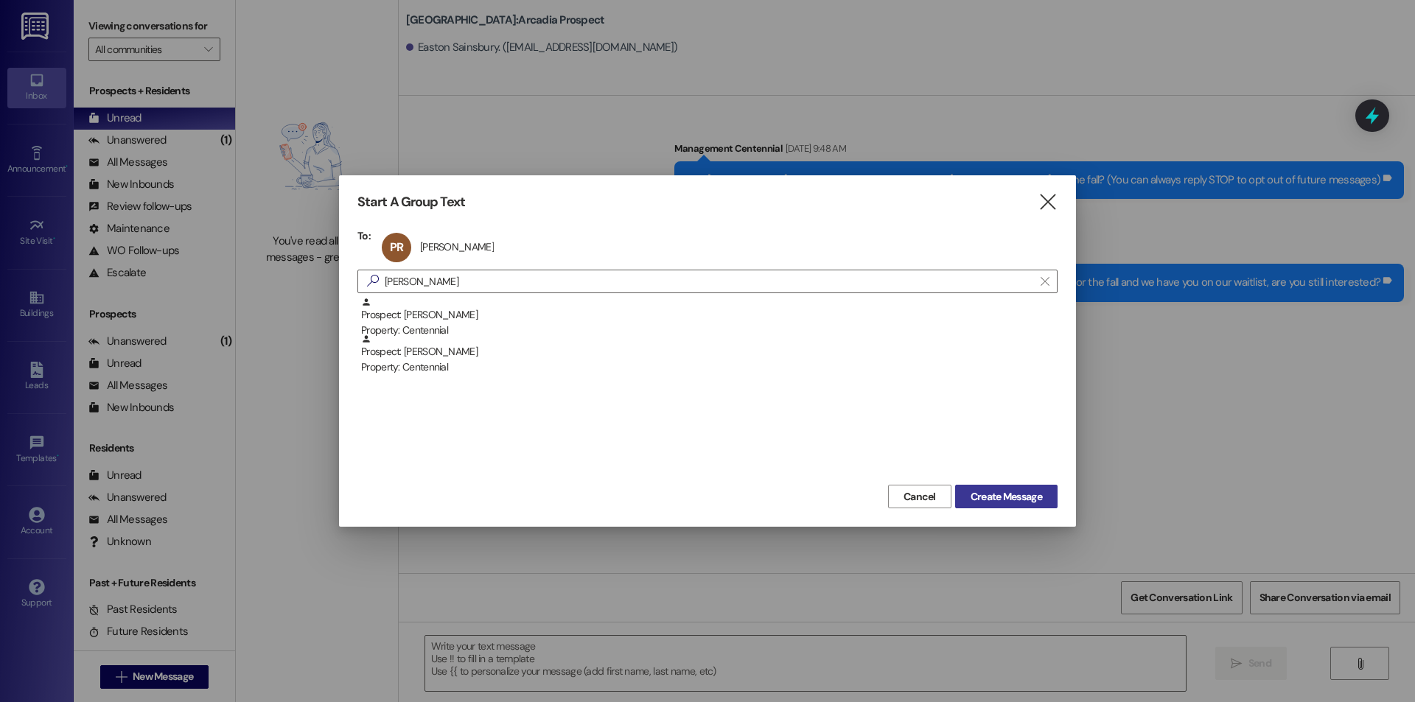
click at [983, 489] on span "Create Message" at bounding box center [1006, 496] width 71 height 15
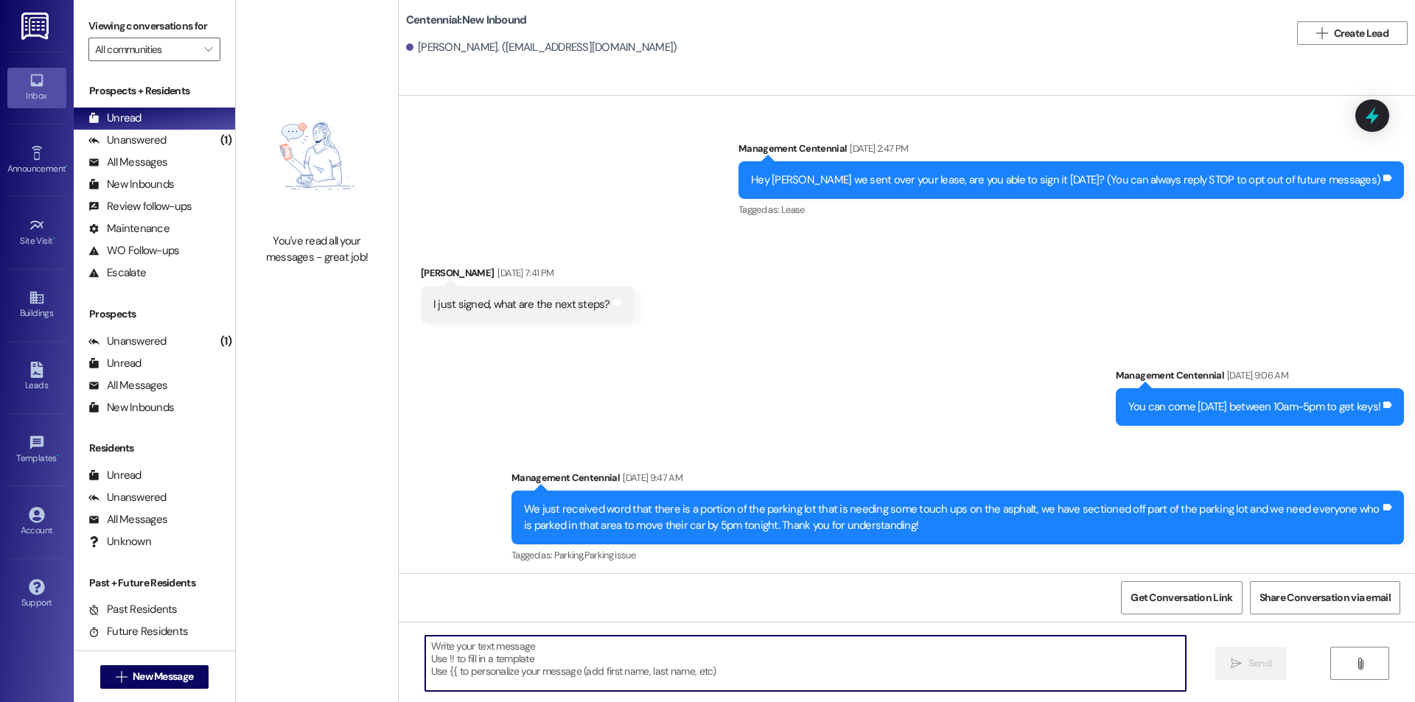
click at [837, 661] on textarea at bounding box center [805, 663] width 761 height 55
paste textarea "Hey {{first_name}} we have a spot open up at Centennial for the fall and we hav…"
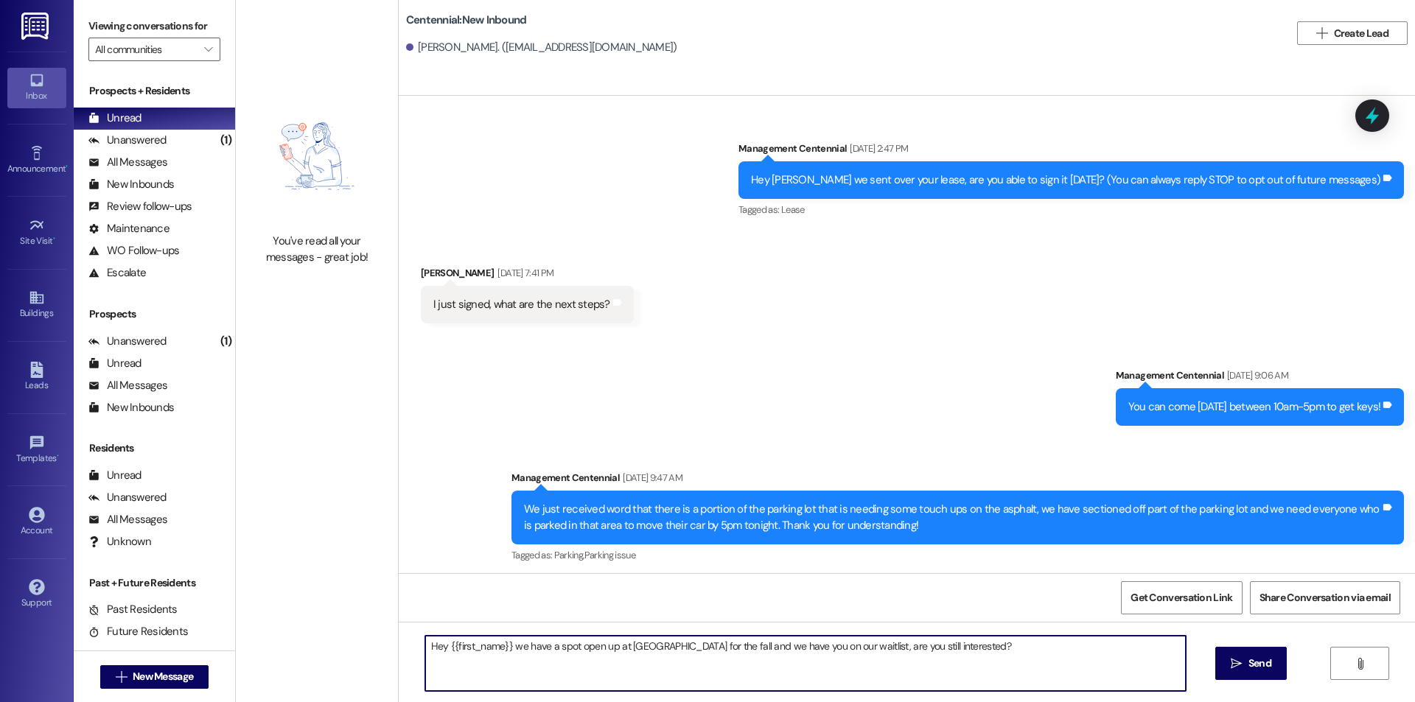
type textarea "Hey {{first_name}} we have a spot open up at Centennial for the fall and we hav…"
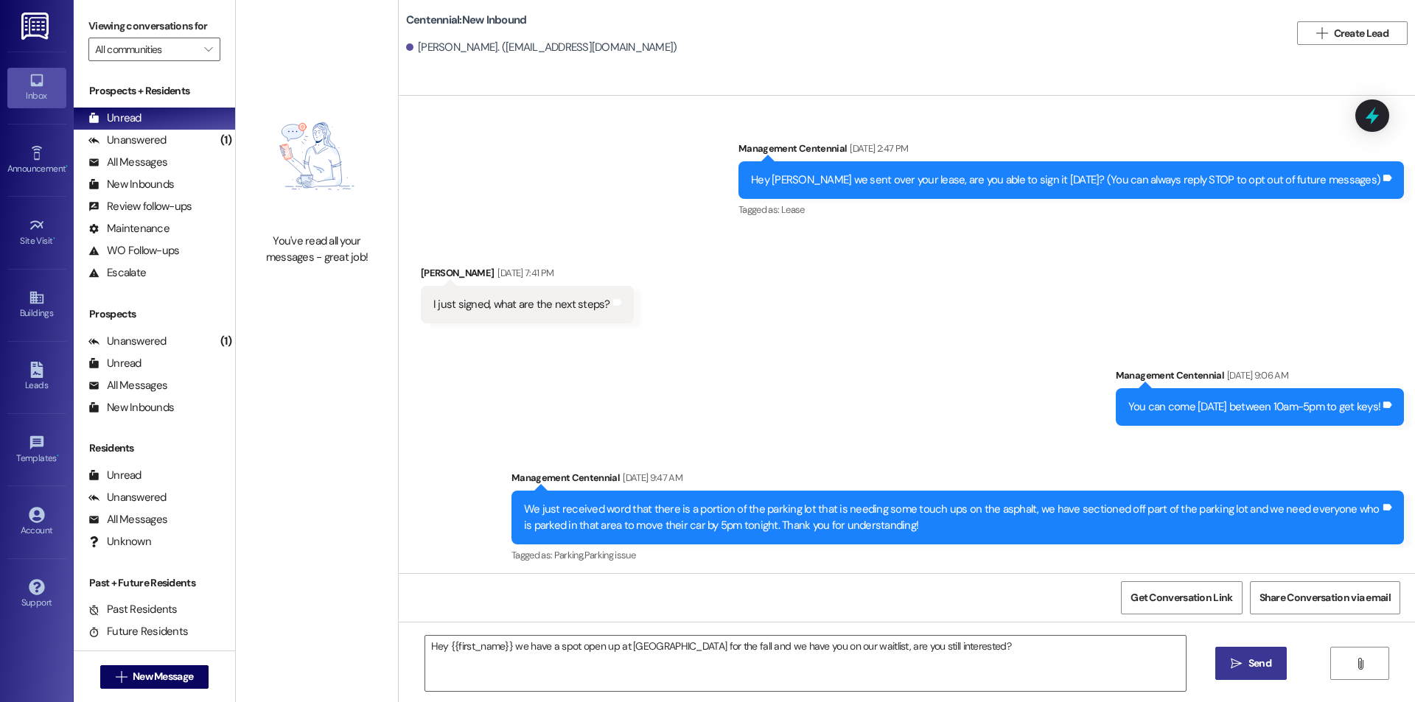
click at [1234, 650] on button " Send" at bounding box center [1250, 663] width 71 height 33
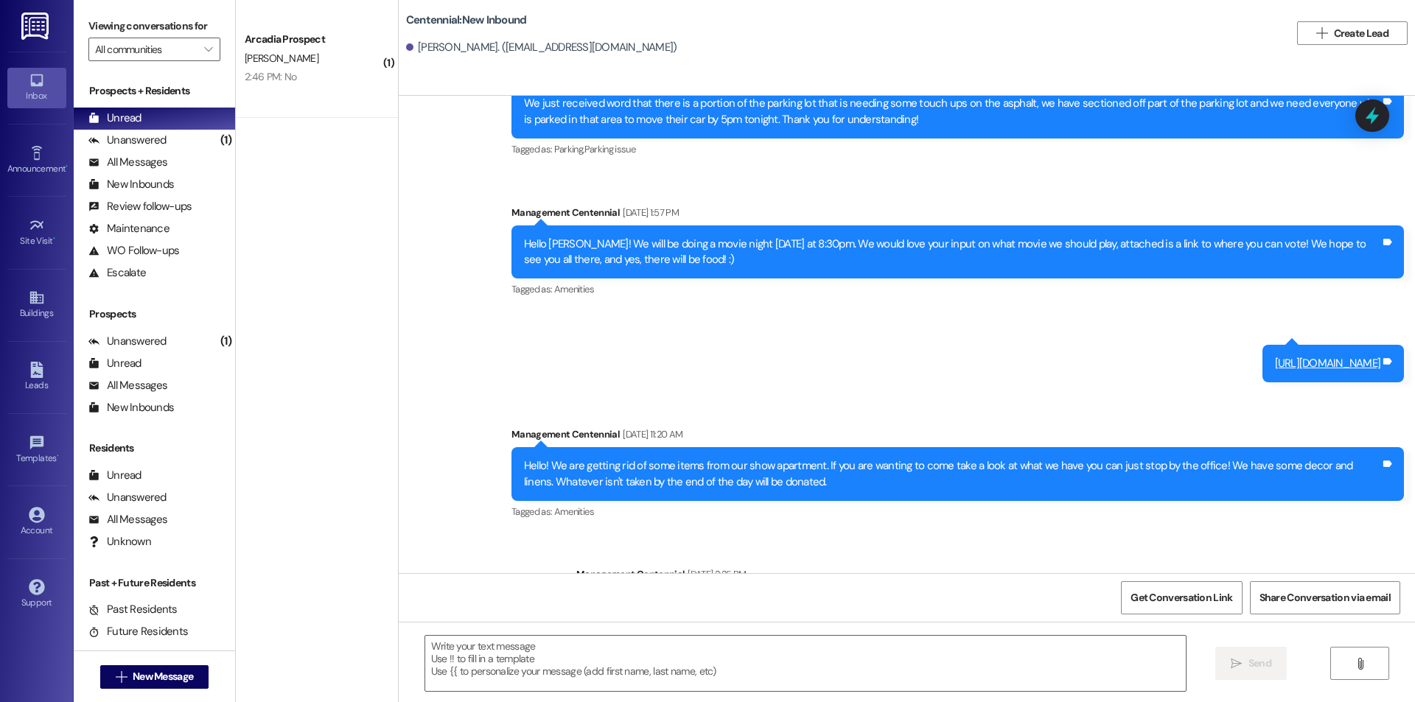
scroll to position [442, 0]
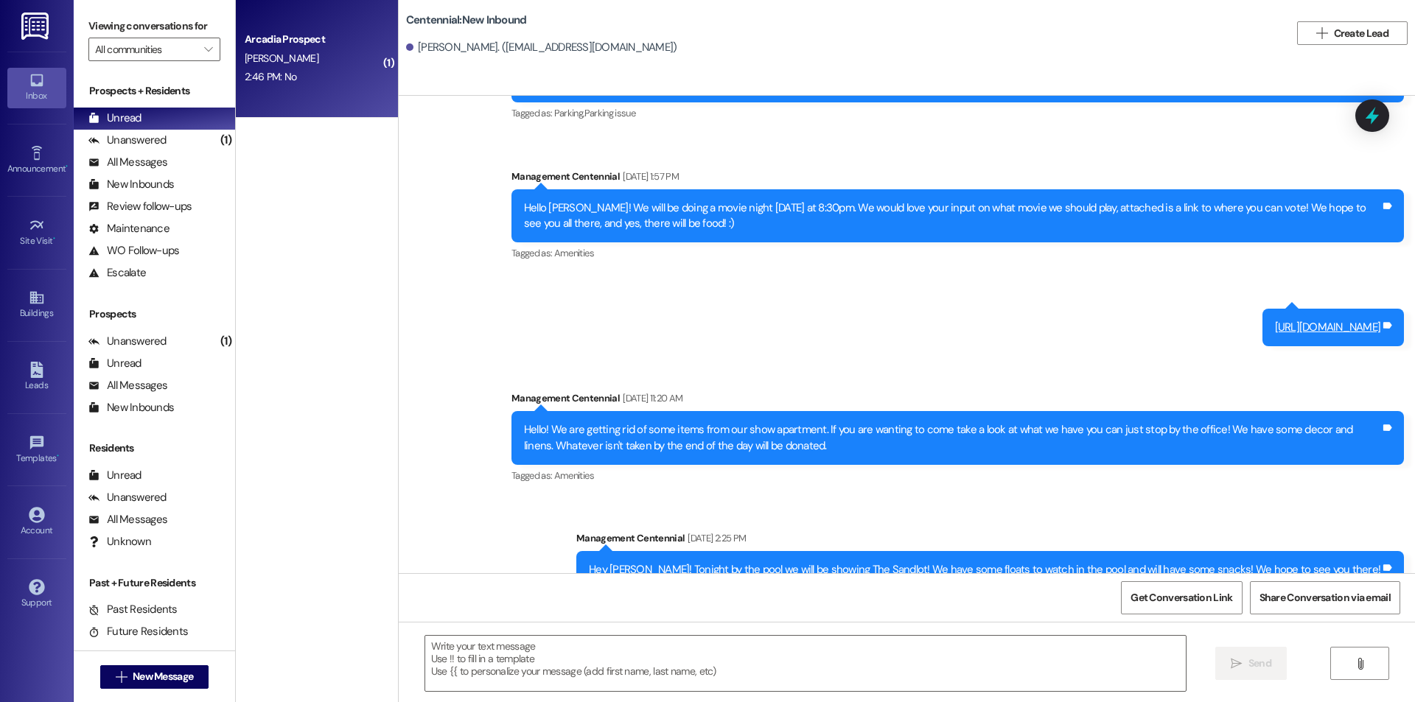
click at [299, 74] on div "2:46 PM: No 2:46 PM: No" at bounding box center [312, 77] width 139 height 18
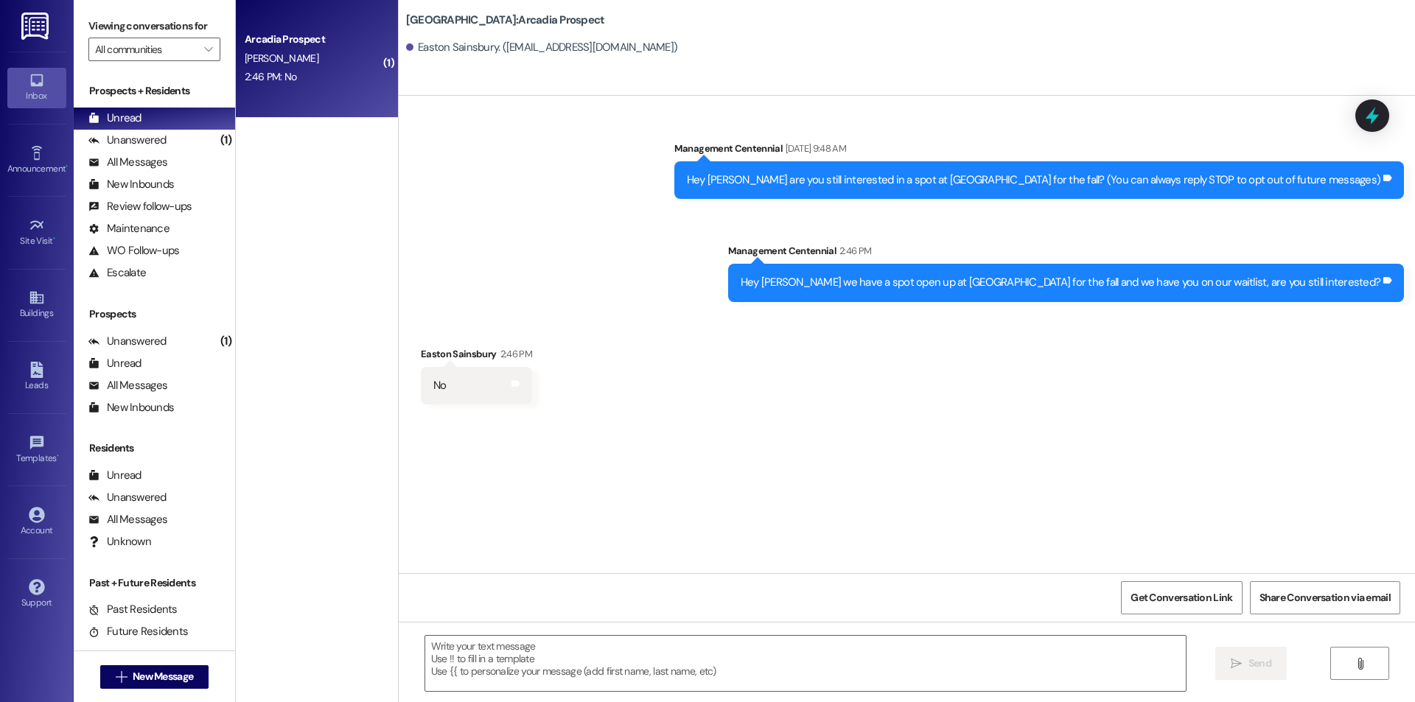
scroll to position [0, 0]
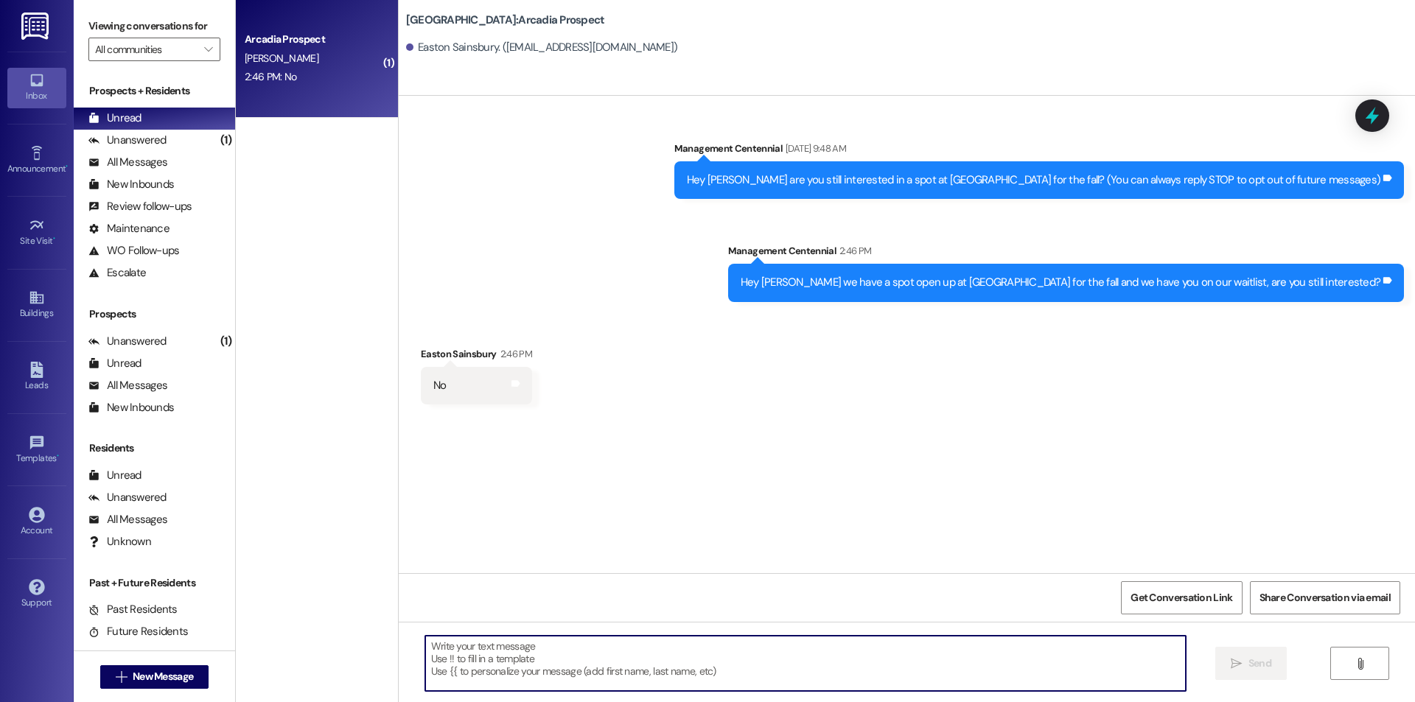
click at [640, 661] on textarea at bounding box center [805, 663] width 761 height 55
type textarea "Thanks for letting us know"
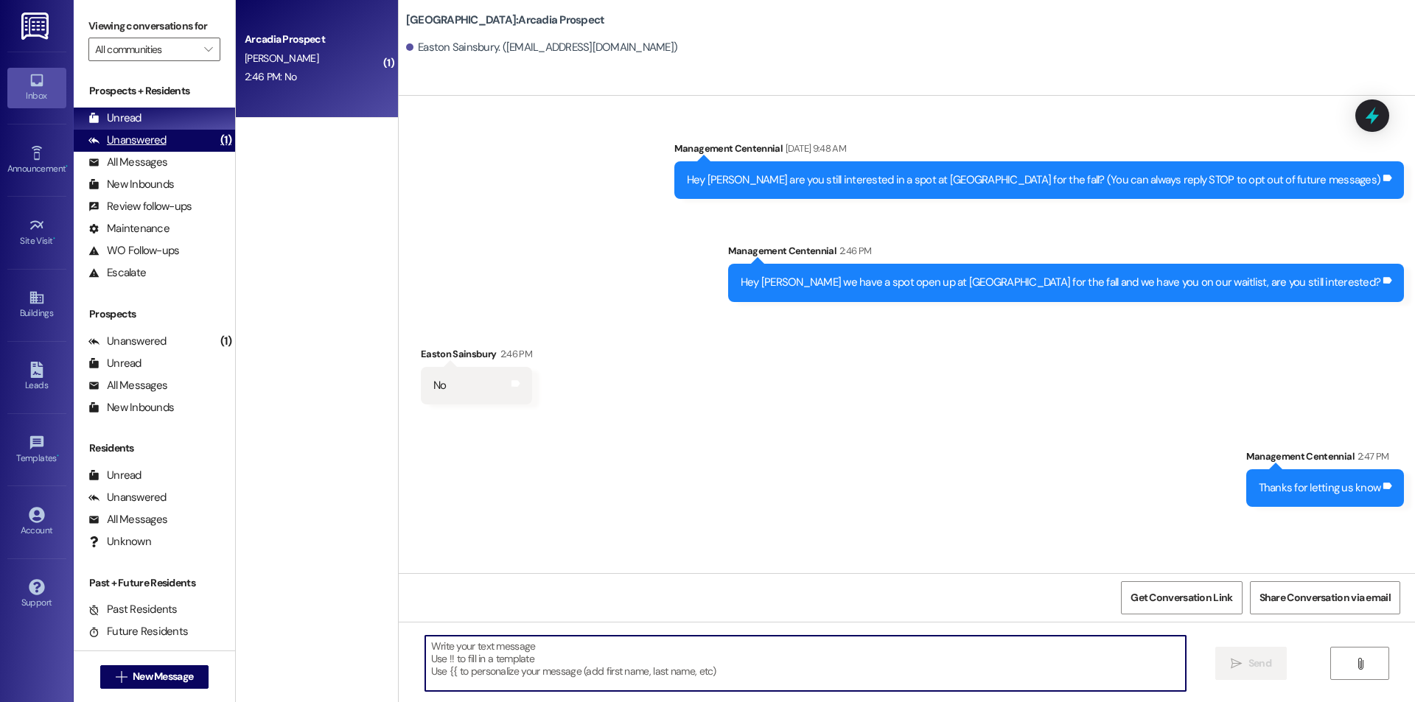
click at [156, 130] on div "Unanswered (1)" at bounding box center [154, 141] width 161 height 22
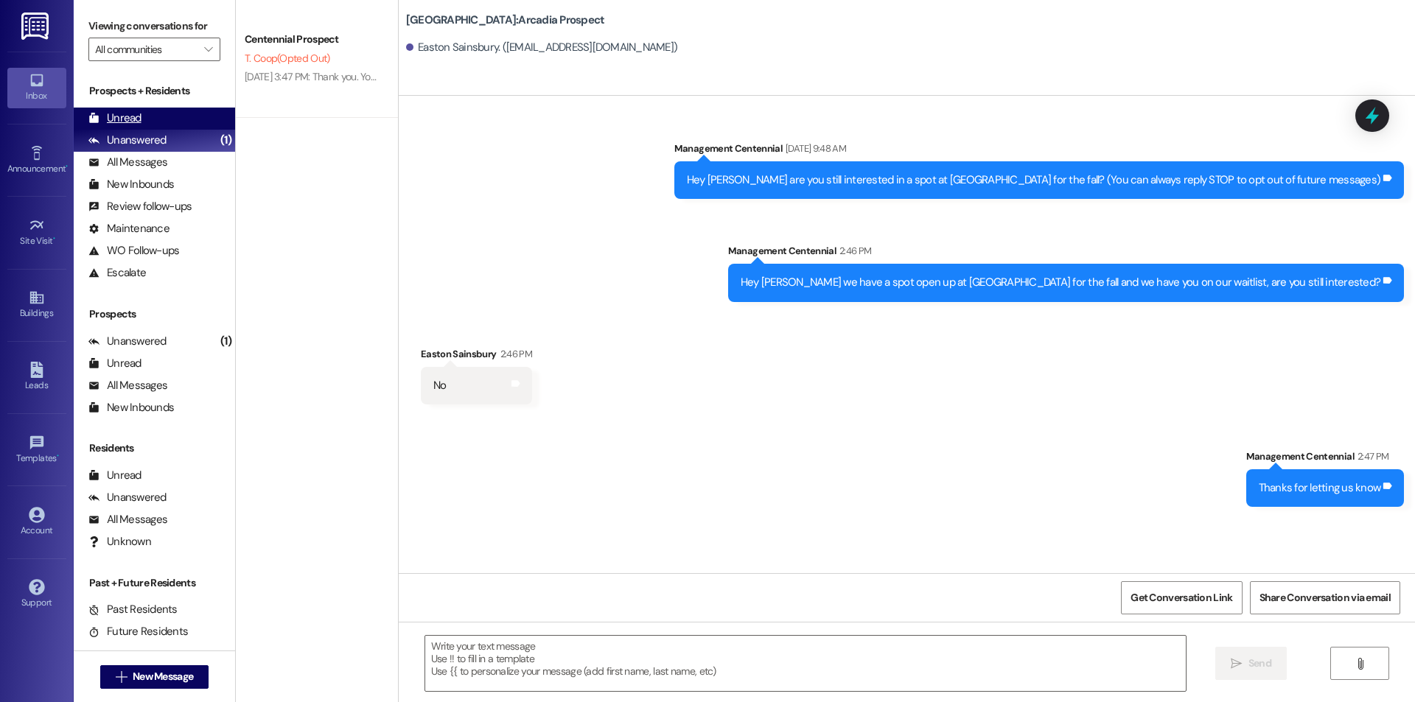
click at [160, 125] on div "Unread (0)" at bounding box center [154, 119] width 161 height 22
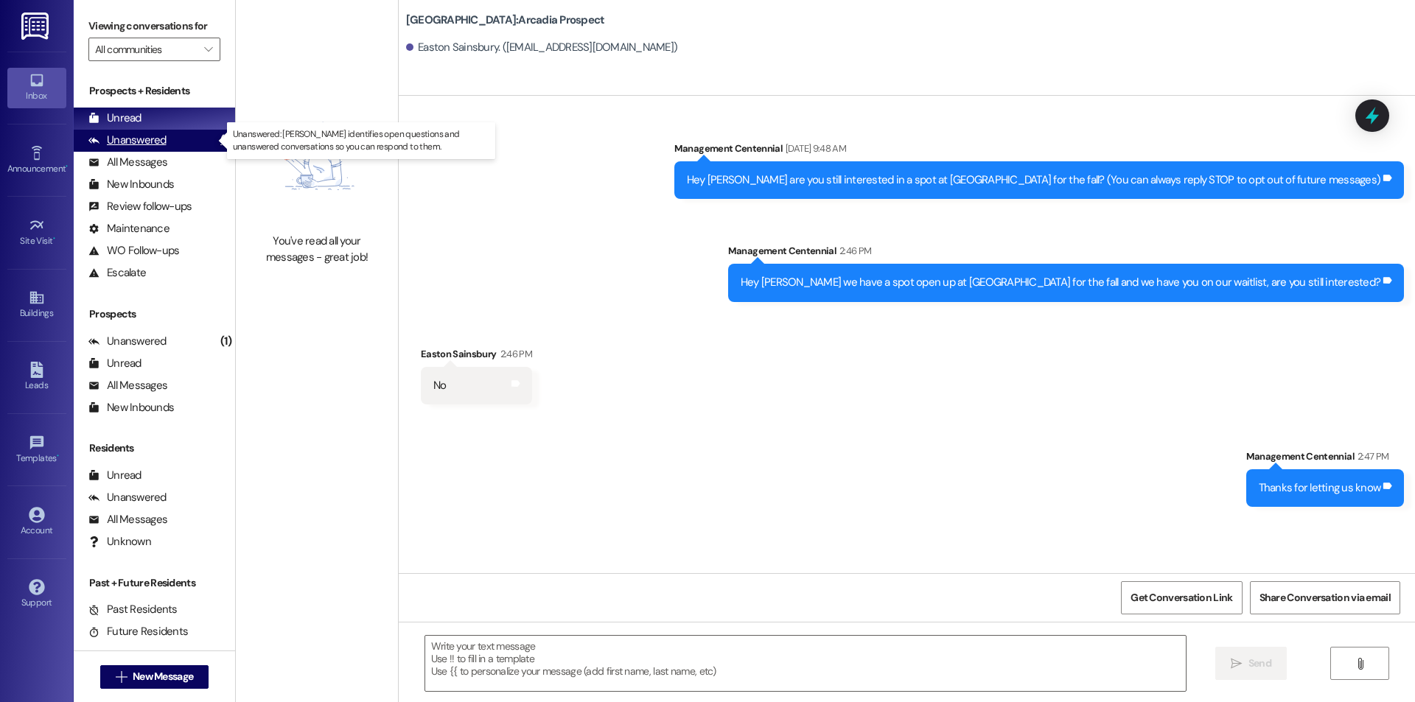
click at [191, 135] on div "Unanswered (1)" at bounding box center [154, 141] width 161 height 22
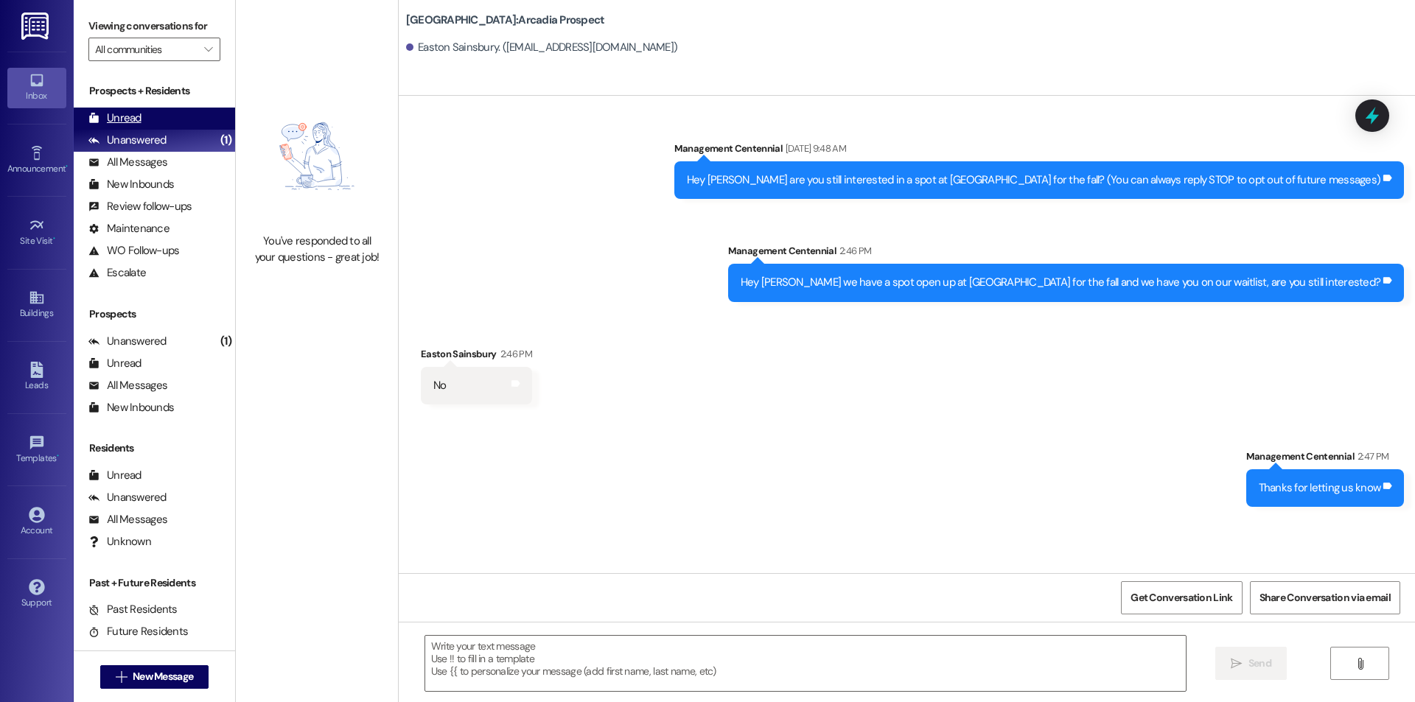
click at [190, 122] on div "Unread (0)" at bounding box center [154, 119] width 161 height 22
click at [179, 147] on div "Unanswered (1)" at bounding box center [154, 141] width 161 height 22
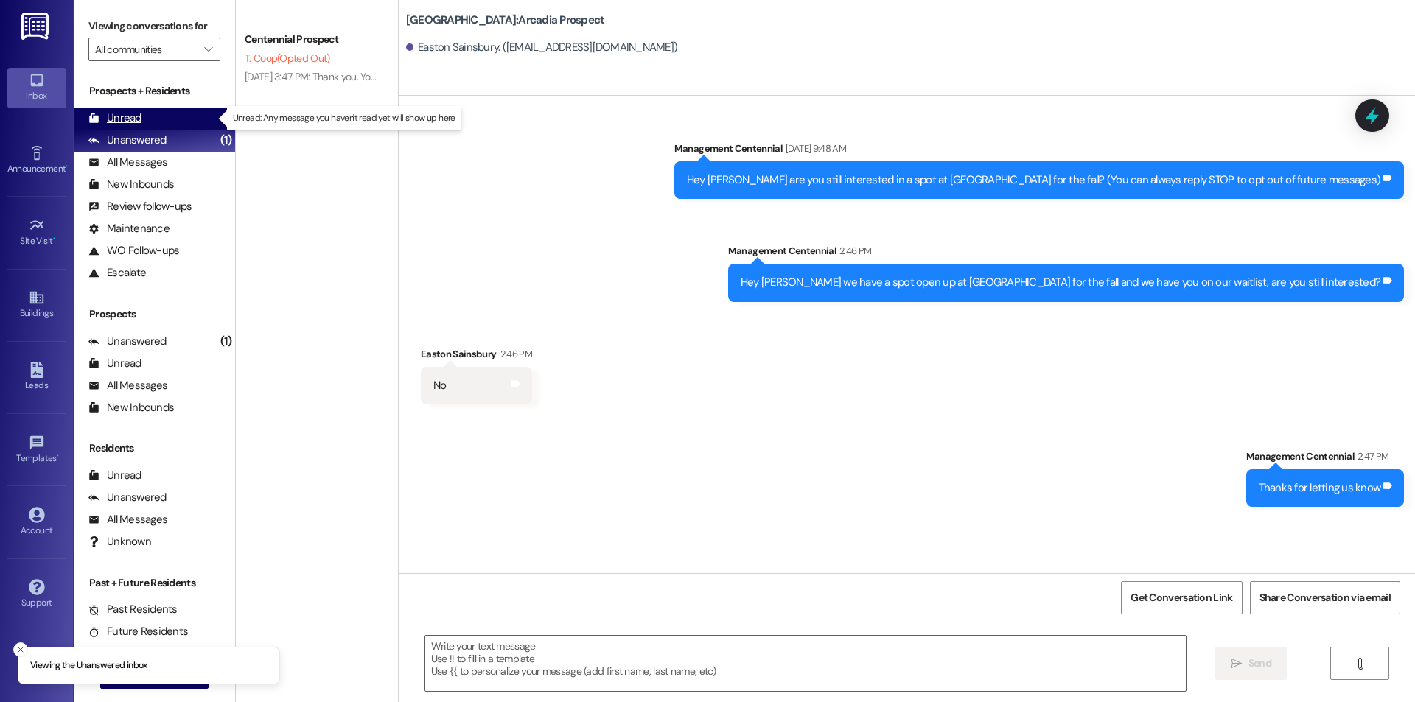
click at [179, 122] on div "Unread (0)" at bounding box center [154, 119] width 161 height 22
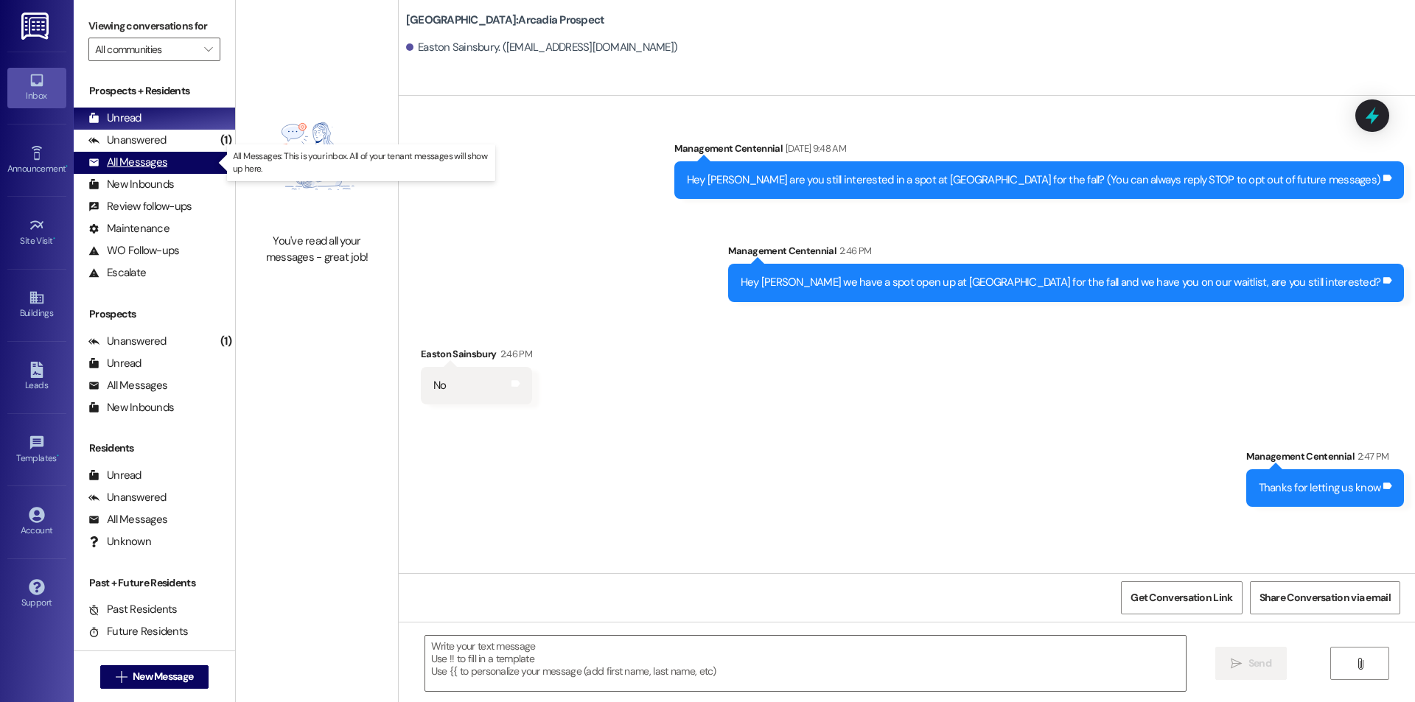
click at [175, 152] on div "All Messages (undefined)" at bounding box center [154, 163] width 161 height 22
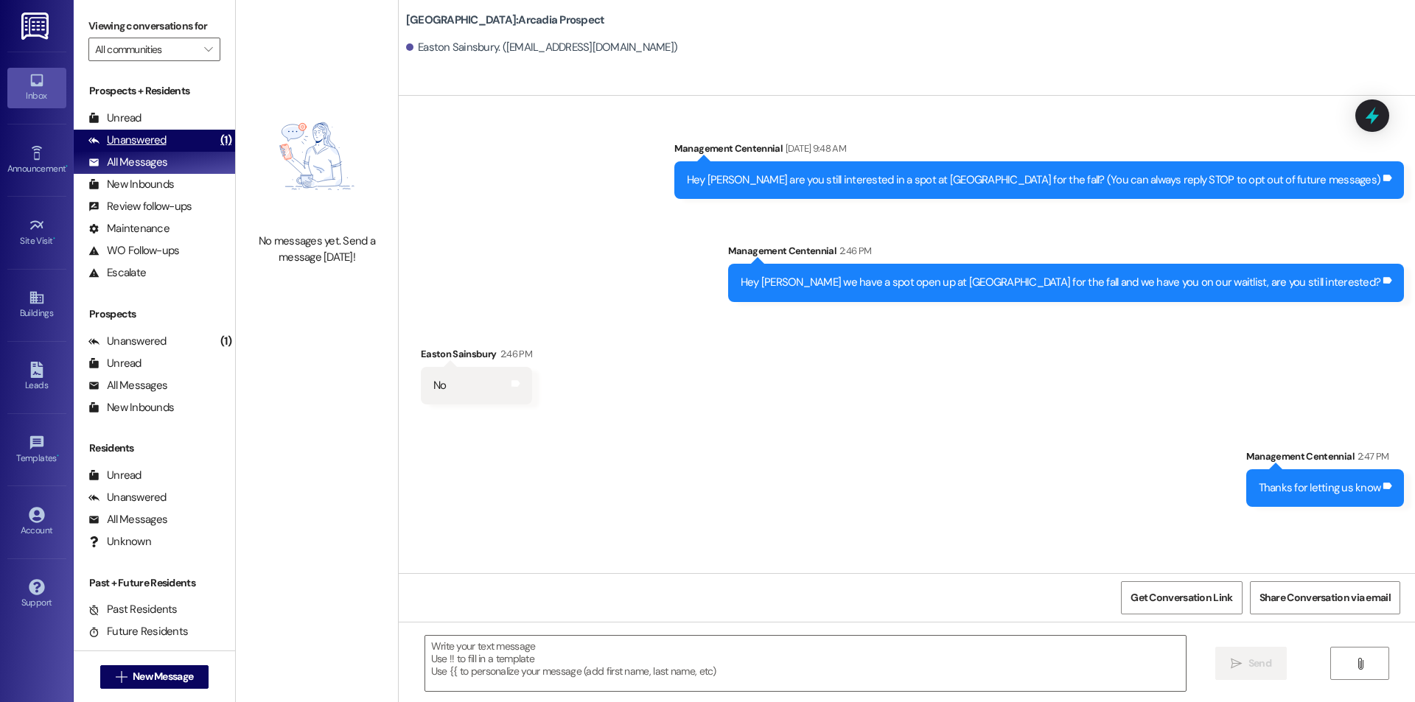
click at [175, 142] on div "Unanswered (1)" at bounding box center [154, 141] width 161 height 22
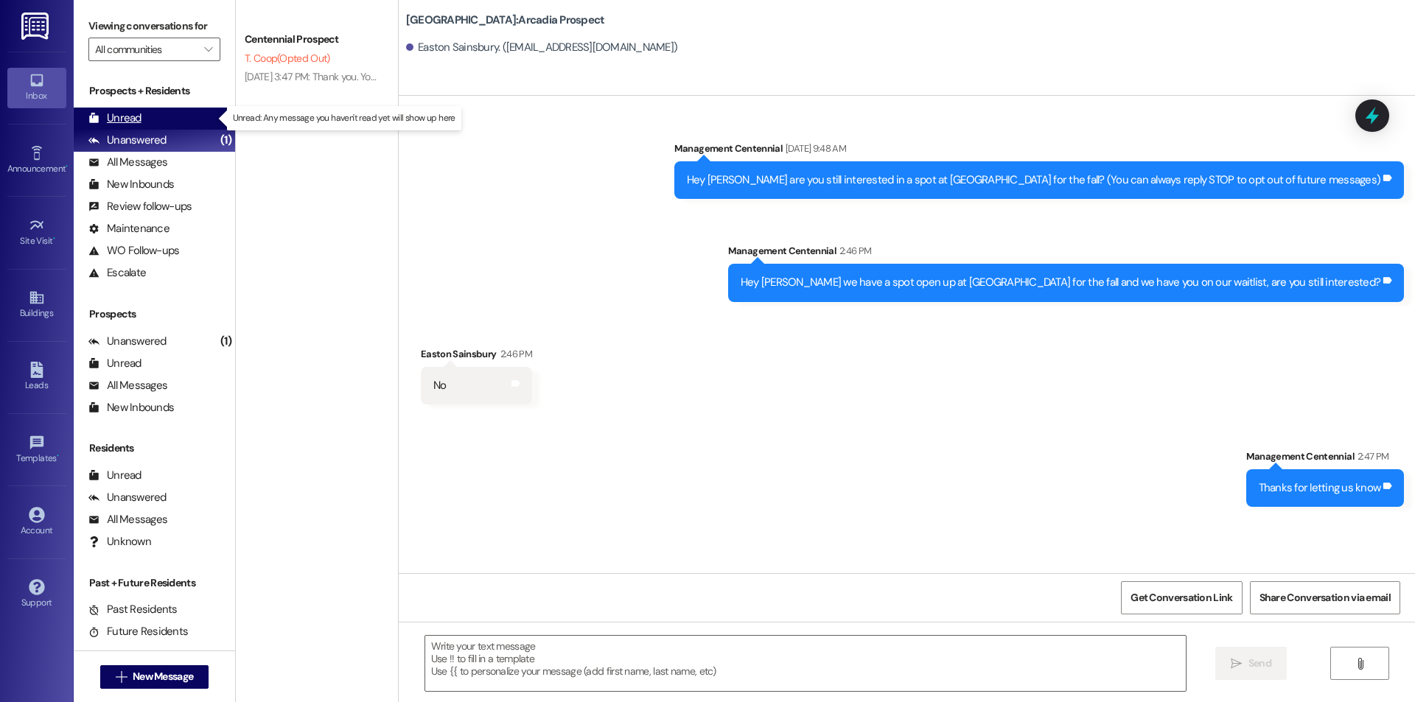
click at [181, 122] on div "Unread (0)" at bounding box center [154, 119] width 161 height 22
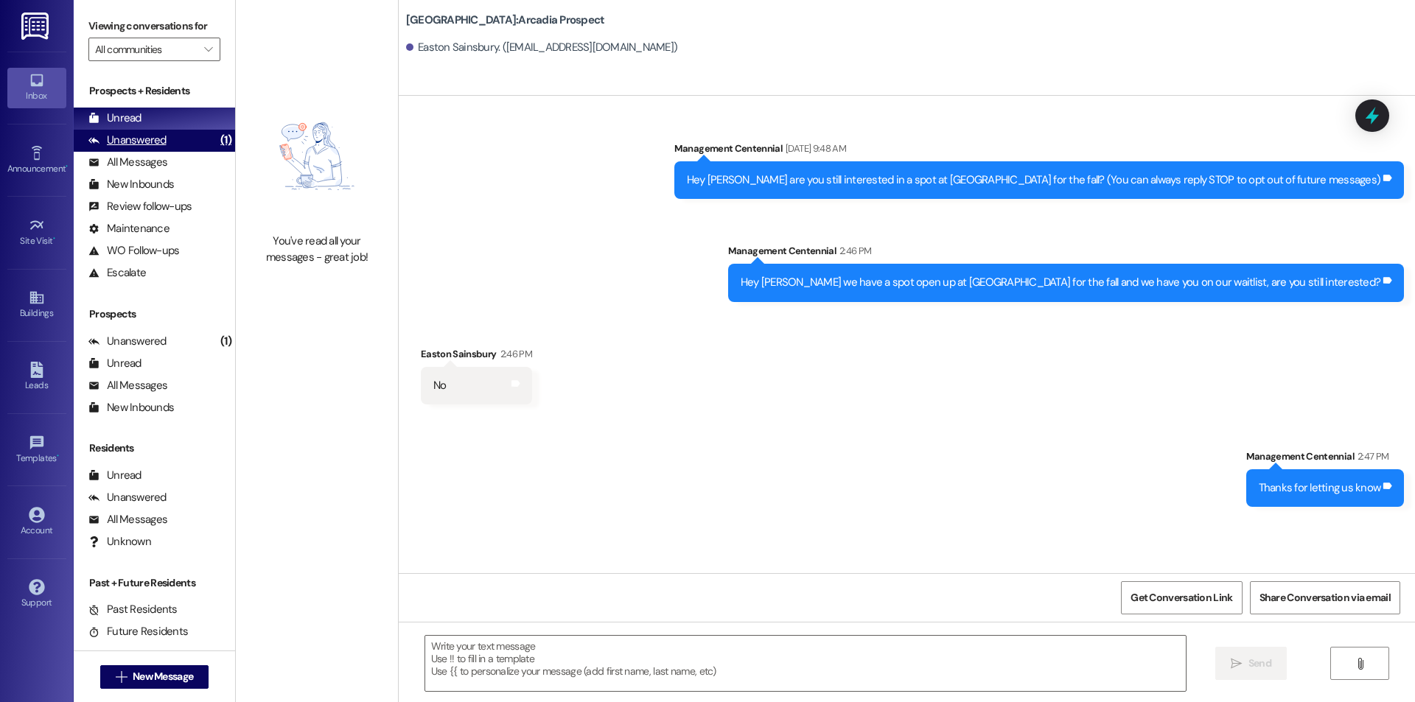
drag, startPoint x: 164, startPoint y: 153, endPoint x: 159, endPoint y: 146, distance: 8.0
click at [163, 153] on div "All Messages (undefined)" at bounding box center [154, 163] width 161 height 22
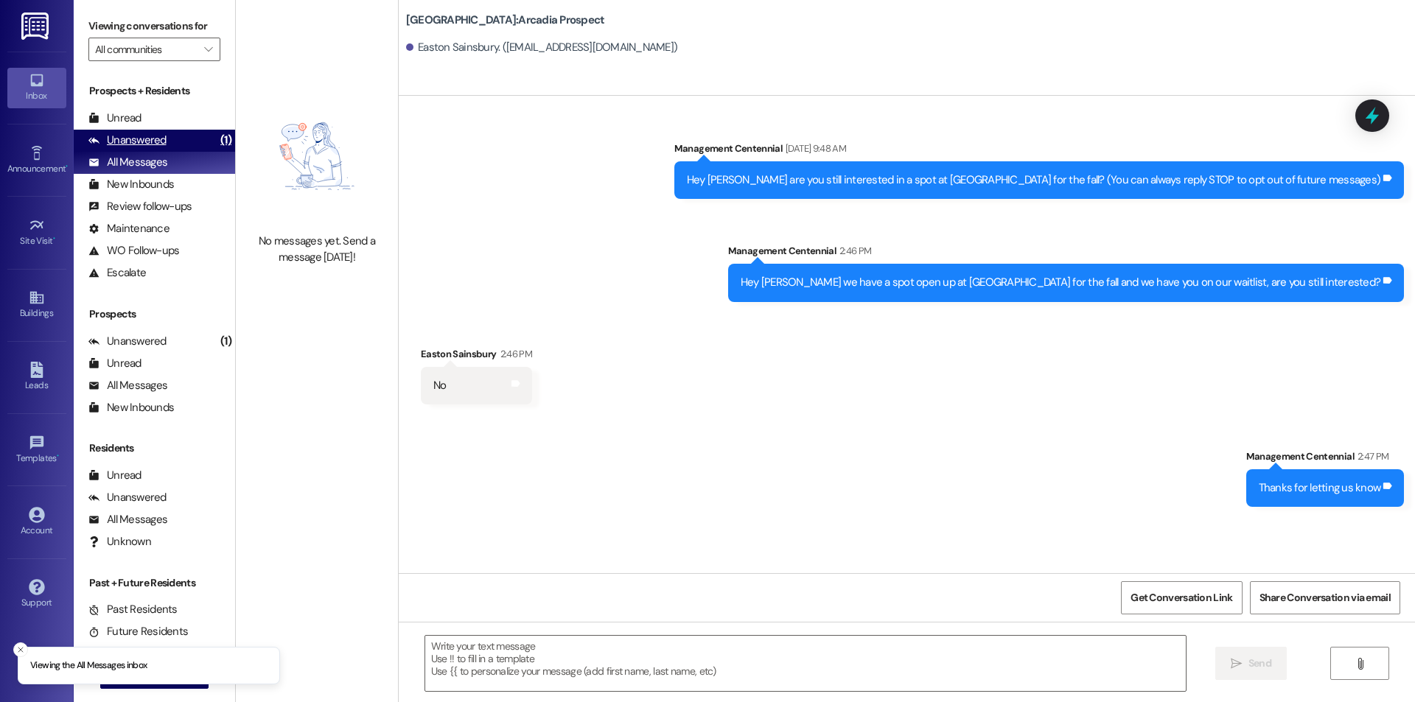
click at [158, 137] on div "Unanswered" at bounding box center [127, 140] width 78 height 15
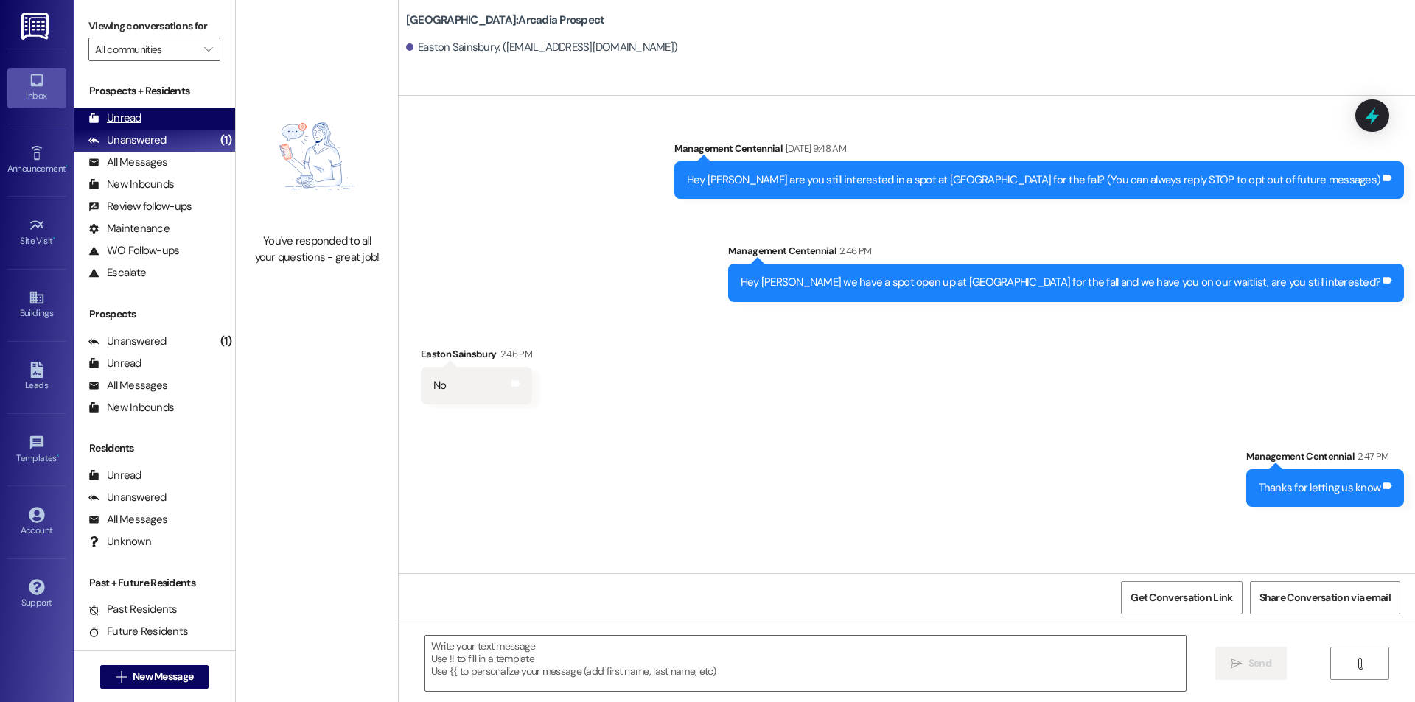
click at [156, 120] on div "Unread (0)" at bounding box center [154, 119] width 161 height 22
click at [182, 143] on div "Unanswered (1)" at bounding box center [154, 141] width 161 height 22
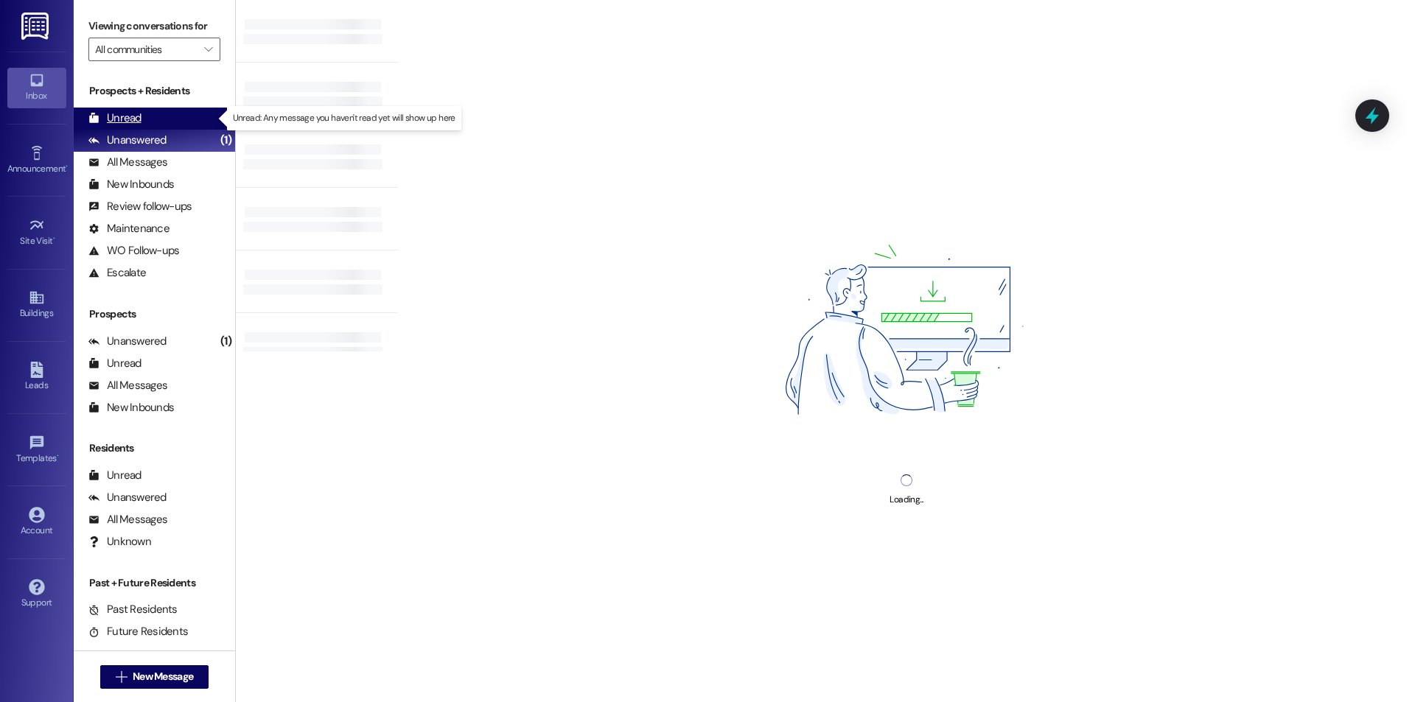
click at [180, 119] on div "Unread (0)" at bounding box center [154, 119] width 161 height 22
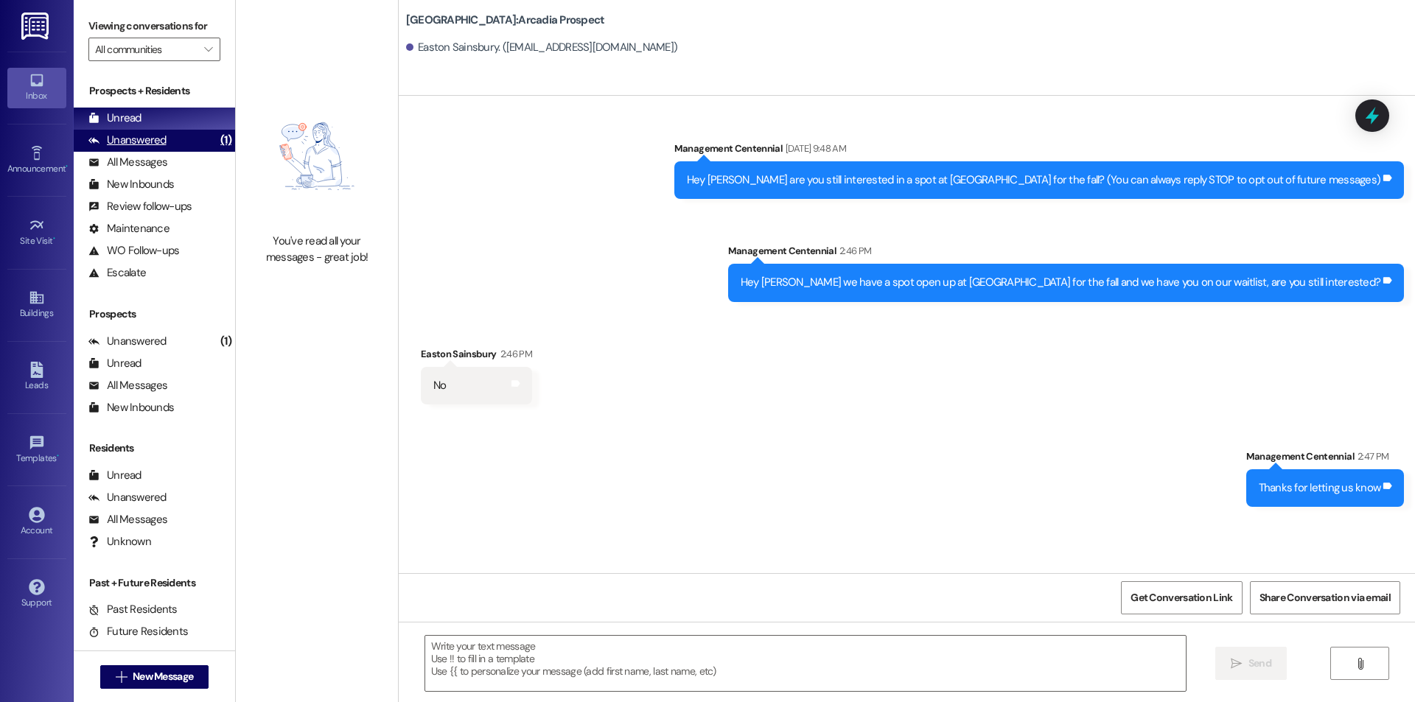
click at [184, 133] on div "Unanswered (1)" at bounding box center [154, 141] width 161 height 22
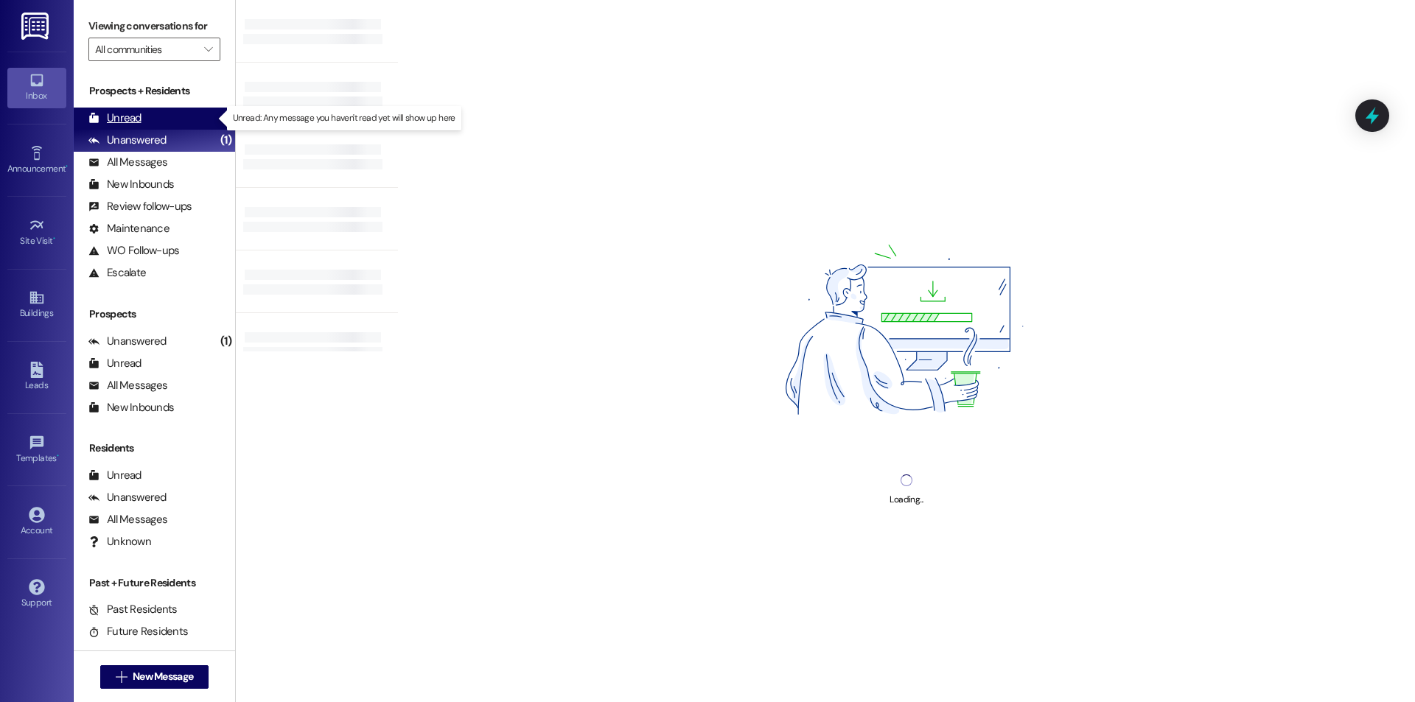
click at [186, 128] on div "Unread (0)" at bounding box center [154, 119] width 161 height 22
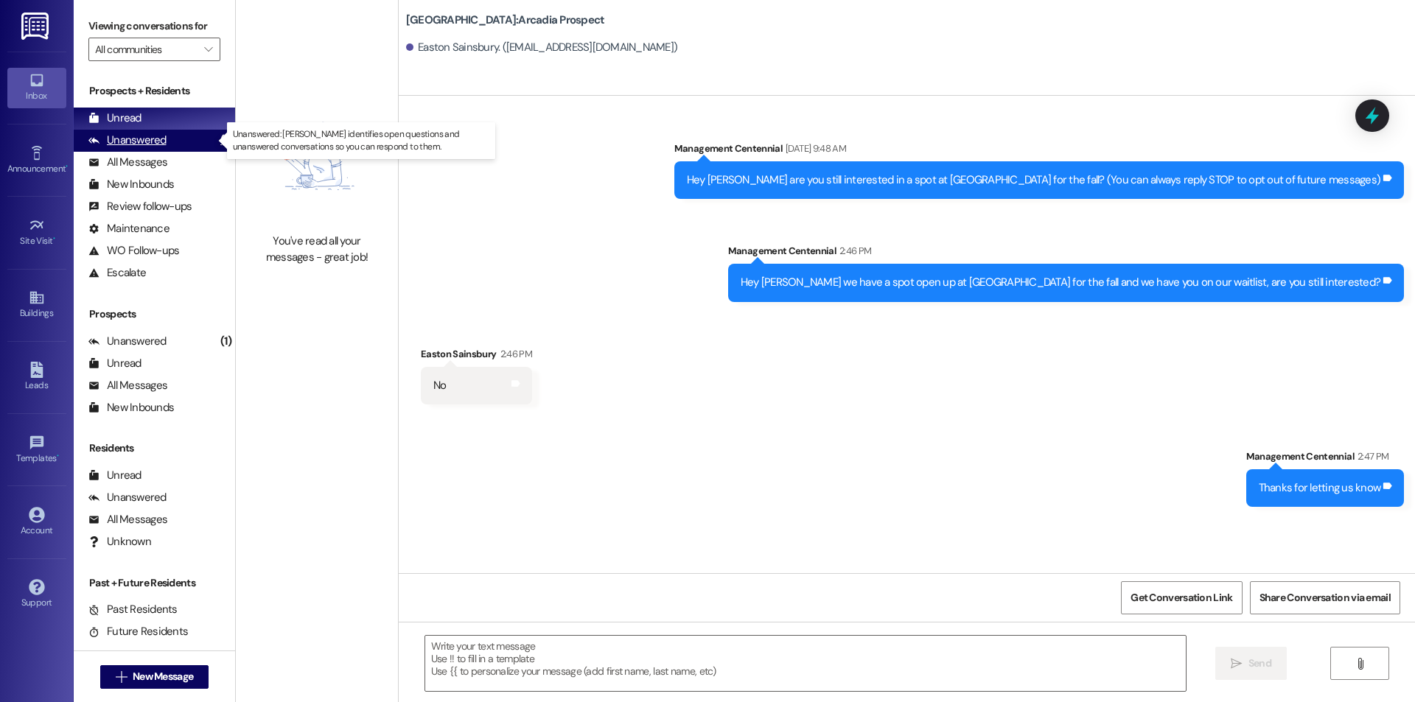
click at [217, 143] on div "(1)" at bounding box center [226, 140] width 18 height 23
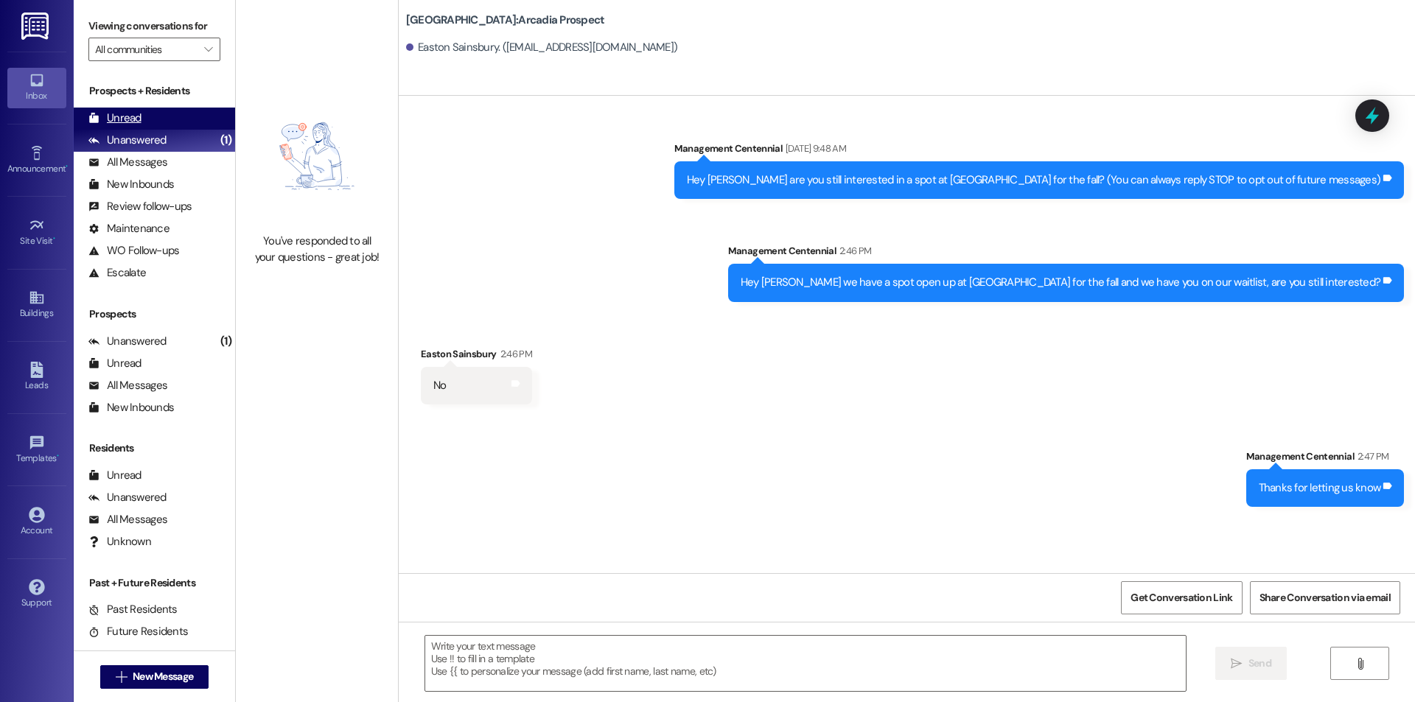
click at [193, 121] on div "Unread (0)" at bounding box center [154, 119] width 161 height 22
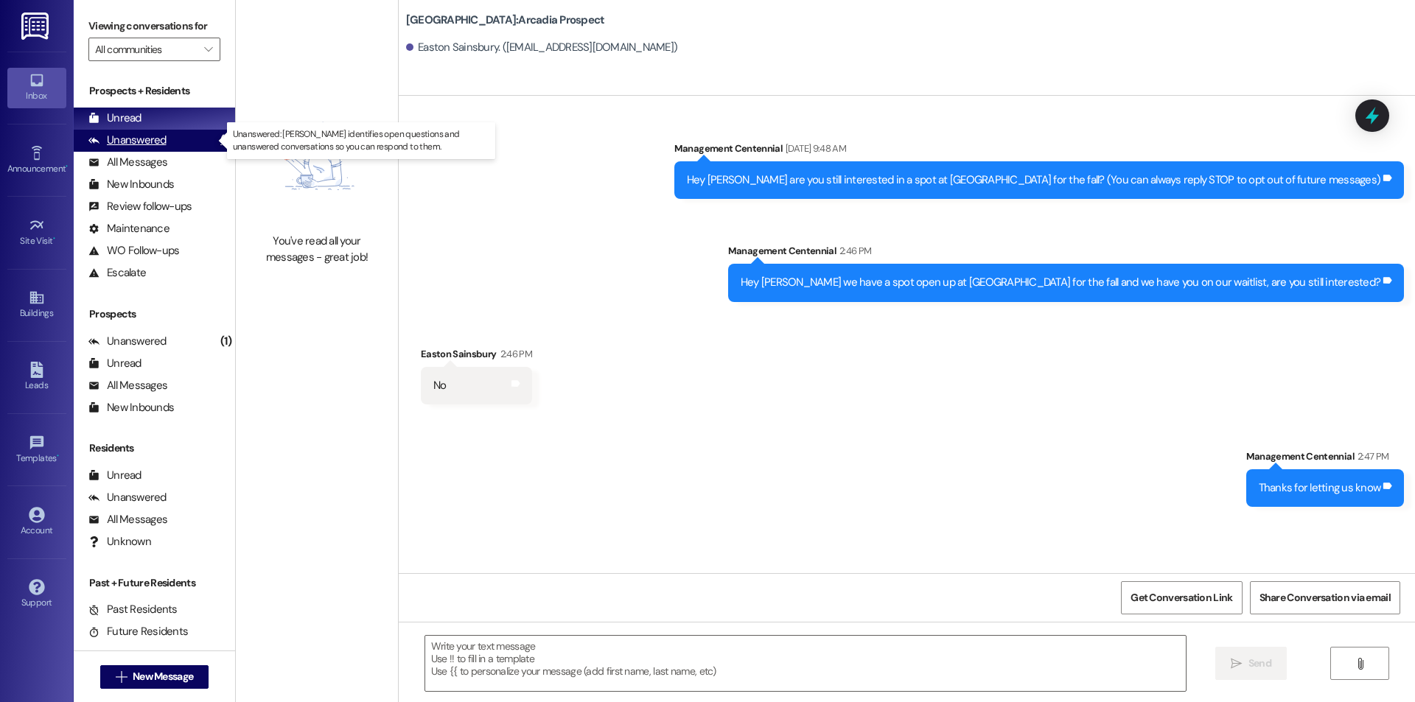
click at [194, 143] on div "Unanswered (1)" at bounding box center [154, 141] width 161 height 22
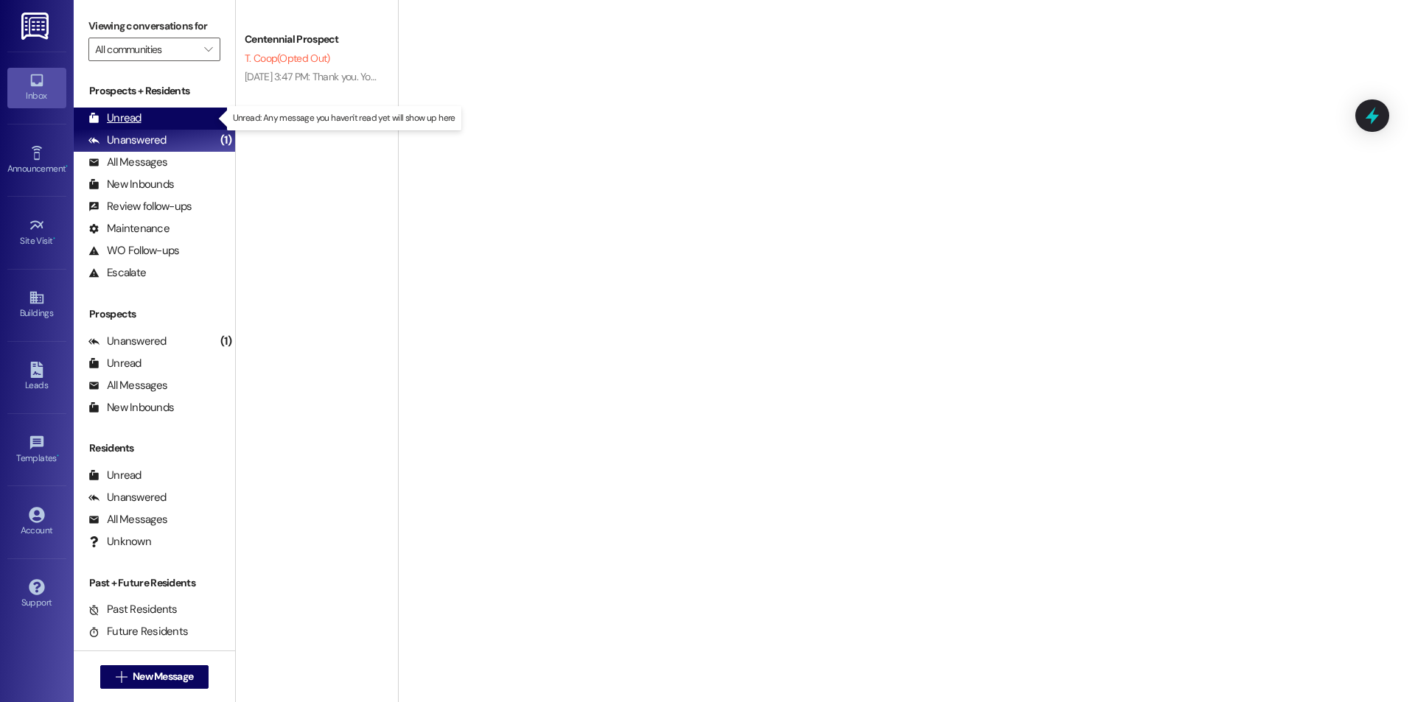
click at [186, 121] on div "Unread (0)" at bounding box center [154, 119] width 161 height 22
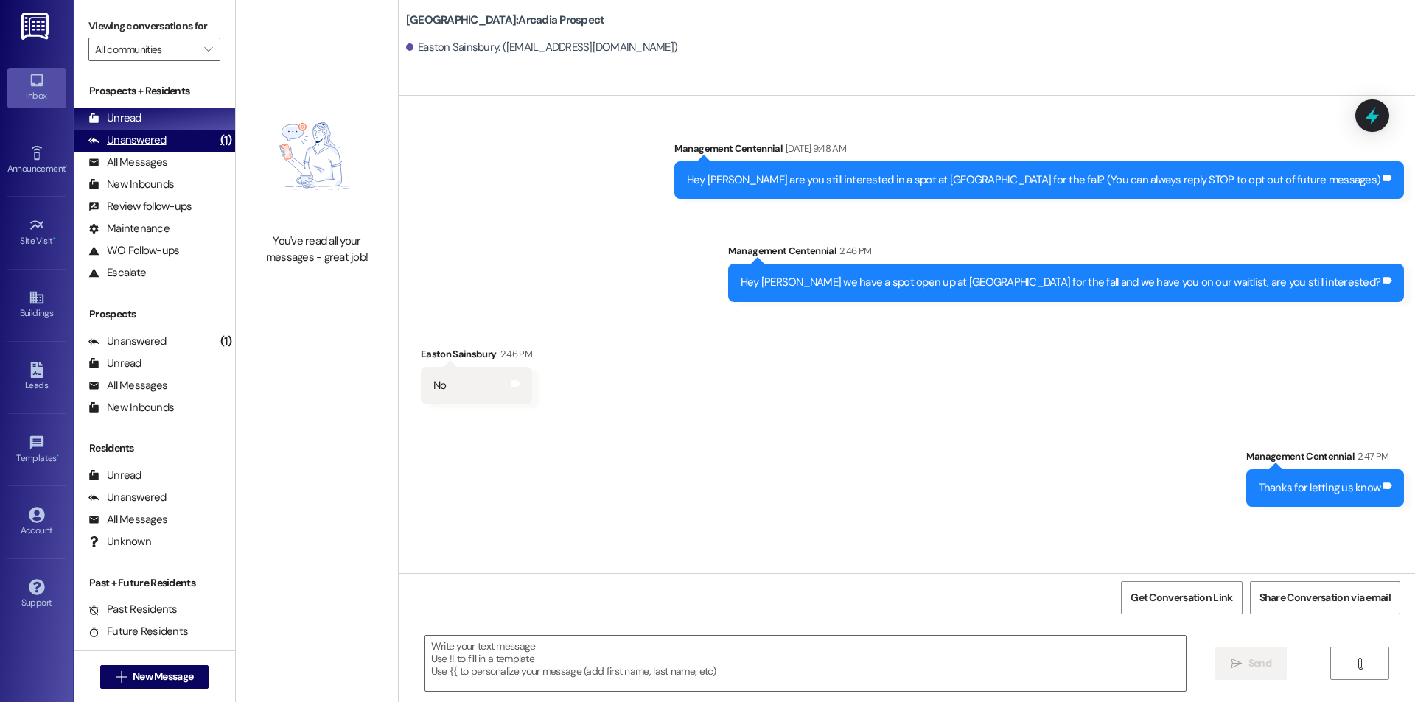
click at [151, 136] on div "Unanswered" at bounding box center [127, 140] width 78 height 15
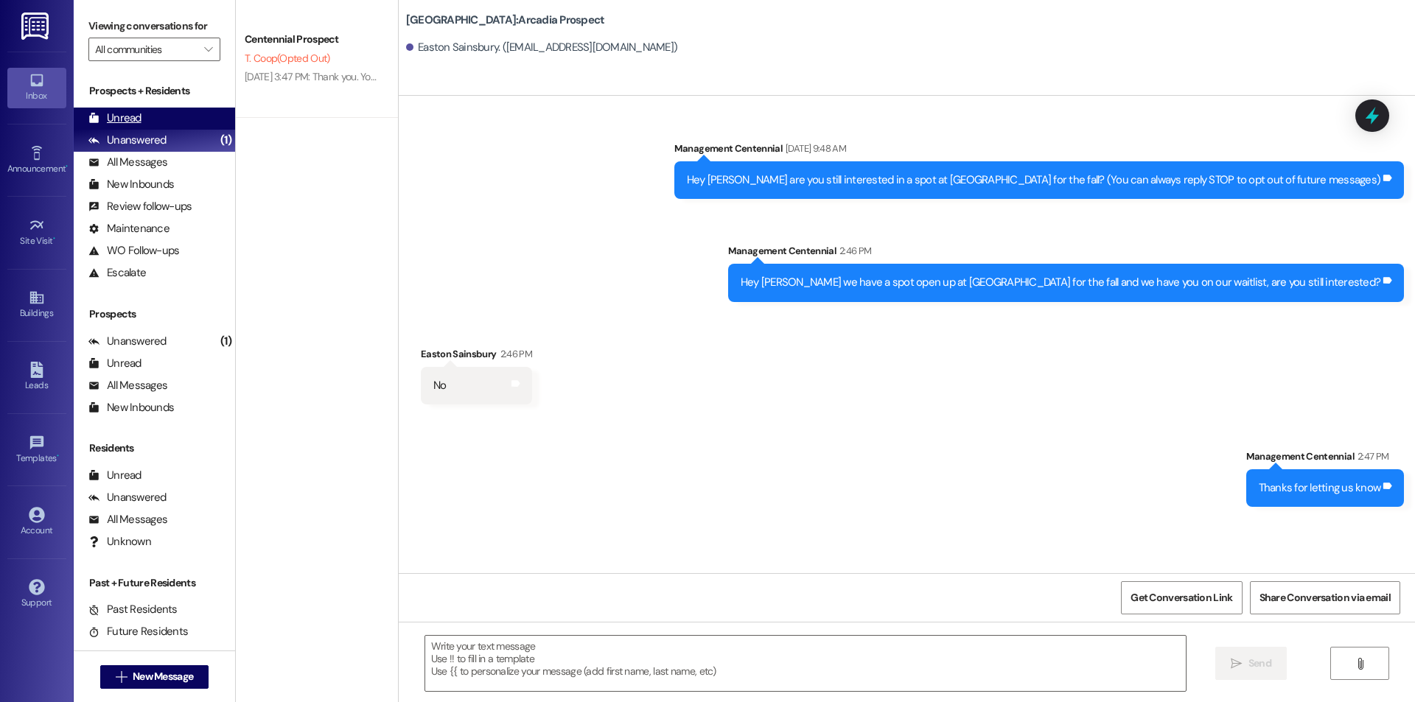
click at [153, 119] on div "Unread (0)" at bounding box center [154, 119] width 161 height 22
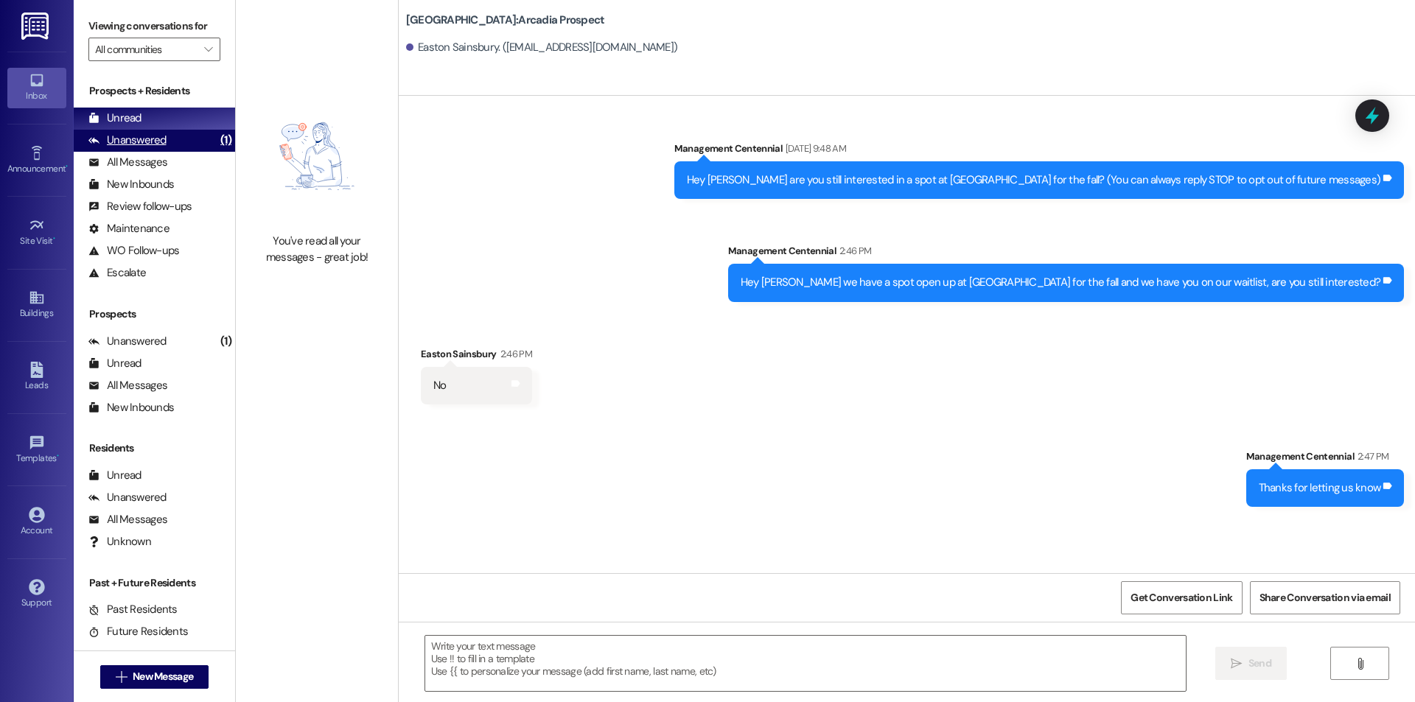
click at [144, 133] on div "Unanswered" at bounding box center [127, 140] width 78 height 15
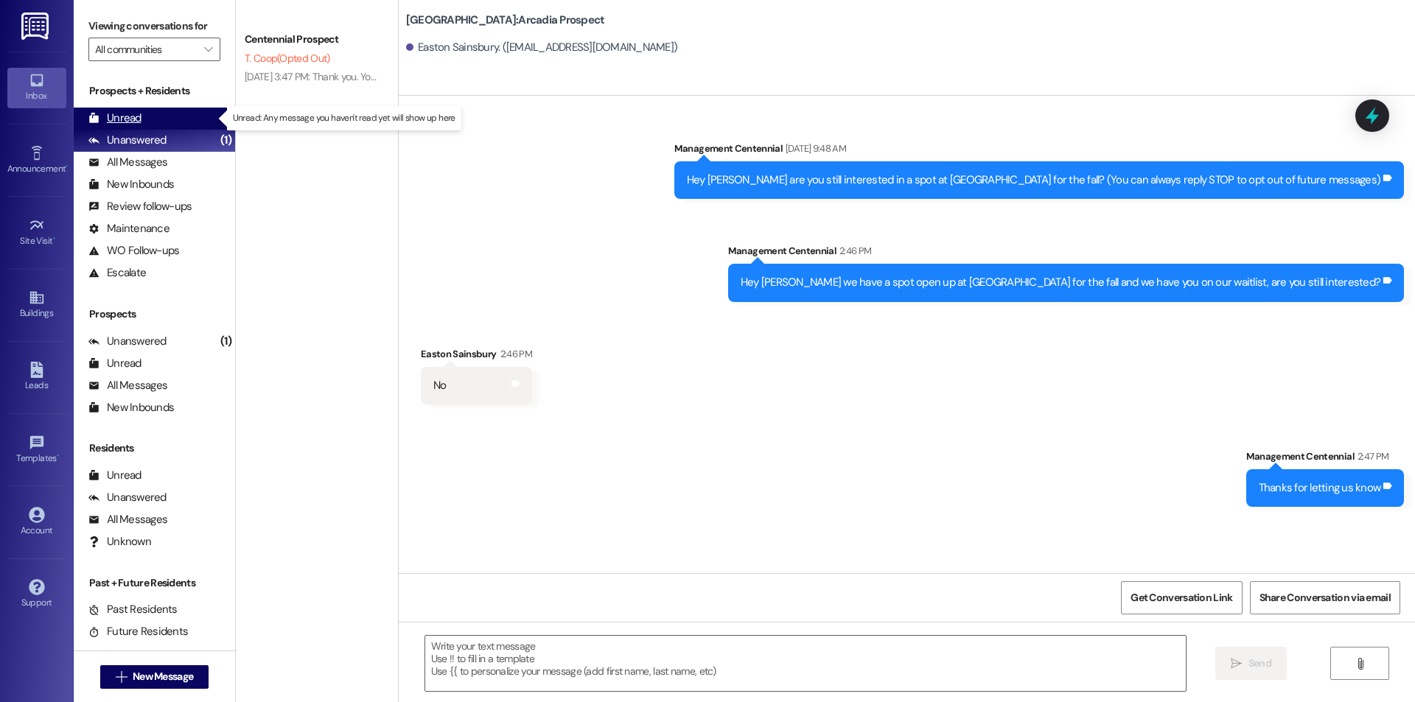
click at [144, 125] on div "Unread (0)" at bounding box center [154, 119] width 161 height 22
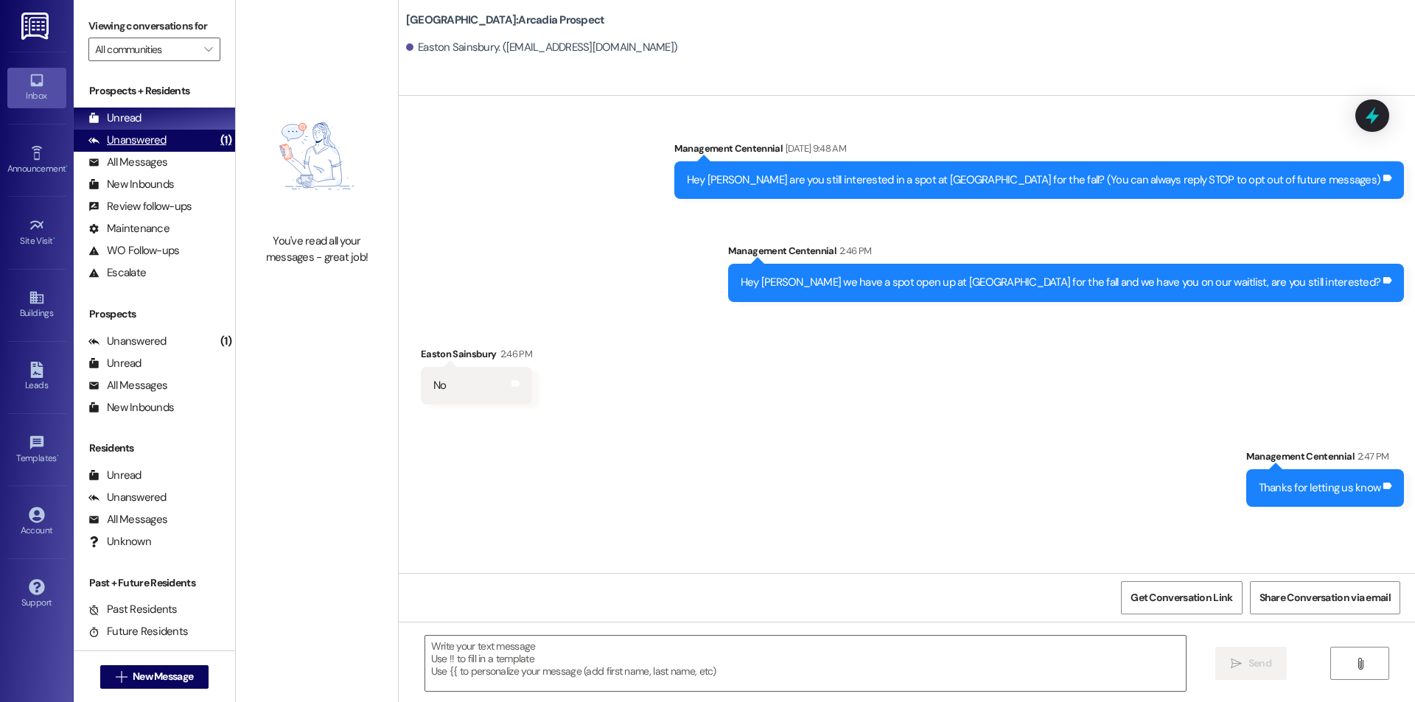
click at [192, 130] on div "Unanswered (1)" at bounding box center [154, 141] width 161 height 22
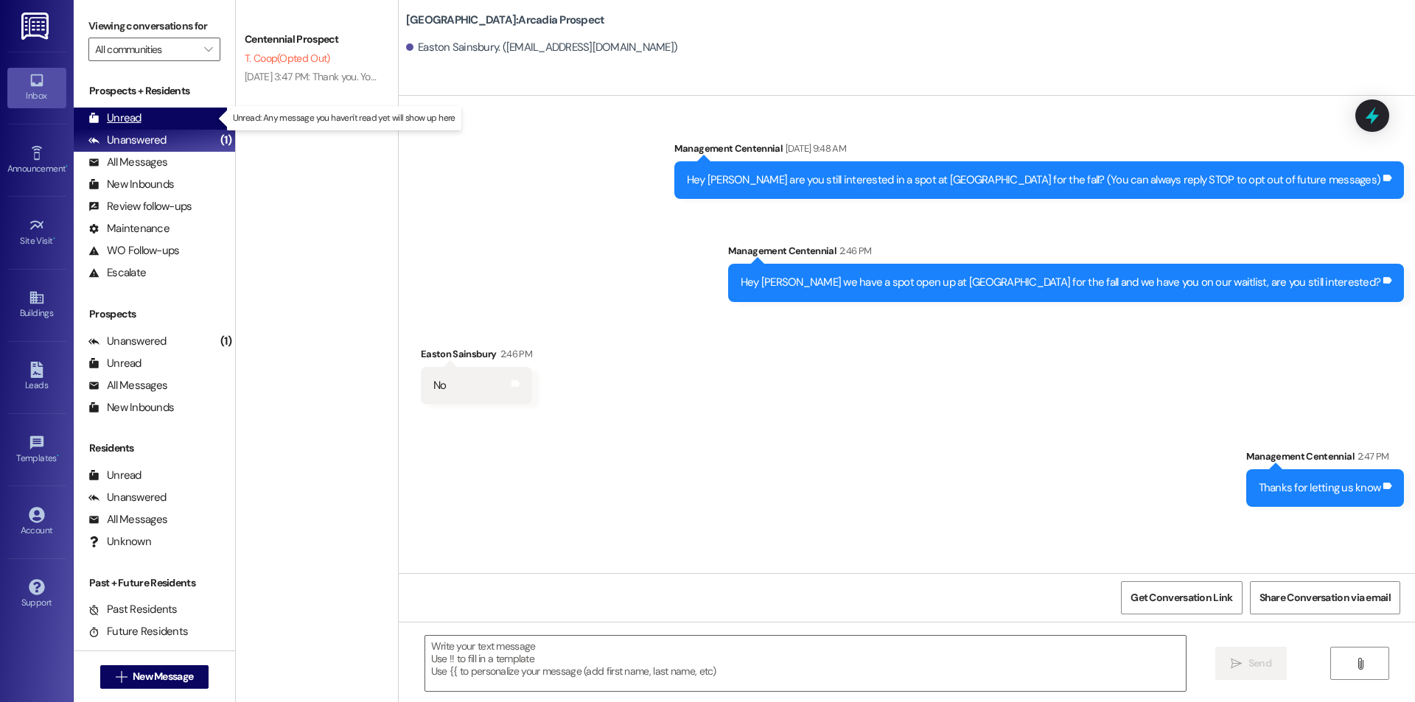
click at [192, 122] on div "Unread (0)" at bounding box center [154, 119] width 161 height 22
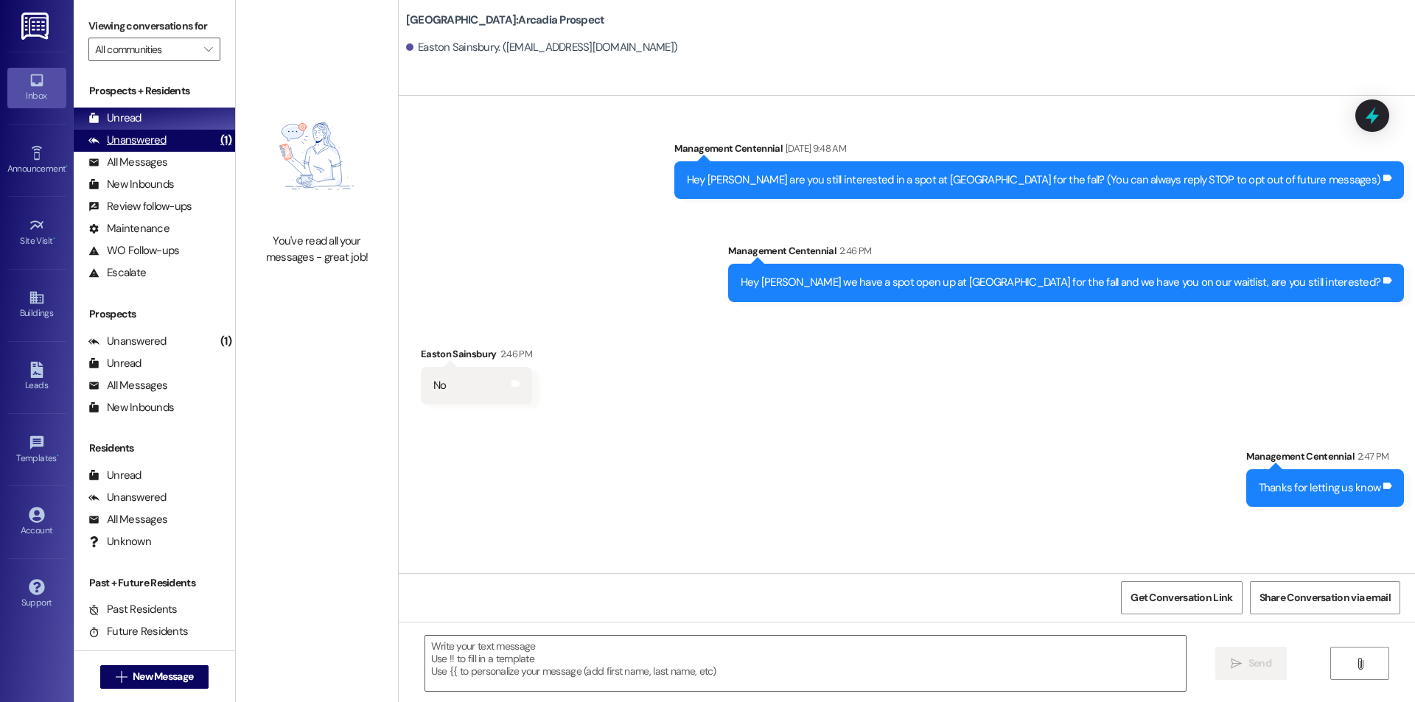
click at [185, 142] on div "Unanswered (1)" at bounding box center [154, 141] width 161 height 22
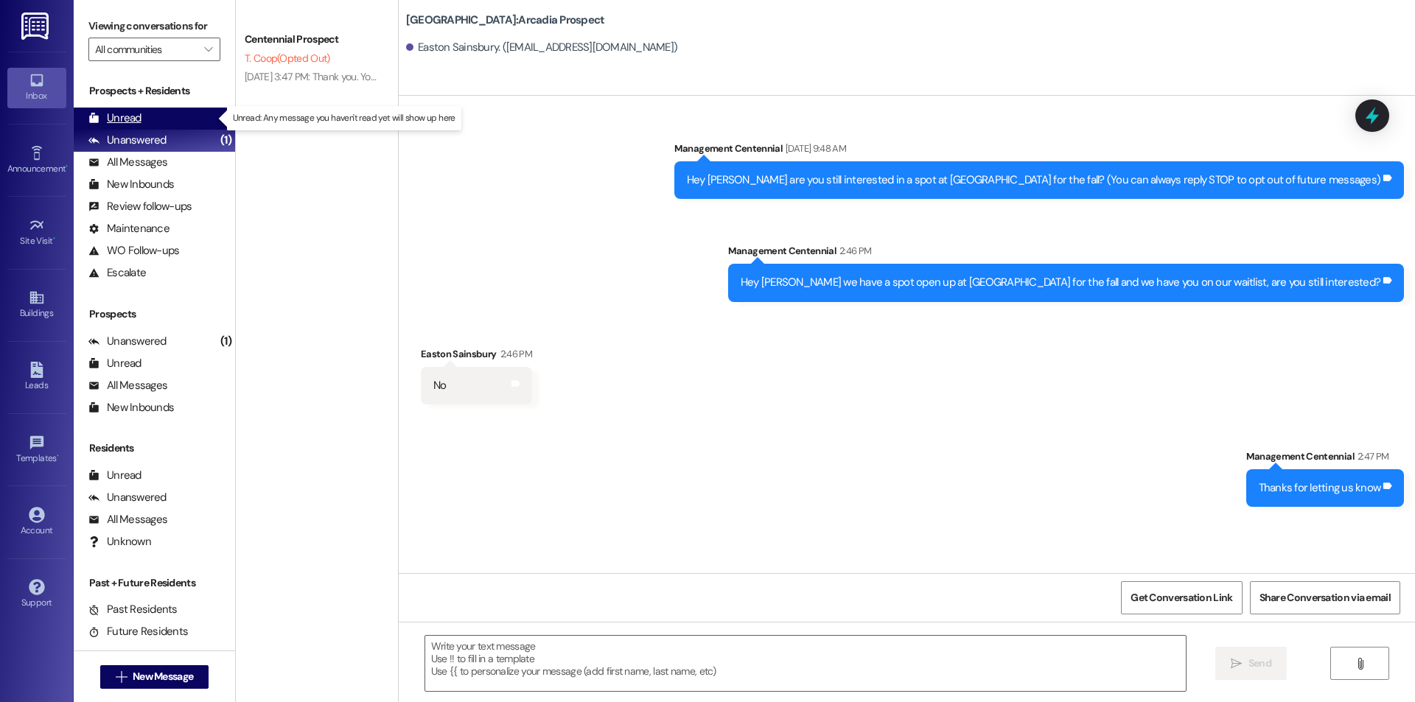
click at [187, 119] on div "Unread (0)" at bounding box center [154, 119] width 161 height 22
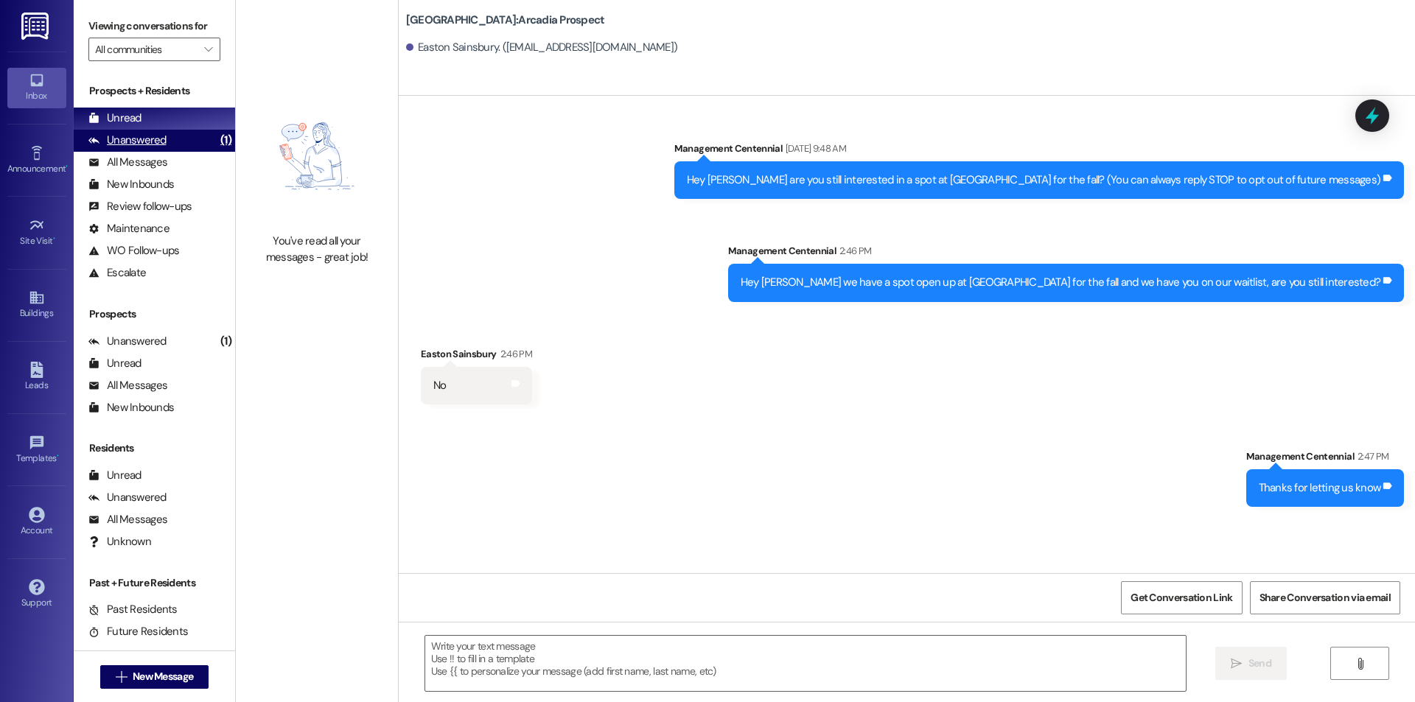
click at [217, 136] on div "(1)" at bounding box center [226, 140] width 18 height 23
drag, startPoint x: 203, startPoint y: 119, endPoint x: 220, endPoint y: 113, distance: 18.2
click at [202, 119] on div "Unread (0)" at bounding box center [154, 119] width 161 height 22
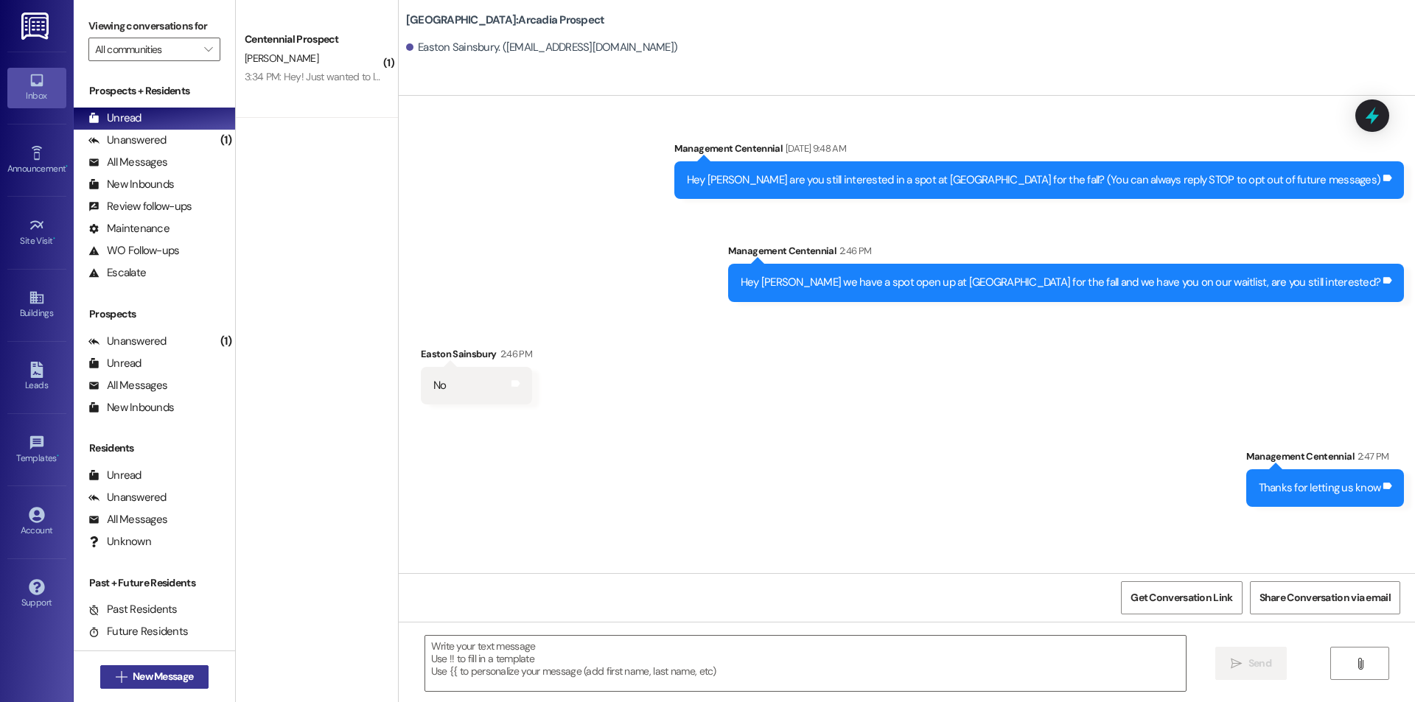
click at [103, 677] on button " New Message" at bounding box center [154, 678] width 109 height 24
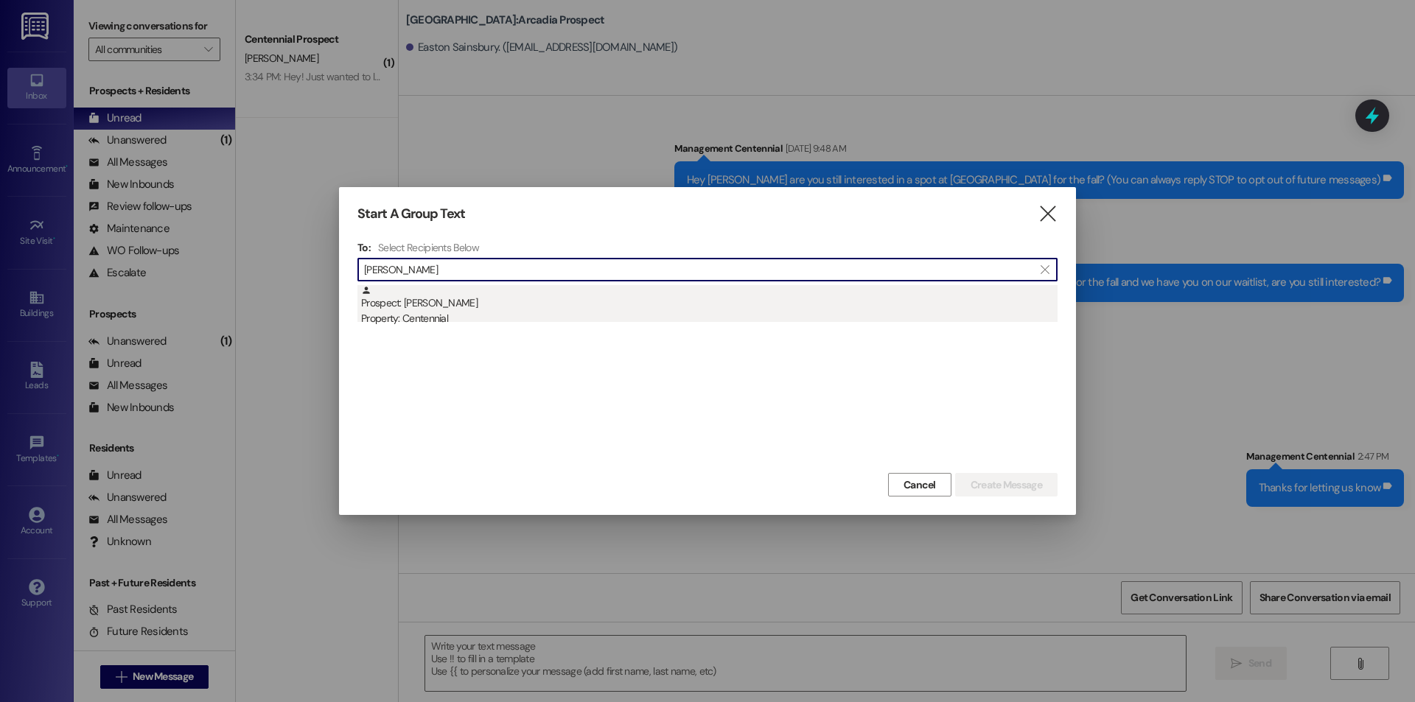
type input "lily br"
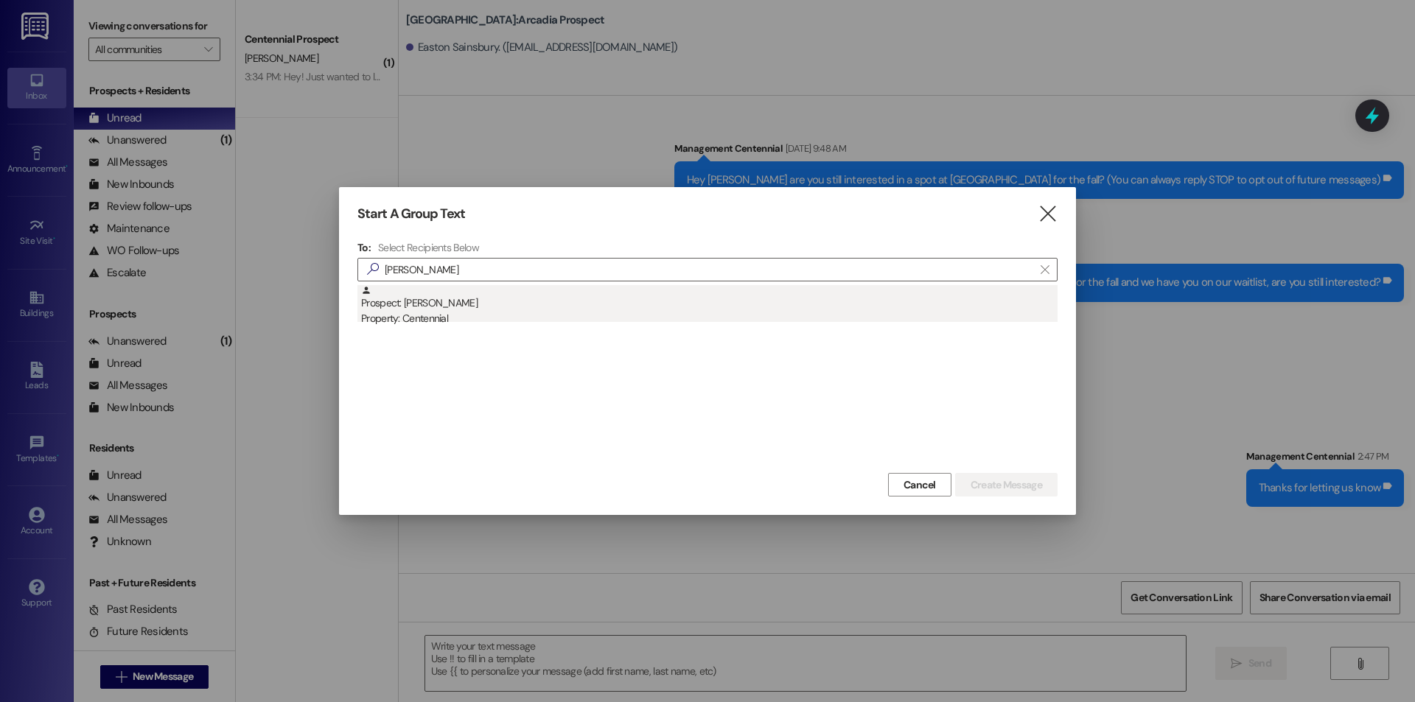
click at [400, 298] on div "Prospect: Lily Brock Property: Centennial" at bounding box center [709, 306] width 697 height 42
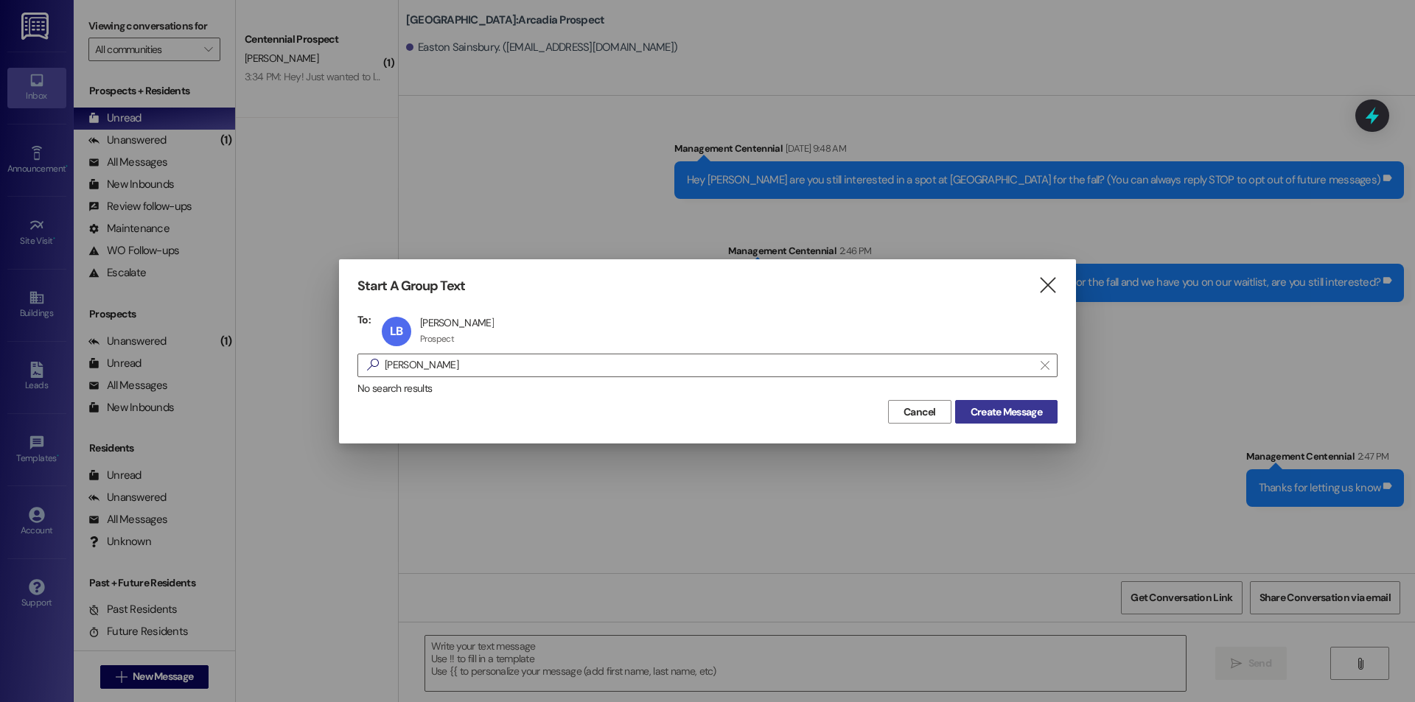
click at [1012, 405] on span "Create Message" at bounding box center [1006, 412] width 71 height 15
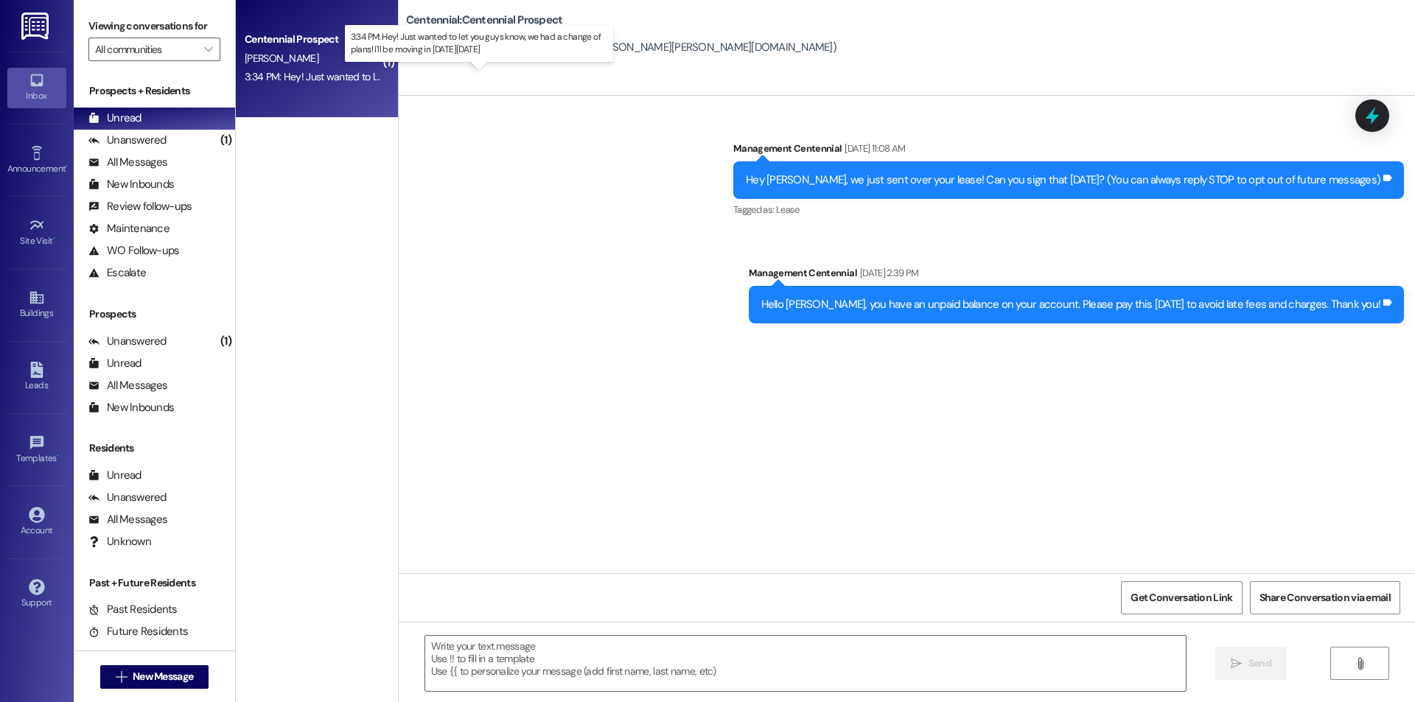
click at [327, 77] on div "3:34 PM: Hey! Just wanted to let you guys know, we had a change of plans! I'll …" at bounding box center [467, 76] width 444 height 13
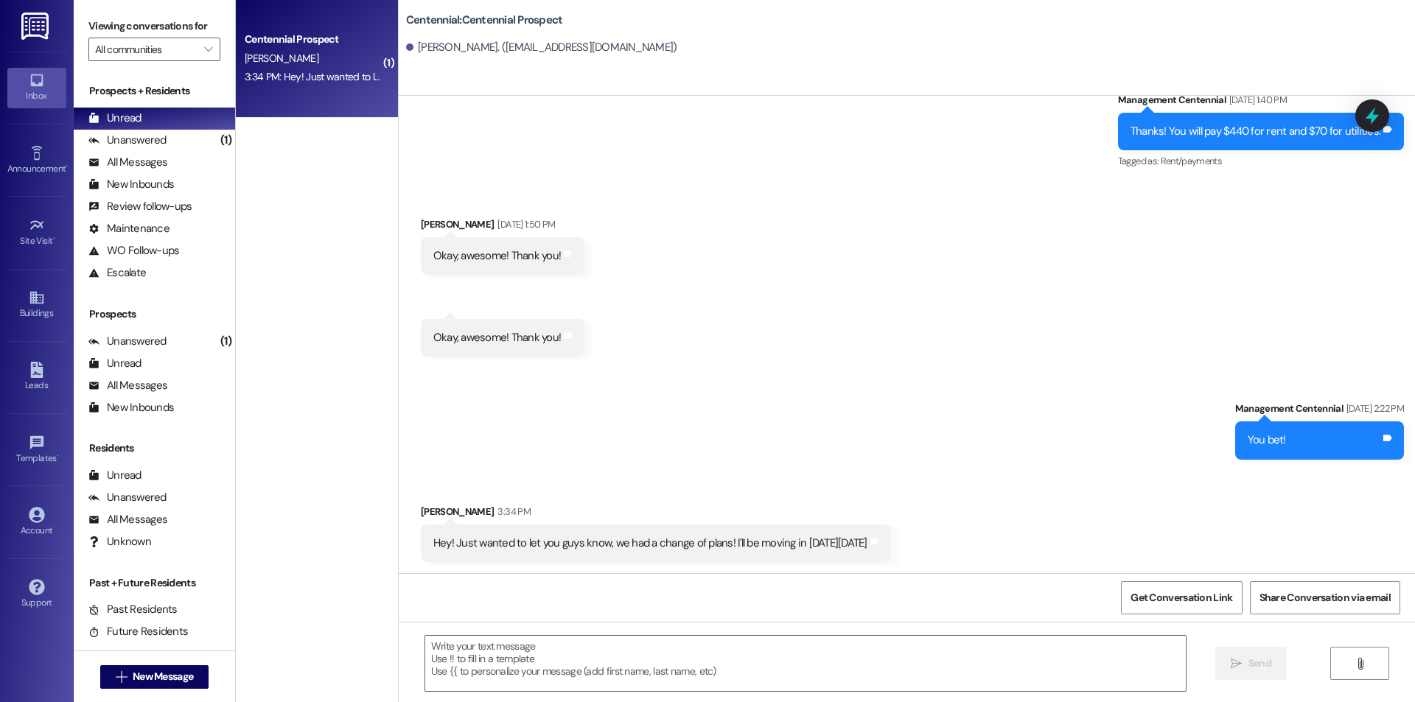
scroll to position [1650, 0]
click at [711, 644] on textarea at bounding box center [805, 663] width 761 height 55
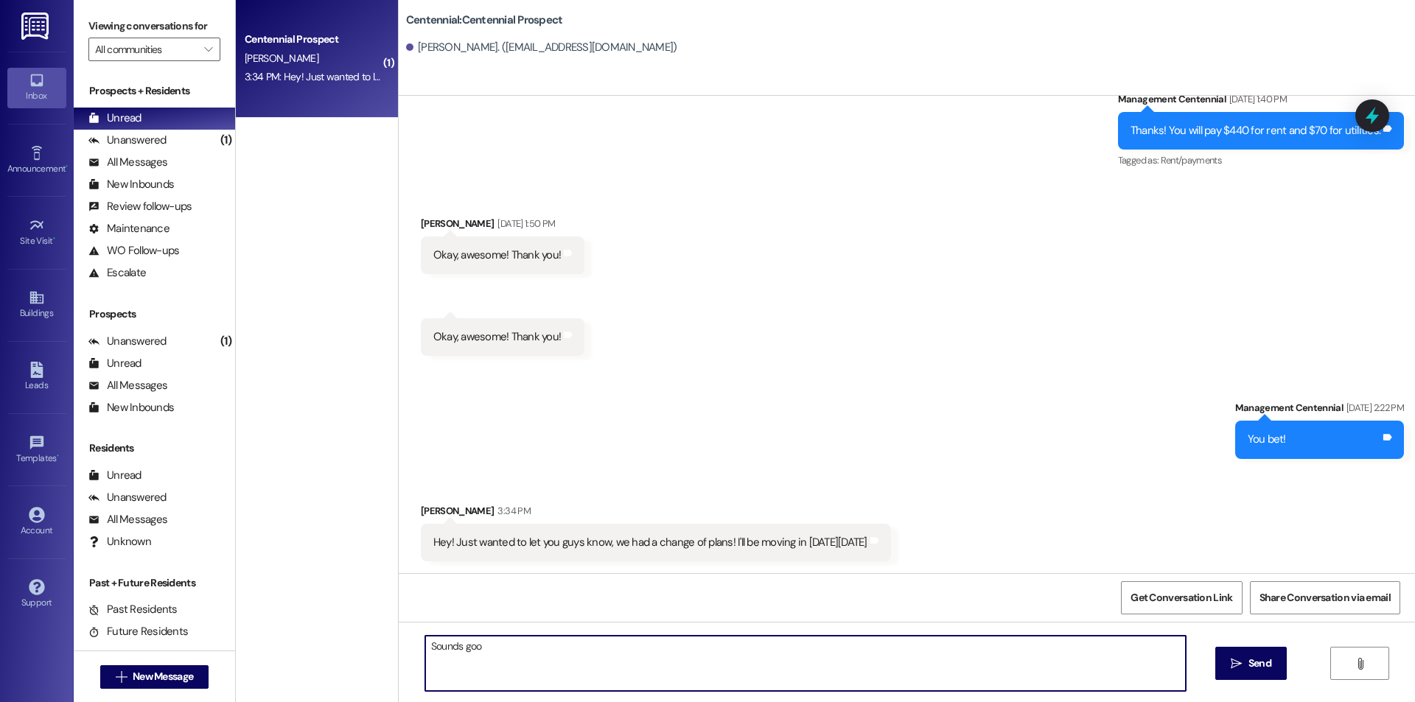
type textarea "Sounds good"
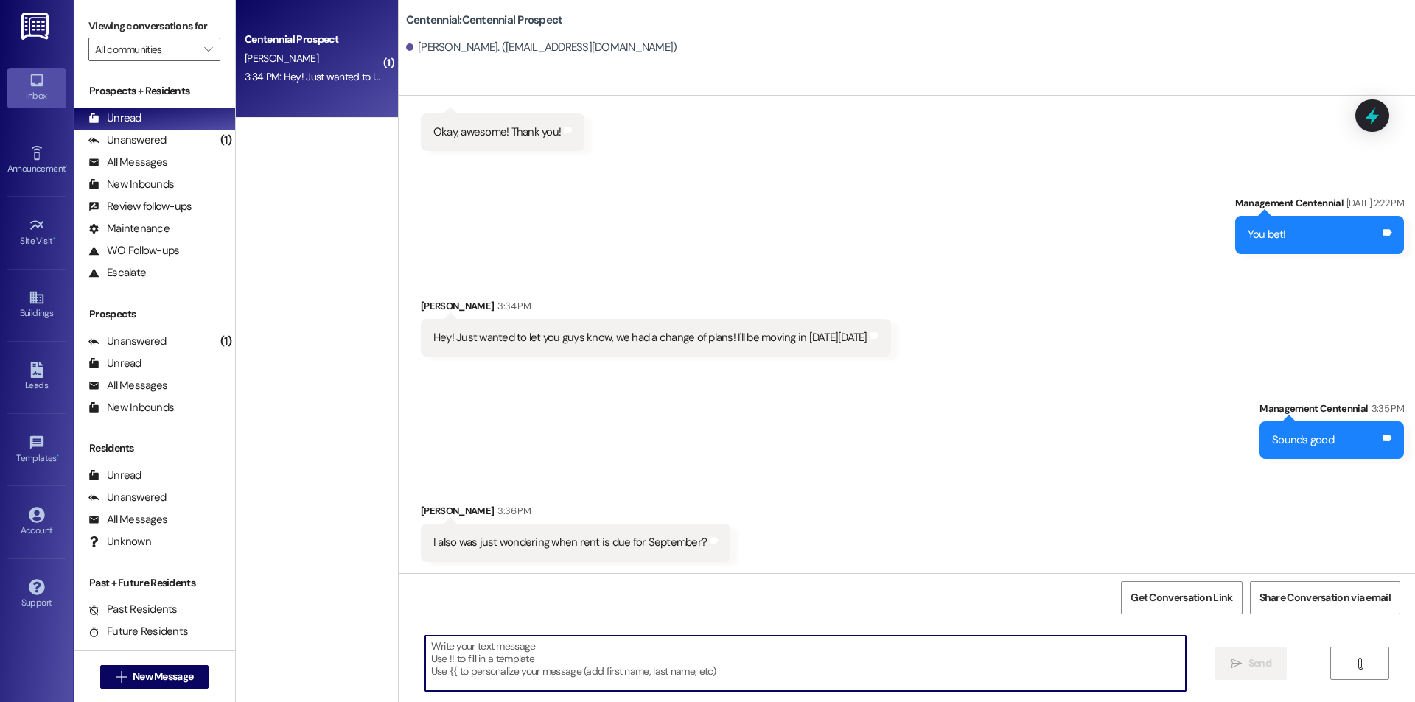
scroll to position [1856, 0]
click at [666, 658] on textarea at bounding box center [805, 663] width 761 height 55
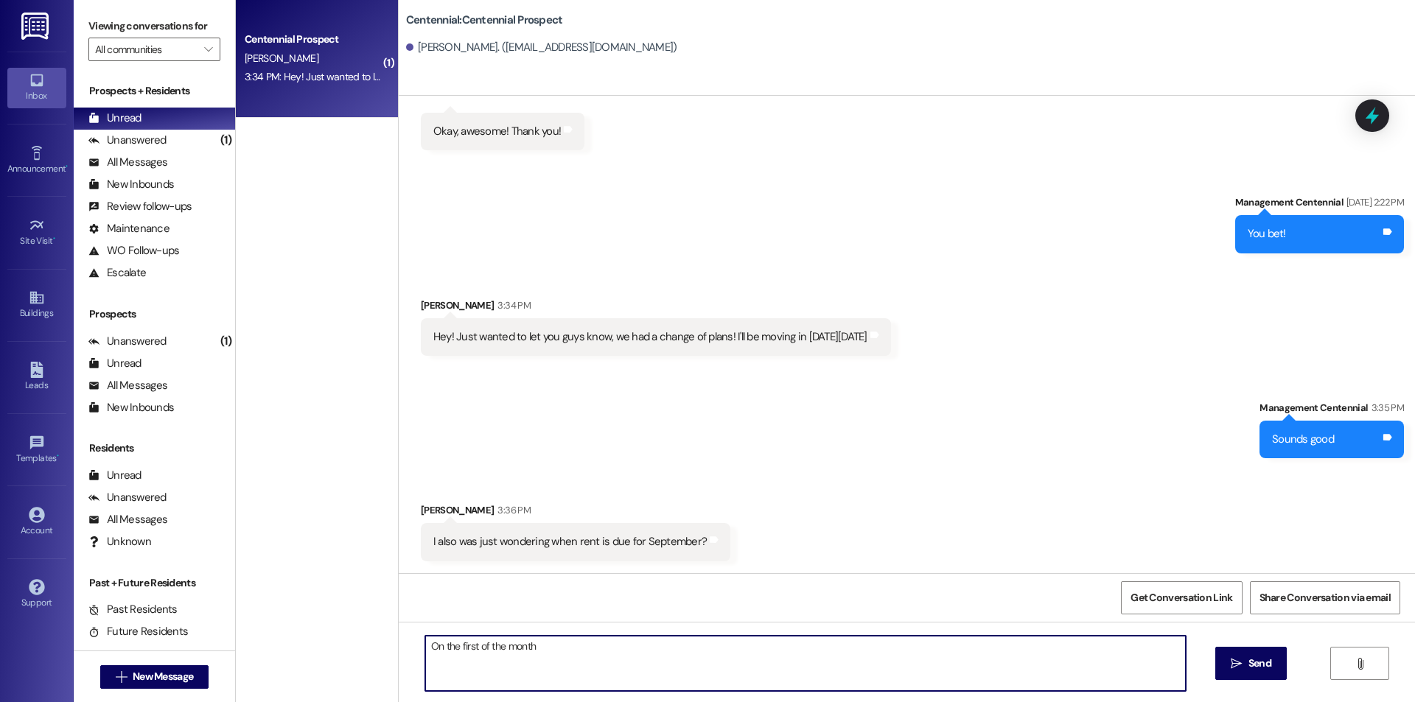
type textarea "On the first of the month!"
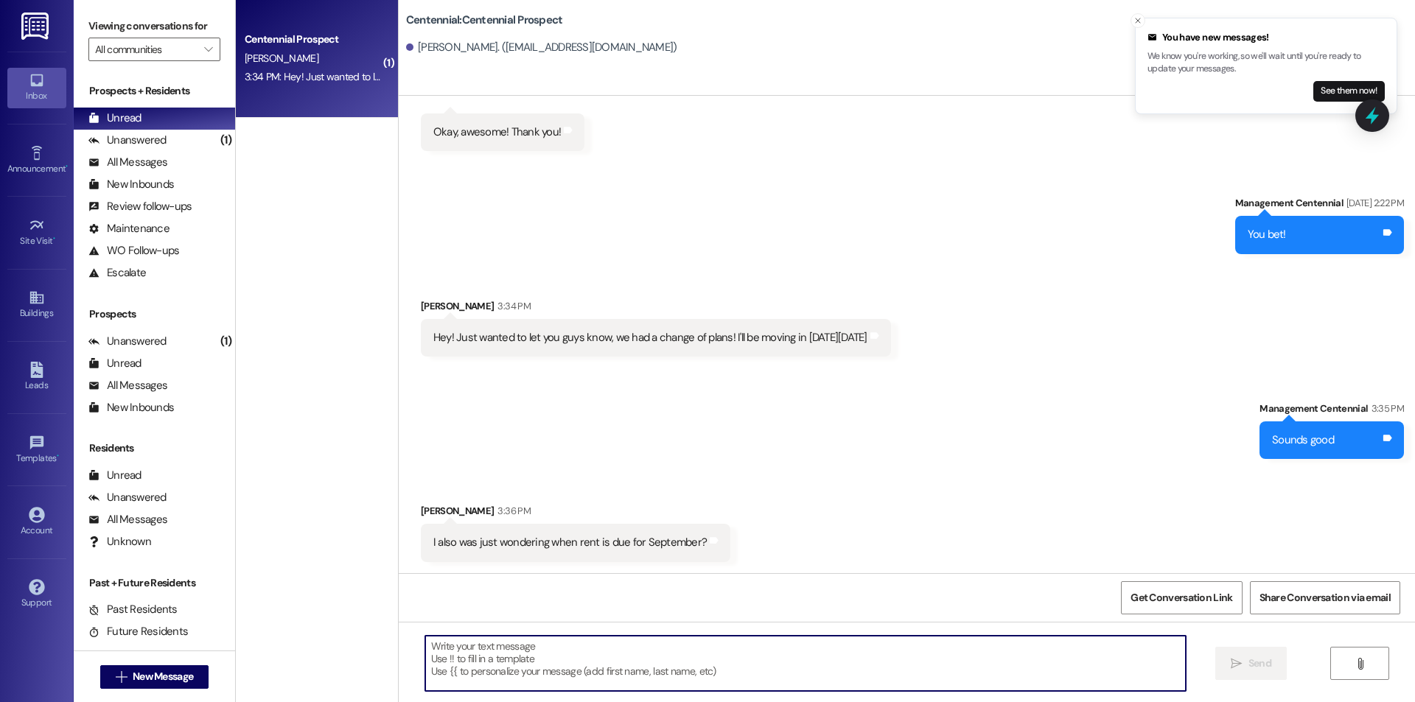
scroll to position [2061, 0]
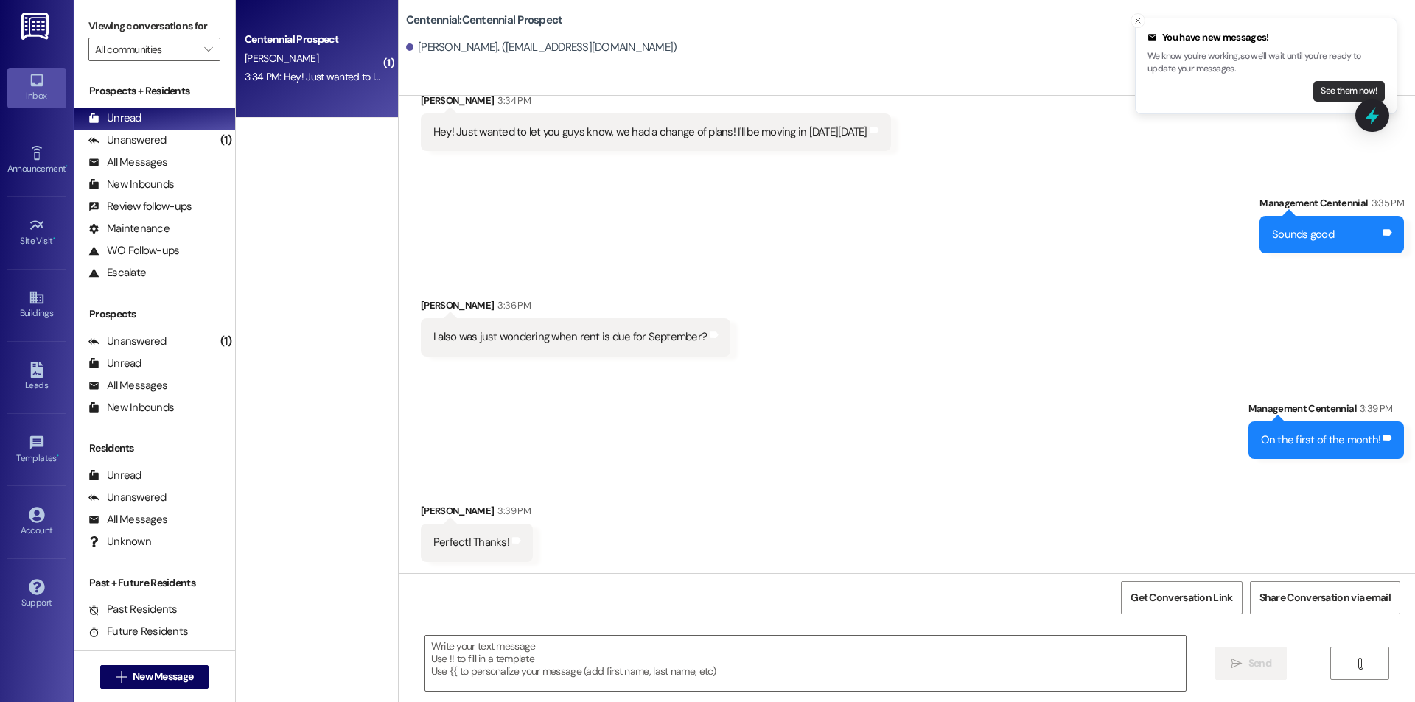
click at [1336, 92] on button "See them now!" at bounding box center [1349, 91] width 71 height 21
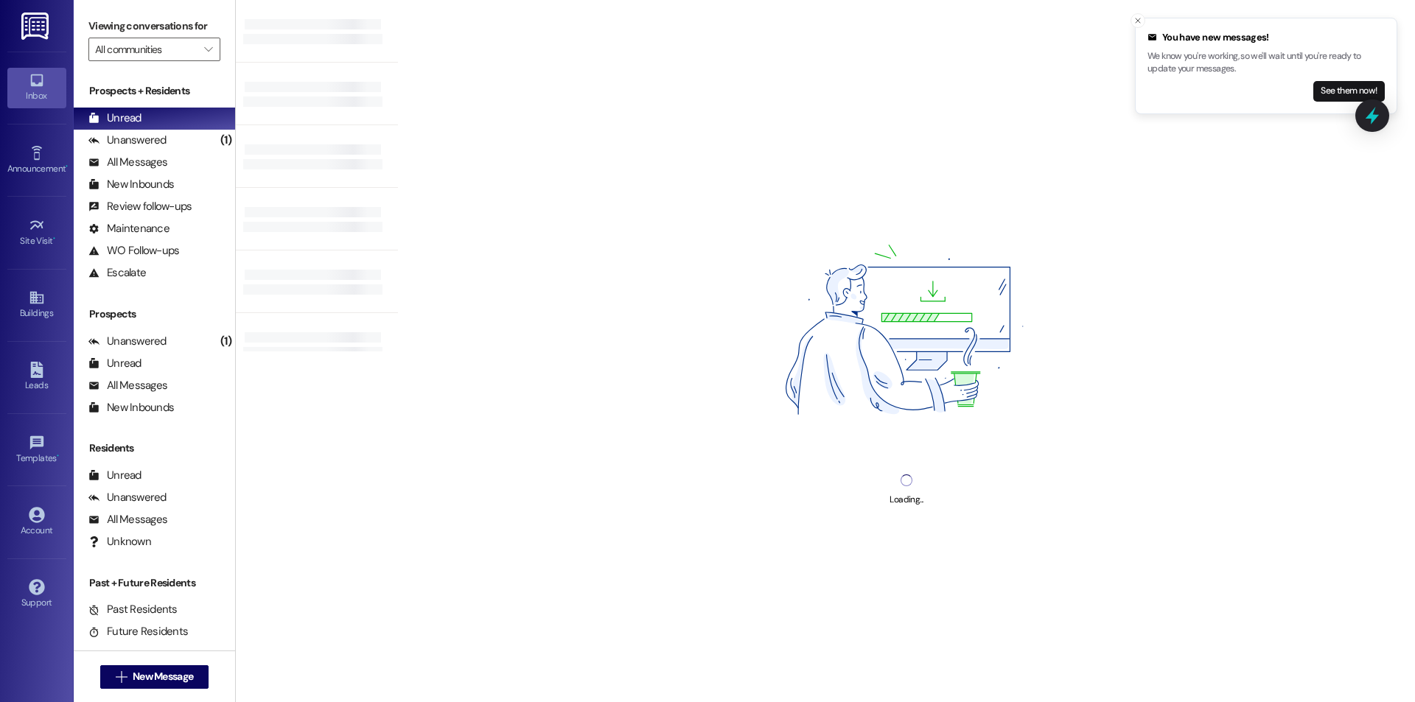
click at [1333, 88] on button "See them now!" at bounding box center [1349, 91] width 71 height 21
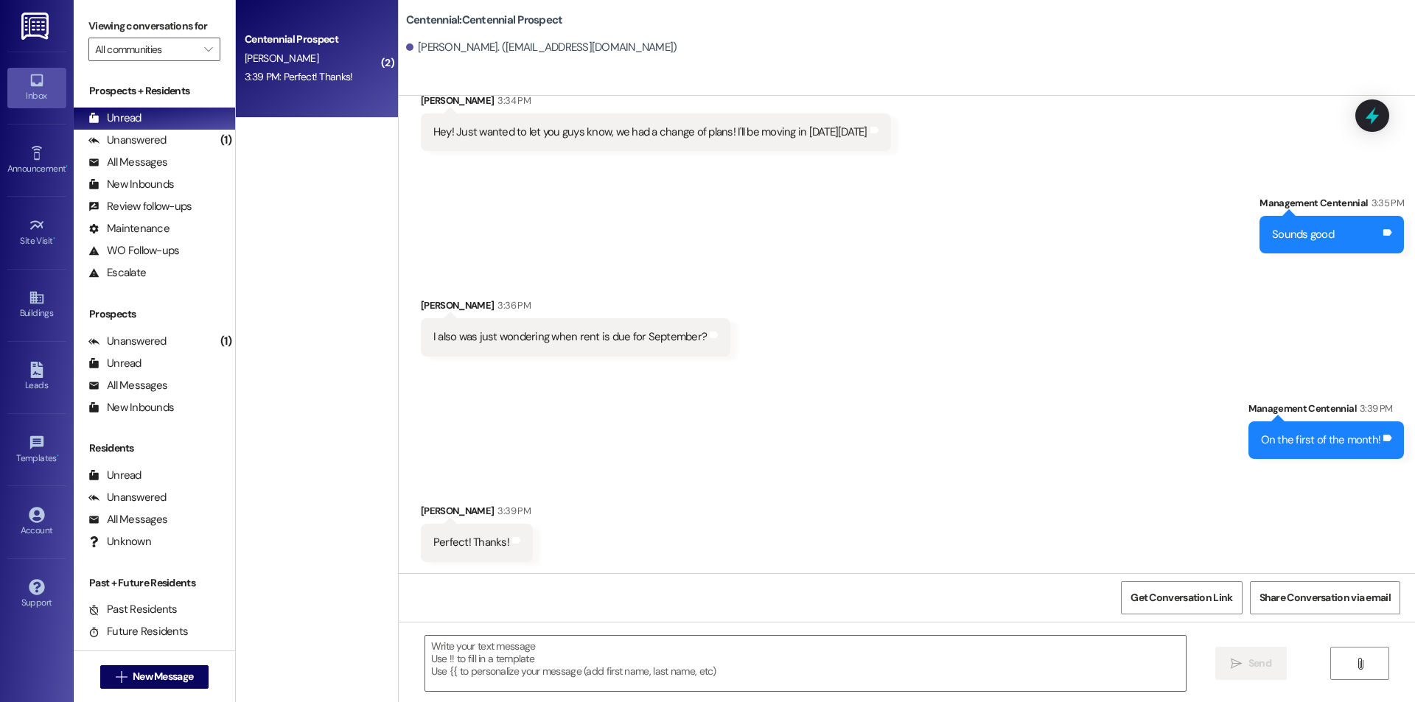
scroll to position [2062, 0]
click at [781, 649] on textarea at bounding box center [805, 663] width 761 height 55
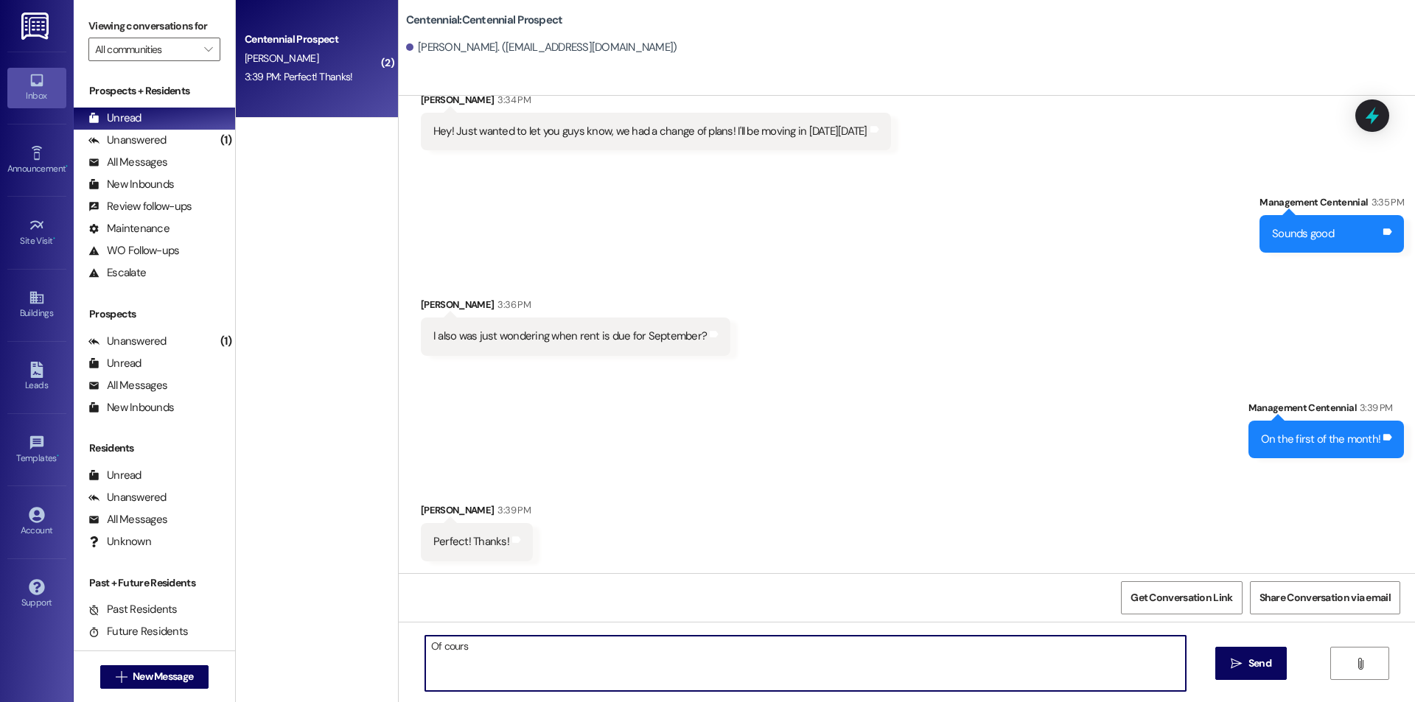
type textarea "Of course"
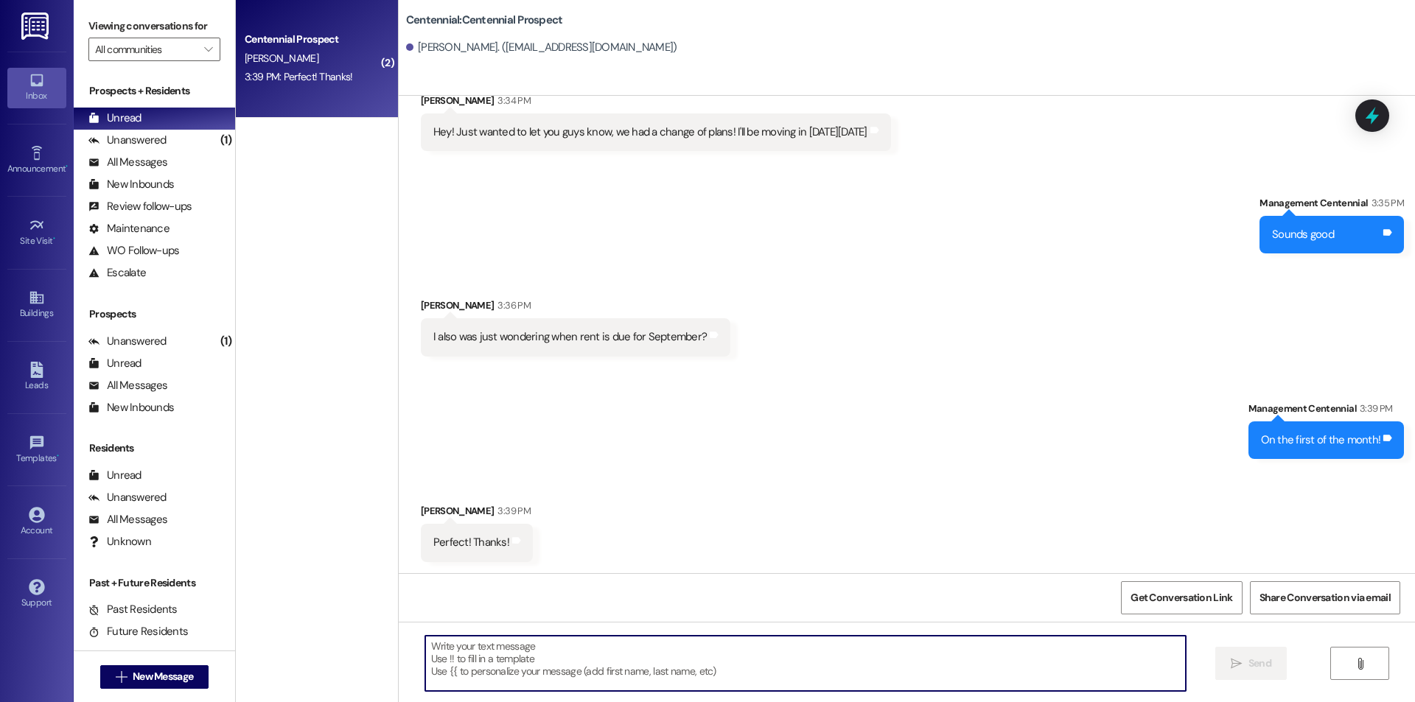
scroll to position [2164, 0]
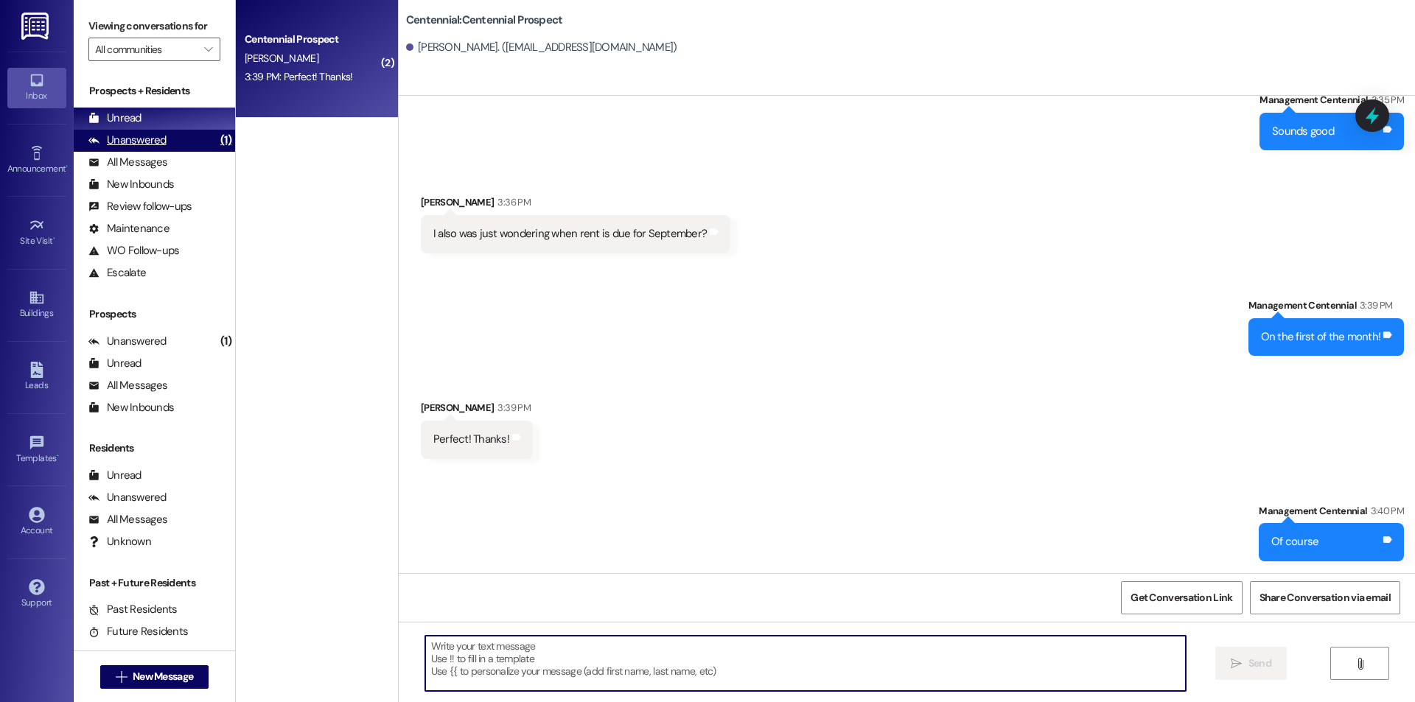
click at [117, 142] on div "Unanswered" at bounding box center [127, 140] width 78 height 15
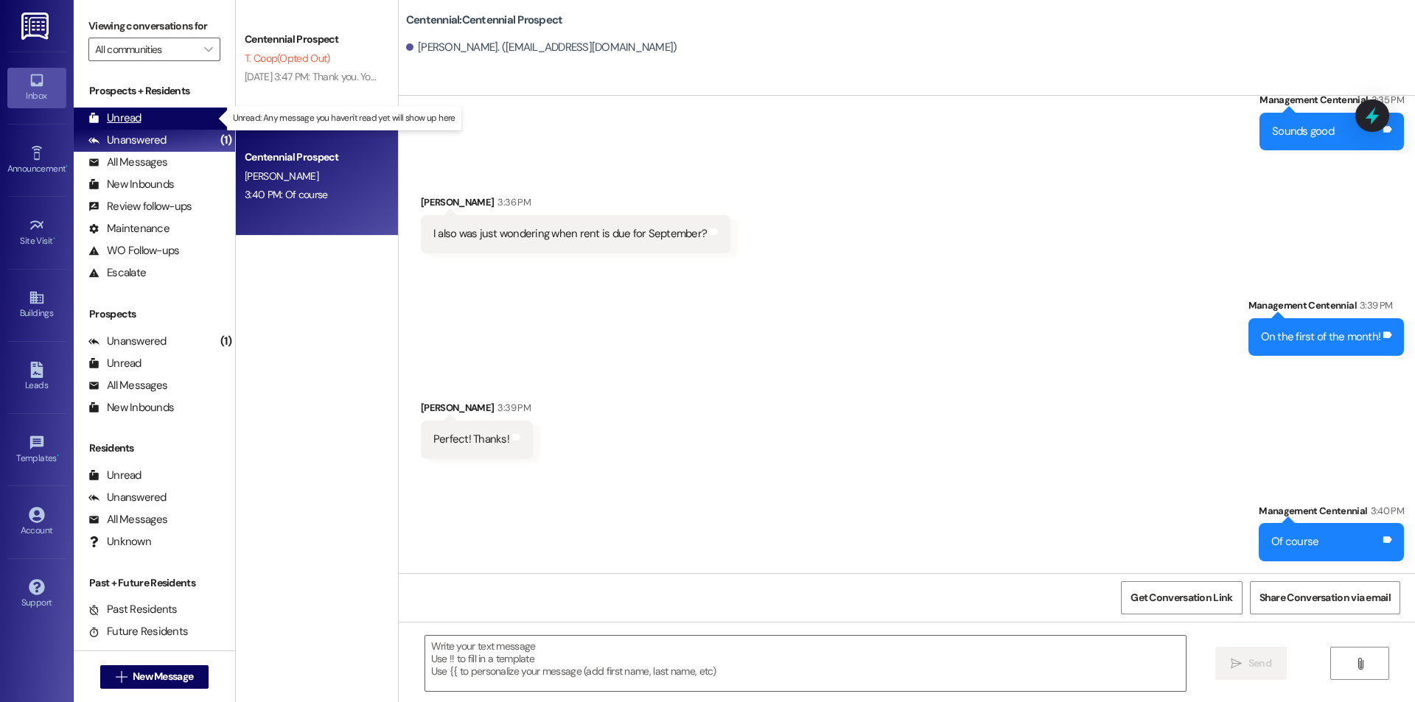
click at [130, 126] on div "Unread" at bounding box center [114, 118] width 53 height 15
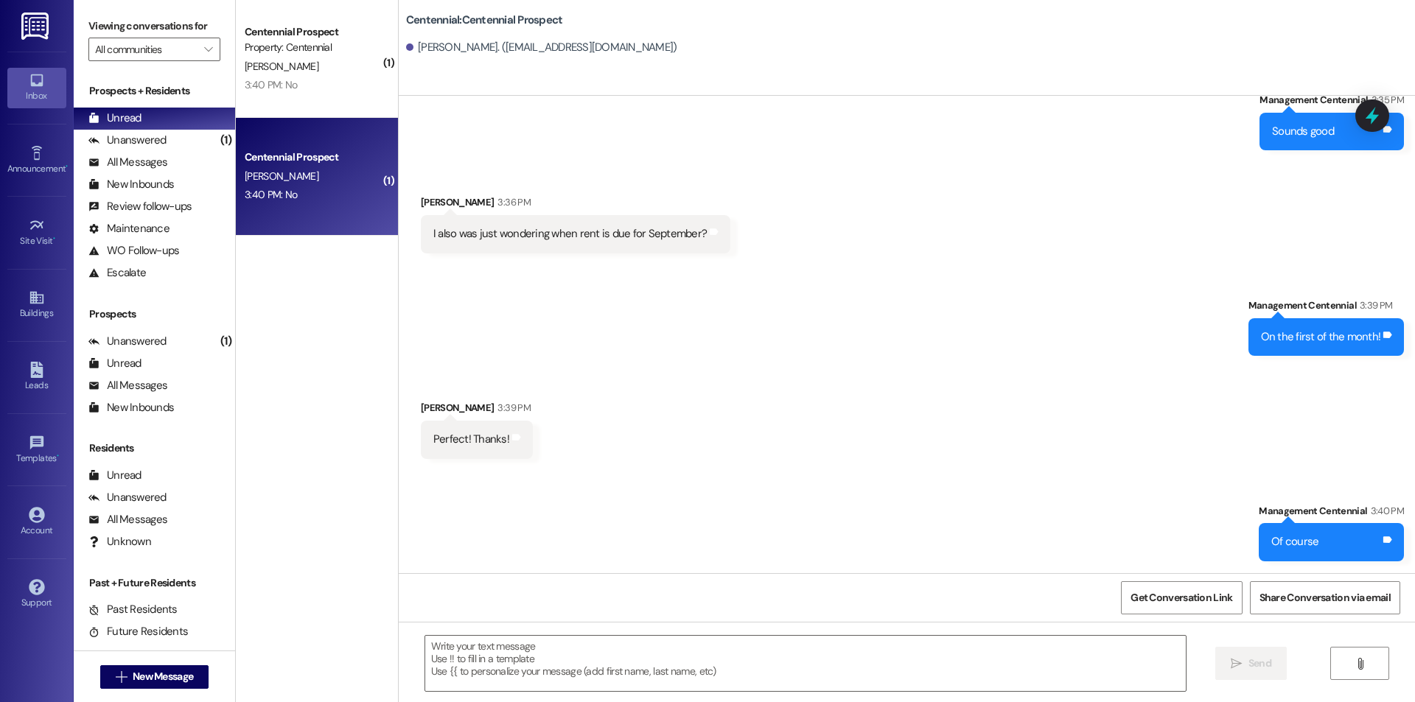
click at [311, 198] on div "3:40 PM: No 3:40 PM: No" at bounding box center [312, 195] width 139 height 18
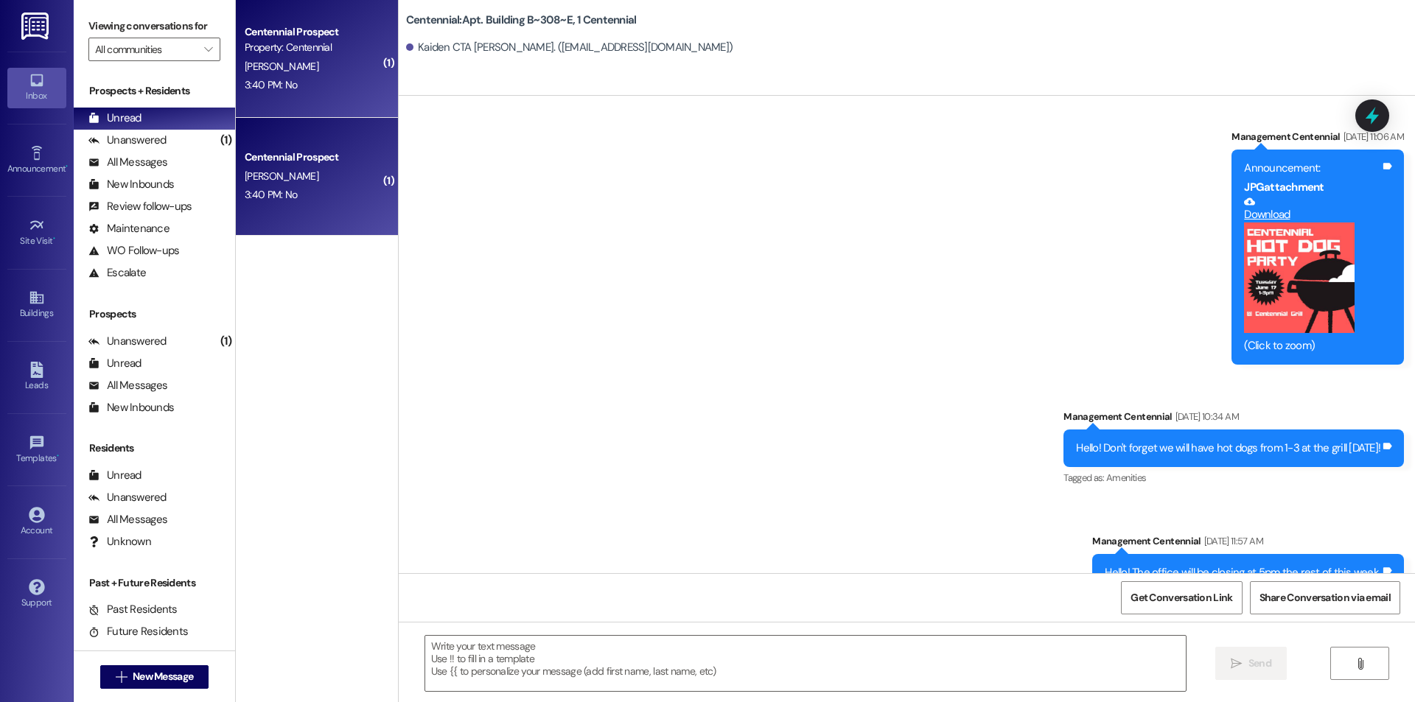
scroll to position [4216, 0]
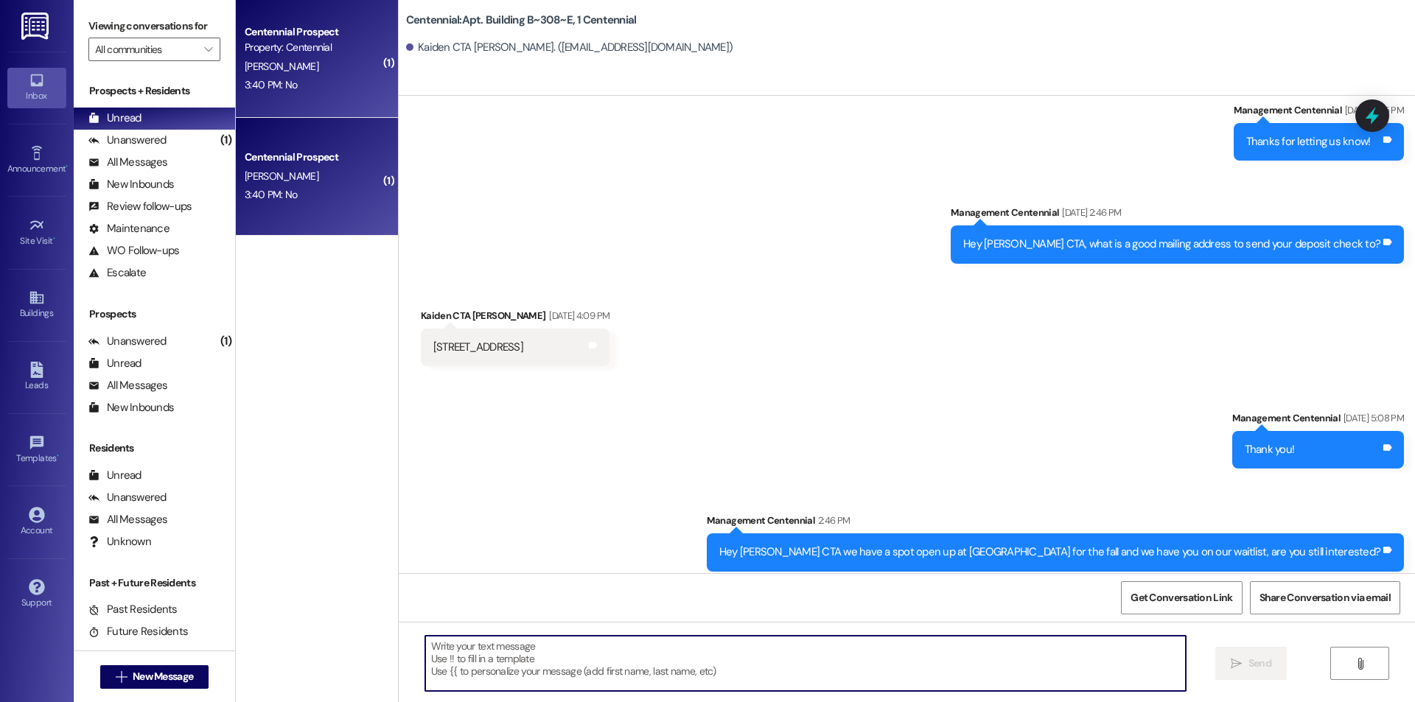
click at [661, 663] on textarea at bounding box center [805, 663] width 761 height 55
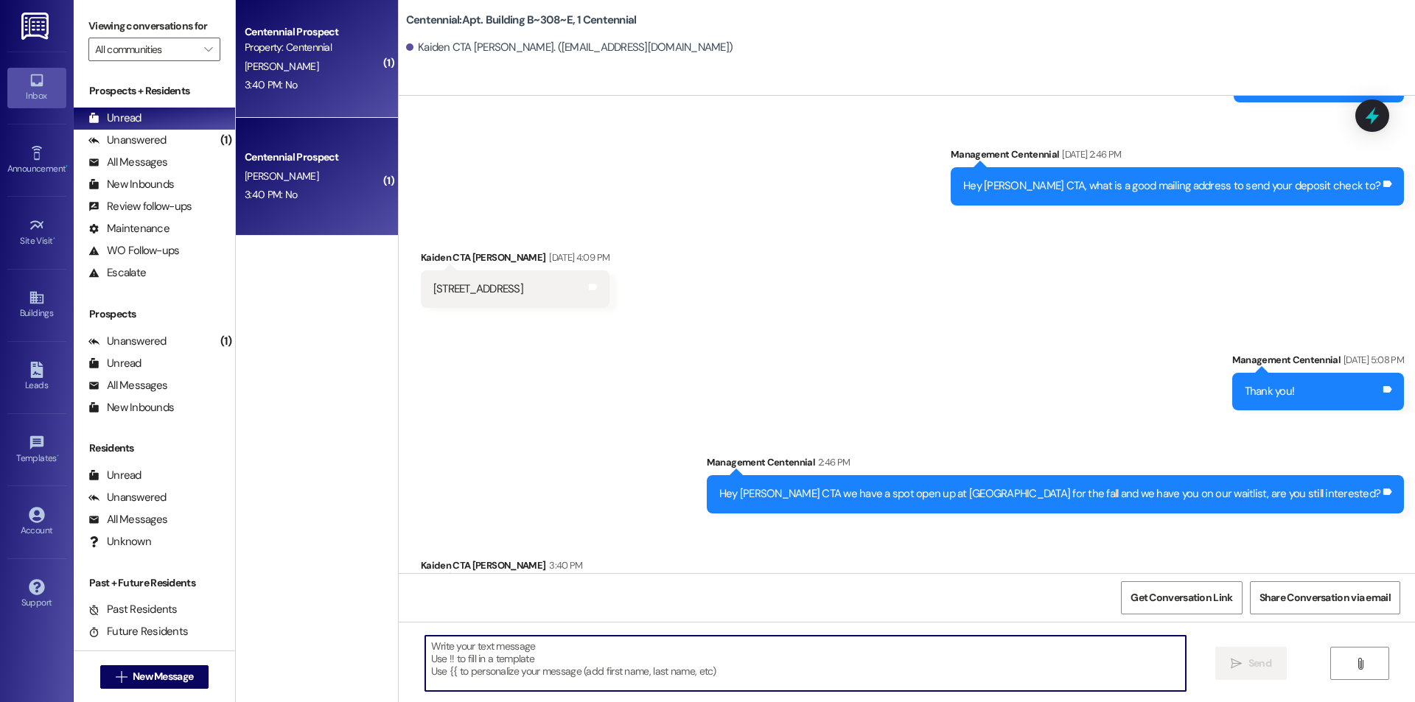
scroll to position [4319, 0]
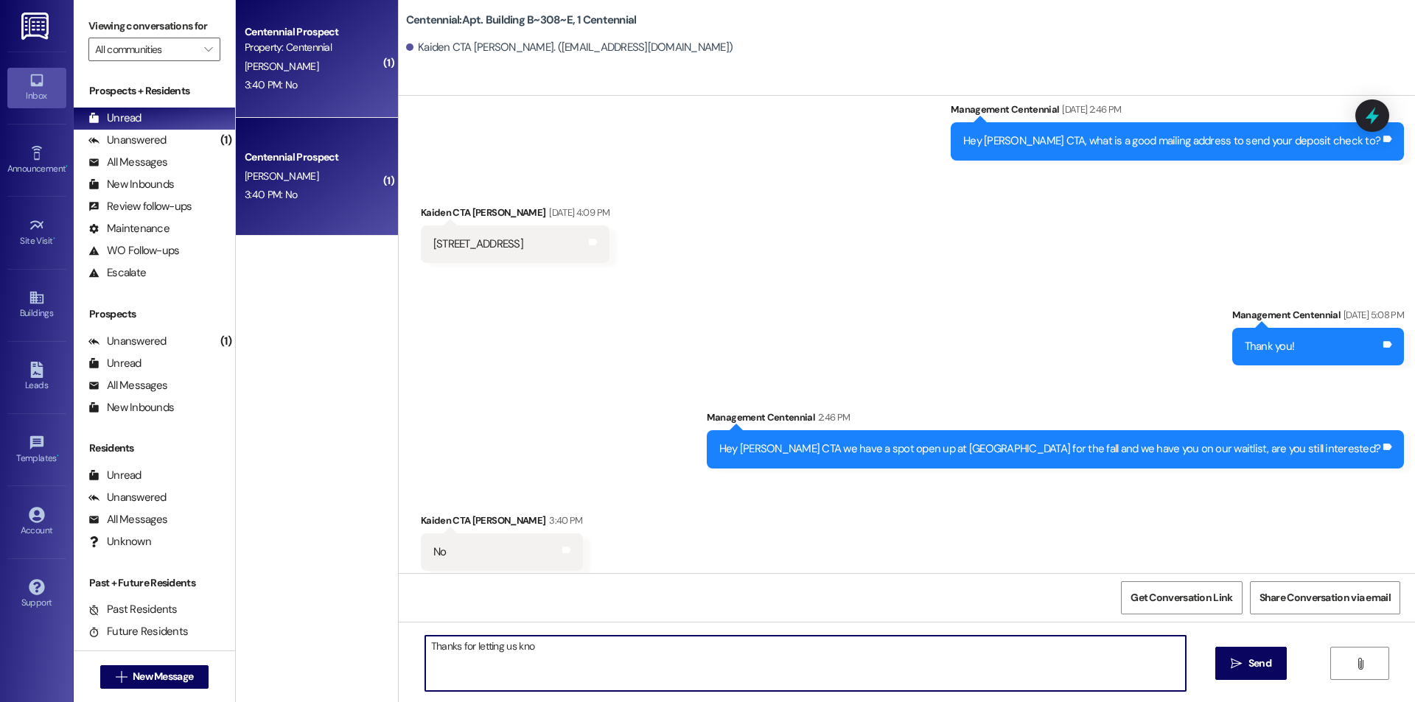
type textarea "Thanks for letting us know"
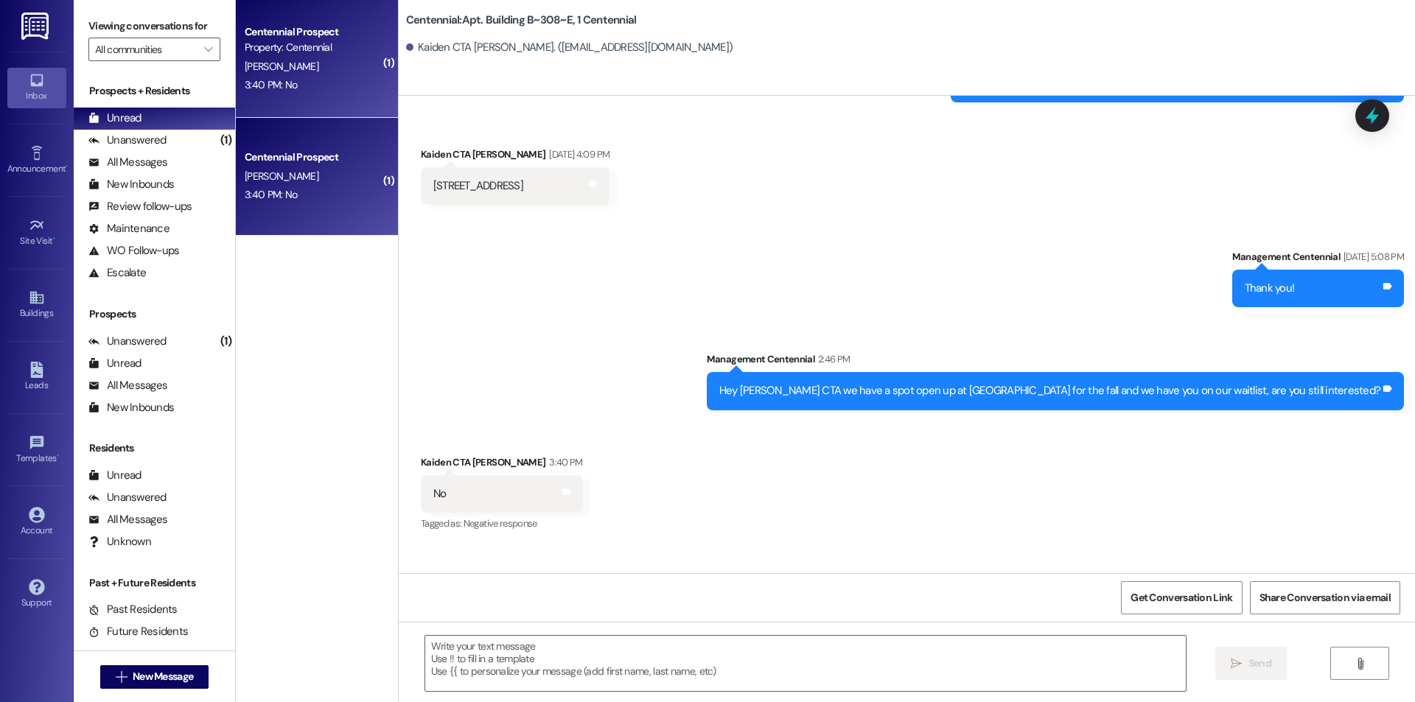
scroll to position [4422, 0]
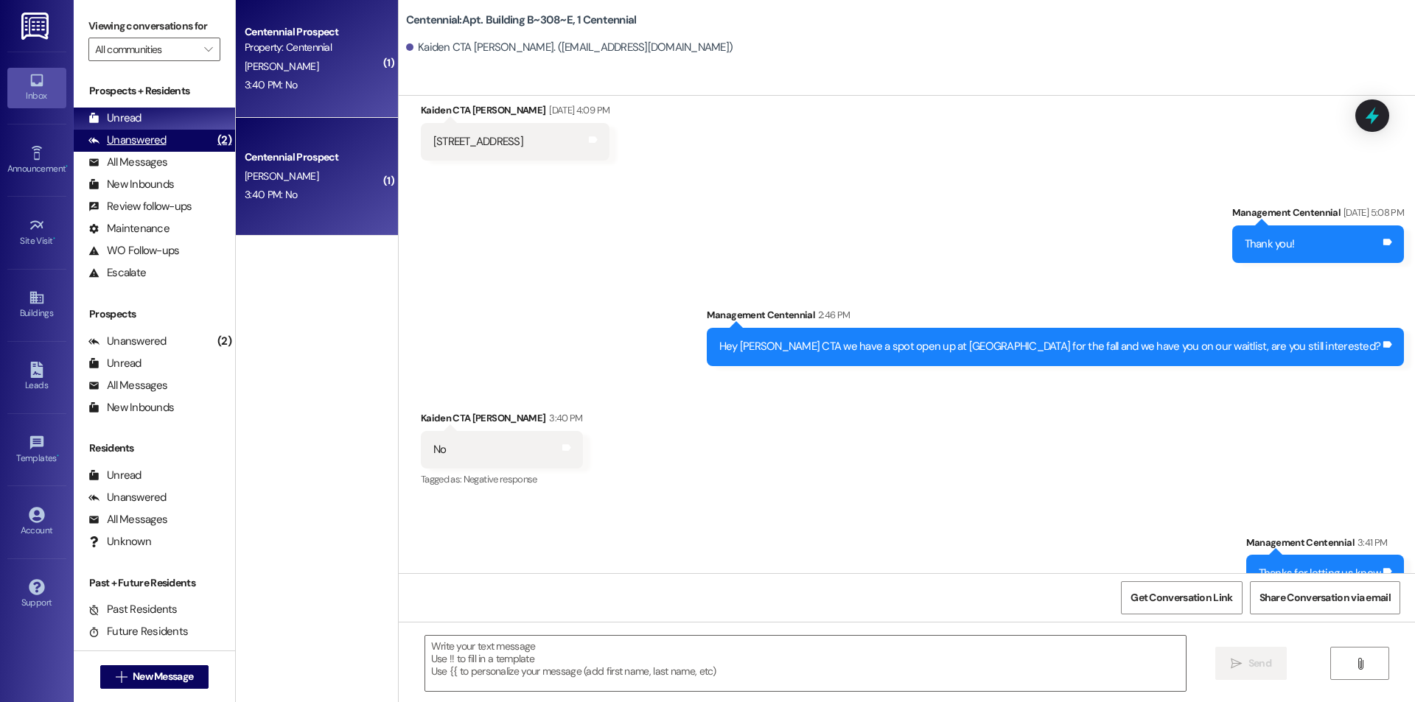
click at [161, 141] on div "Unanswered" at bounding box center [127, 140] width 78 height 15
click at [170, 123] on div "Unread (0)" at bounding box center [154, 119] width 161 height 22
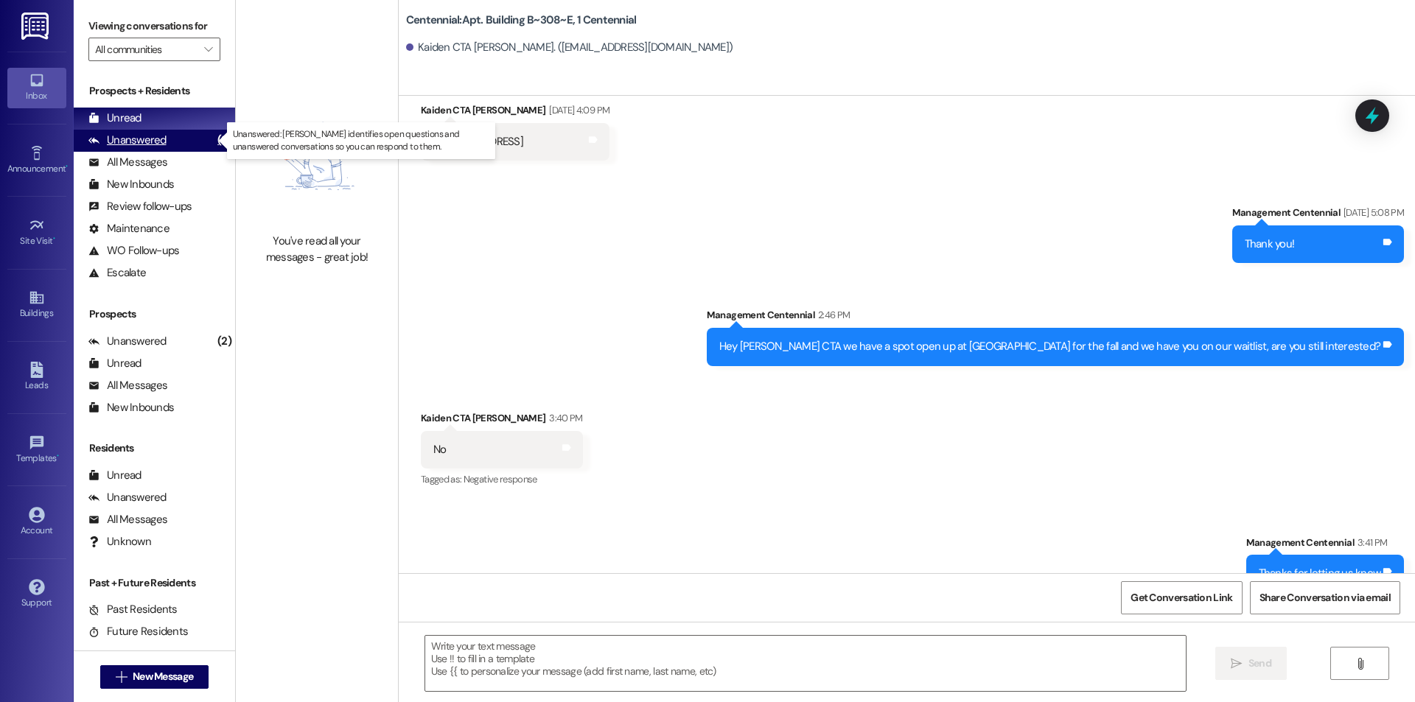
click at [151, 142] on div "Unanswered" at bounding box center [127, 140] width 78 height 15
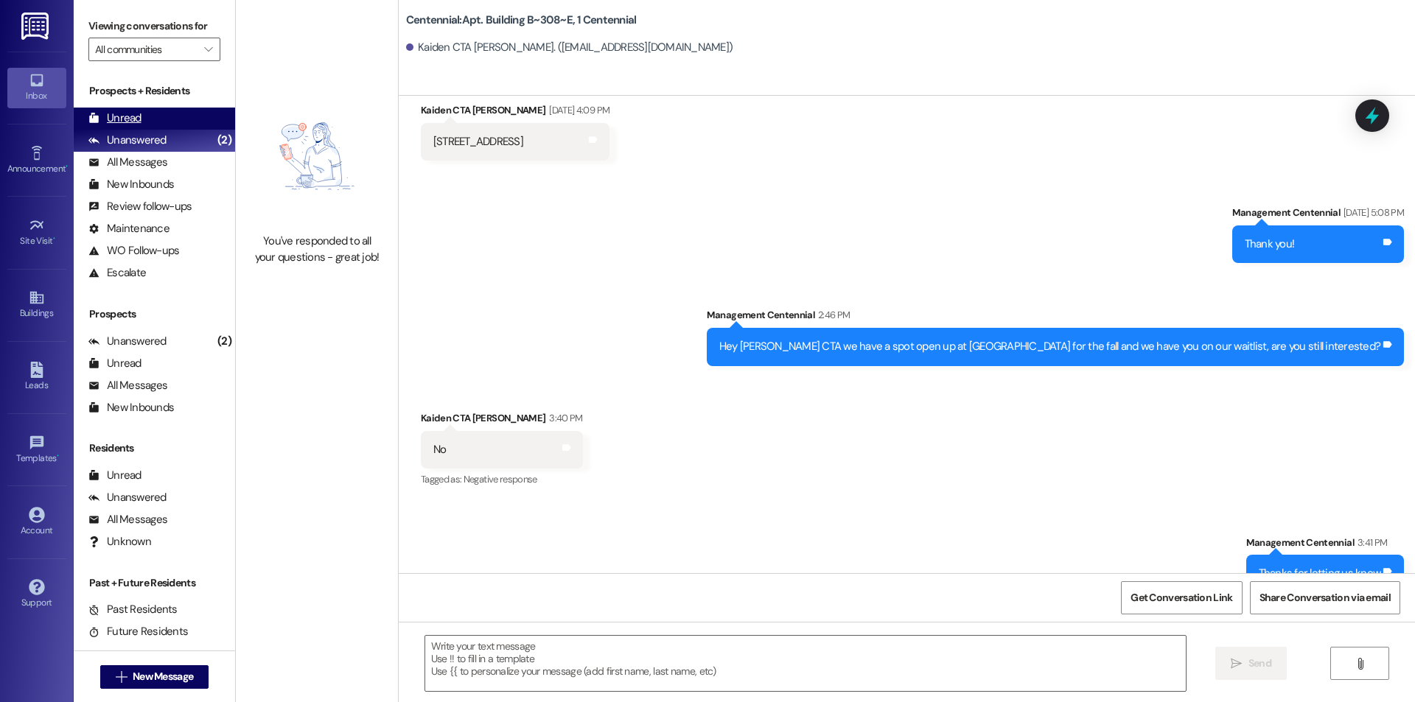
click at [153, 116] on div "Unread (0)" at bounding box center [154, 119] width 161 height 22
click at [153, 134] on div "Unanswered" at bounding box center [127, 140] width 78 height 15
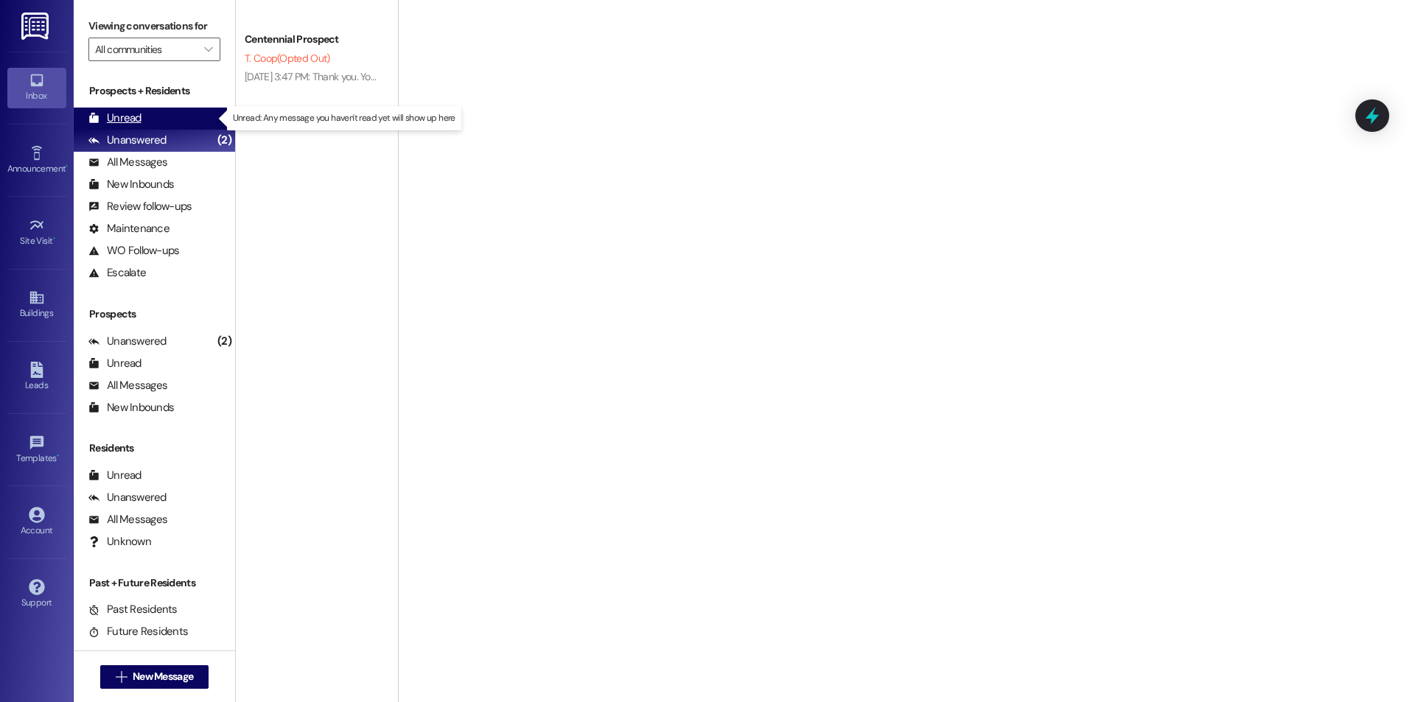
click at [160, 127] on div "Unread (0)" at bounding box center [154, 119] width 161 height 22
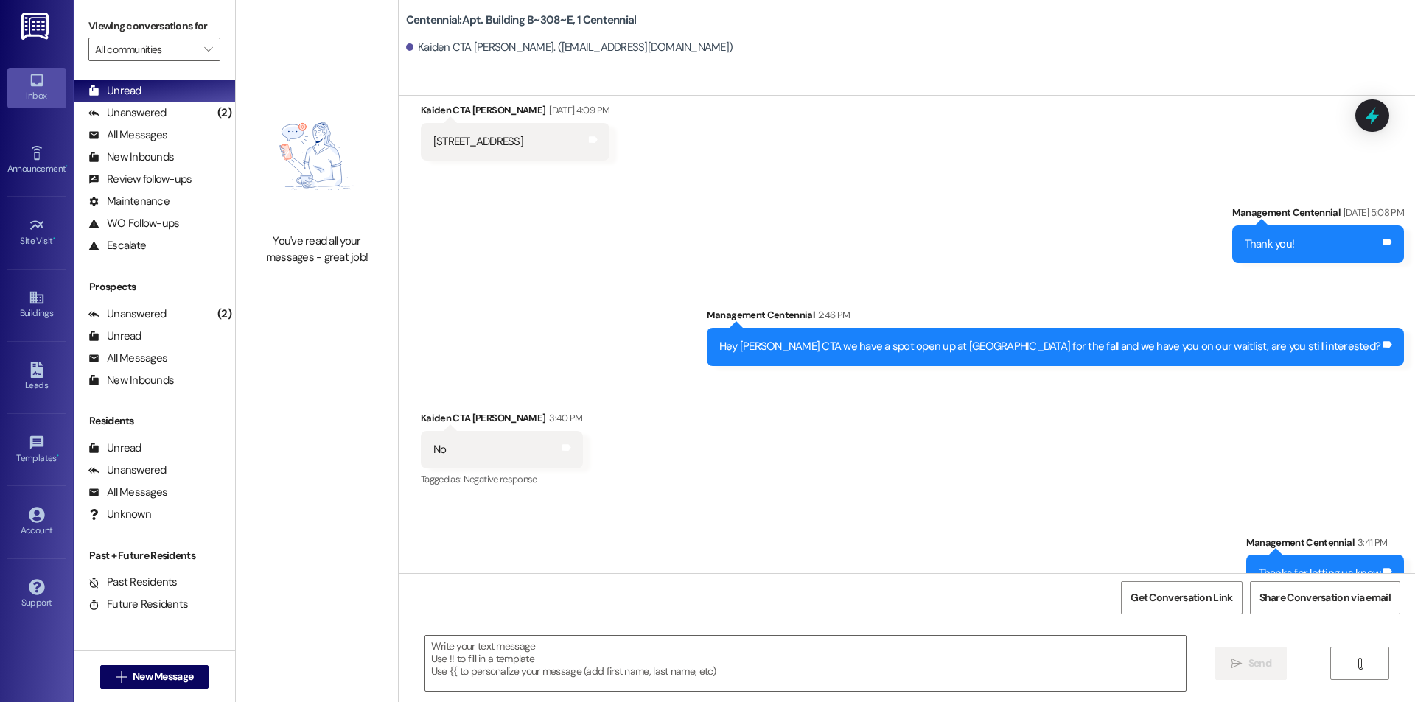
scroll to position [0, 0]
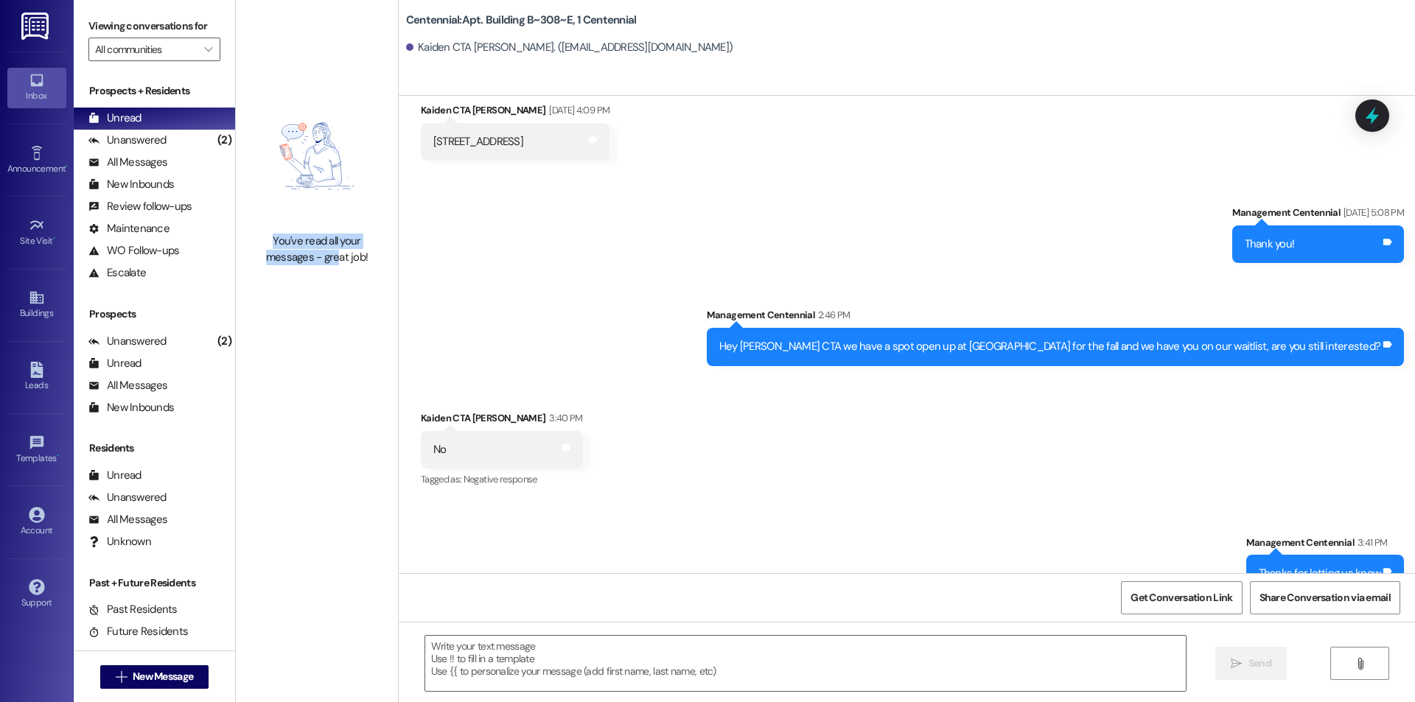
drag, startPoint x: 262, startPoint y: 246, endPoint x: 325, endPoint y: 271, distance: 67.2
click at [325, 271] on div "You've read all your messages - great job!" at bounding box center [317, 176] width 162 height 352
click at [313, 251] on div "You've read all your messages - great job!" at bounding box center [317, 250] width 130 height 32
click at [214, 140] on div "(2)" at bounding box center [224, 140] width 21 height 23
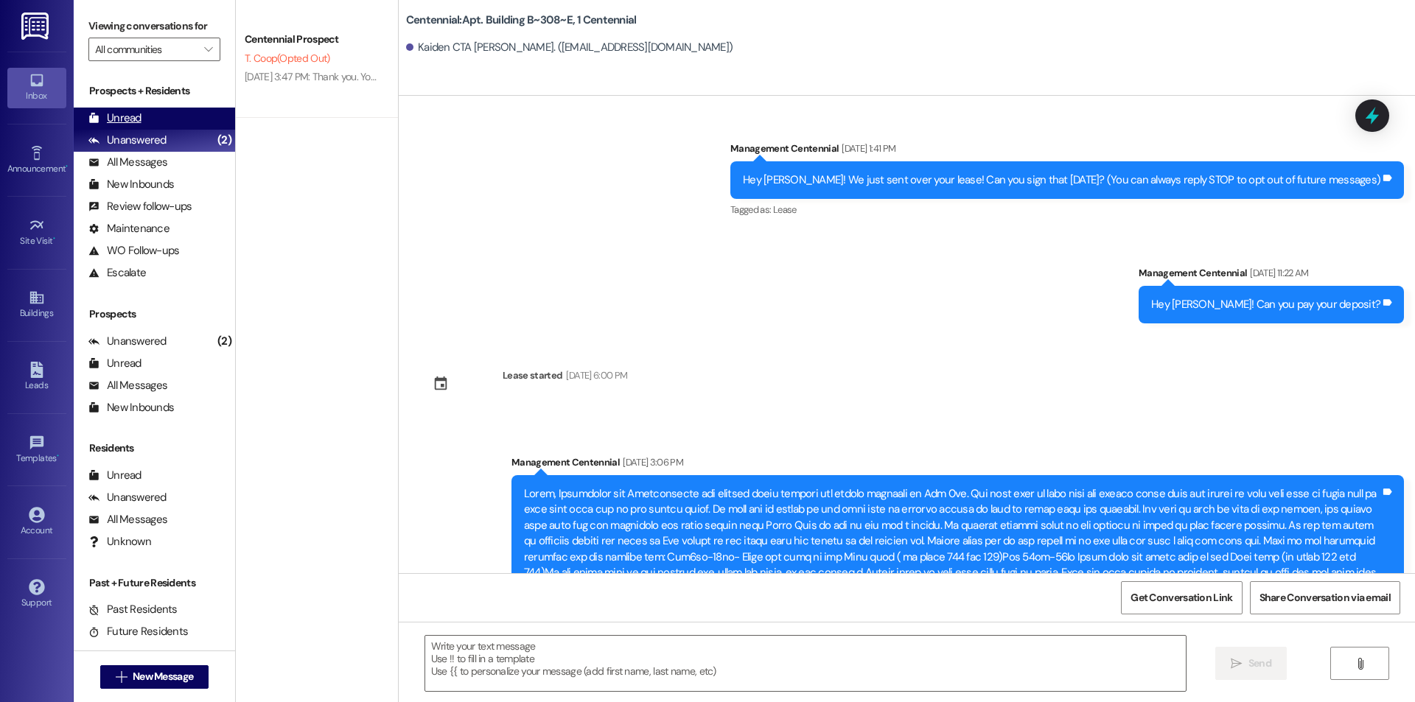
click at [192, 125] on div "Unread (0)" at bounding box center [154, 119] width 161 height 22
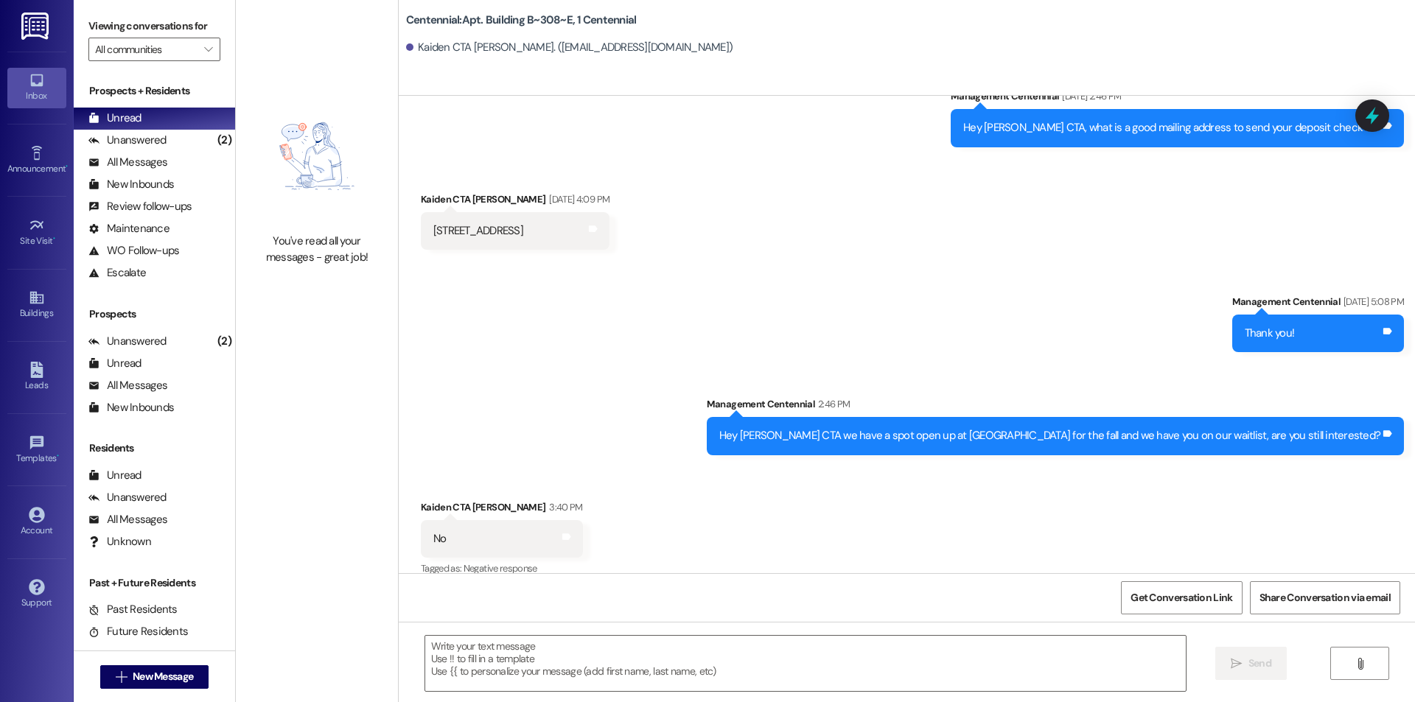
scroll to position [4319, 0]
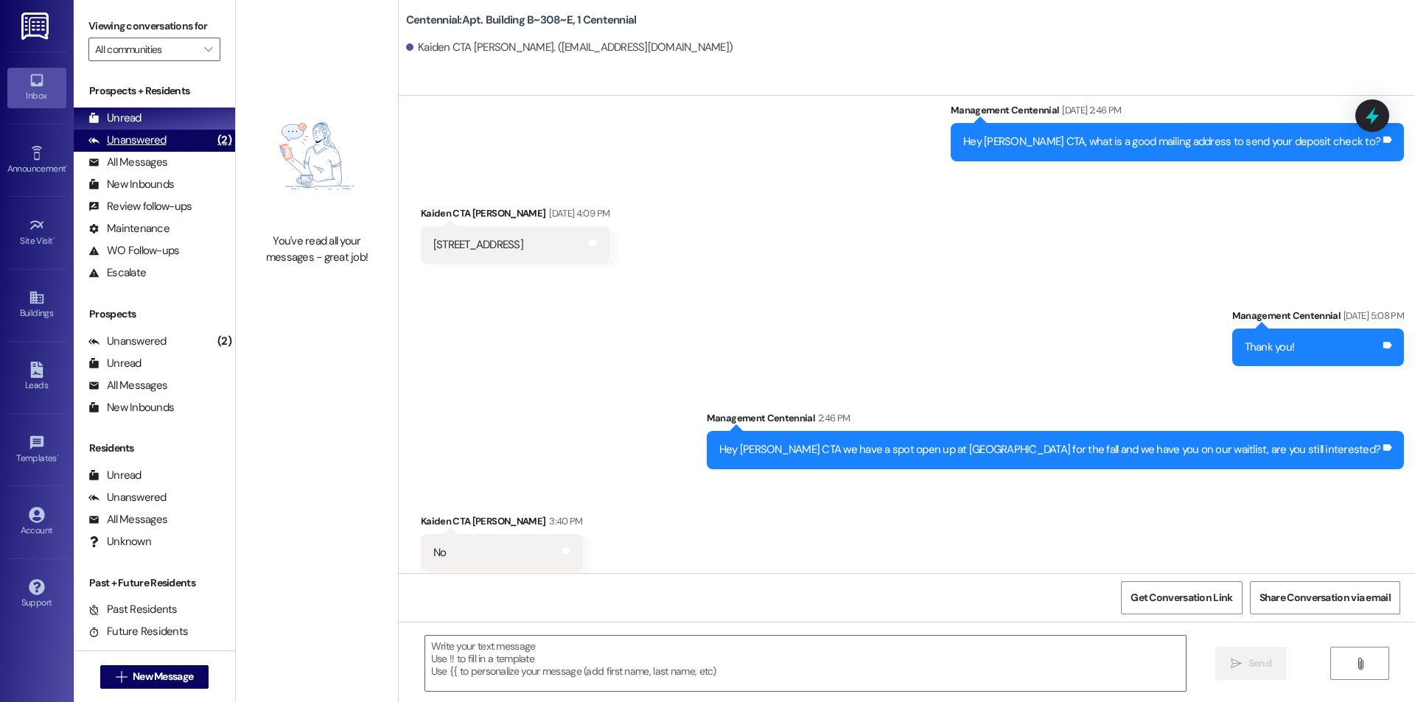
click at [157, 139] on div "Unanswered" at bounding box center [127, 140] width 78 height 15
click at [163, 117] on div "Unread (0)" at bounding box center [154, 119] width 161 height 22
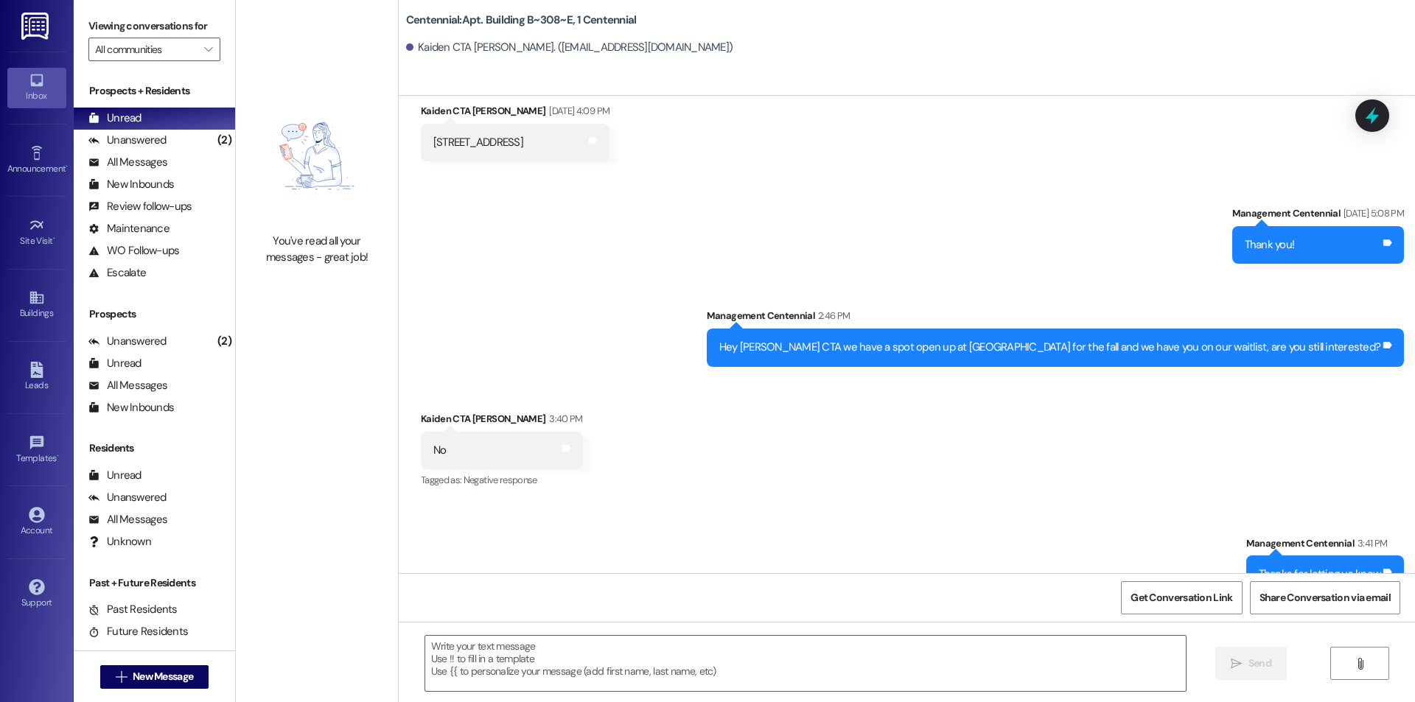
scroll to position [4422, 0]
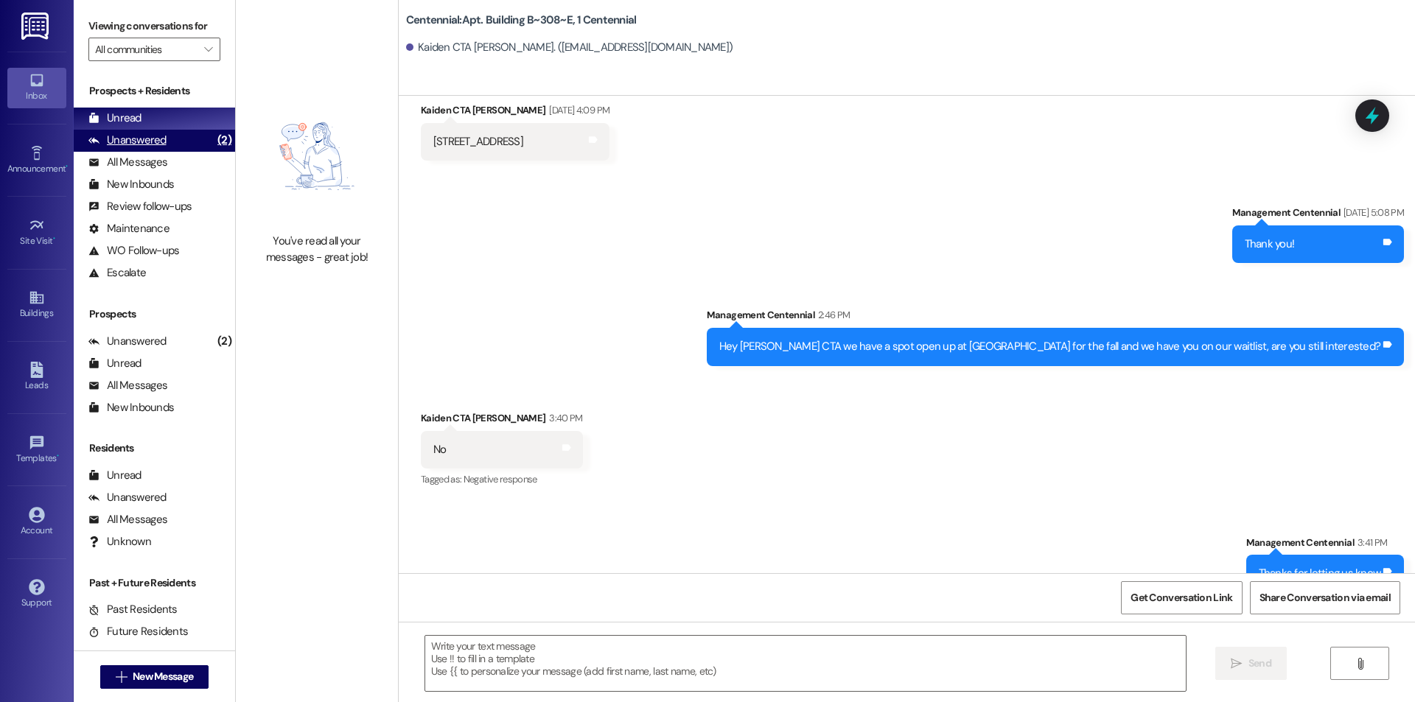
click at [135, 148] on div "Unanswered" at bounding box center [127, 140] width 78 height 15
click at [148, 116] on div "Unread (0)" at bounding box center [154, 119] width 161 height 22
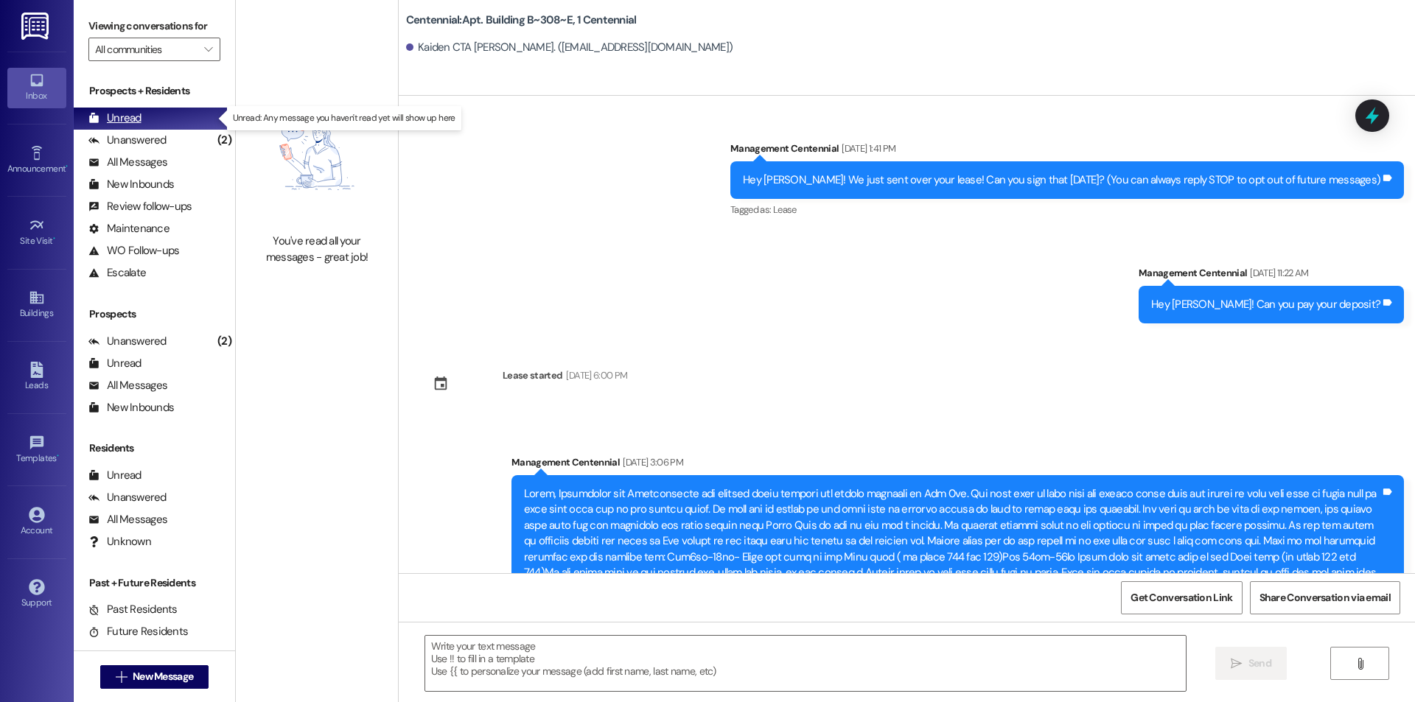
scroll to position [4319, 0]
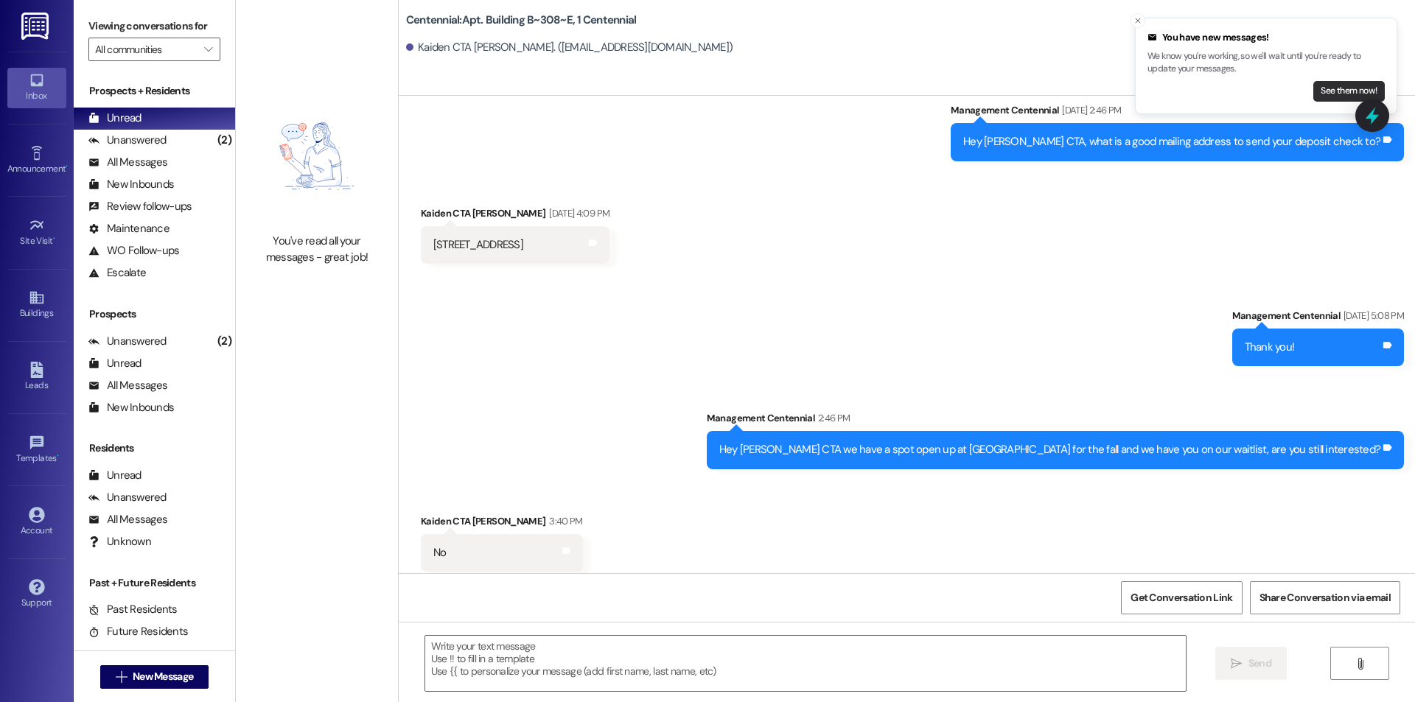
click at [1331, 87] on button "See them now!" at bounding box center [1349, 91] width 71 height 21
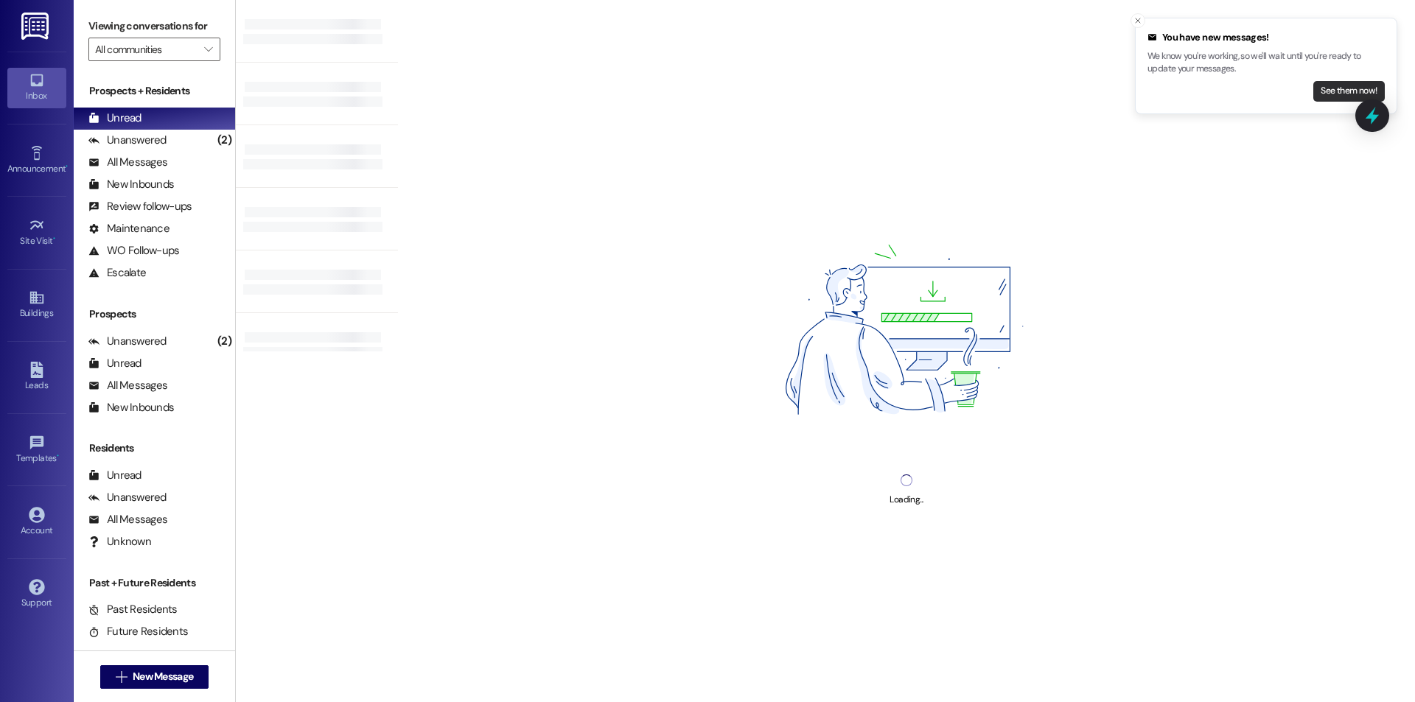
click at [1332, 88] on button "See them now!" at bounding box center [1349, 91] width 71 height 21
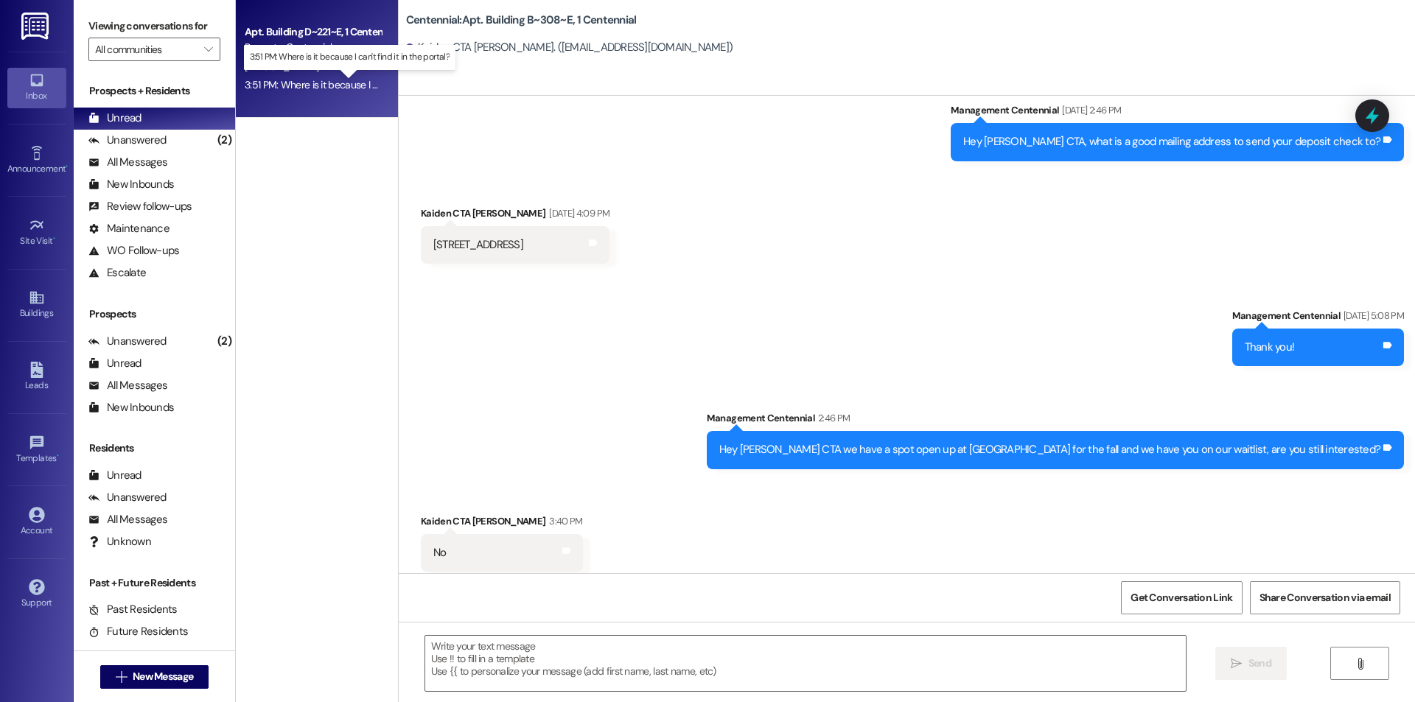
click at [310, 85] on div "3:51 PM: Where is it because I can't find it in the portal? 3:51 PM: Where is i…" at bounding box center [360, 84] width 231 height 13
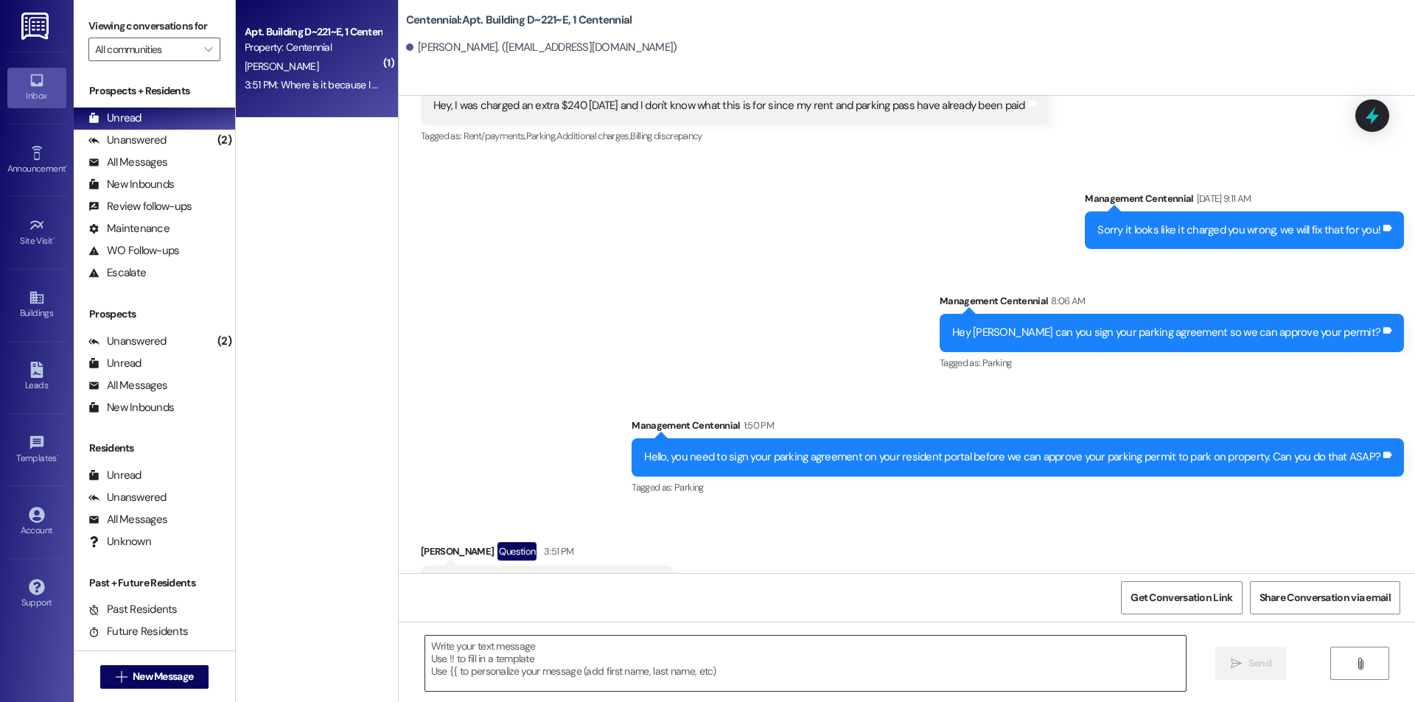
scroll to position [5956, 0]
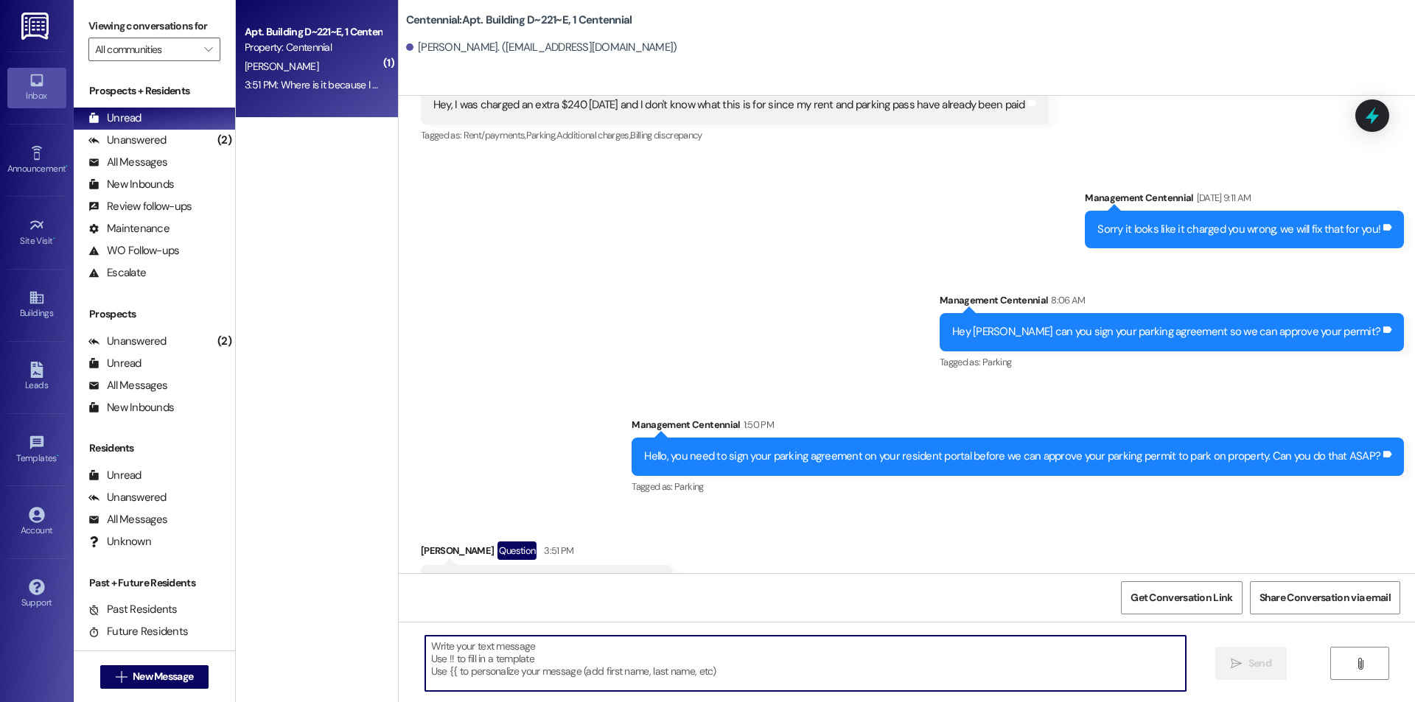
click at [671, 682] on textarea at bounding box center [805, 663] width 761 height 55
click at [615, 665] on textarea "It should be under documents" at bounding box center [805, 663] width 761 height 55
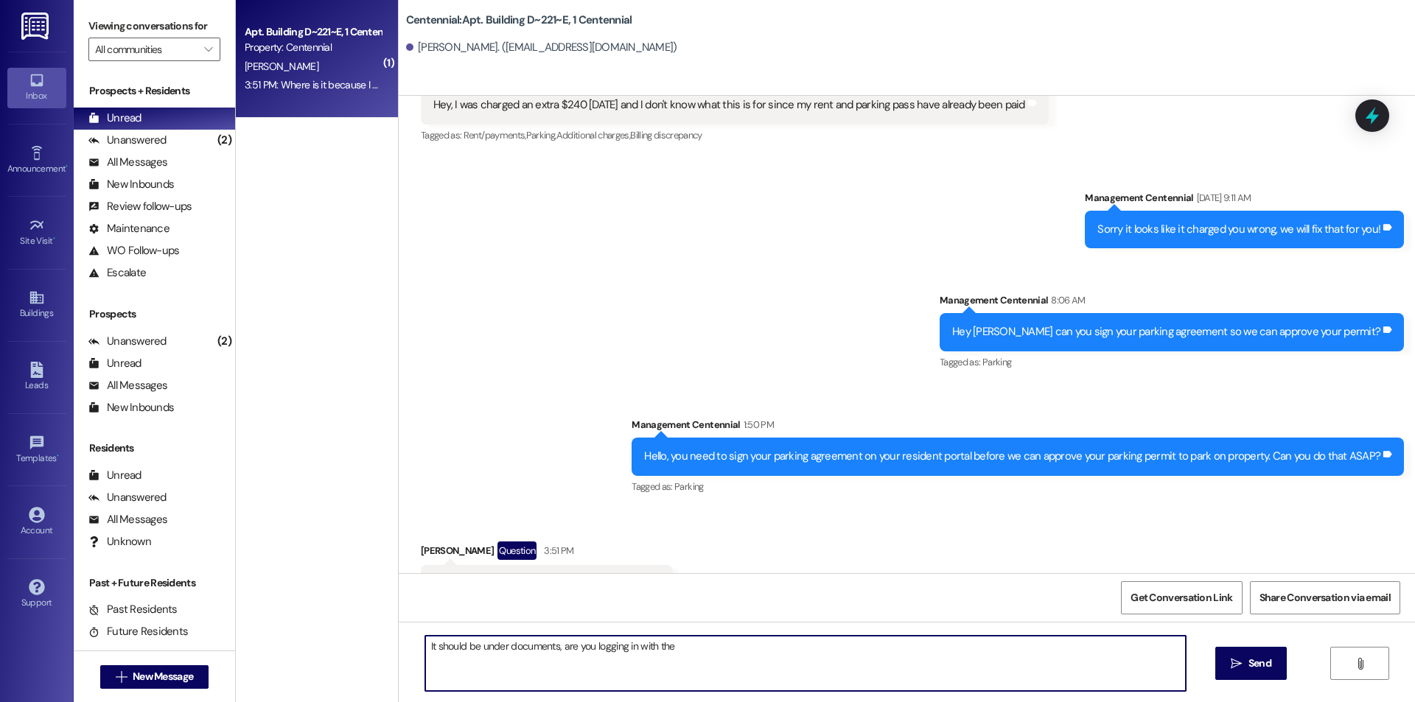
paste textarea "arandolphin@gmail..."
click at [797, 655] on textarea "It should be under documents, are you logging in with the arandolphin@gmail..." at bounding box center [805, 663] width 761 height 55
type textarea "It should be under documents, are you logging in with the arandolphin@gmail.com…"
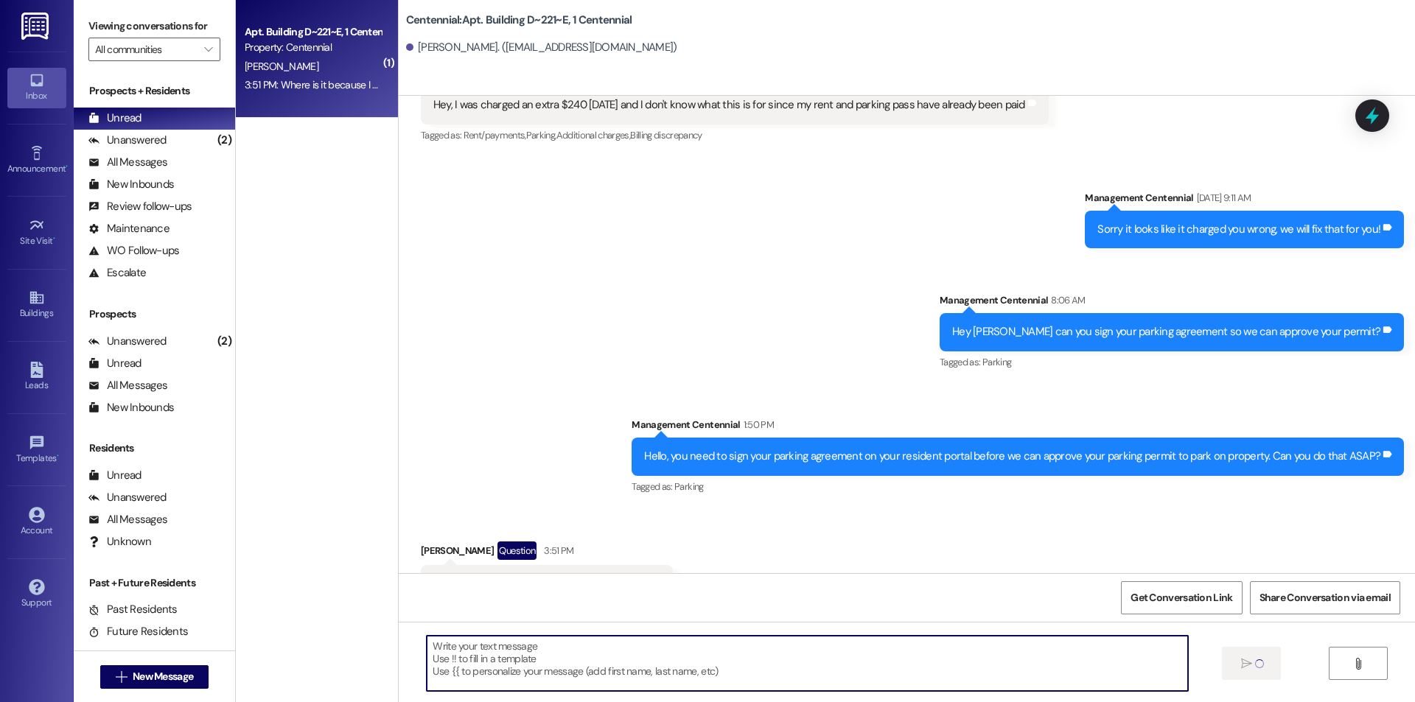
scroll to position [5955, 0]
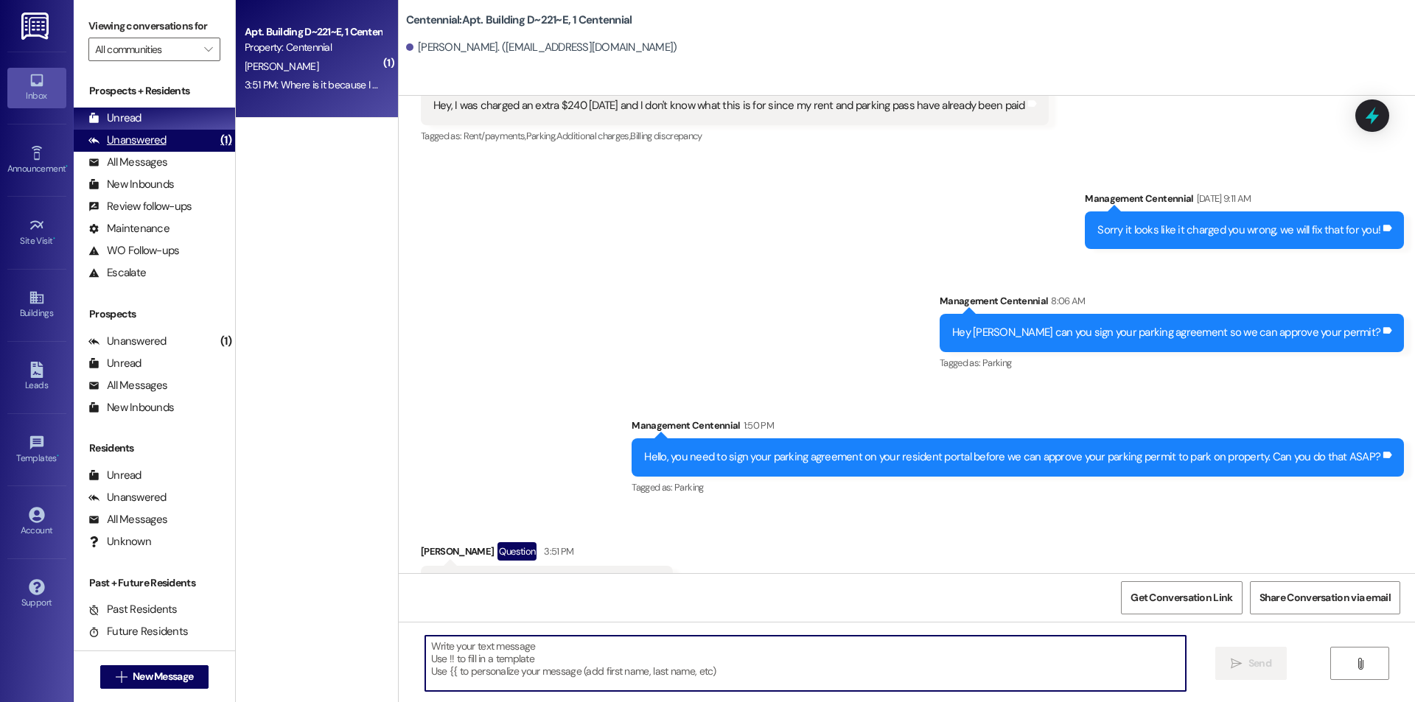
click at [217, 147] on div "(1)" at bounding box center [226, 140] width 18 height 23
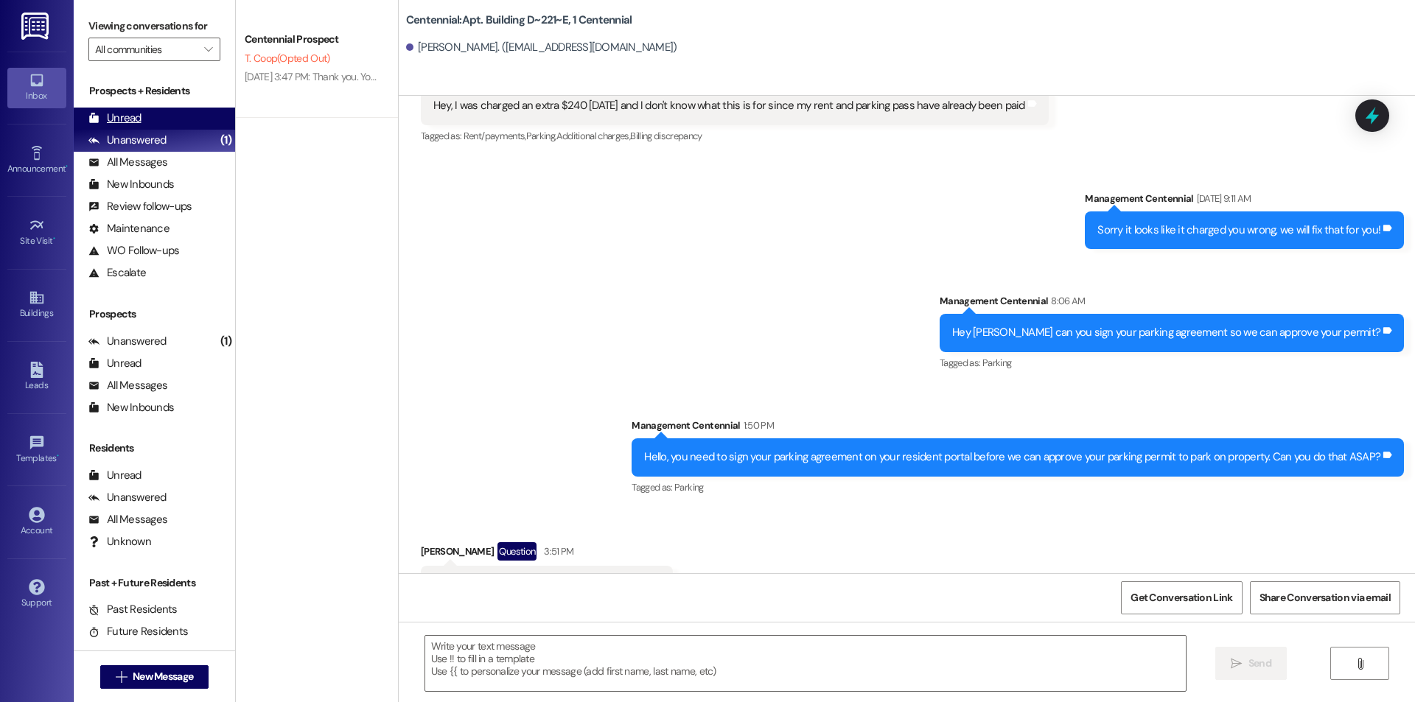
click at [205, 122] on div "Unread (0)" at bounding box center [154, 119] width 161 height 22
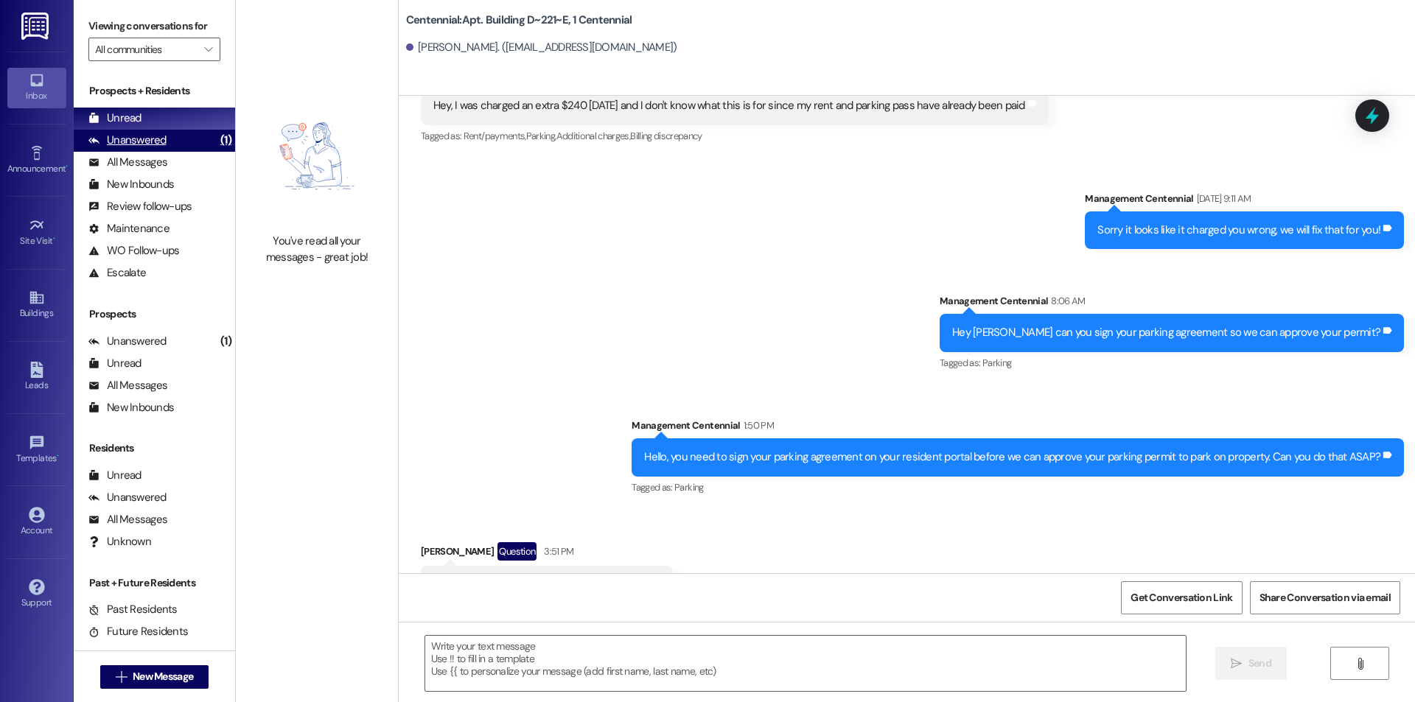
click at [192, 134] on div "Unanswered (1)" at bounding box center [154, 141] width 161 height 22
click at [189, 120] on div "Unread (0)" at bounding box center [154, 119] width 161 height 22
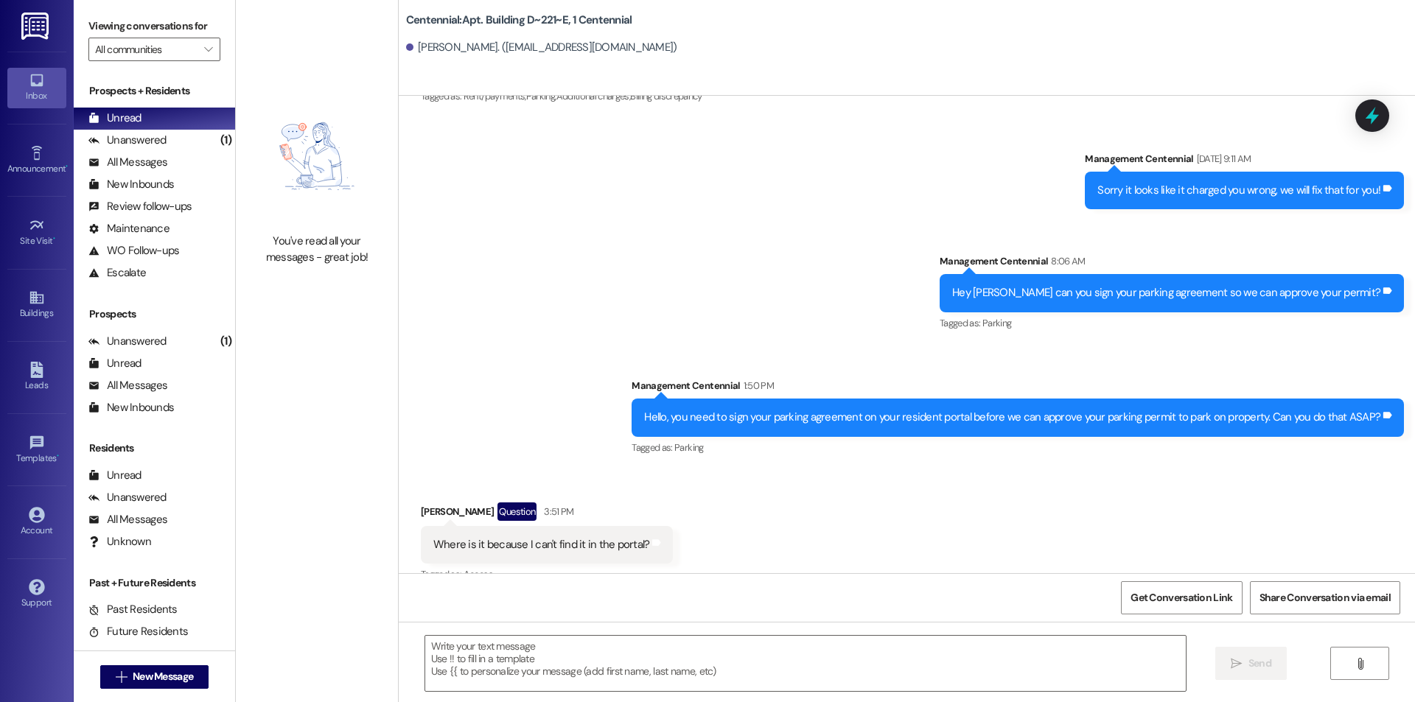
scroll to position [6058, 0]
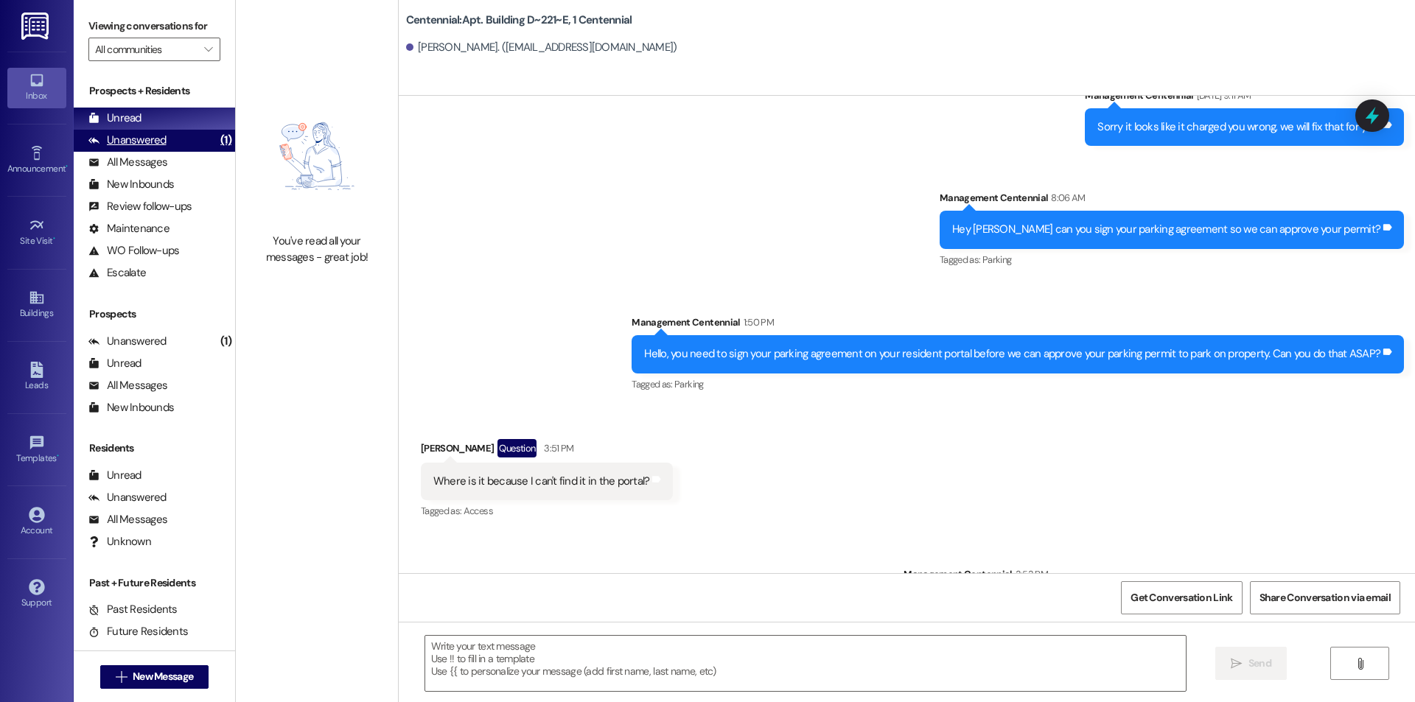
click at [195, 135] on div "Unanswered (1)" at bounding box center [154, 141] width 161 height 22
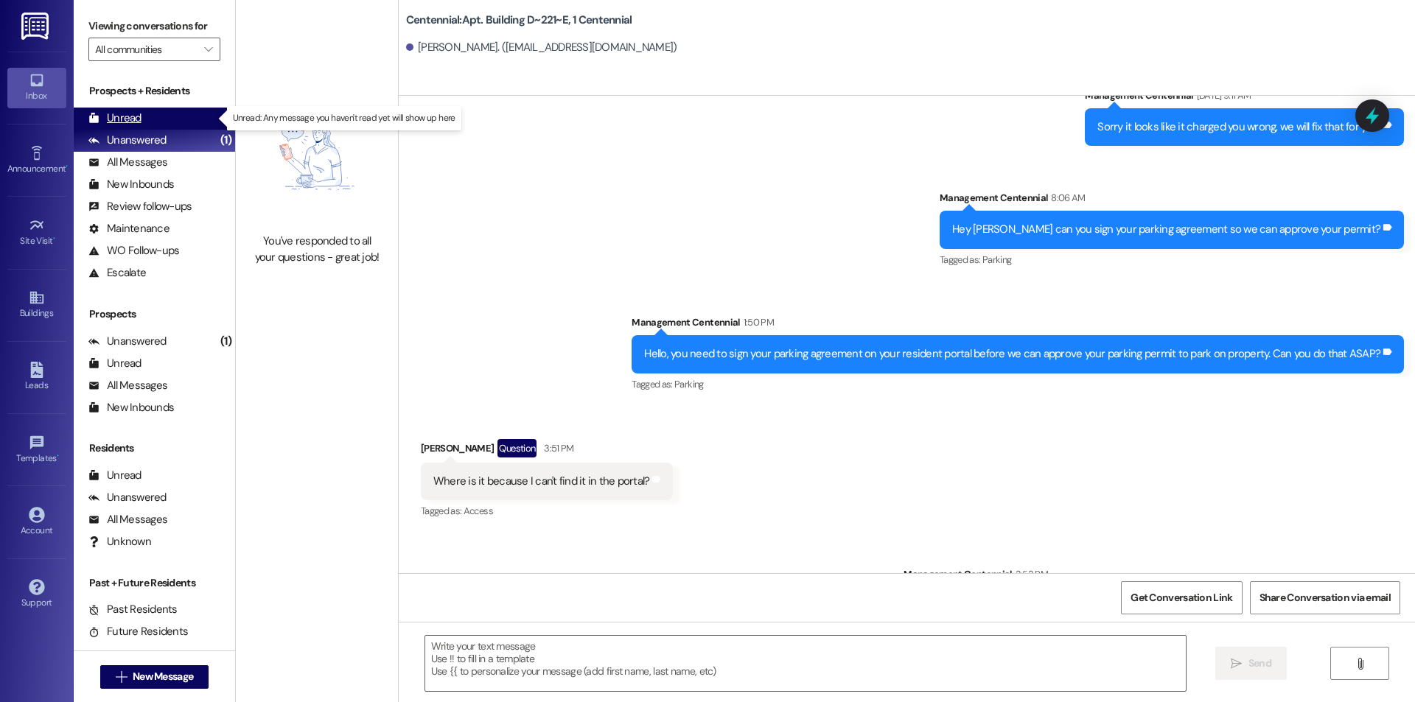
click at [194, 125] on div "Unread (0)" at bounding box center [154, 119] width 161 height 22
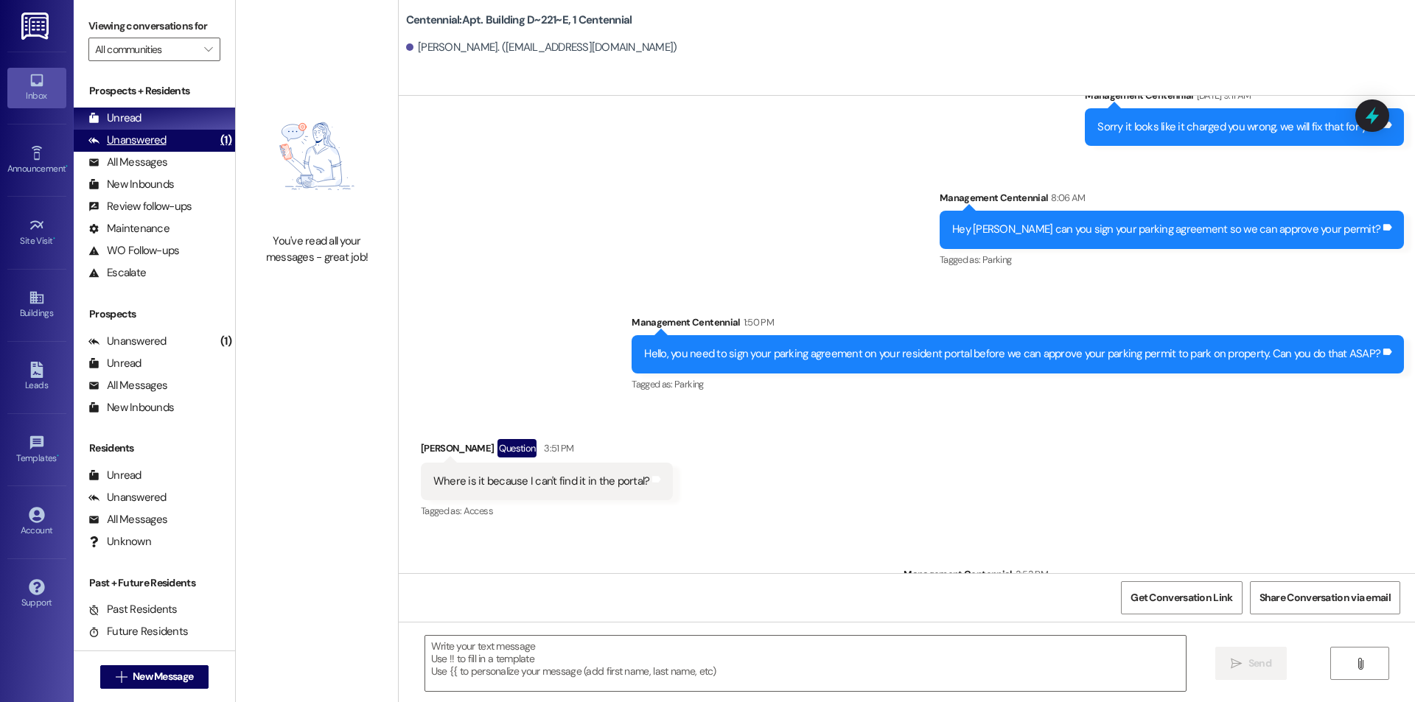
click at [174, 136] on div "Unanswered (1)" at bounding box center [154, 141] width 161 height 22
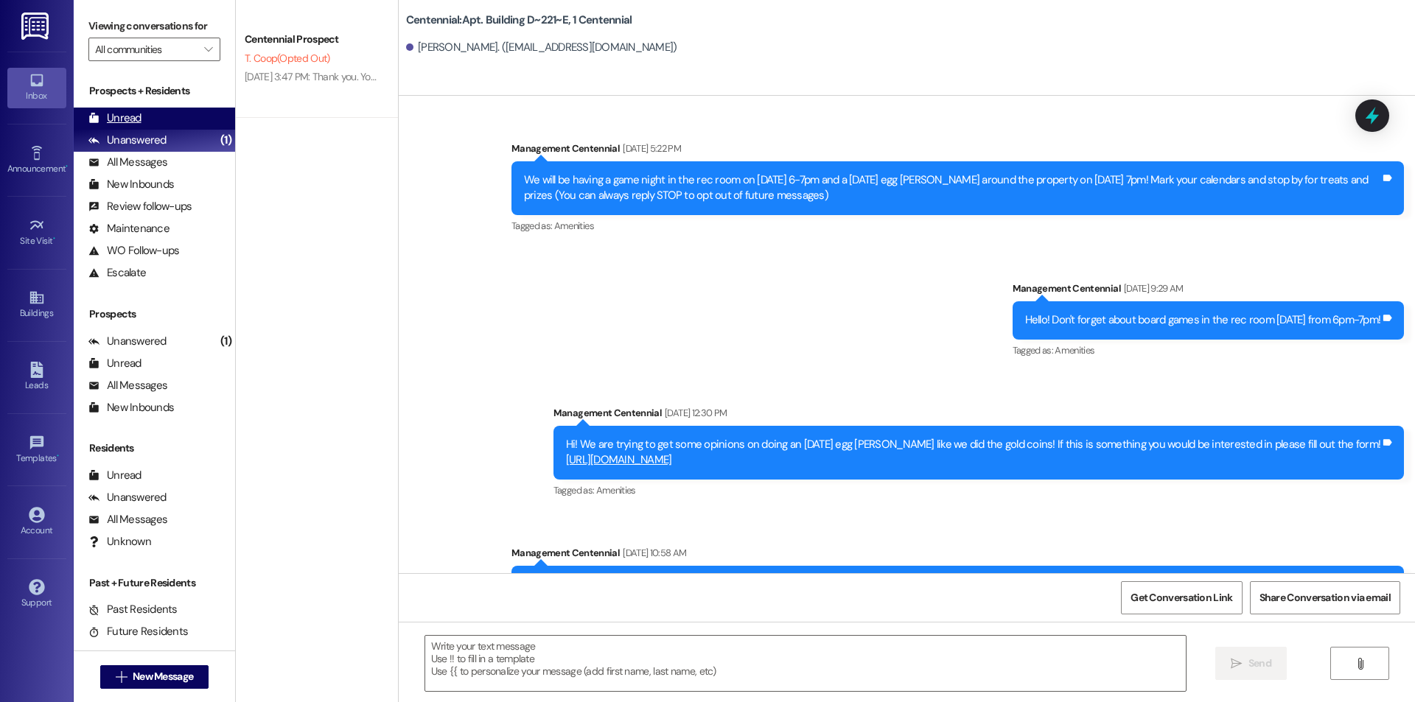
scroll to position [5955, 0]
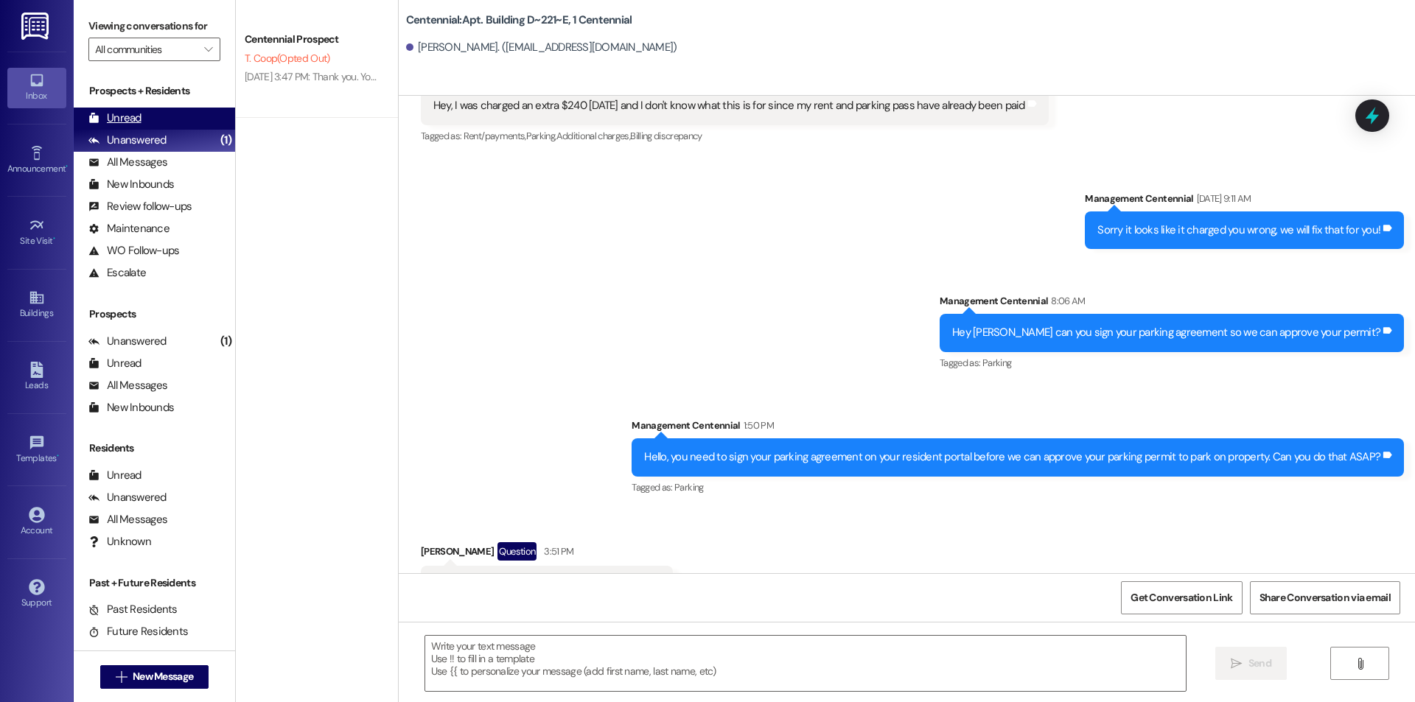
click at [177, 120] on div "Unread (0)" at bounding box center [154, 119] width 161 height 22
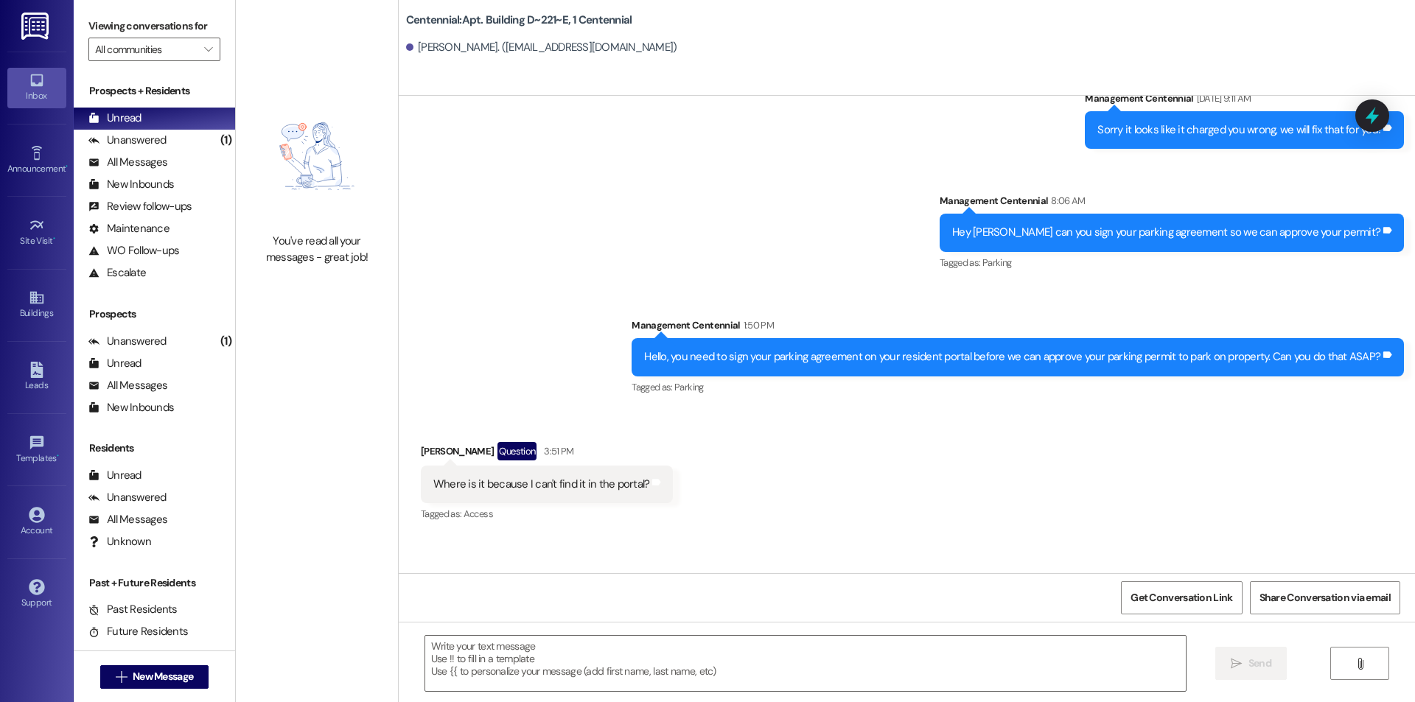
scroll to position [6058, 0]
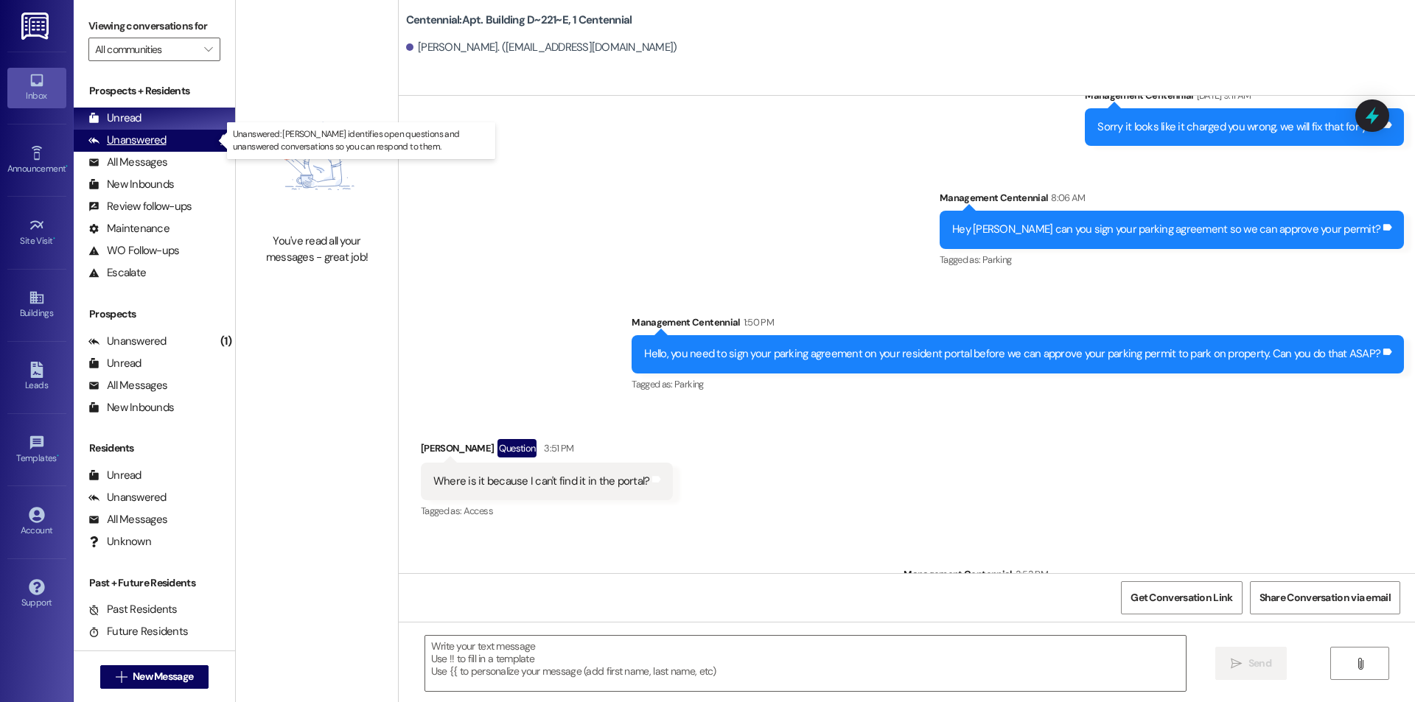
click at [128, 139] on div "Unanswered" at bounding box center [127, 140] width 78 height 15
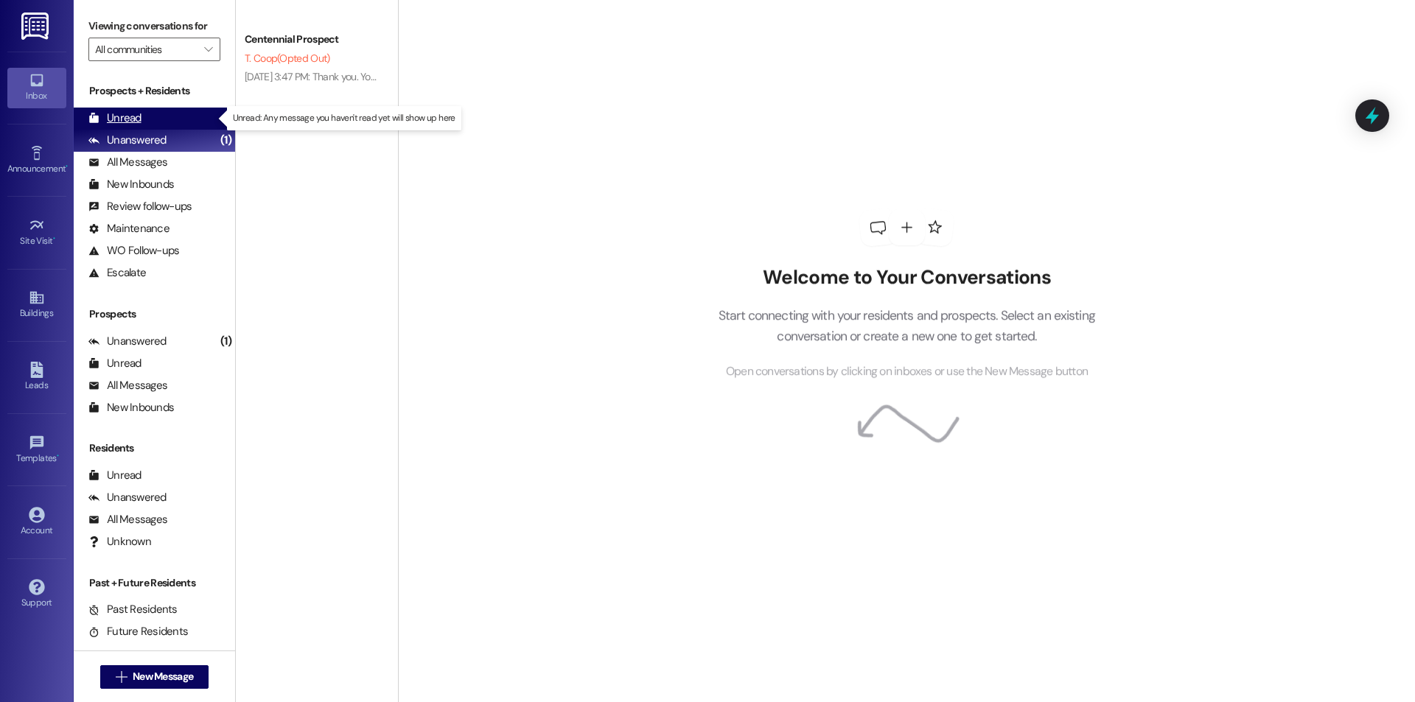
click at [139, 119] on div "Unread" at bounding box center [114, 118] width 53 height 15
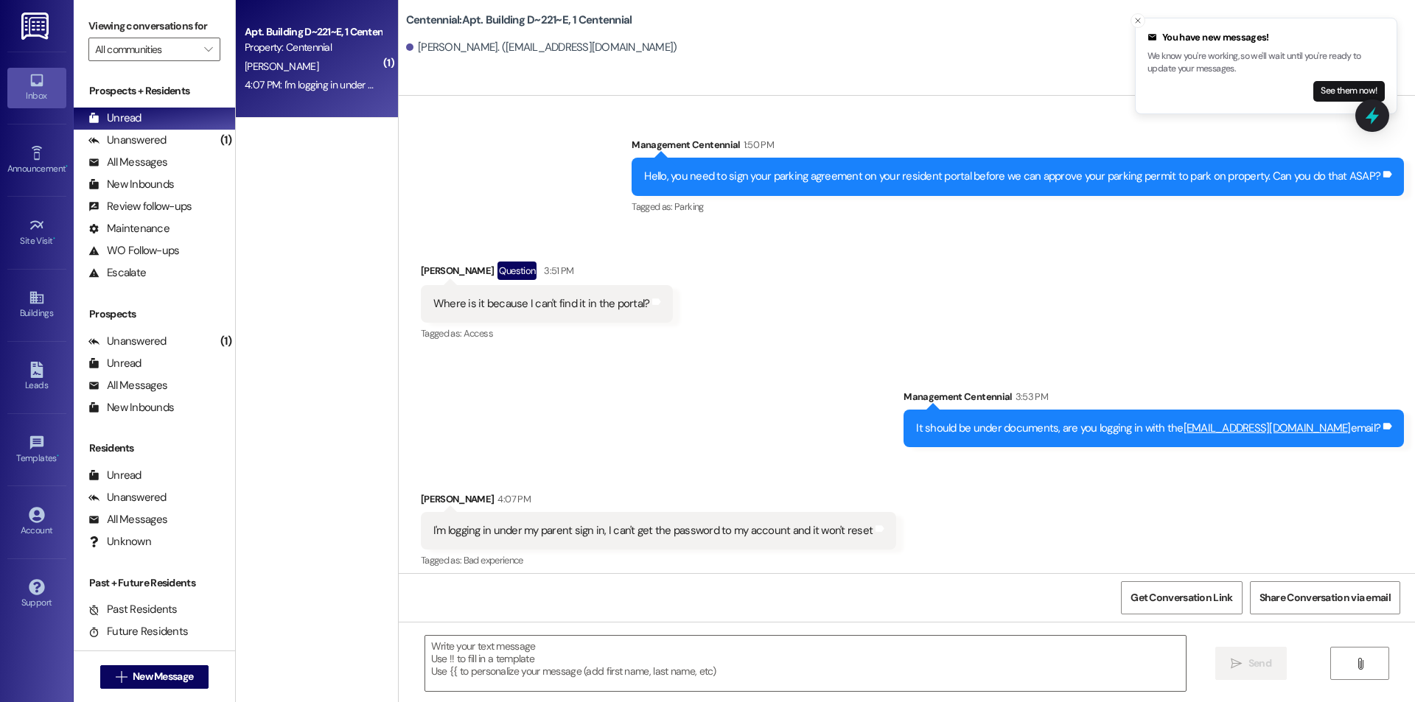
scroll to position [6286, 0]
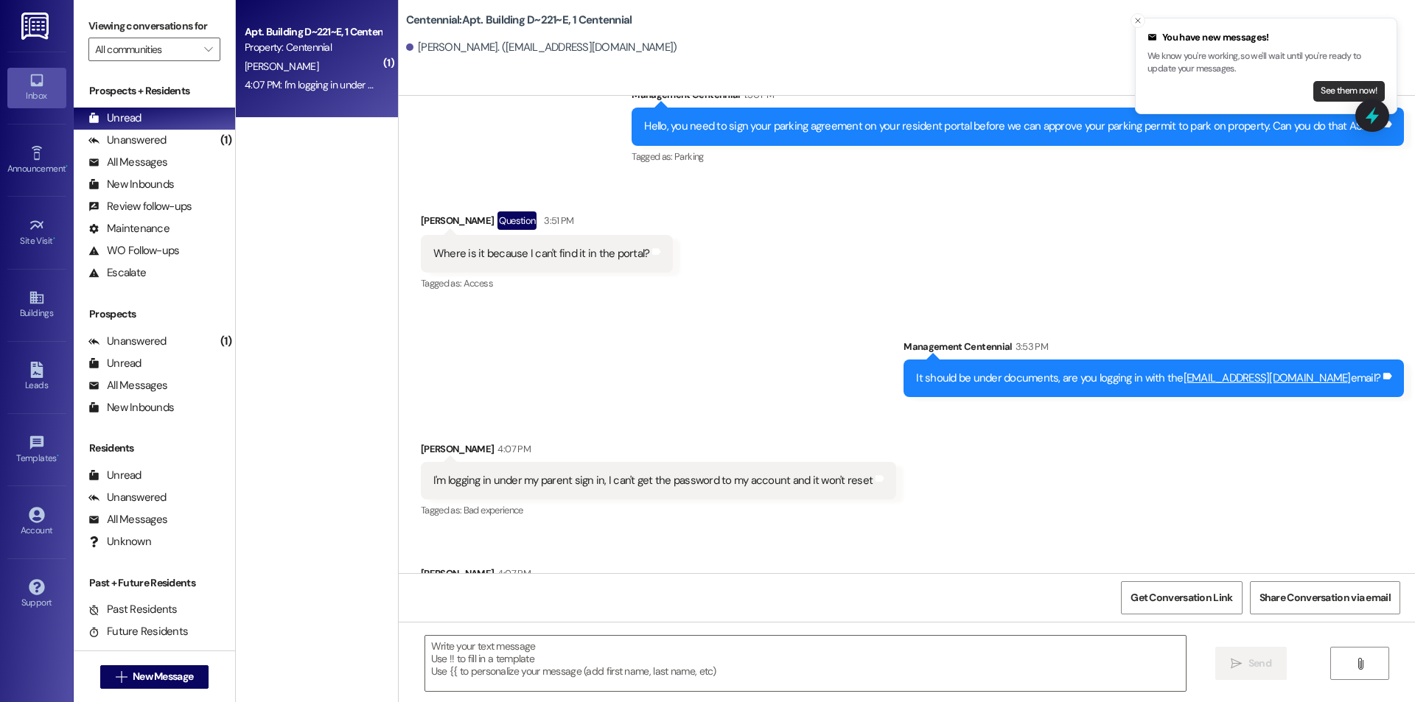
click at [1316, 91] on button "See them now!" at bounding box center [1349, 91] width 71 height 21
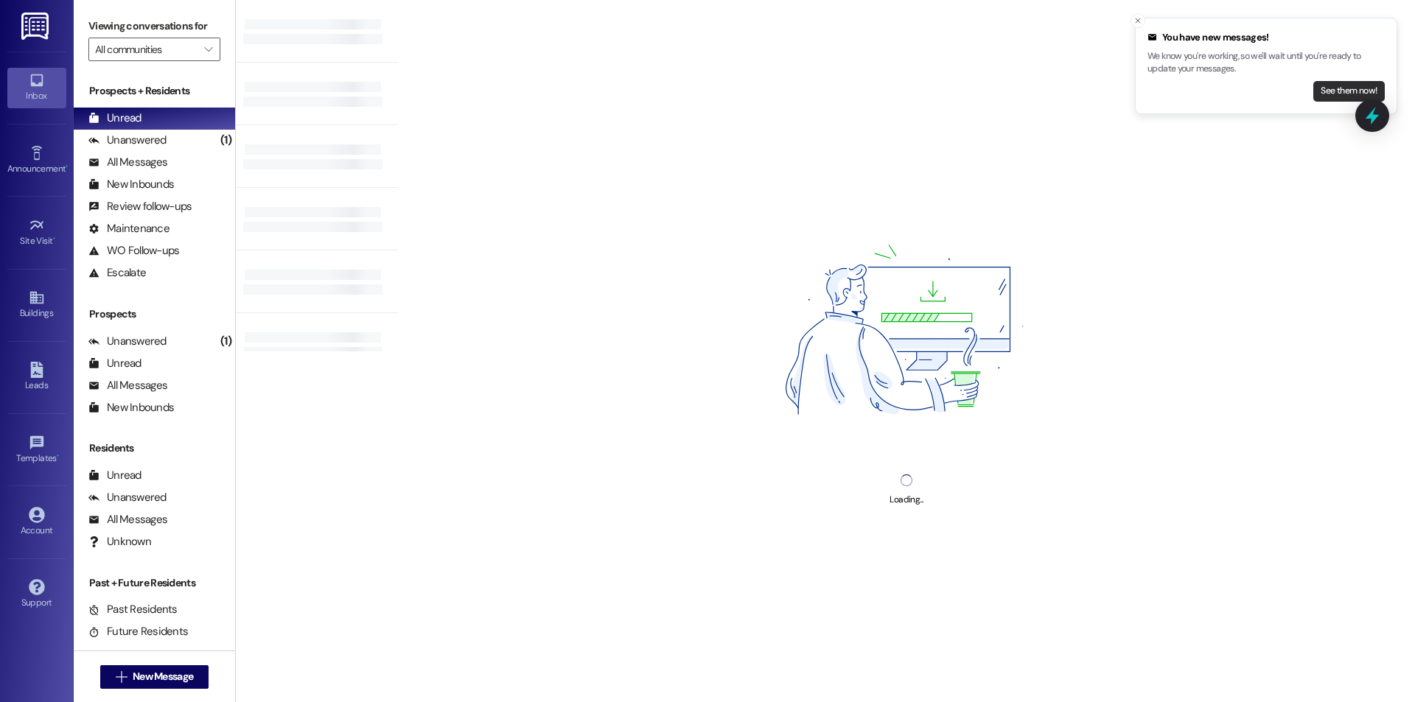
click at [1319, 92] on button "See them now!" at bounding box center [1349, 91] width 71 height 21
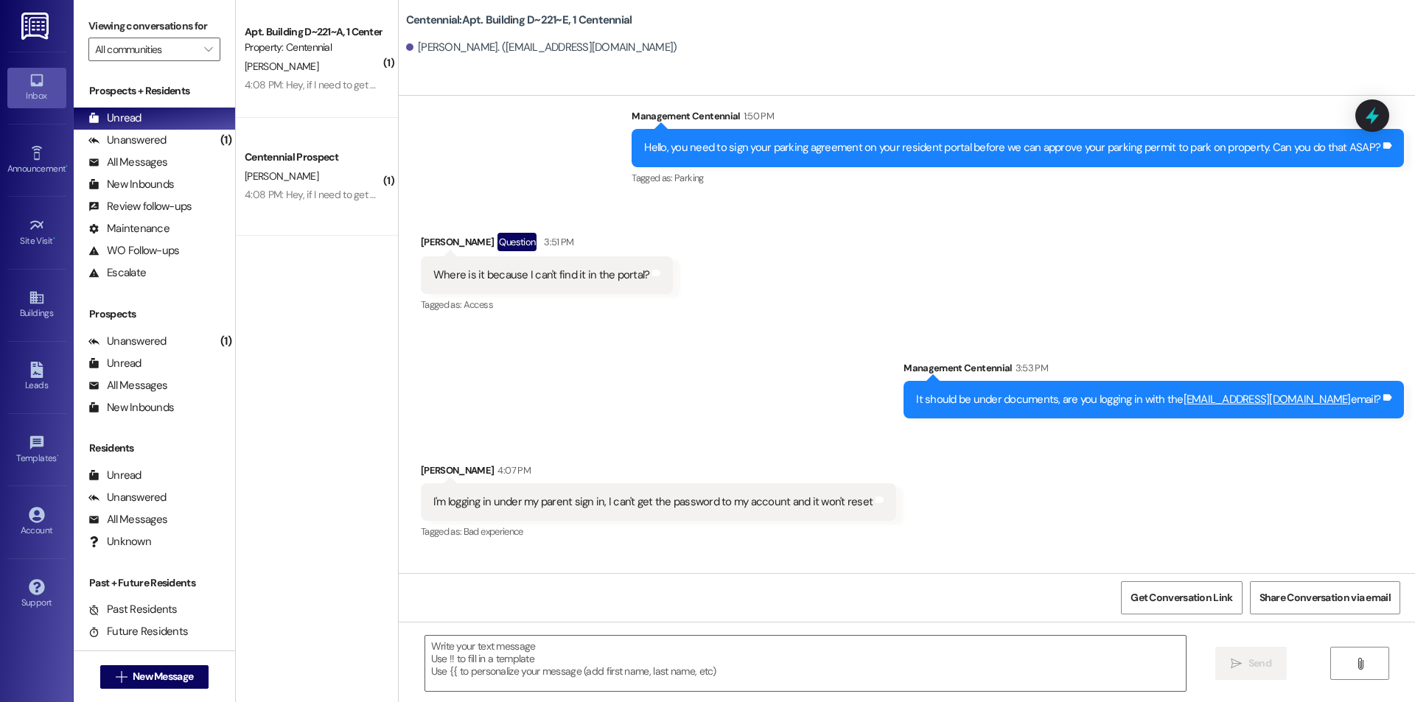
scroll to position [6265, 0]
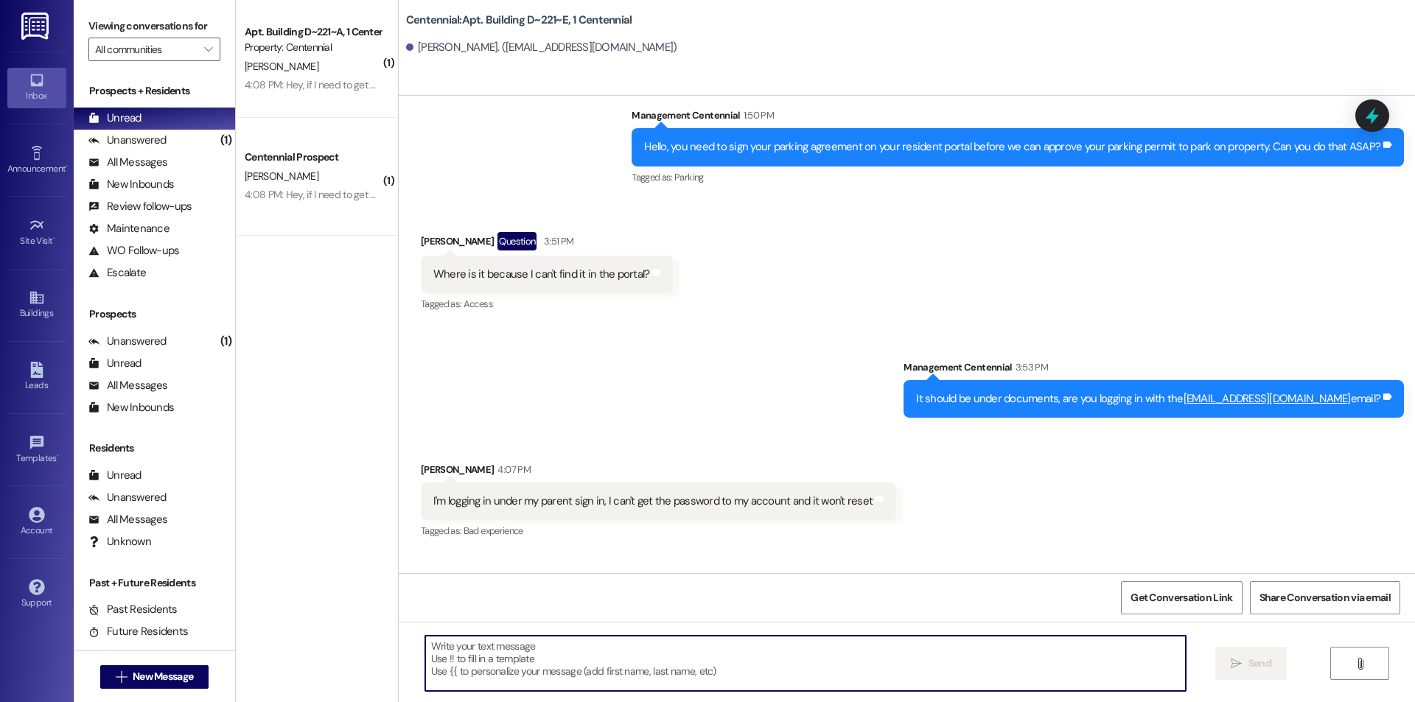
click at [464, 652] on textarea at bounding box center [805, 663] width 761 height 55
type textarea "z"
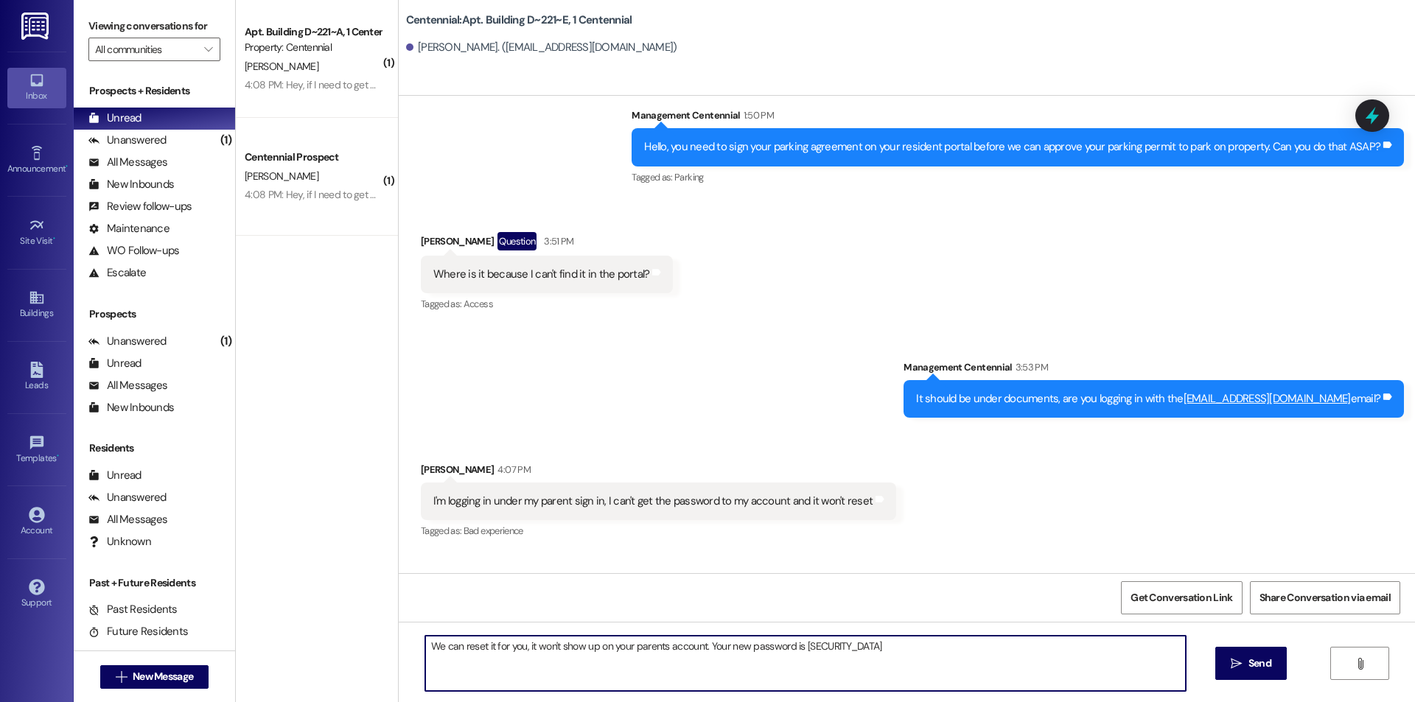
type textarea "We can reset it for you, it won't show up on your parents account. Your new pas…"
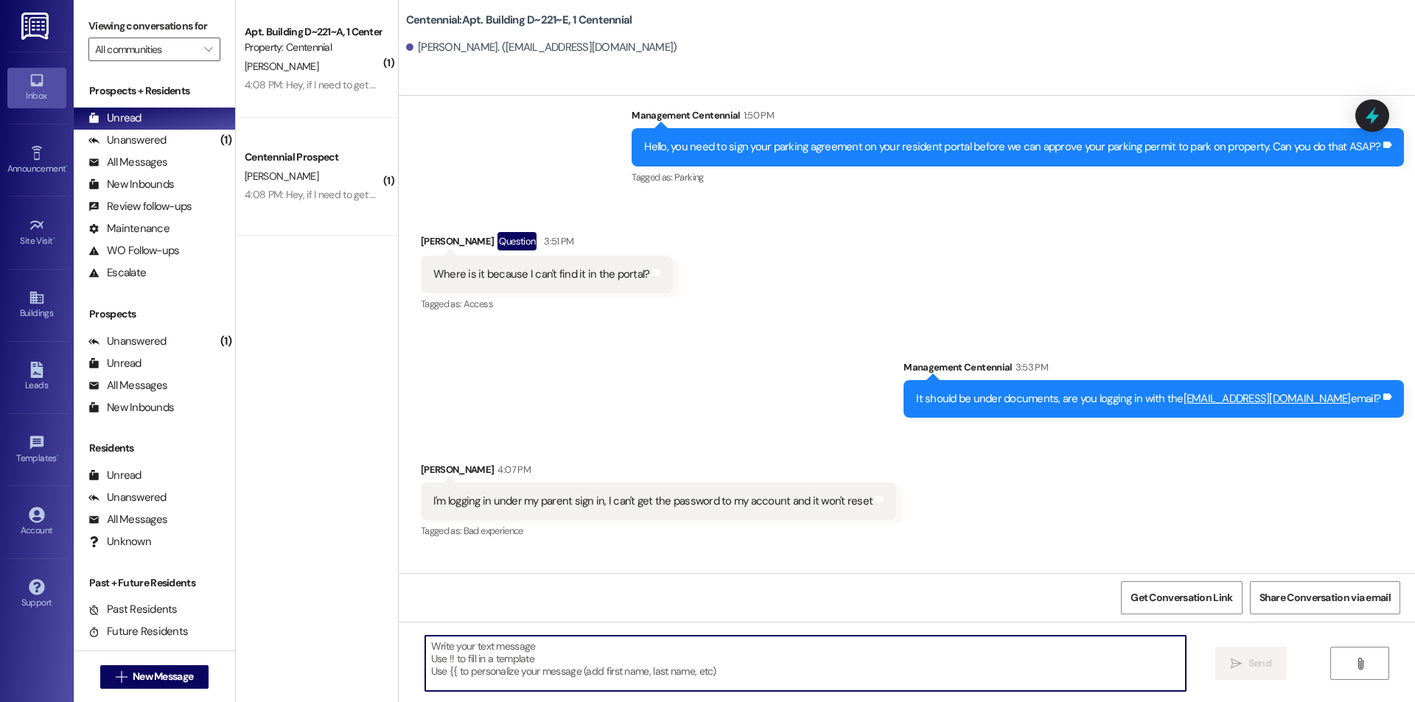
scroll to position [6265, 0]
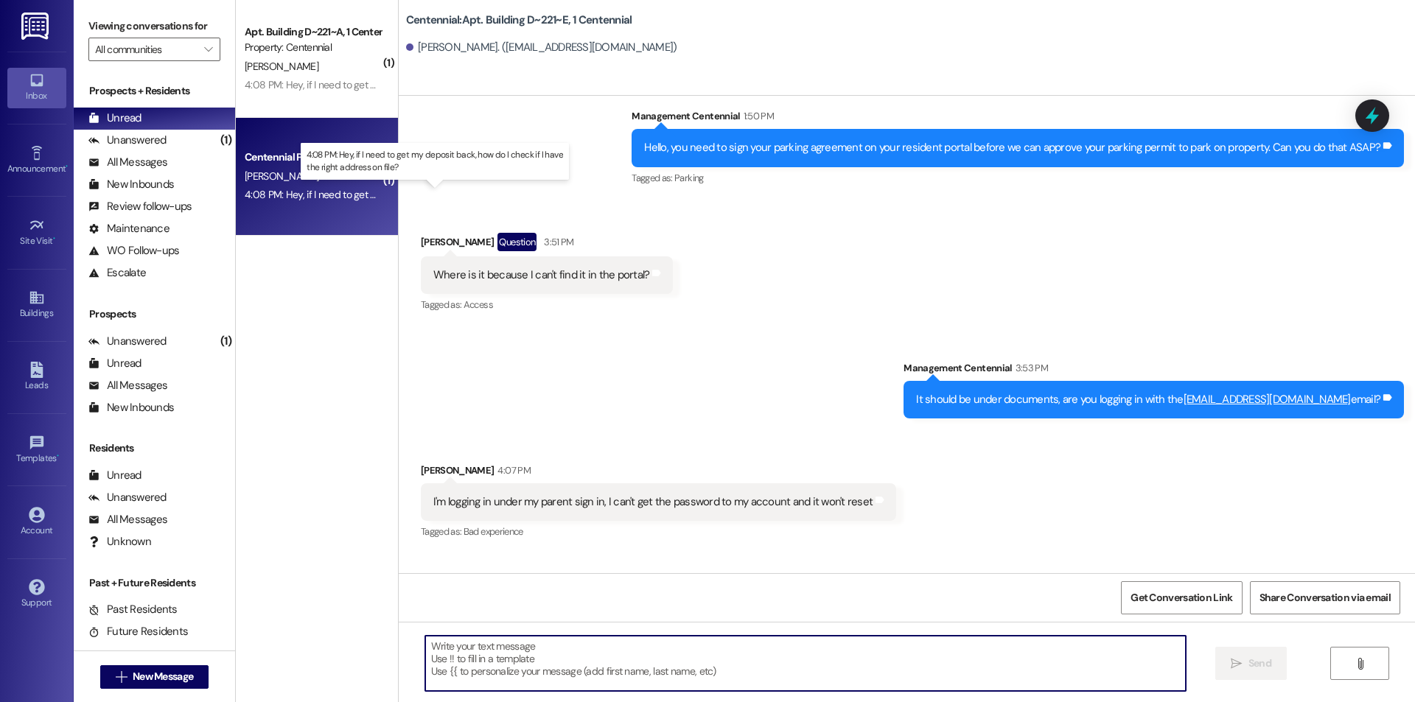
click at [305, 191] on div "4:08 PM: Hey, if I need to get my deposit back, how do I check if I have the ri…" at bounding box center [450, 194] width 410 height 13
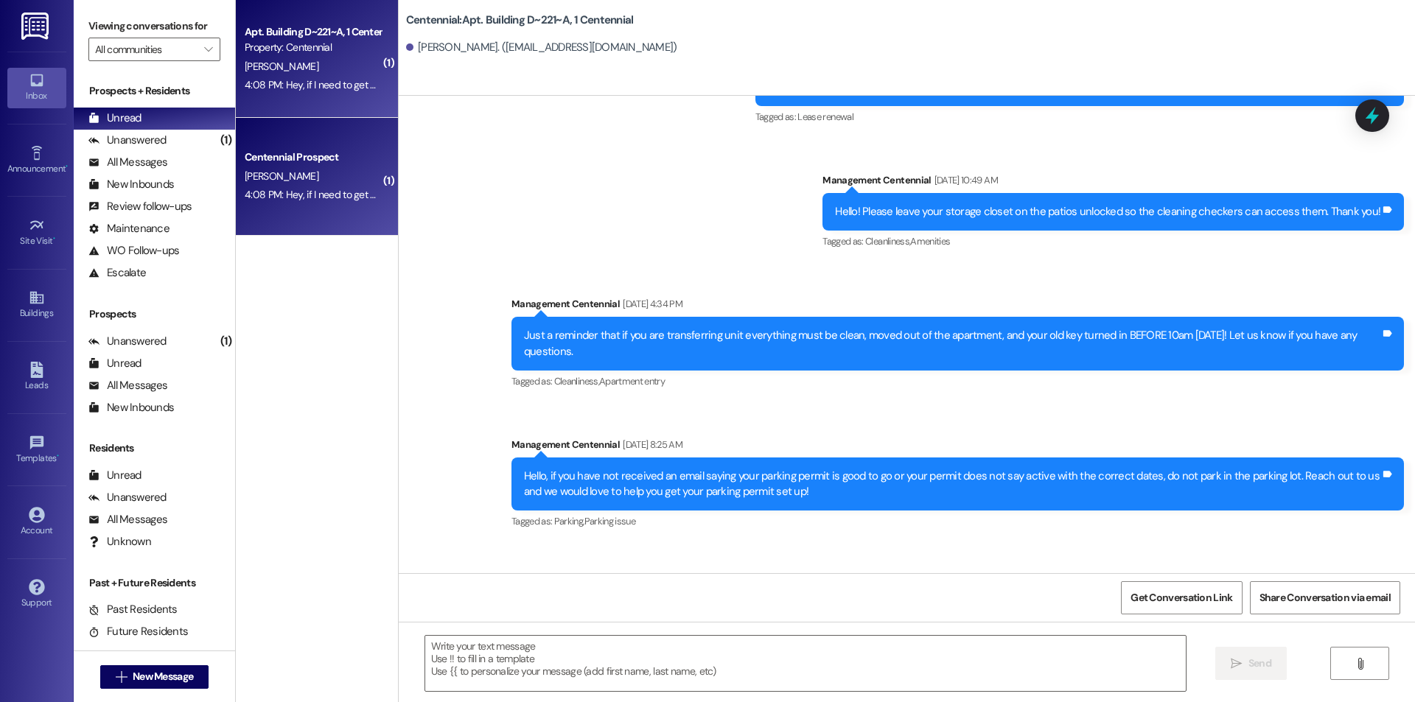
scroll to position [13359, 0]
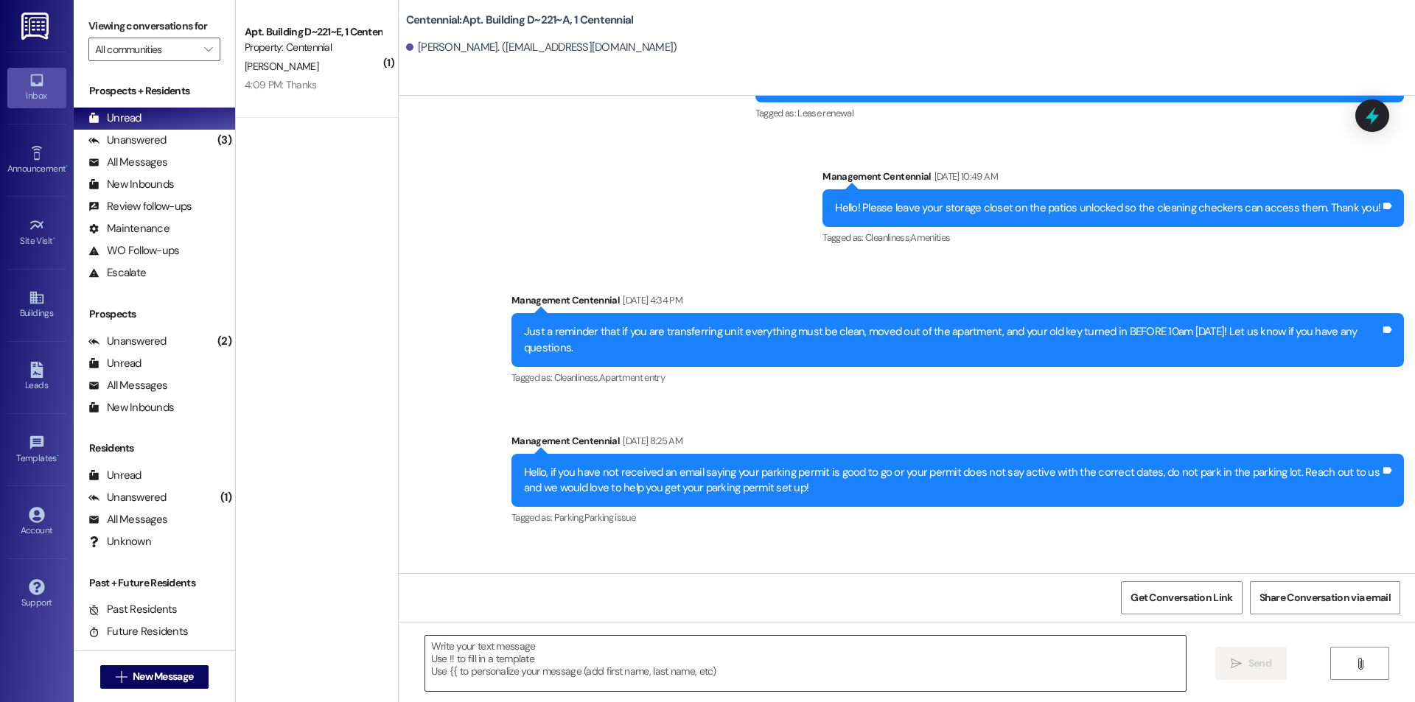
click at [464, 659] on textarea at bounding box center [805, 663] width 761 height 55
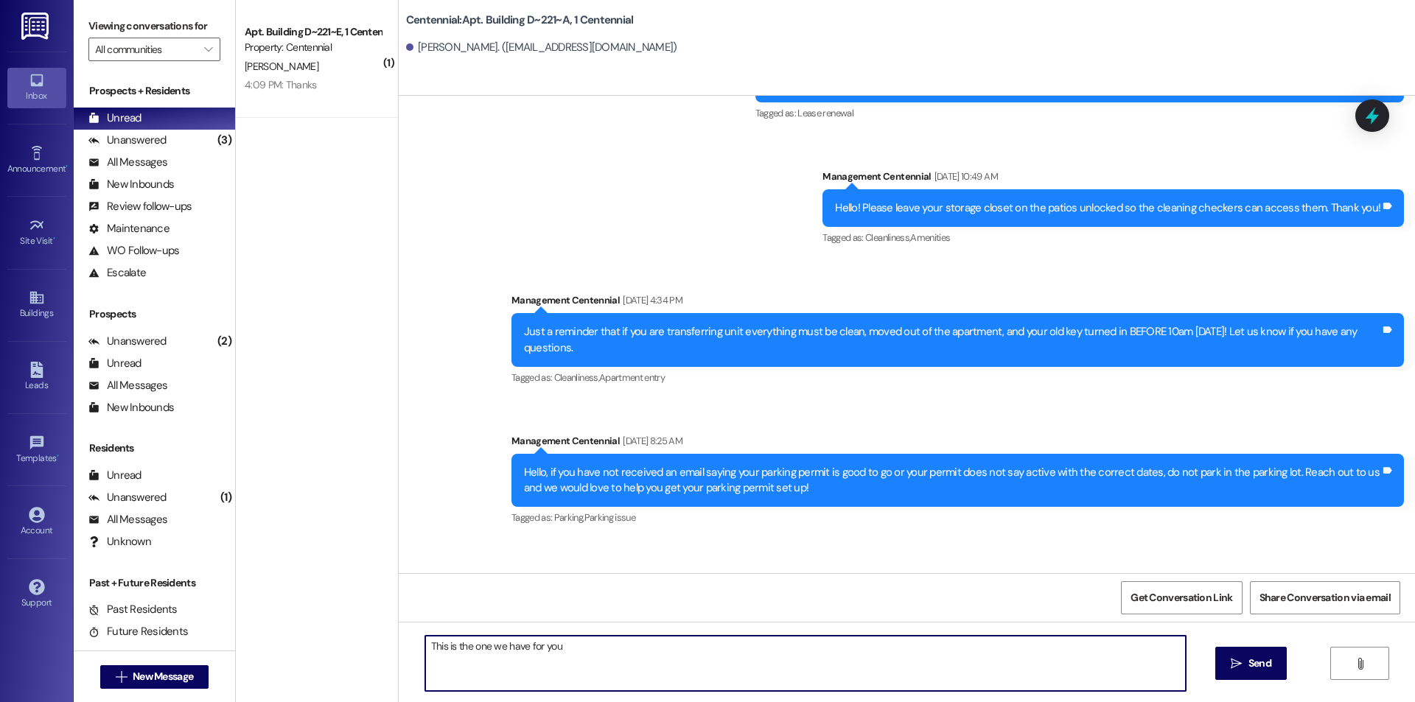
paste textarea "1849 N FREEDOM BLVD ATTN: LEASING OFFICE PROVO, UTAH 84604-1524 United States"
type textarea "This is the one we have for you 1849 N FREEDOM BLVD ATTN: LEASING OFFICE PROVO,…"
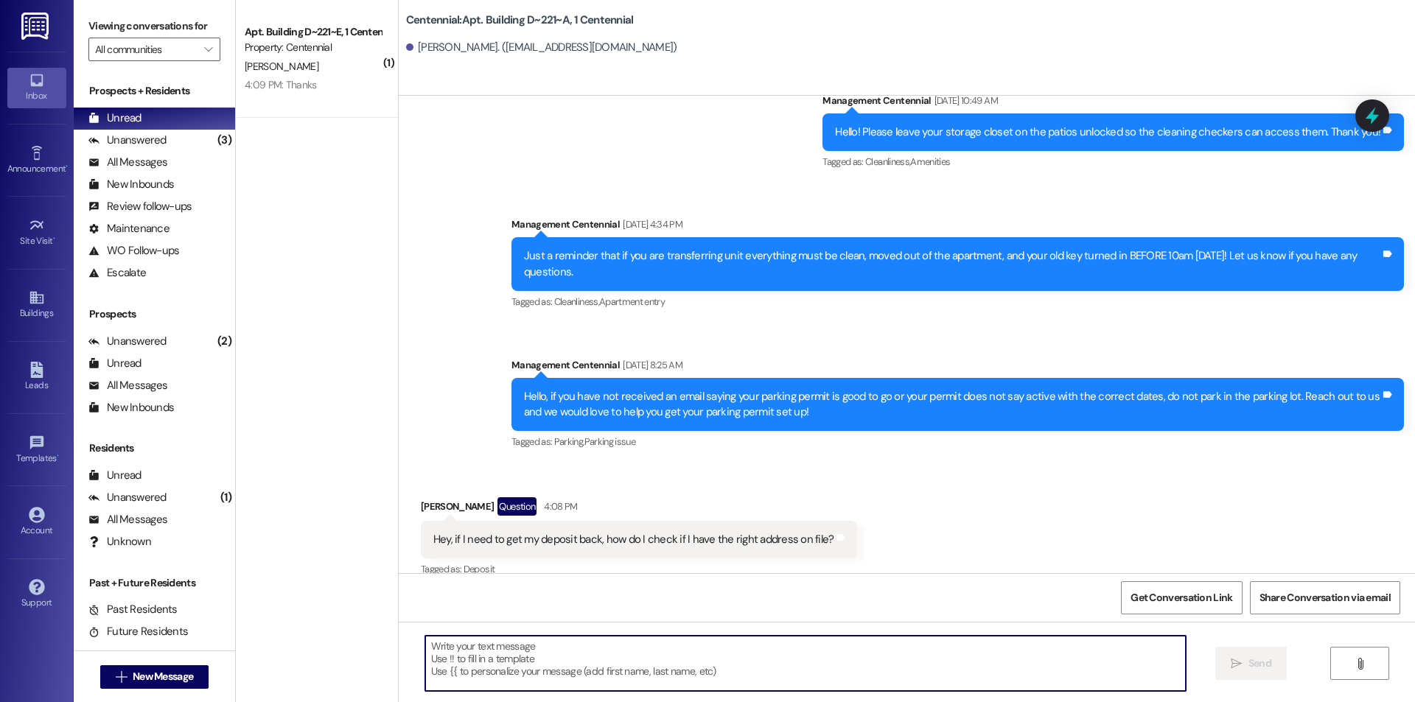
scroll to position [13525, 0]
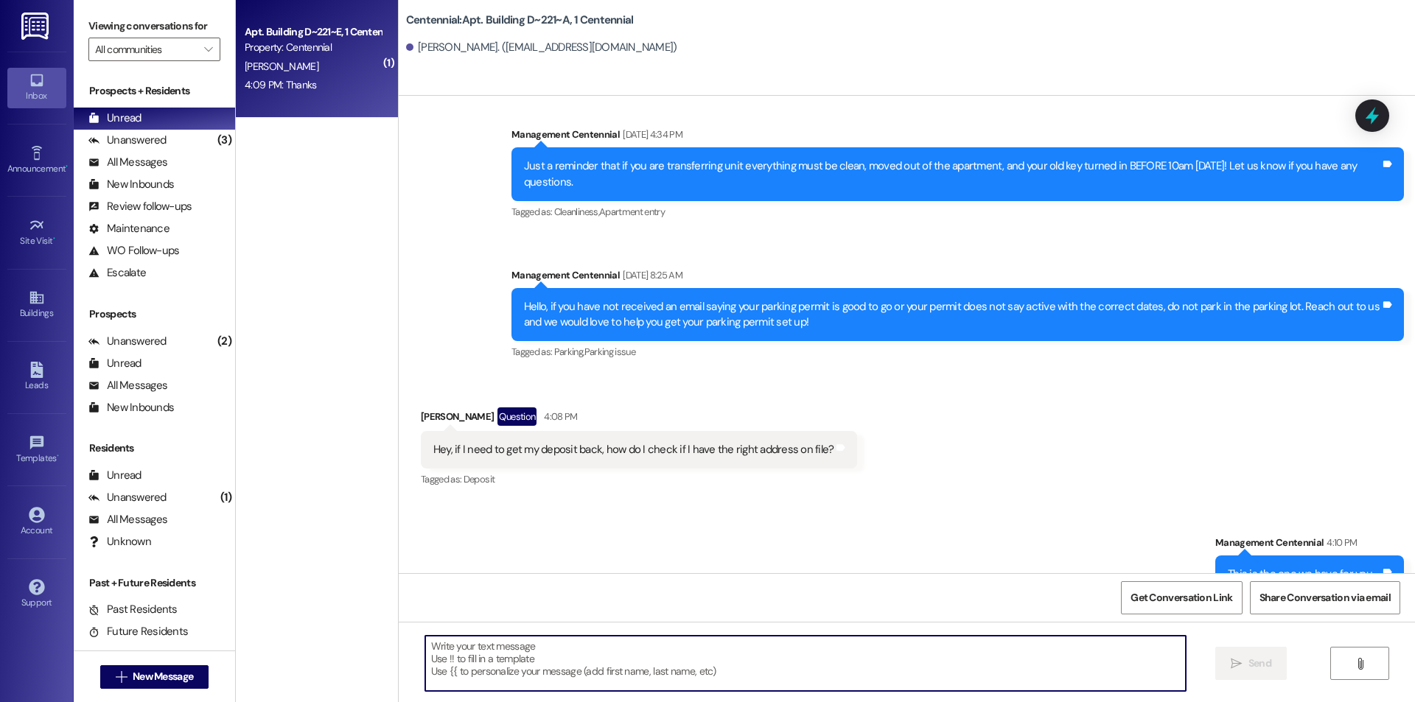
click at [291, 68] on div "A. Randolph" at bounding box center [312, 66] width 139 height 18
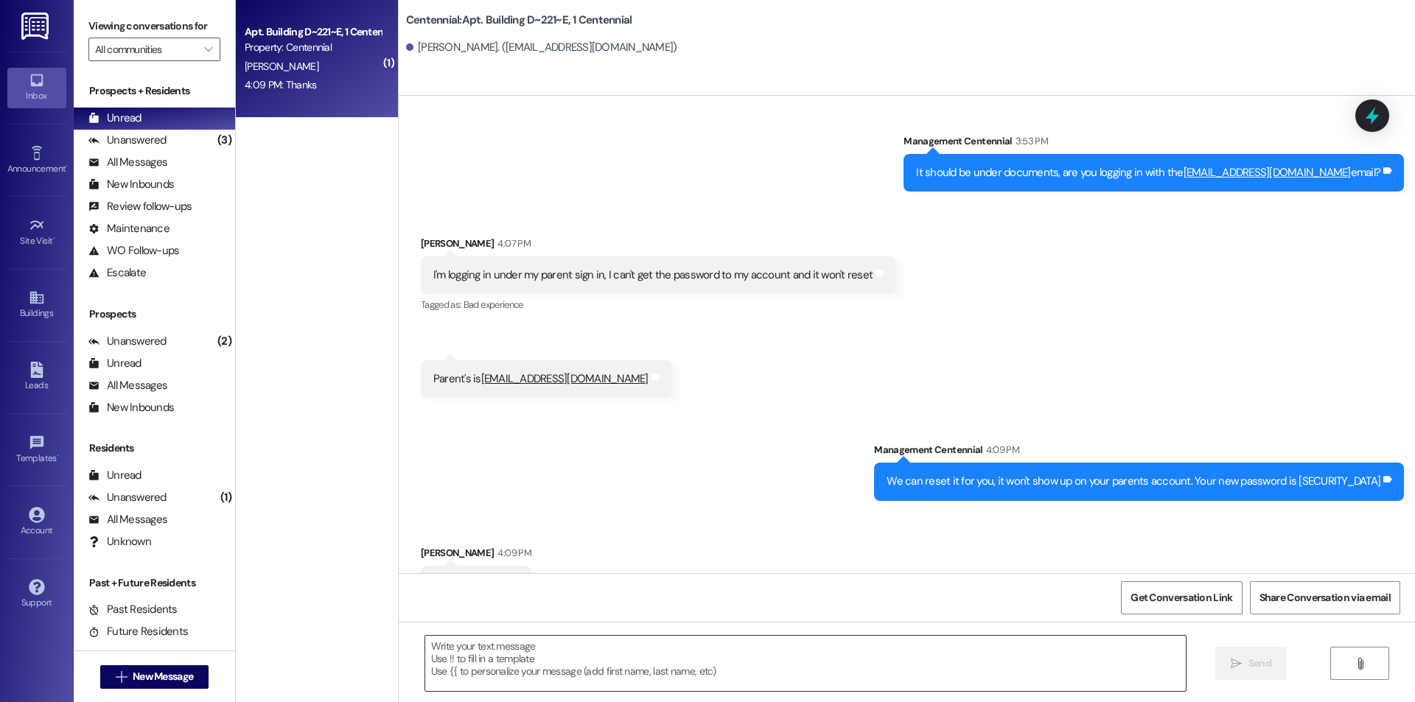
scroll to position [6492, 0]
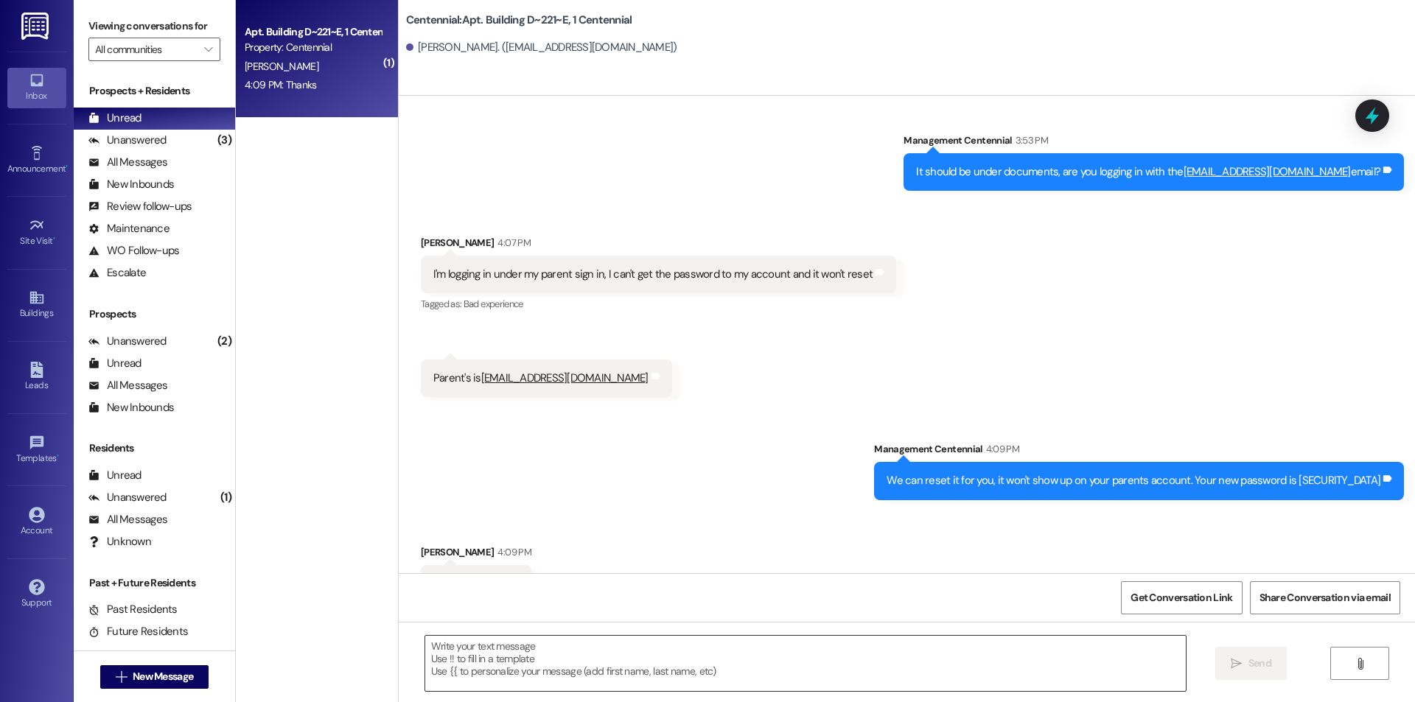
click at [714, 660] on textarea at bounding box center [805, 663] width 761 height 55
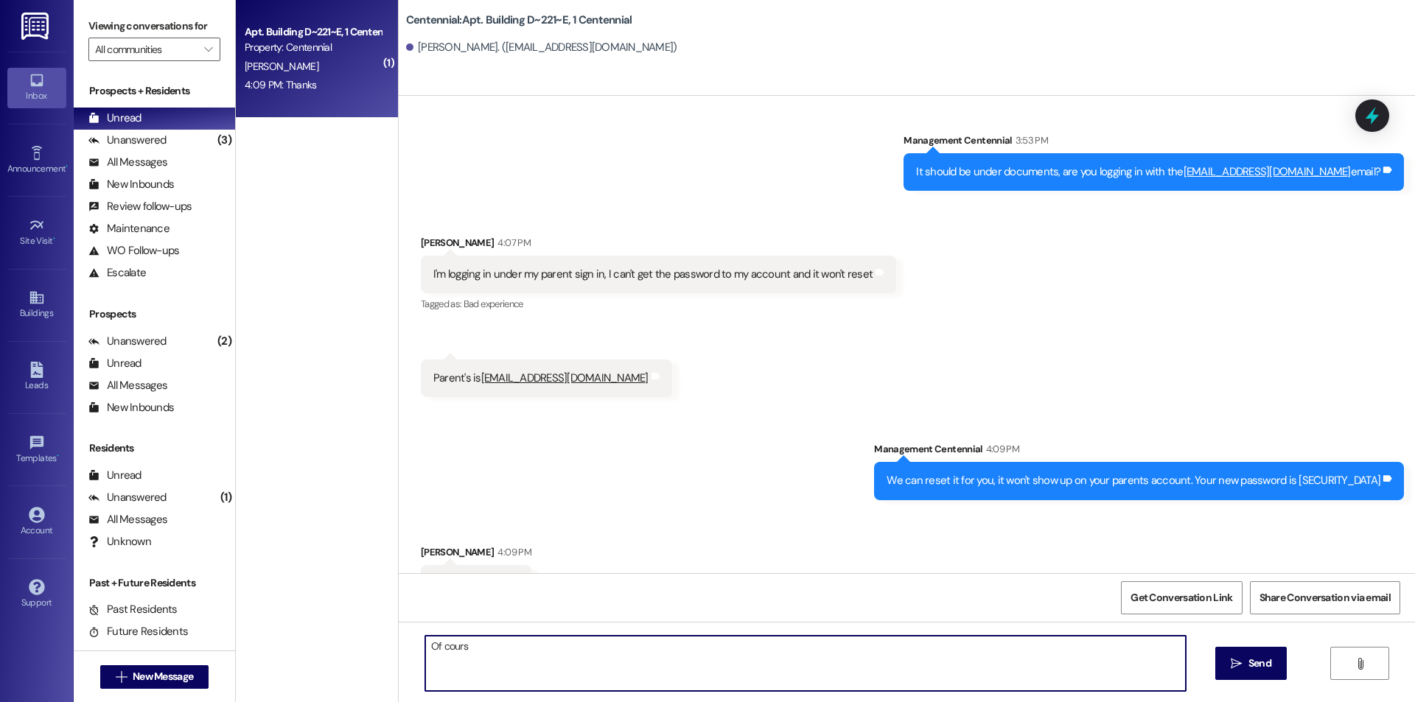
type textarea "Of course"
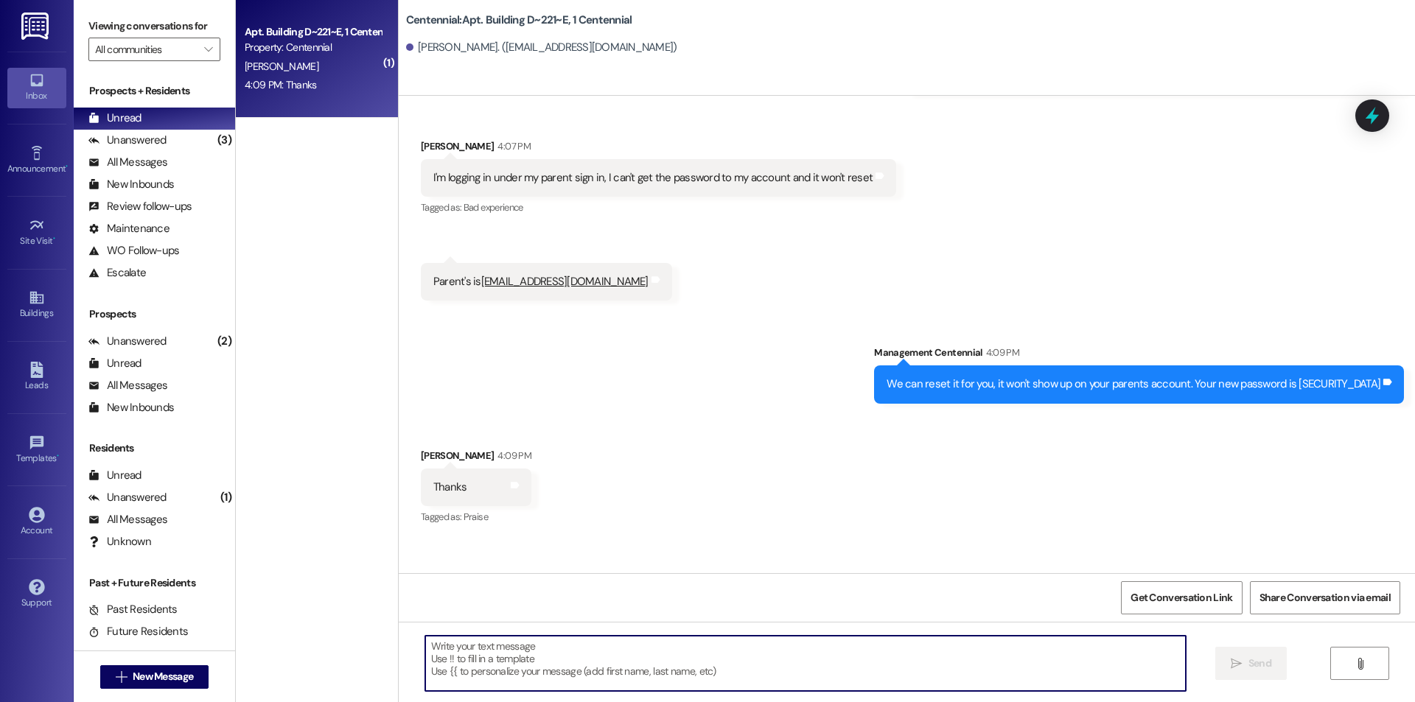
scroll to position [6595, 0]
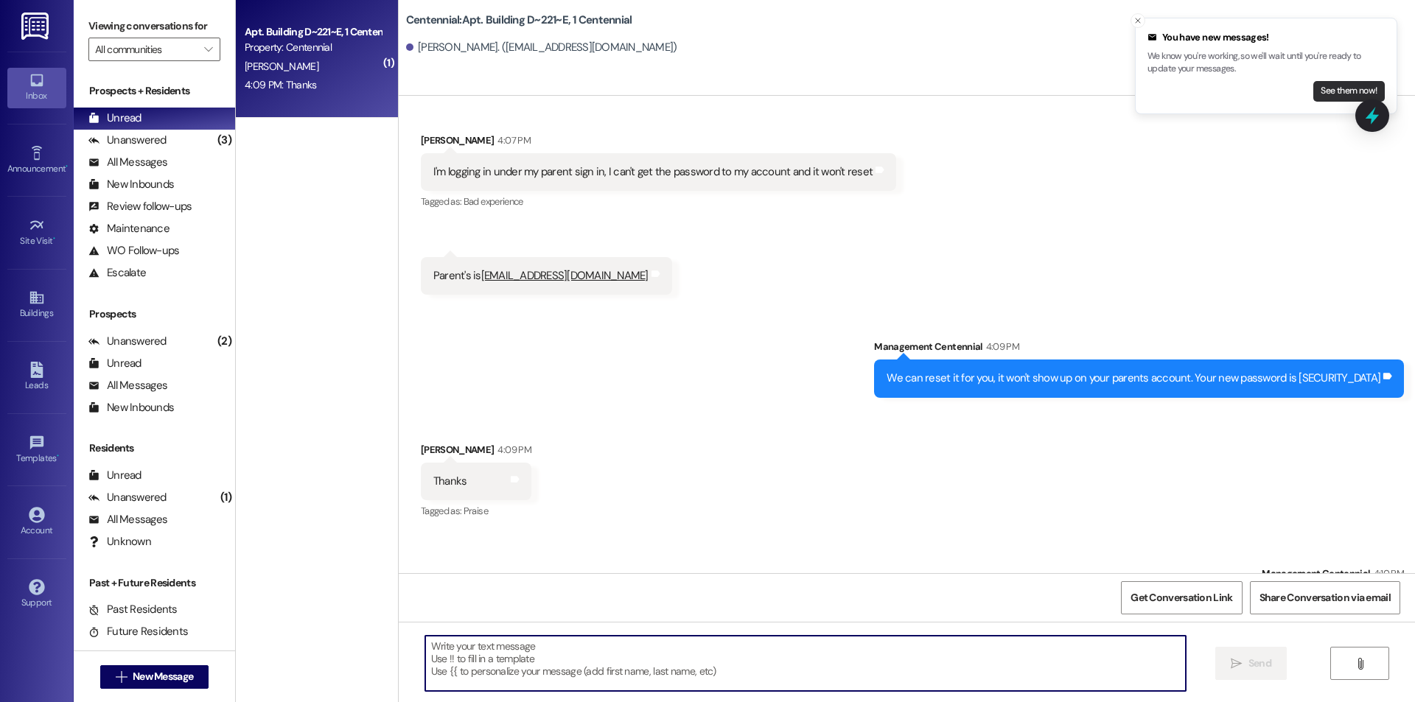
click at [1332, 89] on button "See them now!" at bounding box center [1349, 91] width 71 height 21
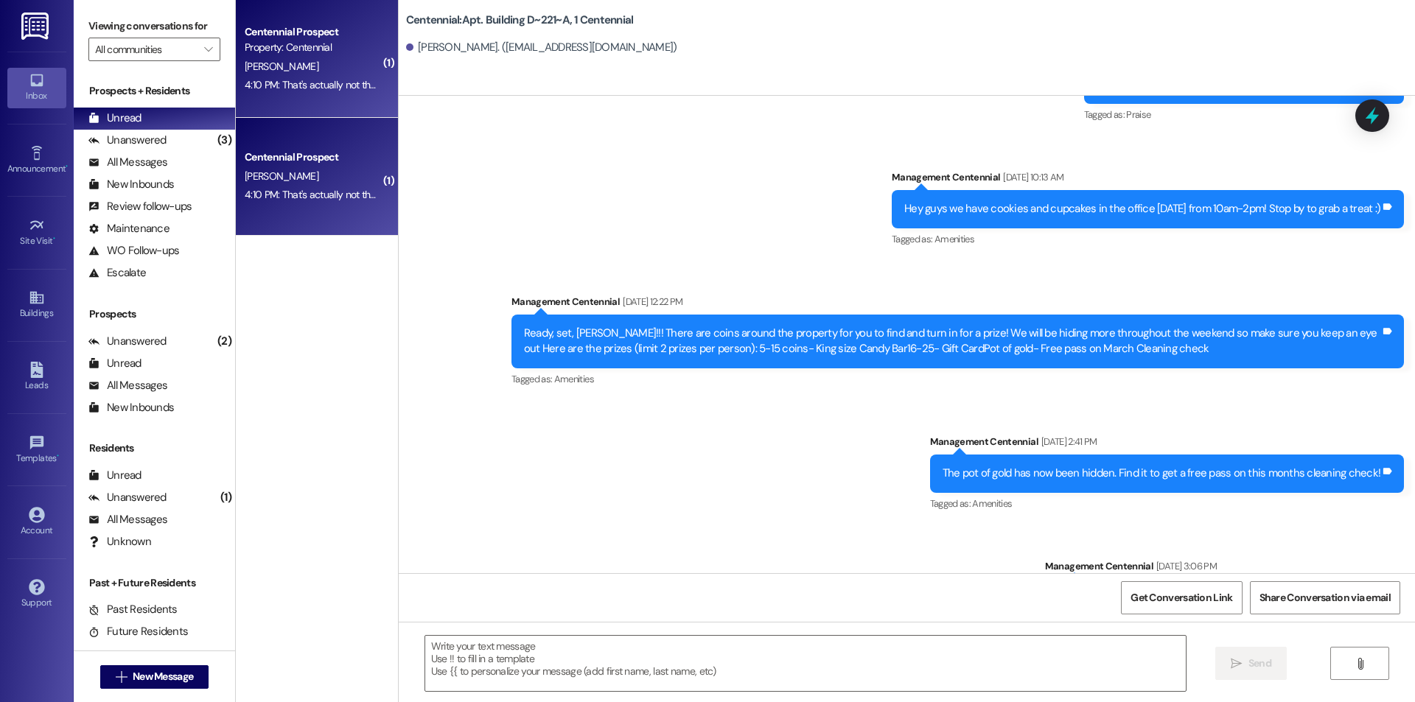
scroll to position [13665, 0]
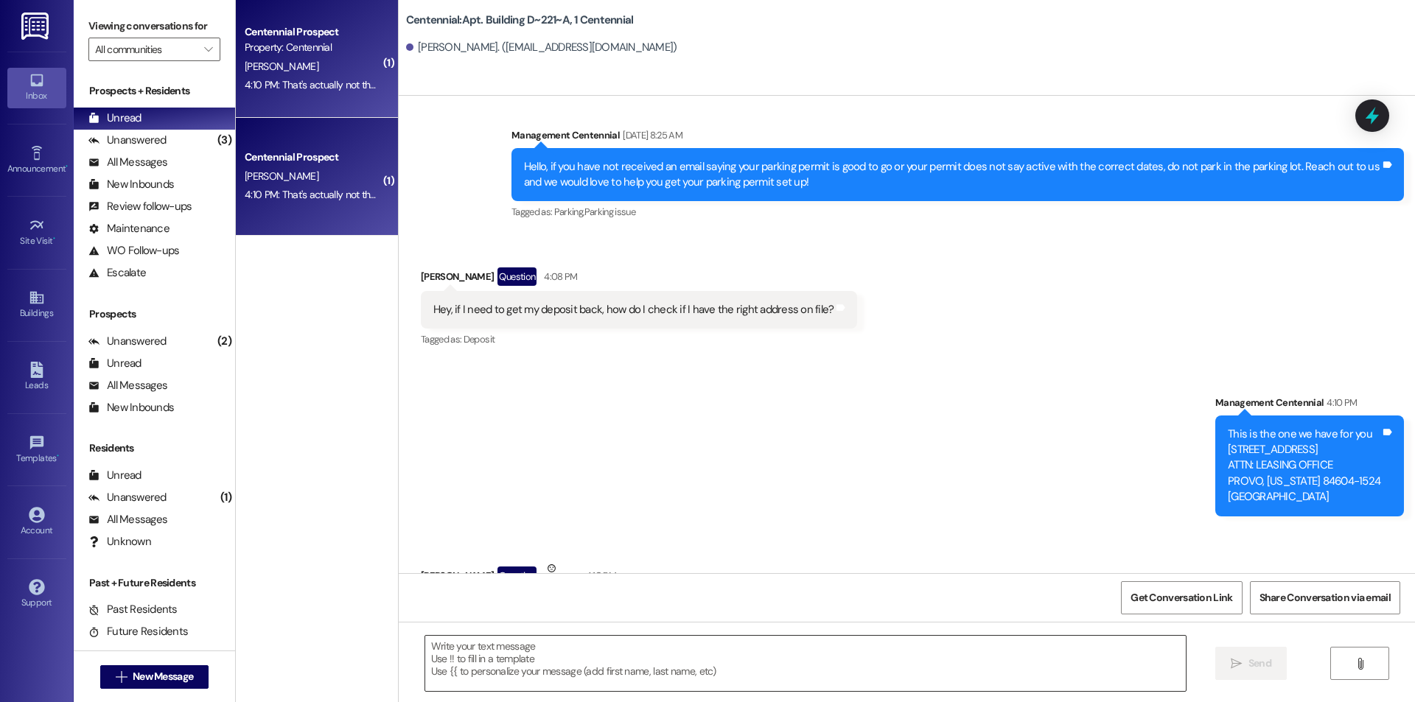
click at [493, 669] on textarea at bounding box center [805, 663] width 761 height 55
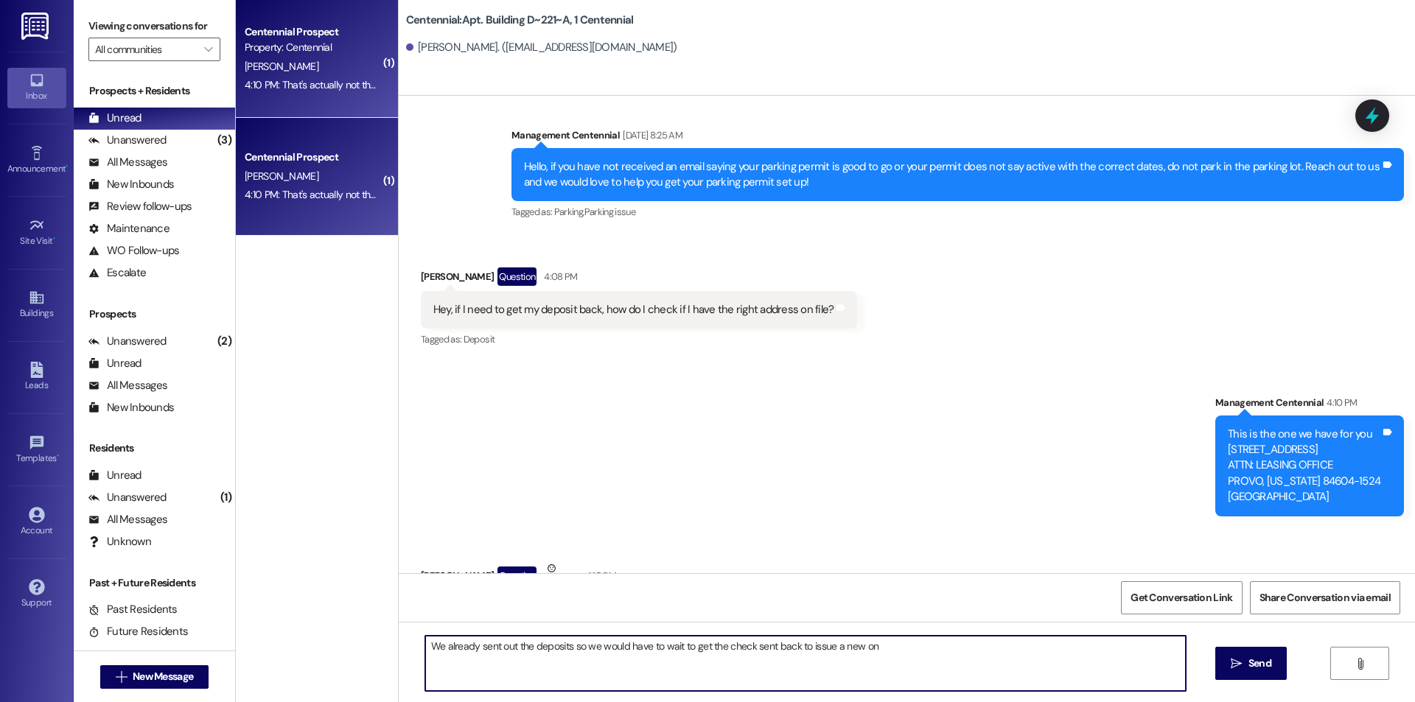
type textarea "We already sent out the deposits so we would have to wait to get the check sent…"
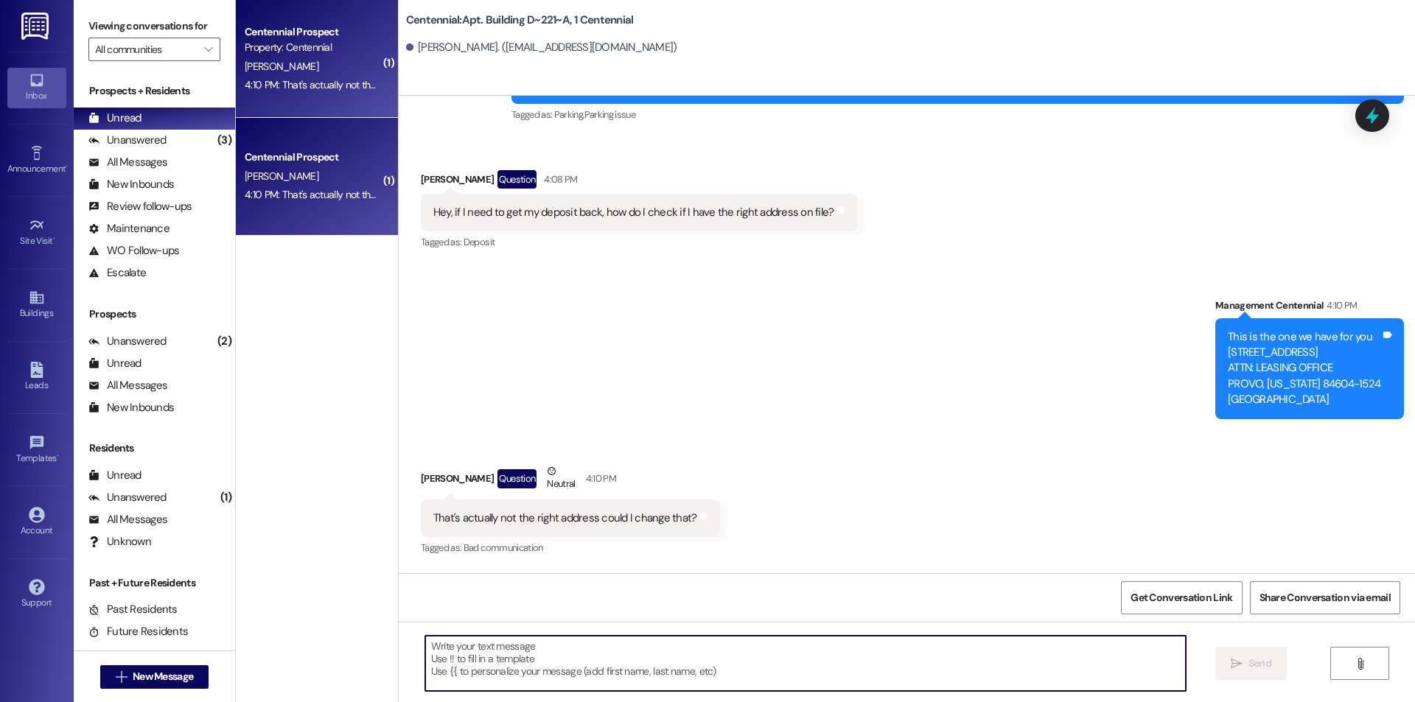
scroll to position [13768, 0]
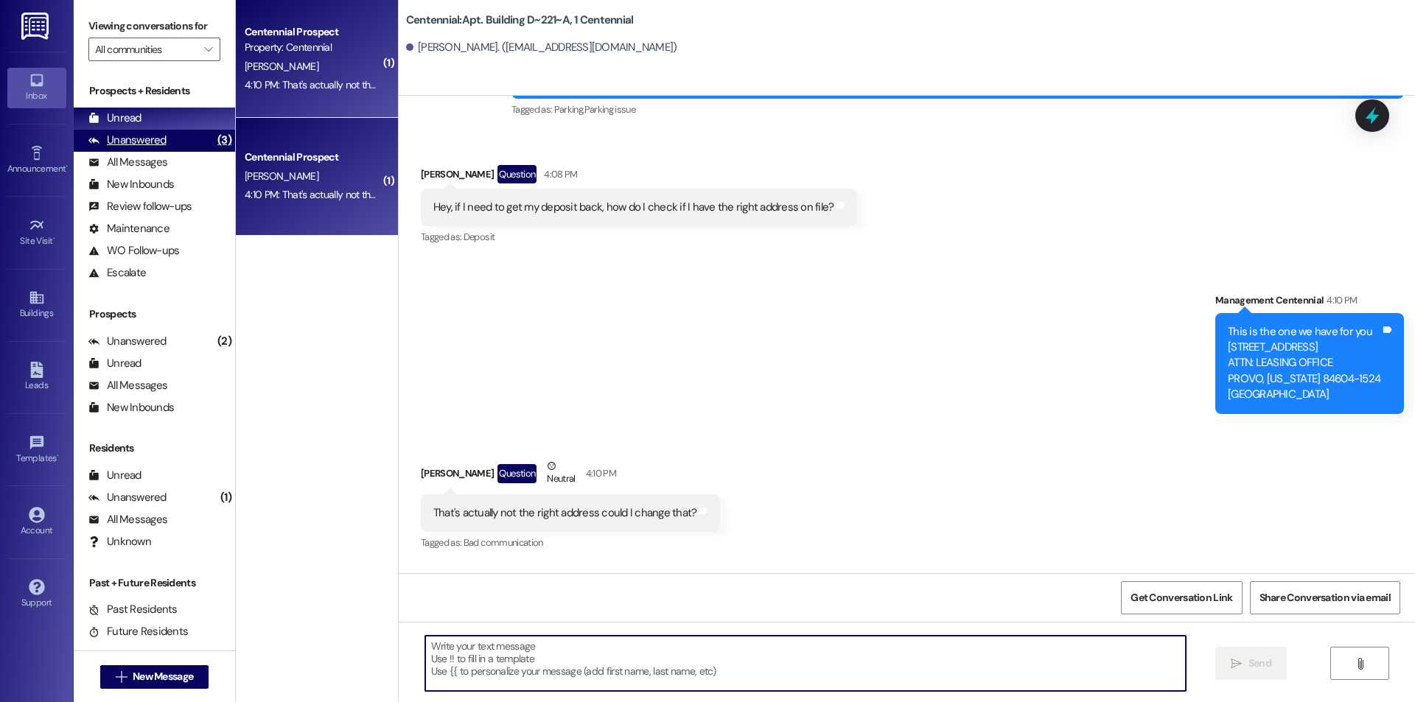
click at [160, 139] on div "Unanswered" at bounding box center [127, 140] width 78 height 15
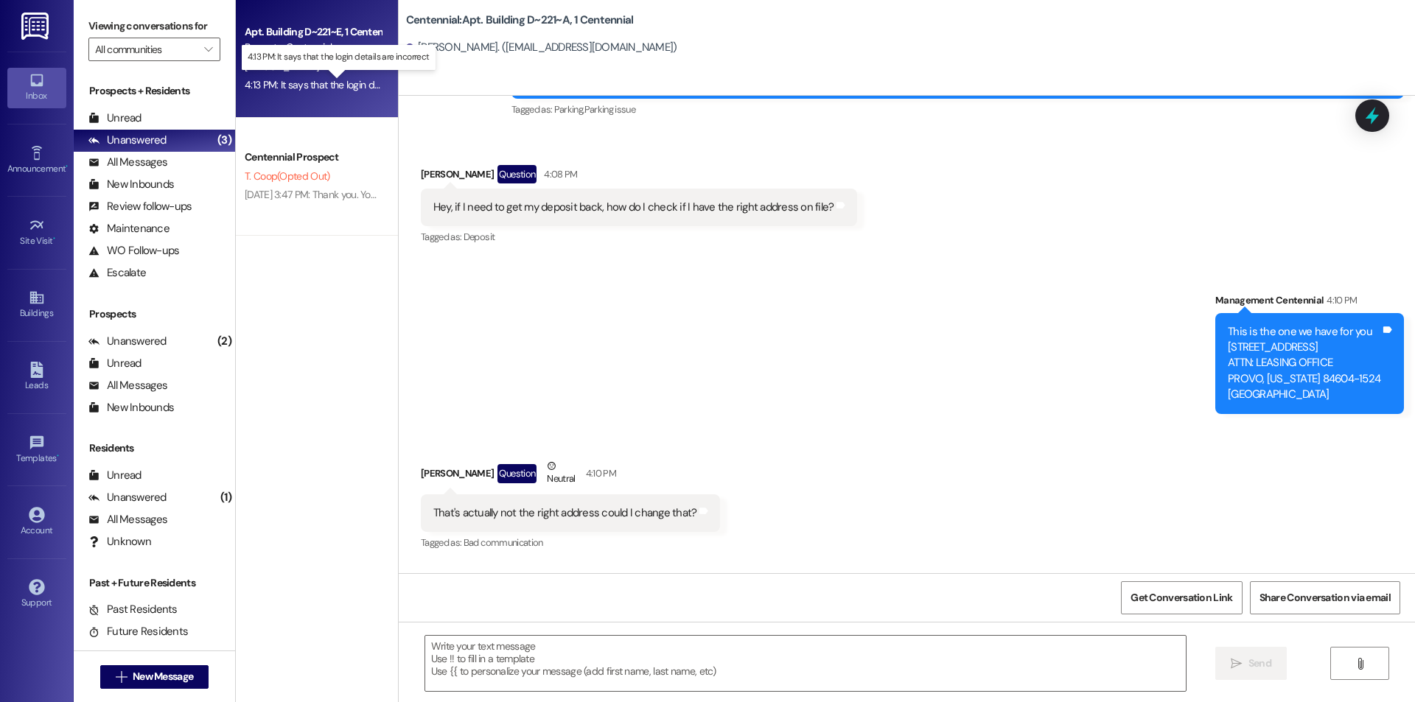
click at [341, 87] on div "4:13 PM: It says that the login details are incorrect 4:13 PM: It says that the…" at bounding box center [349, 84] width 209 height 13
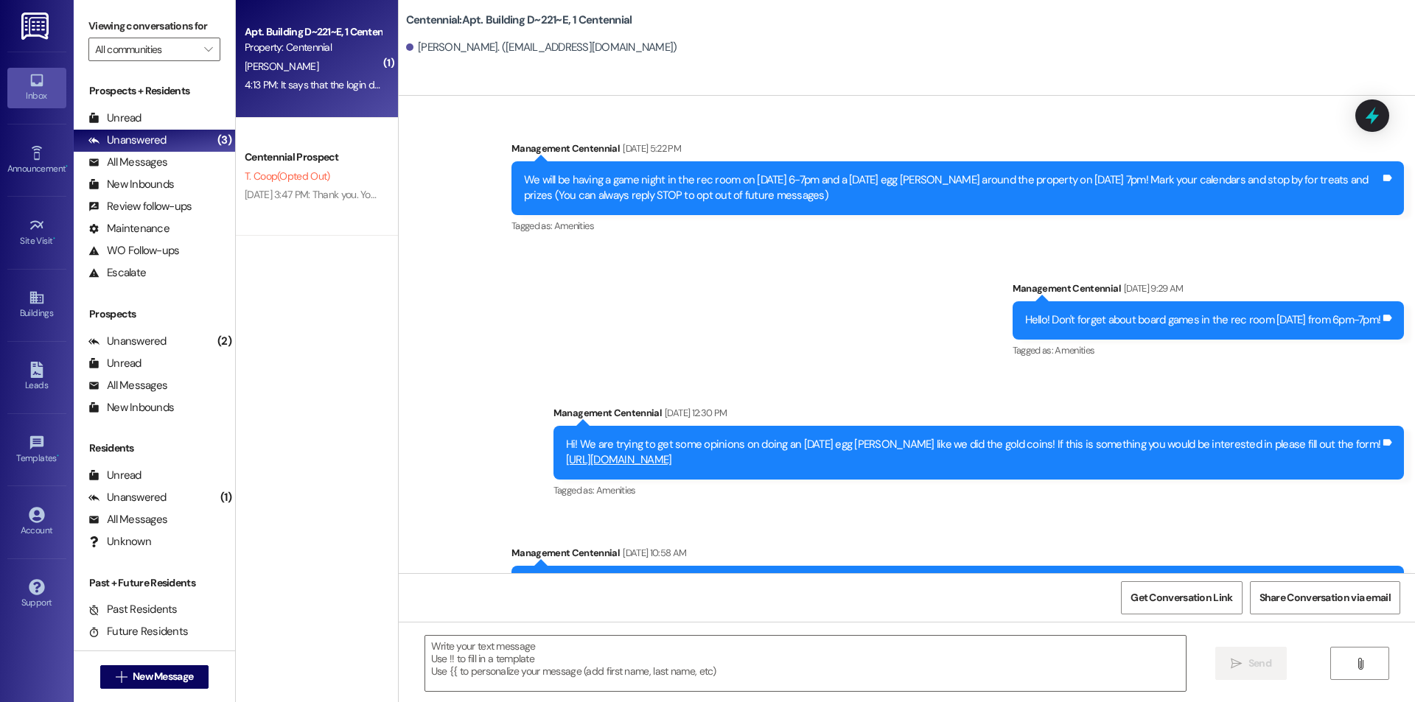
scroll to position [6719, 0]
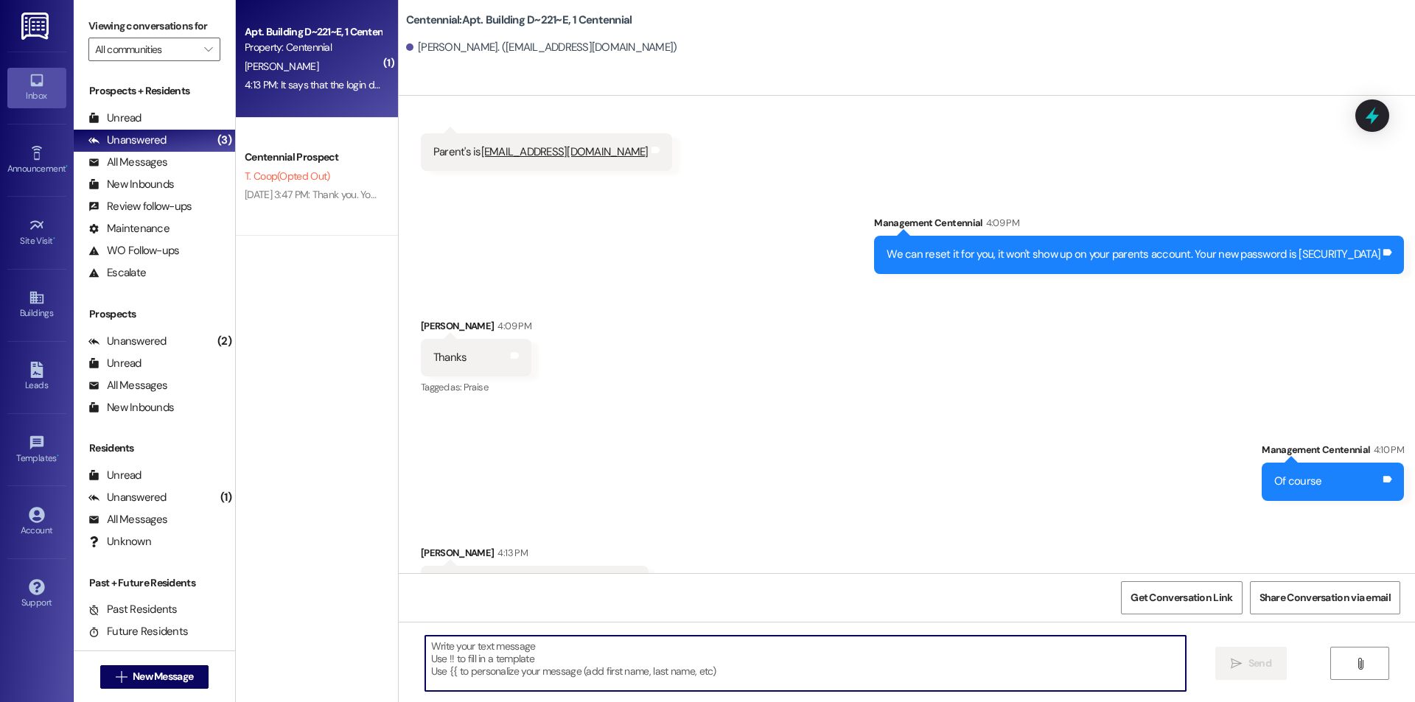
click at [735, 666] on textarea at bounding box center [805, 663] width 761 height 55
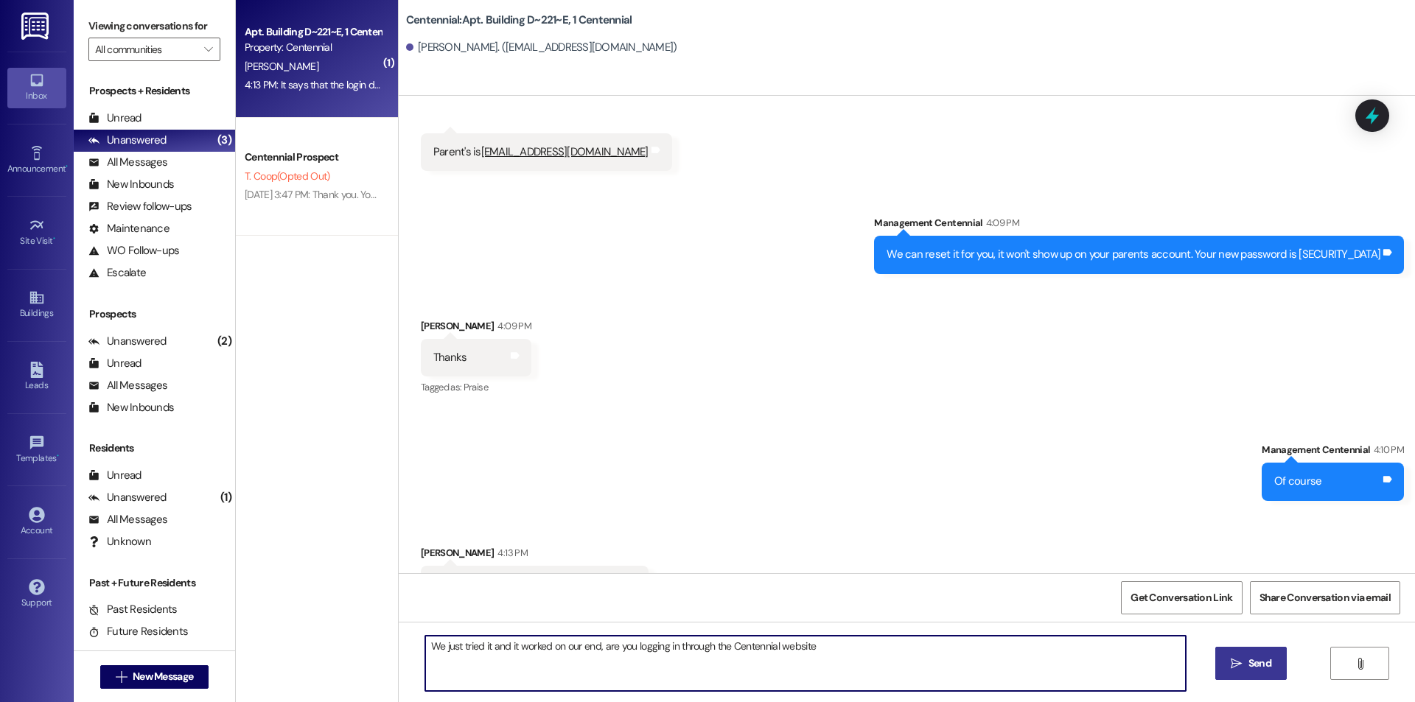
type textarea "We just tried it and it worked on our end, are you logging in through the Cente…"
click at [1231, 672] on button " Send" at bounding box center [1250, 663] width 71 height 33
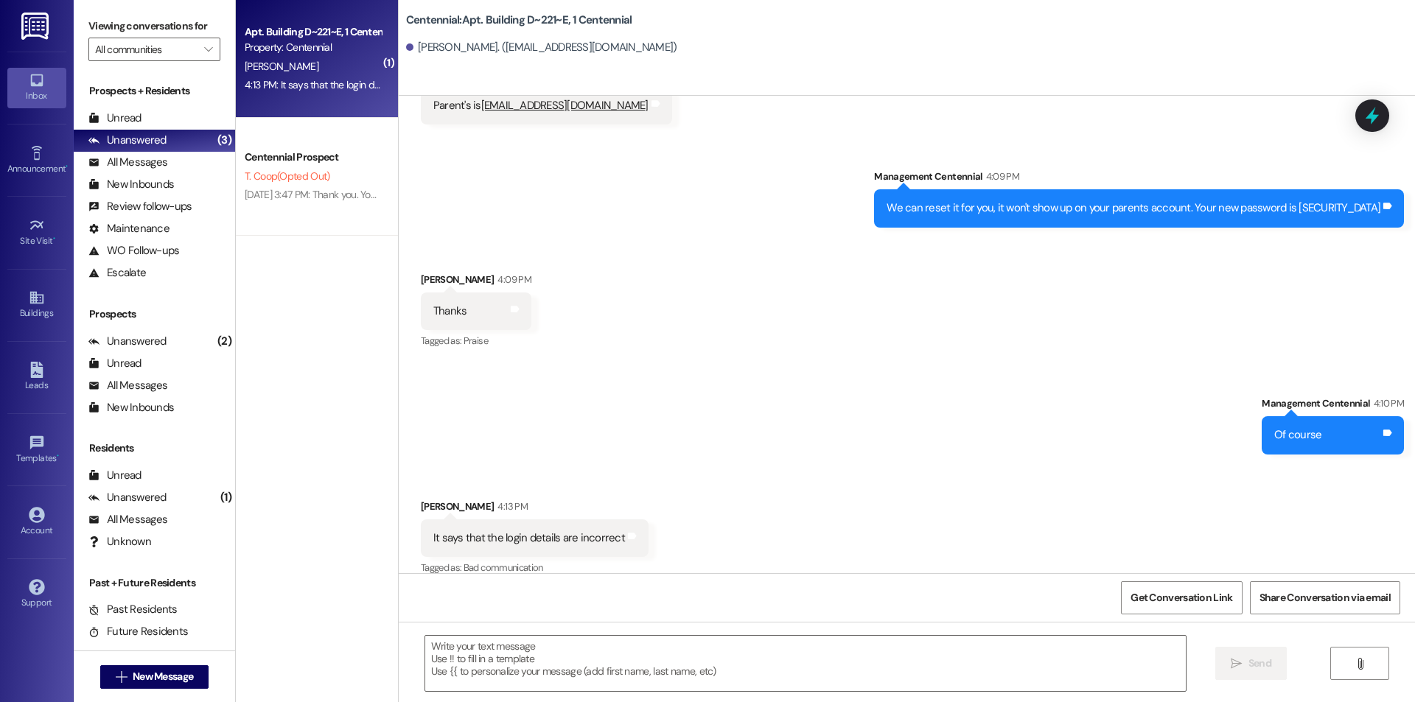
scroll to position [6822, 0]
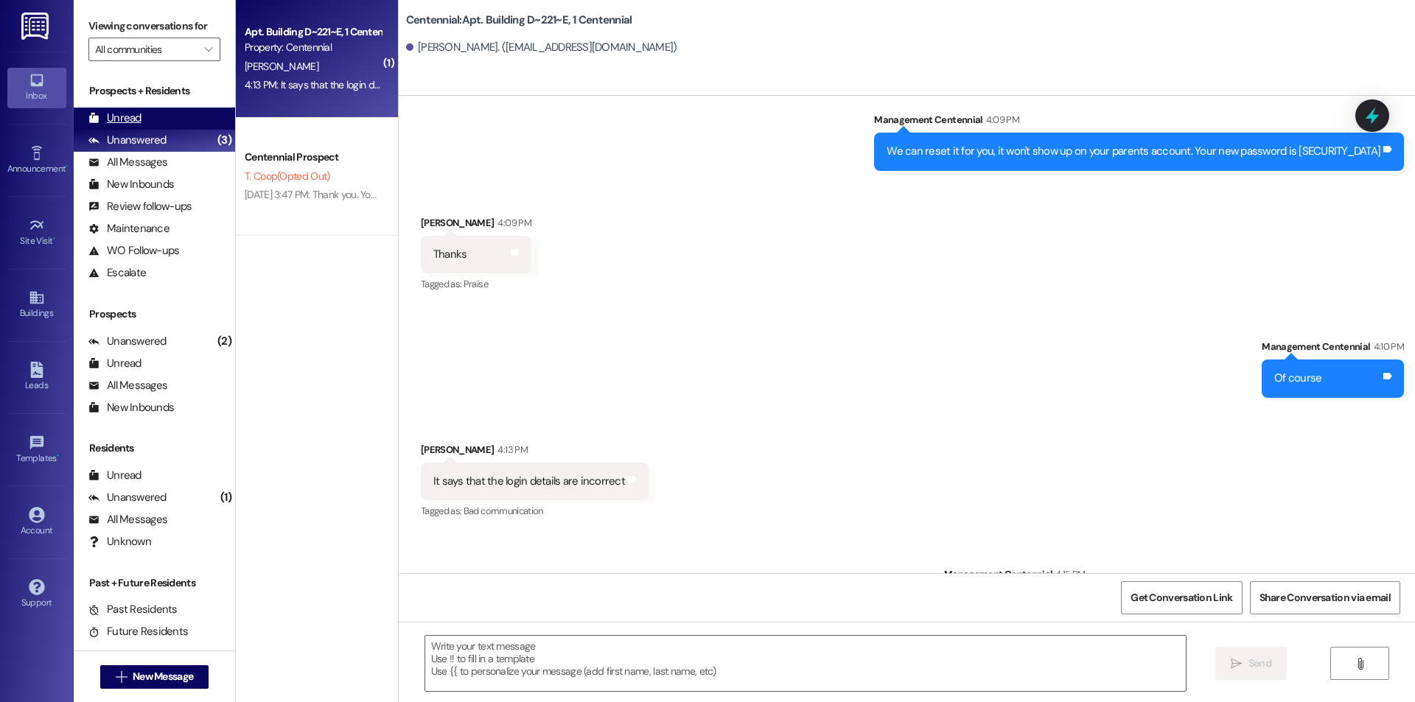
click at [158, 122] on div "Unread (0)" at bounding box center [154, 119] width 161 height 22
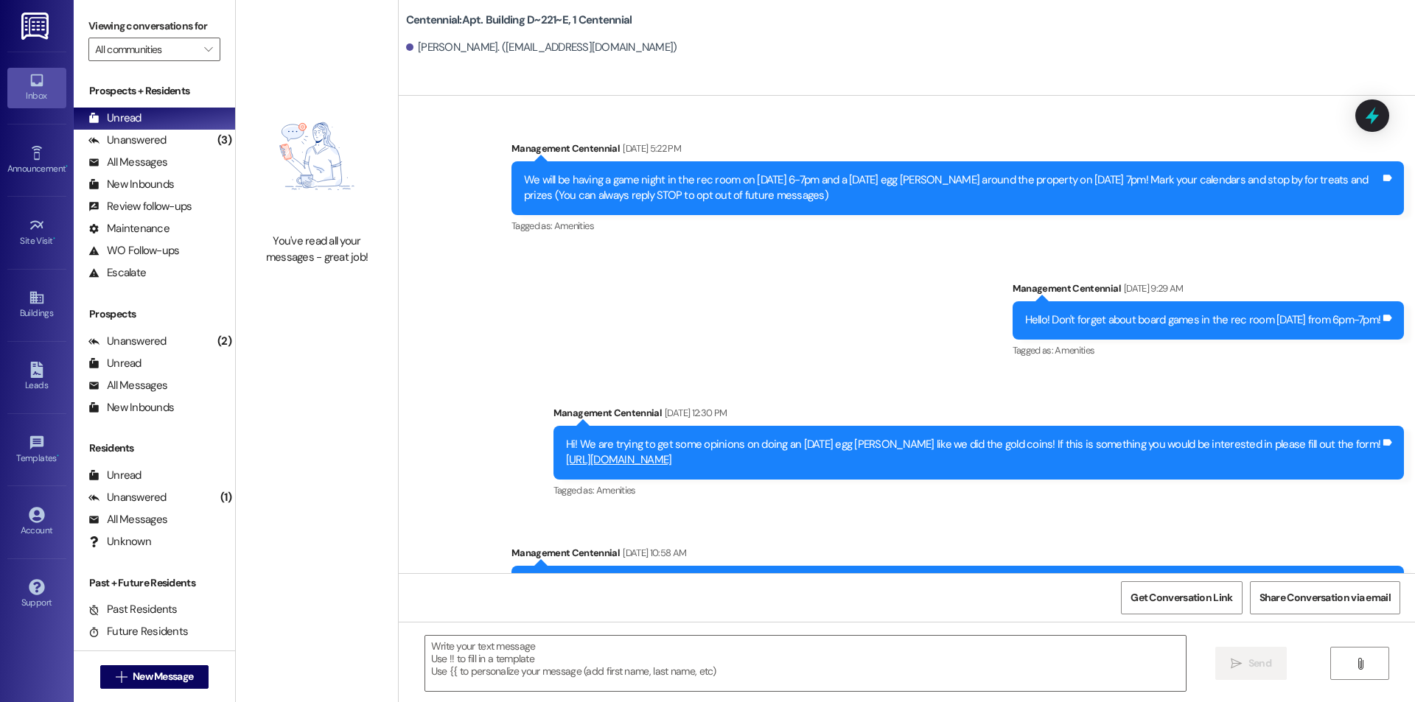
scroll to position [6719, 0]
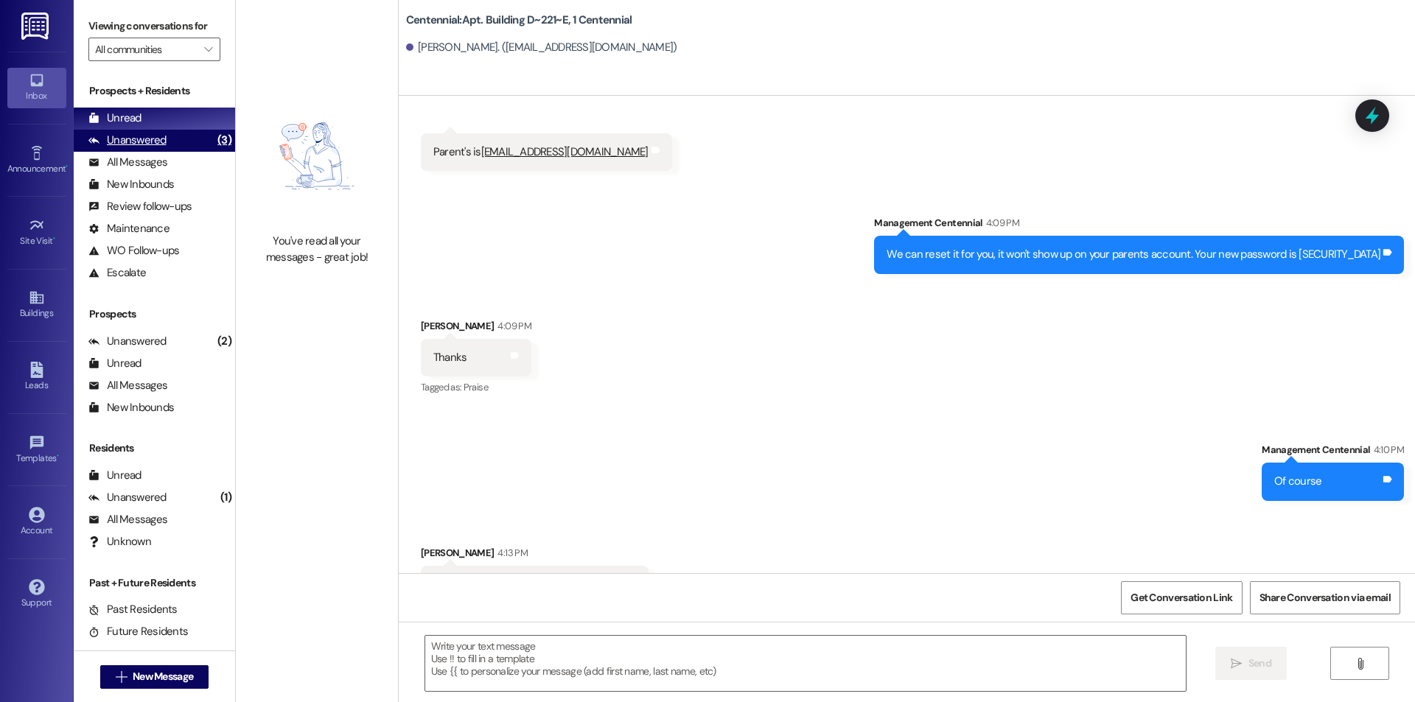
click at [188, 134] on div "Unanswered (3)" at bounding box center [154, 141] width 161 height 22
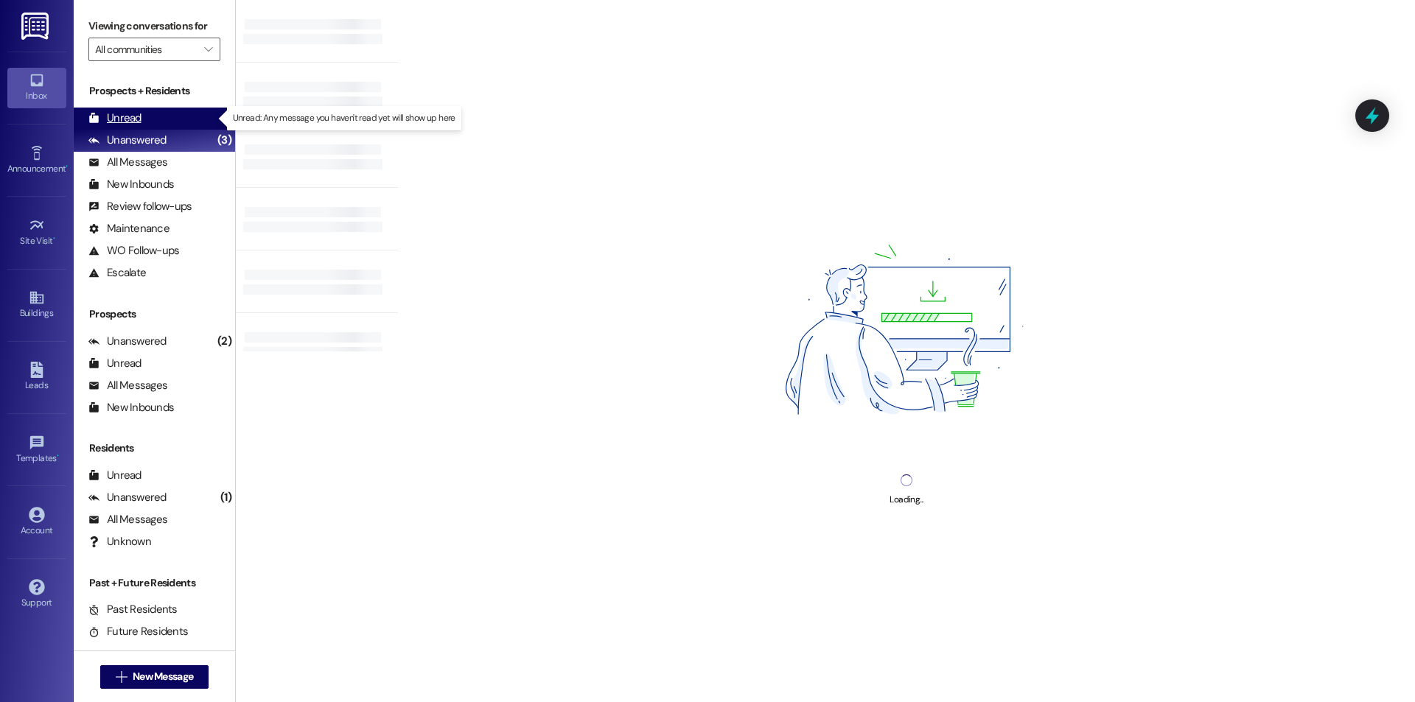
click at [189, 125] on div "Unread (0)" at bounding box center [154, 119] width 161 height 22
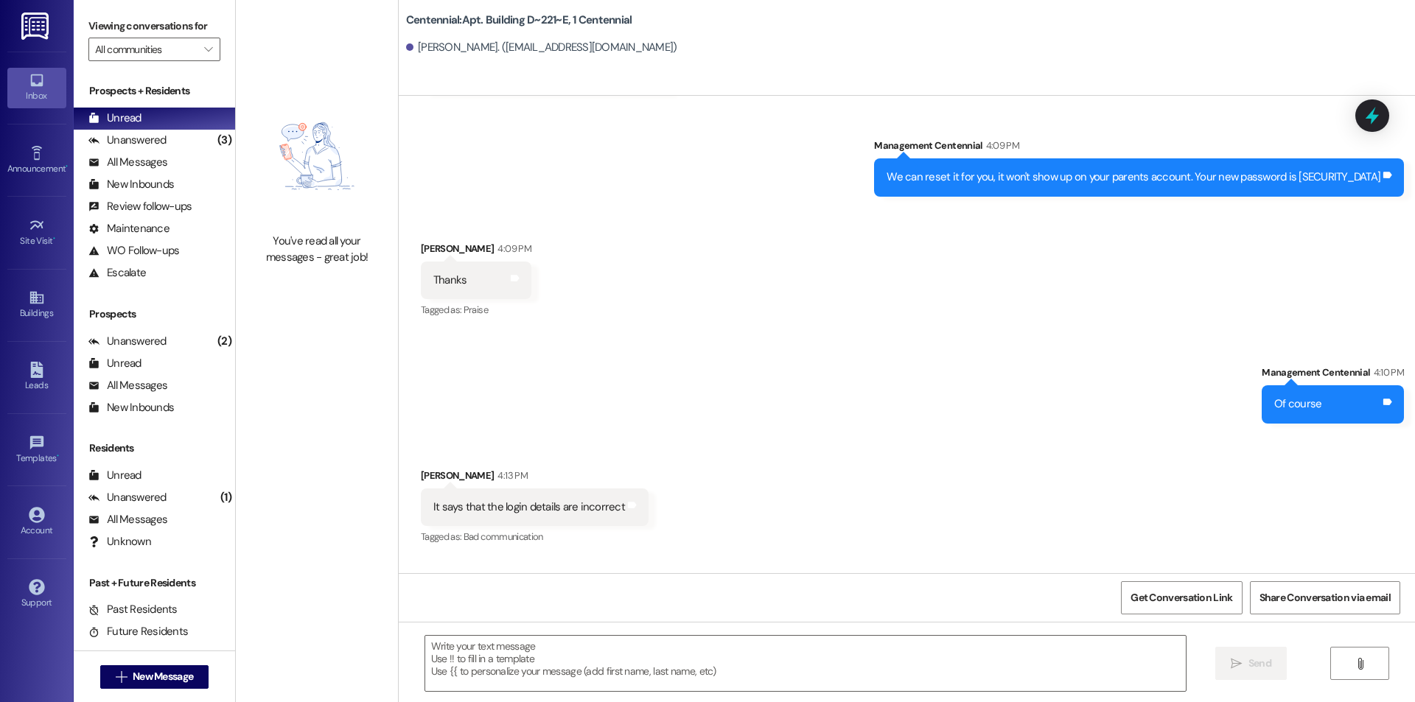
scroll to position [6822, 0]
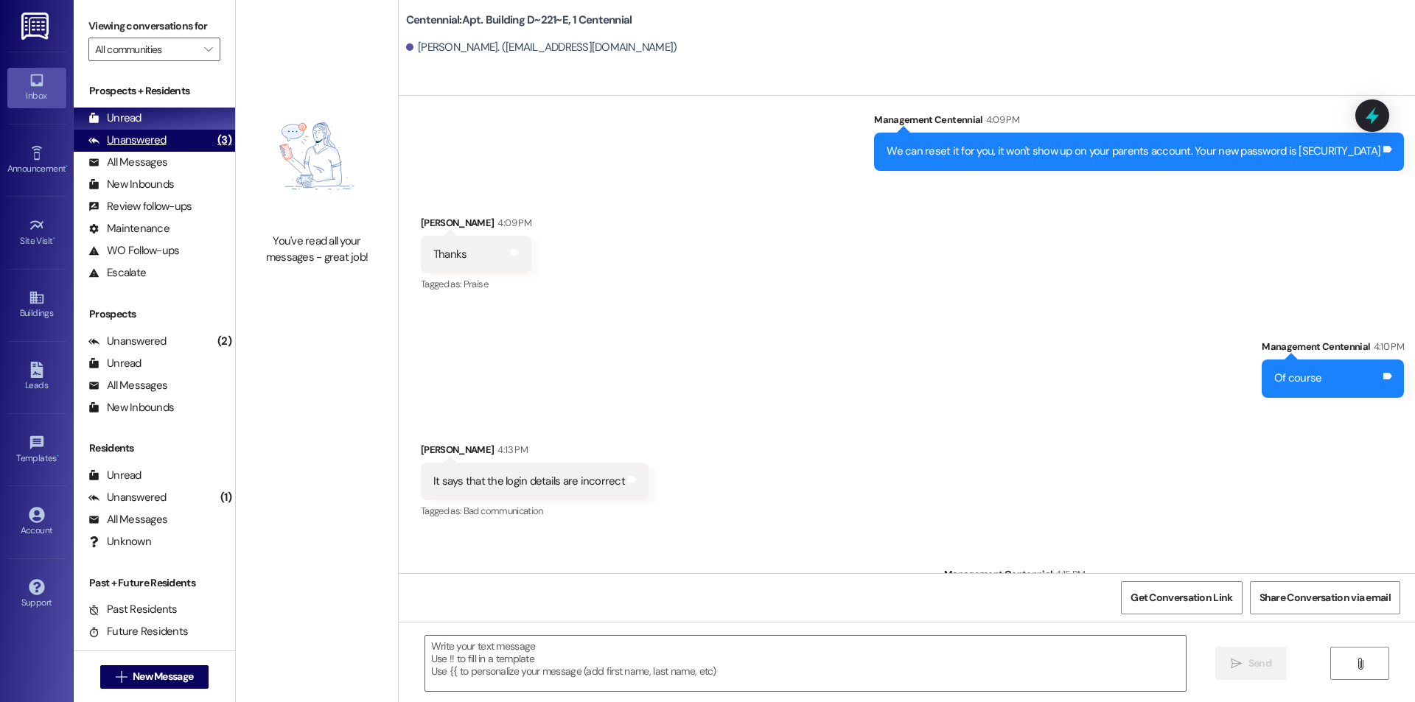
click at [124, 146] on div "Unanswered" at bounding box center [127, 140] width 78 height 15
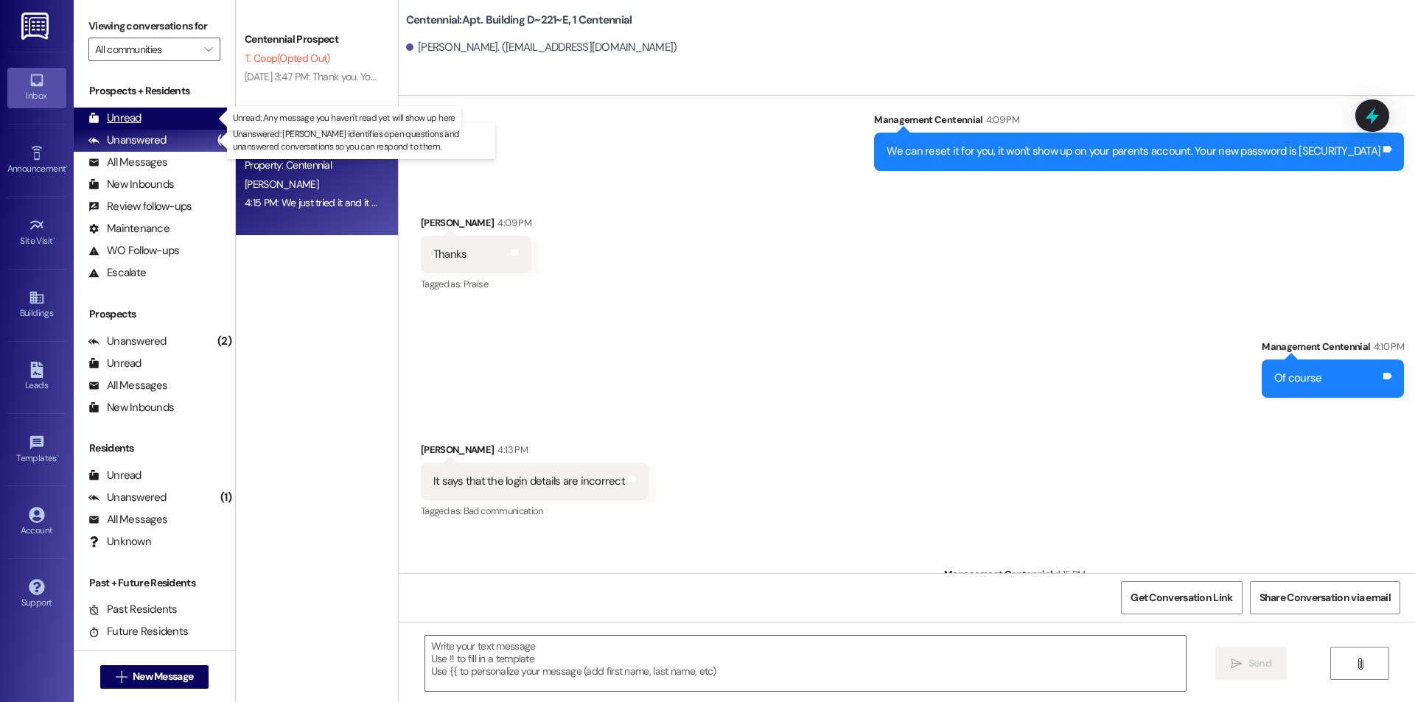
click at [129, 126] on div "Unread" at bounding box center [114, 118] width 53 height 15
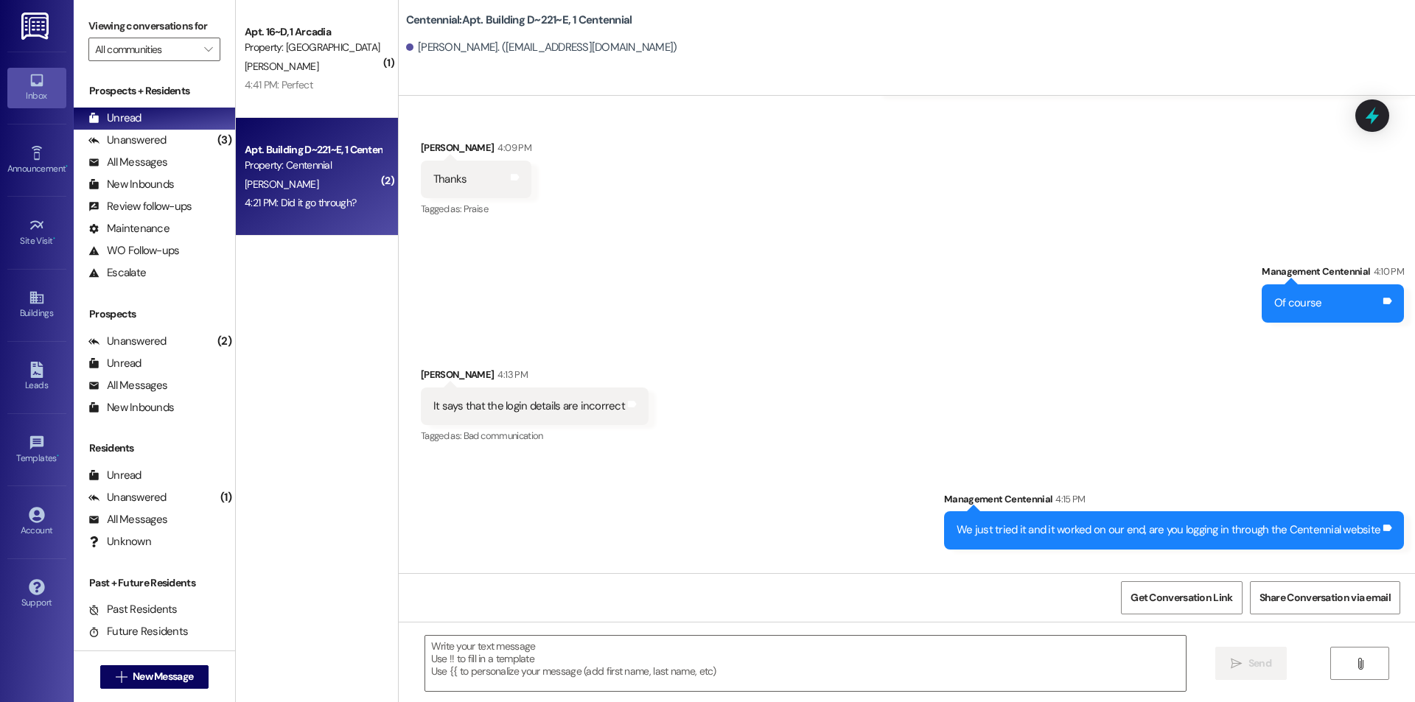
scroll to position [6467, 0]
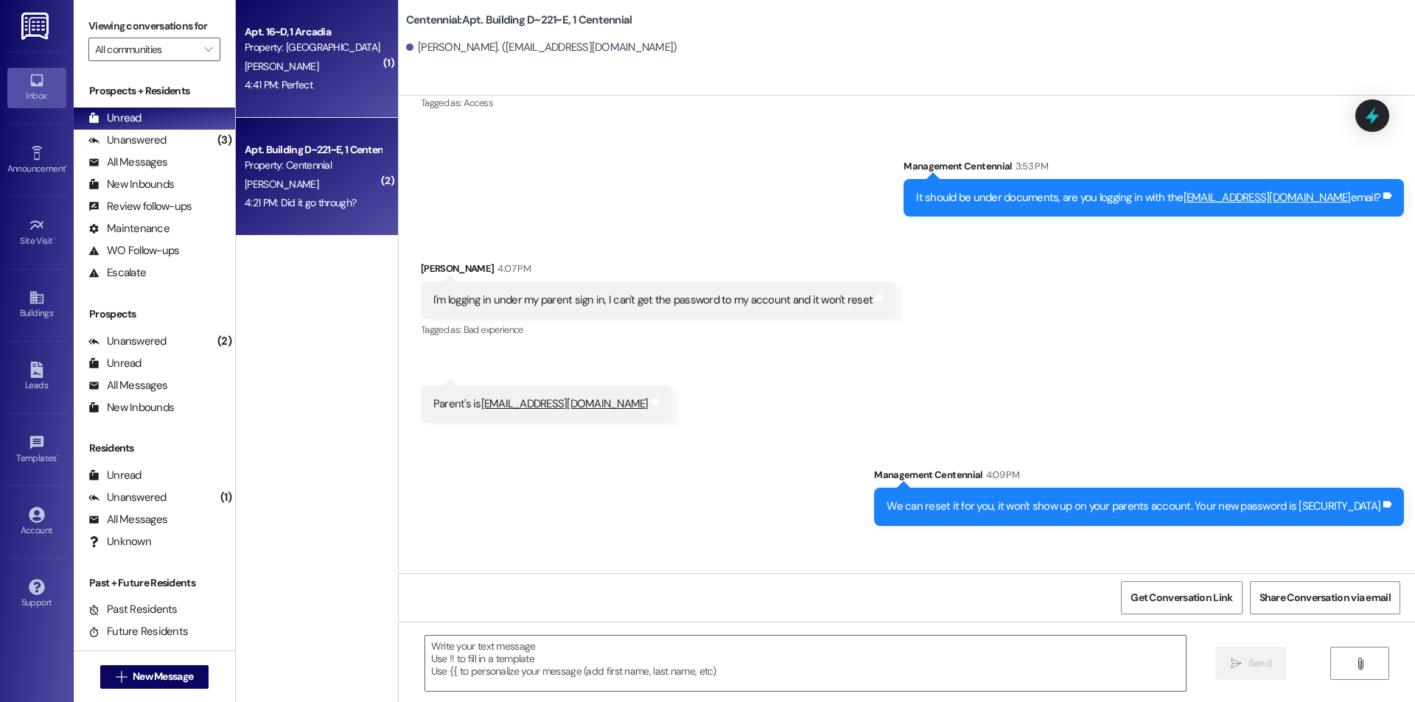
click at [284, 89] on div "4:41 PM: Perfect 4:41 PM: Perfect" at bounding box center [279, 84] width 68 height 13
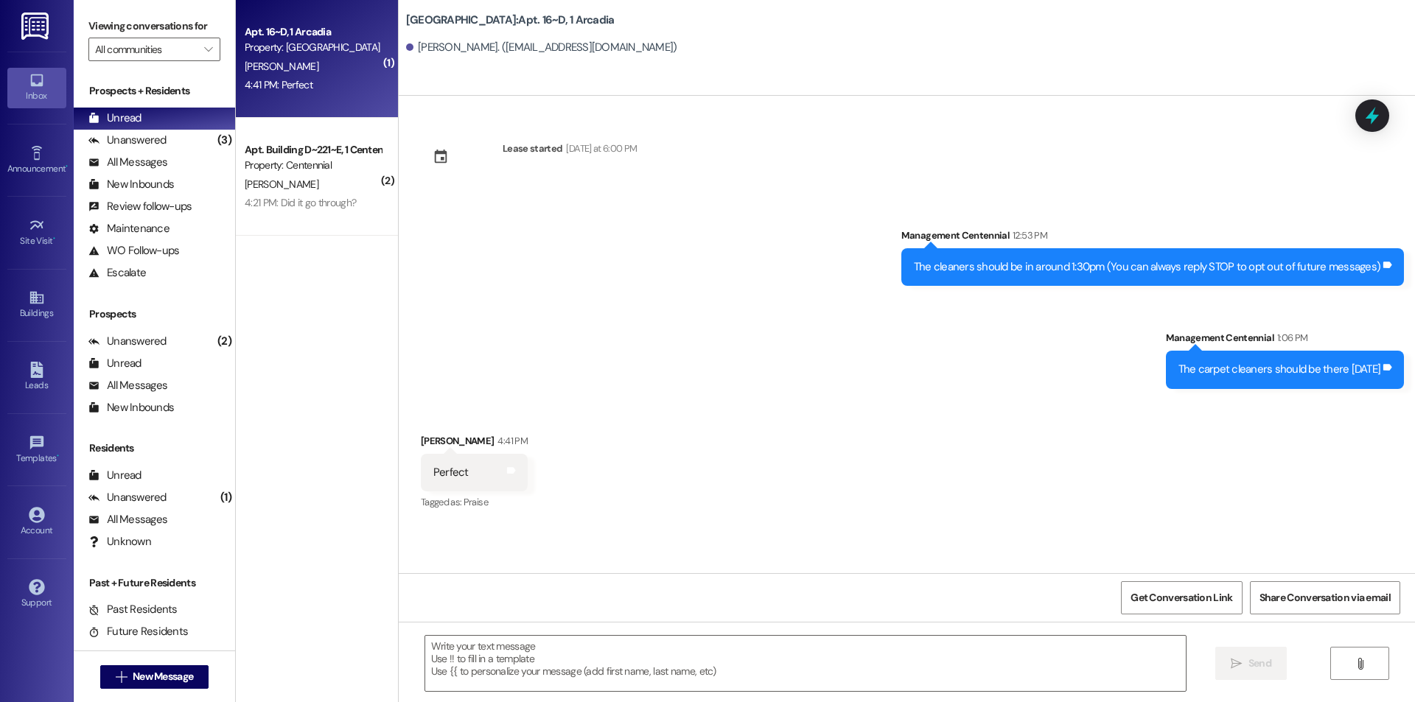
scroll to position [0, 0]
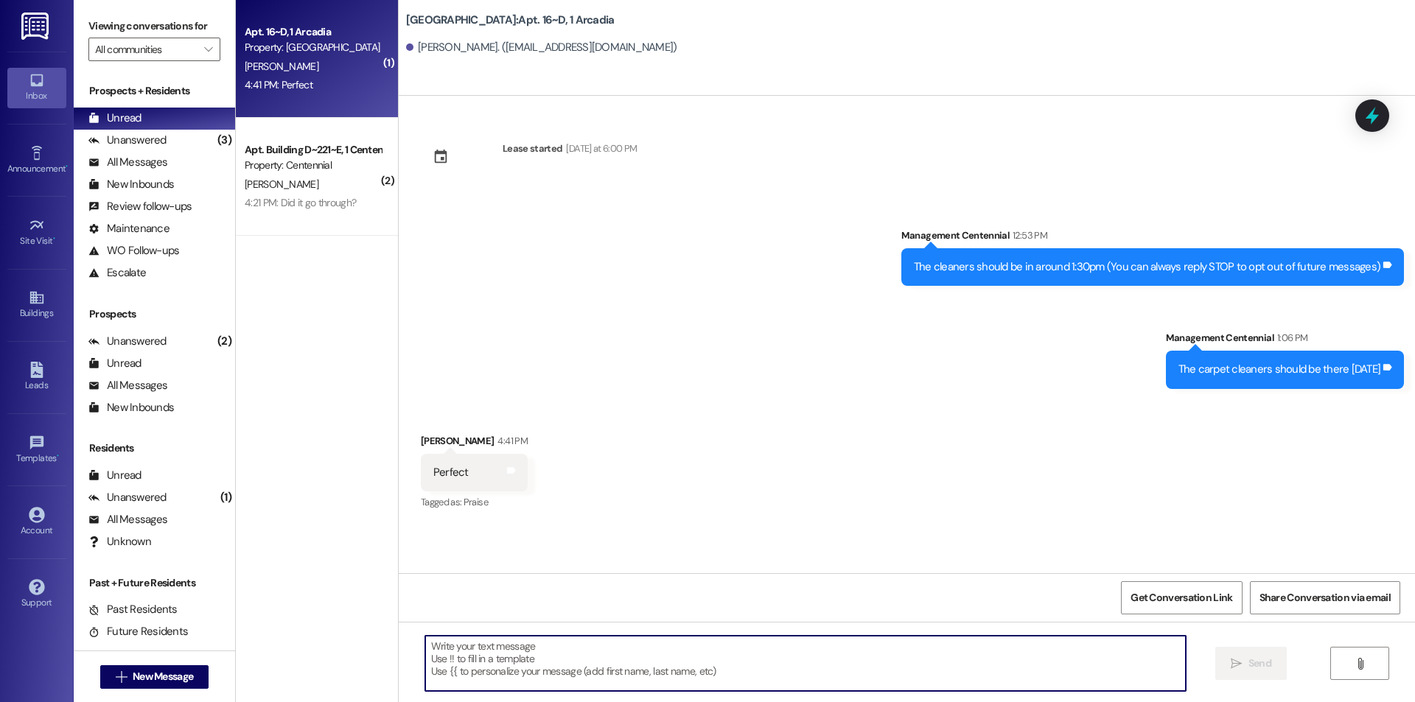
click at [705, 647] on textarea at bounding box center [805, 663] width 761 height 55
type textarea "No problem!"
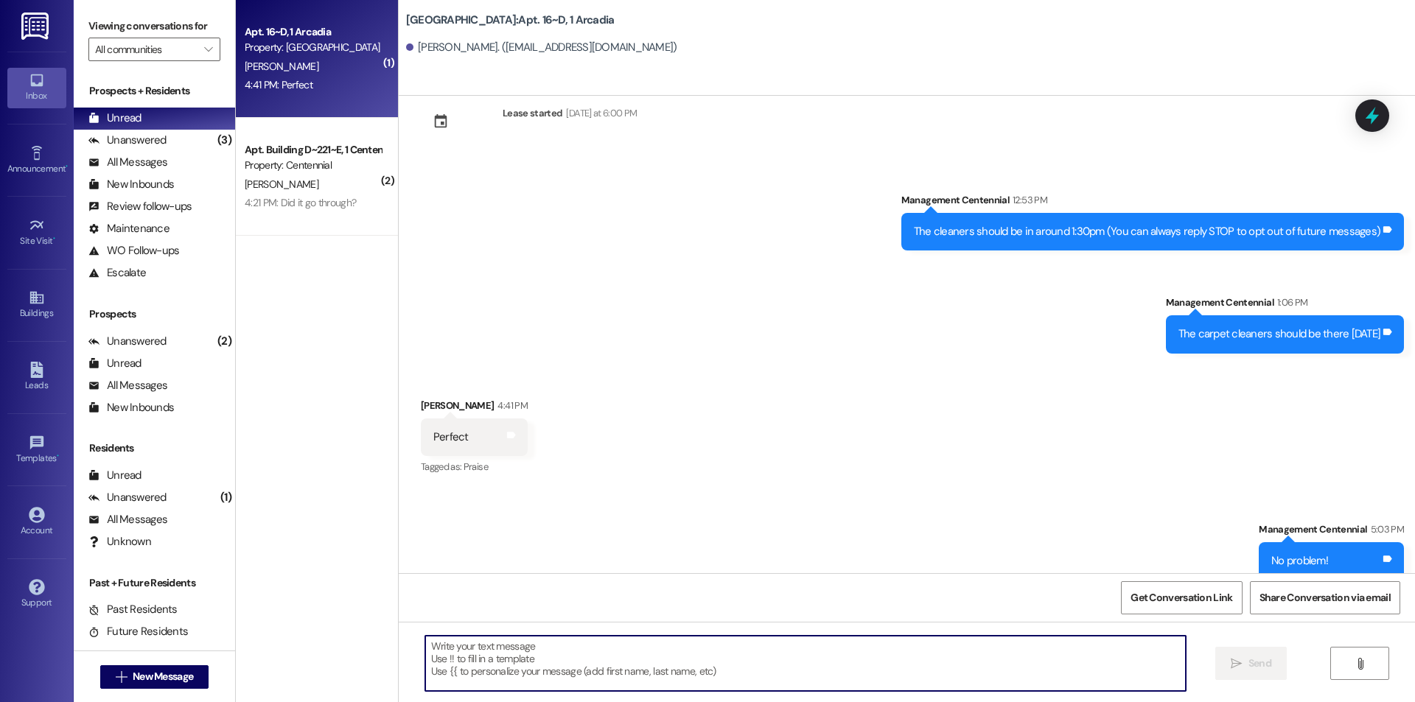
scroll to position [55, 0]
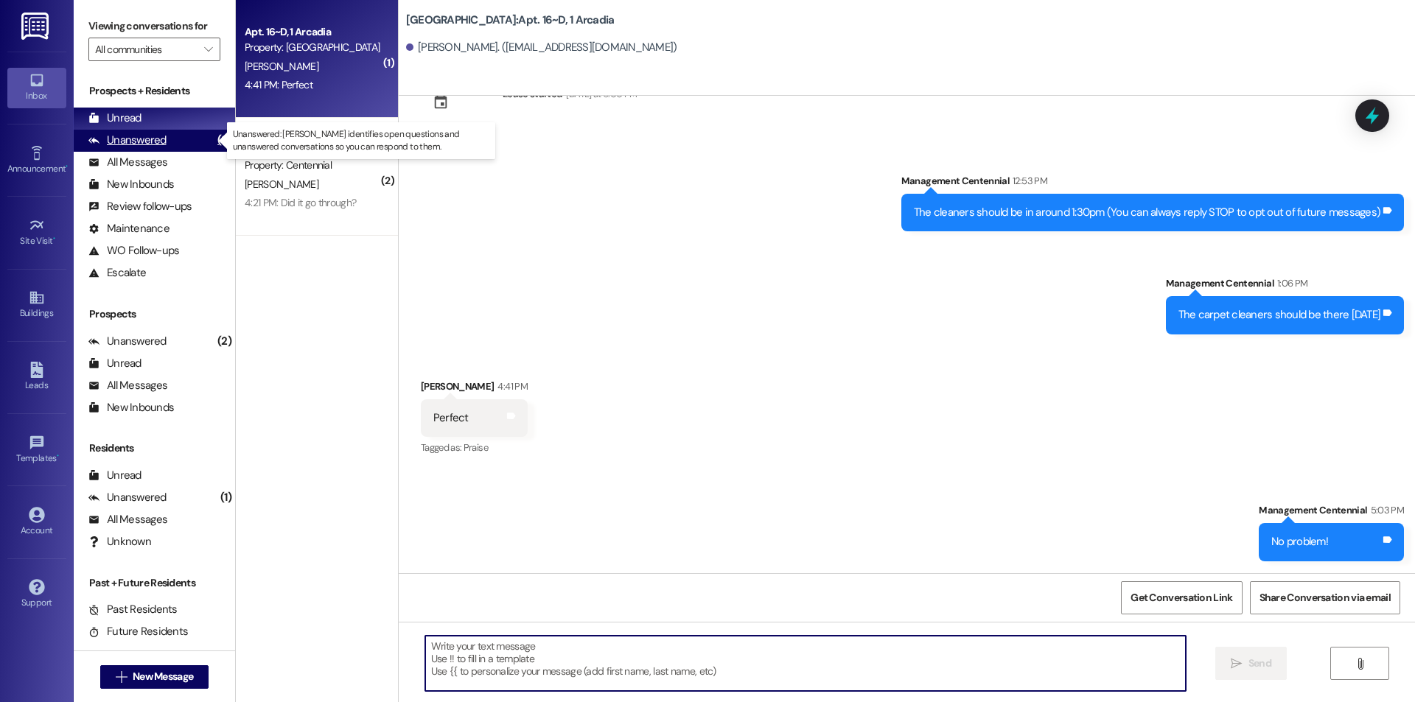
click at [135, 132] on div "Unanswered (3)" at bounding box center [154, 141] width 161 height 22
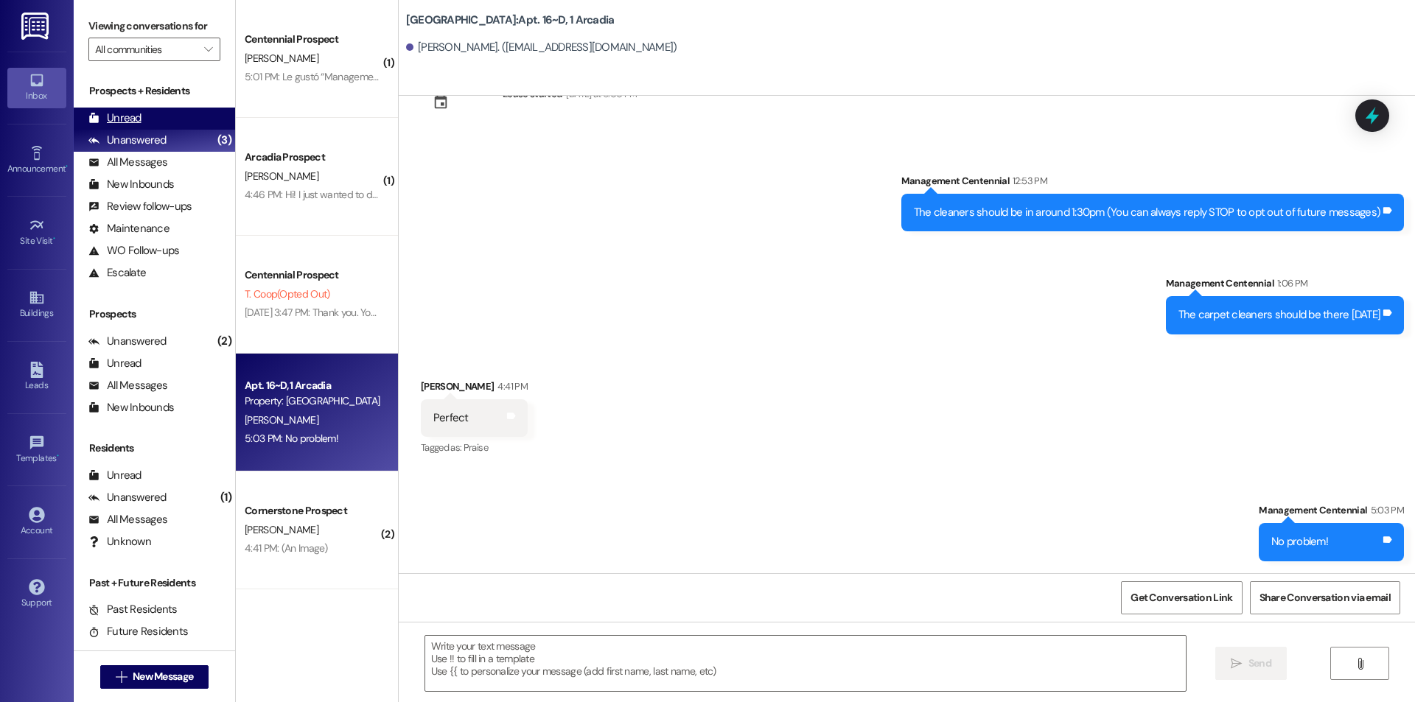
click at [141, 118] on div "Unread (0)" at bounding box center [154, 119] width 161 height 22
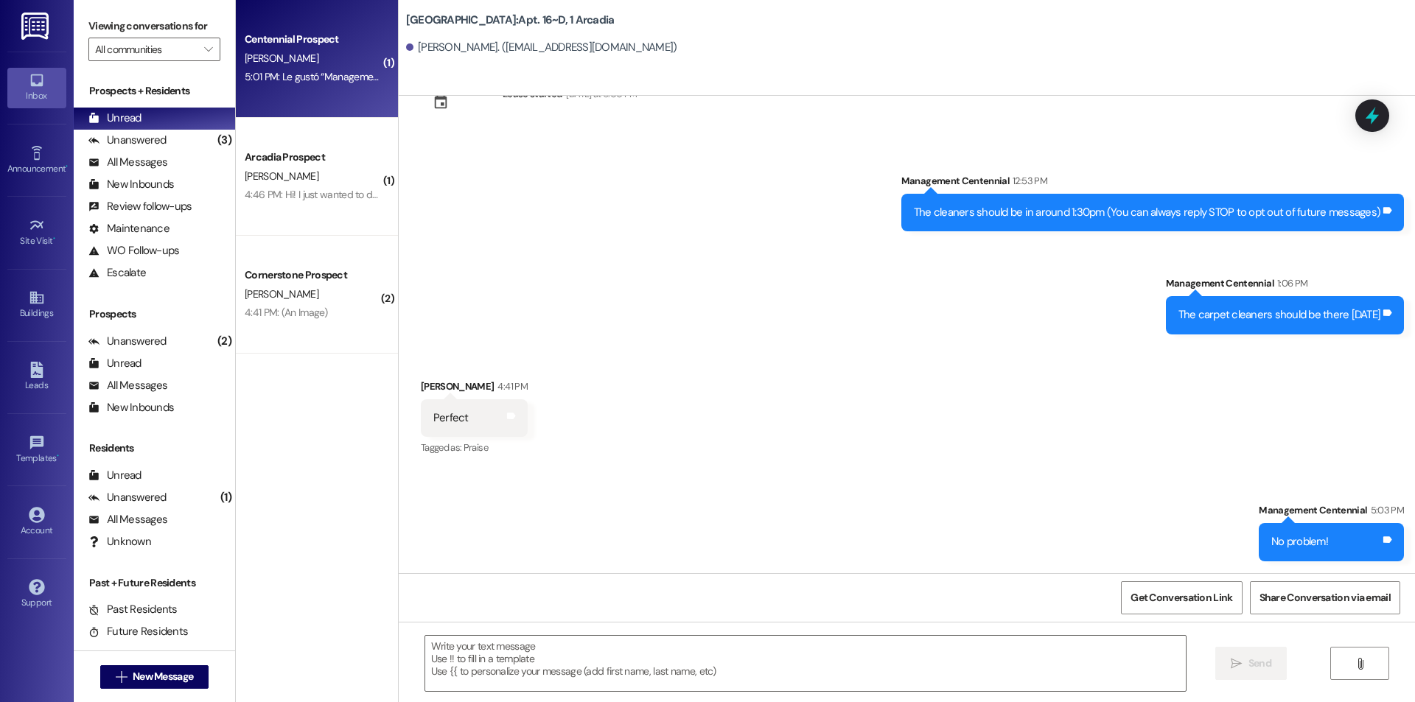
click at [300, 86] on div "5:01 PM: Le gustó “Management Centennial (Centennial): Hello, you need to sign …" at bounding box center [312, 77] width 139 height 18
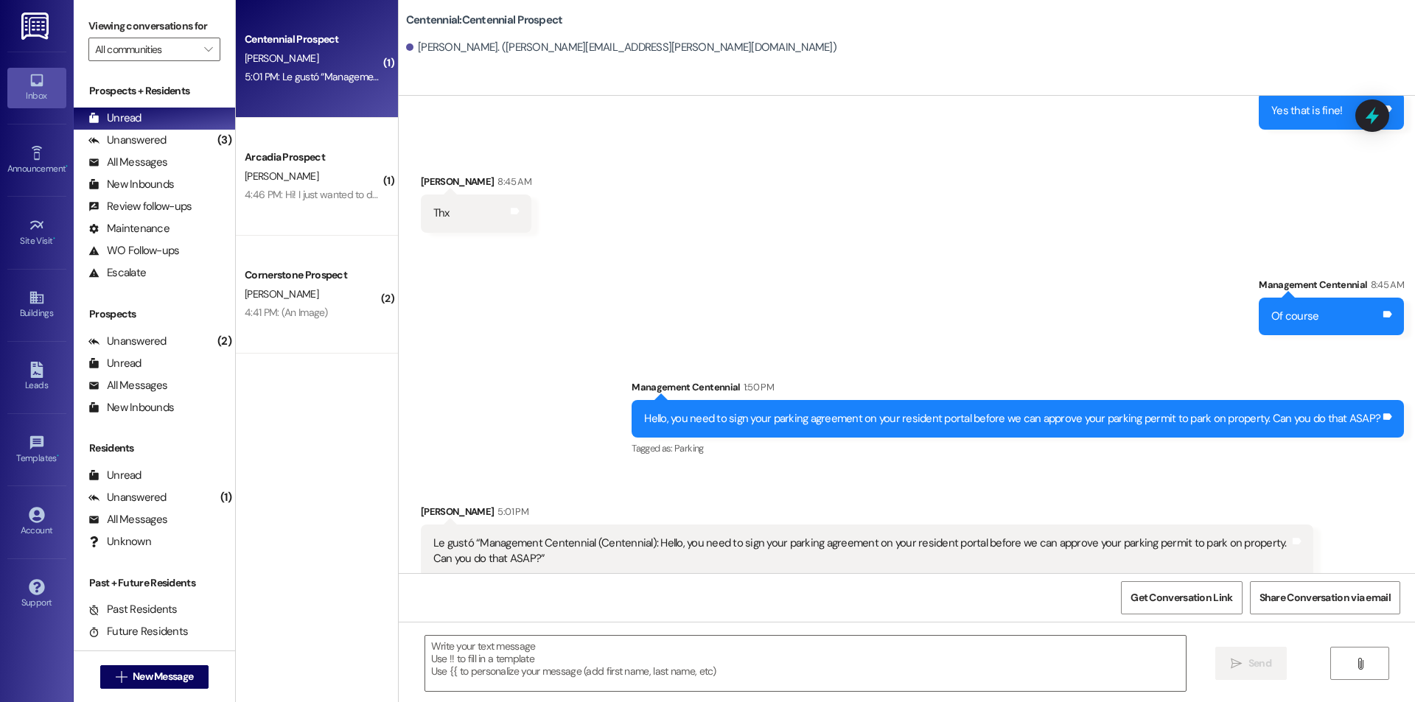
scroll to position [1462, 0]
click at [717, 674] on textarea at bounding box center [805, 663] width 761 height 55
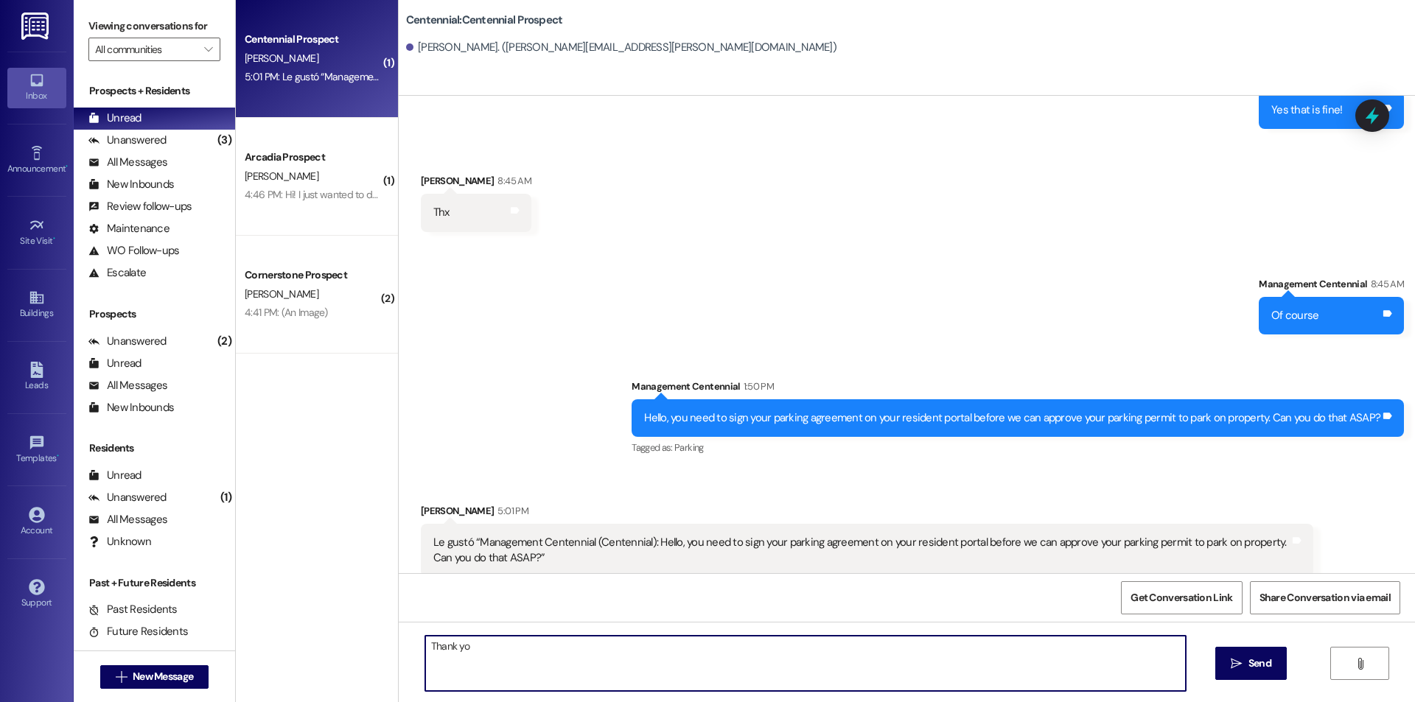
type textarea "Thank you"
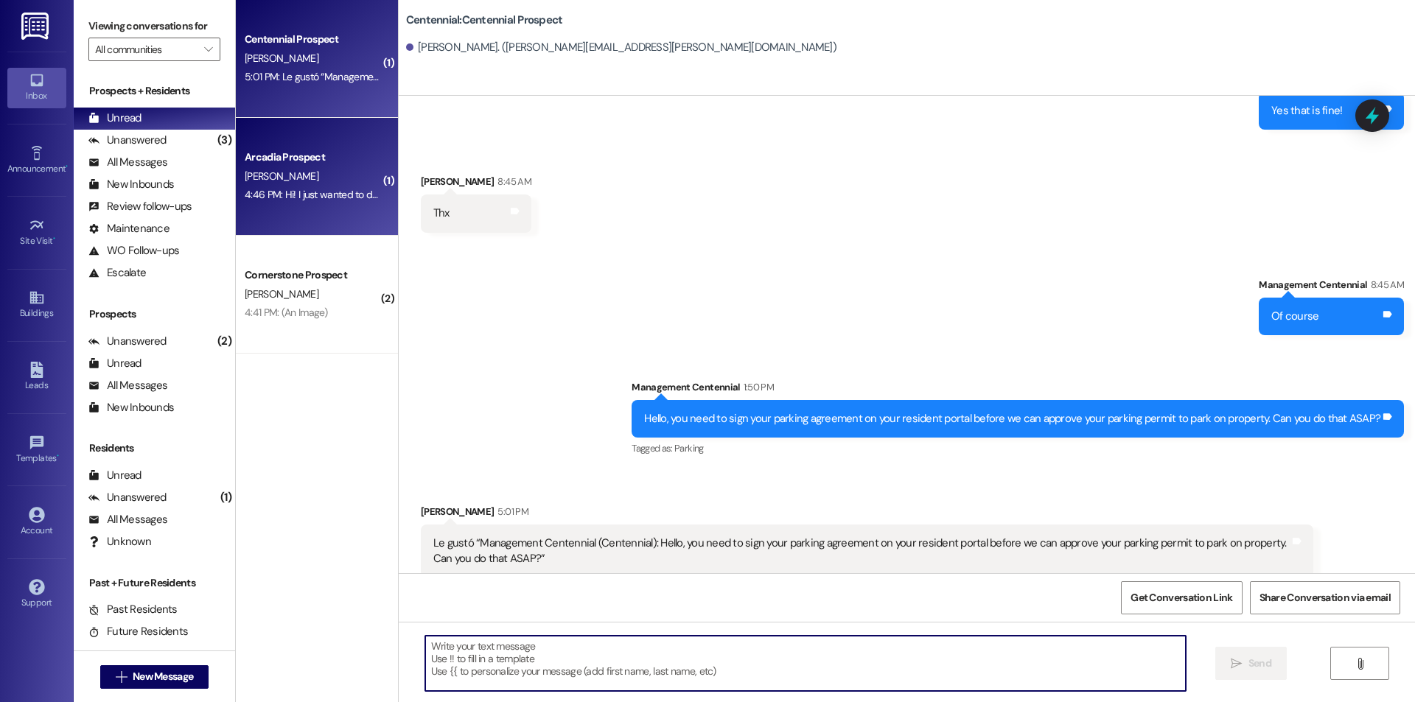
click at [329, 195] on div "4:46 PM: Hi! I just wanted to double check on the progress on my ESA papers aga…" at bounding box center [665, 194] width 840 height 13
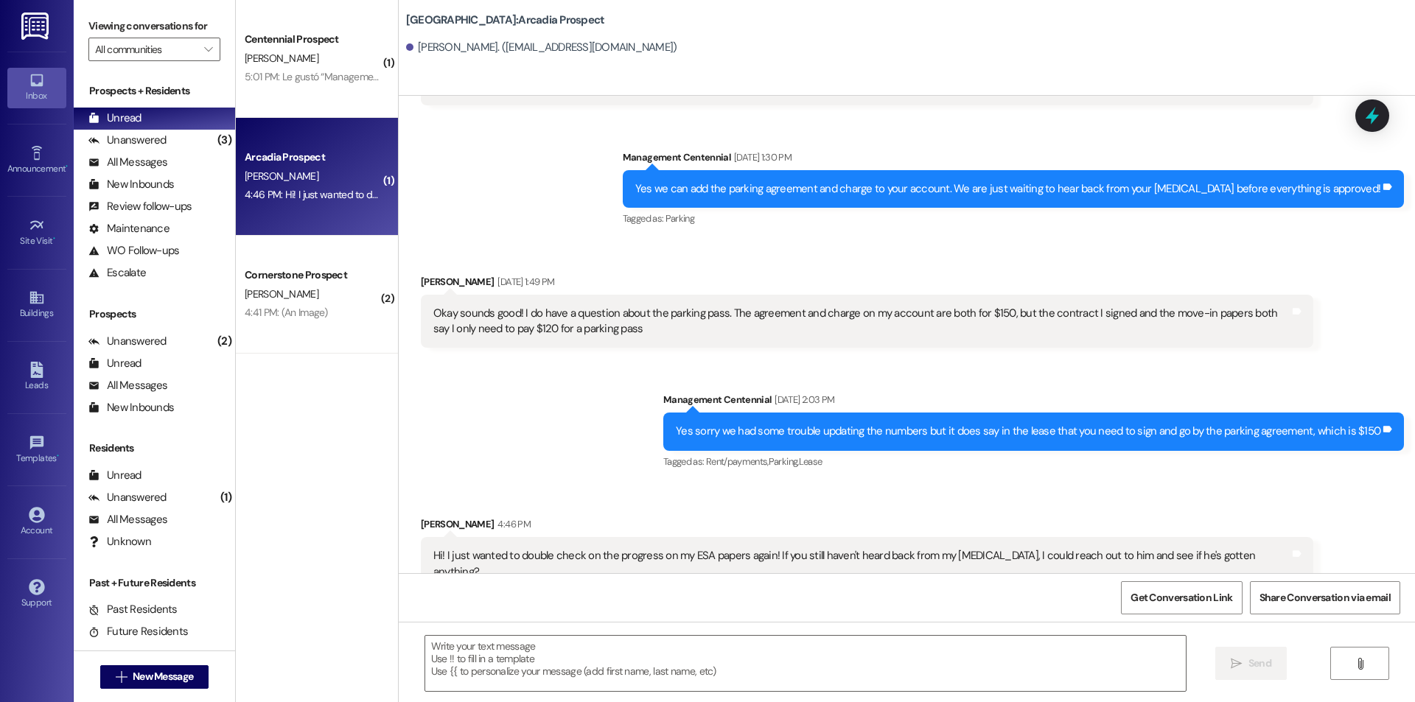
scroll to position [944, 0]
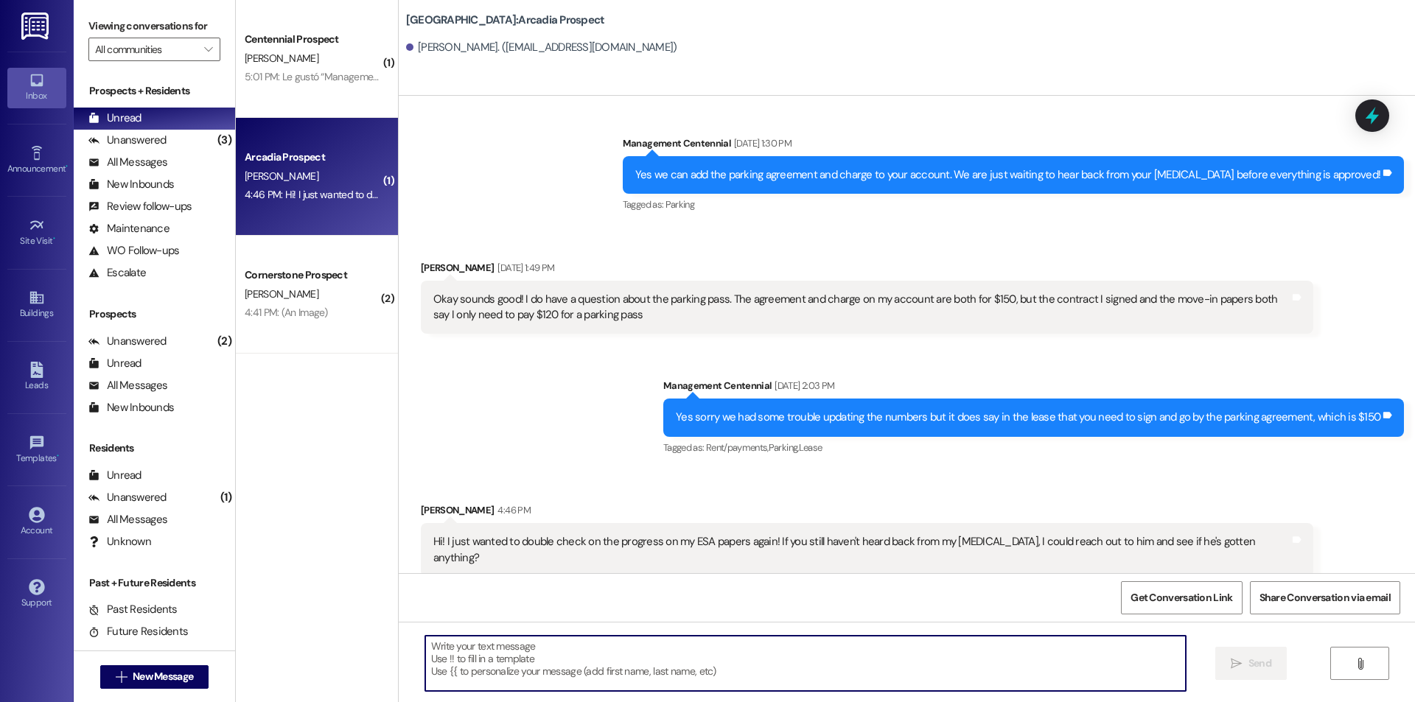
click at [668, 649] on textarea at bounding box center [805, 663] width 761 height 55
click at [518, 647] on textarea at bounding box center [805, 663] width 761 height 55
type textarea "U"
click at [595, 641] on textarea "It looks" at bounding box center [805, 663] width 761 height 55
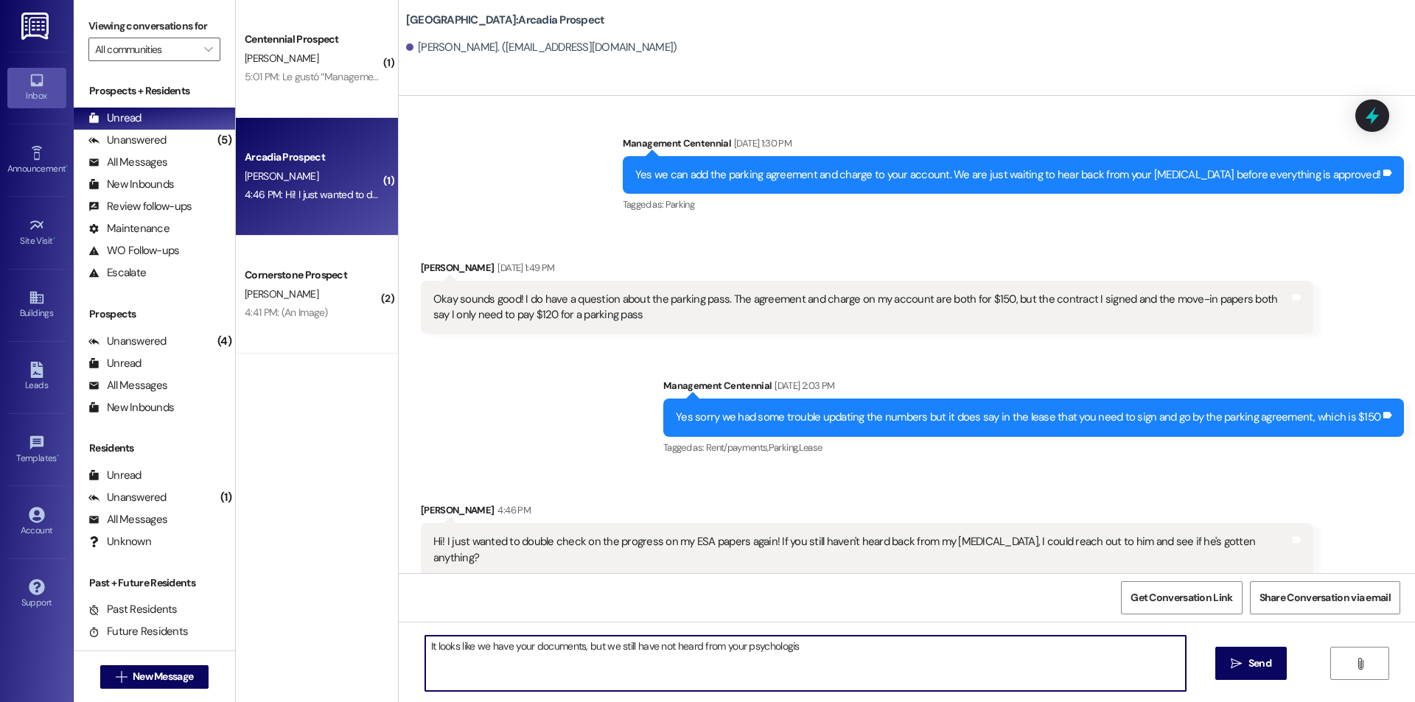
type textarea "It looks like we have your documents, but we still have not heard from your psy…"
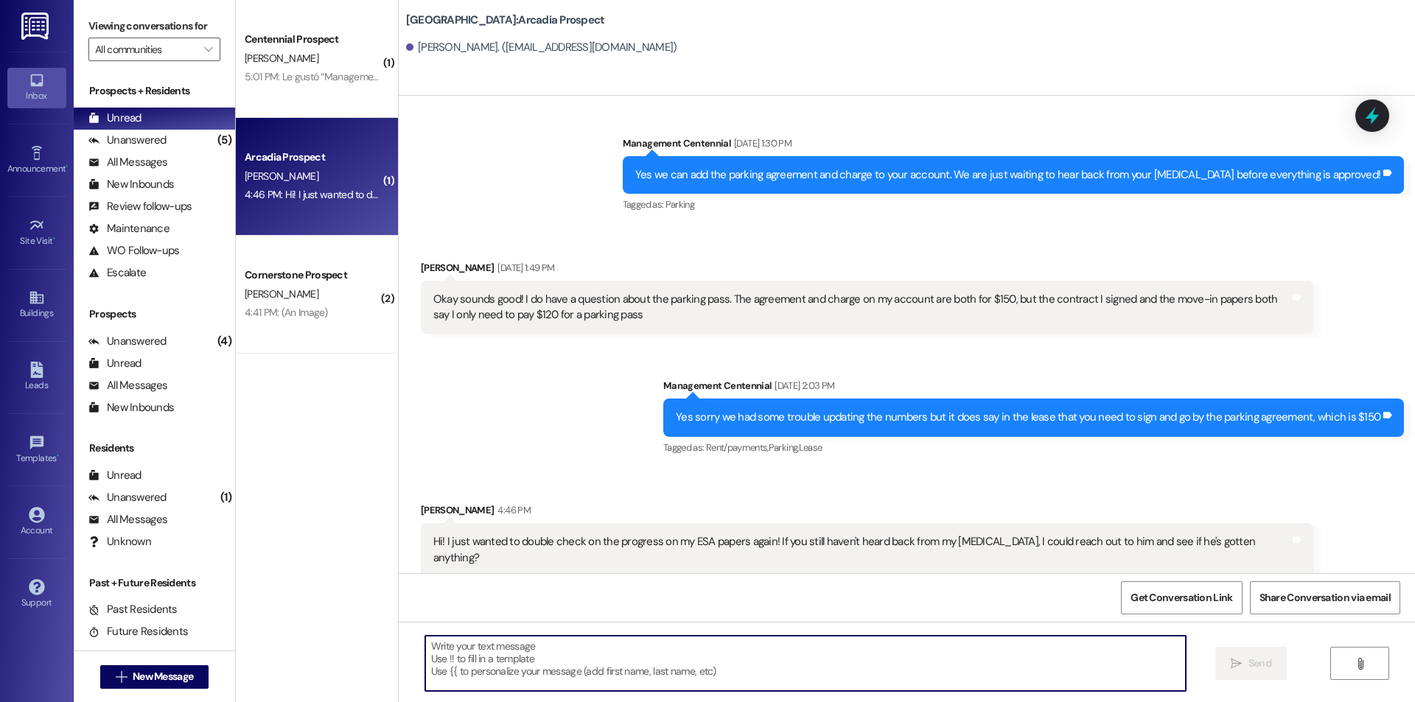
scroll to position [840, 0]
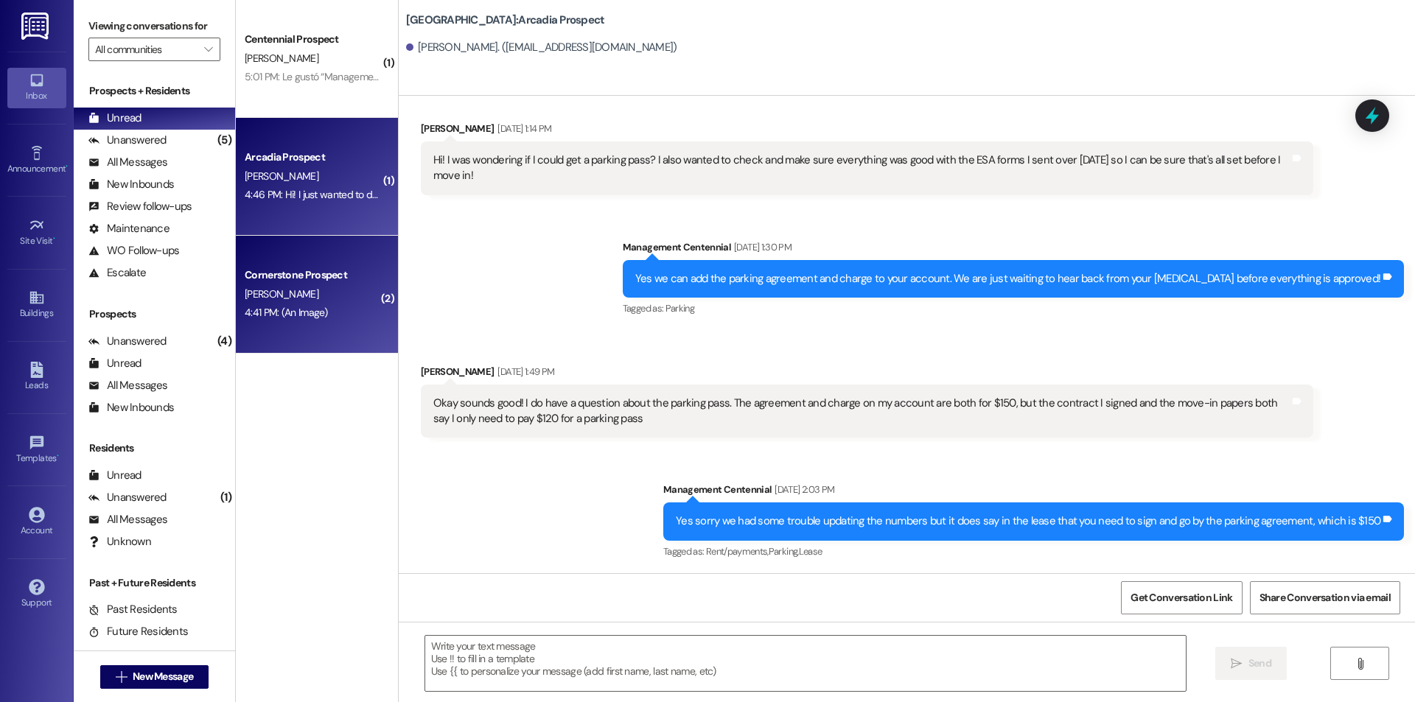
click at [315, 306] on div "4:41 PM: (An Image) 4:41 PM: (An Image)" at bounding box center [312, 313] width 139 height 18
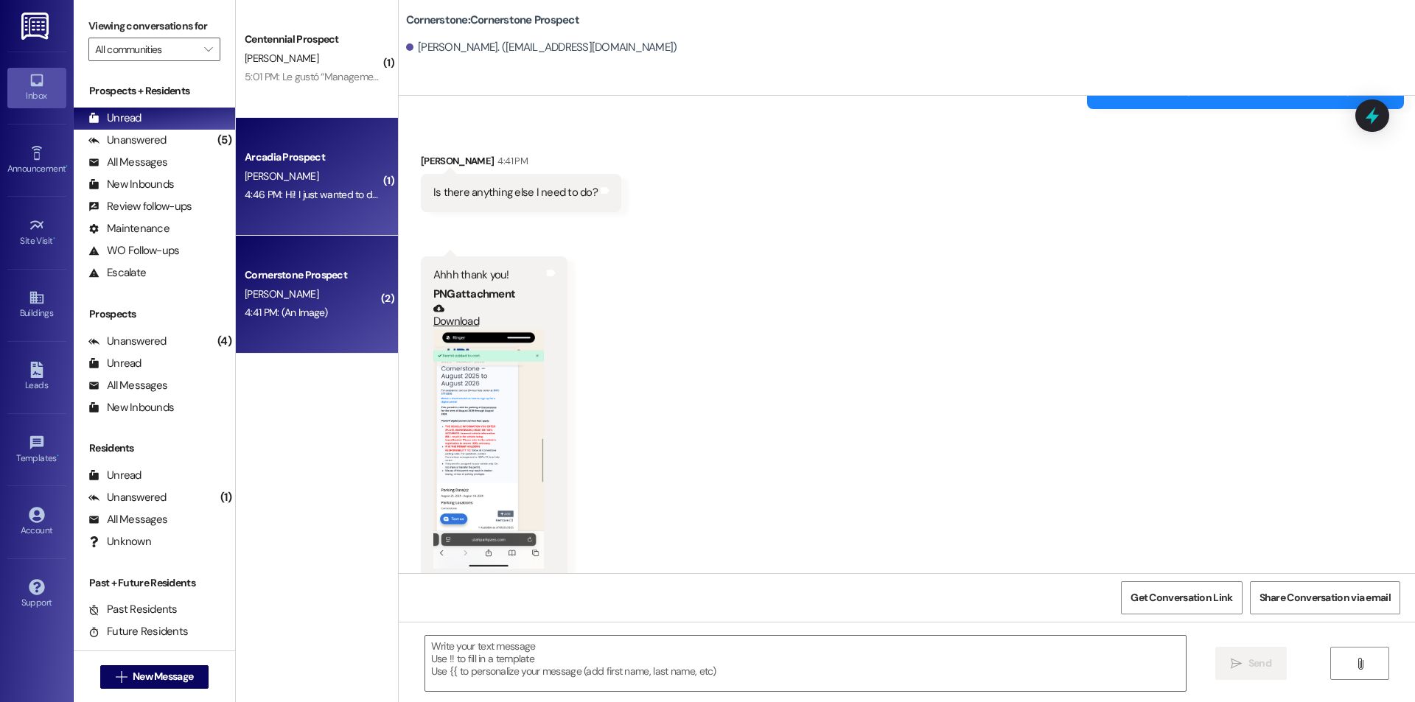
scroll to position [4623, 0]
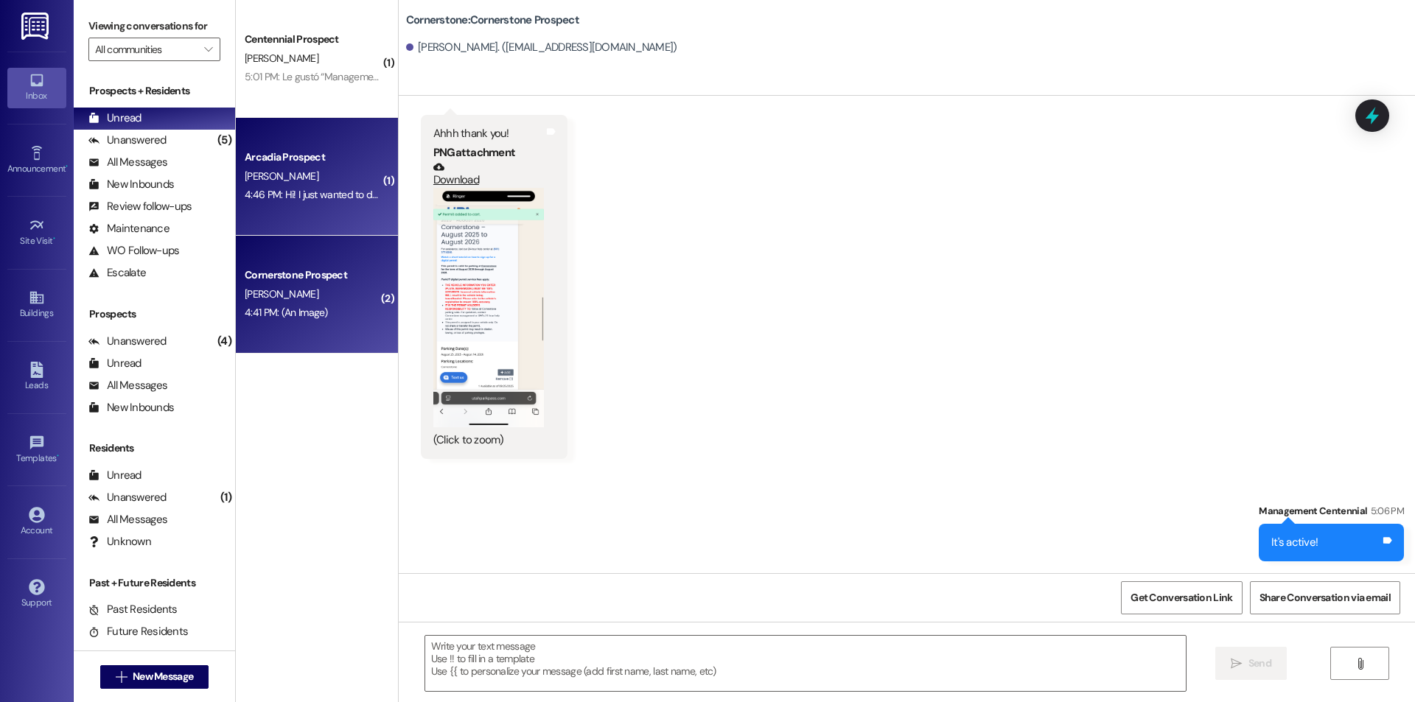
click at [319, 147] on div "Arcadia Prospect H. Leany 4:46 PM: Hi! I just wanted to double check on the pro…" at bounding box center [317, 177] width 162 height 118
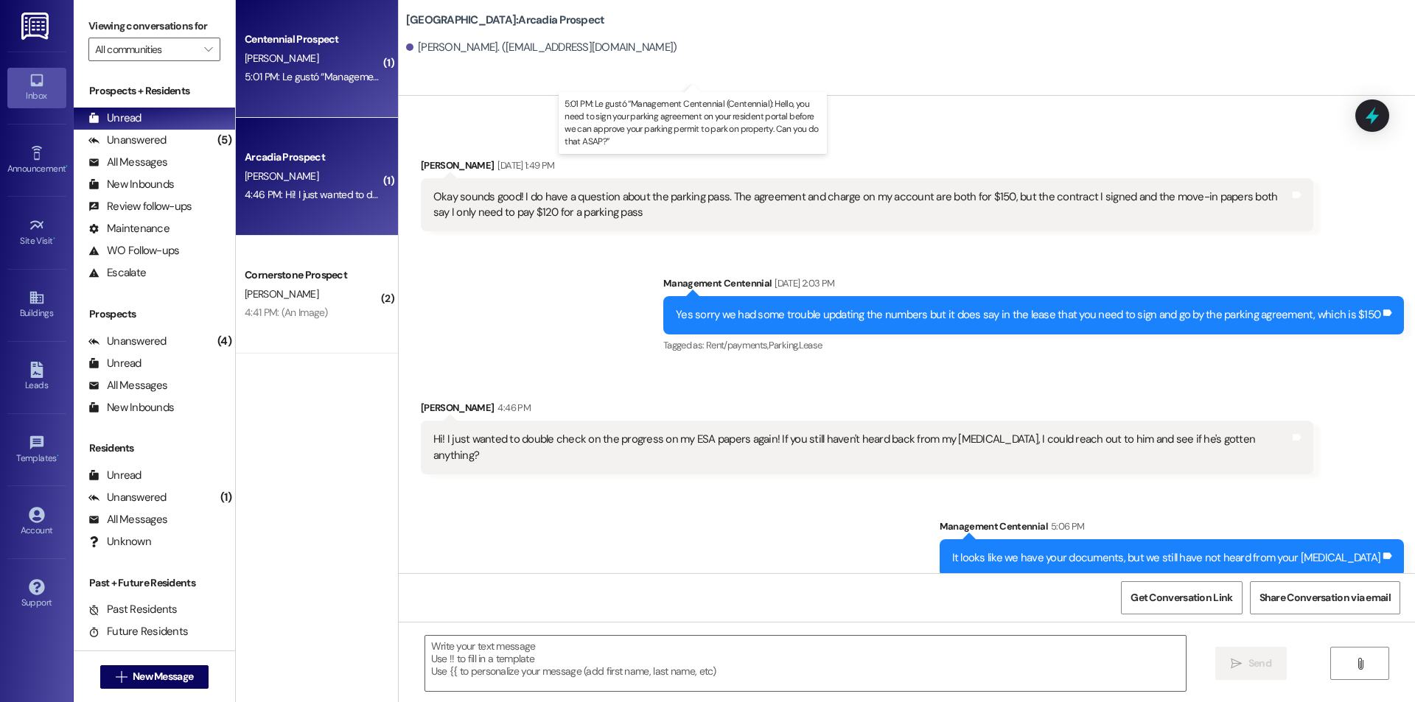
click at [303, 70] on div "5:01 PM: Le gustó “Management Centennial (Centennial): Hello, you need to sign …" at bounding box center [706, 76] width 923 height 13
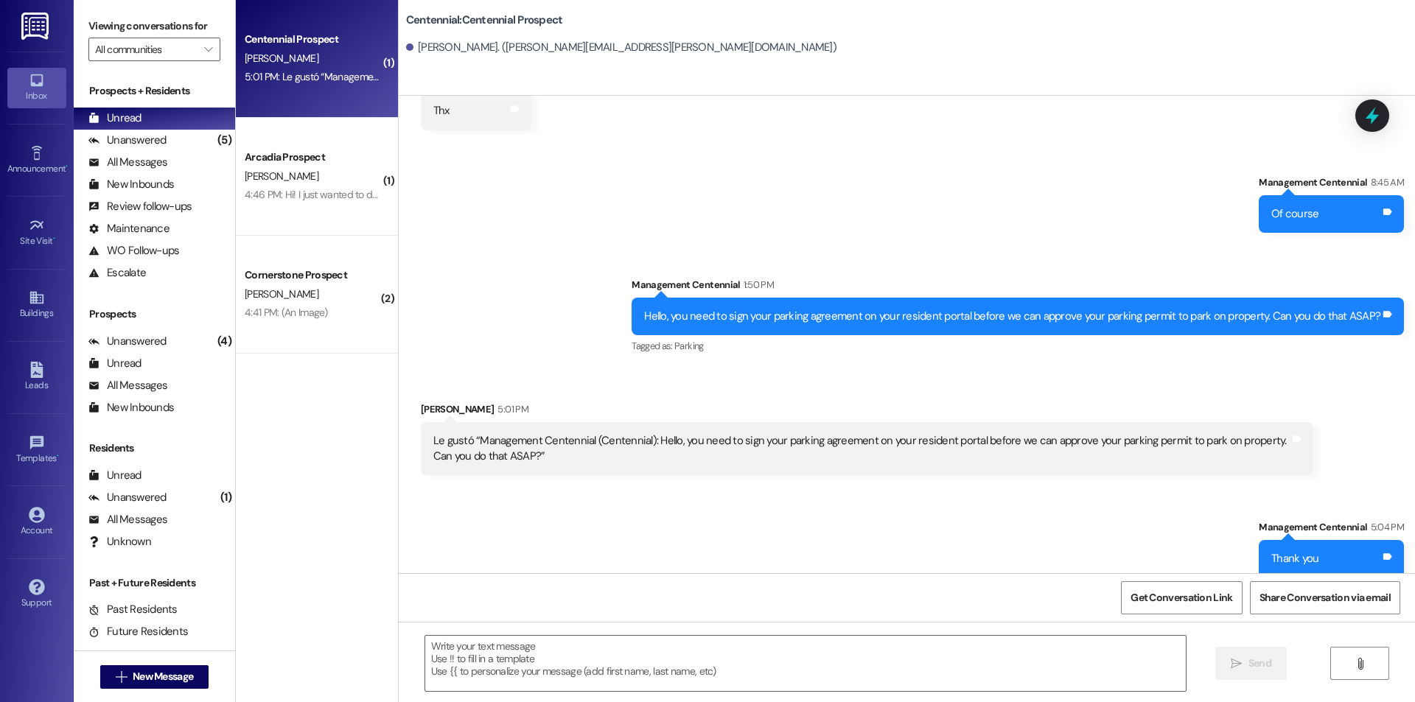
scroll to position [1565, 0]
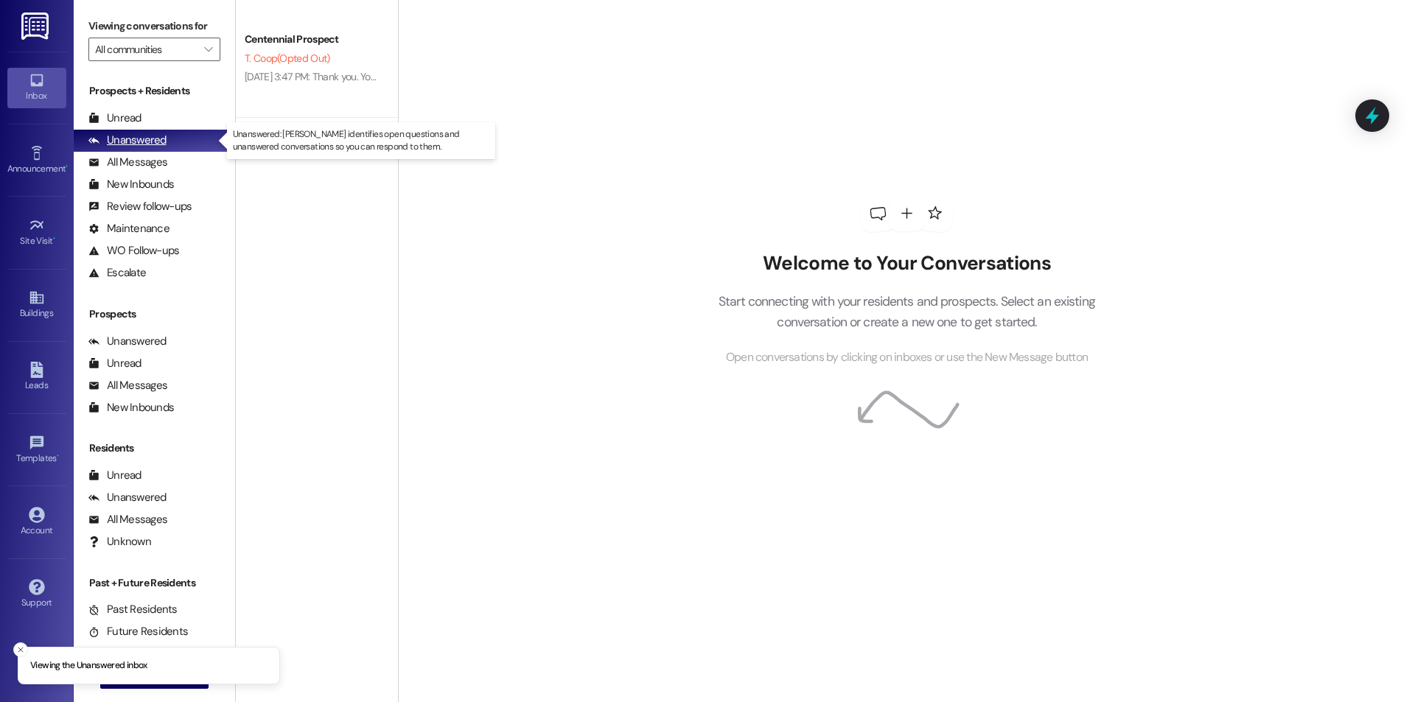
click at [183, 130] on div "Unanswered (0)" at bounding box center [154, 141] width 161 height 22
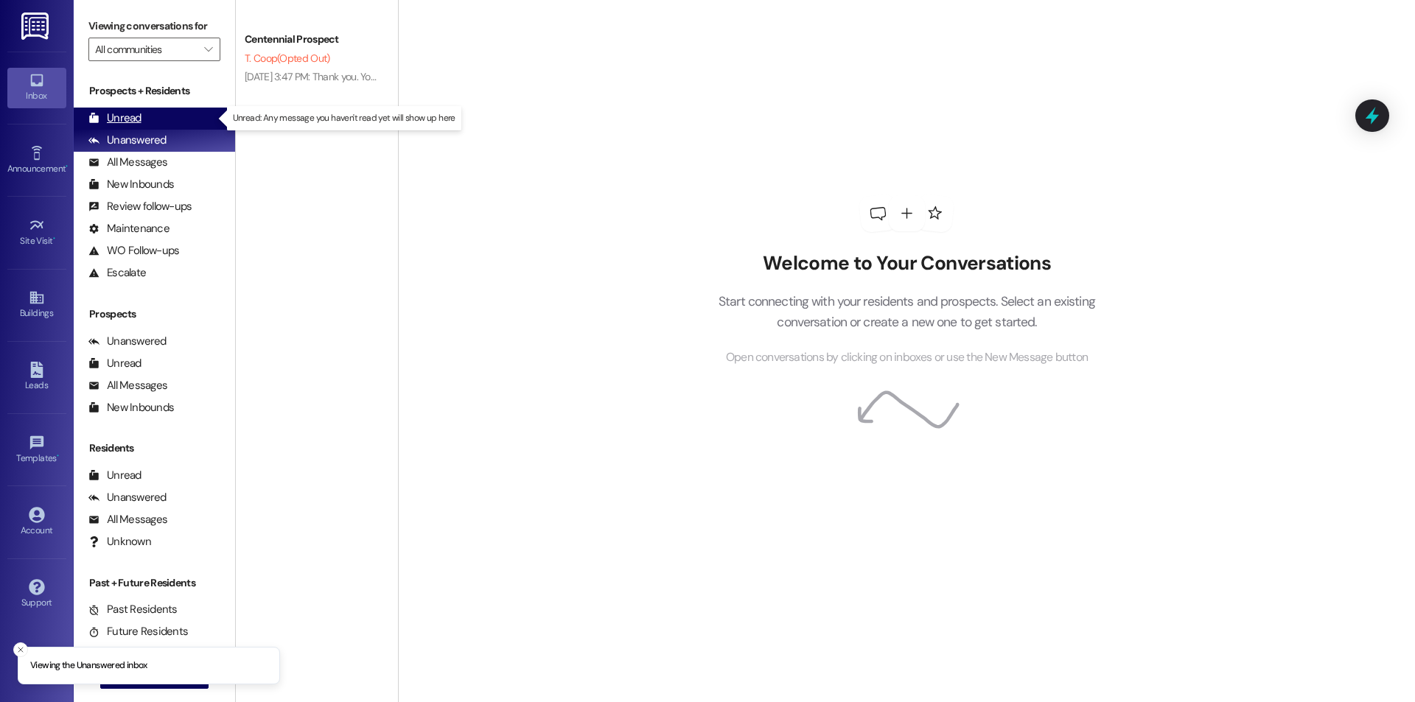
click at [179, 125] on div "Unread (0)" at bounding box center [154, 119] width 161 height 22
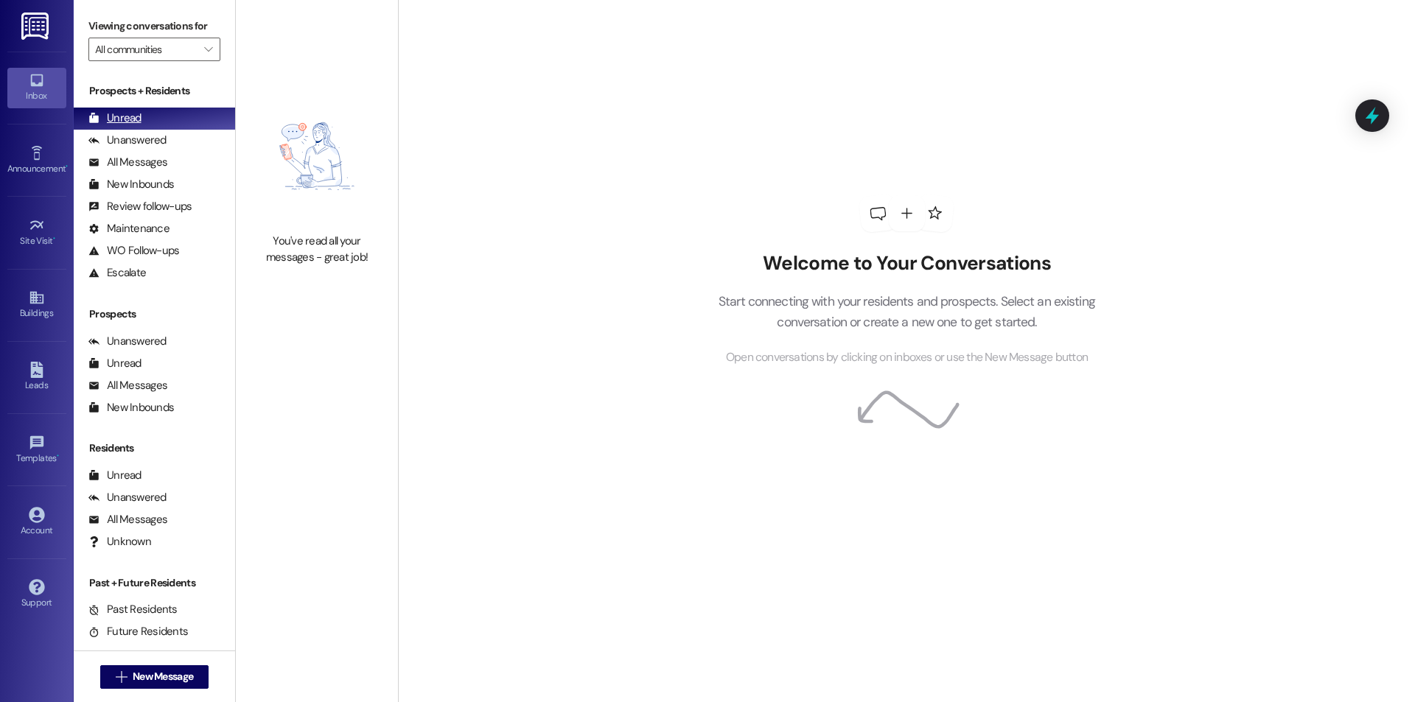
click at [144, 109] on div "Unread (0)" at bounding box center [154, 119] width 161 height 22
click at [346, 66] on div "M. Chapa" at bounding box center [312, 58] width 139 height 18
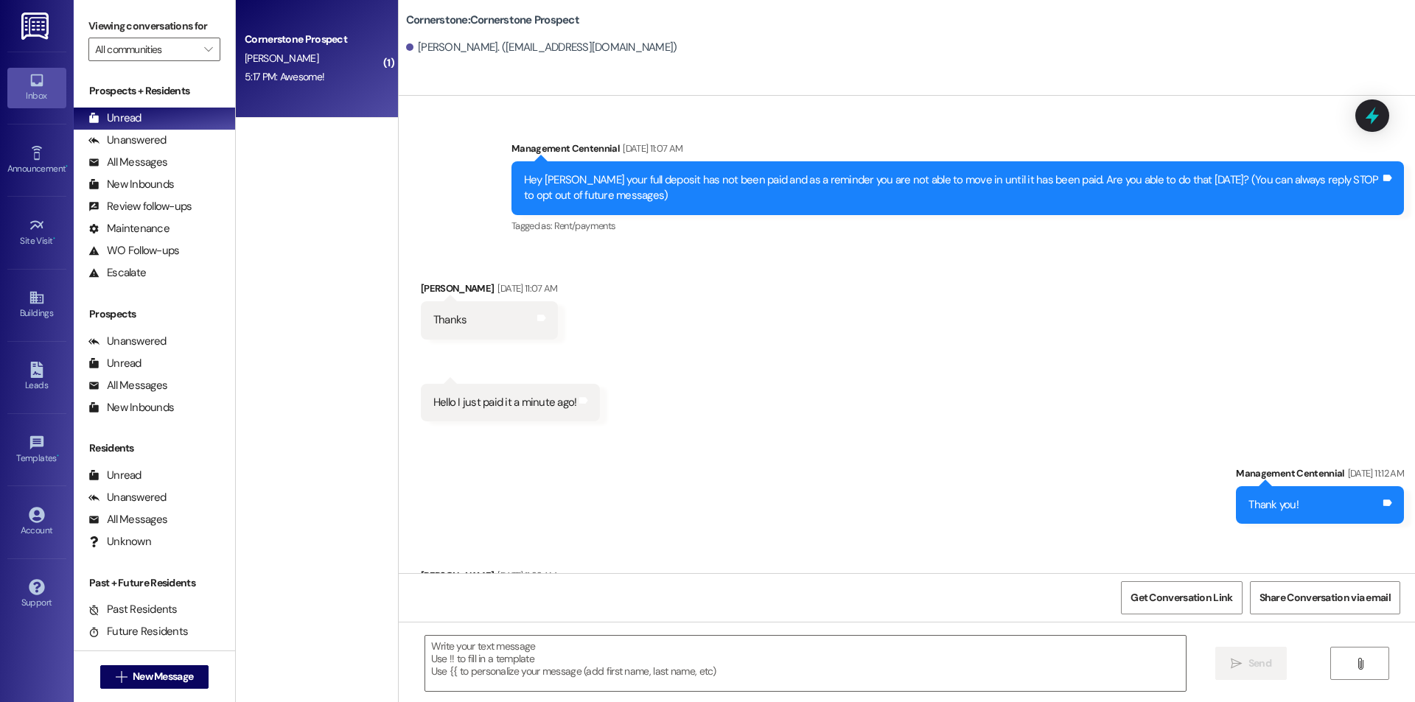
scroll to position [4808, 0]
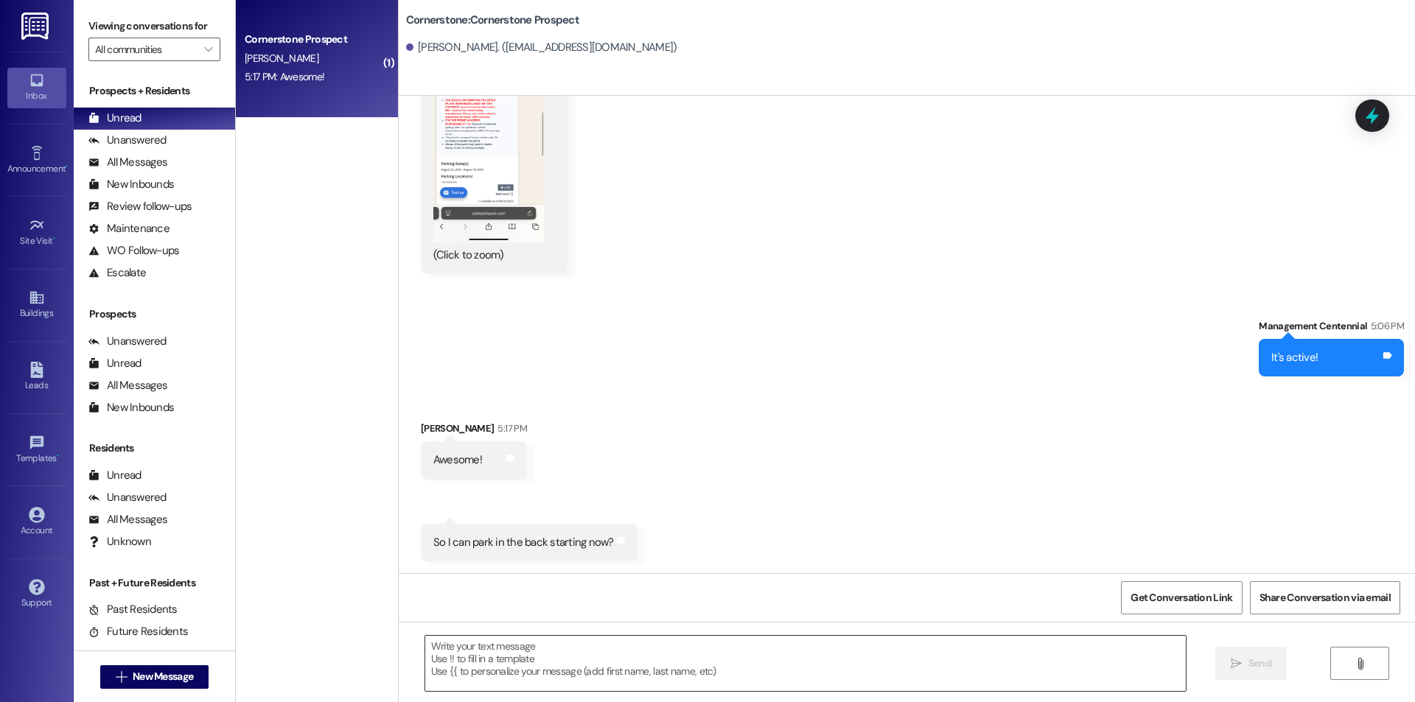
click at [803, 675] on textarea at bounding box center [805, 663] width 761 height 55
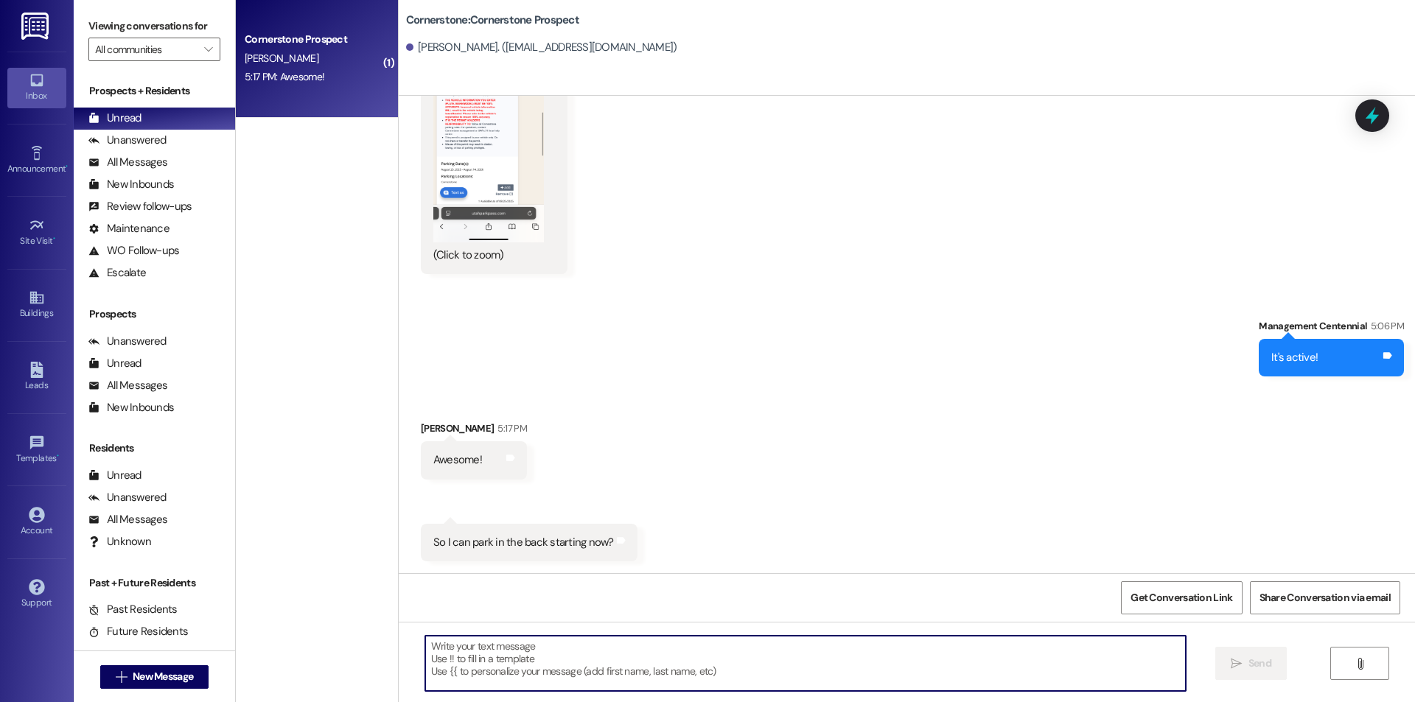
click at [802, 671] on textarea at bounding box center [805, 663] width 761 height 55
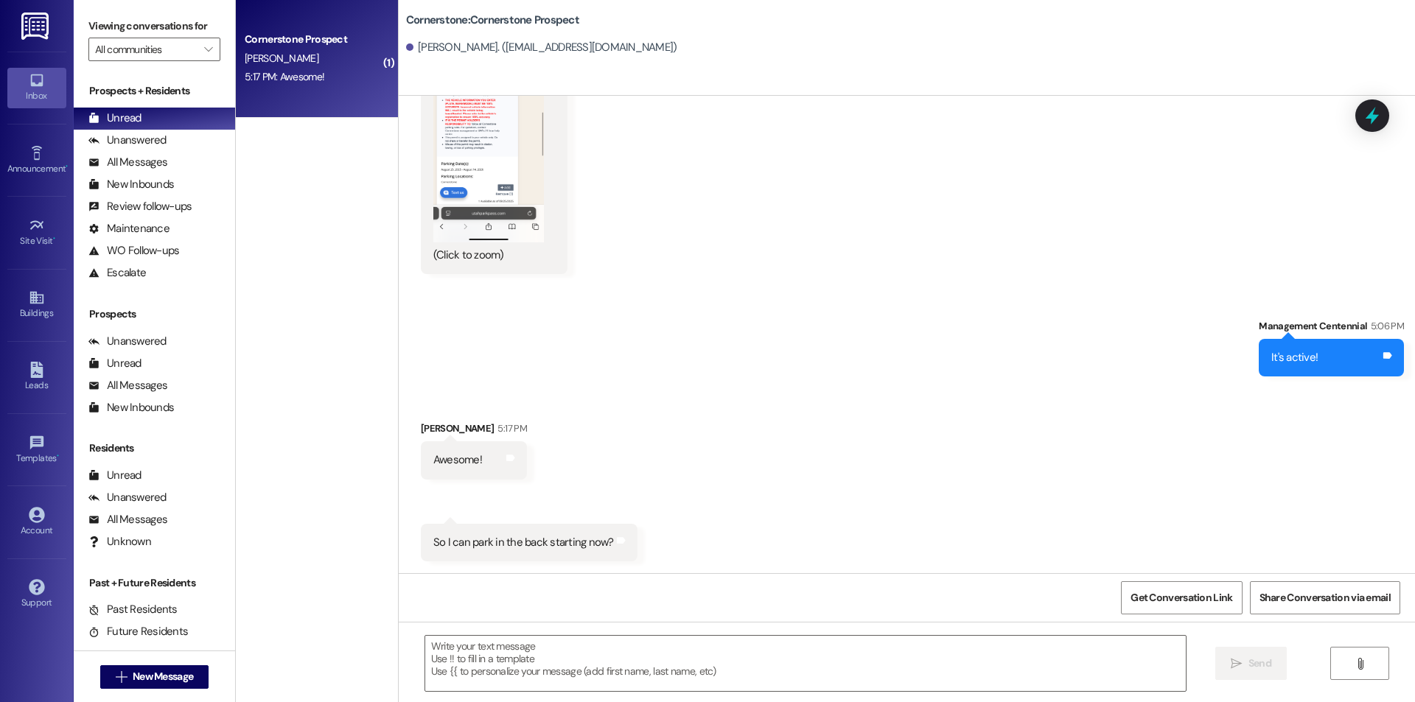
click at [490, 175] on button "Zoom image" at bounding box center [488, 123] width 111 height 240
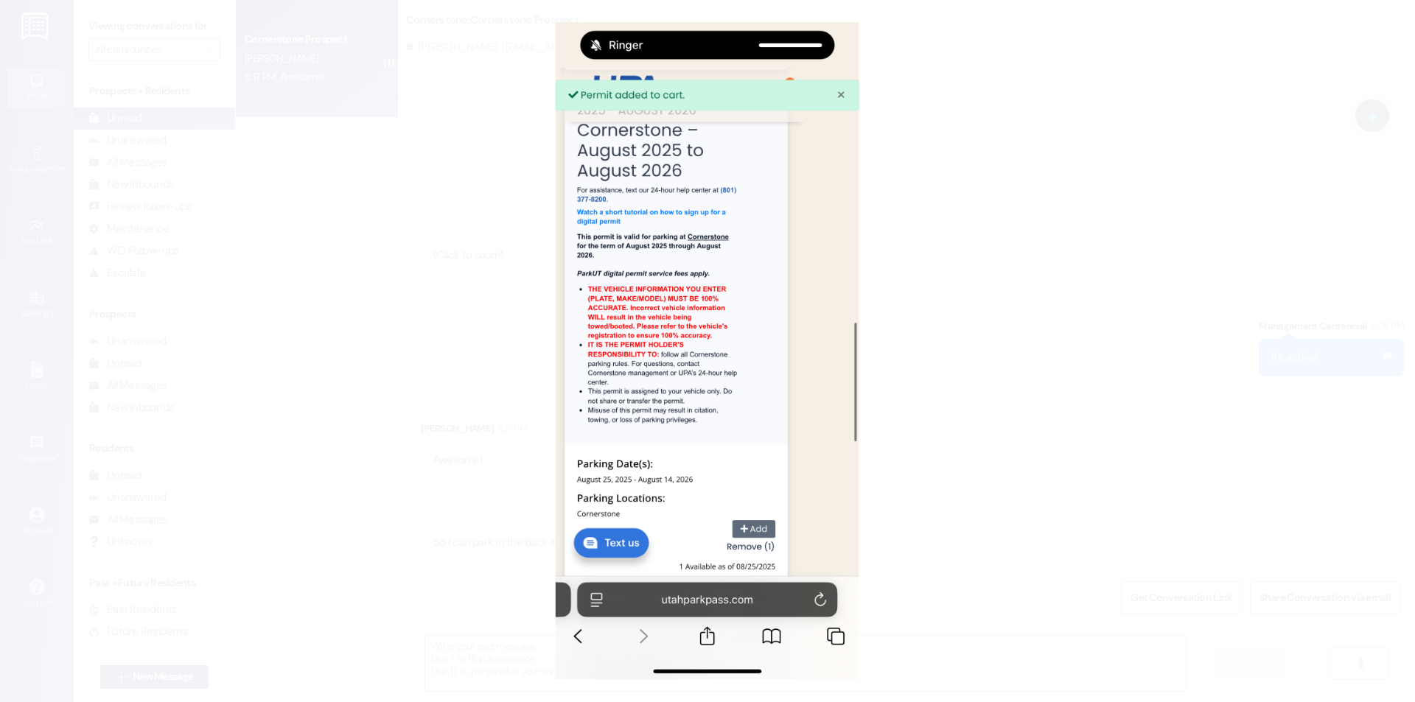
click at [1045, 288] on button "Unzoom image" at bounding box center [707, 351] width 1415 height 702
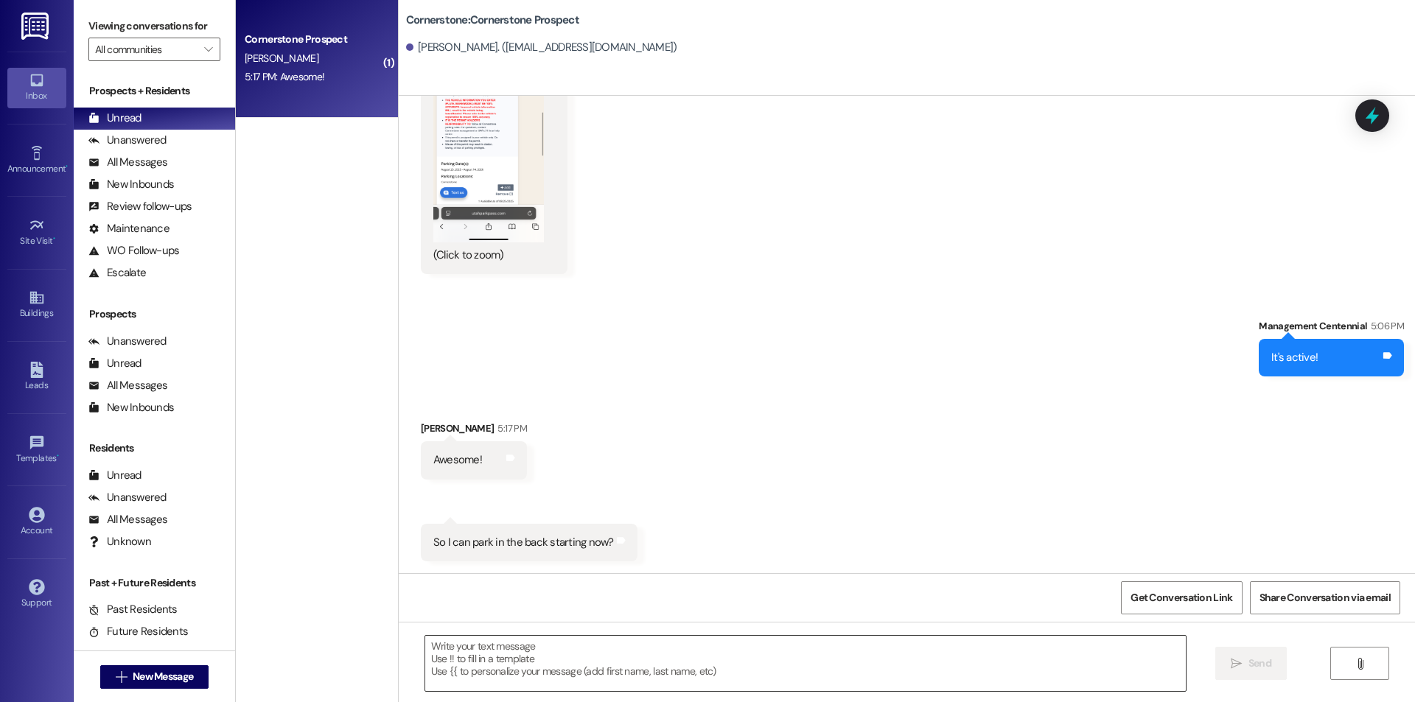
click at [656, 647] on textarea at bounding box center [805, 663] width 761 height 55
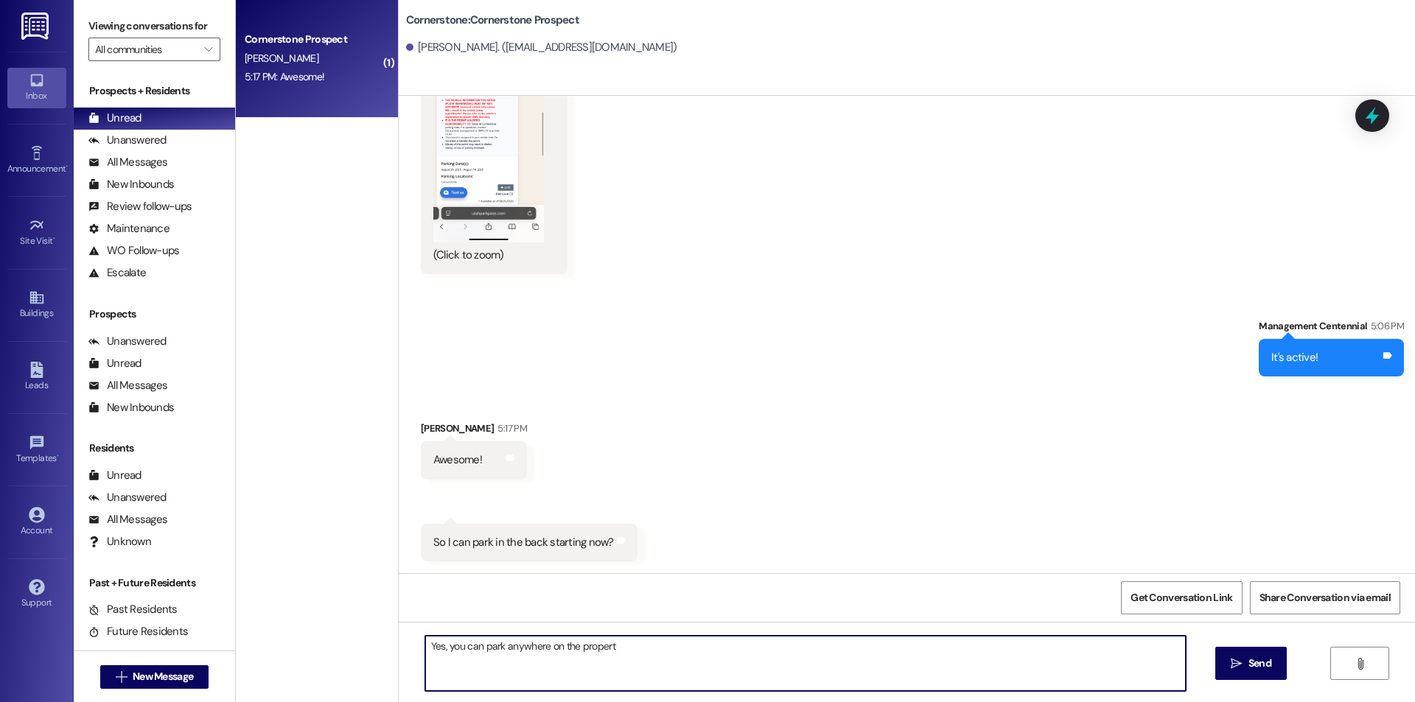
type textarea "Yes, you can park anywhere on the property"
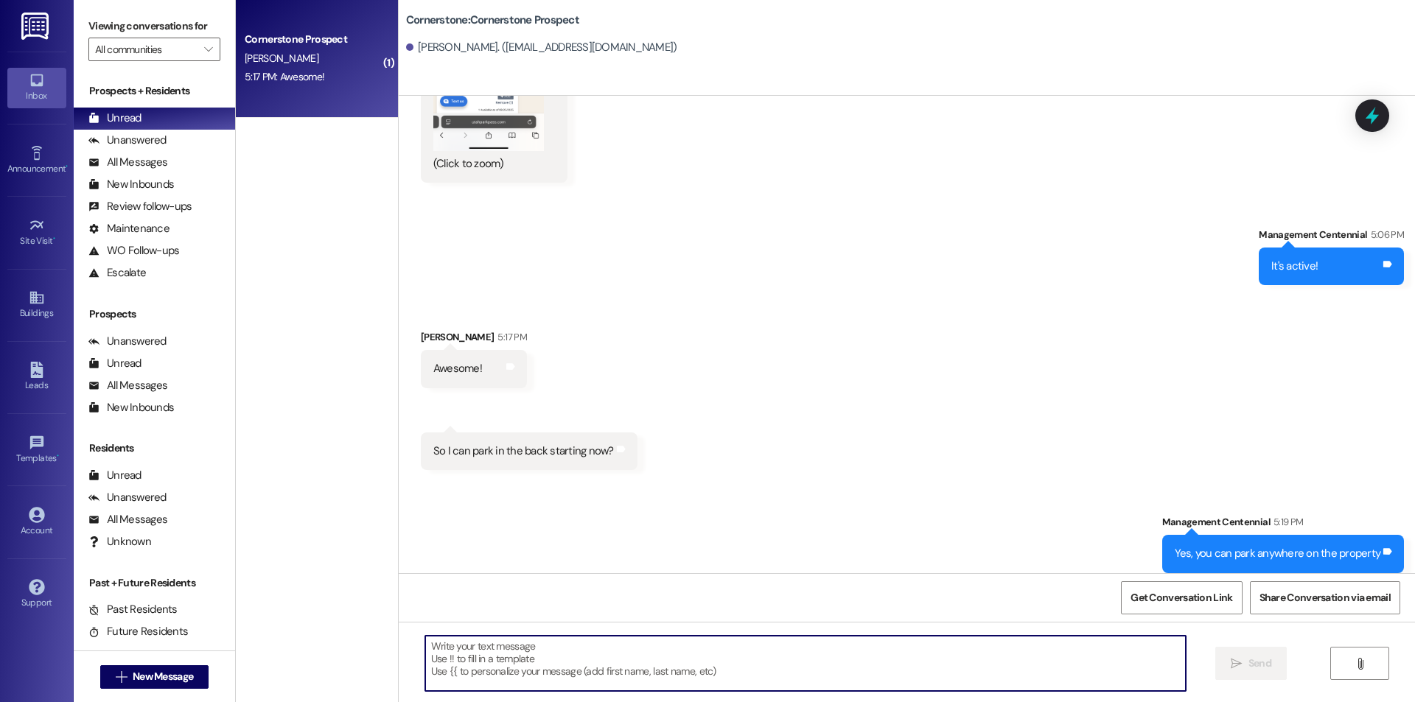
scroll to position [4911, 0]
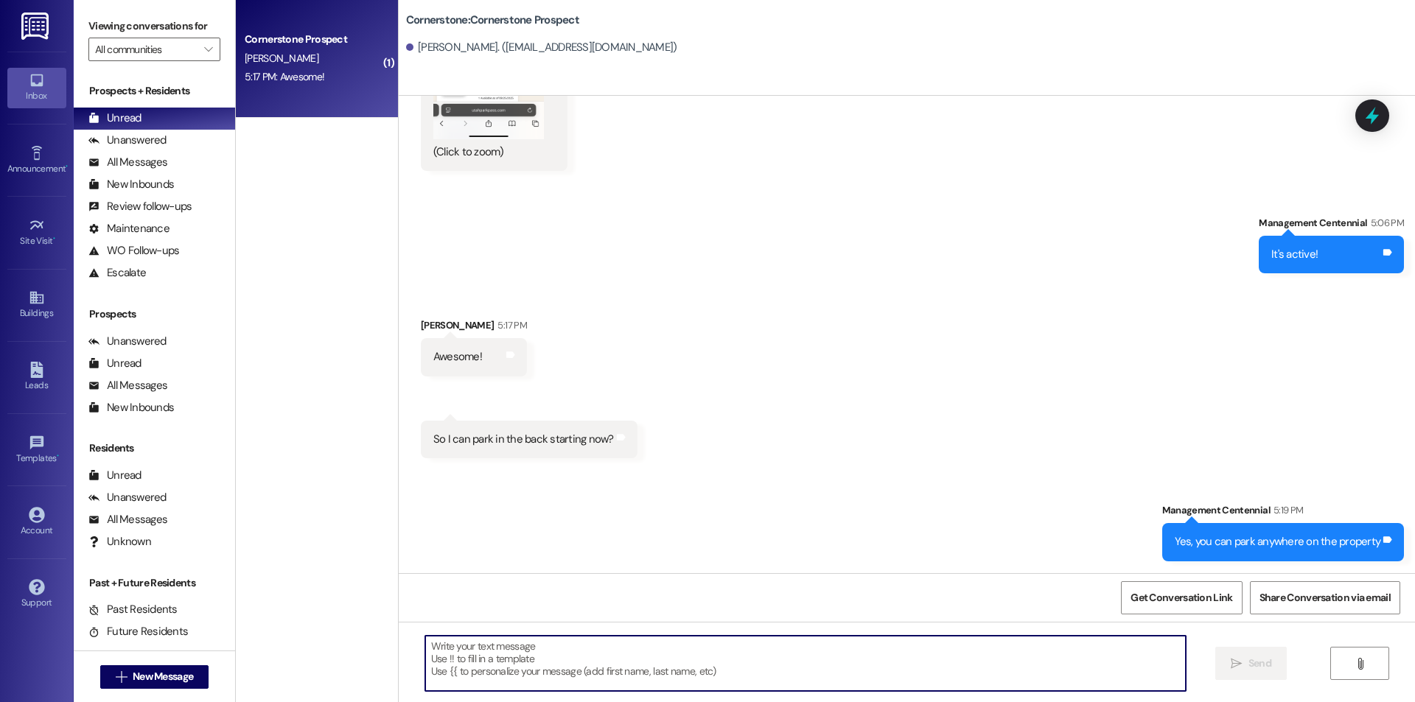
click at [359, 106] on div "Cornerstone Prospect M. Chapa 5:17 PM: Awesome! 5:17 PM: Awesome!" at bounding box center [317, 59] width 162 height 118
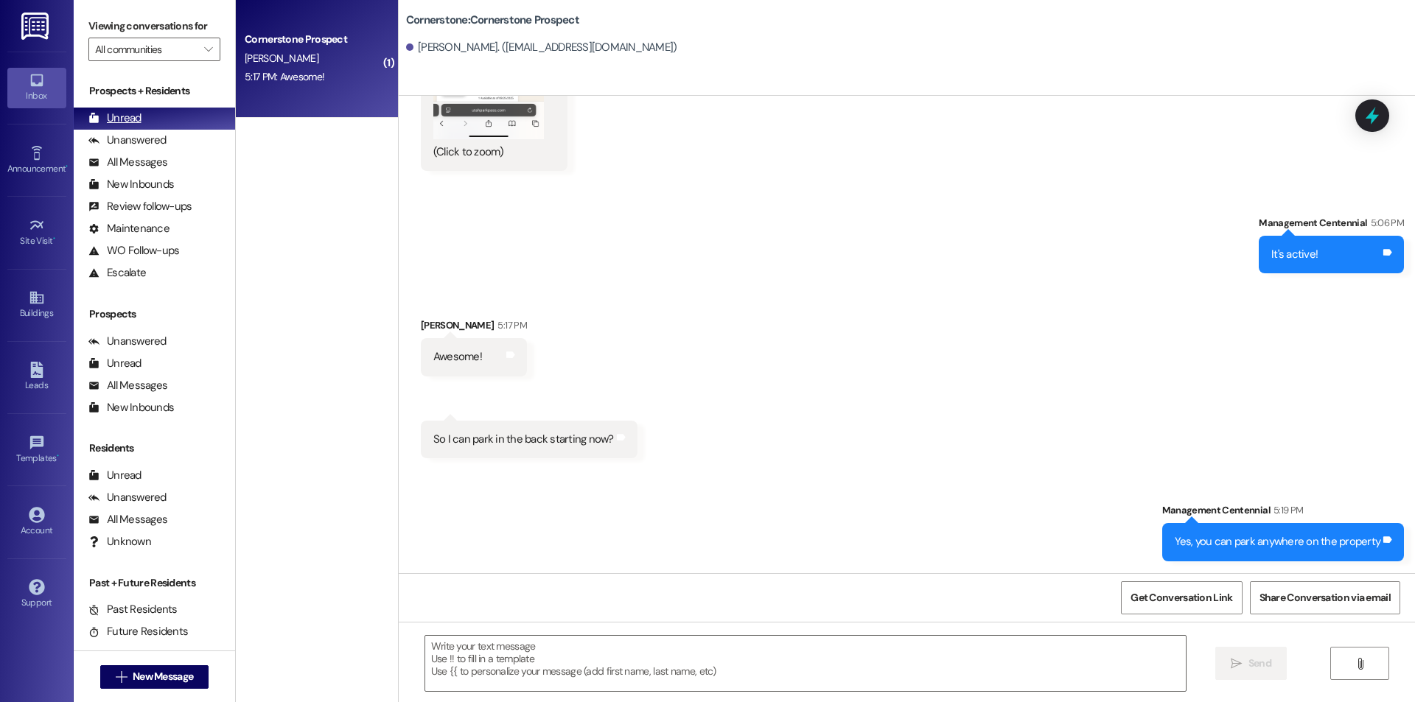
click at [142, 118] on div "Unread (0)" at bounding box center [154, 119] width 161 height 22
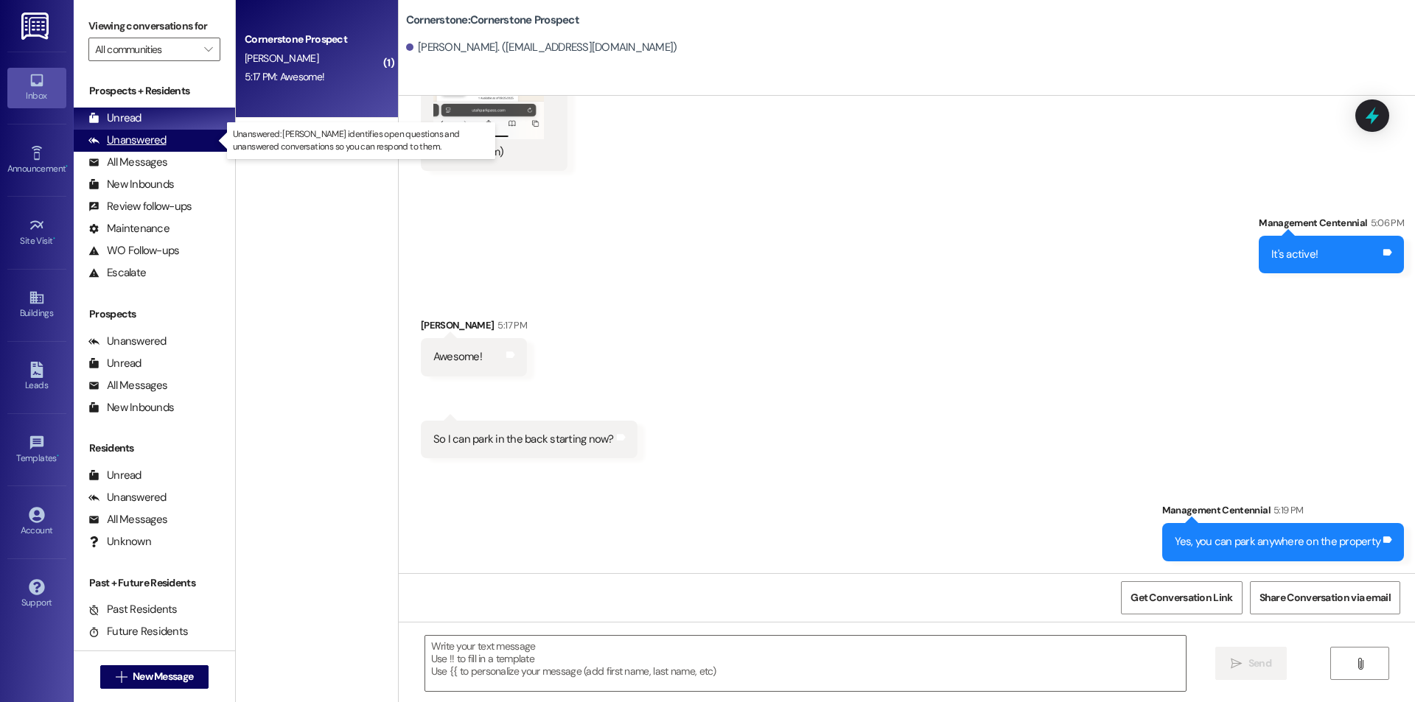
click at [164, 139] on div "Unanswered" at bounding box center [127, 140] width 78 height 15
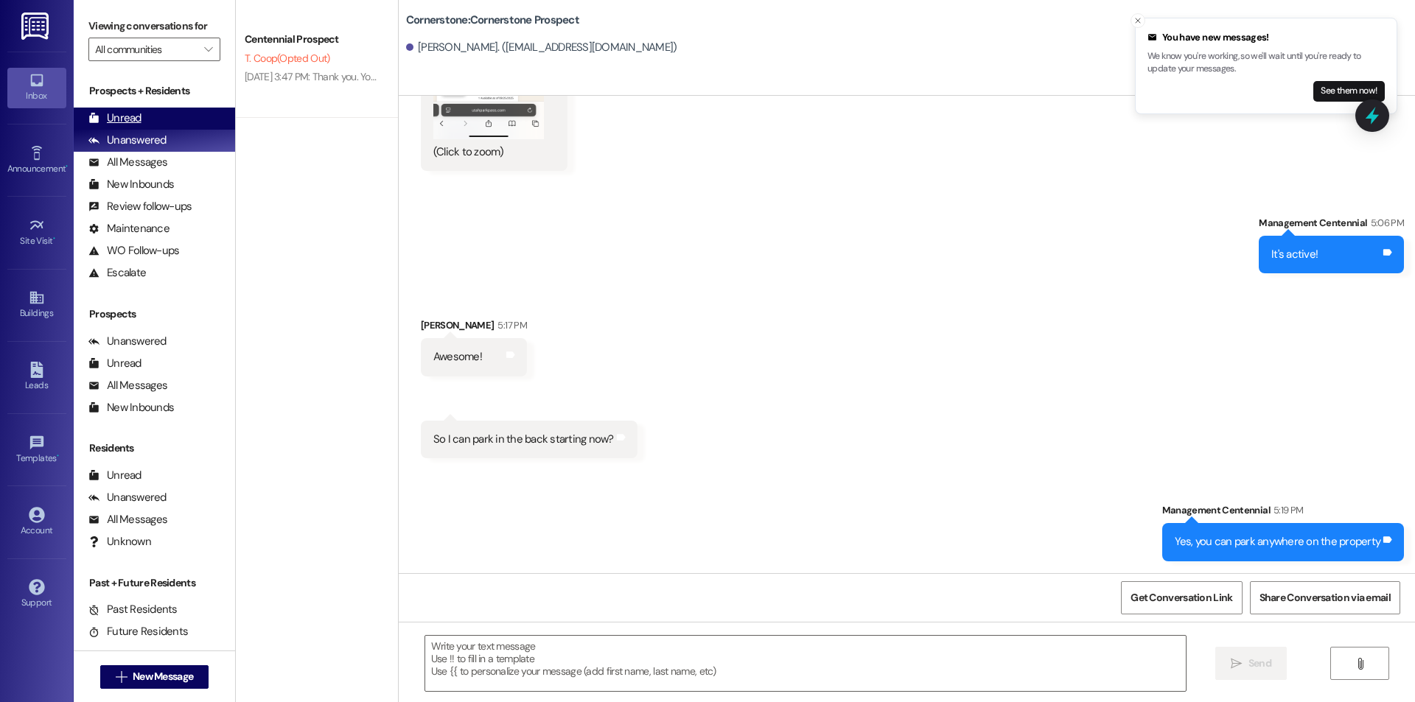
click at [130, 120] on div "Unread" at bounding box center [114, 118] width 53 height 15
click at [406, 61] on div "[PERSON_NAME]. ([EMAIL_ADDRESS][DOMAIN_NAME])" at bounding box center [910, 47] width 1009 height 29
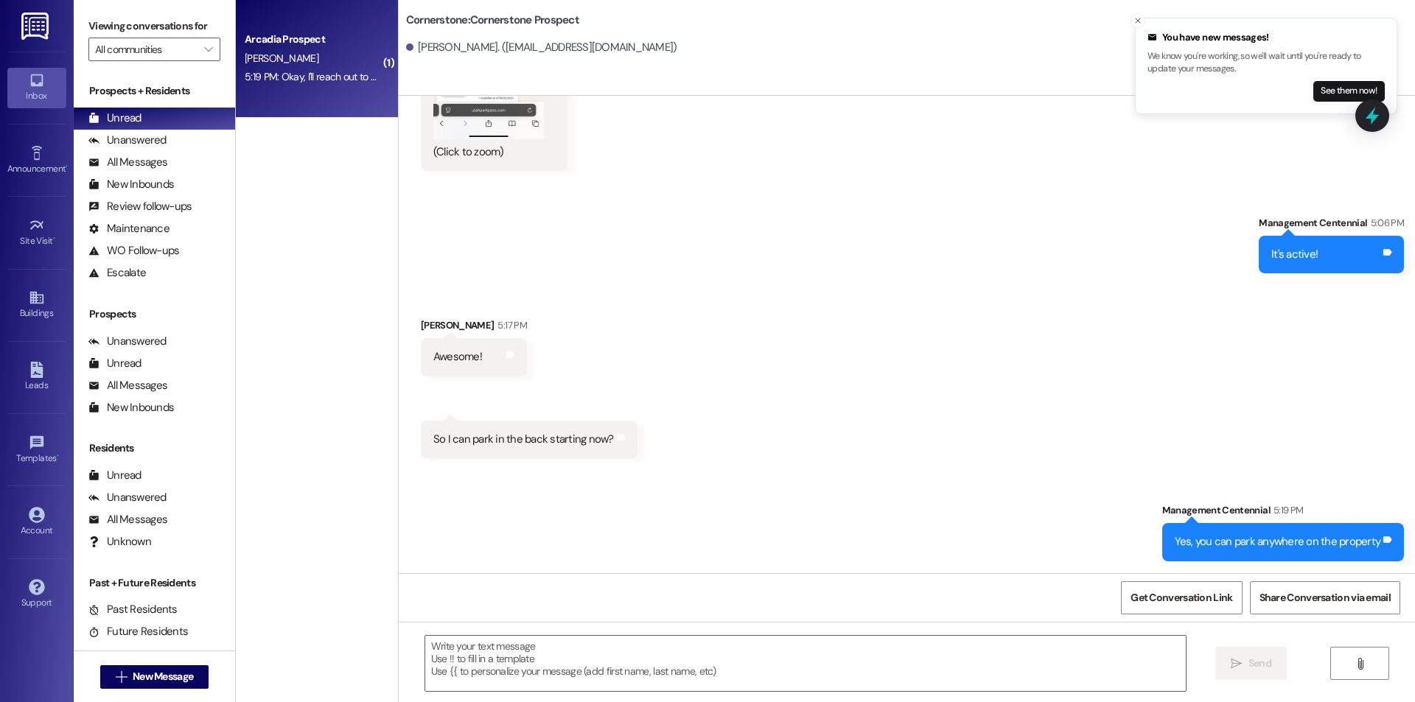
click at [332, 69] on div "5:19 PM: Okay, I'll reach out to him! 5:19 PM: Okay, I'll reach out to him!" at bounding box center [312, 77] width 139 height 18
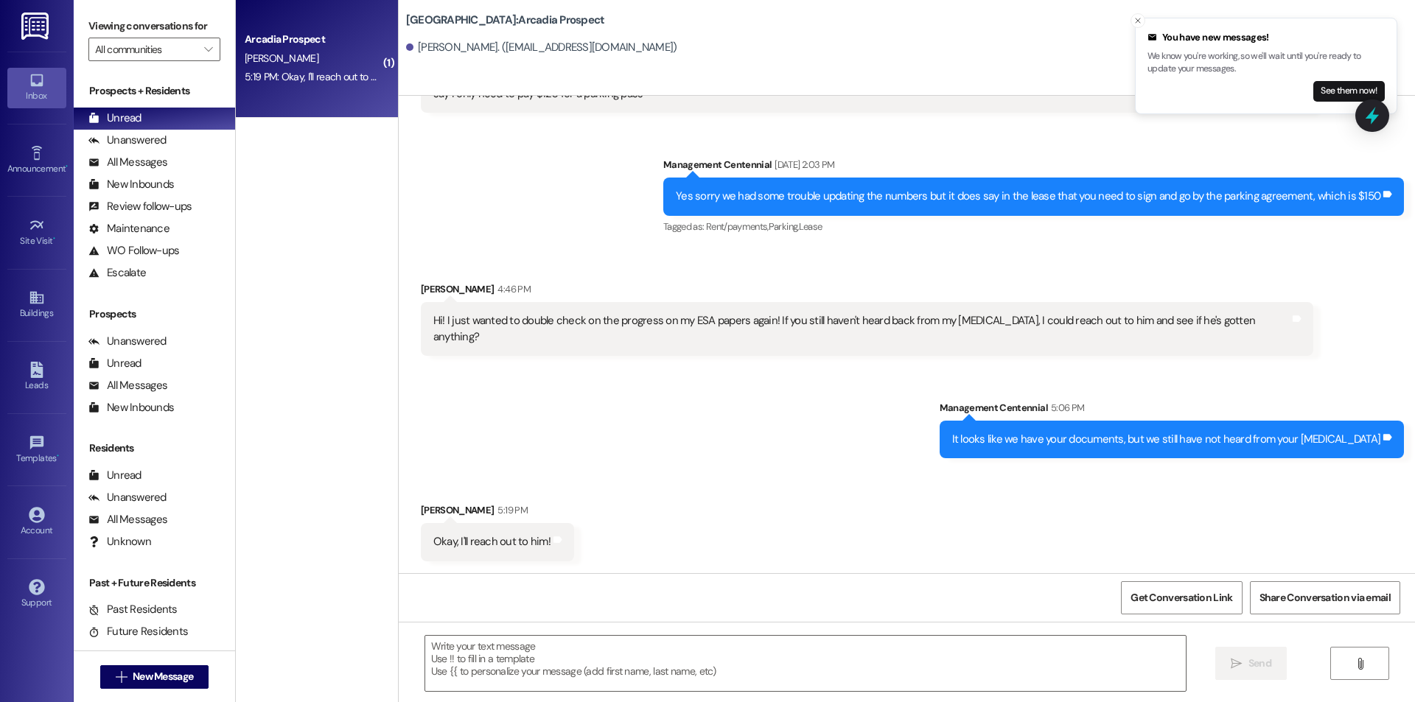
scroll to position [1149, 0]
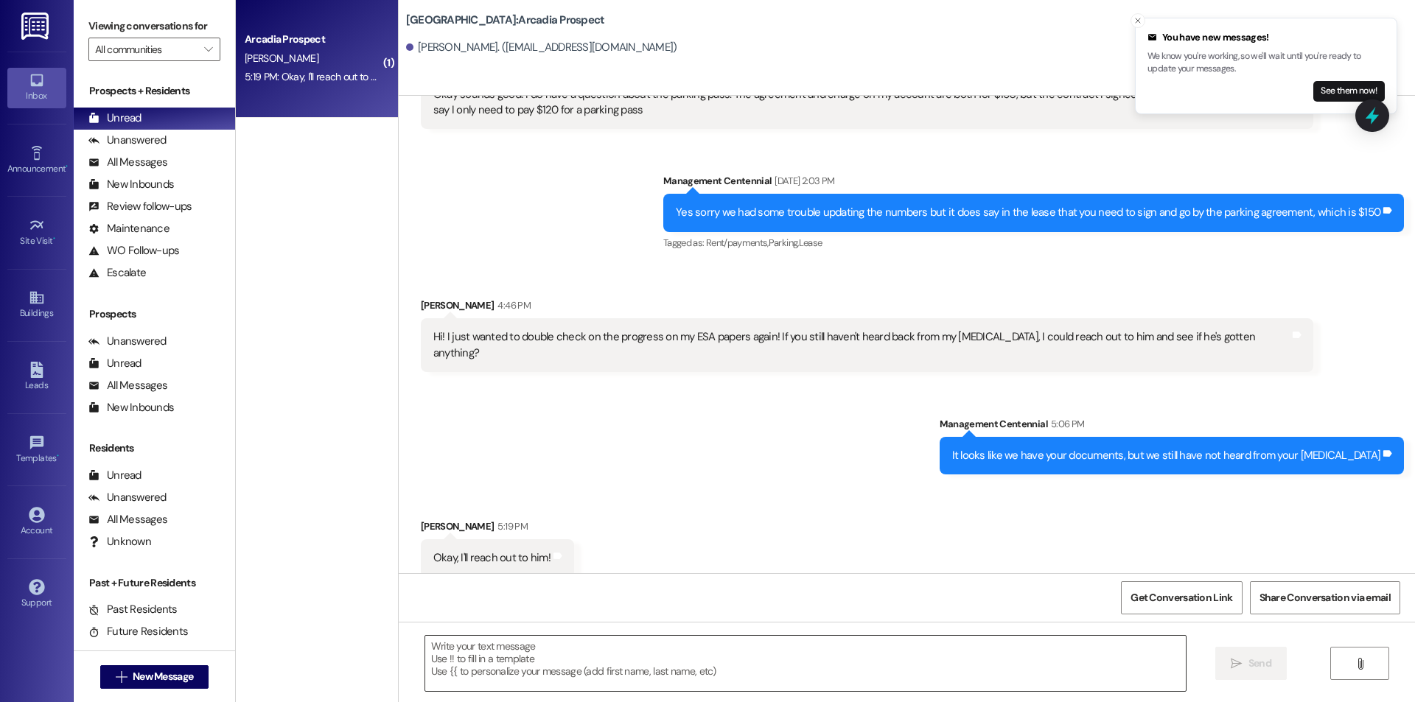
click at [644, 691] on textarea at bounding box center [805, 663] width 761 height 55
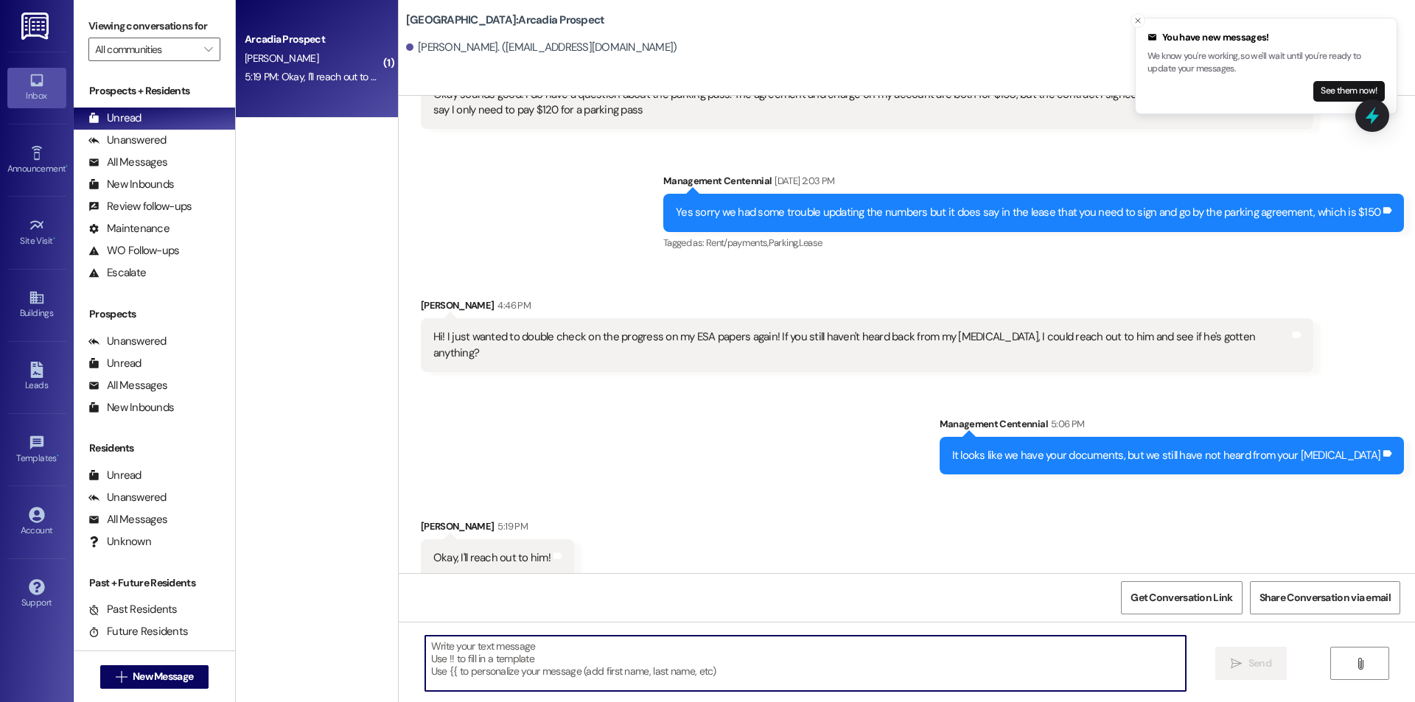
click at [641, 683] on textarea at bounding box center [805, 663] width 761 height 55
type textarea "Thank you!"
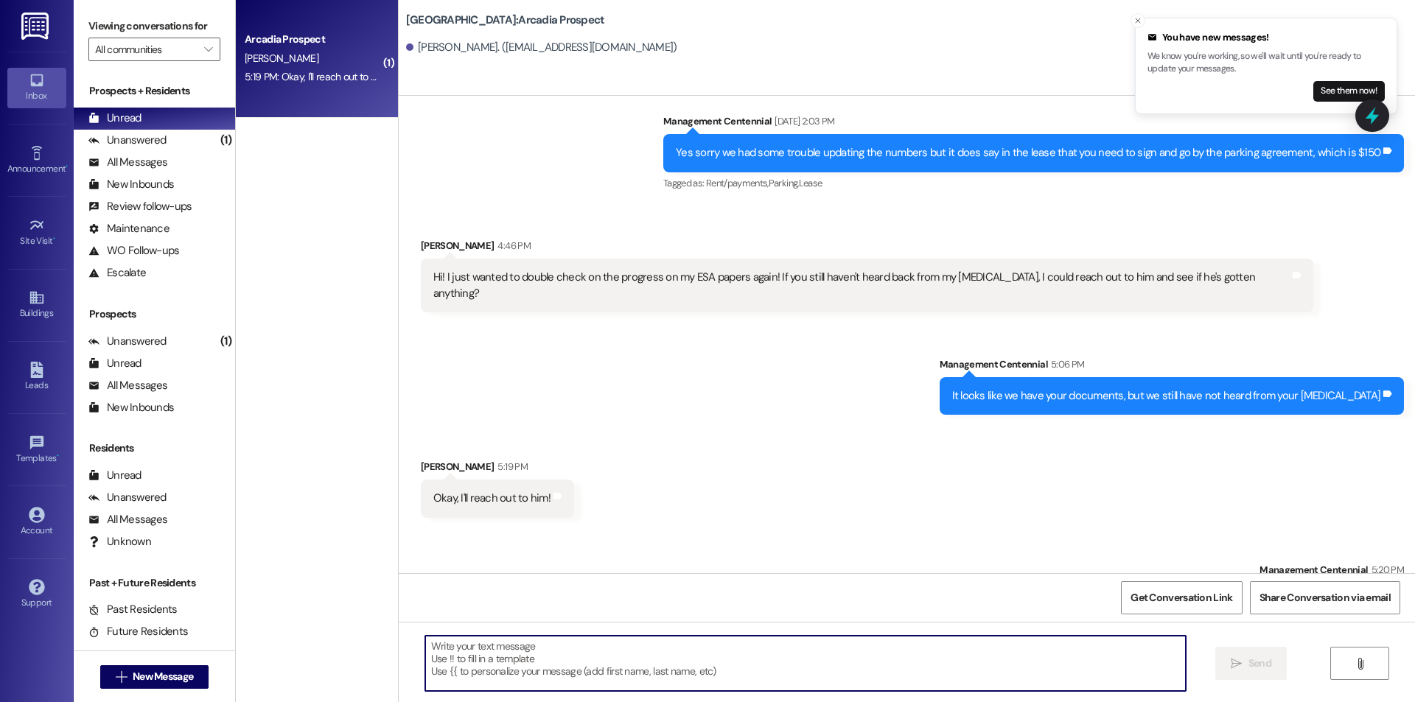
scroll to position [1252, 0]
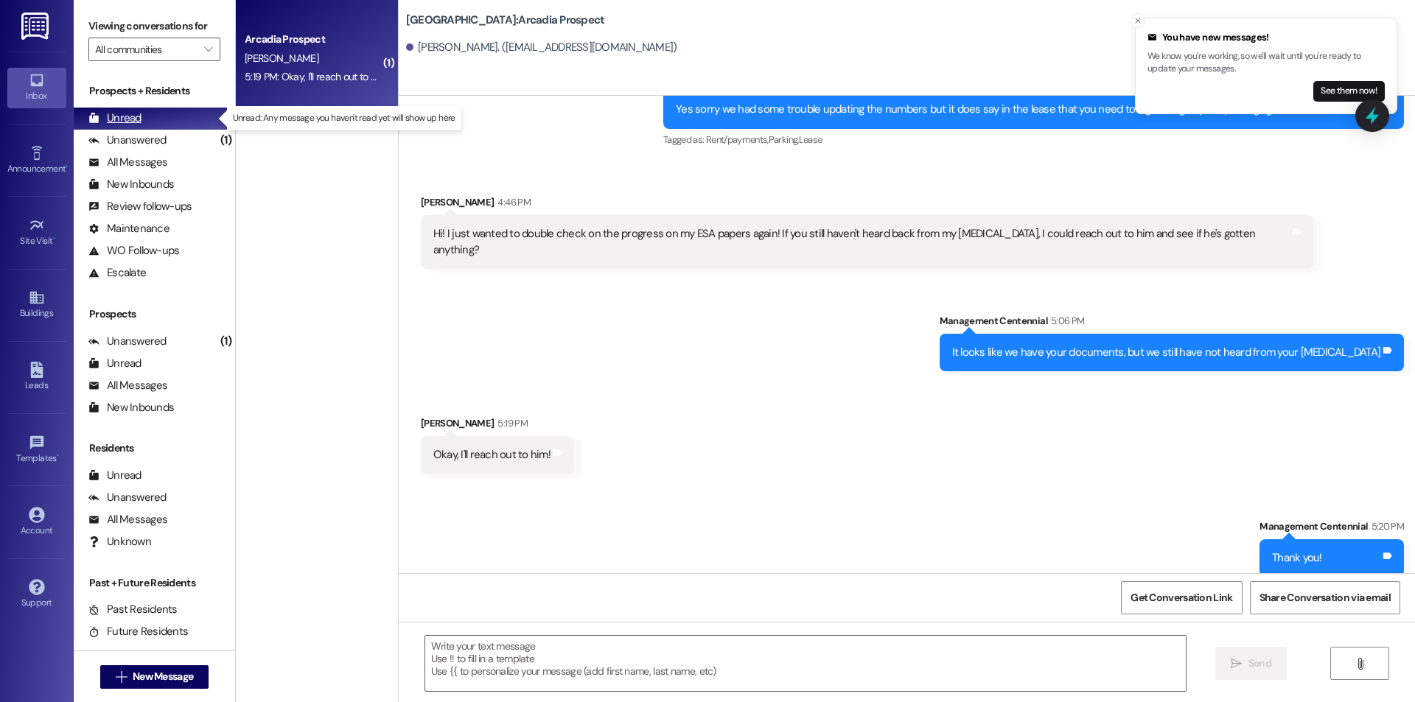
click at [171, 115] on div "Unread (0)" at bounding box center [154, 119] width 161 height 22
click at [170, 120] on div "Unread (0)" at bounding box center [154, 119] width 161 height 22
click at [1137, 21] on line "Close toast" at bounding box center [1138, 20] width 4 height 4
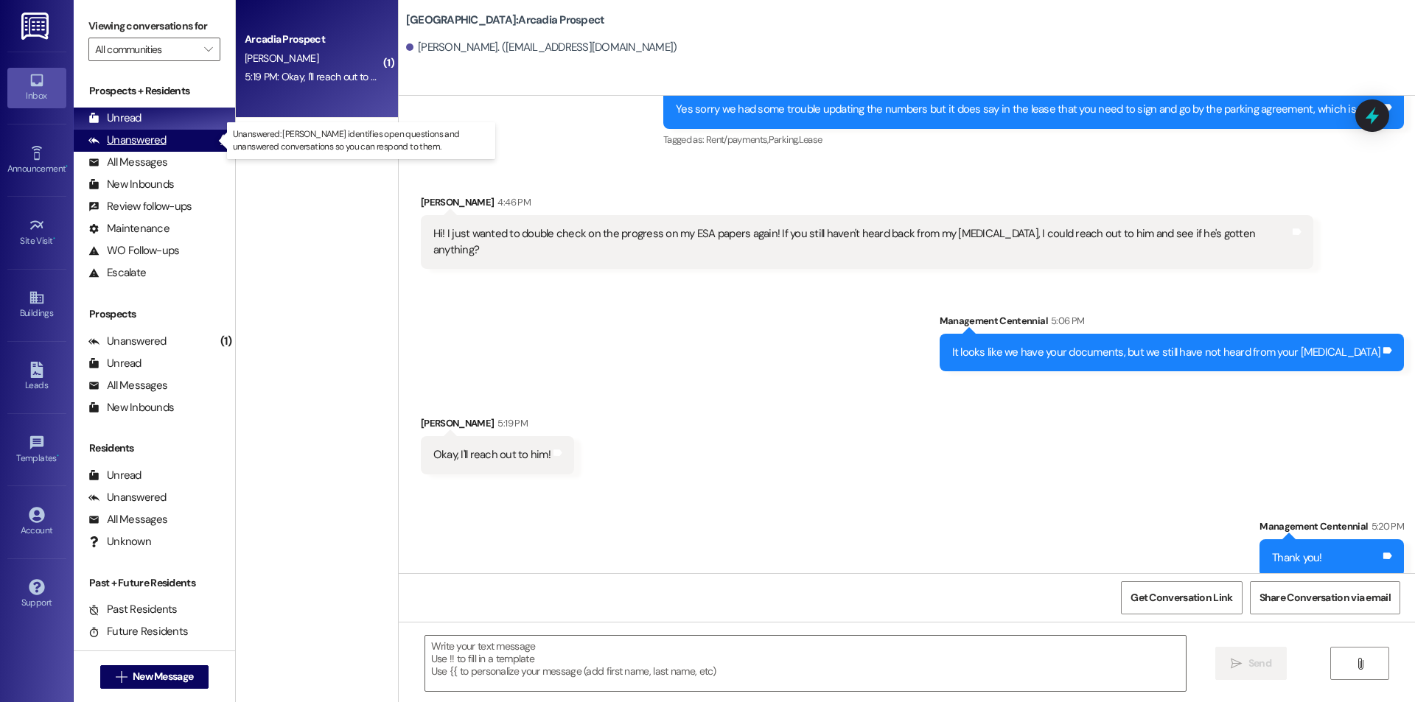
click at [139, 133] on div "Unanswered (1)" at bounding box center [154, 141] width 161 height 22
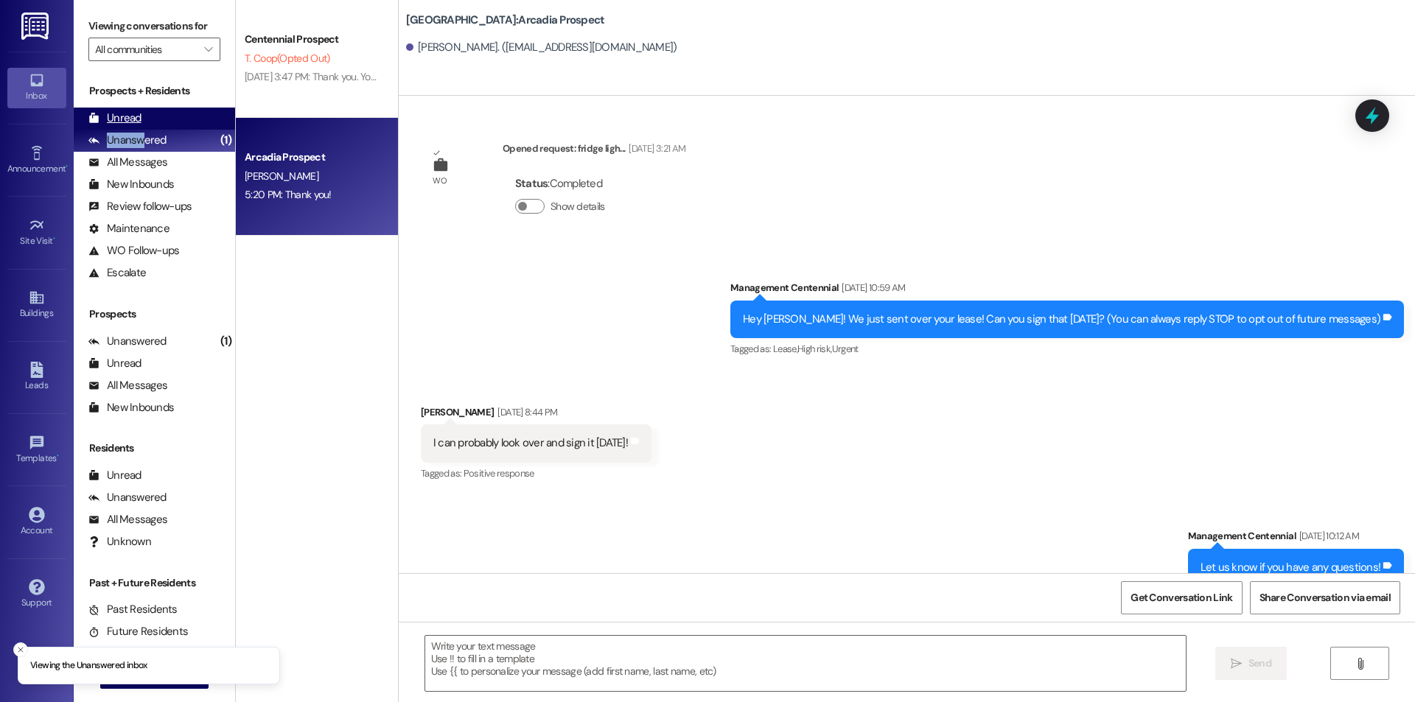
click at [137, 121] on div "Unread" at bounding box center [114, 118] width 53 height 15
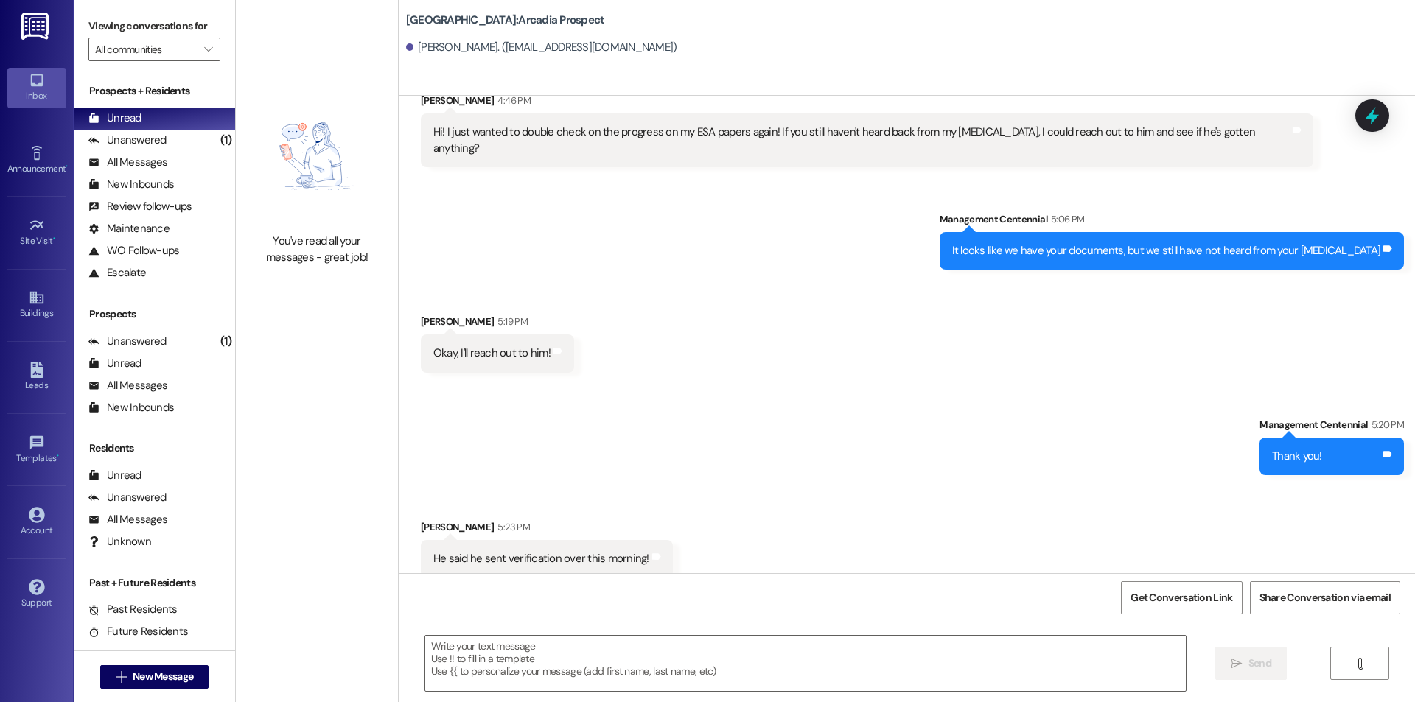
scroll to position [1355, 0]
click at [642, 652] on textarea at bounding box center [805, 663] width 761 height 55
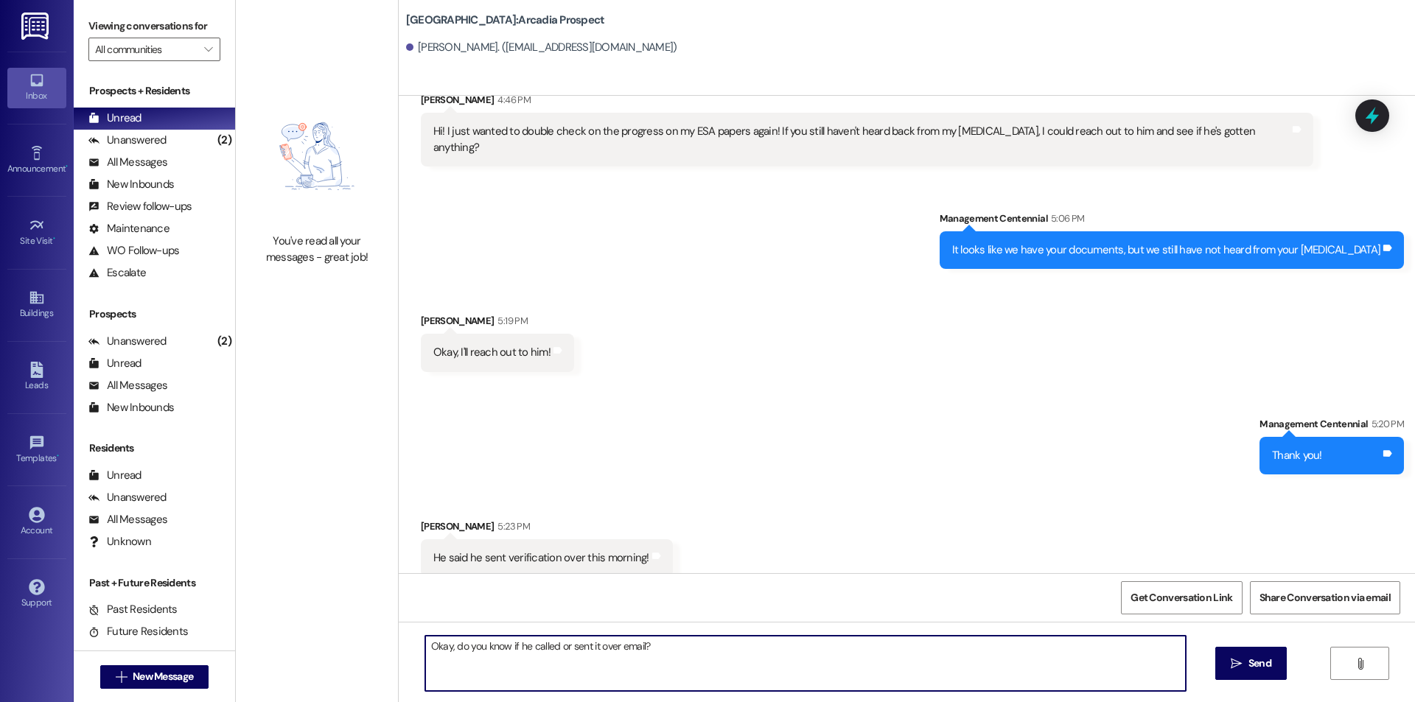
drag, startPoint x: 663, startPoint y: 637, endPoint x: 458, endPoint y: 651, distance: 204.7
click at [458, 651] on textarea "Okay, do you know if he called or sent it over email?" at bounding box center [805, 663] width 761 height 55
type textarea "Okay, perfect it looks like we got that. We will let you know if we need anythi…"
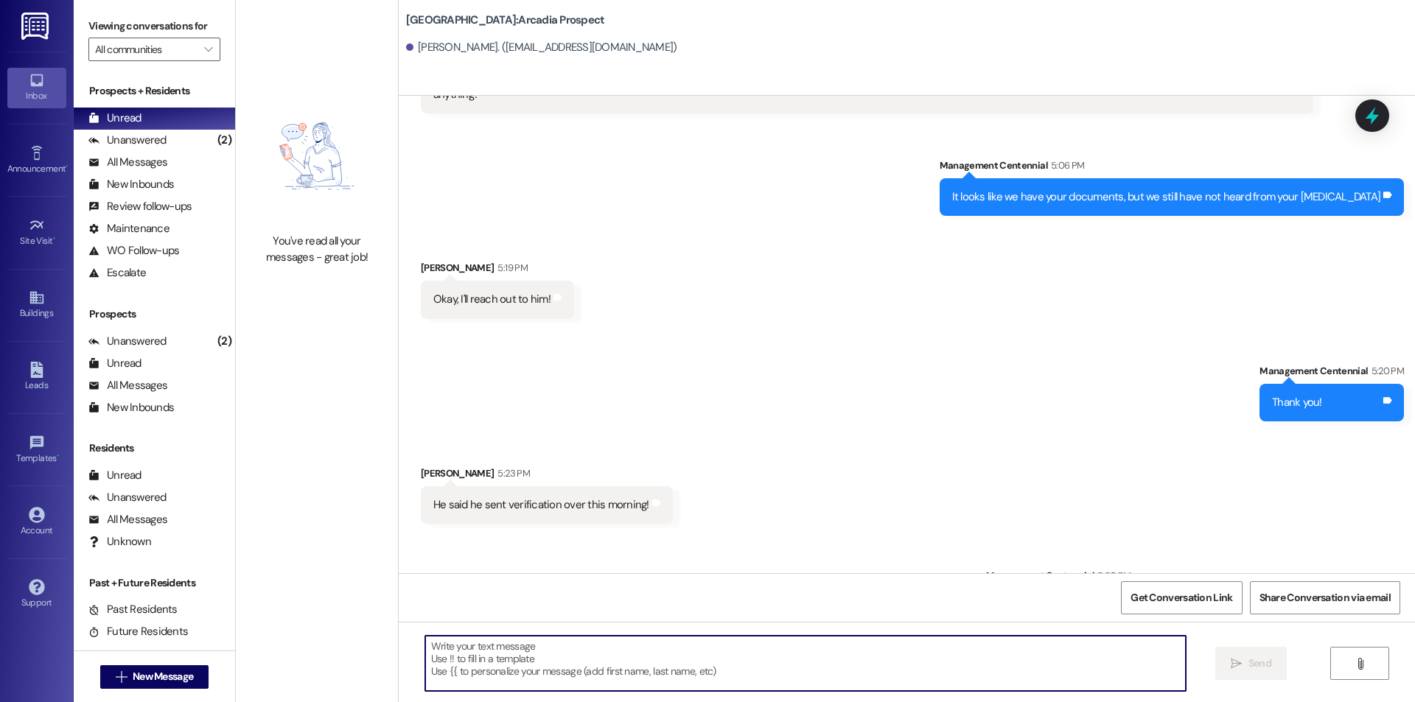
scroll to position [1457, 0]
